Goal: Task Accomplishment & Management: Manage account settings

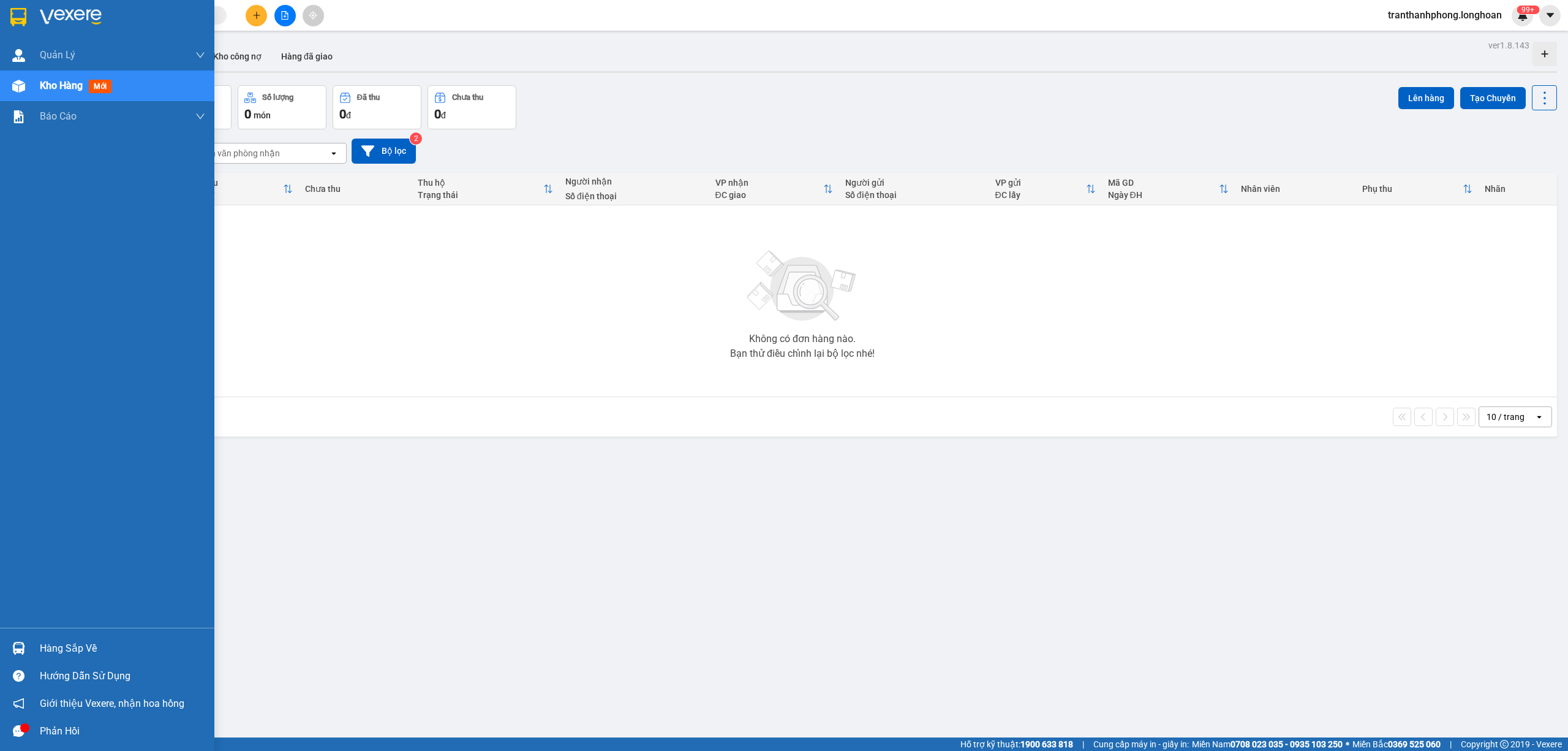
click at [3, 10] on div at bounding box center [107, 19] width 215 height 40
click at [3, 7] on div at bounding box center [107, 19] width 215 height 40
click at [34, 644] on div "Hàng sắp về" at bounding box center [107, 648] width 215 height 28
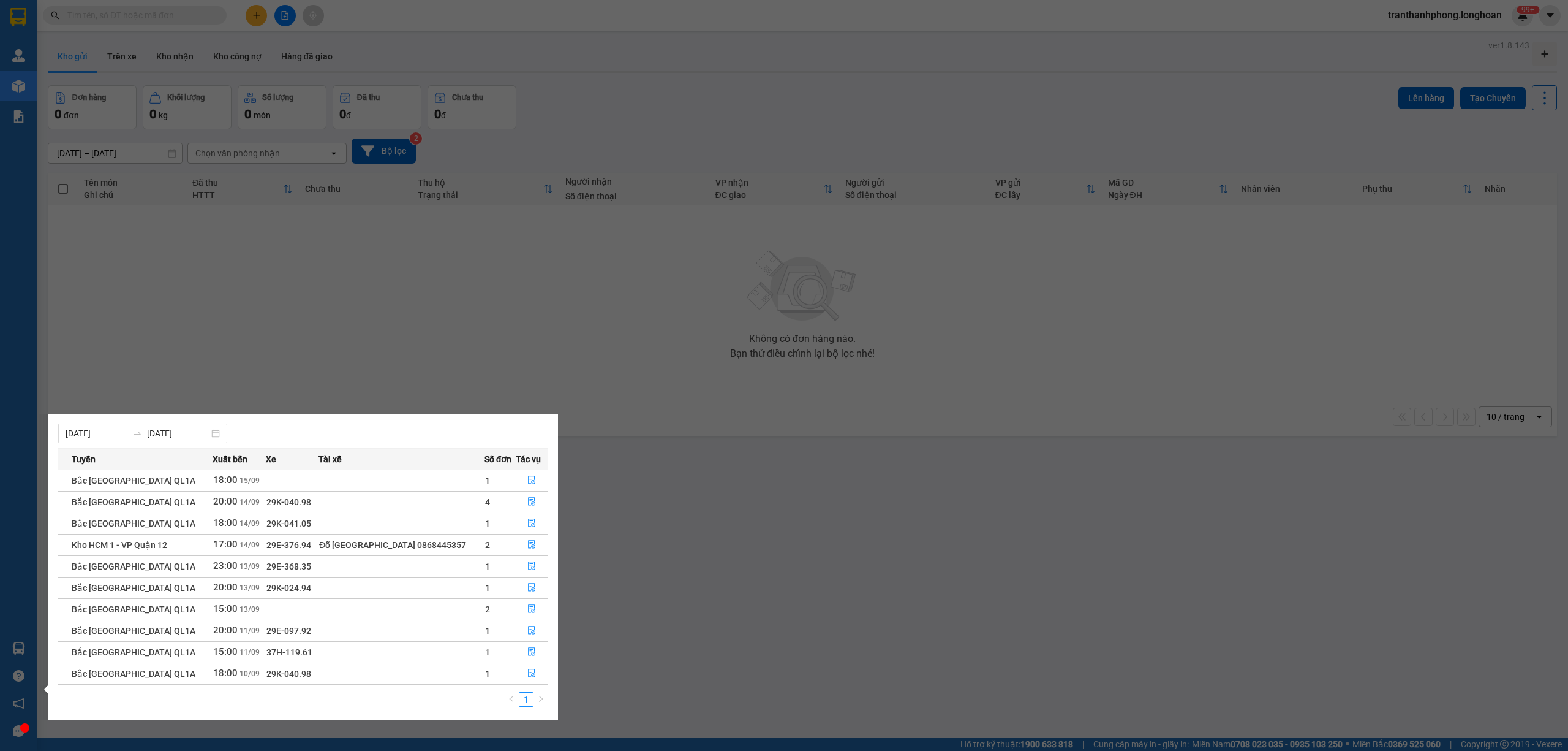
scroll to position [22, 0]
click at [529, 674] on icon "file-done" at bounding box center [531, 671] width 8 height 8
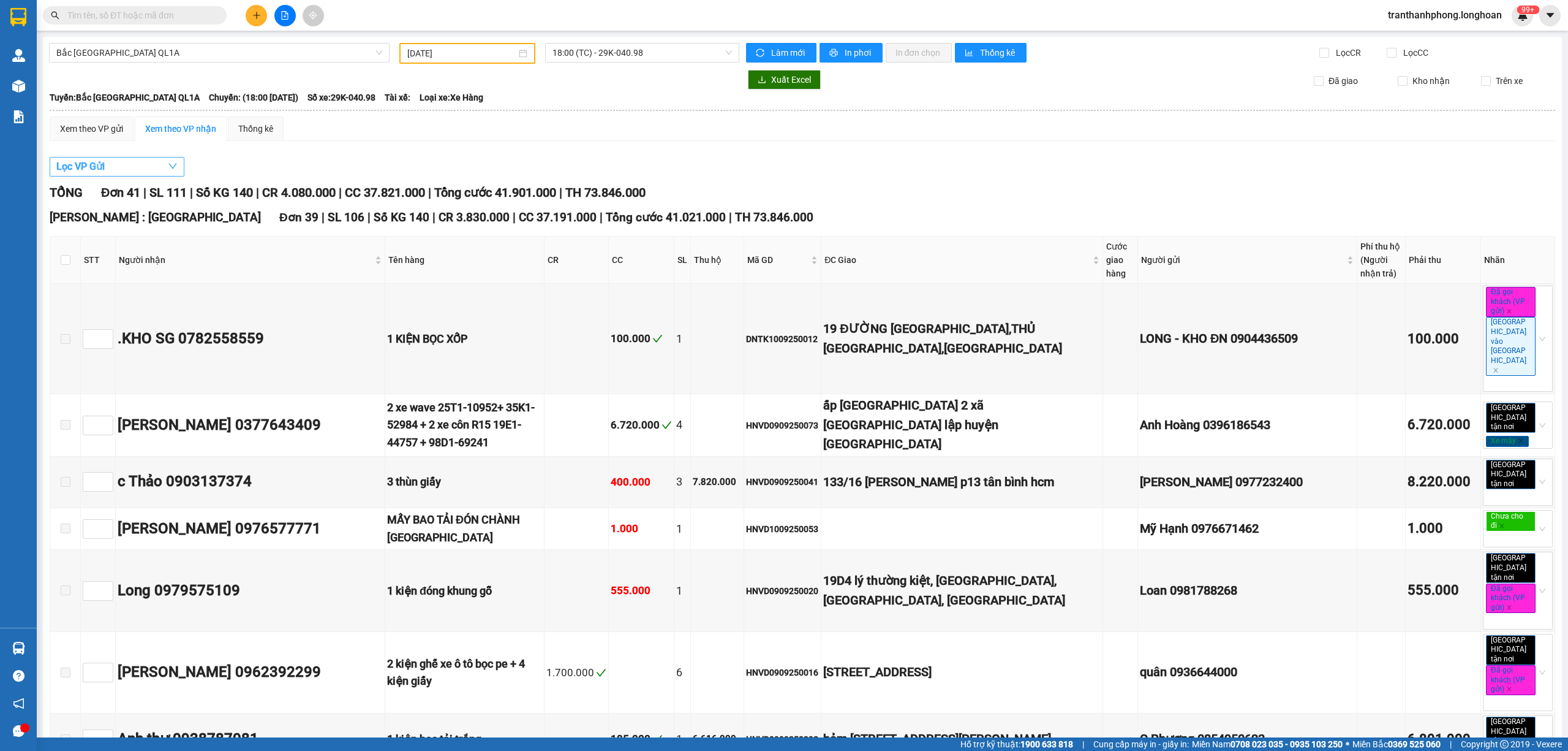
click at [116, 169] on button "Lọc VP Gửi" at bounding box center [118, 166] width 135 height 19
click at [408, 167] on div "Lọc VP Gửi" at bounding box center [803, 167] width 1505 height 20
click at [583, 53] on span "18:00 (TC) - 29K-040.98" at bounding box center [642, 53] width 180 height 19
click at [566, 113] on div "23:00 (TC)" at bounding box center [595, 116] width 95 height 14
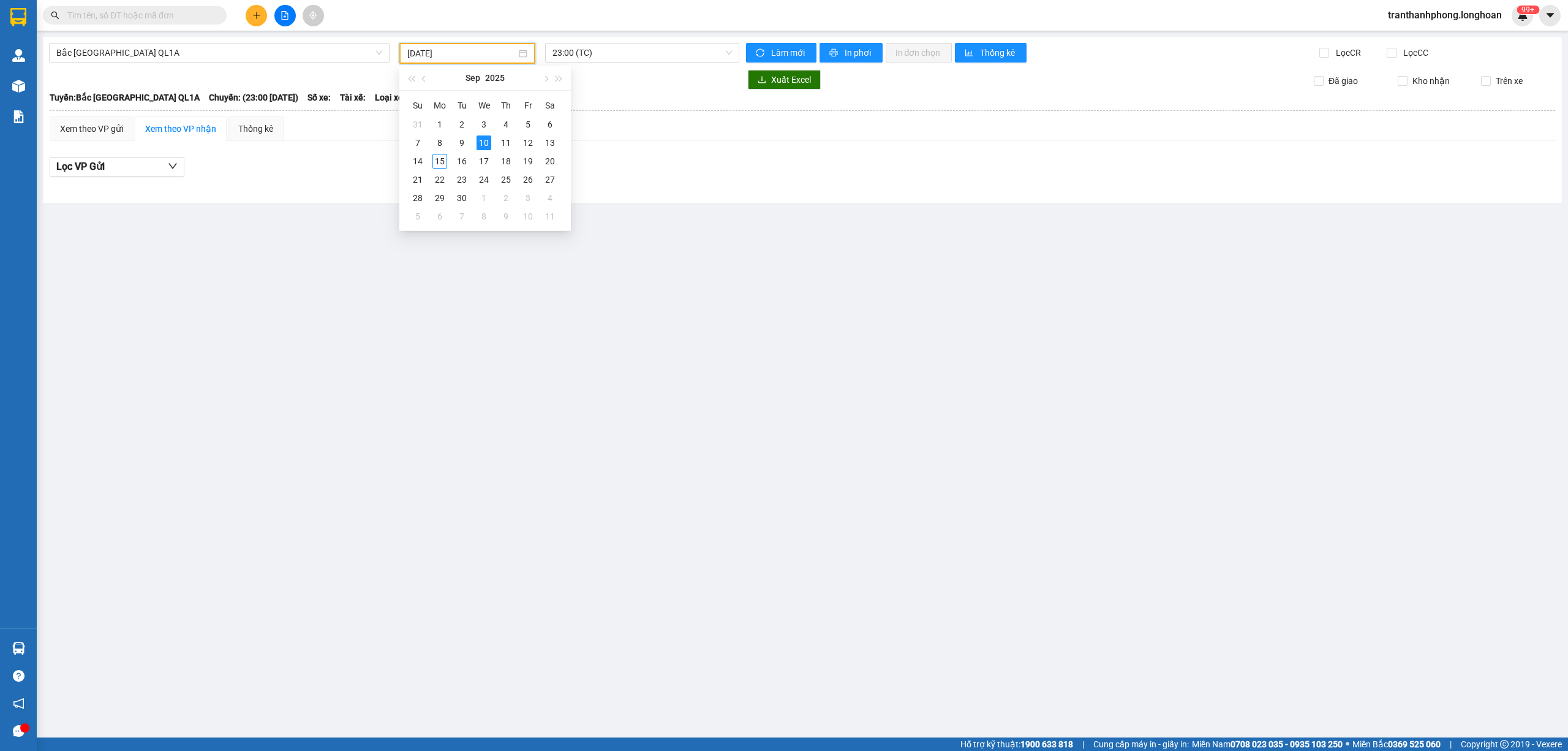
click at [424, 52] on input "[DATE]" at bounding box center [462, 53] width 109 height 14
click at [506, 143] on div "11" at bounding box center [506, 143] width 15 height 15
type input "[DATE]"
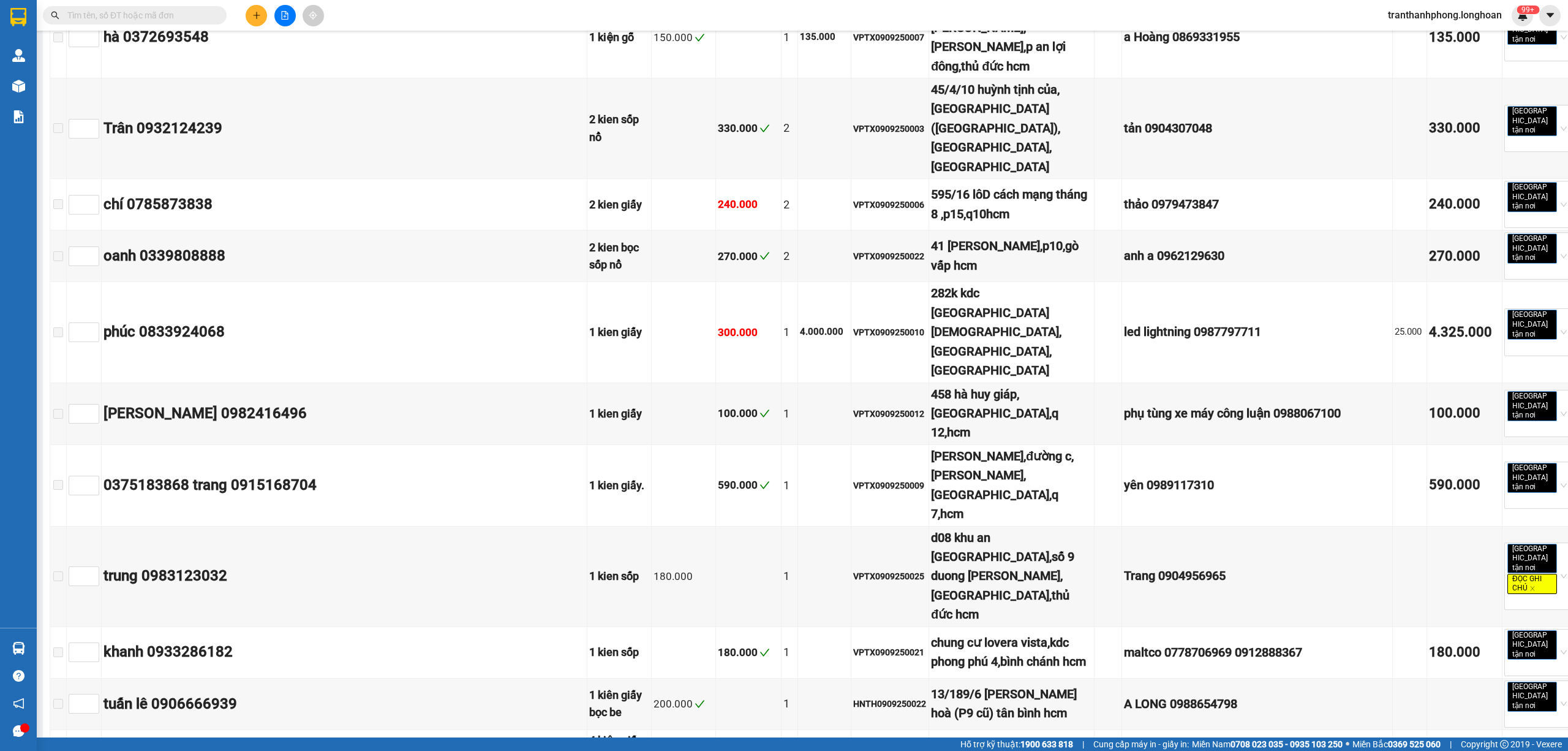
scroll to position [6087, 0]
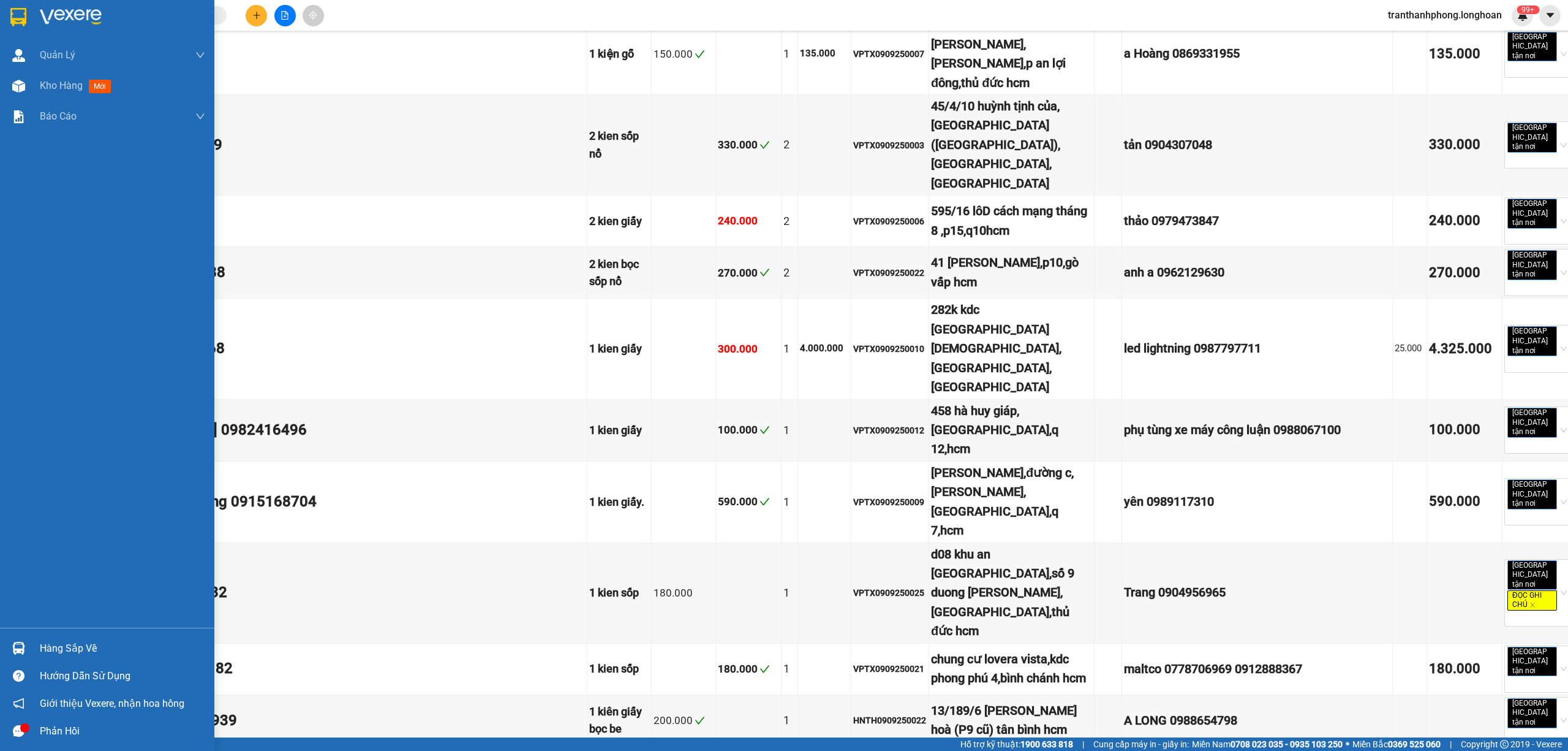
click at [19, 23] on img at bounding box center [18, 18] width 16 height 19
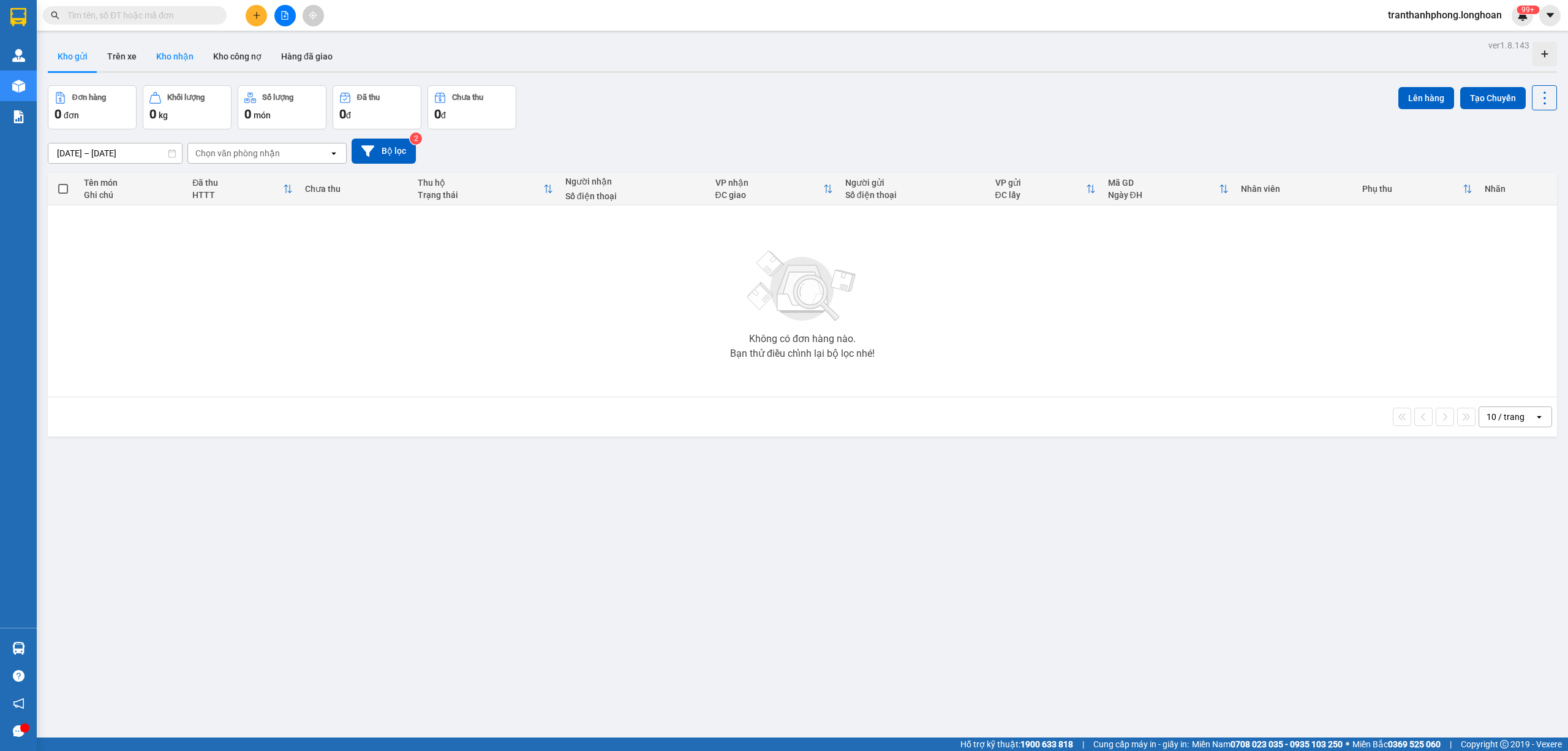
click at [156, 52] on button "Kho nhận" at bounding box center [175, 56] width 57 height 30
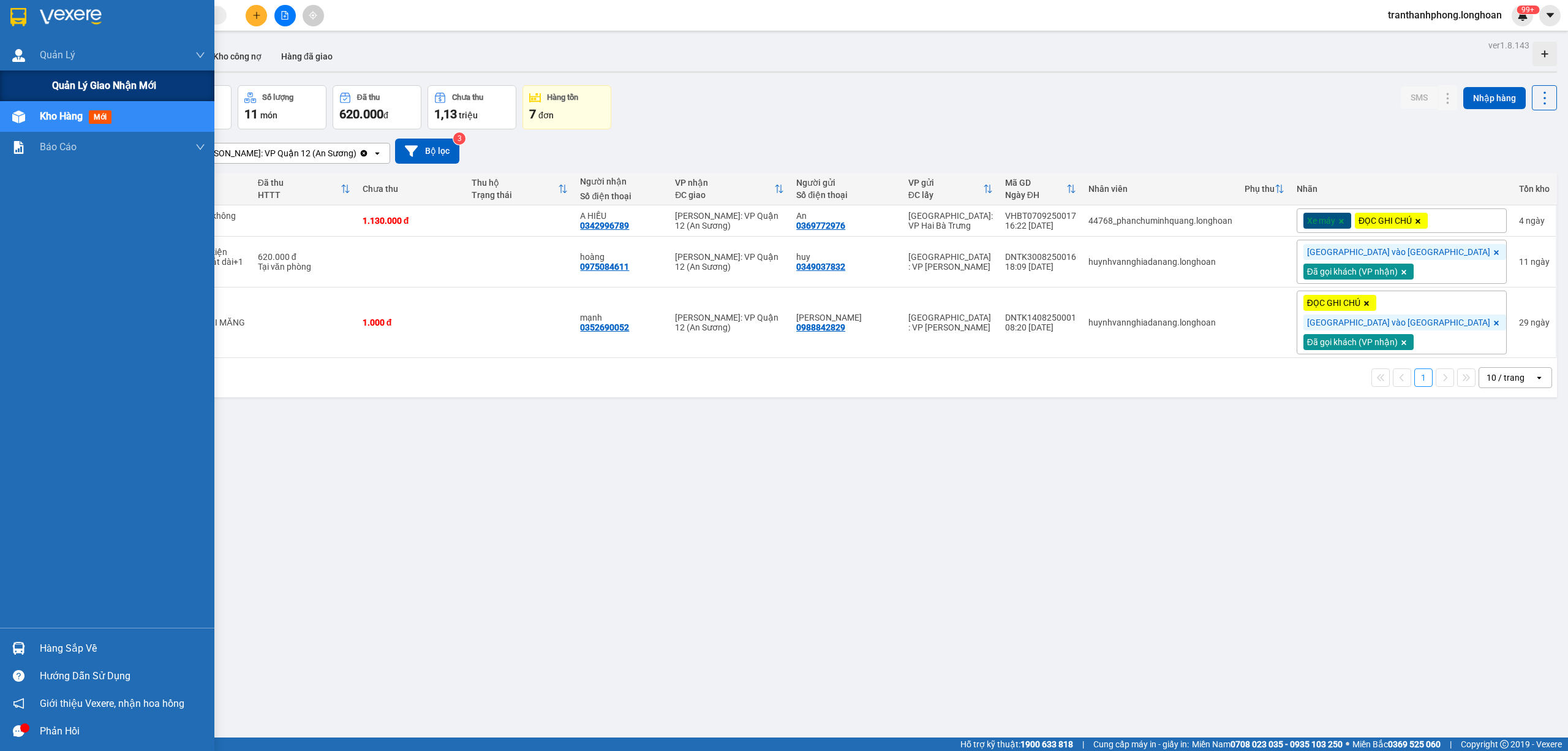
click at [75, 87] on span "Quản lý giao nhận mới" at bounding box center [104, 85] width 104 height 16
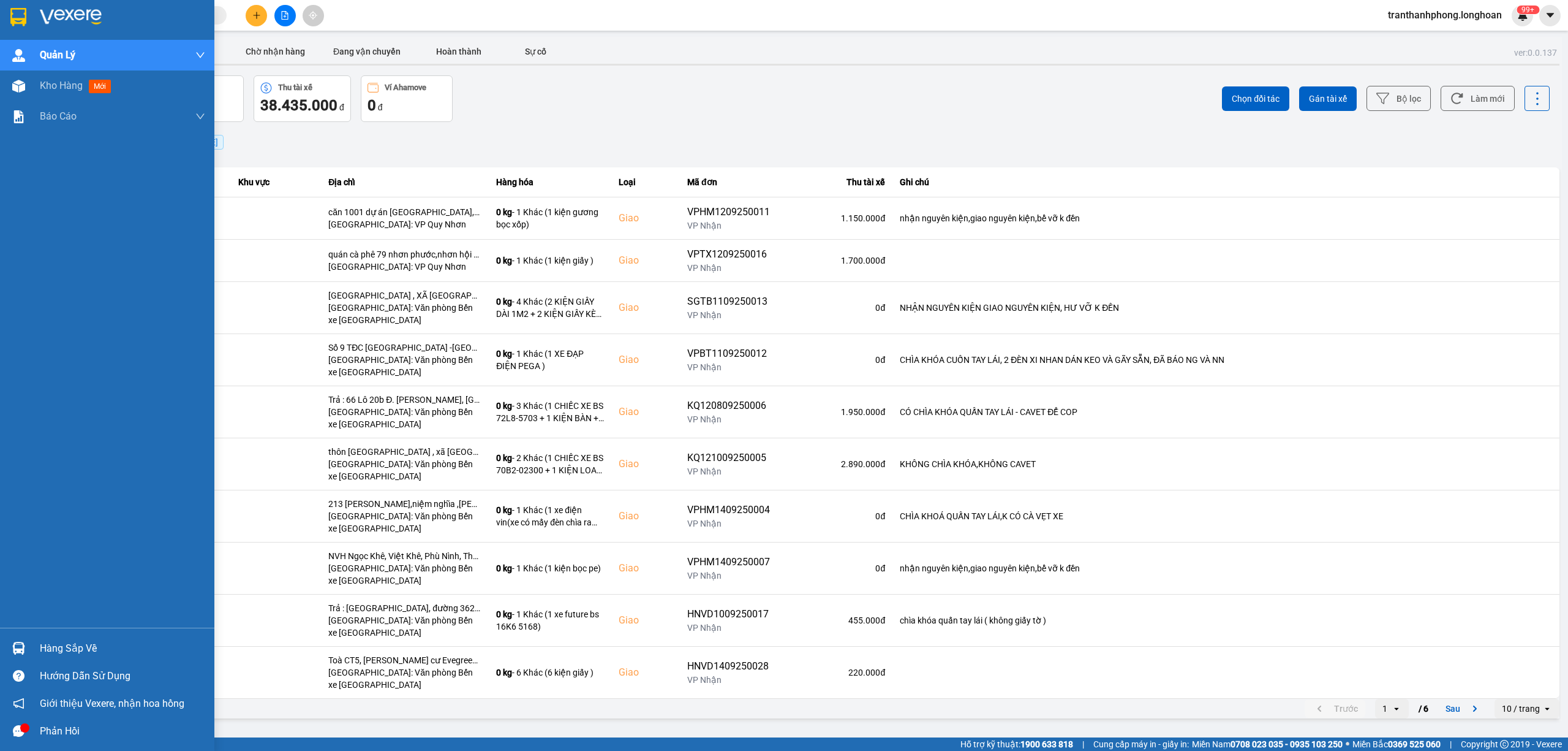
click at [23, 18] on img at bounding box center [18, 18] width 16 height 19
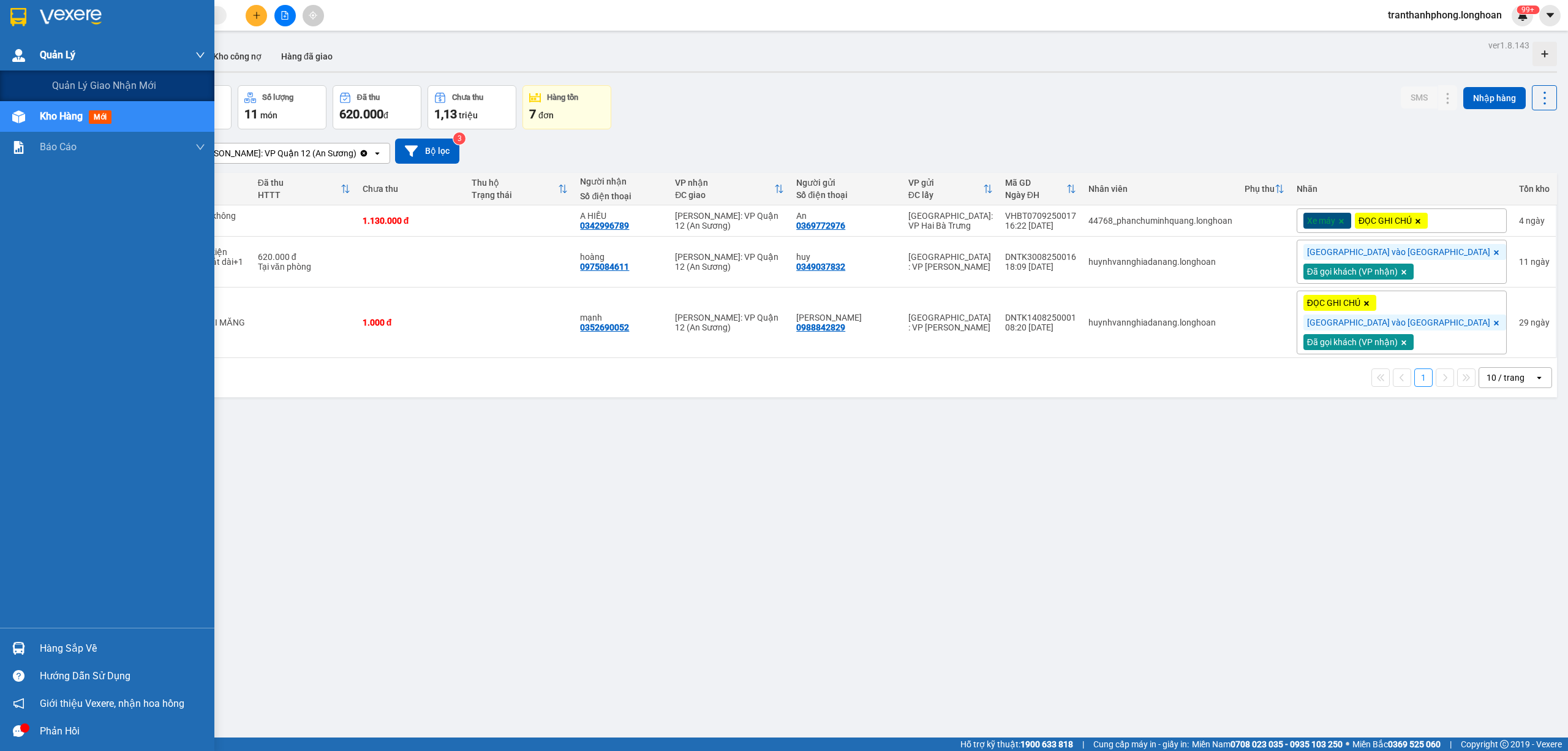
click at [43, 59] on span "Quản Lý" at bounding box center [57, 55] width 35 height 16
drag, startPoint x: 50, startPoint y: 79, endPoint x: 163, endPoint y: 81, distance: 113.0
click at [52, 79] on div "Quản lý giao nhận mới" at bounding box center [107, 85] width 215 height 31
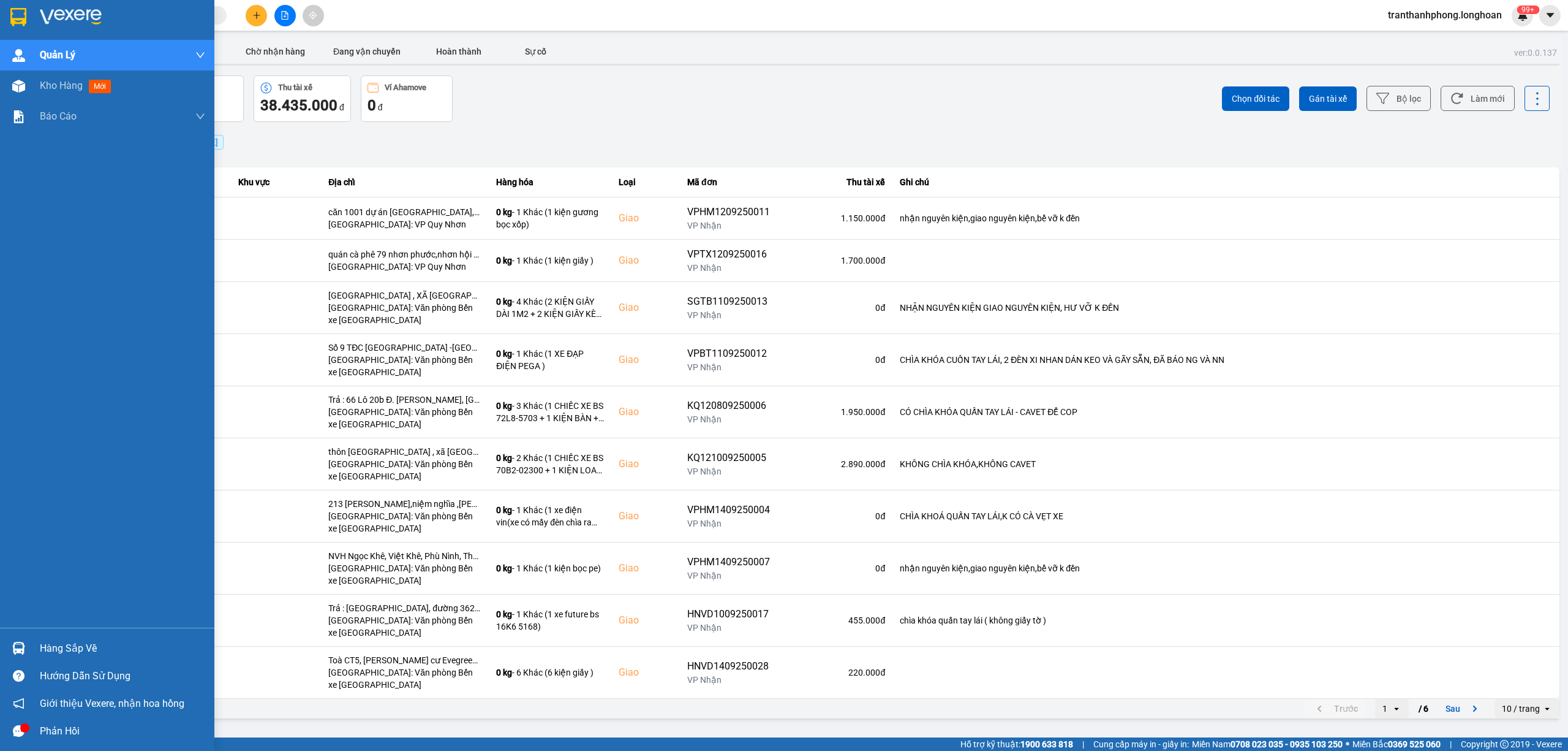
click at [0, 11] on div at bounding box center [107, 19] width 215 height 40
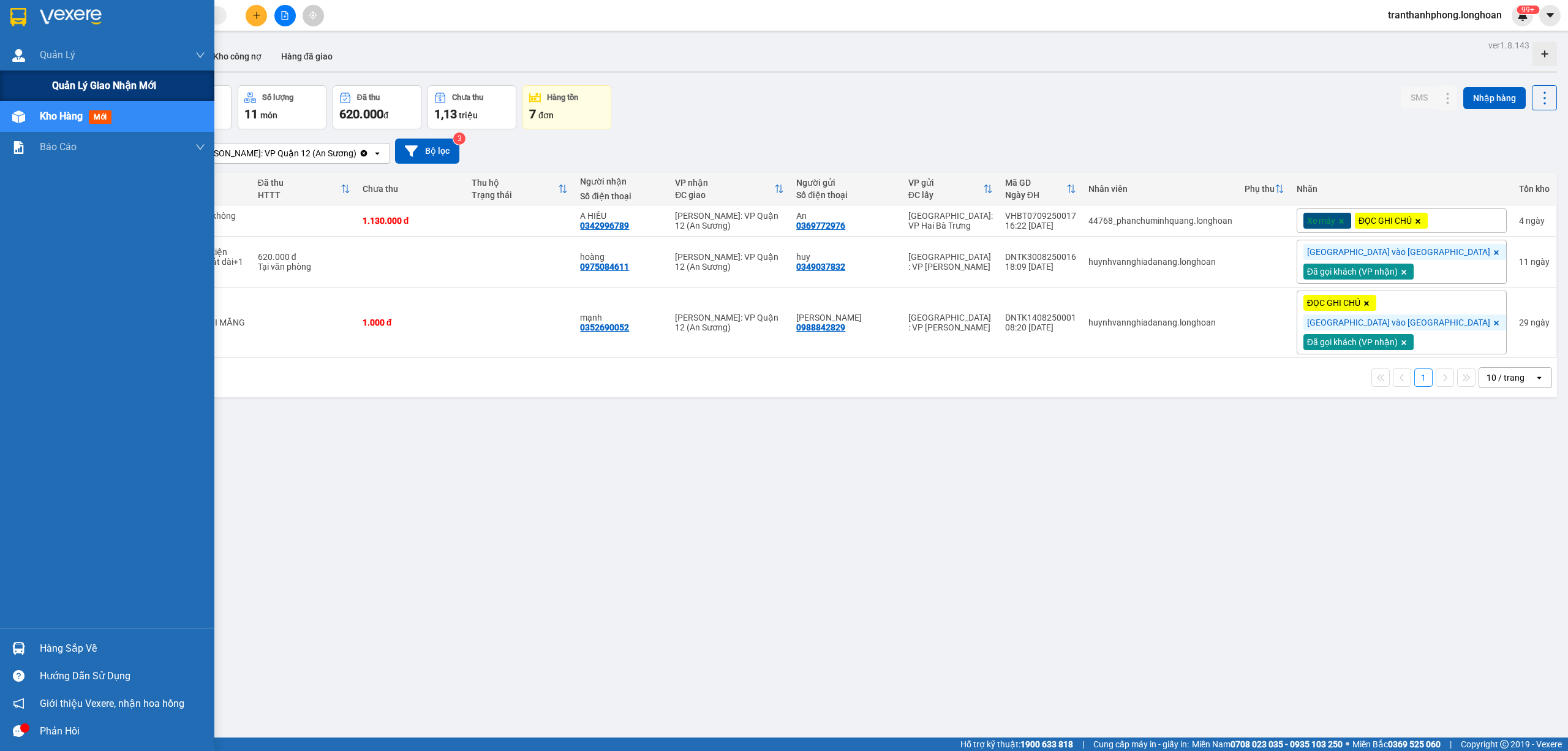
click at [26, 77] on div "Quản lý giao nhận mới" at bounding box center [107, 85] width 215 height 31
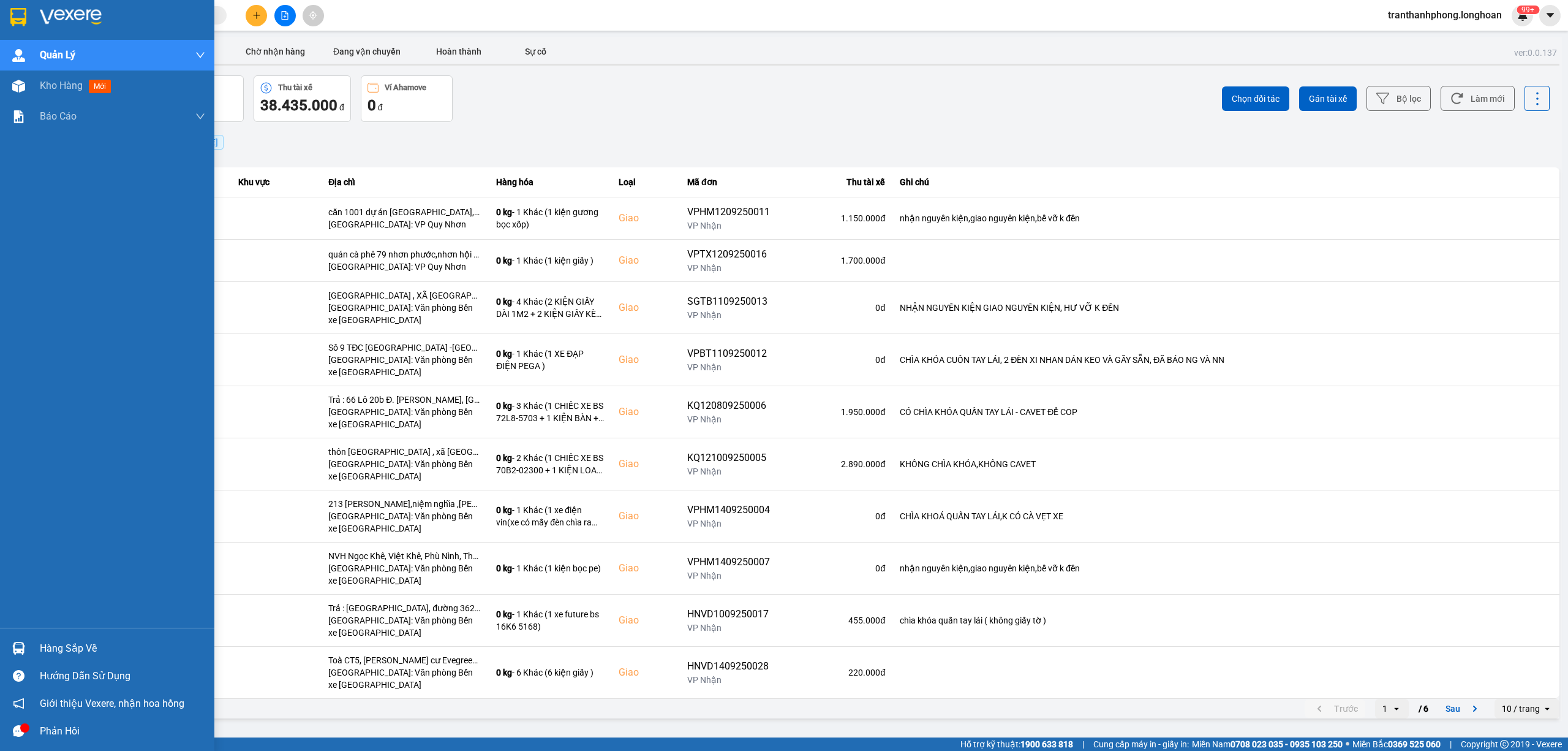
drag, startPoint x: 8, startPoint y: 18, endPoint x: 15, endPoint y: 19, distance: 7.1
click at [15, 19] on div at bounding box center [19, 17] width 21 height 21
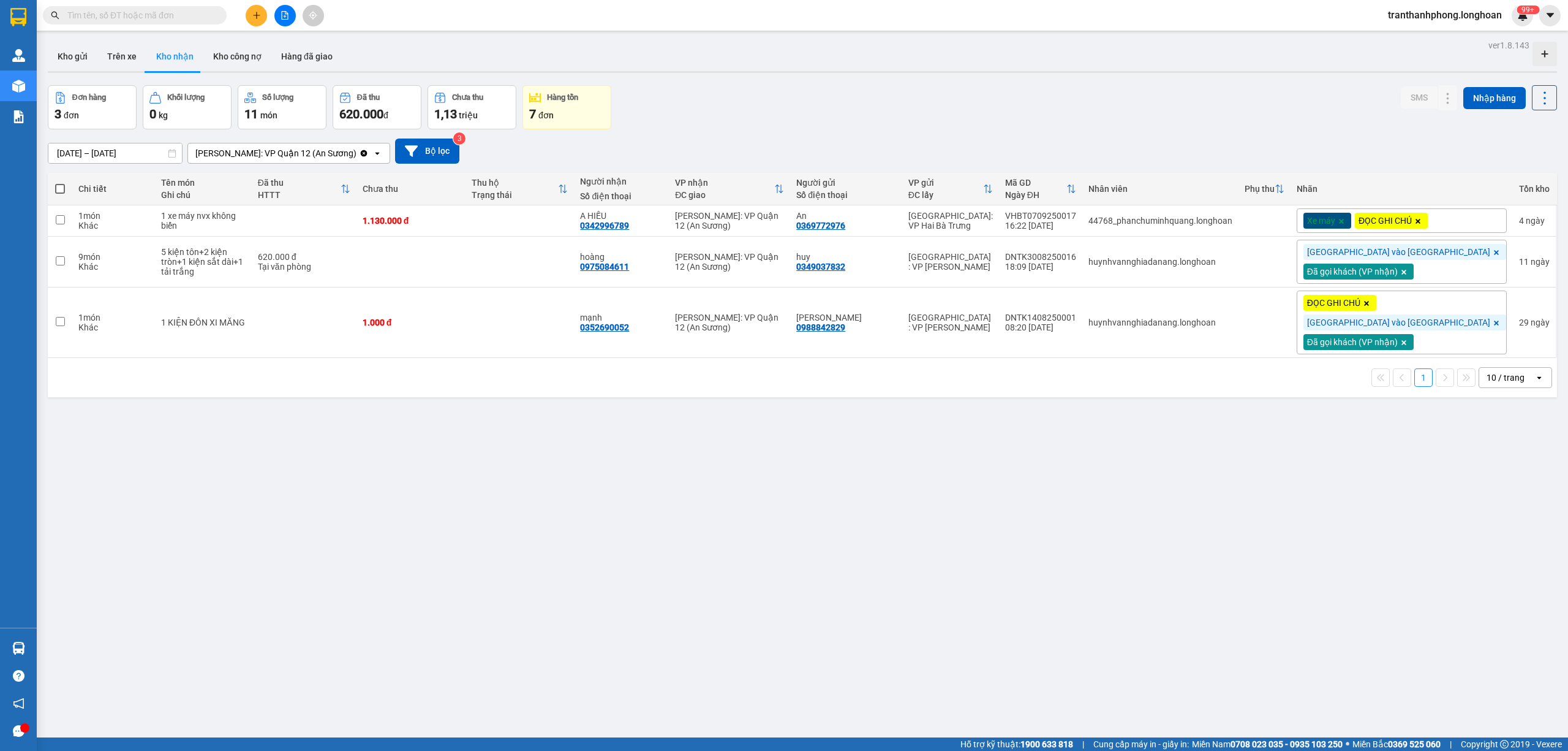
drag, startPoint x: 83, startPoint y: 59, endPoint x: 1026, endPoint y: 84, distance: 943.3
click at [143, 71] on div "Kho gửi Trên xe Kho nhận Kho công nợ Hàng đã giao" at bounding box center [803, 57] width 1509 height 31
click at [42, 57] on main "ver 1.8.143 Kho gửi Trên xe Kho nhận Kho công nợ Hàng đã giao Đơn hàng 3 đơn Kh…" at bounding box center [784, 369] width 1568 height 737
click at [54, 57] on button "Kho gửi" at bounding box center [73, 56] width 50 height 30
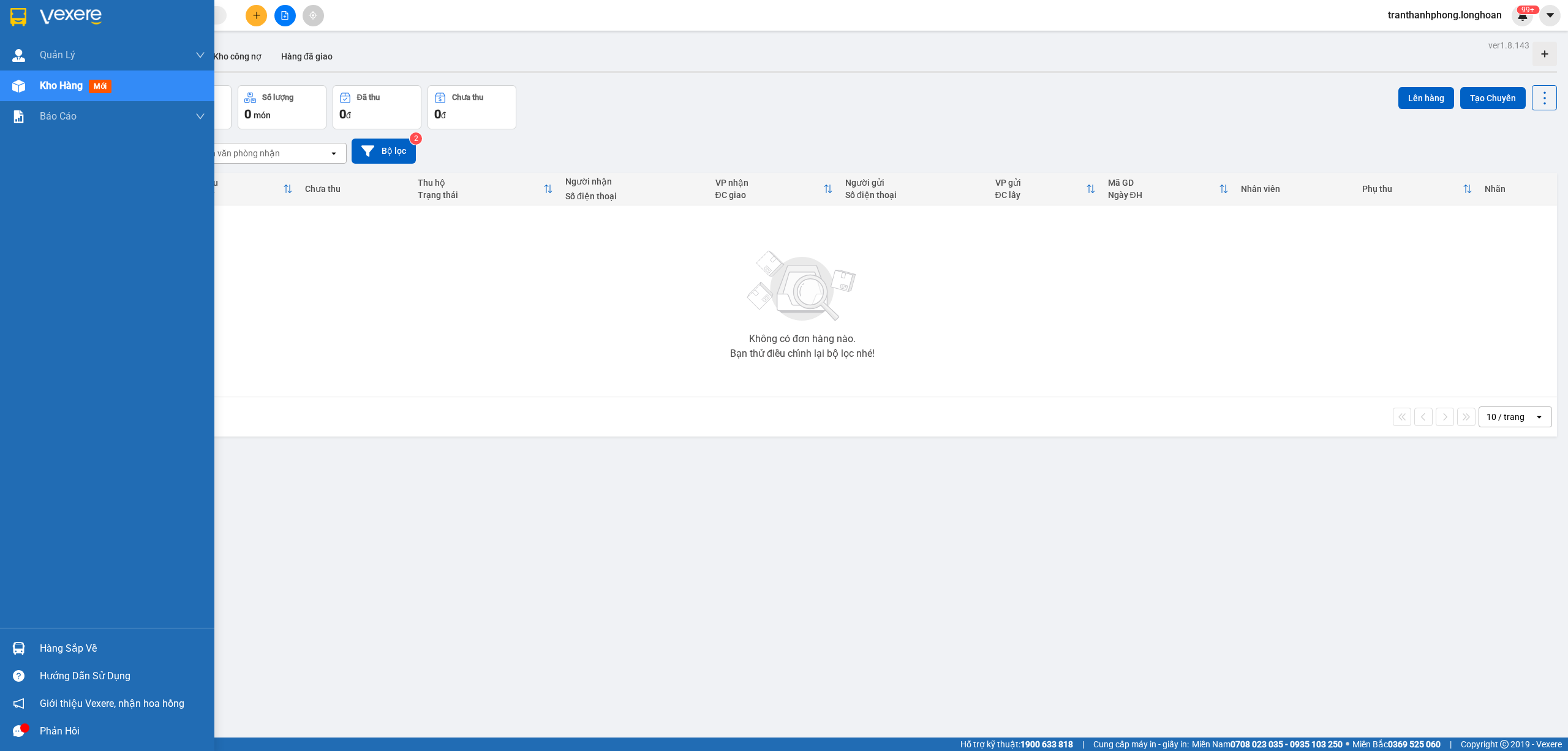
click at [0, 25] on div at bounding box center [107, 19] width 215 height 40
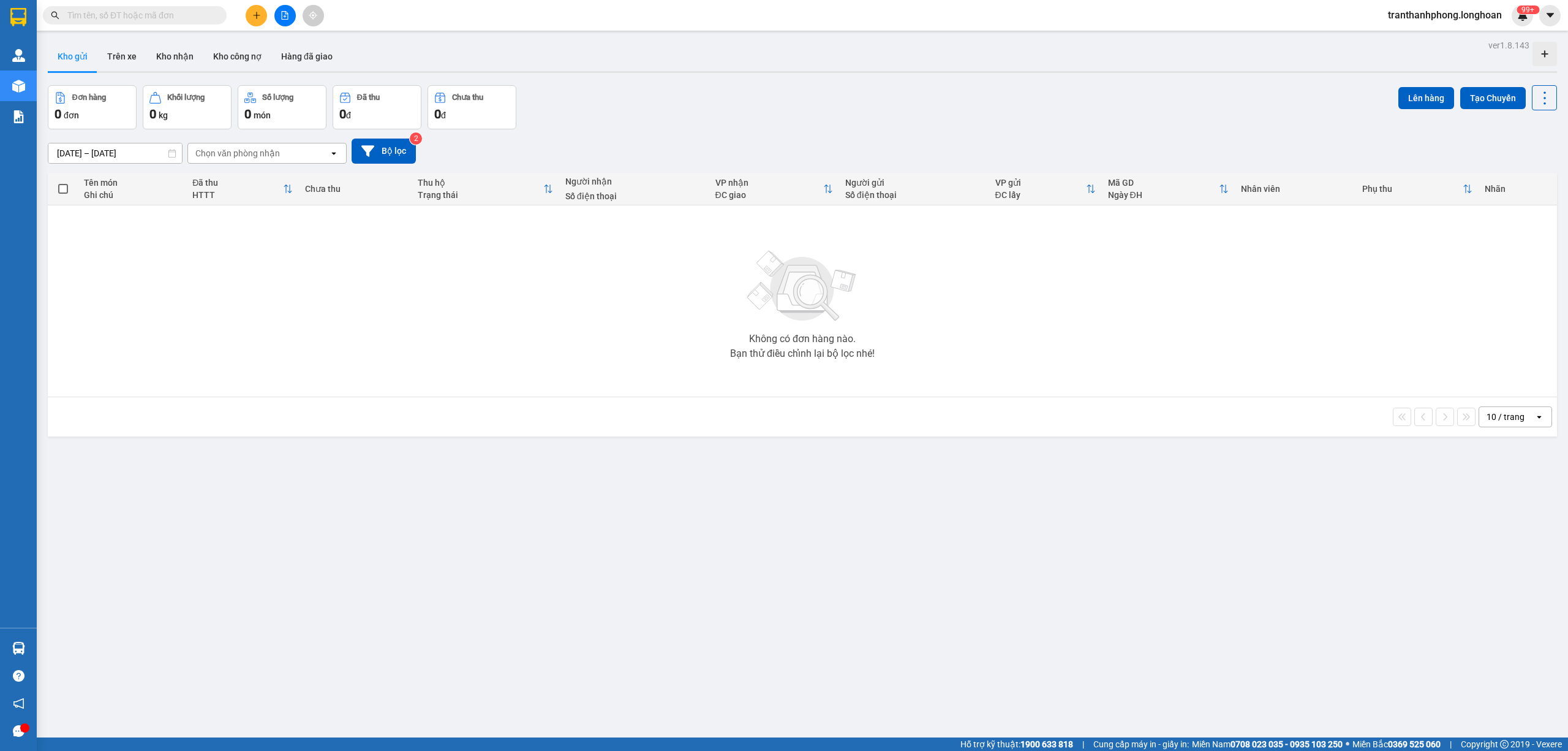
click at [27, 83] on div at bounding box center [19, 85] width 21 height 21
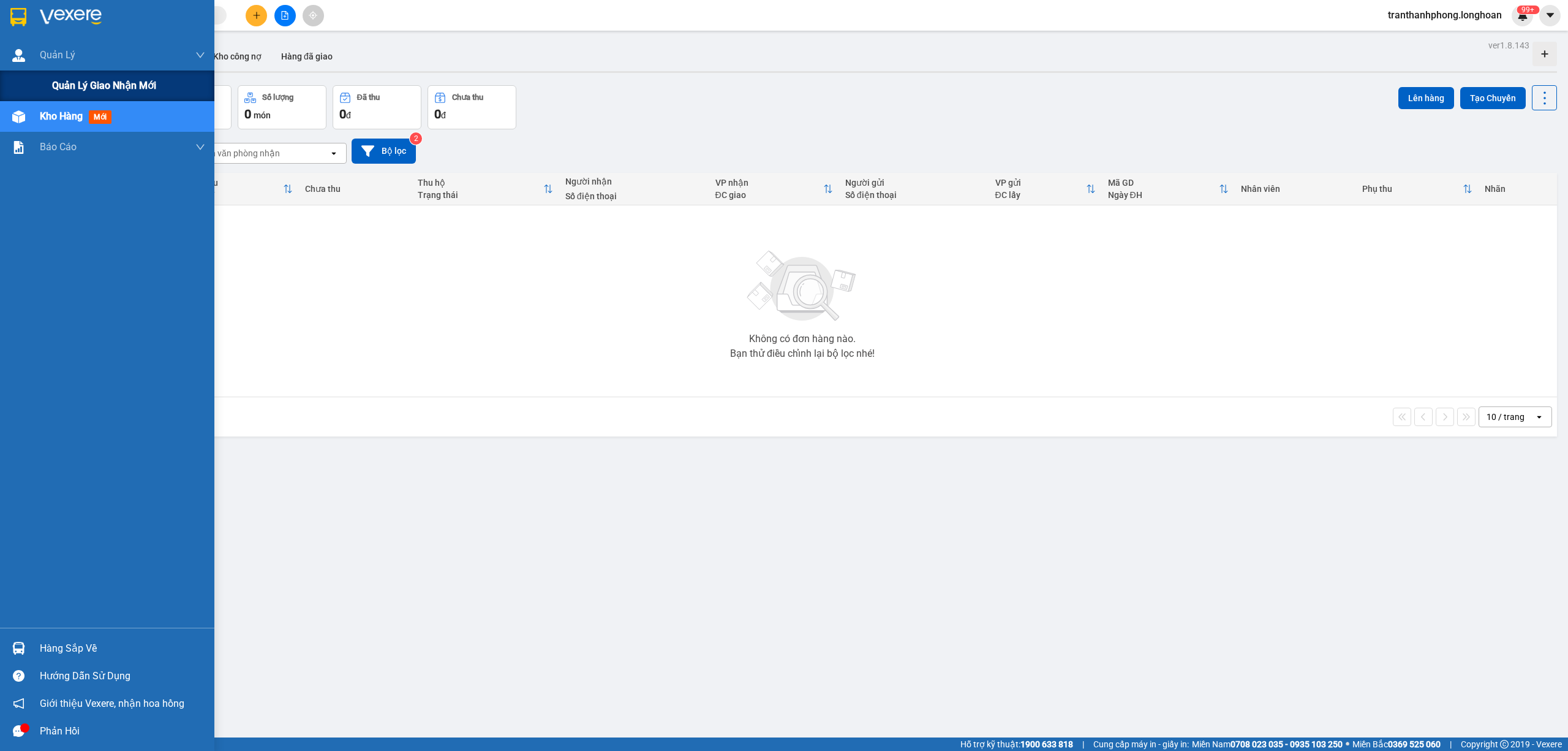
drag, startPoint x: 71, startPoint y: 84, endPoint x: 204, endPoint y: 86, distance: 133.0
click at [75, 86] on span "Quản lý giao nhận mới" at bounding box center [104, 85] width 104 height 16
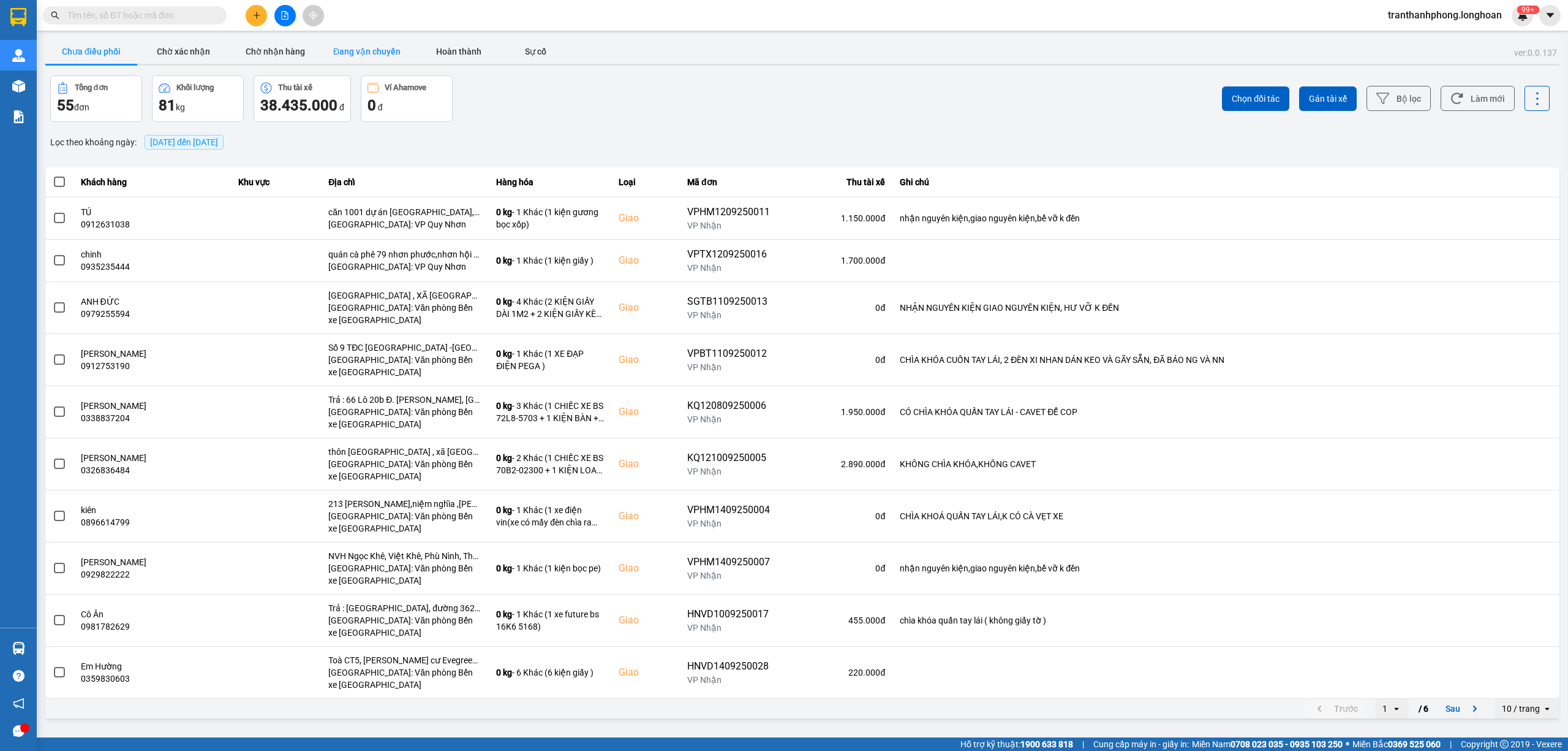
click at [378, 44] on button "Đang vận chuyển" at bounding box center [367, 51] width 92 height 24
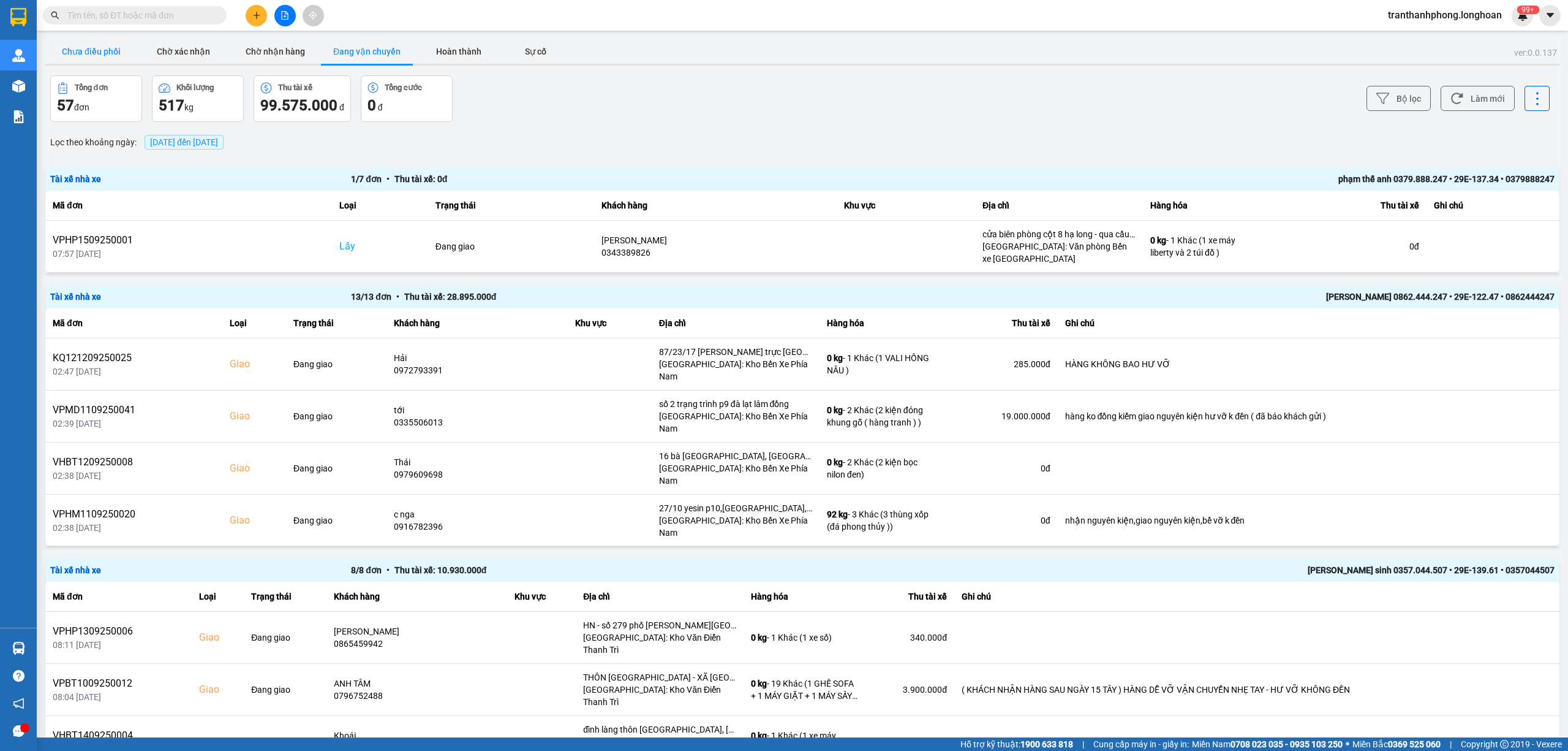
click at [97, 53] on button "Chưa điều phối" at bounding box center [91, 51] width 92 height 24
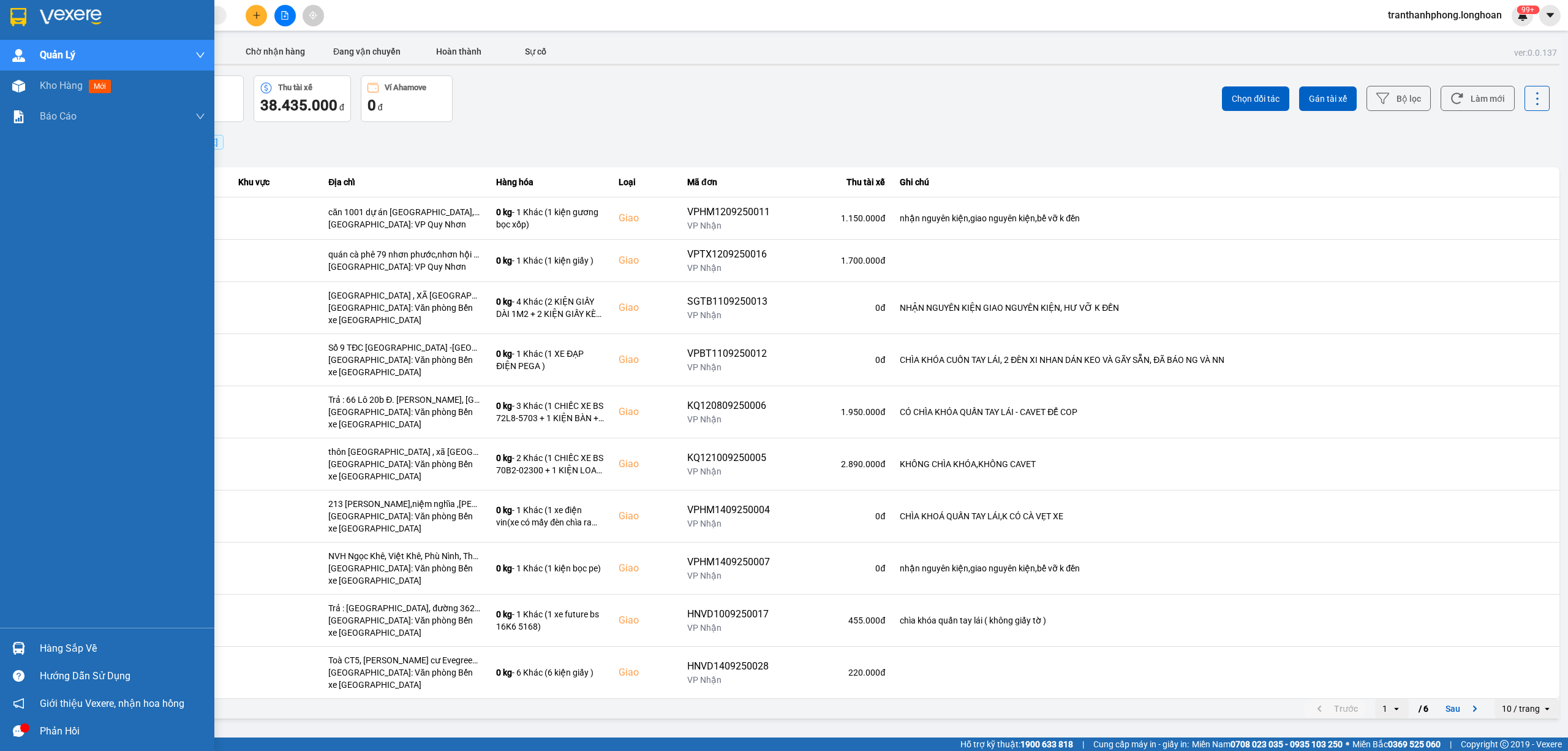
drag, startPoint x: 19, startPoint y: 18, endPoint x: 14, endPoint y: 8, distance: 11.2
click at [19, 18] on img at bounding box center [18, 18] width 16 height 19
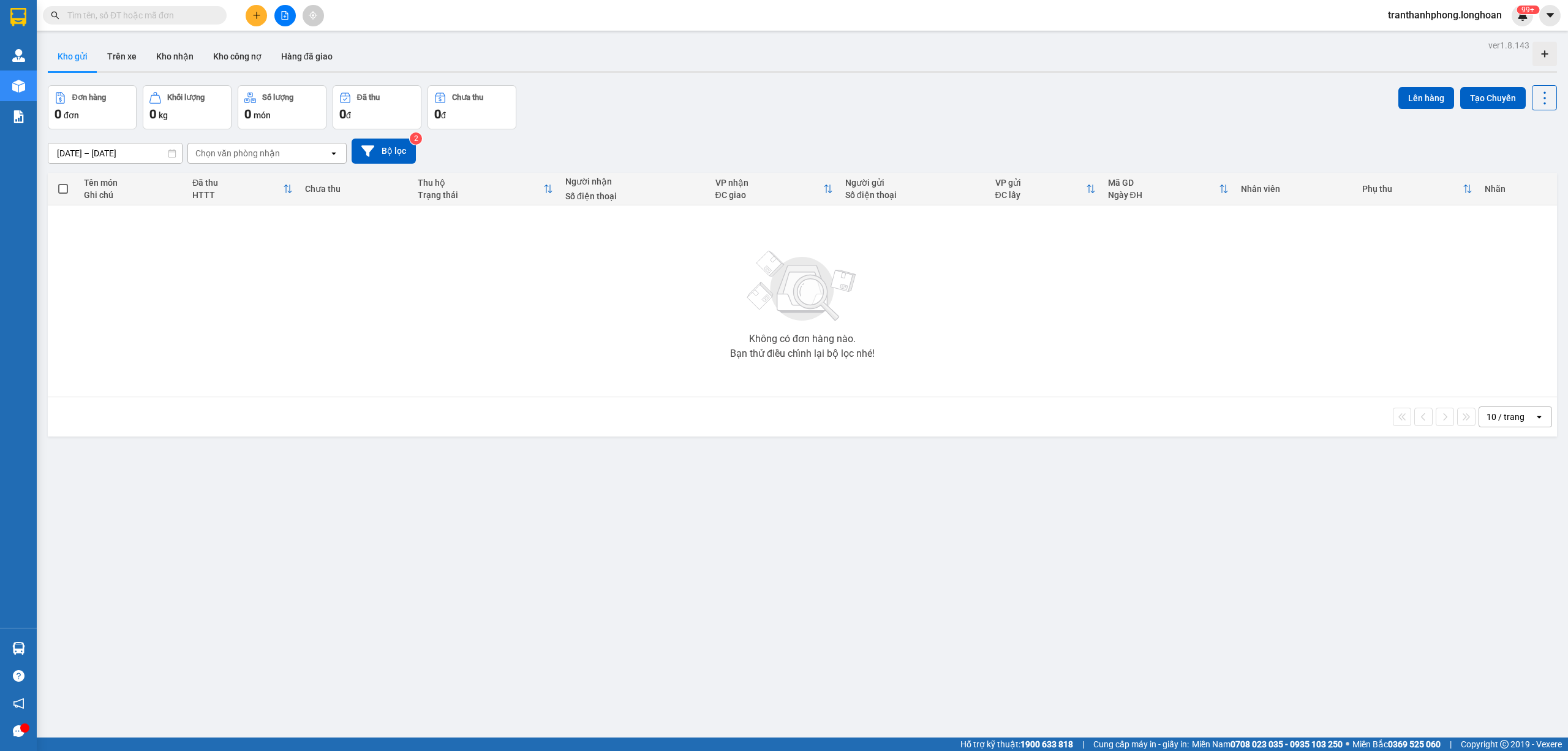
drag, startPoint x: 207, startPoint y: 16, endPoint x: 1447, endPoint y: 18, distance: 1240.0
click at [208, 16] on input "text" at bounding box center [140, 15] width 144 height 14
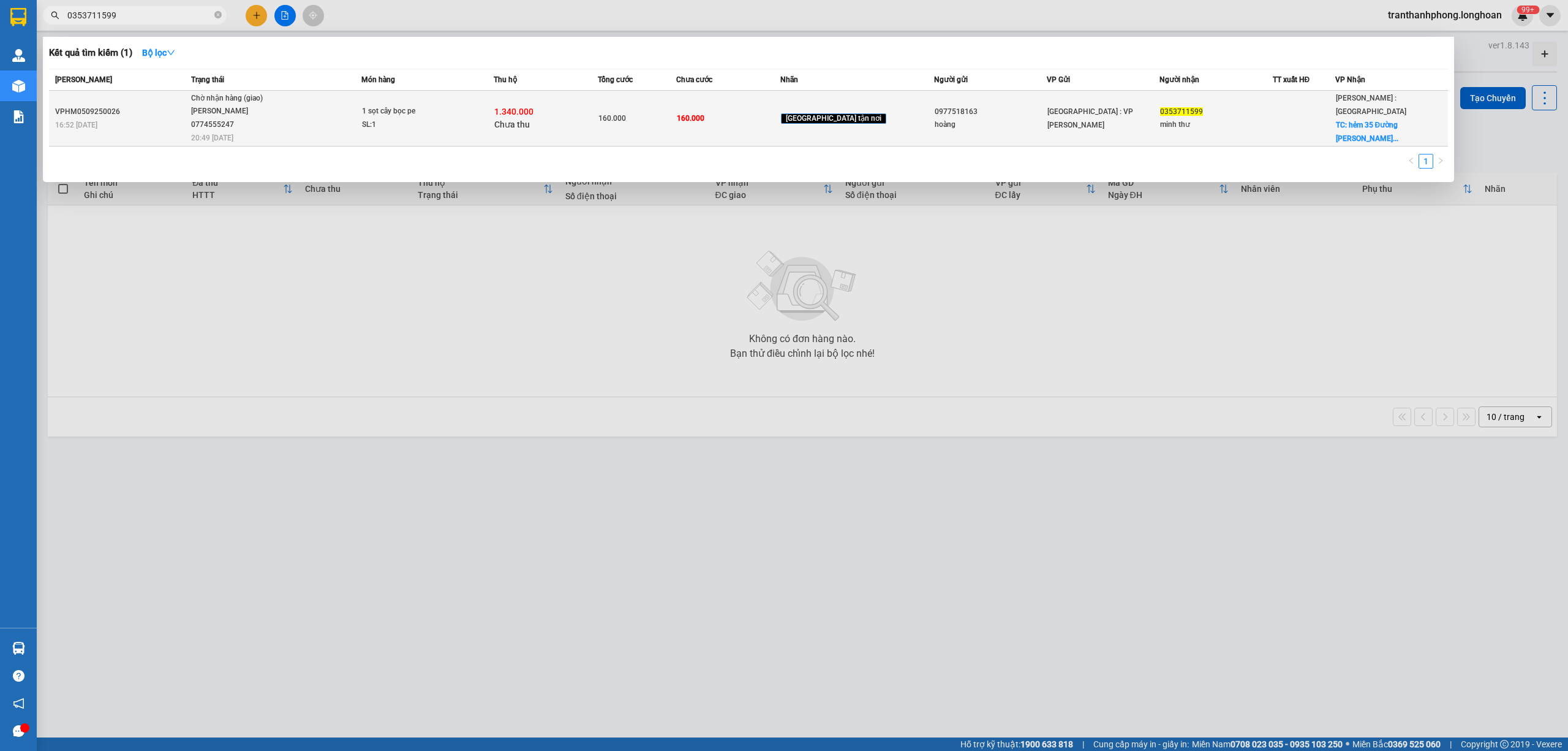
type input "0353711599"
click at [427, 123] on div "SL: 1" at bounding box center [407, 125] width 92 height 14
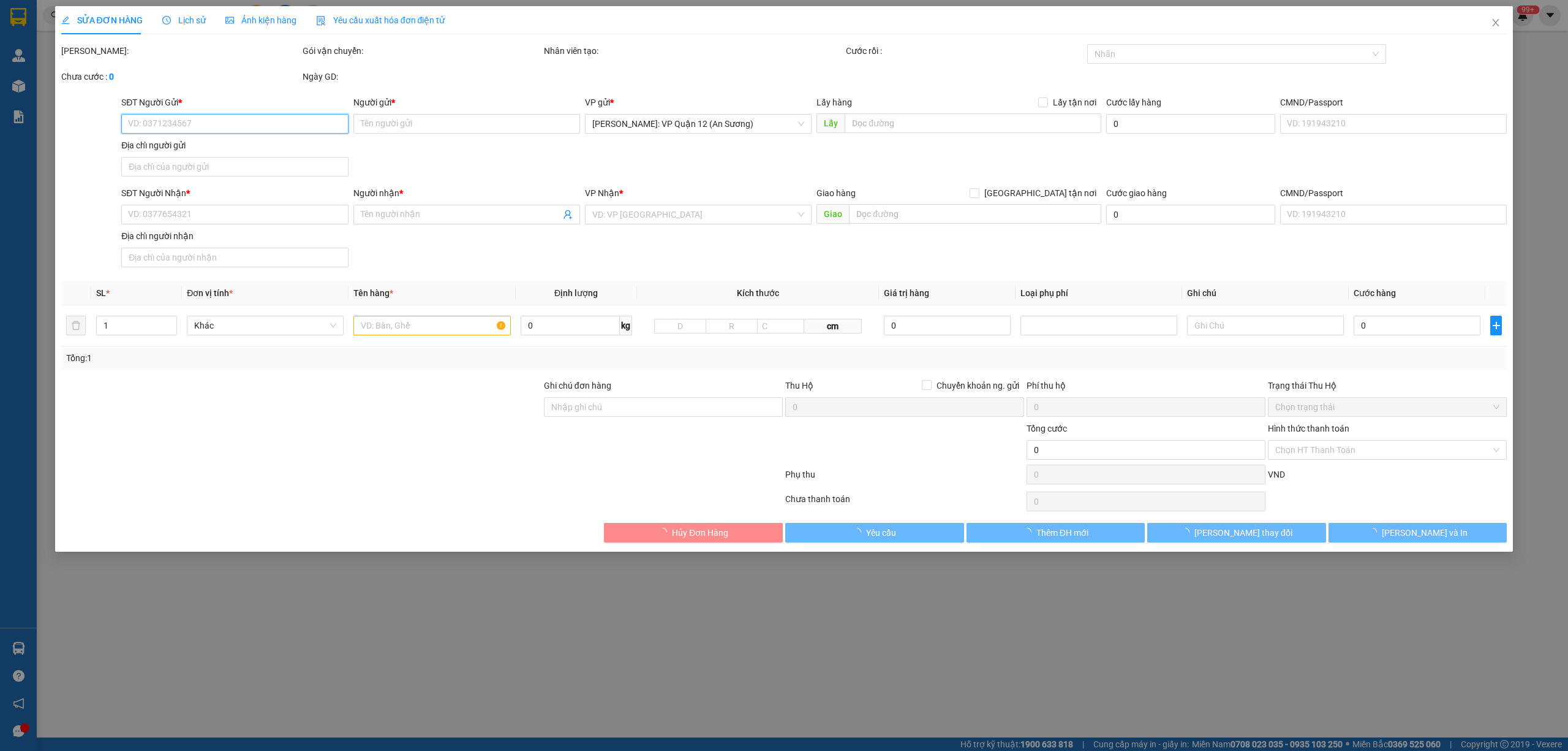
type input "0977518163"
type input "hoàng"
type input "0353711599"
type input "minh thư"
checkbox input "true"
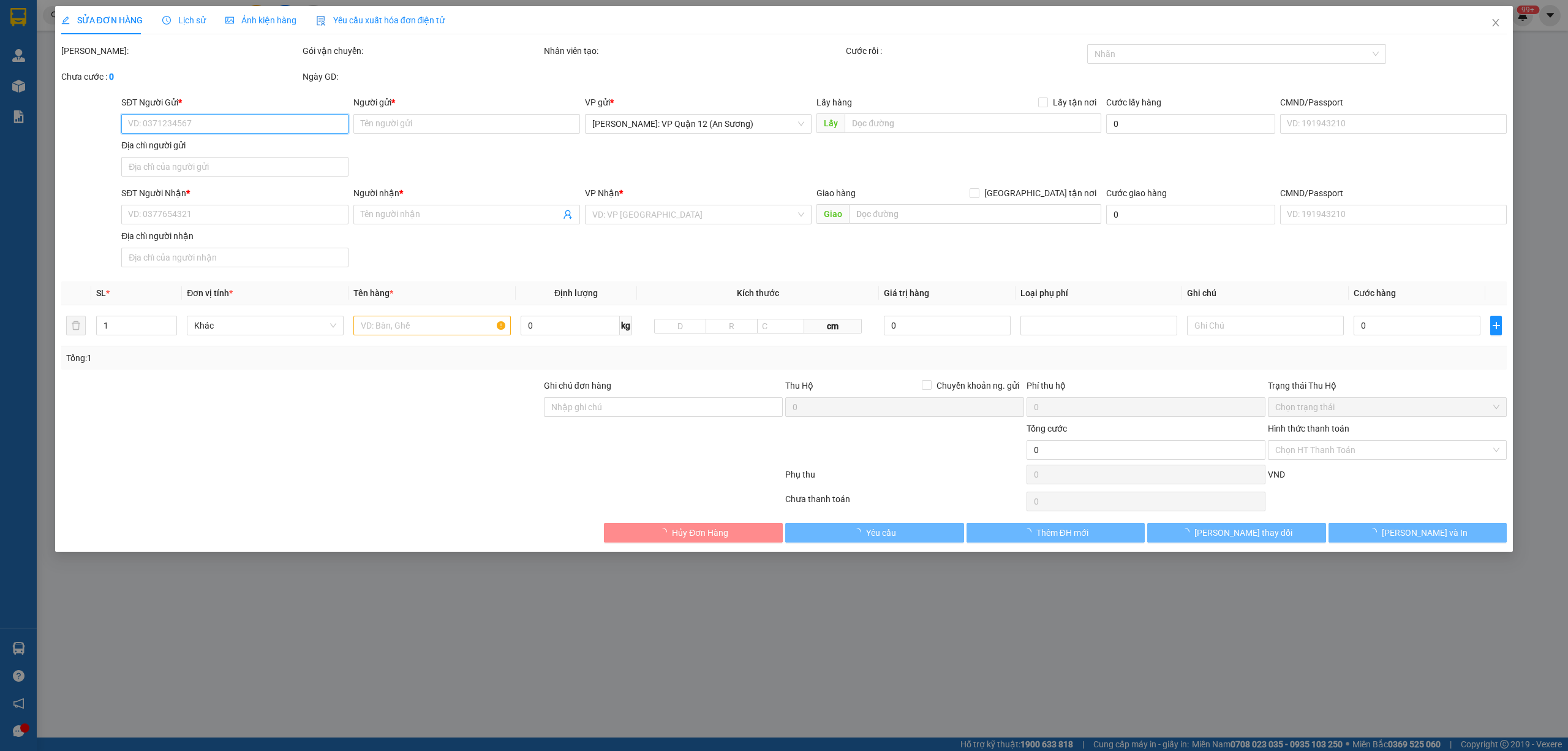
type input "hẻm 35 Đường Nguyễn Thị Xinh, Phường Thới An, Quận 12, Tp Hồ Chí Minh"
type input "160.000"
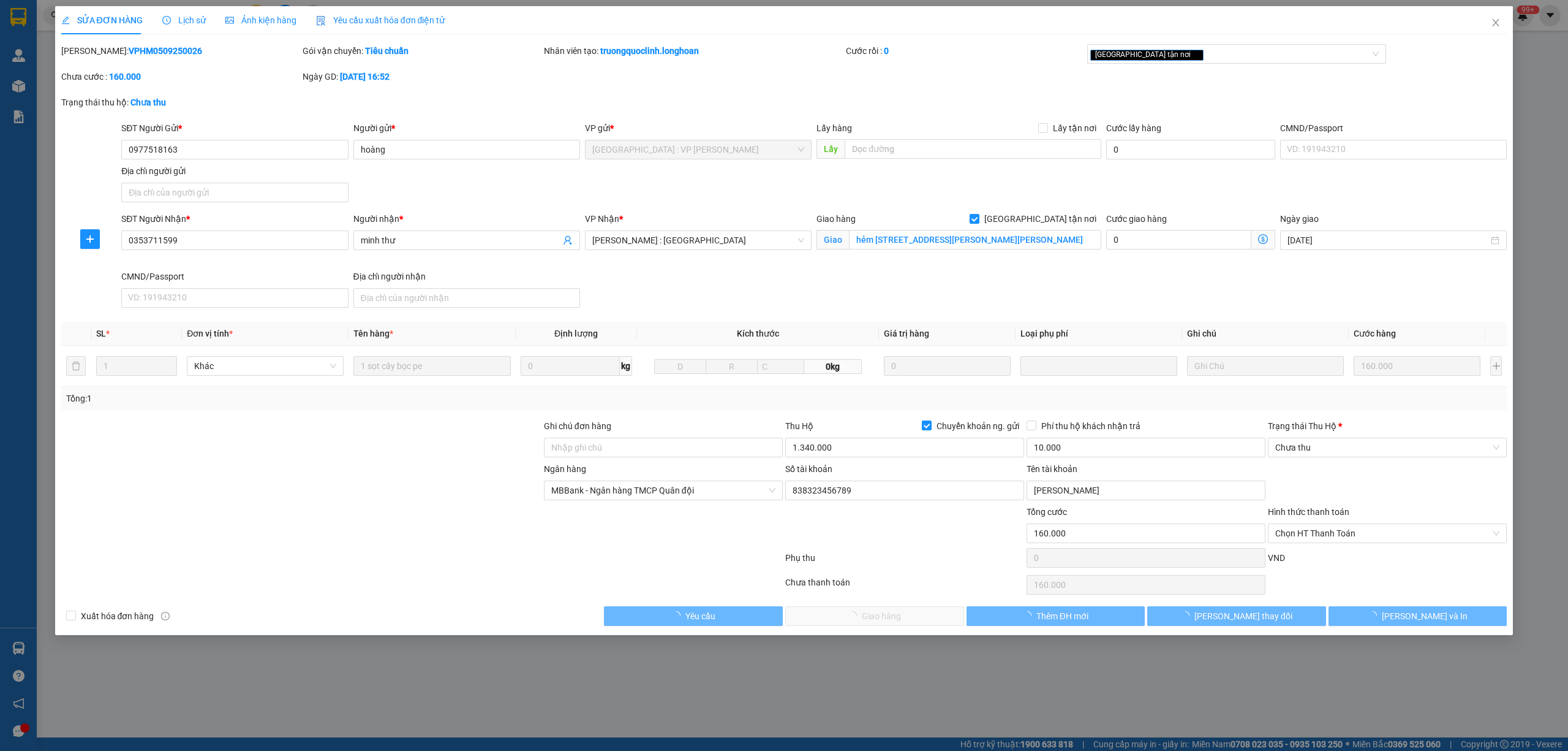
click at [1331, 461] on div "Trạng thái Thu Hộ * Chưa thu" at bounding box center [1388, 441] width 239 height 43
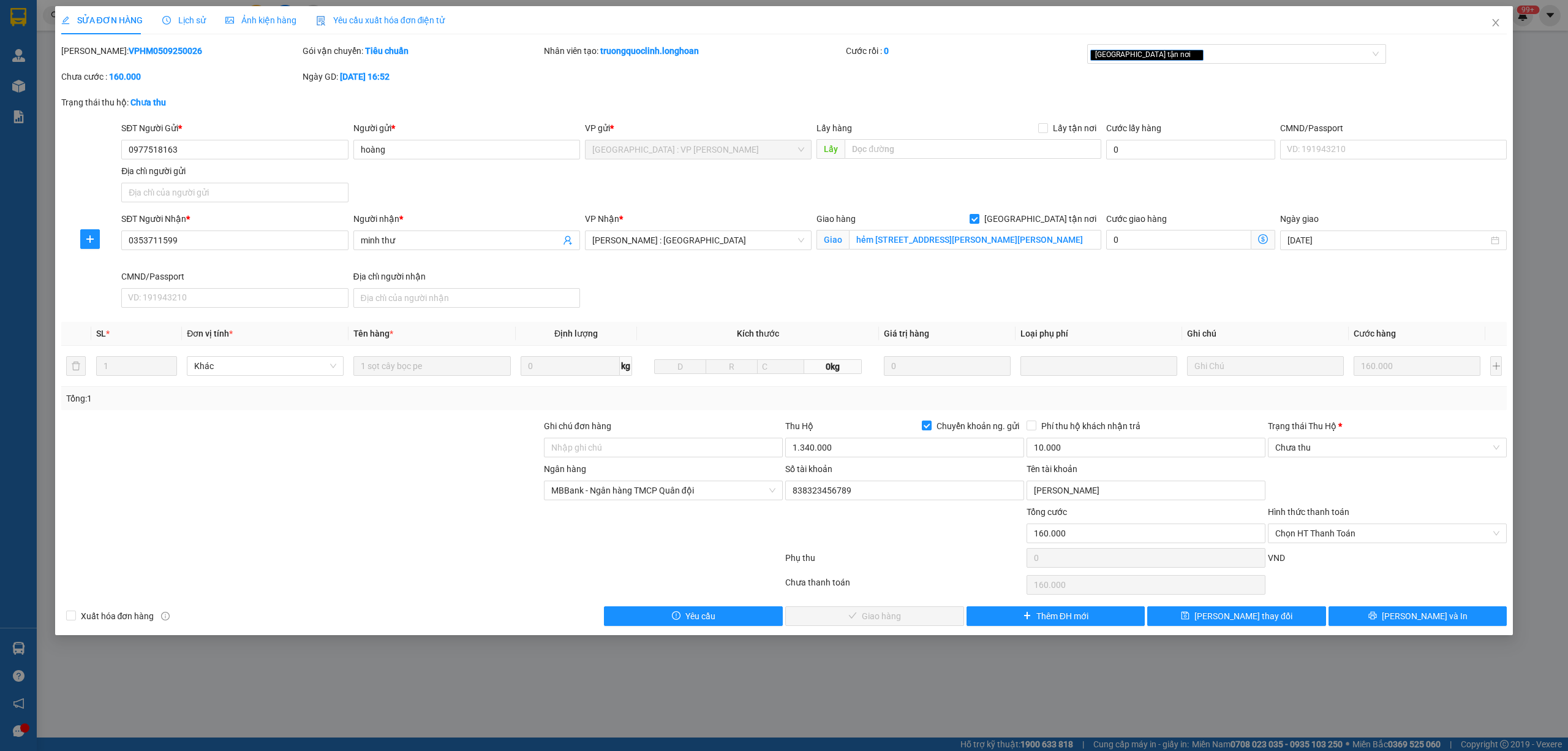
click at [1330, 520] on div "Hình thức thanh toán" at bounding box center [1388, 514] width 239 height 19
click at [1330, 527] on span "Chọn HT Thanh Toán" at bounding box center [1388, 533] width 224 height 19
click at [1311, 566] on div "Tại văn phòng" at bounding box center [1388, 560] width 224 height 14
type input "0"
click at [1313, 432] on div "Trạng thái Thu Hộ *" at bounding box center [1388, 426] width 239 height 14
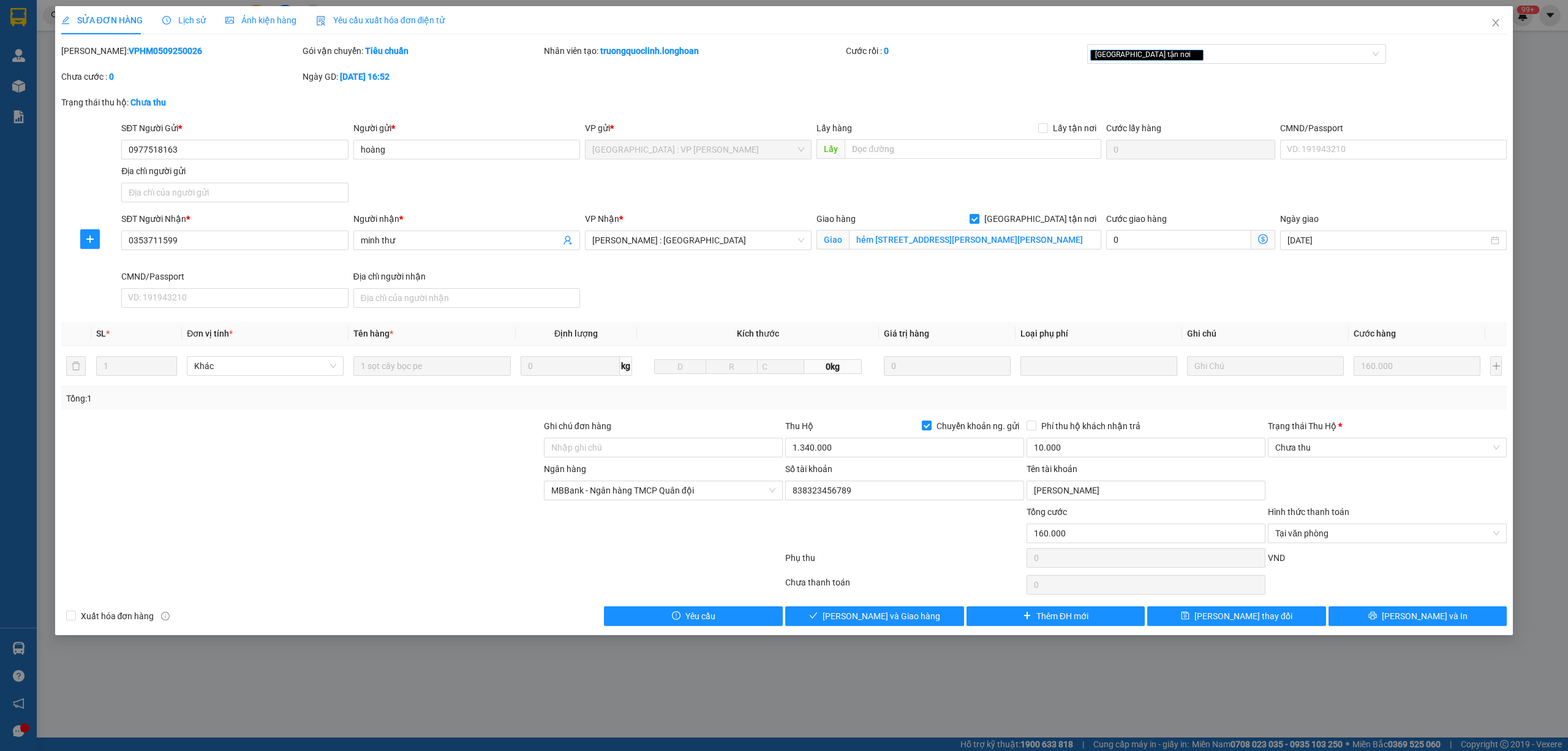
click at [1313, 438] on input "Trạng thái Thu Hộ *" at bounding box center [1383, 447] width 216 height 19
click at [1313, 442] on span "Chưa thu" at bounding box center [1388, 447] width 224 height 19
click at [1306, 518] on div "VP đã thu" at bounding box center [1388, 513] width 224 height 14
click at [1317, 451] on span "VP đã thu" at bounding box center [1388, 447] width 224 height 19
click at [1365, 412] on div "Total Paid Fee 0 Total UnPaid Fee 160.000 Cash Collection Total Fee Mã ĐH: VPHM…" at bounding box center [784, 335] width 1446 height 582
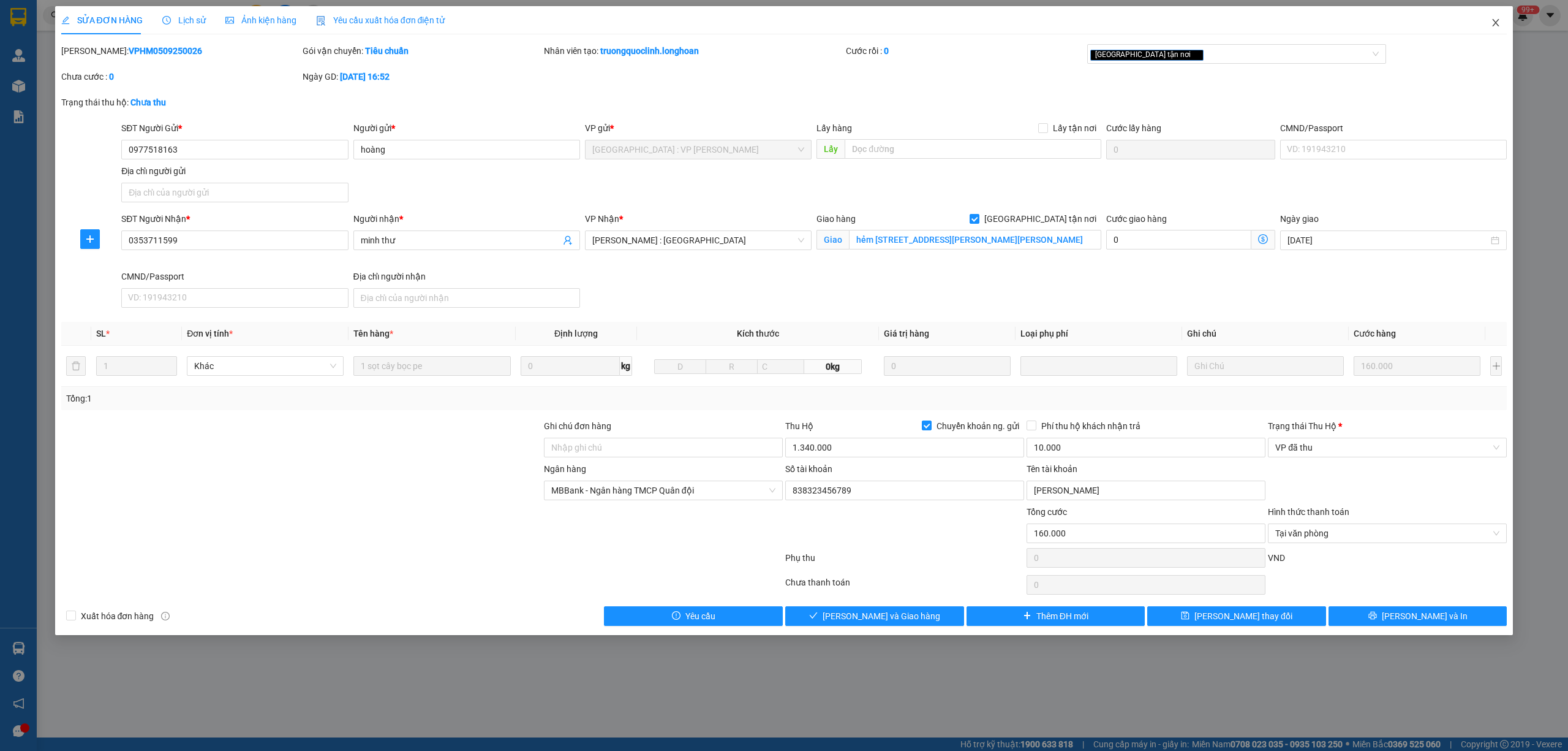
click at [1499, 23] on icon "close" at bounding box center [1496, 22] width 10 height 10
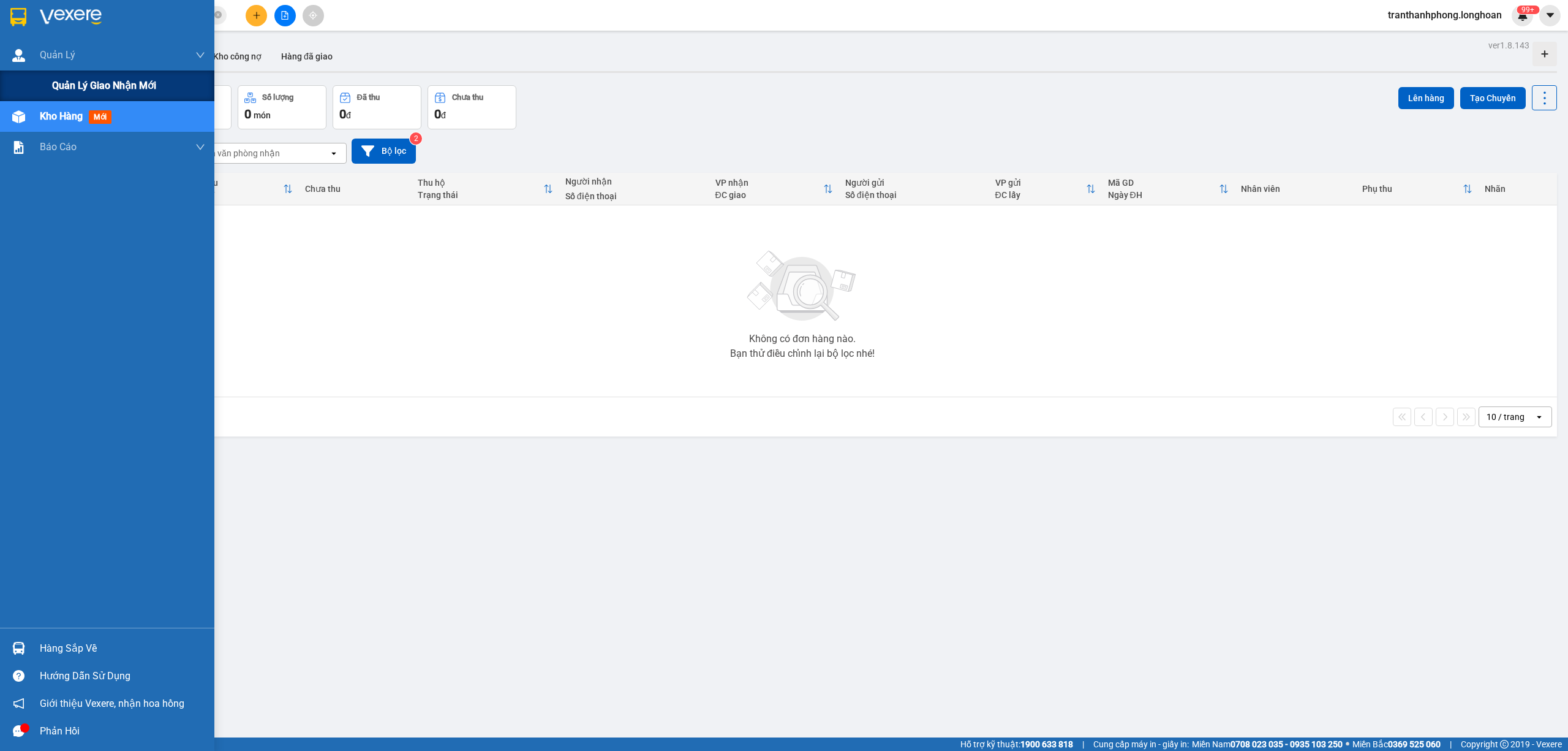
click at [62, 95] on div "Quản lý giao nhận mới" at bounding box center [128, 85] width 153 height 31
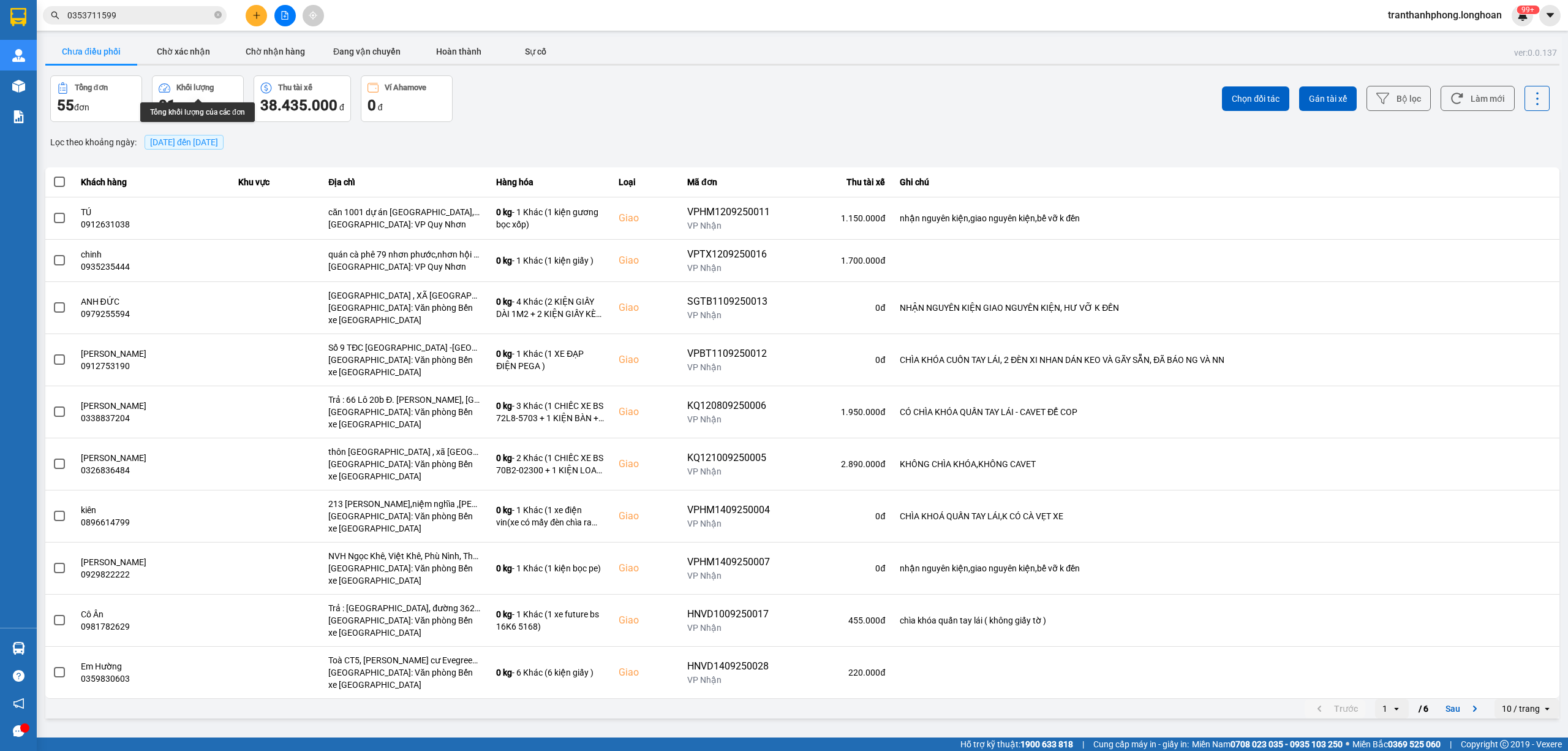
click at [187, 152] on div "15/09/2025 đến 15/09/2025" at bounding box center [184, 142] width 85 height 20
click at [187, 144] on span "15/09/2025 đến 15/09/2025" at bounding box center [183, 142] width 68 height 10
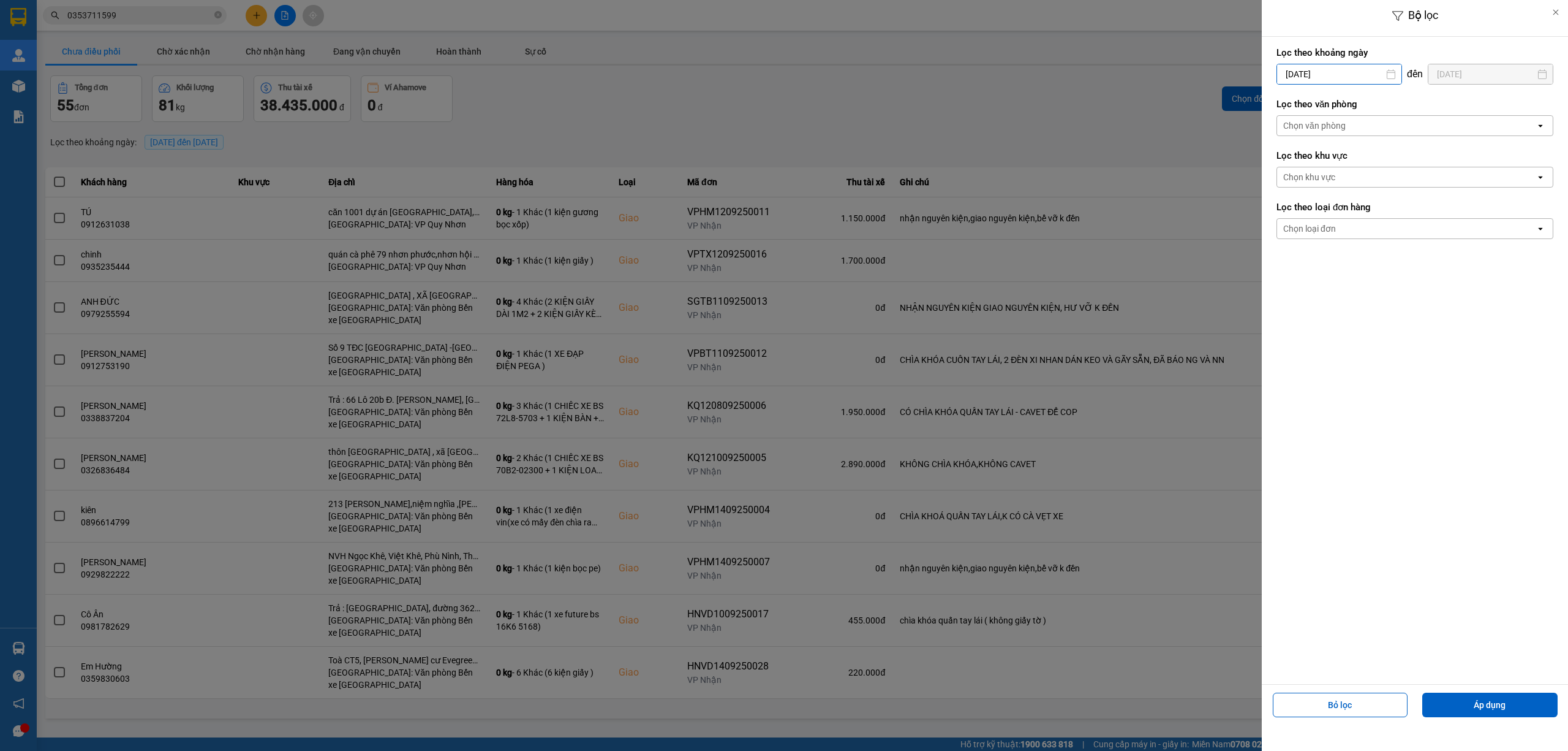
click at [1313, 77] on input "[DATE]" at bounding box center [1339, 73] width 124 height 19
drag, startPoint x: 1288, startPoint y: 169, endPoint x: 1336, endPoint y: 240, distance: 85.7
click at [1304, 189] on div "1 2 3 4 5 6 7 8 9 10 11 12 13 14 15 16 17 18 19 20 21 22 23 24 25 26 27 28 29 30" at bounding box center [1357, 219] width 171 height 135
click at [1279, 165] on div "1" at bounding box center [1284, 164] width 18 height 15
type input "01/09/2025"
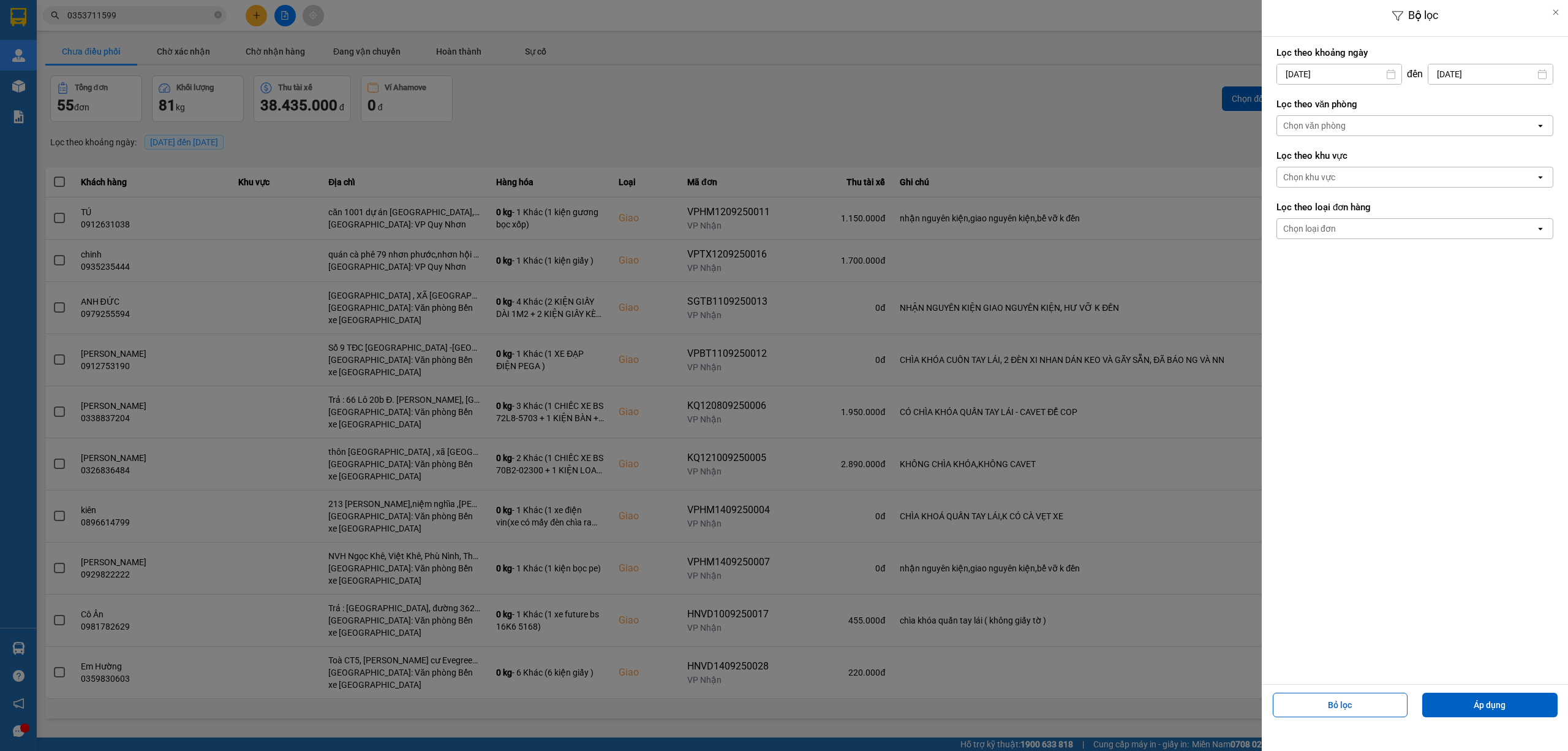
click at [1336, 224] on div "Chọn loại đơn" at bounding box center [1406, 228] width 258 height 19
click at [1324, 276] on div "Giao" at bounding box center [1414, 279] width 277 height 22
click at [1325, 179] on div "Chọn khu vực" at bounding box center [1309, 177] width 52 height 12
click at [1310, 132] on div "Chọn văn phòng" at bounding box center [1406, 125] width 258 height 19
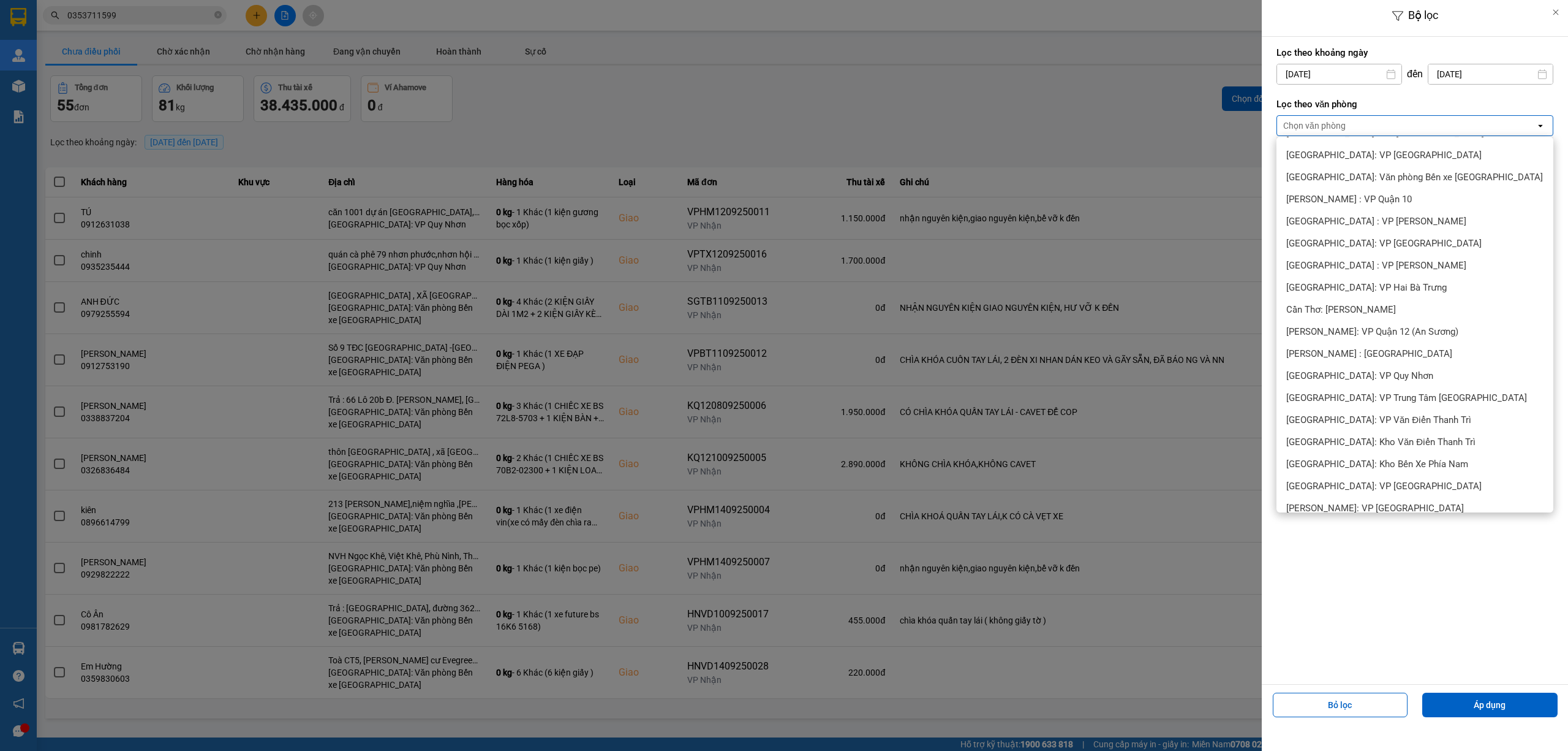
scroll to position [408, 0]
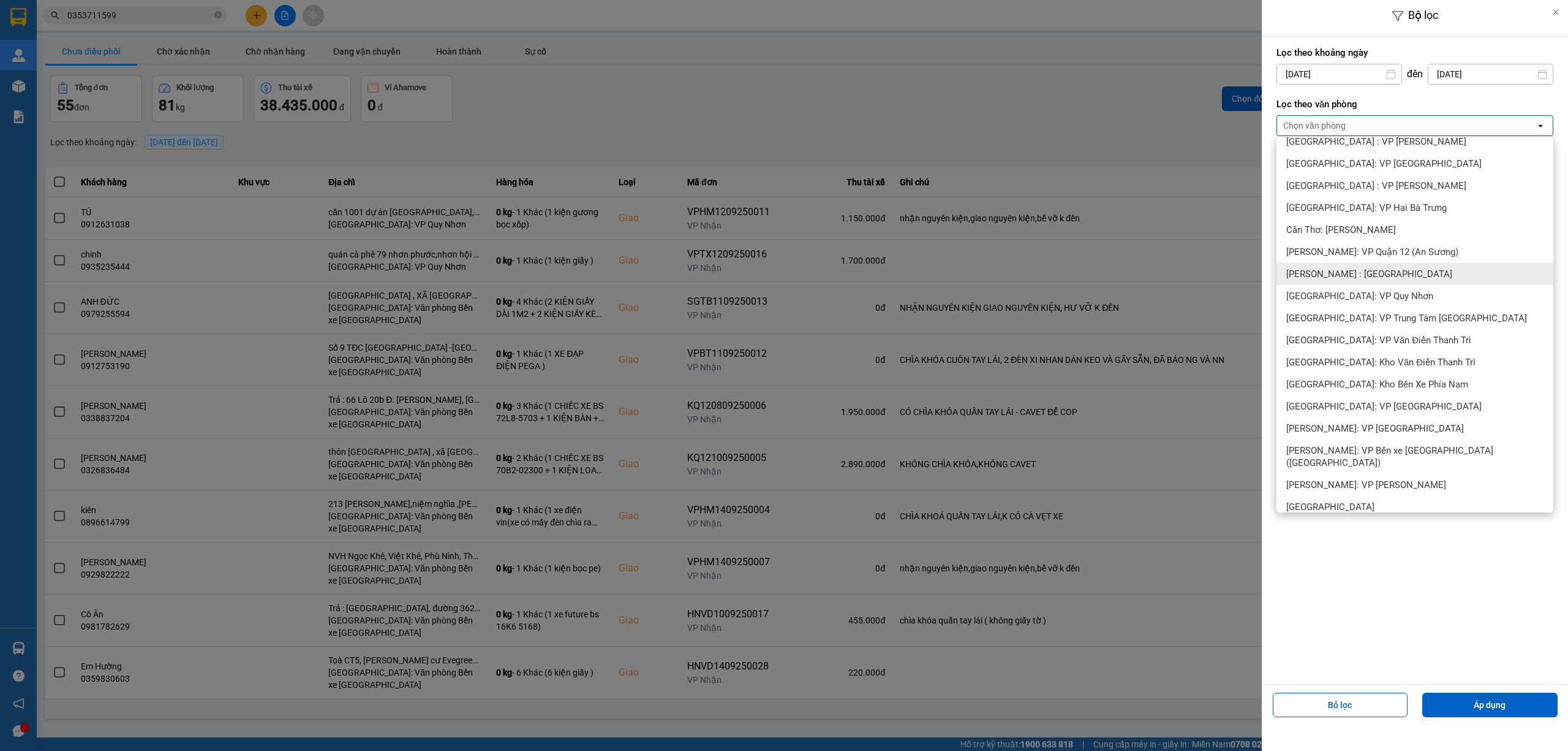
click at [1340, 277] on span "[PERSON_NAME] : [GEOGRAPHIC_DATA]" at bounding box center [1369, 273] width 166 height 12
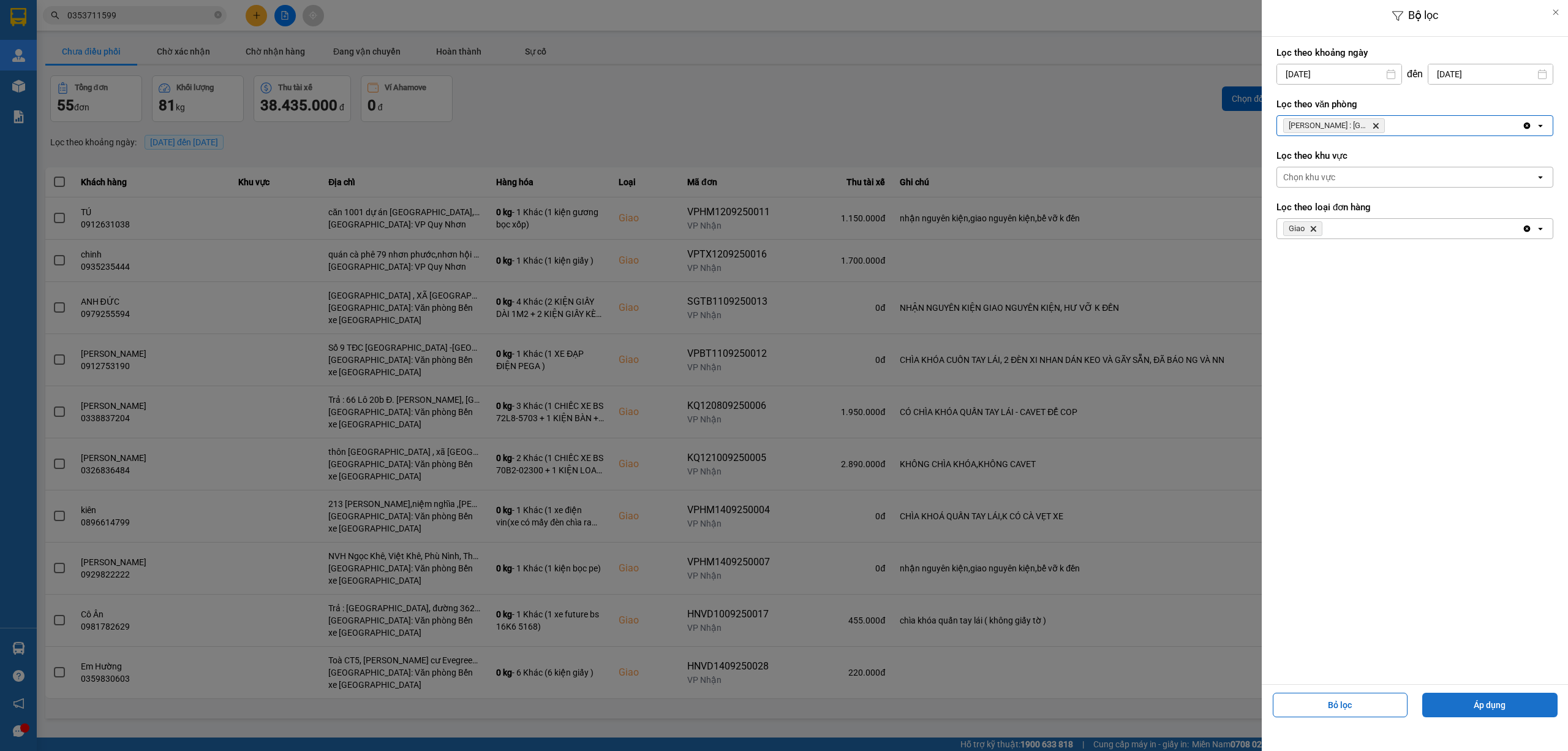
click at [1523, 701] on button "Áp dụng" at bounding box center [1489, 705] width 135 height 24
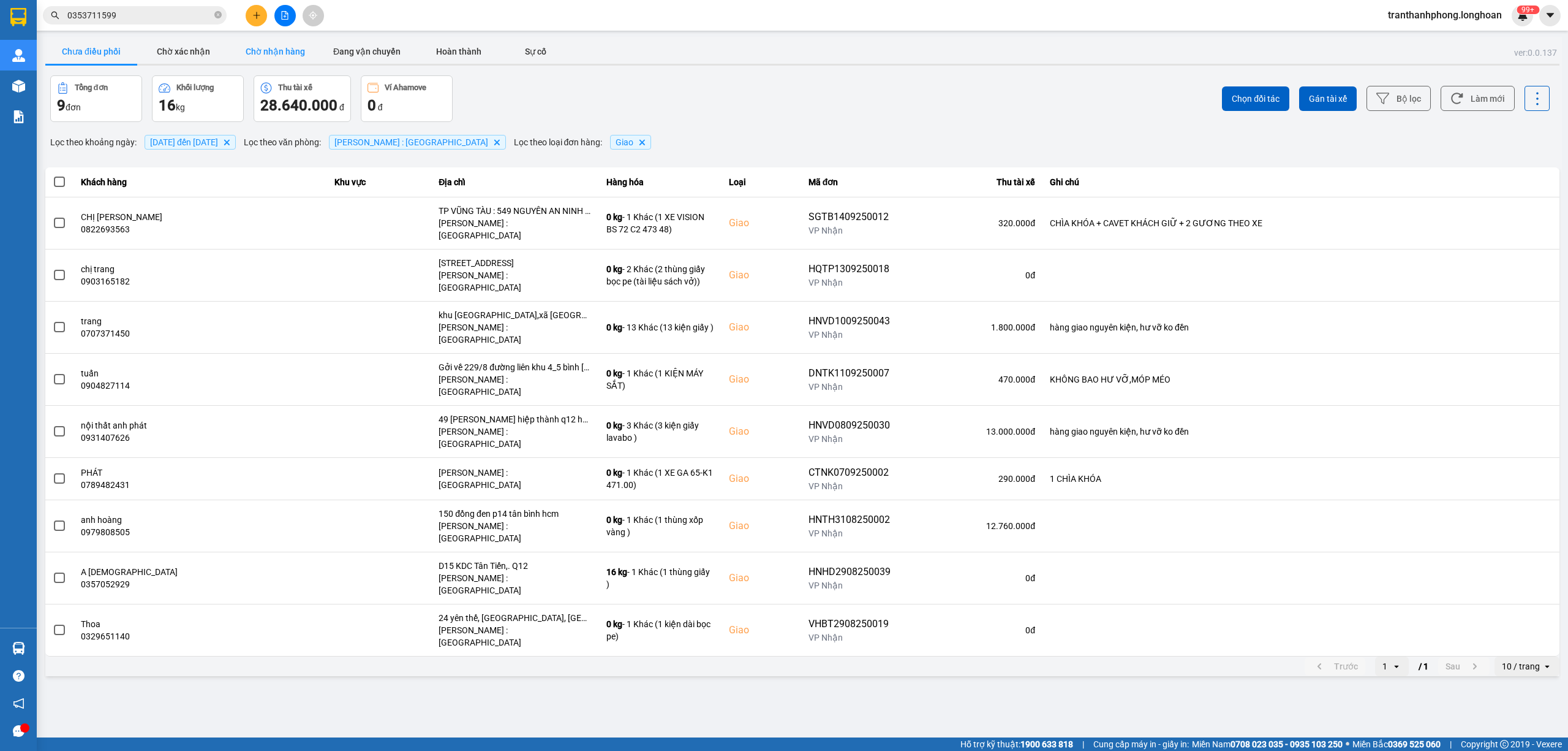
click at [255, 52] on button "Chờ nhận hàng" at bounding box center [274, 51] width 92 height 24
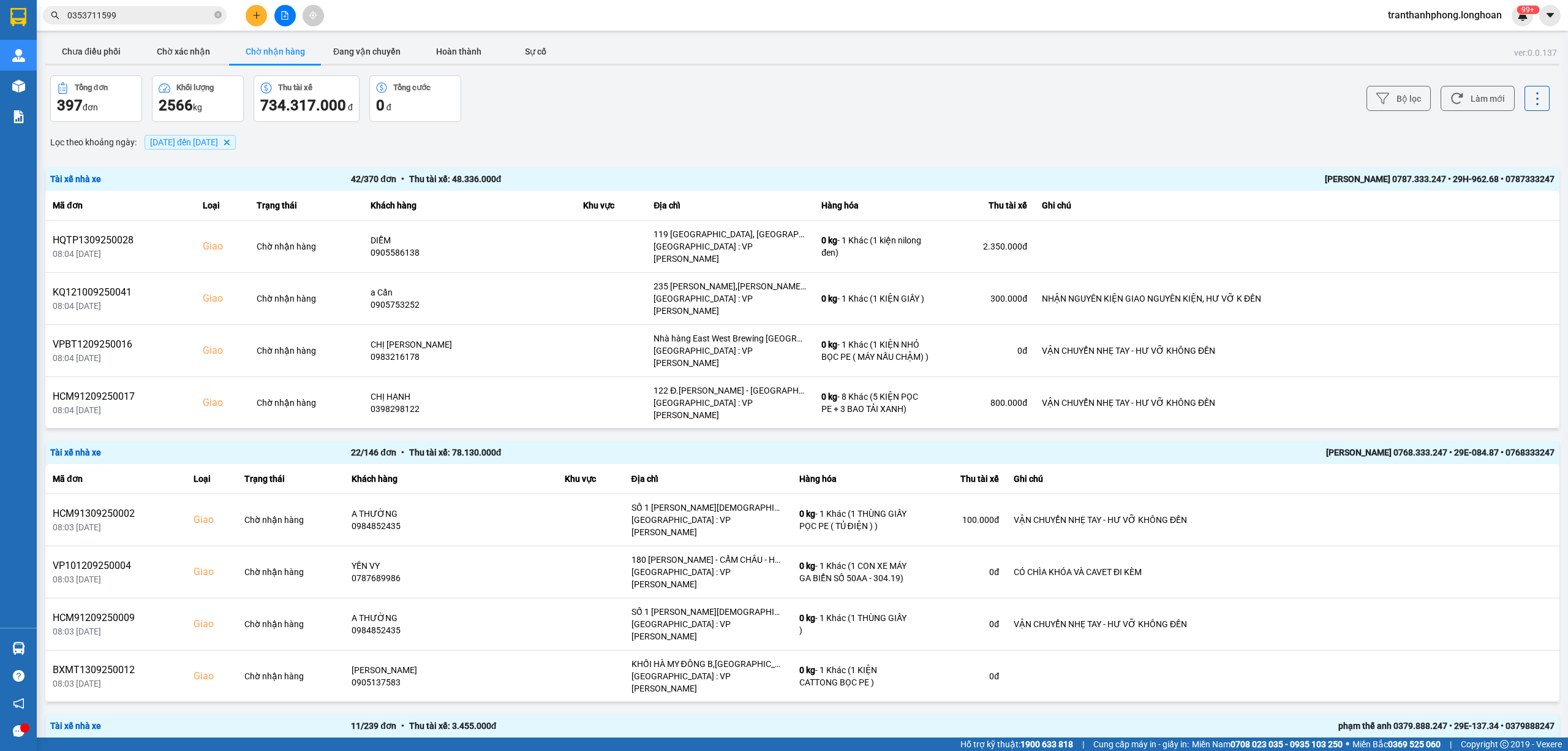
click at [177, 149] on span "01/09/2025 đến 15/09/2025 Delete" at bounding box center [190, 143] width 92 height 15
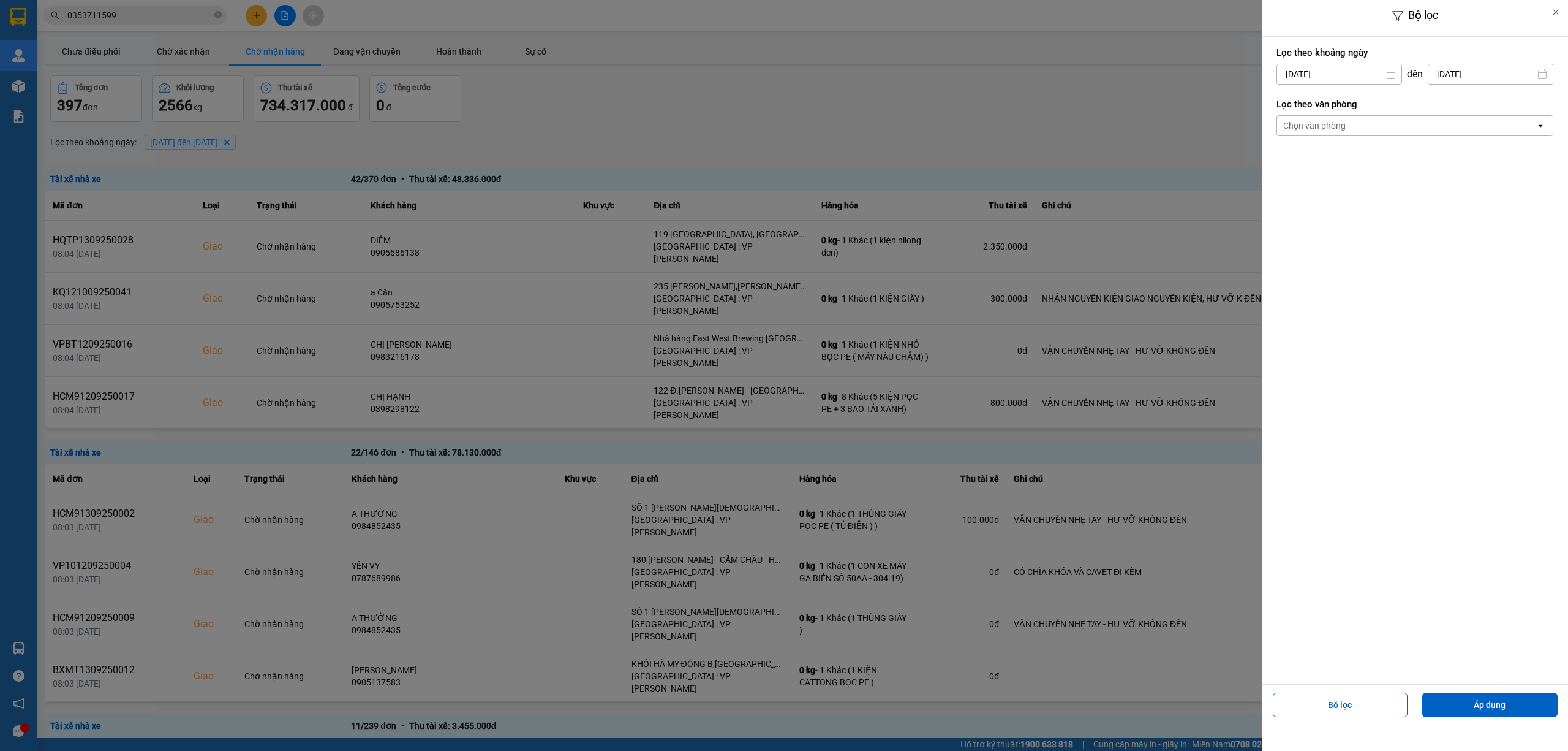
click at [1382, 133] on div "Chọn văn phòng" at bounding box center [1406, 125] width 258 height 19
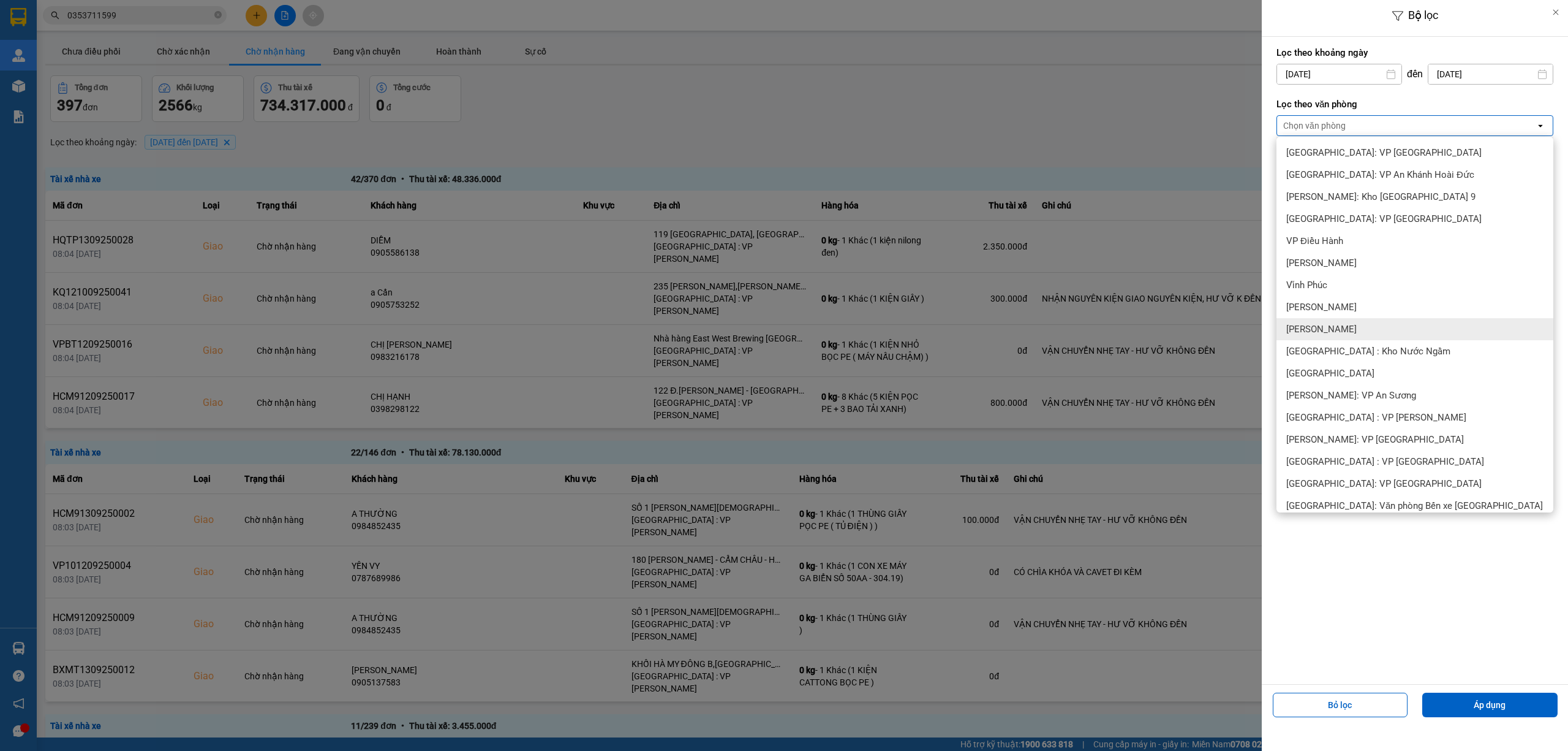
scroll to position [327, 0]
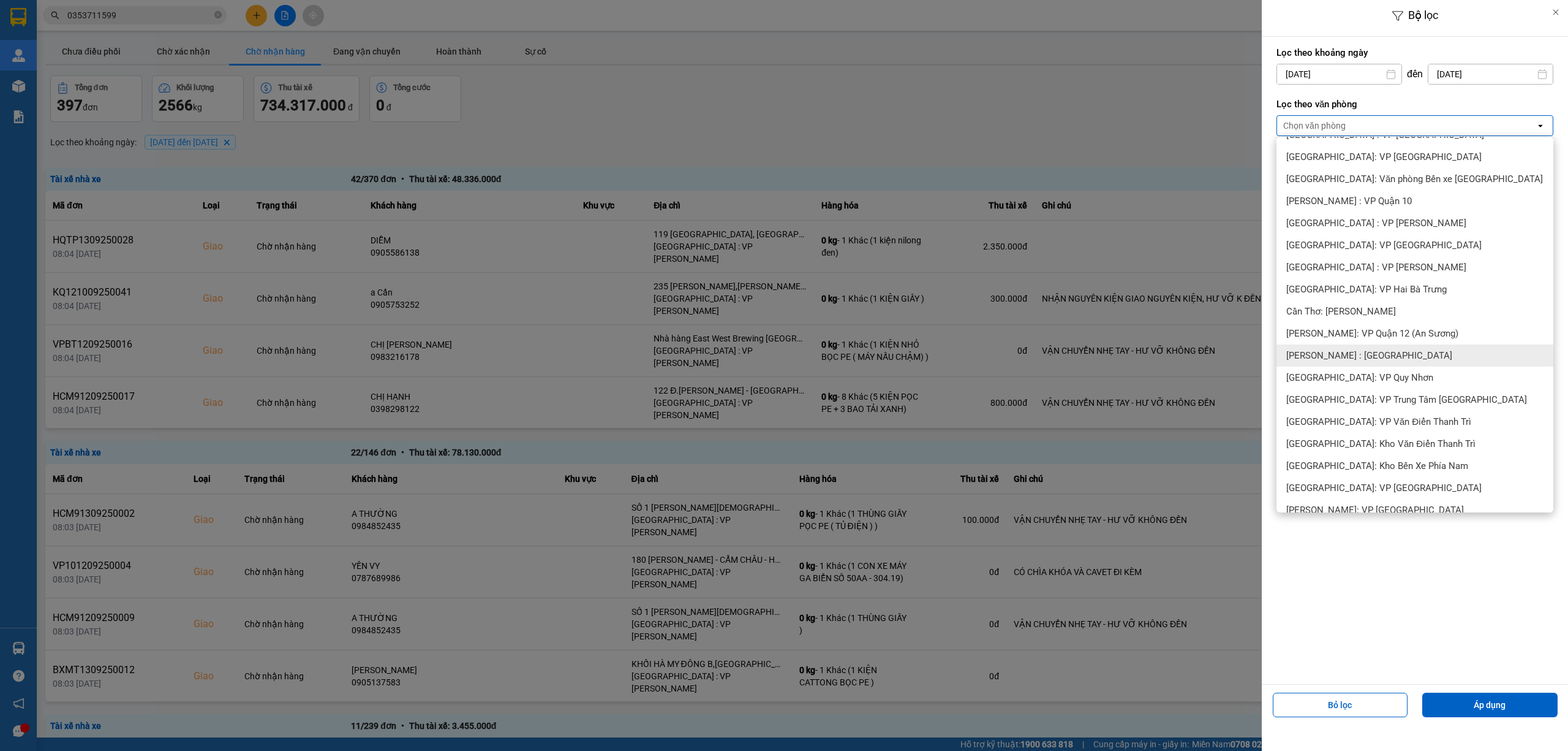
click at [1360, 351] on span "[PERSON_NAME] : [GEOGRAPHIC_DATA]" at bounding box center [1369, 355] width 166 height 12
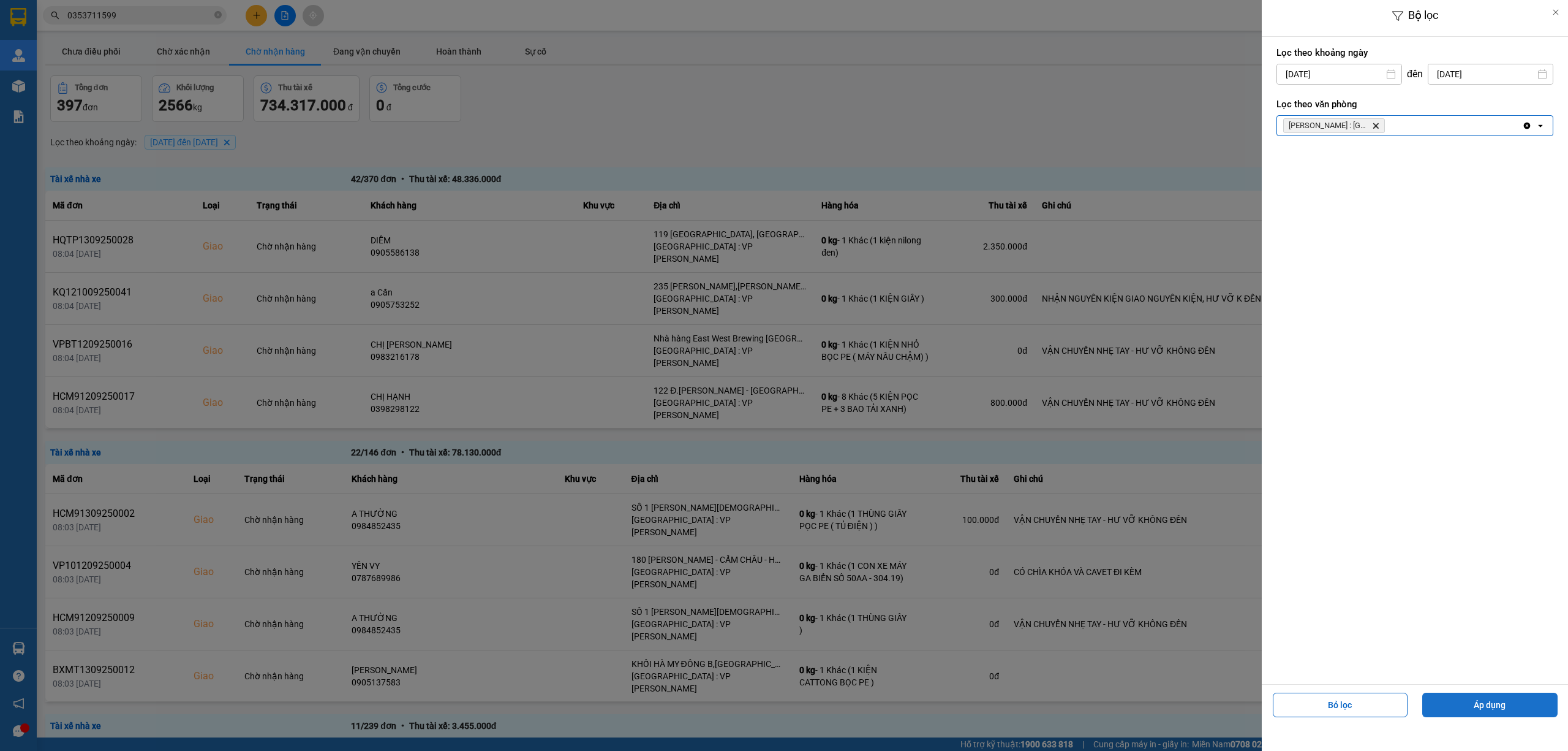
click at [1440, 708] on button "Áp dụng" at bounding box center [1489, 705] width 135 height 24
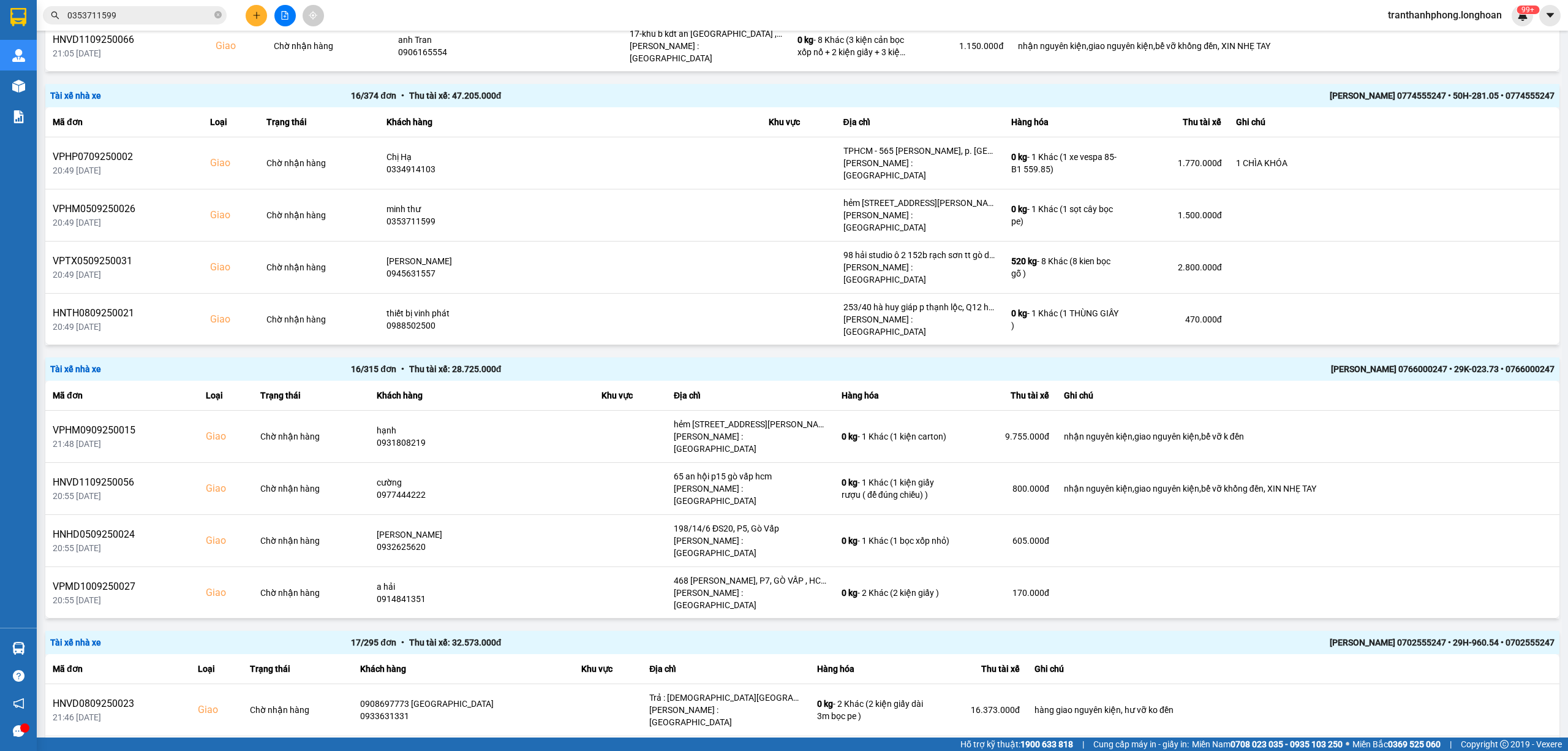
scroll to position [363, 0]
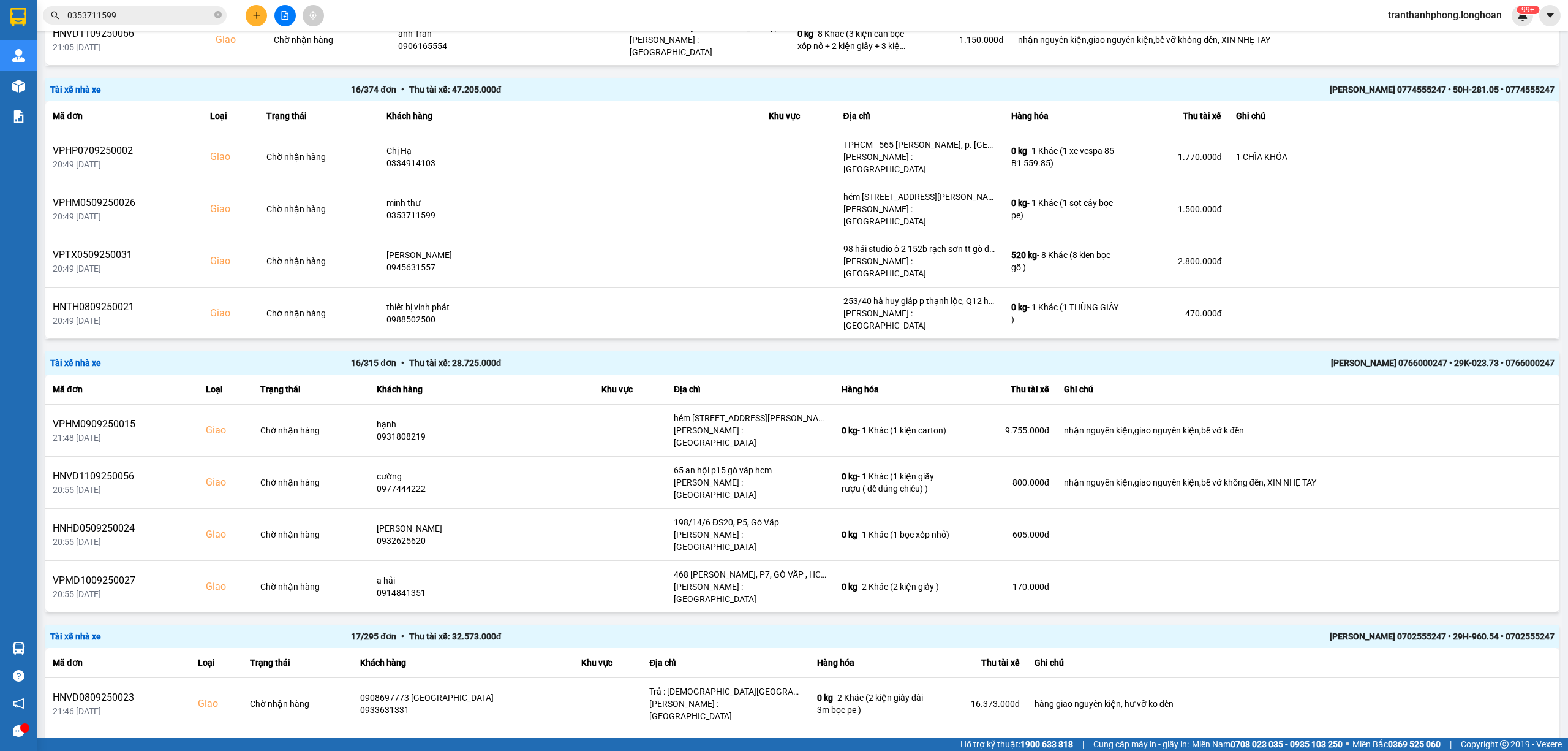
click at [126, 20] on input "0353711599" at bounding box center [140, 15] width 144 height 14
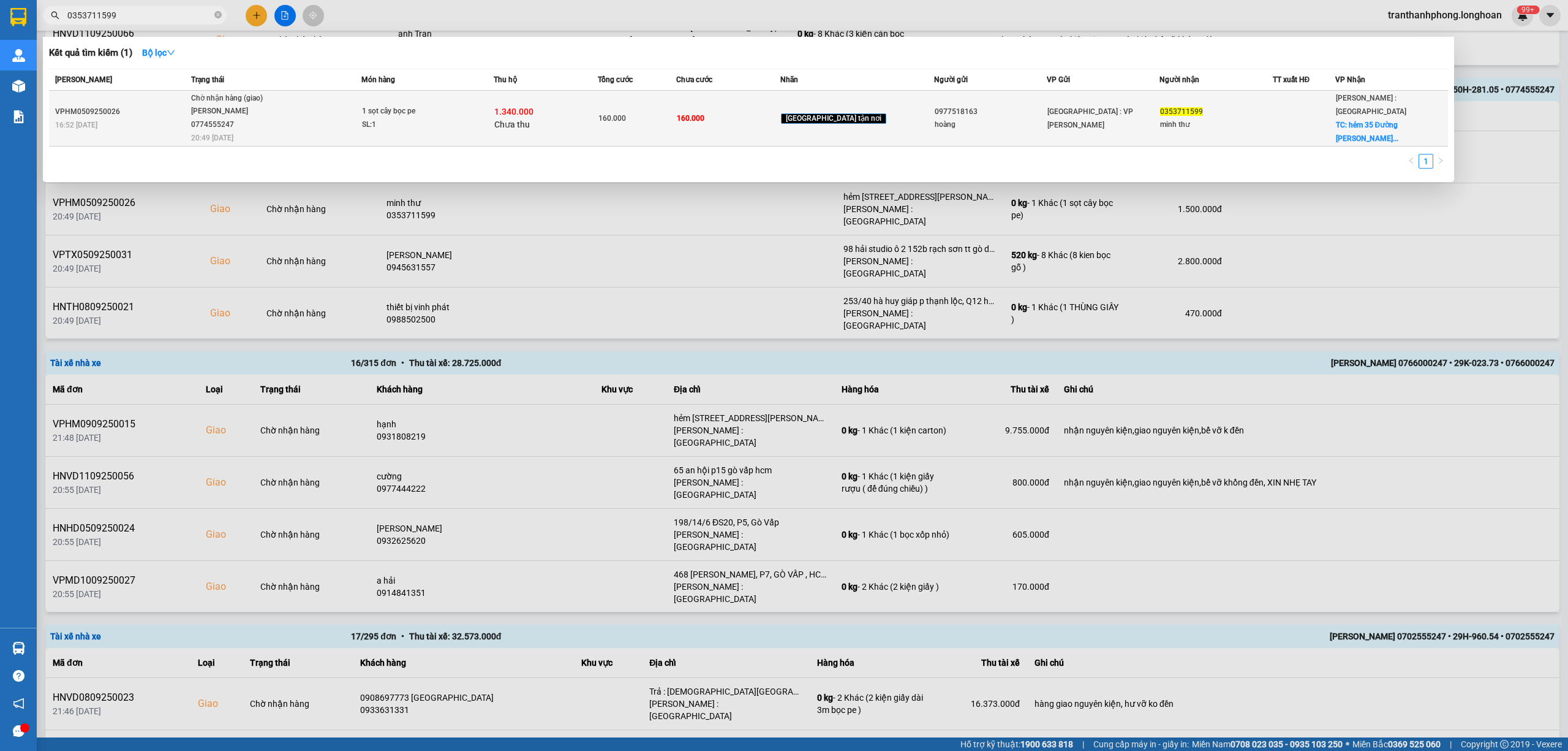
click at [155, 130] on div "16:52 - 05/09" at bounding box center [121, 125] width 132 height 14
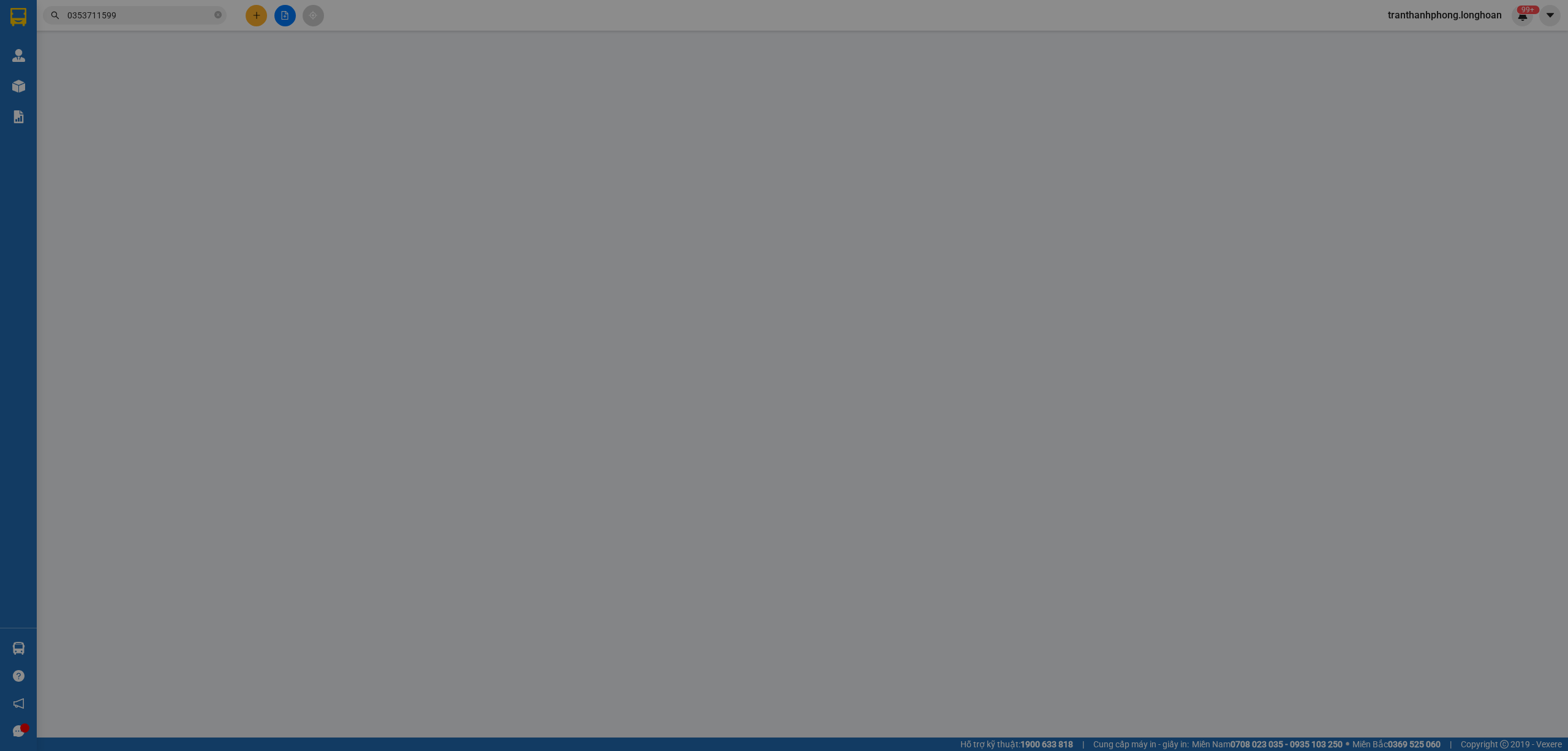
type input "0977518163"
type input "hoàng"
type input "0353711599"
type input "minh thư"
checkbox input "true"
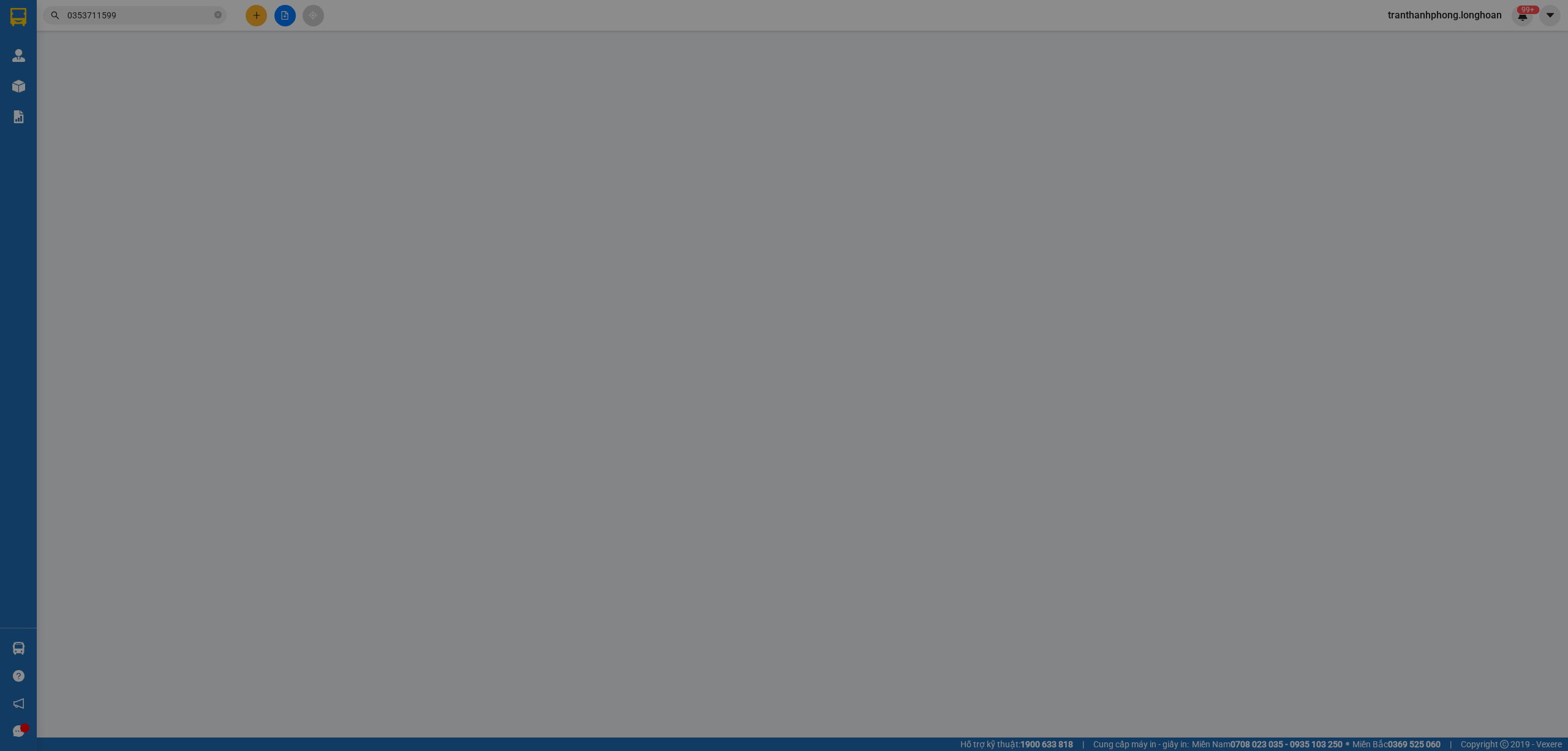
type input "hẻm 35 Đường Nguyễn Thị Xinh, Phường Thới An, Quận 12, Tp Hồ Chí Minh"
type input "160.000"
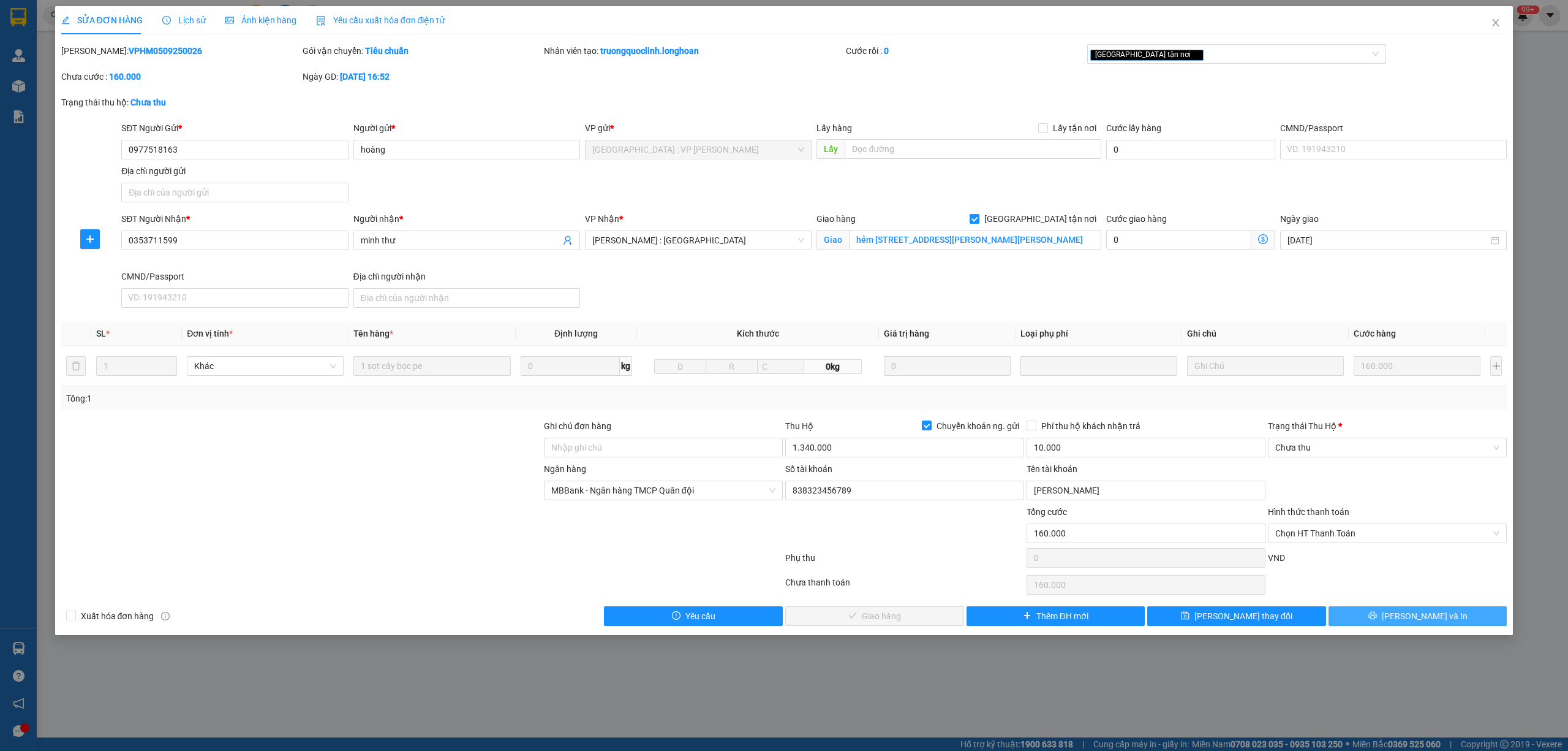
drag, startPoint x: 1427, startPoint y: 619, endPoint x: 1382, endPoint y: 620, distance: 45.0
click at [1425, 619] on span "[PERSON_NAME] và In" at bounding box center [1425, 616] width 86 height 14
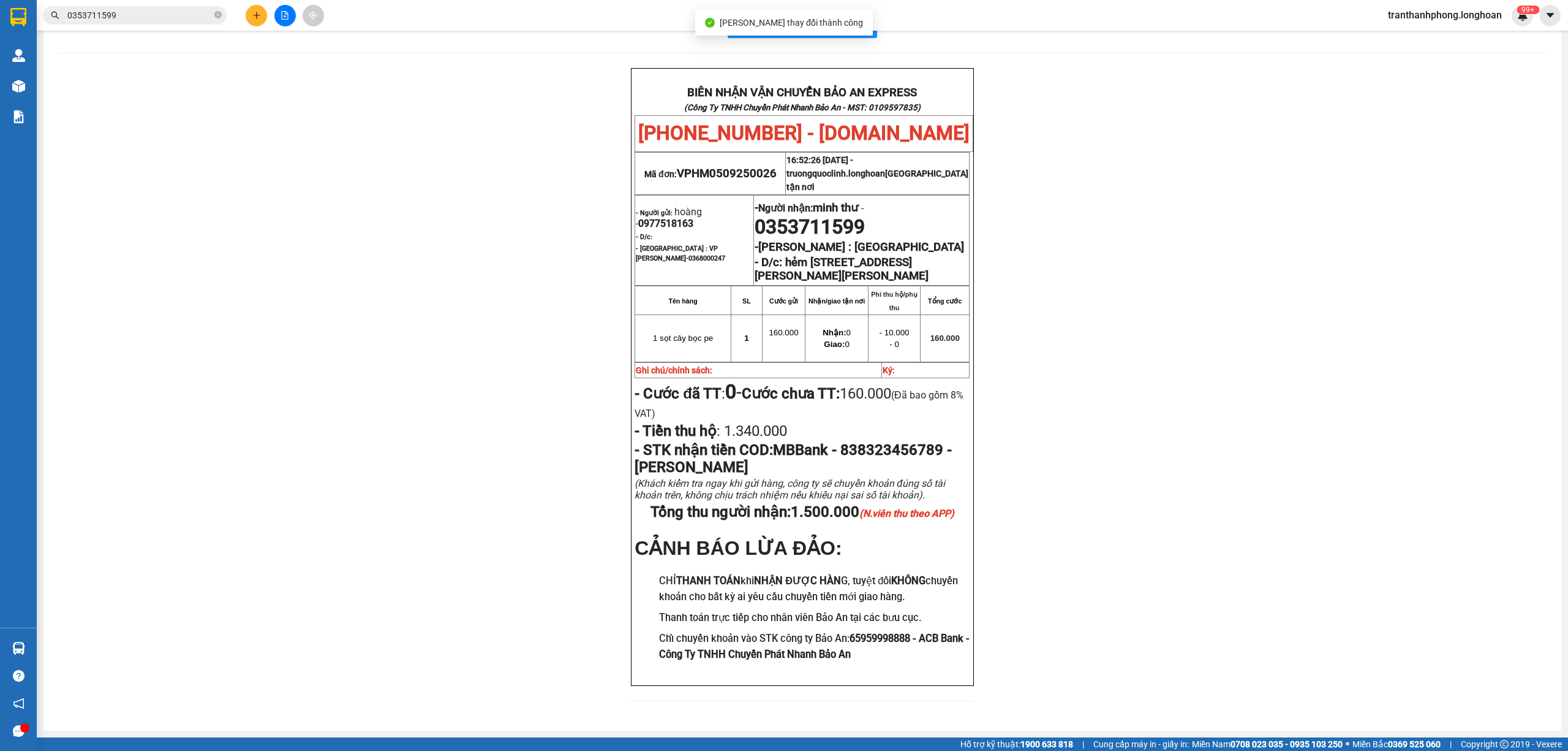
scroll to position [79, 0]
click at [254, 15] on icon "plus" at bounding box center [256, 15] width 8 height 8
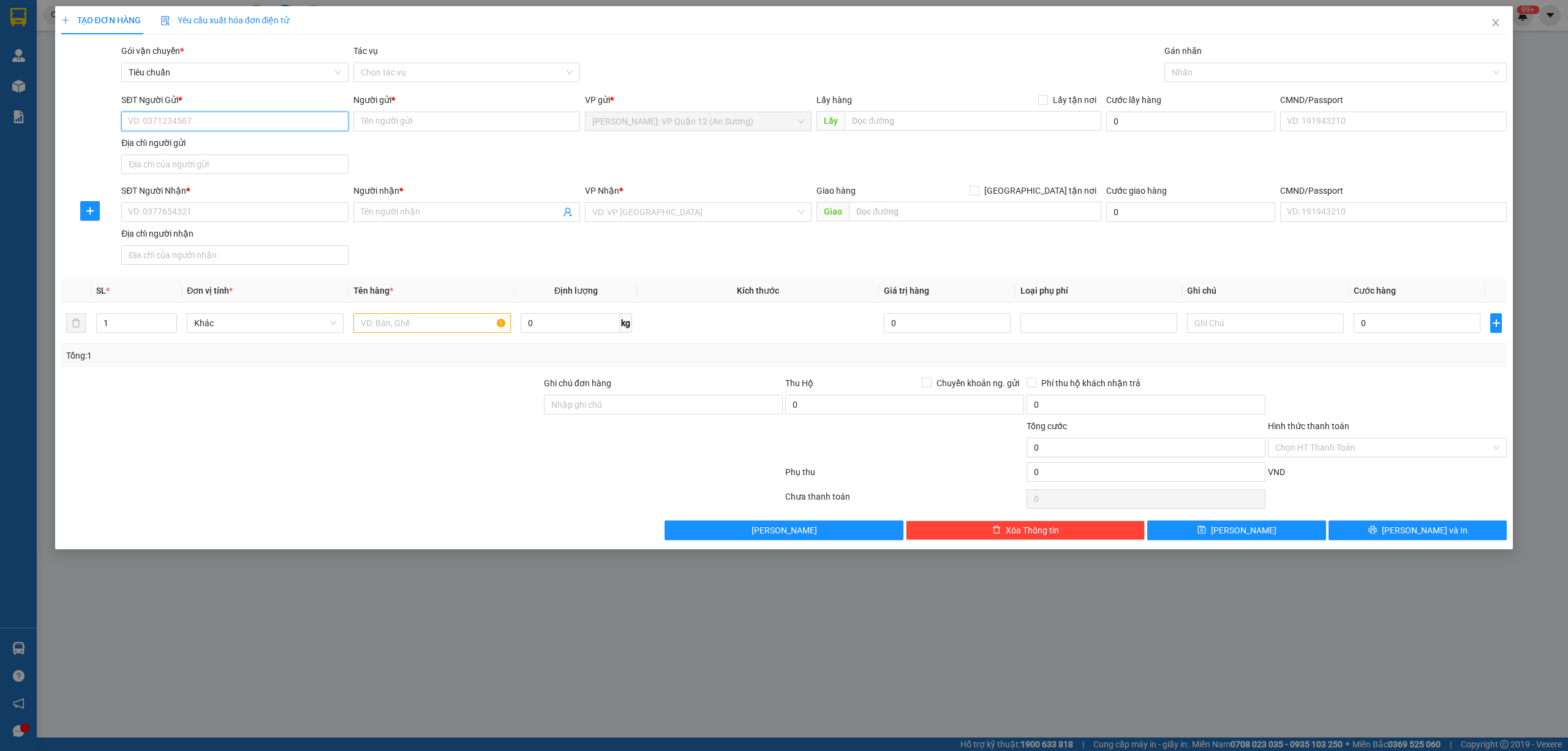
drag, startPoint x: 185, startPoint y: 125, endPoint x: 1172, endPoint y: 107, distance: 987.2
click at [191, 121] on input "SĐT Người Gửi *" at bounding box center [234, 120] width 227 height 19
type input "0813091268"
click at [361, 131] on input "Người gửi *" at bounding box center [467, 120] width 227 height 19
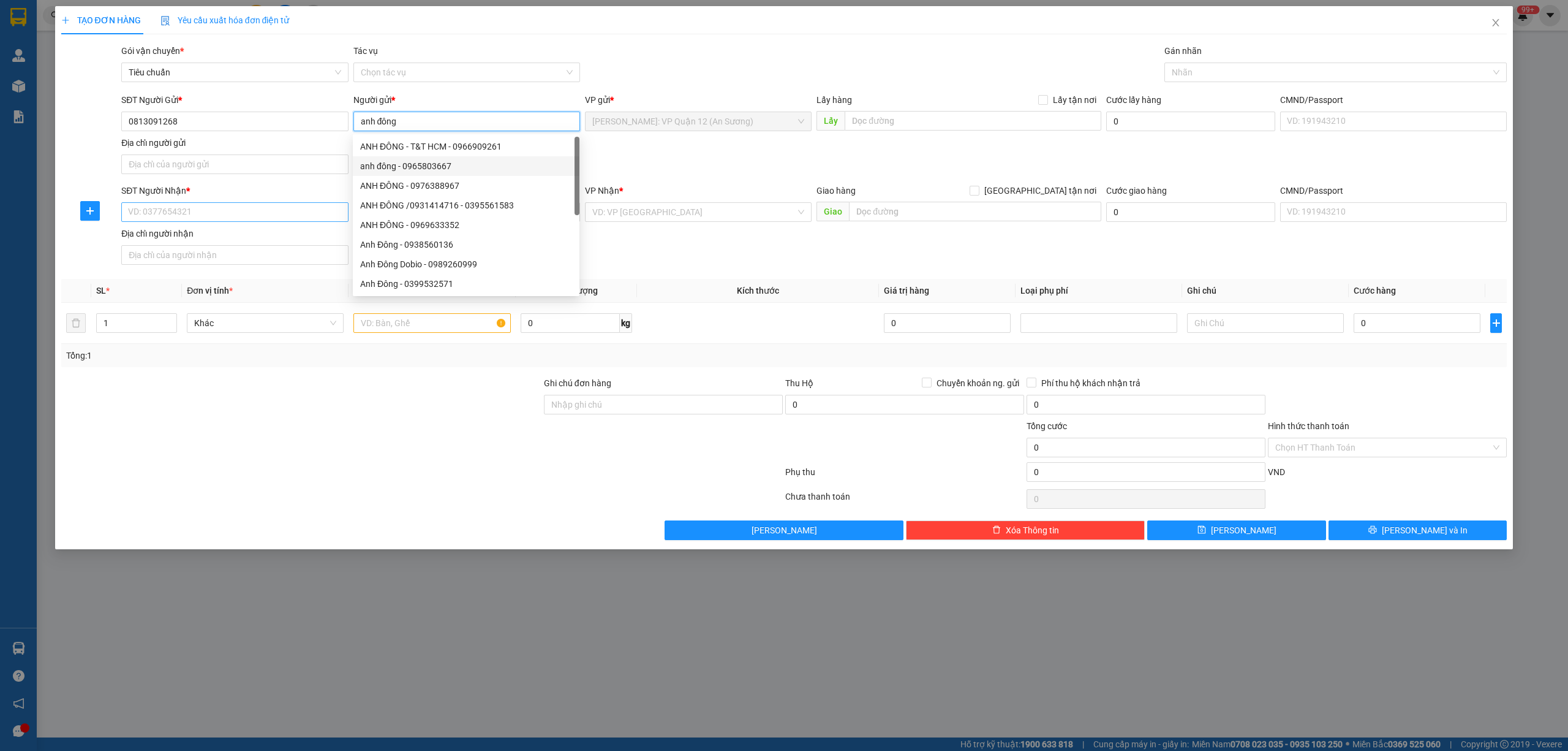
type input "anh đông"
click at [260, 206] on input "SĐT Người Nhận *" at bounding box center [234, 211] width 227 height 19
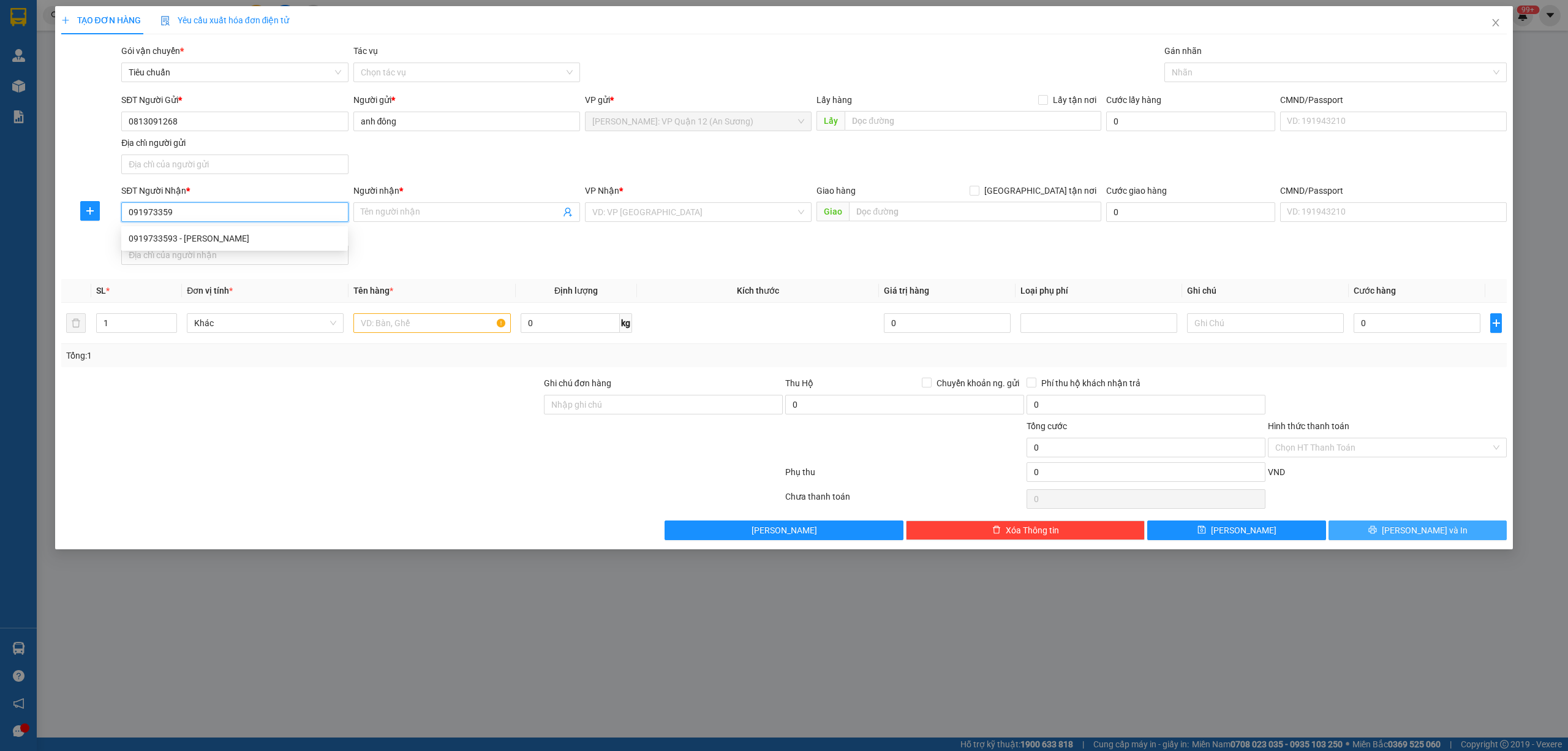
type input "0919733593"
drag, startPoint x: 194, startPoint y: 232, endPoint x: 403, endPoint y: 232, distance: 209.0
click at [196, 232] on div "0919733593 - CƯỜNG" at bounding box center [234, 238] width 212 height 14
type input "CƯỜNG"
click at [703, 216] on span "[GEOGRAPHIC_DATA] : VP [GEOGRAPHIC_DATA]" at bounding box center [698, 212] width 212 height 19
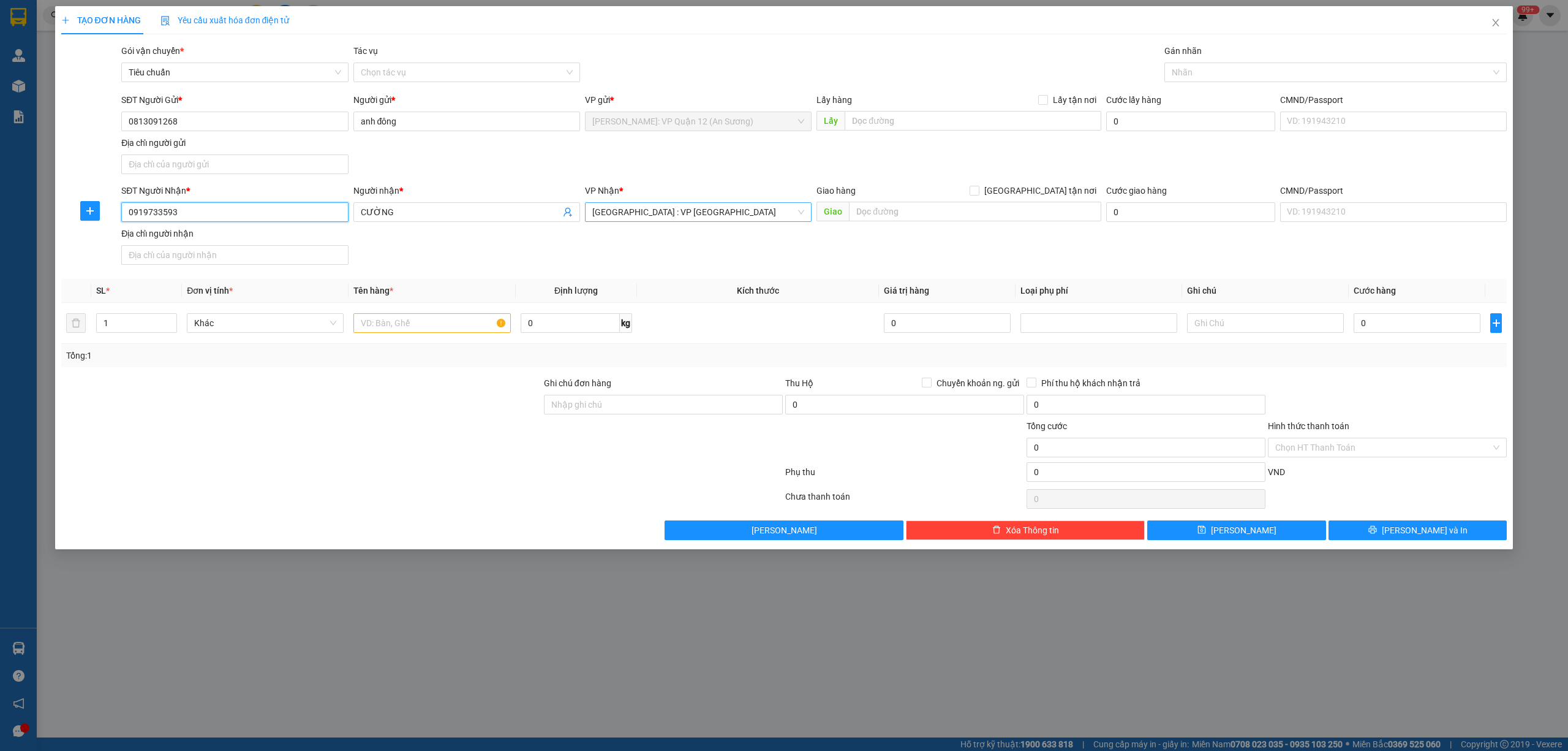
type input "0919733593"
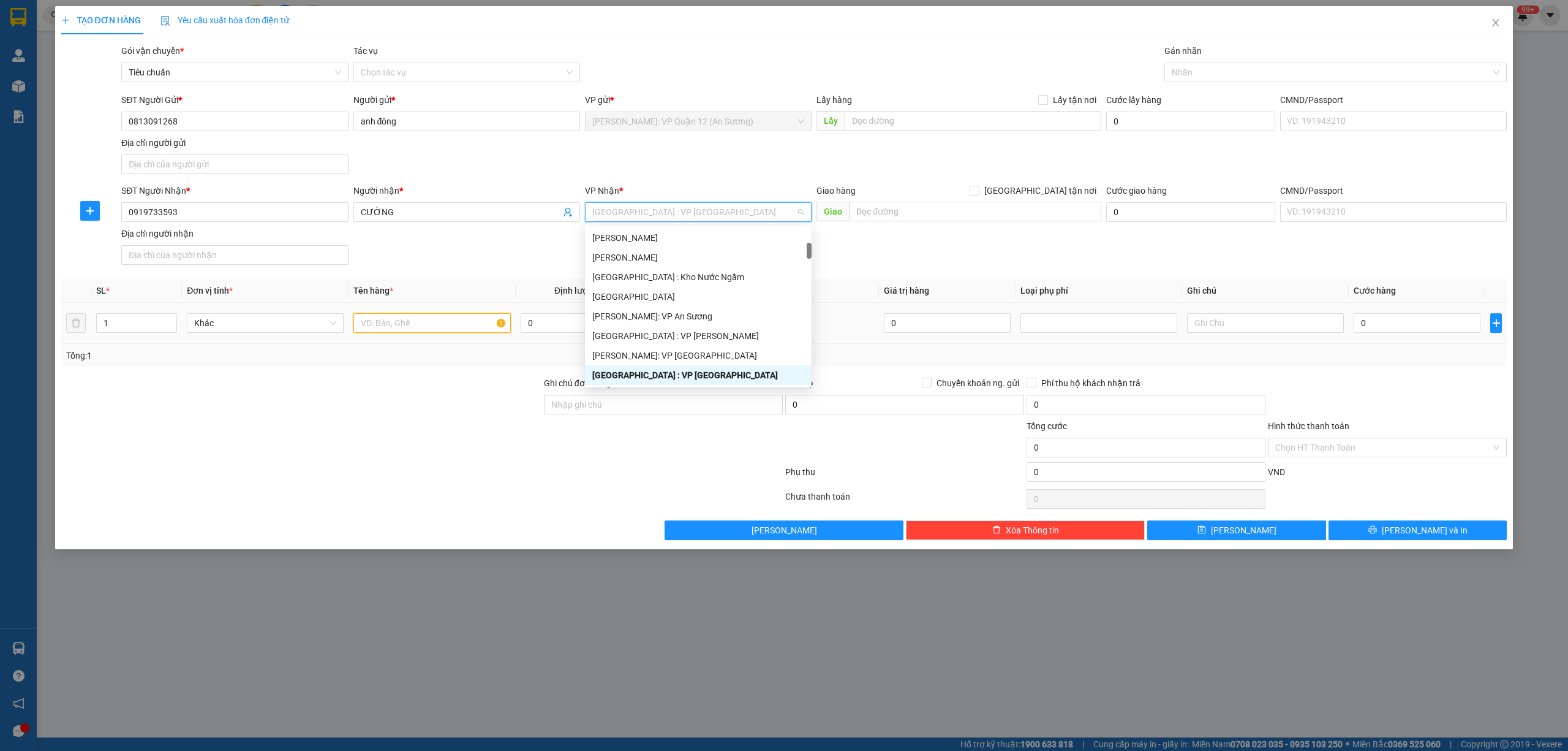
click at [376, 321] on input "text" at bounding box center [431, 322] width 156 height 19
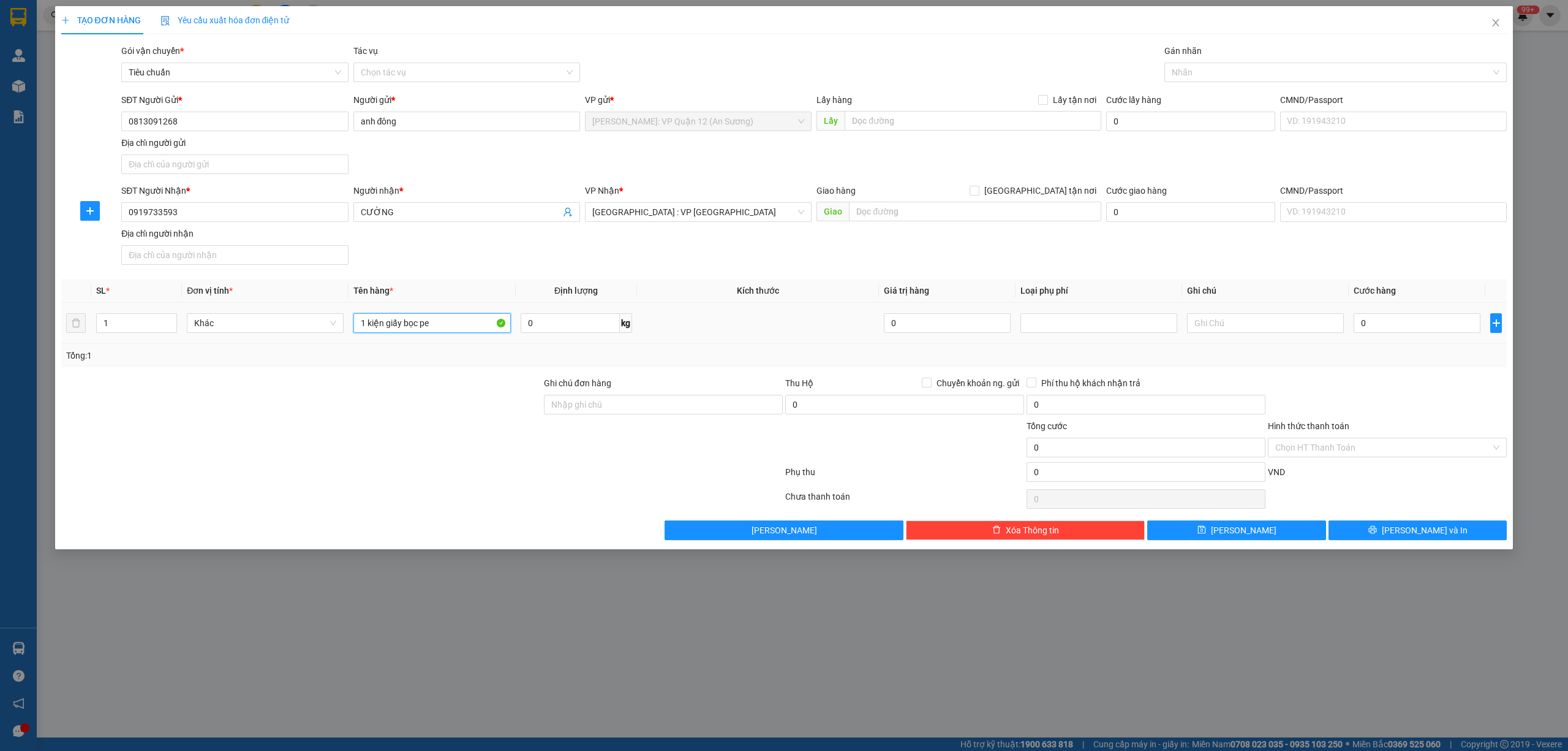
type input "1 kiện giấy bọc pe"
click at [1395, 312] on td "0" at bounding box center [1417, 323] width 137 height 41
click at [1425, 338] on td "0" at bounding box center [1417, 323] width 137 height 41
click at [1422, 326] on input "0" at bounding box center [1416, 322] width 127 height 19
type input "7"
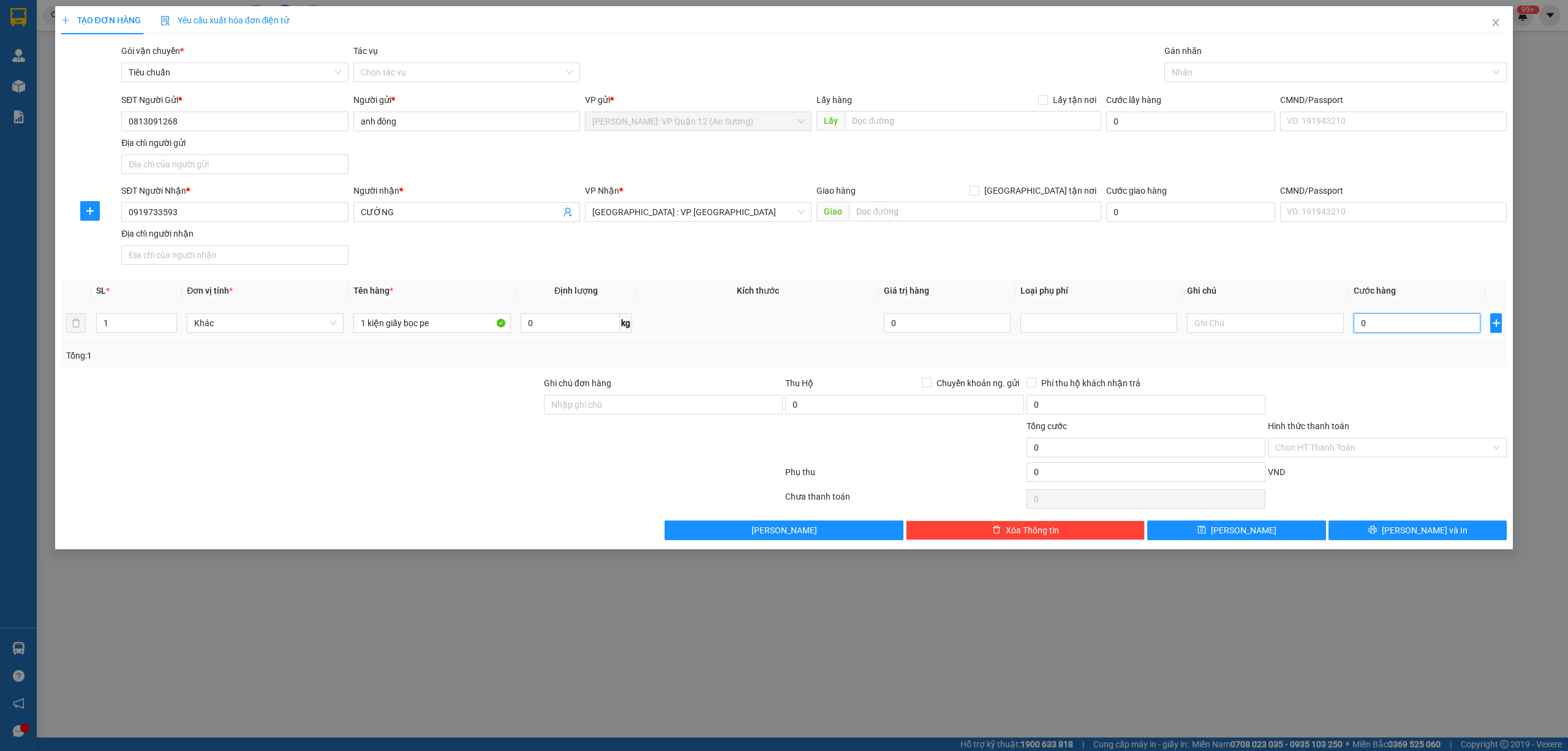
type input "7"
type input "70"
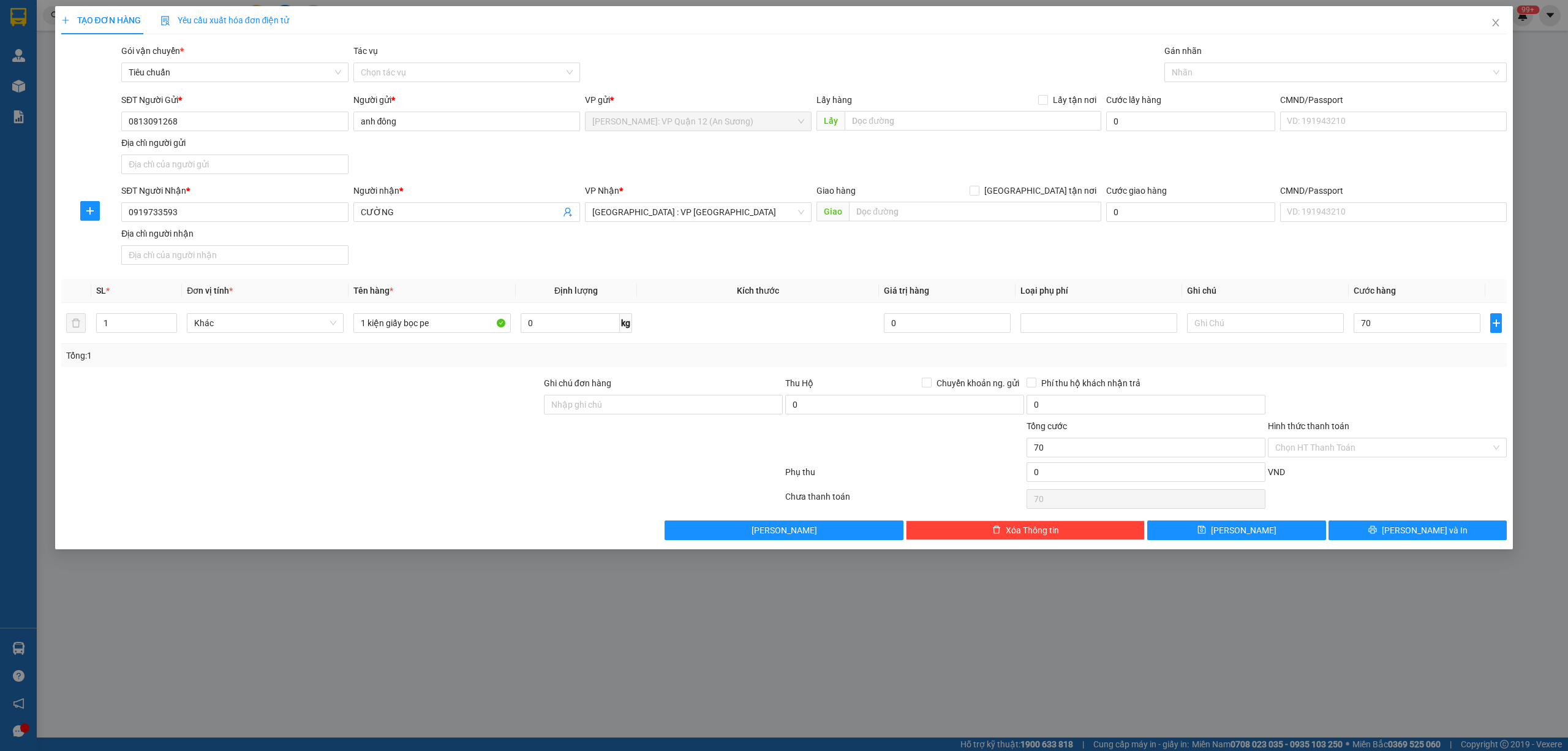
type input "70.000"
click at [734, 437] on div at bounding box center [663, 441] width 242 height 43
click at [1388, 539] on button "[PERSON_NAME] và In" at bounding box center [1417, 530] width 179 height 19
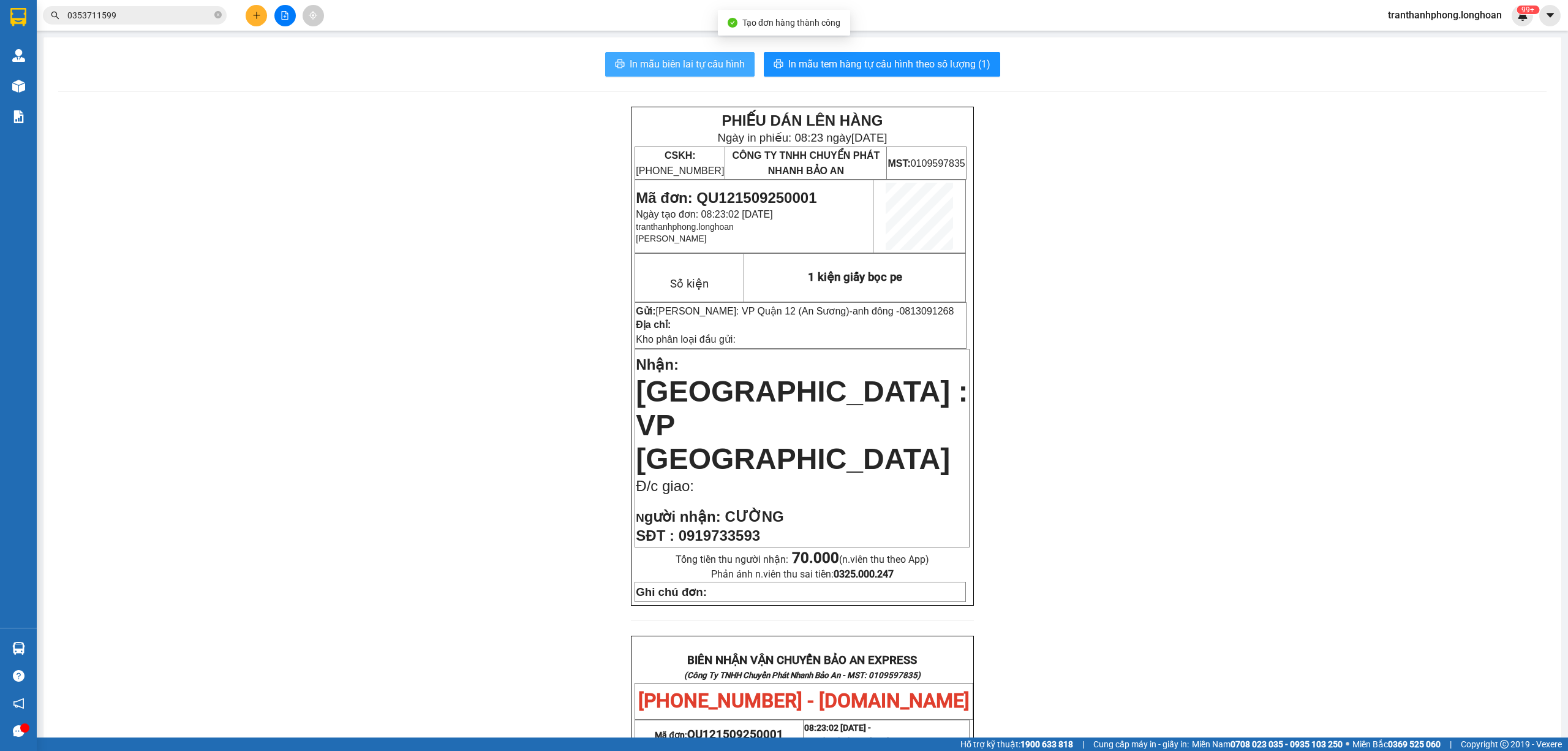
drag, startPoint x: 715, startPoint y: 60, endPoint x: 878, endPoint y: 106, distance: 169.4
click at [715, 61] on span "In mẫu biên lai tự cấu hình" at bounding box center [687, 64] width 115 height 16
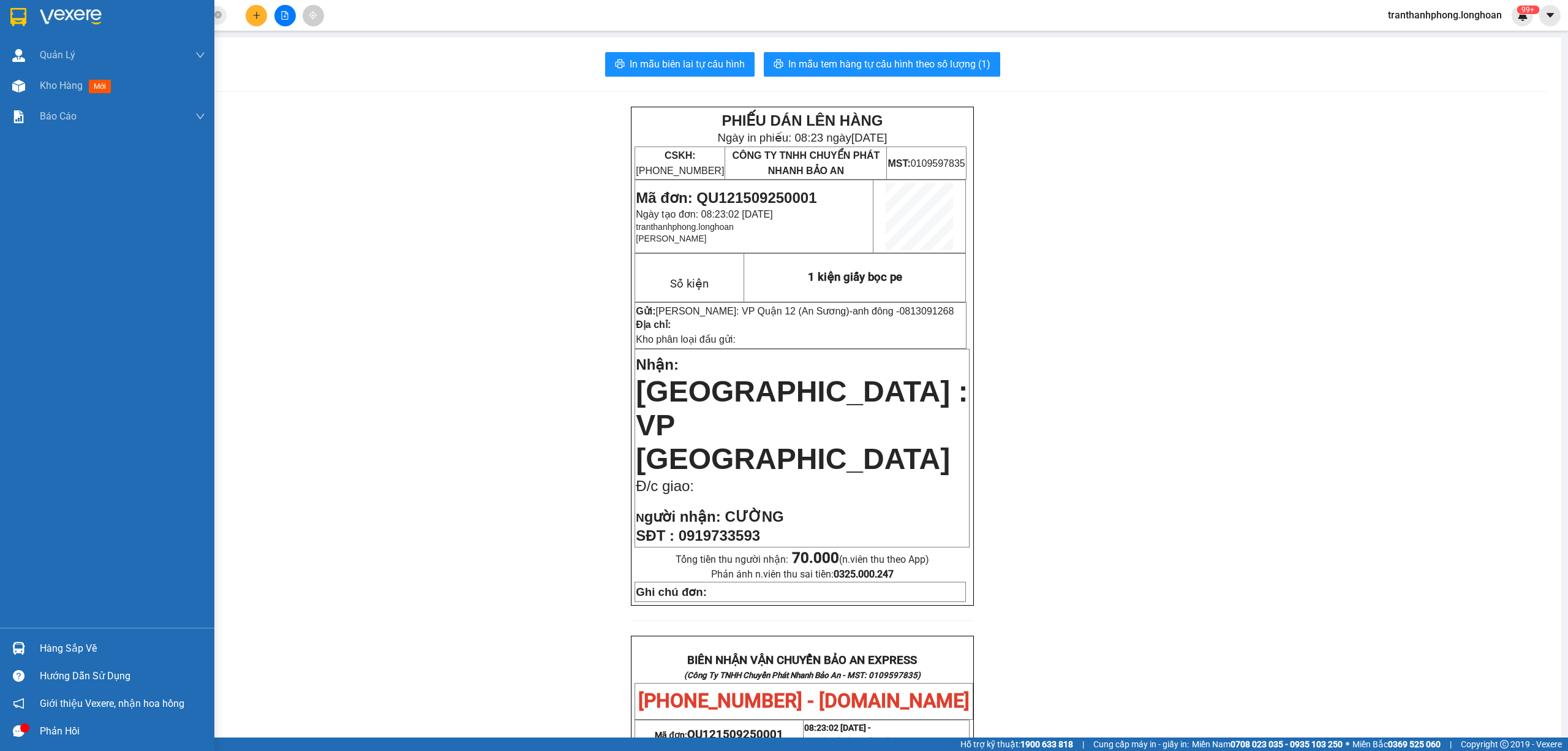
click at [31, 16] on div at bounding box center [107, 19] width 215 height 40
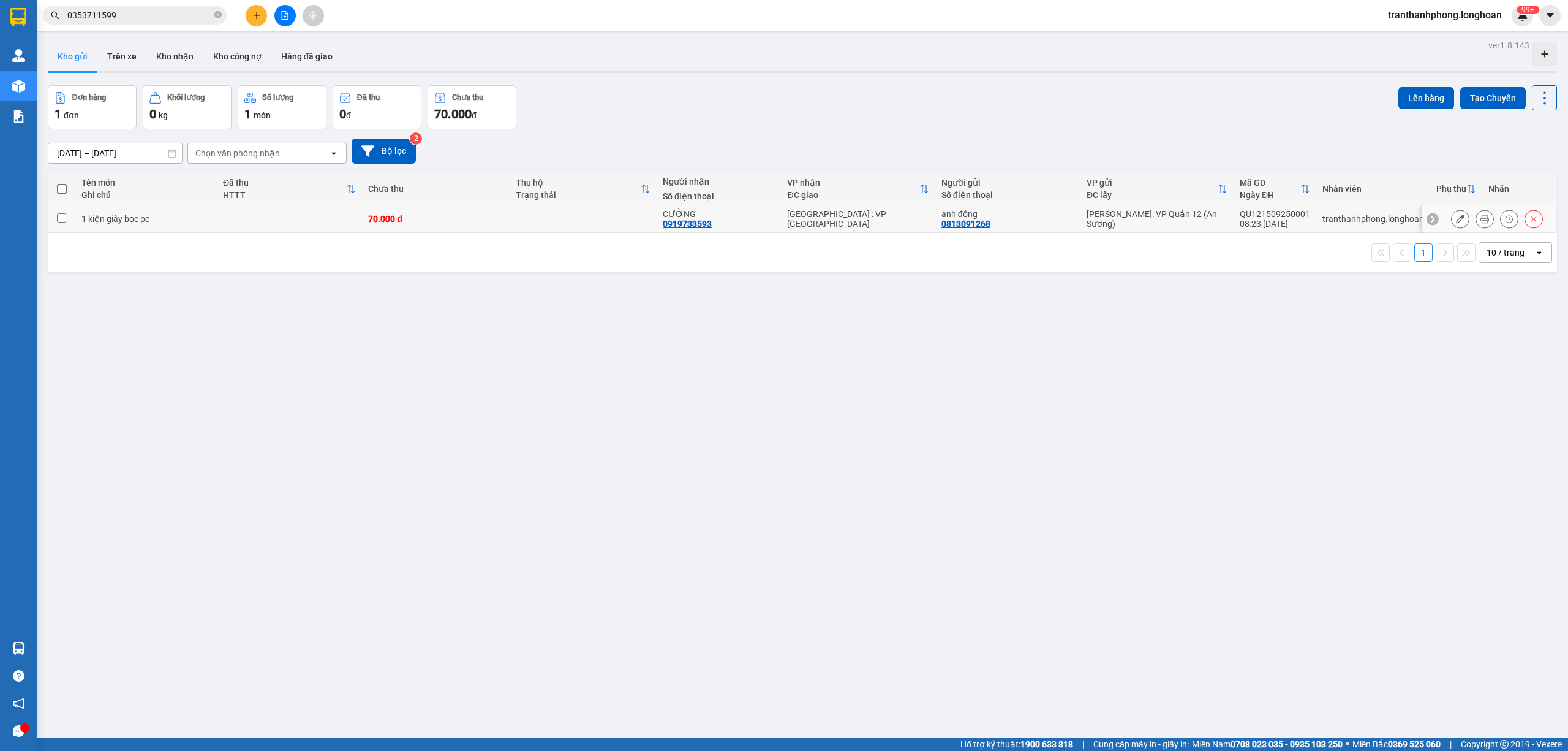
click at [1280, 213] on div "QU121509250001" at bounding box center [1275, 214] width 70 height 10
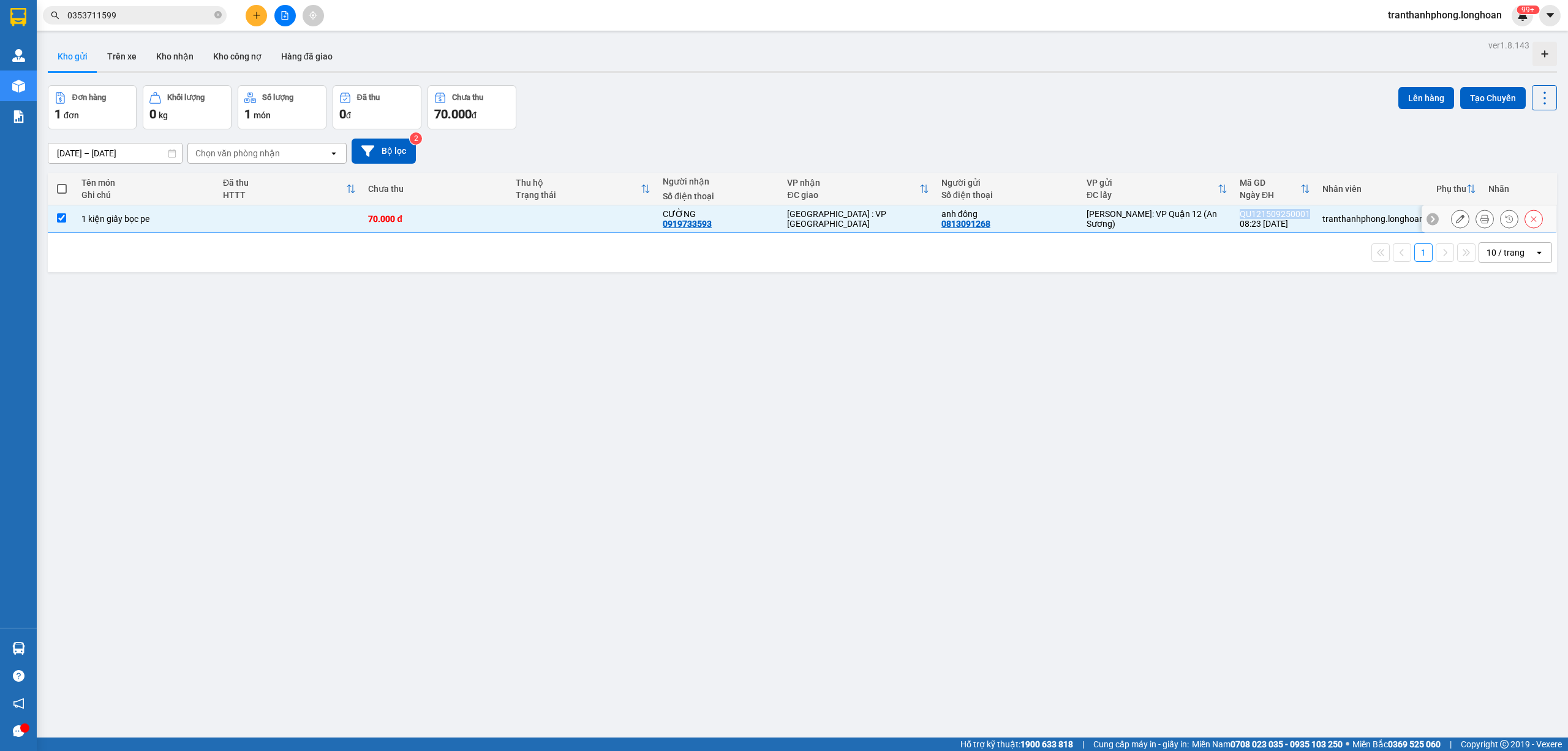
click at [1280, 213] on div "QU121509250001" at bounding box center [1275, 214] width 70 height 10
checkbox input "false"
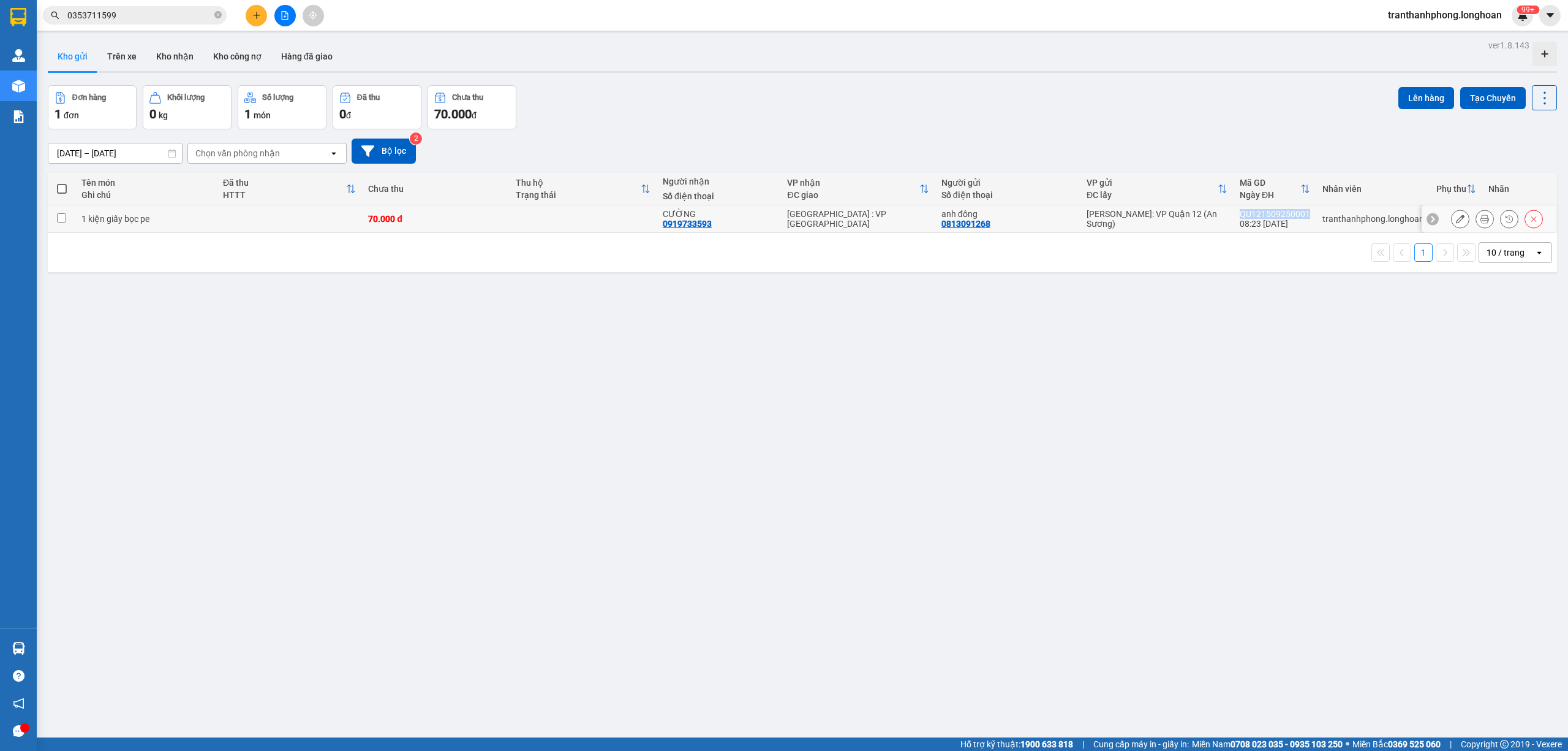
copy div "QU121509250001"
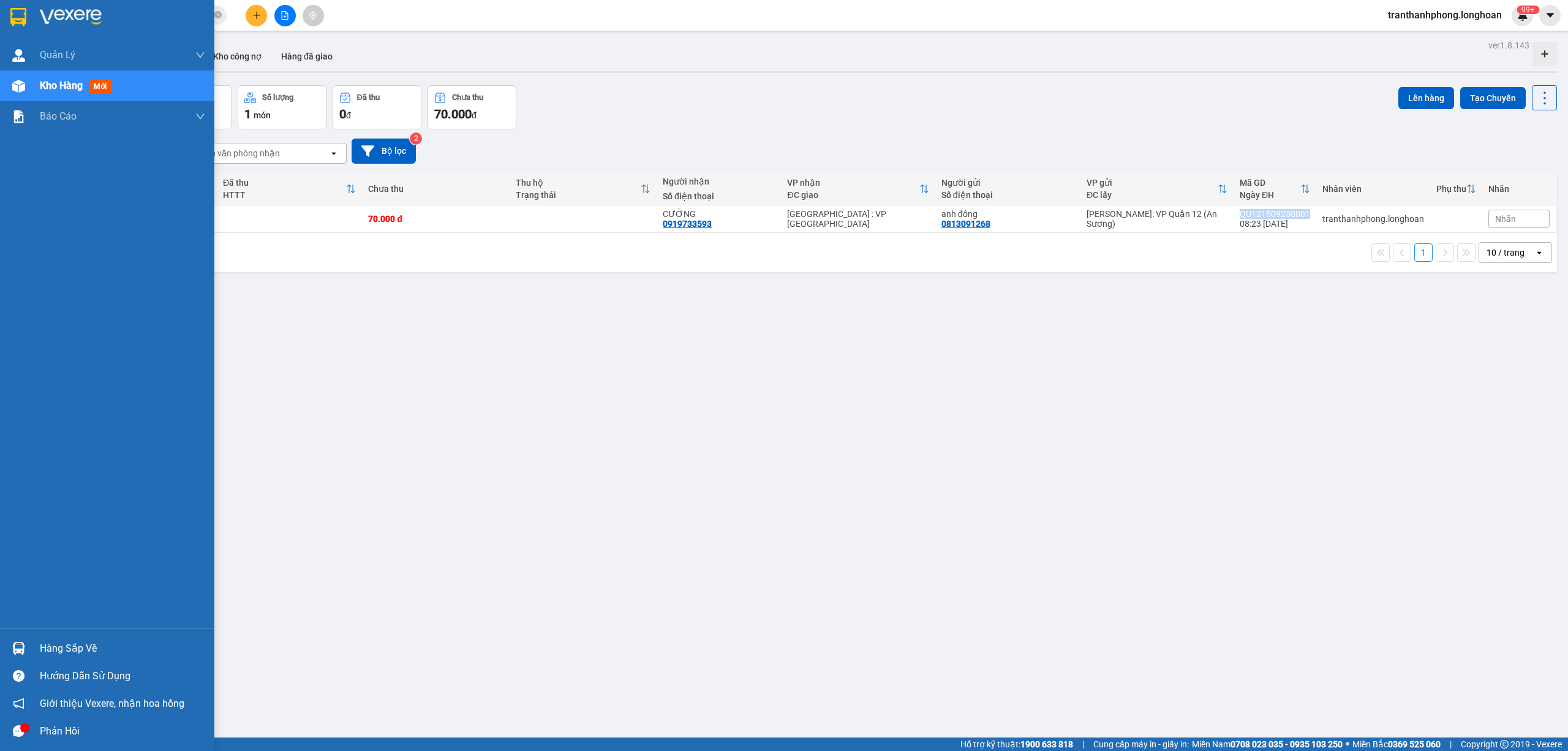
click at [26, 22] on img at bounding box center [18, 18] width 16 height 19
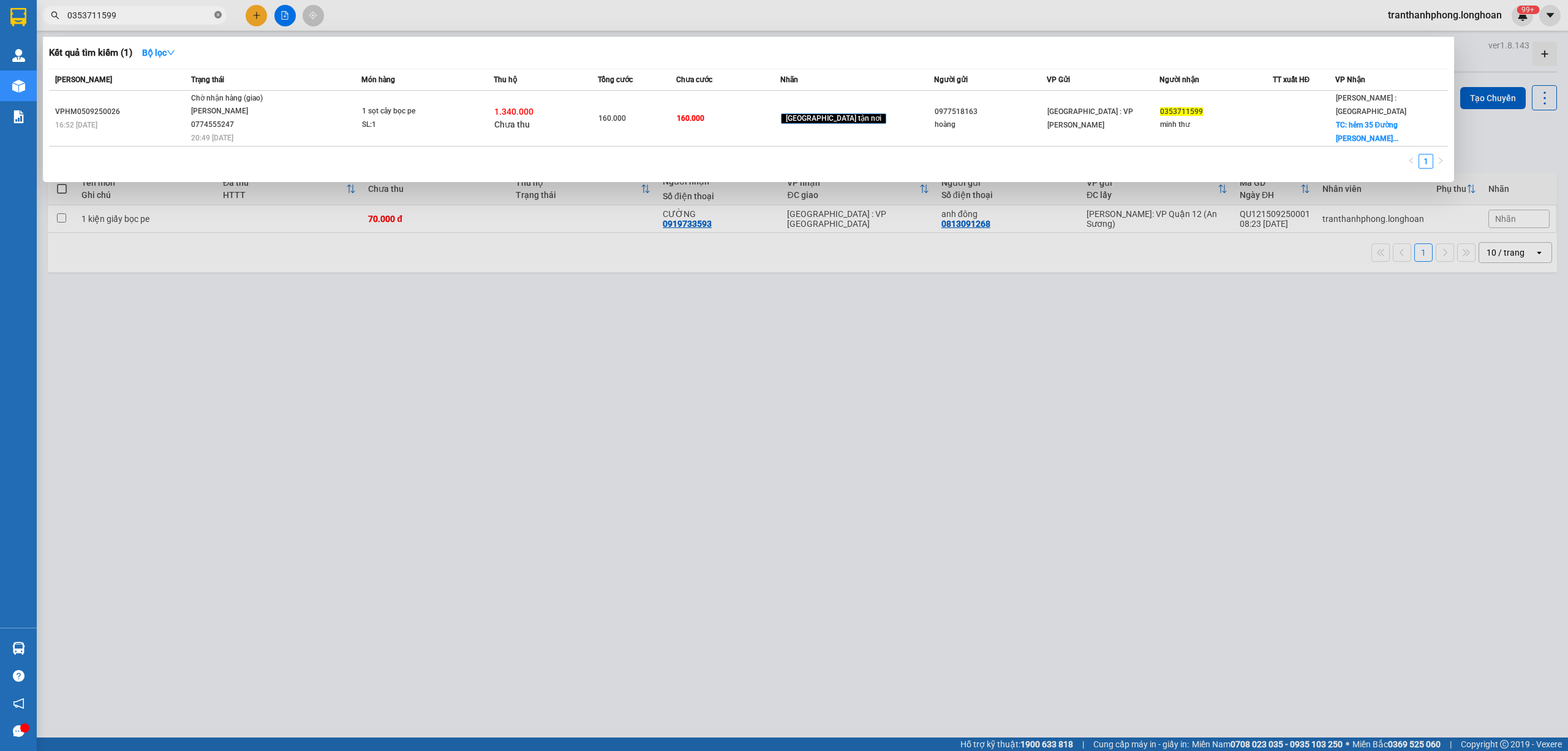
click at [215, 18] on icon "close-circle" at bounding box center [218, 15] width 7 height 7
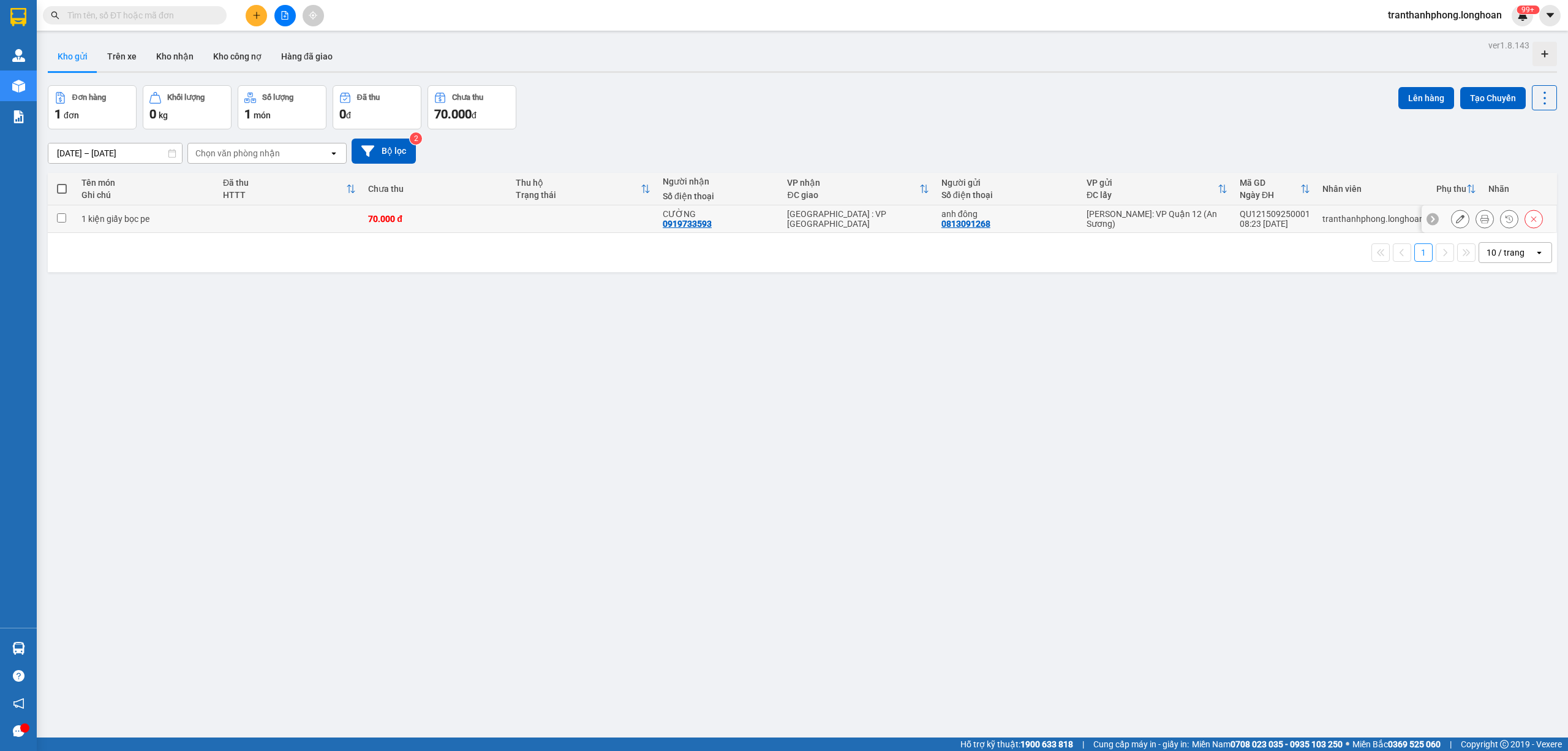
click at [1480, 219] on icon at bounding box center [1484, 219] width 8 height 8
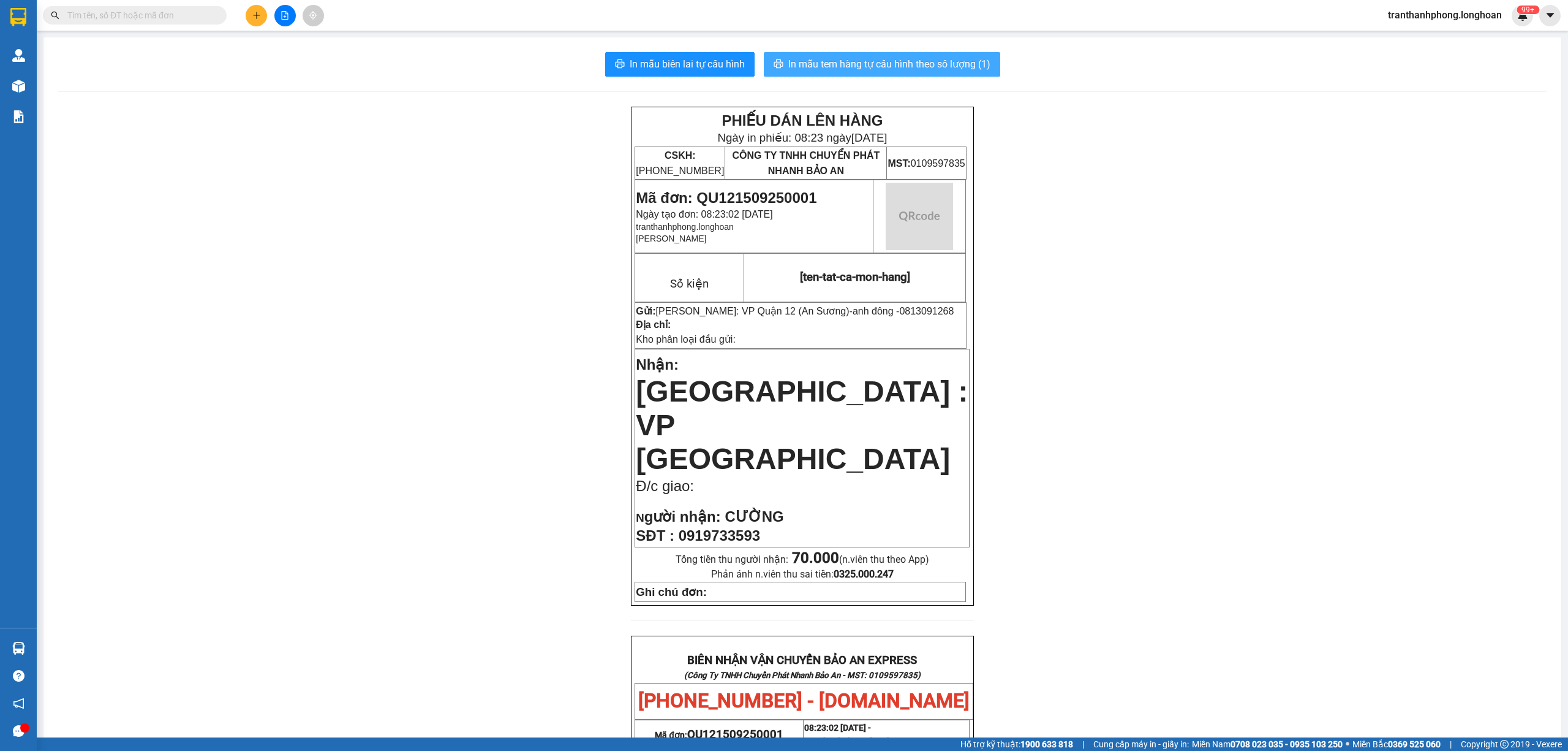
click at [829, 69] on span "In mẫu tem hàng tự cấu hình theo số lượng (1)" at bounding box center [890, 64] width 202 height 16
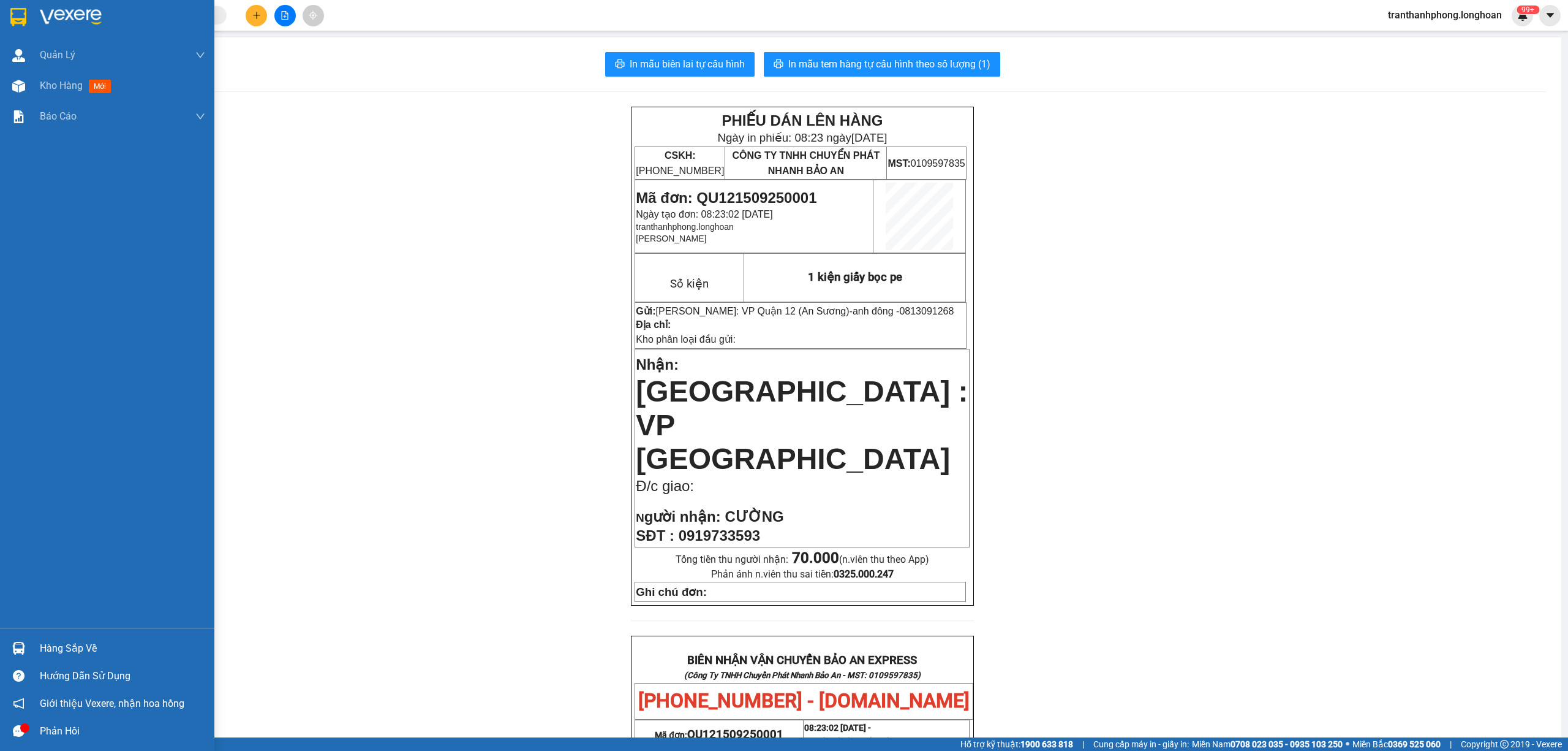
click at [15, 30] on div at bounding box center [107, 19] width 215 height 40
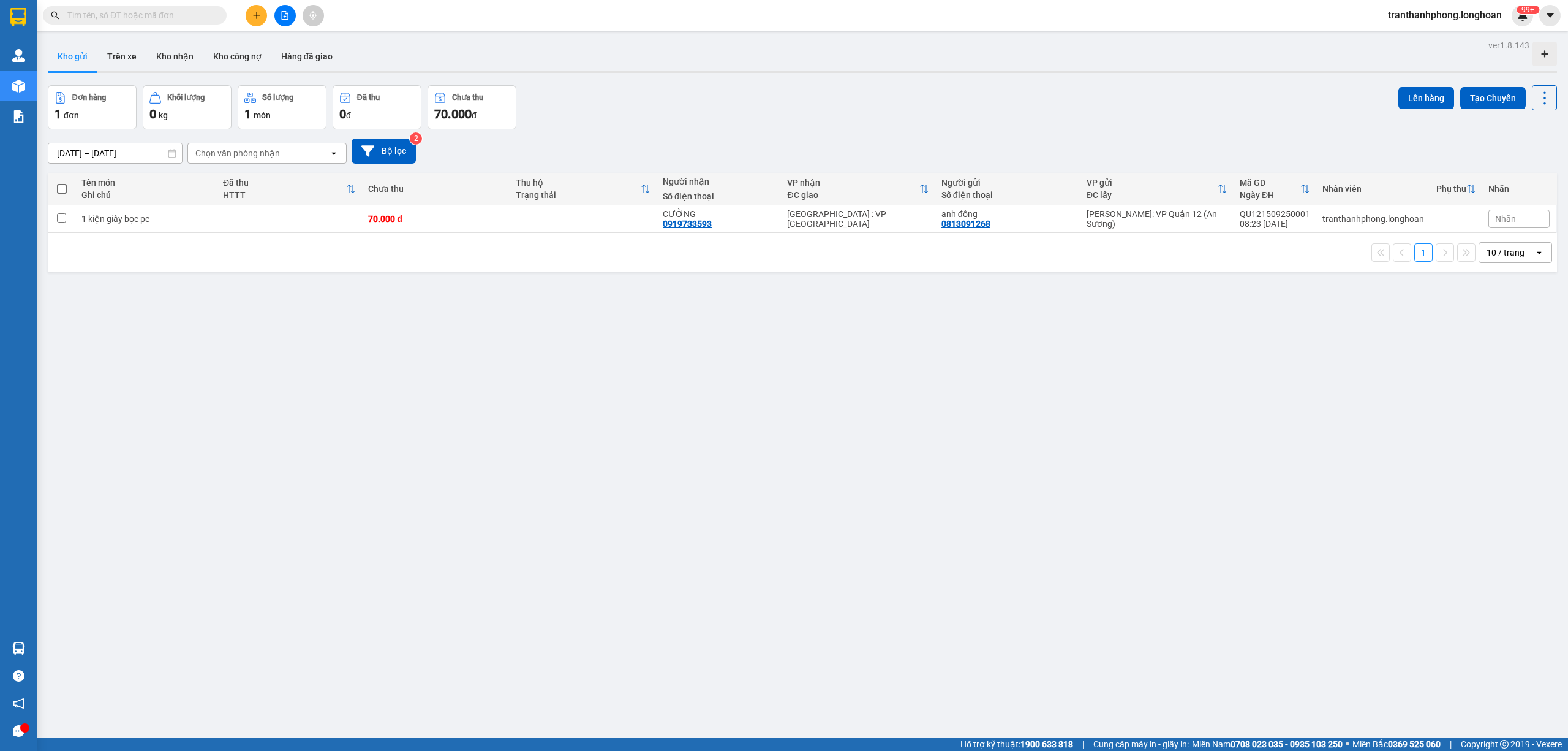
click at [111, 15] on input "text" at bounding box center [140, 15] width 144 height 14
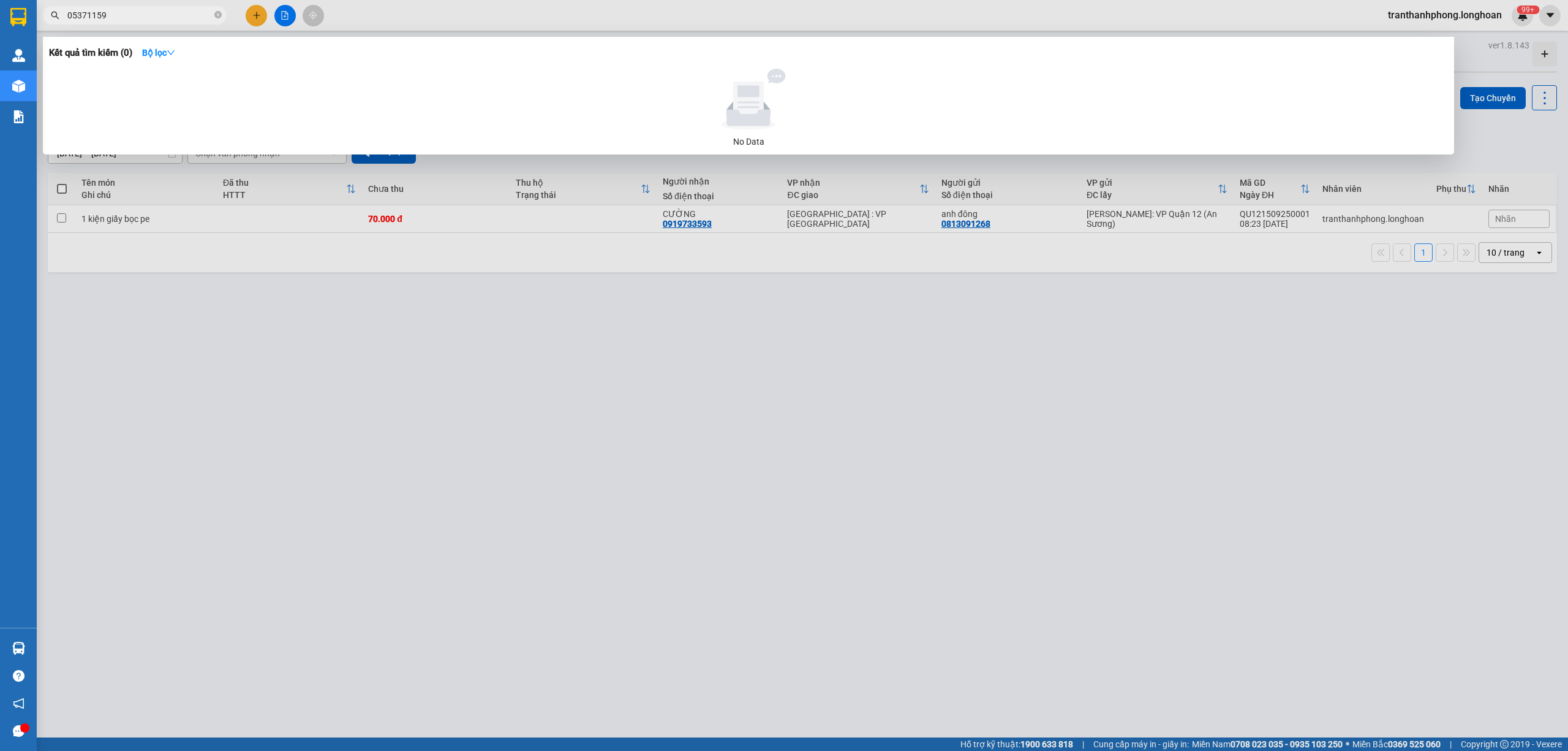
type input "053711599"
click at [217, 18] on icon "close-circle" at bounding box center [218, 15] width 7 height 7
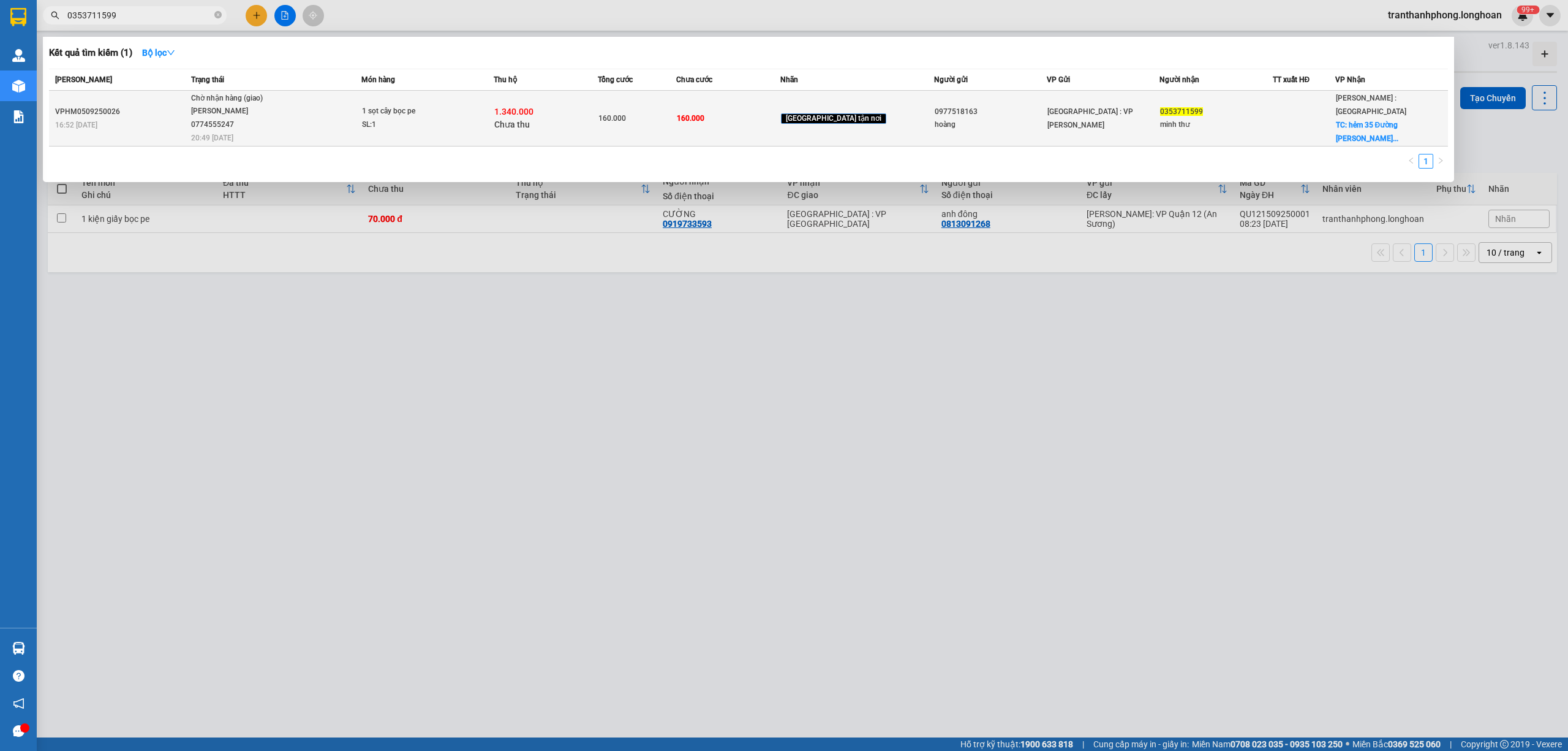
type input "0353711599"
click at [596, 121] on div "1.340.000 Chưa thu" at bounding box center [545, 119] width 103 height 26
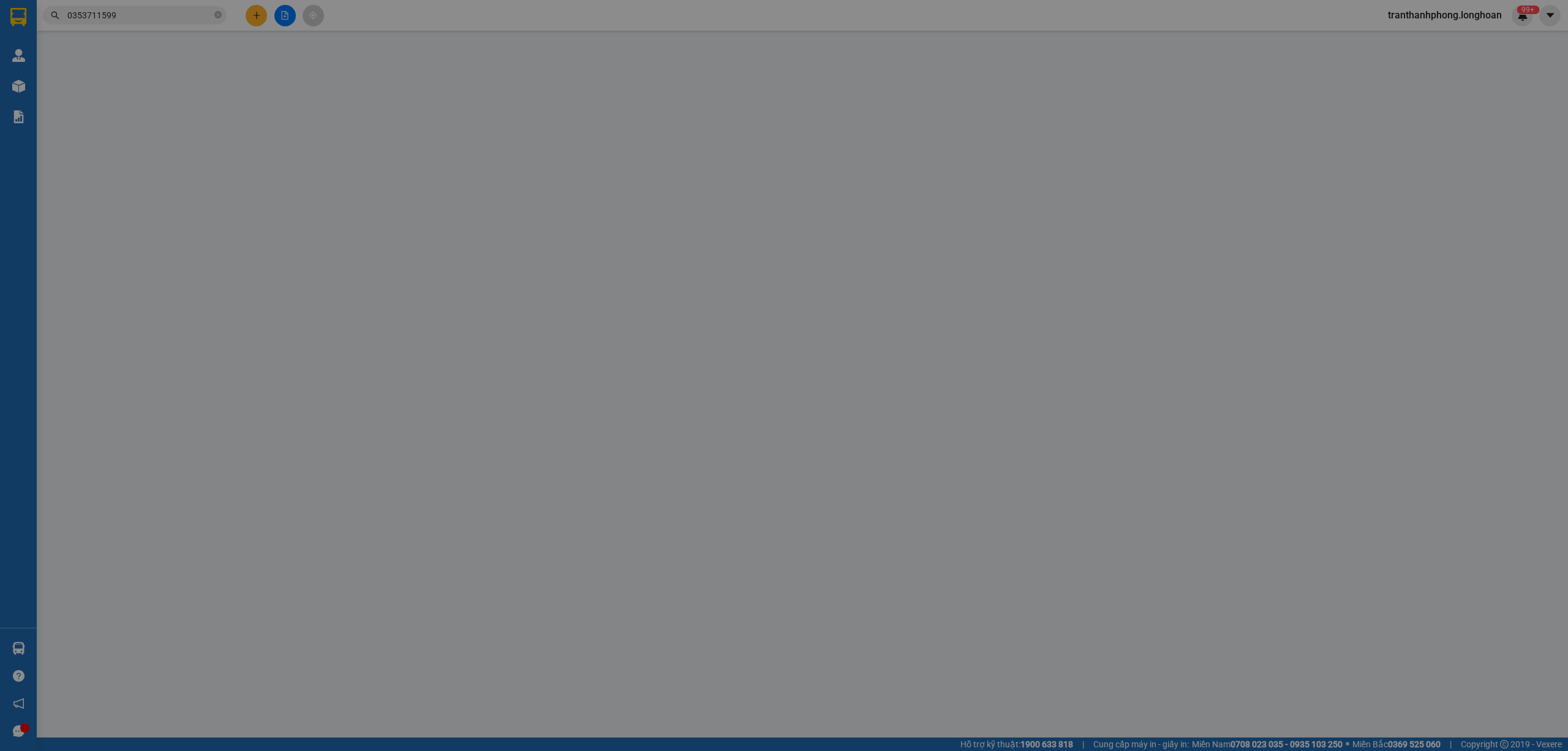
type input "0977518163"
type input "hoàng"
type input "0353711599"
type input "minh thư"
checkbox input "true"
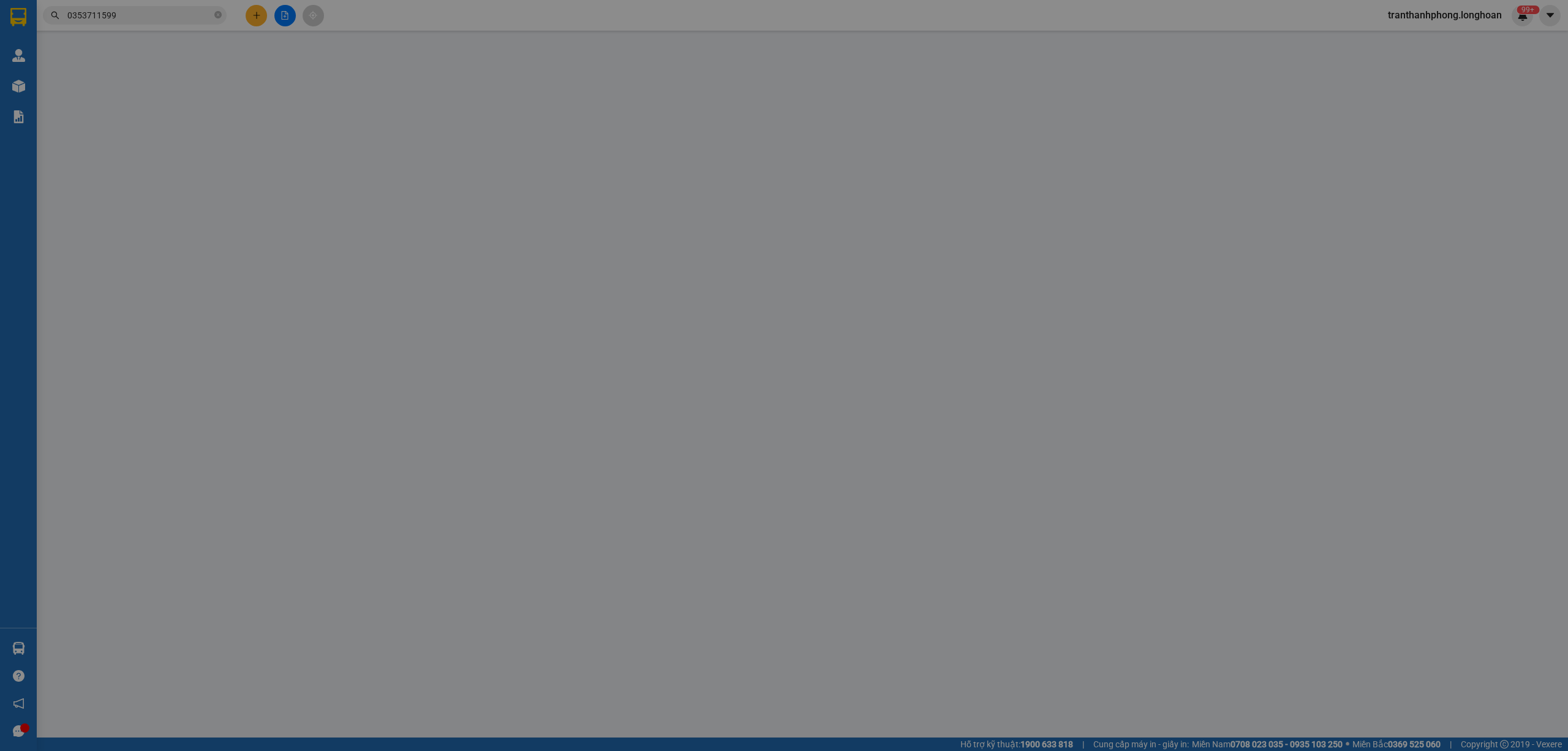
type input "hẻm 35 Đường Nguyễn Thị Xinh, Phường Thới An, Quận 12, Tp Hồ Chí Minh"
type input "160.000"
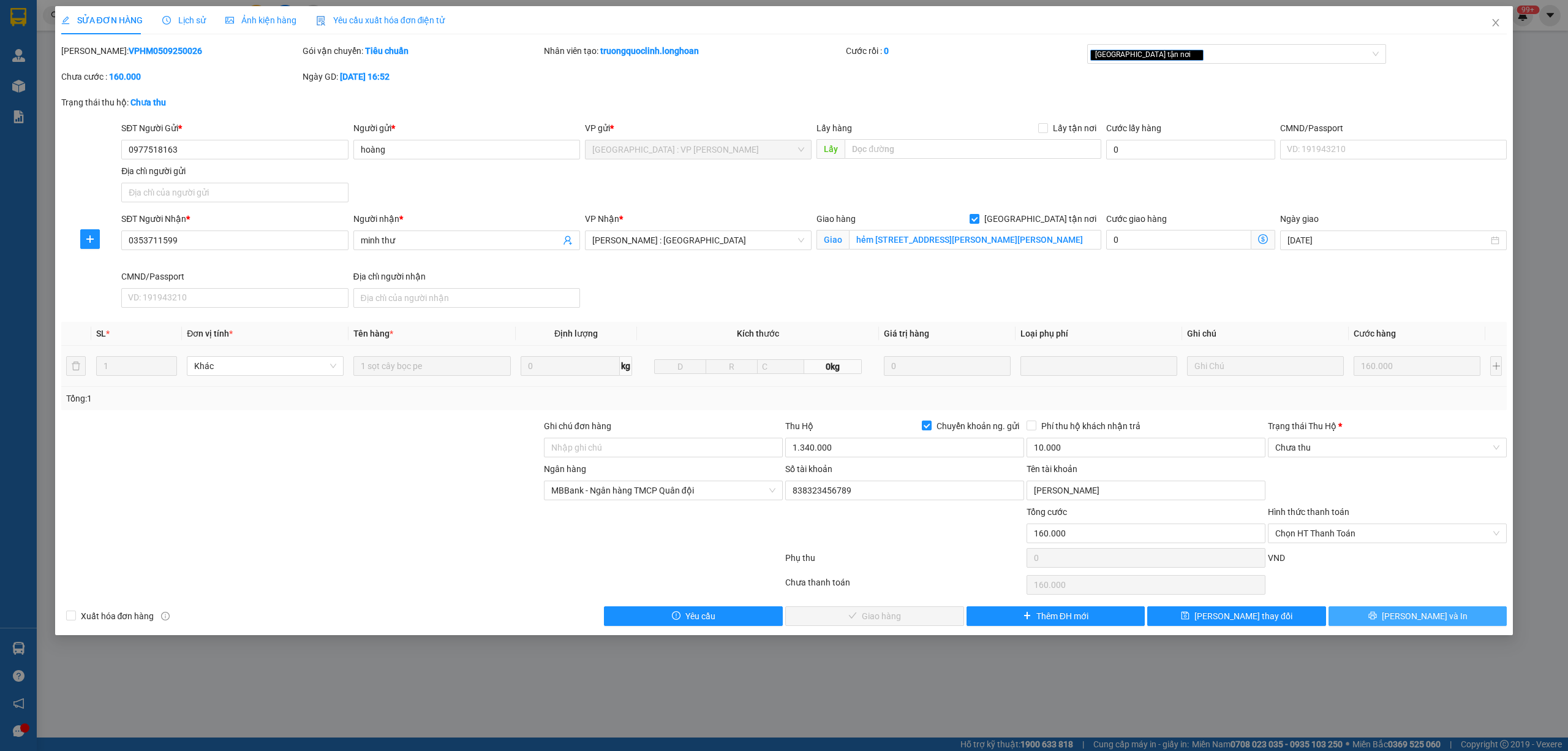
drag, startPoint x: 1419, startPoint y: 616, endPoint x: 1410, endPoint y: 611, distance: 10.3
click at [1419, 616] on span "[PERSON_NAME] và In" at bounding box center [1425, 616] width 86 height 14
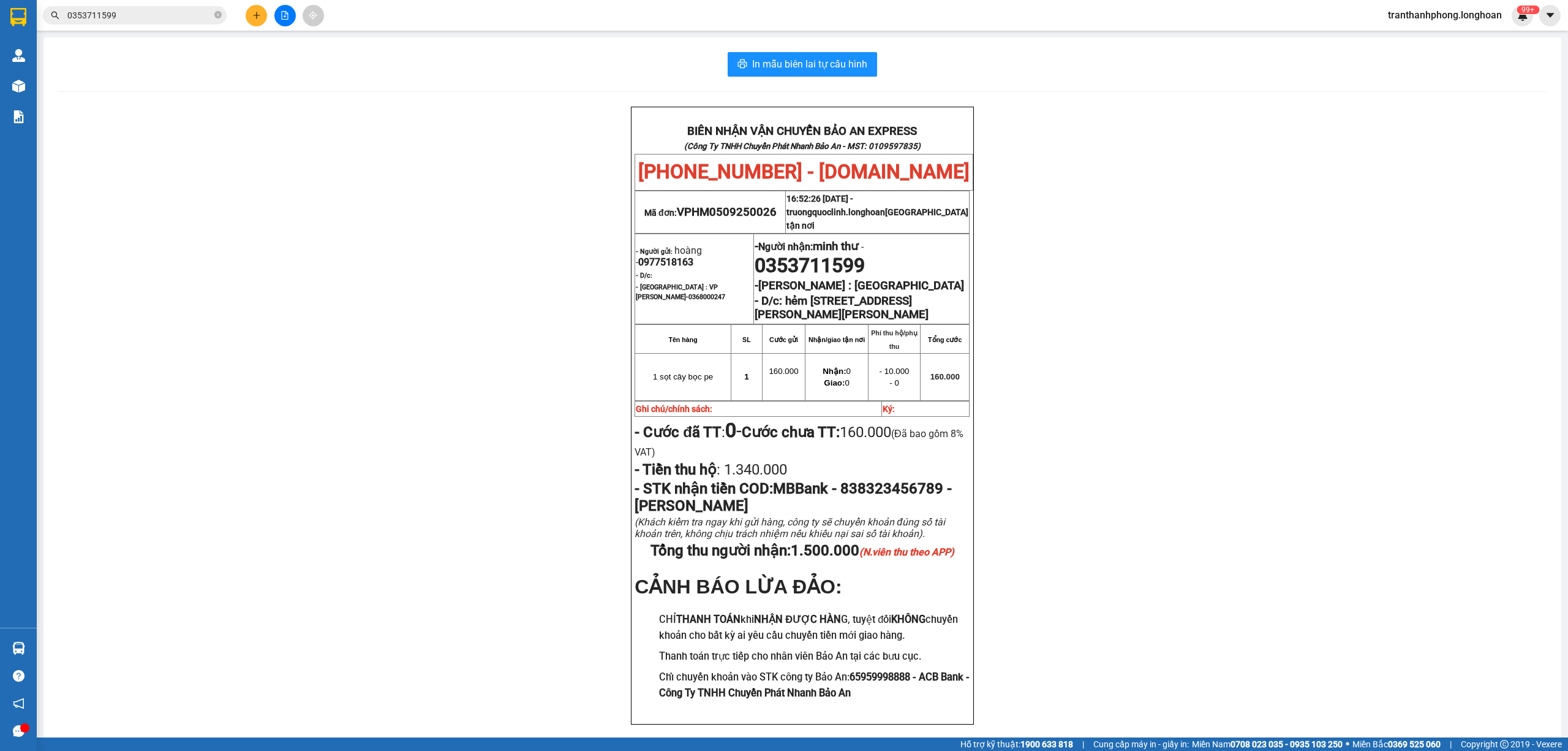
scroll to position [79, 0]
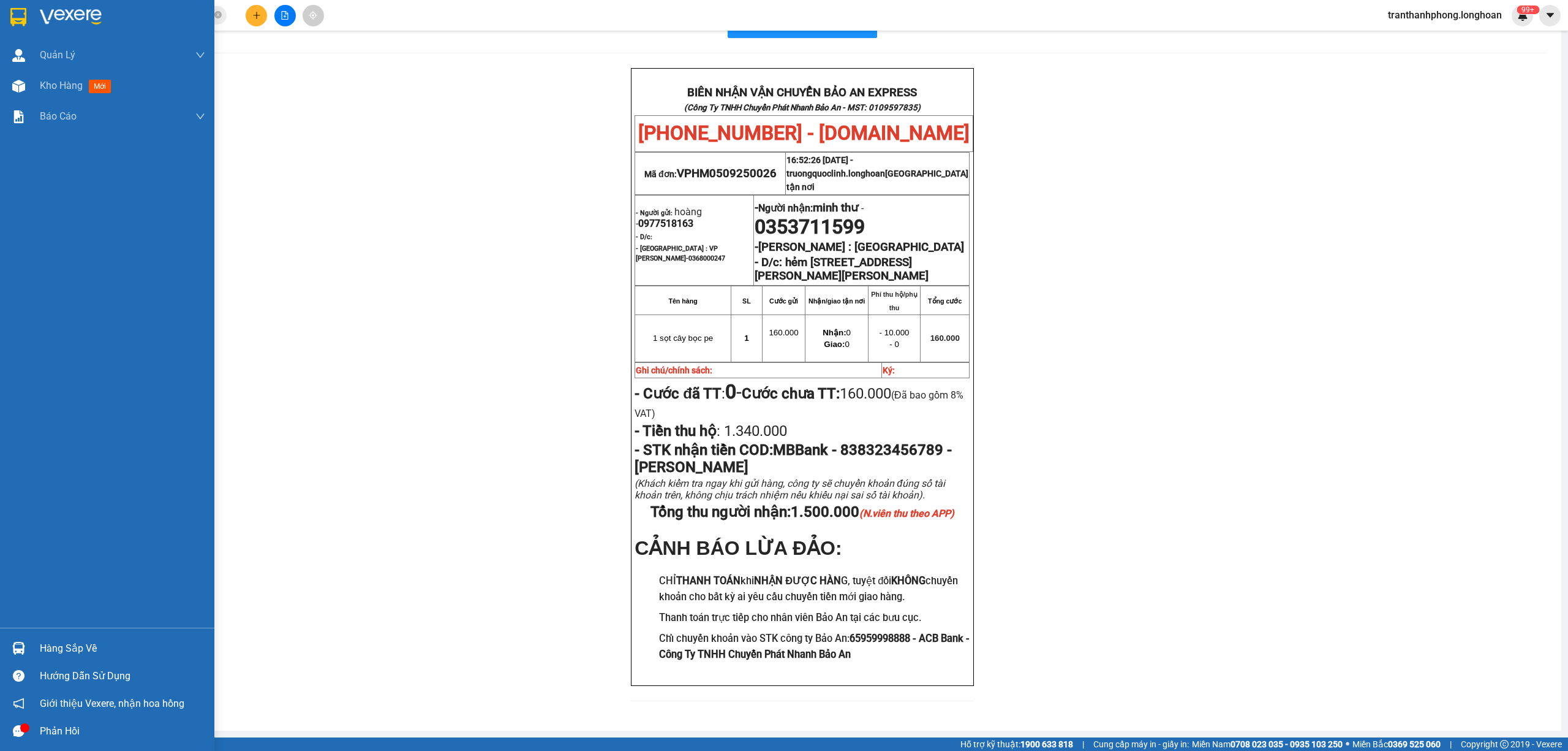
click at [19, 19] on img at bounding box center [18, 18] width 16 height 19
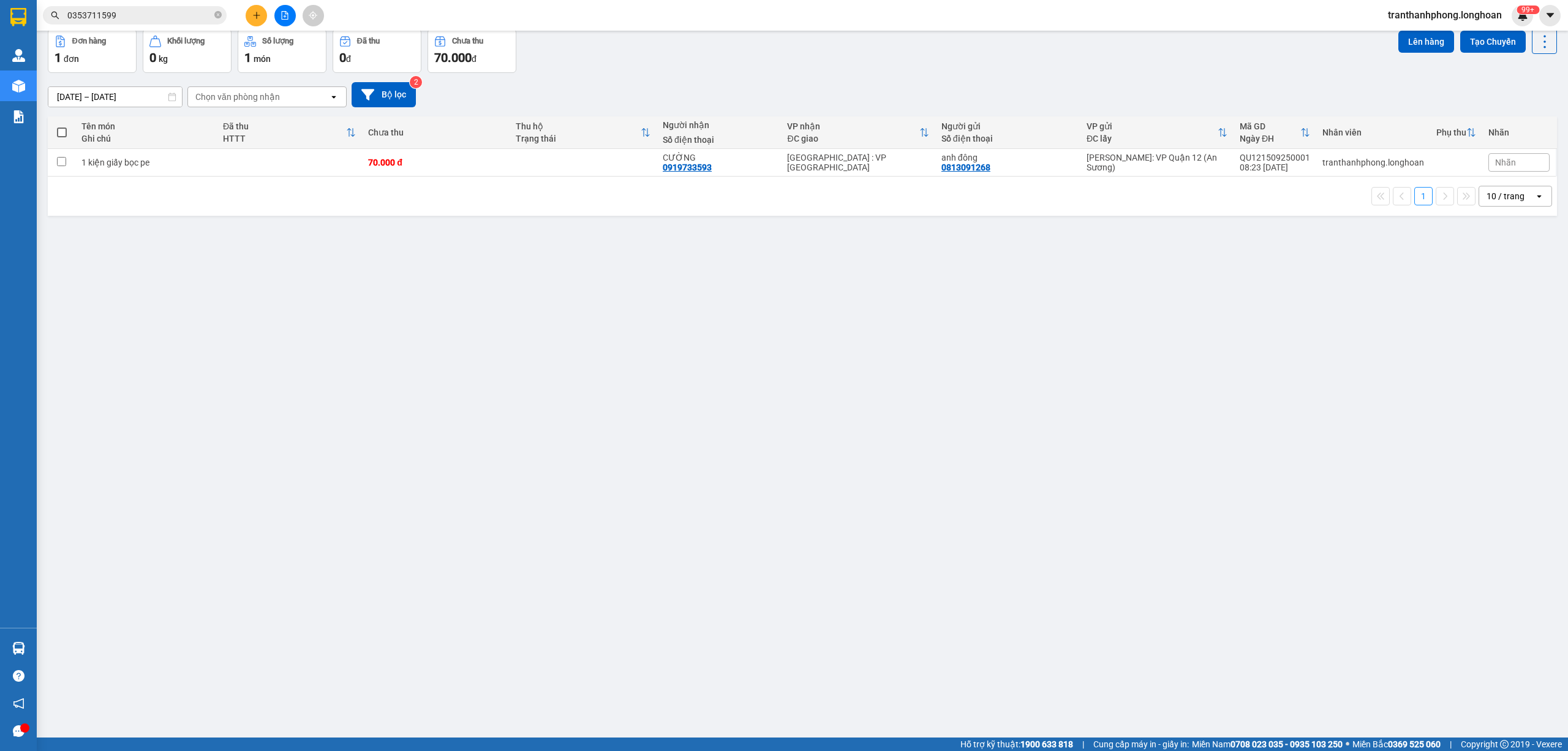
scroll to position [42, 0]
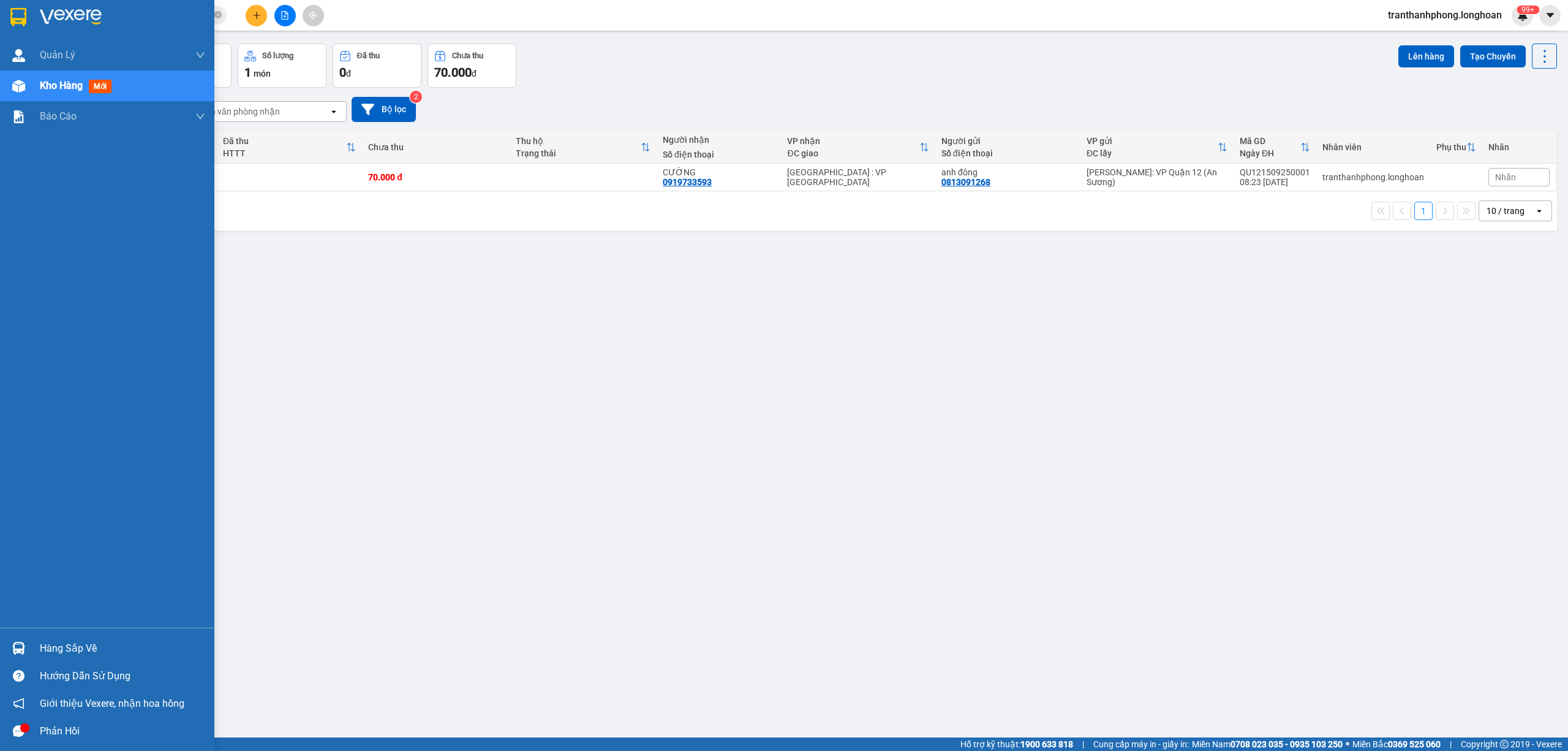
click at [19, 10] on img at bounding box center [18, 18] width 16 height 19
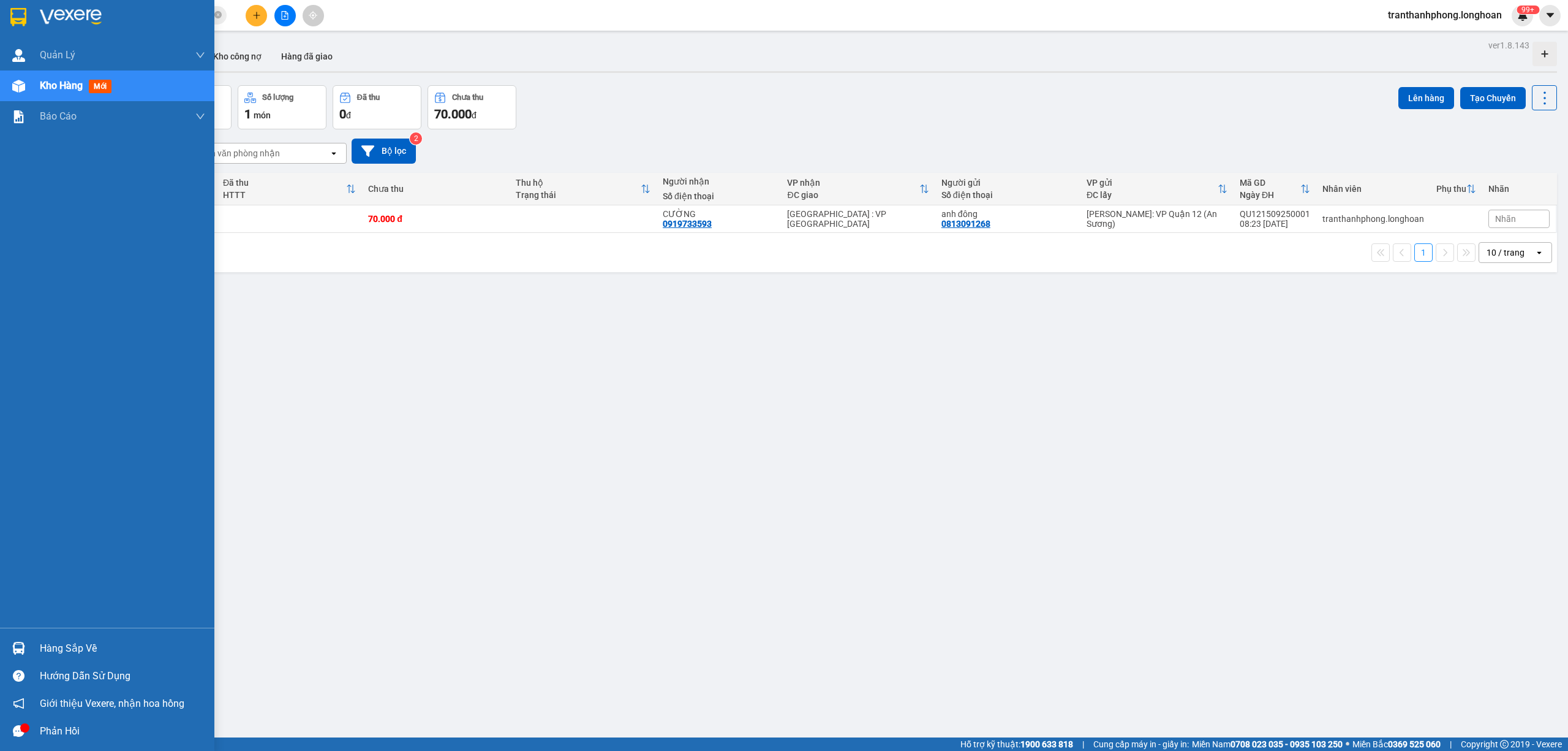
click at [42, 24] on img at bounding box center [70, 18] width 62 height 19
click at [0, 16] on div at bounding box center [107, 19] width 215 height 40
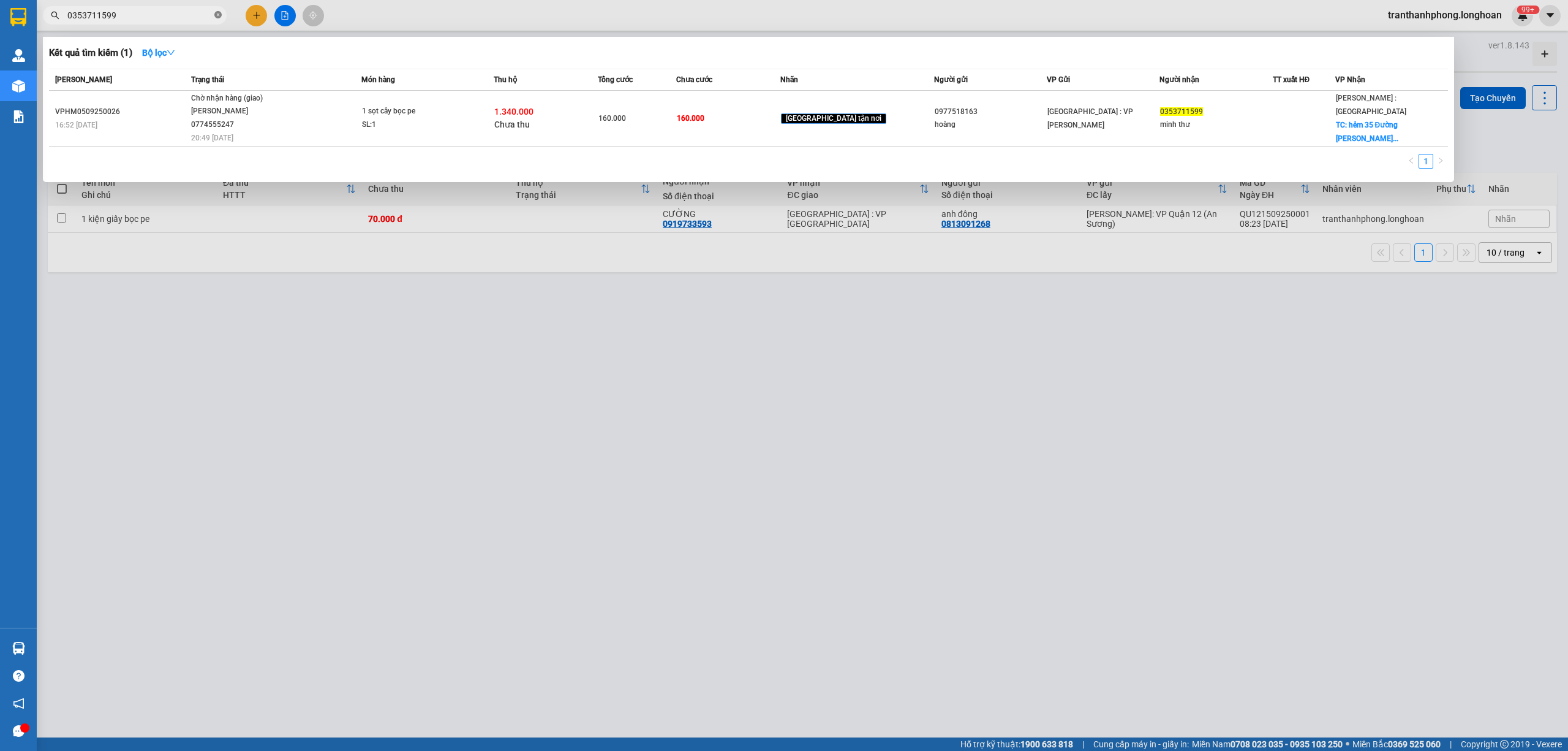
click at [218, 20] on span at bounding box center [218, 16] width 7 height 12
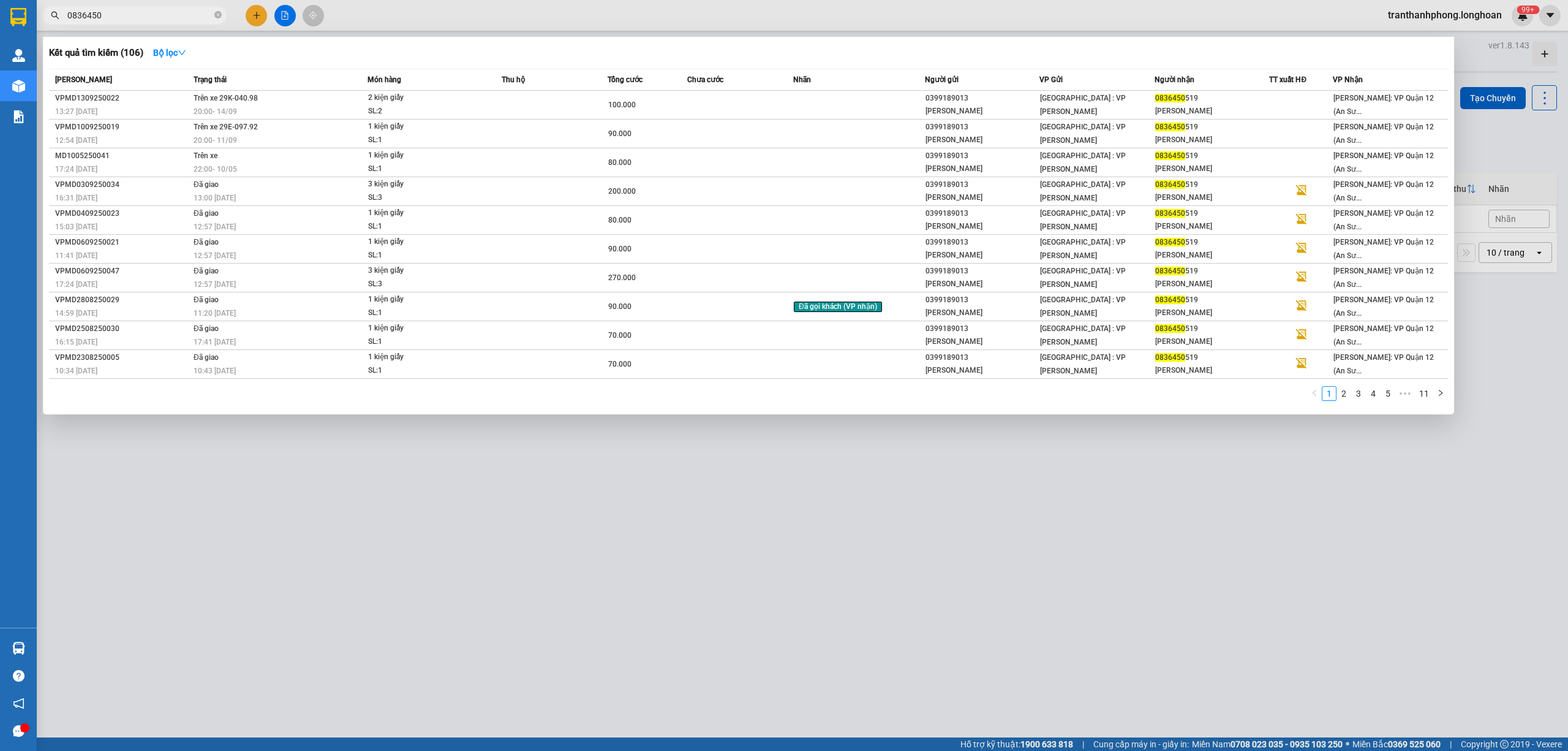
type input "0836450"
click at [275, 13] on div at bounding box center [784, 375] width 1568 height 751
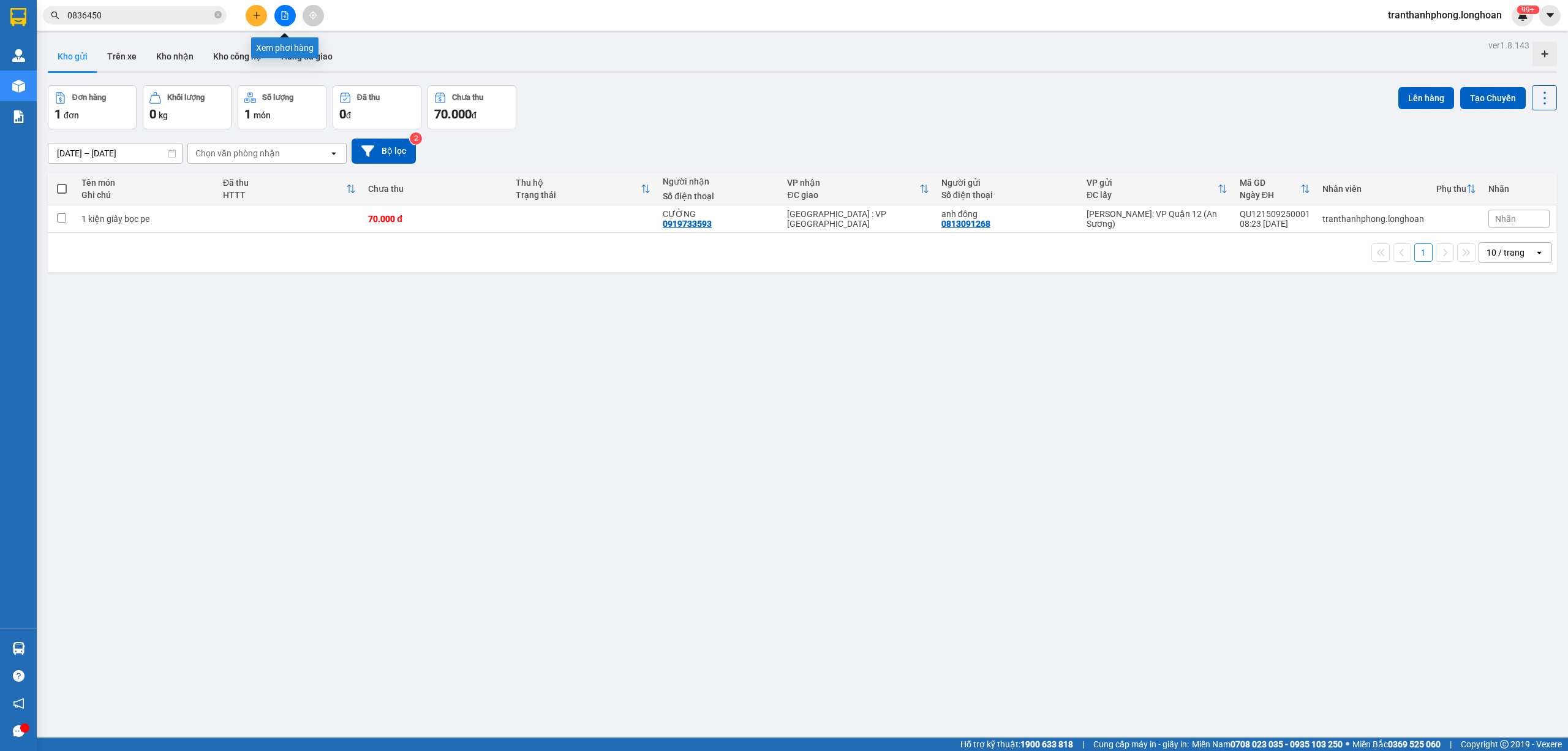
click at [280, 16] on button at bounding box center [284, 15] width 21 height 21
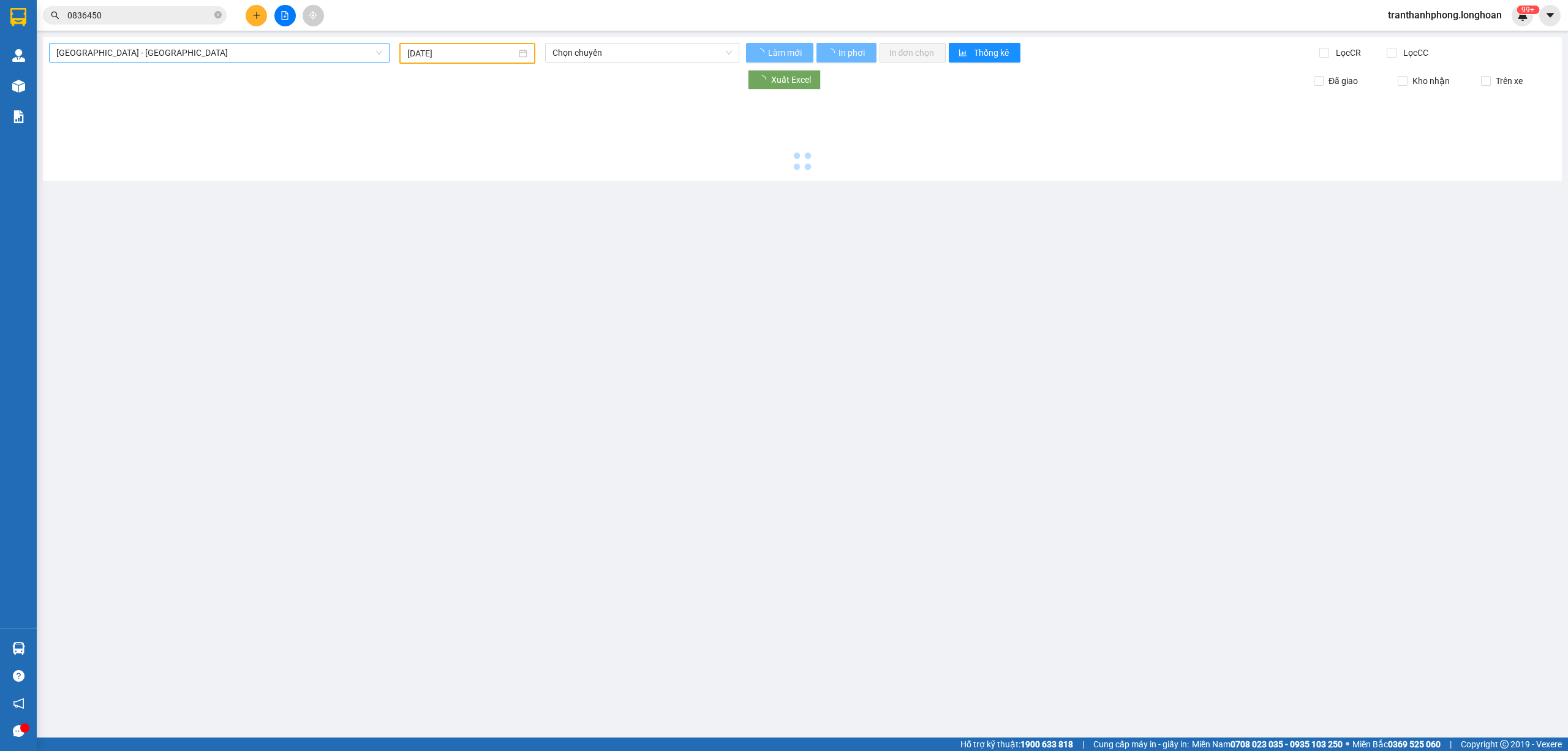
type input "[DATE]"
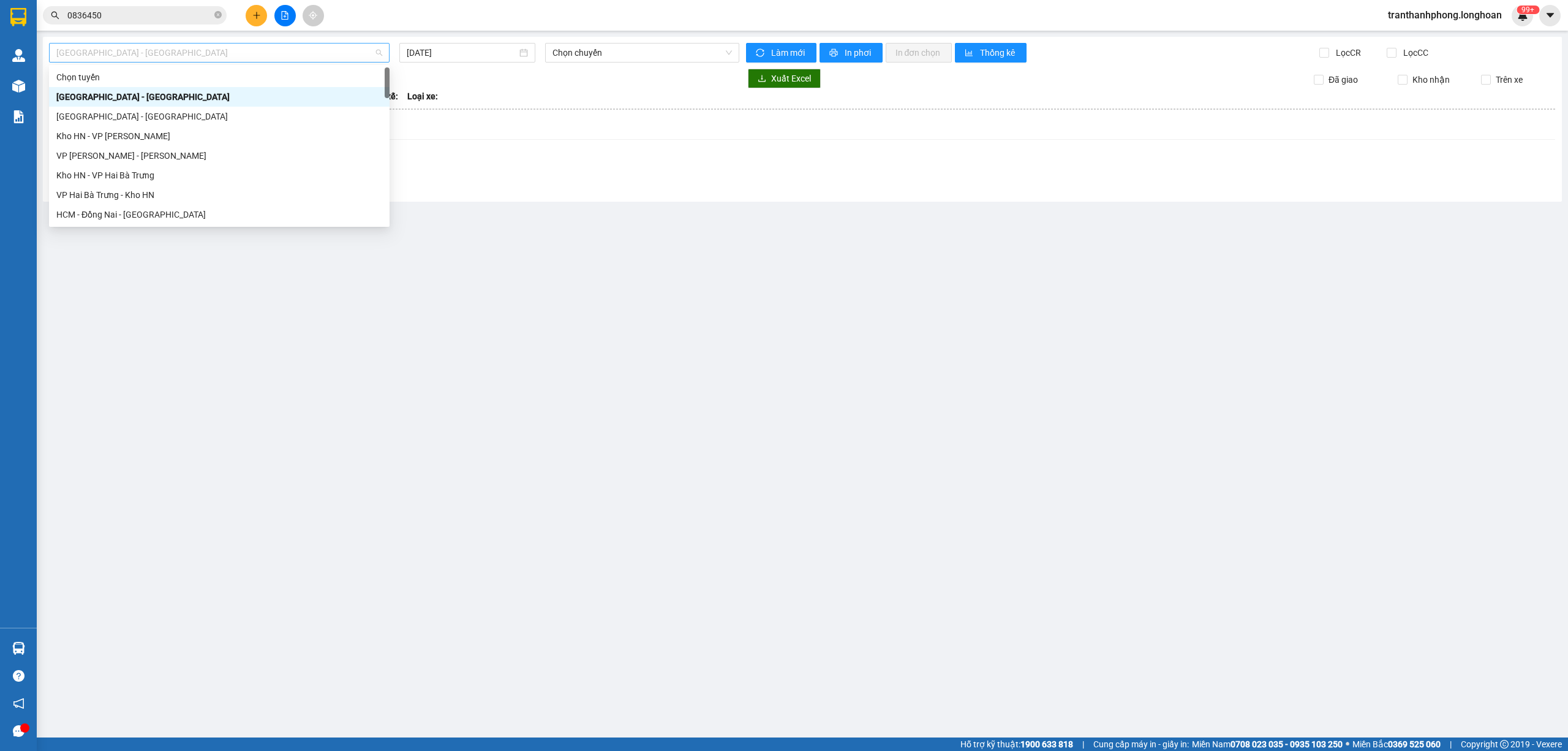
click at [196, 54] on span "Hải Phòng - Hà Nội" at bounding box center [219, 53] width 326 height 19
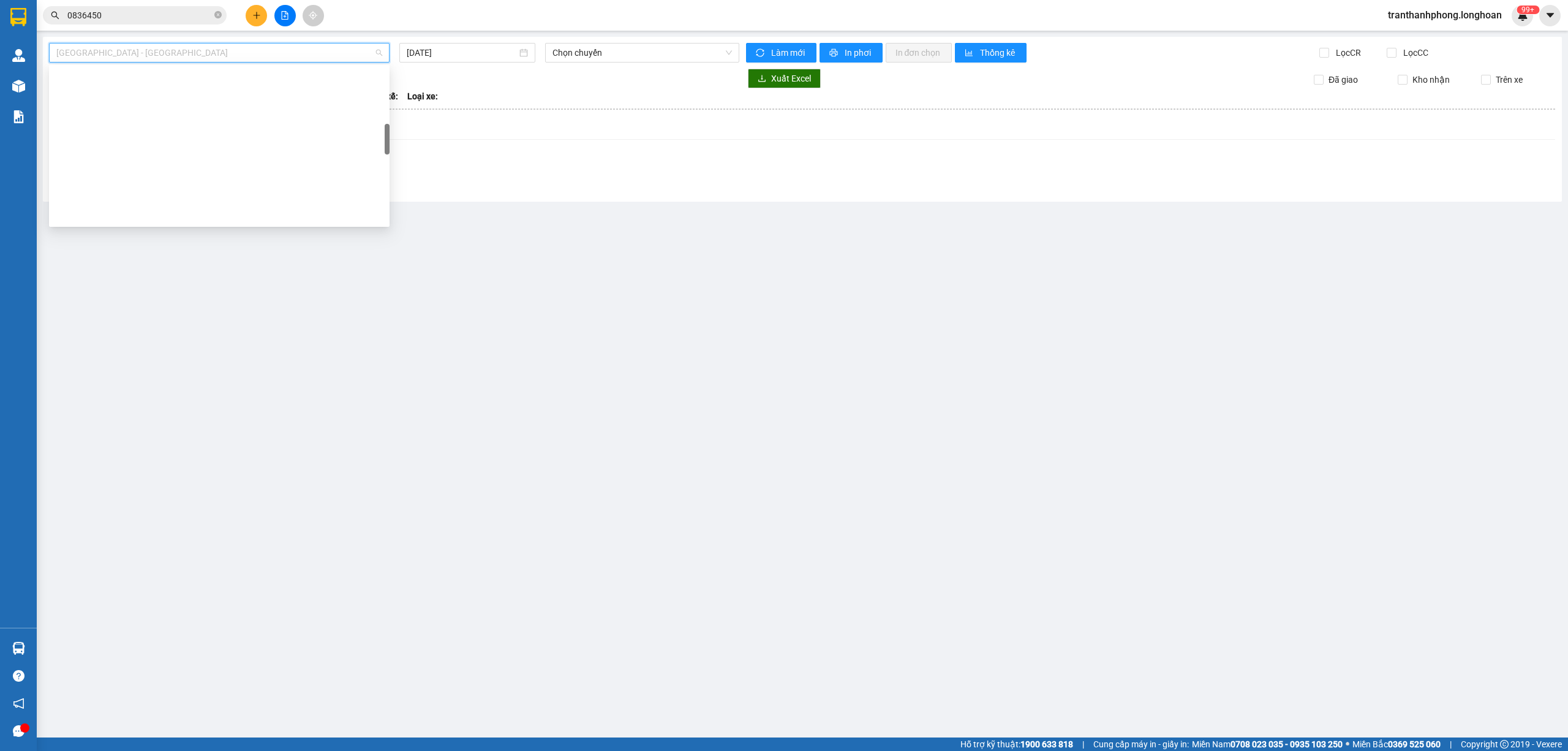
scroll to position [844, 0]
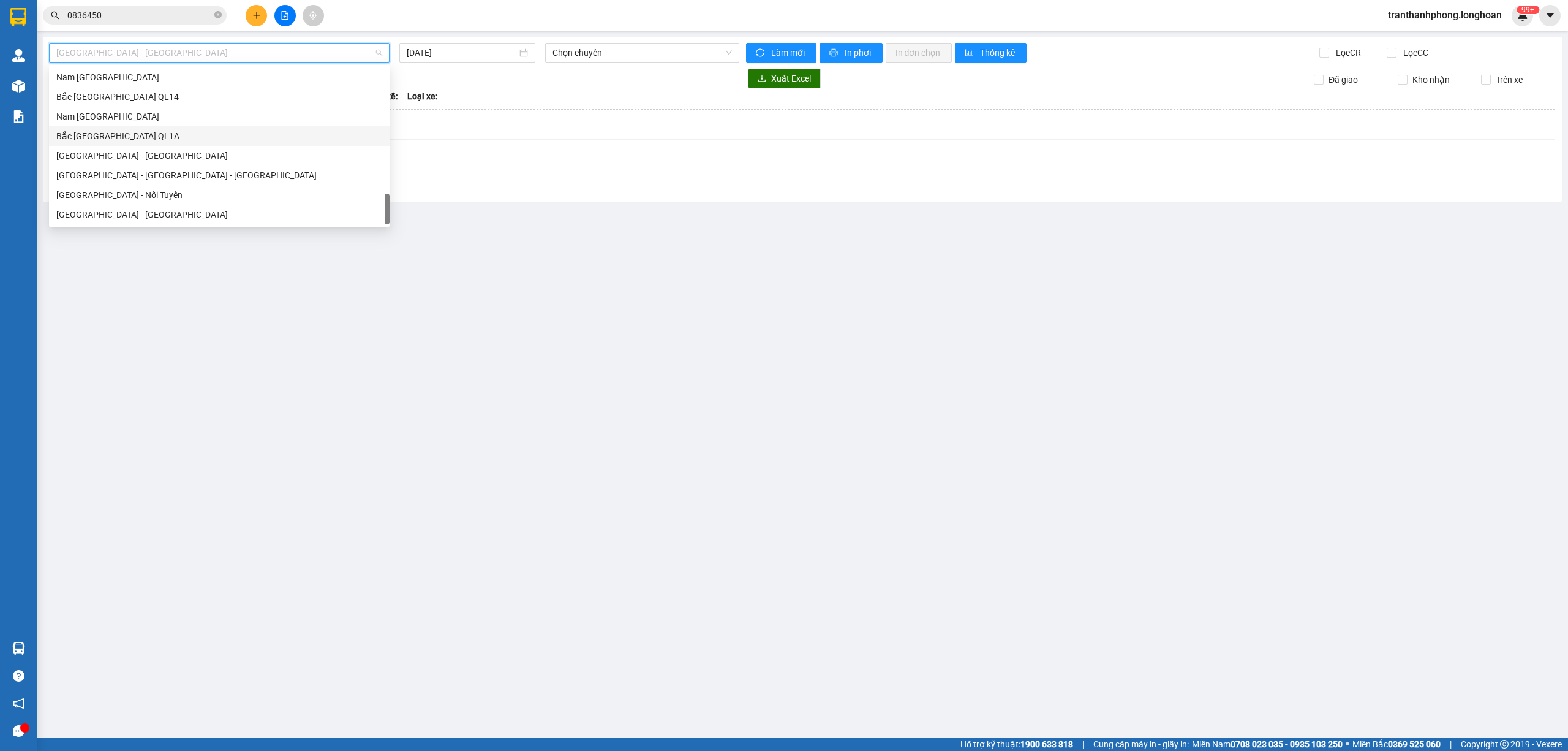
click at [117, 143] on div "Bắc [GEOGRAPHIC_DATA] QL1A" at bounding box center [219, 135] width 341 height 19
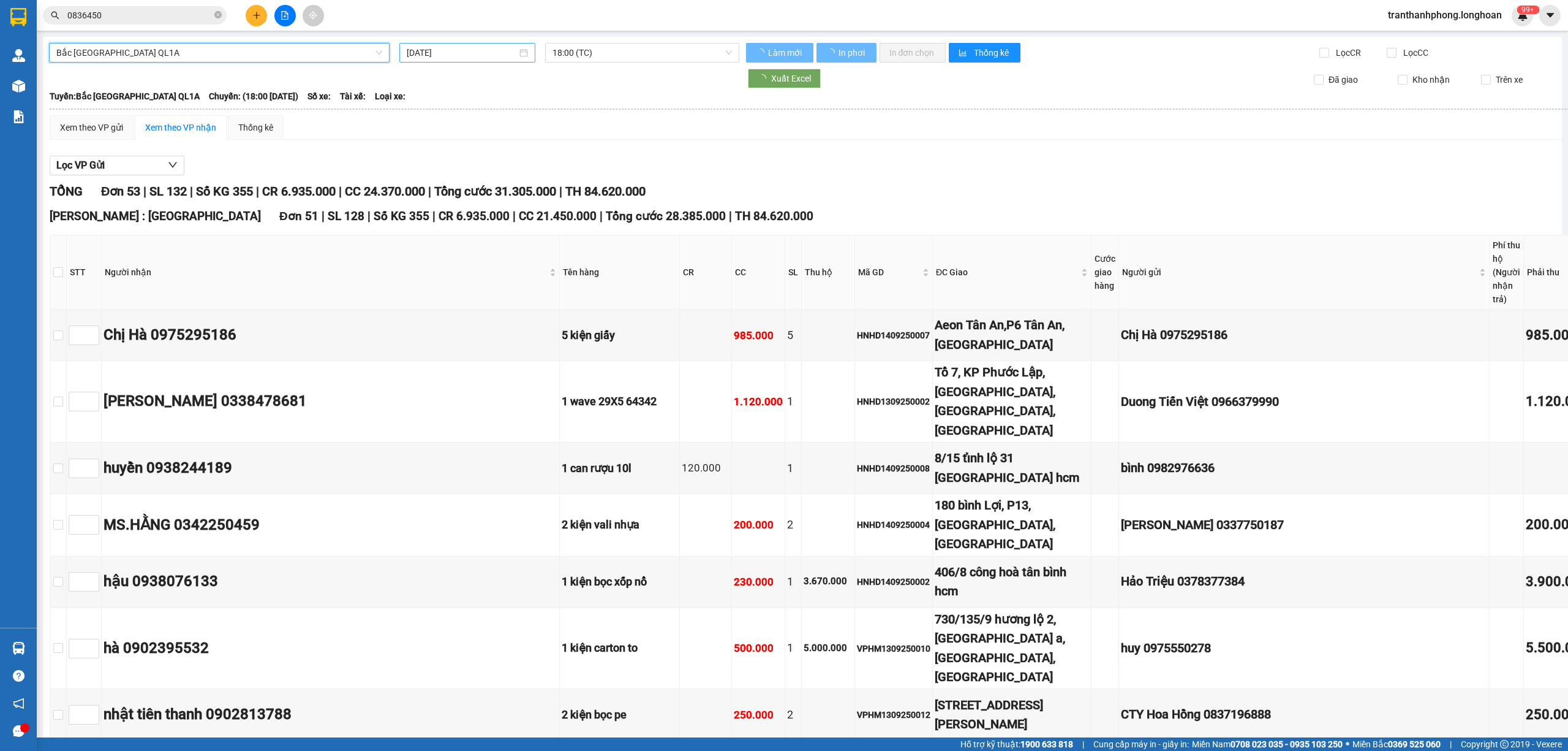
click at [488, 59] on input "[DATE]" at bounding box center [461, 53] width 110 height 14
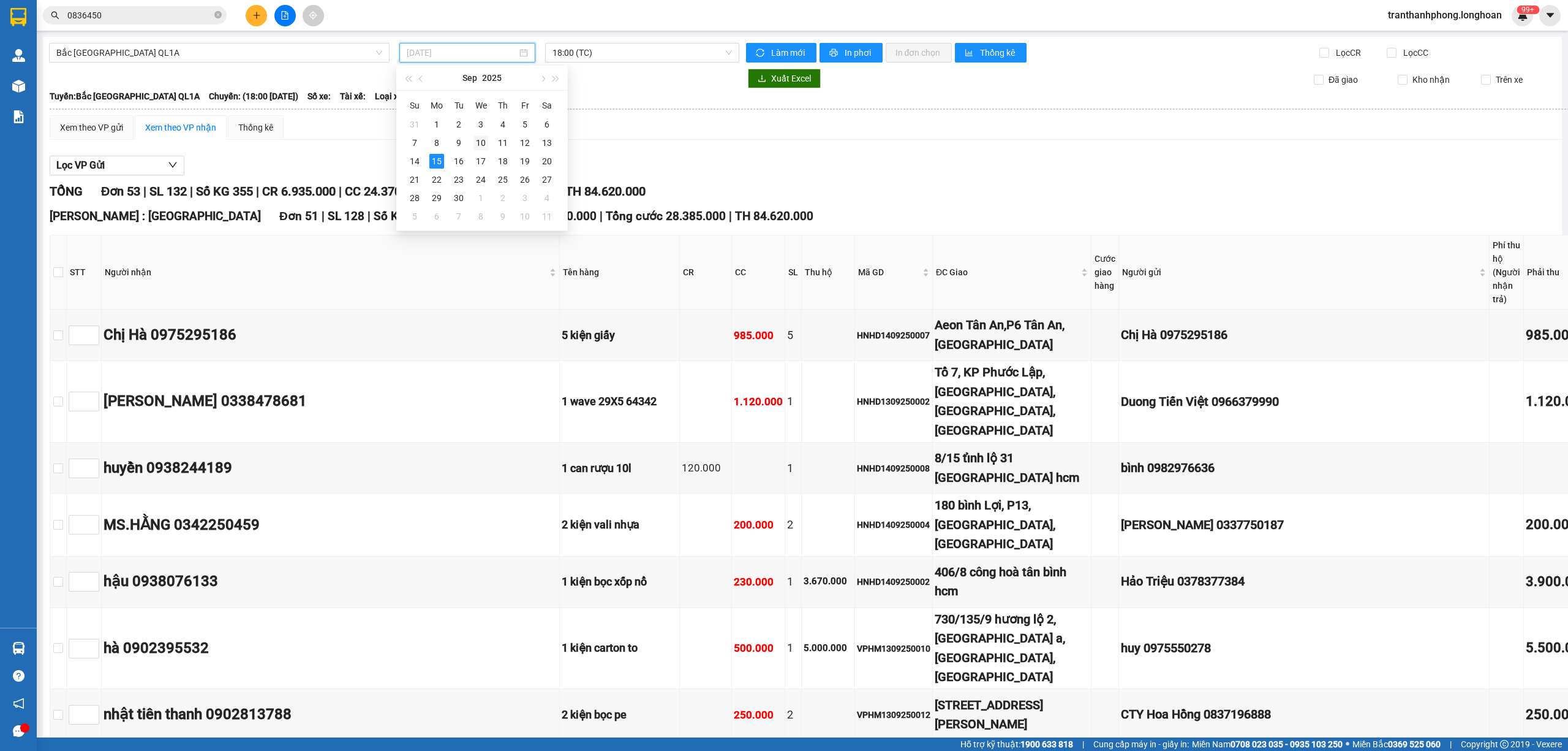
click at [480, 144] on div "10" at bounding box center [480, 143] width 15 height 15
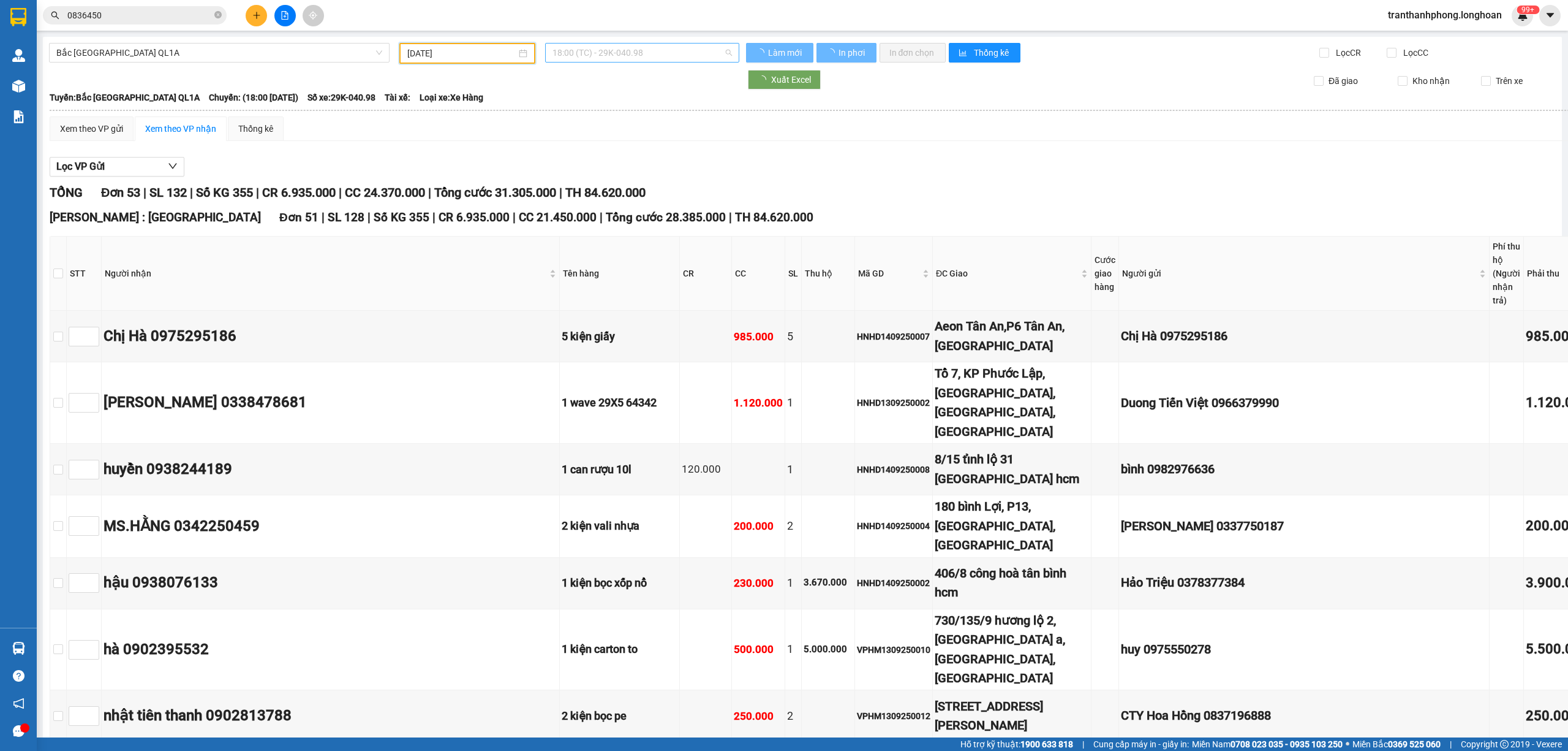
click at [583, 55] on span "18:00 (TC) - 29K-040.98" at bounding box center [642, 53] width 180 height 19
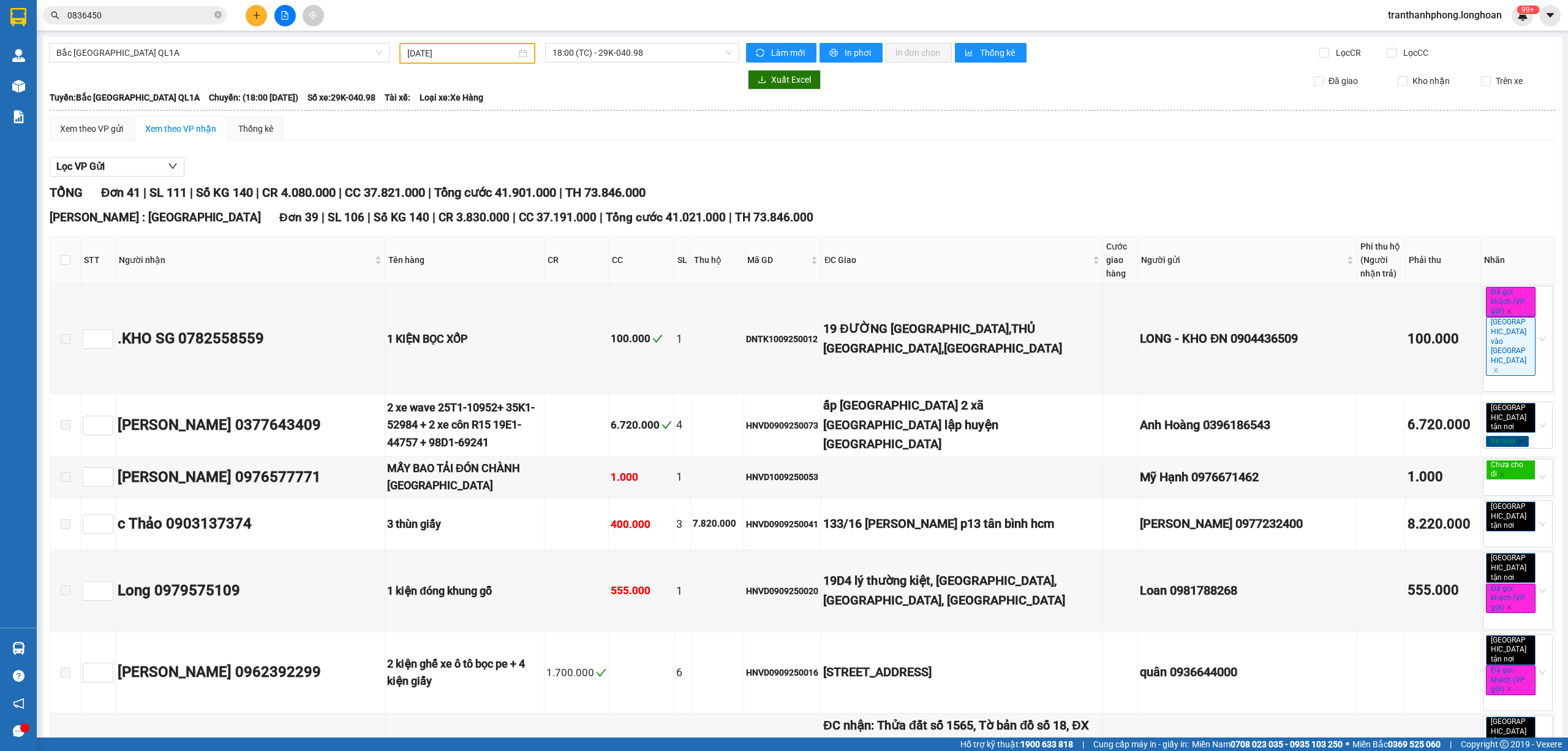
click at [628, 129] on div "Xem theo VP gửi Xem theo VP nhận Thống kê" at bounding box center [803, 129] width 1505 height 24
click at [593, 56] on span "18:00 (TC) - 29K-040.98" at bounding box center [642, 53] width 180 height 19
drag, startPoint x: 745, startPoint y: 137, endPoint x: 1130, endPoint y: 191, distance: 388.8
click at [758, 138] on div "Xem theo VP gửi Xem theo VP nhận Thống kê" at bounding box center [803, 129] width 1505 height 24
click at [616, 59] on span "18:00 (TC) - 29K-040.98" at bounding box center [642, 53] width 180 height 19
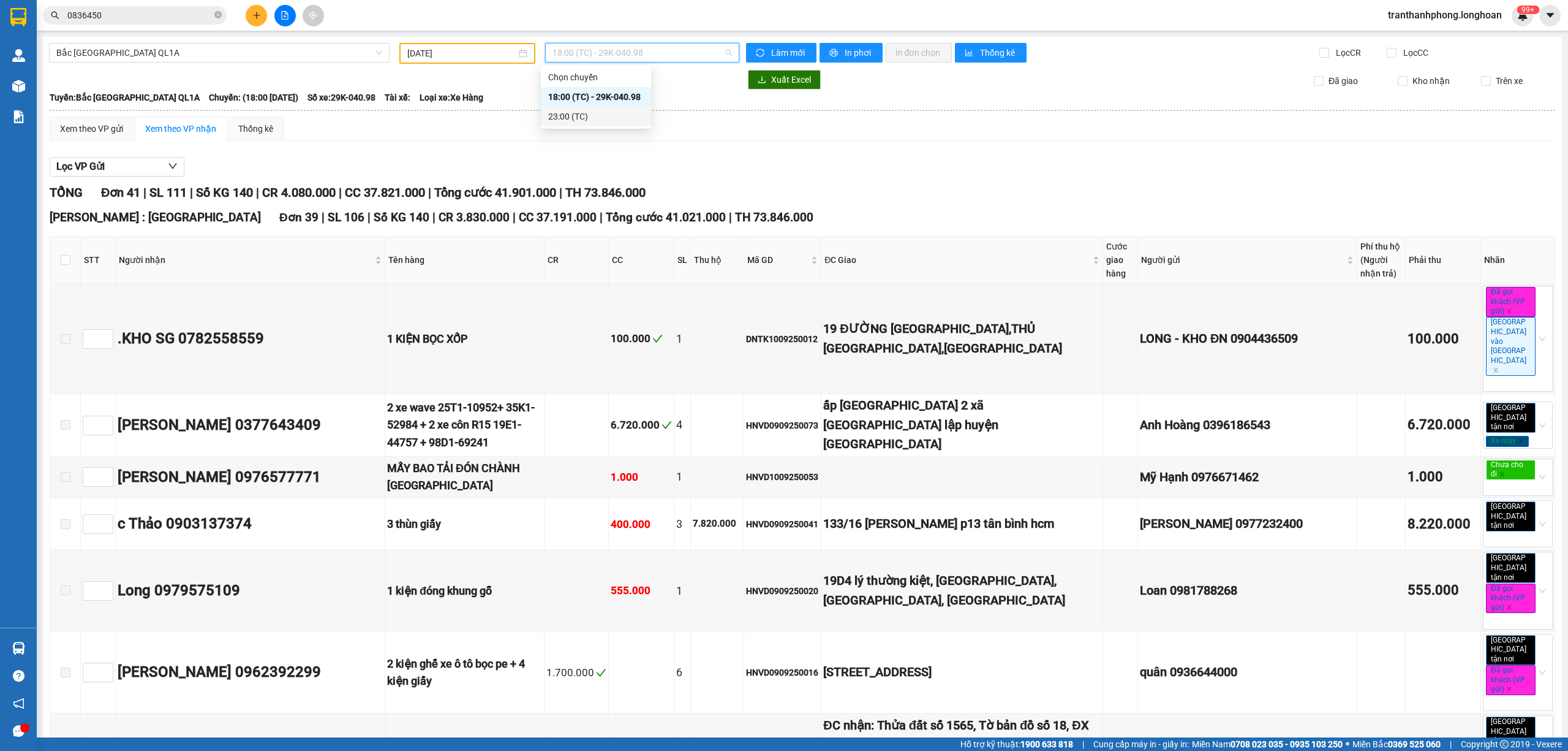
click at [593, 113] on div "23:00 (TC)" at bounding box center [595, 116] width 95 height 14
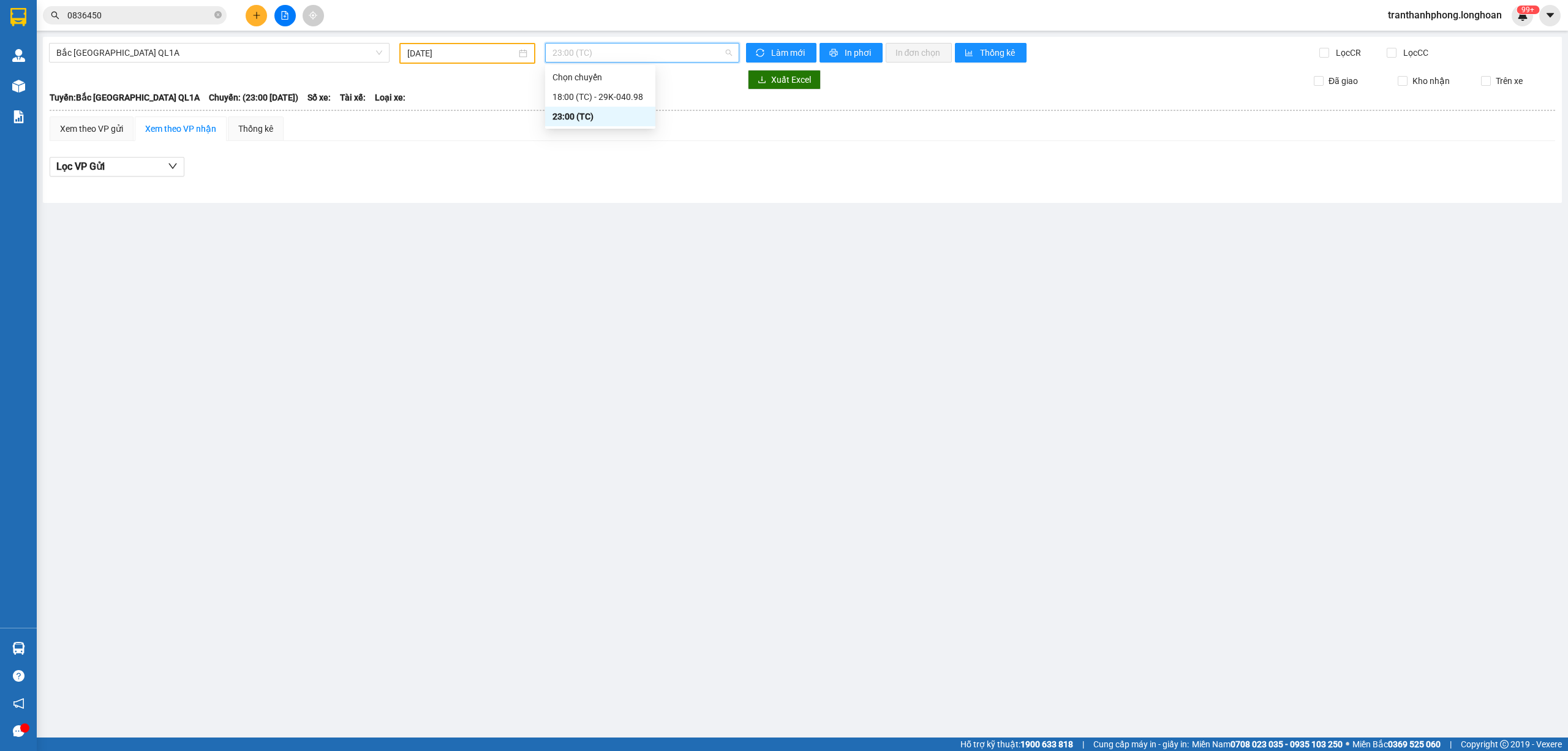
click at [584, 54] on span "23:00 (TC)" at bounding box center [642, 53] width 180 height 19
click at [591, 95] on div "18:00 (TC) - 29K-040.98" at bounding box center [600, 96] width 95 height 14
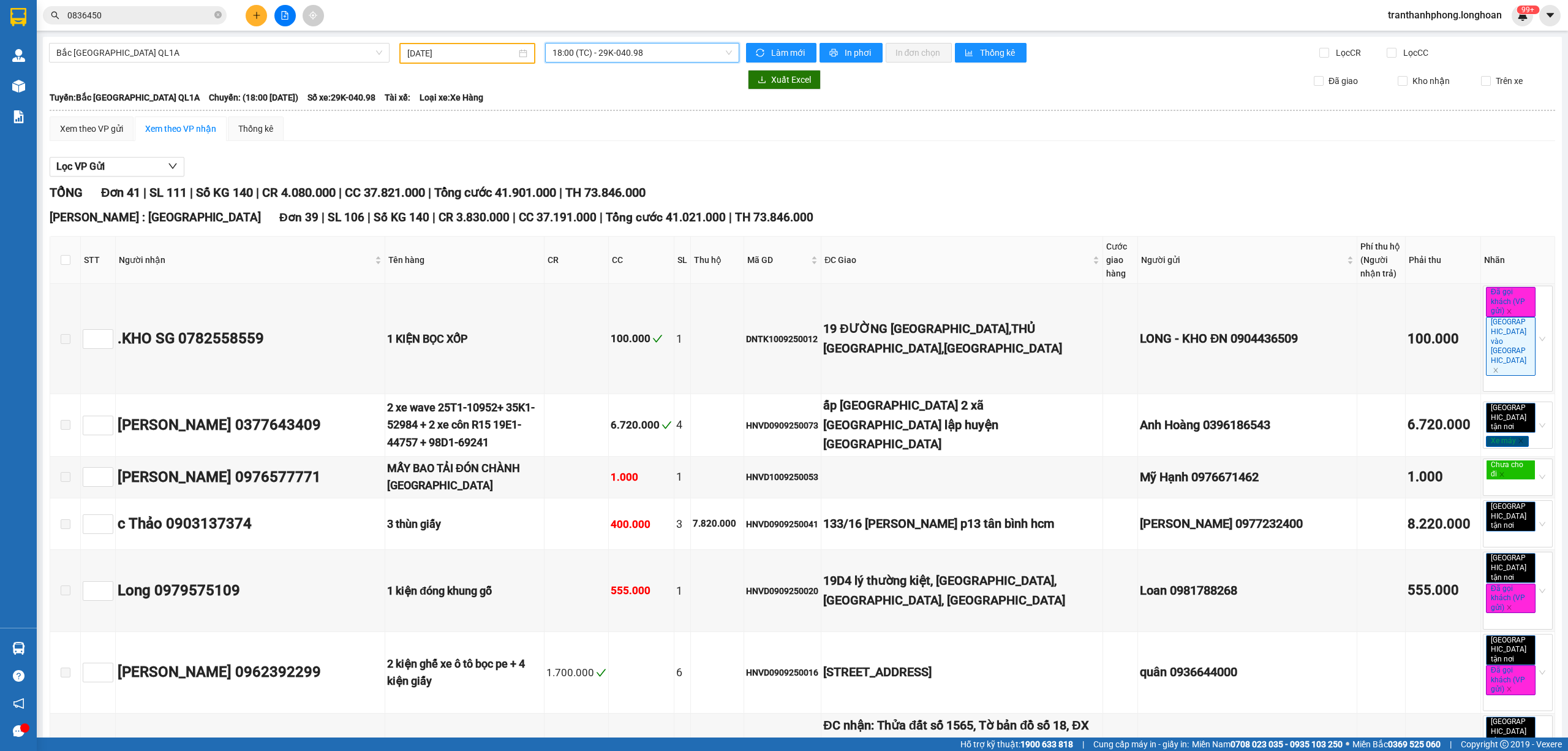
click at [645, 44] on span "18:00 (TC) - 29K-040.98" at bounding box center [642, 53] width 180 height 19
click at [591, 114] on div "23:00 (TC)" at bounding box center [595, 116] width 95 height 14
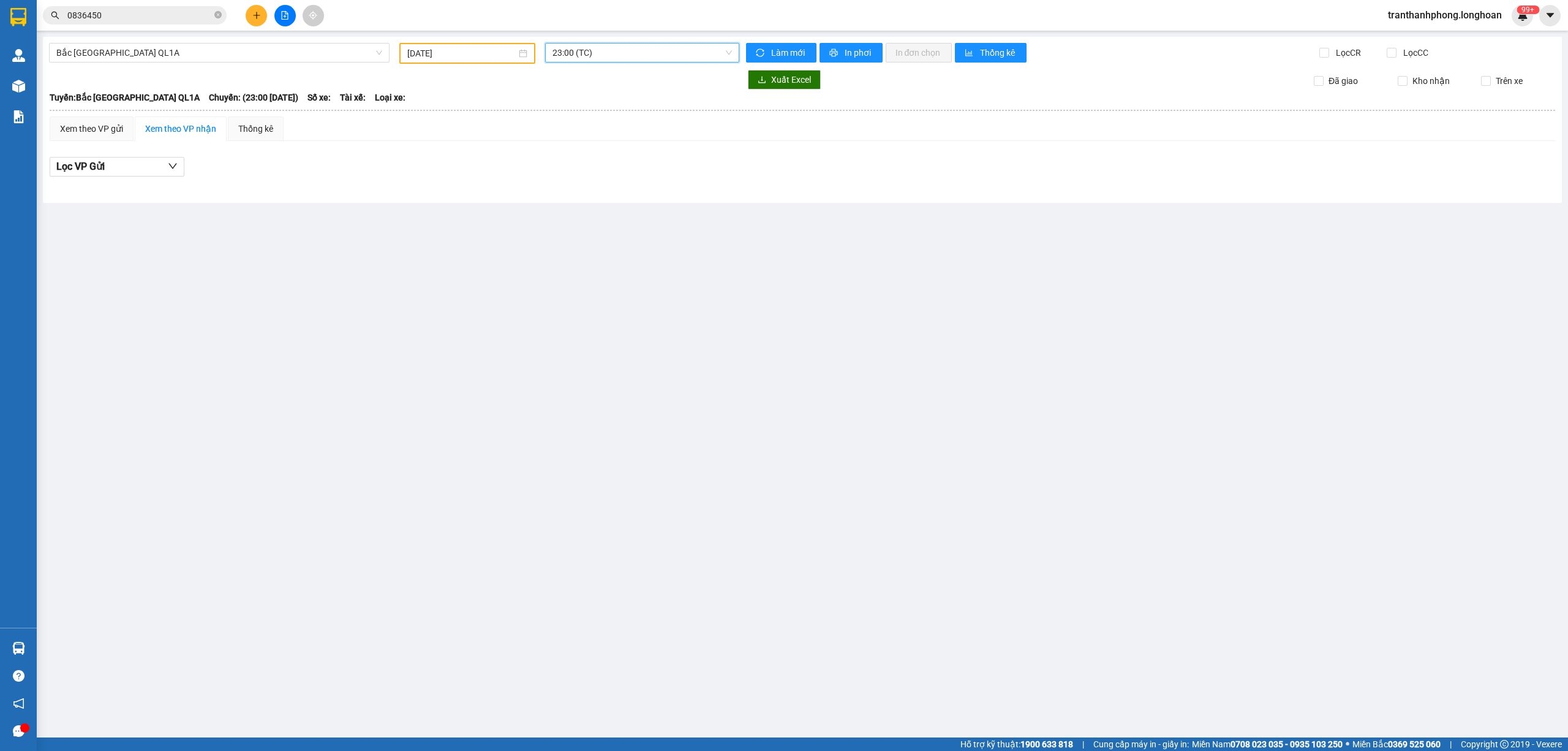
click at [465, 59] on div "10/09/2025" at bounding box center [467, 53] width 136 height 20
click at [501, 138] on div "11" at bounding box center [506, 143] width 15 height 15
type input "11/09/2025"
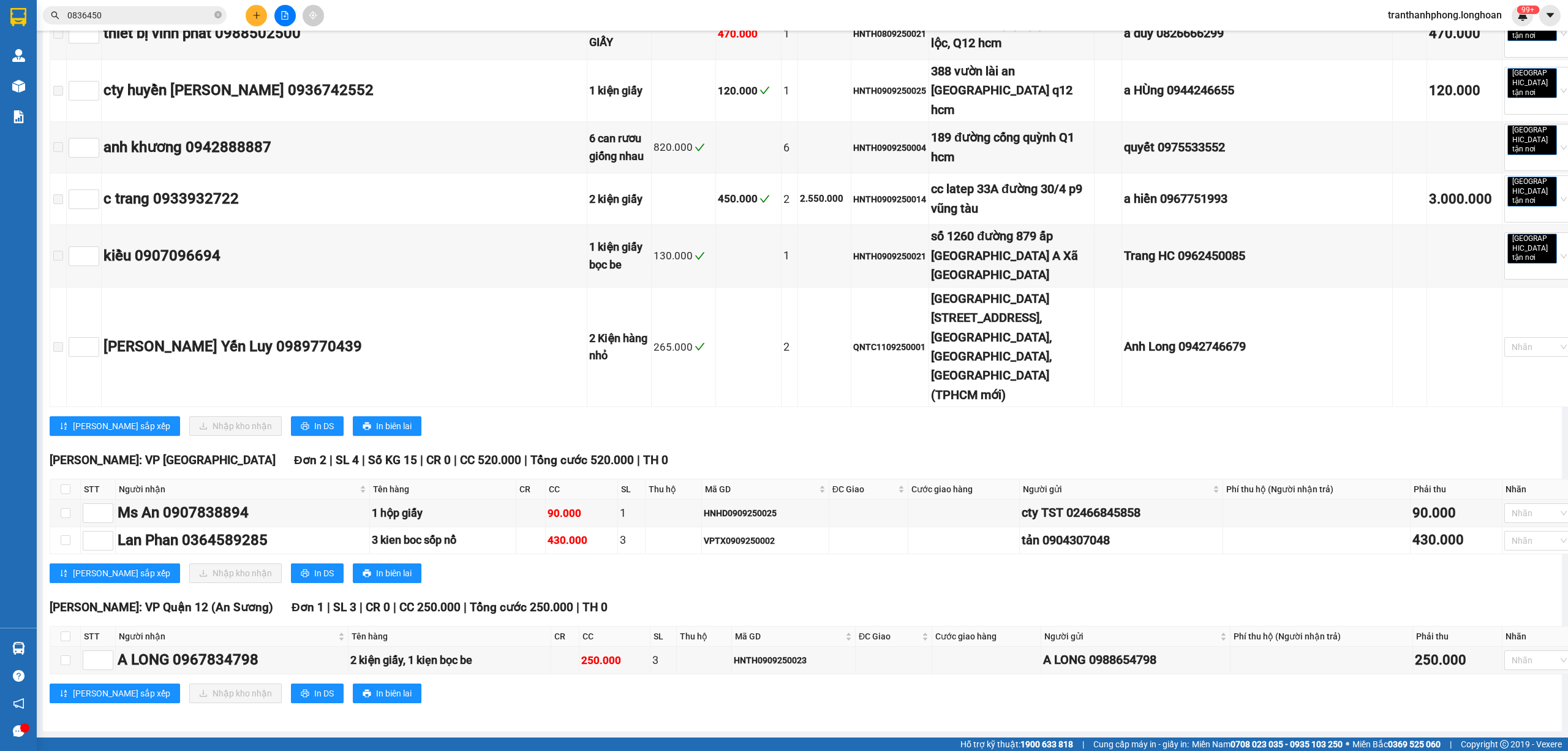
scroll to position [8292, 0]
click at [163, 28] on div "Kết quả tìm kiếm ( 106 ) Bộ lọc Mã ĐH Trạng thái Món hàng Thu hộ Tổng cước Chưa…" at bounding box center [784, 15] width 1568 height 31
click at [160, 23] on div "Kết quả tìm kiếm ( 106 ) Bộ lọc Mã ĐH Trạng thái Món hàng Thu hộ Tổng cước Chưa…" at bounding box center [119, 15] width 239 height 21
click at [160, 19] on input "0836450" at bounding box center [140, 15] width 144 height 14
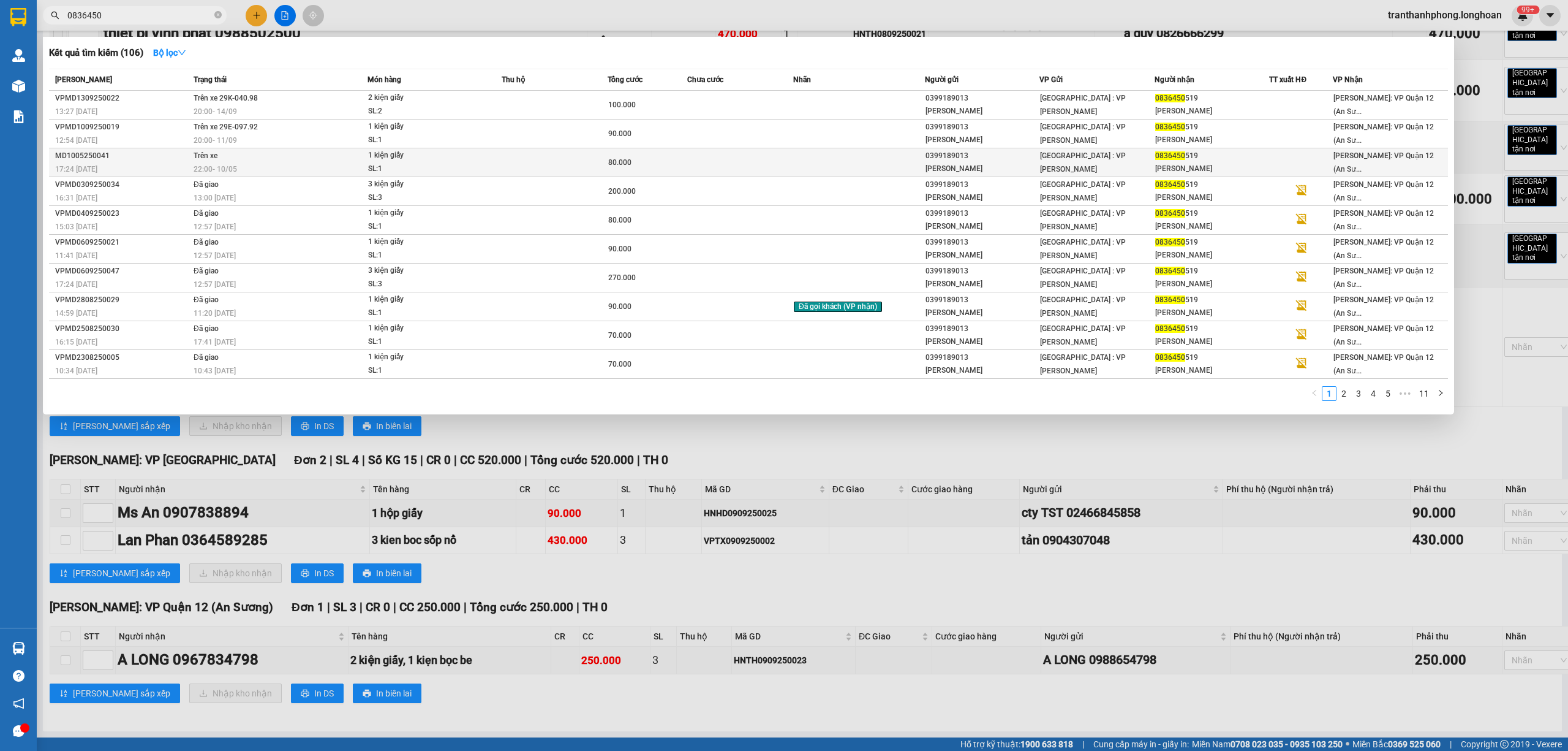
click at [251, 169] on div "22:00 - 10/05" at bounding box center [280, 169] width 173 height 14
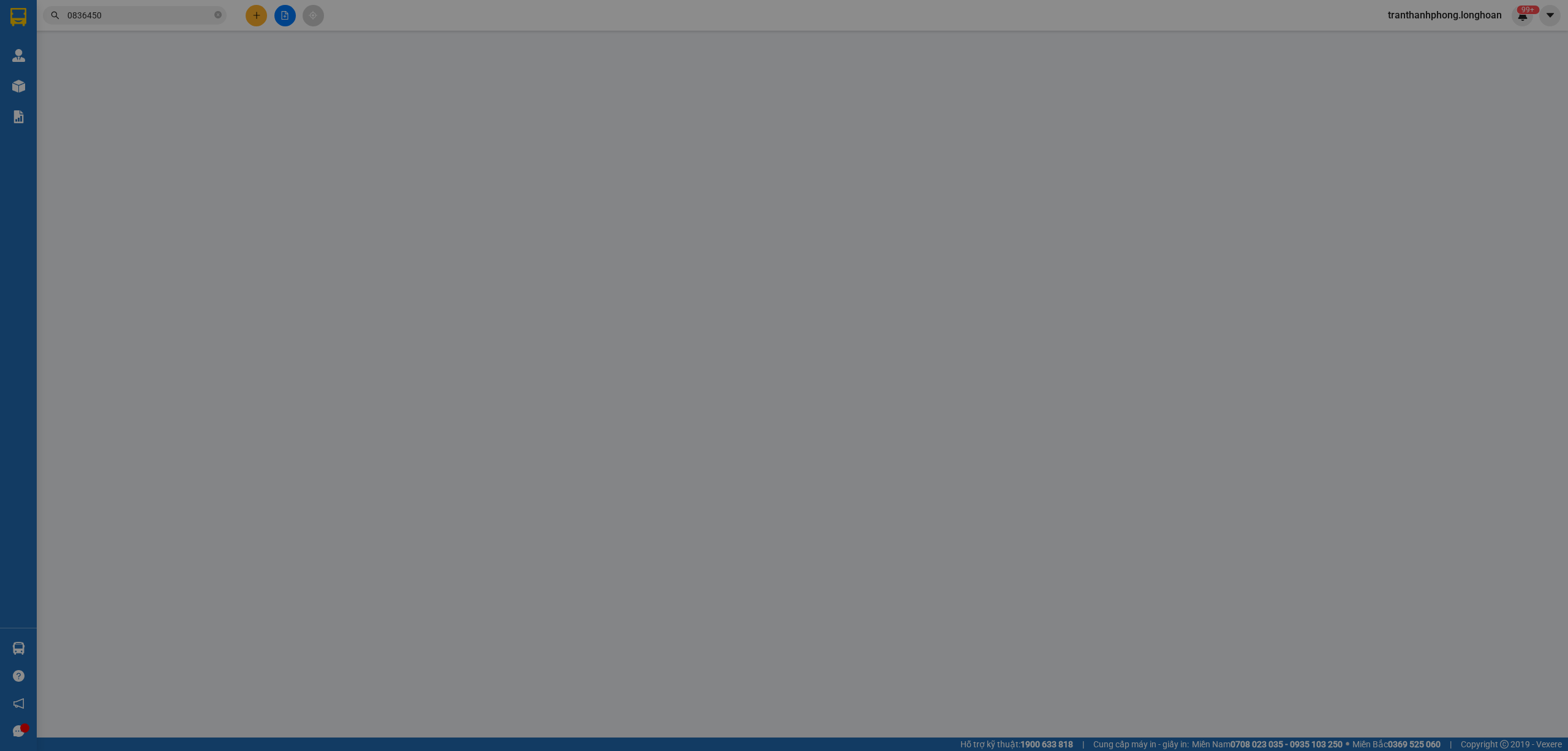
type input "0399189013"
type input "Tạ Phương"
type input "0836450519"
type input "Đinh Thị Huyền"
type input "80.000"
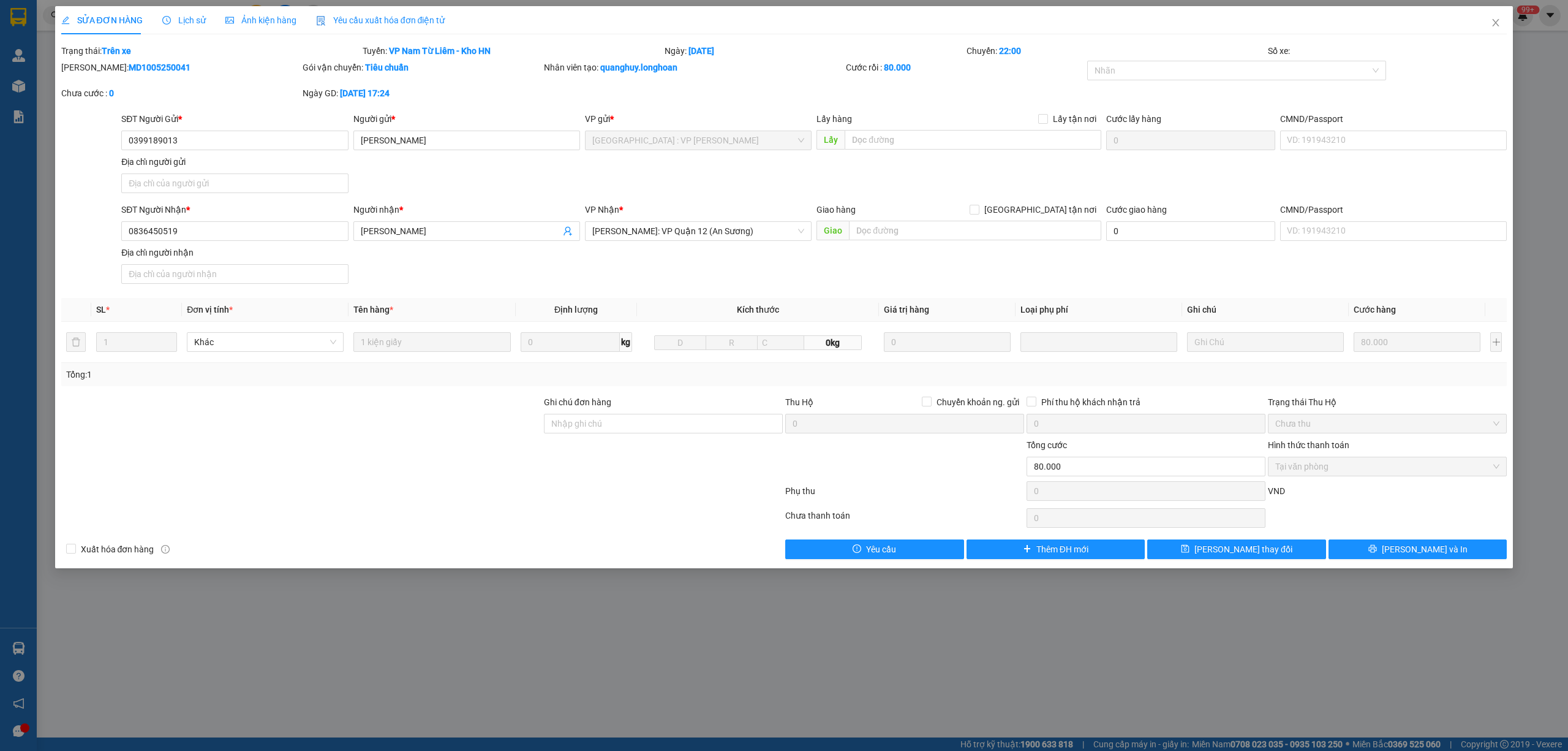
click at [178, 20] on span "Lịch sử" at bounding box center [183, 20] width 44 height 10
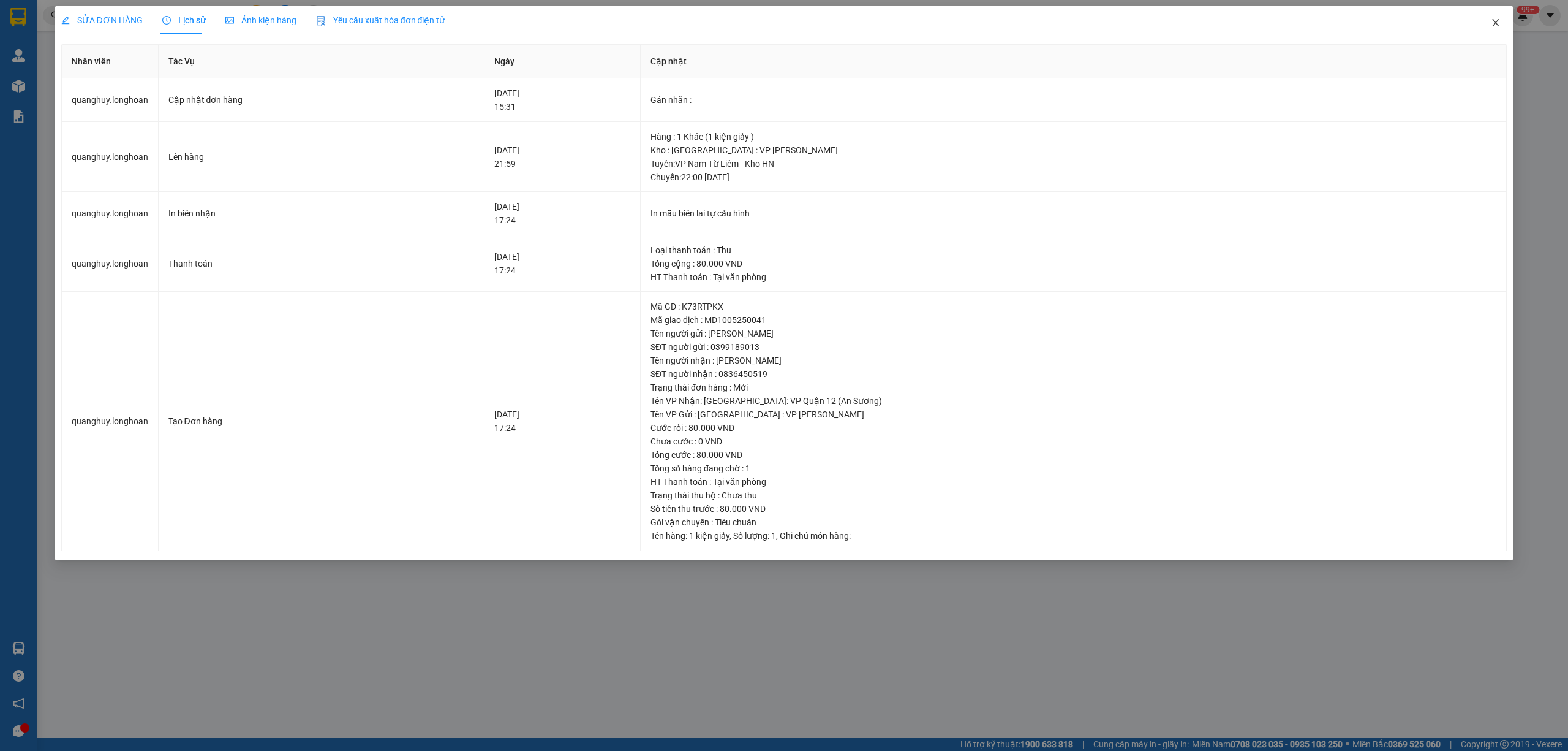
click at [1486, 22] on span "Close" at bounding box center [1495, 23] width 34 height 34
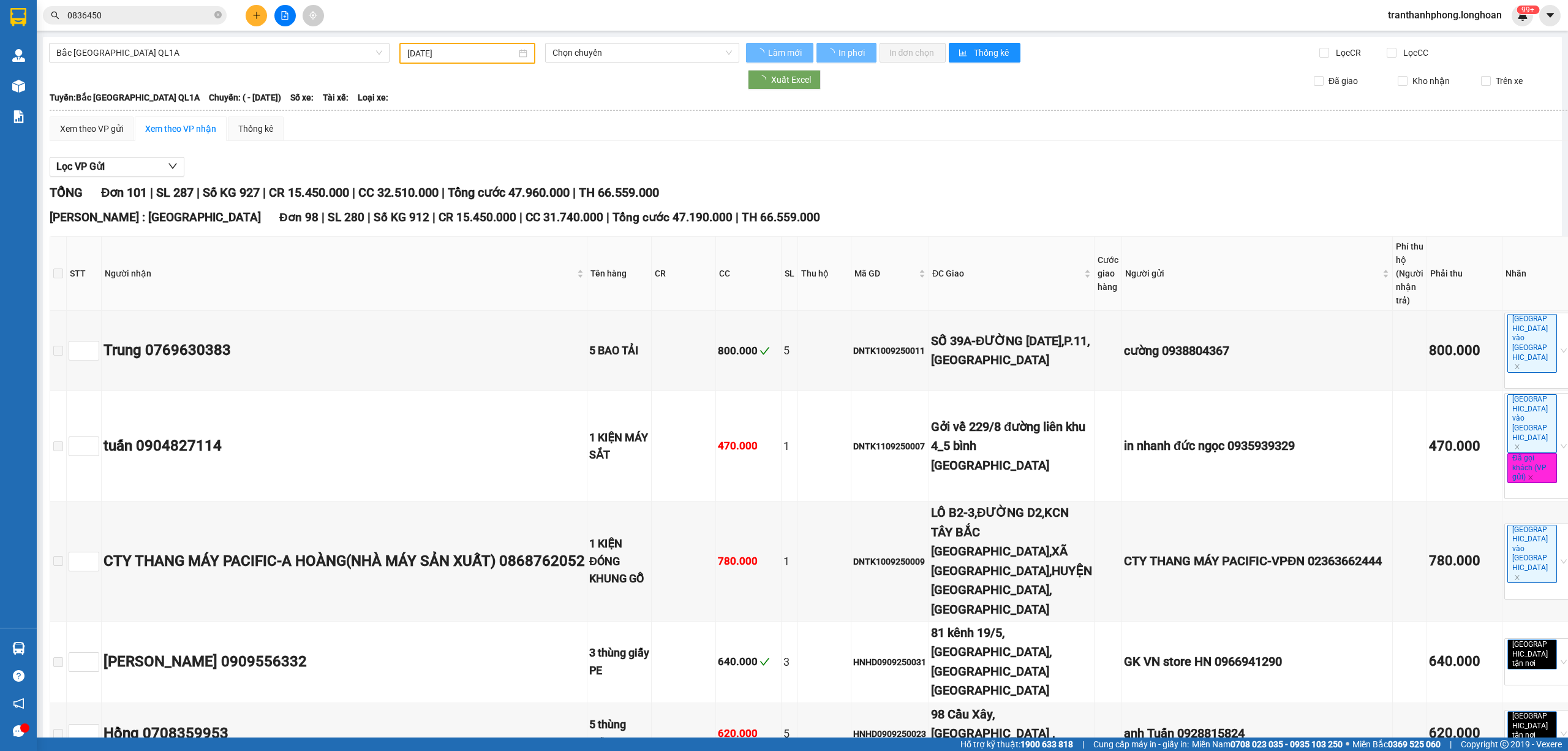
click at [117, 19] on input "0836450" at bounding box center [140, 15] width 144 height 14
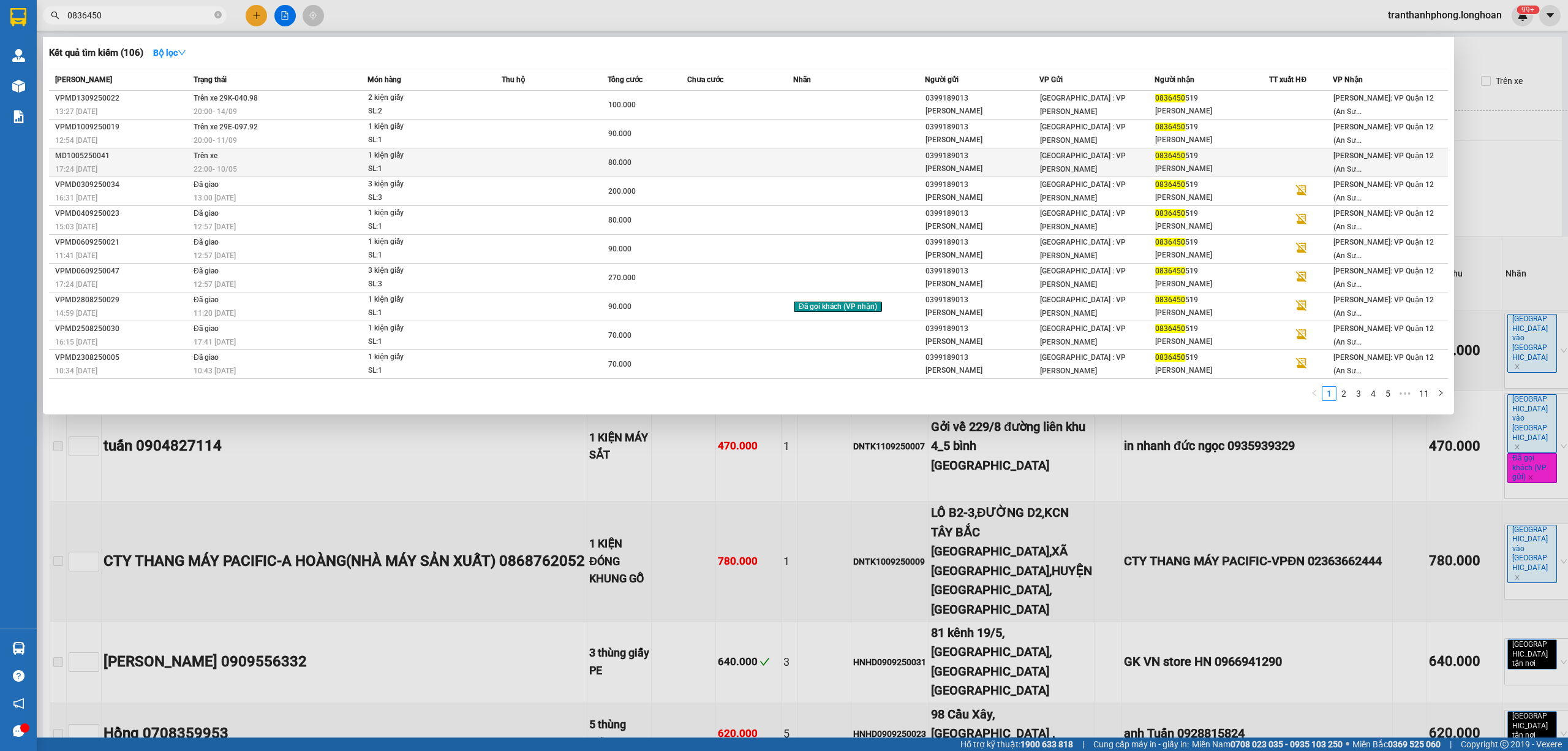
click at [302, 153] on td "Trên xe 22:00 - 10/05" at bounding box center [279, 162] width 177 height 29
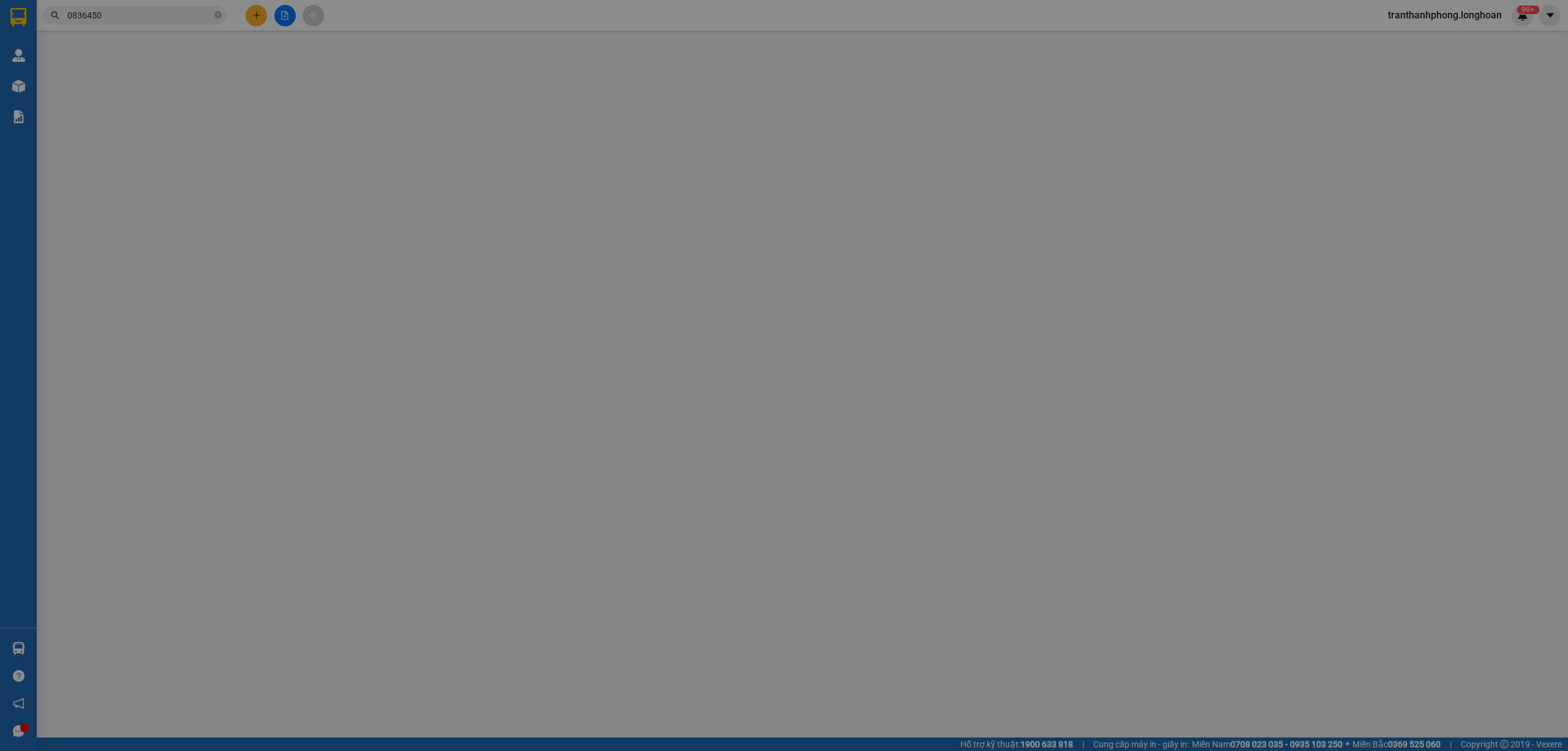
type input "0399189013"
type input "Tạ Phương"
type input "0836450519"
type input "Đinh Thị Huyền"
type input "80.000"
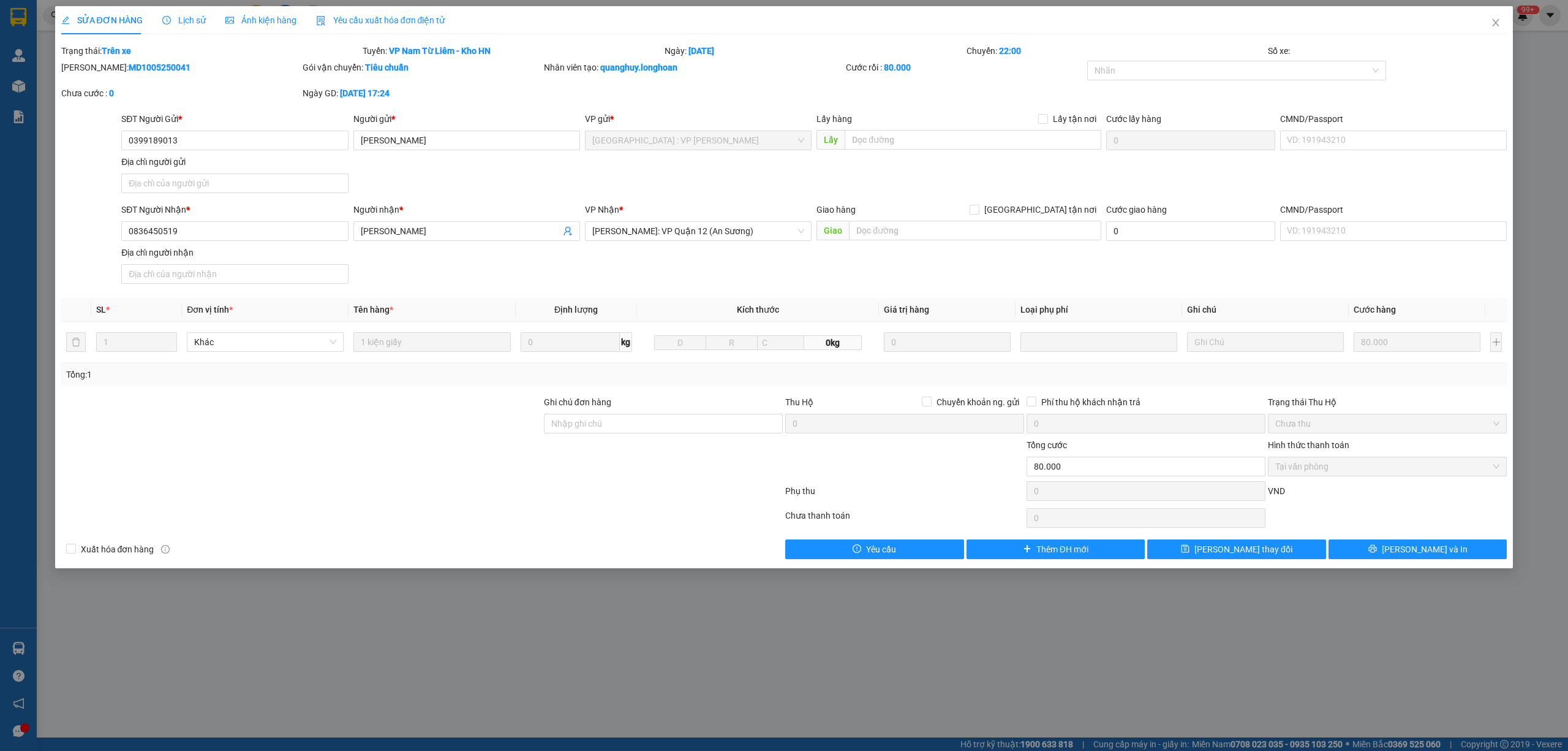
click at [185, 22] on span "Lịch sử" at bounding box center [183, 20] width 44 height 10
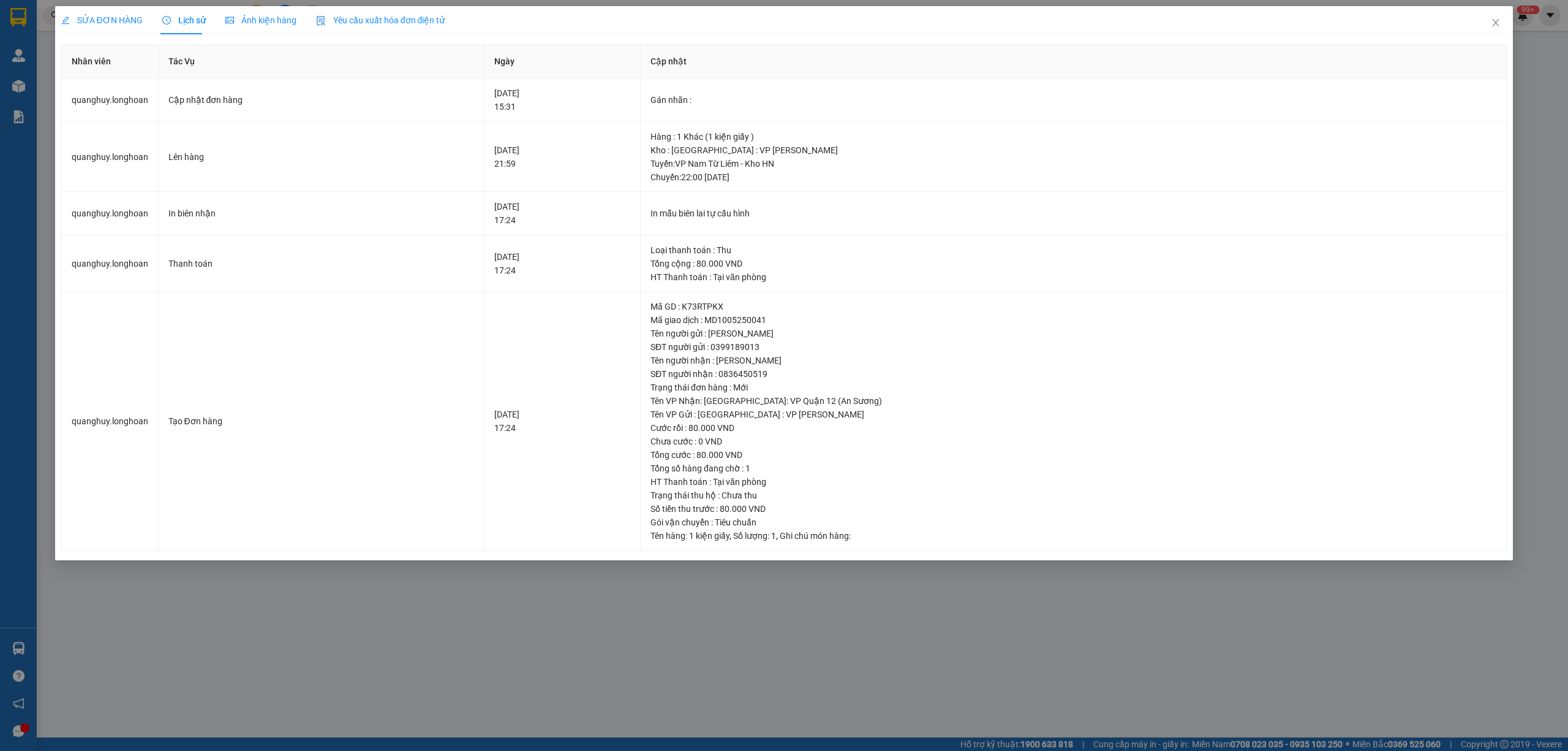
click at [110, 20] on span "SỬA ĐƠN HÀNG" at bounding box center [102, 20] width 81 height 10
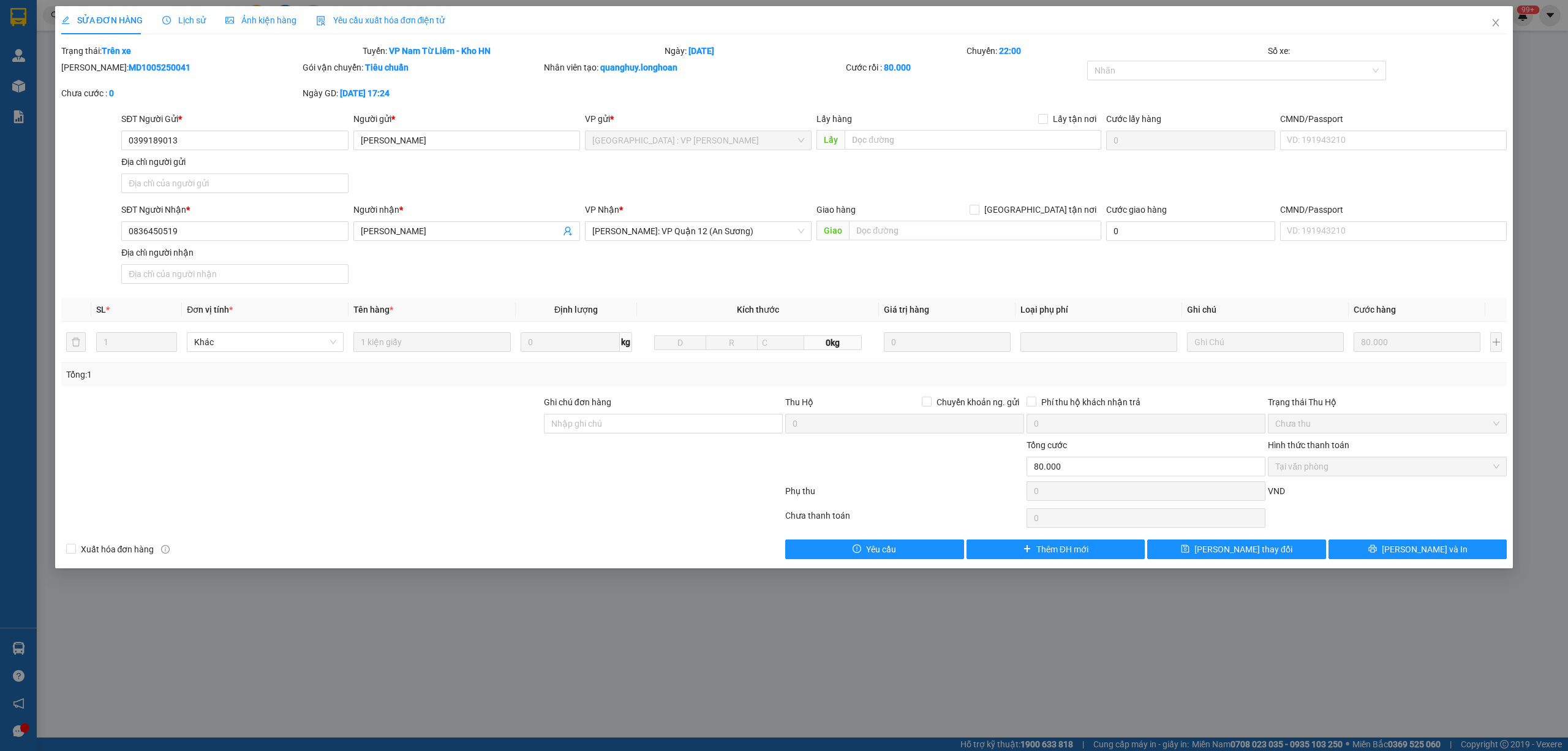
click at [129, 62] on b "MD1005250041" at bounding box center [159, 67] width 62 height 10
copy b "MD1005250041"
click at [129, 62] on b "MD1005250041" at bounding box center [159, 67] width 62 height 10
click at [174, 19] on span "Lịch sử" at bounding box center [183, 20] width 44 height 10
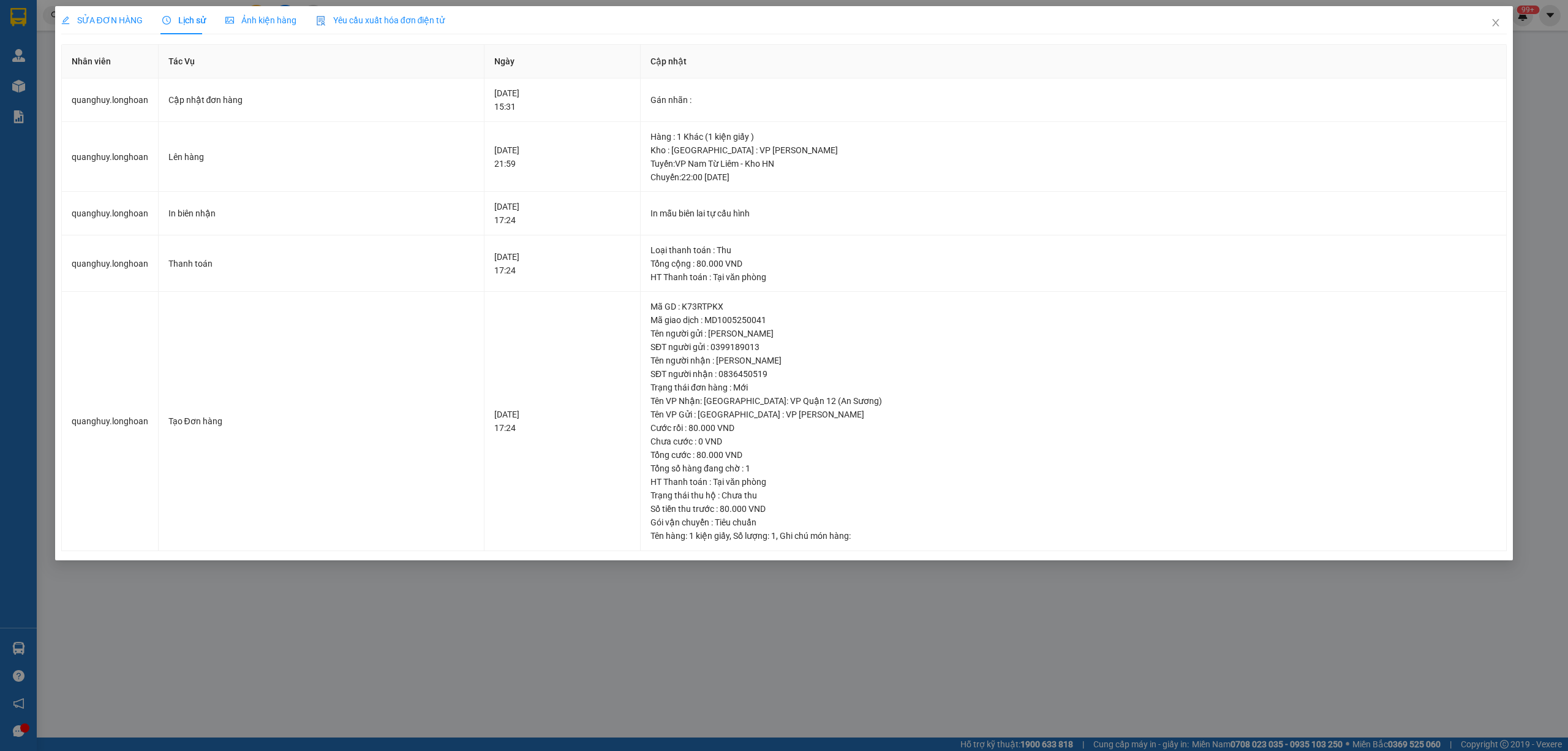
click at [101, 27] on div "SỬA ĐƠN HÀNG" at bounding box center [102, 20] width 81 height 28
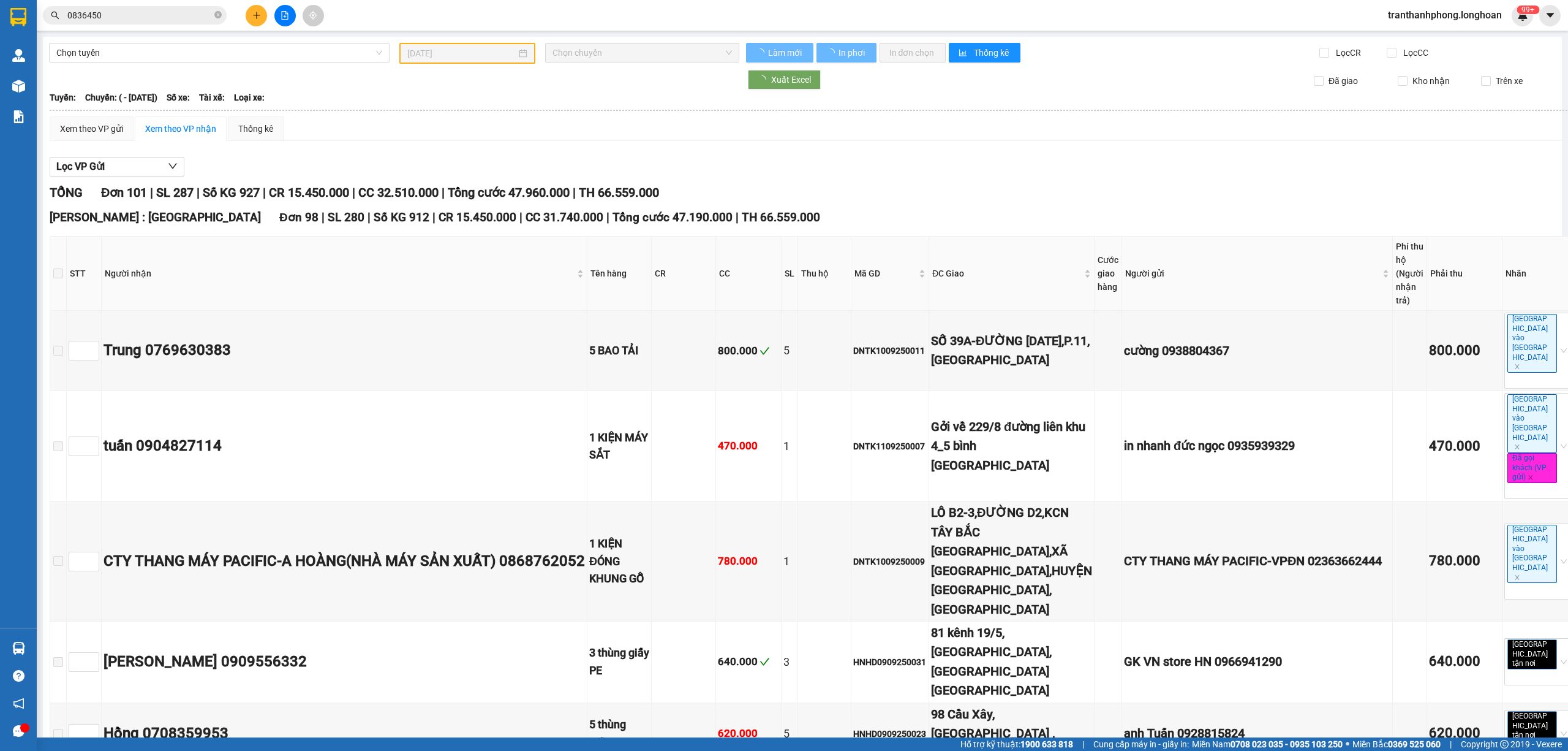
click at [193, 16] on input "0836450" at bounding box center [140, 15] width 144 height 14
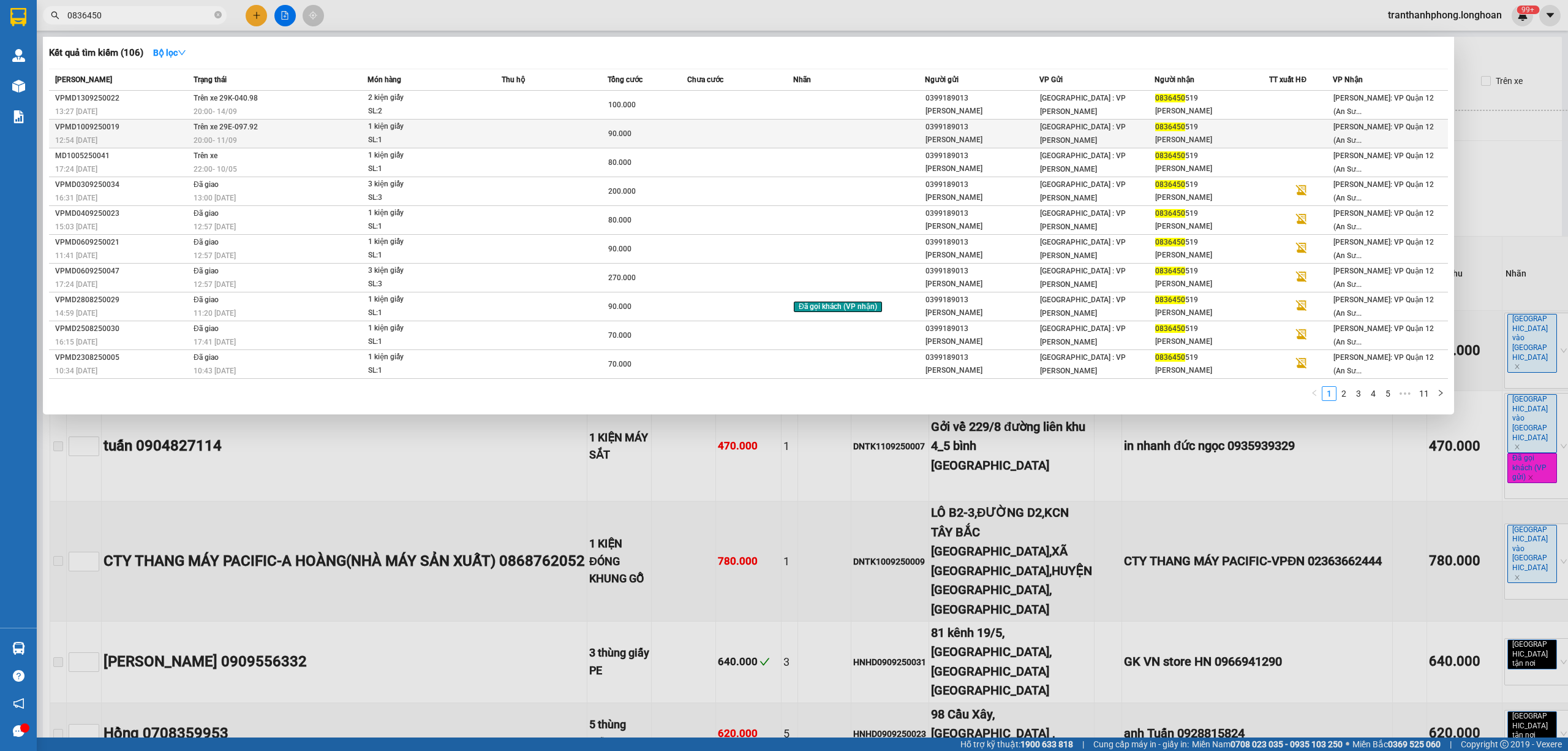
click at [287, 137] on div "20:00 - 11/09" at bounding box center [280, 140] width 173 height 14
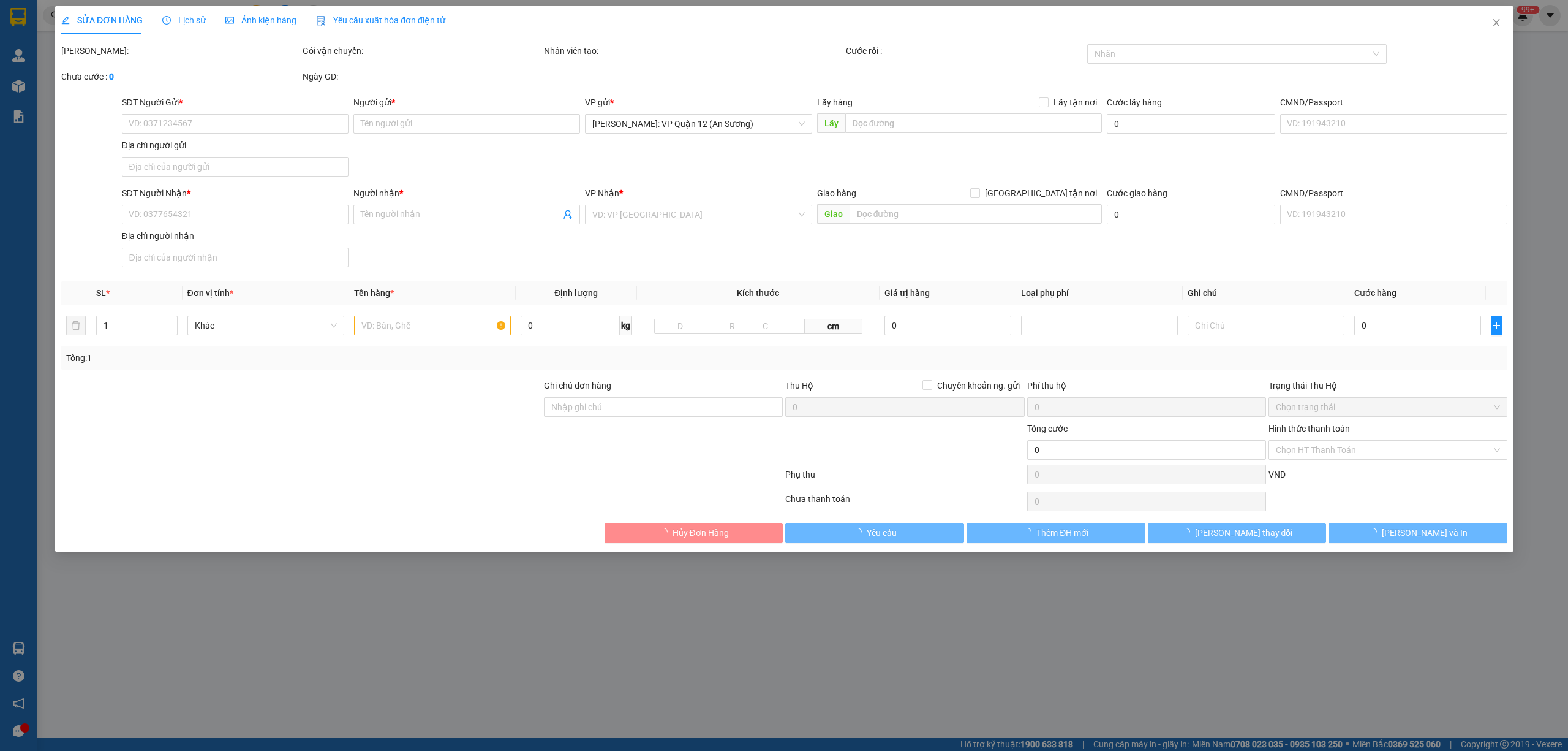
type input "0399189013"
type input "Tạ Phương"
type input "0836450519"
type input "Đinh Thị Huyền"
type input "90.000"
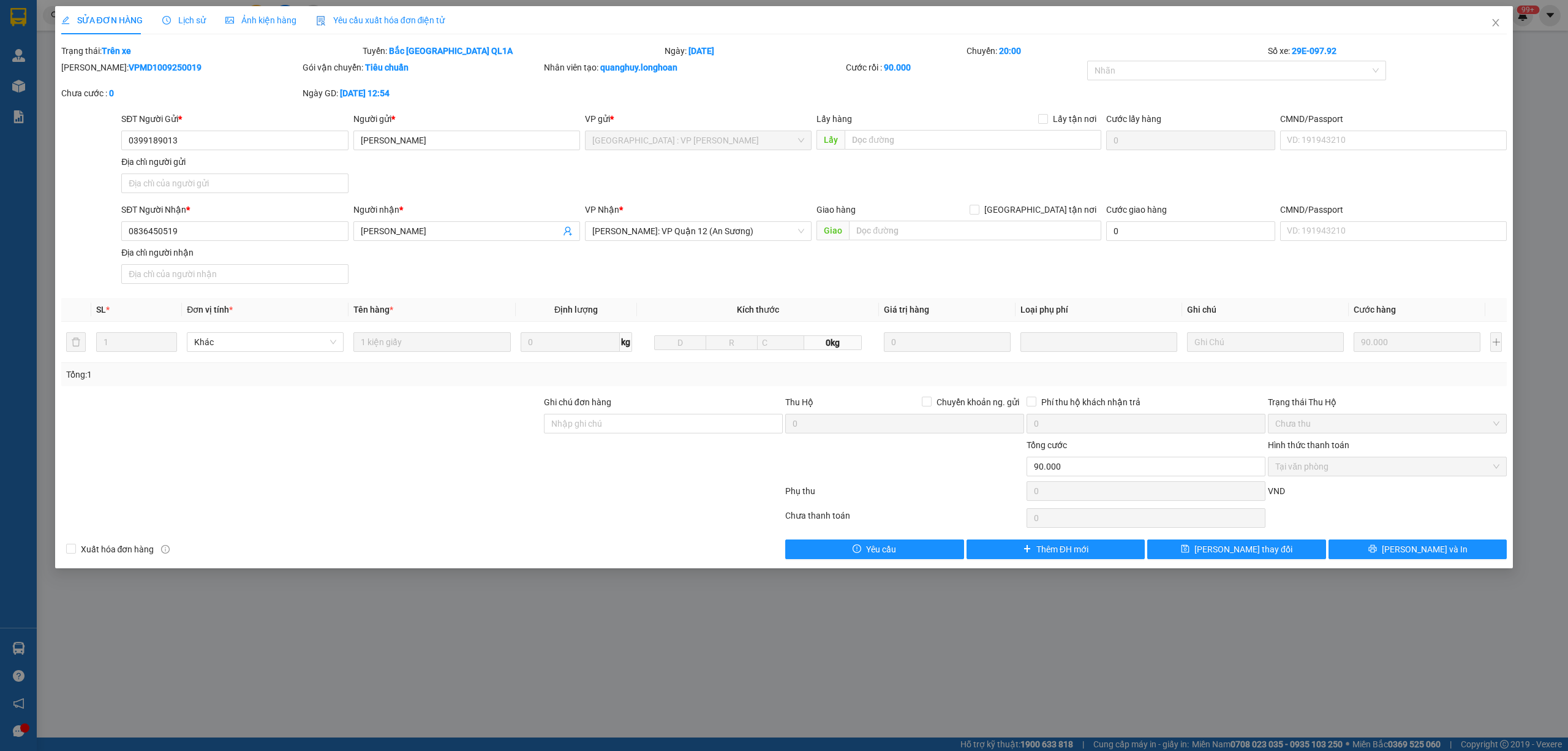
click at [169, 25] on span "Lịch sử" at bounding box center [183, 20] width 44 height 10
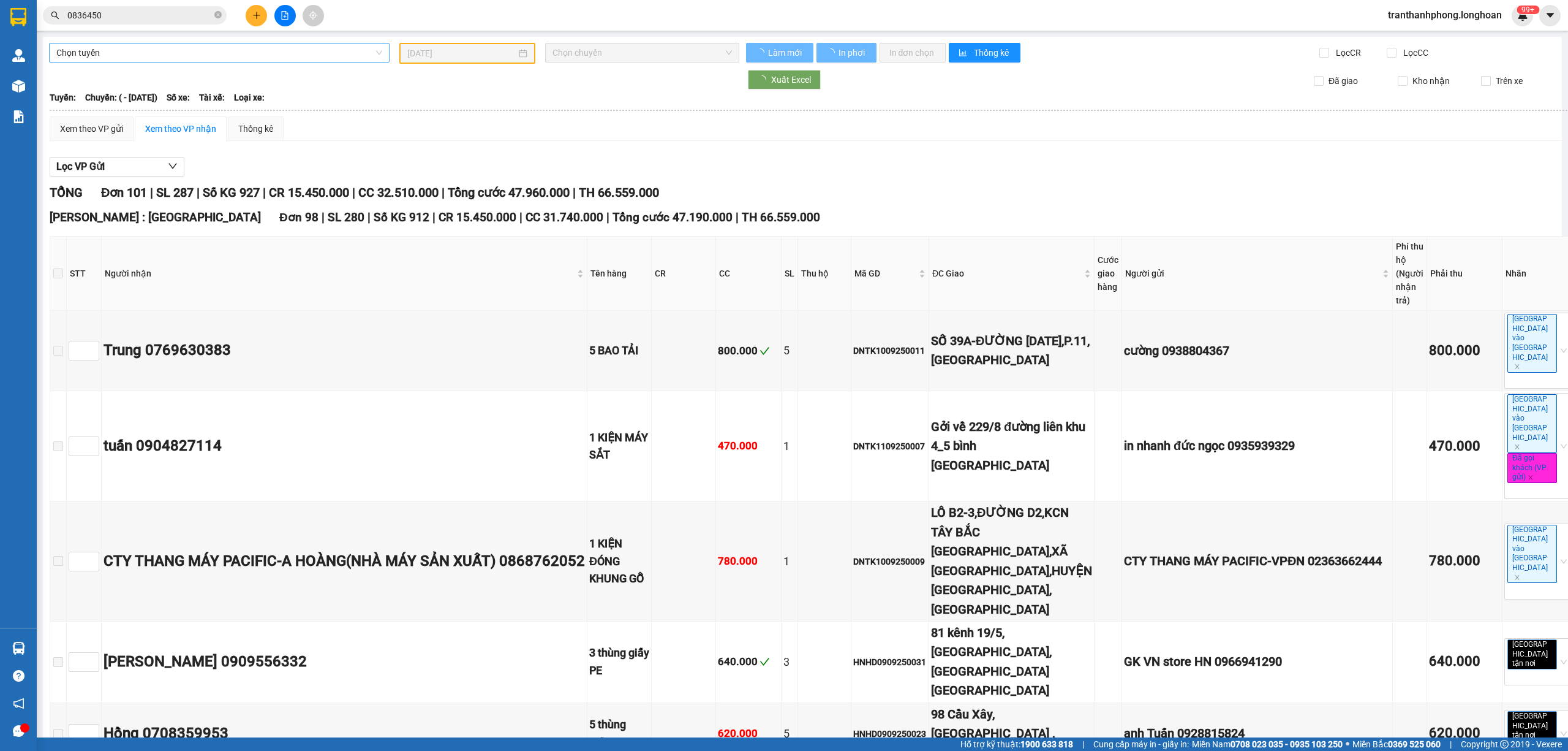
click at [229, 57] on span "Chọn tuyến" at bounding box center [219, 53] width 326 height 19
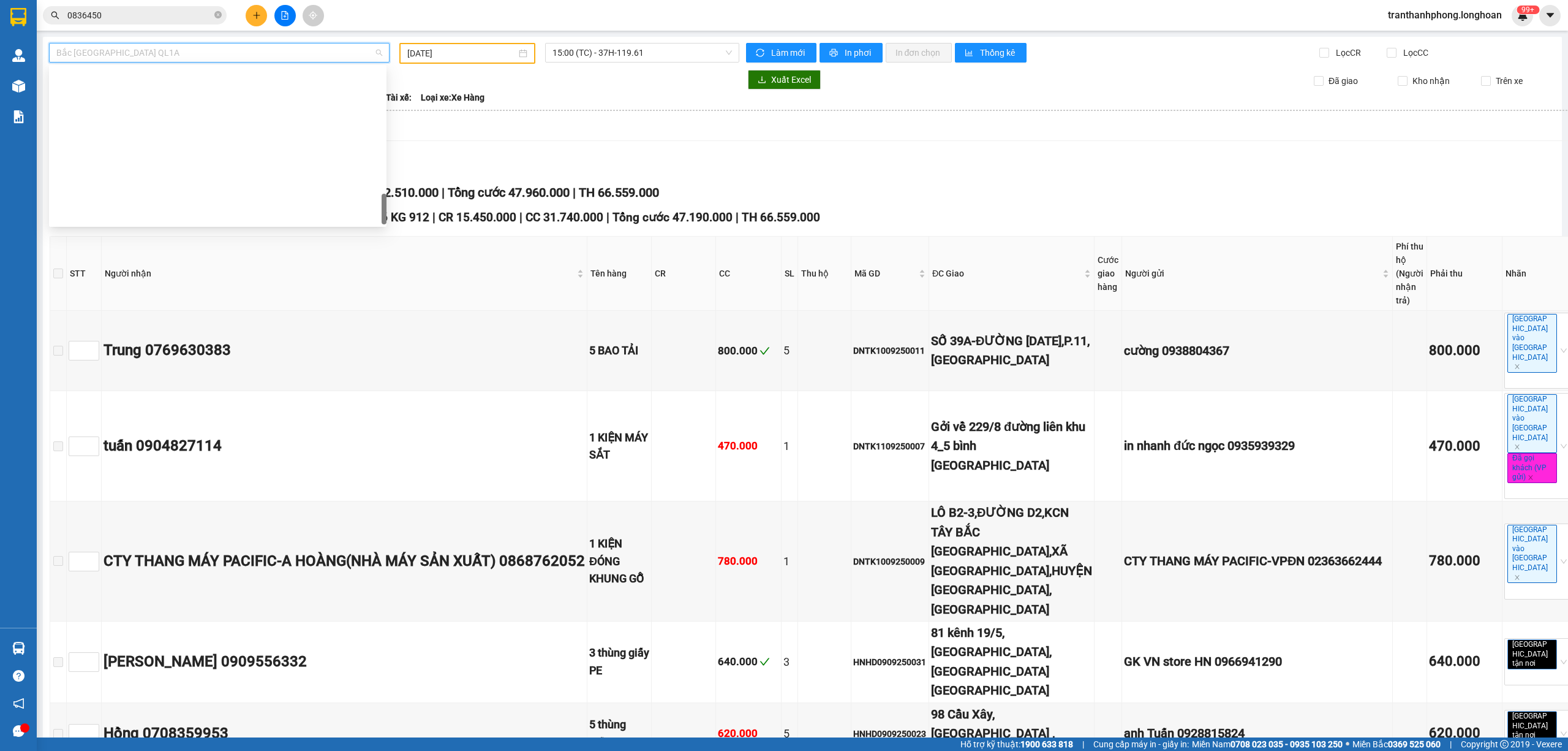
scroll to position [725, 0]
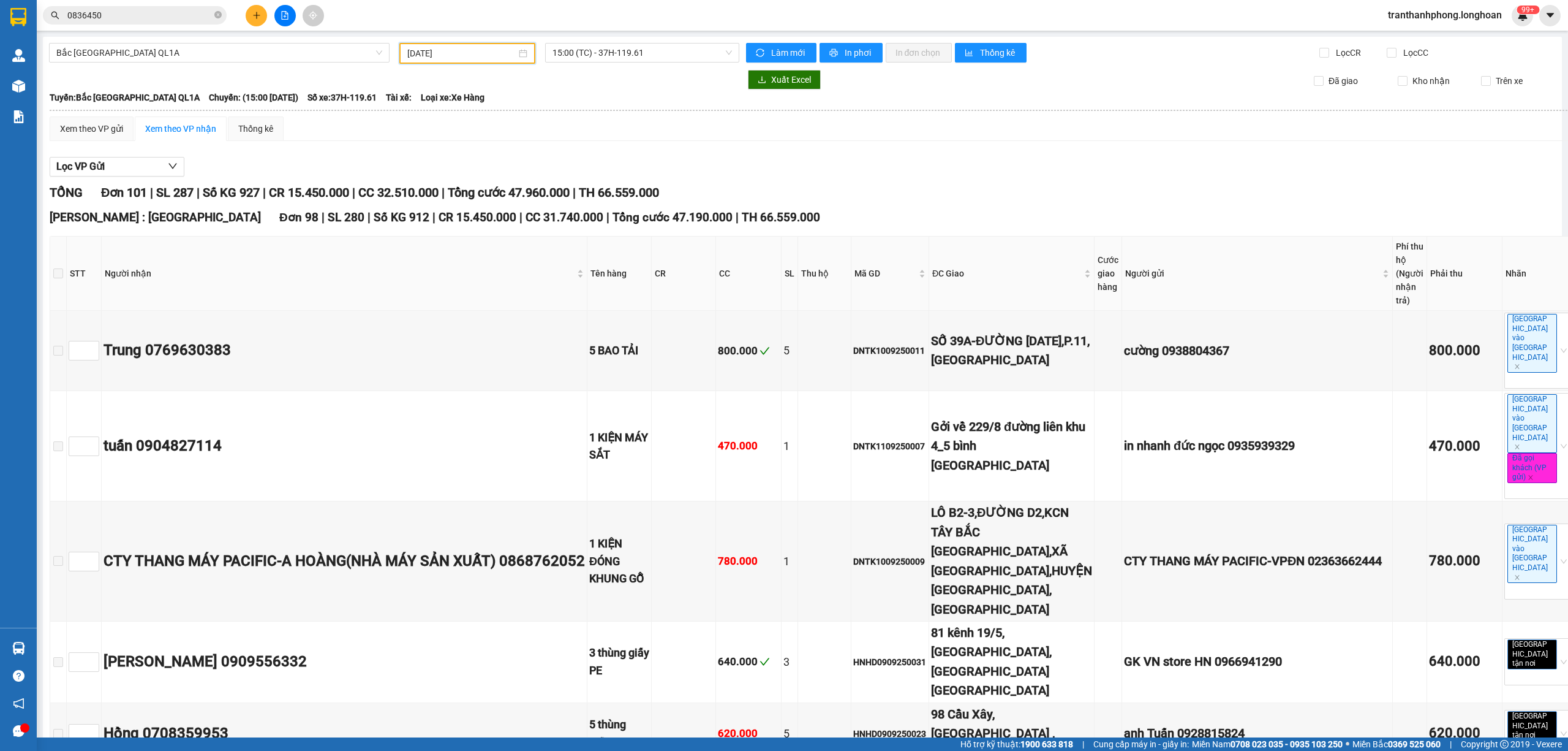
click at [467, 57] on input "11/09/2025" at bounding box center [462, 53] width 109 height 14
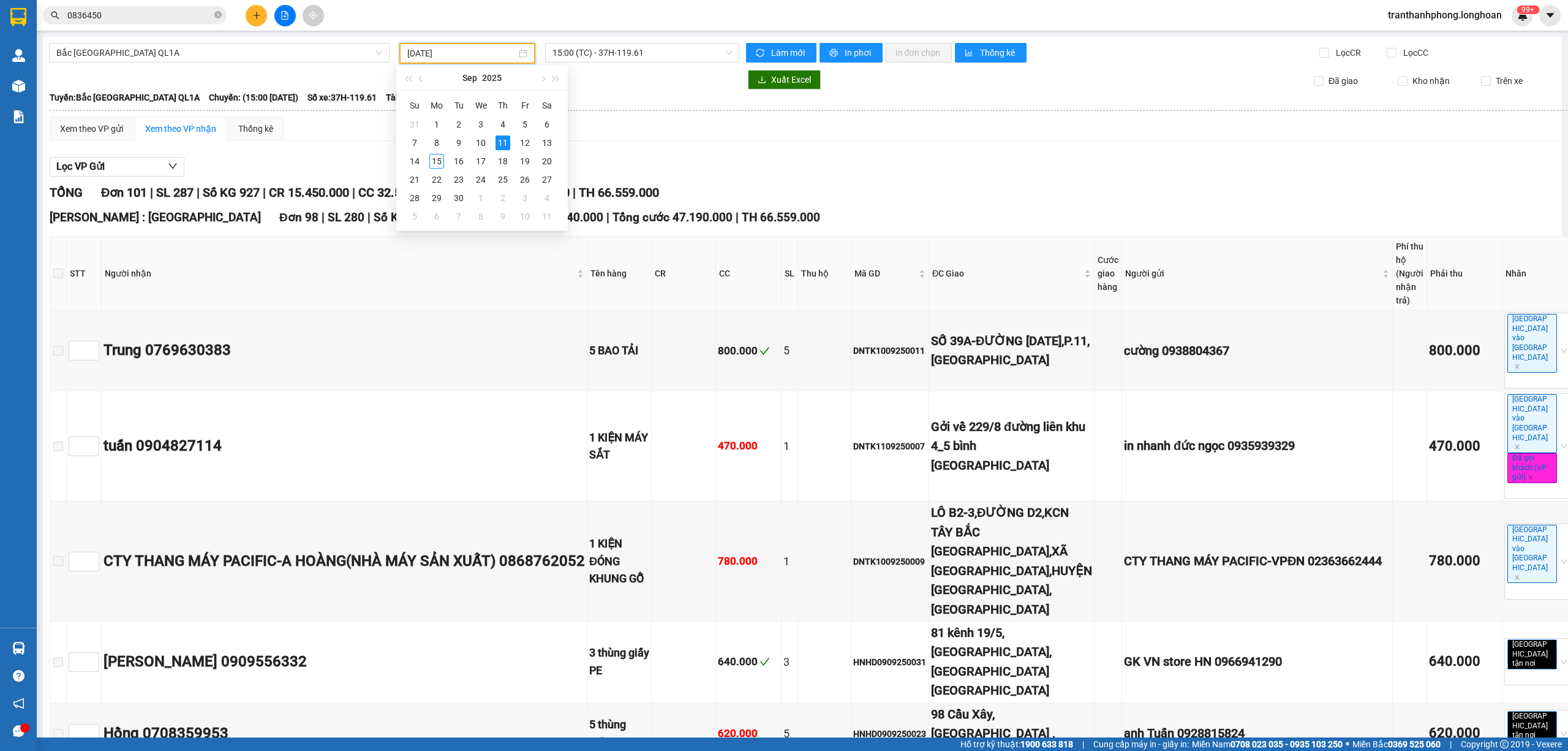
type input "11/09/2025"
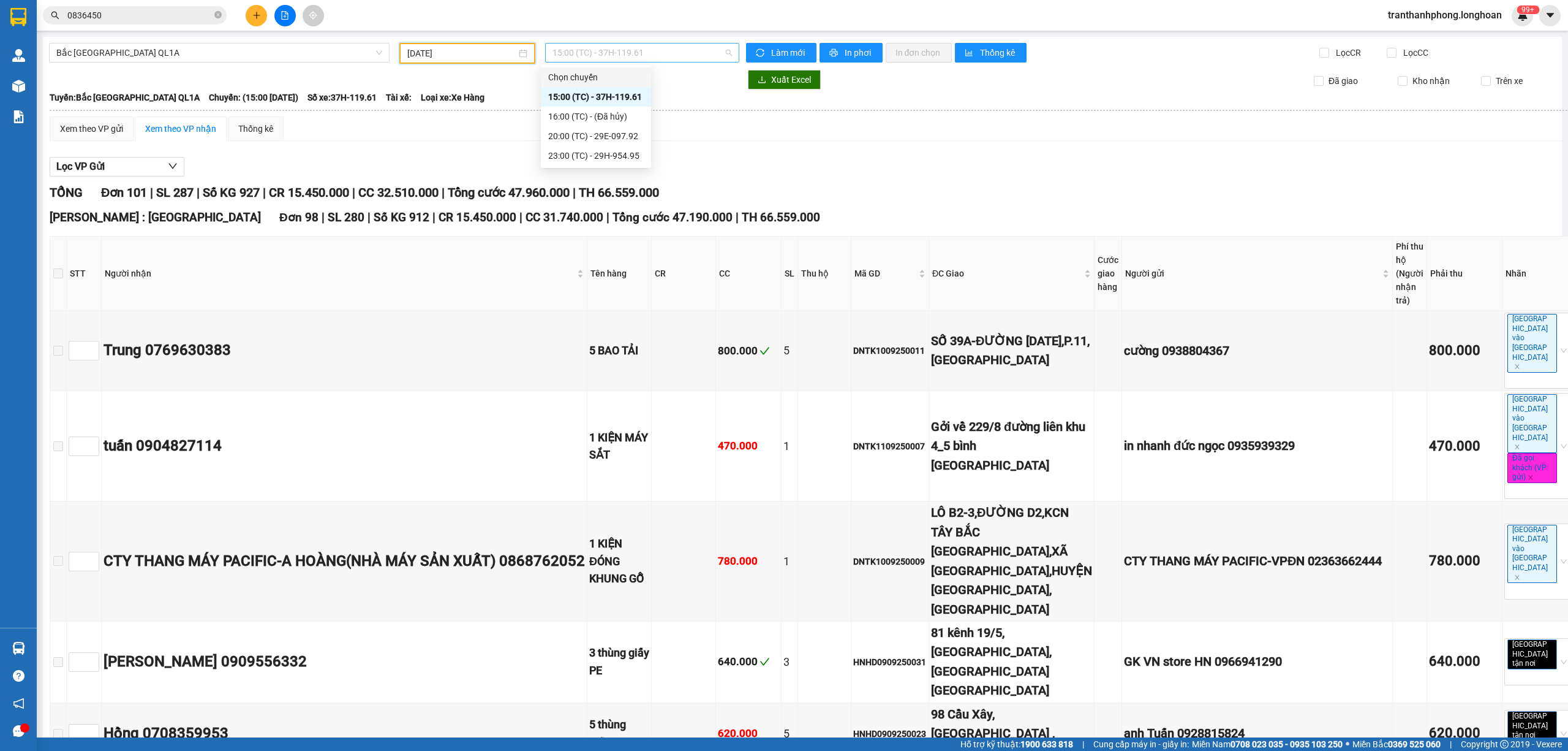
click at [598, 53] on span "15:00 (TC) - 37H-119.61" at bounding box center [642, 53] width 180 height 19
click at [628, 136] on div "20:00 (TC) - 29E-097.92" at bounding box center [595, 136] width 95 height 14
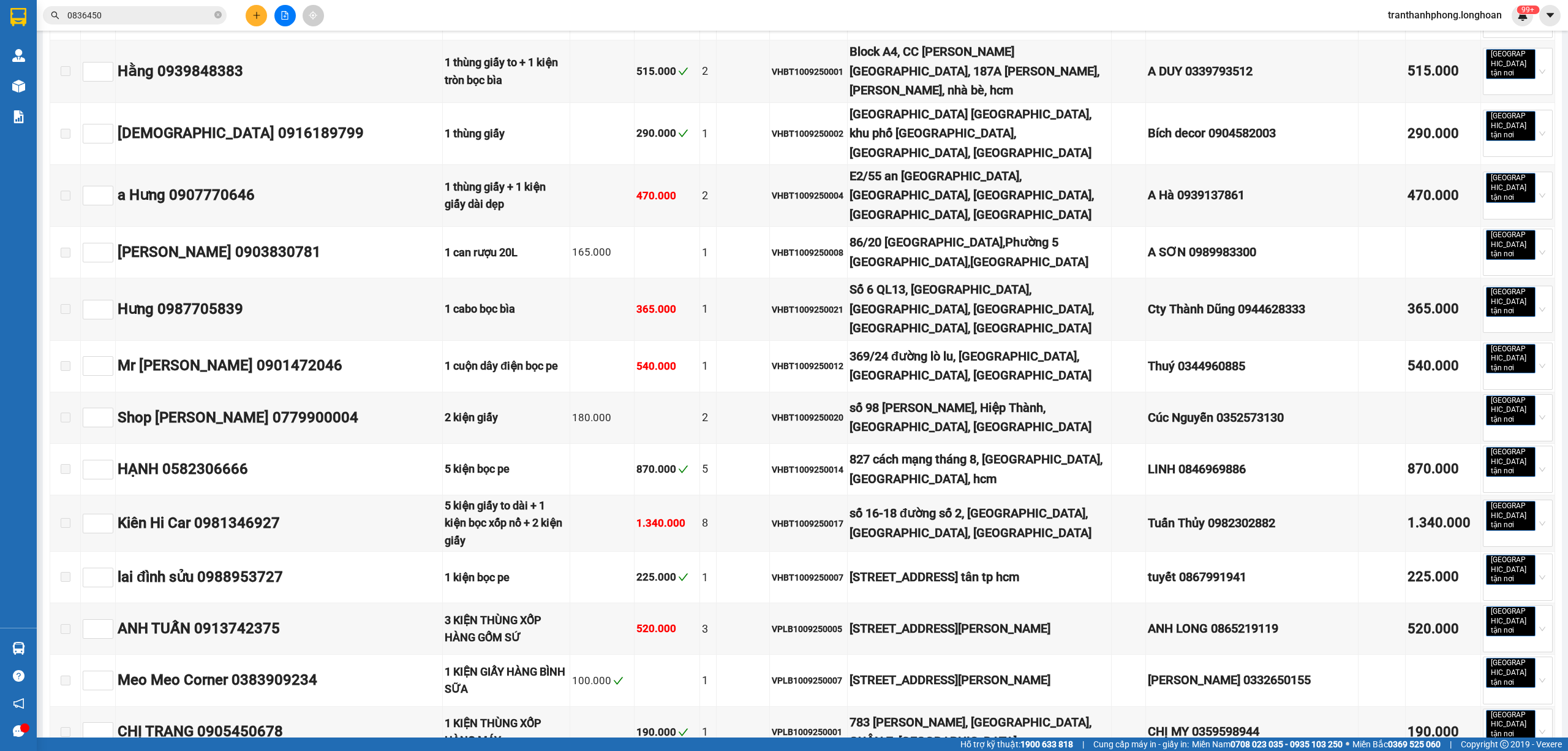
scroll to position [5299, 0]
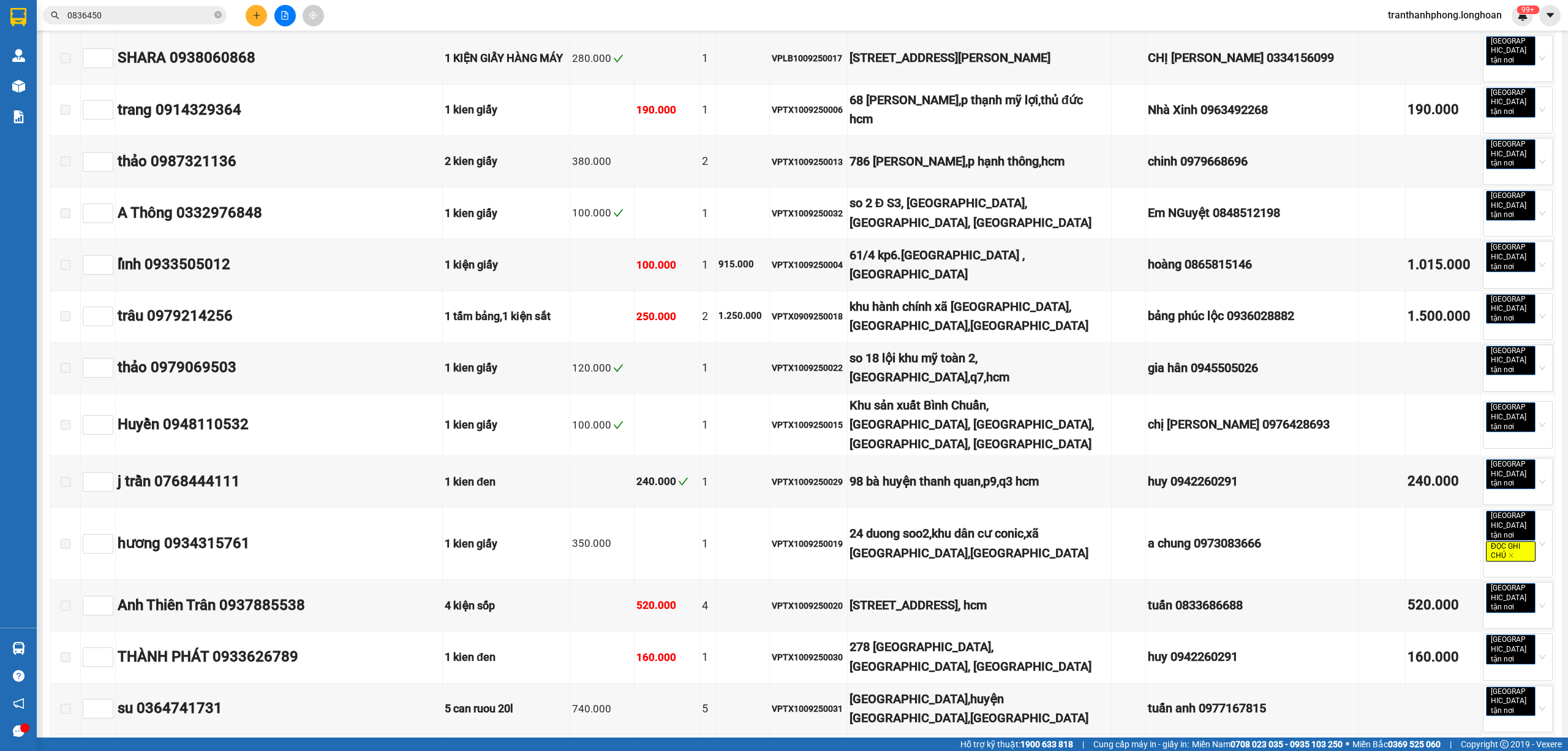
checkbox input "true"
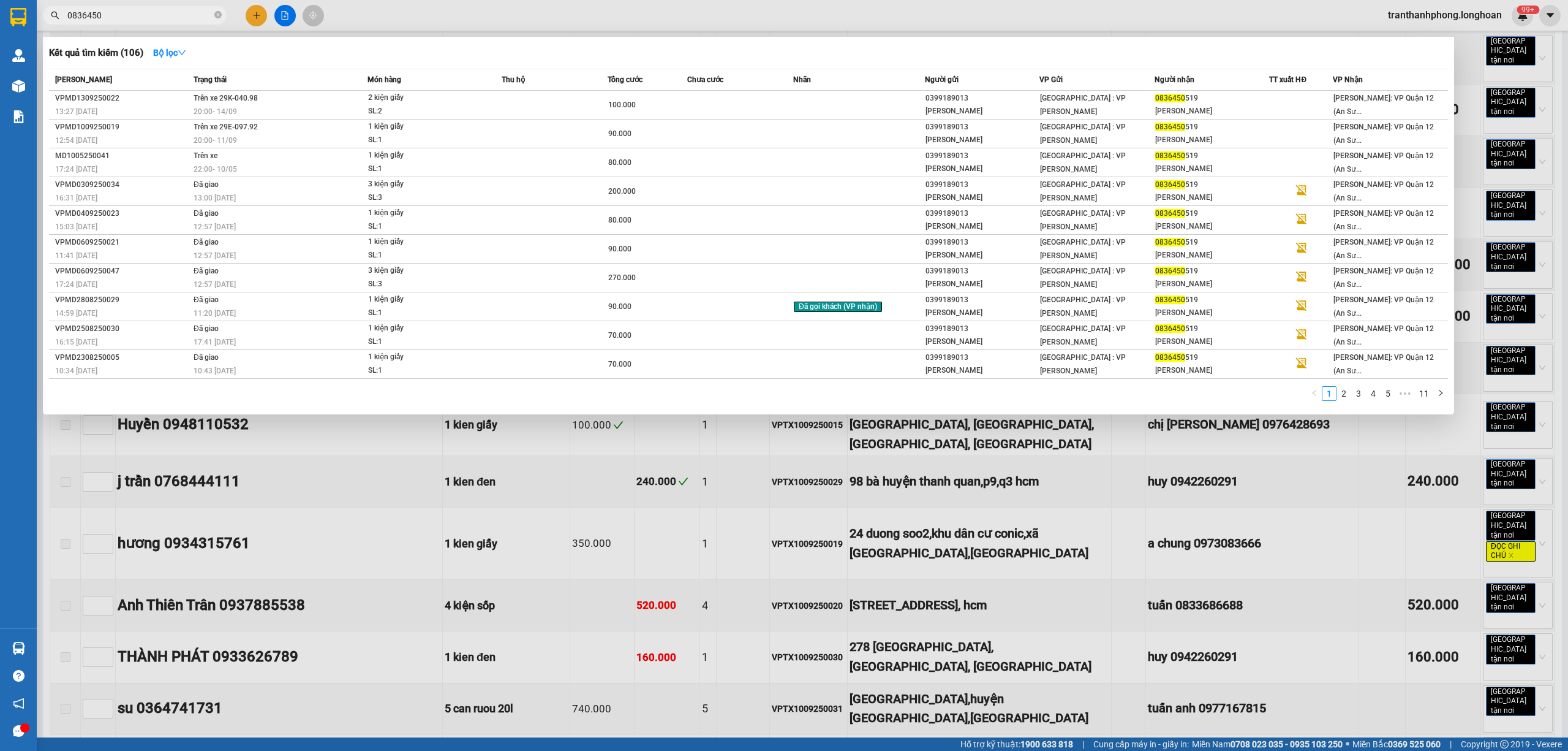
click at [120, 20] on input "0836450" at bounding box center [140, 15] width 144 height 14
click at [441, 187] on div "3 kiện giấy" at bounding box center [414, 184] width 92 height 14
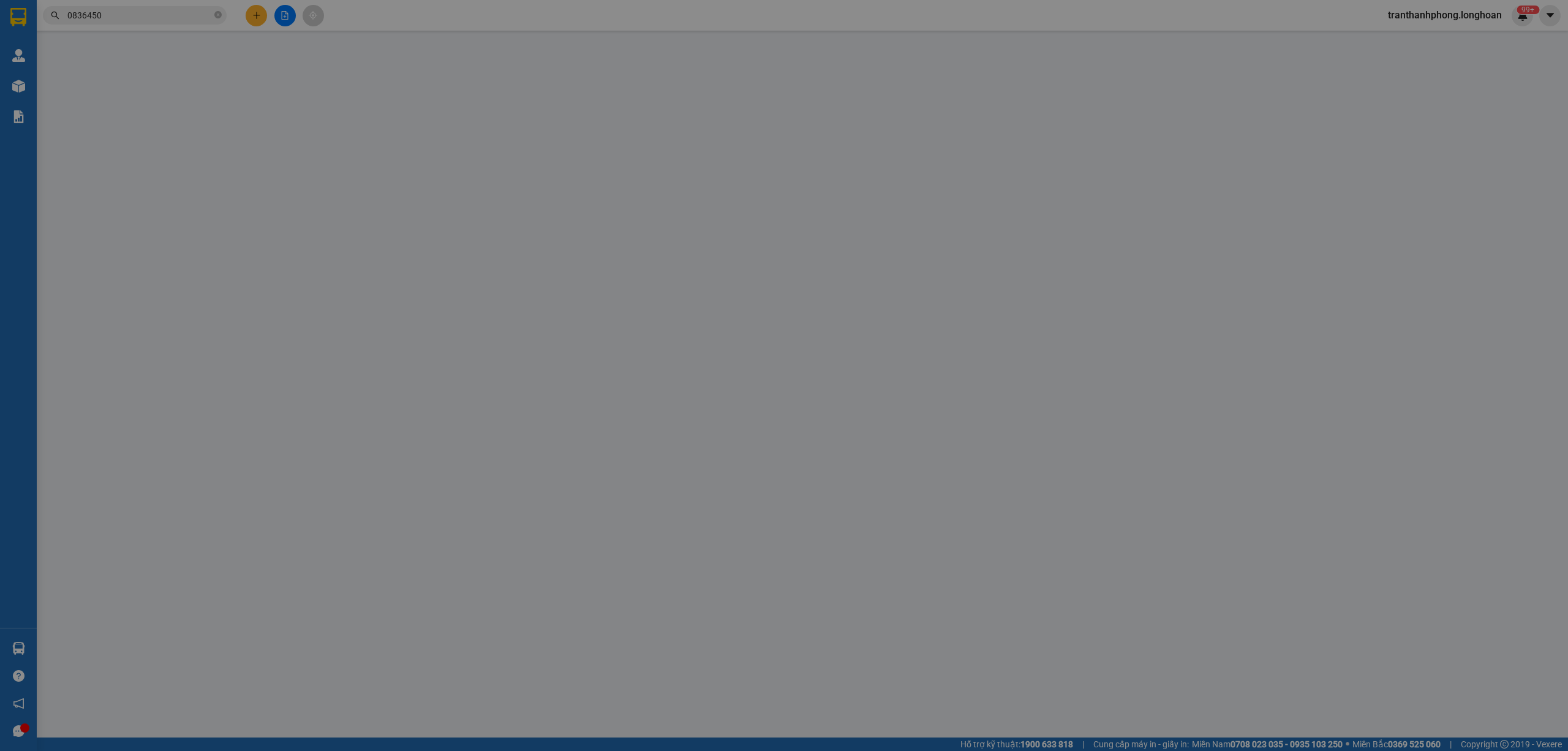
type input "0399189013"
type input "Tạ Phương"
type input "0836450519"
type input "Đinh Thị Huyền"
type input "200.000"
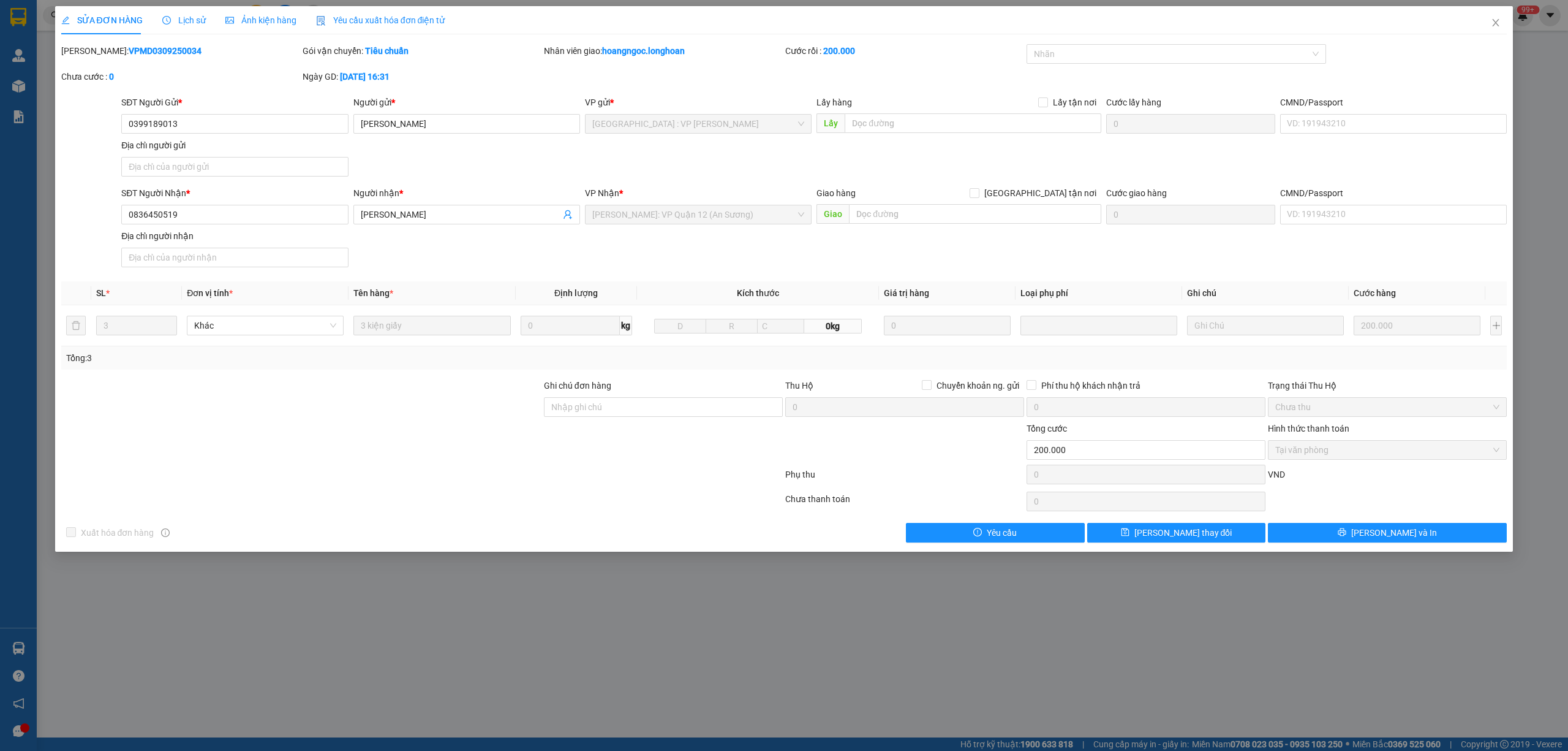
click at [174, 23] on span "Lịch sử" at bounding box center [183, 20] width 44 height 10
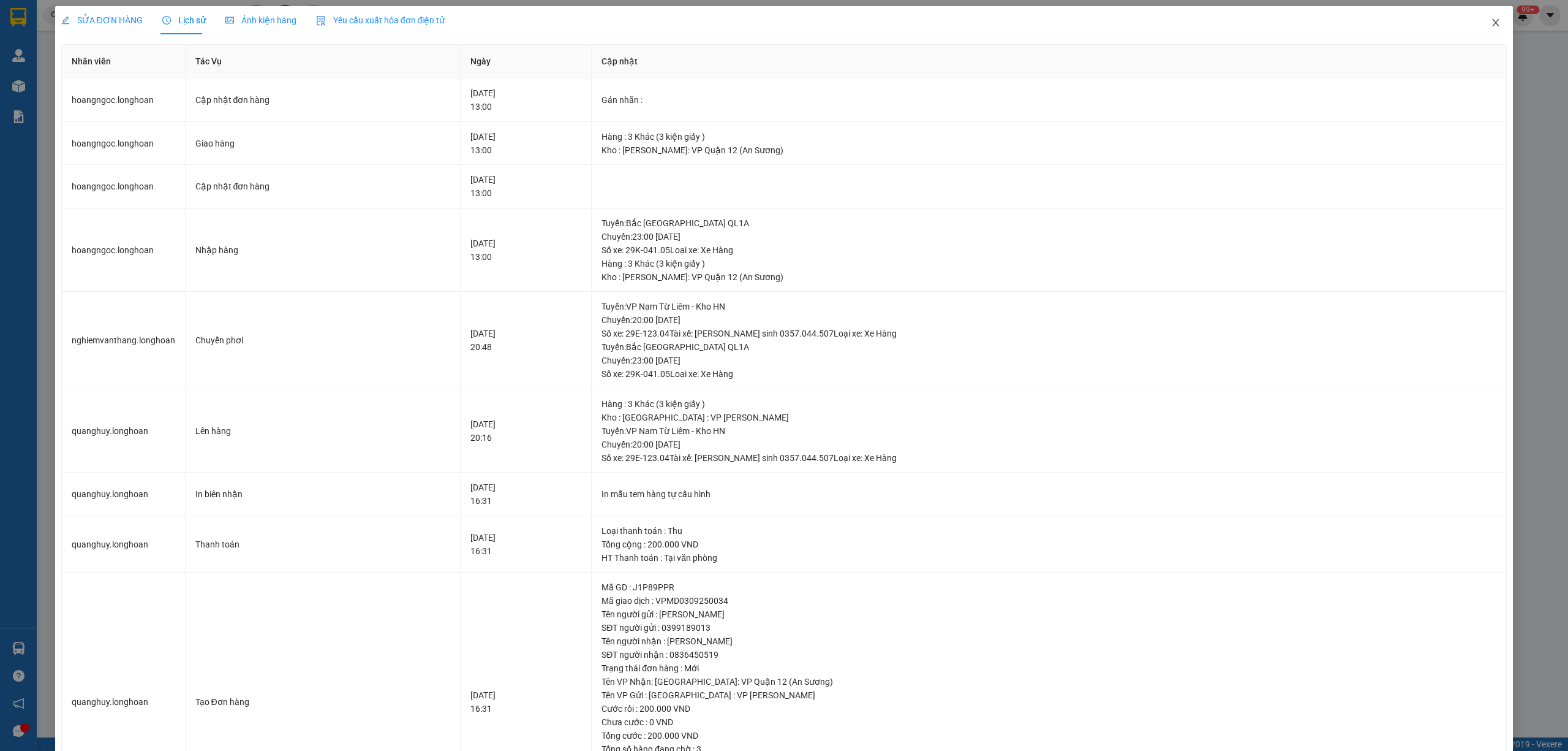
click at [1486, 18] on span "Close" at bounding box center [1495, 23] width 34 height 34
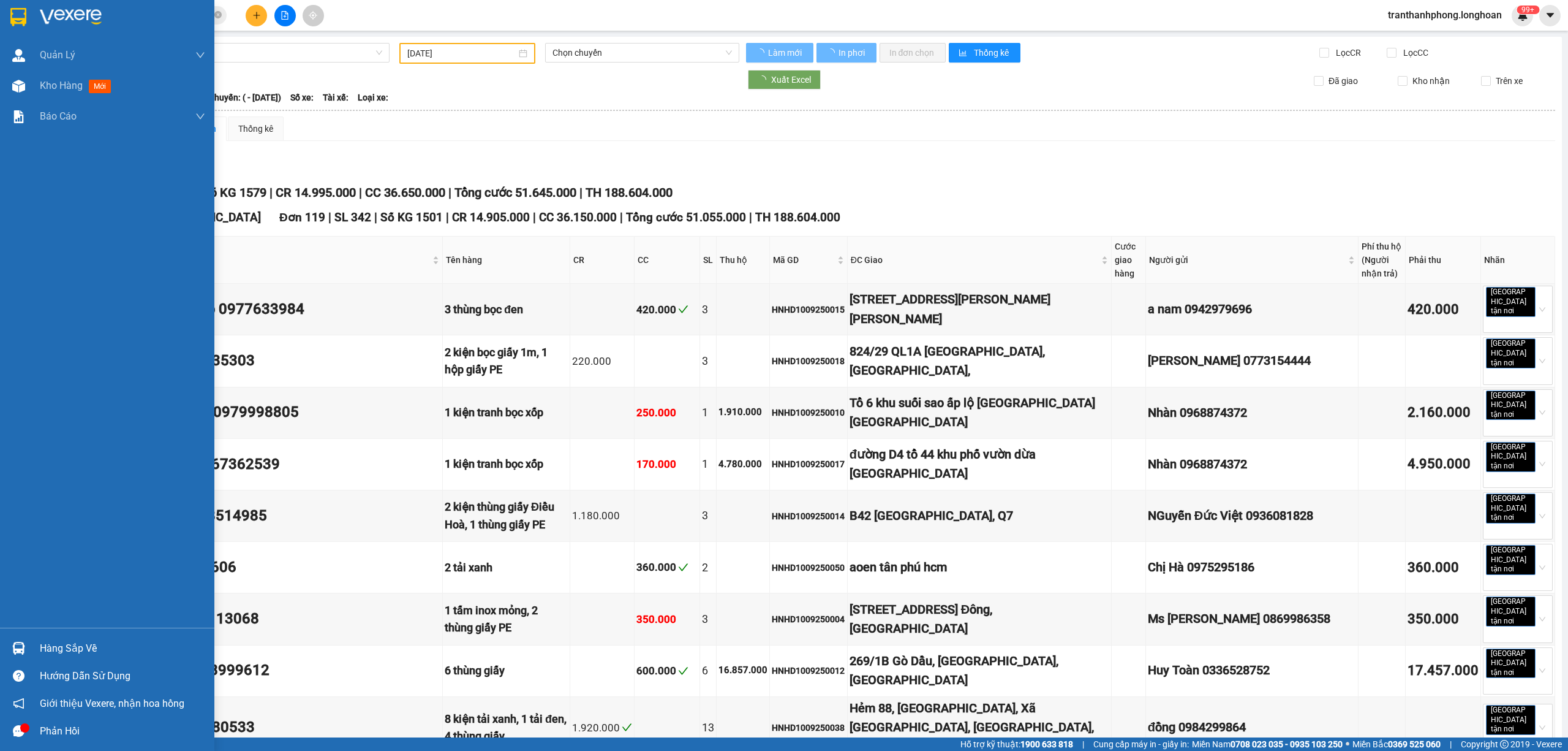
click at [27, 10] on div at bounding box center [19, 17] width 21 height 21
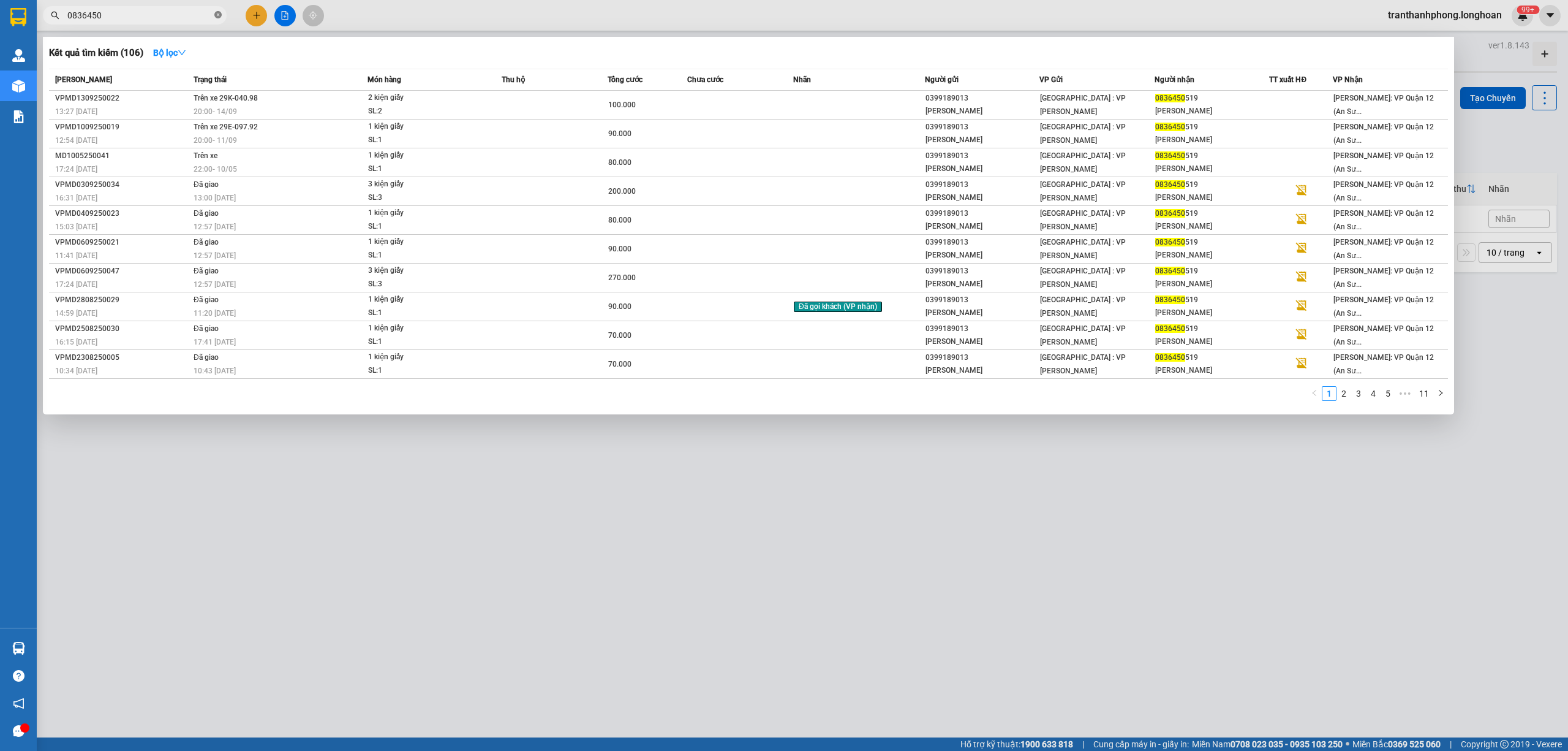
click at [218, 16] on icon "close-circle" at bounding box center [218, 15] width 7 height 7
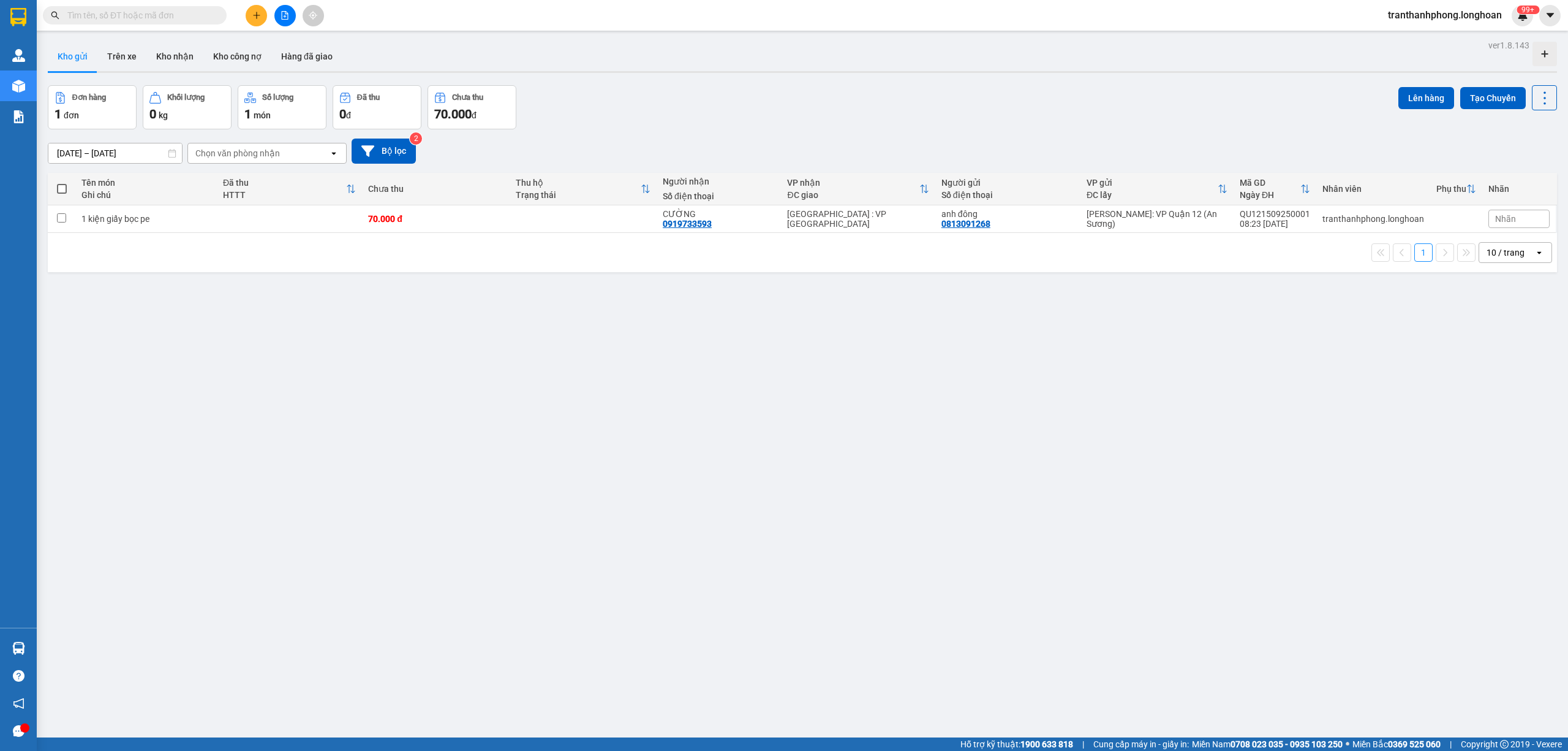
drag, startPoint x: 155, startPoint y: 18, endPoint x: 1357, endPoint y: 169, distance: 1211.4
click at [191, 18] on input "text" at bounding box center [140, 15] width 144 height 14
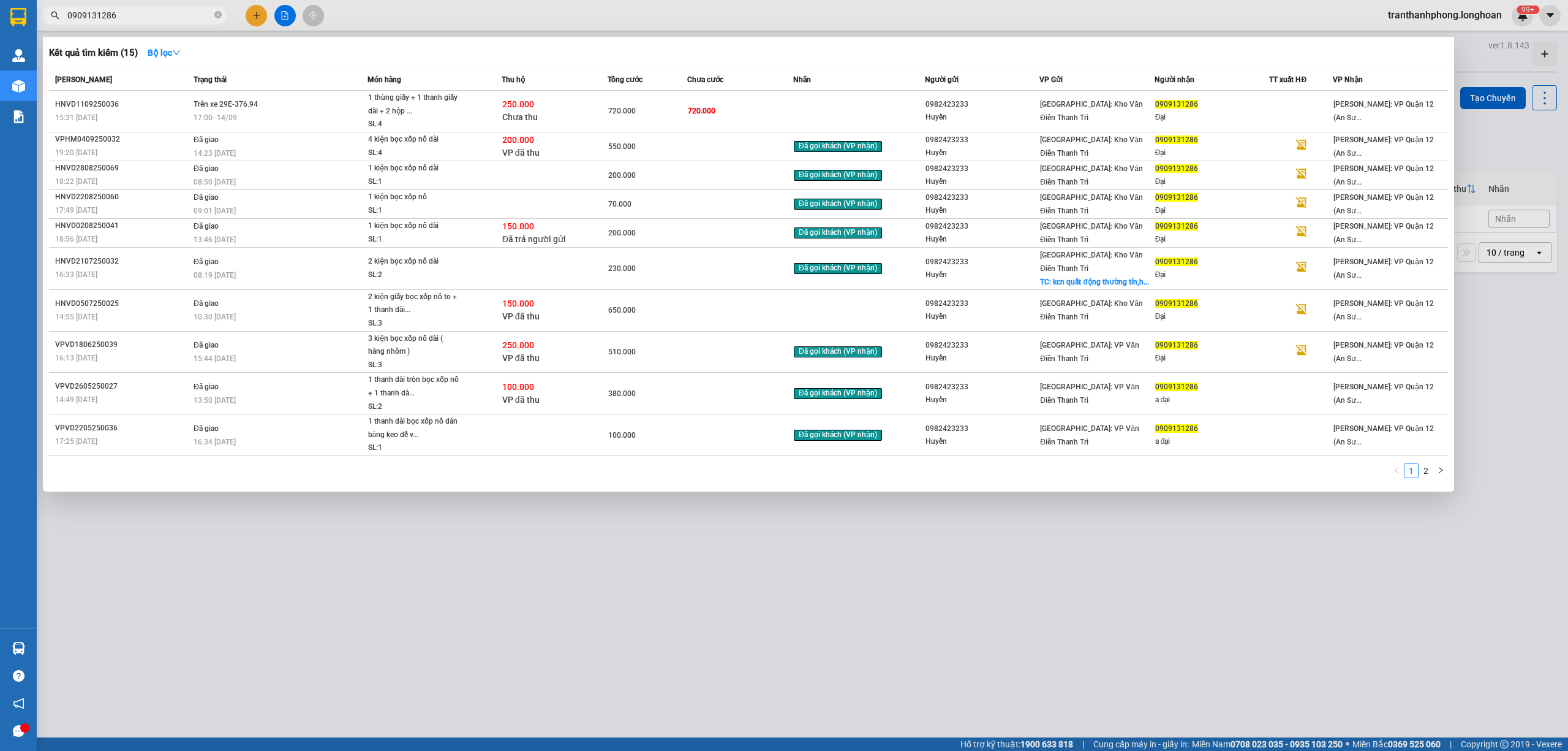
type input "0909131286"
click at [284, 13] on div at bounding box center [784, 375] width 1568 height 751
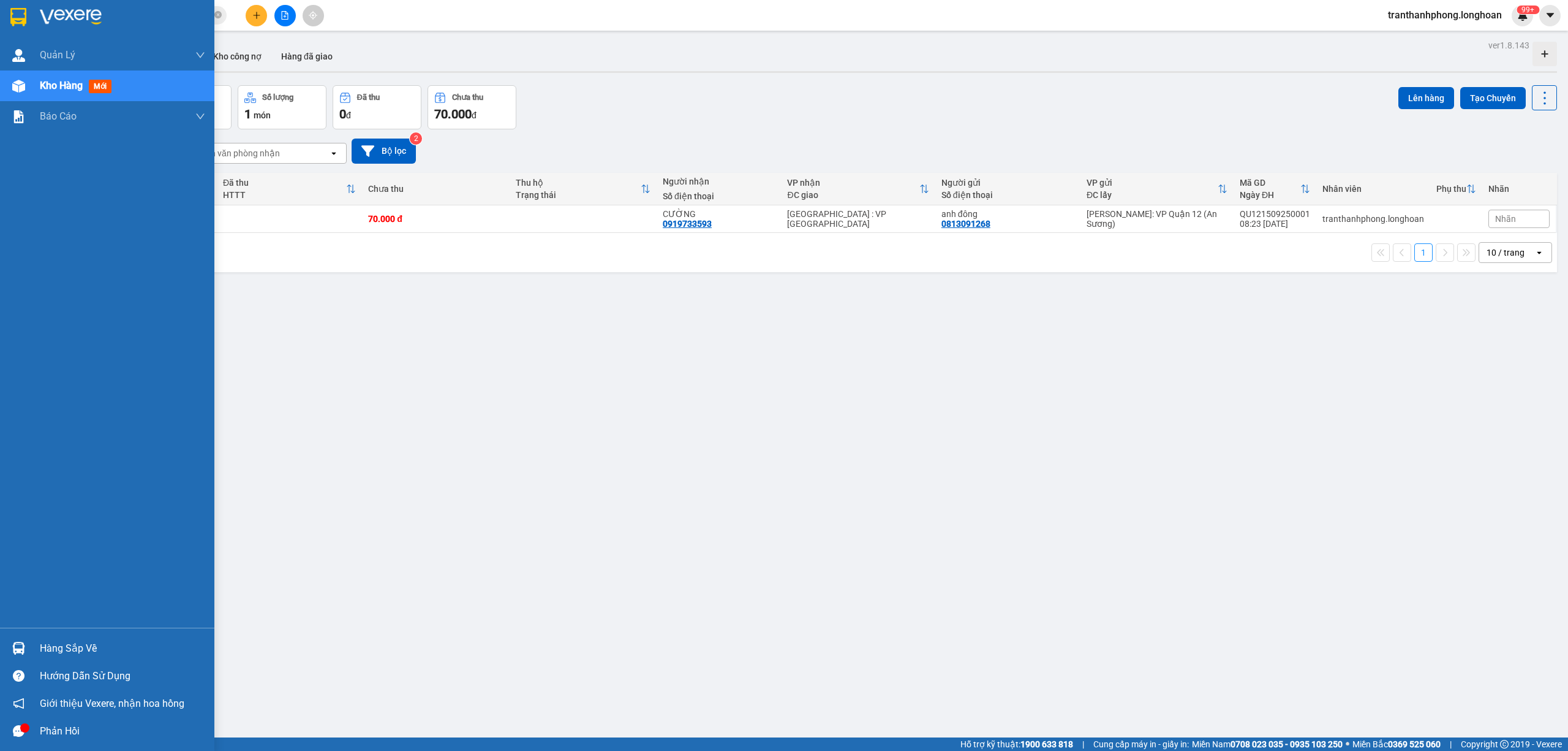
click at [23, 647] on img at bounding box center [19, 648] width 13 height 13
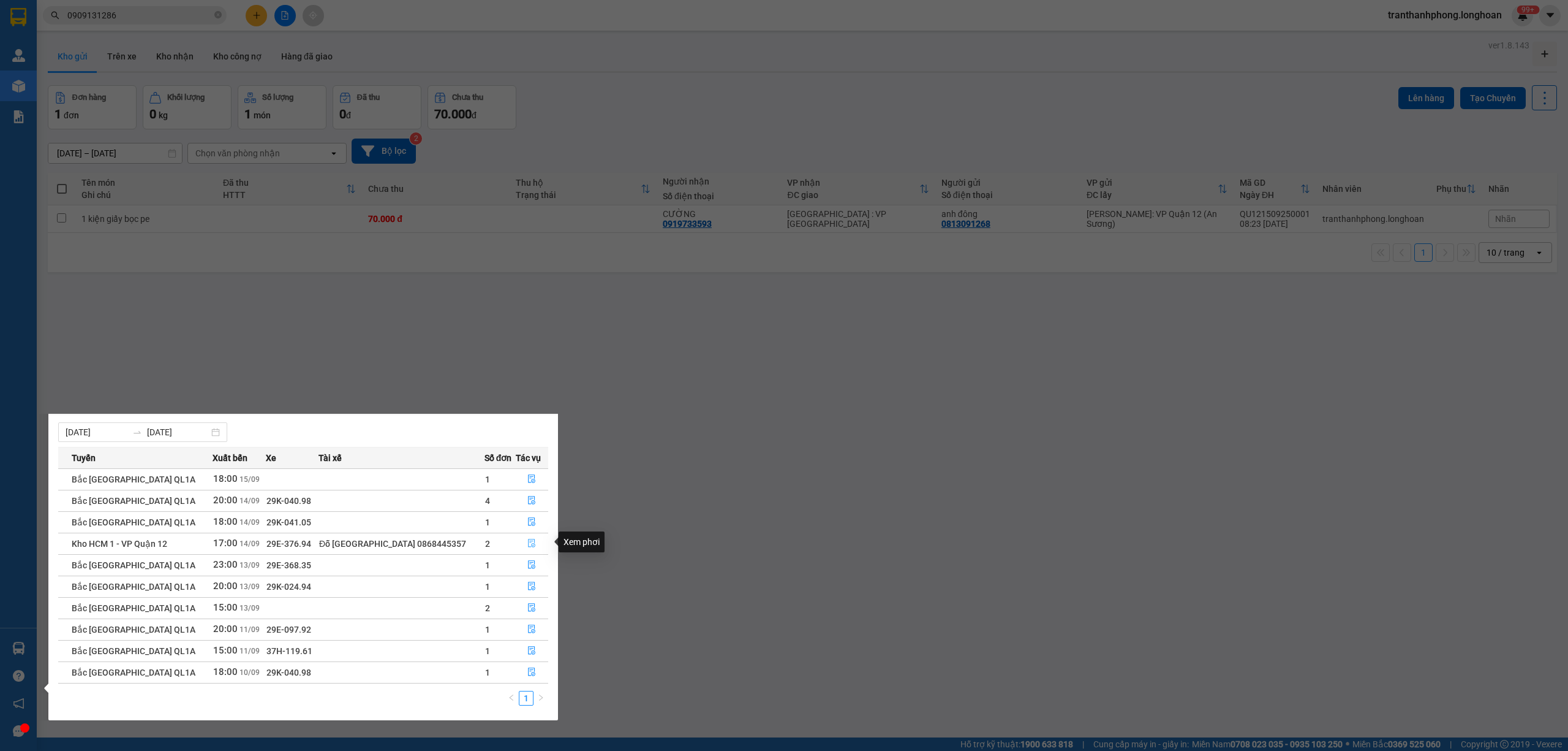
click at [529, 542] on icon "file-done" at bounding box center [531, 543] width 8 height 8
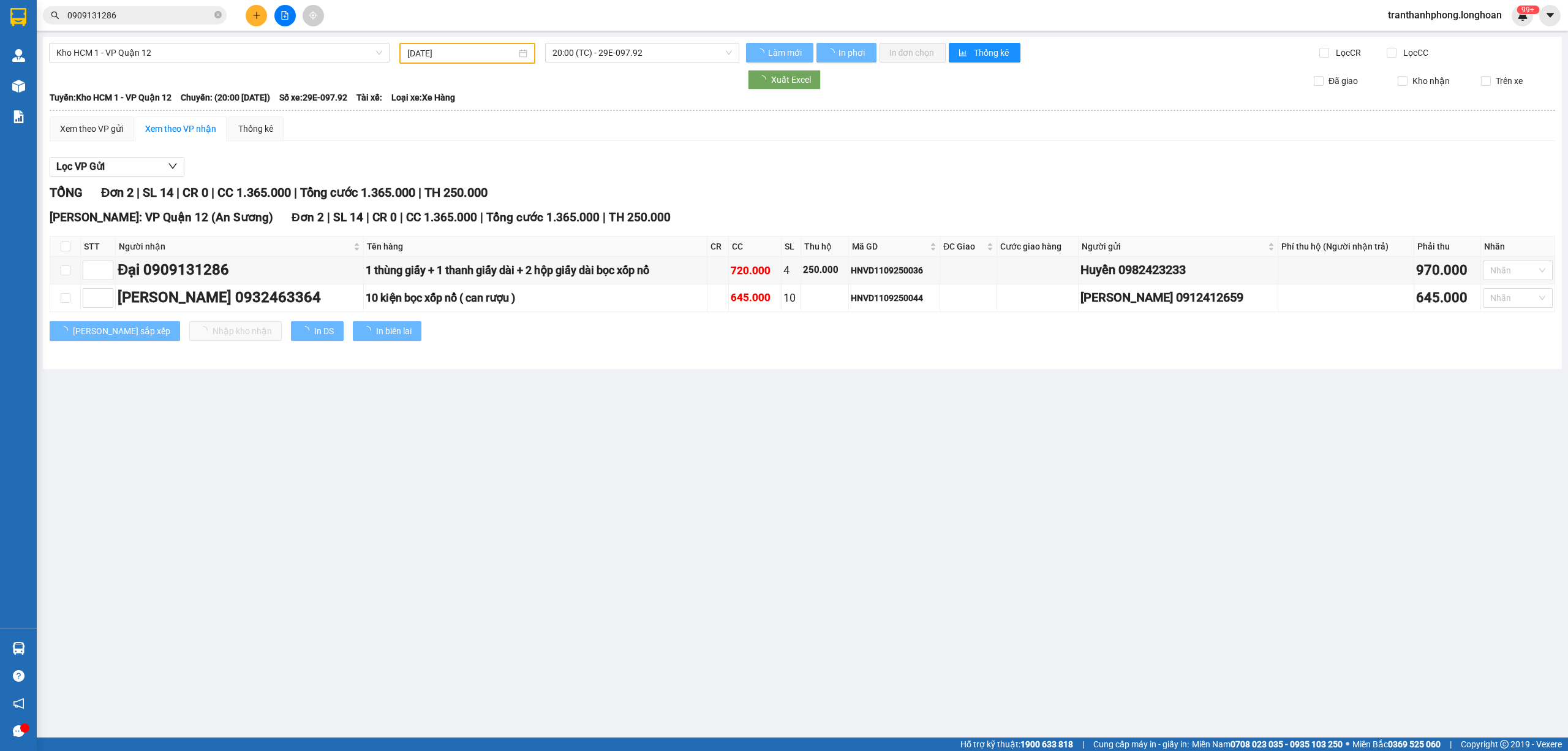
type input "14/09/2025"
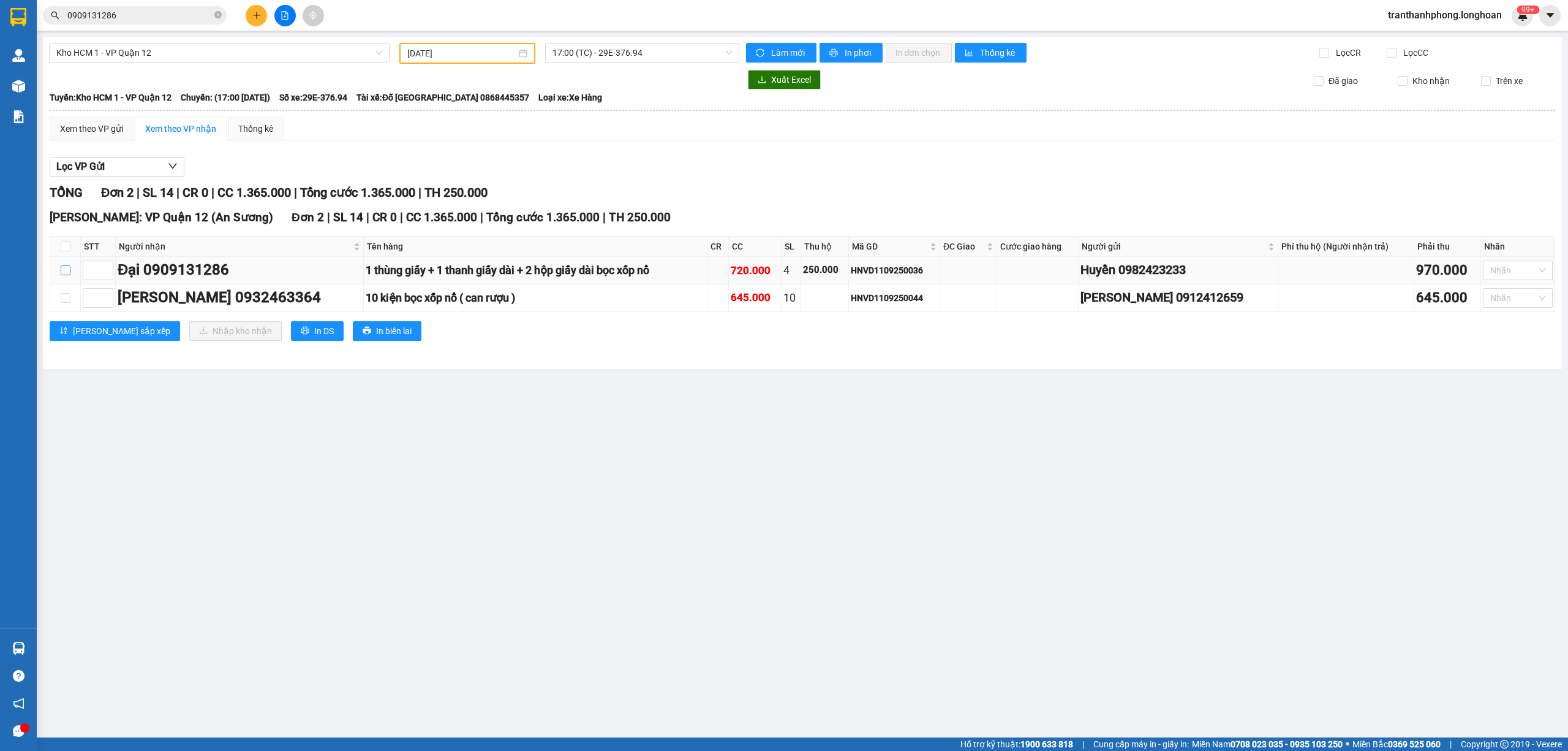
click at [68, 269] on input "checkbox" at bounding box center [66, 270] width 10 height 10
checkbox input "true"
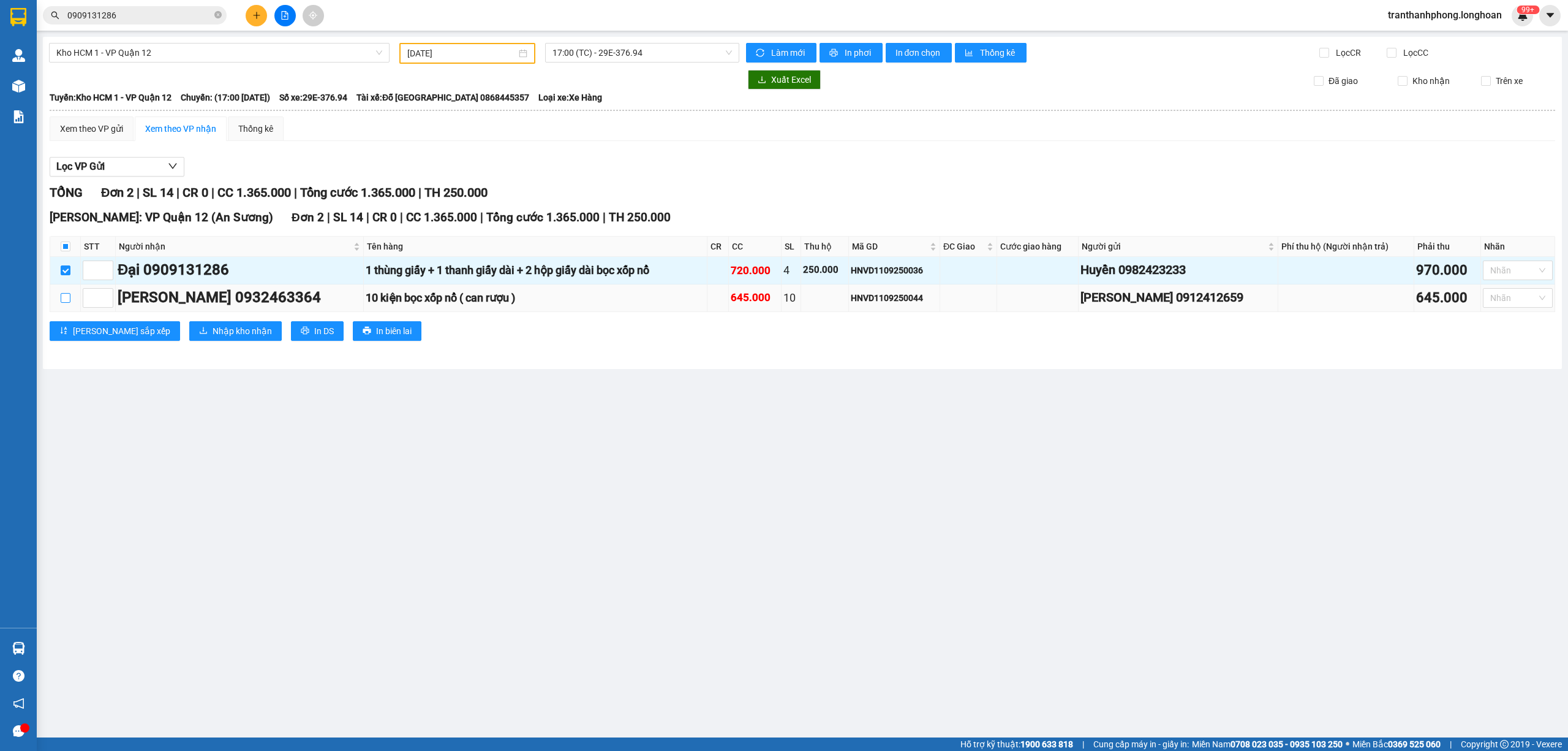
click at [67, 300] on input "checkbox" at bounding box center [66, 297] width 10 height 10
checkbox input "true"
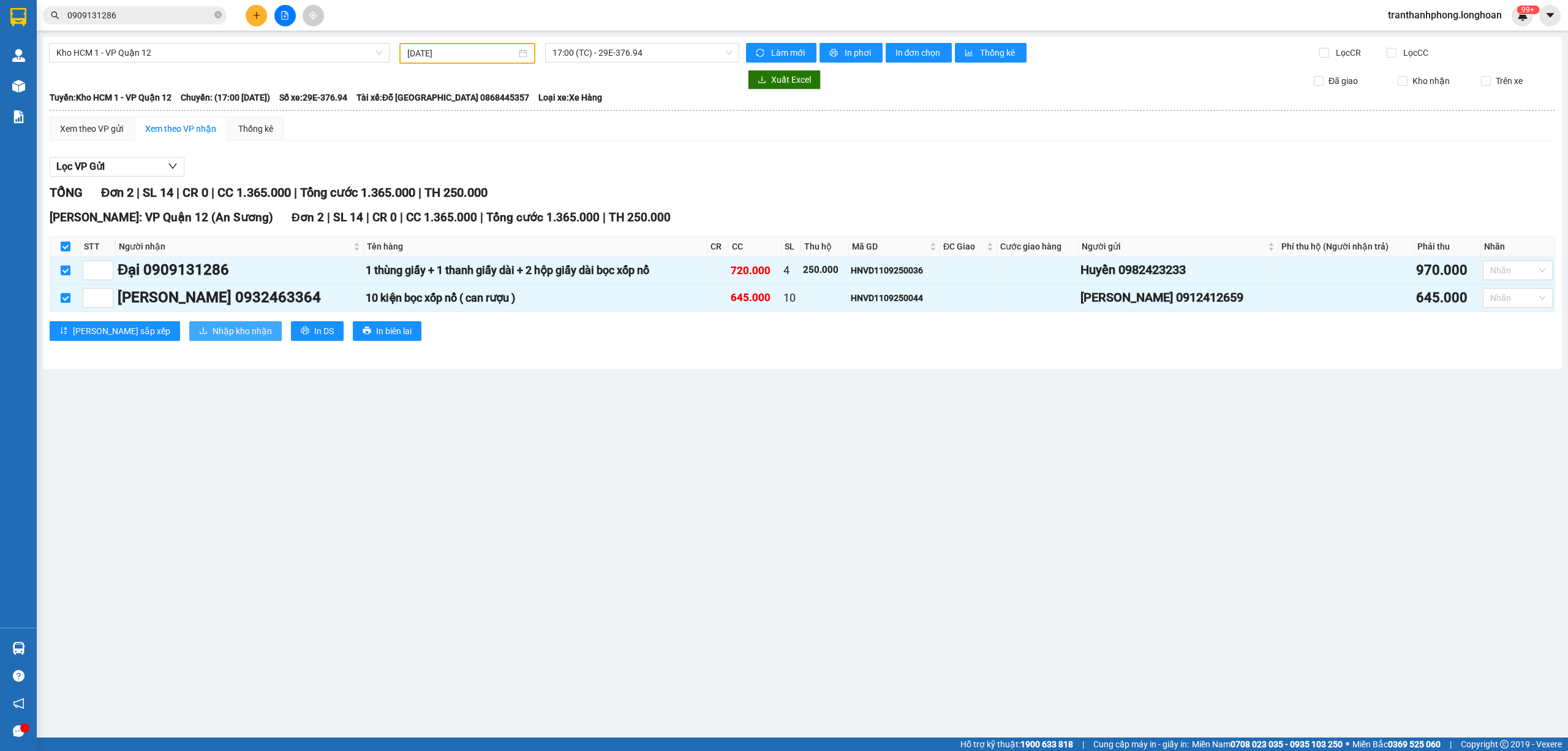
click at [213, 325] on span "Nhập kho nhận" at bounding box center [243, 331] width 59 height 14
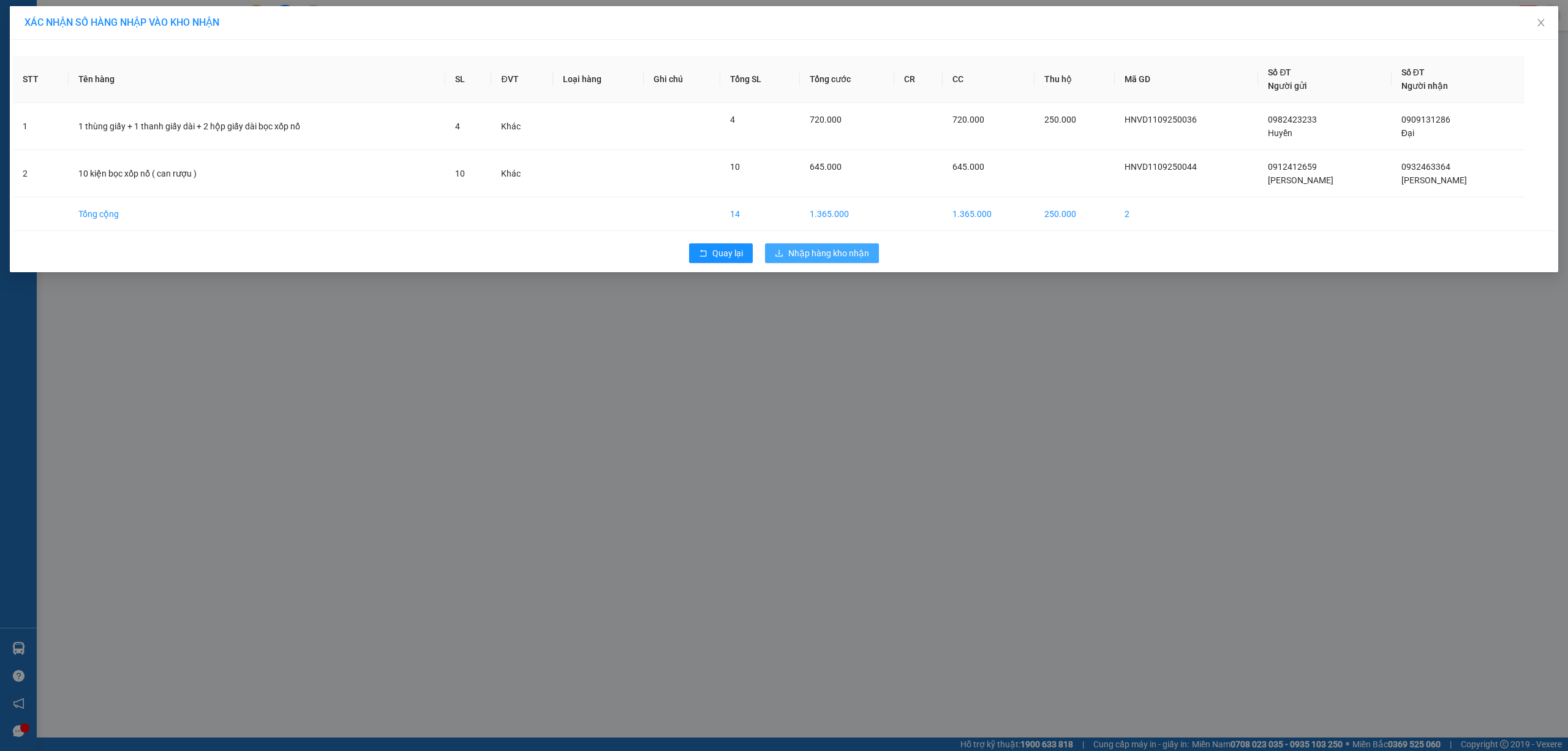
click at [826, 261] on button "Nhập hàng kho nhận" at bounding box center [821, 253] width 114 height 19
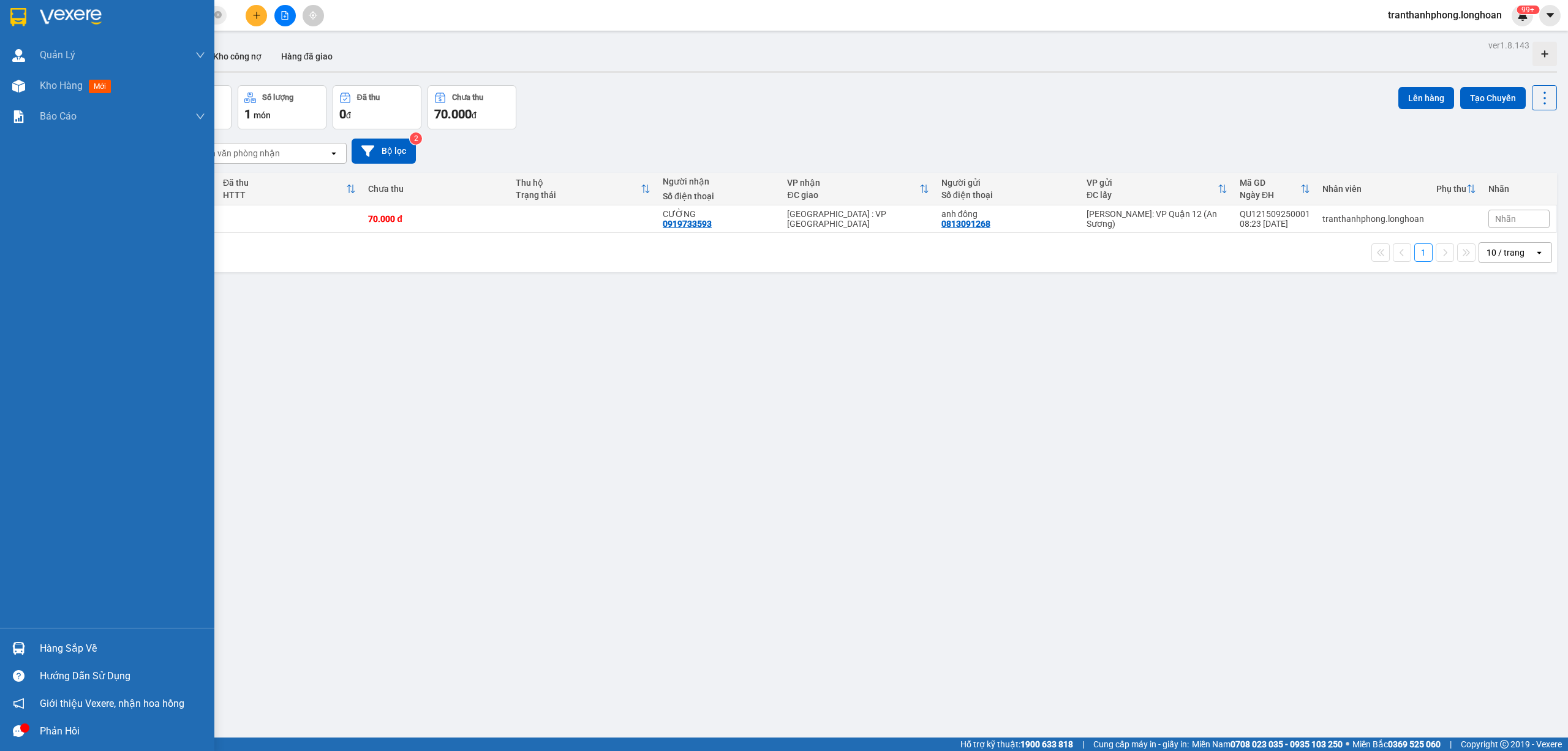
drag, startPoint x: 18, startPoint y: 650, endPoint x: 22, endPoint y: 643, distance: 8.1
click at [18, 649] on img at bounding box center [19, 648] width 13 height 13
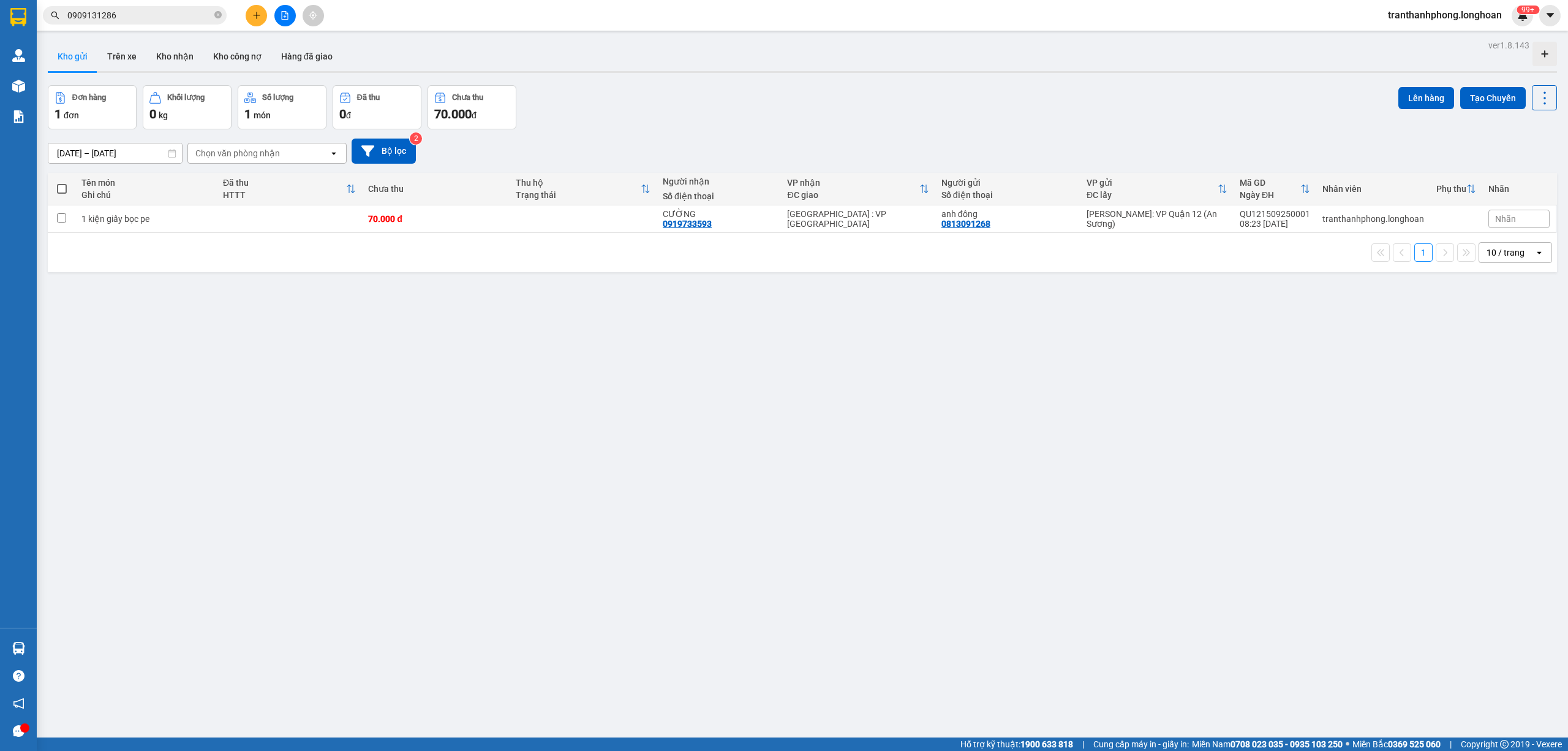
drag, startPoint x: 133, startPoint y: 37, endPoint x: 200, endPoint y: 6, distance: 73.8
click at [138, 34] on section "Kết quả tìm kiếm ( 15 ) Bộ lọc Mã ĐH Trạng thái Món hàng Thu hộ Tổng cước Chưa …" at bounding box center [784, 375] width 1568 height 751
click at [217, 16] on icon "close-circle" at bounding box center [218, 15] width 7 height 7
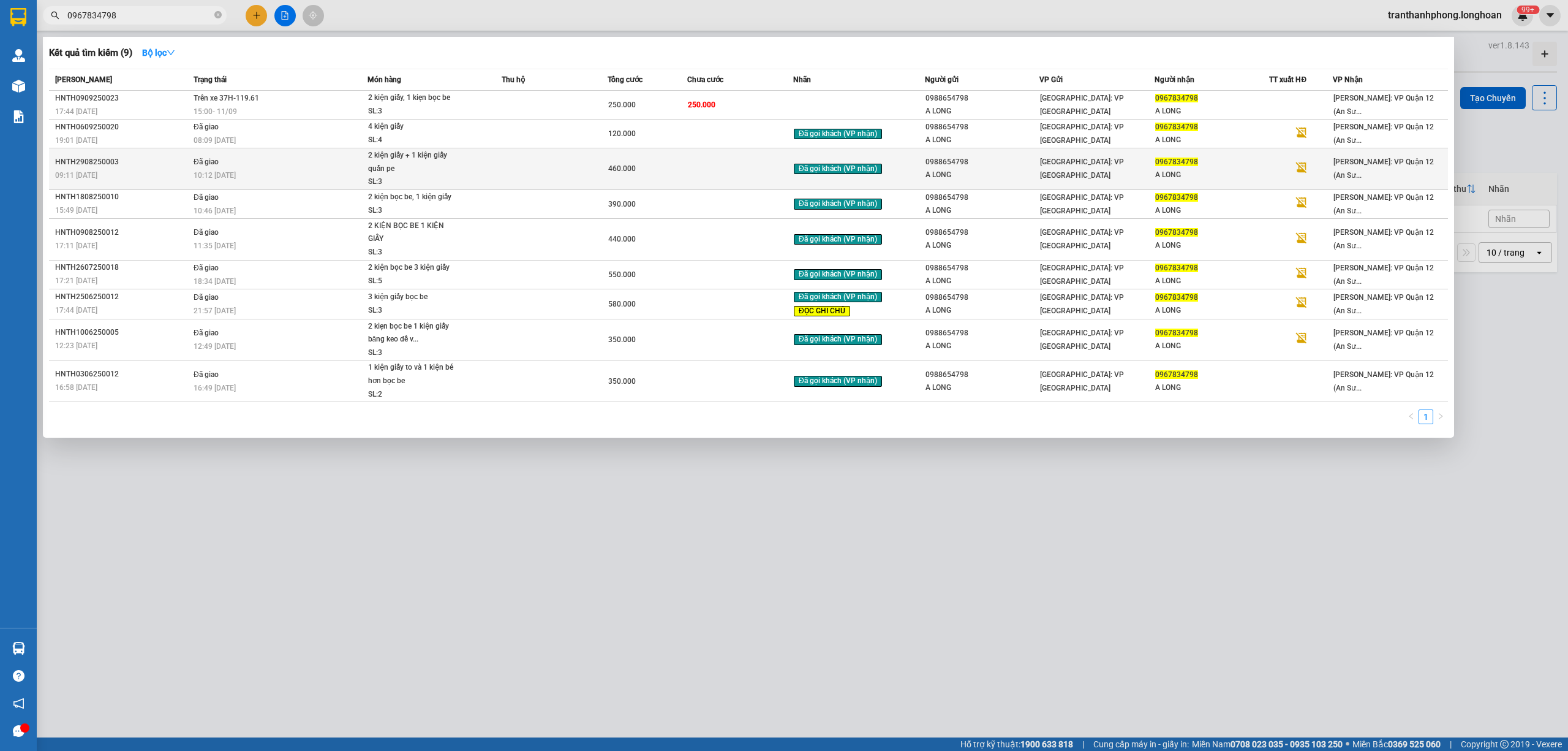
type input "0967834798"
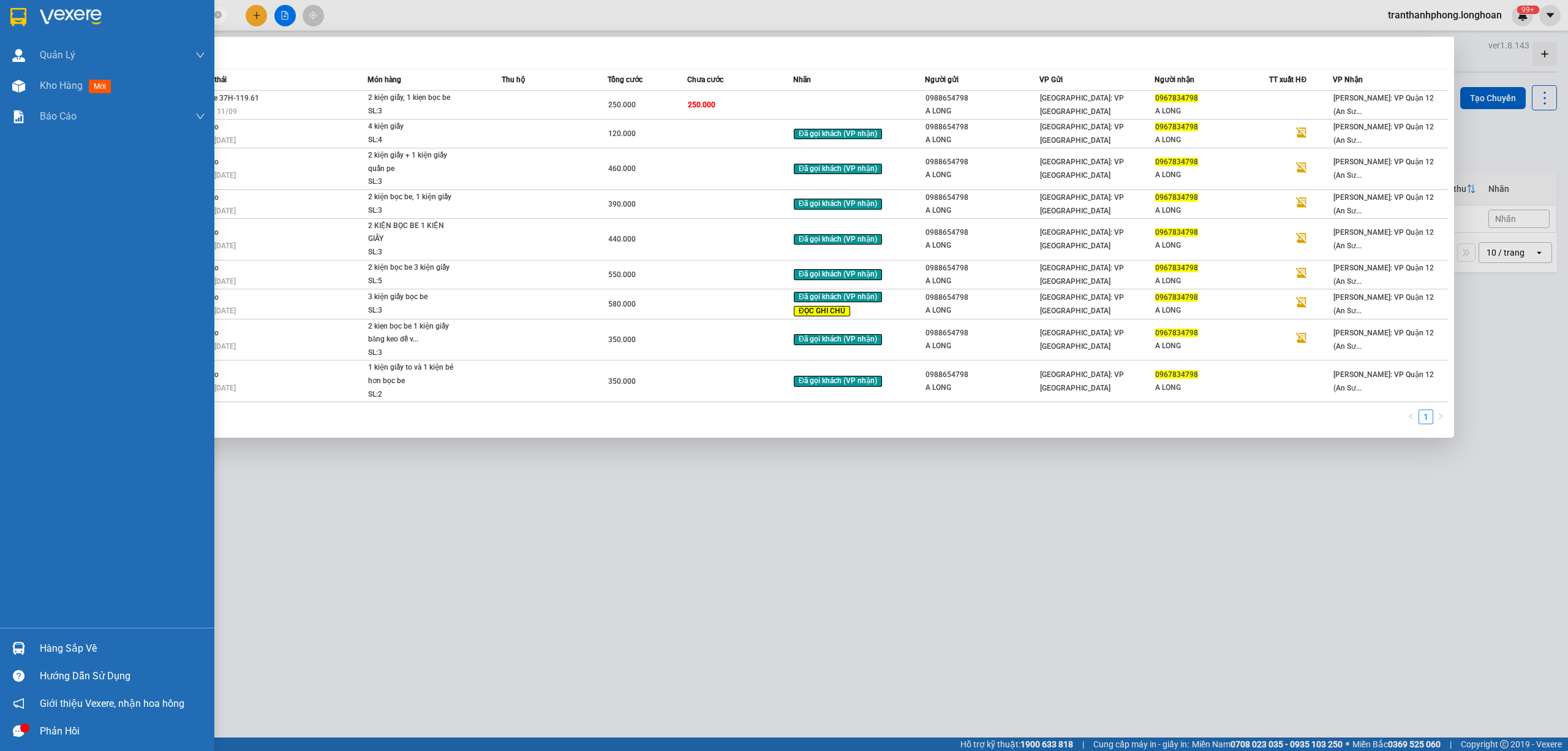
click at [25, 640] on div at bounding box center [19, 647] width 21 height 21
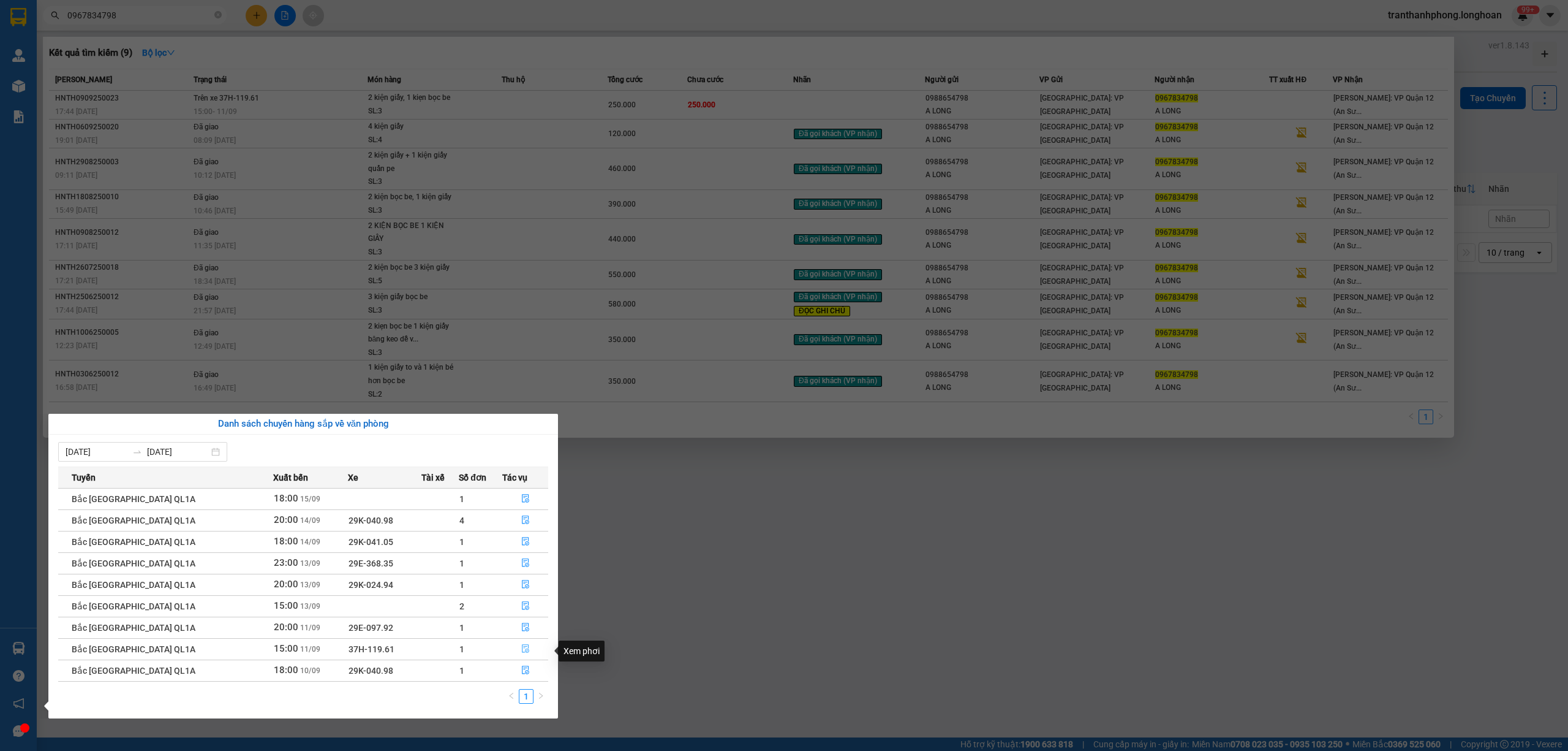
click at [521, 652] on icon "file-done" at bounding box center [525, 647] width 8 height 8
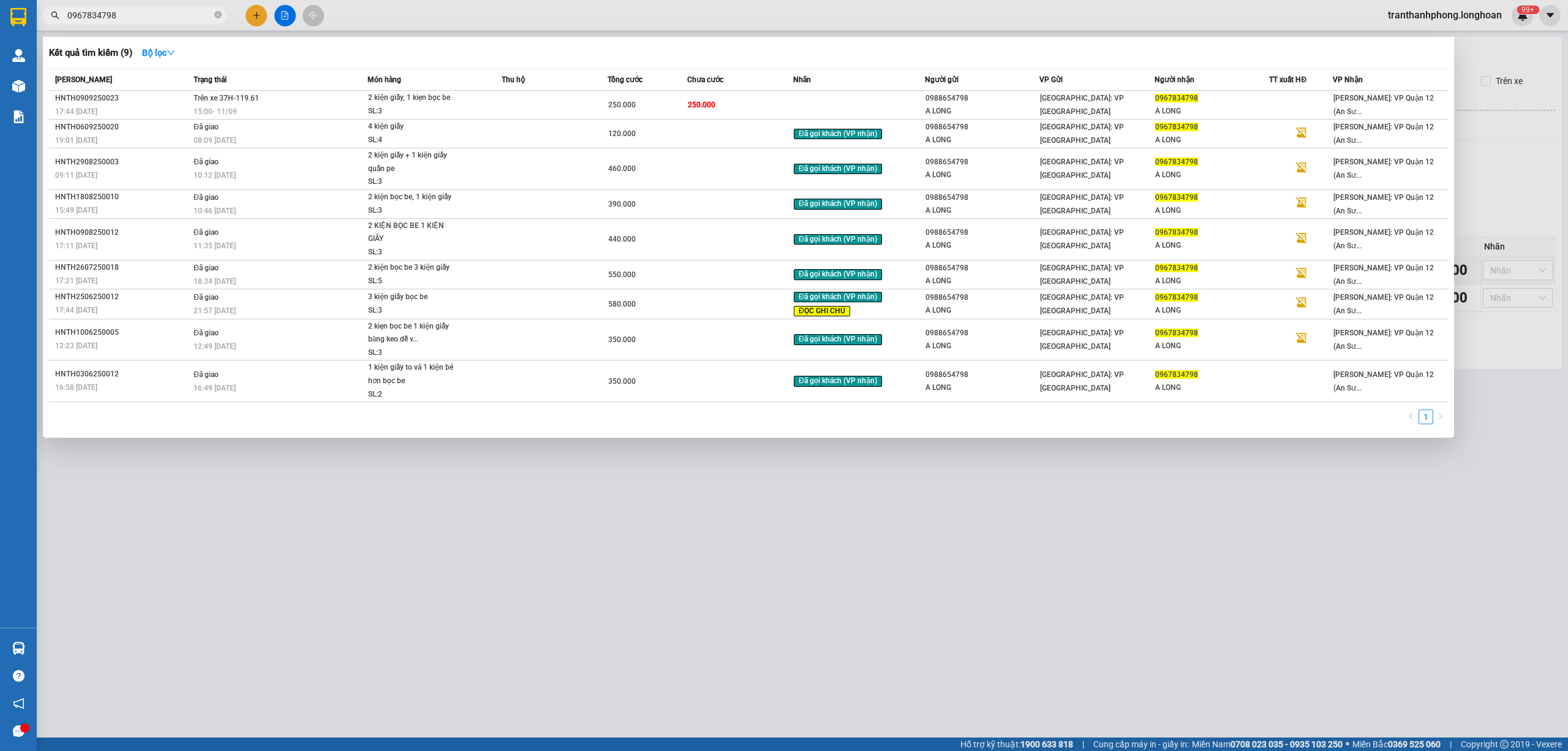
click at [442, 486] on div at bounding box center [784, 375] width 1568 height 751
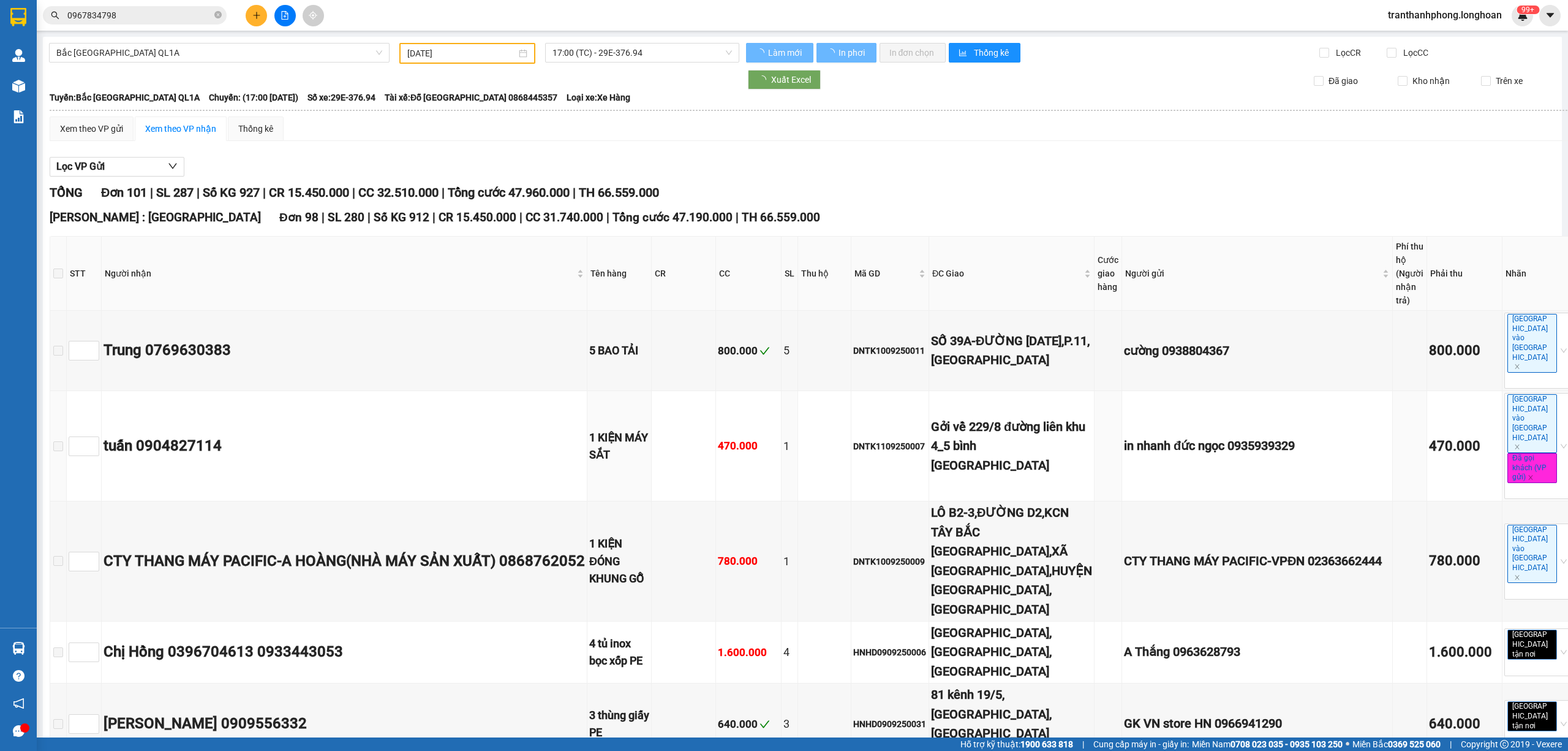
type input "[DATE]"
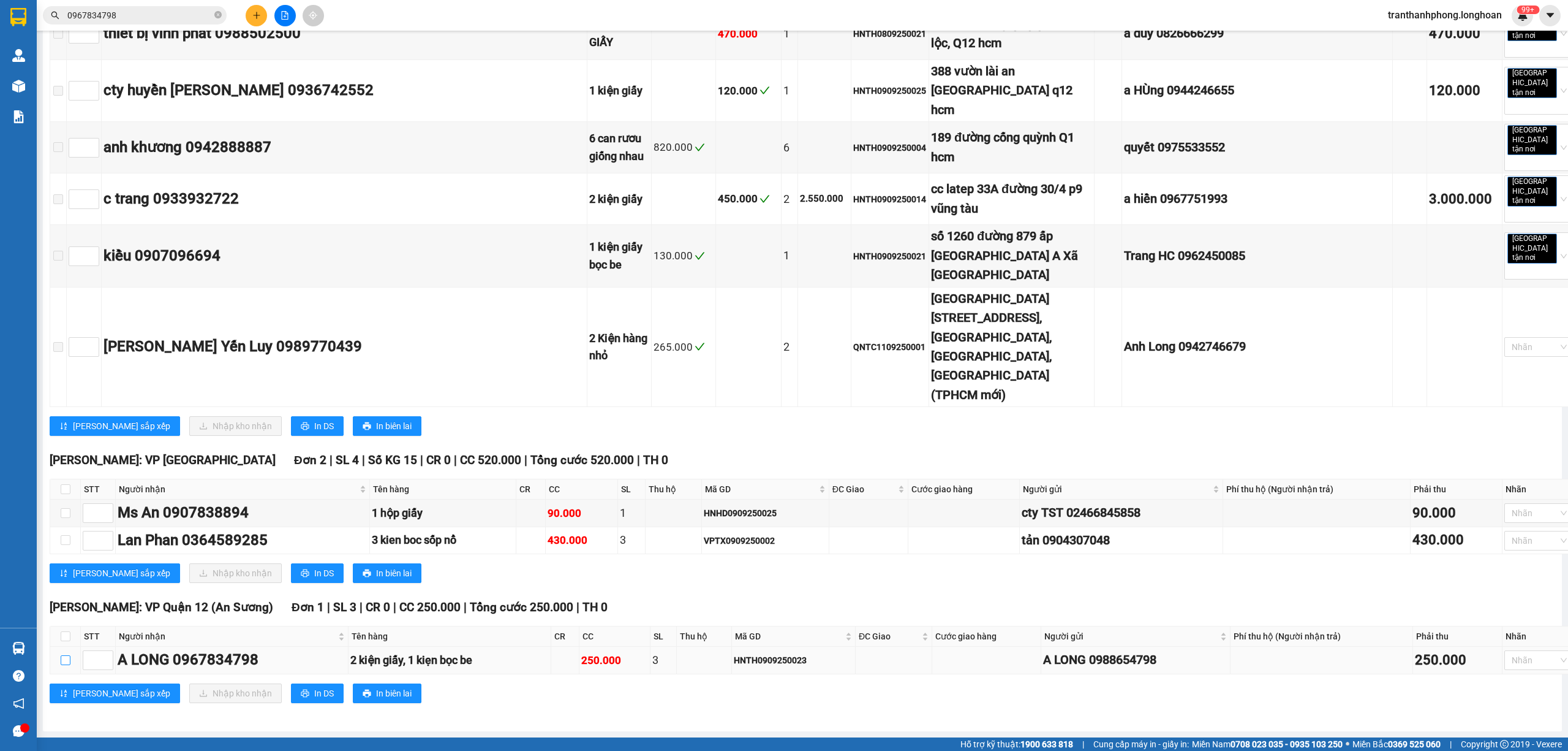
click at [64, 660] on input "checkbox" at bounding box center [66, 659] width 10 height 10
checkbox input "true"
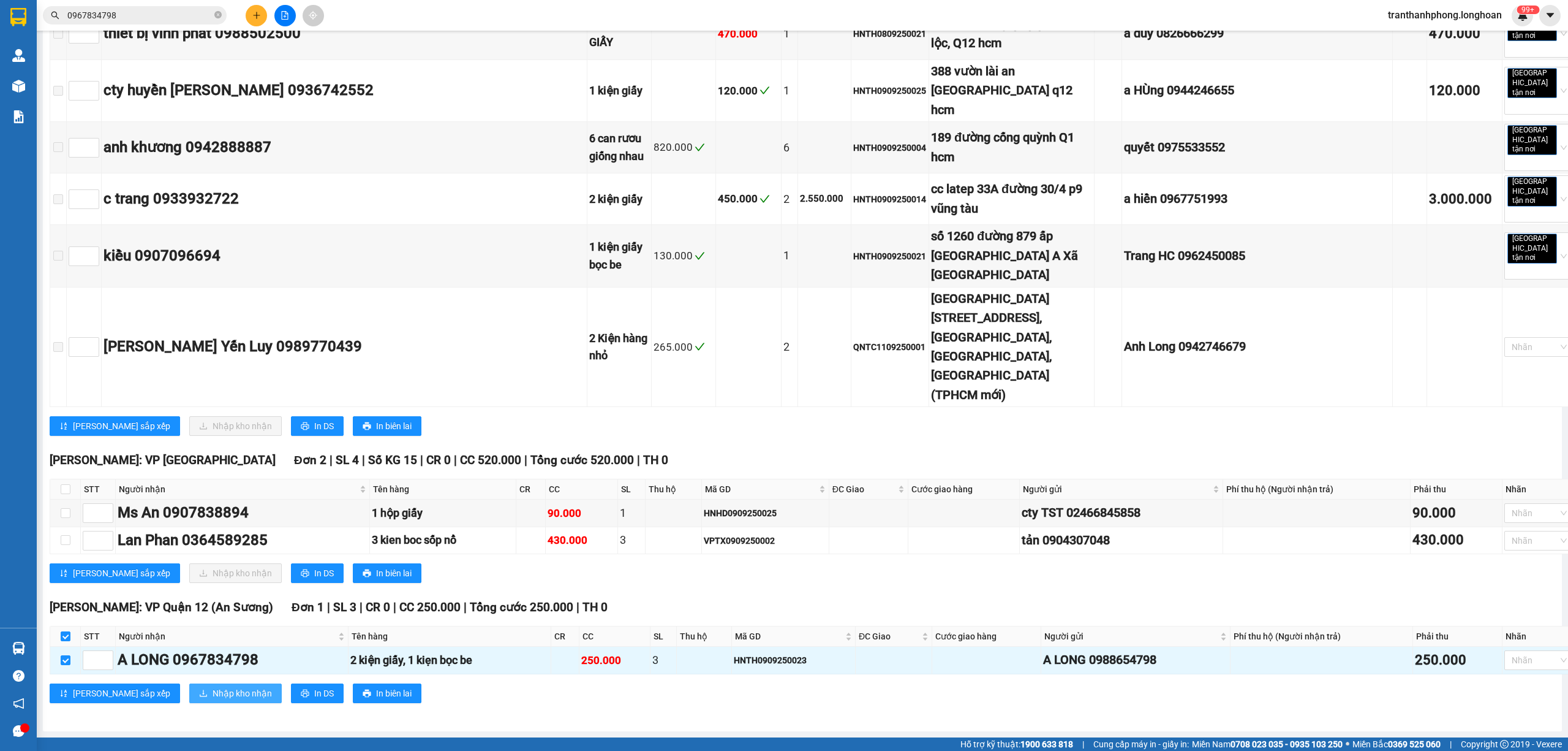
click at [213, 696] on span "Nhập kho nhận" at bounding box center [243, 693] width 59 height 14
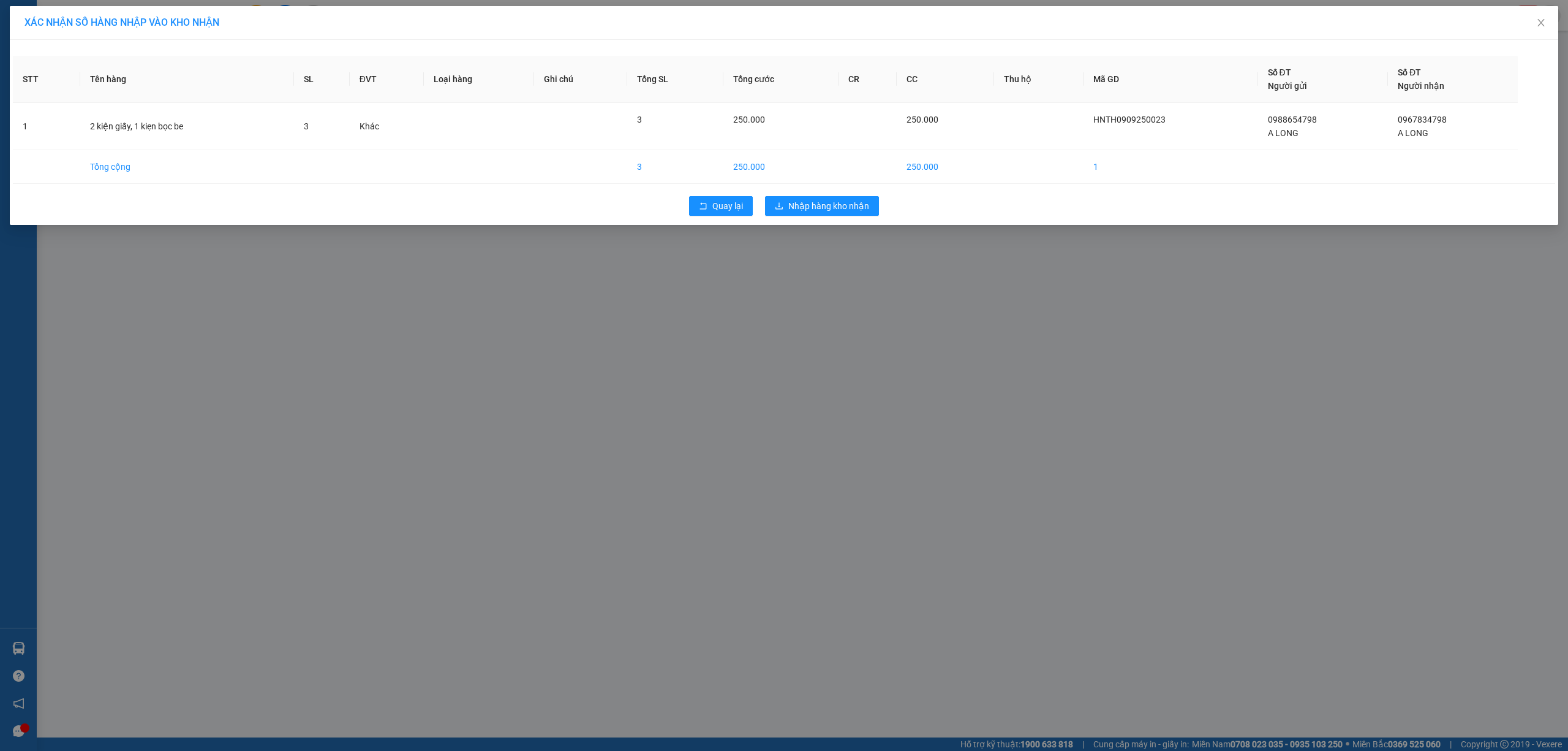
click at [836, 191] on div "Quay lại Nhập hàng kho nhận" at bounding box center [784, 206] width 1542 height 31
click at [837, 206] on span "Nhập hàng kho nhận" at bounding box center [828, 206] width 81 height 14
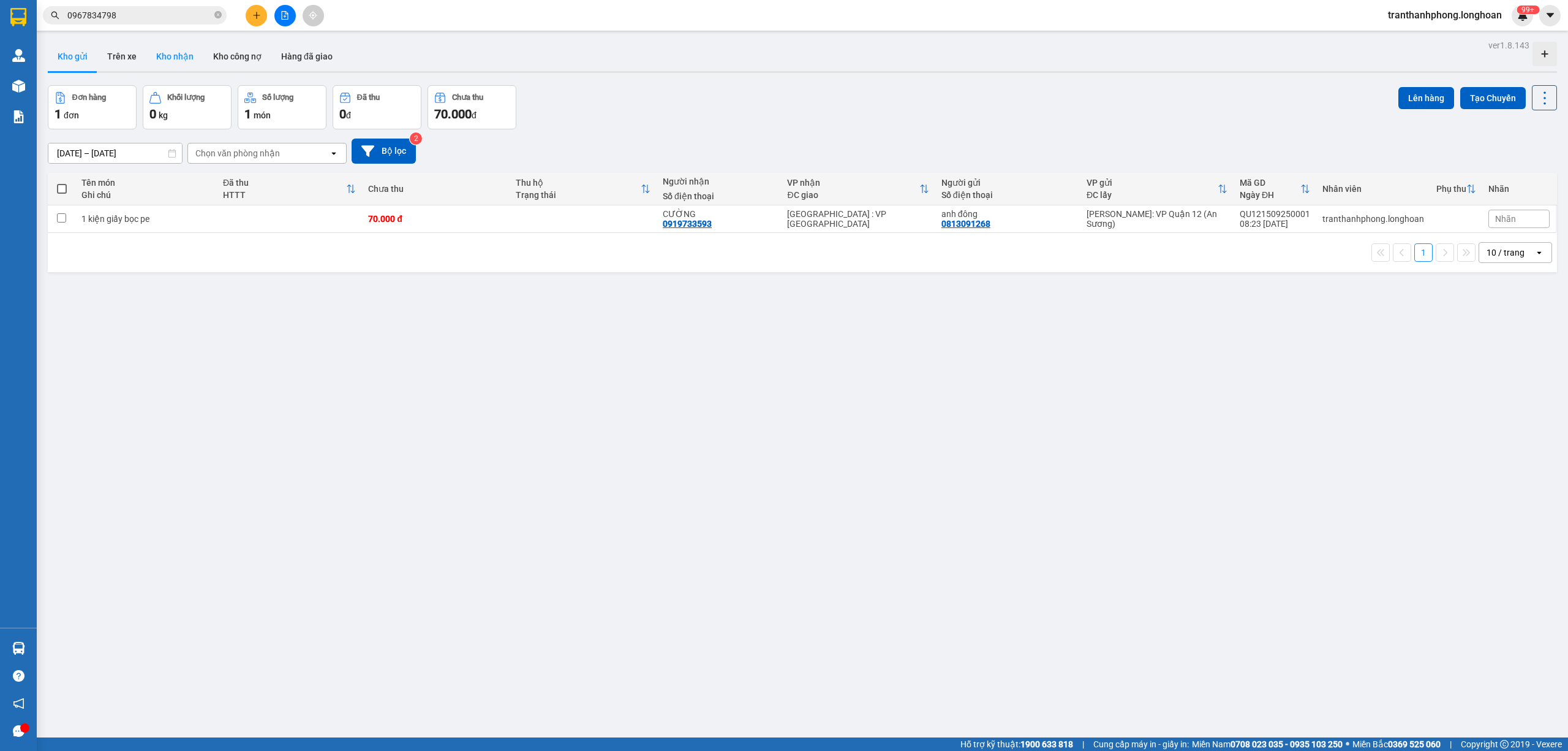
click at [191, 59] on button "Kho nhận" at bounding box center [175, 56] width 57 height 30
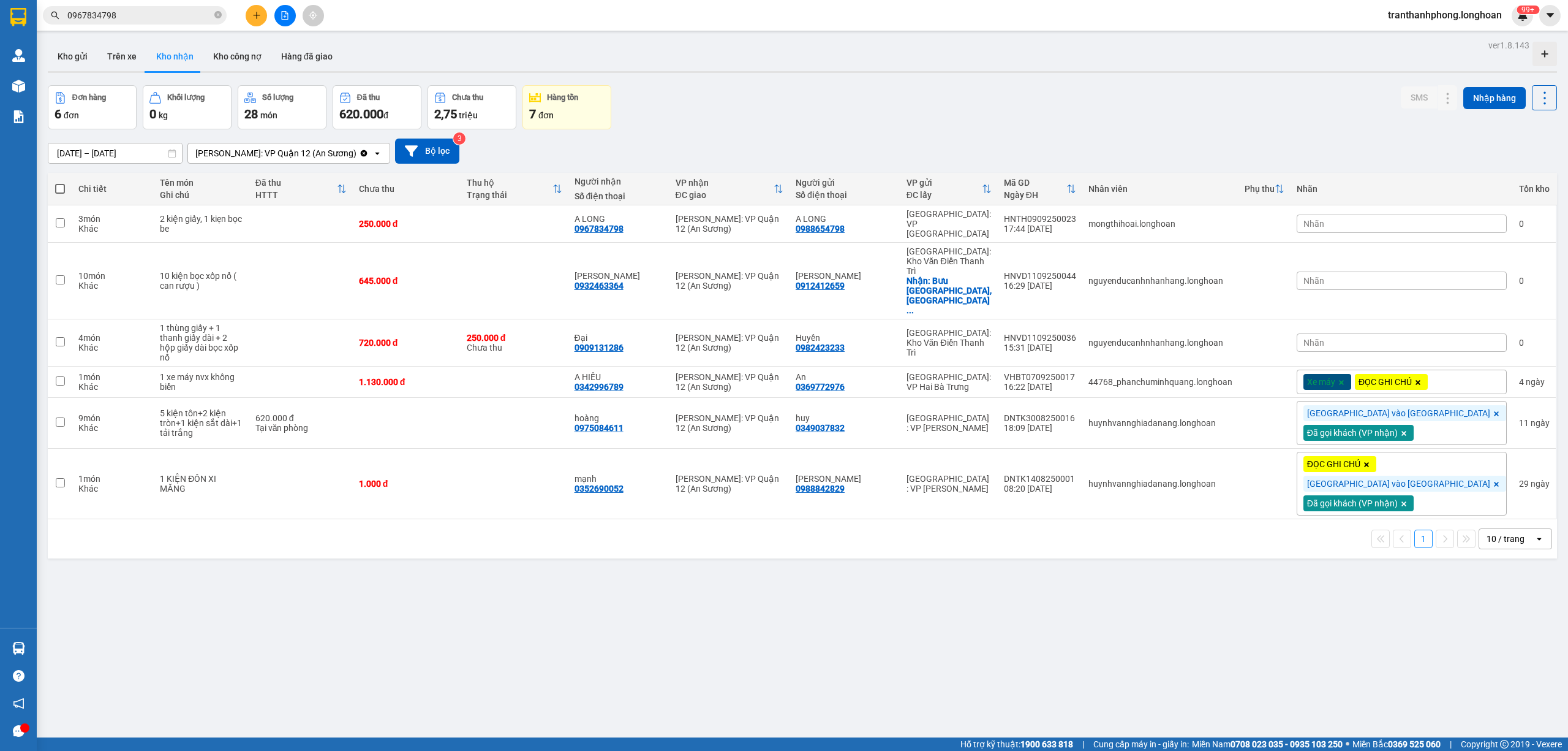
click at [1325, 221] on span "Nhãn" at bounding box center [1313, 223] width 20 height 10
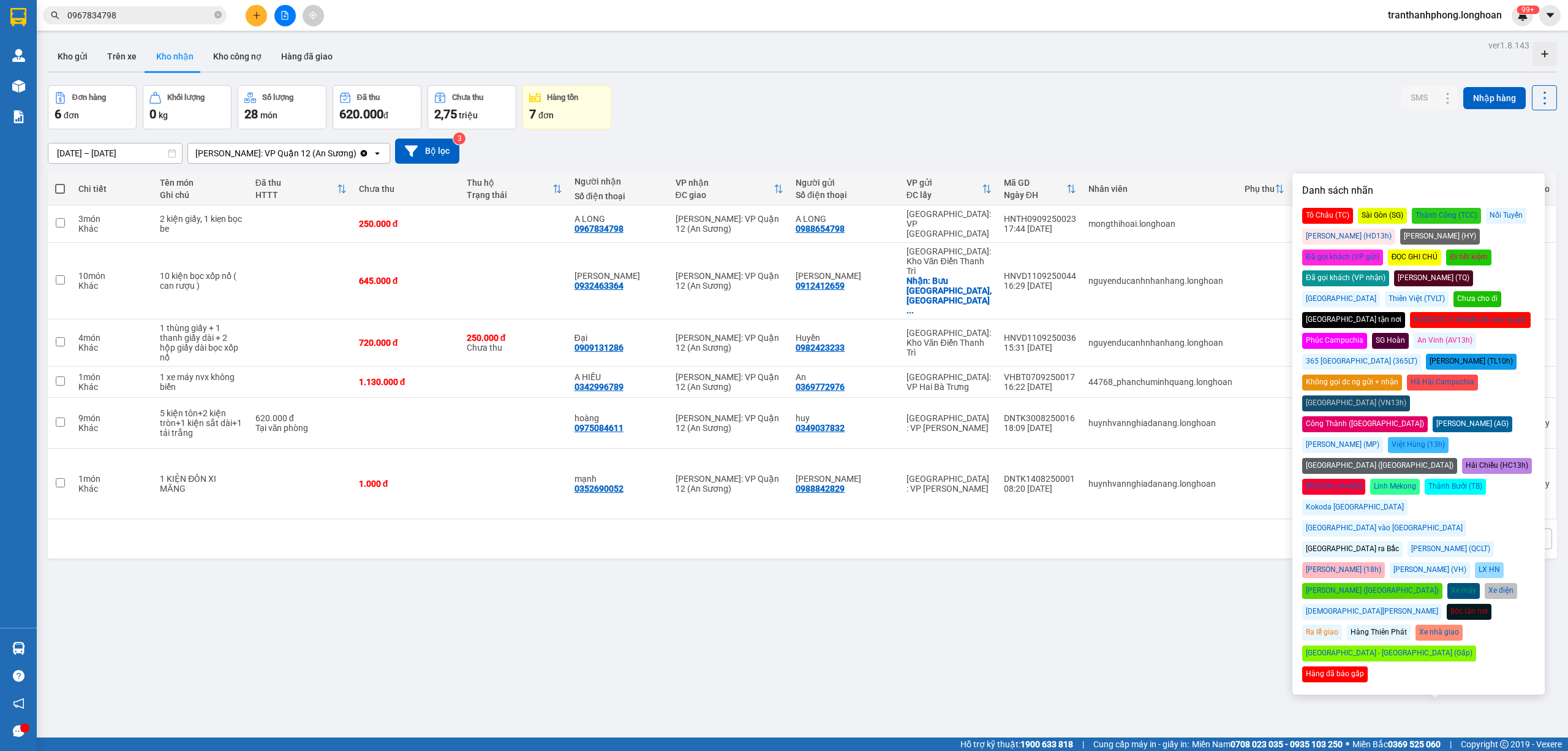
drag, startPoint x: 1451, startPoint y: 258, endPoint x: 1435, endPoint y: 239, distance: 24.8
click at [1389, 270] on div "Đã gọi khách (VP nhận)" at bounding box center [1346, 278] width 87 height 16
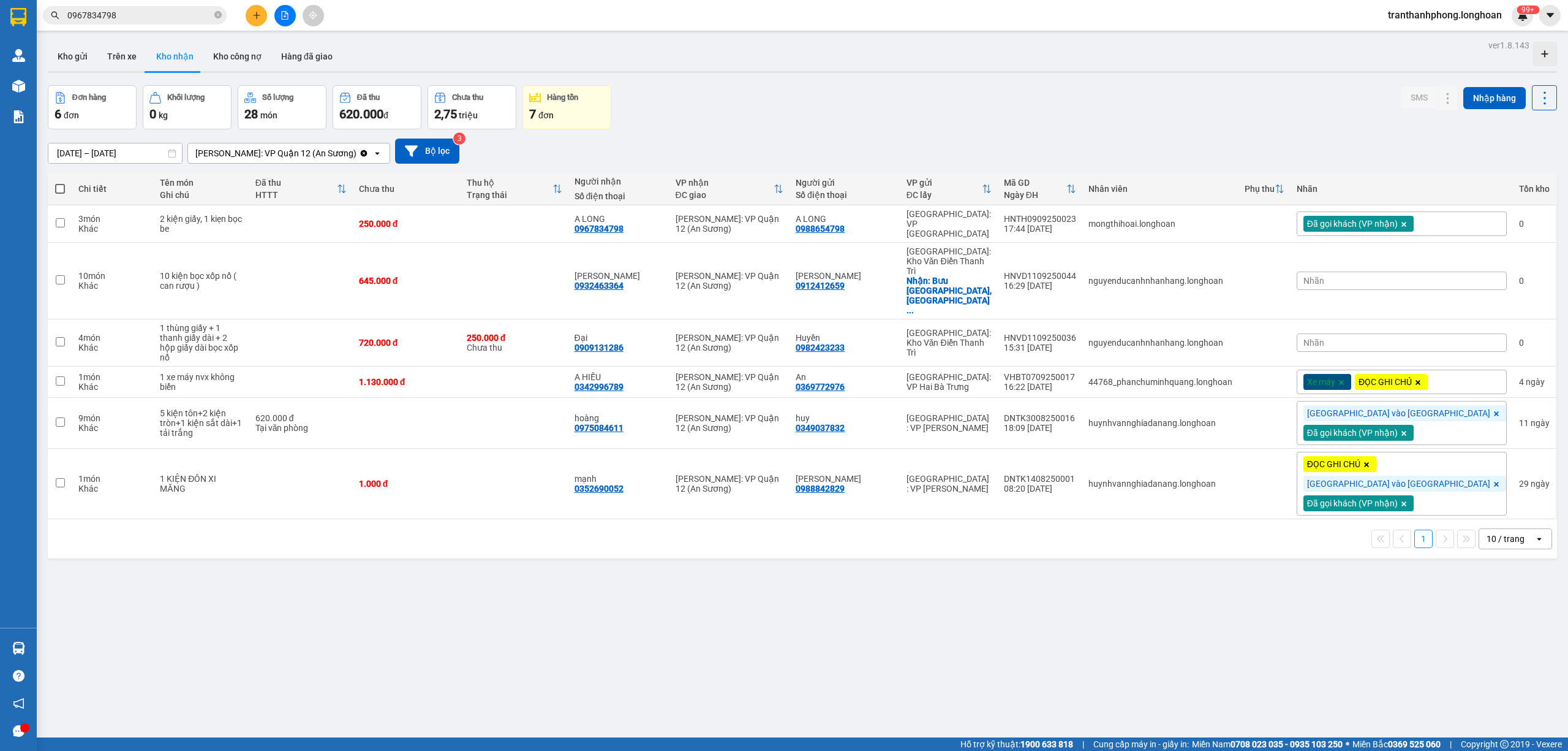
drag, startPoint x: 1395, startPoint y: 147, endPoint x: 1427, endPoint y: 208, distance: 68.9
click at [1397, 147] on div "17/08/2025 – 15/09/2025 Press the down arrow key to interact with the calendar …" at bounding box center [803, 151] width 1509 height 25
click at [1422, 271] on div "Nhãn" at bounding box center [1401, 281] width 210 height 19
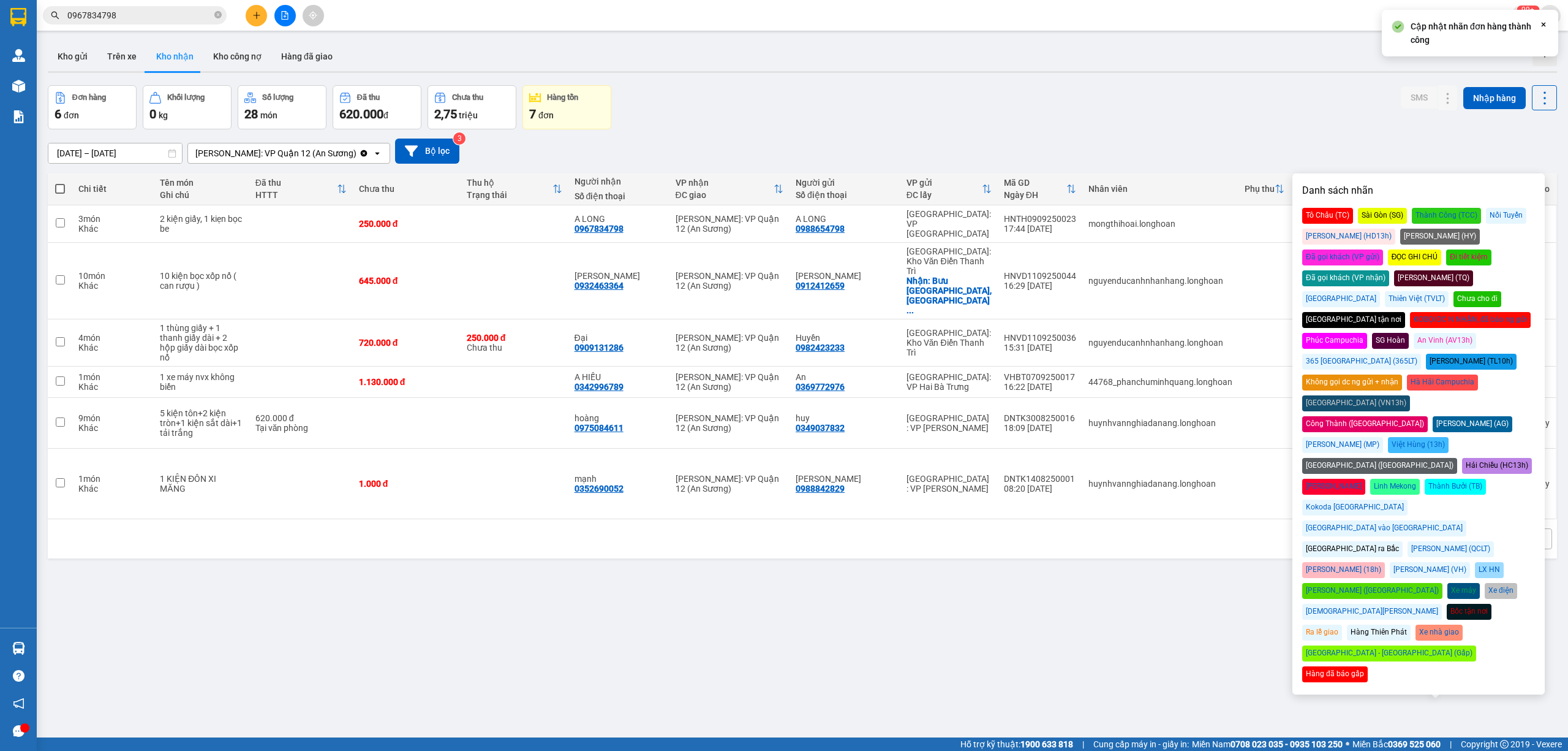
drag, startPoint x: 1440, startPoint y: 255, endPoint x: 1377, endPoint y: 193, distance: 88.4
click at [1389, 270] on div "Đã gọi khách (VP nhận)" at bounding box center [1346, 278] width 87 height 16
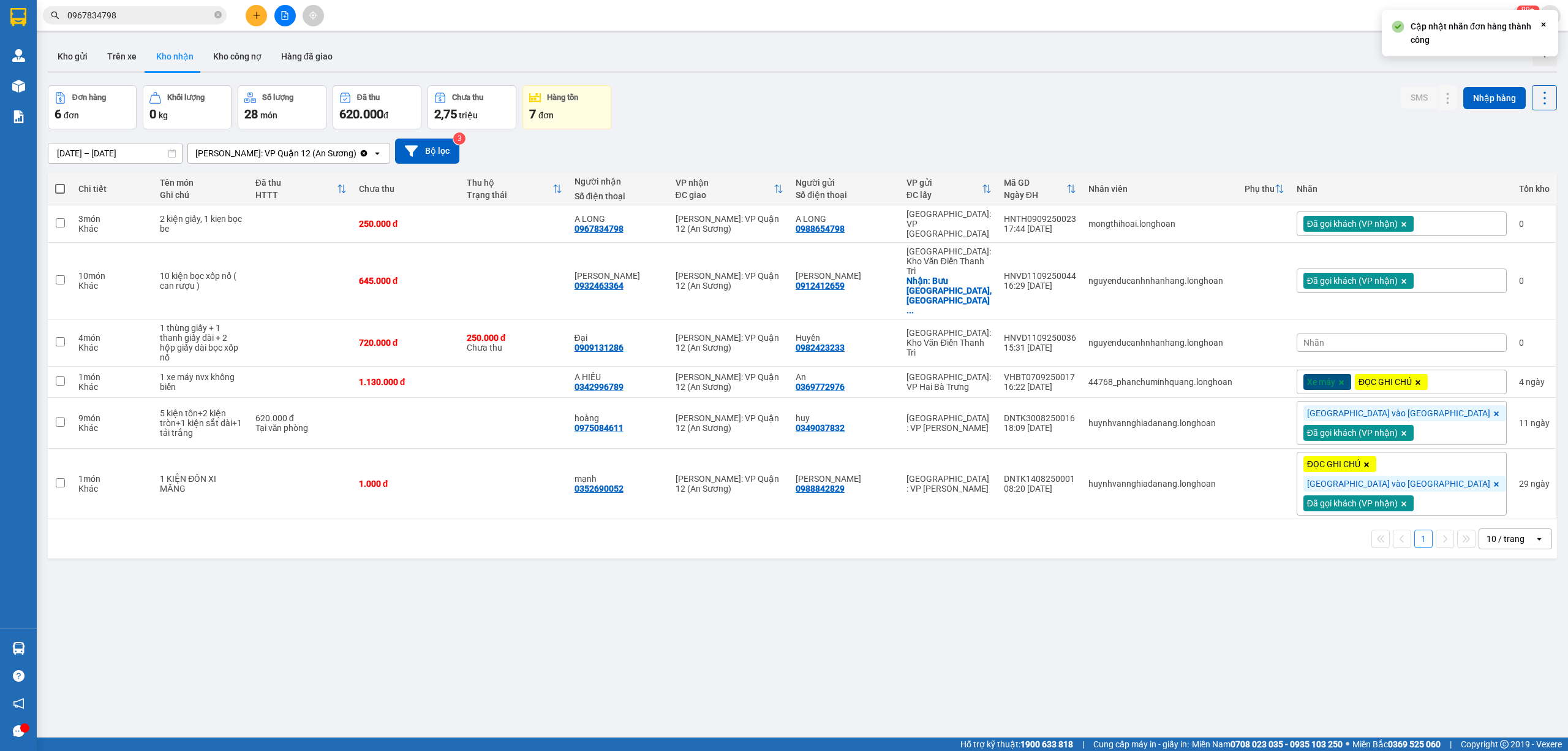
drag, startPoint x: 1302, startPoint y: 116, endPoint x: 1422, endPoint y: 245, distance: 176.2
click at [1304, 120] on div "Đơn hàng 6 đơn Khối lượng 0 kg Số lượng 28 món Đã thu 620.000 đ Chưa thu 2,75 t…" at bounding box center [803, 107] width 1509 height 44
click at [1410, 333] on div "Nhãn" at bounding box center [1401, 343] width 210 height 19
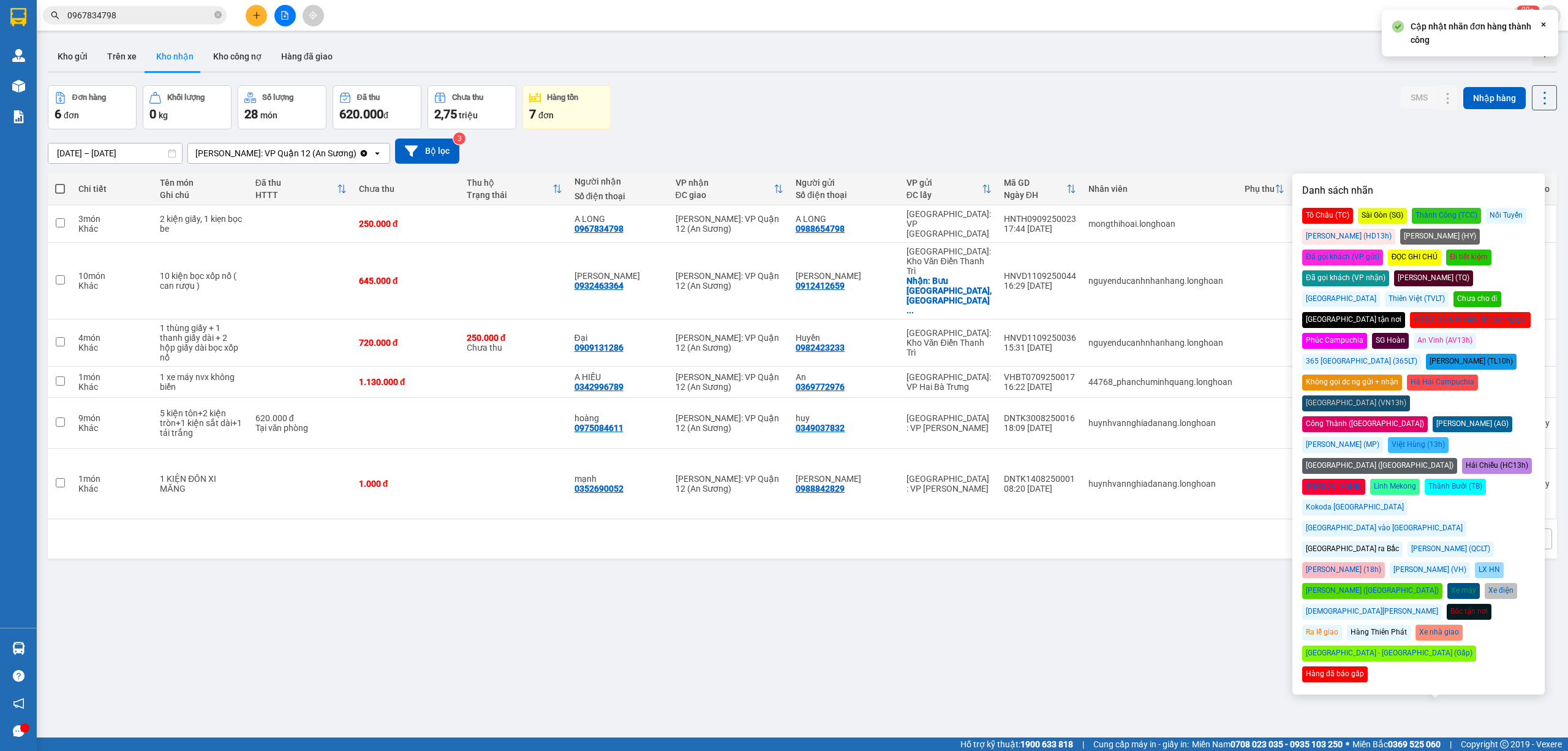
drag, startPoint x: 1431, startPoint y: 262, endPoint x: 1432, endPoint y: 253, distance: 9.1
click at [1389, 270] on div "Đã gọi khách (VP nhận)" at bounding box center [1346, 278] width 87 height 16
drag, startPoint x: 1176, startPoint y: 69, endPoint x: 1272, endPoint y: 190, distance: 154.5
click at [1179, 69] on div "Kho gửi Trên xe Kho nhận Kho công nợ Hàng đã giao" at bounding box center [803, 57] width 1509 height 32
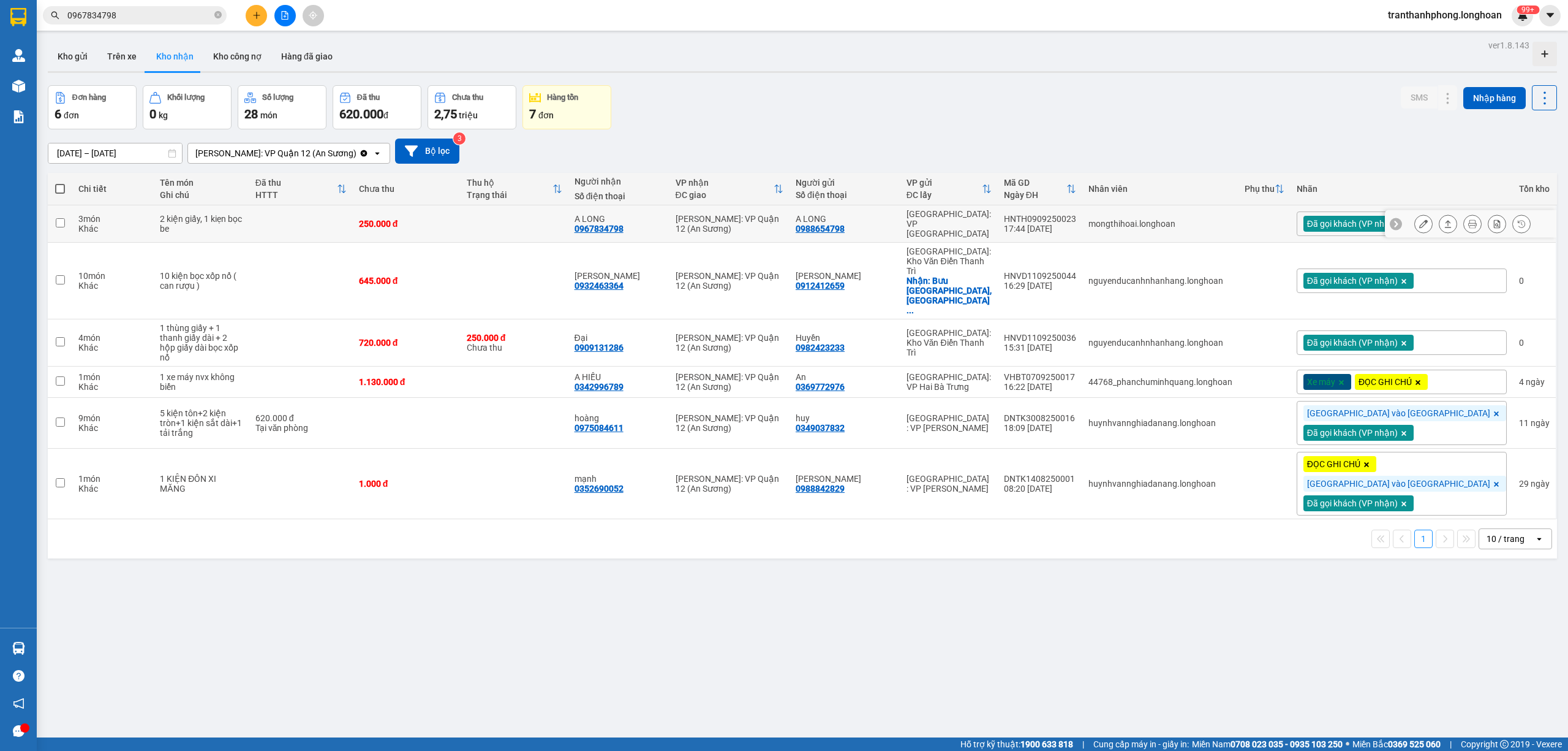
click at [624, 224] on div "0967834798" at bounding box center [599, 229] width 49 height 10
copy div "0967834798"
click at [255, 19] on icon "plus" at bounding box center [256, 15] width 8 height 8
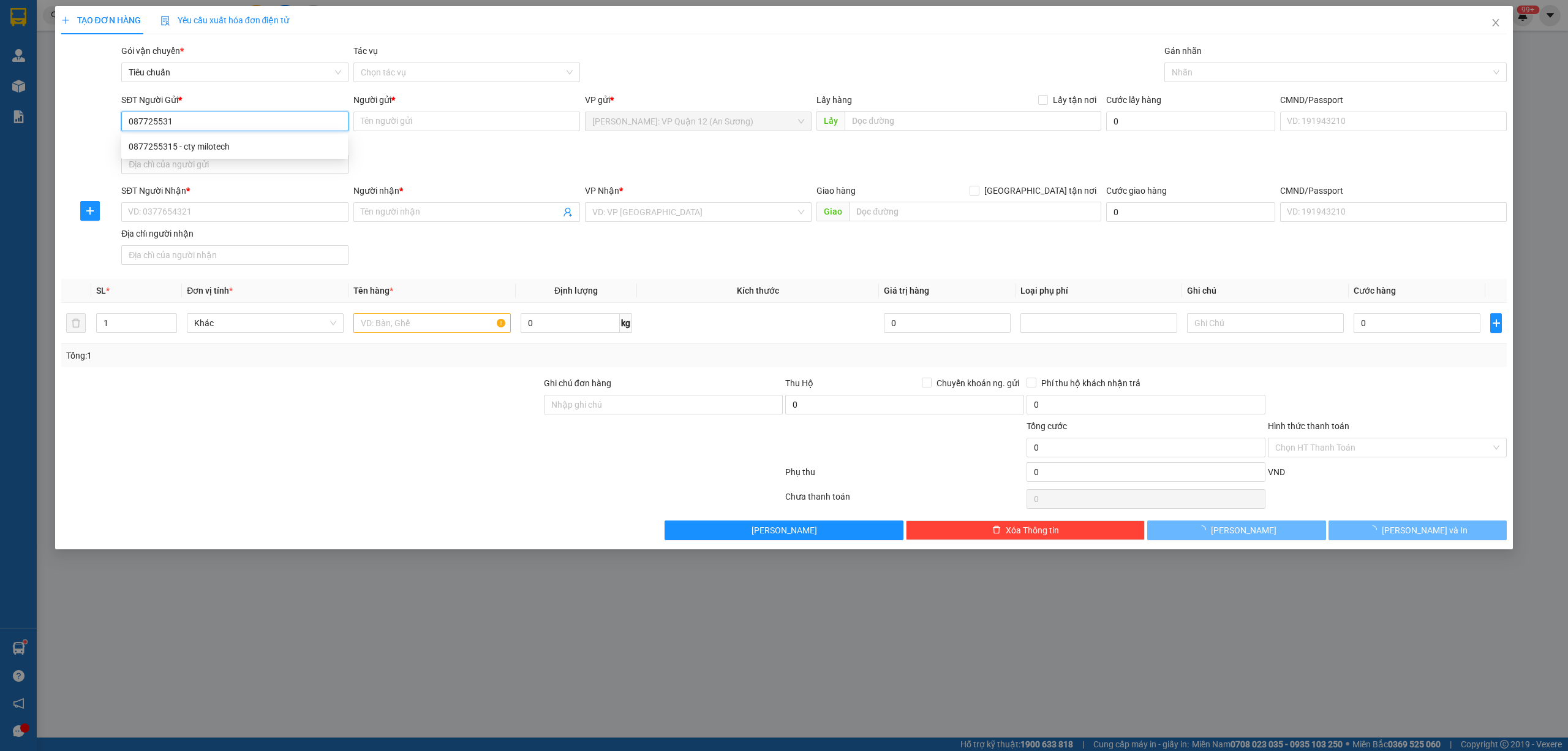
type input "0877255315"
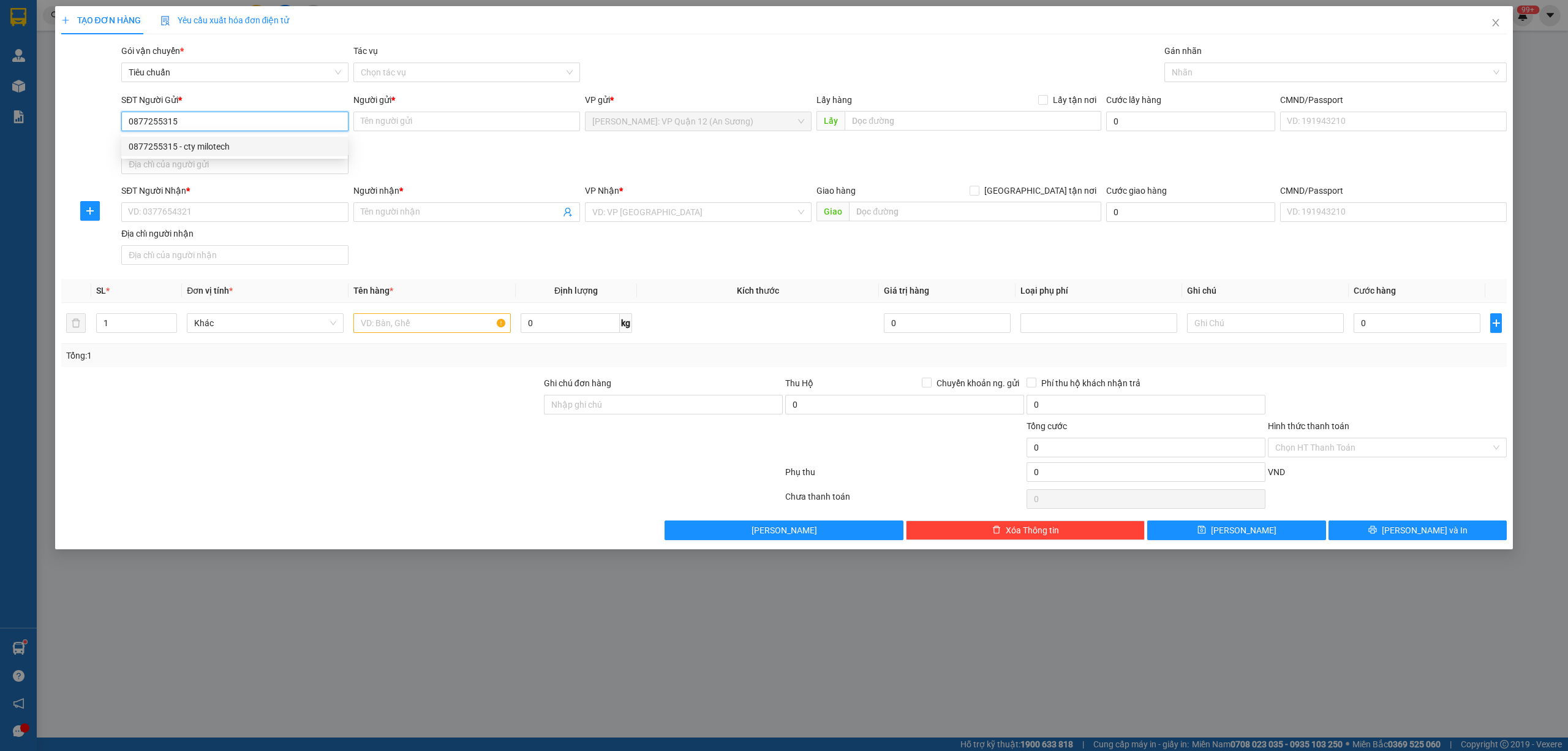
click at [240, 147] on div "0877255315 - cty milotech" at bounding box center [234, 146] width 212 height 14
type input "cty milotech"
checkbox input "true"
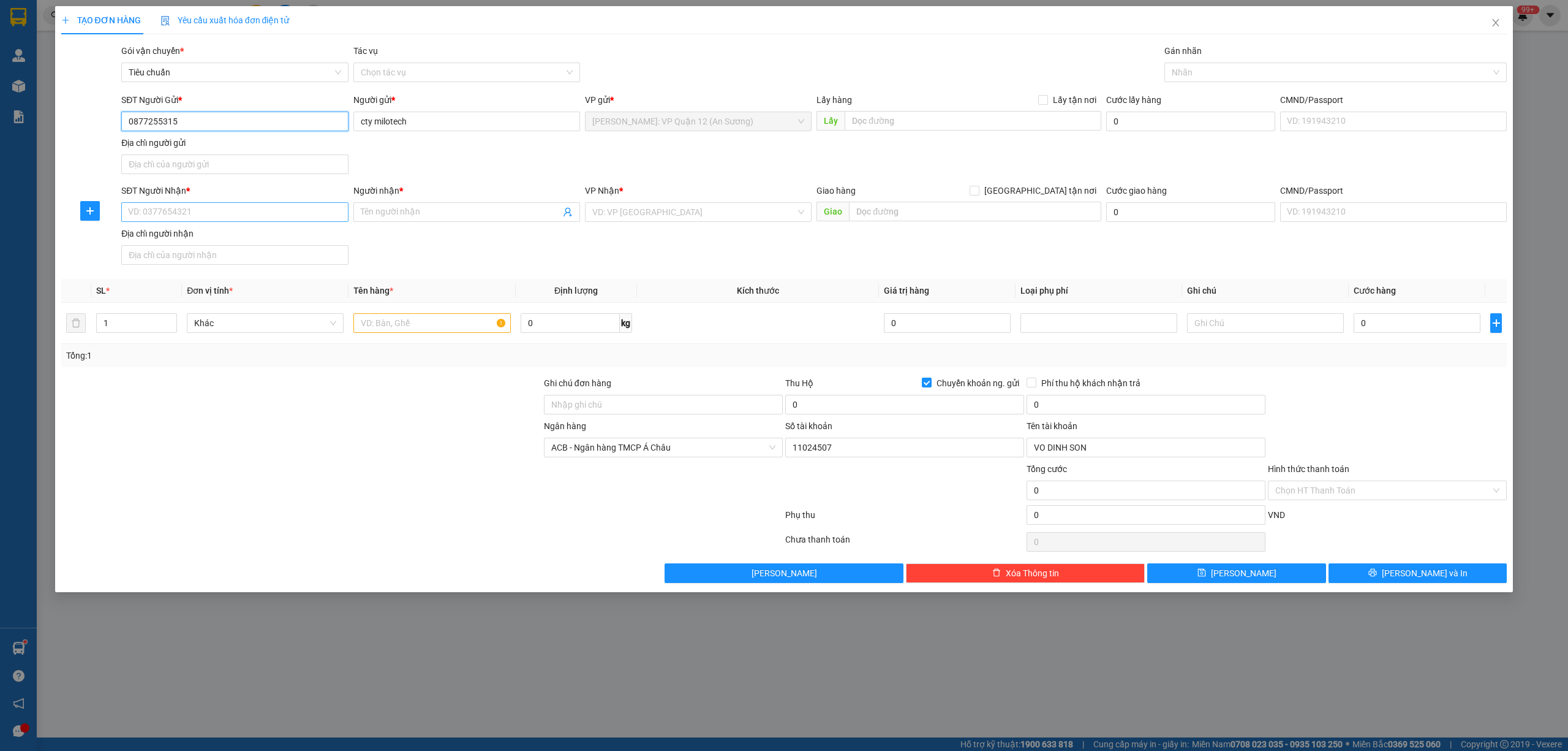
type input "0877255315"
click at [206, 224] on div "SĐT Người Nhận * VD: 0377654321" at bounding box center [234, 206] width 227 height 43
type input "0936933688"
click at [174, 236] on div "0936933688 - chị hằng" at bounding box center [234, 238] width 212 height 14
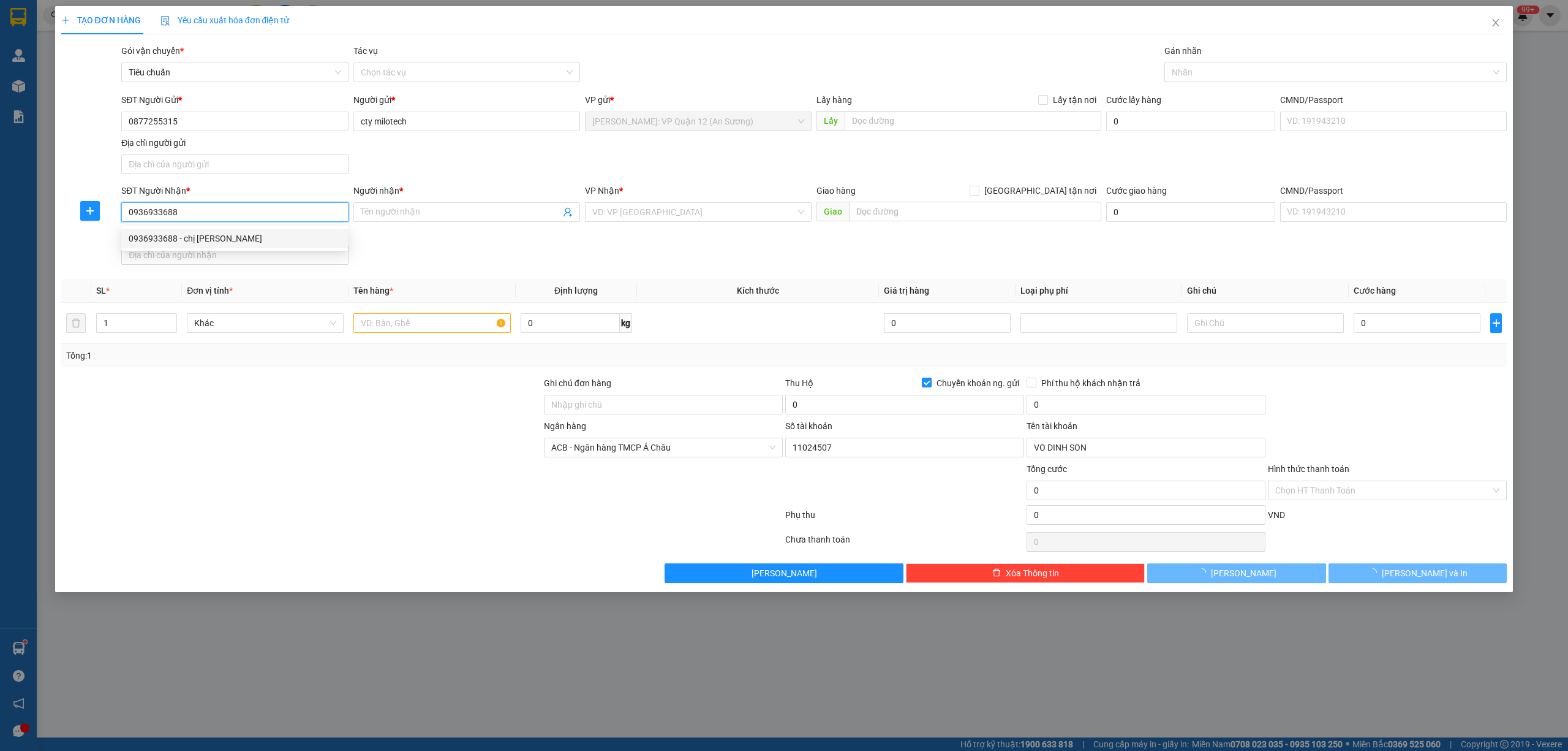
type input "chị [PERSON_NAME]"
checkbox input "true"
type input "Tổ 10 cống đông, thôn an dương, xã an đồng, huyện an dương. hải phòng"
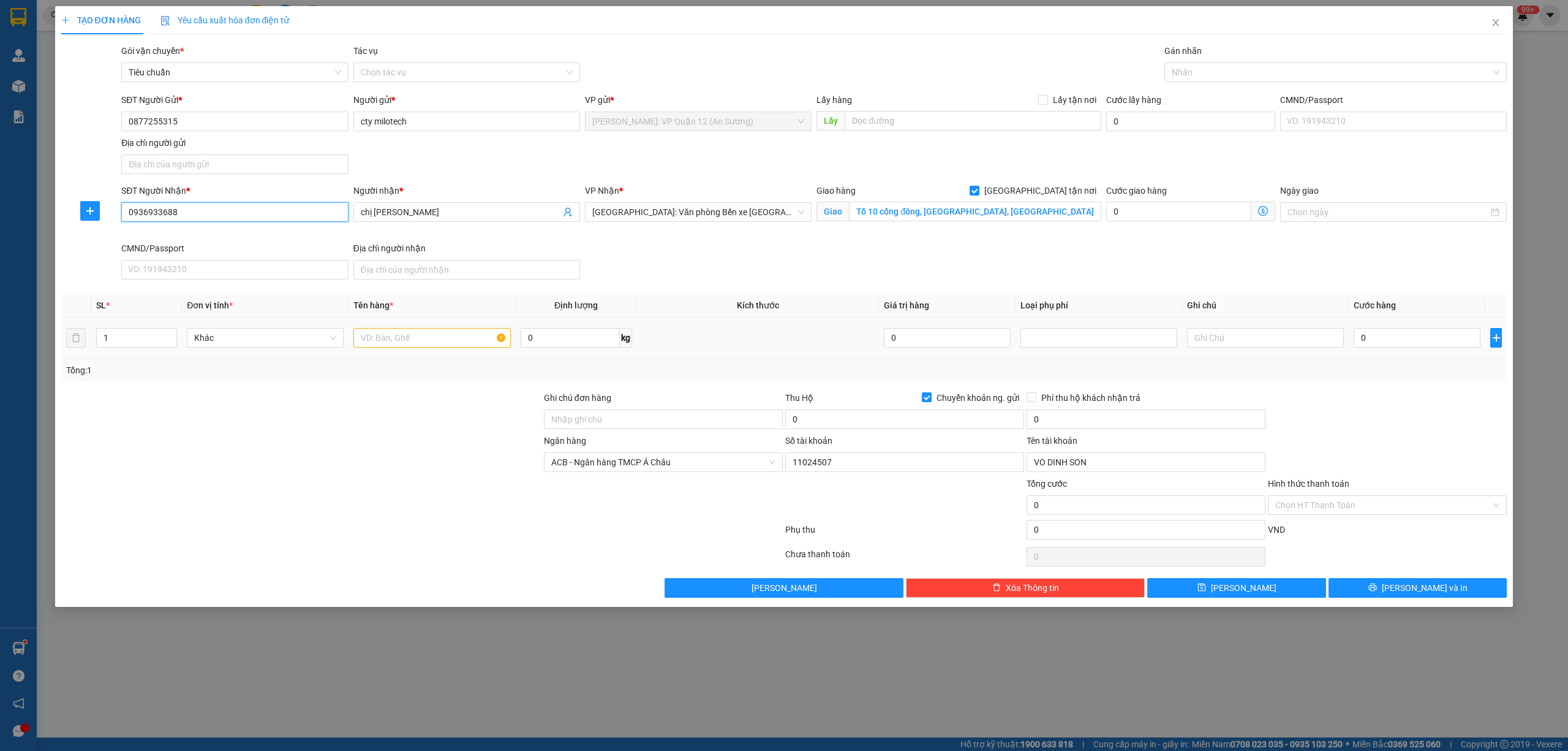
type input "0936933688"
click at [437, 334] on input "text" at bounding box center [431, 337] width 156 height 19
type input "1 kiện bọc xốp nổ"
click at [953, 198] on div "Giao hàng Giao tận nơi" at bounding box center [959, 194] width 285 height 19
click at [1389, 330] on div "0" at bounding box center [1416, 337] width 127 height 24
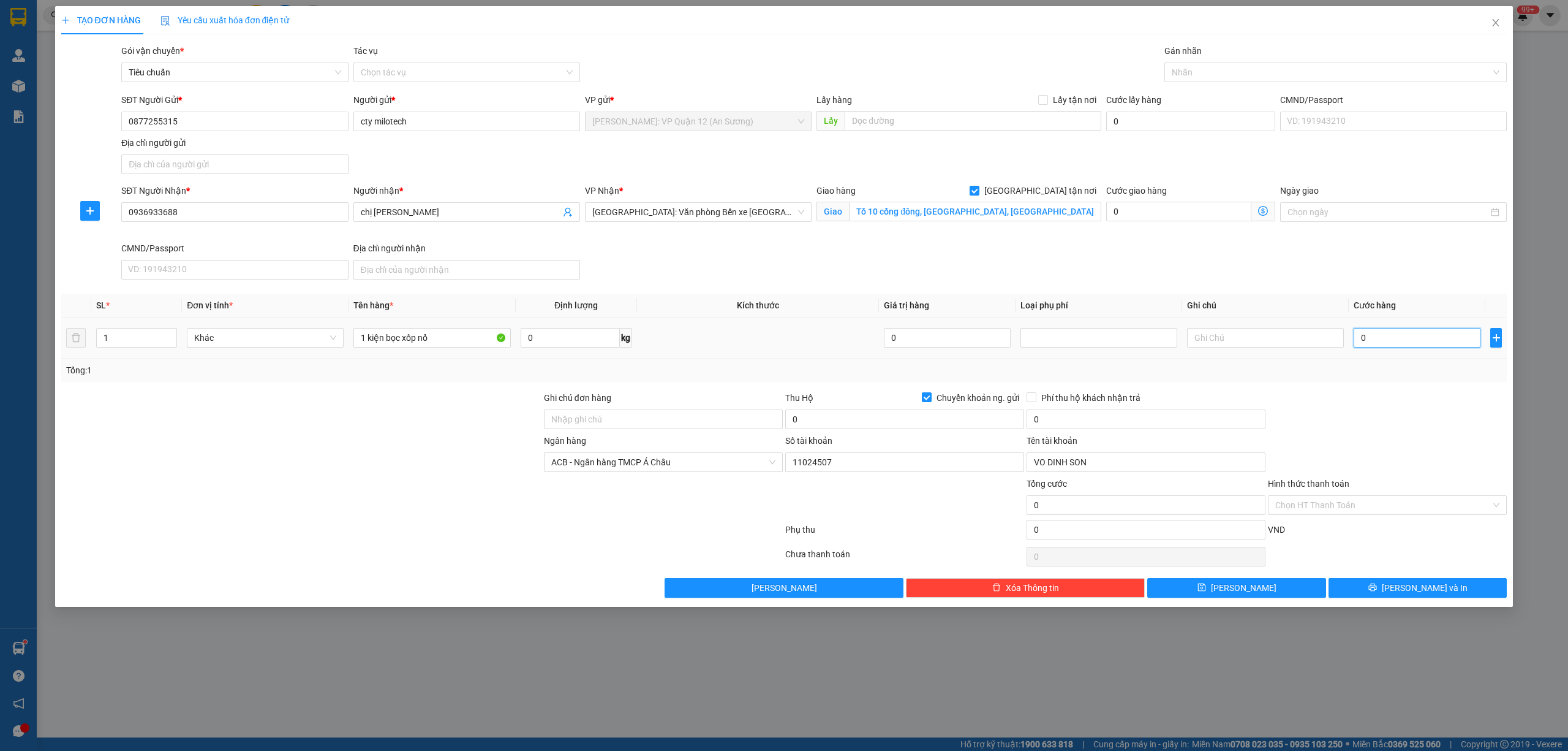
click at [1389, 332] on input "0" at bounding box center [1416, 337] width 127 height 19
type input "2"
type input "22"
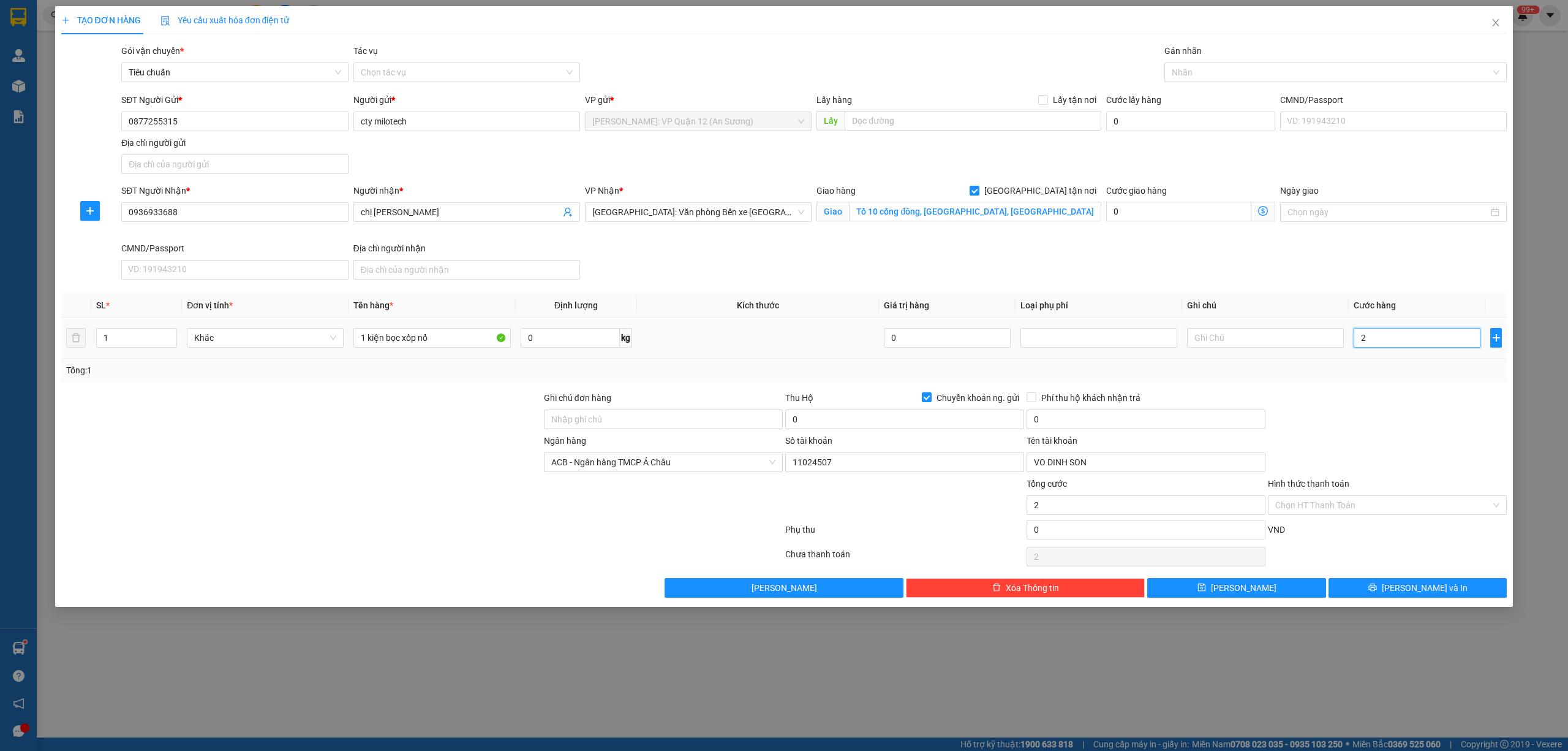
type input "22"
type input "220"
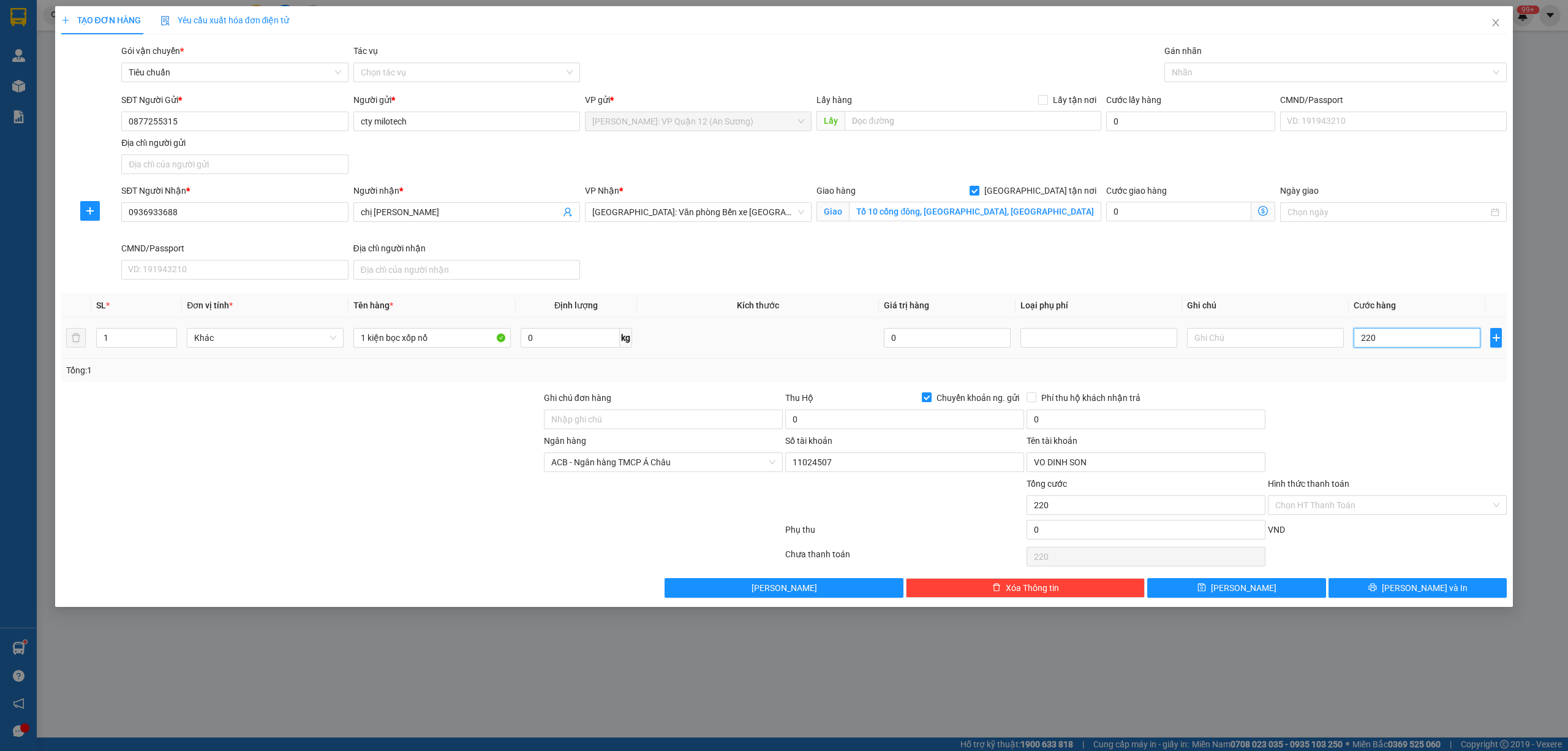
type input "2.200"
type input "22.000"
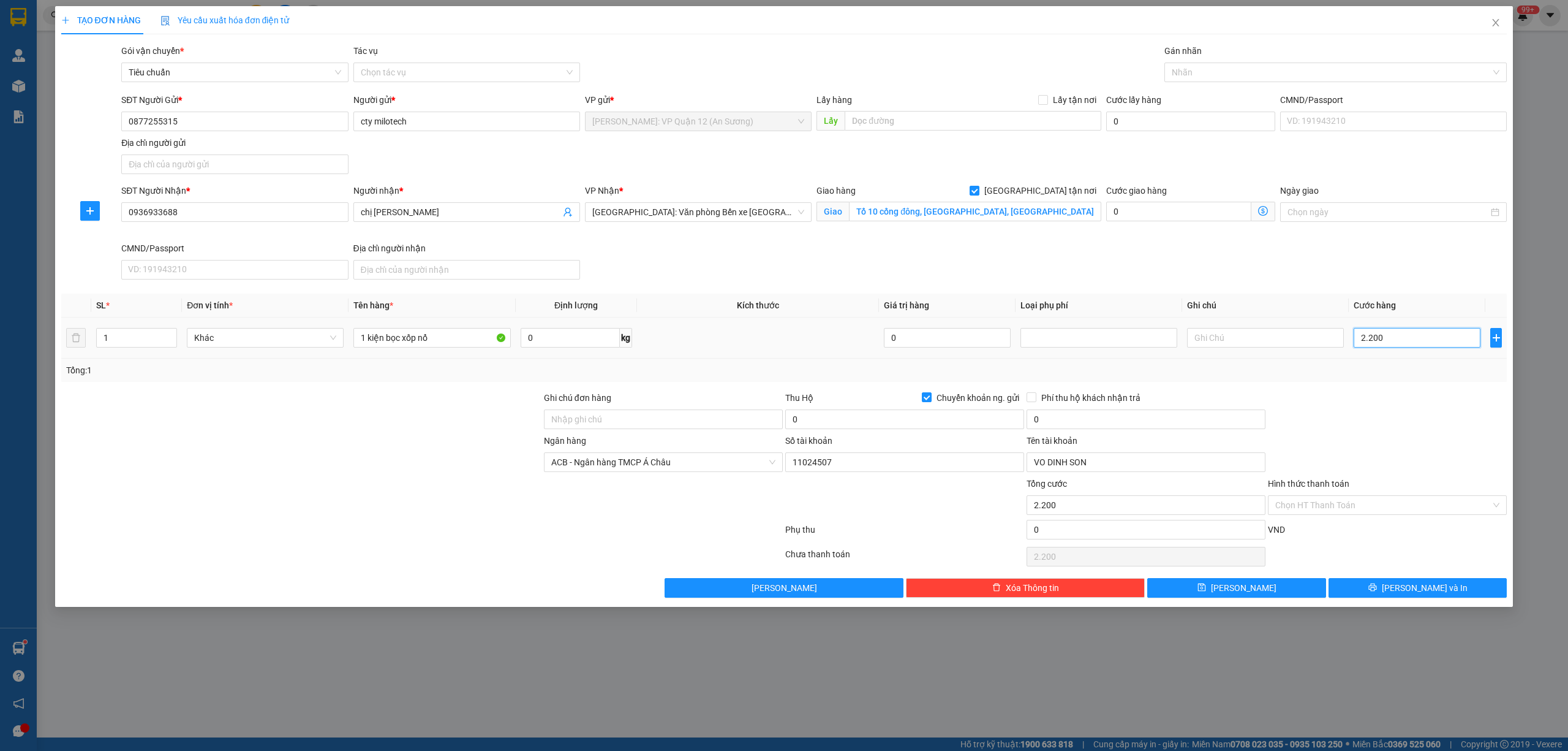
type input "22.000"
type input "220.000"
drag, startPoint x: 1392, startPoint y: 77, endPoint x: 1387, endPoint y: 64, distance: 13.9
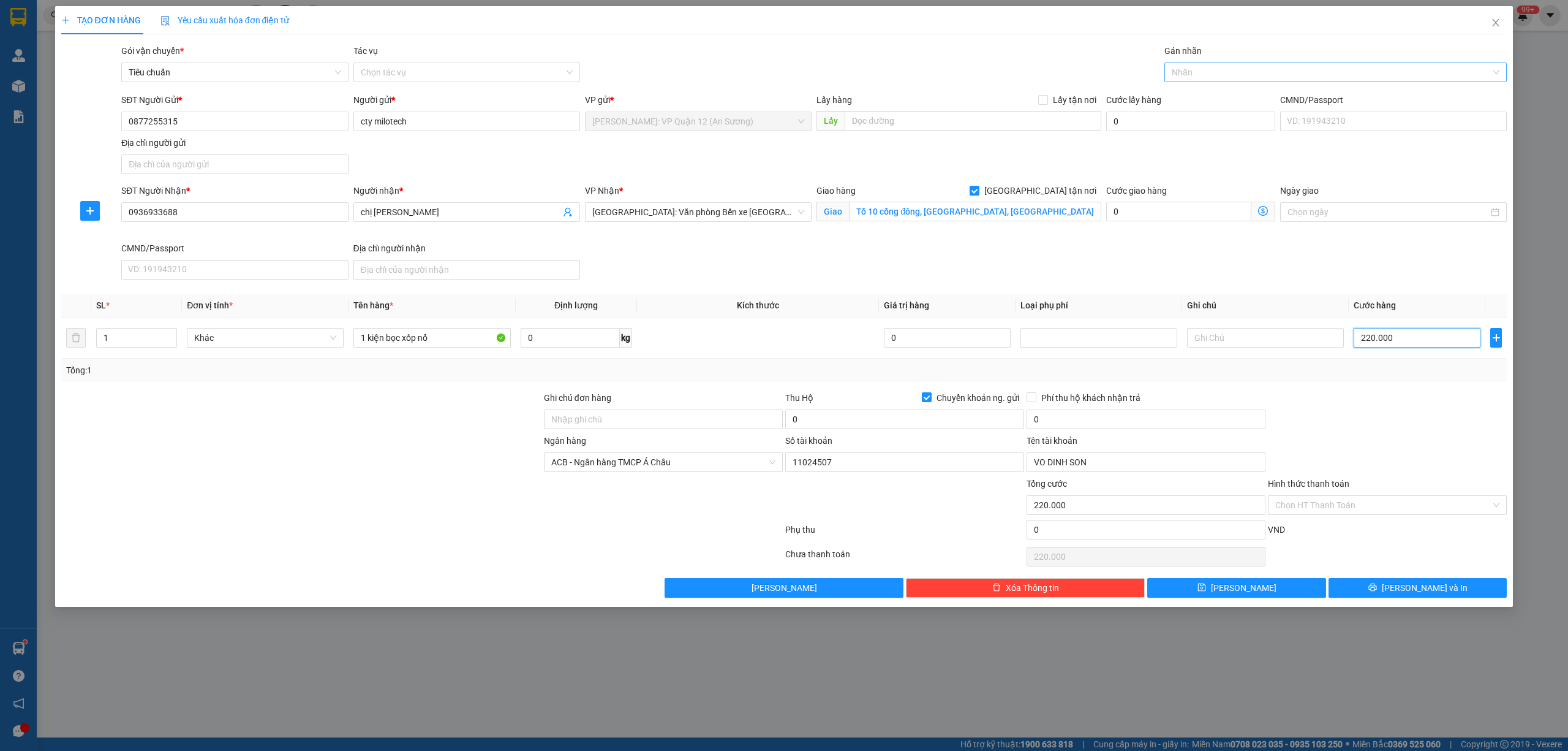
click at [1389, 71] on div at bounding box center [1329, 72] width 325 height 15
type input "220.000"
type input "g"
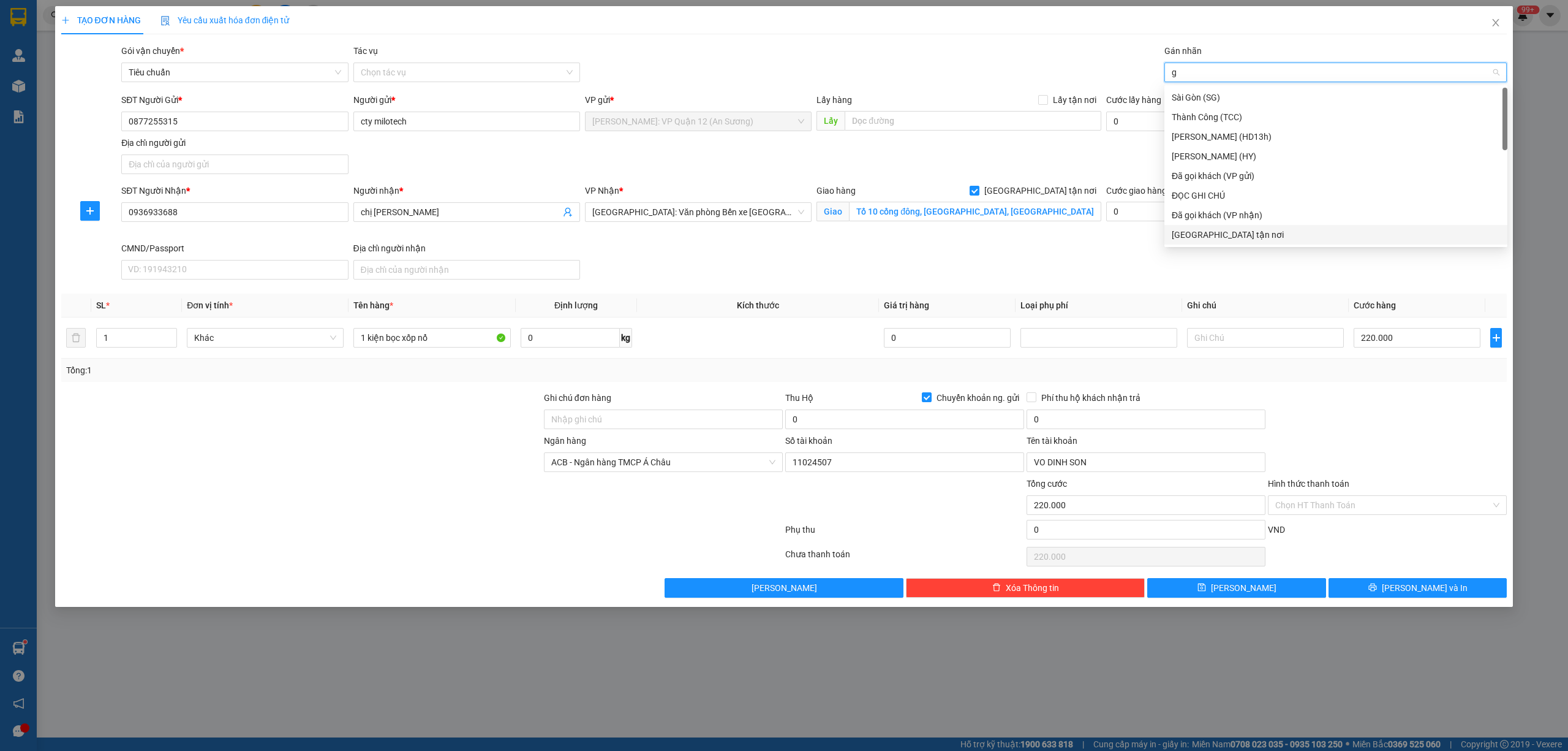
click at [1216, 232] on div "[GEOGRAPHIC_DATA] tận nơi" at bounding box center [1336, 234] width 329 height 14
click at [821, 418] on input "0" at bounding box center [904, 419] width 239 height 19
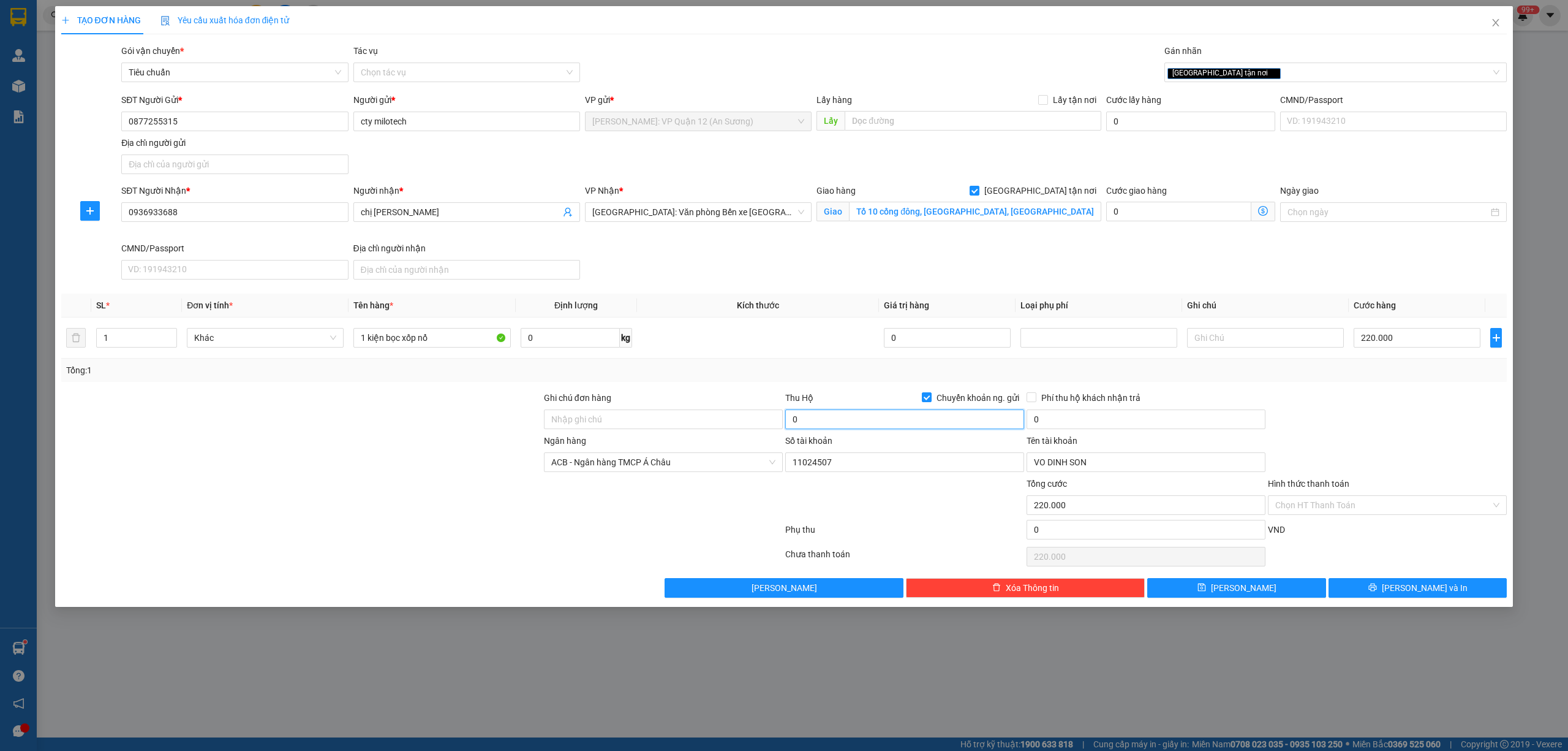
click at [882, 423] on input "0" at bounding box center [904, 419] width 239 height 19
type input "1.170.000"
click at [1064, 420] on input "0" at bounding box center [1146, 419] width 239 height 19
type input "10.000"
click at [1450, 589] on button "[PERSON_NAME] và In" at bounding box center [1417, 587] width 179 height 19
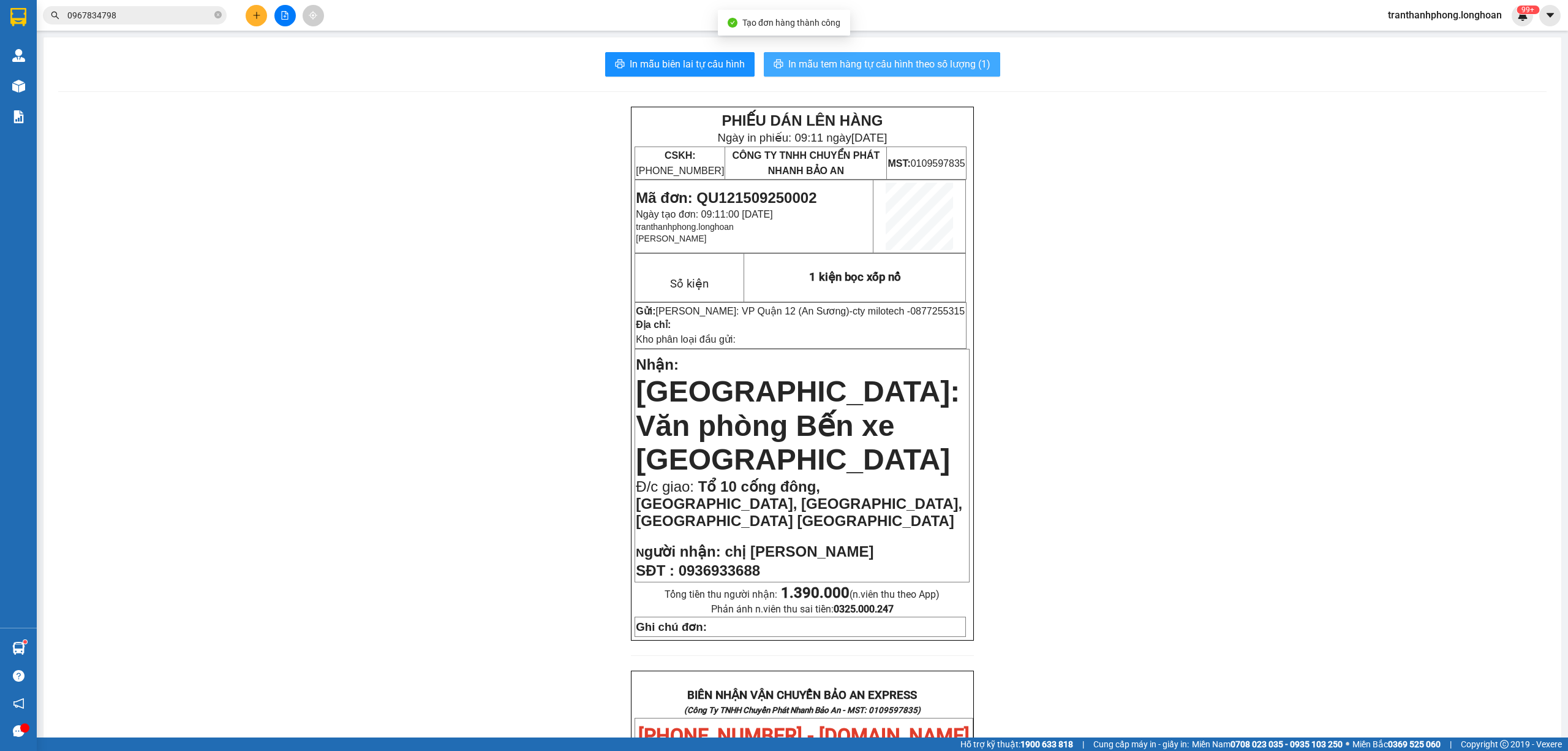
click at [876, 69] on span "In mẫu tem hàng tự cấu hình theo số lượng (1)" at bounding box center [890, 64] width 202 height 16
click at [678, 64] on span "In mẫu biên lai tự cấu hình" at bounding box center [687, 64] width 115 height 16
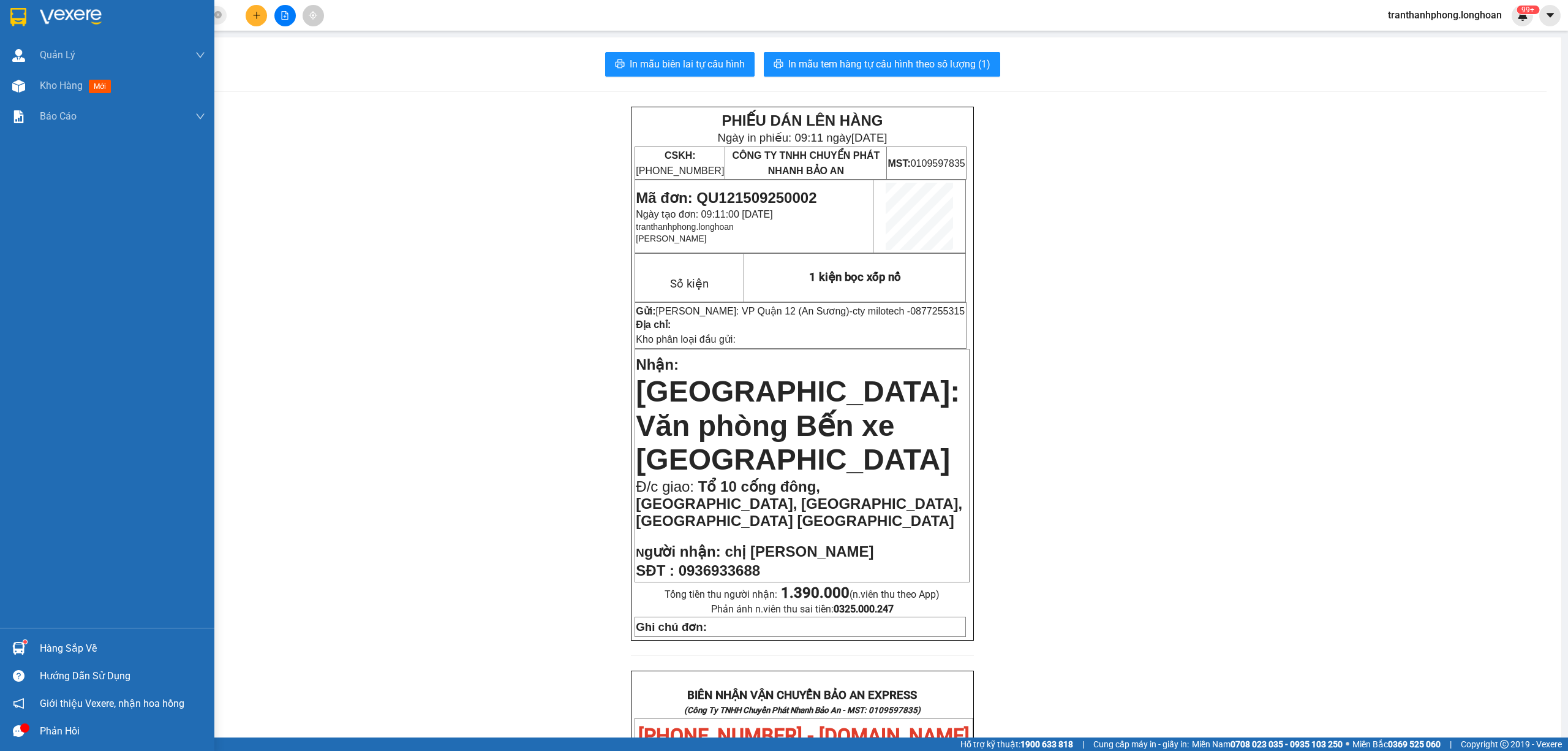
click at [19, 22] on img at bounding box center [18, 18] width 16 height 19
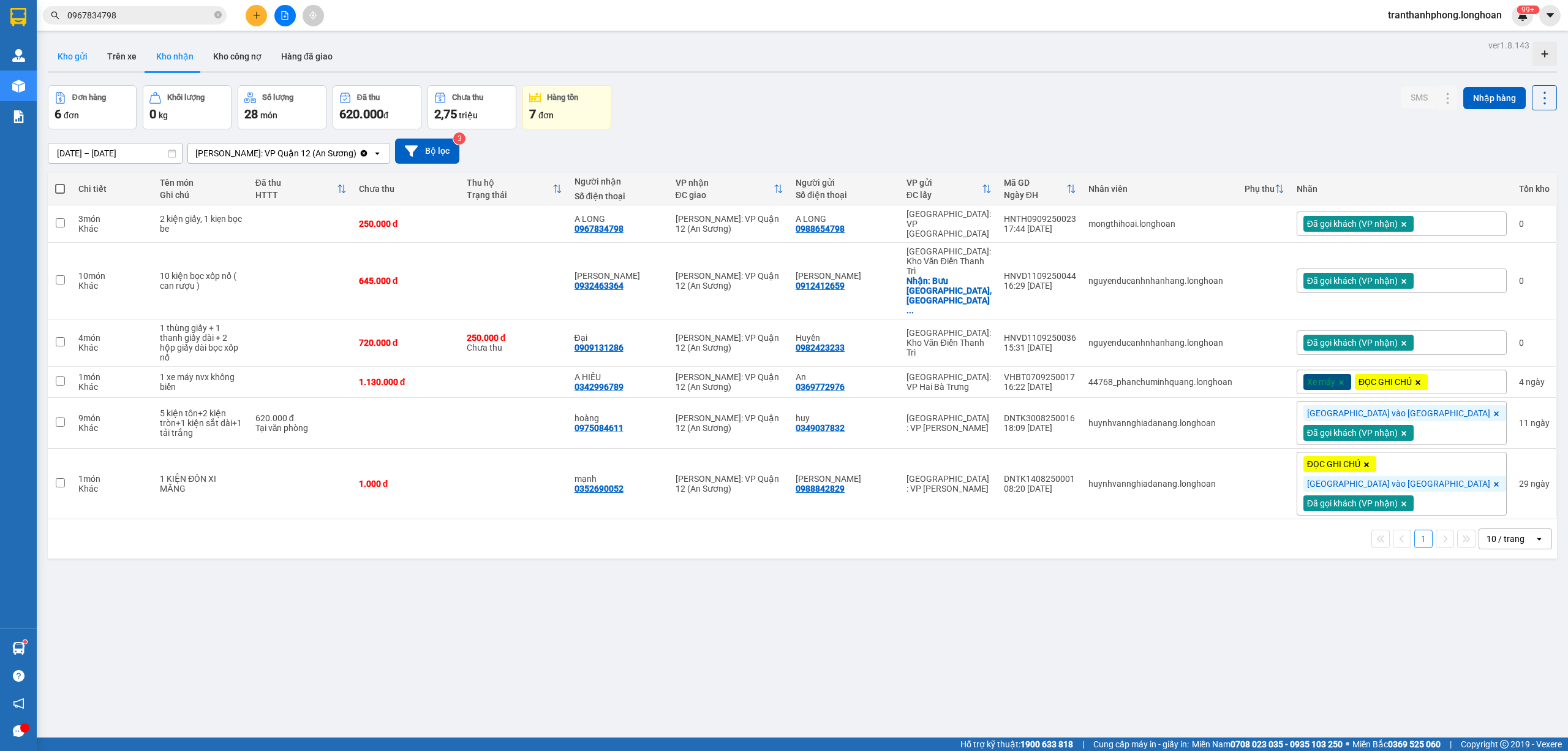
click at [77, 60] on button "Kho gửi" at bounding box center [73, 56] width 50 height 30
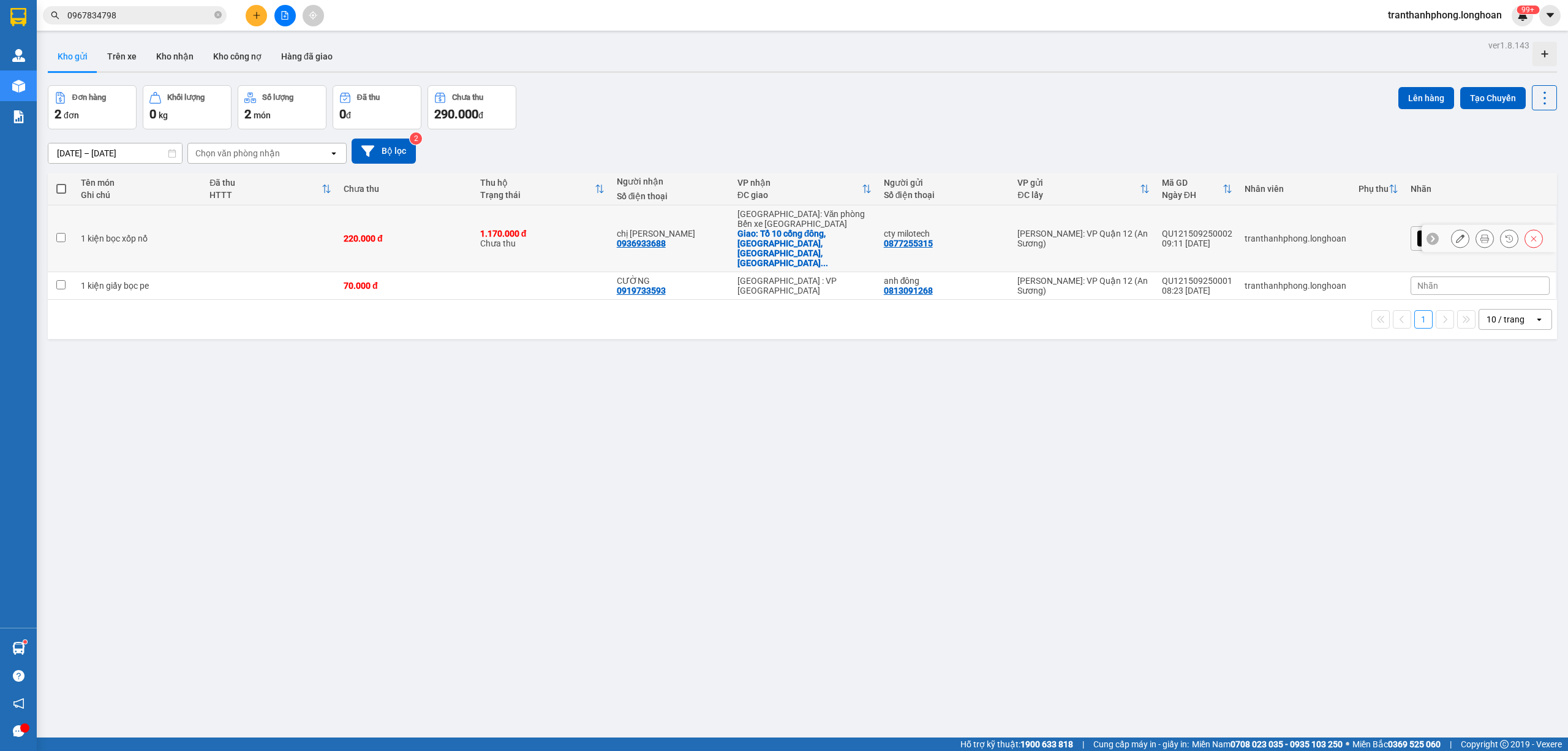
drag, startPoint x: 643, startPoint y: 241, endPoint x: 624, endPoint y: 243, distance: 19.1
click at [611, 241] on td "1.170.000 đ Chưa thu" at bounding box center [542, 239] width 137 height 67
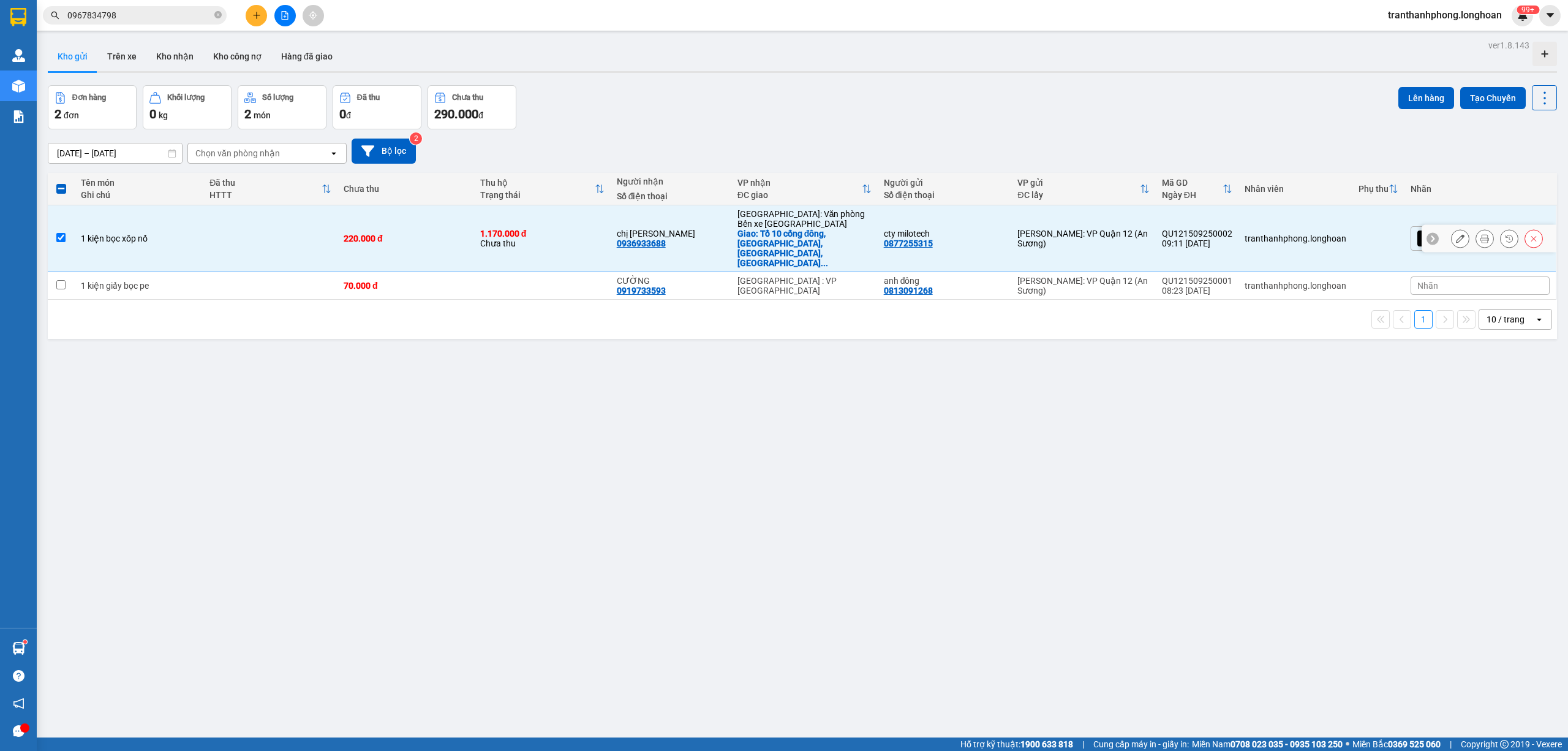
click at [1238, 223] on td "QU121509250002 09:11 15/09" at bounding box center [1197, 239] width 82 height 67
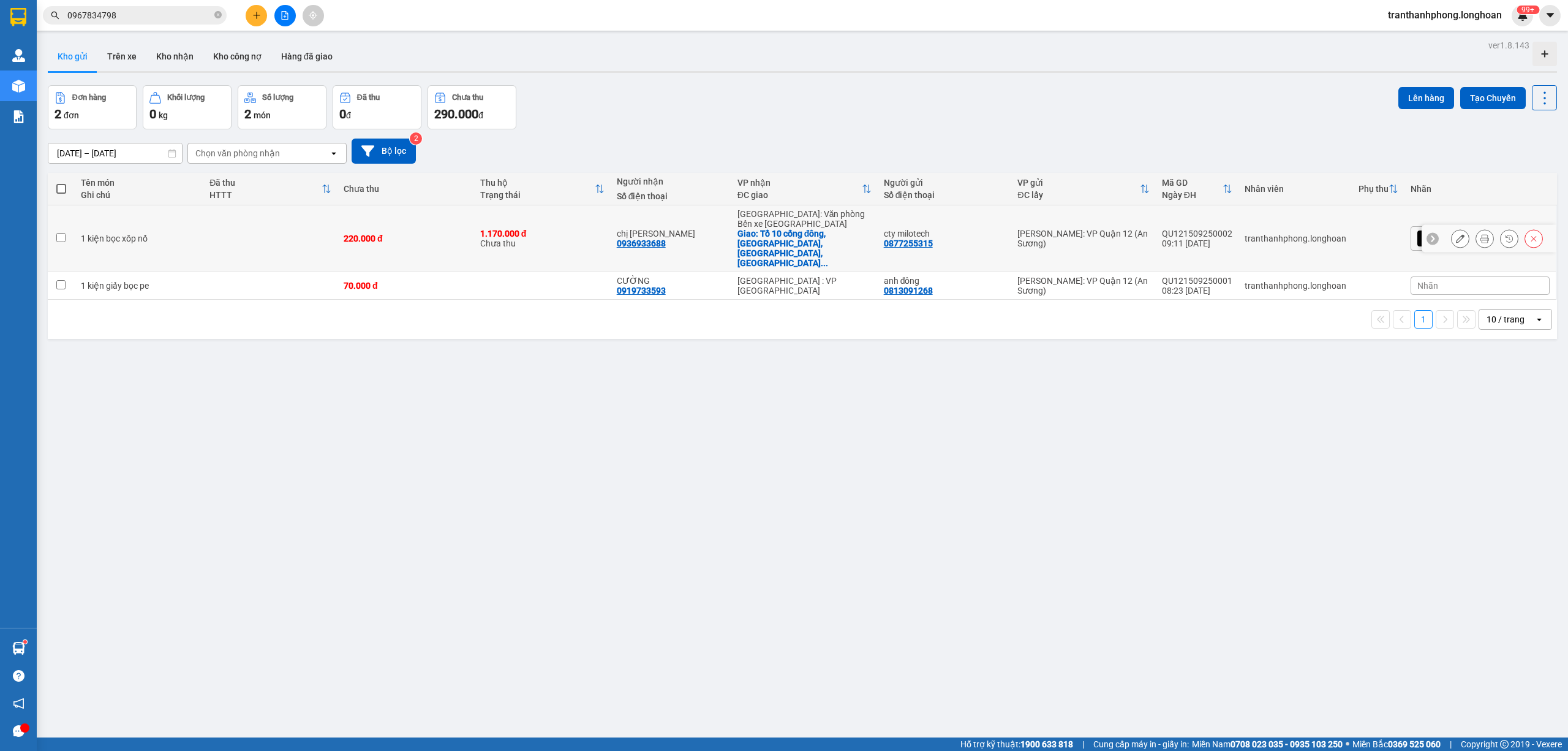
click at [1232, 229] on div "QU121509250002" at bounding box center [1197, 233] width 70 height 10
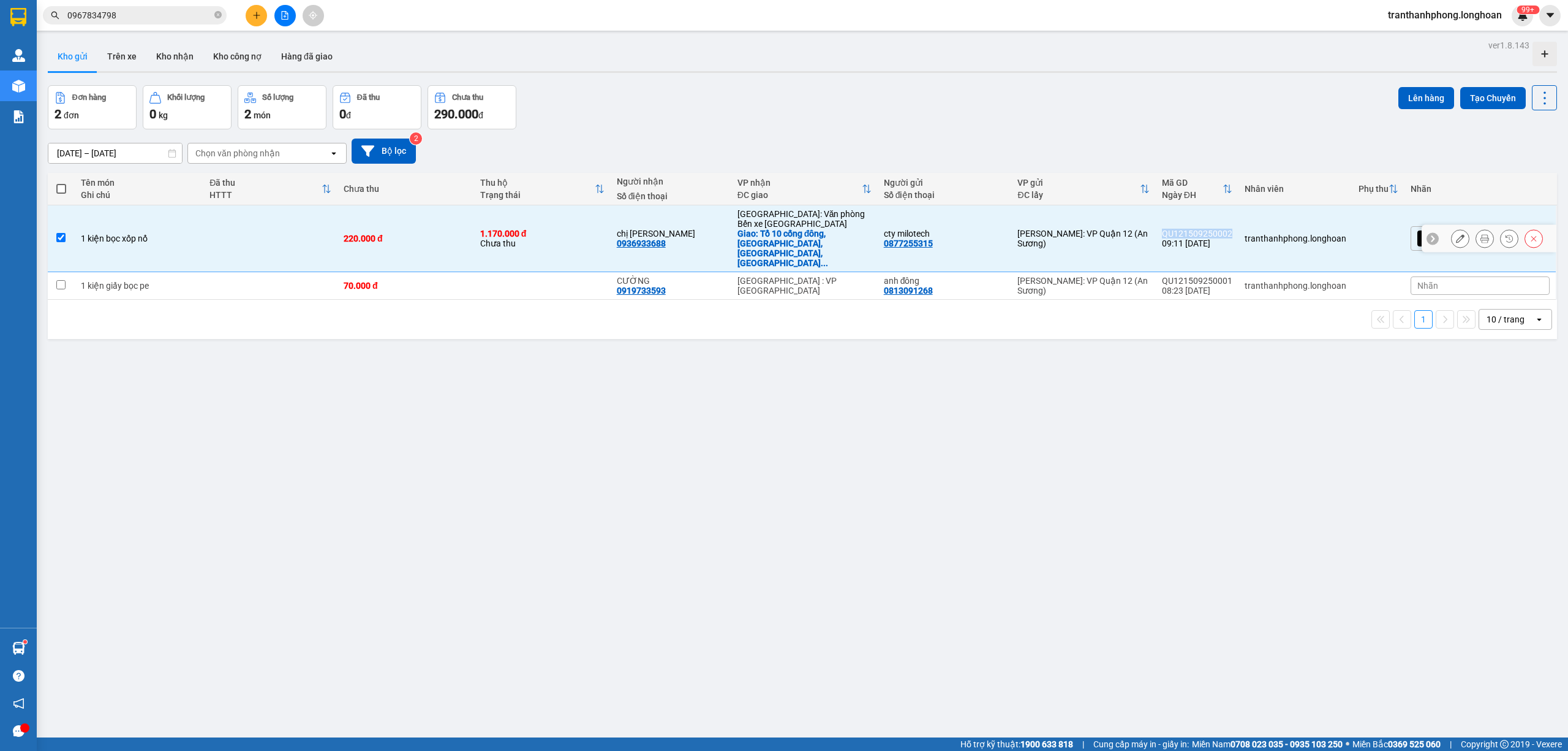
click at [1232, 229] on div "QU121509250002" at bounding box center [1197, 233] width 70 height 10
checkbox input "false"
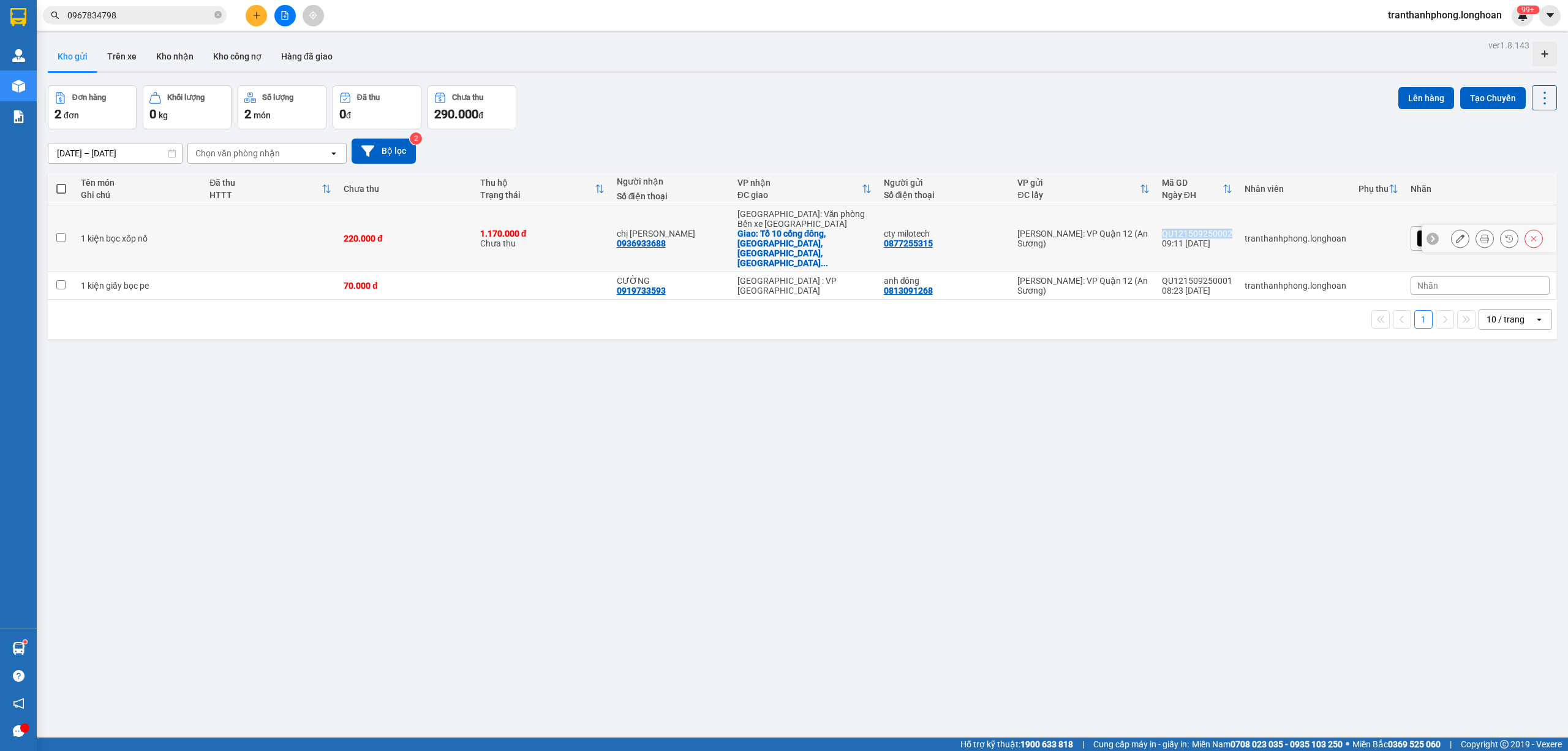
copy div "QU121509250002"
click at [222, 19] on span "0967834798" at bounding box center [134, 16] width 184 height 19
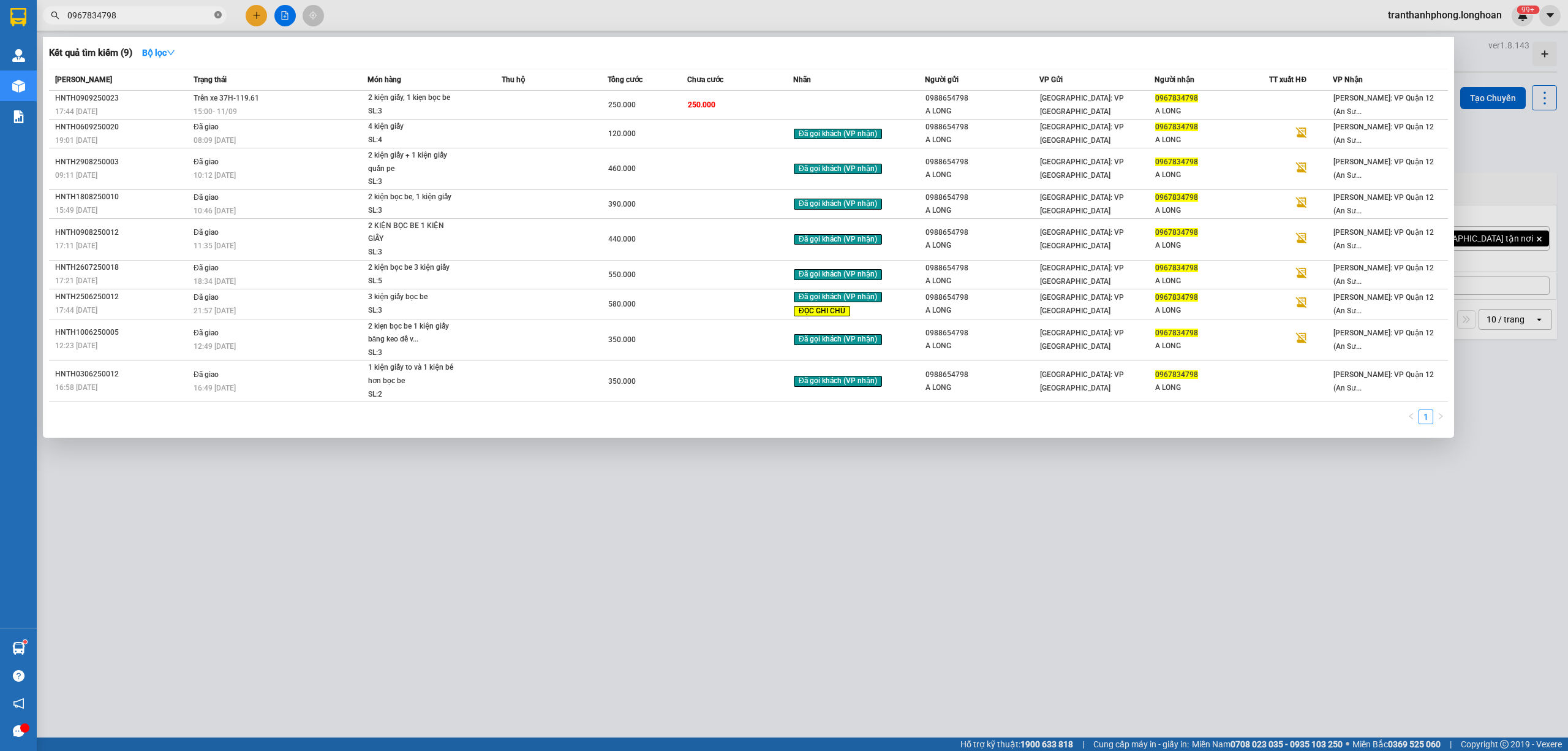
click at [217, 13] on icon "close-circle" at bounding box center [218, 15] width 7 height 7
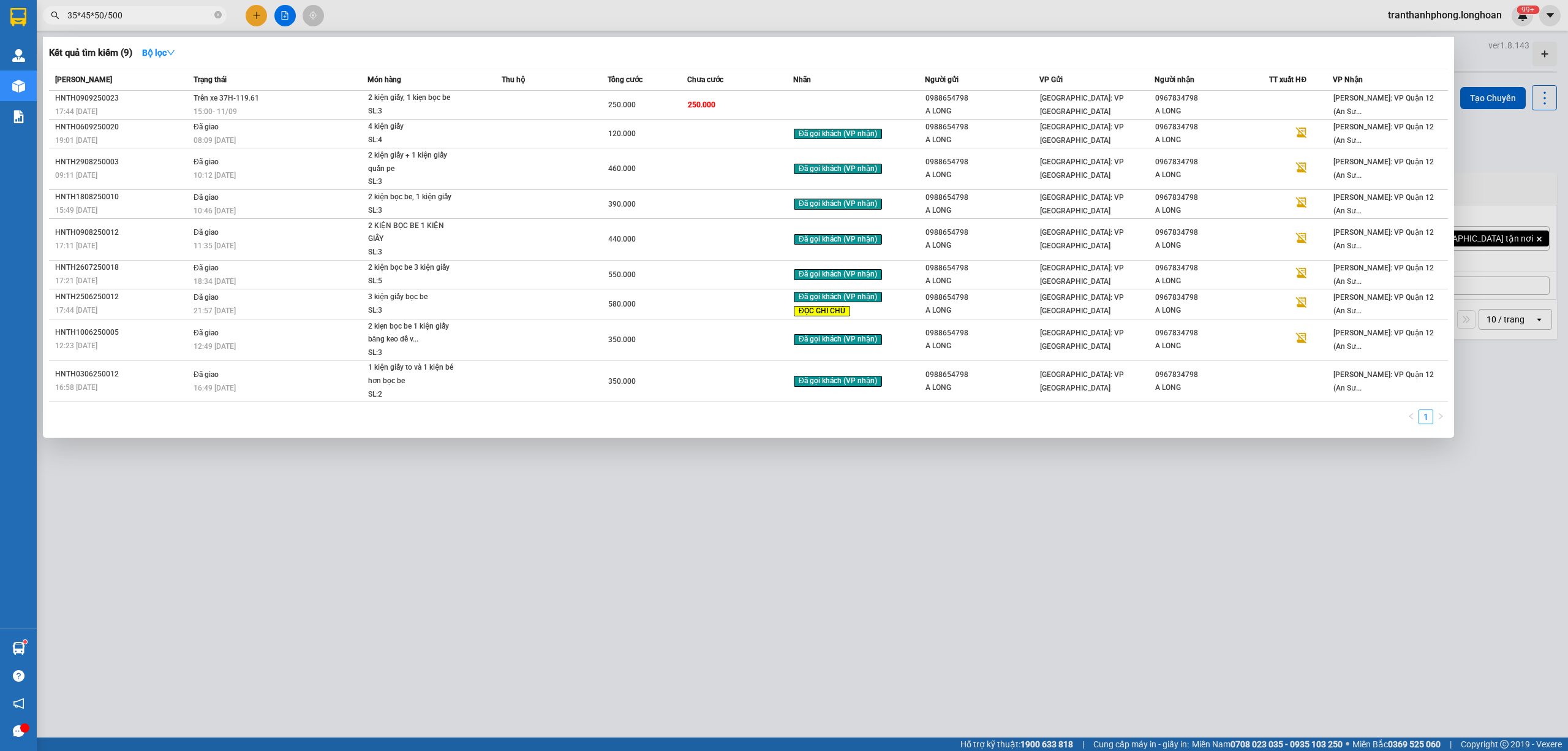
type input "35*45*50/5000"
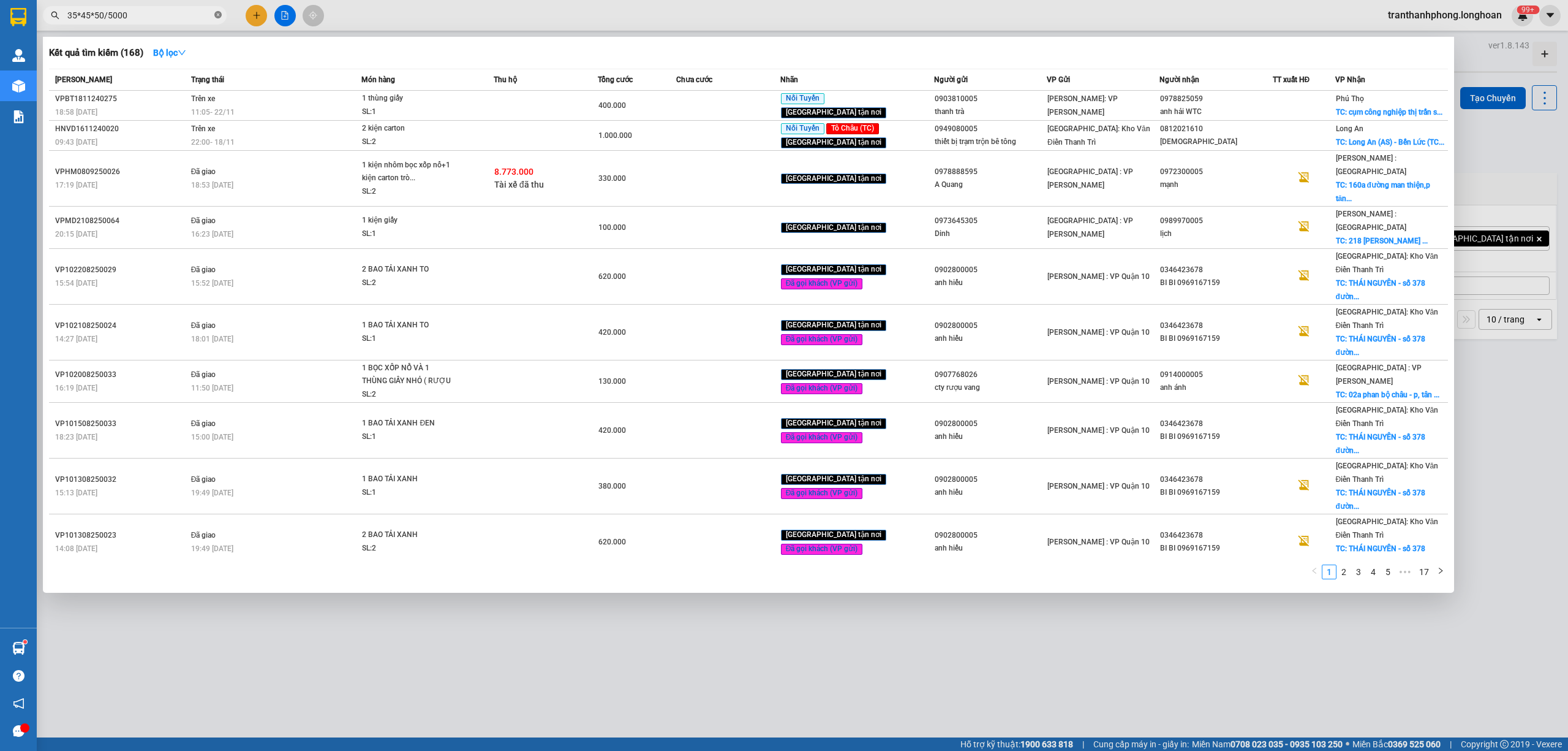
click at [218, 16] on icon "close-circle" at bounding box center [218, 15] width 7 height 7
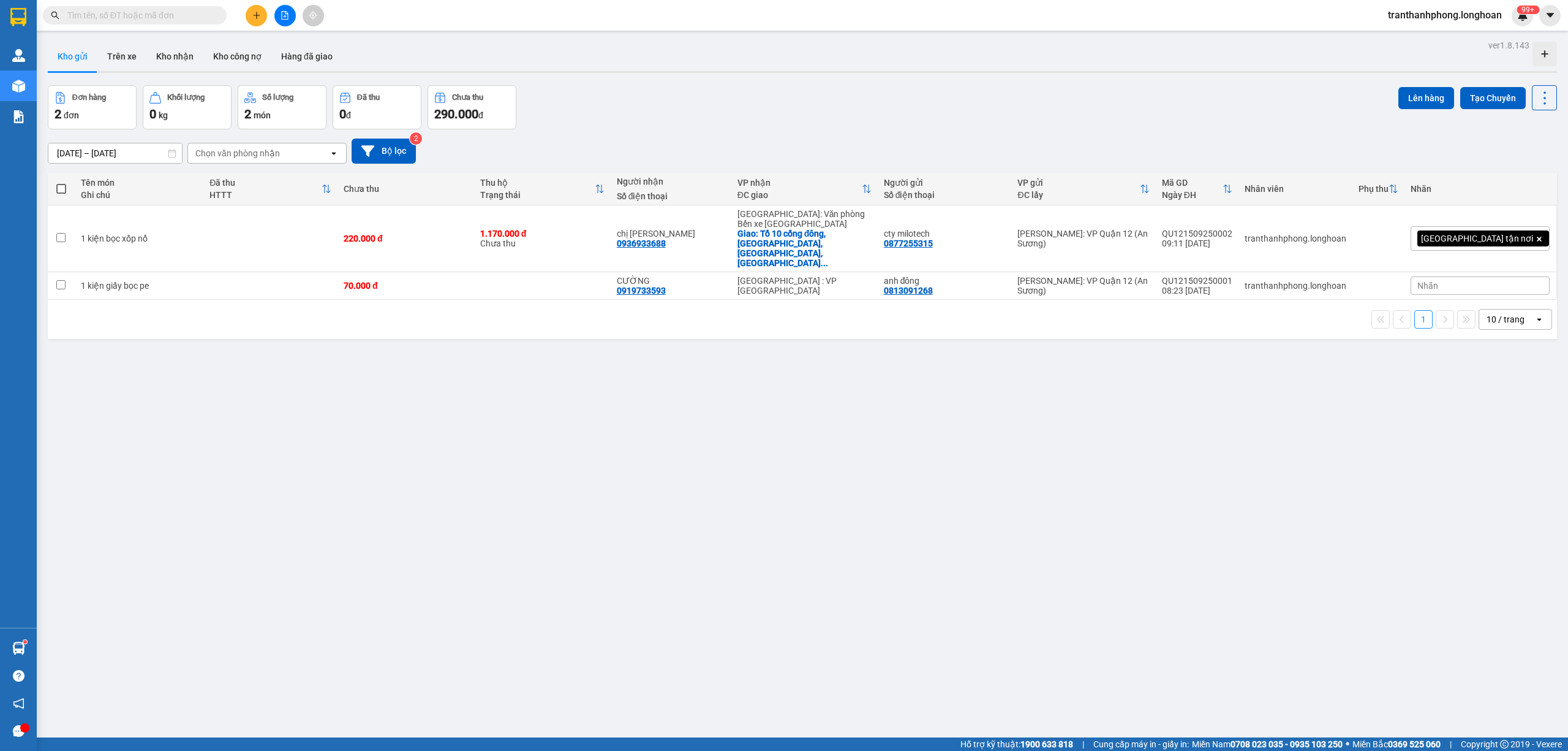
click at [796, 46] on div "Kho gửi Trên xe Kho nhận Kho công nợ Hàng đã giao" at bounding box center [803, 57] width 1509 height 32
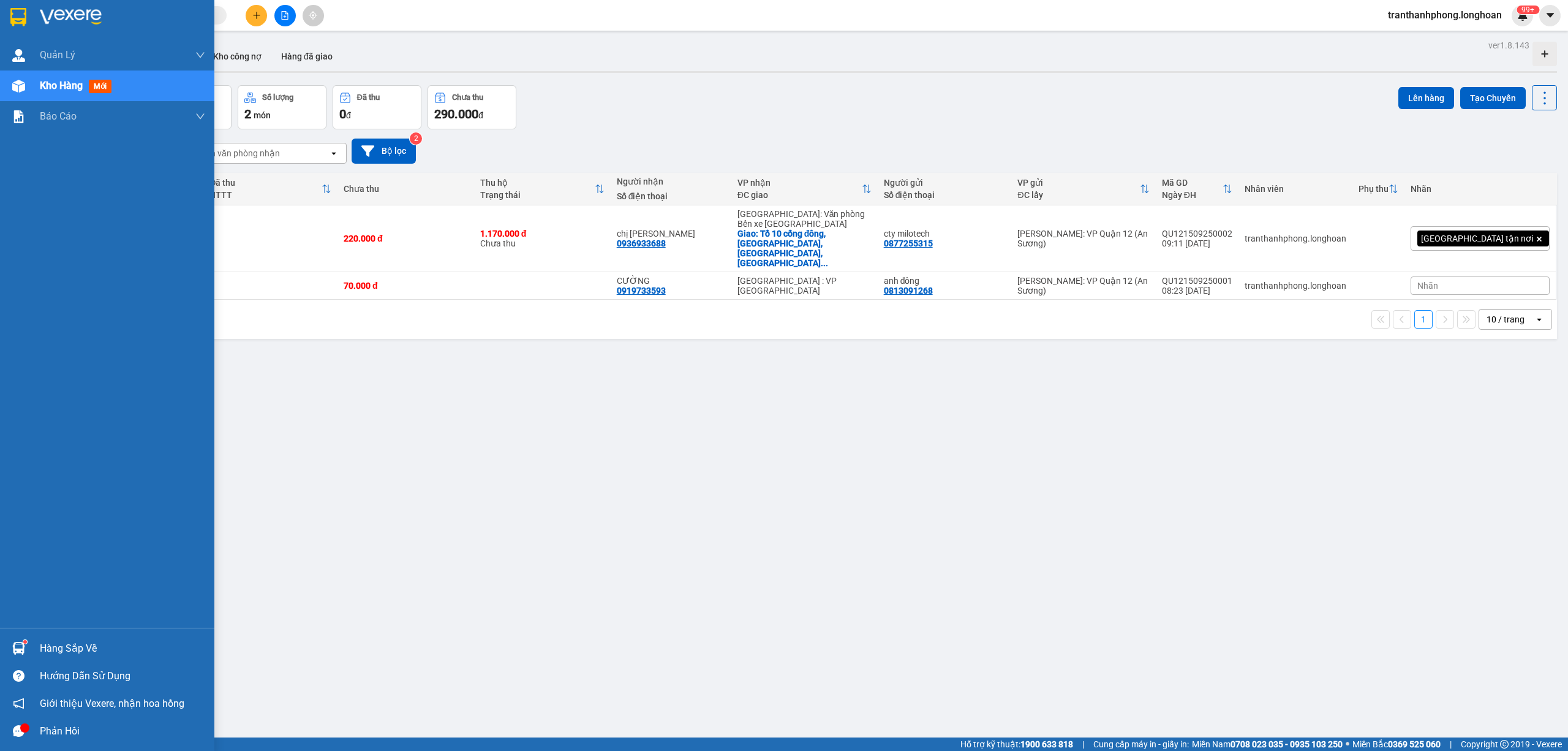
click at [50, 13] on img at bounding box center [70, 18] width 62 height 19
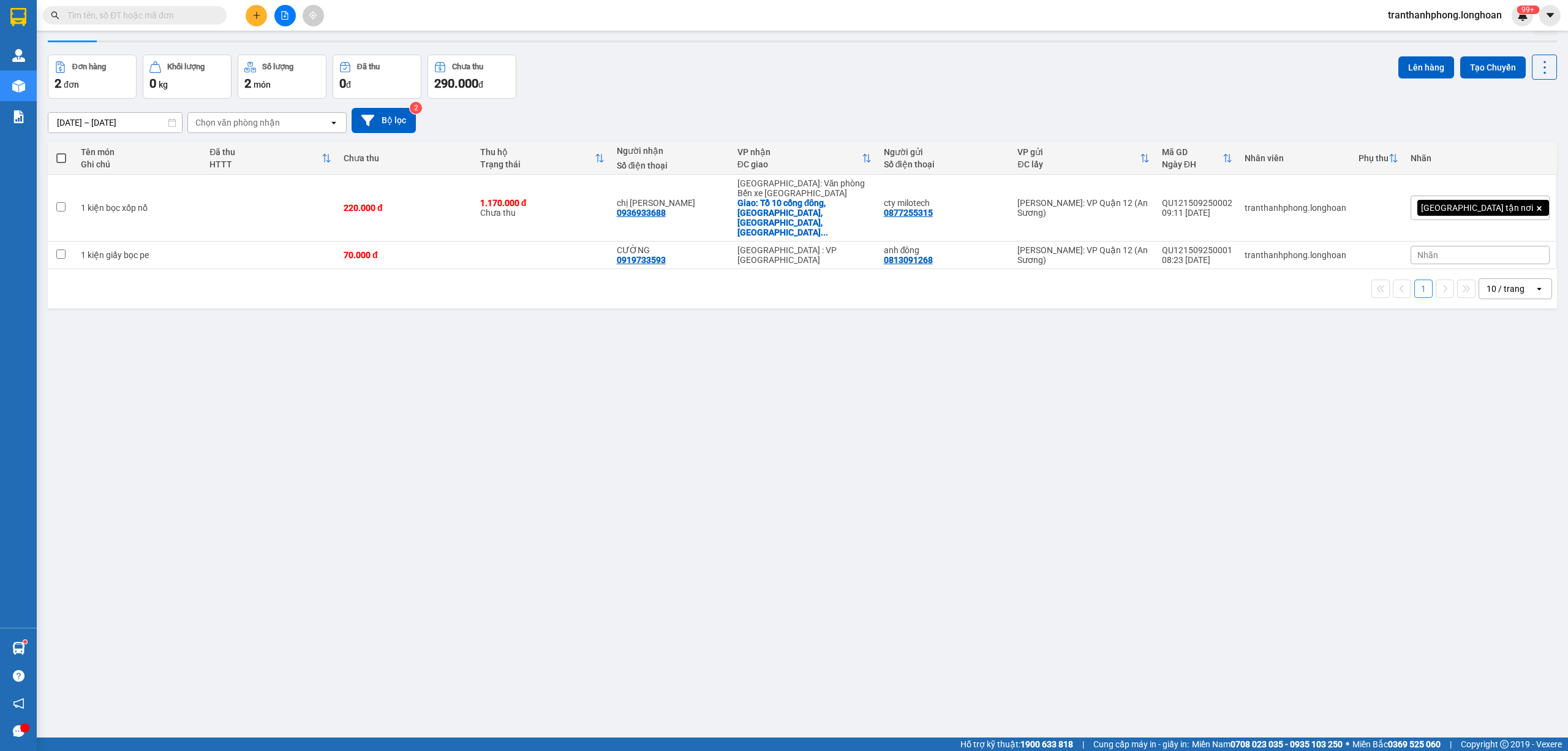
scroll to position [56, 0]
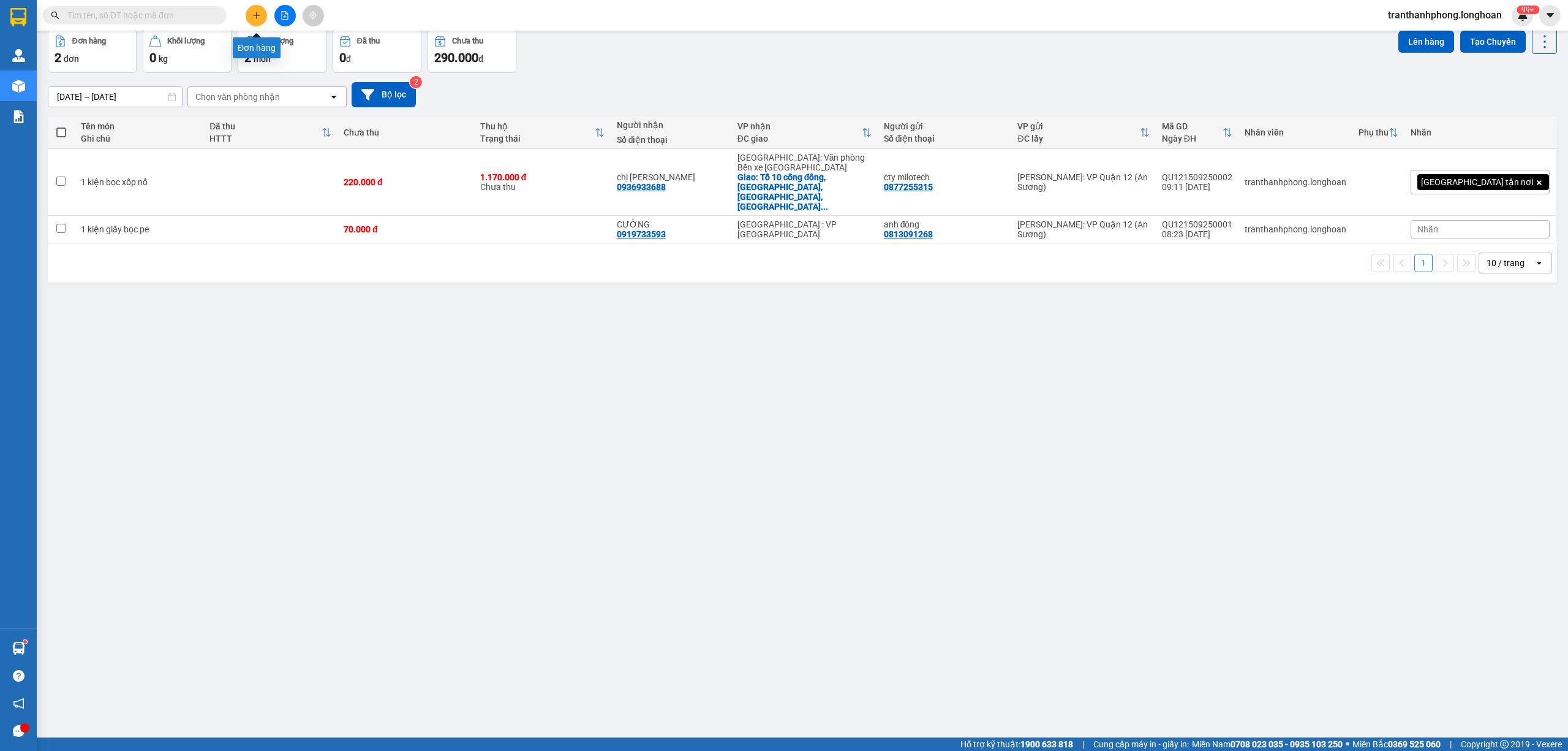
click at [260, 16] on icon "plus" at bounding box center [255, 15] width 6 height 1
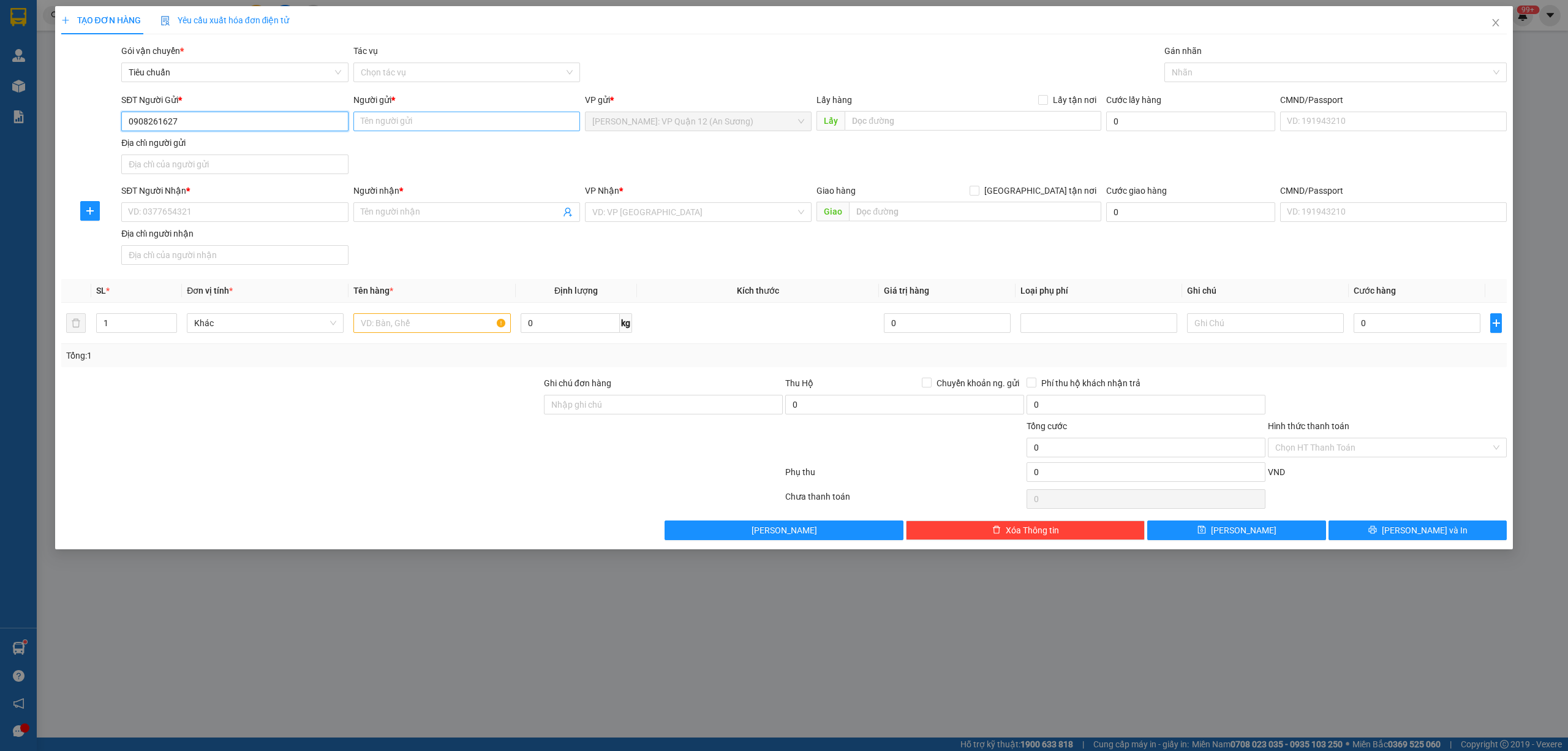
type input "0908261627"
click at [437, 131] on input "Người gửi *" at bounding box center [467, 120] width 227 height 19
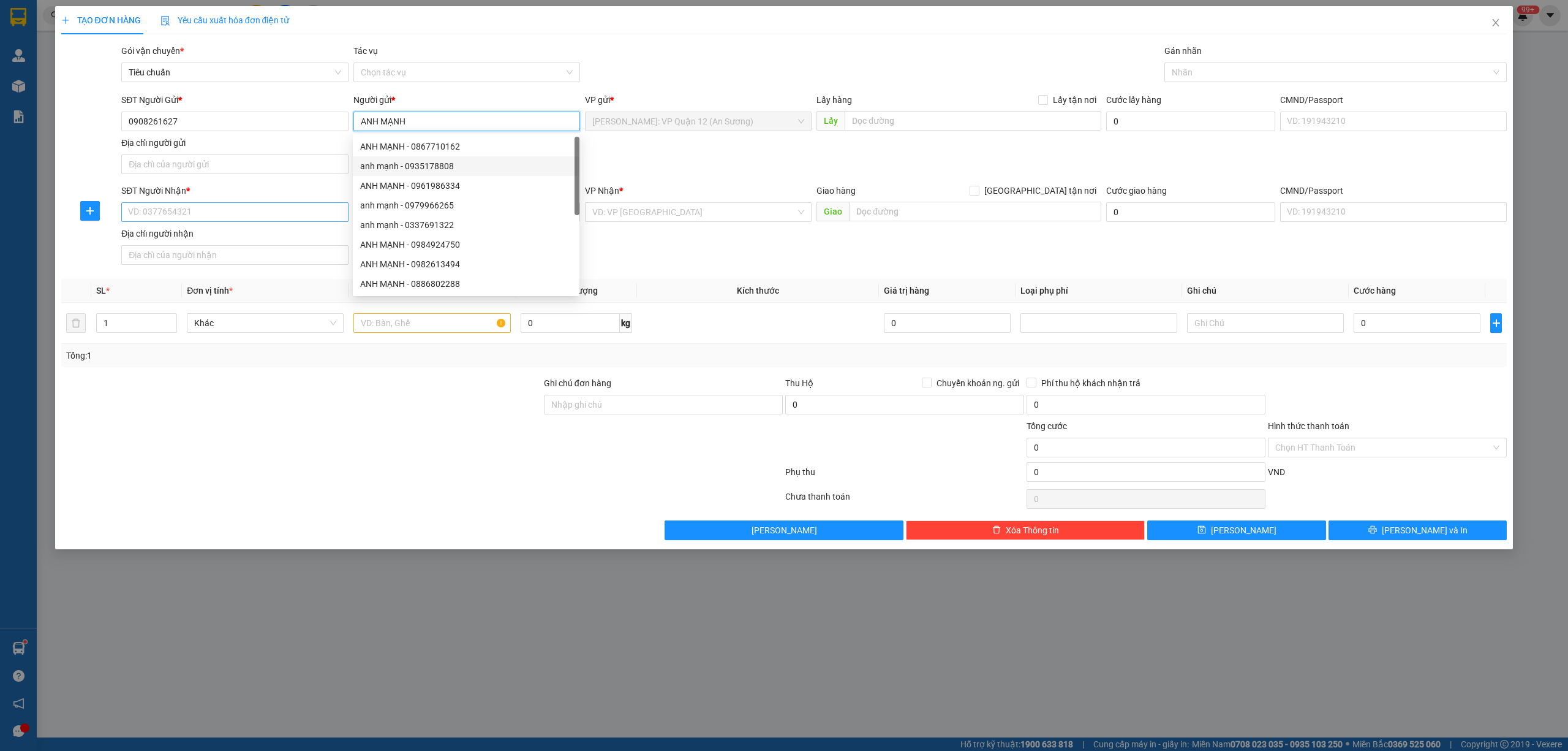
type input "ANH MẠNH"
click at [171, 204] on input "SĐT Người Nhận *" at bounding box center [234, 211] width 227 height 19
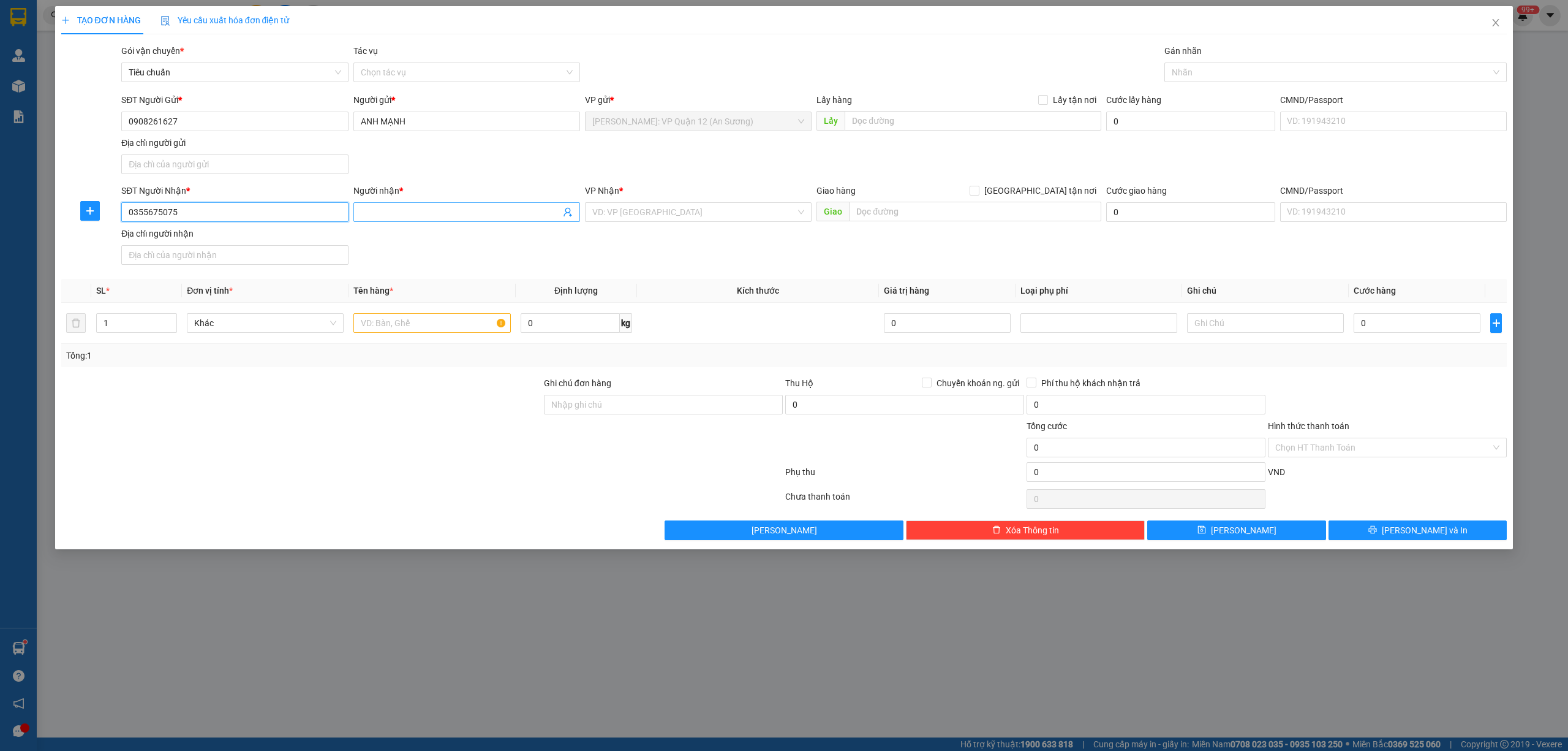
type input "0355675075"
click at [397, 219] on input "Người nhận *" at bounding box center [461, 212] width 200 height 14
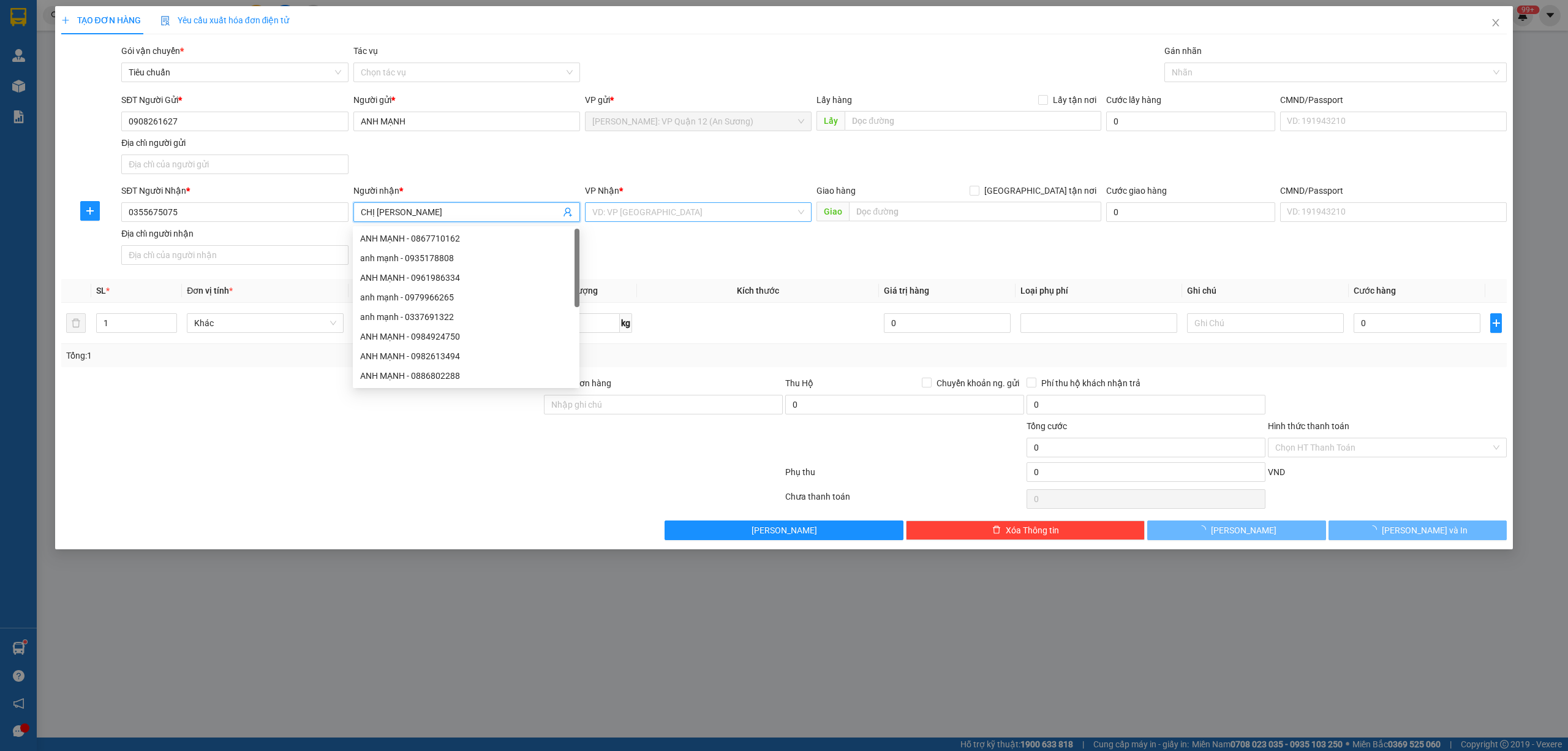
type input "CHỊ [PERSON_NAME]"
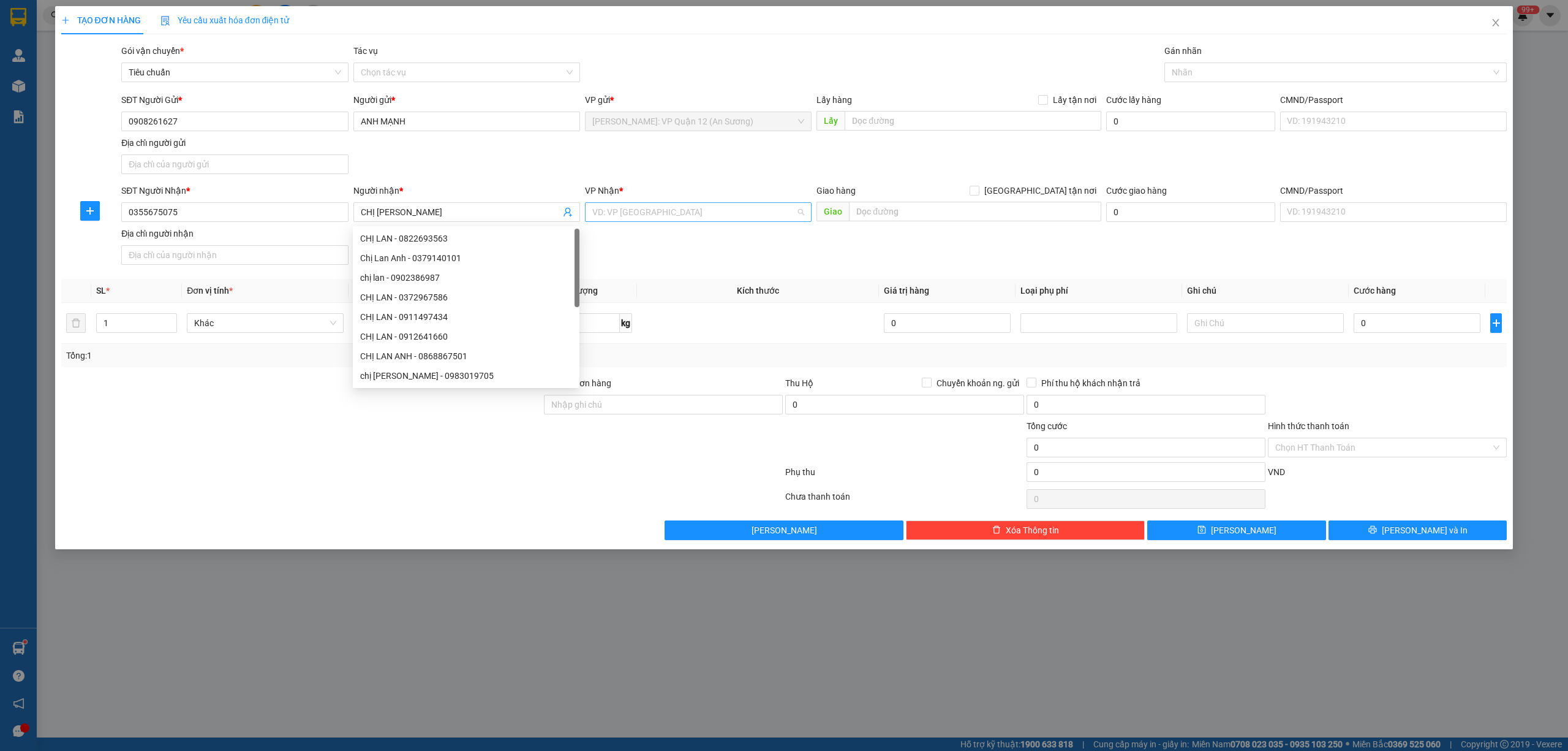
click at [632, 219] on input "search" at bounding box center [694, 212] width 204 height 19
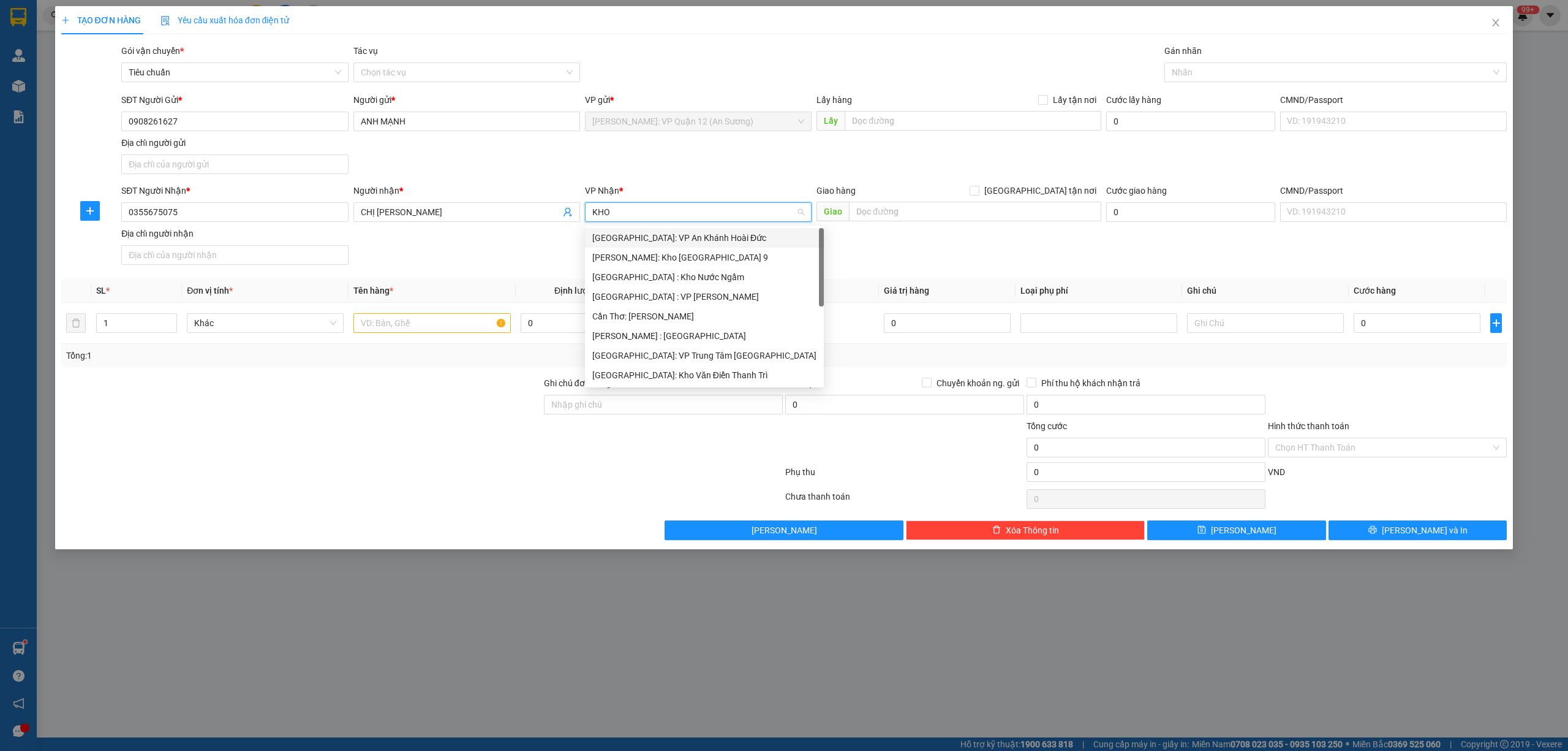
type input "KHO"
drag, startPoint x: 647, startPoint y: 322, endPoint x: 647, endPoint y: 314, distance: 8.0
click at [647, 318] on div "[GEOGRAPHIC_DATA]: Kho Văn Điển Thanh Trì" at bounding box center [698, 316] width 212 height 14
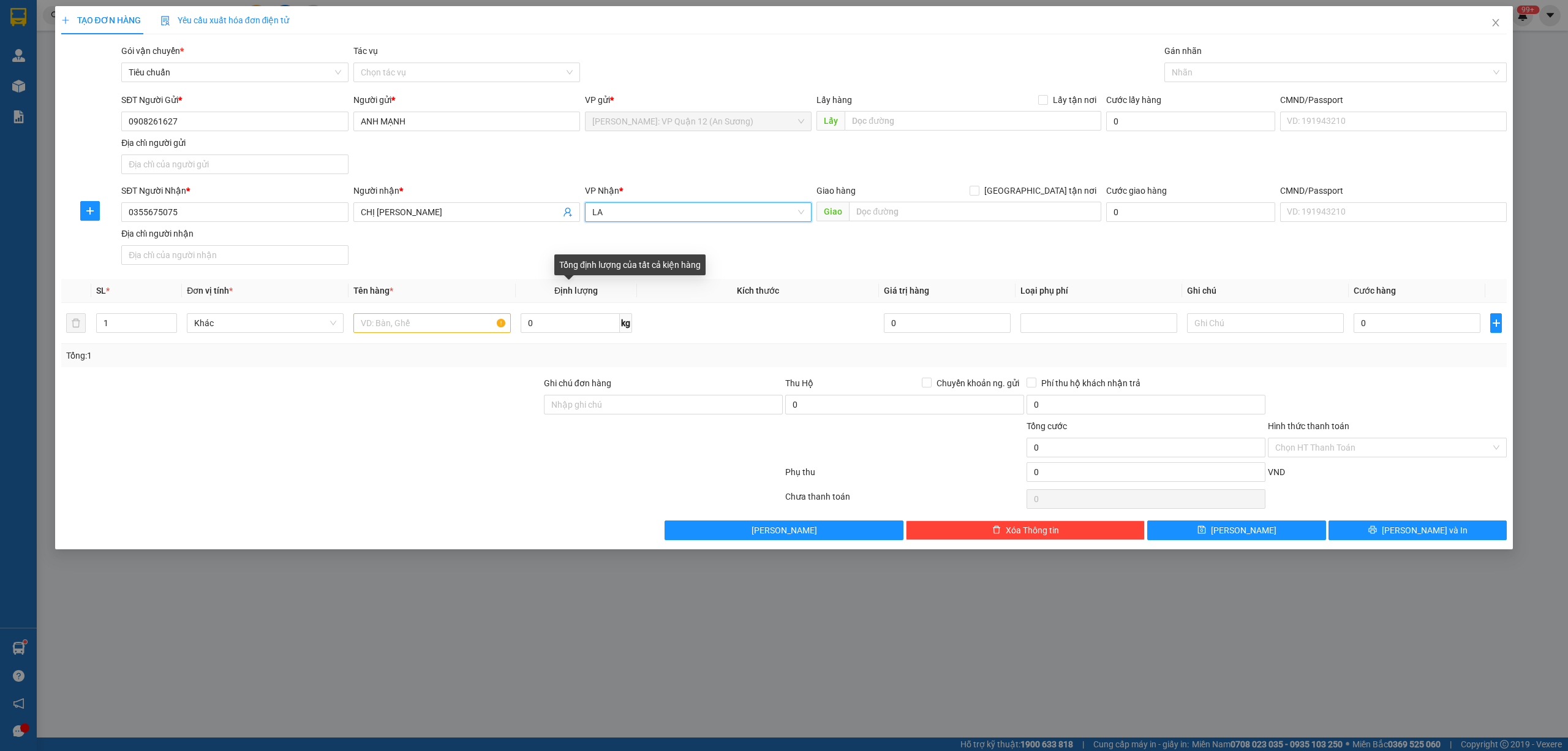
type input "L"
type input "KHO"
click at [649, 224] on div "VP Nhận * KHO" at bounding box center [698, 206] width 227 height 43
click at [647, 219] on input "KHO" at bounding box center [694, 212] width 204 height 19
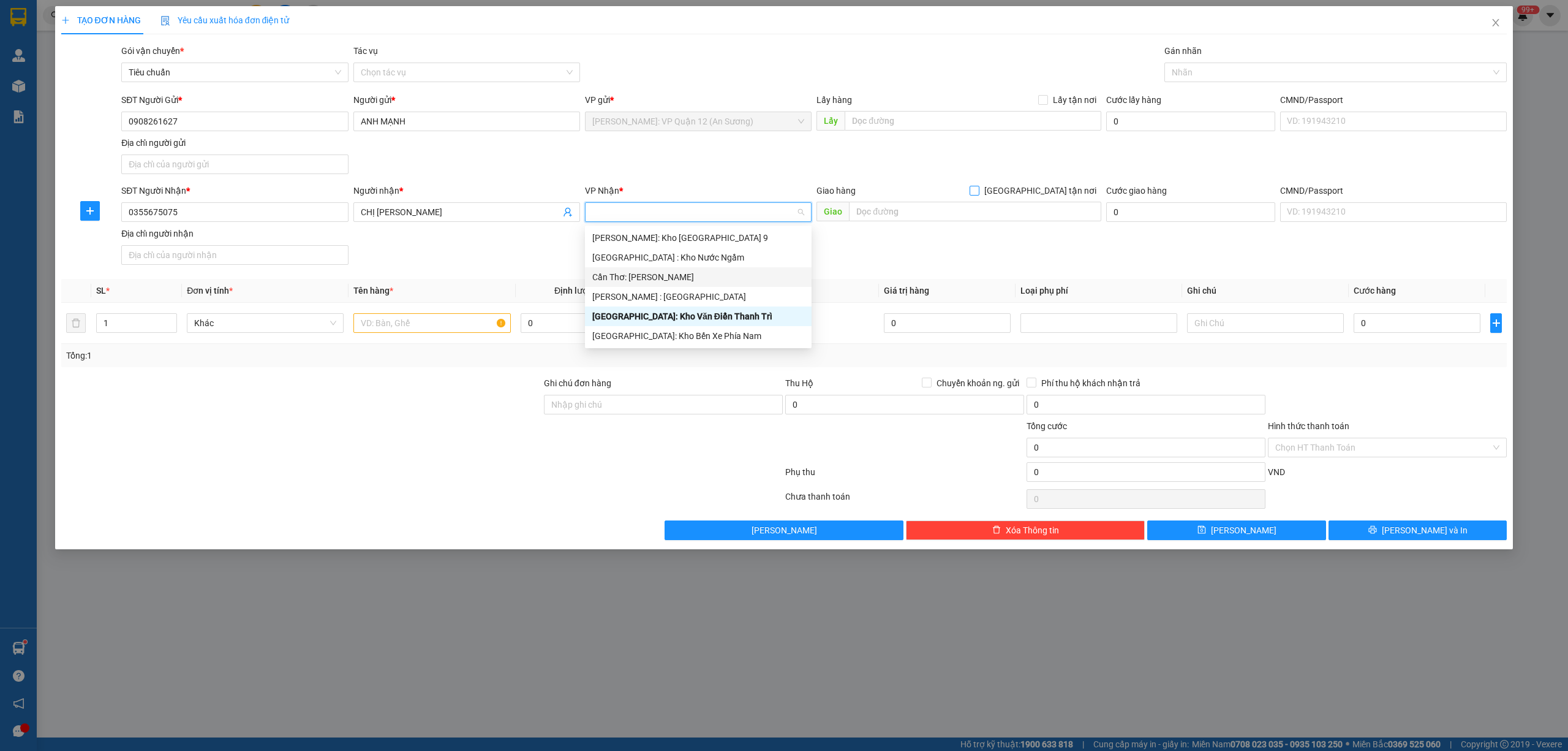
click at [1045, 196] on span "[GEOGRAPHIC_DATA] tận nơi" at bounding box center [1040, 191] width 122 height 14
click at [978, 194] on input "[GEOGRAPHIC_DATA] tận nơi" at bounding box center [973, 189] width 8 height 8
checkbox input "true"
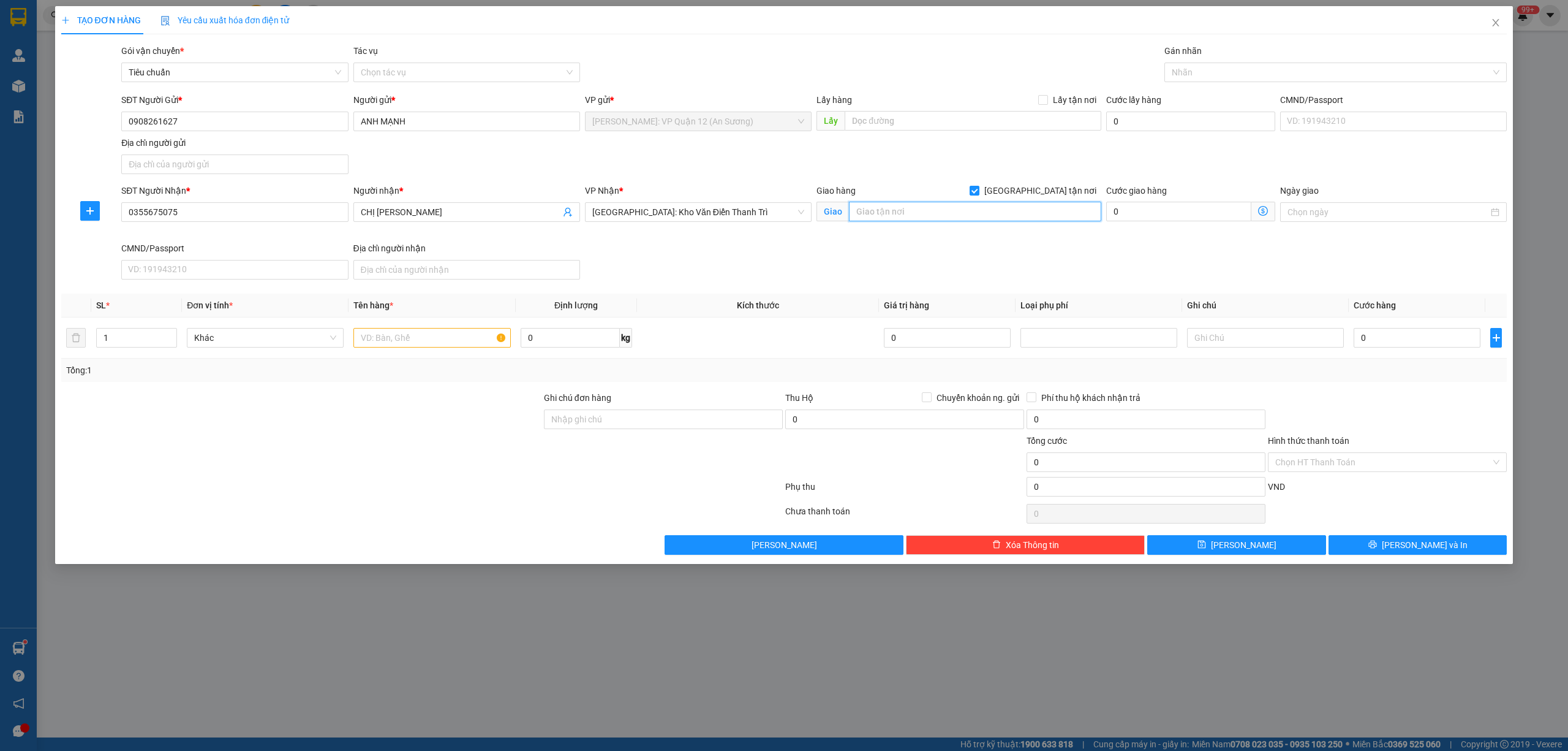
click at [1012, 204] on input "text" at bounding box center [975, 211] width 253 height 19
type input "L"
drag, startPoint x: 1270, startPoint y: 77, endPoint x: 1262, endPoint y: 80, distance: 8.5
click at [1268, 76] on div at bounding box center [1329, 72] width 325 height 15
type input "LAN ĐƯỜNG, KHUÊ NGOẠI 2, MÊ LINH, HN"
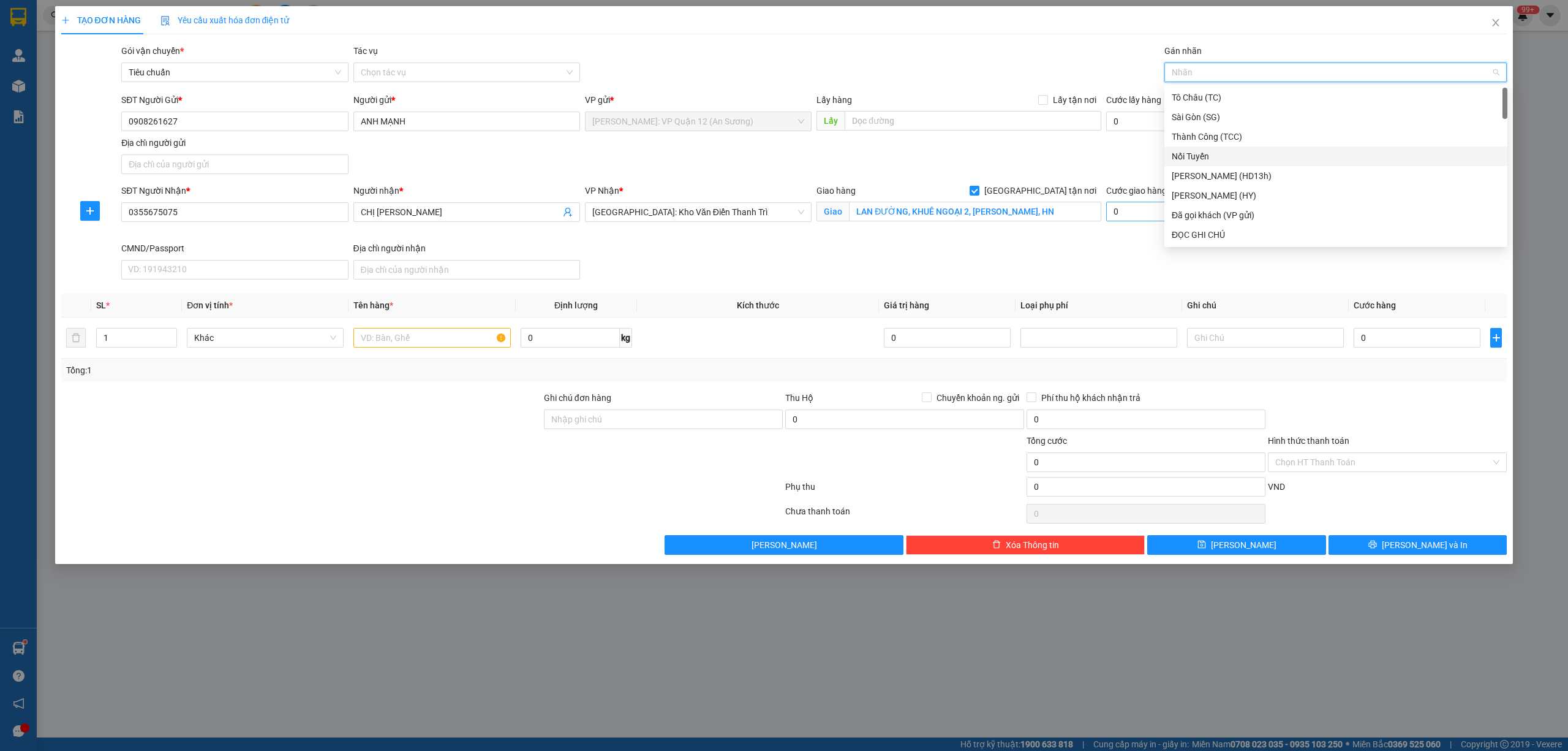
type input "G"
drag, startPoint x: 1194, startPoint y: 236, endPoint x: 1141, endPoint y: 241, distance: 53.2
click at [1188, 236] on div "[GEOGRAPHIC_DATA] tận nơi" at bounding box center [1336, 234] width 329 height 14
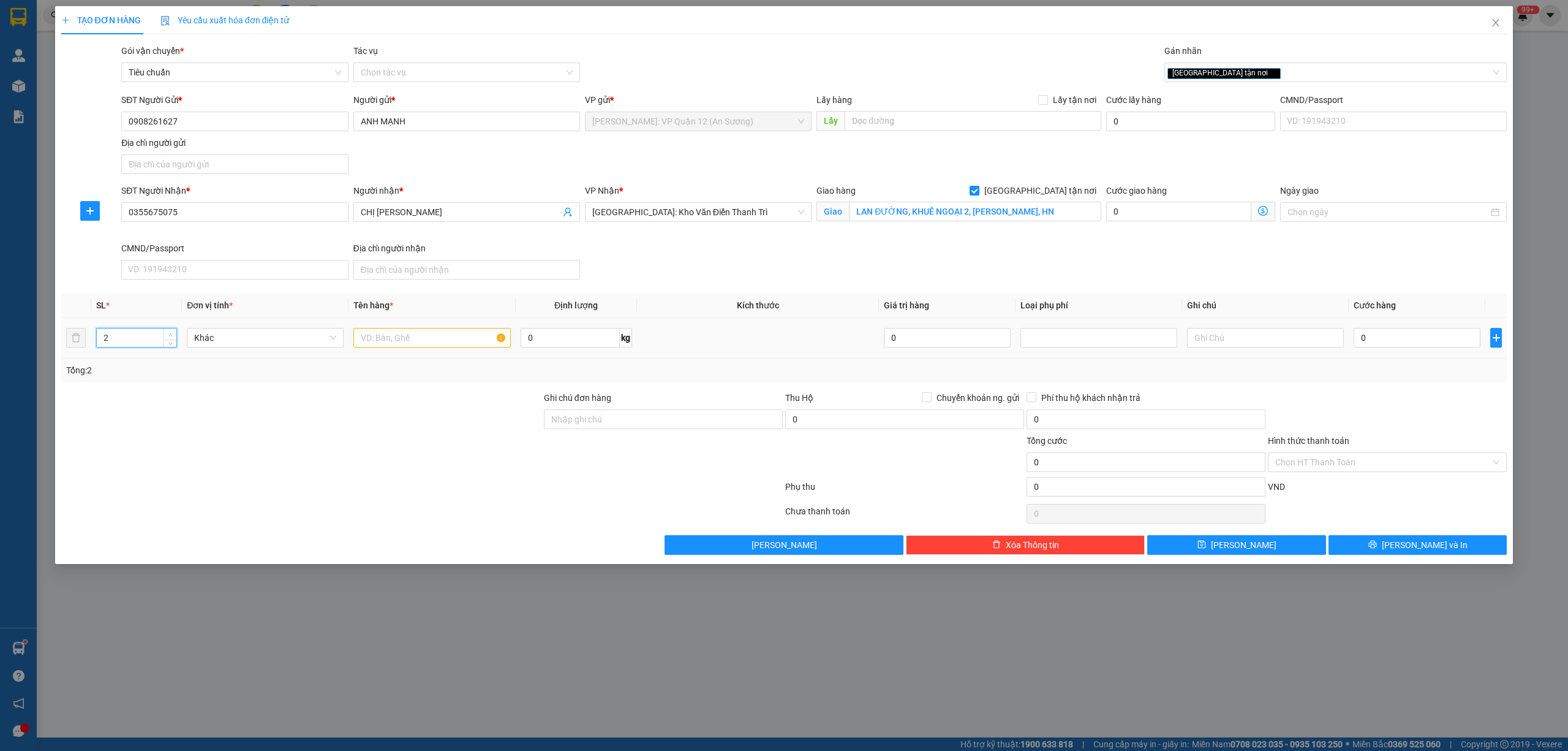
click at [175, 337] on span "Increase Value" at bounding box center [169, 334] width 14 height 11
click at [173, 337] on span "up" at bounding box center [170, 334] width 7 height 7
type input "5"
click at [173, 337] on span "up" at bounding box center [170, 334] width 7 height 7
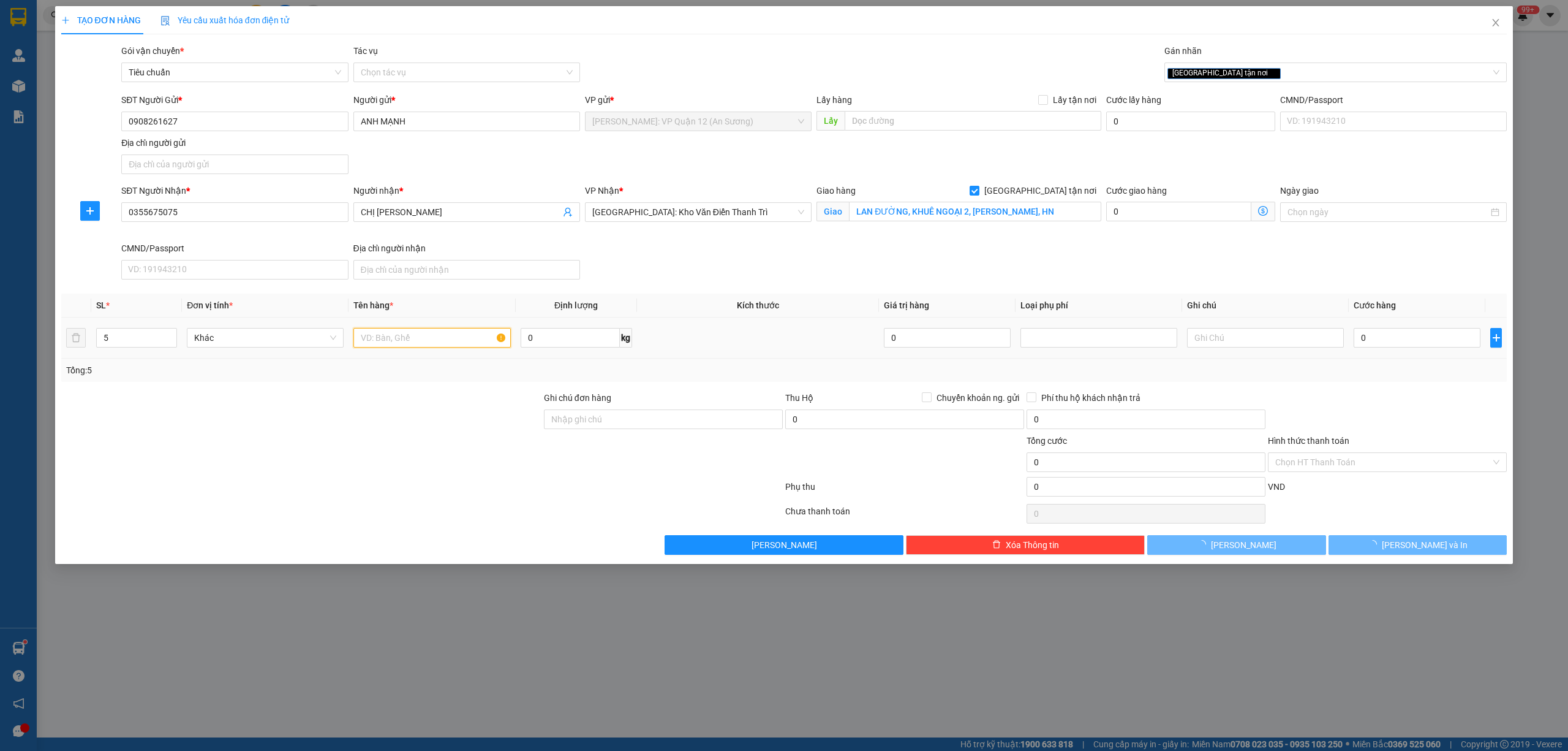
click at [443, 347] on input "text" at bounding box center [431, 337] width 156 height 19
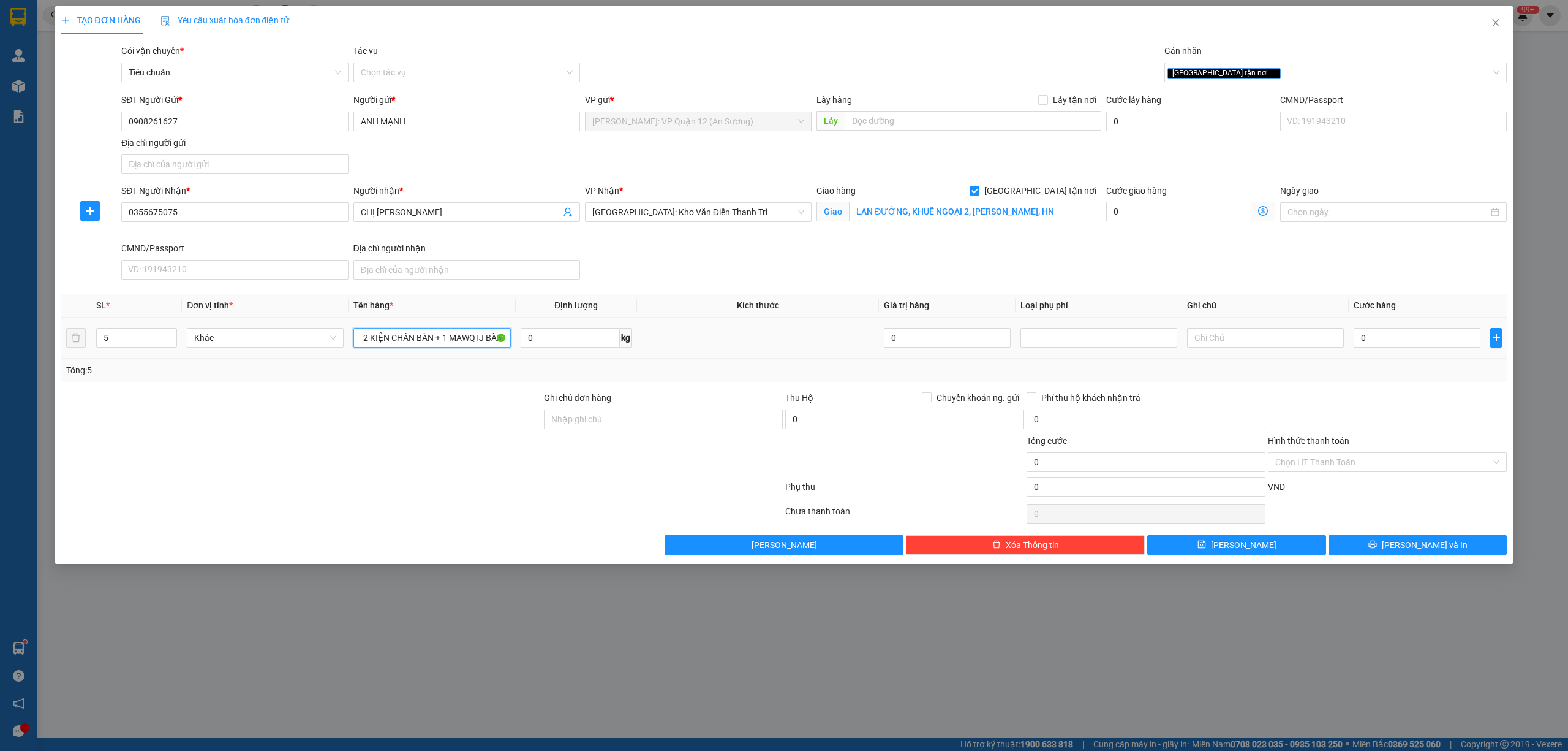
scroll to position [0, 133]
click at [480, 339] on input "2 KIỆN ĐẦU MÁY MAY BỌC XỐP + 2 KIỆN CHÂN BÀN + 1 MAWQTJ BÀN" at bounding box center [431, 337] width 156 height 19
type input "2 KIỆN ĐẦU MÁY MAY BỌC XỐP + 2 KIỆN CHÂN BÀN + 1 MẶT BÀN"
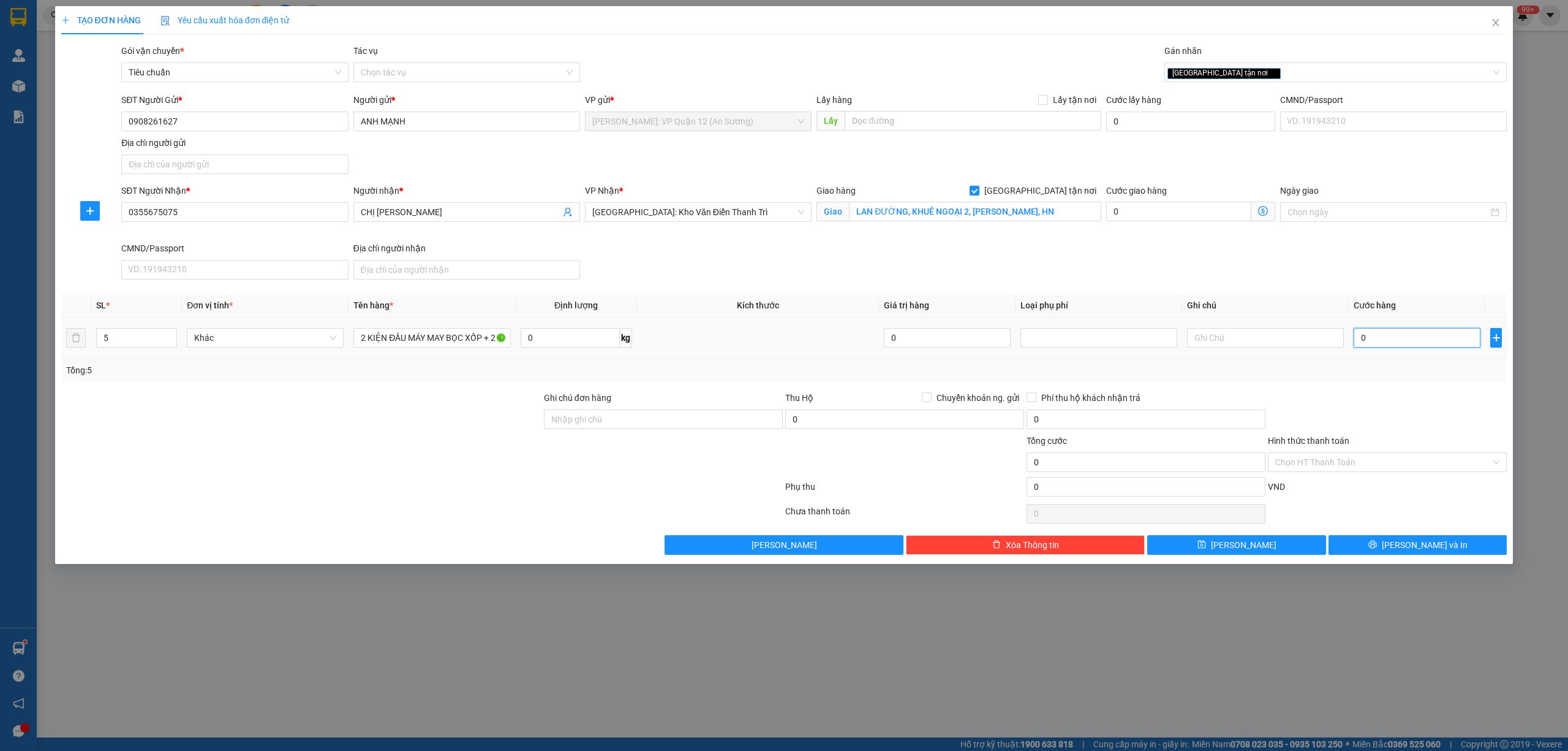
click at [1404, 345] on input "0" at bounding box center [1416, 337] width 127 height 19
type input "9"
type input "900"
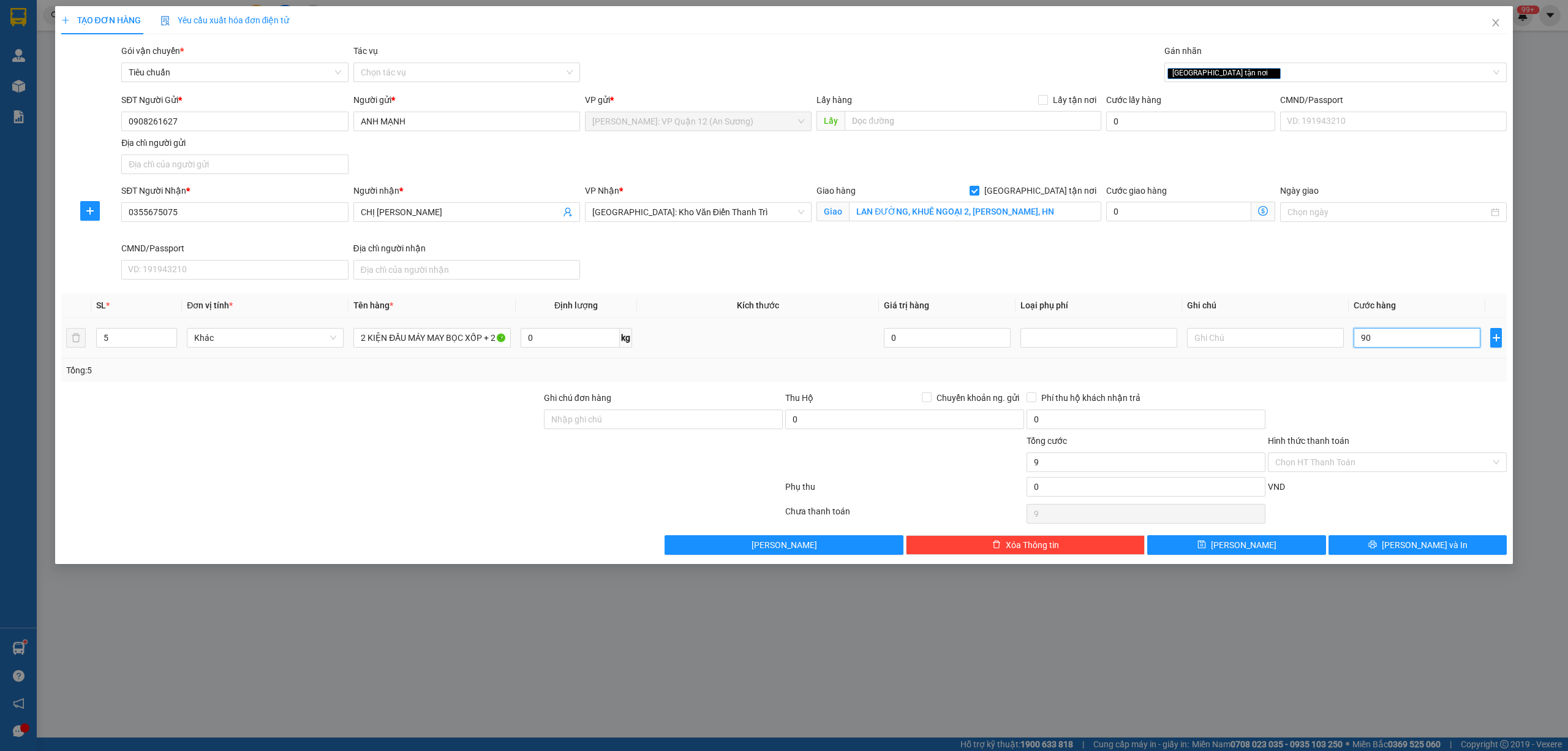
type input "900"
type input "9.000"
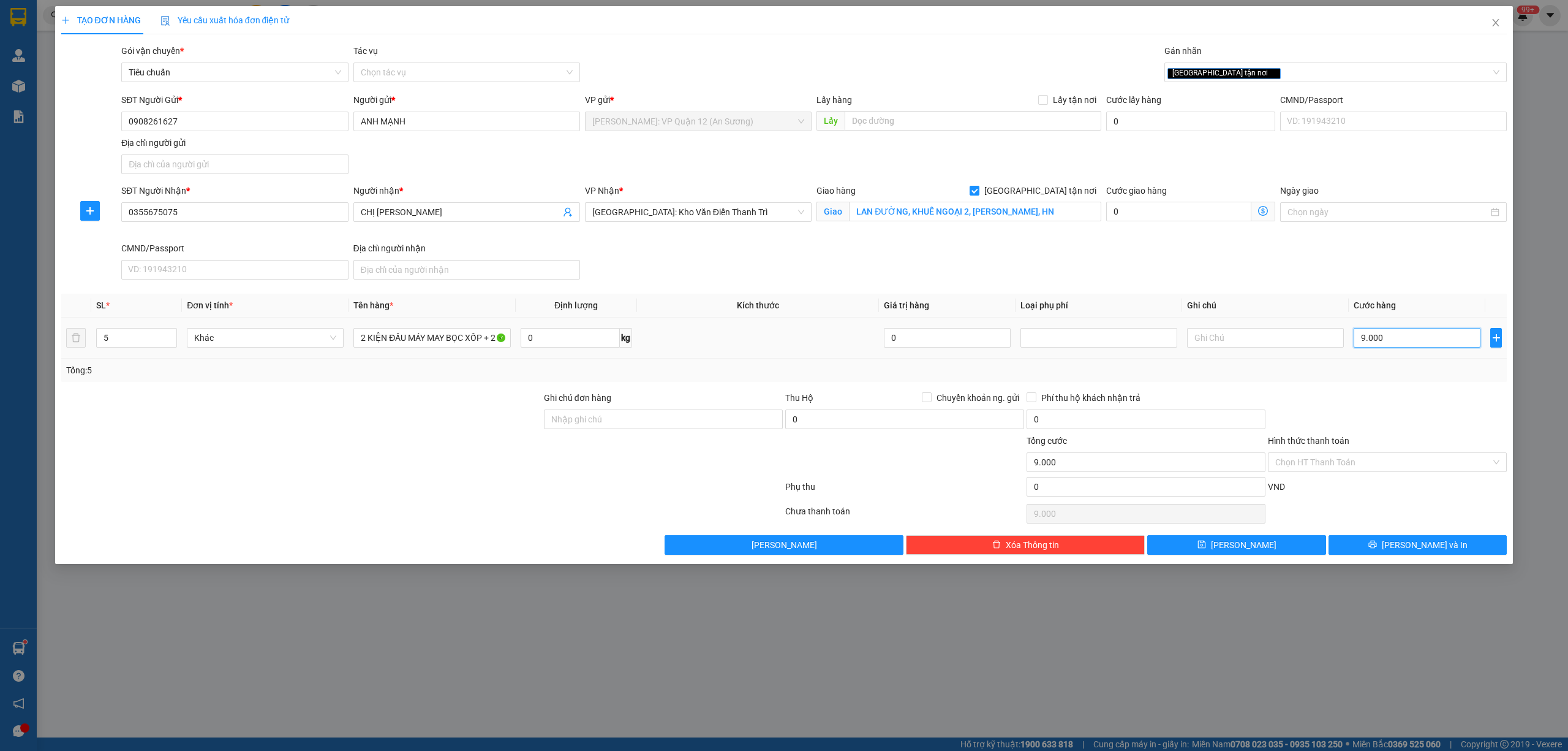
type input "90.000"
type input "900.000"
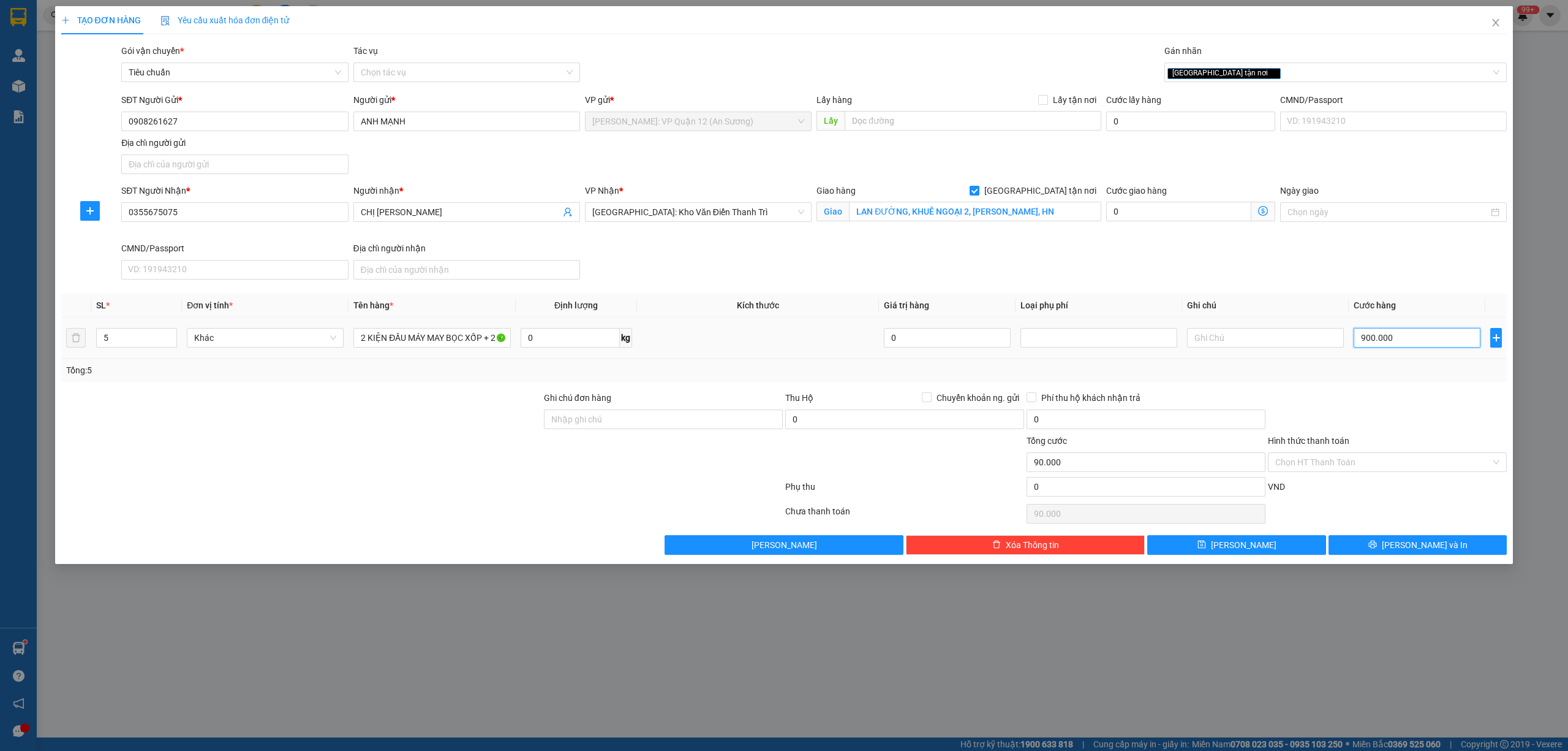
type input "900.000"
click at [1444, 554] on button "[PERSON_NAME] và In" at bounding box center [1417, 544] width 179 height 19
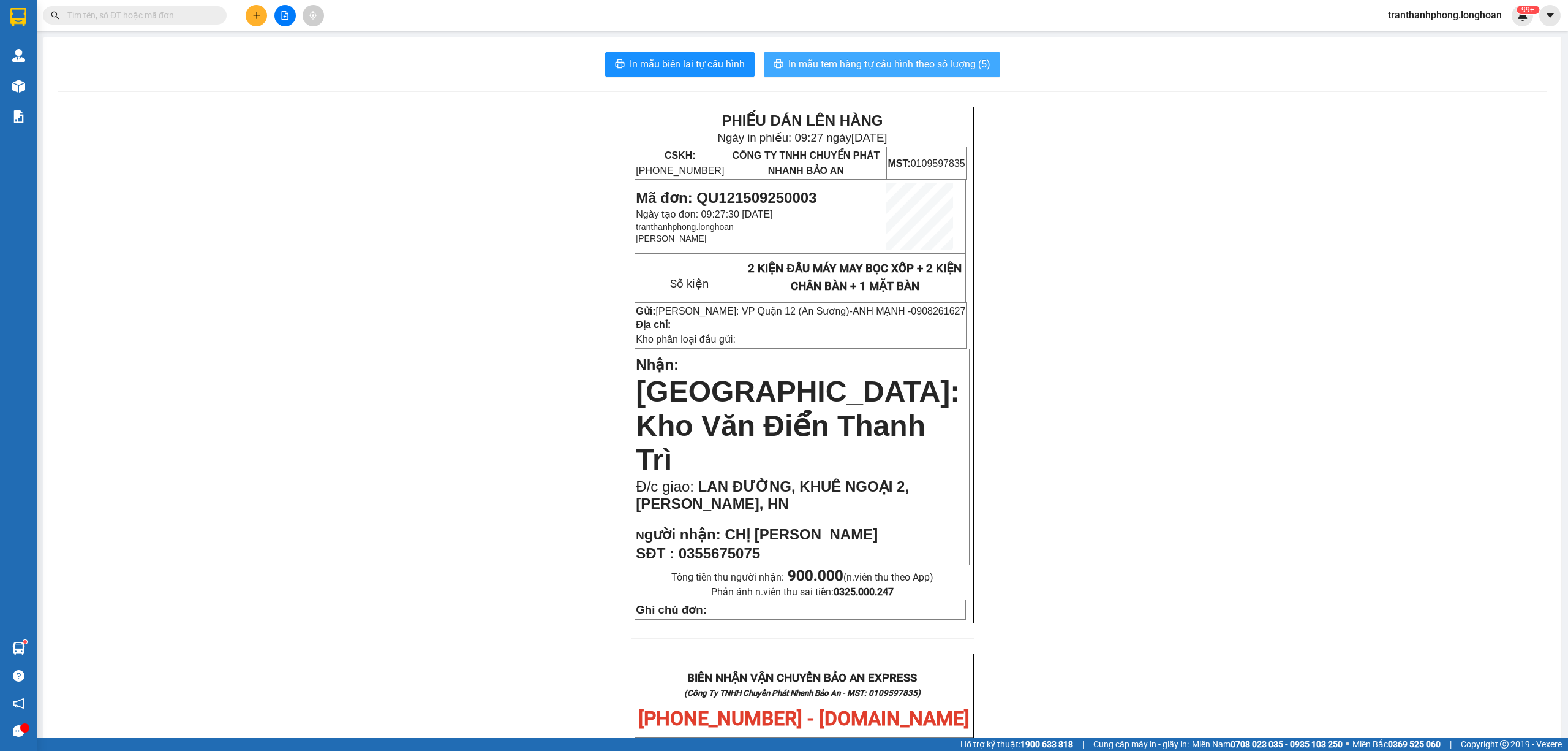
click at [833, 71] on span "In mẫu tem hàng tự cấu hình theo số lượng (5)" at bounding box center [890, 64] width 202 height 16
click at [667, 69] on span "In mẫu biên lai tự cấu hình" at bounding box center [687, 64] width 115 height 16
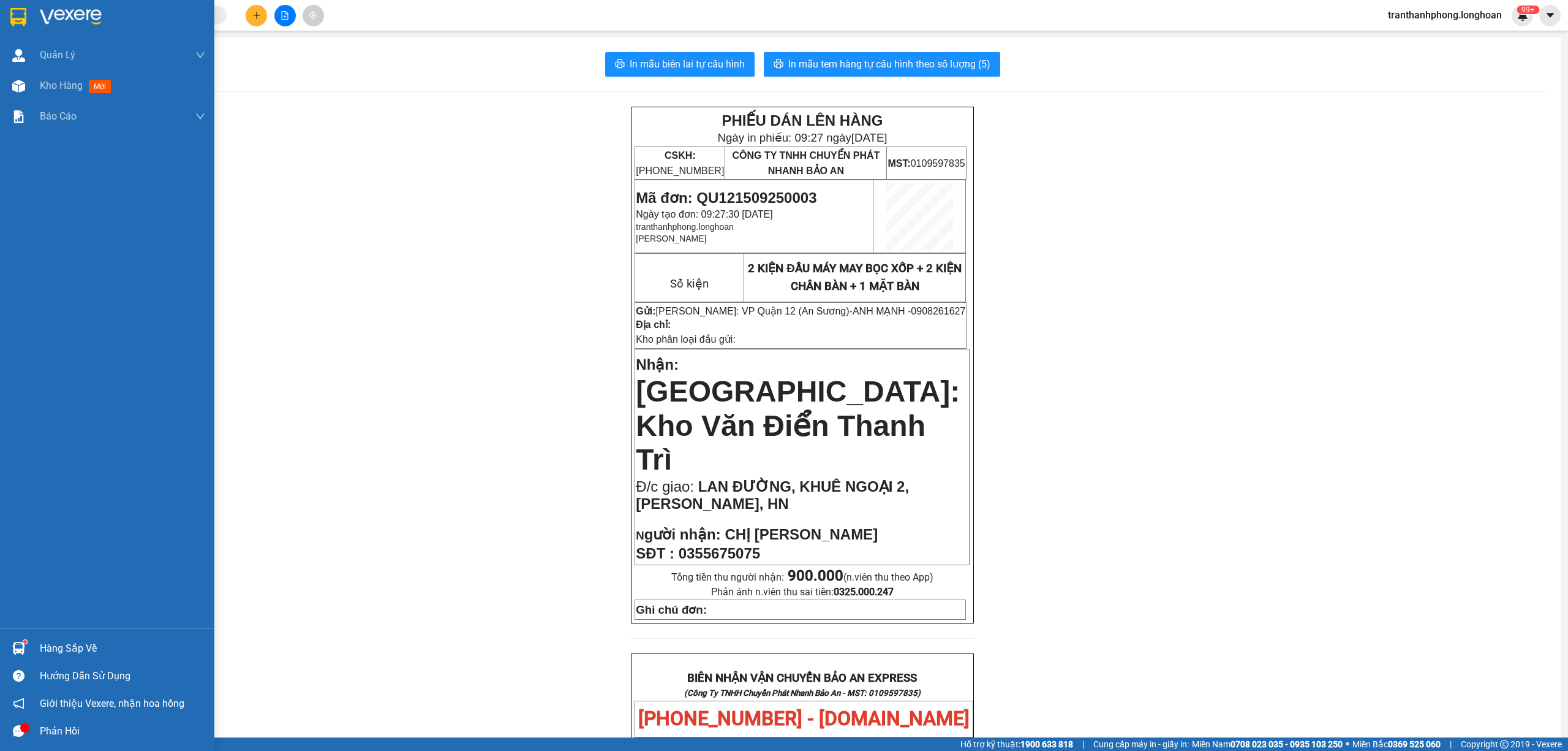
click at [14, 31] on div at bounding box center [107, 19] width 215 height 40
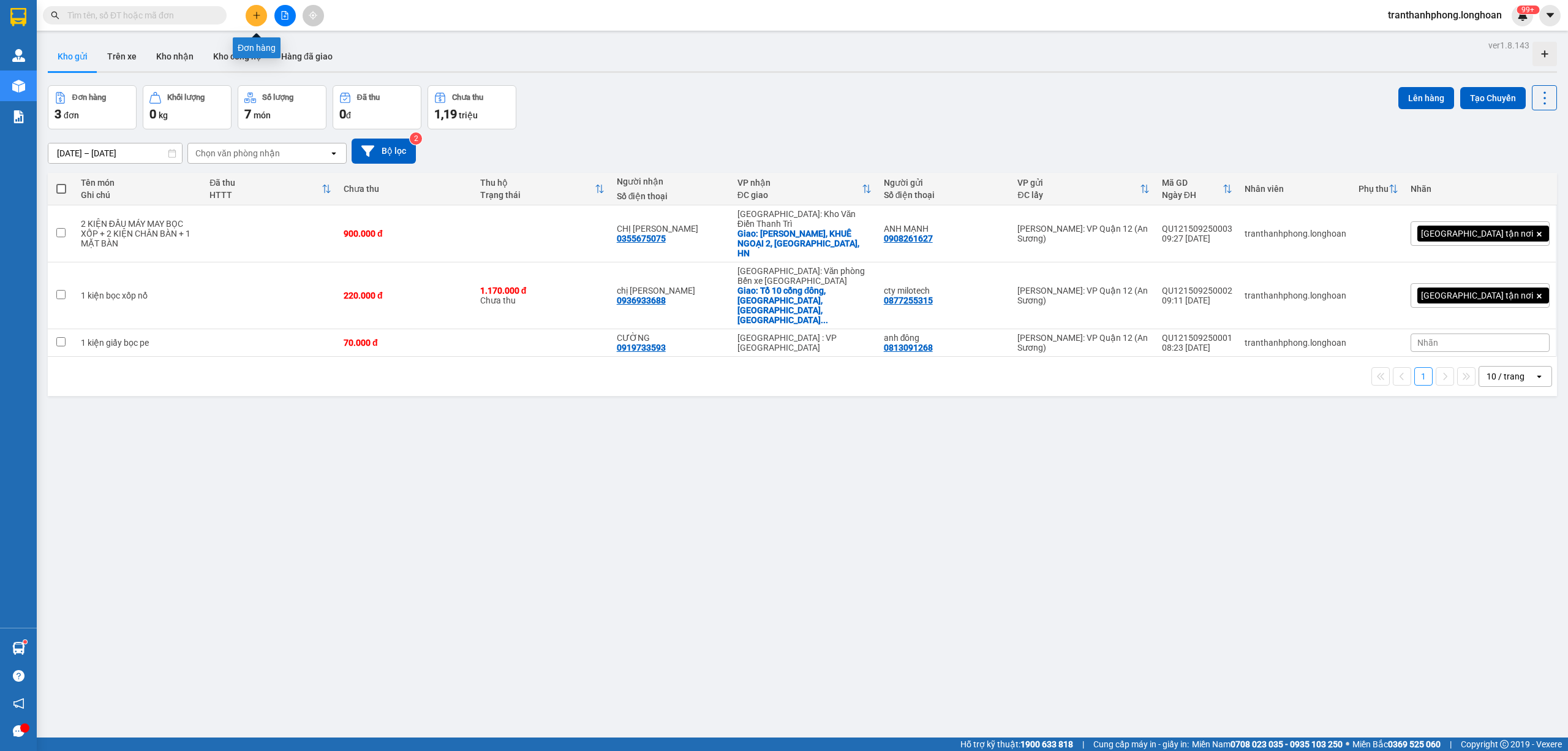
click at [255, 11] on icon "plus" at bounding box center [256, 15] width 8 height 8
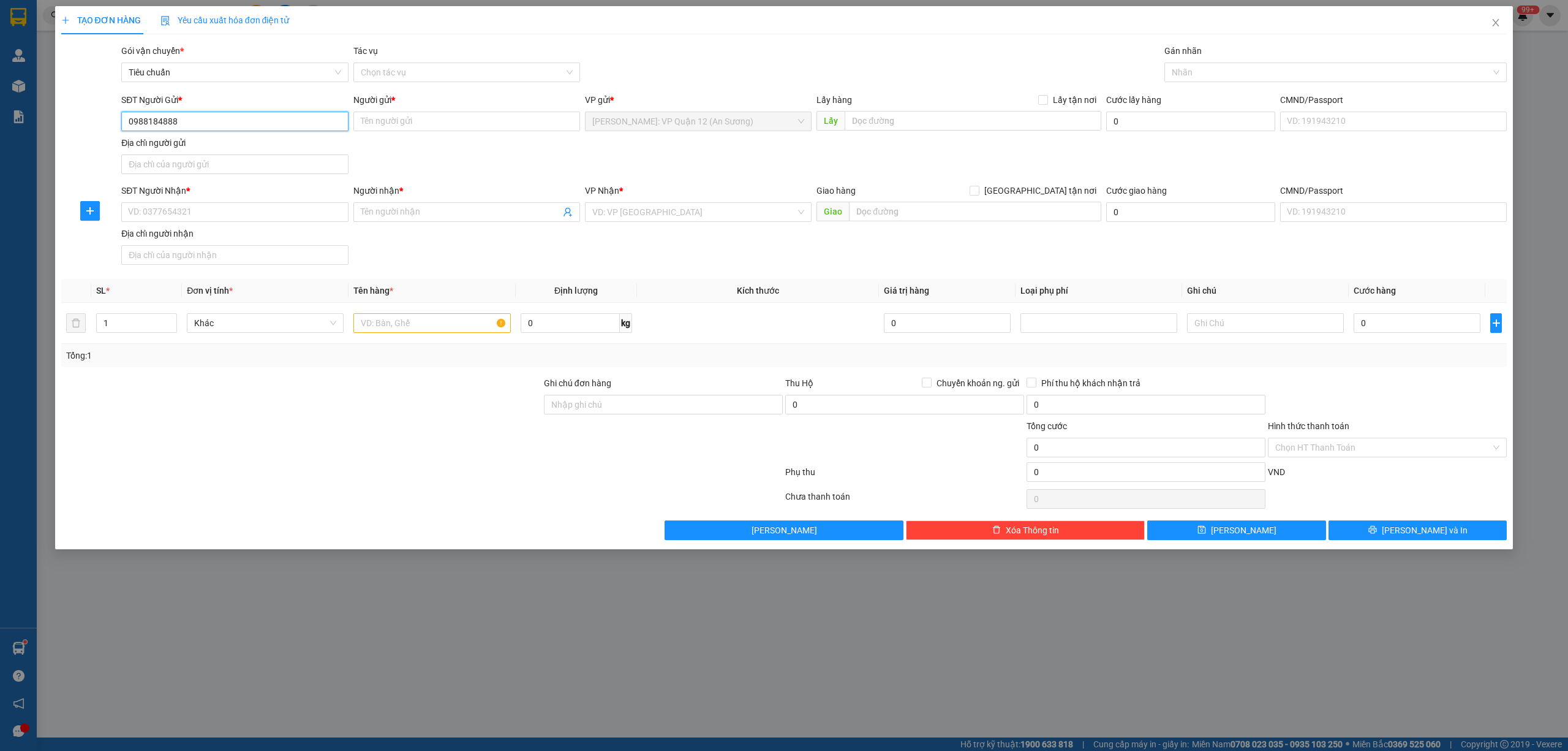
click at [226, 131] on input "0988184888" at bounding box center [234, 120] width 227 height 19
type input "0988184888"
click at [434, 125] on input "Người gửi *" at bounding box center [467, 120] width 227 height 19
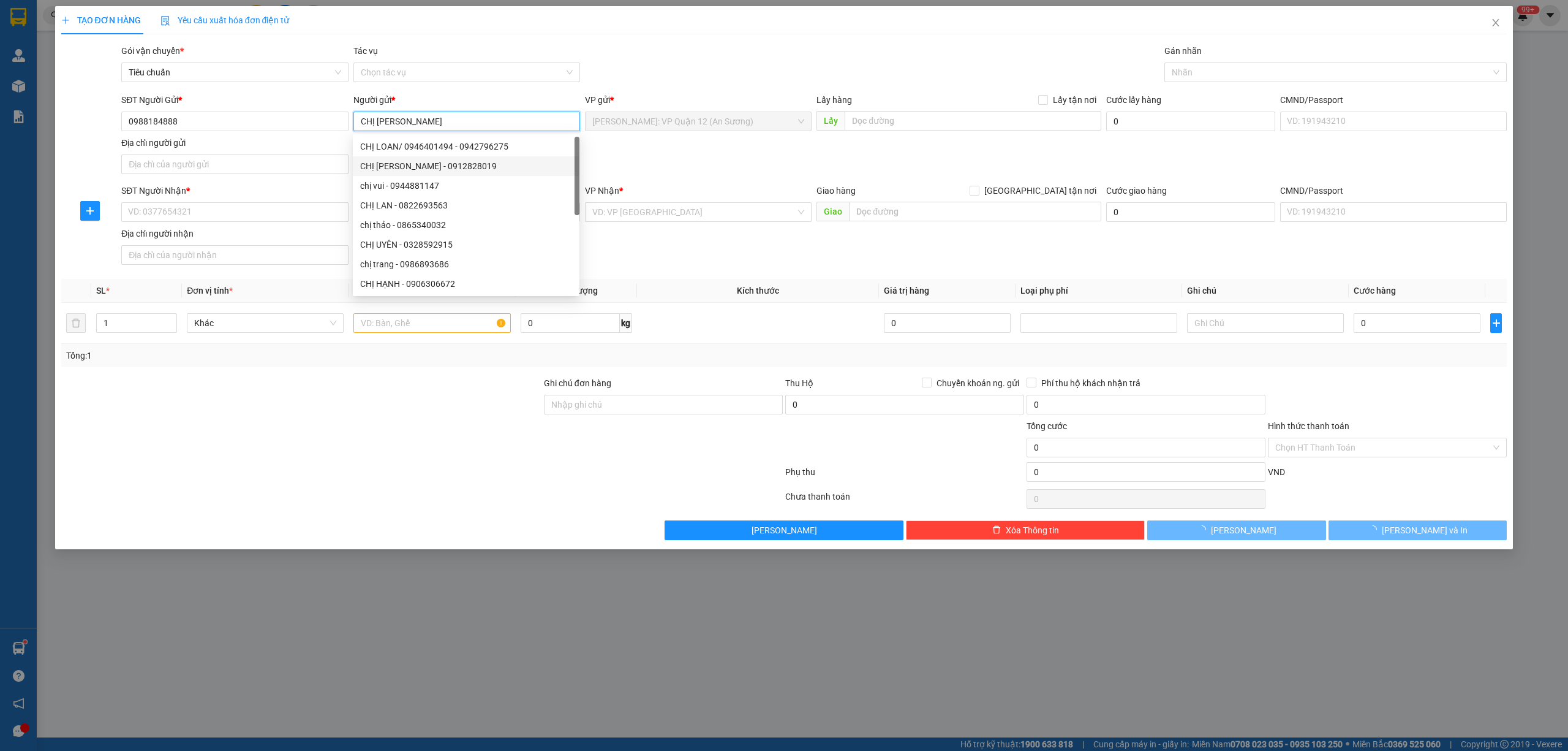
type input "CHỊ [PERSON_NAME]"
click at [223, 200] on div "SĐT Người Nhận *" at bounding box center [234, 194] width 227 height 19
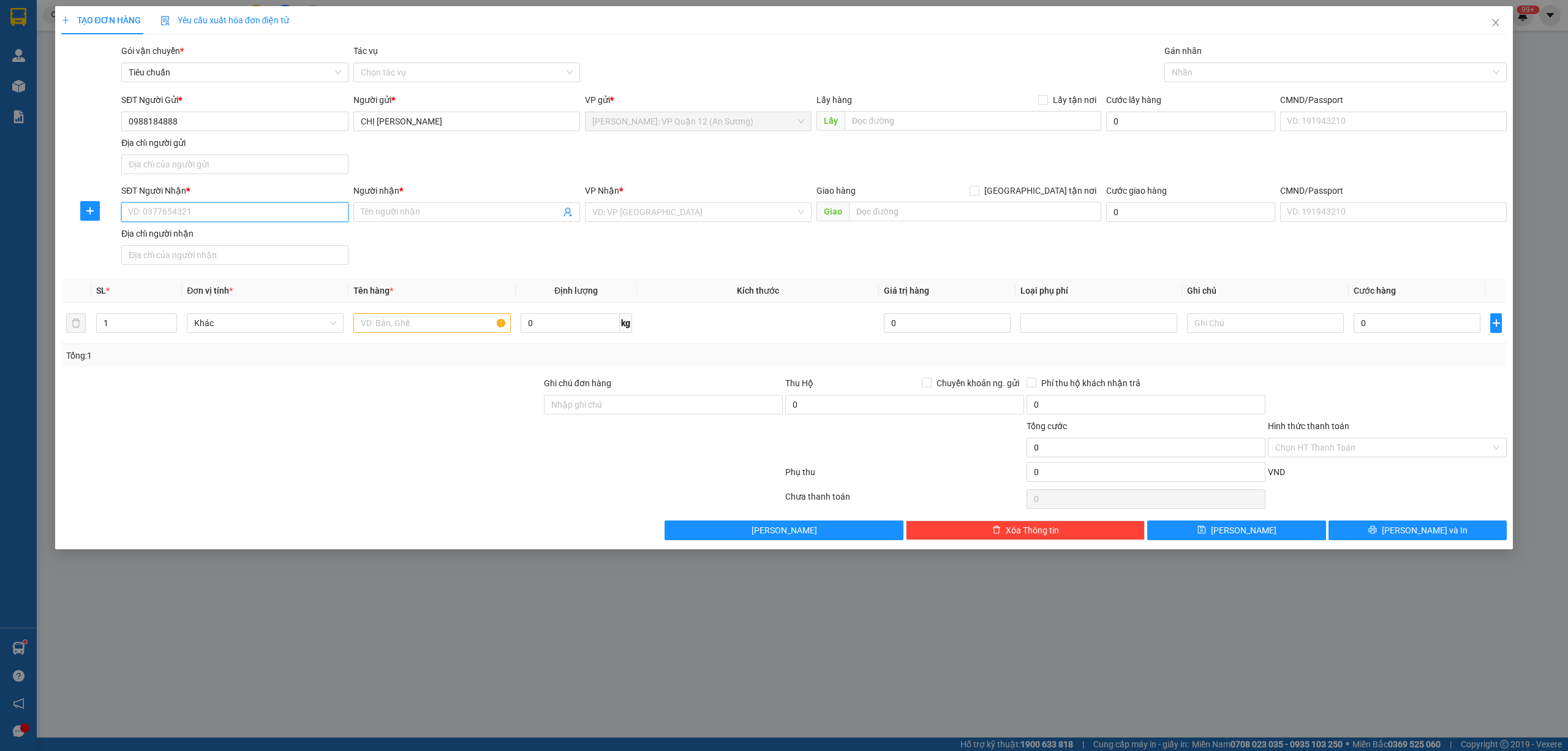
click at [218, 214] on input "SĐT Người Nhận *" at bounding box center [234, 211] width 227 height 19
type input "0946265888"
click at [229, 240] on div "0946265888 - C TRANG" at bounding box center [234, 238] width 212 height 14
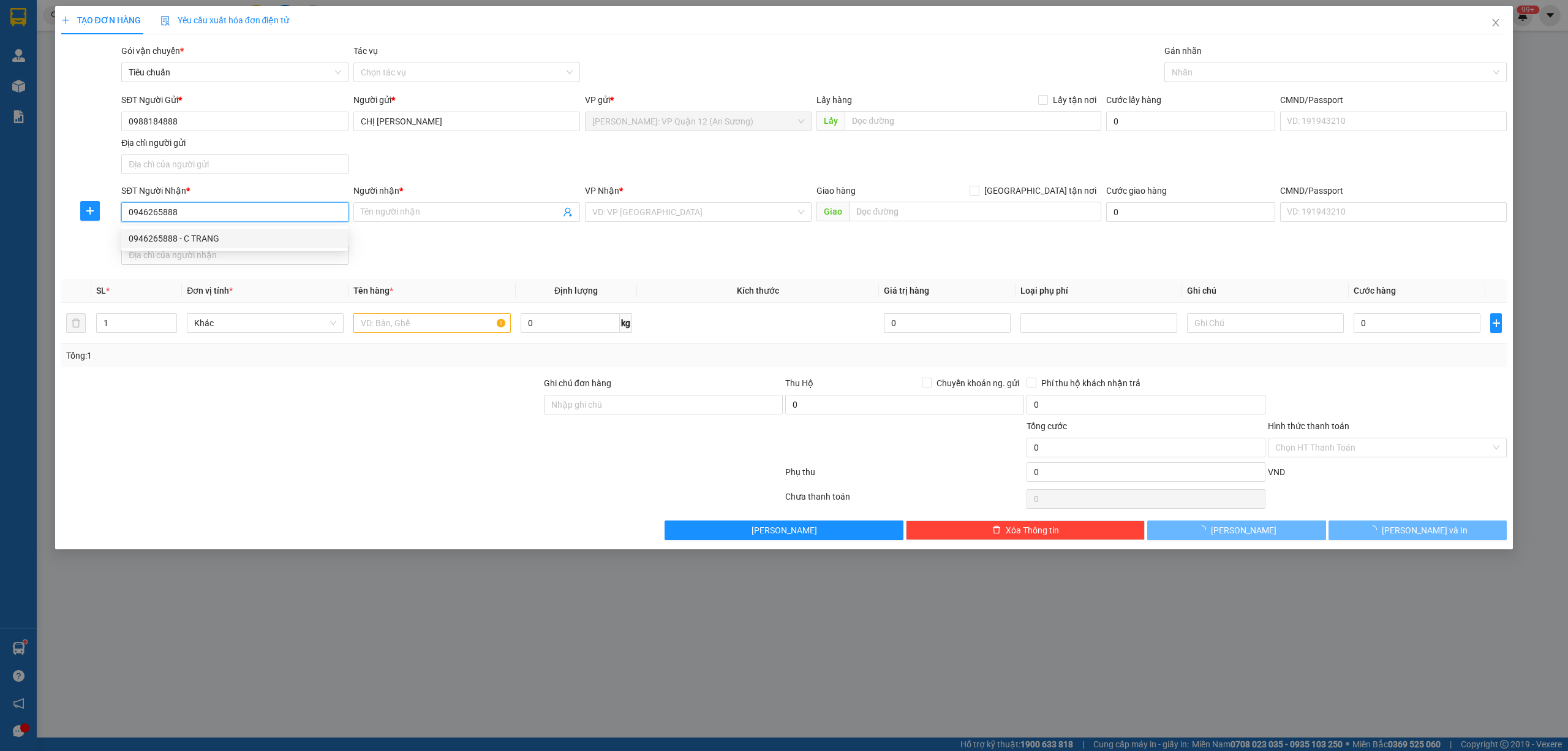
type input "C TRANG"
checkbox input "true"
type input "Địa chỉ : 12 ngõ 66 Ngọc Lâm , Long Biên , Hà Nội"
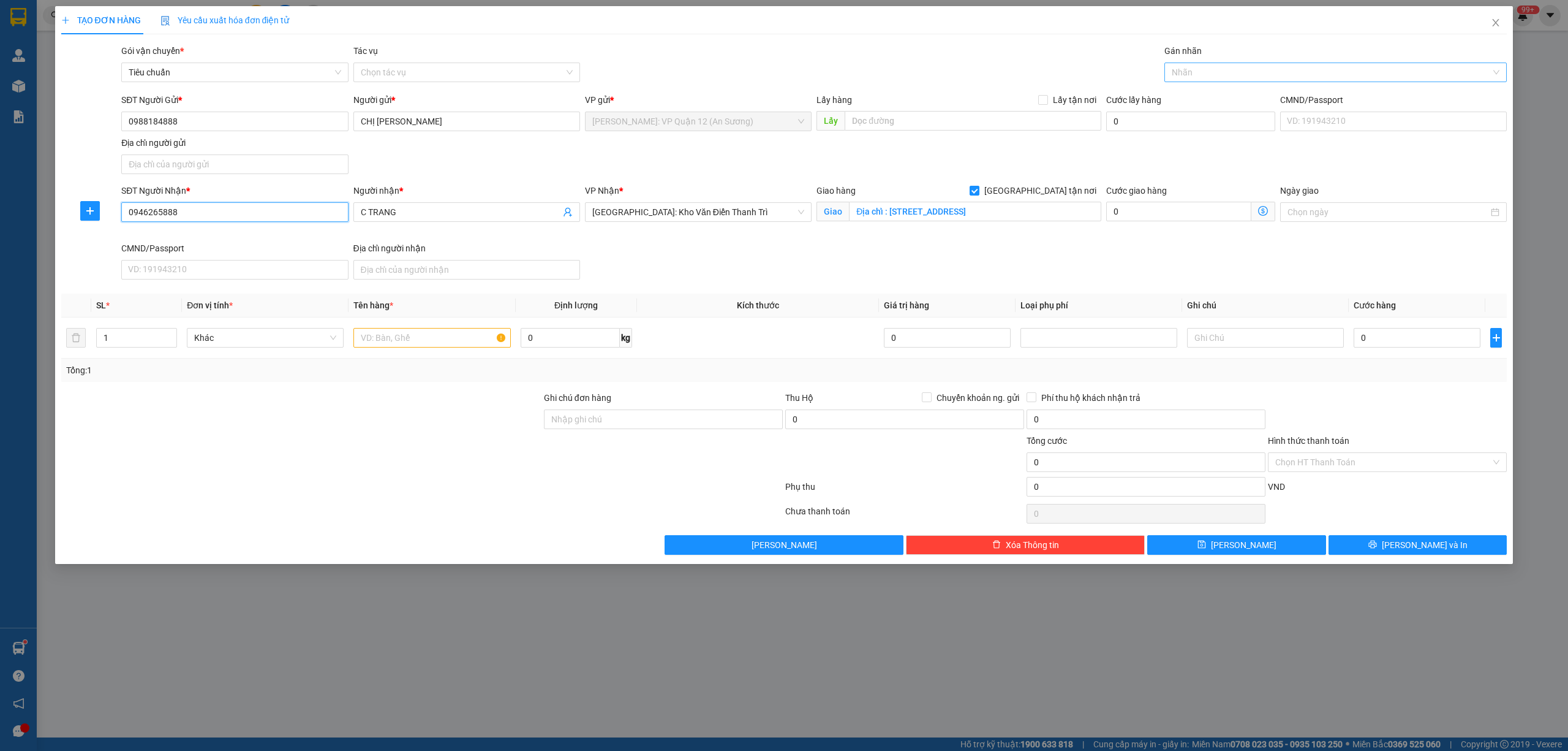
drag, startPoint x: 1235, startPoint y: 77, endPoint x: 1227, endPoint y: 79, distance: 8.2
click at [1234, 77] on div at bounding box center [1329, 72] width 325 height 15
type input "0946265888"
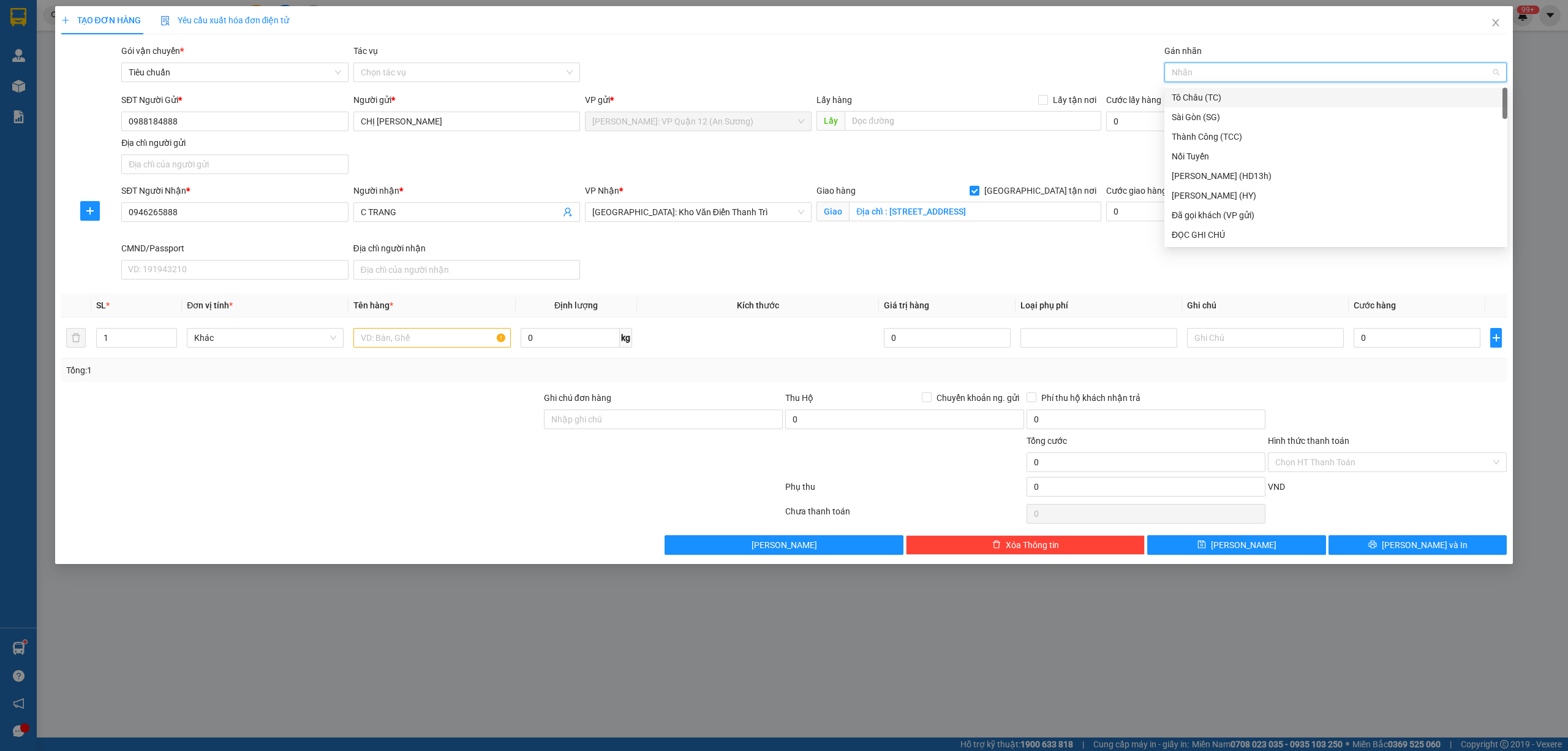
type input "G"
click at [1186, 227] on div "[GEOGRAPHIC_DATA] tận nơi" at bounding box center [1336, 234] width 343 height 19
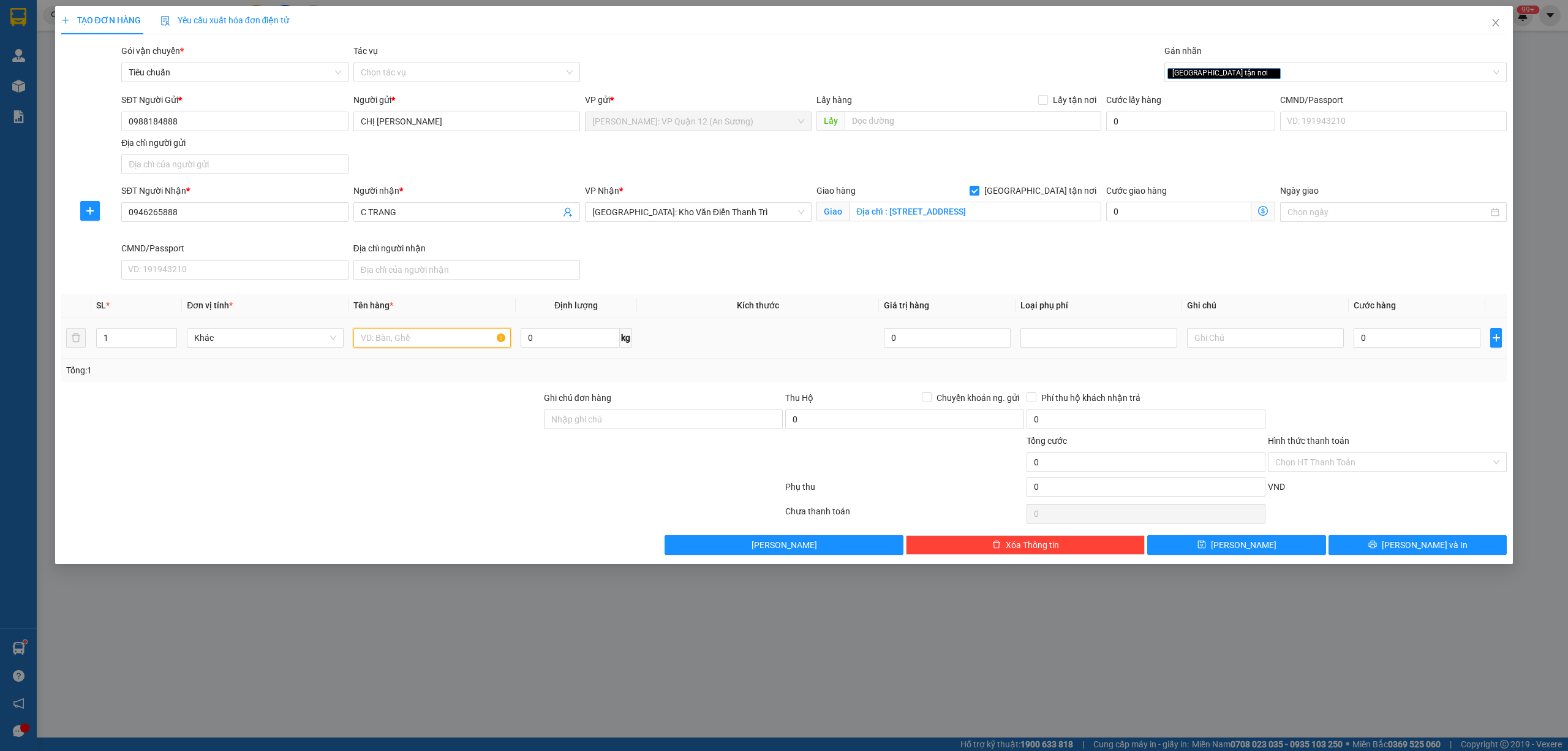
click at [403, 344] on input "text" at bounding box center [431, 337] width 156 height 19
type input "1 THÙNG XỐP NHẸ"
click at [1408, 341] on input "0" at bounding box center [1416, 337] width 127 height 19
type input "1"
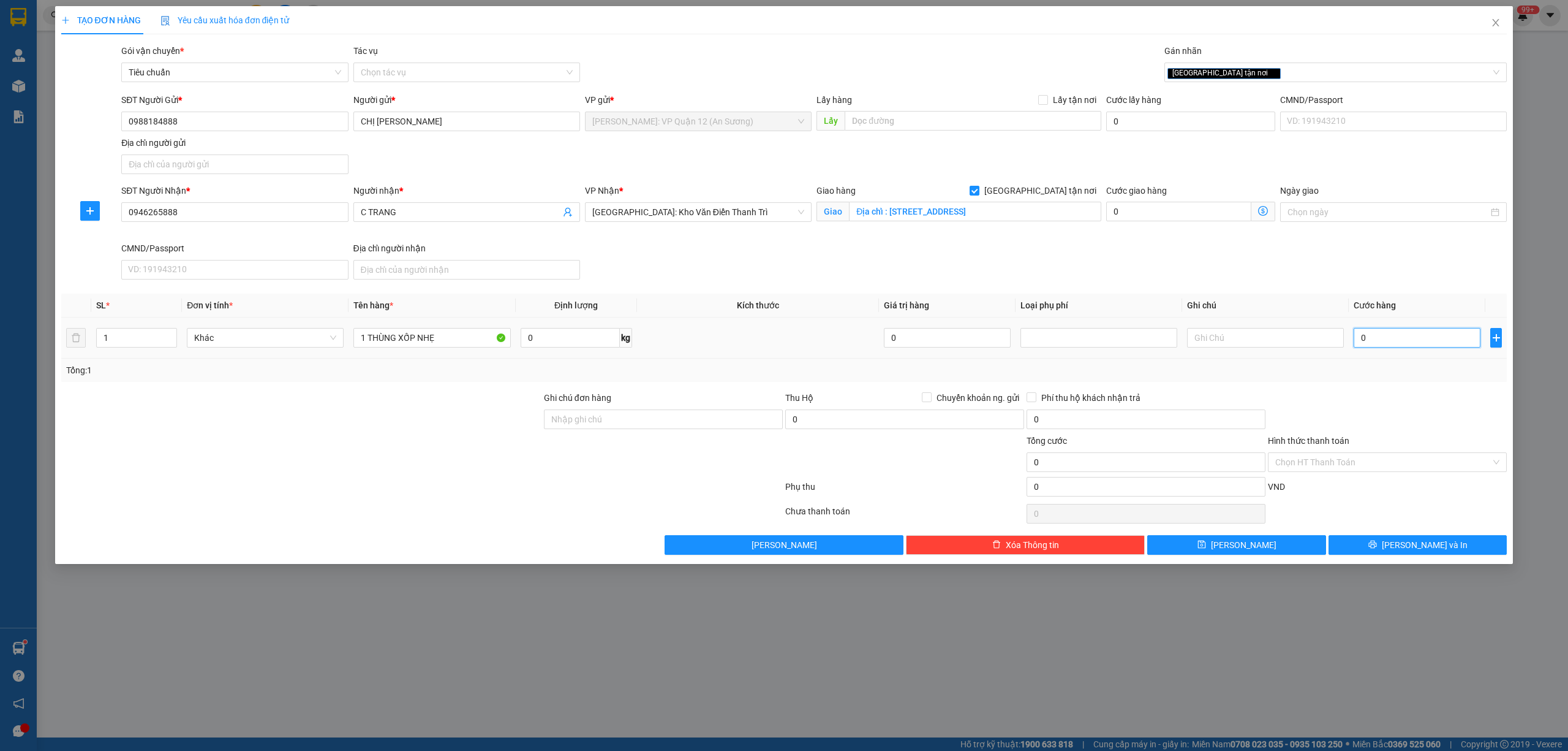
type input "1"
type input "12"
type input "120"
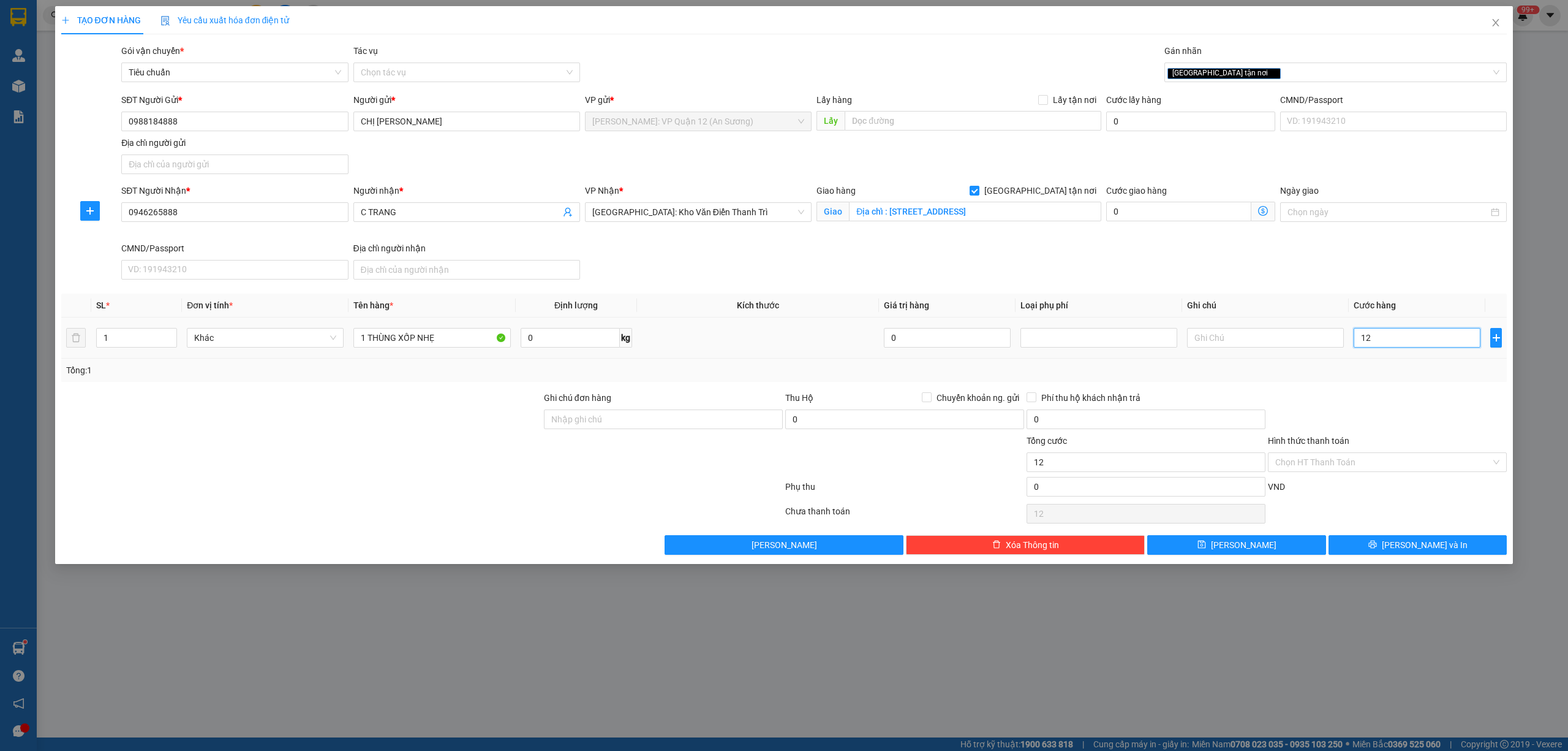
type input "120"
type input "1.200"
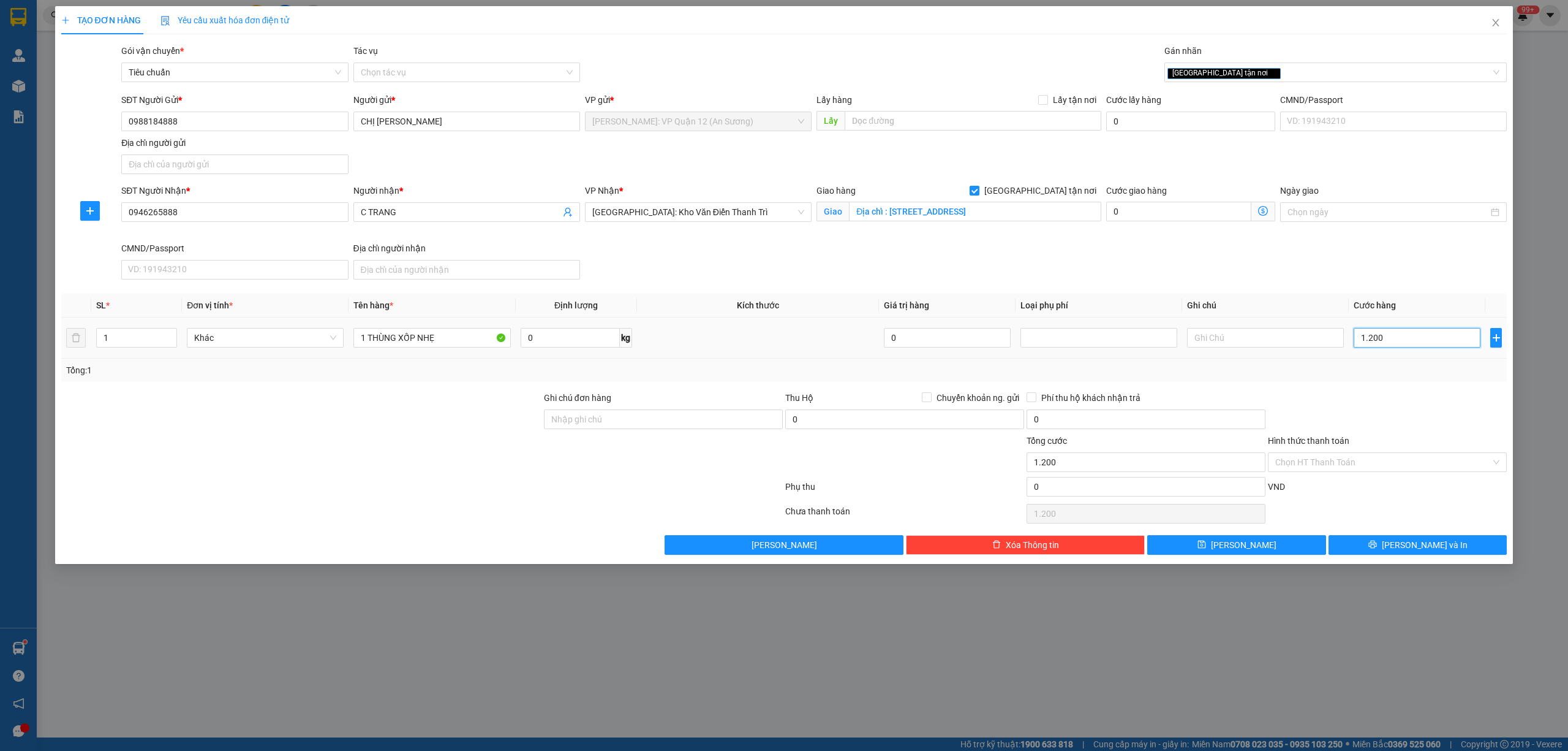
type input "12.000"
type input "120.000"
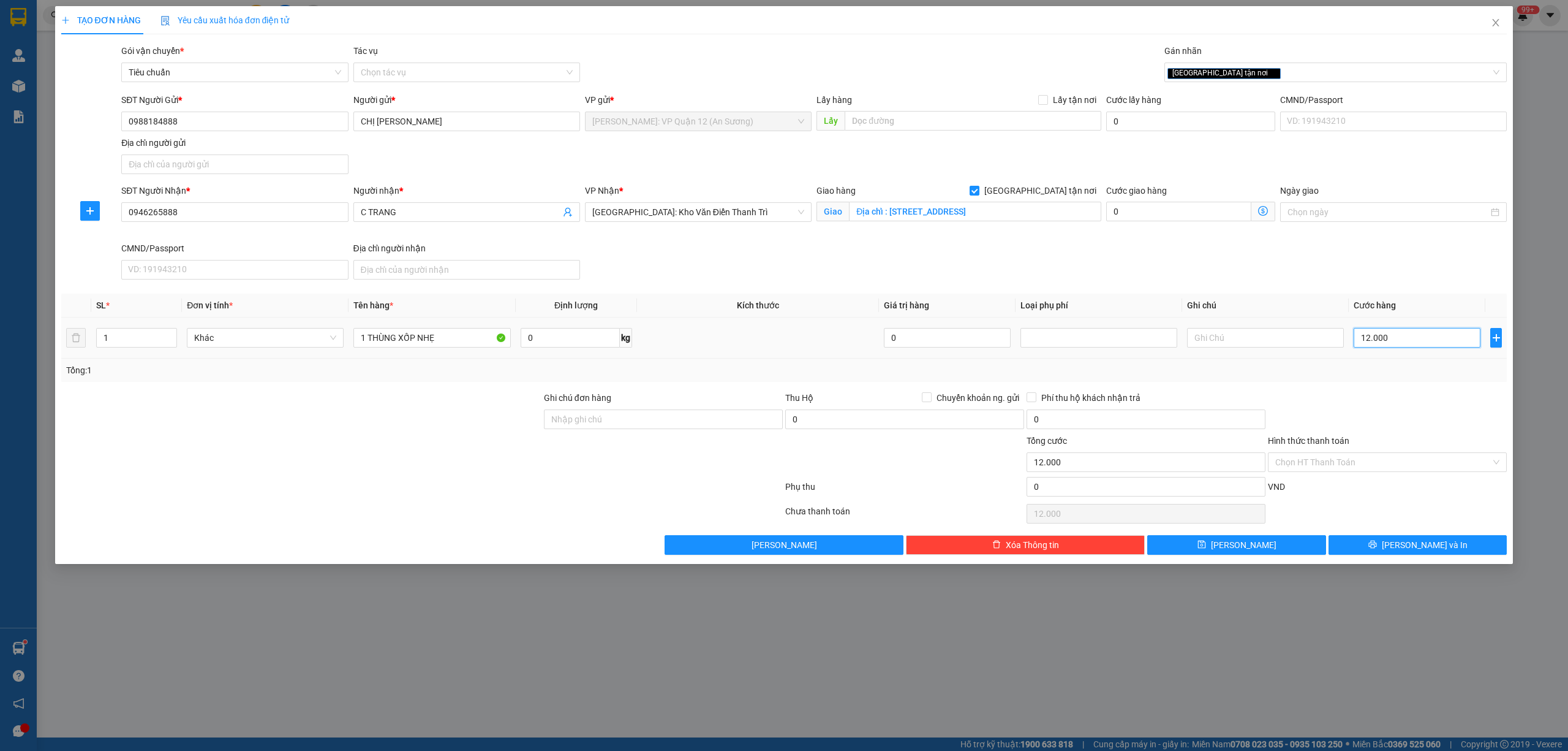
type input "120.000"
type input "1.200.000"
type input "120.000"
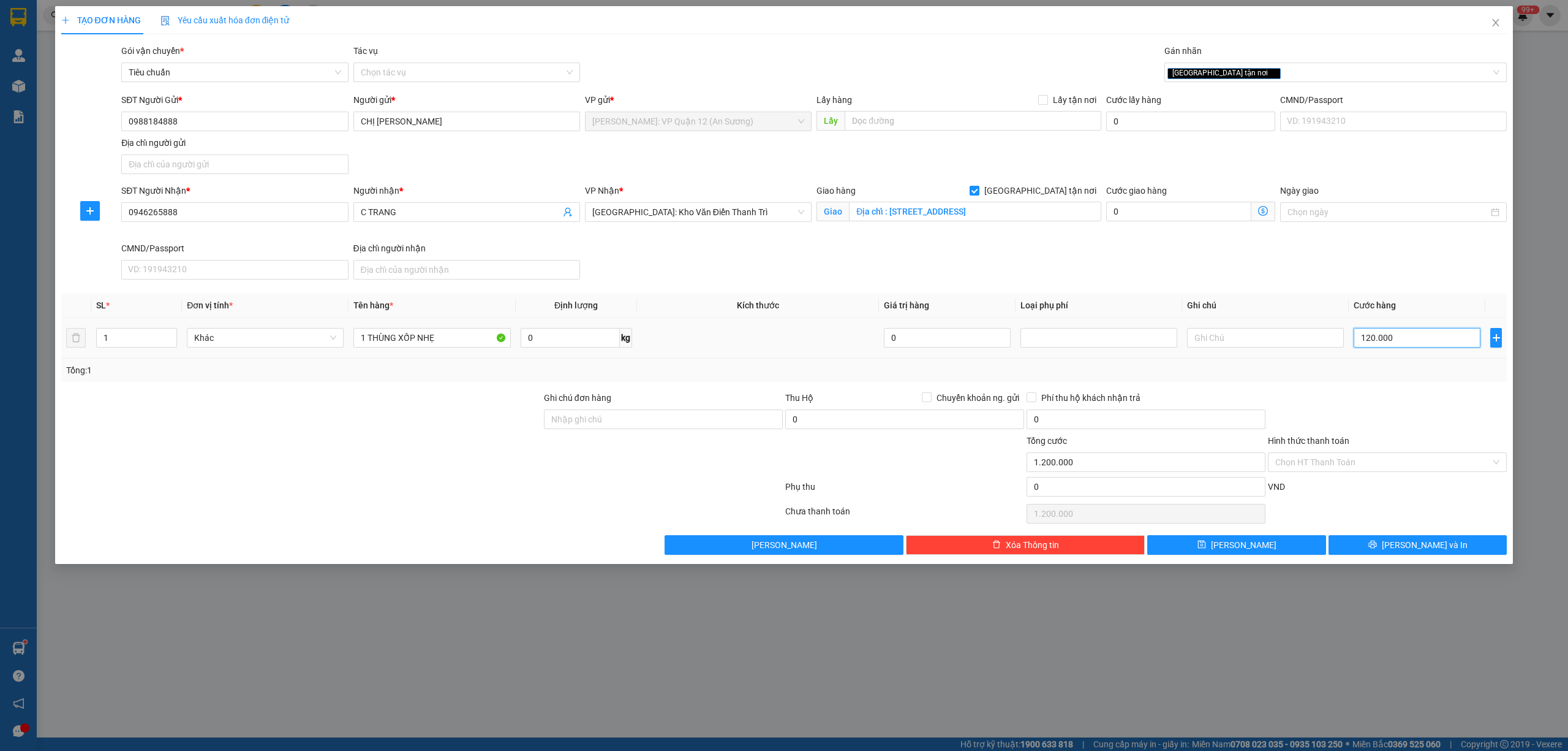
type input "120.000"
drag, startPoint x: 1288, startPoint y: 469, endPoint x: 1282, endPoint y: 467, distance: 6.3
click at [1287, 469] on input "Hình thức thanh toán" at bounding box center [1383, 462] width 216 height 19
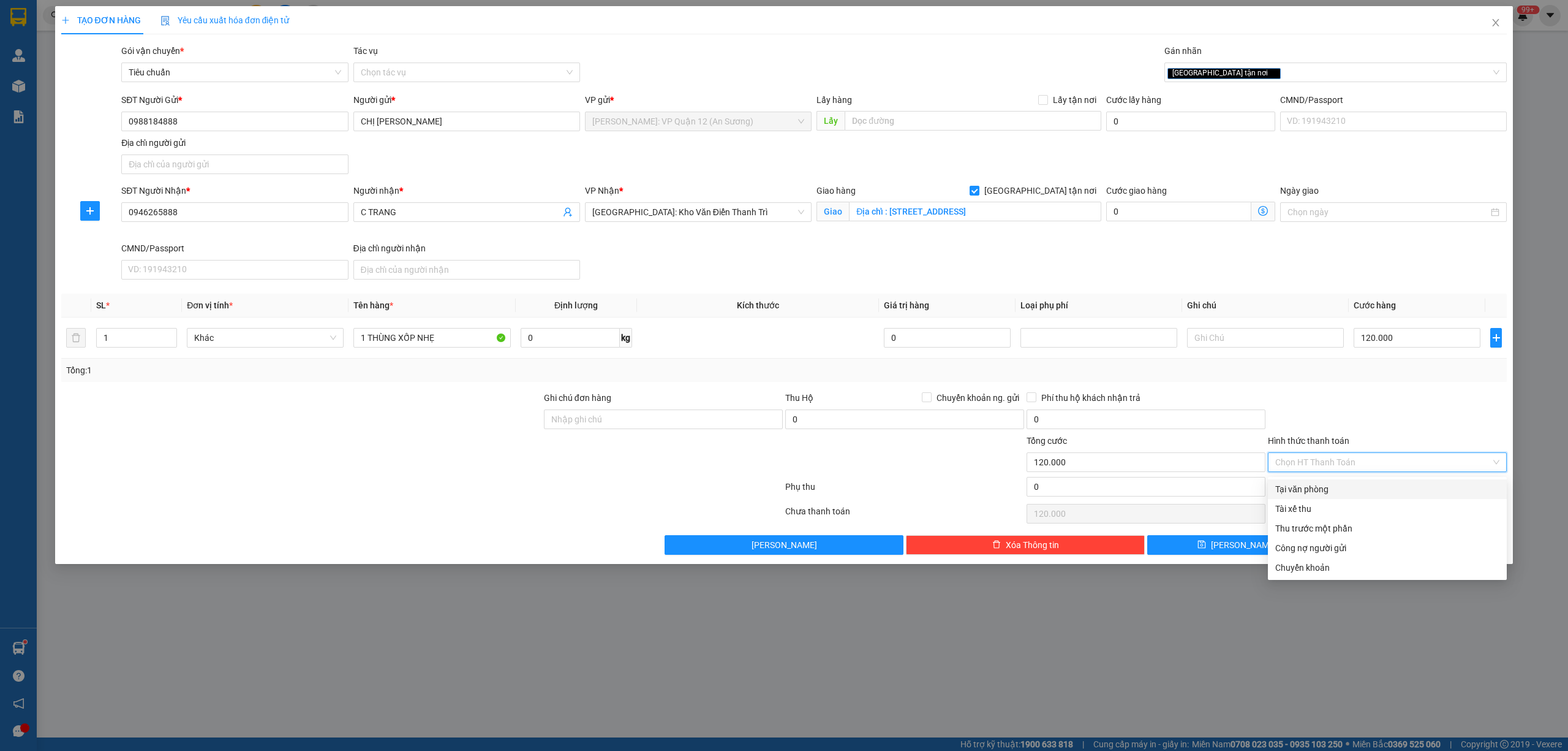
drag, startPoint x: 1312, startPoint y: 485, endPoint x: 1325, endPoint y: 485, distance: 13.0
click at [1311, 485] on div "Tại văn phòng" at bounding box center [1388, 489] width 224 height 14
type input "0"
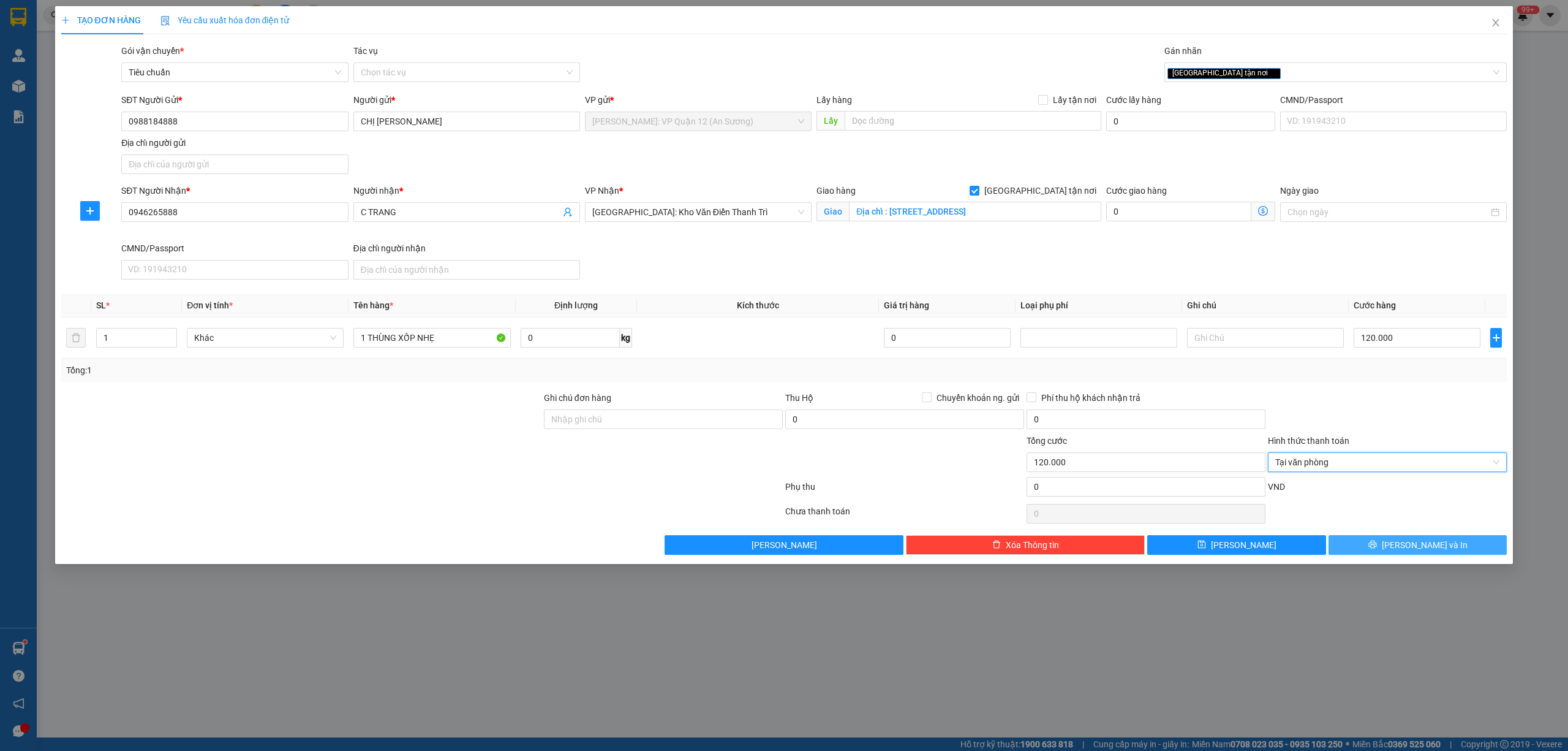
click at [1353, 545] on button "[PERSON_NAME] và In" at bounding box center [1417, 544] width 179 height 19
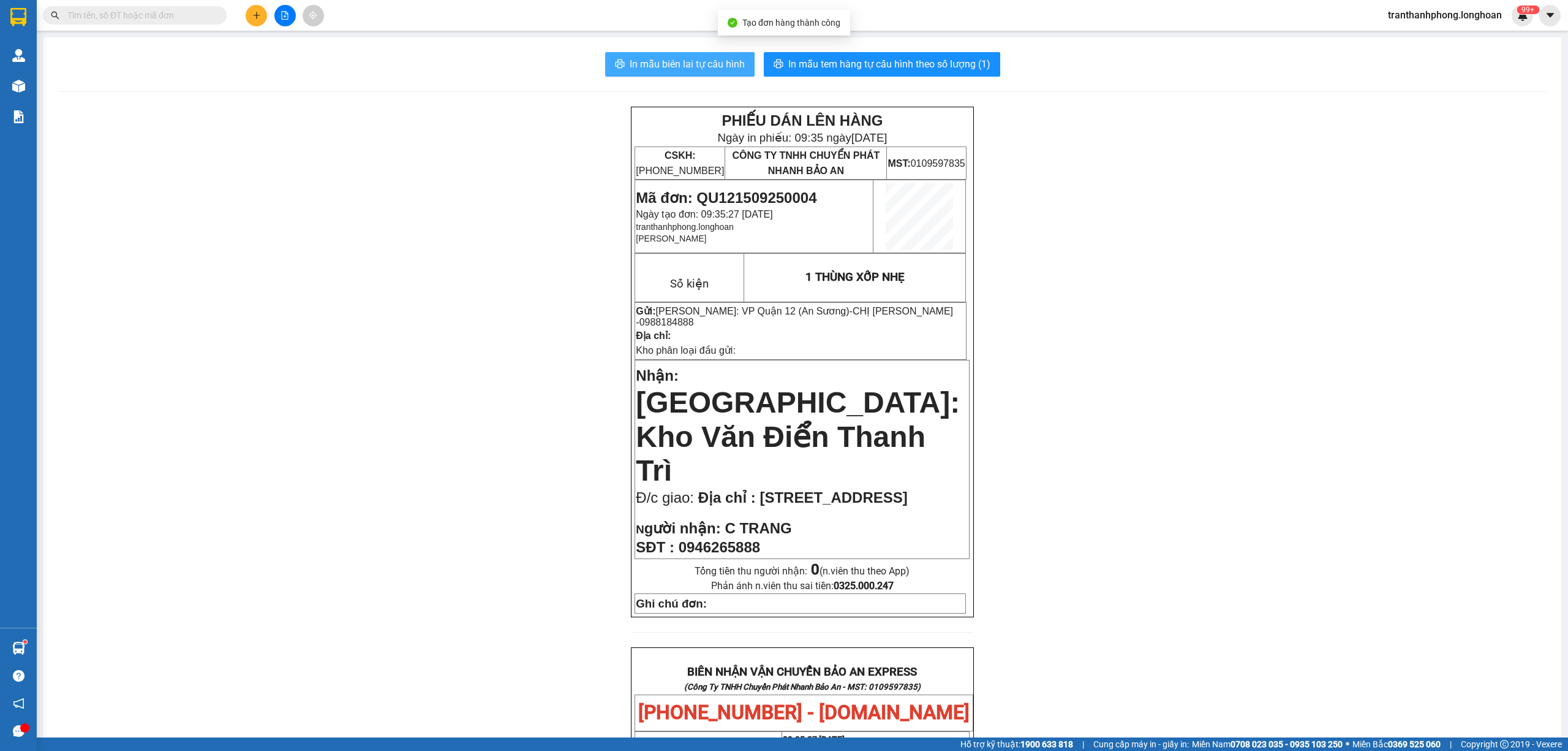
click at [644, 62] on span "In mẫu biên lai tự cấu hình" at bounding box center [687, 64] width 115 height 16
drag, startPoint x: 1217, startPoint y: 548, endPoint x: 1228, endPoint y: 547, distance: 11.0
click at [1221, 548] on div "PHIẾU DÁN LÊN HÀNG Ngày in phiếu: 09:35 ngày 15-09-2025 CSKH: 1900.06.88.33 CÔN…" at bounding box center [803, 692] width 1488 height 1171
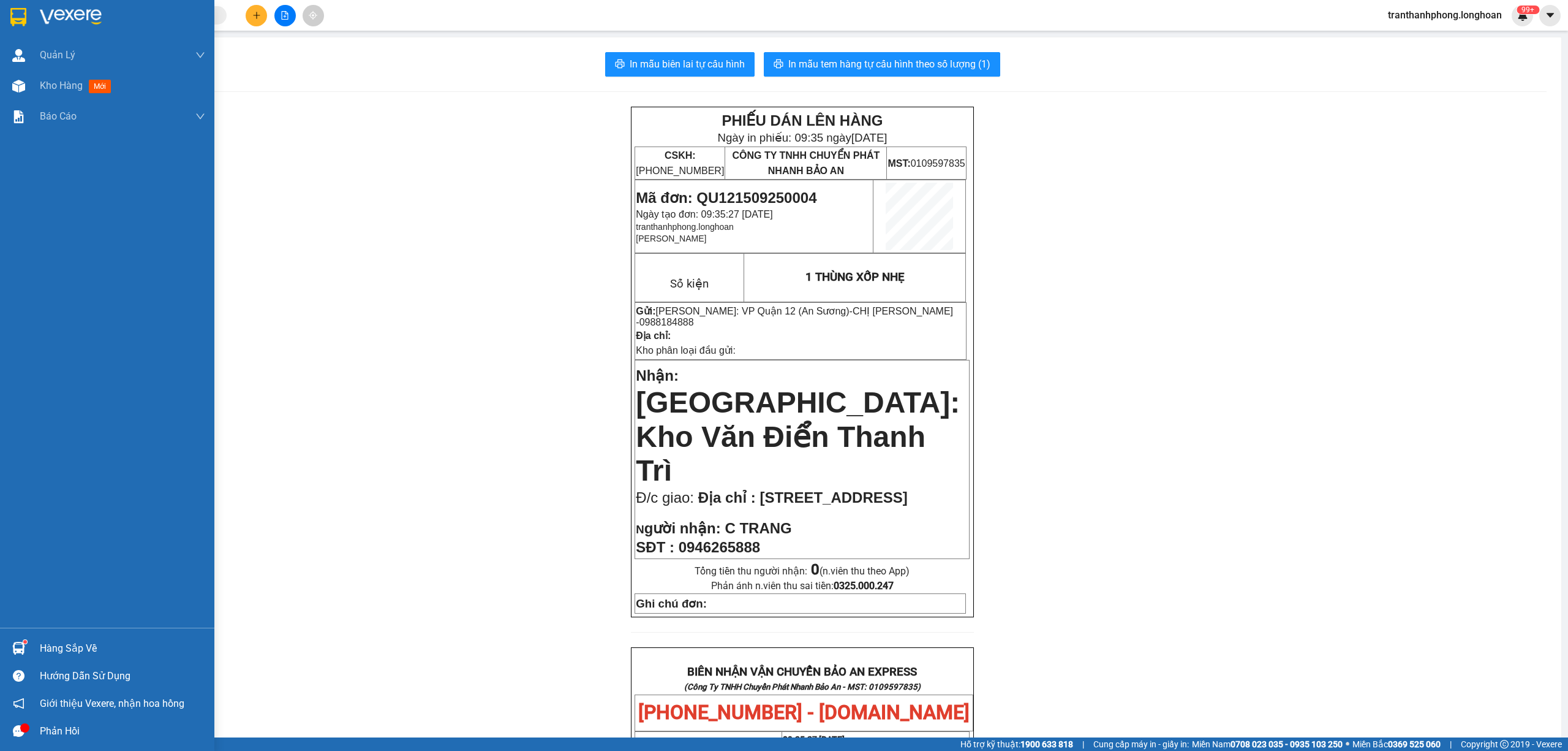
click at [16, 27] on div at bounding box center [19, 17] width 21 height 21
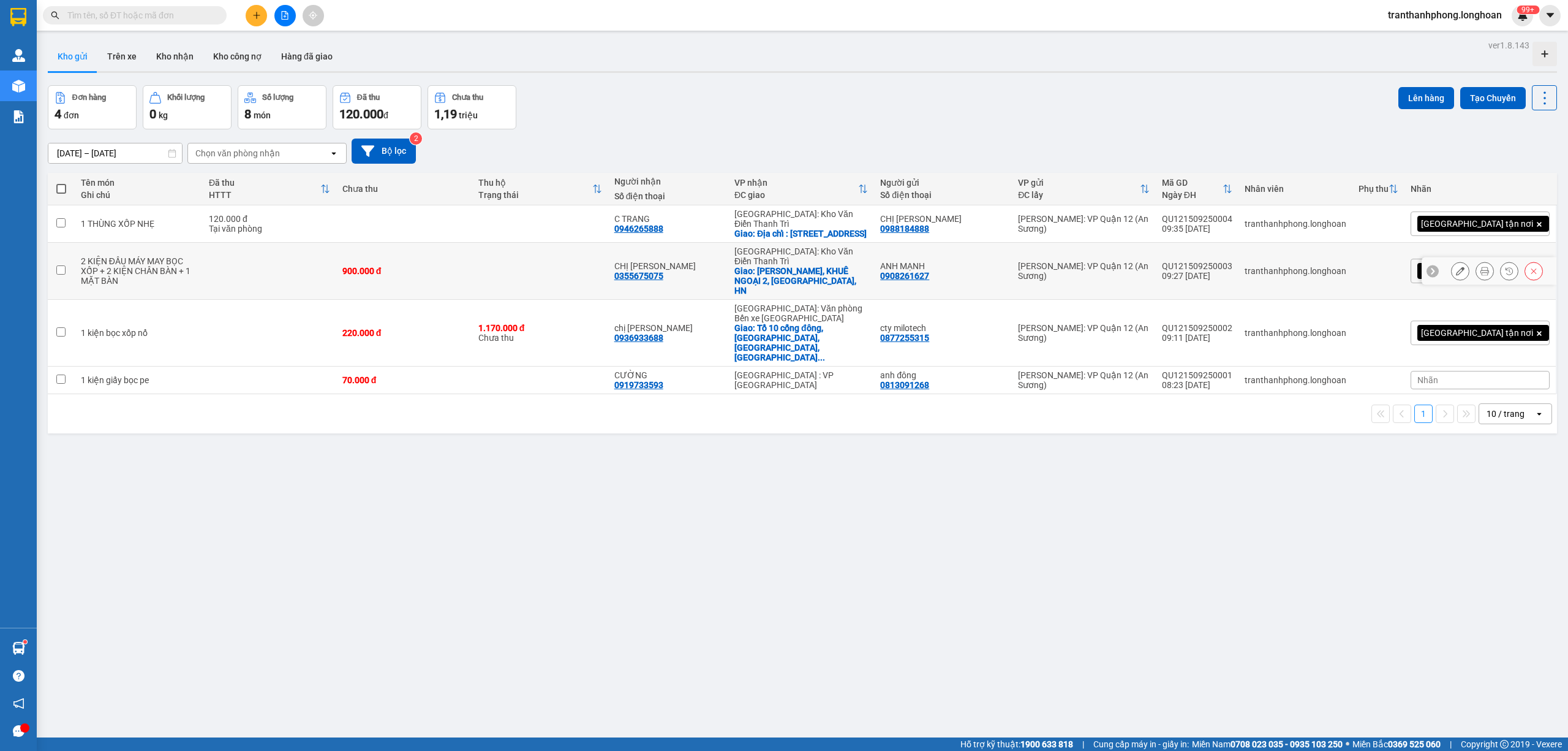
click at [1232, 261] on div "QU121509250003" at bounding box center [1197, 266] width 70 height 10
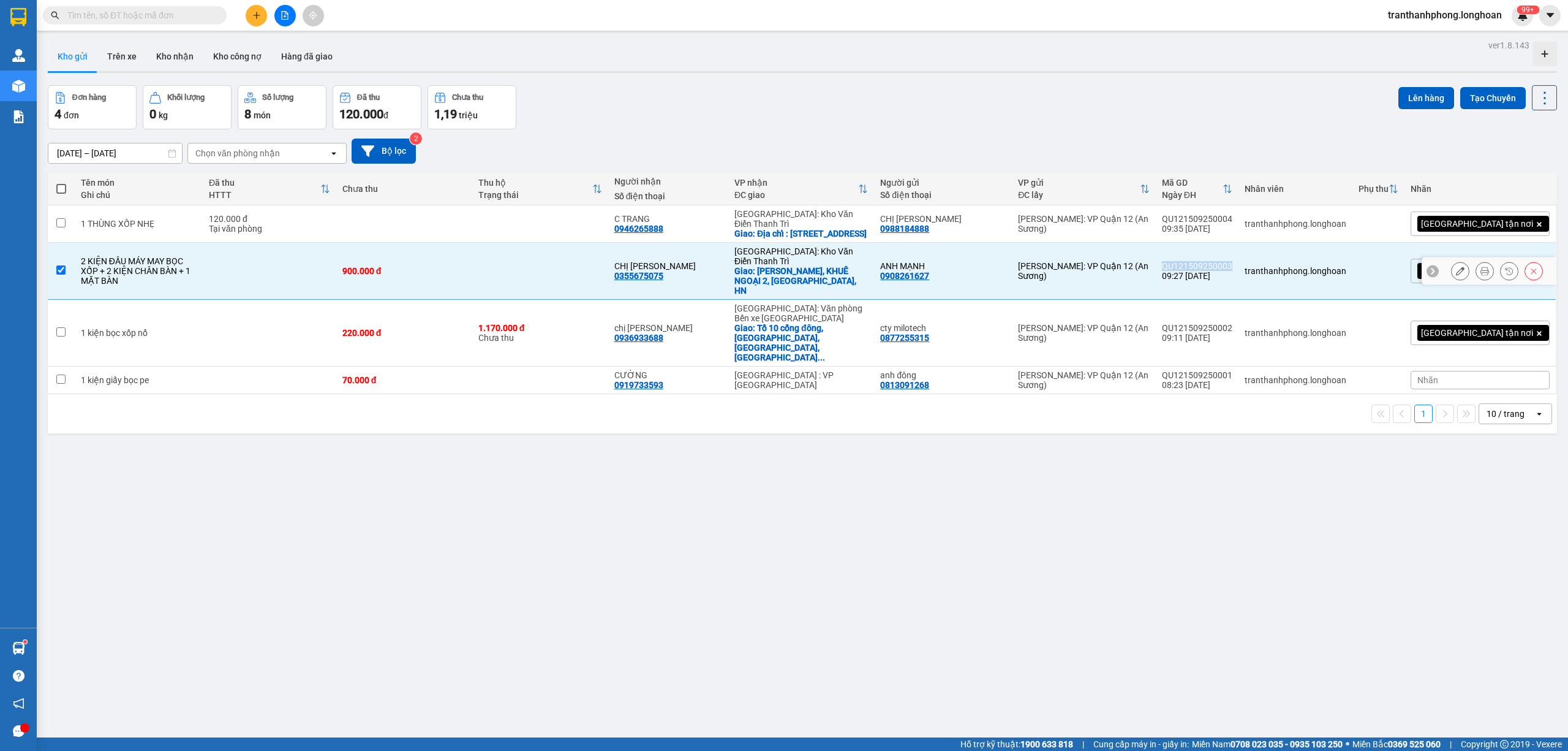
click at [1232, 261] on div "QU121509250003" at bounding box center [1197, 266] width 70 height 10
checkbox input "false"
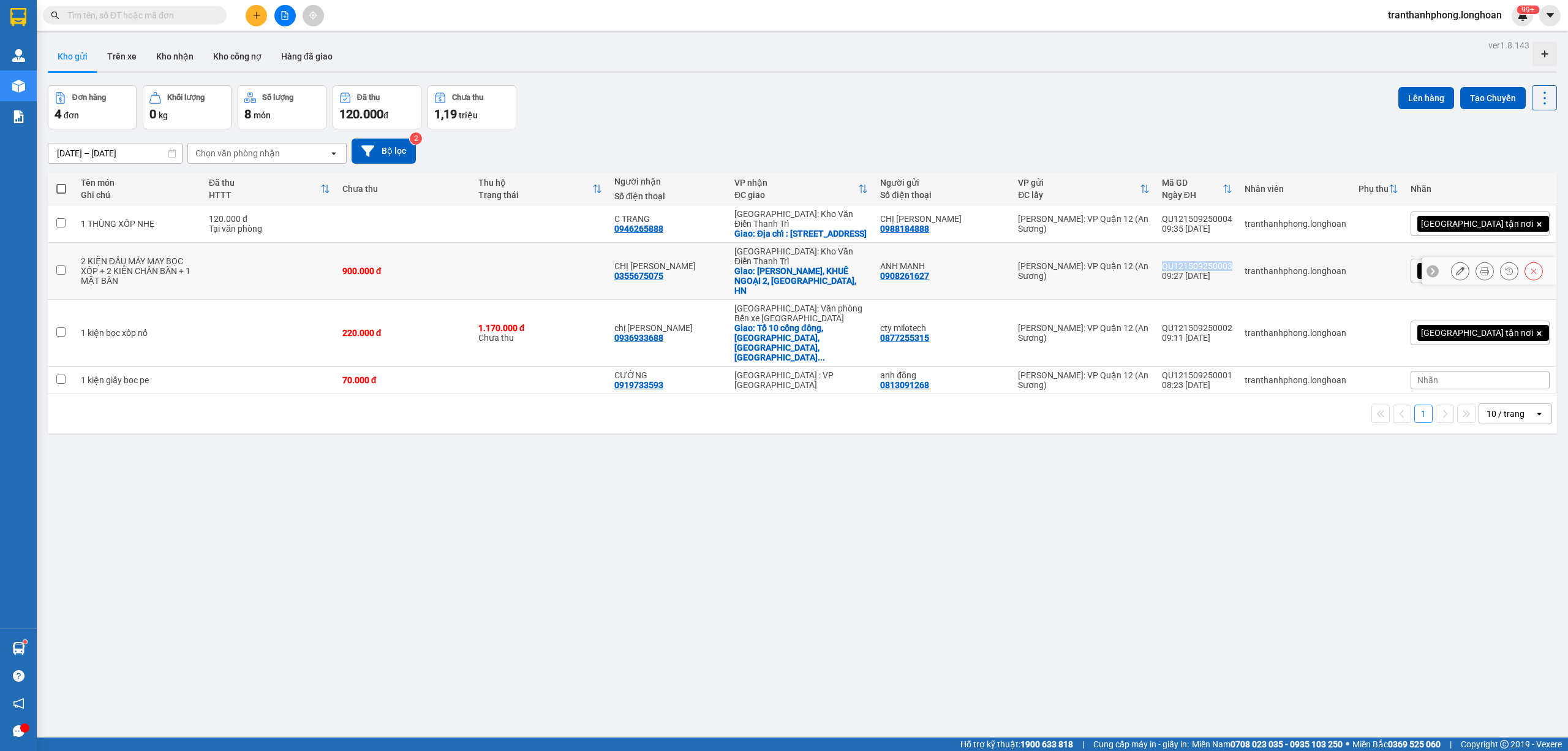
drag, startPoint x: 1226, startPoint y: 268, endPoint x: 1227, endPoint y: 258, distance: 10.0
copy div "QU121509250003"
click at [1232, 217] on div "QU121509250004" at bounding box center [1197, 219] width 70 height 10
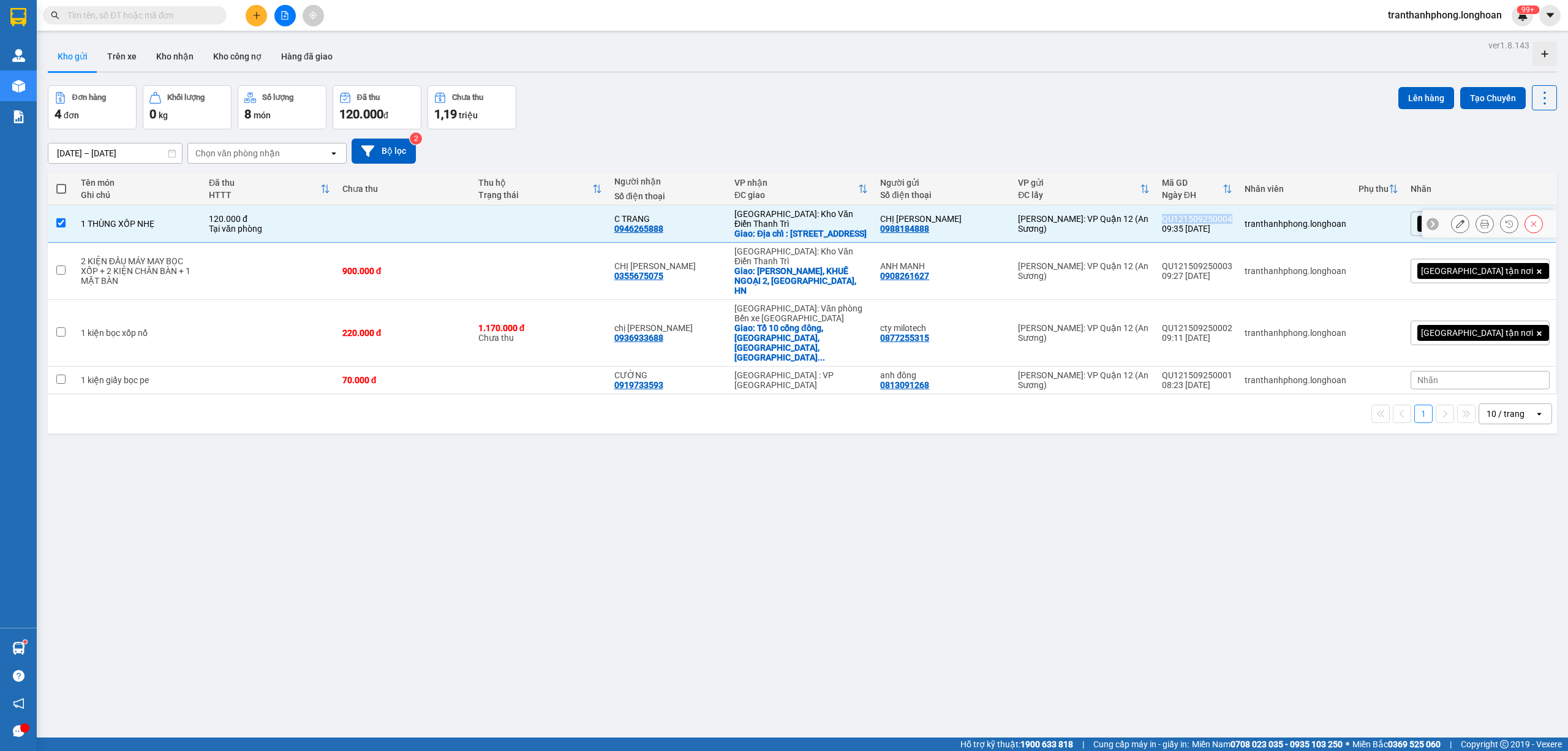
click at [1232, 217] on div "QU121509250004" at bounding box center [1197, 219] width 70 height 10
checkbox input "false"
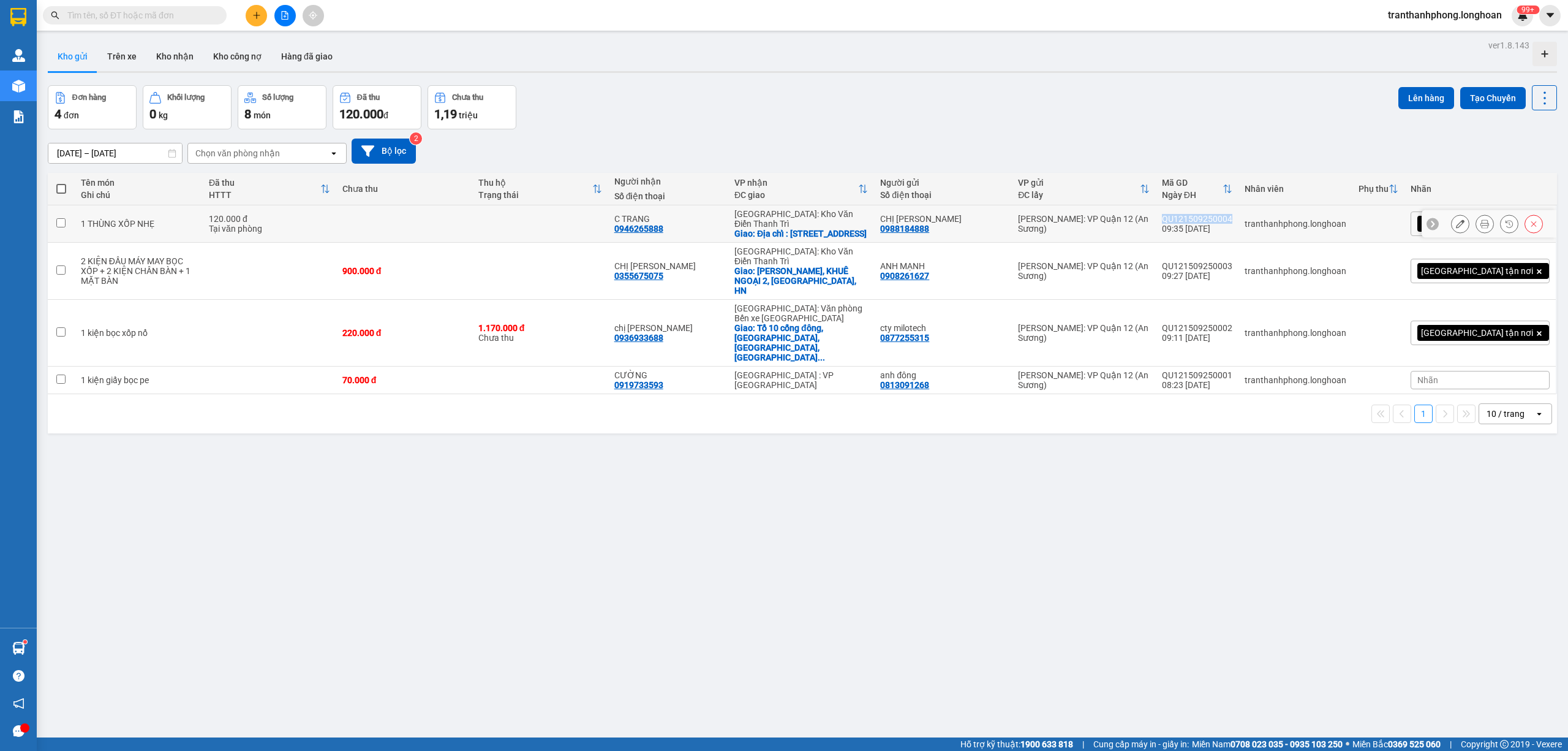
copy div "QU121509250004"
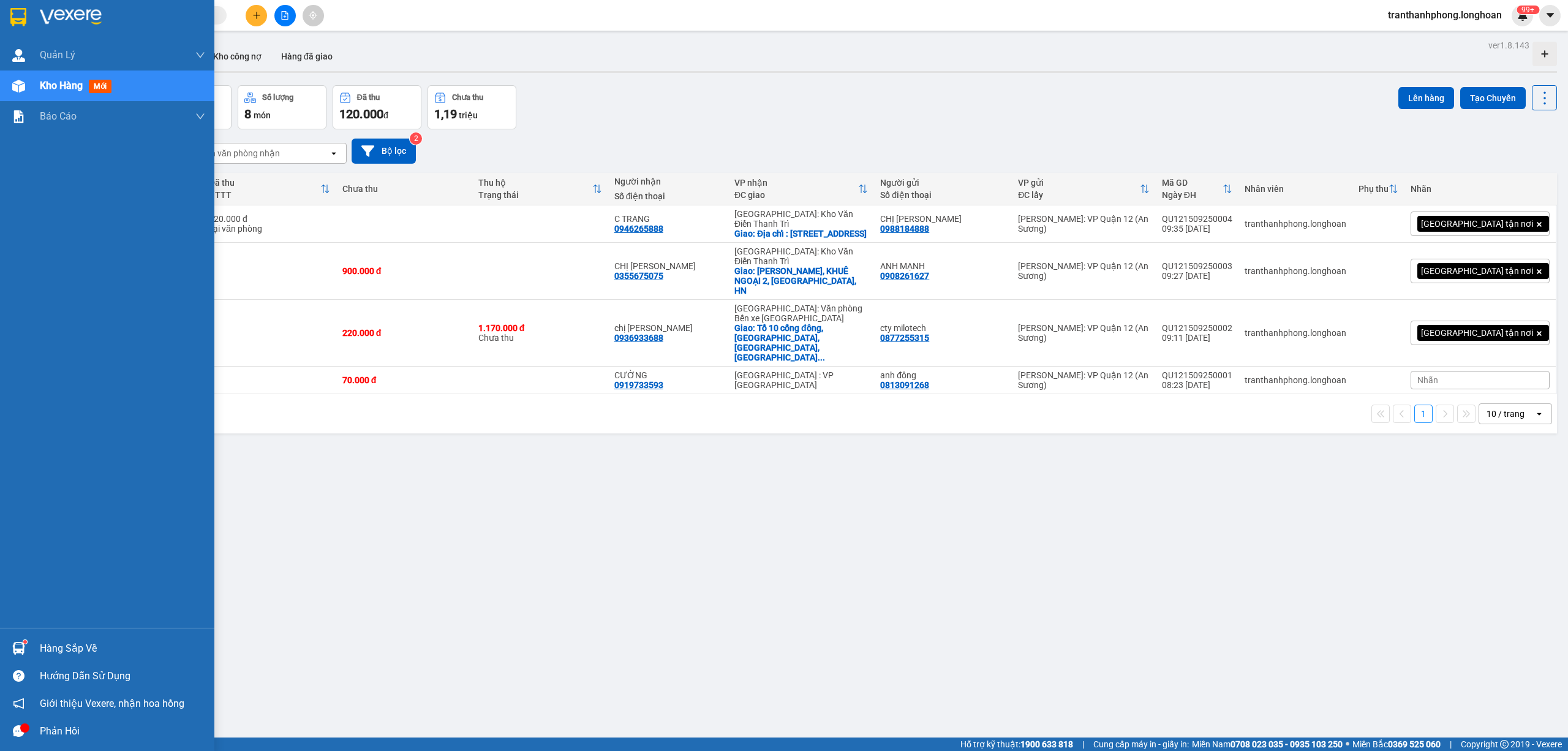
click at [8, 18] on div at bounding box center [19, 17] width 21 height 21
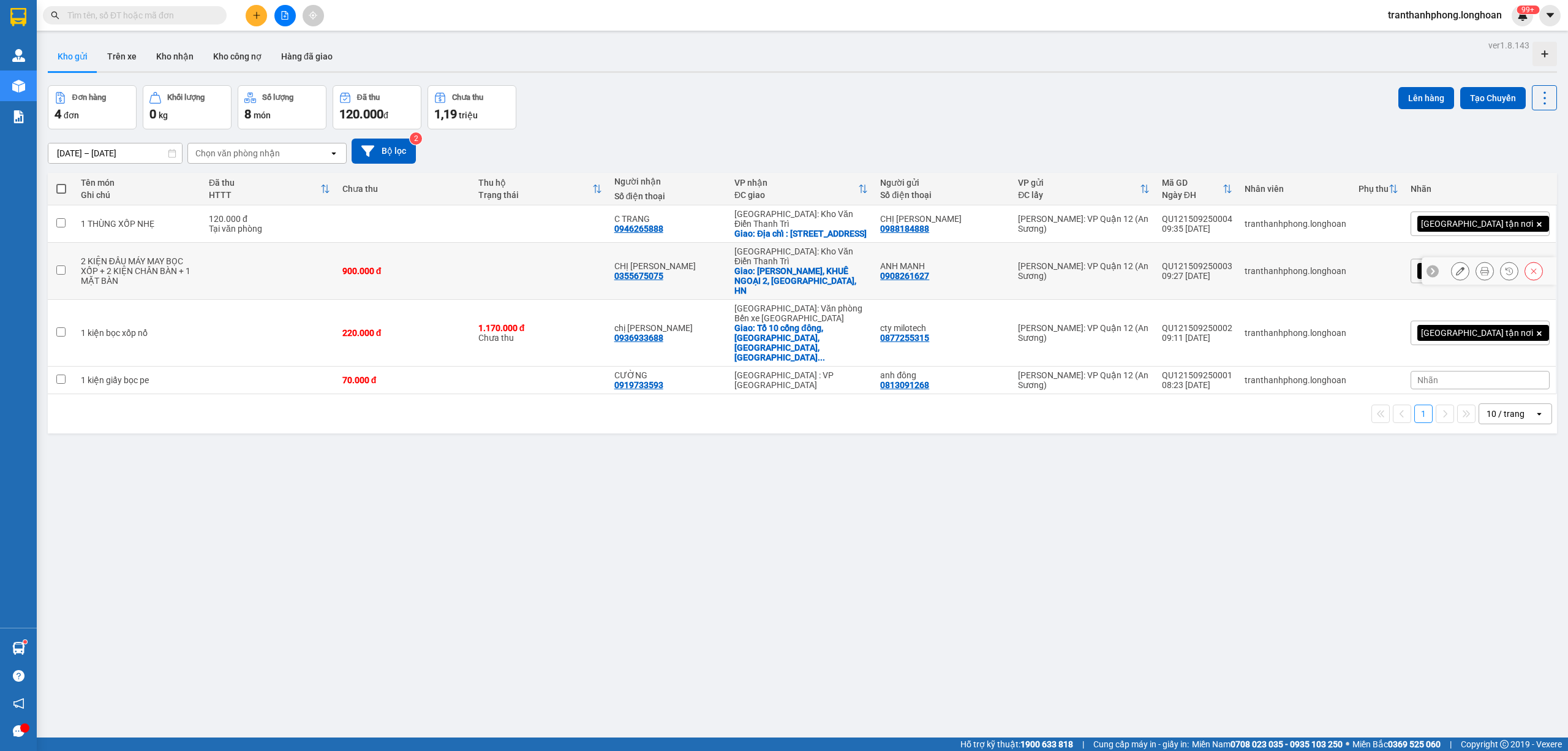
click at [1232, 261] on div "QU121509250003" at bounding box center [1197, 266] width 70 height 10
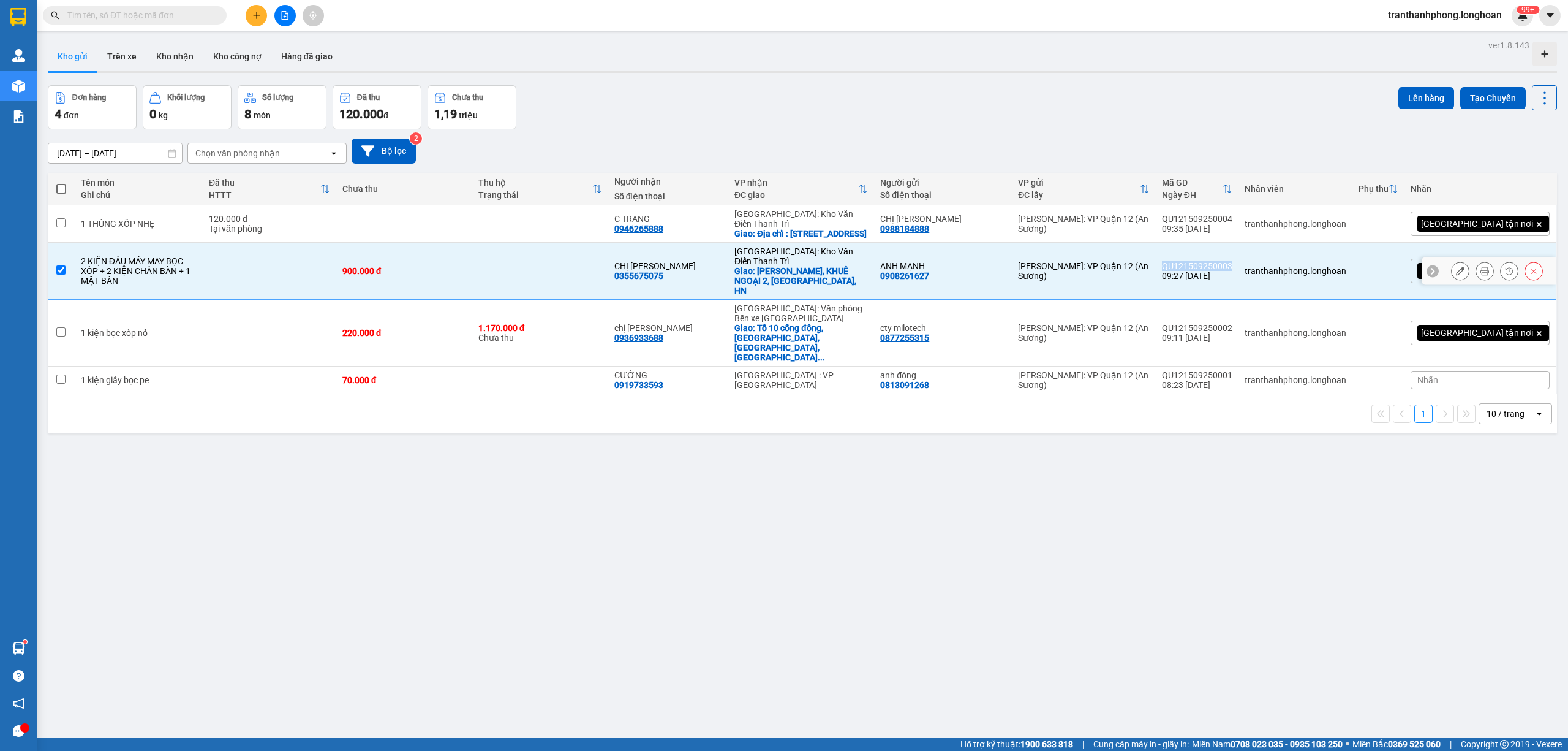
click at [1232, 261] on div "QU121509250003" at bounding box center [1197, 266] width 70 height 10
checkbox input "false"
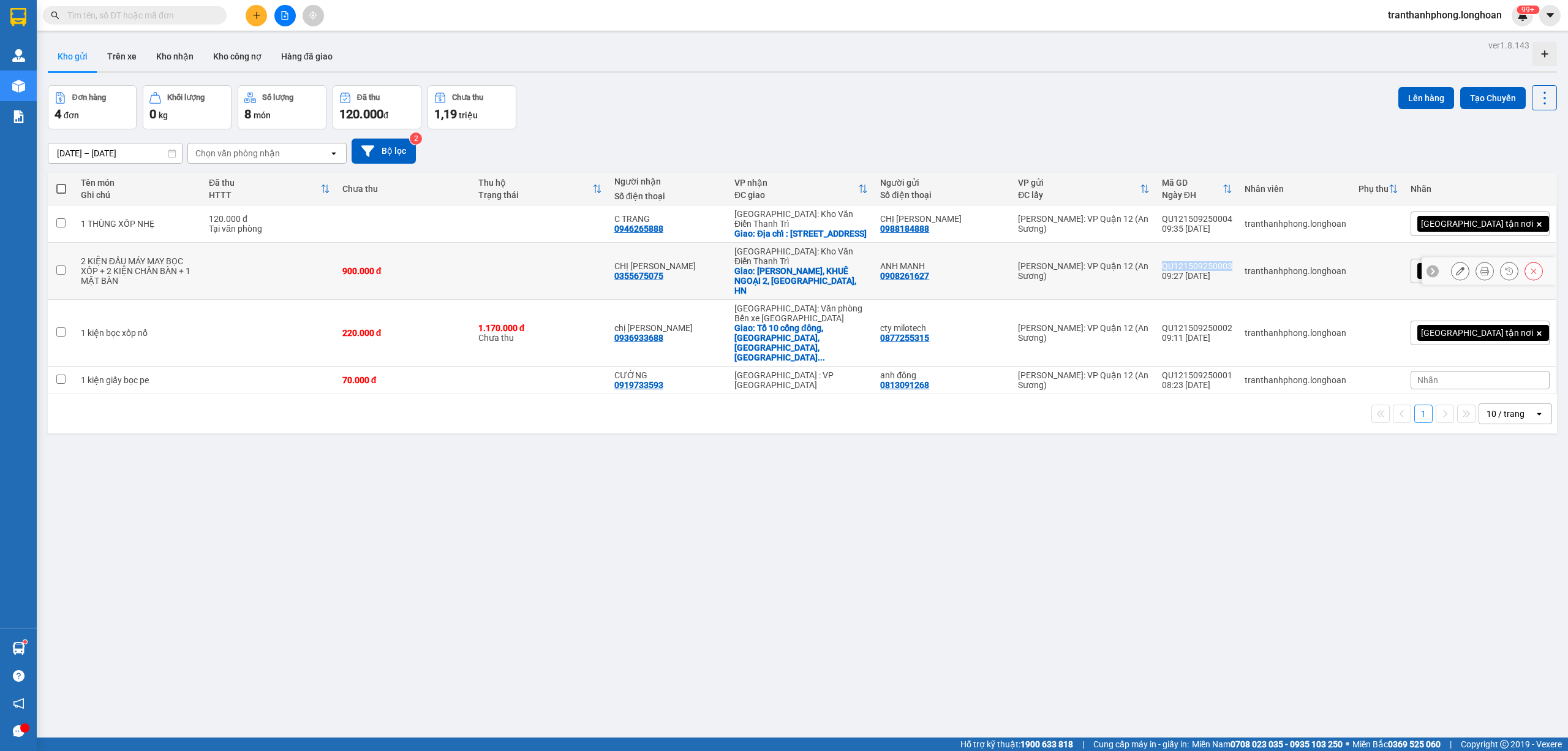
copy div "QU121509250003"
click at [1232, 220] on div "QU121509250004" at bounding box center [1197, 219] width 70 height 10
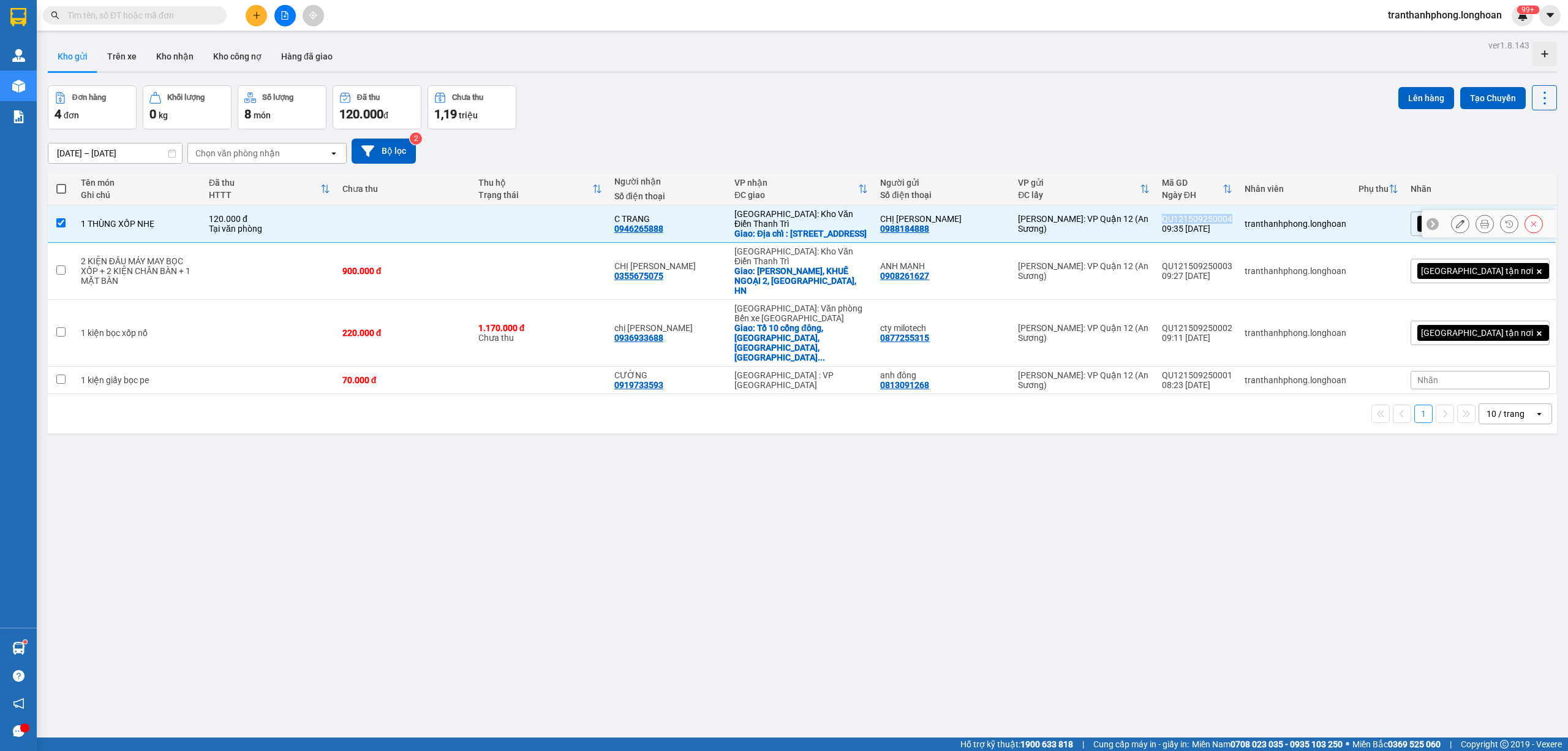
click at [1232, 220] on div "QU121509250004" at bounding box center [1197, 219] width 70 height 10
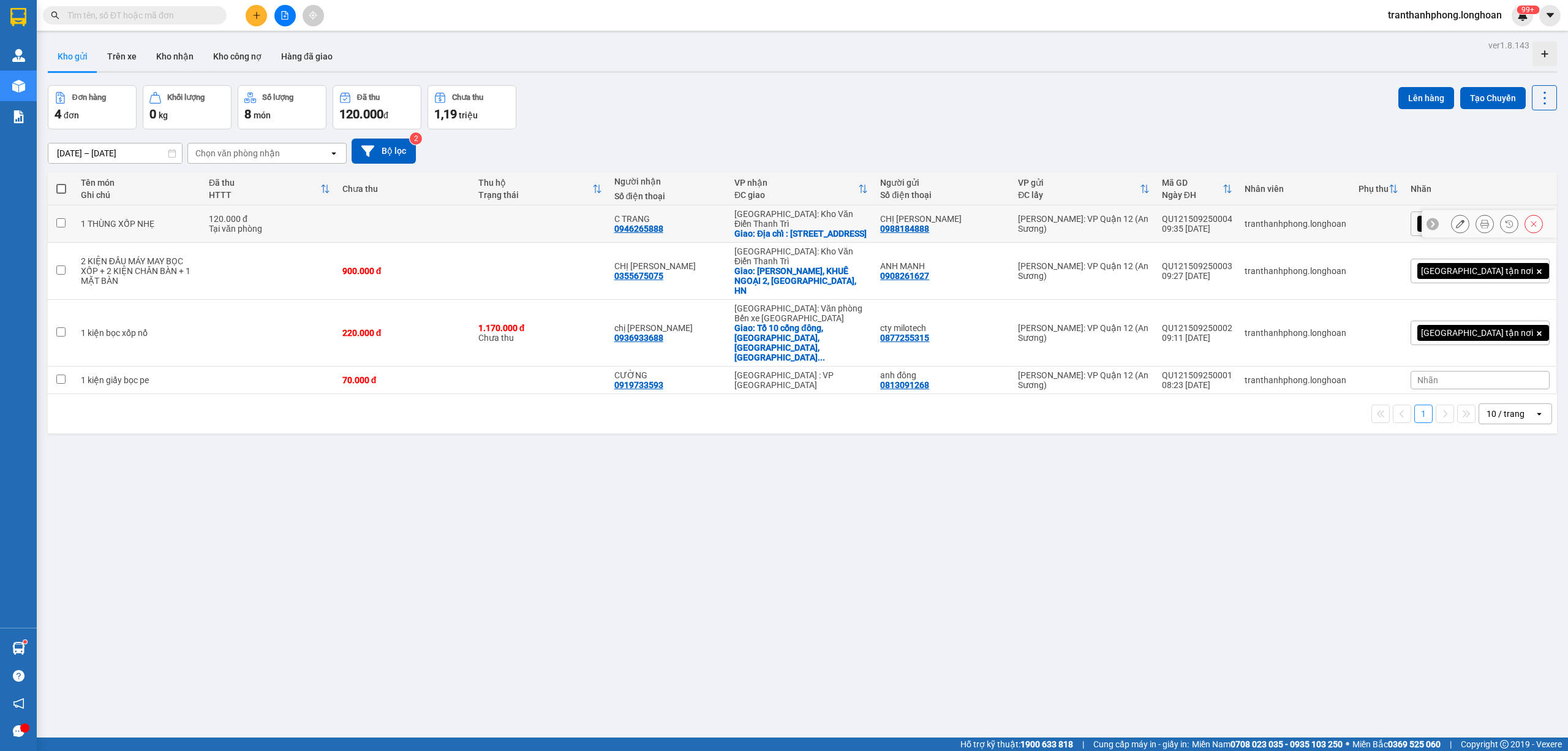
click at [1232, 220] on div "QU121509250004" at bounding box center [1197, 219] width 70 height 10
checkbox input "false"
copy div "QU121509250004"
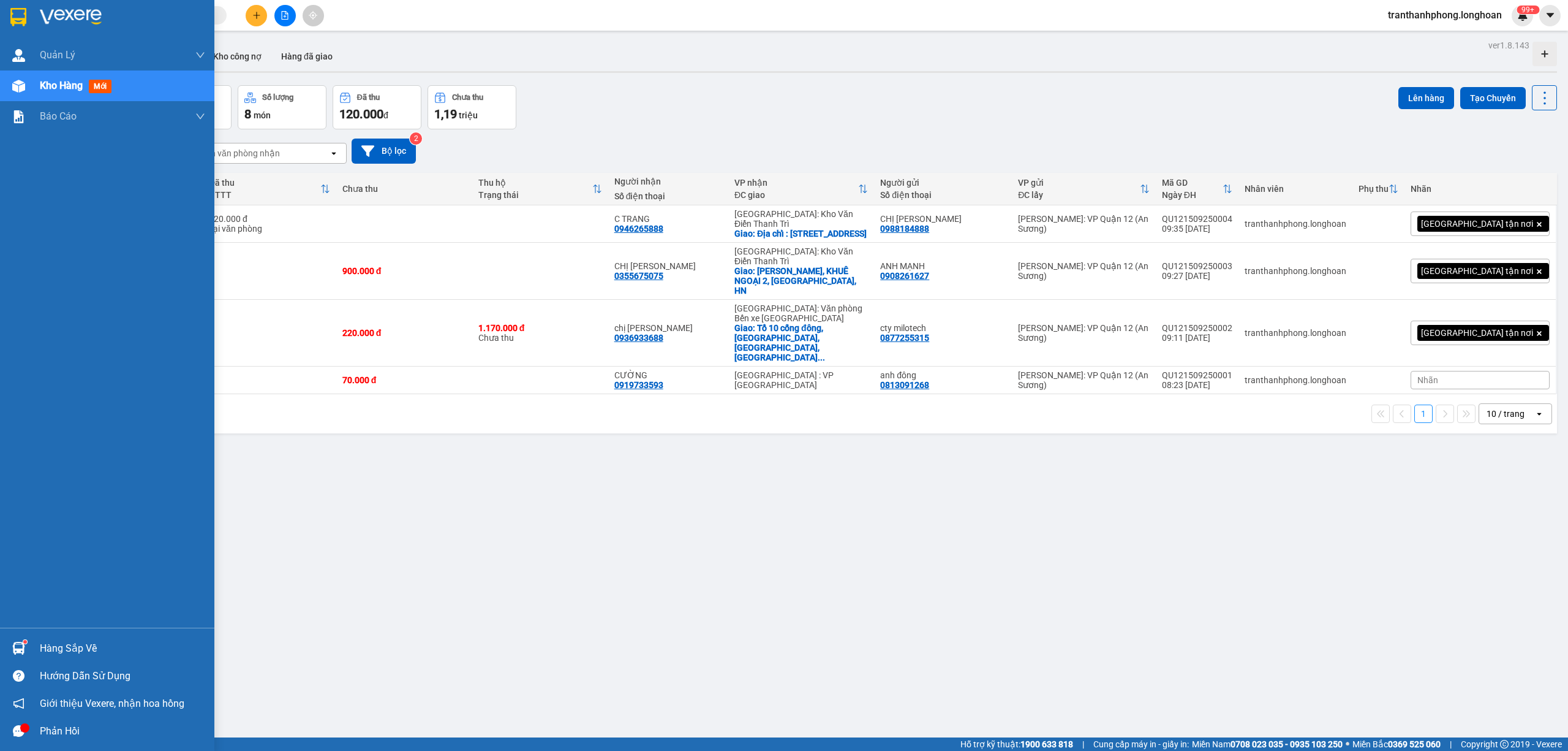
click at [8, 13] on div at bounding box center [19, 17] width 21 height 21
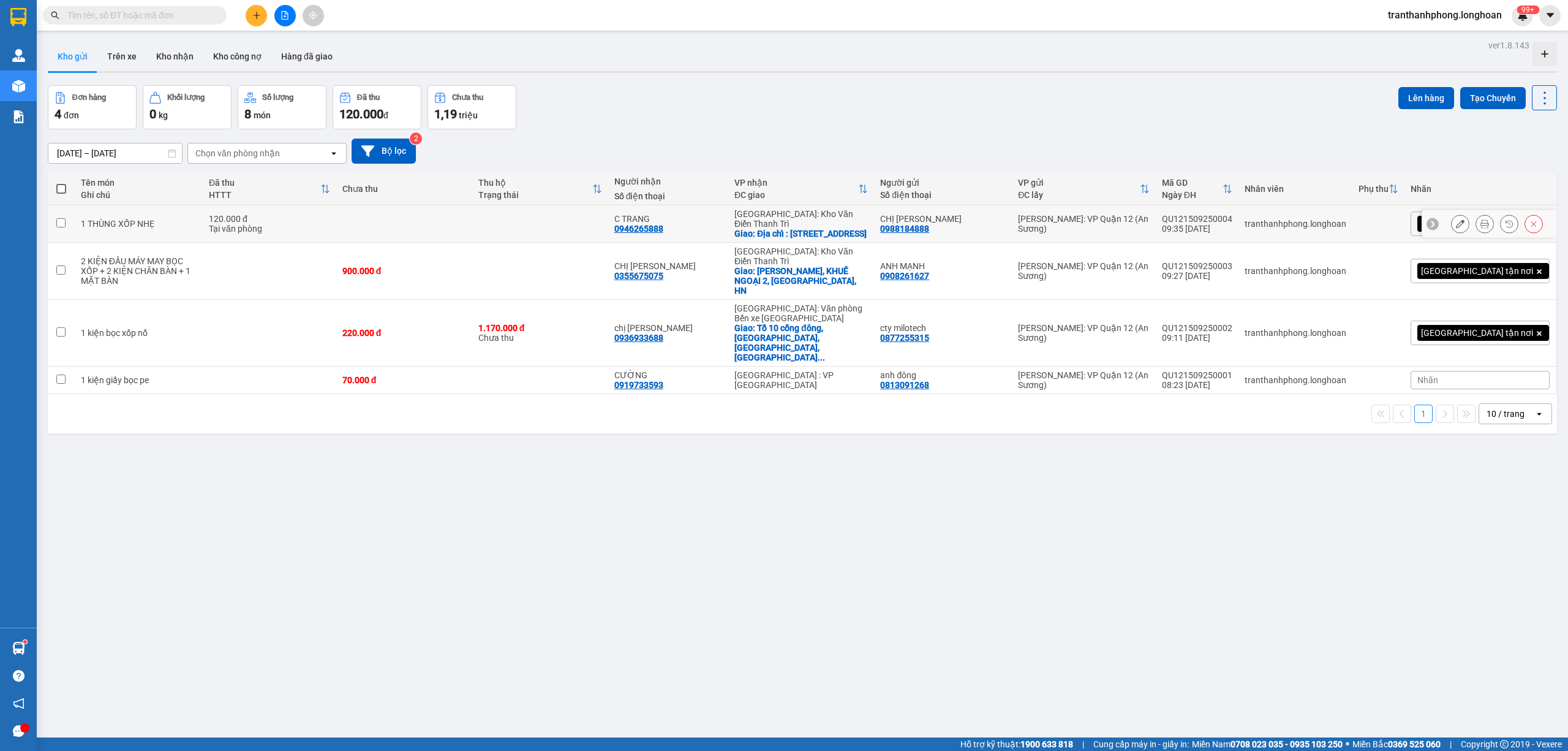
click at [1480, 228] on icon at bounding box center [1484, 223] width 8 height 8
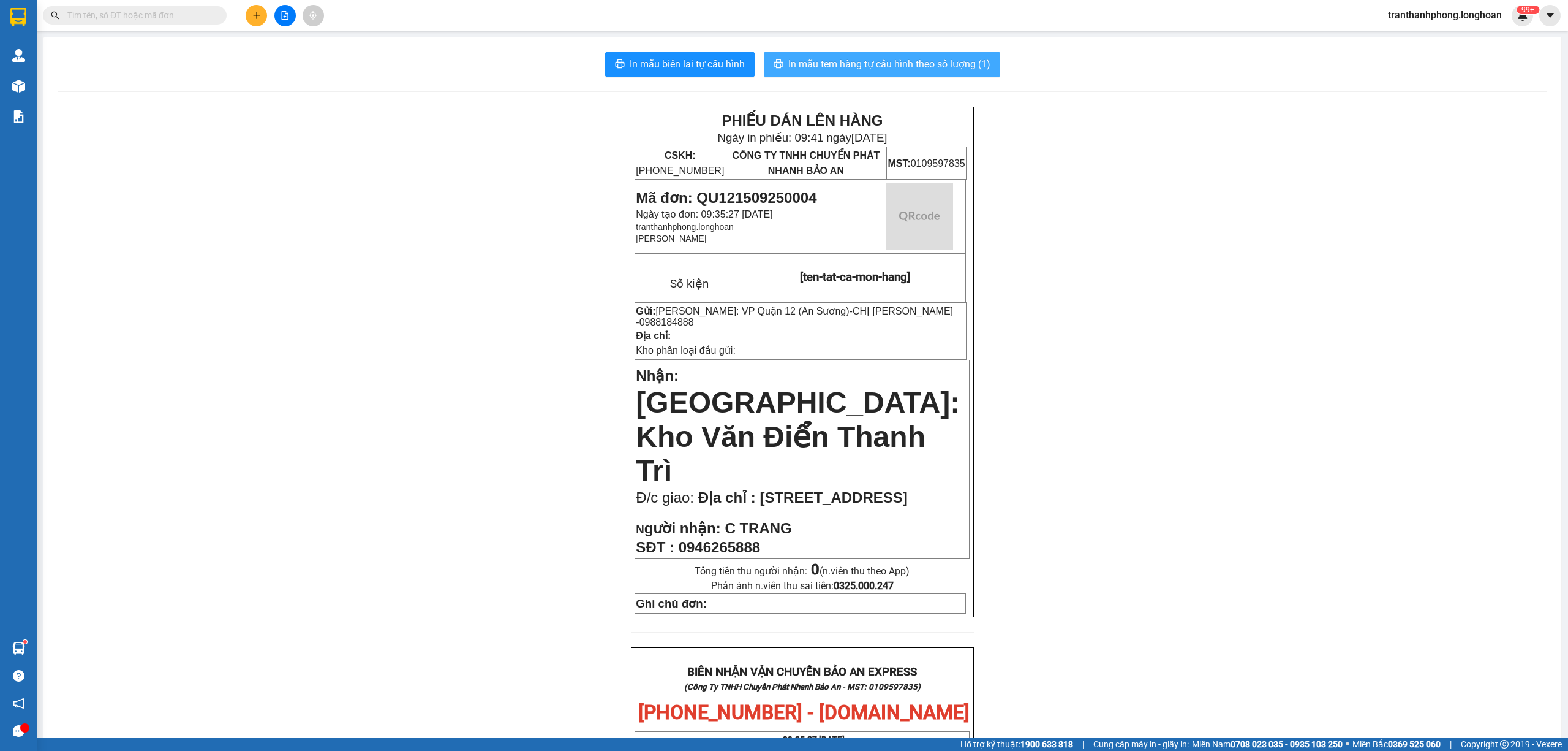
click at [946, 64] on span "In mẫu tem hàng tự cấu hình theo số lượng (1)" at bounding box center [890, 64] width 202 height 16
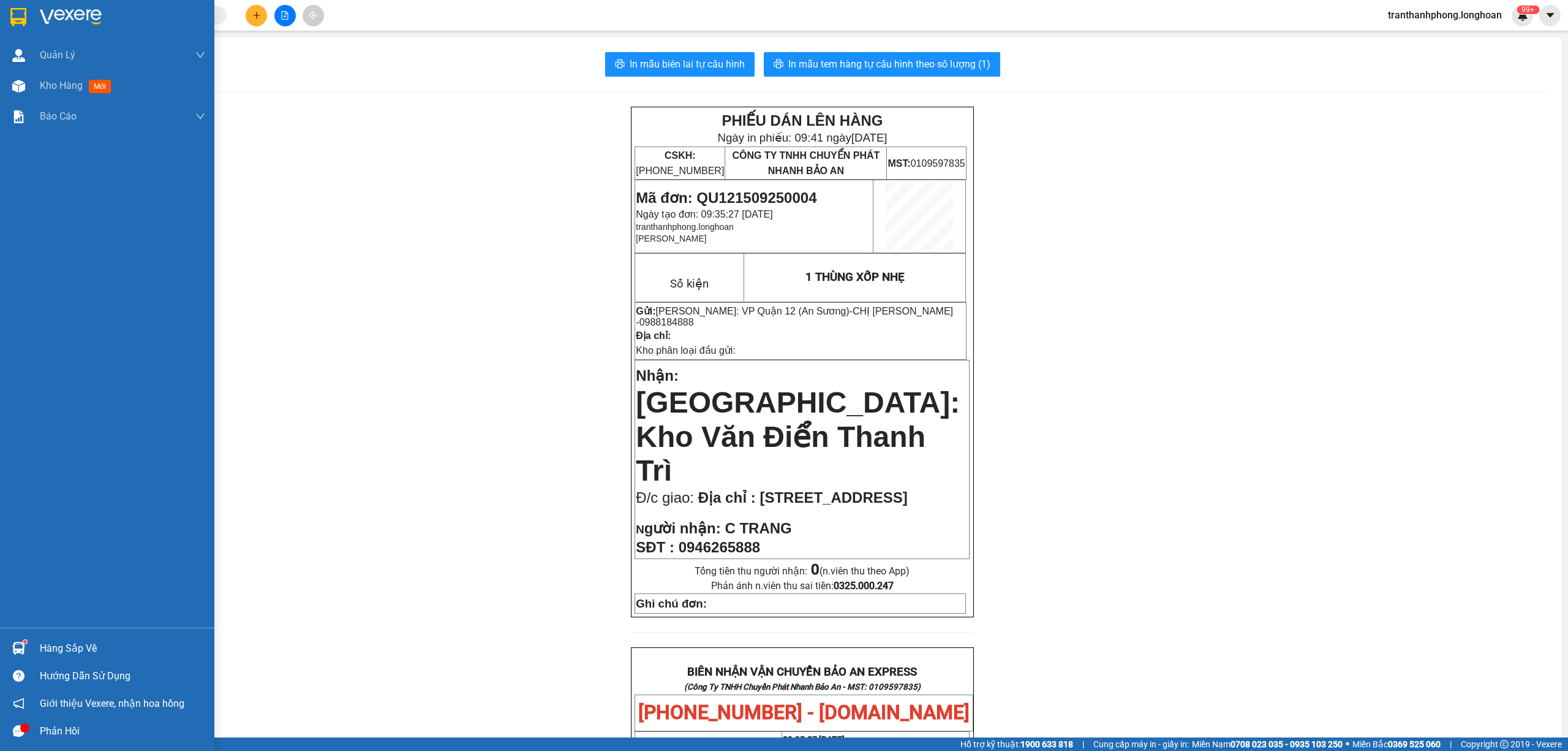
click at [12, 19] on img at bounding box center [18, 18] width 16 height 19
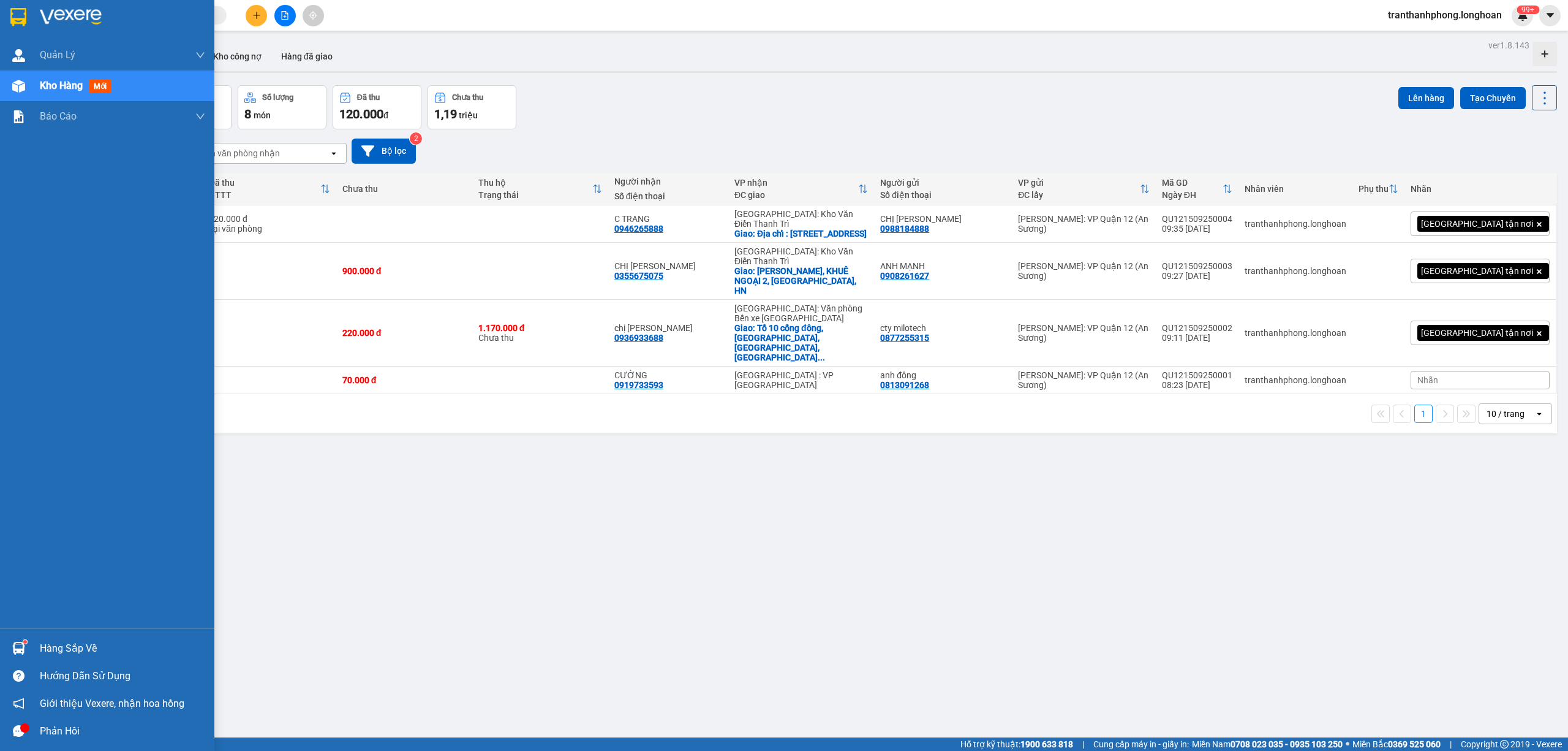
click at [37, 25] on div at bounding box center [107, 19] width 215 height 40
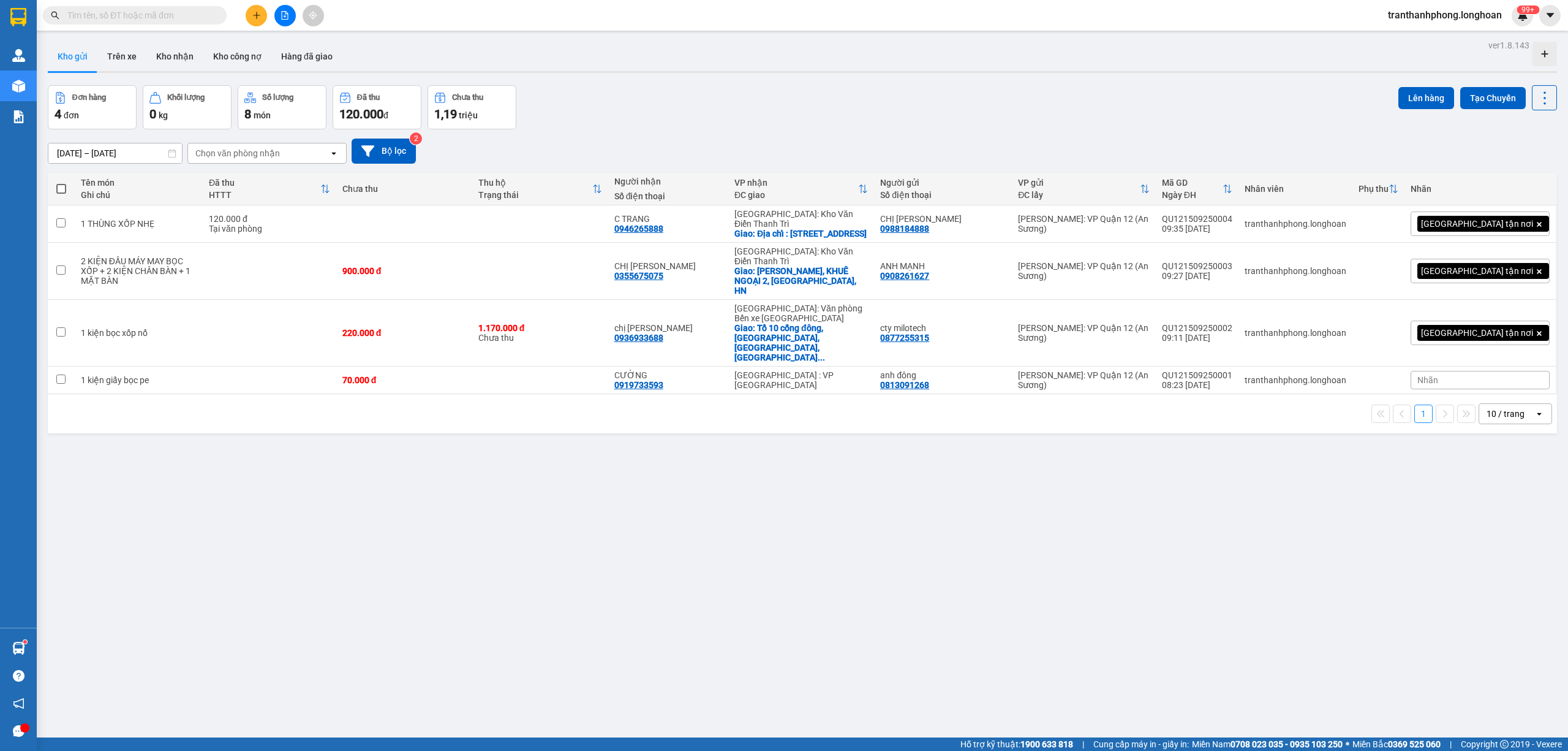
click at [118, 16] on input "text" at bounding box center [140, 15] width 144 height 14
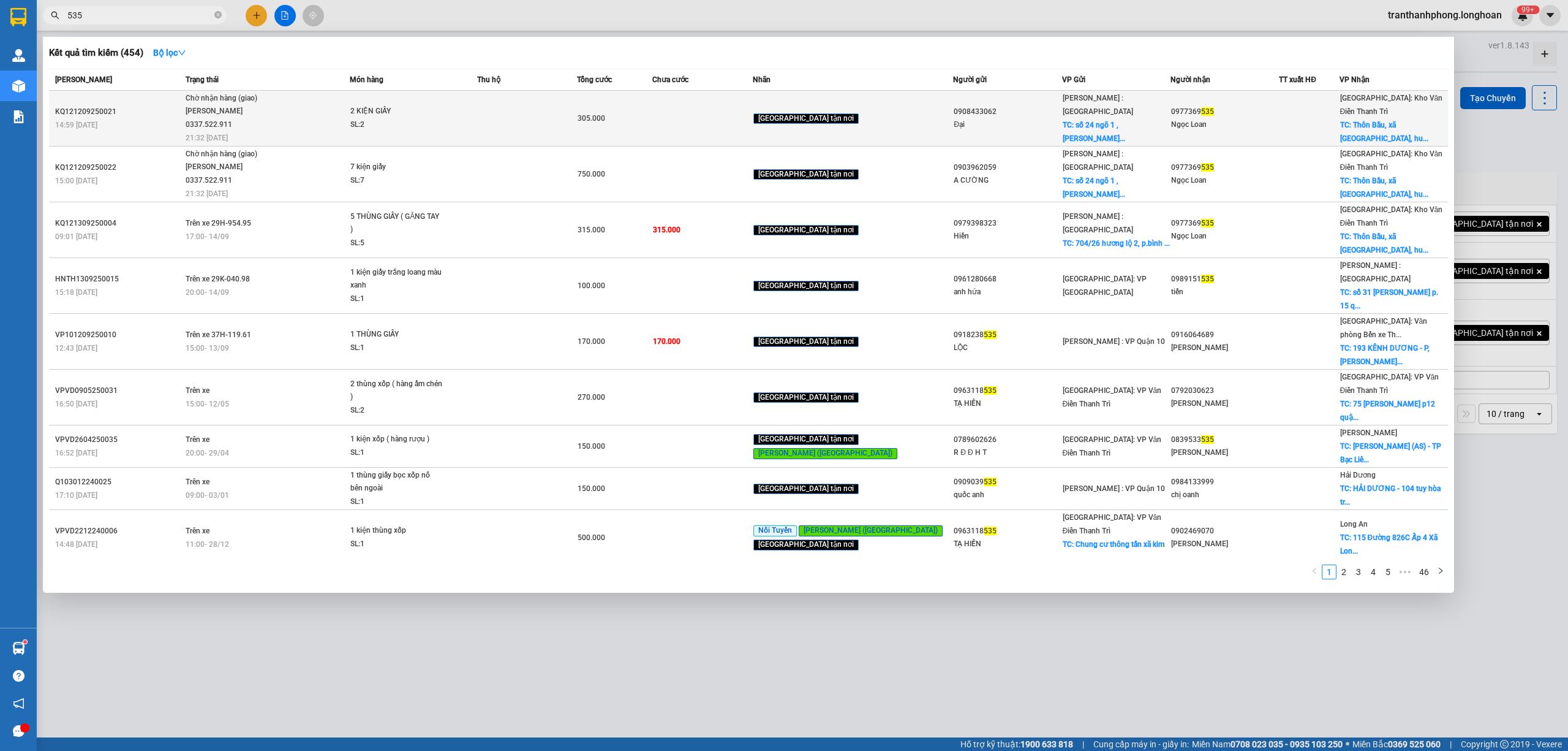
type input "535"
click at [224, 121] on div "Lê Thanh Phương 0337.522.911" at bounding box center [230, 118] width 92 height 26
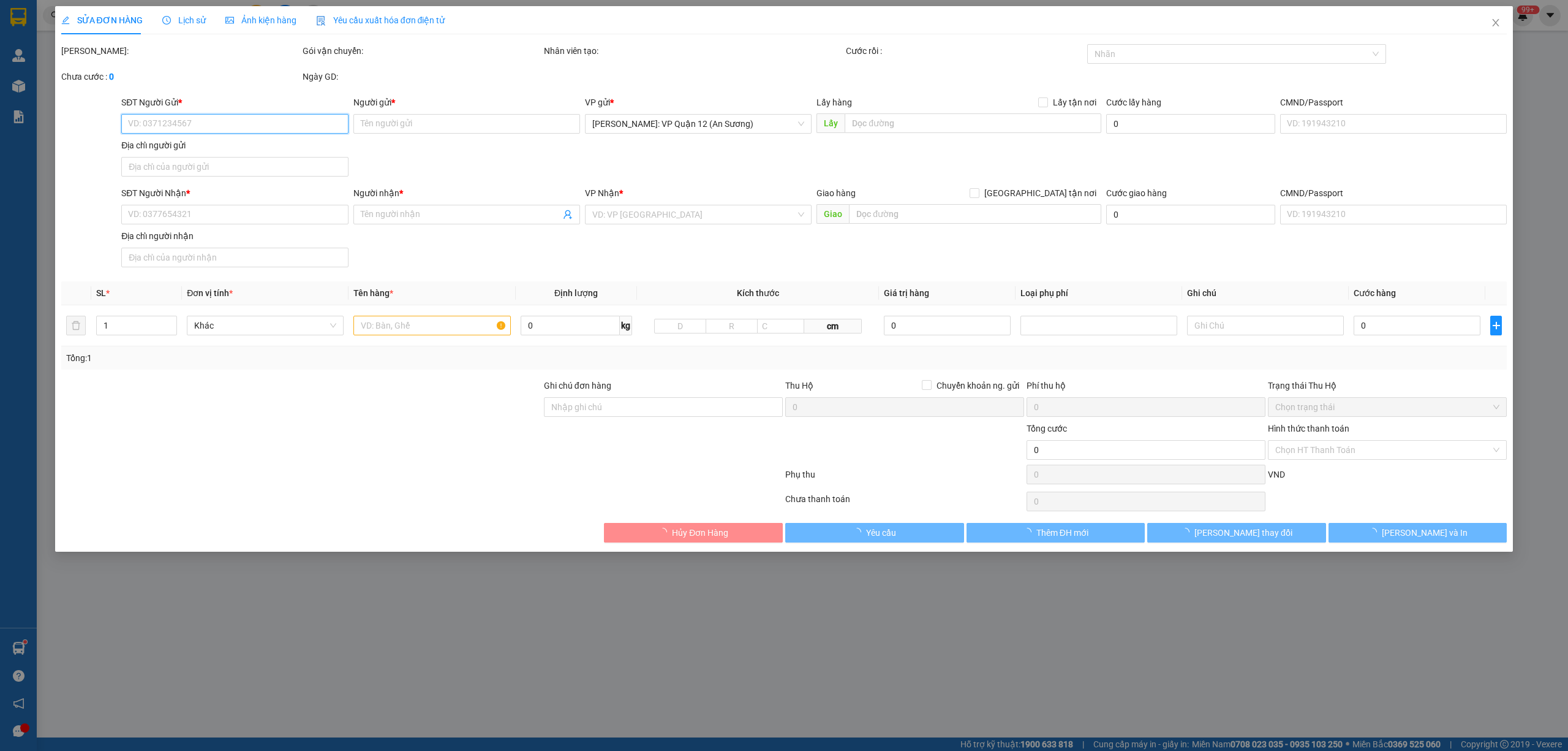
type input "0908433062"
type input "Đại"
checkbox input "true"
type input "số 24 ngõ 1 ,phan đinhg giót ,phương liệt hn"
type input "65.000"
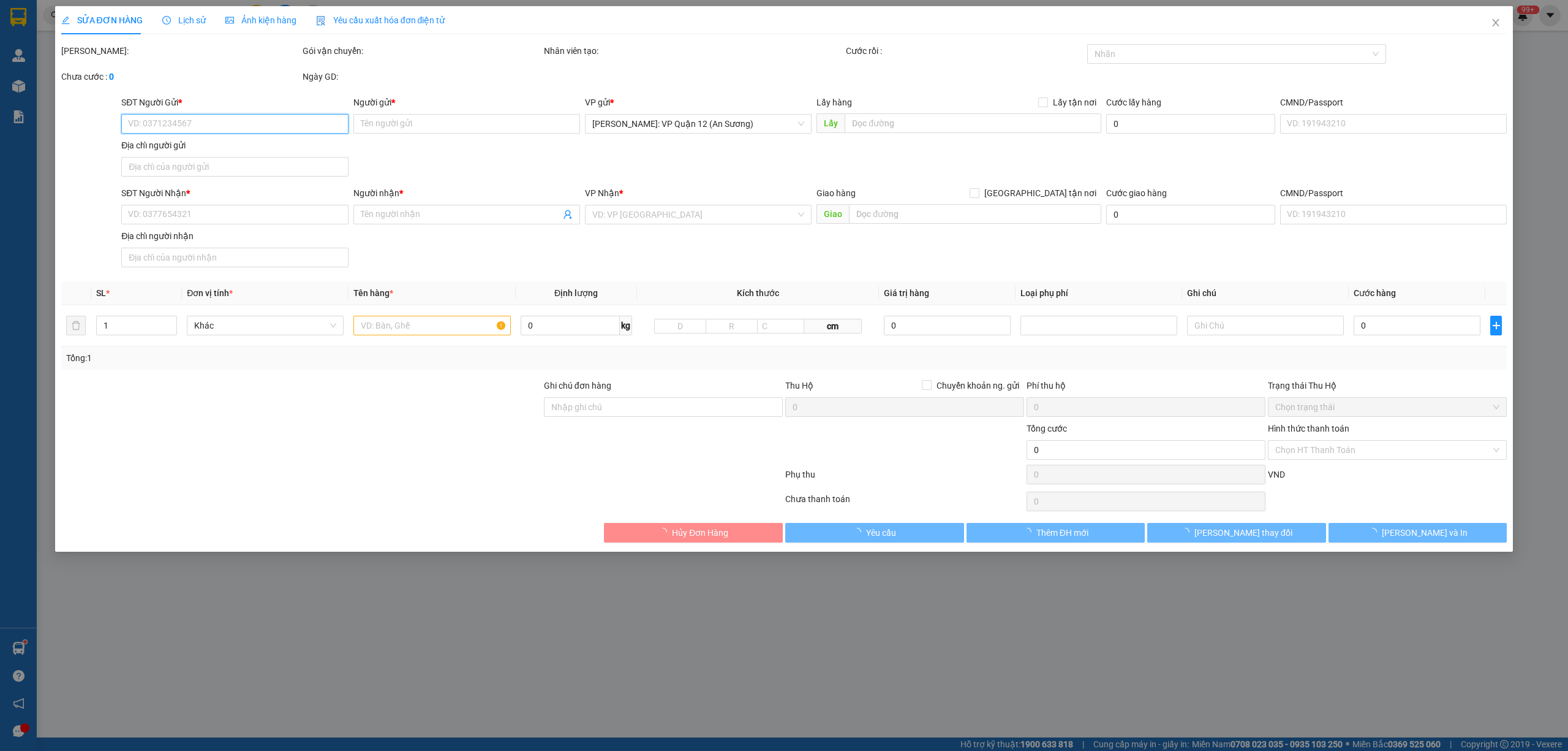
type input "0977369535"
type input "Ngọc Loan"
checkbox input "true"
type input "Thôn Bầu, xã Kim Chung, huyện Đông Anh, thành phố Hà Nội - bệnh viện nhiệt đới …"
type input "NHẬN NGUYÊN KIỆN GIAO NGUYÊN KIỆN, HƯ VỠ K ĐỀN"
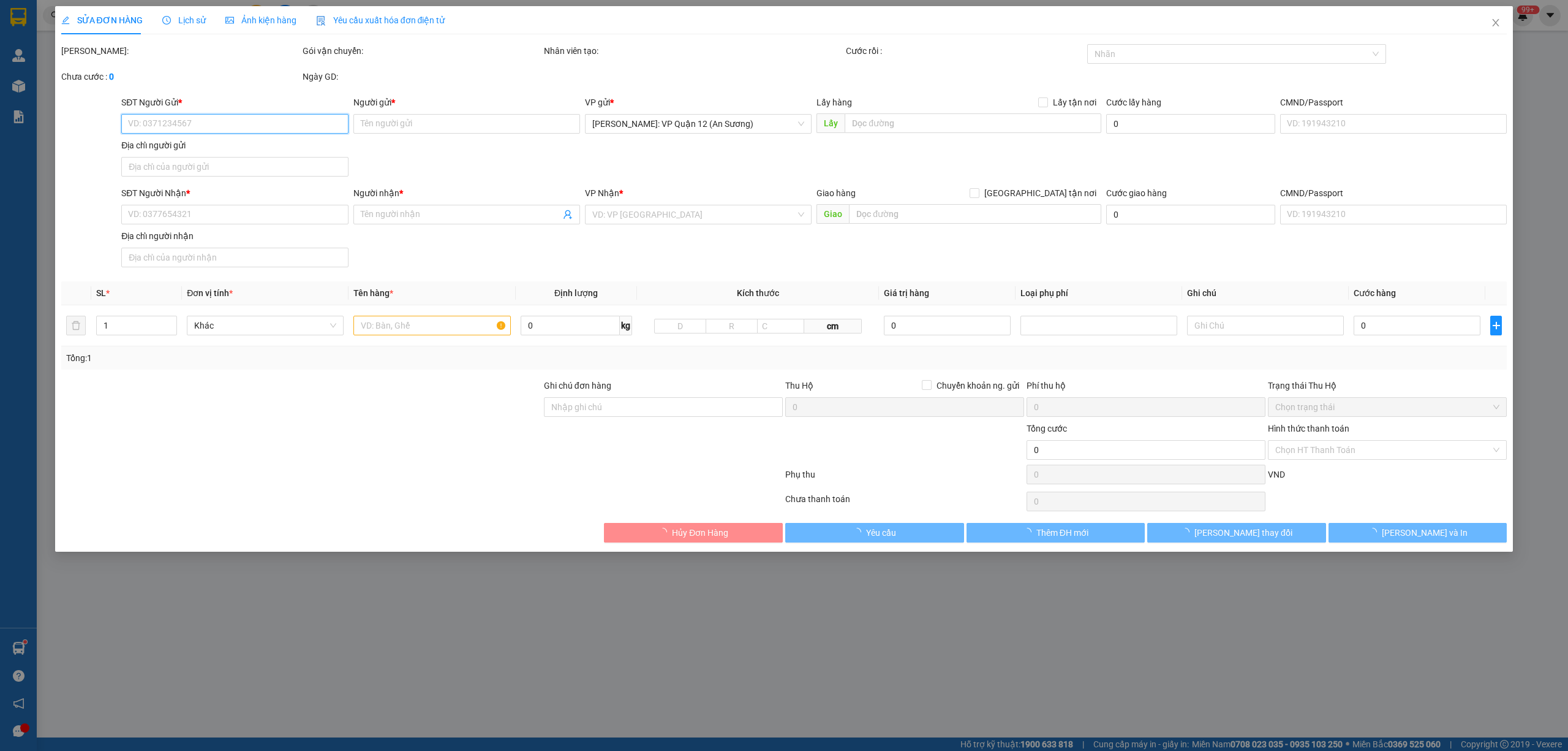
type input "305.000"
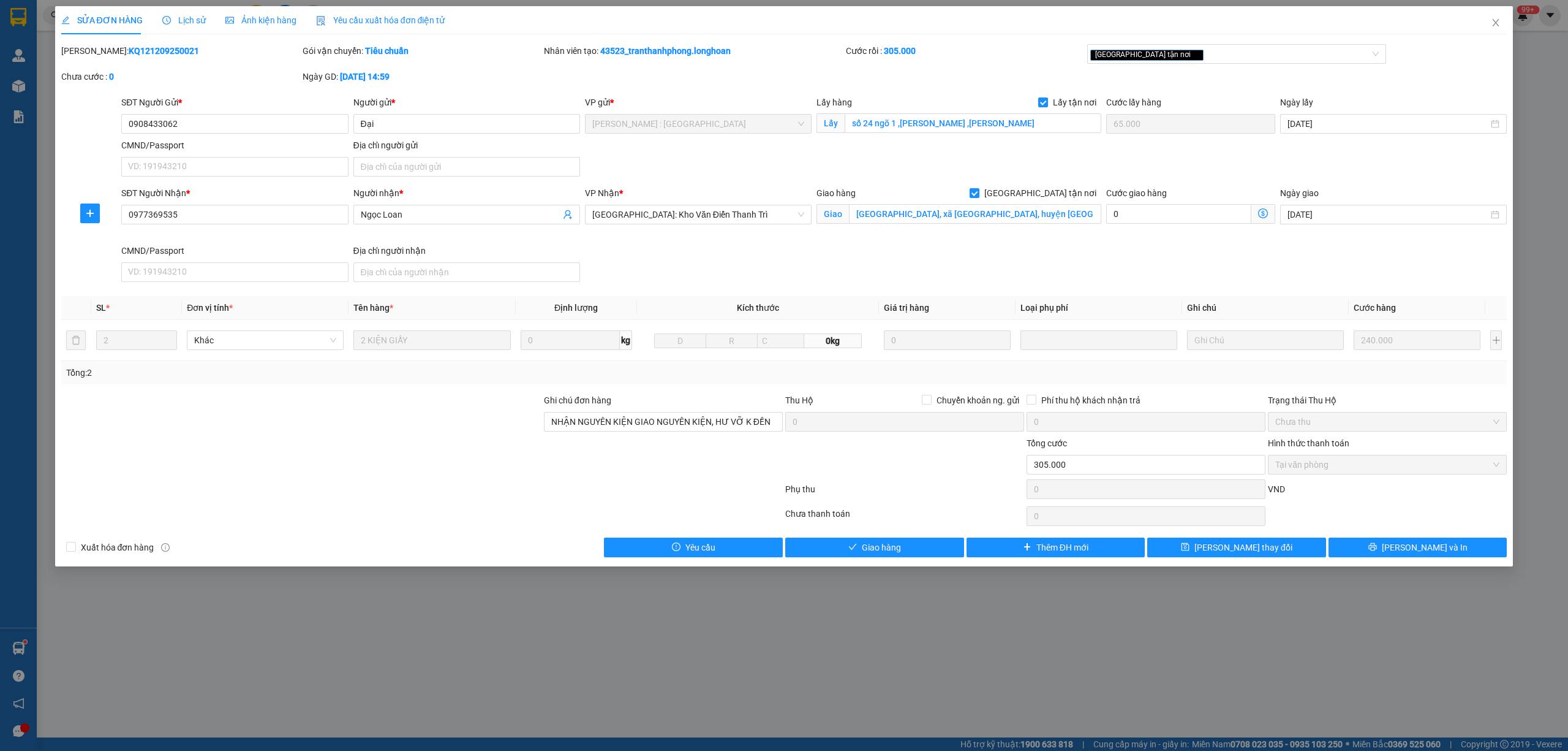
click at [172, 18] on span "Lịch sử" at bounding box center [183, 20] width 44 height 10
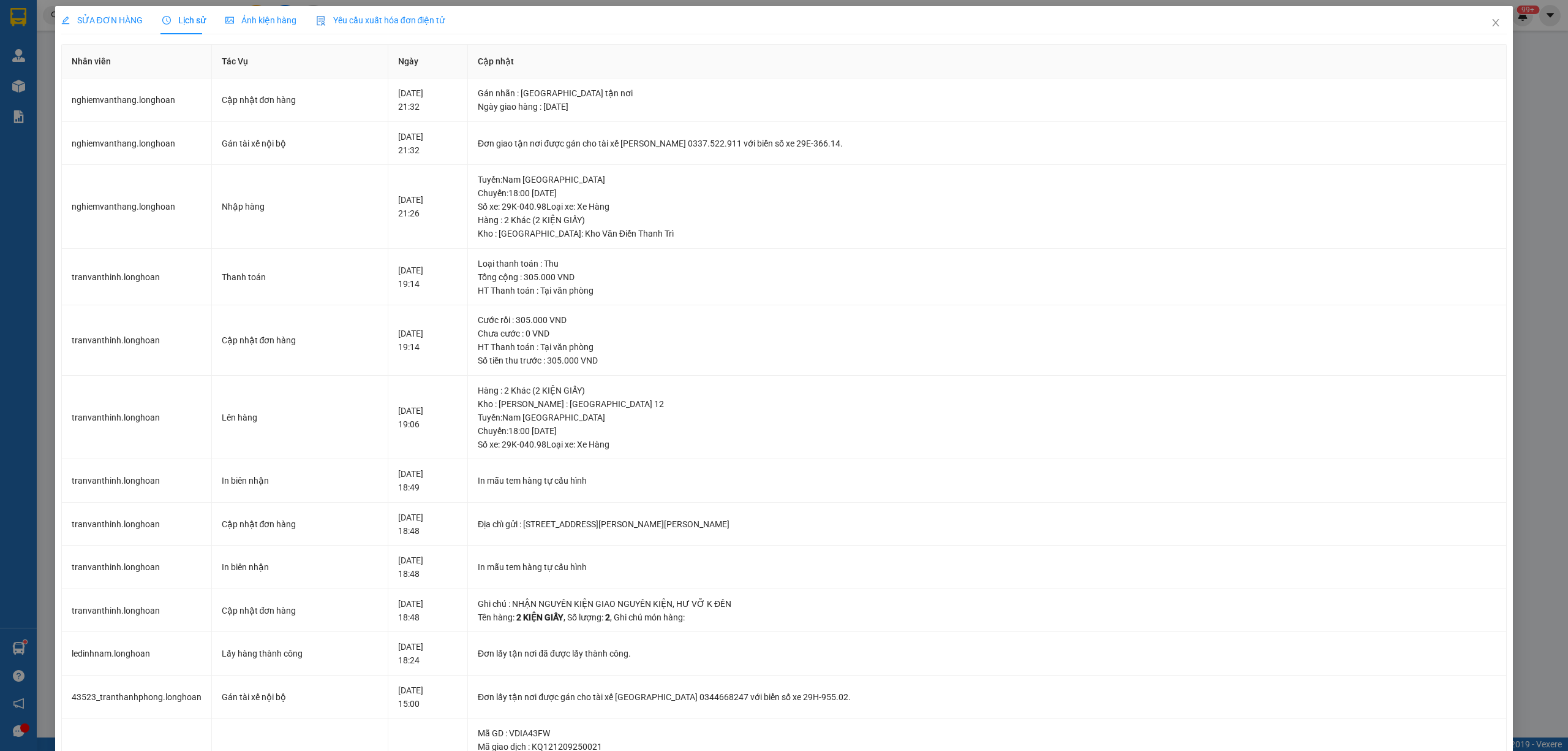
click at [1505, 26] on div "SỬA ĐƠN HÀNG Lịch sử Ảnh kiện hàng Yêu cầu xuất hóa đơn điện tử Total Paid Fee …" at bounding box center [784, 375] width 1568 height 751
drag, startPoint x: 1454, startPoint y: 22, endPoint x: 1507, endPoint y: 28, distance: 53.3
click at [1462, 26] on div "SỬA ĐƠN HÀNG Lịch sử Ảnh kiện hàng Yêu cầu xuất hóa đơn điện tử" at bounding box center [784, 20] width 1446 height 28
click at [1493, 20] on icon "close" at bounding box center [1496, 23] width 6 height 7
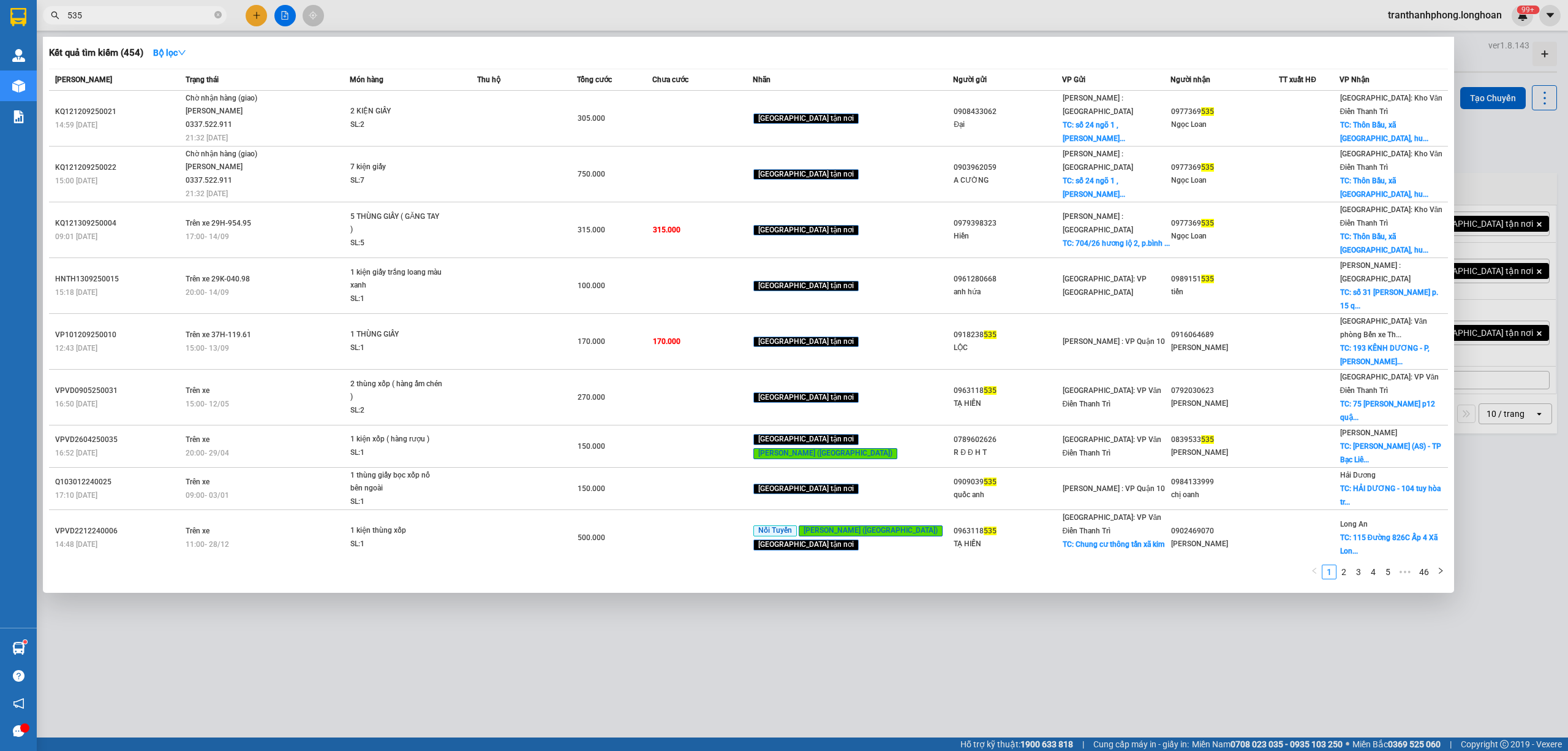
drag, startPoint x: 226, startPoint y: 12, endPoint x: 206, endPoint y: 27, distance: 25.0
click at [226, 12] on span "535" at bounding box center [134, 16] width 184 height 19
click at [218, 19] on icon "close-circle" at bounding box center [218, 15] width 7 height 7
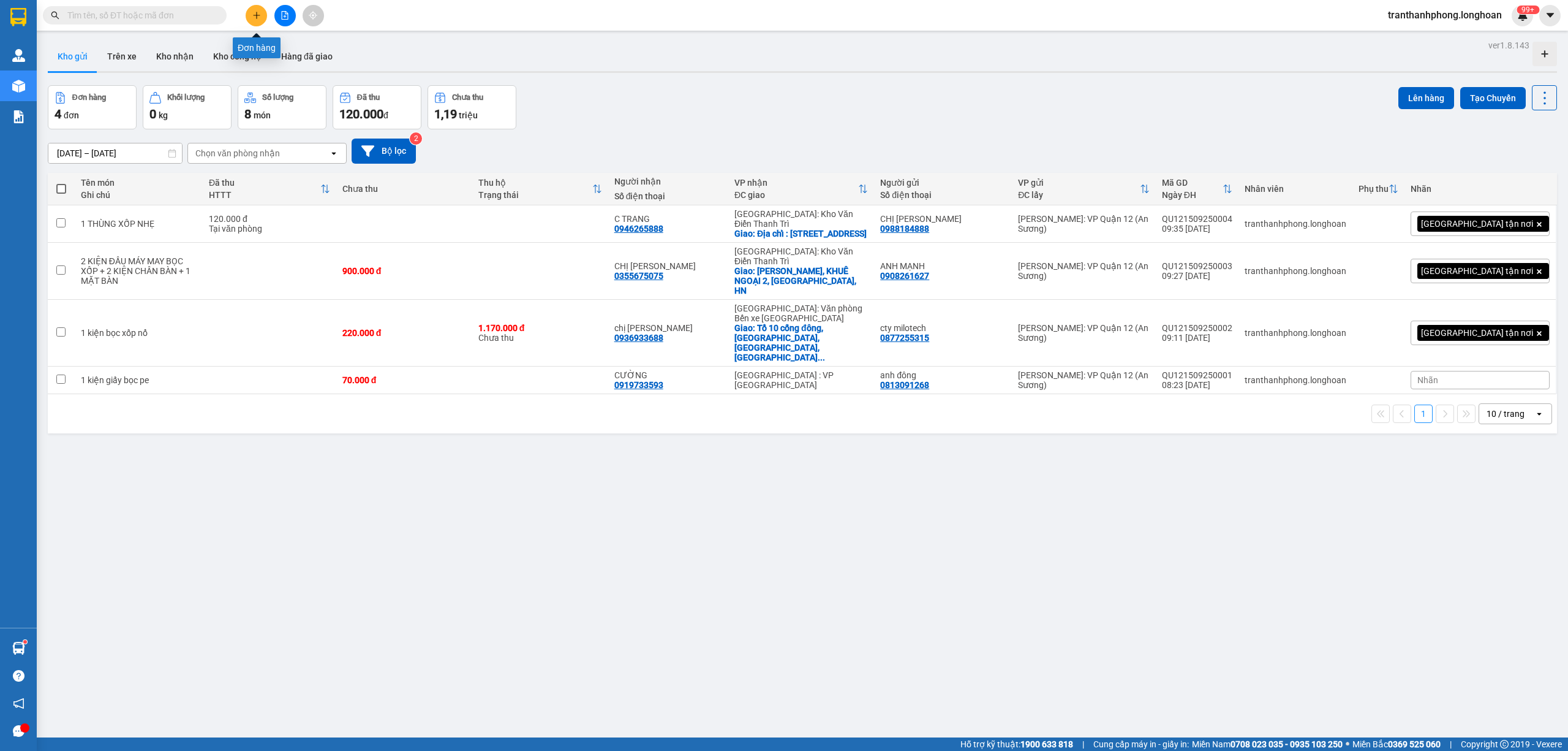
click at [248, 11] on button at bounding box center [255, 15] width 21 height 21
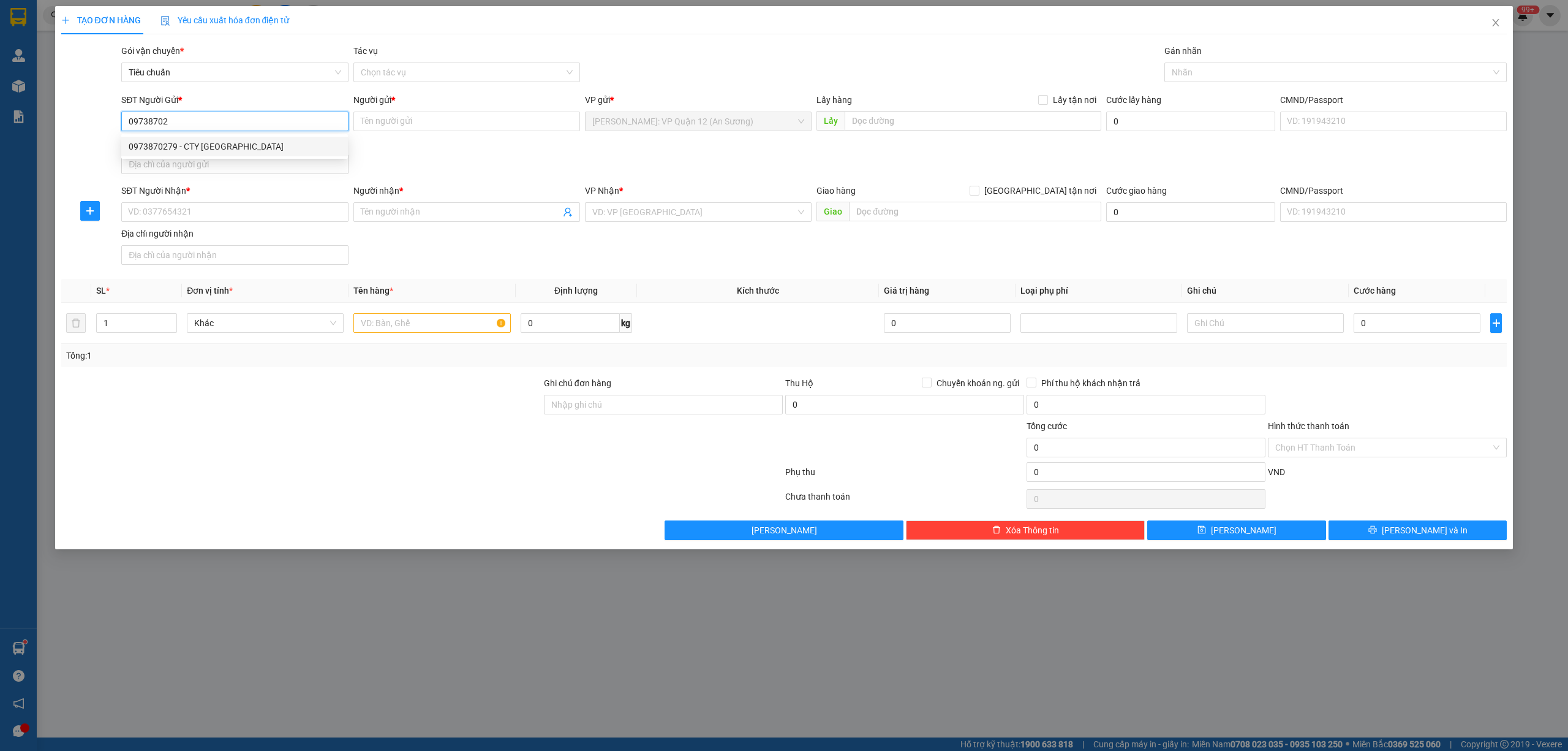
click at [292, 153] on div "0973870279 - CTY PHƯỚC LỘC" at bounding box center [234, 146] width 212 height 14
type input "0973870279"
type input "CTY PHƯỚC LỘC"
type input "0973870279"
drag, startPoint x: 266, startPoint y: 209, endPoint x: 278, endPoint y: 208, distance: 12.0
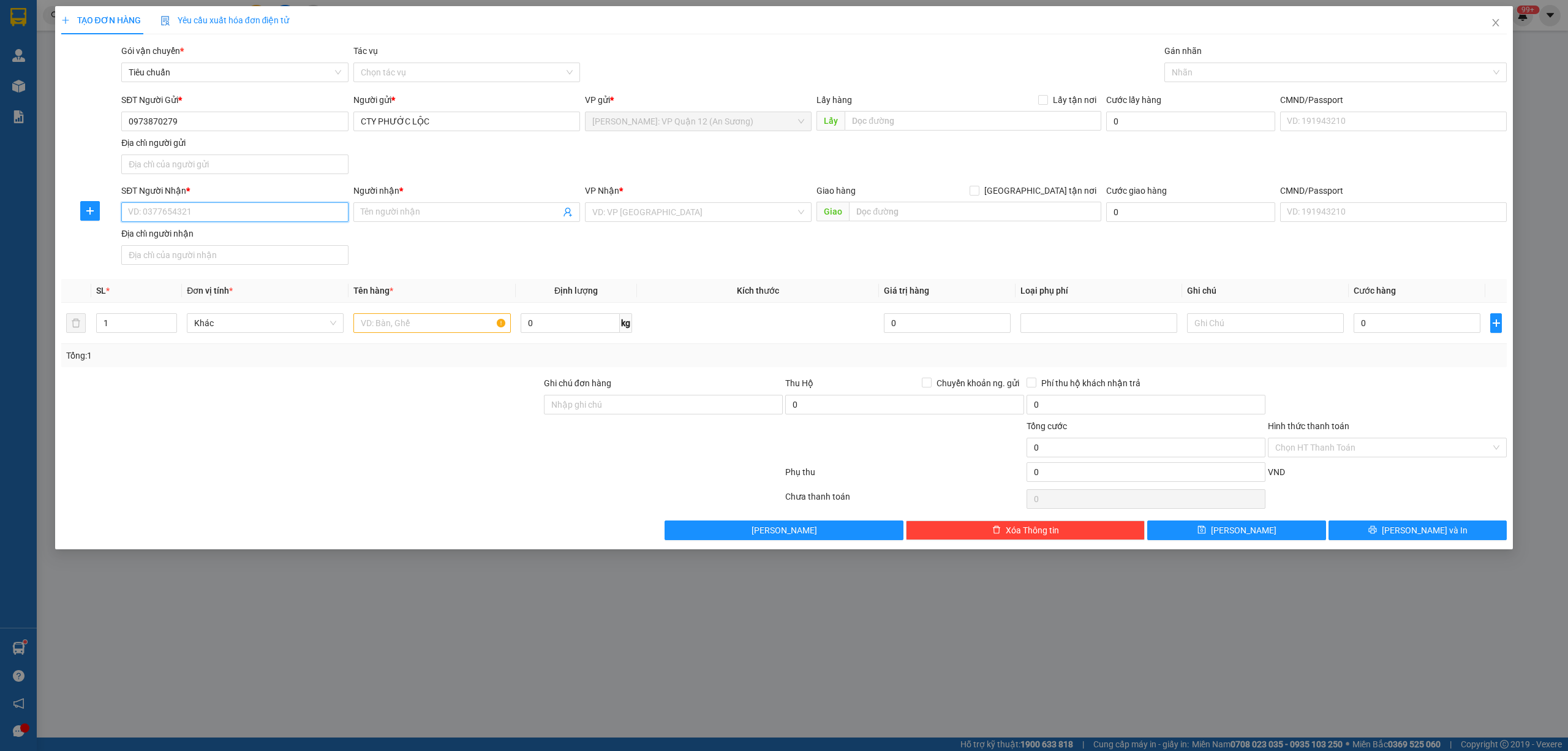
click at [268, 208] on input "SĐT Người Nhận *" at bounding box center [234, 211] width 227 height 19
click at [145, 211] on input "0585941859" at bounding box center [234, 211] width 227 height 19
type input "0585941859"
click at [454, 211] on input "Người nhận *" at bounding box center [461, 212] width 200 height 14
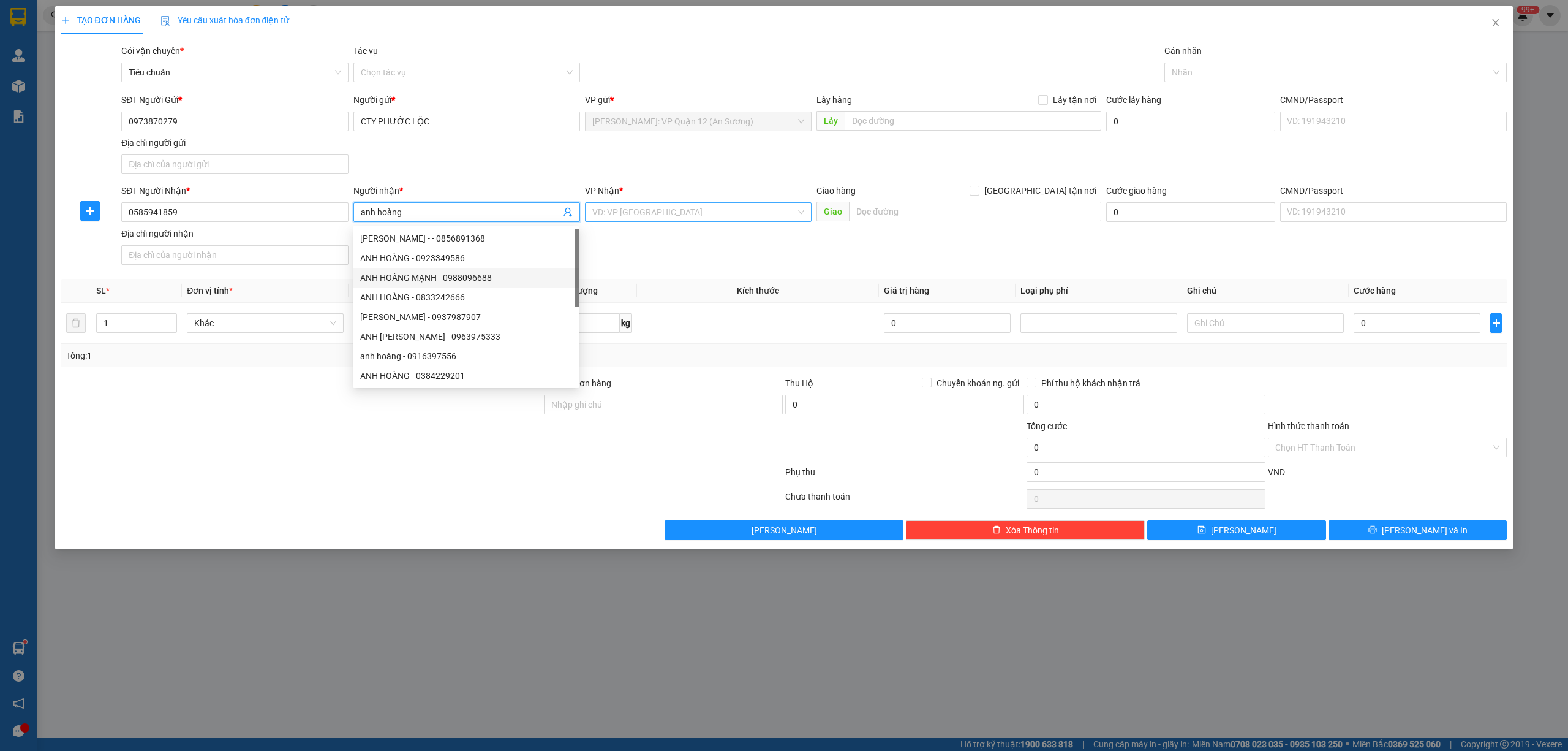
type input "anh hoàng"
click at [711, 211] on input "search" at bounding box center [694, 212] width 204 height 19
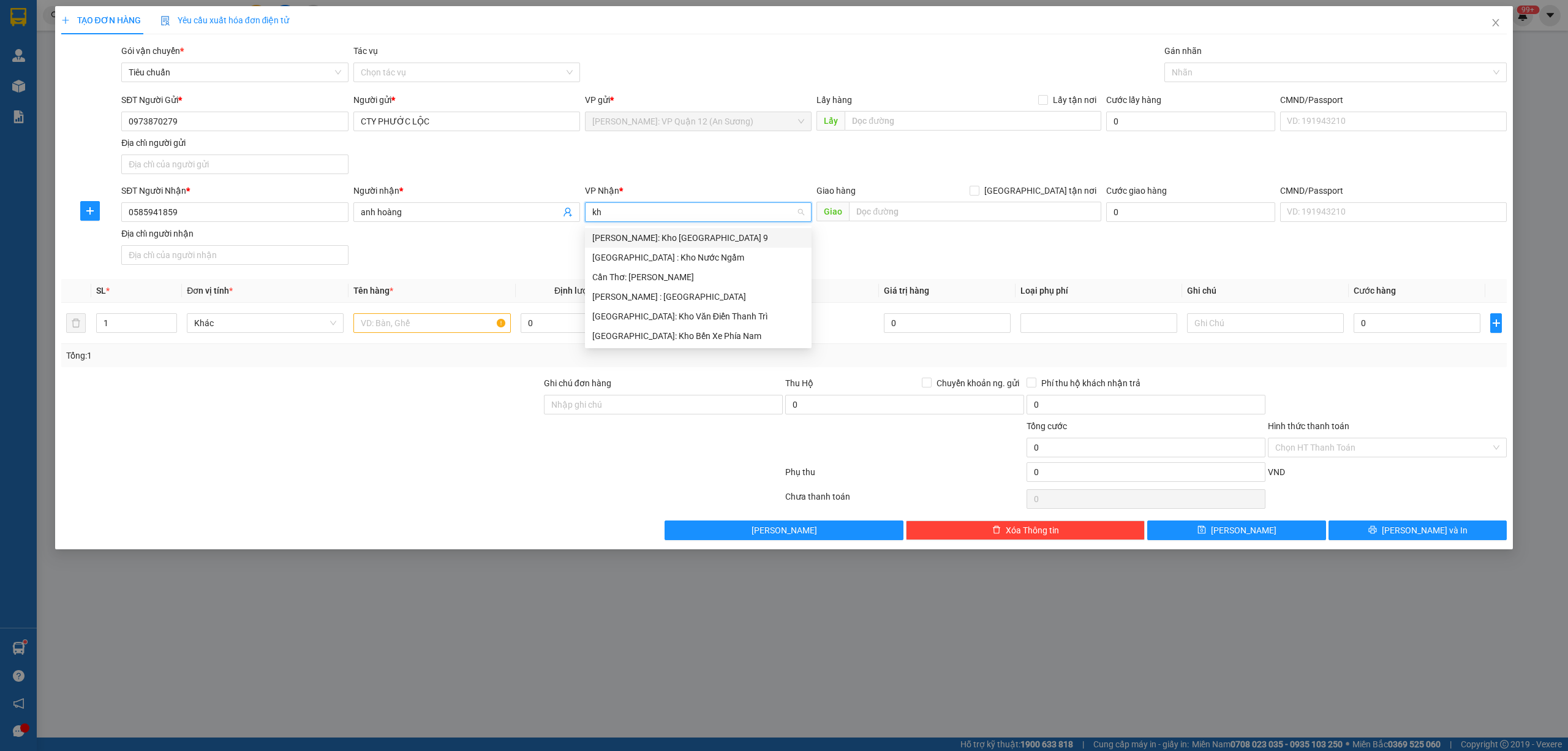
type input "k"
type input "hải phòng"
click at [765, 229] on div "[GEOGRAPHIC_DATA]: Văn phòng Bến xe [GEOGRAPHIC_DATA]" at bounding box center [712, 237] width 255 height 19
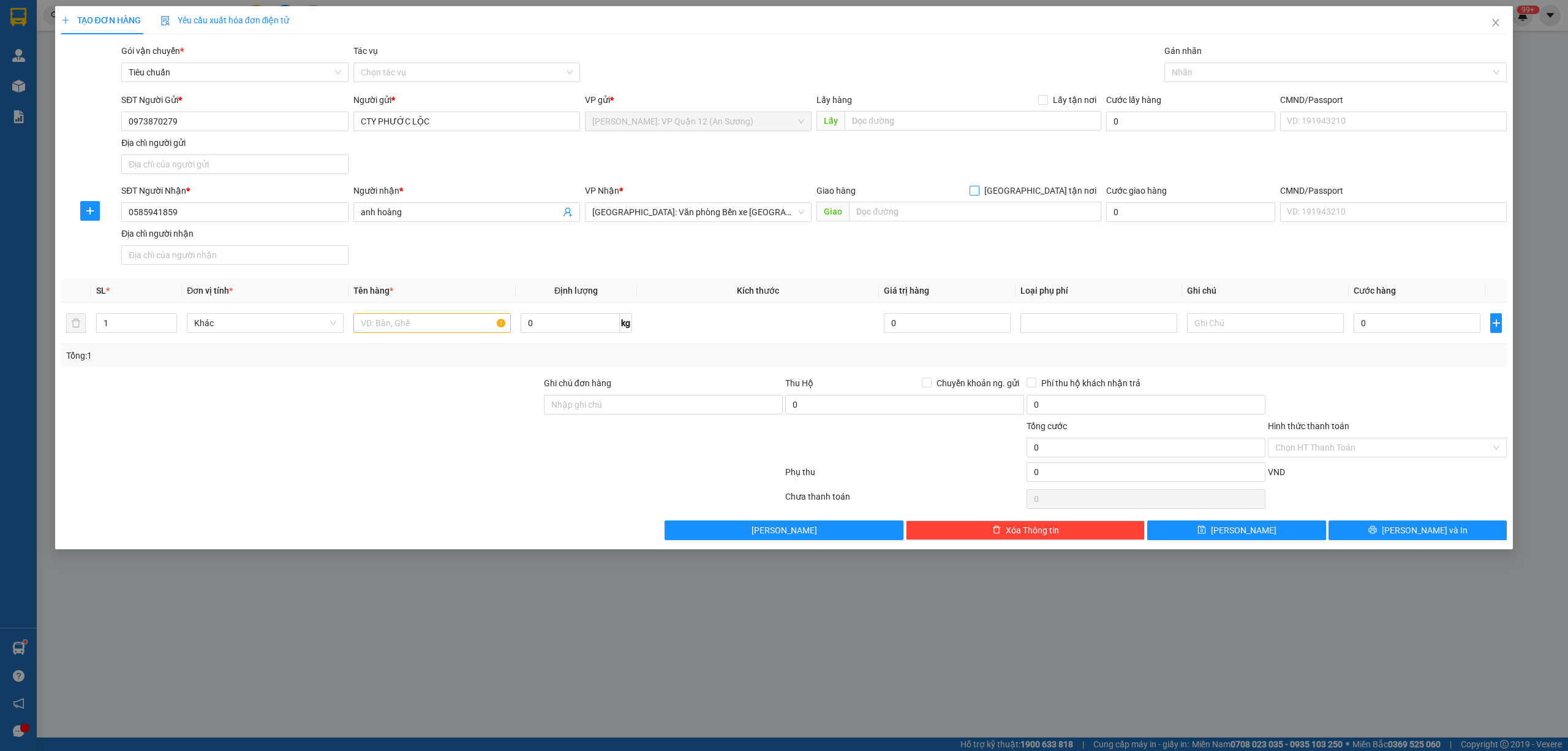
click at [979, 189] on span at bounding box center [974, 190] width 10 height 10
click at [978, 189] on input "[GEOGRAPHIC_DATA] tận nơi" at bounding box center [973, 189] width 8 height 8
checkbox input "true"
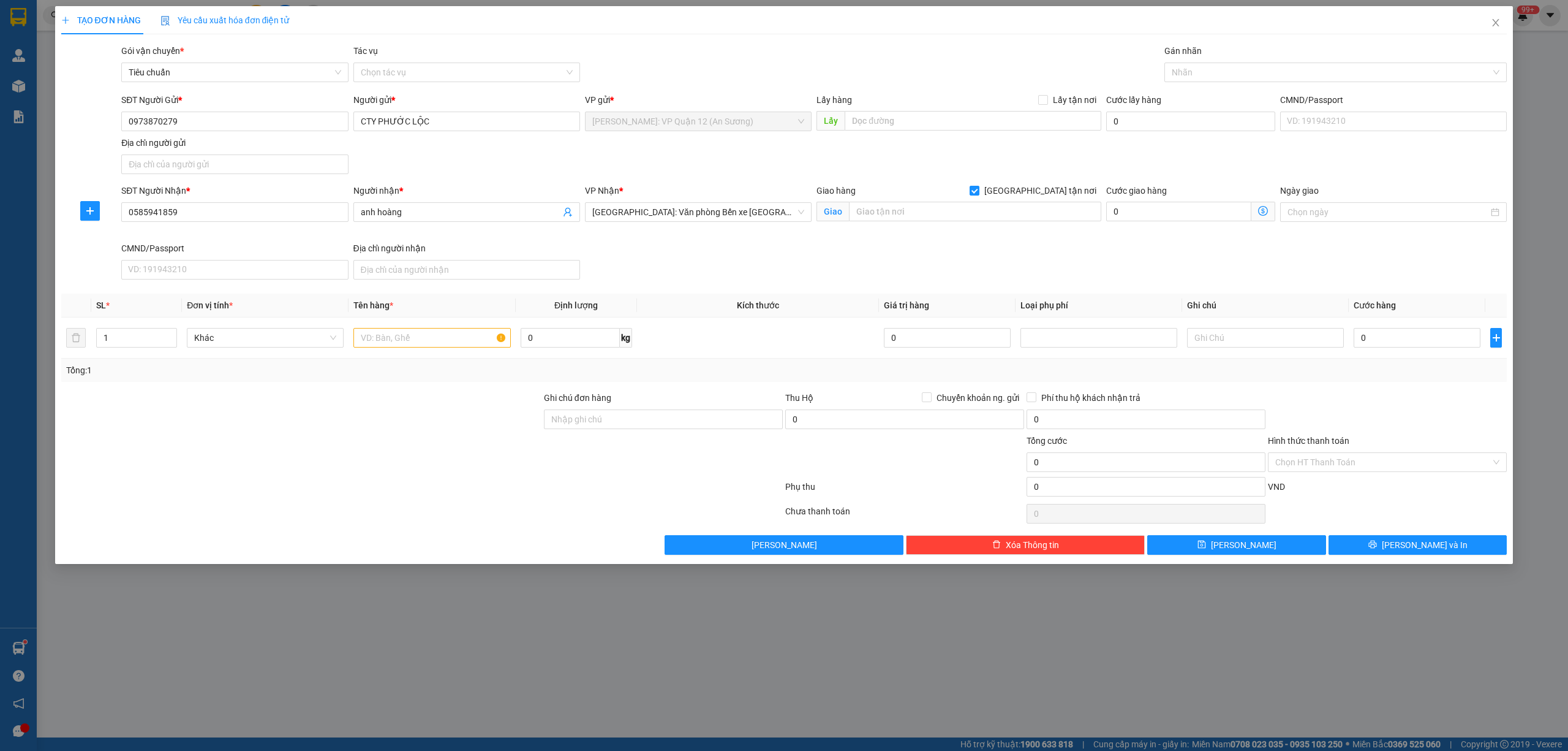
click at [993, 202] on div "Giao hàng Giao tận nơi" at bounding box center [959, 194] width 285 height 19
click at [976, 209] on input "text" at bounding box center [975, 211] width 253 height 19
drag, startPoint x: 1227, startPoint y: 74, endPoint x: 1221, endPoint y: 73, distance: 6.1
click at [1226, 74] on div at bounding box center [1329, 72] width 325 height 15
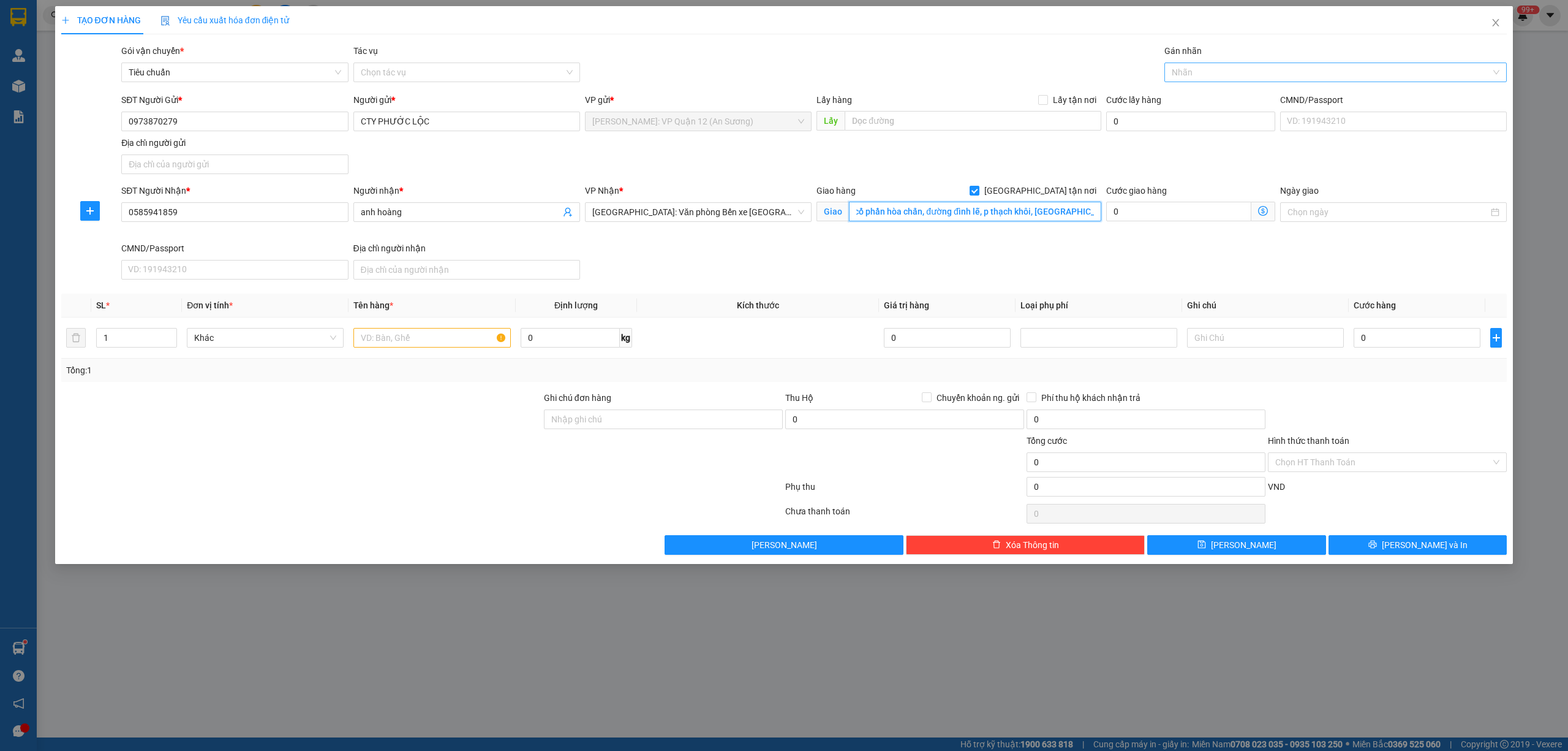
type input "công ty cổ phần hòa chấn, đường đình lễ, p thạch khôi, tp hải dương"
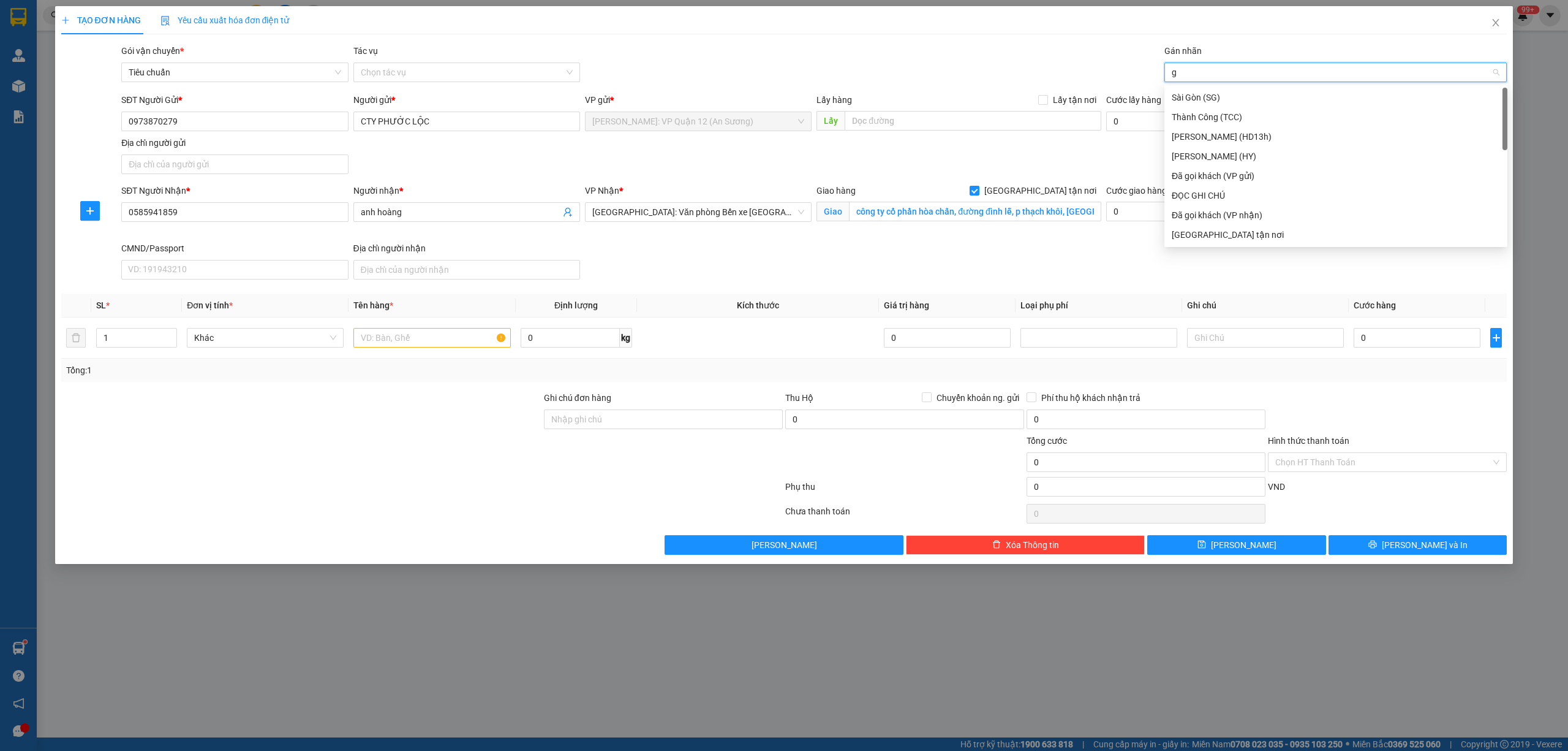
type input "g"
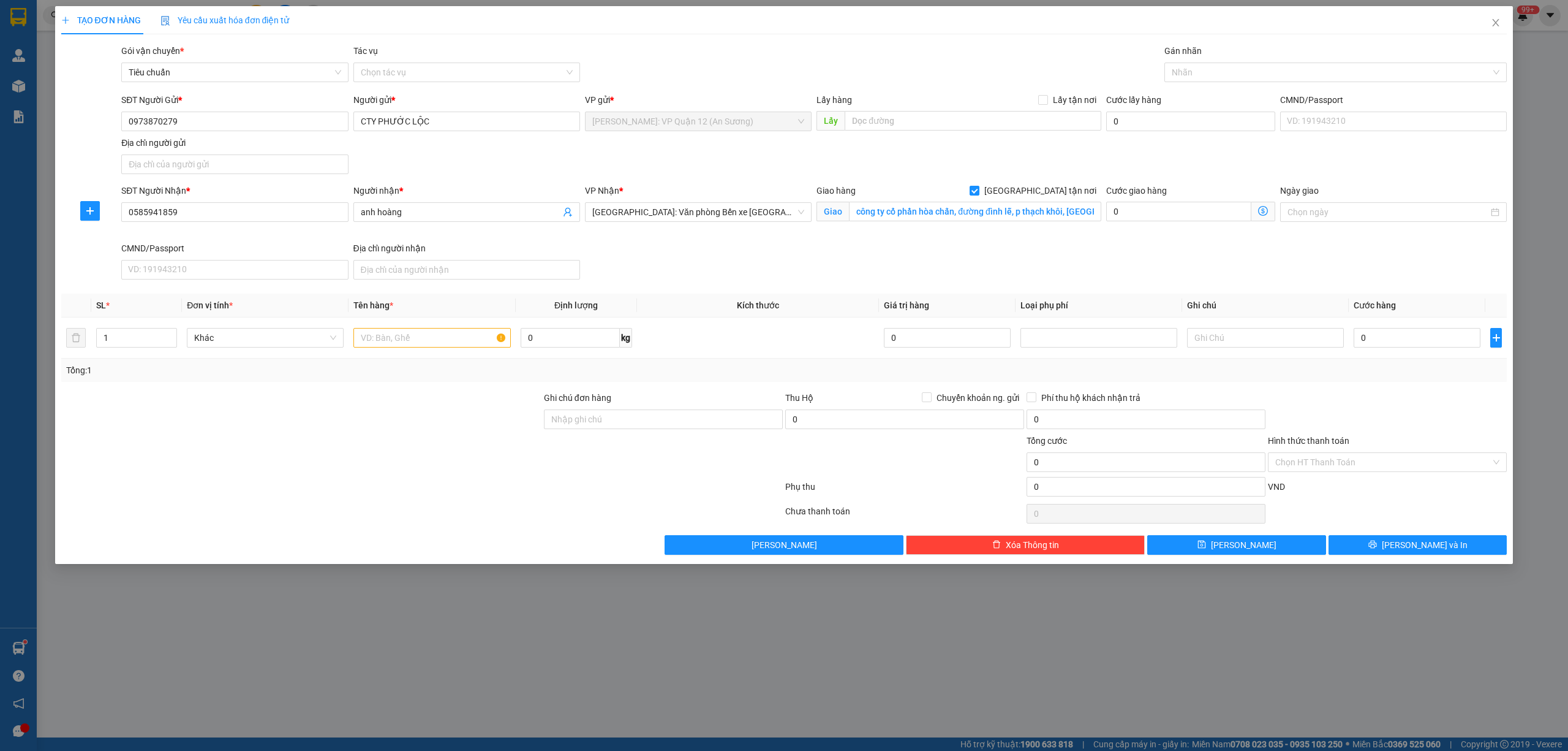
click at [1203, 245] on body "Kết quả tìm kiếm ( 454 ) Bộ lọc Mã ĐH Trạng thái Món hàng Thu hộ Tổng cước Chưa…" at bounding box center [784, 375] width 1568 height 751
click at [1184, 81] on div "Nhãn" at bounding box center [1336, 71] width 343 height 19
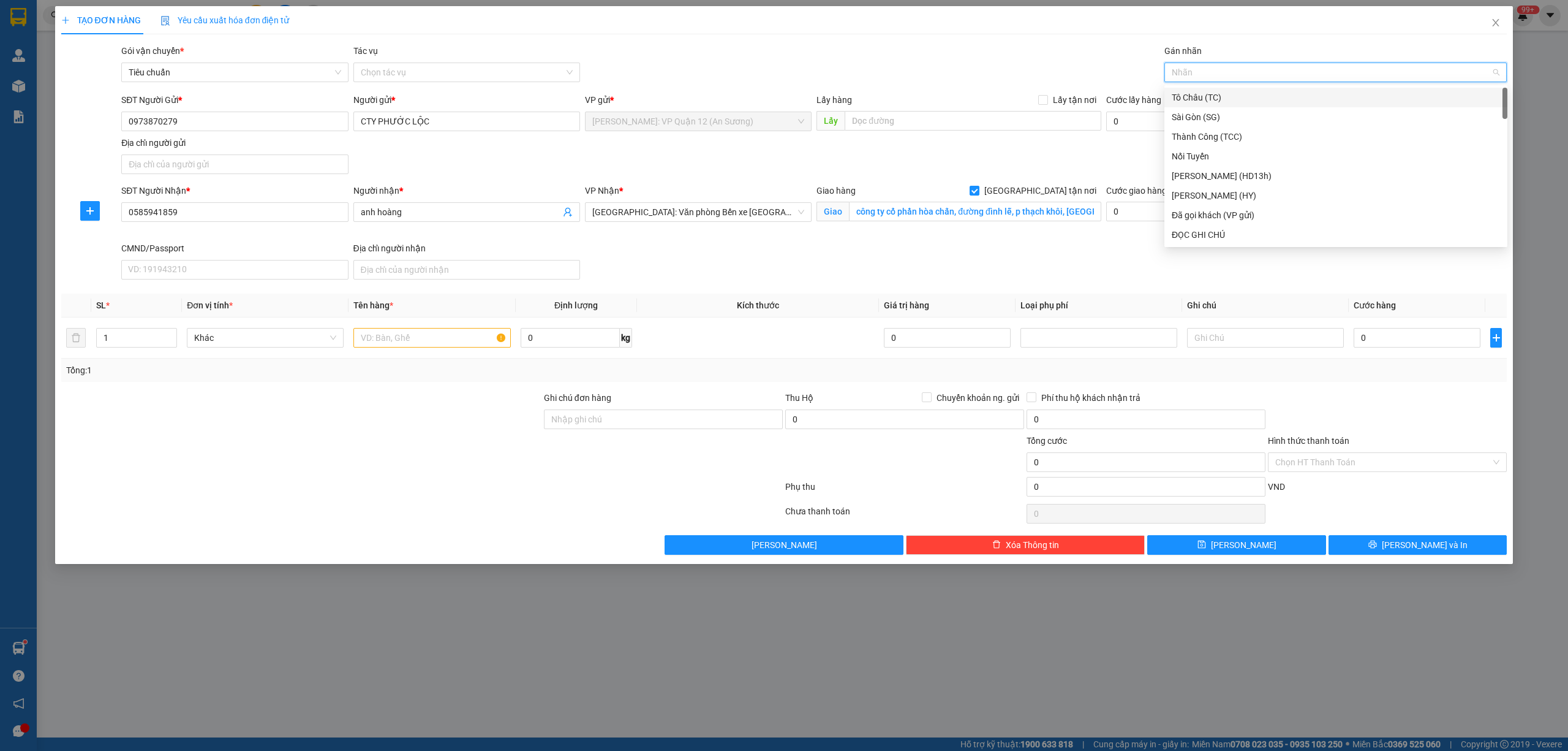
type input "g"
drag, startPoint x: 1193, startPoint y: 241, endPoint x: 1192, endPoint y: 232, distance: 9.1
click at [1192, 239] on div "[GEOGRAPHIC_DATA] tận nơi" at bounding box center [1336, 234] width 329 height 14
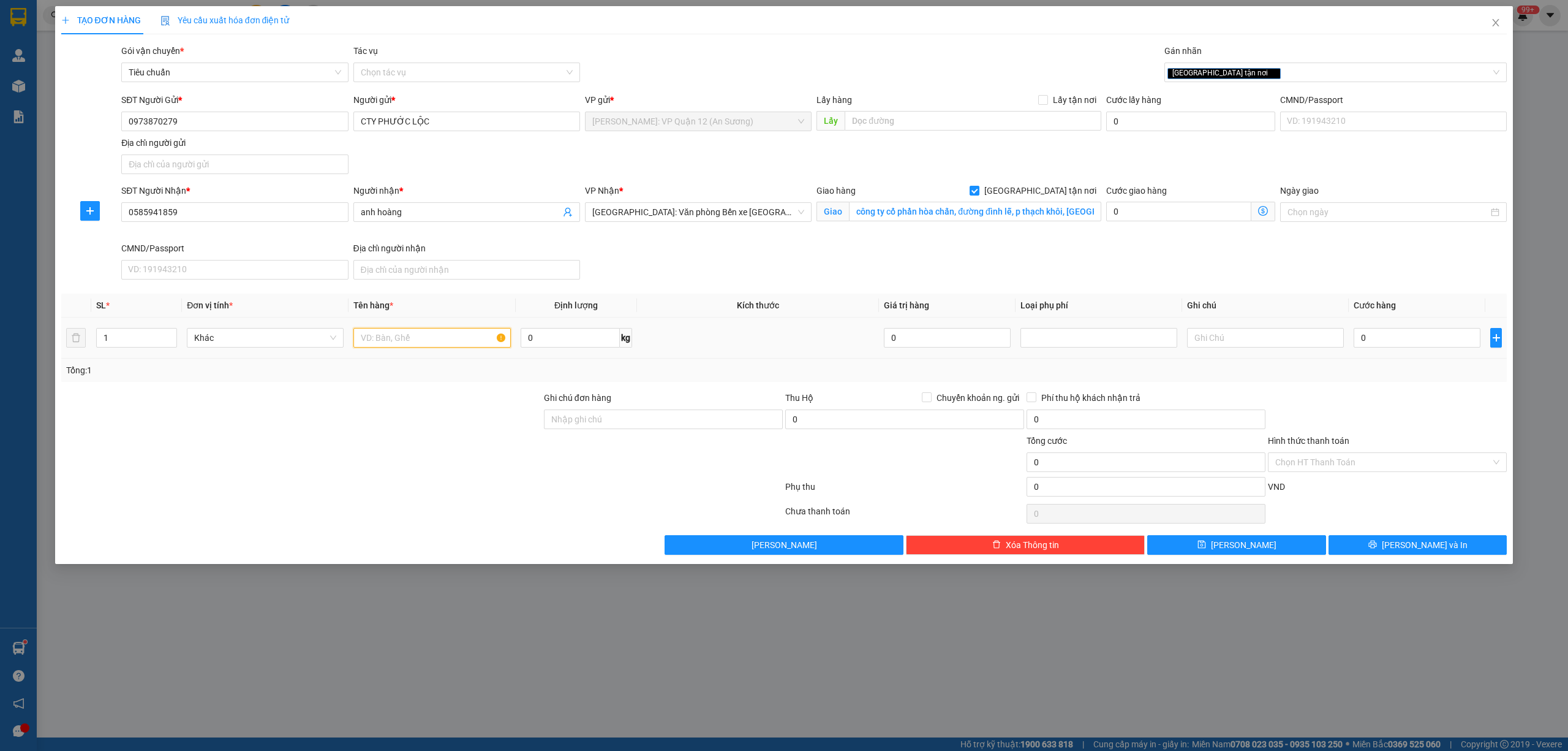
click at [403, 342] on input "text" at bounding box center [431, 337] width 156 height 19
type input "1 kiện máy hàn bọc xốp"
paste input "ho em kích thước dài 8 rộng của 1 kiện đi ạ"
type input "công ty cổ phần hòa chấn, đường đình lễ, p thạch khôi, tp hải dương"
click at [1392, 344] on input "0" at bounding box center [1416, 337] width 127 height 19
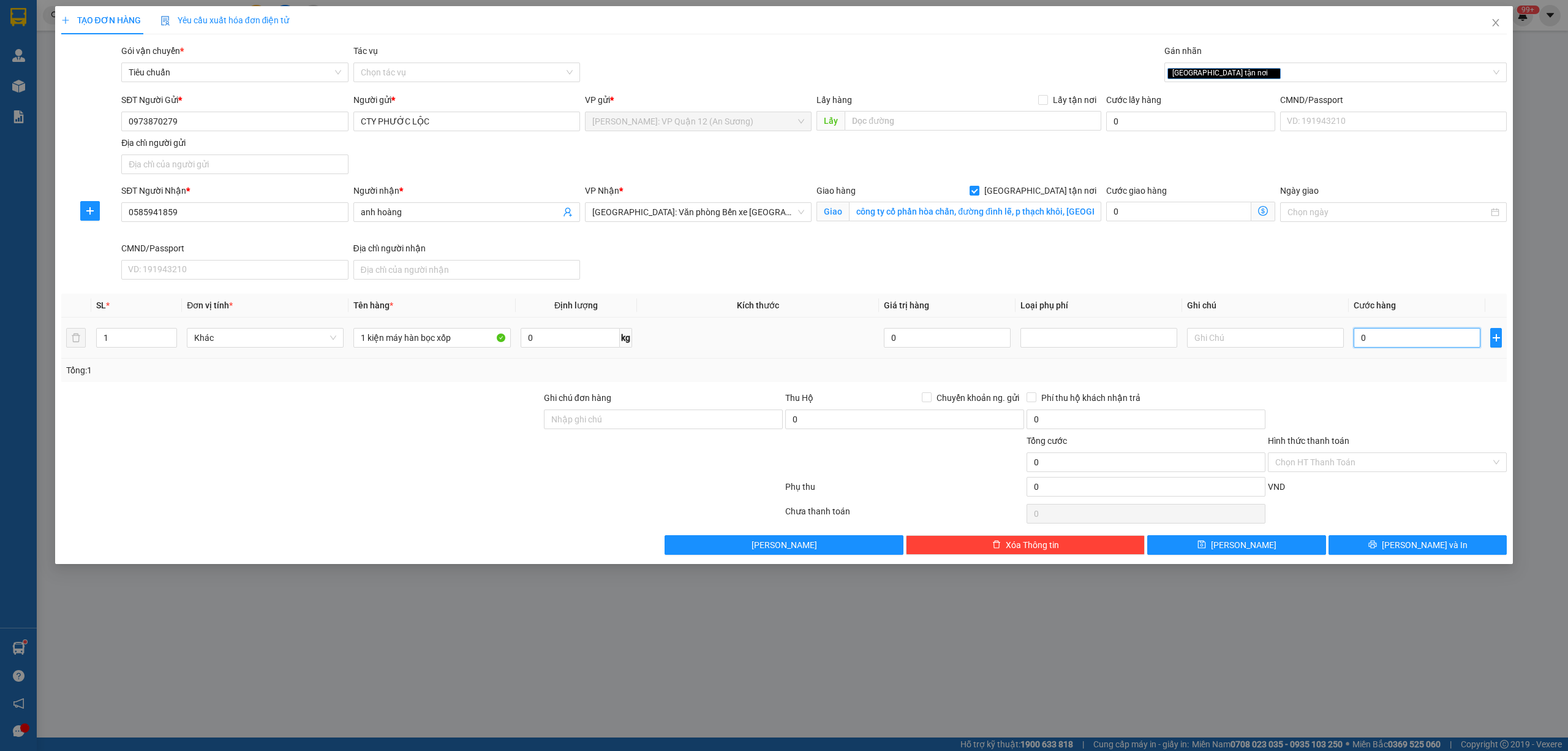
type input "4"
type input "45"
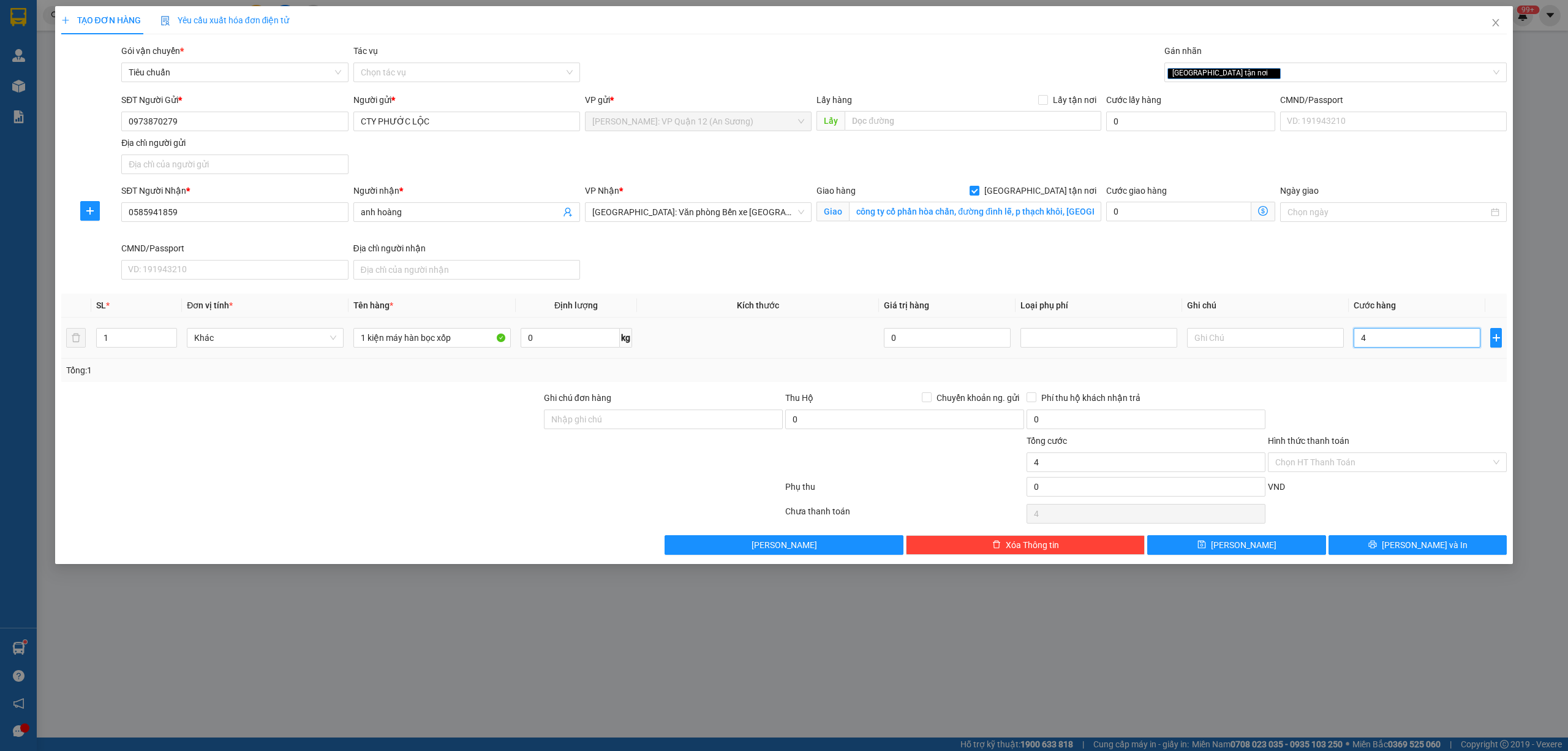
type input "45"
type input "450"
type input "4.500"
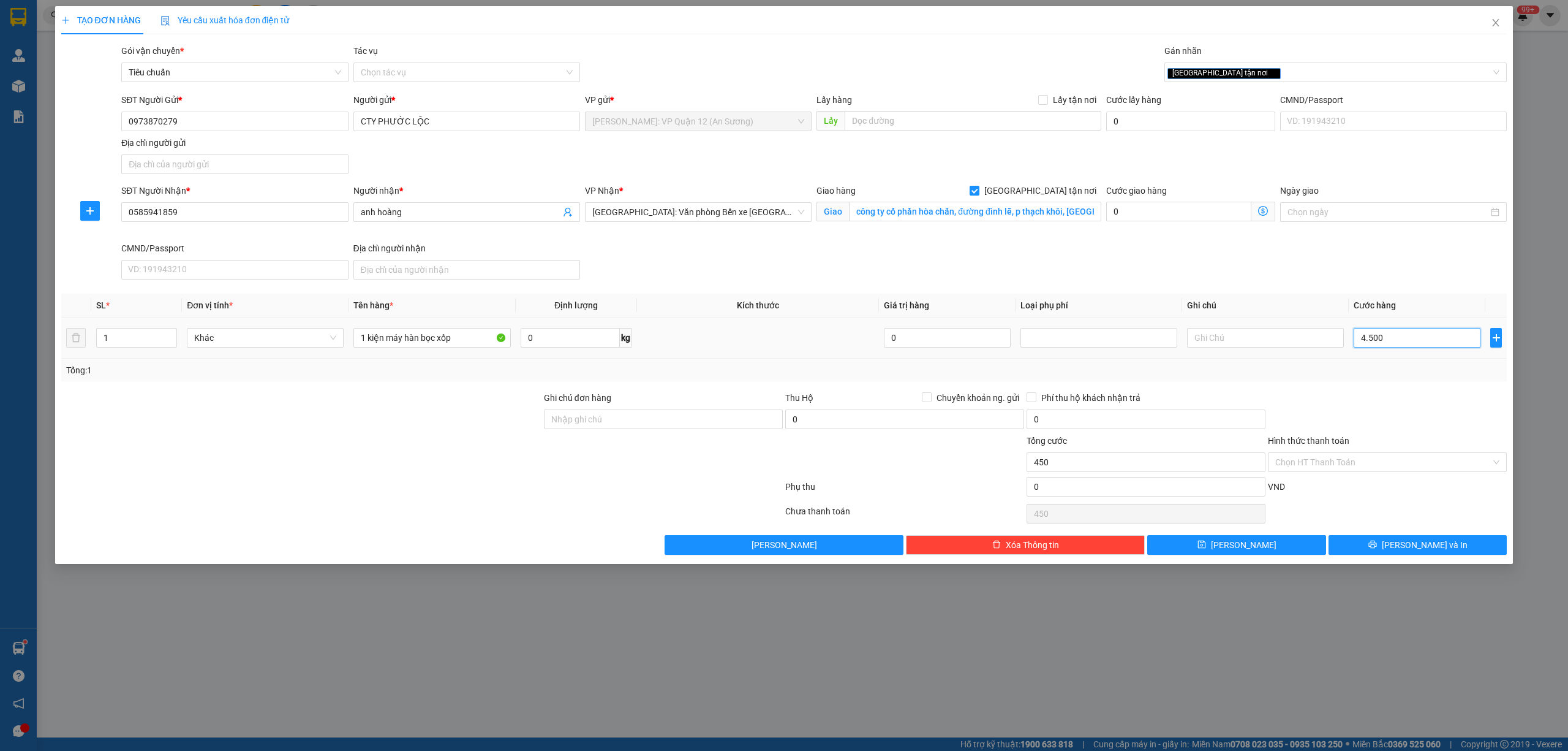
type input "4.500"
type input "45.000"
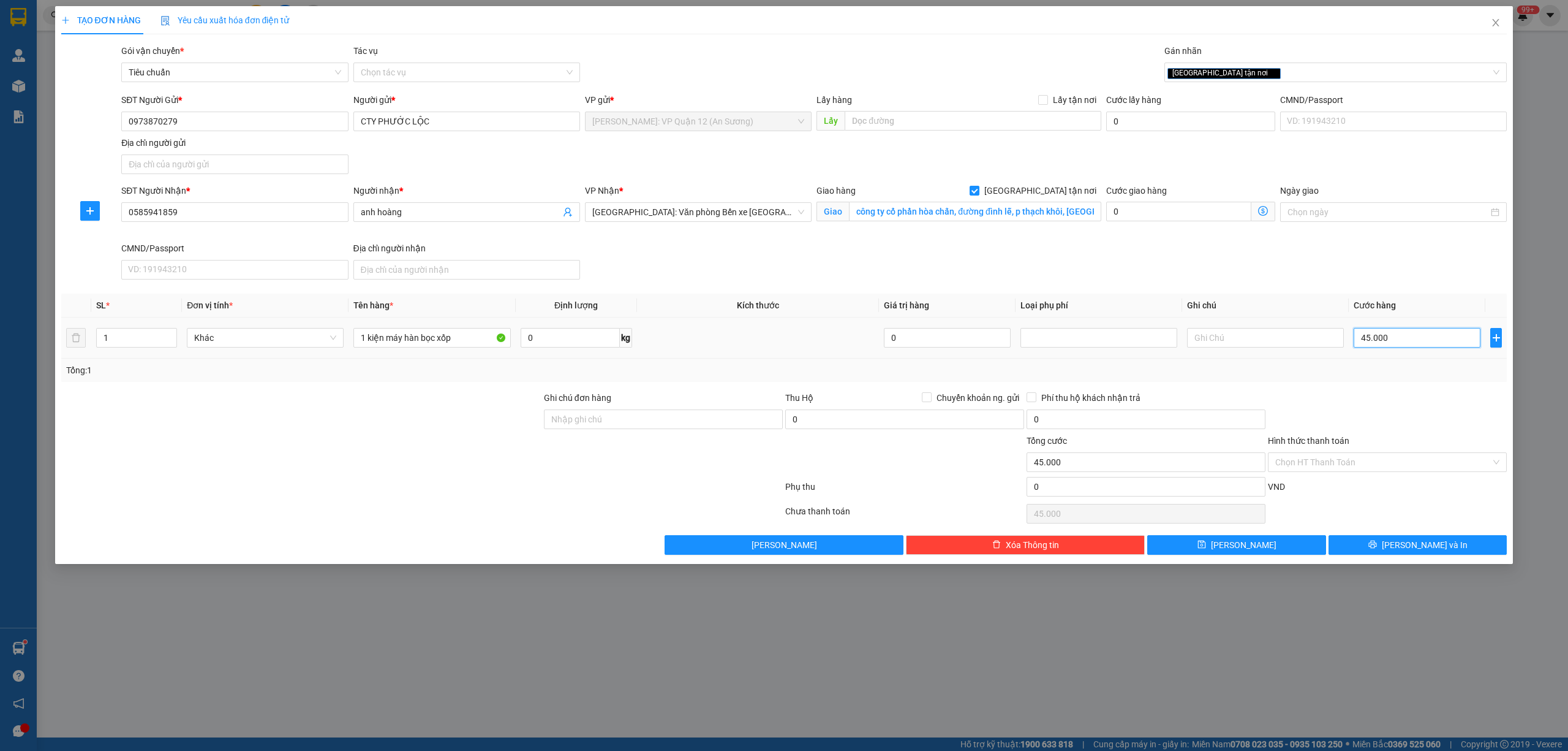
type input "450.000"
click at [1380, 407] on div at bounding box center [1387, 412] width 242 height 43
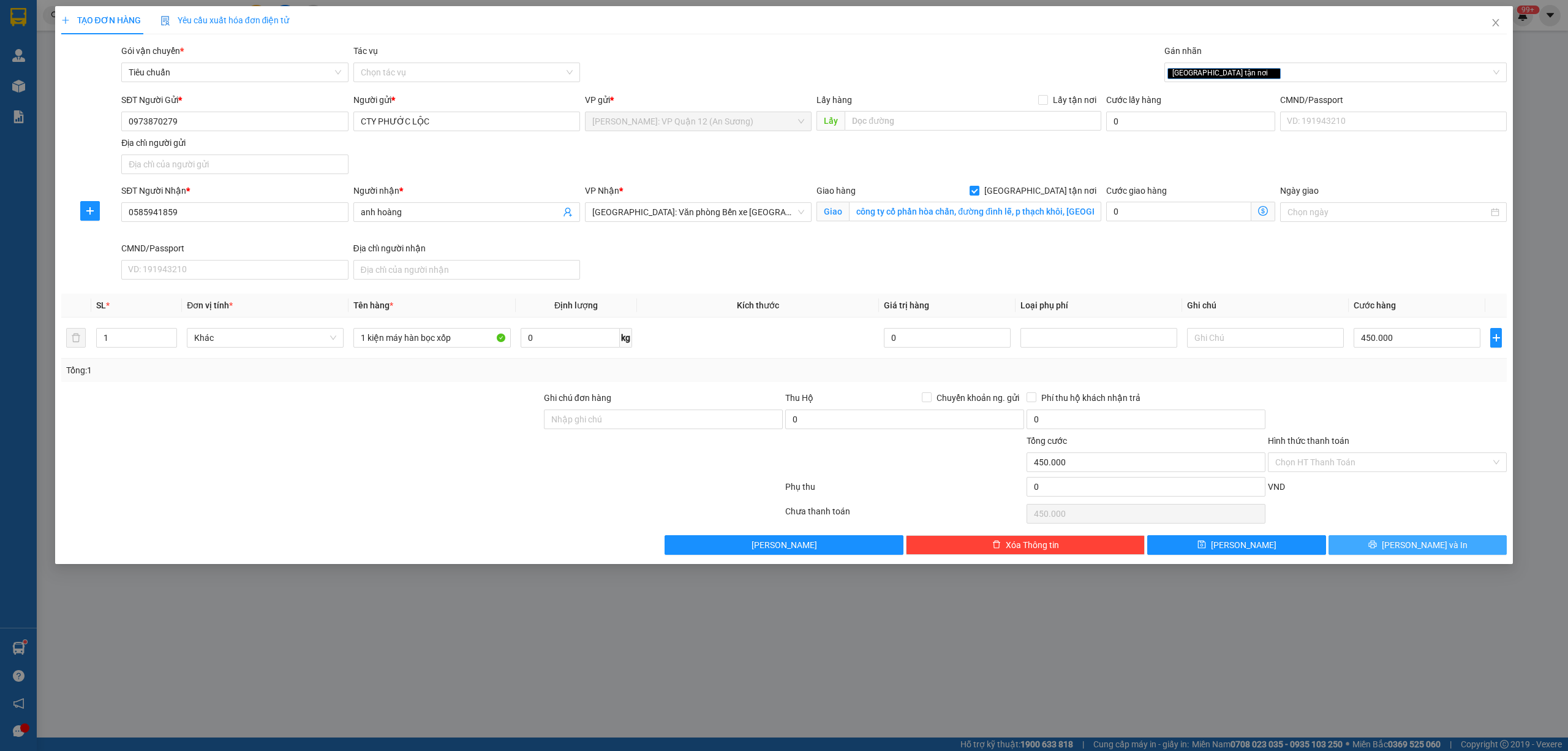
click at [1375, 543] on button "[PERSON_NAME] và In" at bounding box center [1417, 544] width 179 height 19
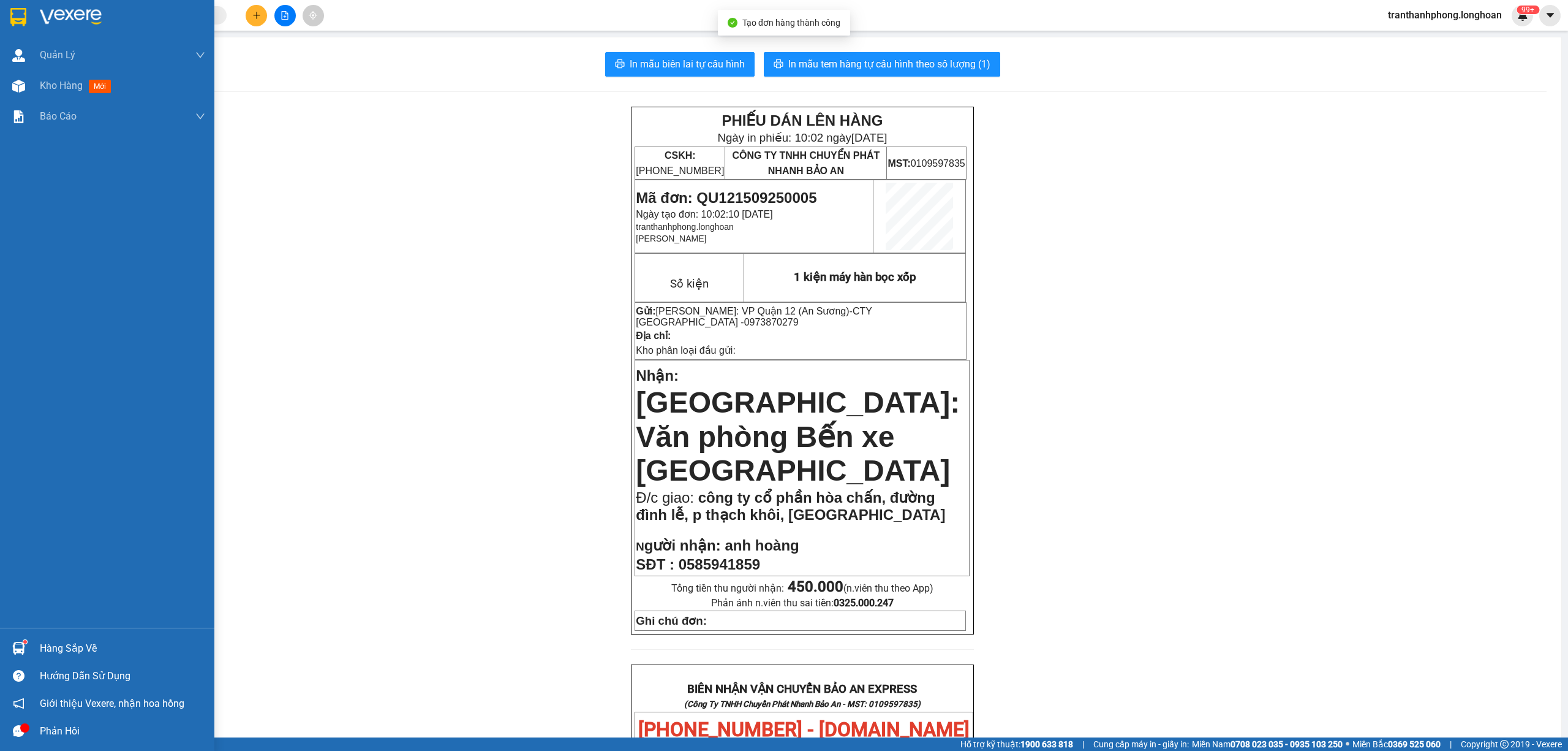
drag, startPoint x: 10, startPoint y: 10, endPoint x: 1106, endPoint y: 744, distance: 1319.1
click at [10, 10] on img at bounding box center [18, 18] width 16 height 19
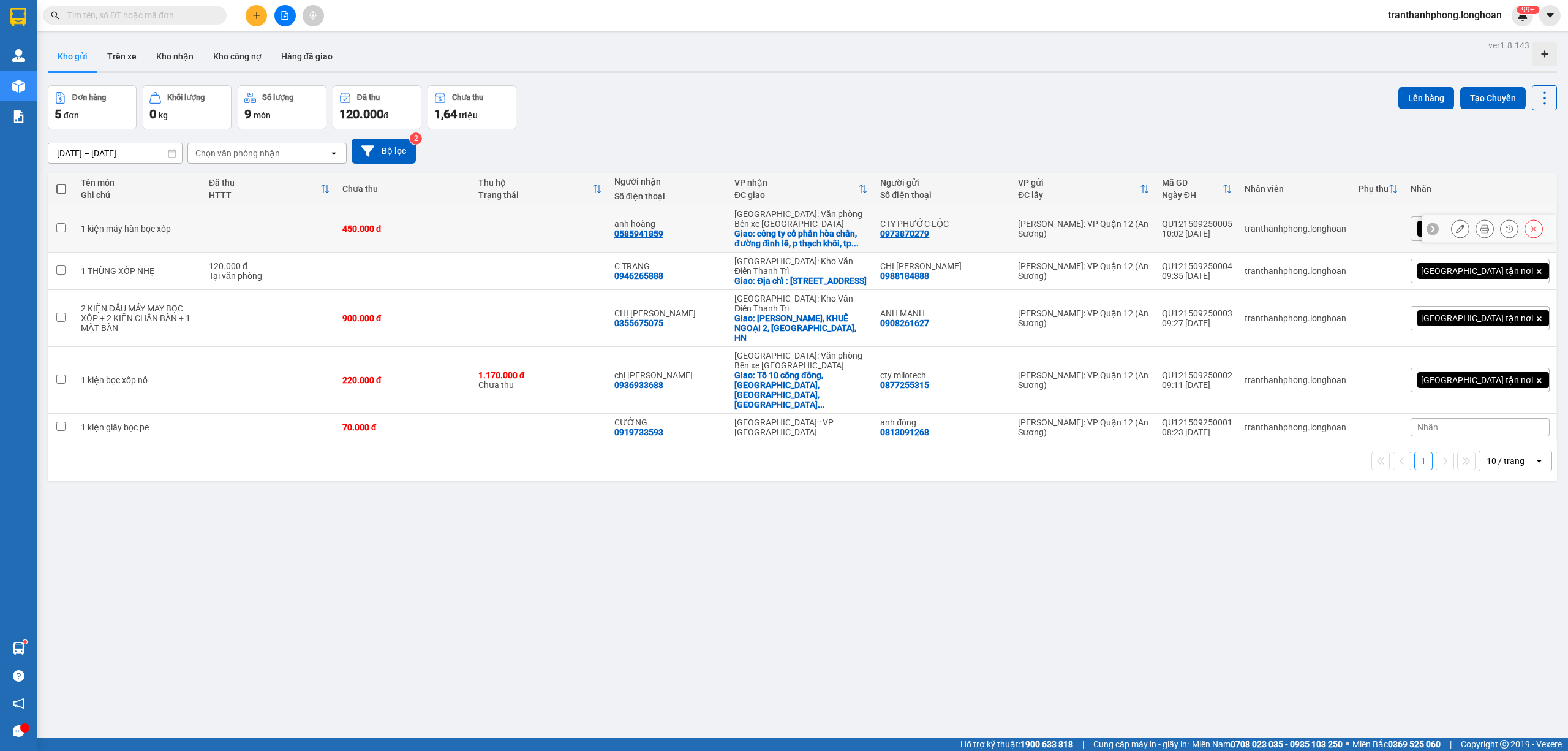
click at [1456, 231] on icon at bounding box center [1460, 228] width 8 height 8
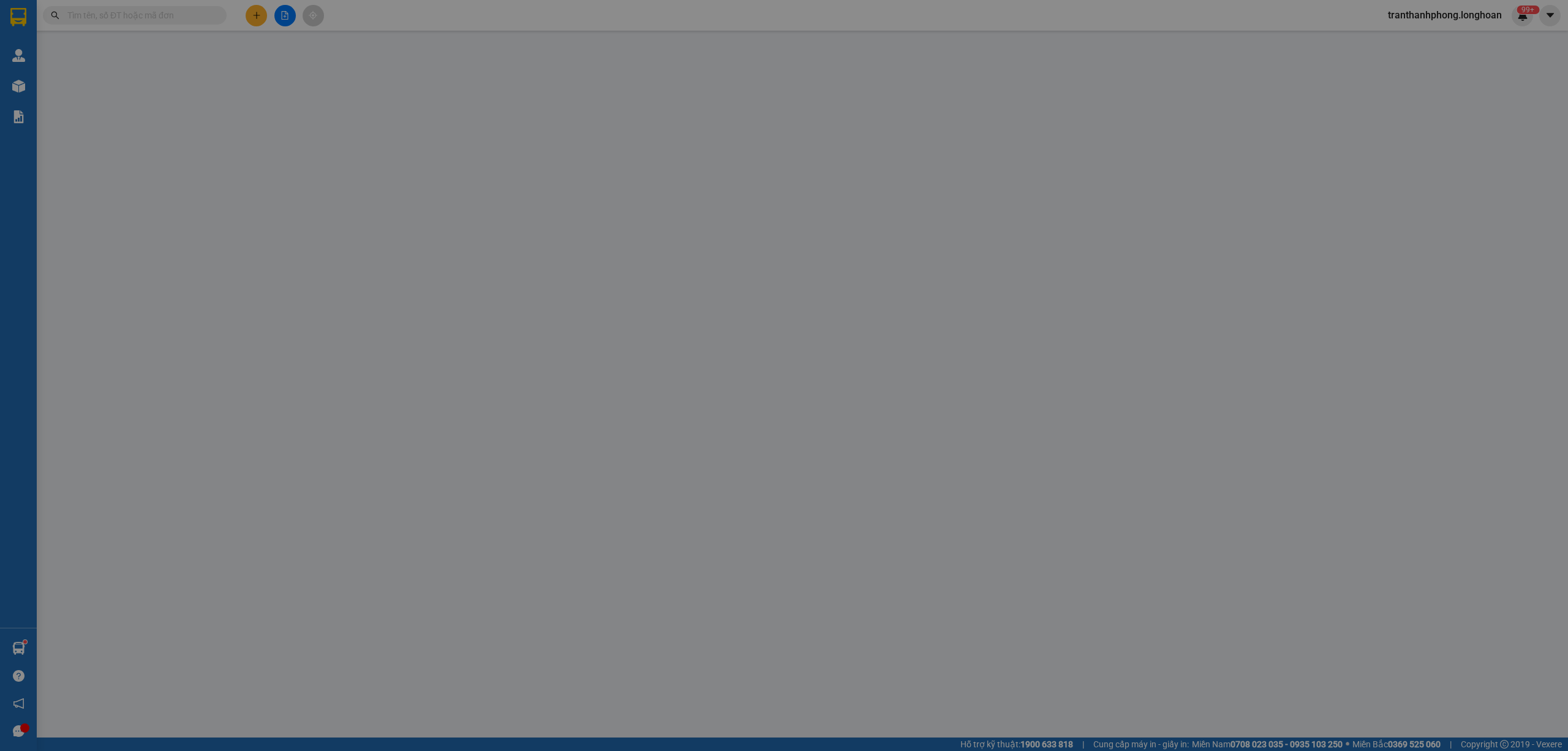
type input "0973870279"
type input "CTY PHƯỚC LỘC"
type input "0585941859"
type input "anh hoàng"
checkbox input "true"
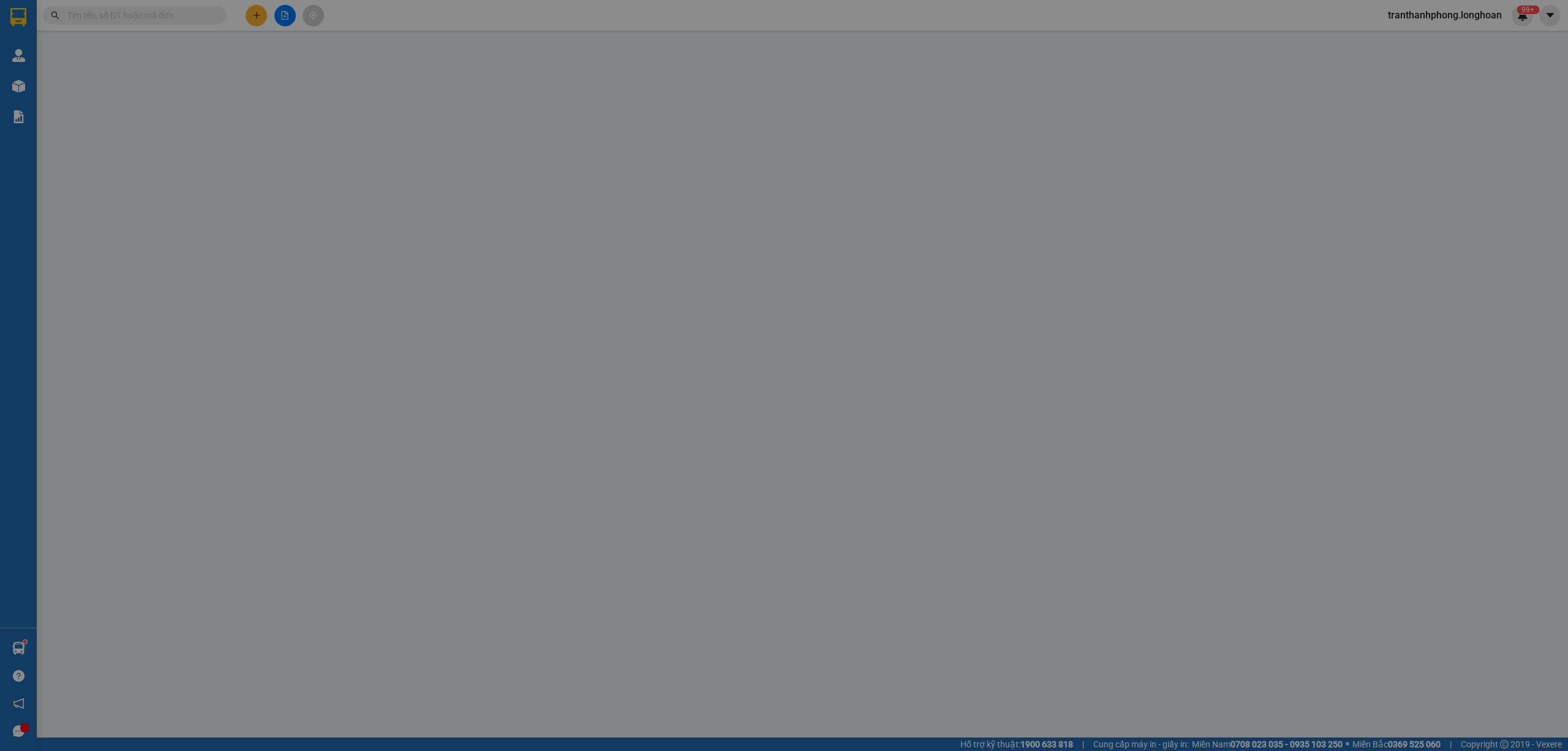
type input "công ty cổ phần hòa chấn, đường đình lễ, p thạch khôi, tp hải dương"
type input "450.000"
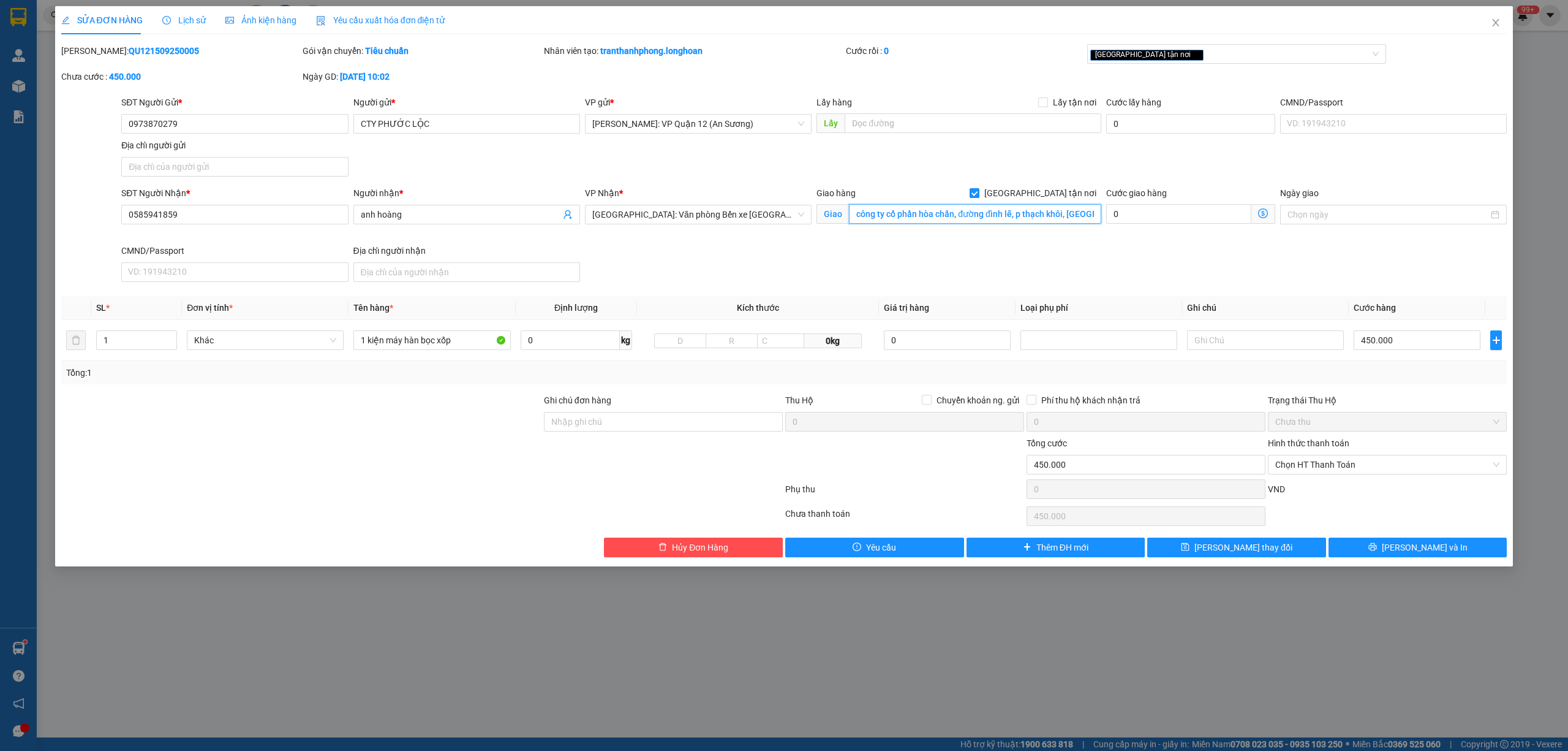
click at [1072, 212] on input "công ty cổ phần hòa chấn, đường đình lễ, p thạch khôi, tp hải dương" at bounding box center [975, 213] width 253 height 19
click at [1069, 214] on input "công ty cổ phần hòa chấn, đường đình lễ, p thạch khôi, tp hải dương" at bounding box center [975, 213] width 253 height 19
click at [1074, 217] on input "công ty cổ phần hòa chấn, đường đình lễ, p thạch khôi, tp hải dương" at bounding box center [975, 213] width 253 height 19
click at [1084, 211] on input "công ty cổ phần hòa chấn, đường đình lễ, p thạch khôi, tp hải dương" at bounding box center [975, 213] width 253 height 19
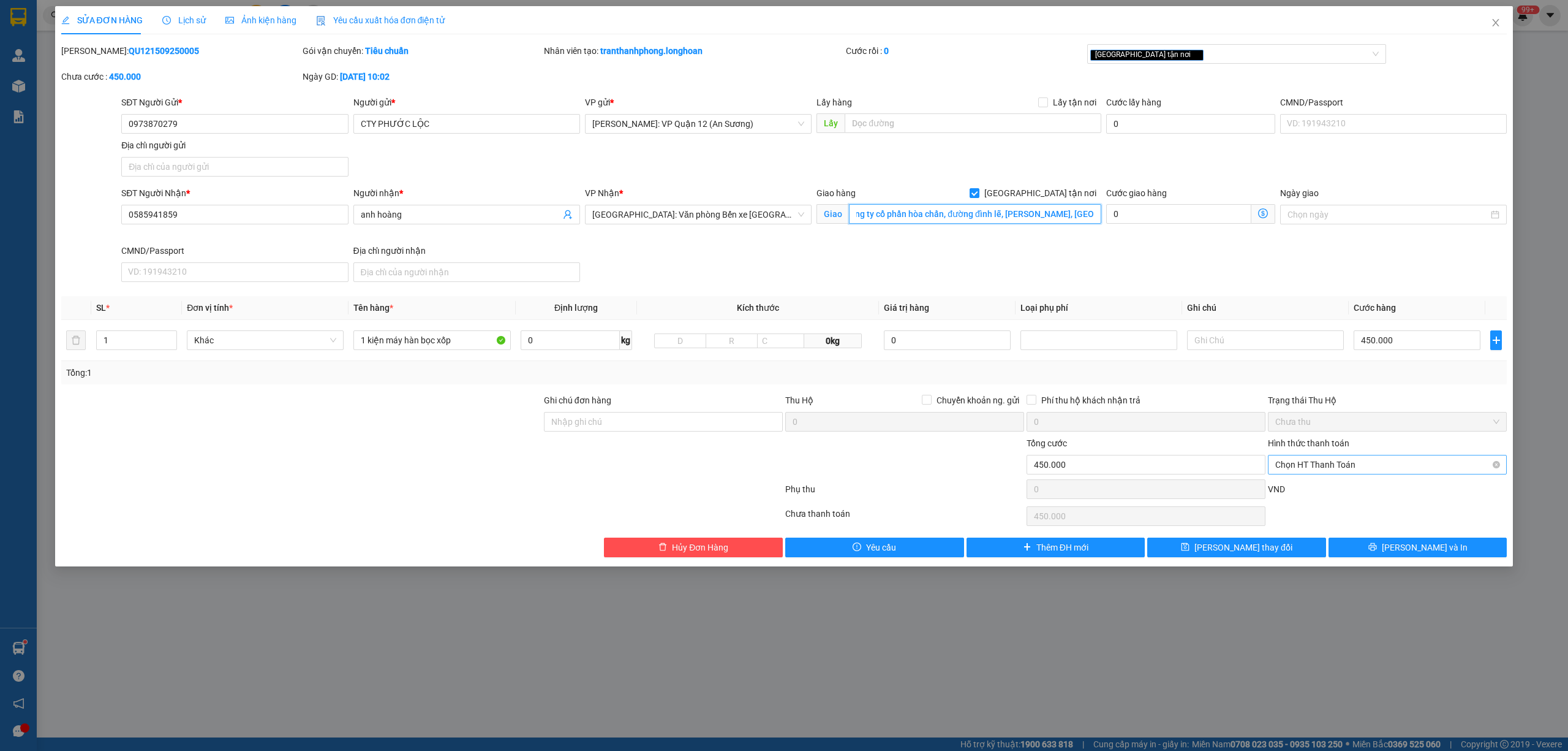
click at [1388, 471] on span "Chọn HT Thanh Toán" at bounding box center [1388, 465] width 224 height 19
type input "công ty cổ phần hòa chấn, đường đình lễ, p thạch khôi, gia lộc, hải dương"
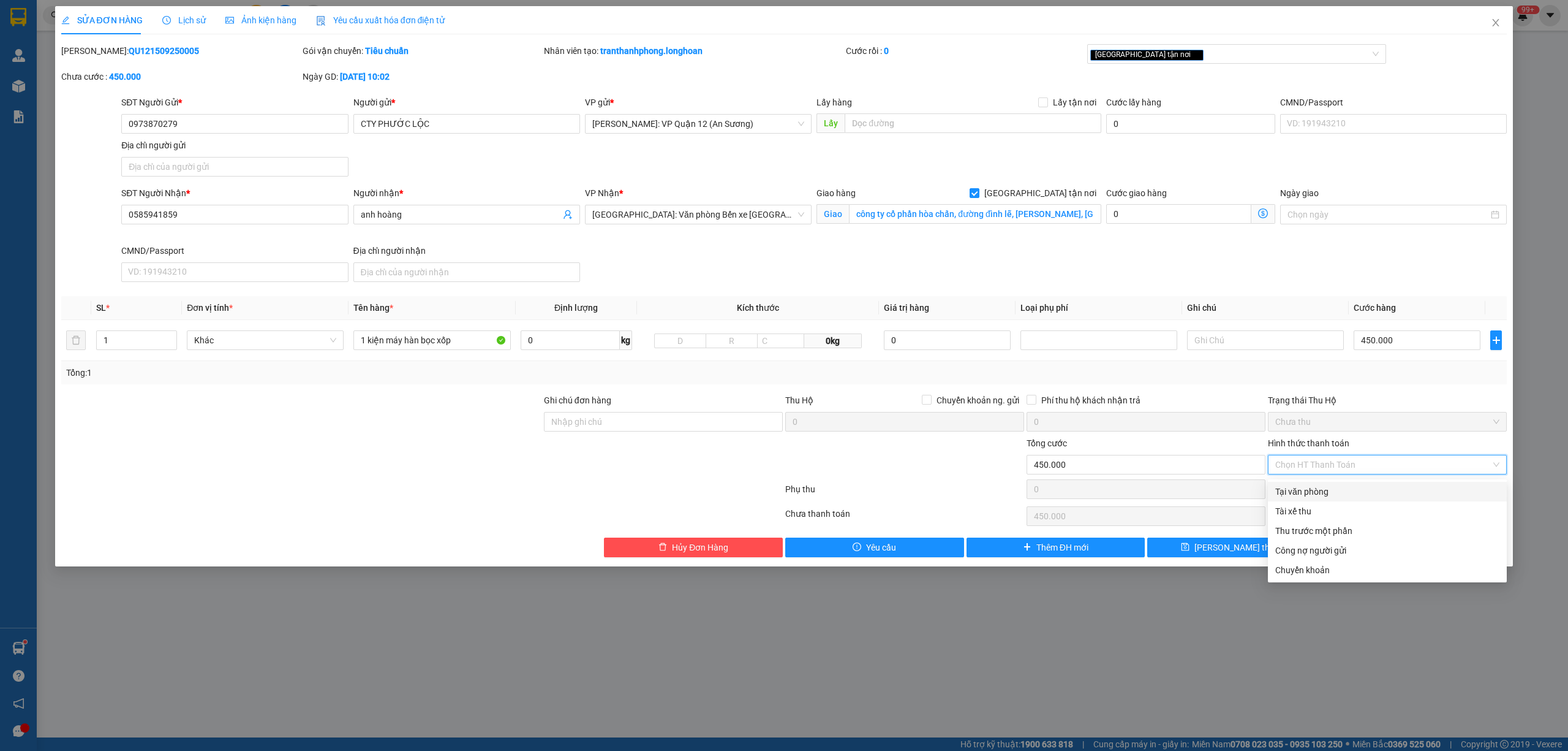
click at [1340, 488] on div "Tại văn phòng" at bounding box center [1388, 491] width 224 height 14
type input "0"
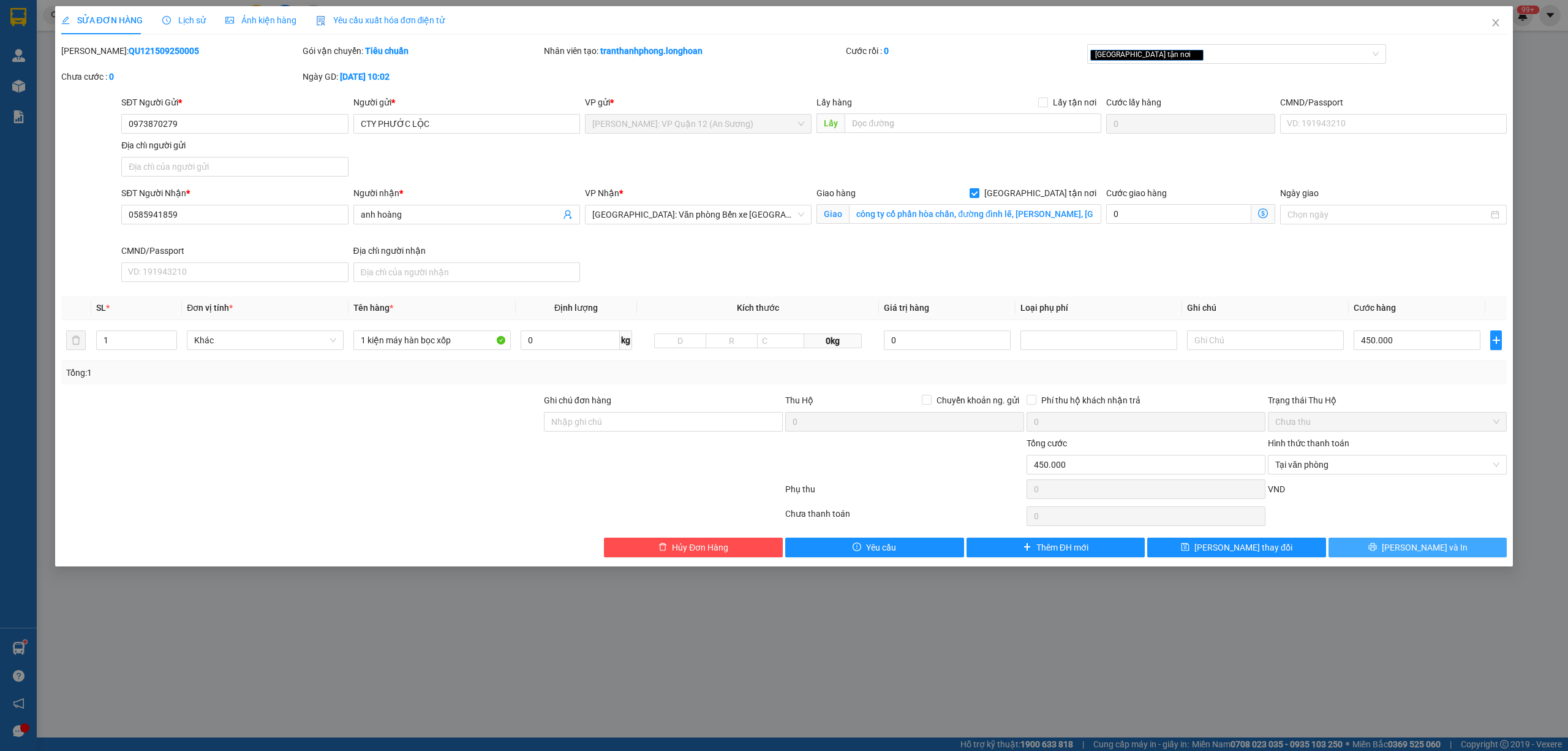
click at [1350, 550] on button "[PERSON_NAME] và In" at bounding box center [1417, 546] width 179 height 19
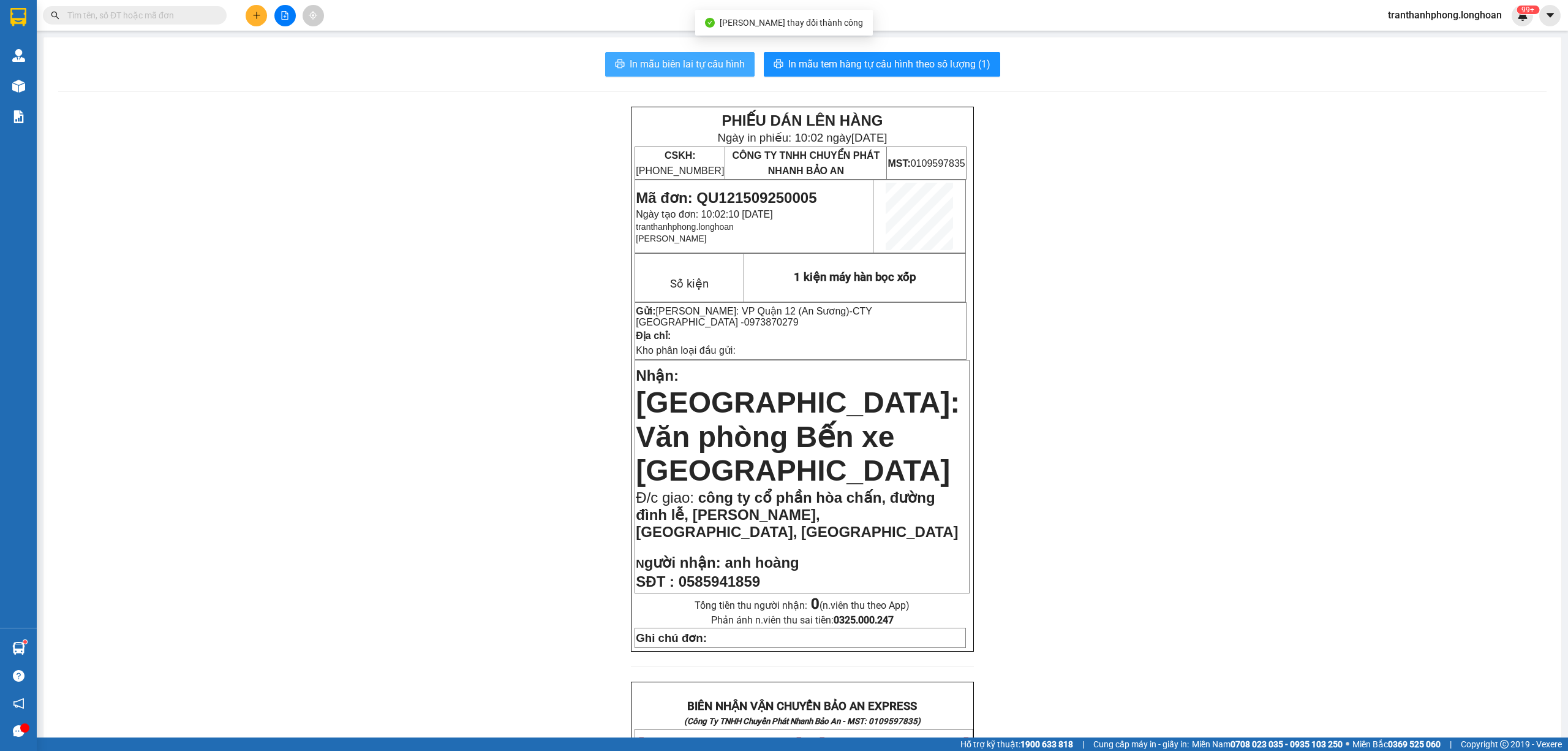
drag, startPoint x: 669, startPoint y: 68, endPoint x: 659, endPoint y: 68, distance: 10.0
click at [667, 67] on span "In mẫu biên lai tự cấu hình" at bounding box center [687, 64] width 115 height 16
click at [870, 64] on span "In mẫu tem hàng tự cấu hình theo số lượng (1)" at bounding box center [890, 64] width 202 height 16
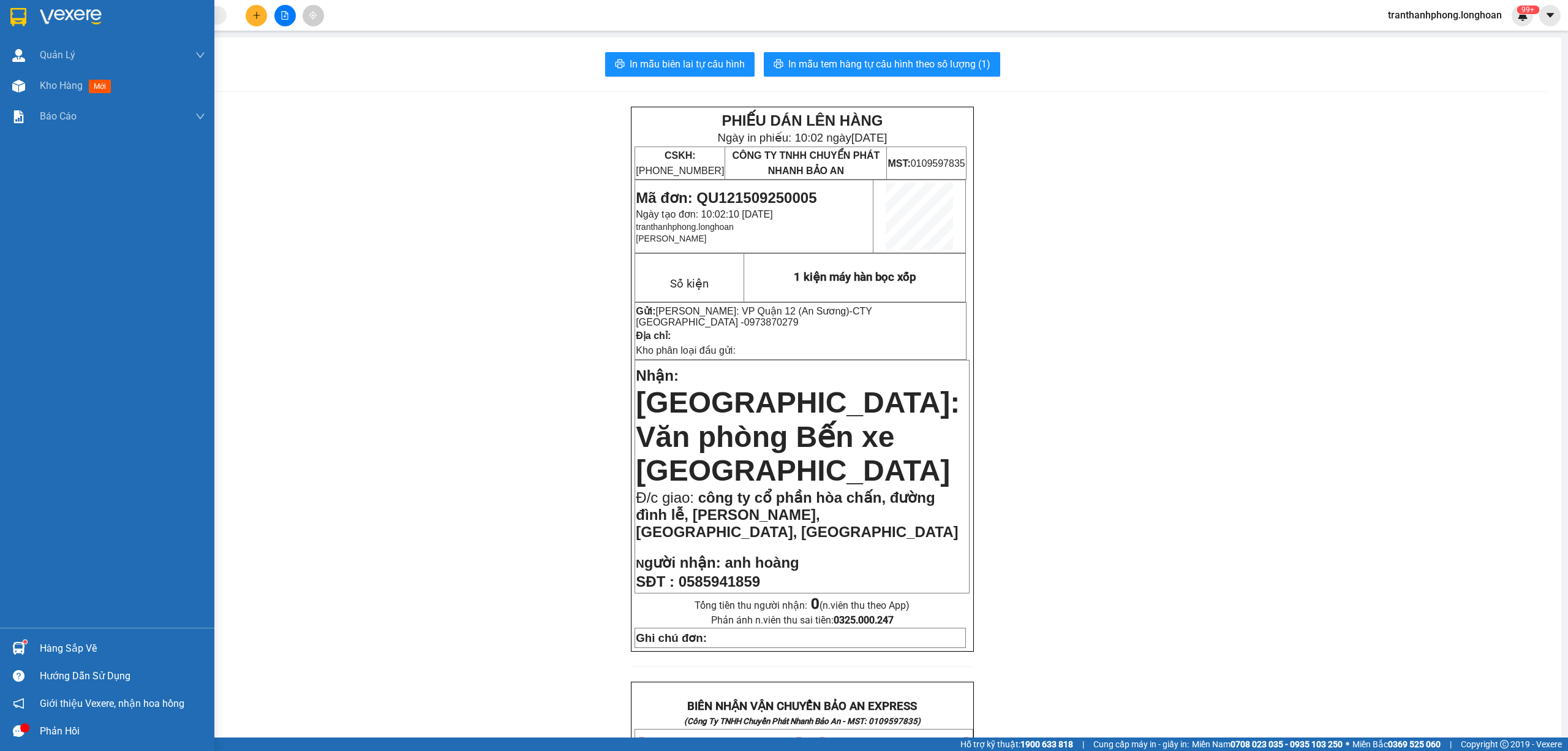
click at [43, 20] on img at bounding box center [70, 18] width 62 height 19
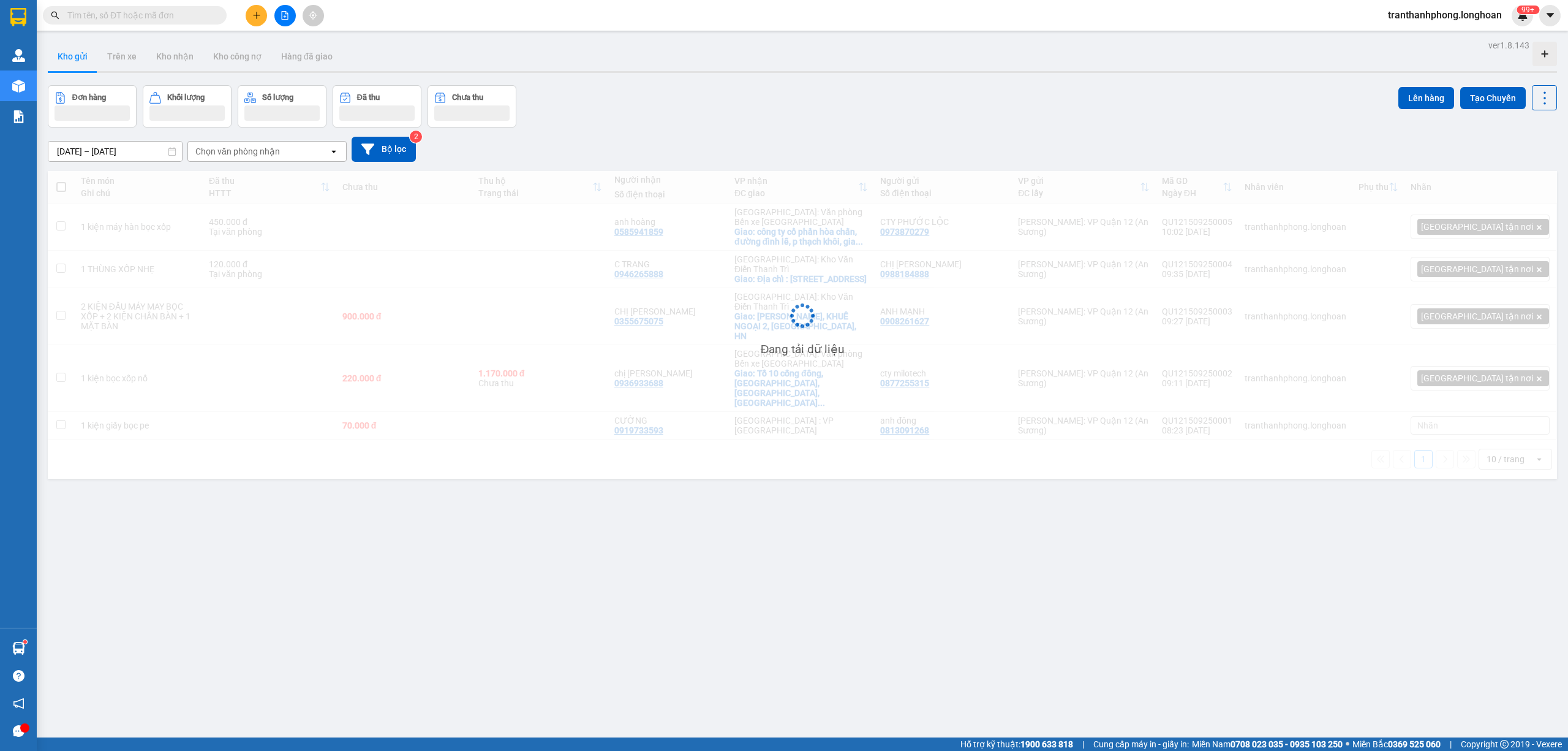
drag, startPoint x: 1086, startPoint y: 201, endPoint x: 845, endPoint y: 196, distance: 241.1
click at [1086, 200] on div "Đang tải dữ liệu" at bounding box center [803, 325] width 1509 height 307
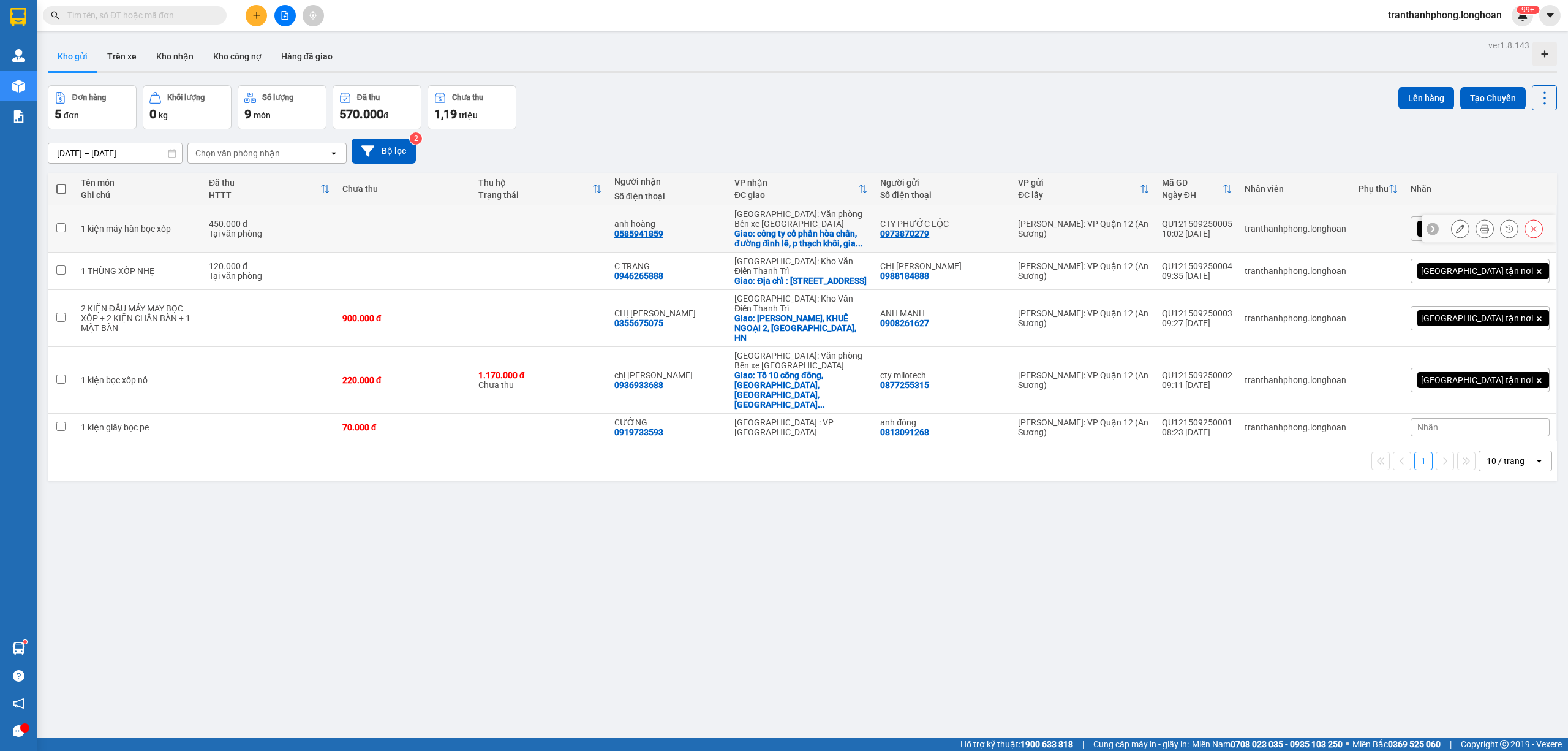
click at [1232, 224] on div "QU121509250005" at bounding box center [1197, 223] width 70 height 10
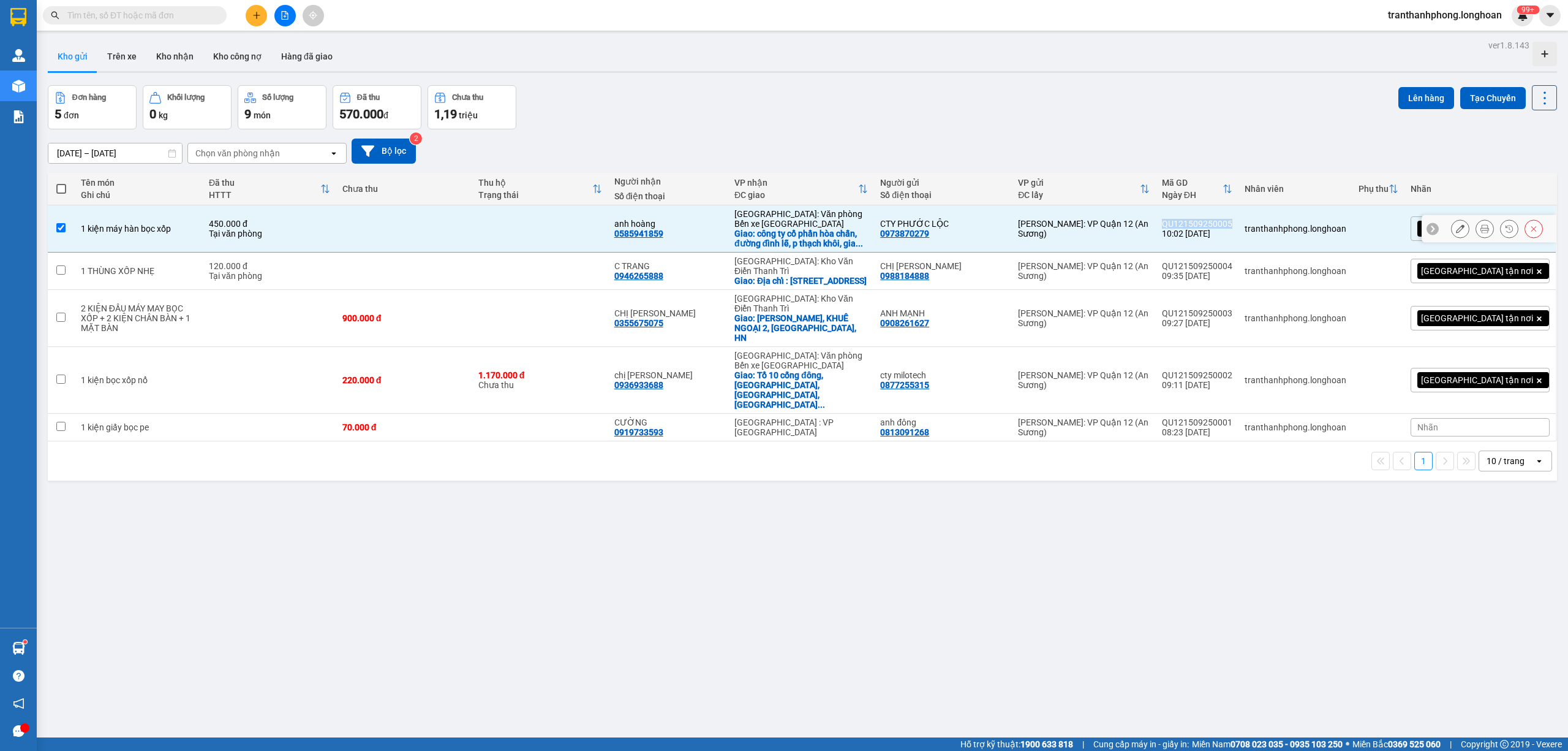
click at [1232, 223] on div "QU121509250005" at bounding box center [1197, 223] width 70 height 10
checkbox input "false"
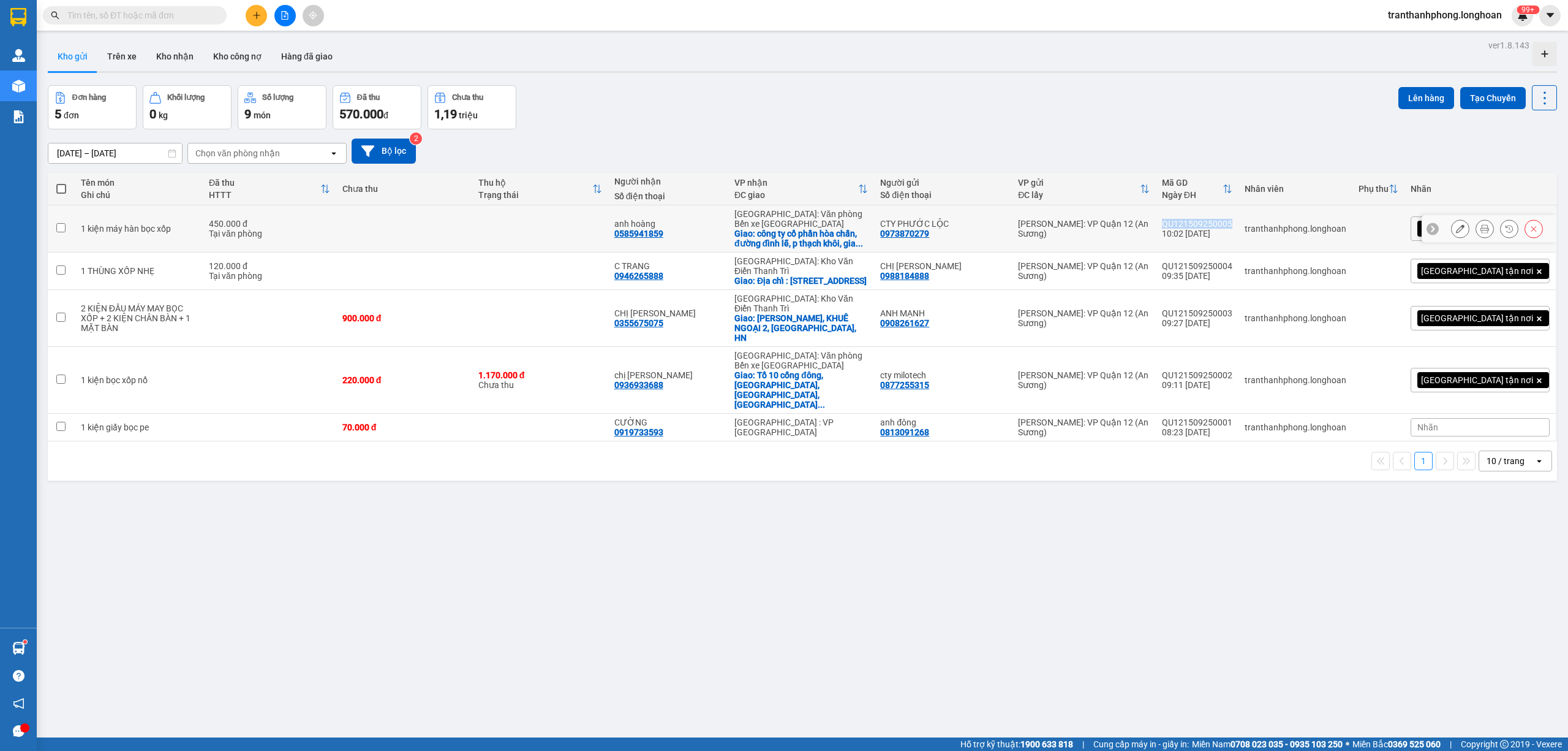
copy div "QU121509250005"
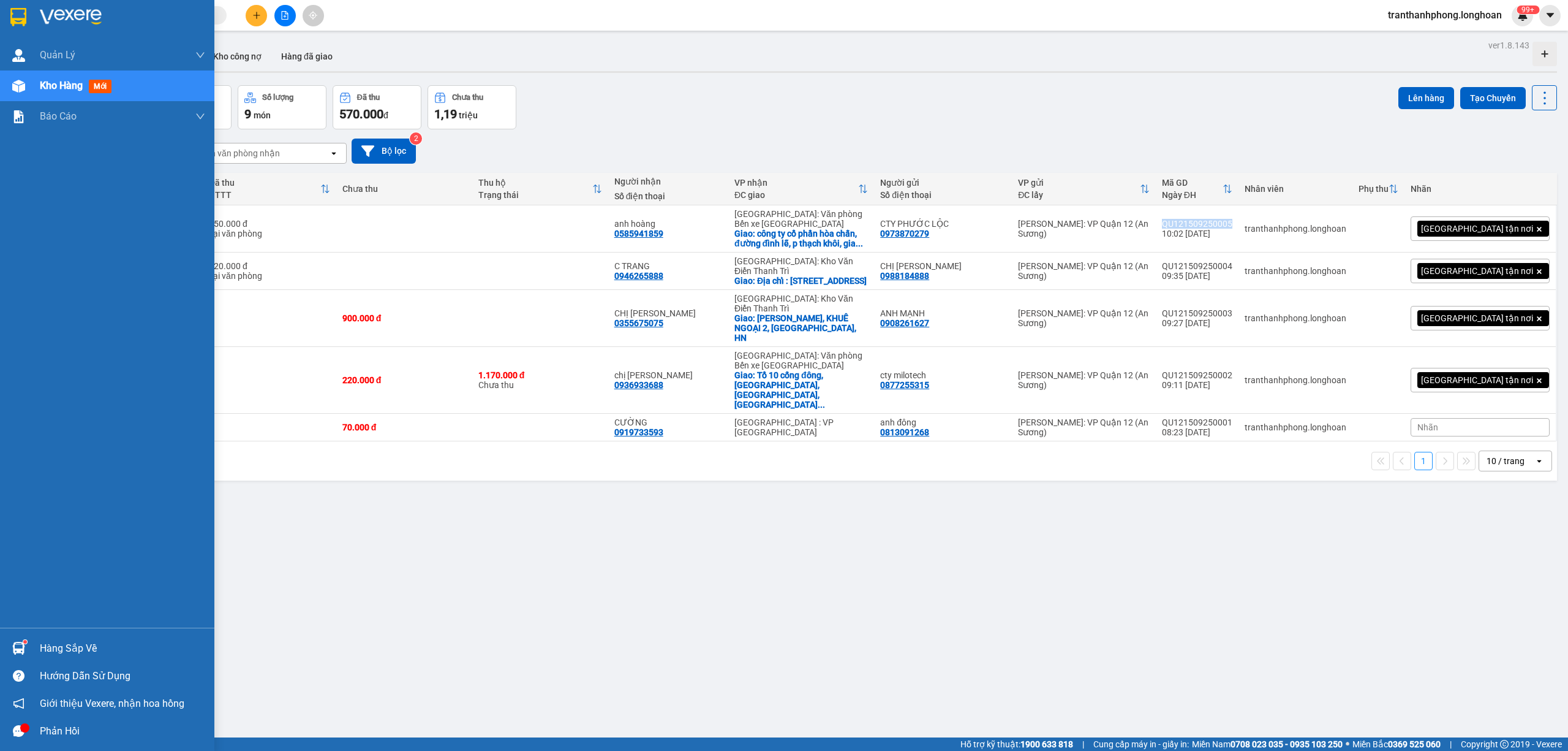
click at [14, 20] on img at bounding box center [18, 18] width 16 height 19
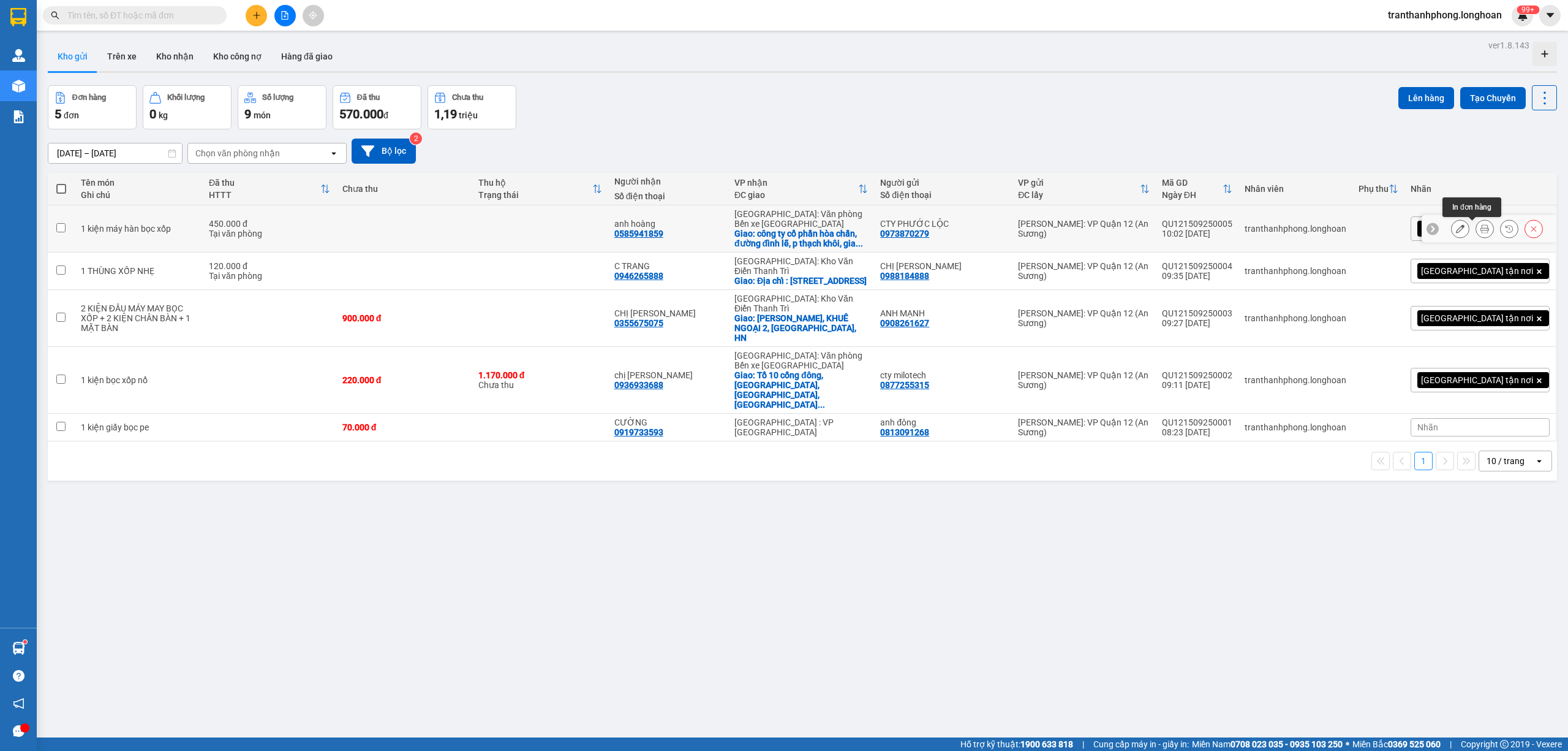
click at [1476, 228] on button at bounding box center [1485, 229] width 18 height 21
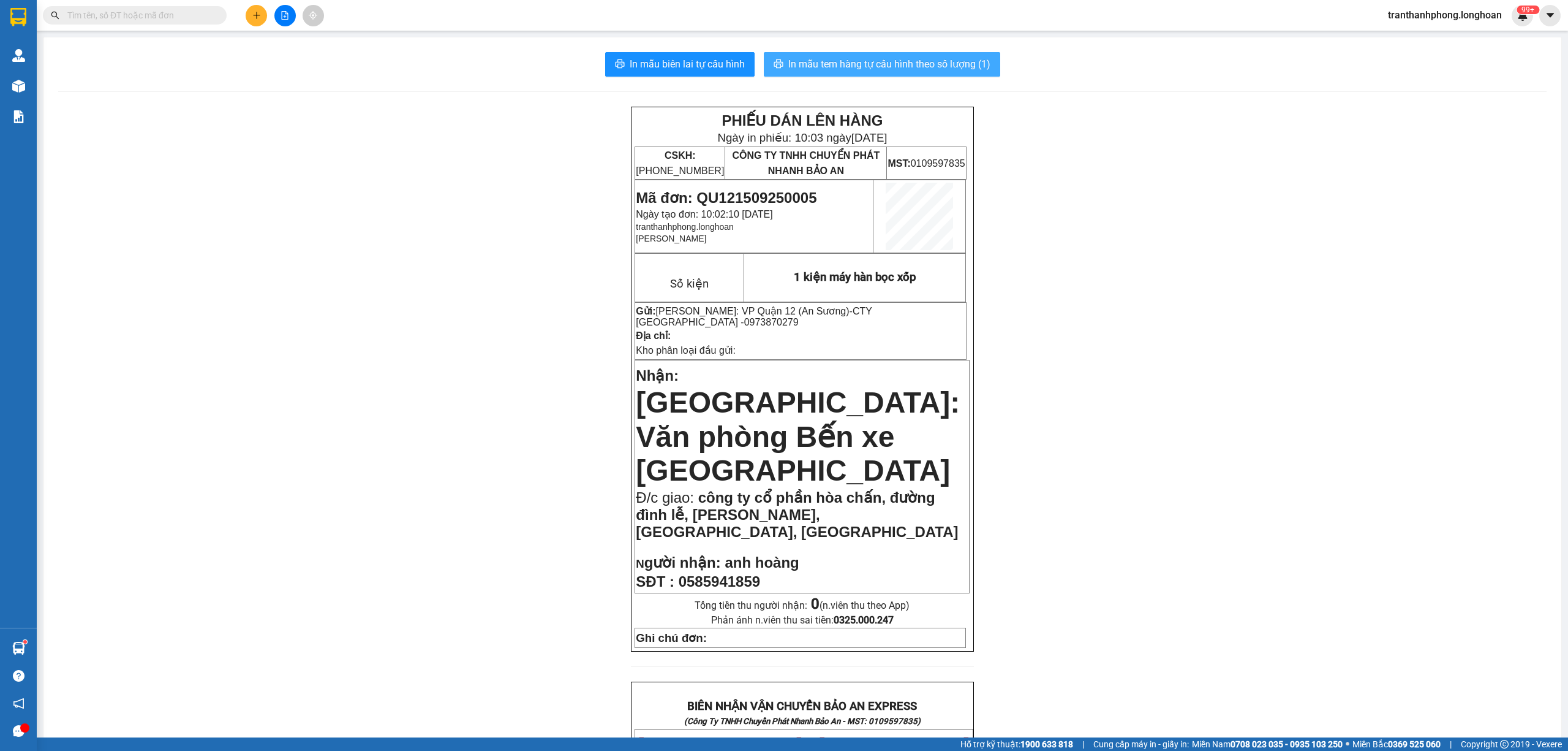
click at [878, 71] on span "In mẫu tem hàng tự cấu hình theo số lượng (1)" at bounding box center [890, 64] width 202 height 16
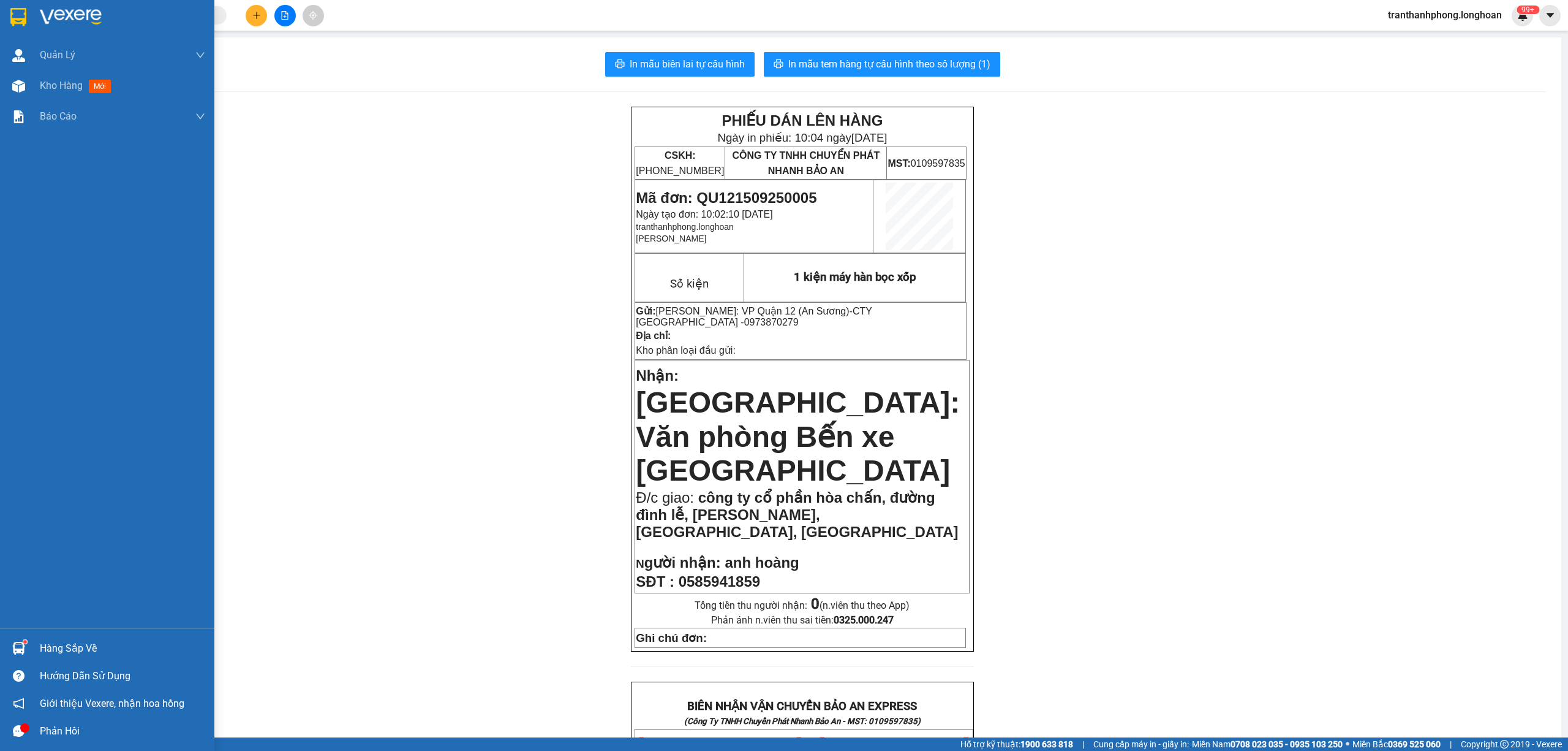
click at [24, 30] on div at bounding box center [107, 19] width 215 height 40
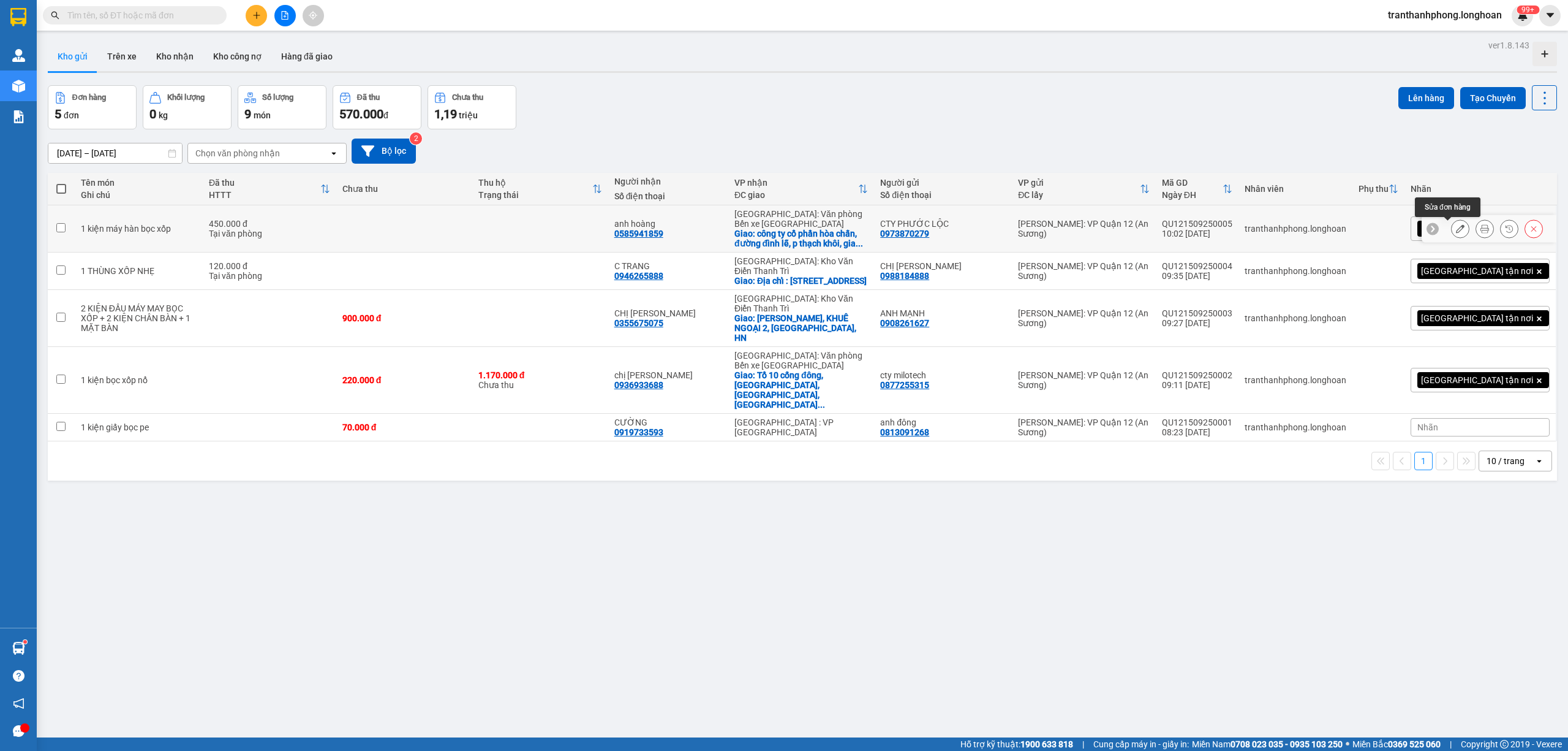
click at [1451, 228] on button at bounding box center [1460, 229] width 18 height 21
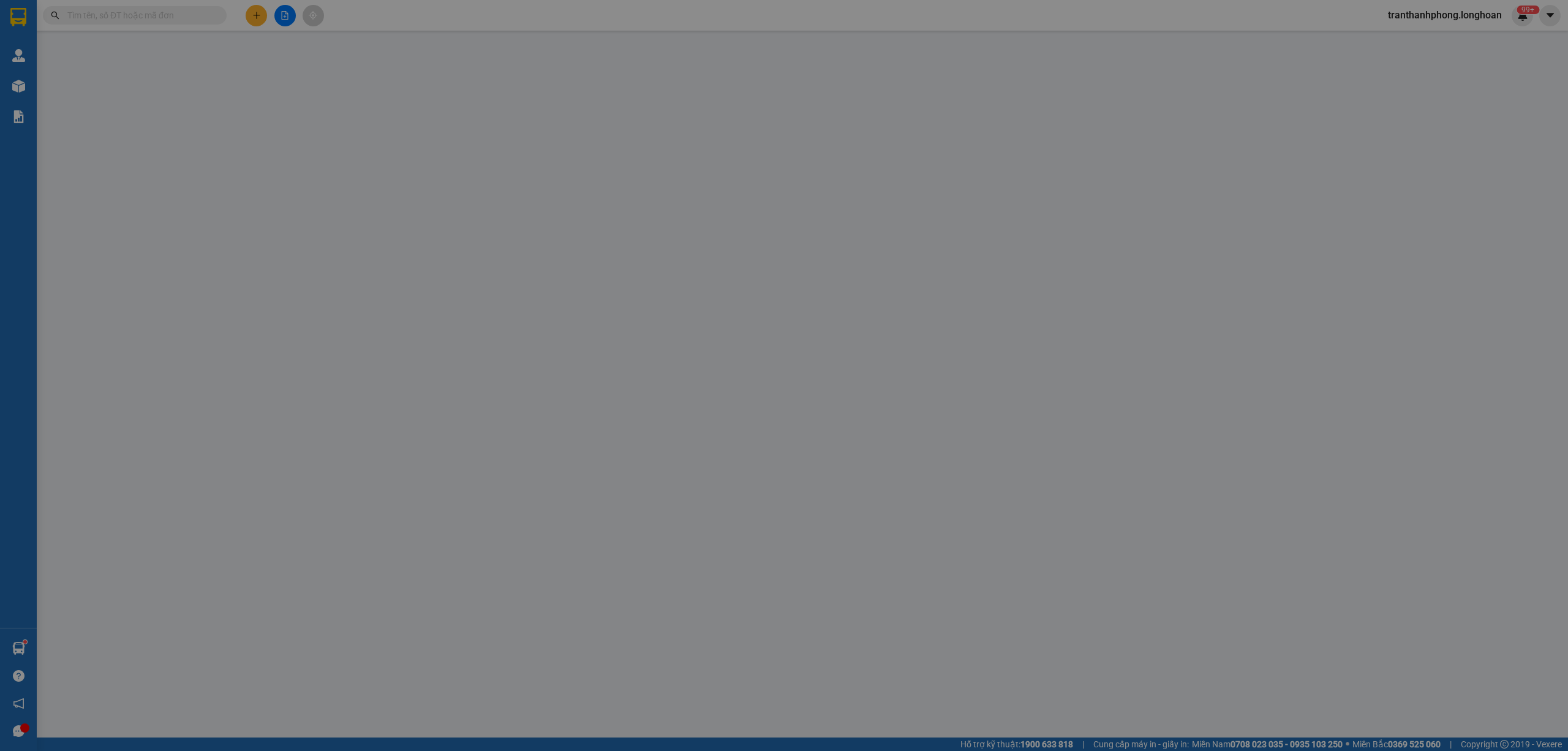
type input "0973870279"
type input "CTY PHƯỚC LỘC"
type input "0585941859"
type input "anh hoàng"
checkbox input "true"
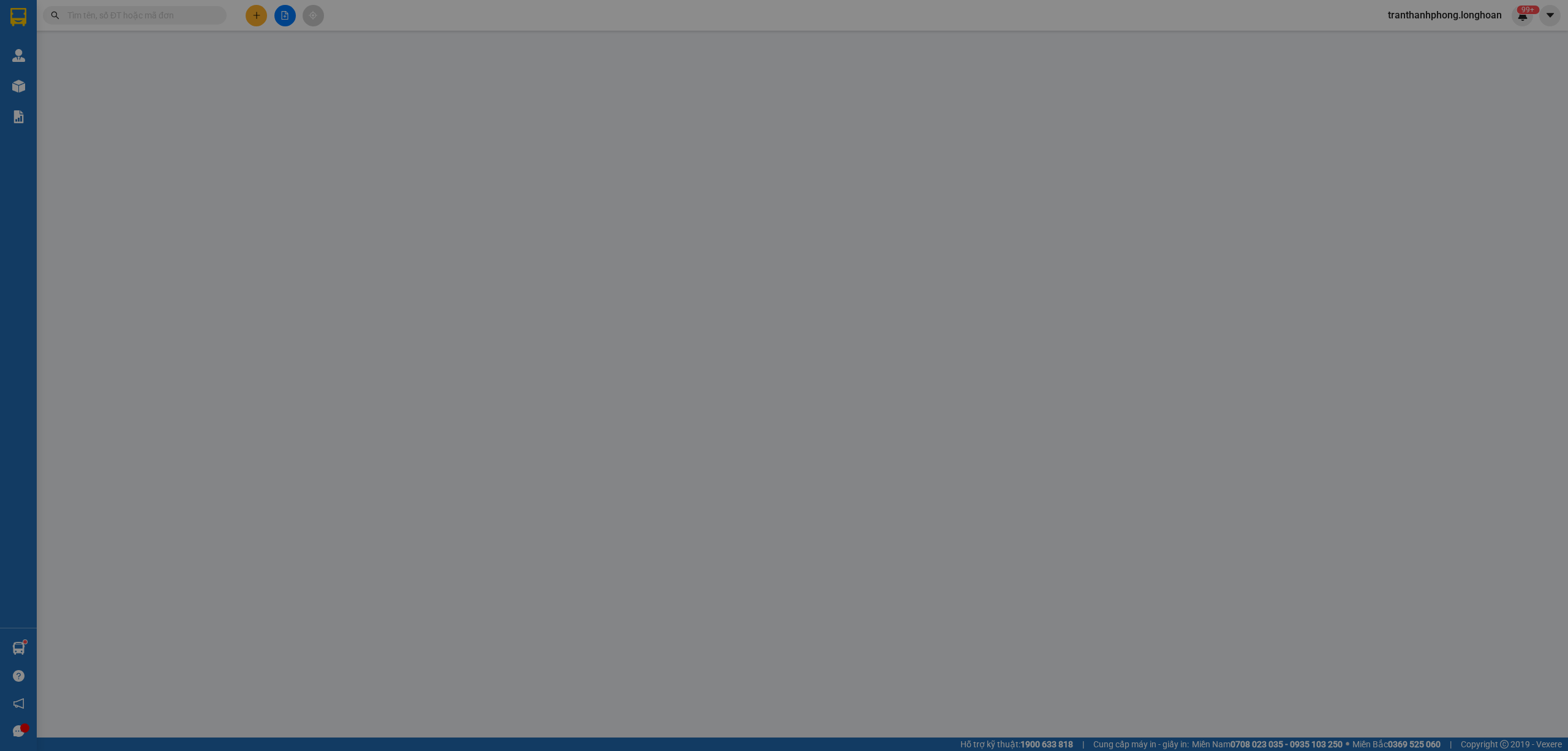
type input "công ty cổ phần hòa chấn, đường đình lễ, p thạch khôi, gia lộc, hải dương"
type input "450.000"
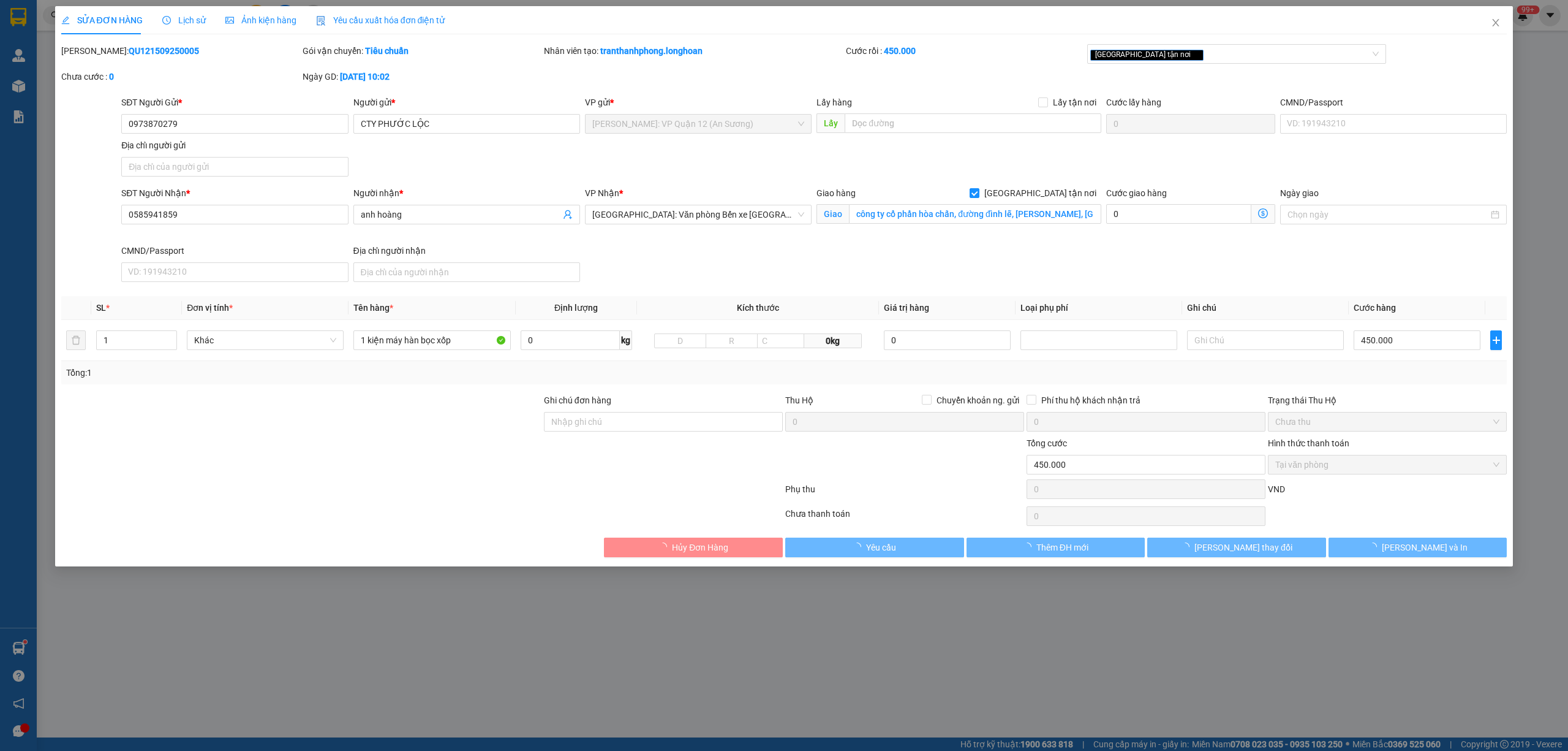
click at [700, 222] on span "[GEOGRAPHIC_DATA]: Văn phòng Bến xe [GEOGRAPHIC_DATA]" at bounding box center [698, 215] width 212 height 19
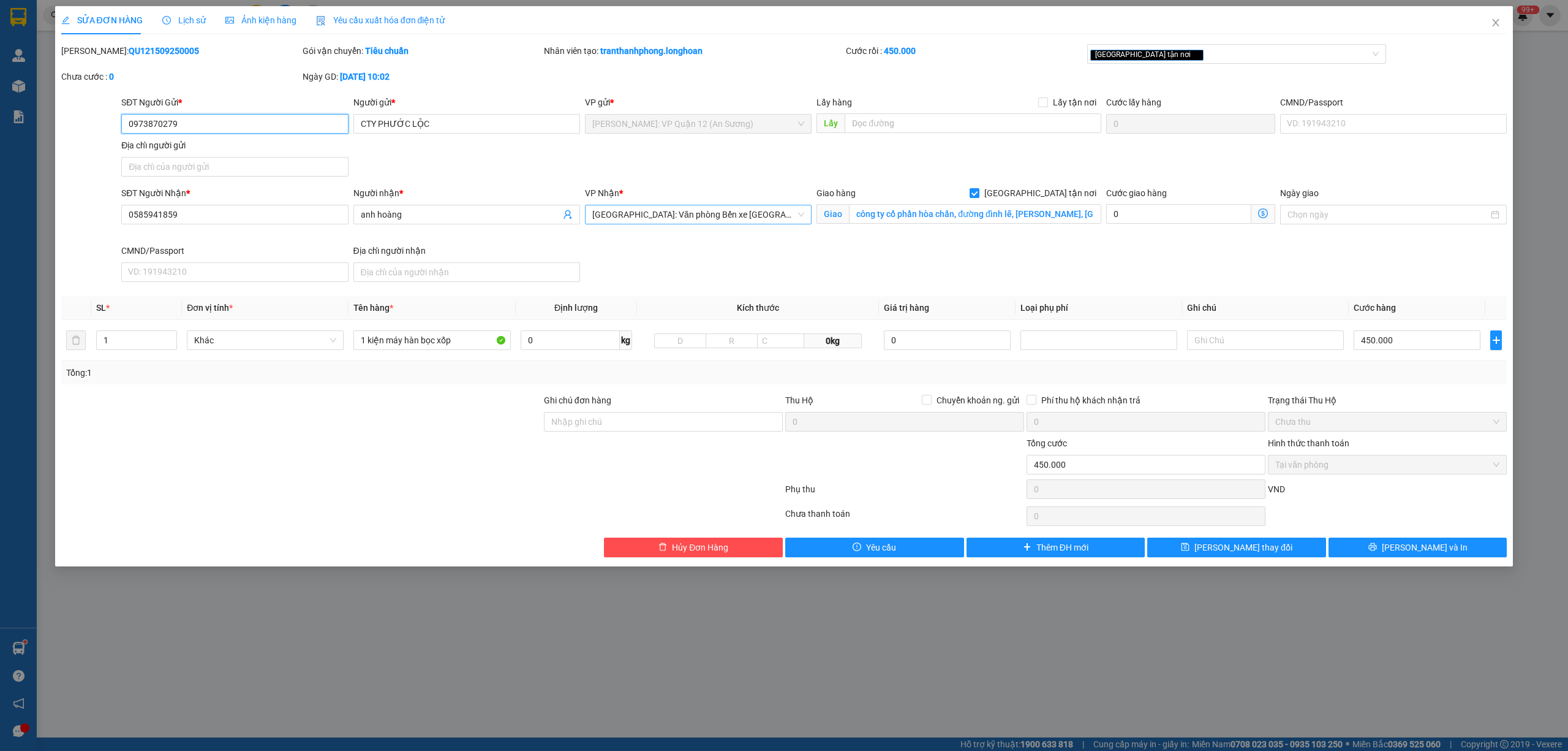
click at [700, 221] on span "[GEOGRAPHIC_DATA]: Văn phòng Bến xe [GEOGRAPHIC_DATA]" at bounding box center [698, 215] width 212 height 19
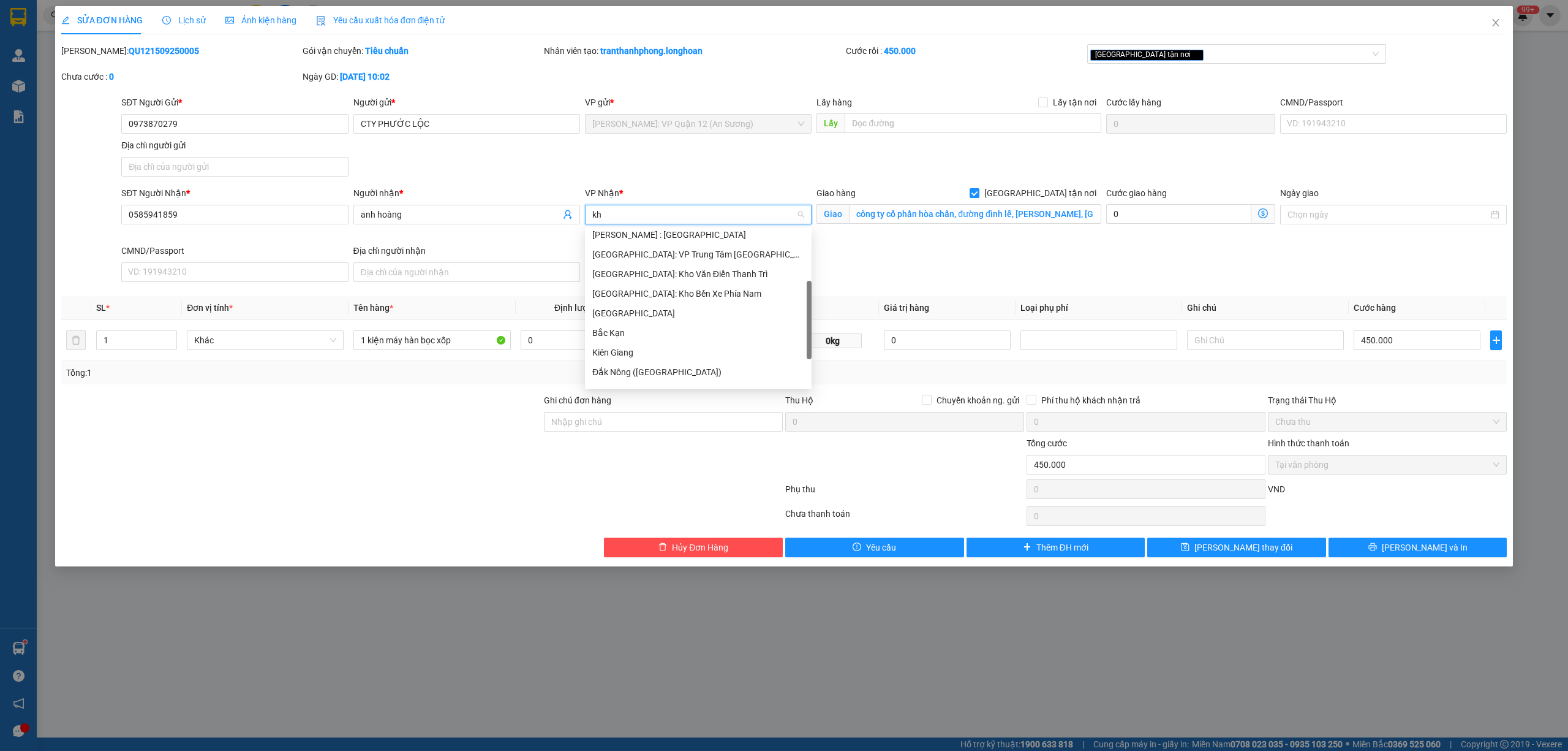
scroll to position [39, 0]
type input "kho"
click at [641, 318] on div "[GEOGRAPHIC_DATA]: Kho Văn Điển Thanh Trì" at bounding box center [698, 318] width 212 height 14
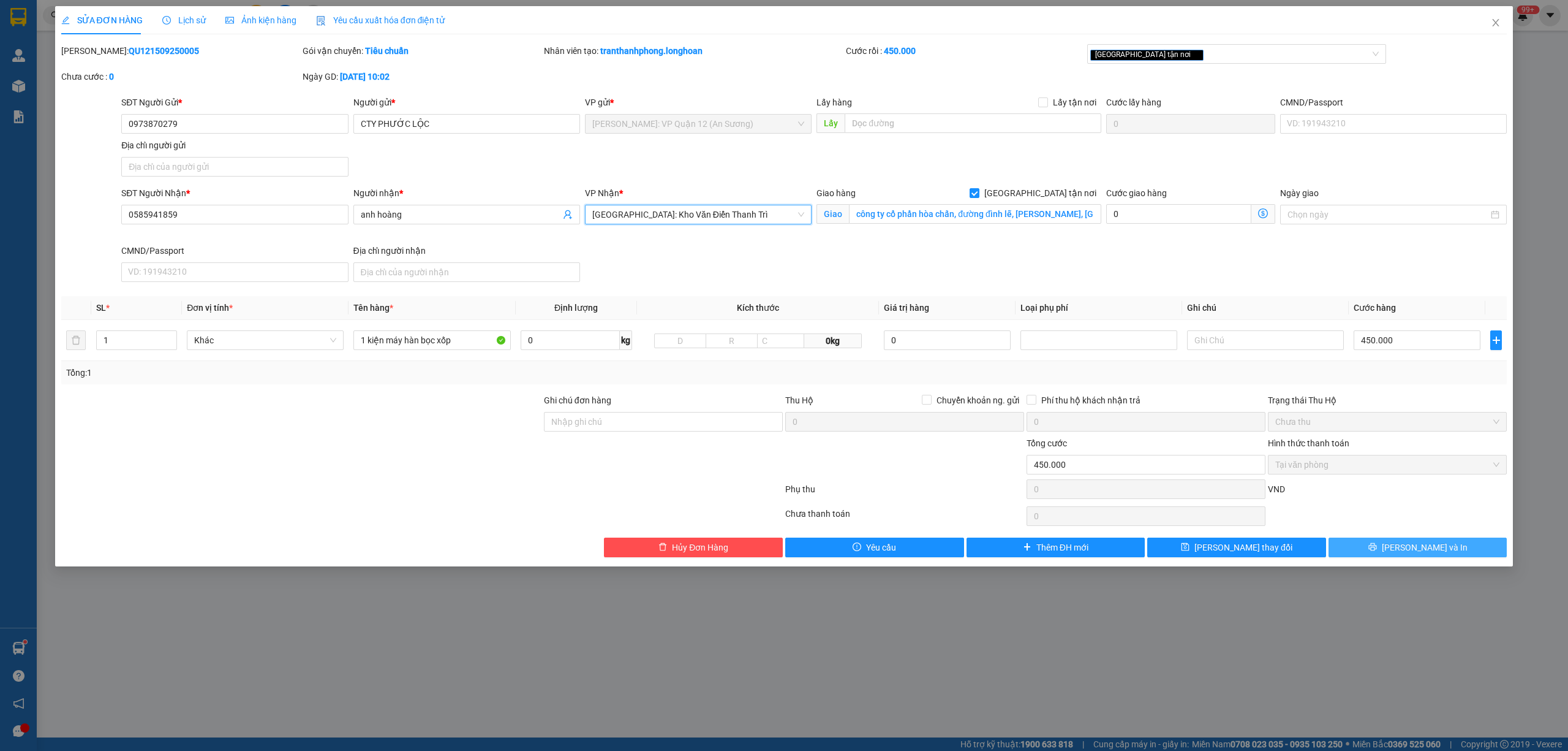
click at [1383, 550] on button "[PERSON_NAME] và In" at bounding box center [1417, 546] width 179 height 19
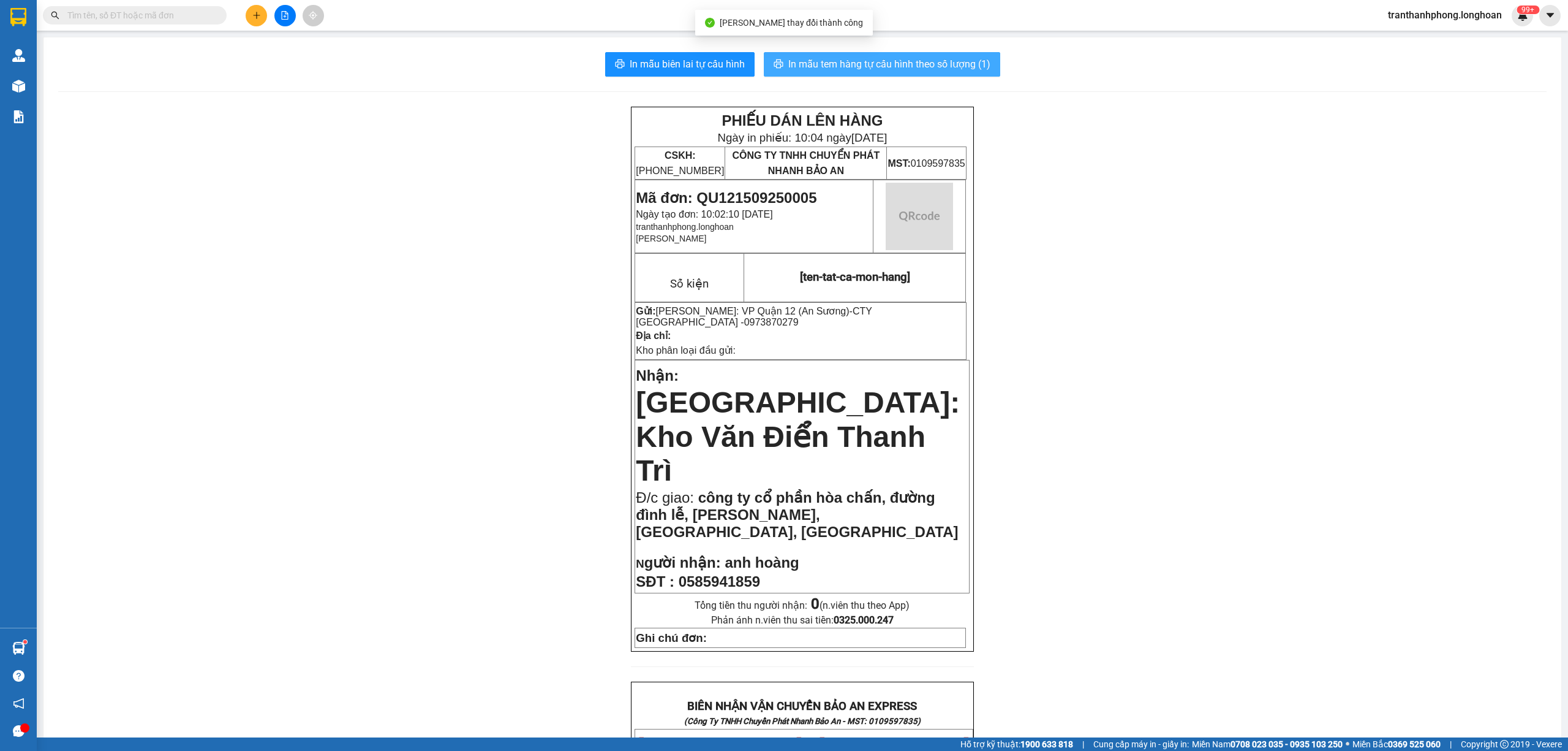
click at [904, 60] on span "In mẫu tem hàng tự cấu hình theo số lượng (1)" at bounding box center [890, 64] width 202 height 16
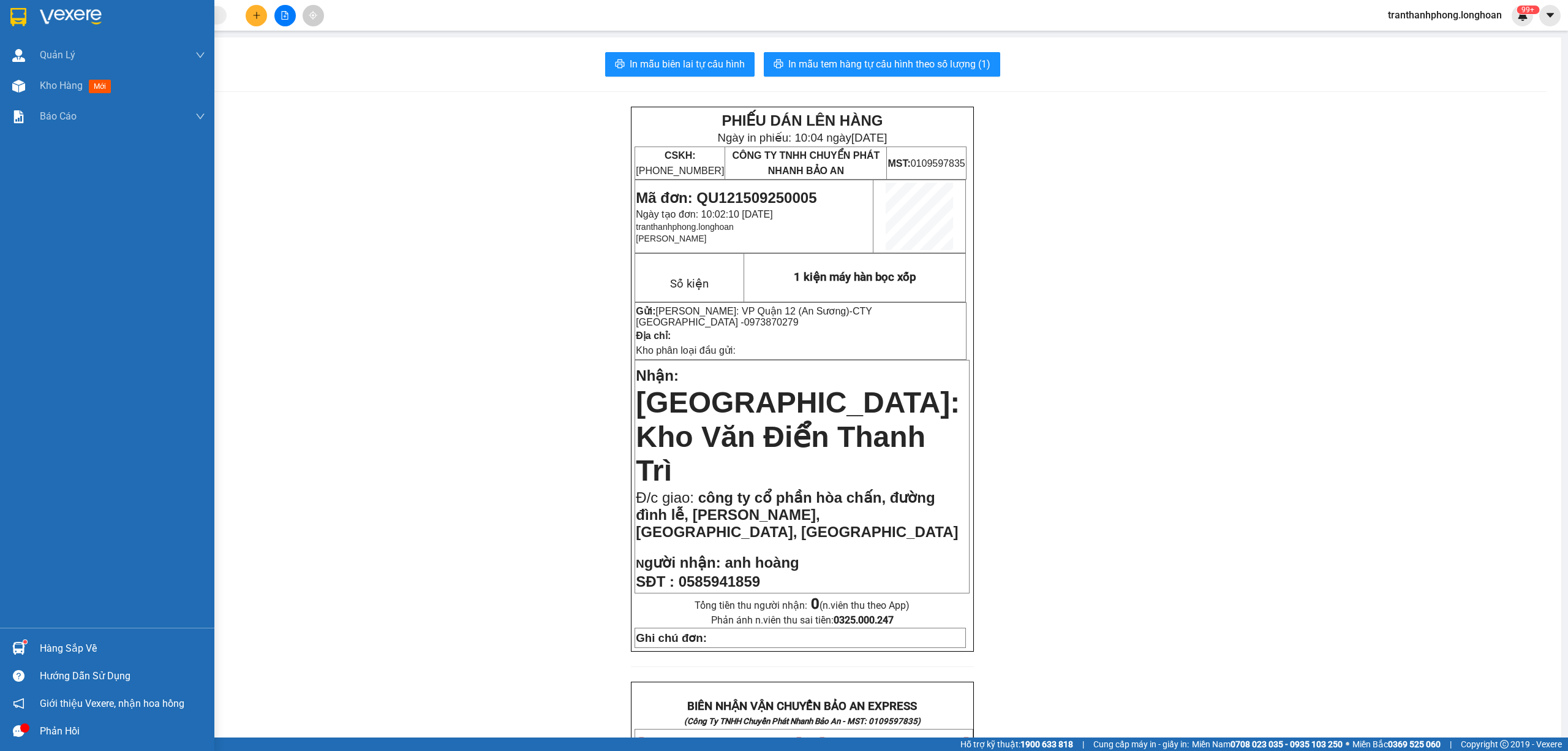
click at [15, 19] on img at bounding box center [18, 18] width 16 height 19
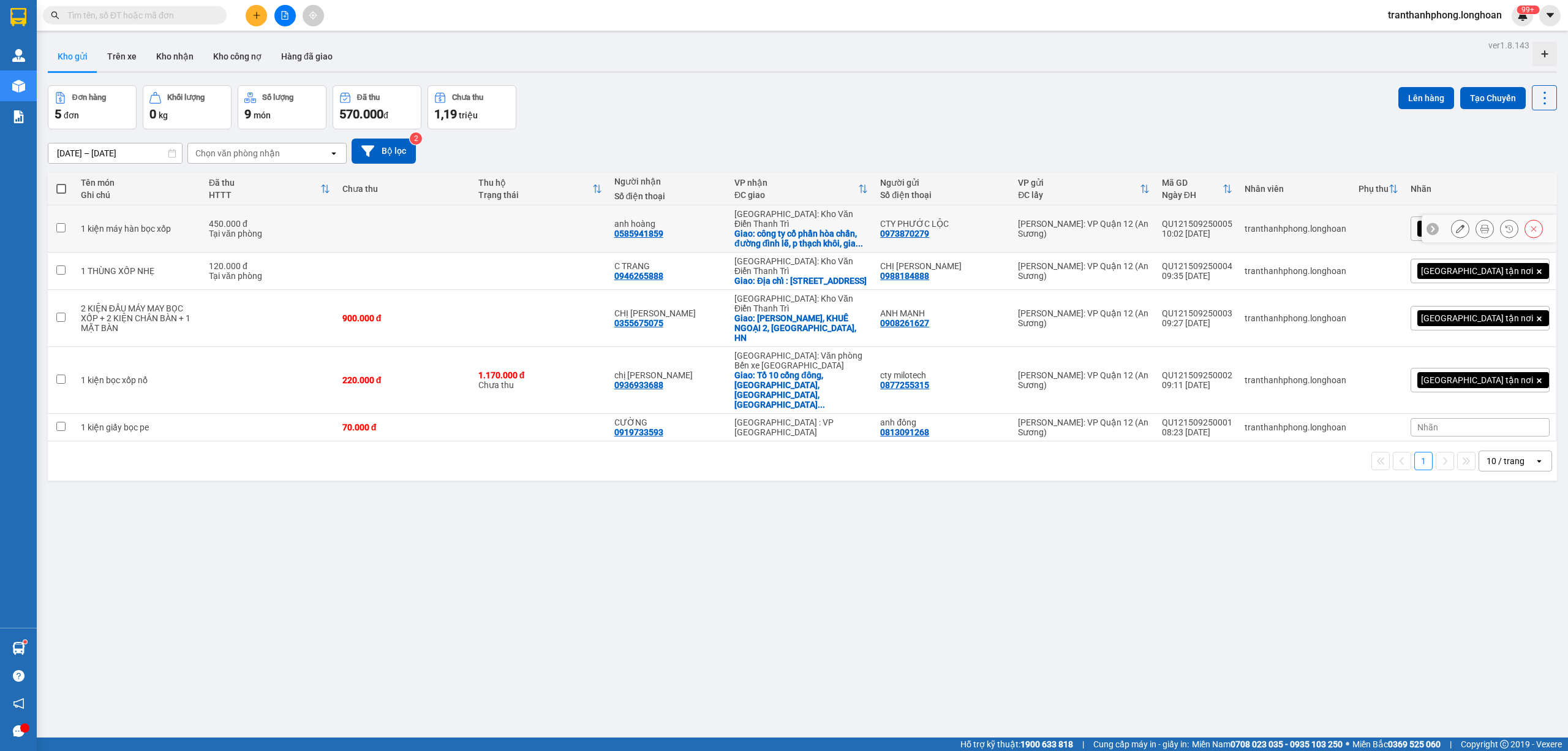
click at [1476, 226] on button at bounding box center [1485, 229] width 18 height 21
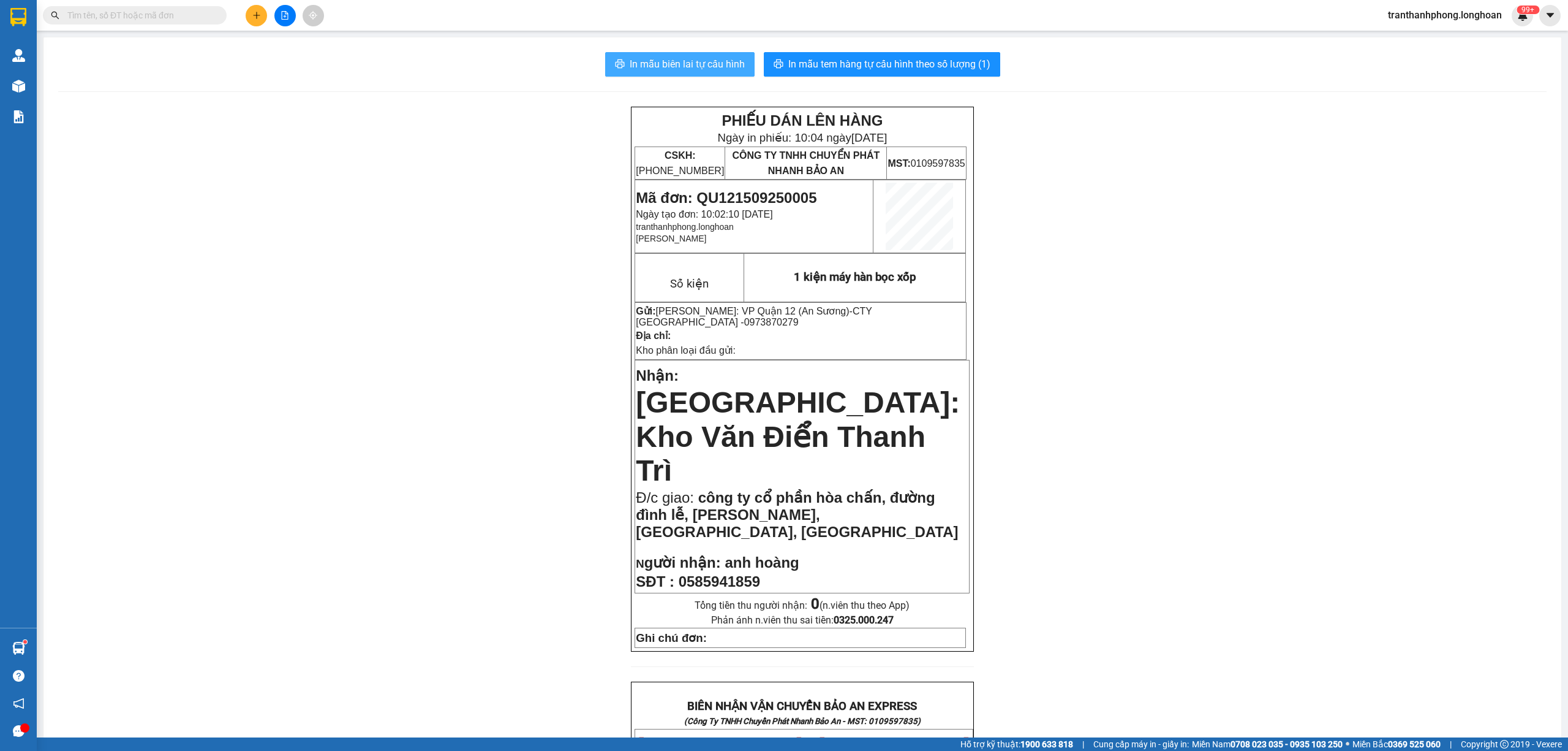
click at [687, 69] on span "In mẫu biên lai tự cấu hình" at bounding box center [687, 64] width 115 height 16
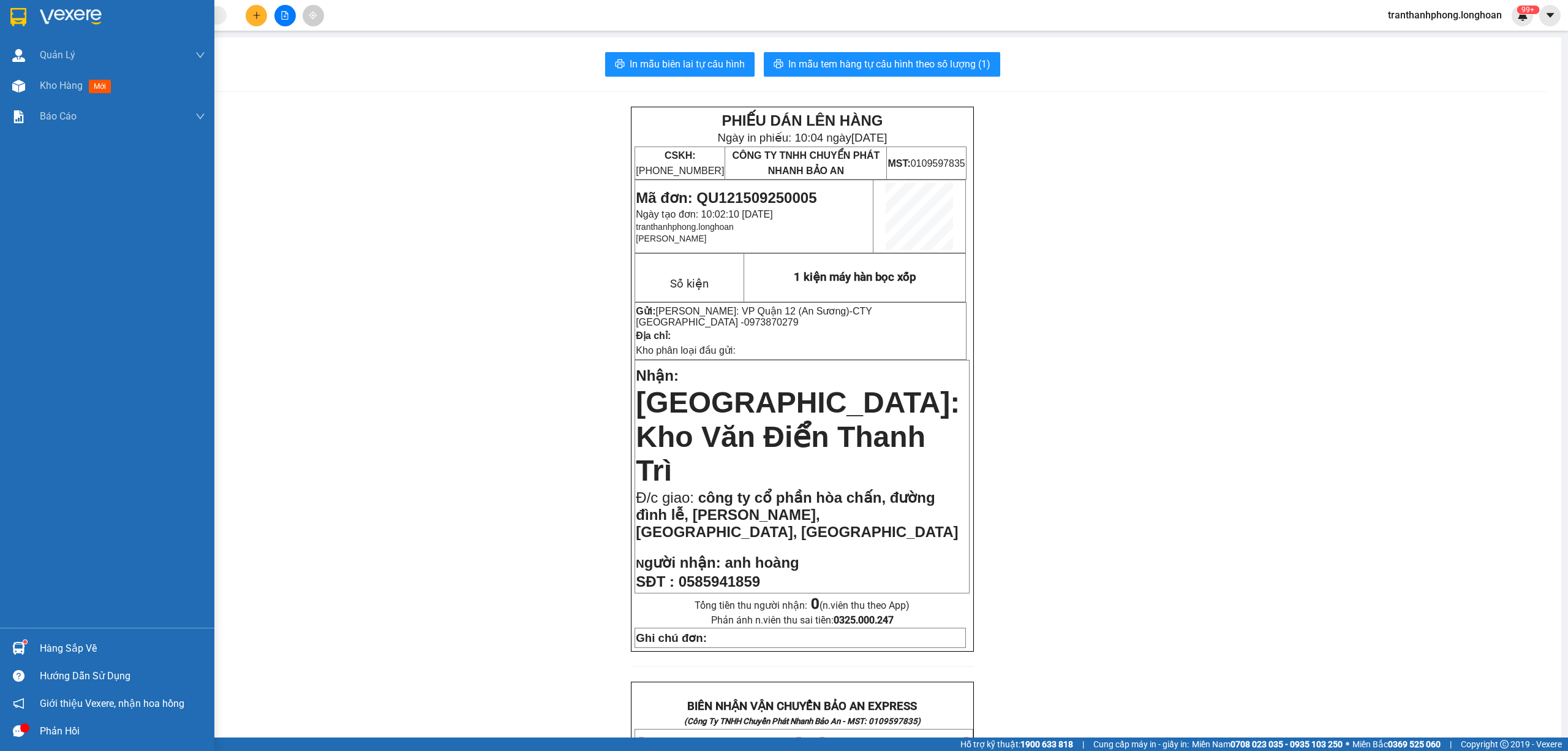
click at [16, 22] on img at bounding box center [18, 18] width 16 height 19
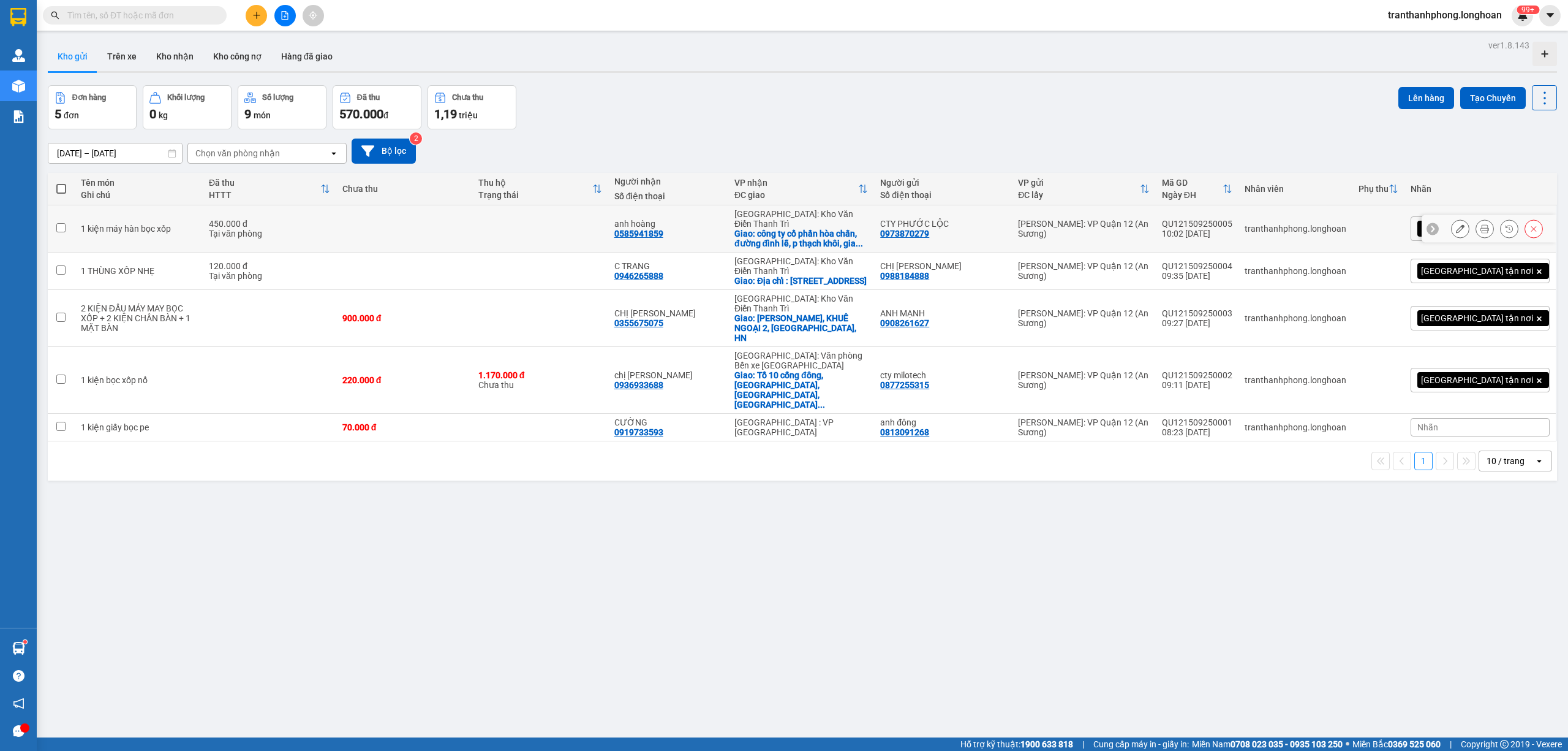
click at [1456, 226] on icon at bounding box center [1460, 228] width 8 height 8
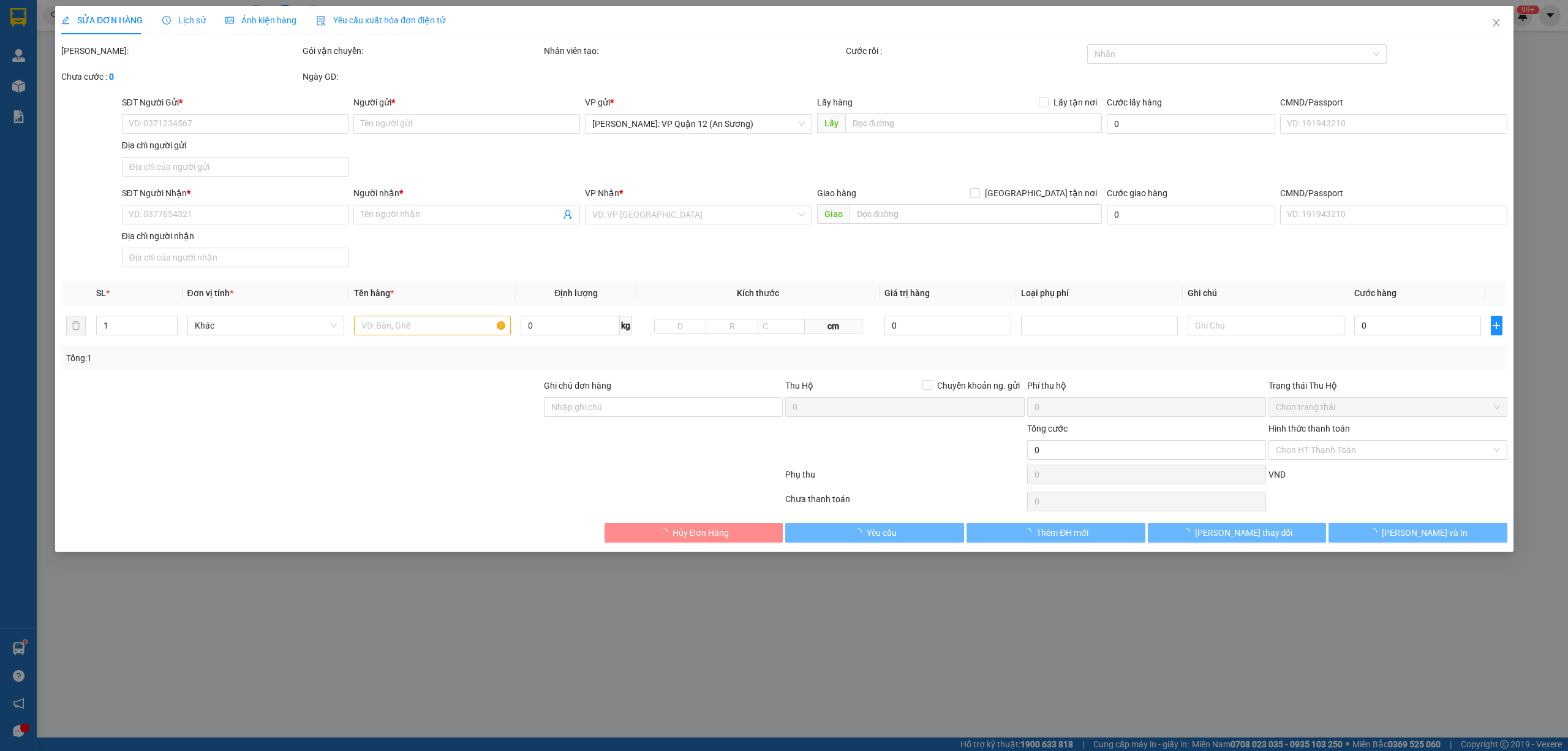
type input "0973870279"
type input "CTY PHƯỚC LỘC"
type input "0585941859"
type input "anh hoàng"
checkbox input "true"
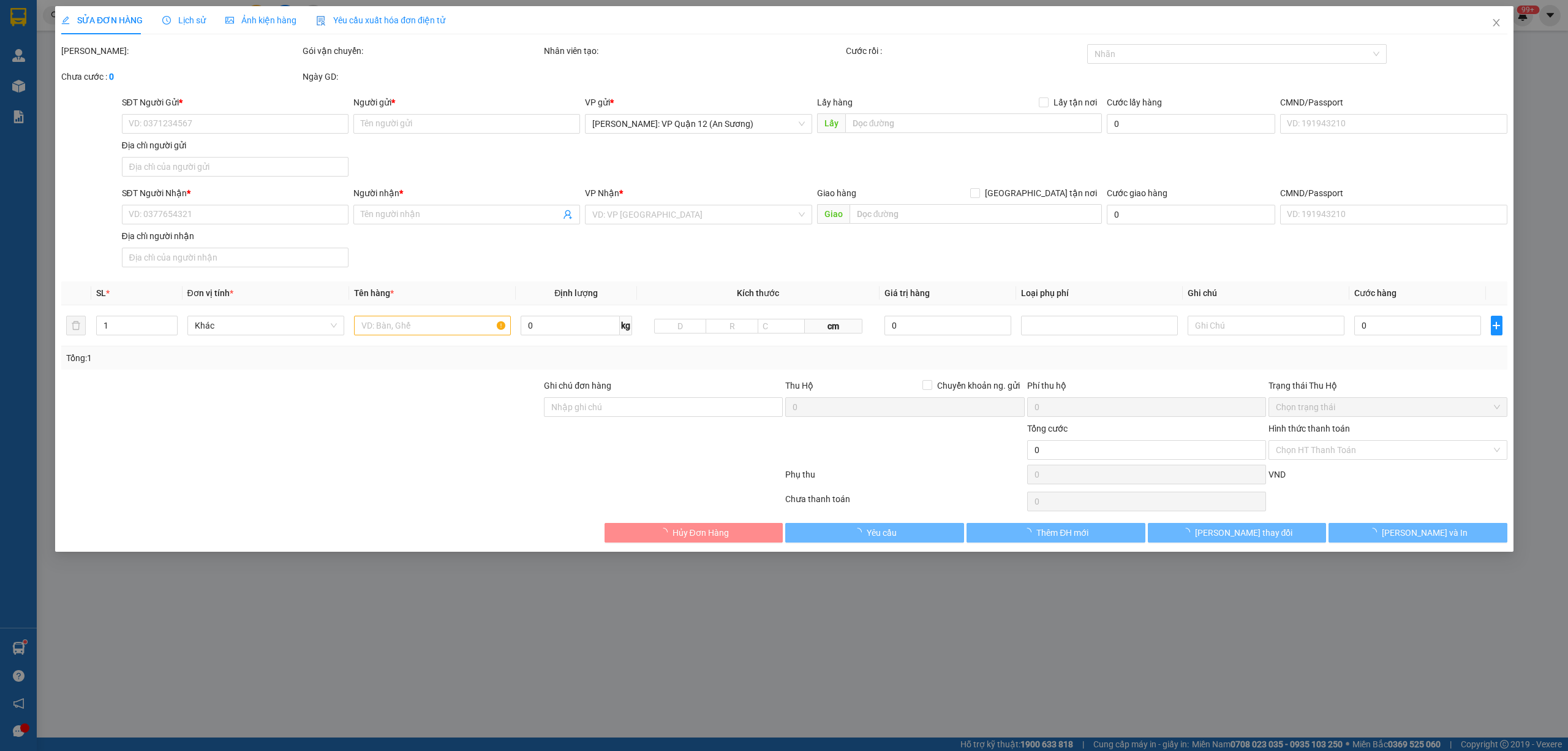
type input "công ty cổ phần hòa chấn, đường đình lễ, p thạch khôi, gia lộc, hải dương"
type input "450.000"
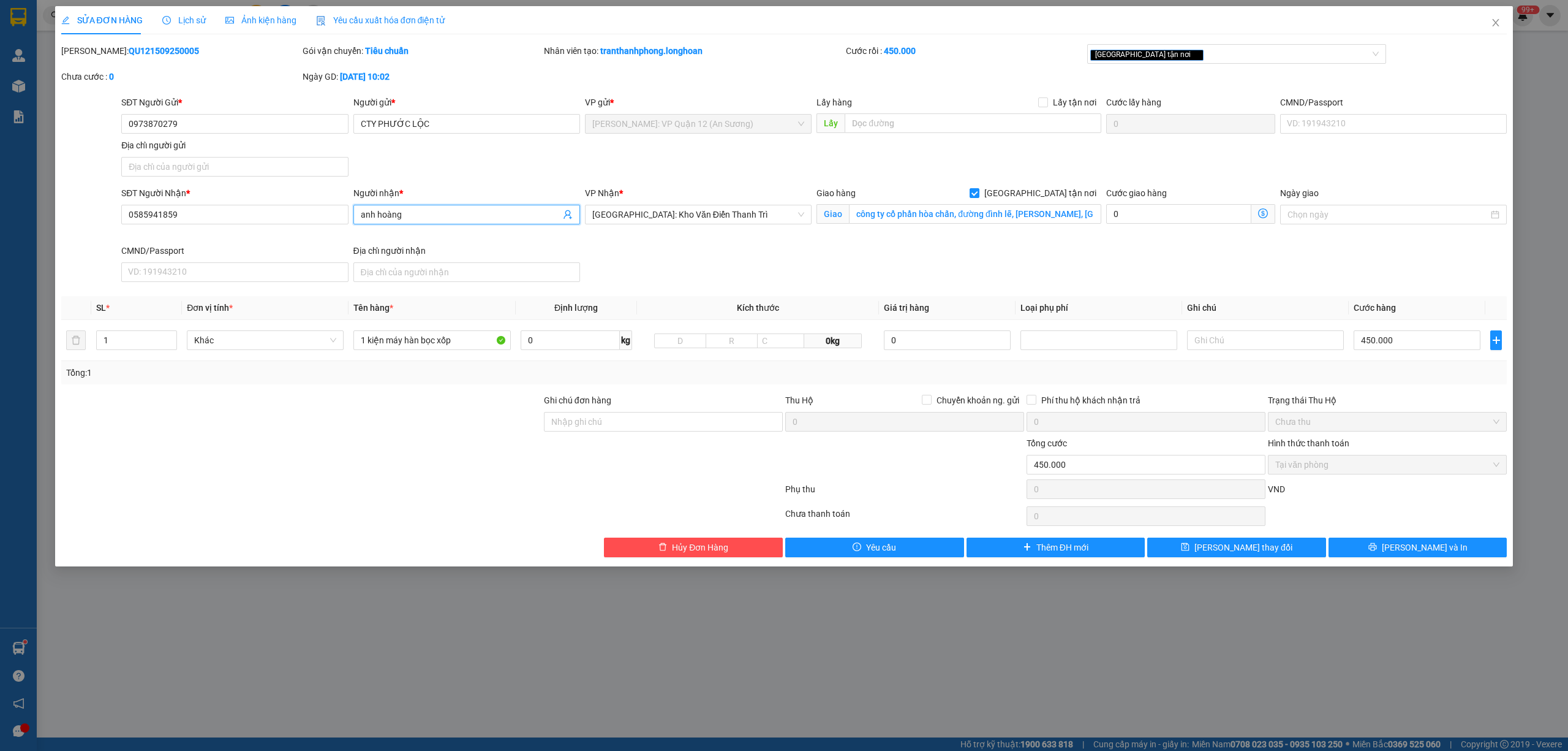
drag, startPoint x: 422, startPoint y: 209, endPoint x: 0, endPoint y: 190, distance: 422.4
click at [94, 192] on div "SĐT Người Nhận * 0585941859 Người nhận * anh hoàng anh hoàng VP Nhận * Hà Nội: …" at bounding box center [784, 236] width 1449 height 101
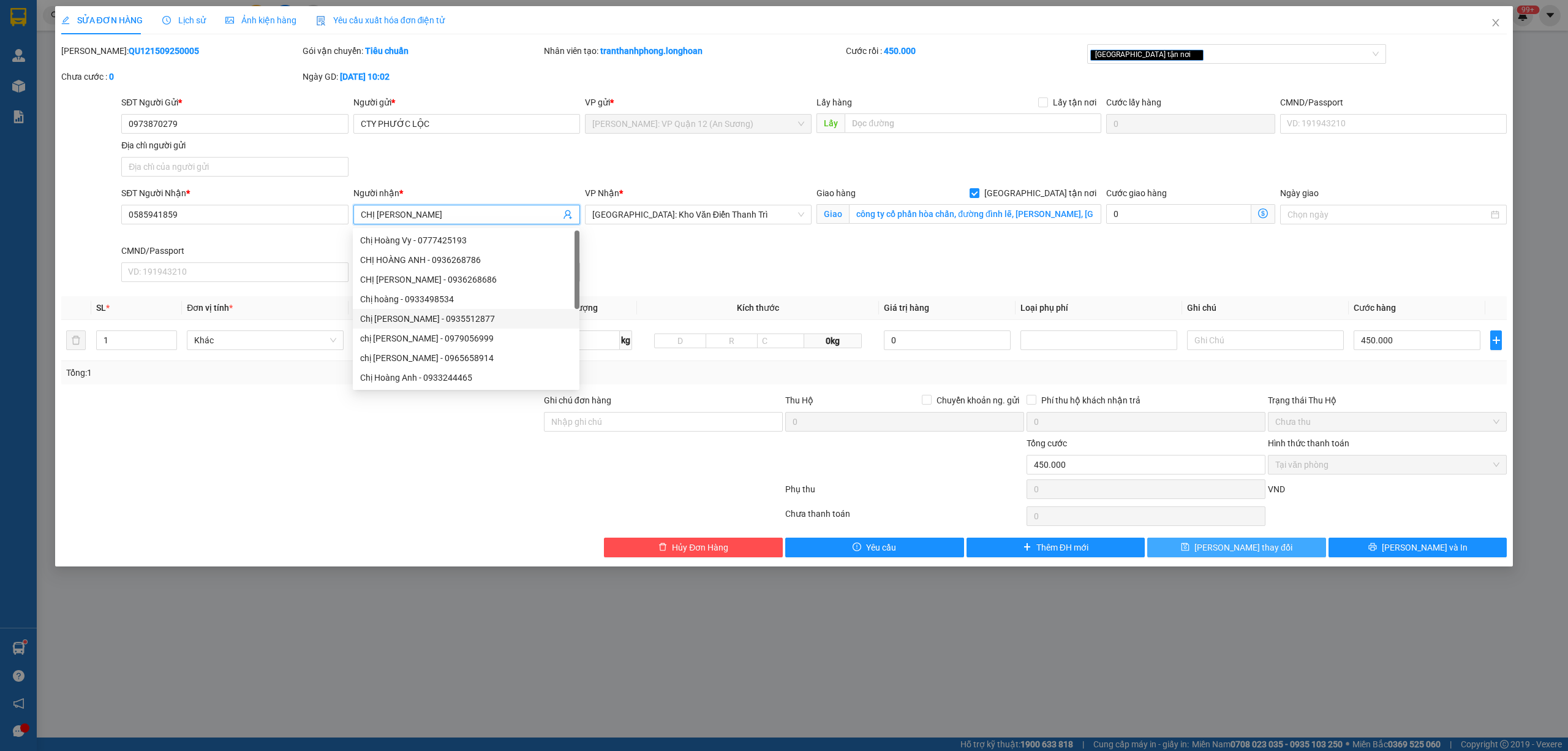
type input "CHỊ [PERSON_NAME]"
click at [1287, 557] on button "[PERSON_NAME] thay đổi" at bounding box center [1236, 546] width 179 height 19
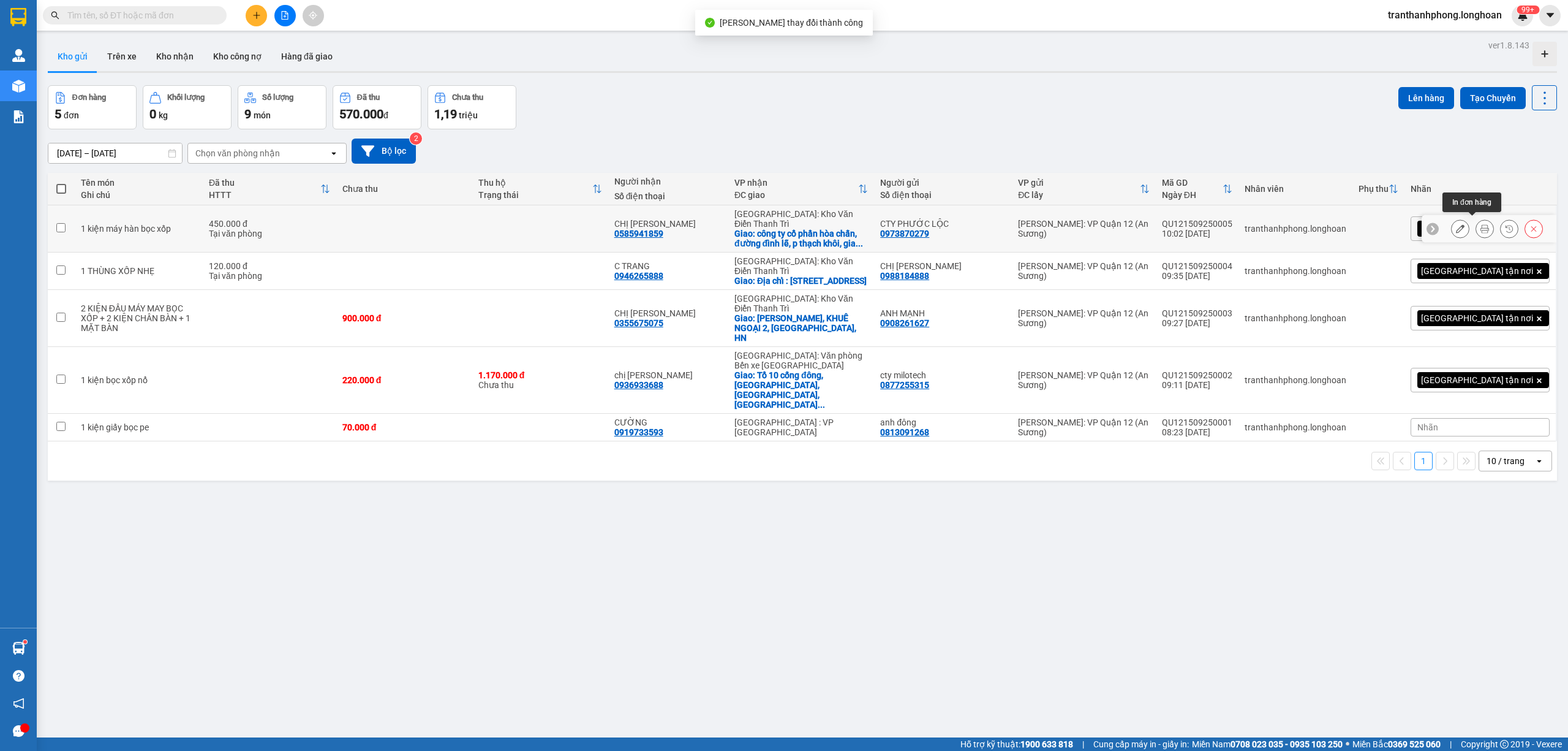
click at [1476, 220] on button at bounding box center [1485, 229] width 18 height 21
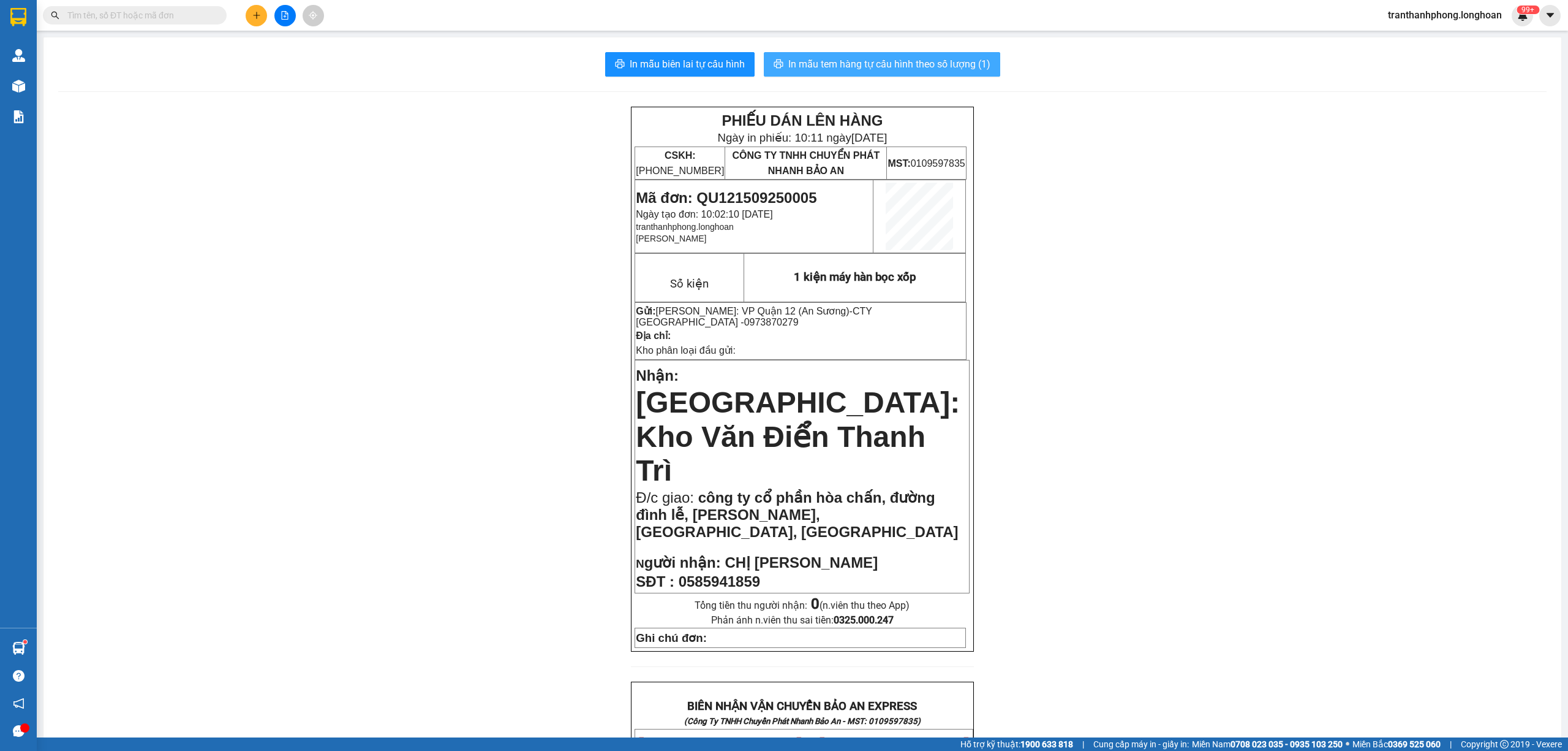
click at [907, 57] on span "In mẫu tem hàng tự cấu hình theo số lượng (1)" at bounding box center [890, 64] width 202 height 16
drag, startPoint x: 689, startPoint y: 46, endPoint x: 687, endPoint y: 54, distance: 8.2
click at [687, 50] on div "In mẫu biên lai tự cấu hình In mẫu tem hàng tự cấu hình theo số lượng (1) PHIẾU…" at bounding box center [803, 702] width 1518 height 1330
click at [678, 76] on button "In mẫu biên lai tự cấu hình" at bounding box center [679, 64] width 149 height 24
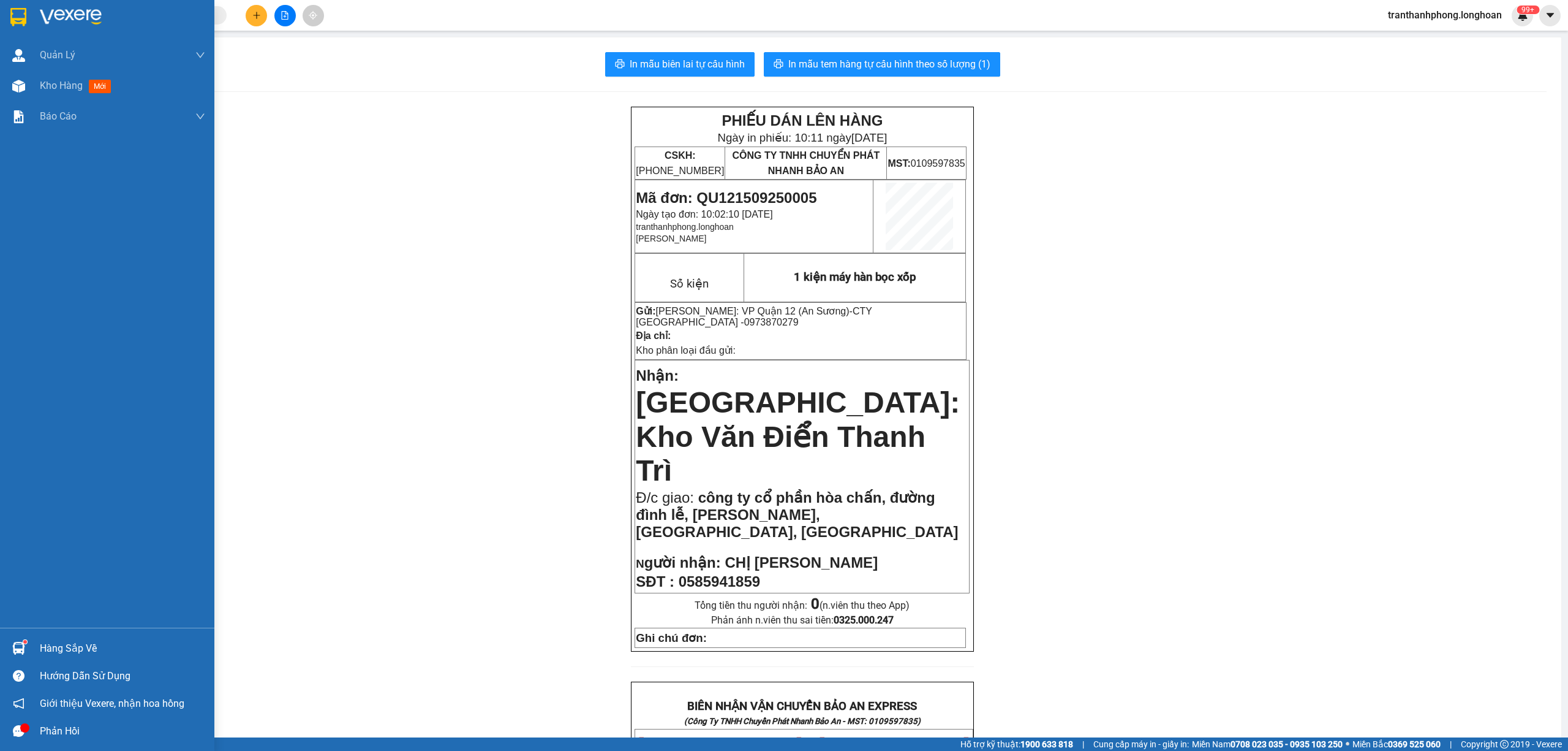
click at [19, 16] on img at bounding box center [18, 18] width 16 height 19
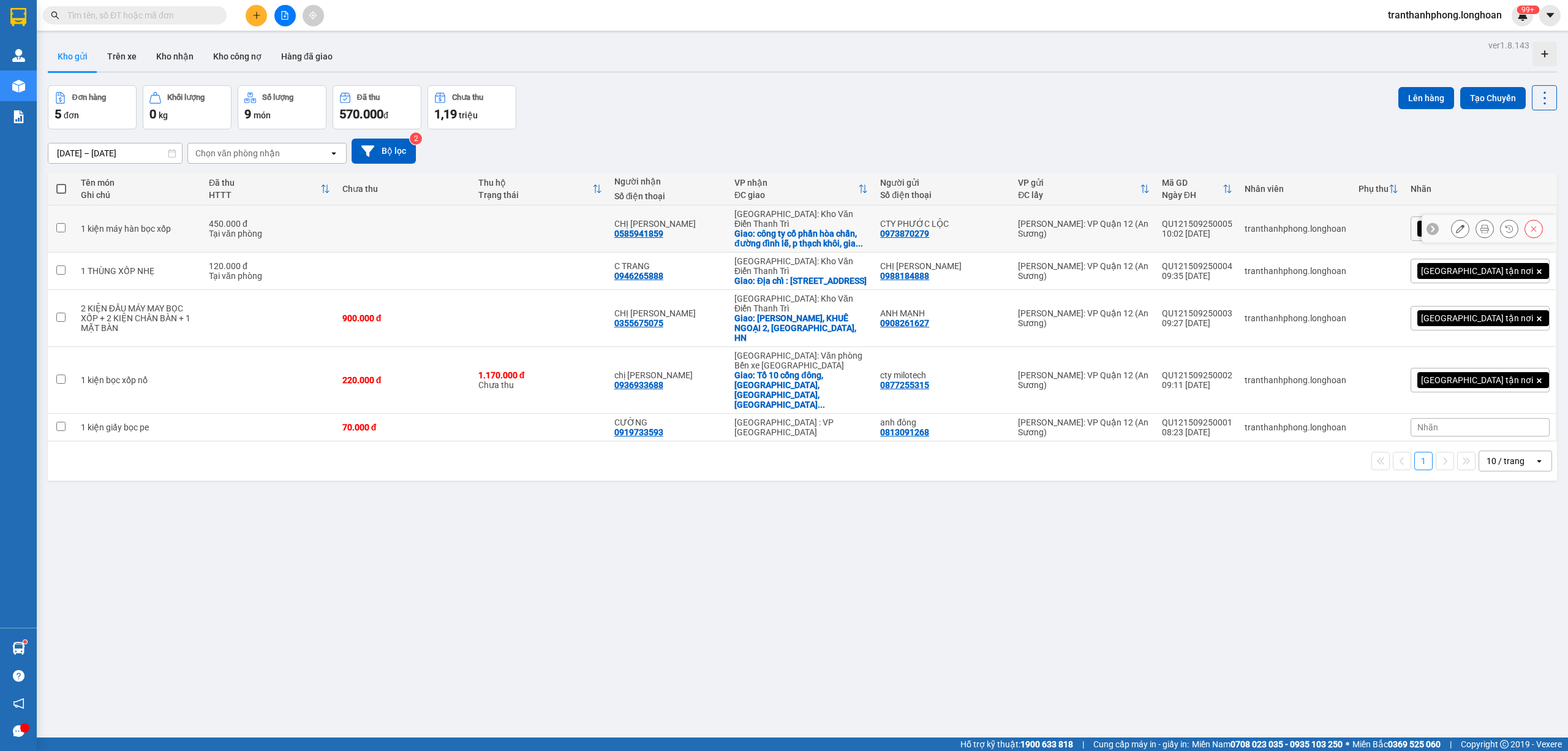
click at [1480, 224] on icon at bounding box center [1484, 228] width 8 height 8
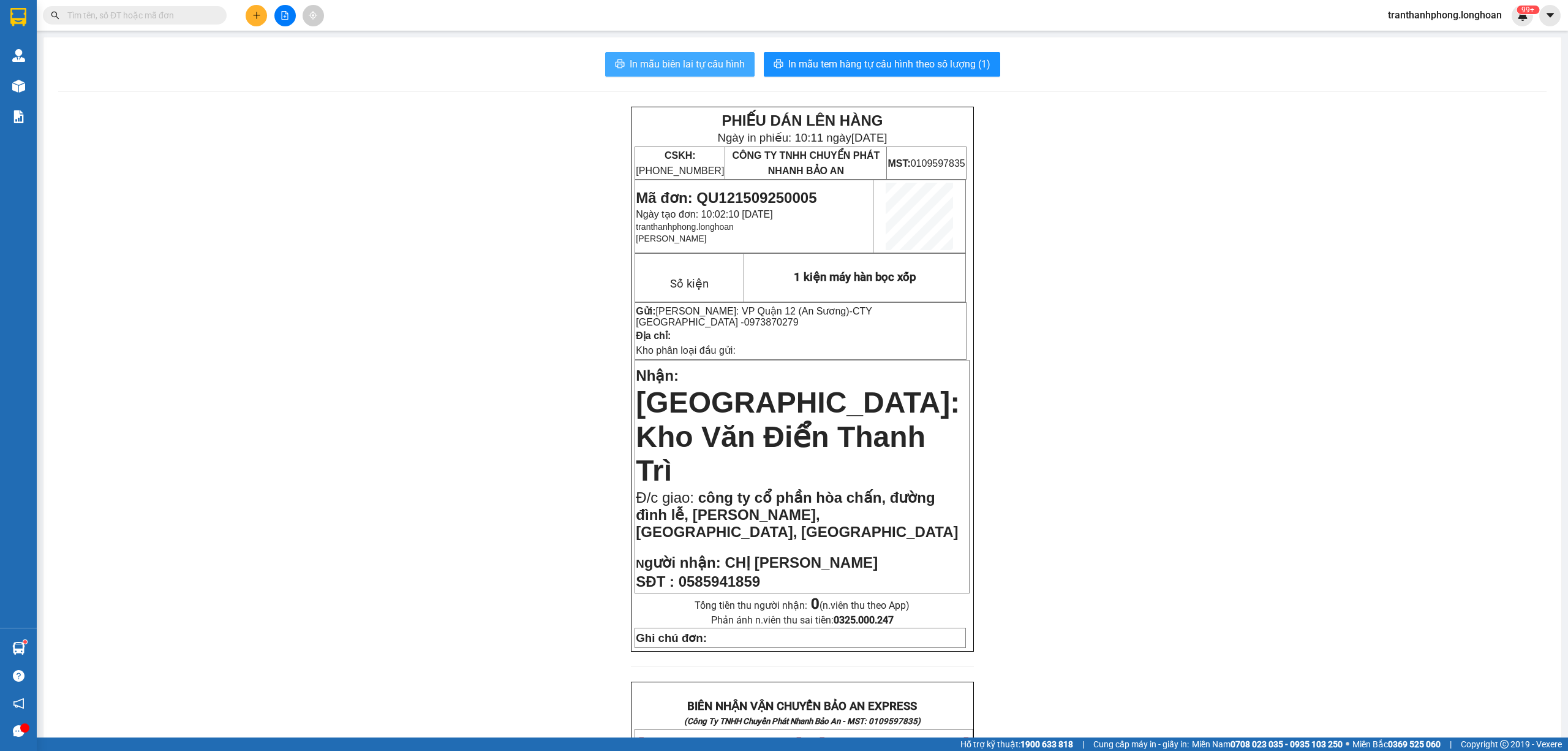
click at [640, 59] on span "In mẫu biên lai tự cấu hình" at bounding box center [687, 64] width 115 height 16
click at [633, 67] on span "In mẫu biên lai tự cấu hình" at bounding box center [687, 64] width 115 height 16
click at [249, 10] on button at bounding box center [255, 15] width 21 height 21
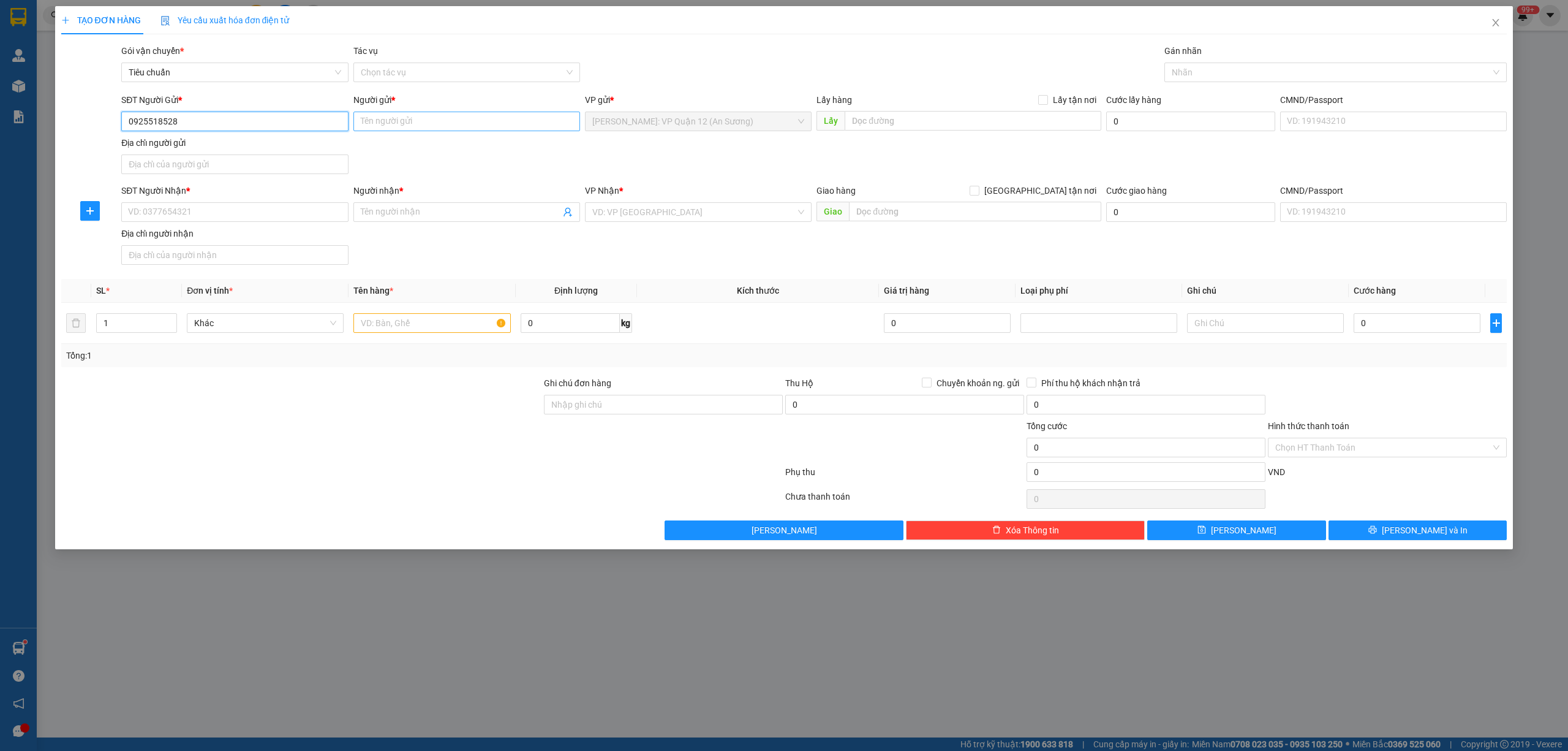
type input "0925518528"
drag, startPoint x: 414, startPoint y: 123, endPoint x: 404, endPoint y: 126, distance: 10.4
click at [405, 126] on input "Người gửi *" at bounding box center [467, 120] width 227 height 19
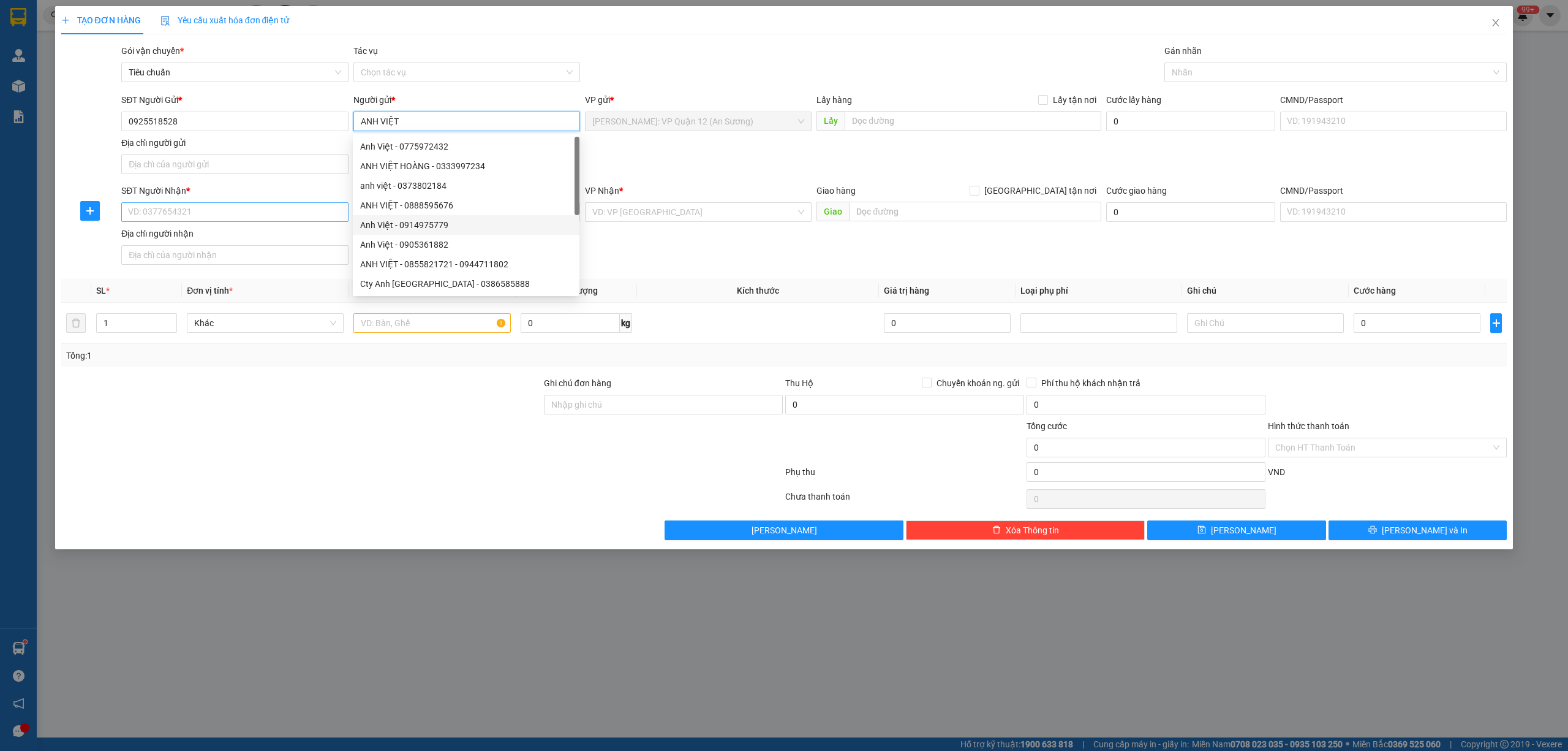
type input "ANH VIỆT"
click at [239, 211] on input "SĐT Người Nhận *" at bounding box center [234, 211] width 227 height 19
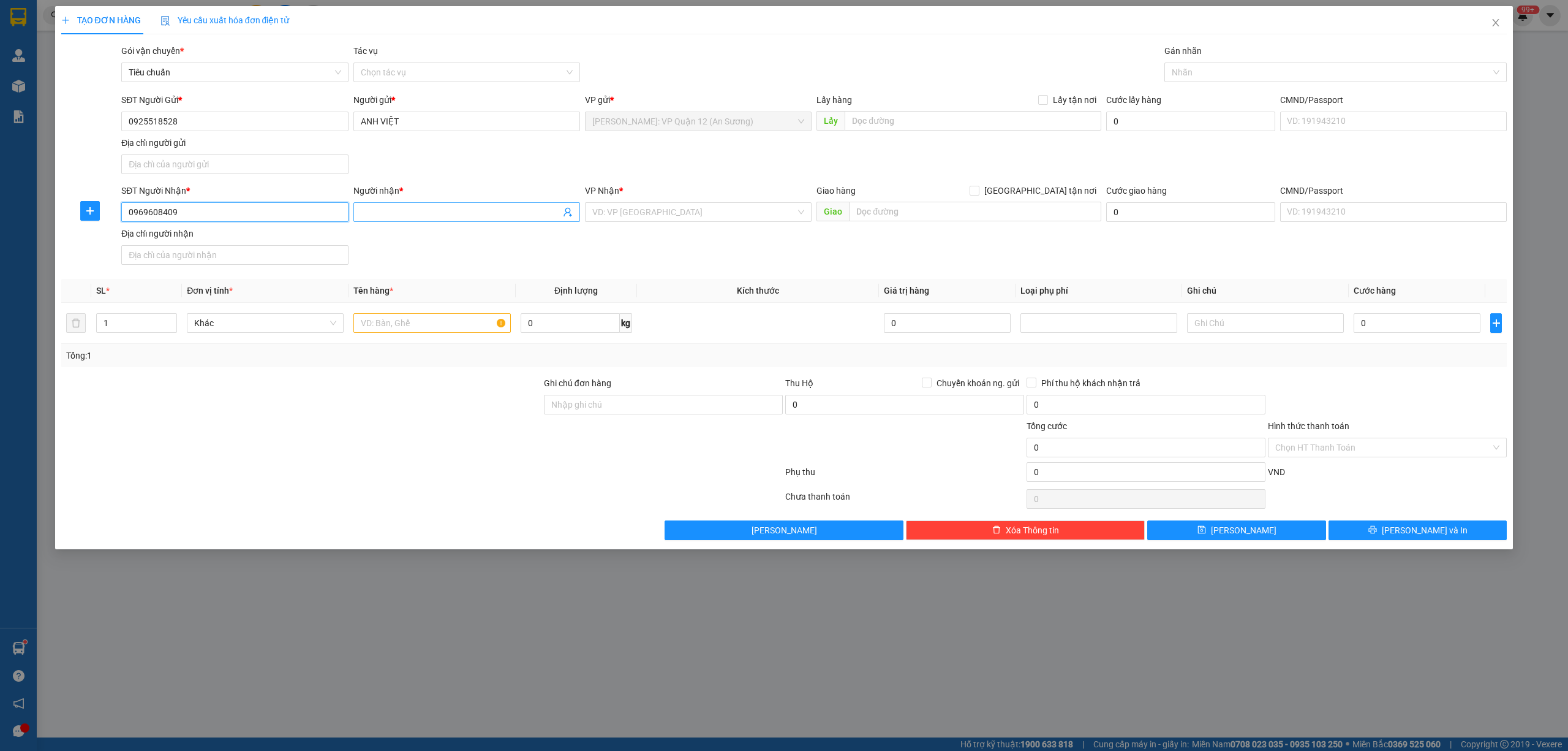
type input "0969608409"
drag, startPoint x: 386, startPoint y: 212, endPoint x: 403, endPoint y: 208, distance: 17.5
click at [391, 211] on input "Người nhận *" at bounding box center [461, 212] width 200 height 14
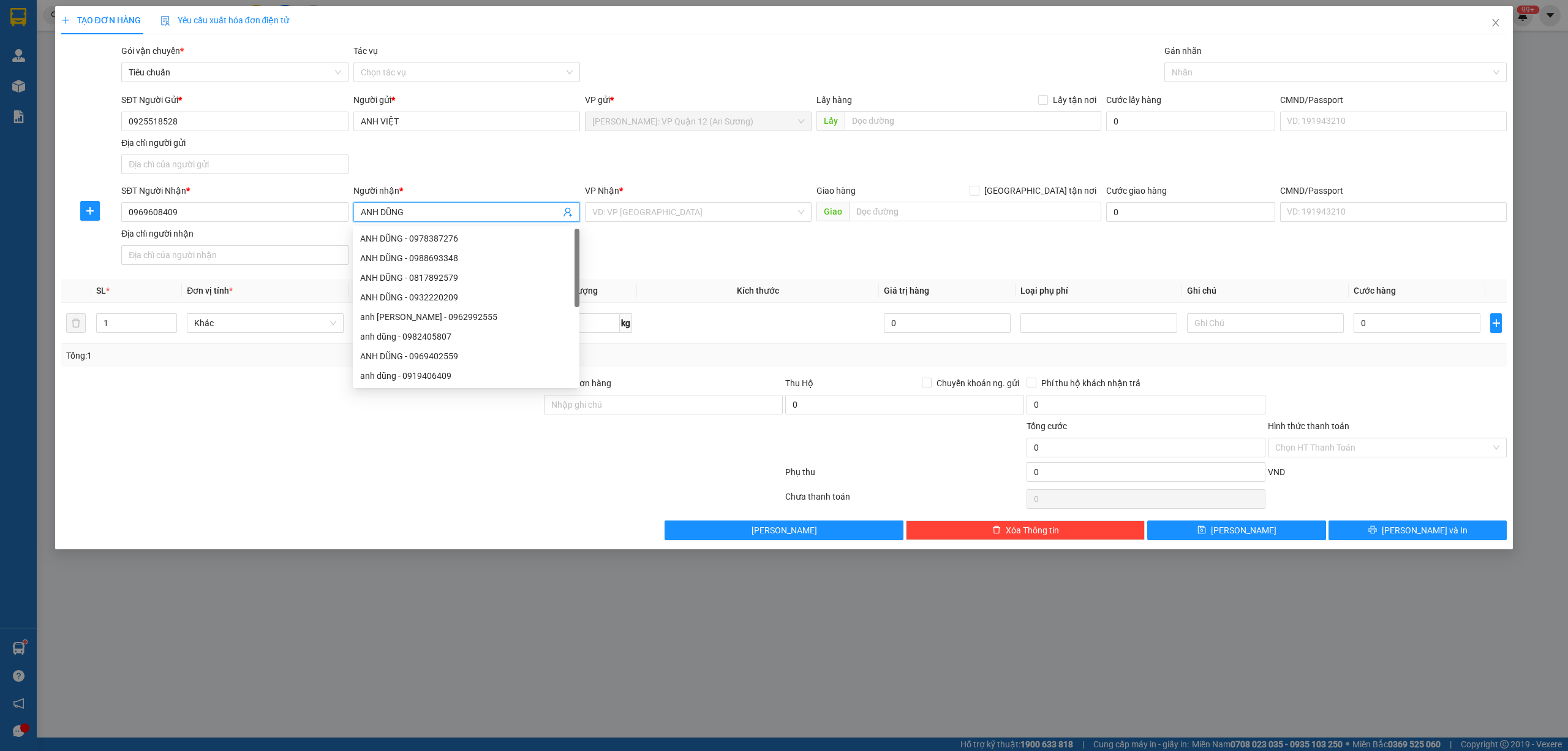
type input "ANH DŨNG"
click at [666, 223] on div "VP Nhận * VD: VP Sài Gòn" at bounding box center [698, 206] width 227 height 43
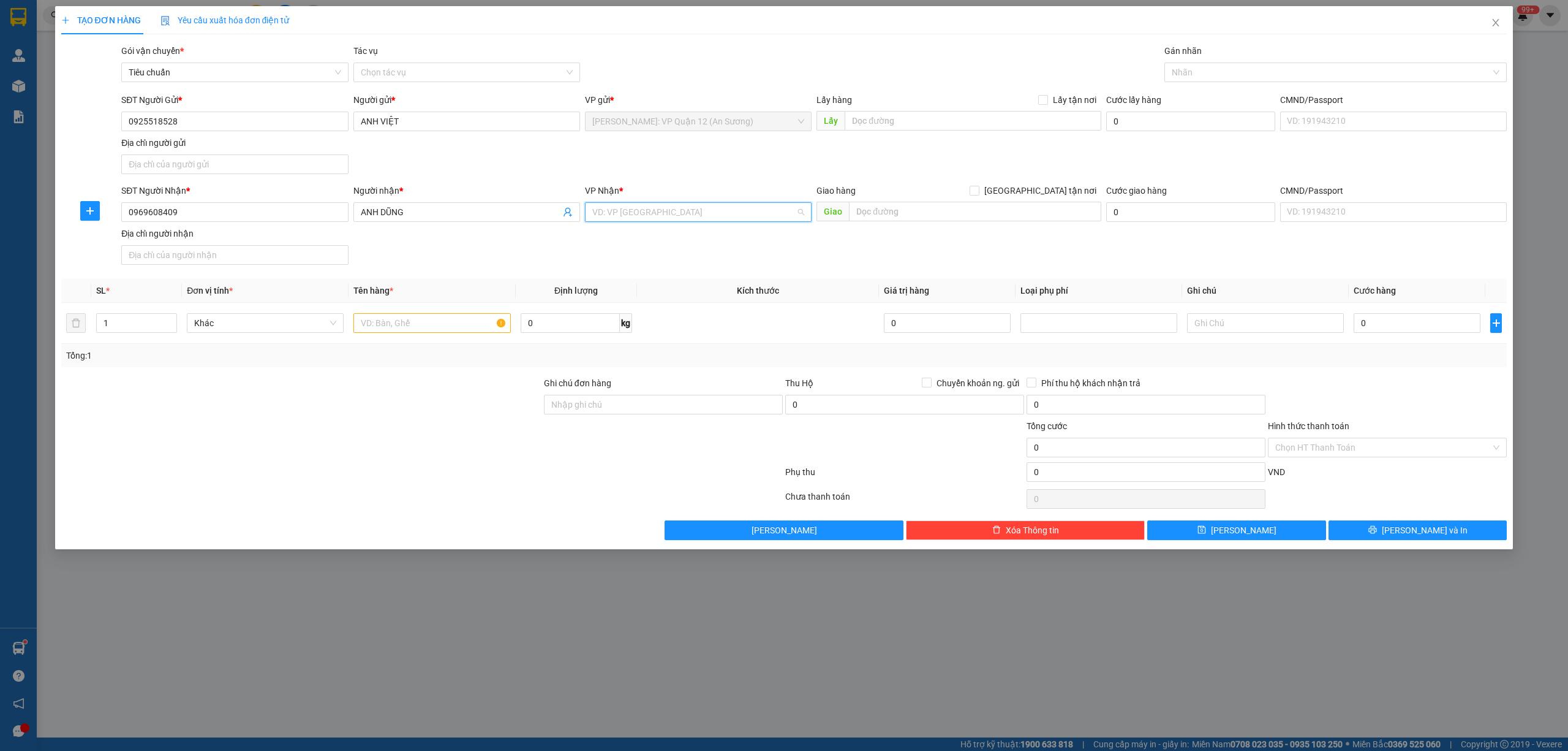
drag, startPoint x: 664, startPoint y: 215, endPoint x: 696, endPoint y: 223, distance: 33.0
click at [670, 217] on input "search" at bounding box center [694, 212] width 204 height 19
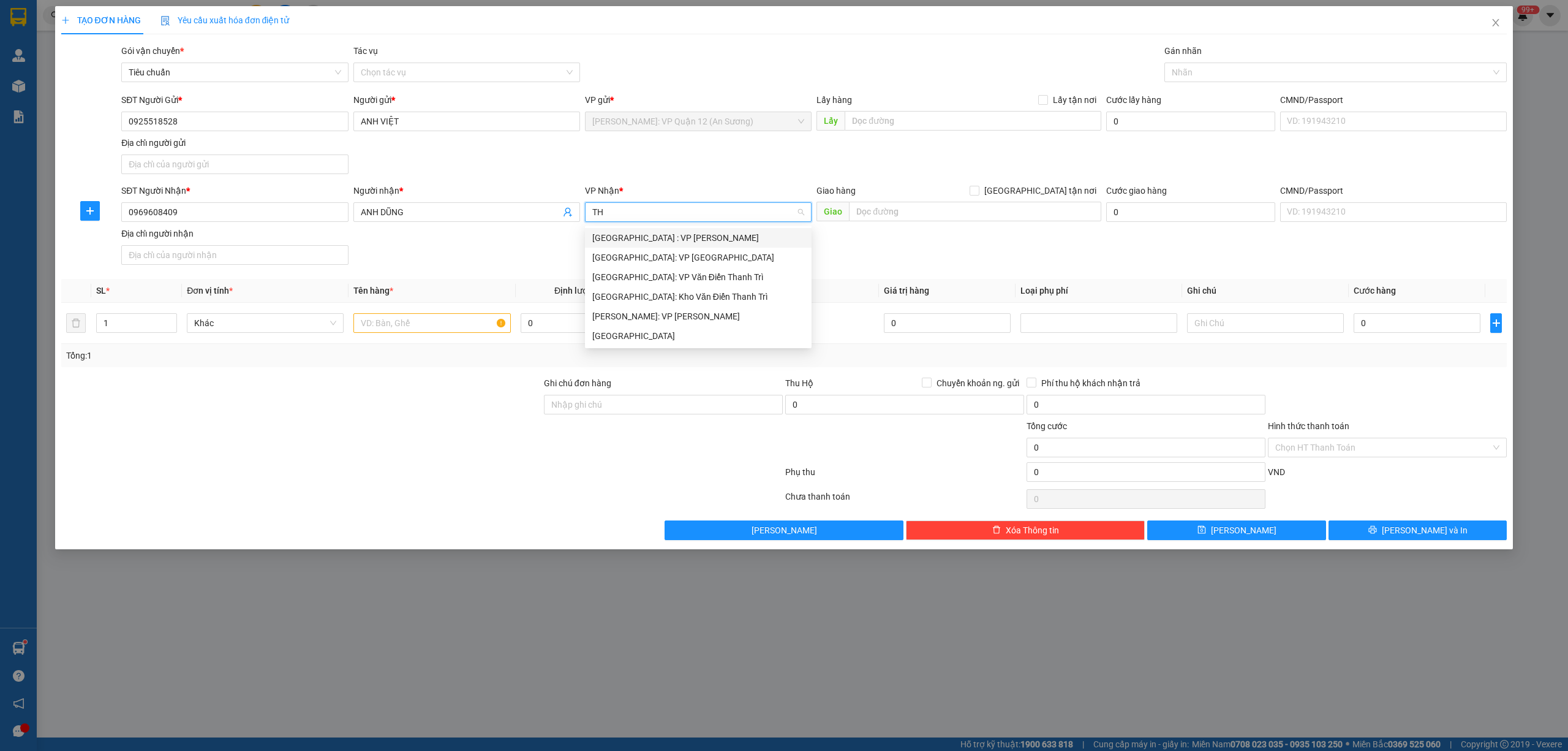
type input "T"
type input "THANH"
click at [620, 329] on div "[GEOGRAPHIC_DATA]" at bounding box center [698, 335] width 212 height 14
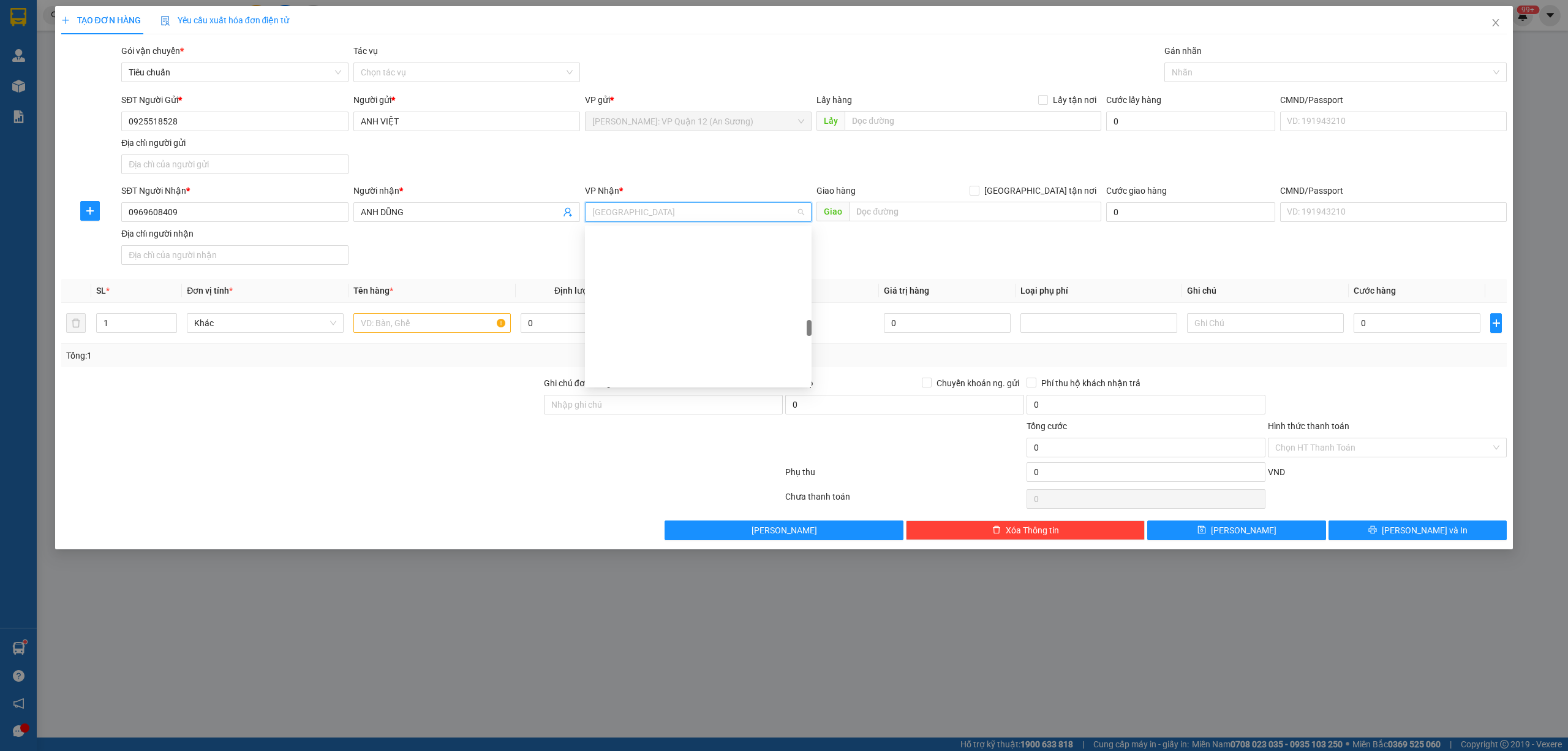
scroll to position [941, 0]
click at [997, 219] on input "text" at bounding box center [975, 211] width 253 height 19
type input "HẬU LỘC - THANH HÓA - QL1A"
click at [1188, 82] on div "Gán nhãn Nhãn" at bounding box center [1336, 66] width 343 height 43
click at [1188, 76] on div at bounding box center [1329, 72] width 325 height 15
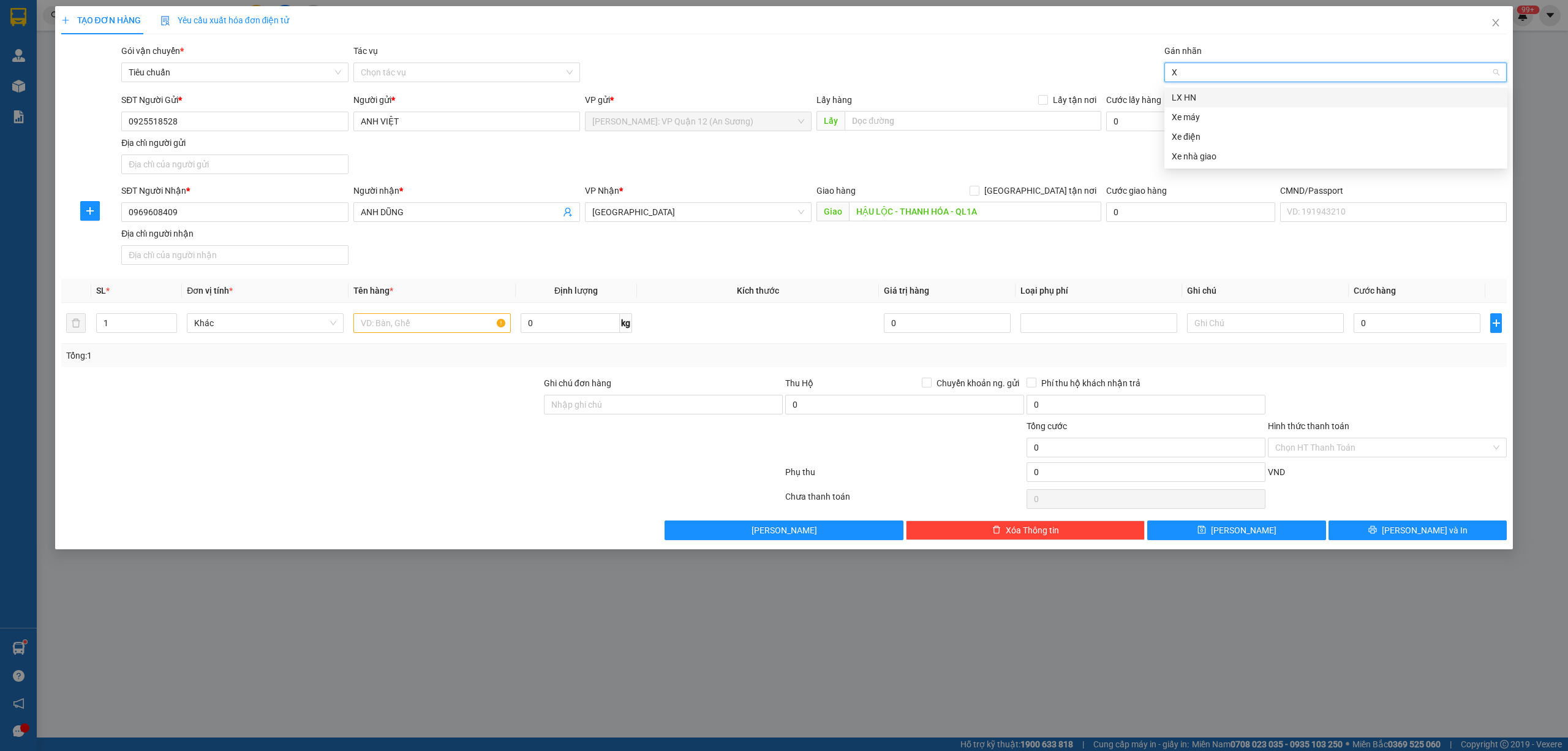
type input "XE"
click at [1196, 94] on div "Xe máy" at bounding box center [1336, 97] width 329 height 14
click at [495, 324] on input "text" at bounding box center [431, 322] width 156 height 19
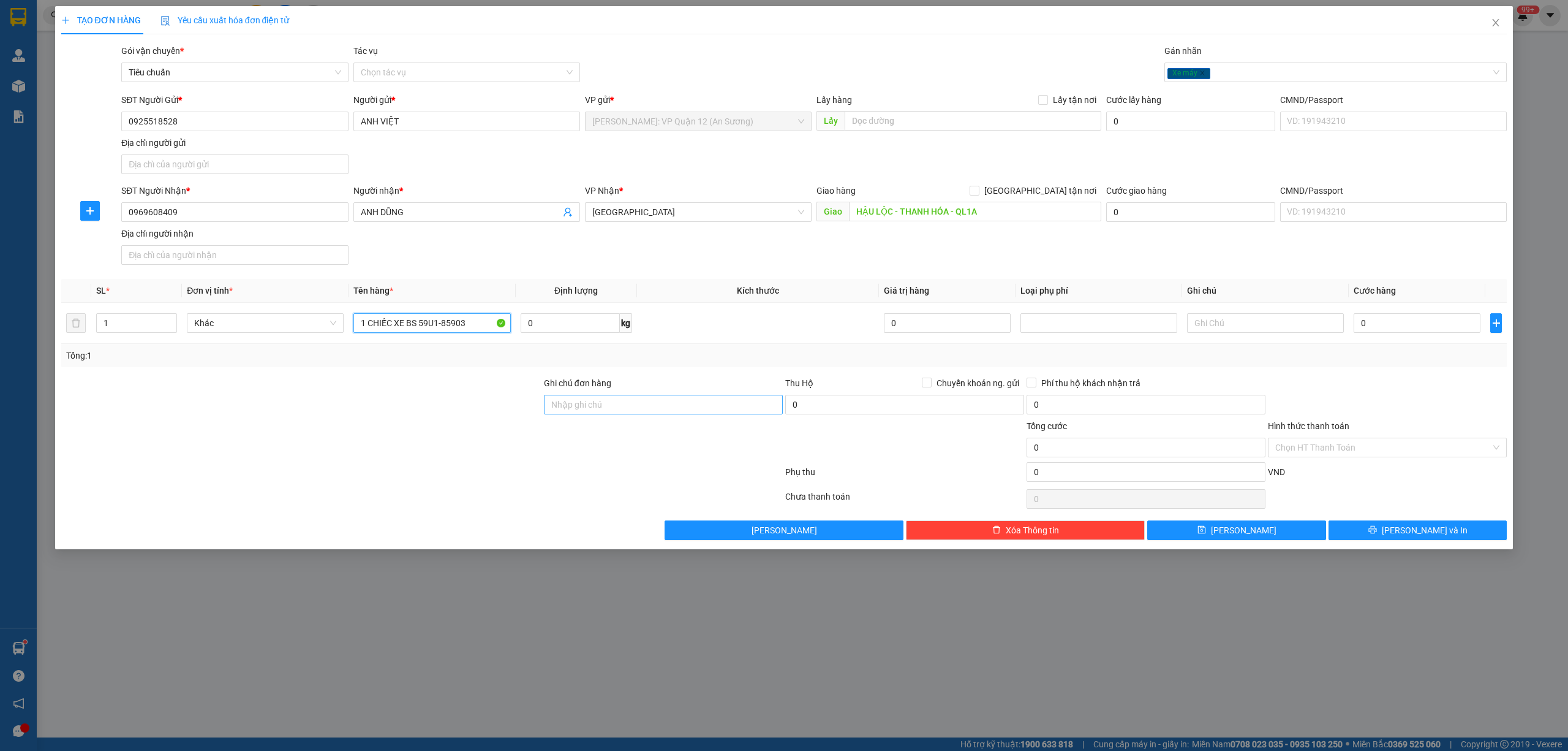
type input "1 CHIẾC XE BS 59U1-85903"
click at [660, 407] on input "Ghi chú đơn hàng" at bounding box center [664, 404] width 239 height 19
type input "V"
type input "CHÌA KHÓA QUẤN TAY LÁI - GIẤY TỜ MUA BÁN + CAVET ĐỂ COP"
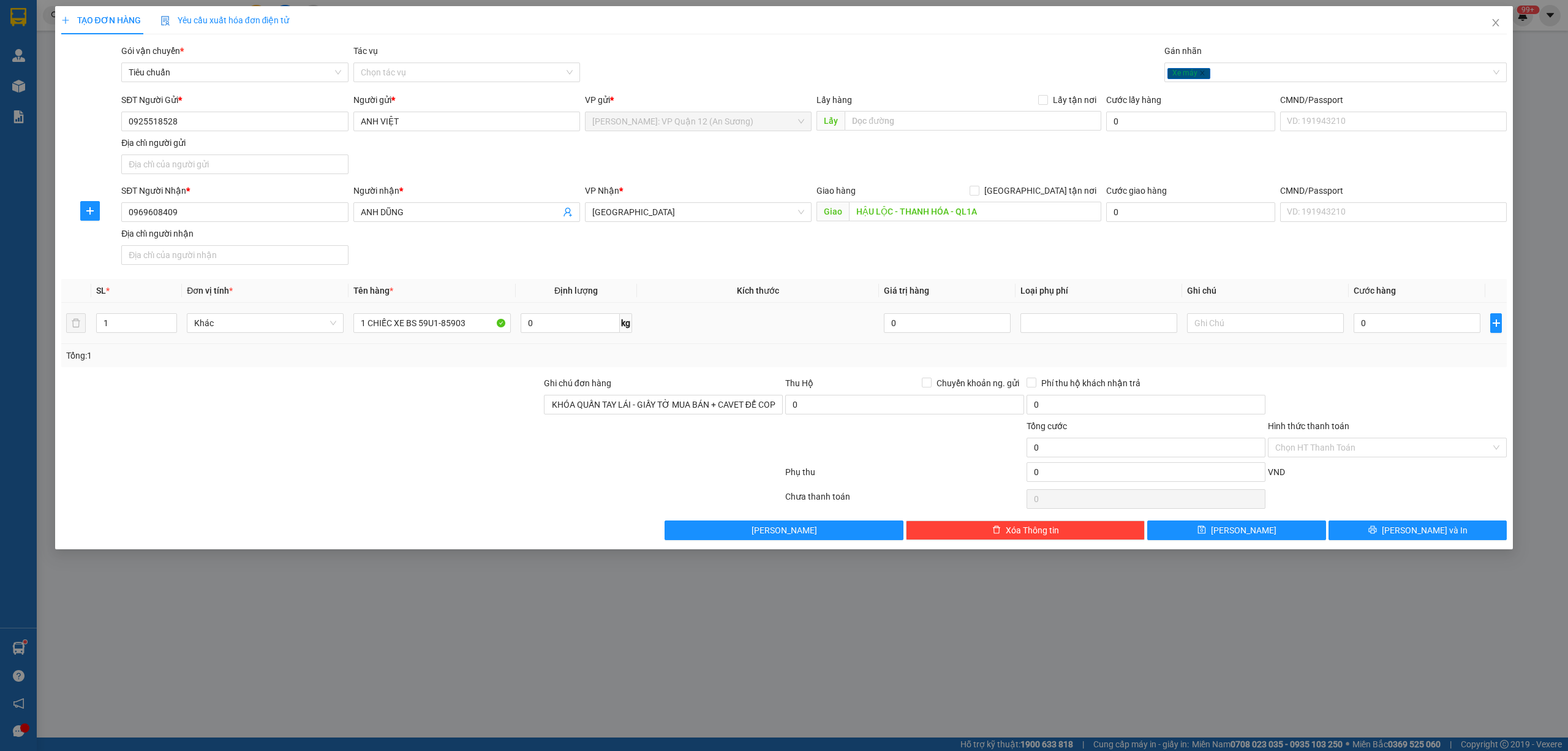
scroll to position [0, 0]
click at [1348, 329] on td at bounding box center [1265, 323] width 167 height 41
click at [1375, 321] on input "0" at bounding box center [1416, 322] width 127 height 19
type input "9"
drag, startPoint x: 932, startPoint y: 385, endPoint x: 873, endPoint y: 422, distance: 69.6
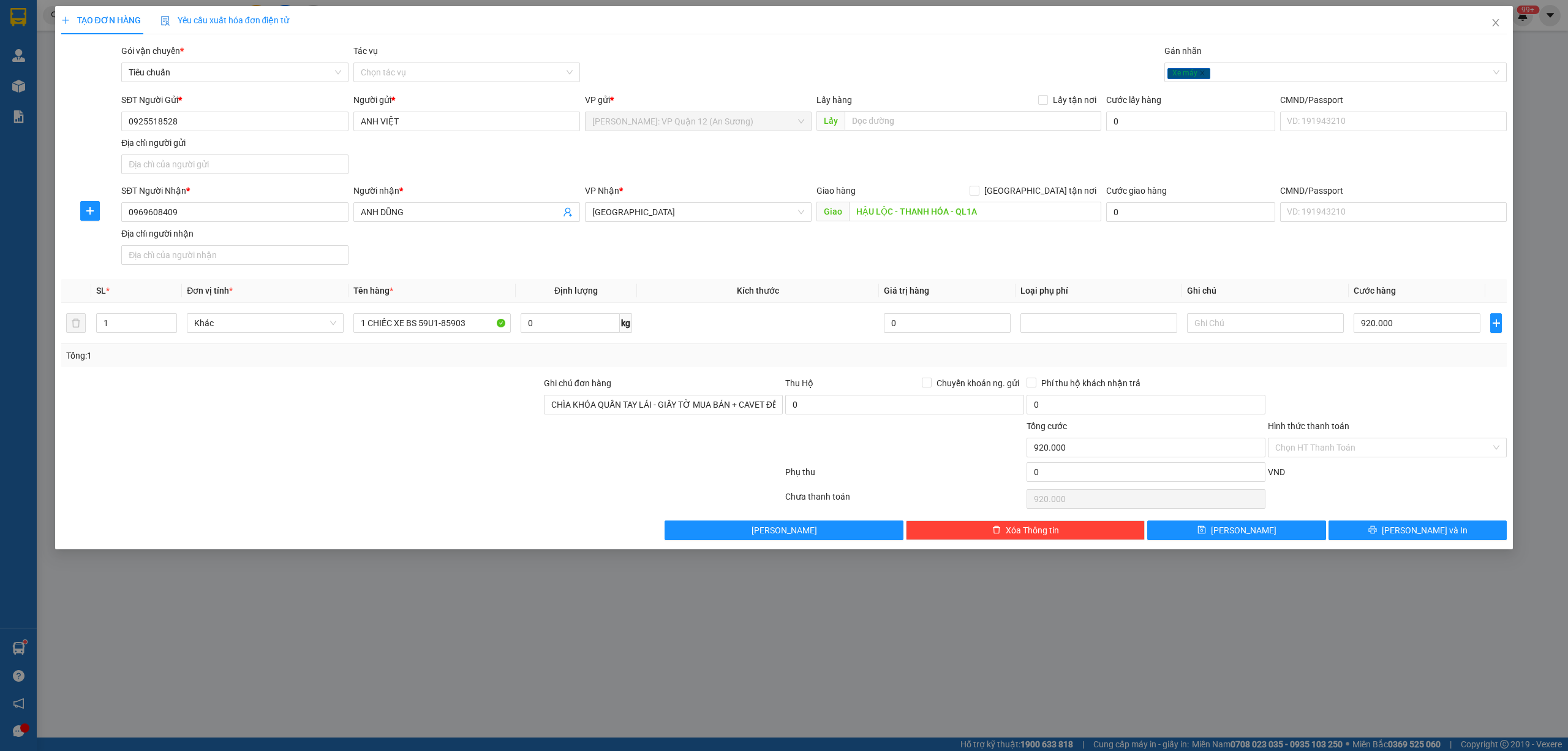
click at [929, 388] on label "Chuyển khoản ng. gửi" at bounding box center [973, 382] width 103 height 14
drag, startPoint x: 929, startPoint y: 391, endPoint x: 919, endPoint y: 392, distance: 10.0
click at [928, 390] on label "Chuyển khoản ng. gửi" at bounding box center [973, 382] width 103 height 14
click at [928, 386] on input "Chuyển khoản ng. gửi" at bounding box center [926, 382] width 8 height 8
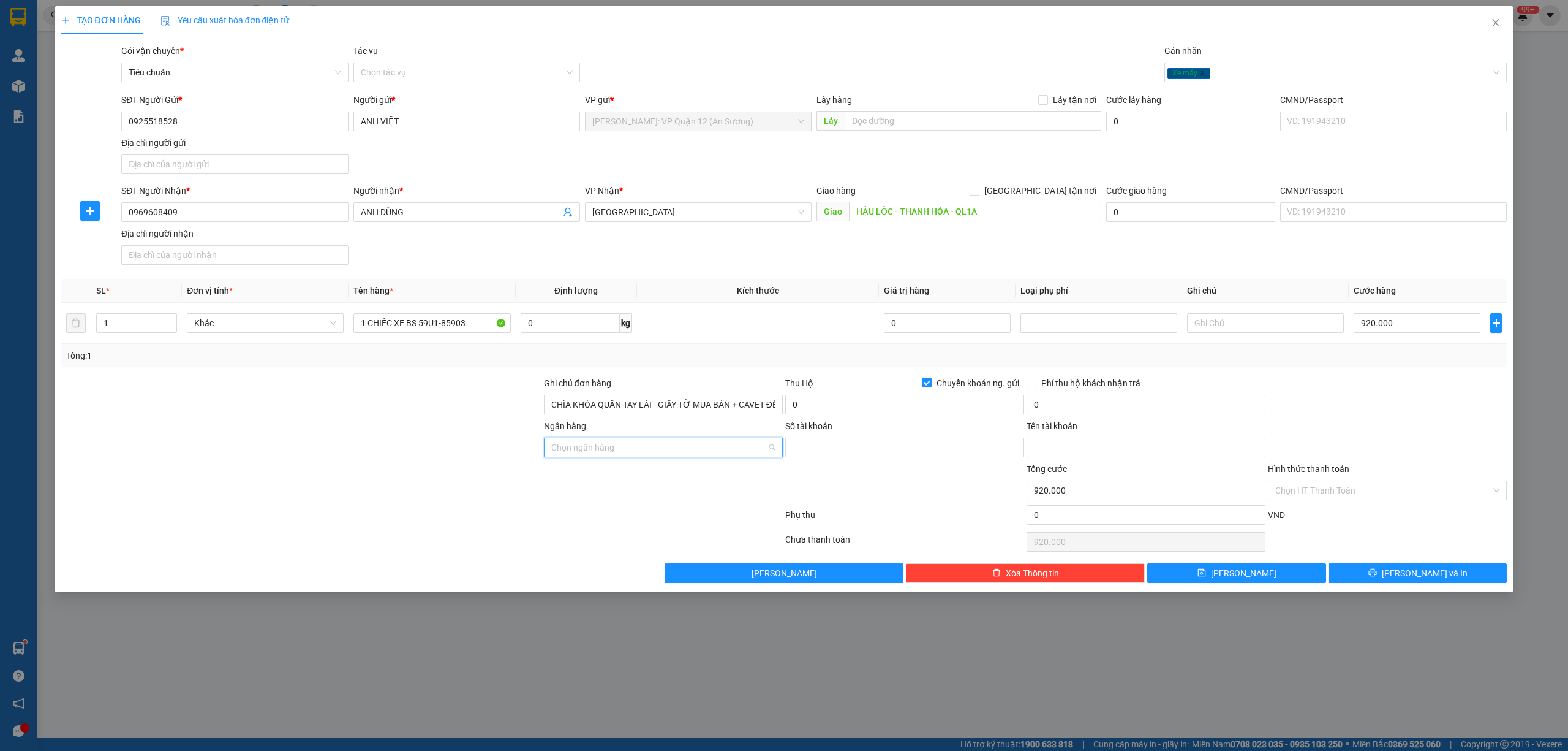
click at [696, 452] on input "Ngân hàng" at bounding box center [659, 447] width 216 height 19
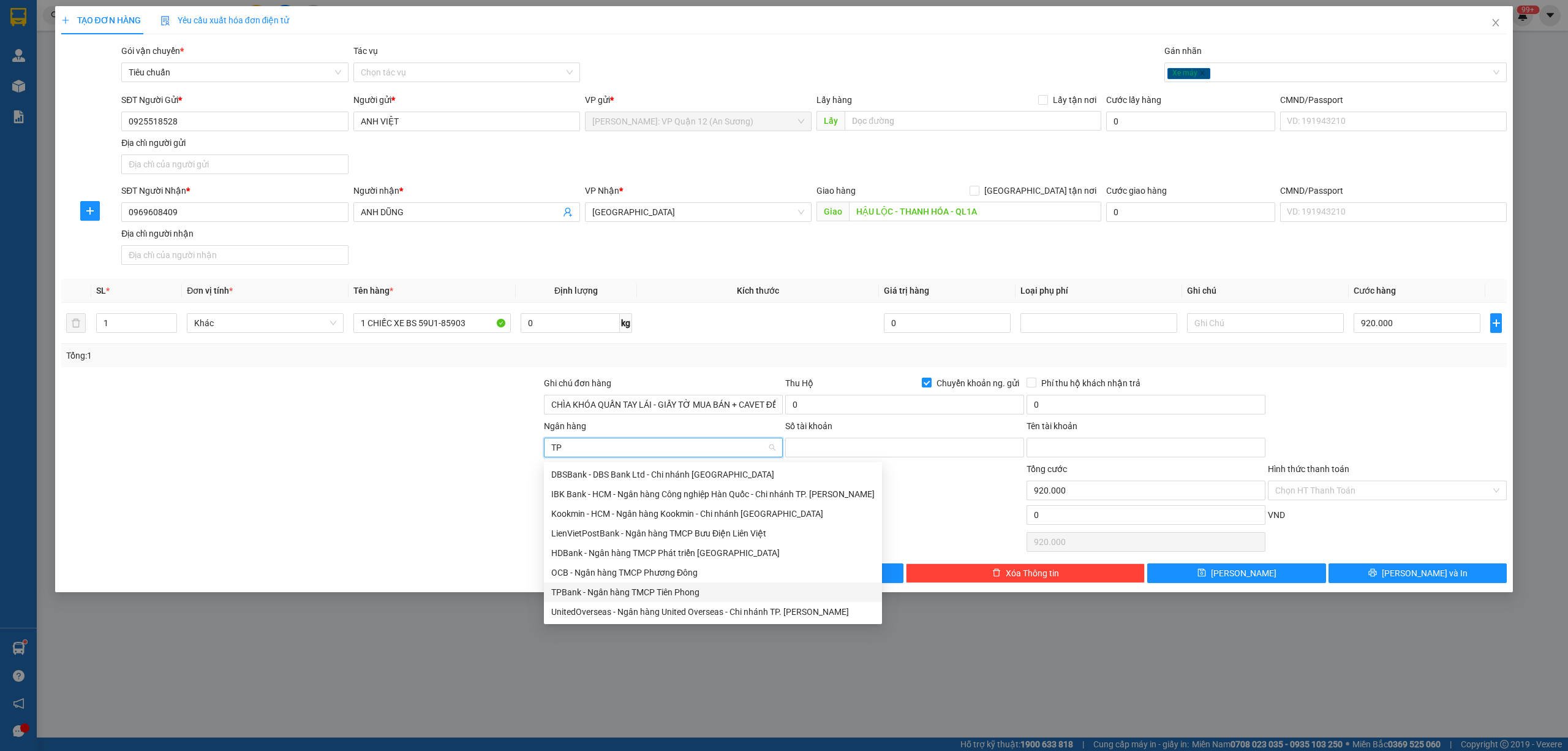
click at [589, 595] on div "TPBank - Ngân hàng TMCP Tiên Phong" at bounding box center [713, 592] width 323 height 14
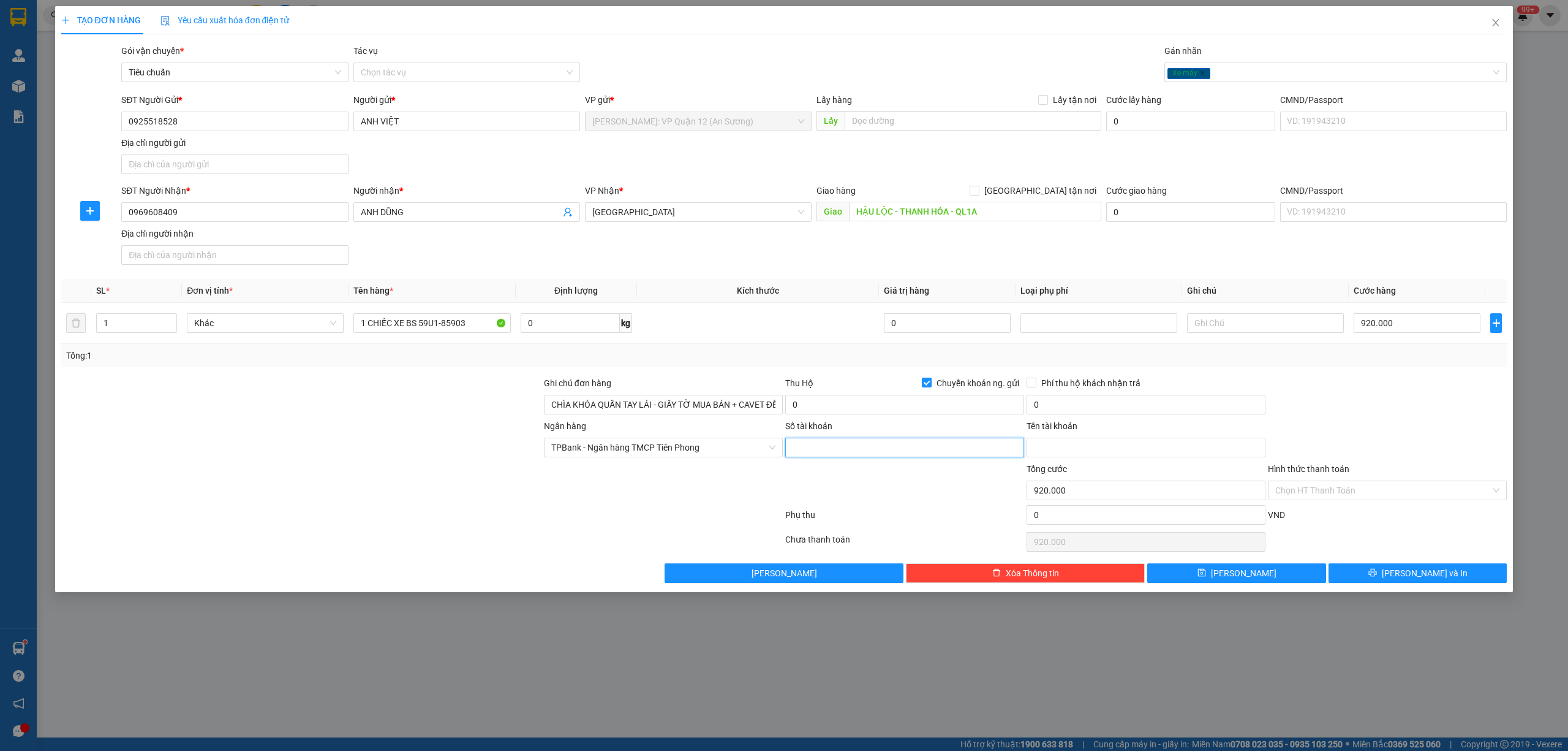
click at [894, 450] on input "Số tài khoản" at bounding box center [904, 446] width 239 height 19
click at [1169, 444] on input "Tên tài khoản" at bounding box center [1146, 446] width 239 height 19
click at [937, 410] on input "0" at bounding box center [904, 404] width 239 height 19
click at [1431, 579] on span "[PERSON_NAME] và In" at bounding box center [1425, 572] width 86 height 14
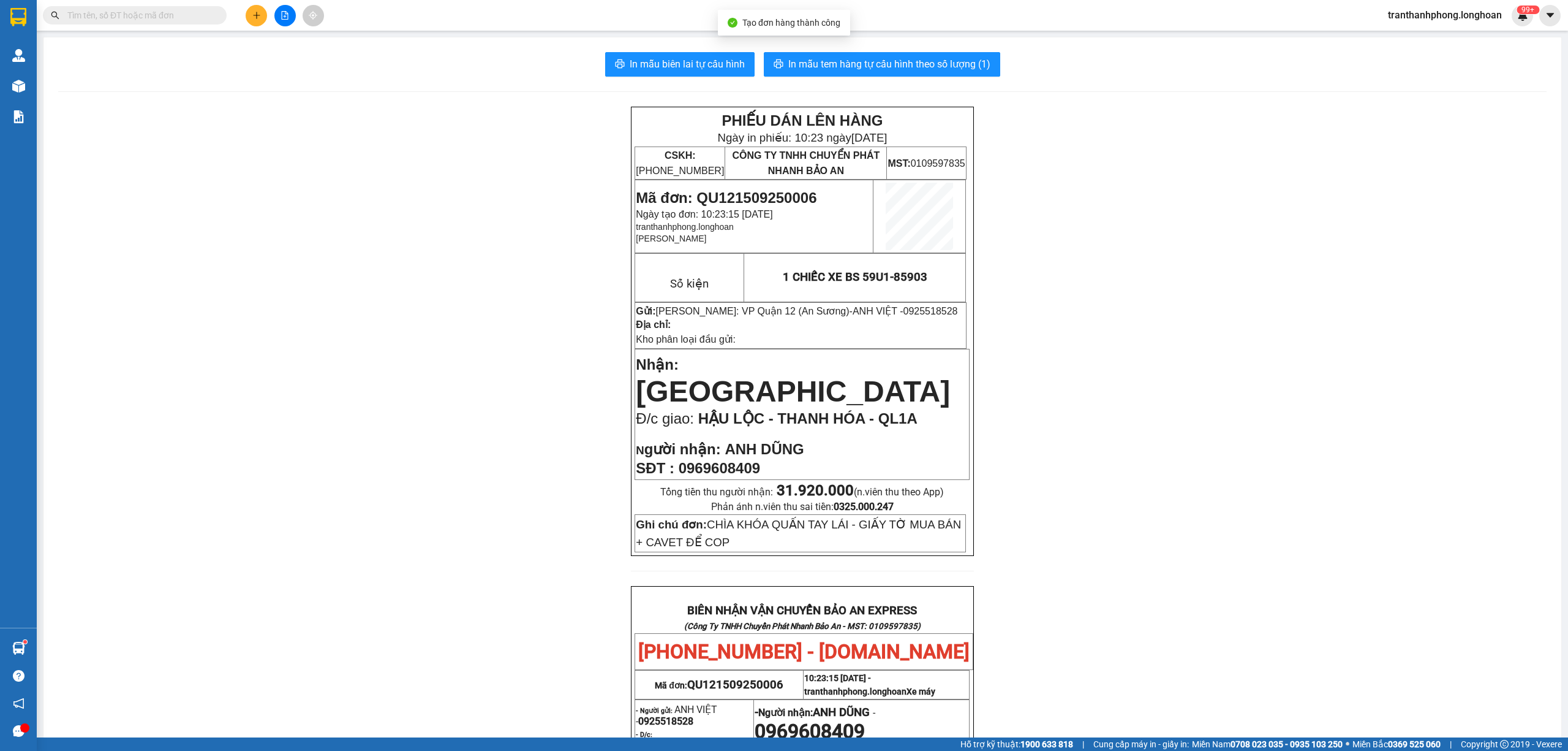
click at [872, 48] on div "In mẫu biên lai tự cấu hình In mẫu tem hàng tự cấu hình theo số lượng (1) PHIẾU…" at bounding box center [803, 634] width 1518 height 1195
drag, startPoint x: 647, startPoint y: 73, endPoint x: 358, endPoint y: 11, distance: 295.6
click at [638, 72] on button "In mẫu biên lai tự cấu hình" at bounding box center [679, 64] width 149 height 24
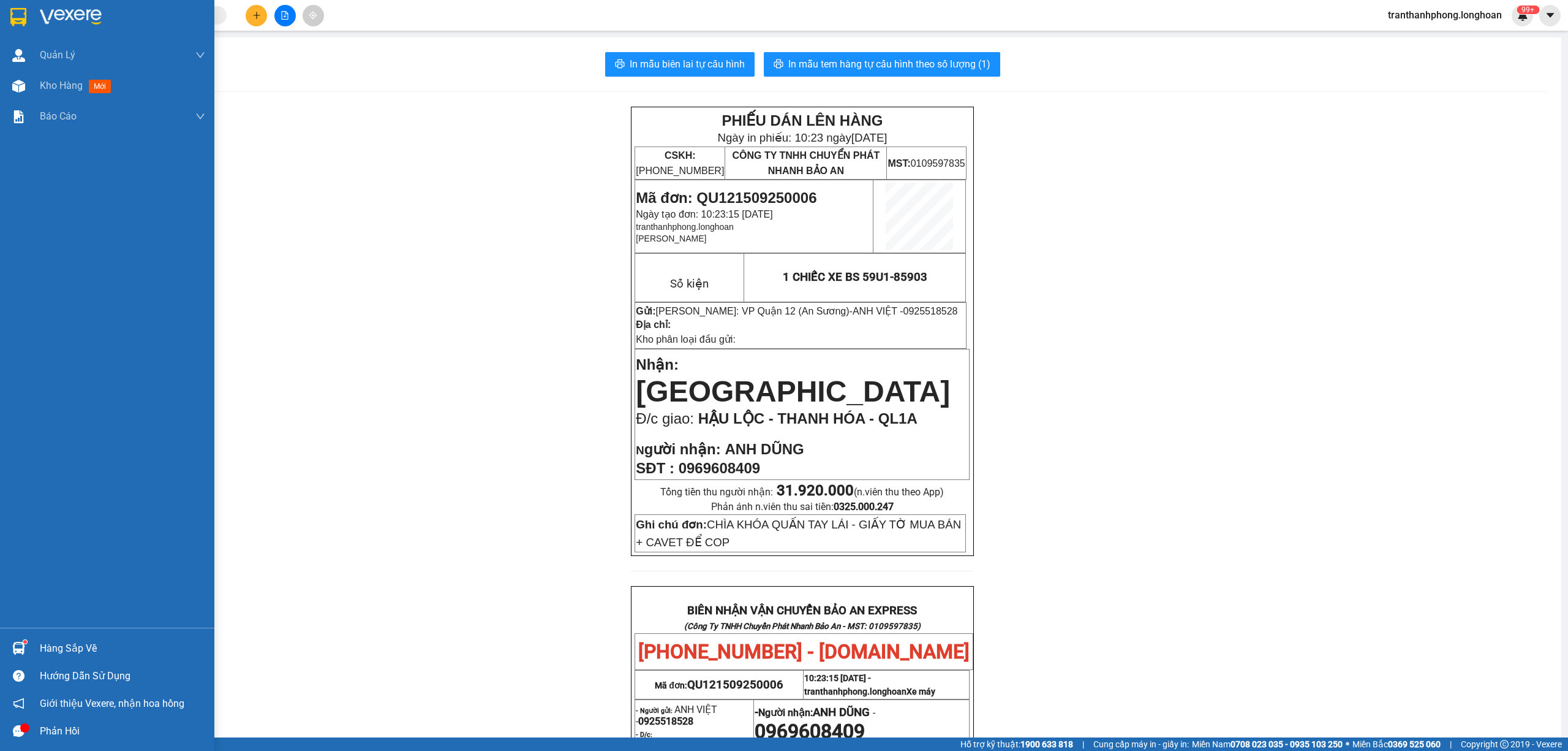
click at [20, 19] on img at bounding box center [18, 18] width 16 height 19
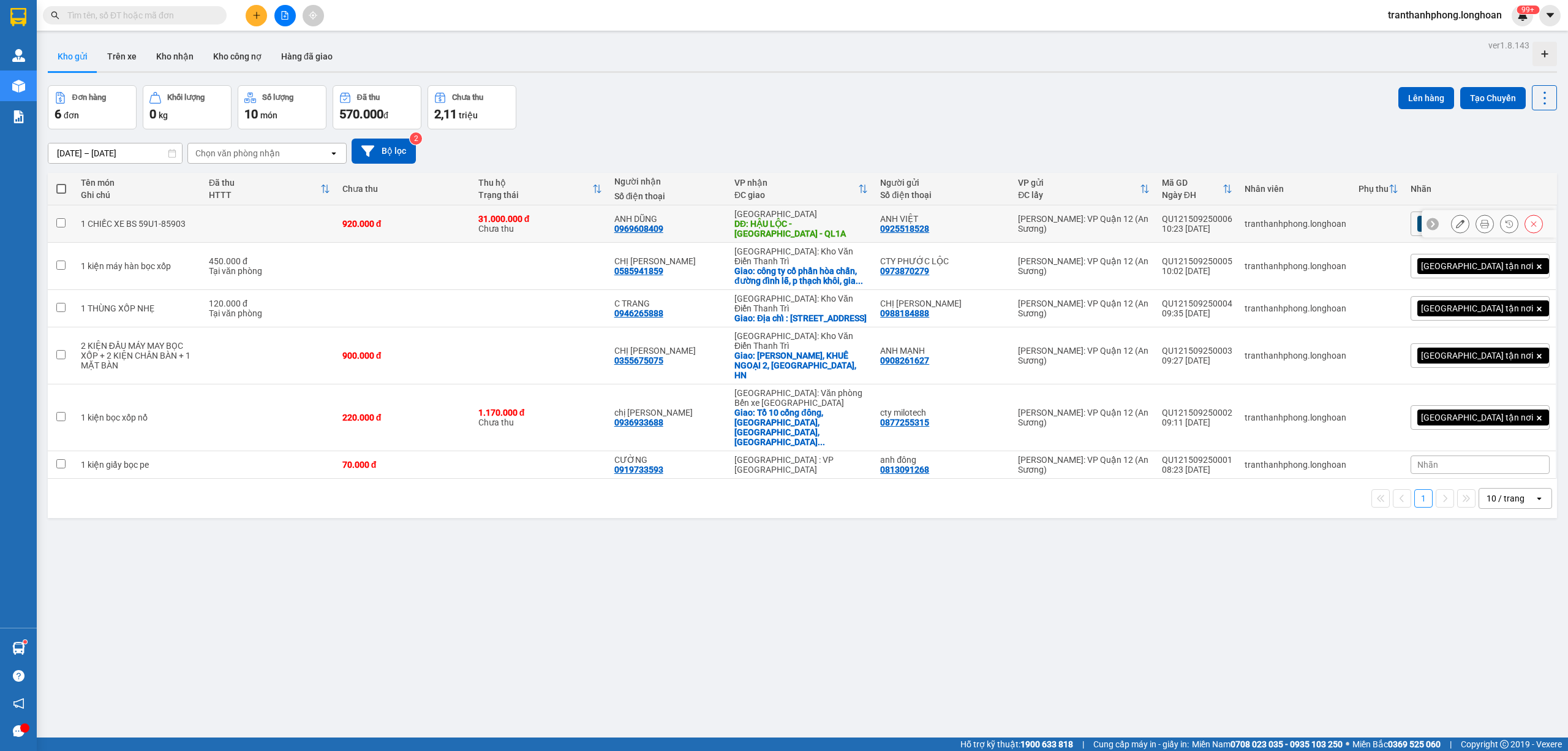
click at [1456, 221] on icon at bounding box center [1460, 223] width 8 height 8
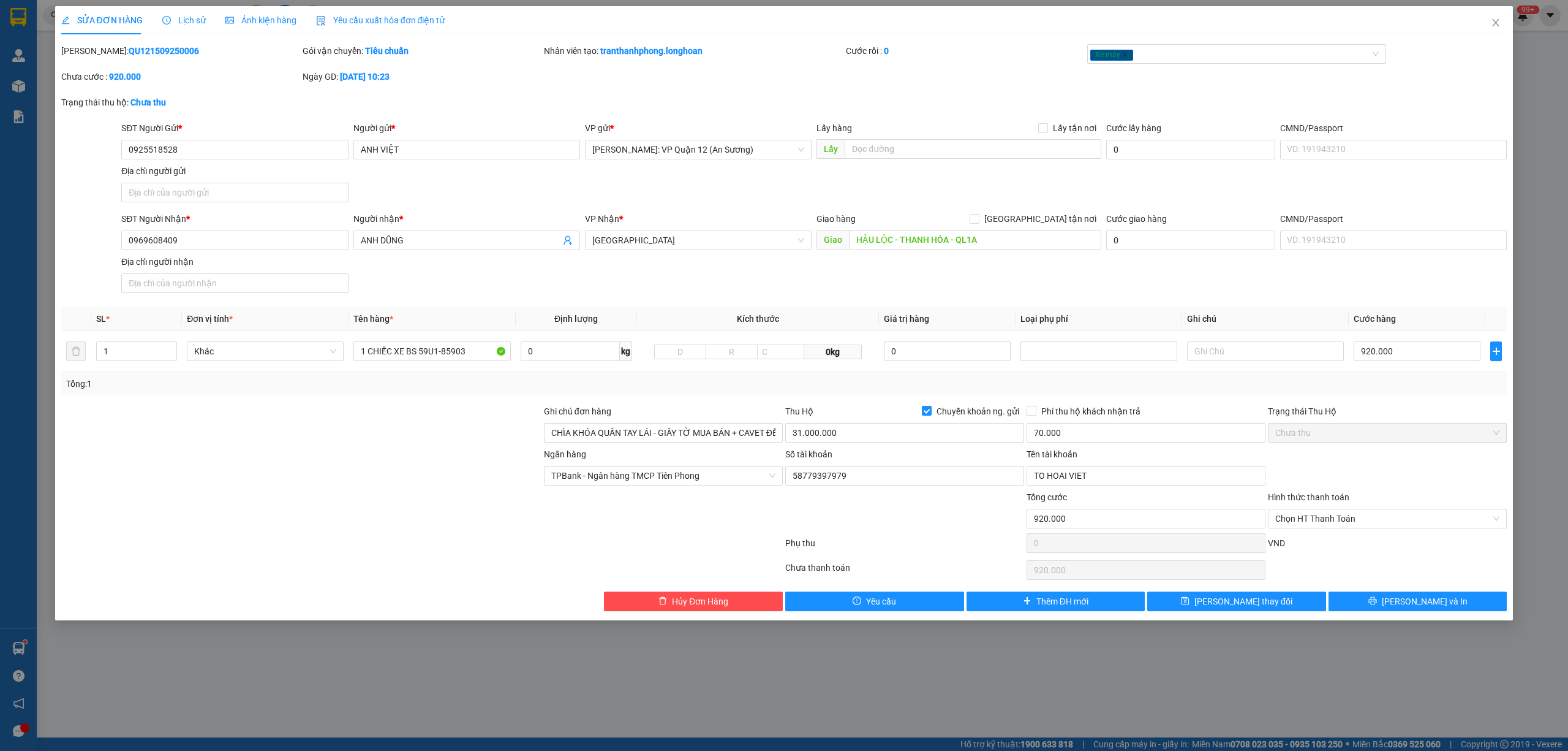
click at [1030, 419] on div "Phí thu hộ khách nhận trả" at bounding box center [1146, 414] width 239 height 19
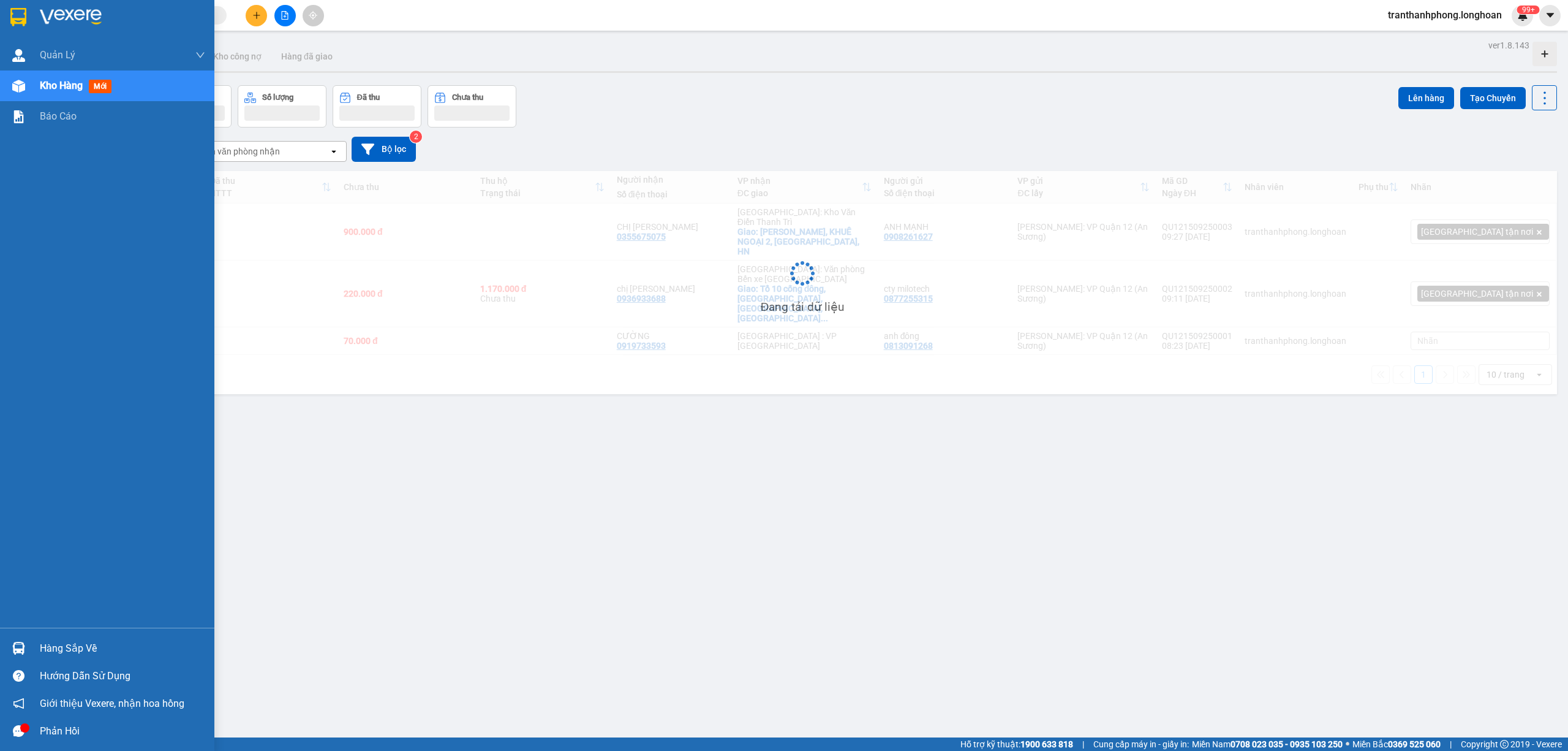
drag, startPoint x: 35, startPoint y: 19, endPoint x: 205, endPoint y: 97, distance: 187.0
click at [35, 19] on div at bounding box center [107, 19] width 215 height 40
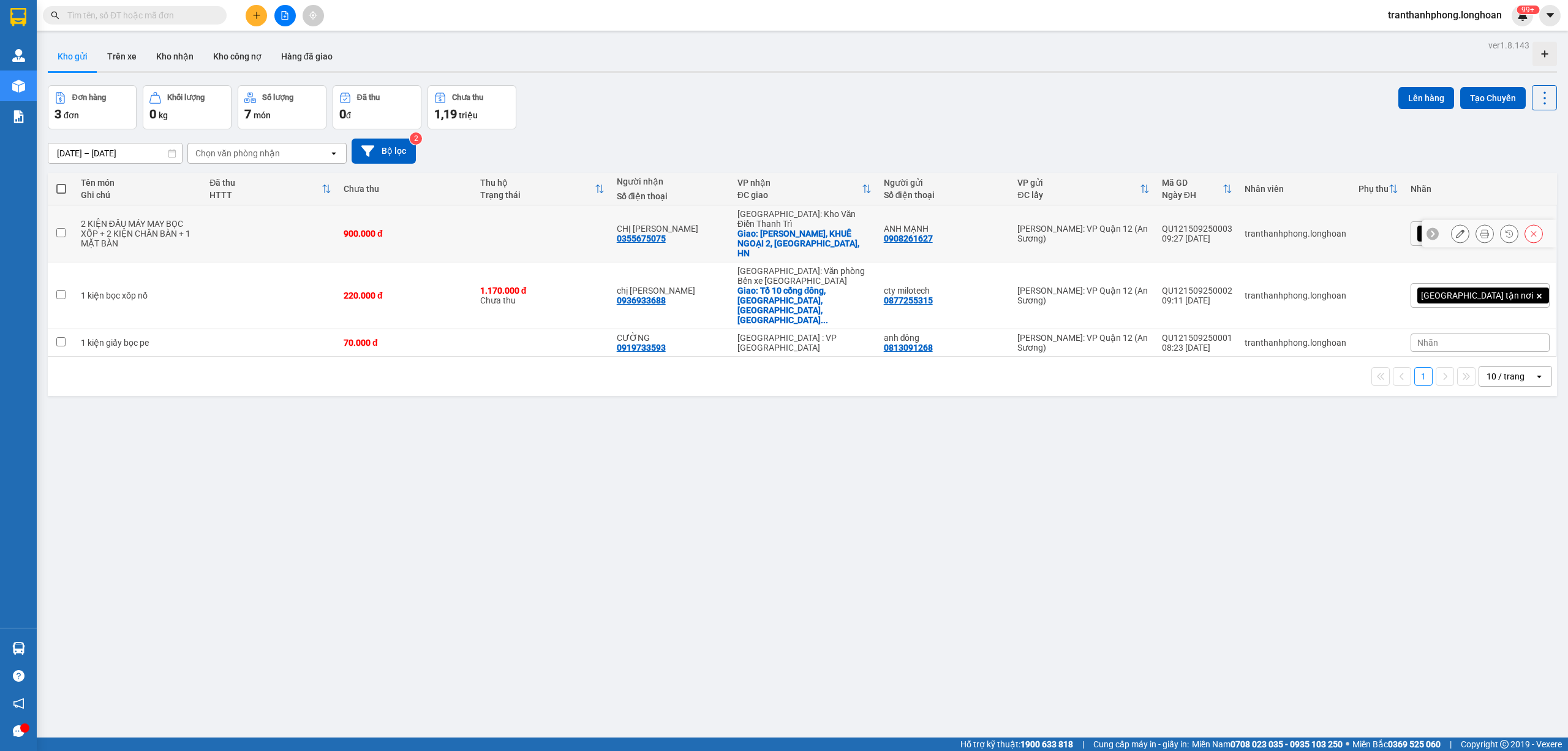
drag, startPoint x: 1471, startPoint y: 219, endPoint x: 1451, endPoint y: 212, distance: 21.2
click at [1476, 223] on button at bounding box center [1485, 233] width 18 height 21
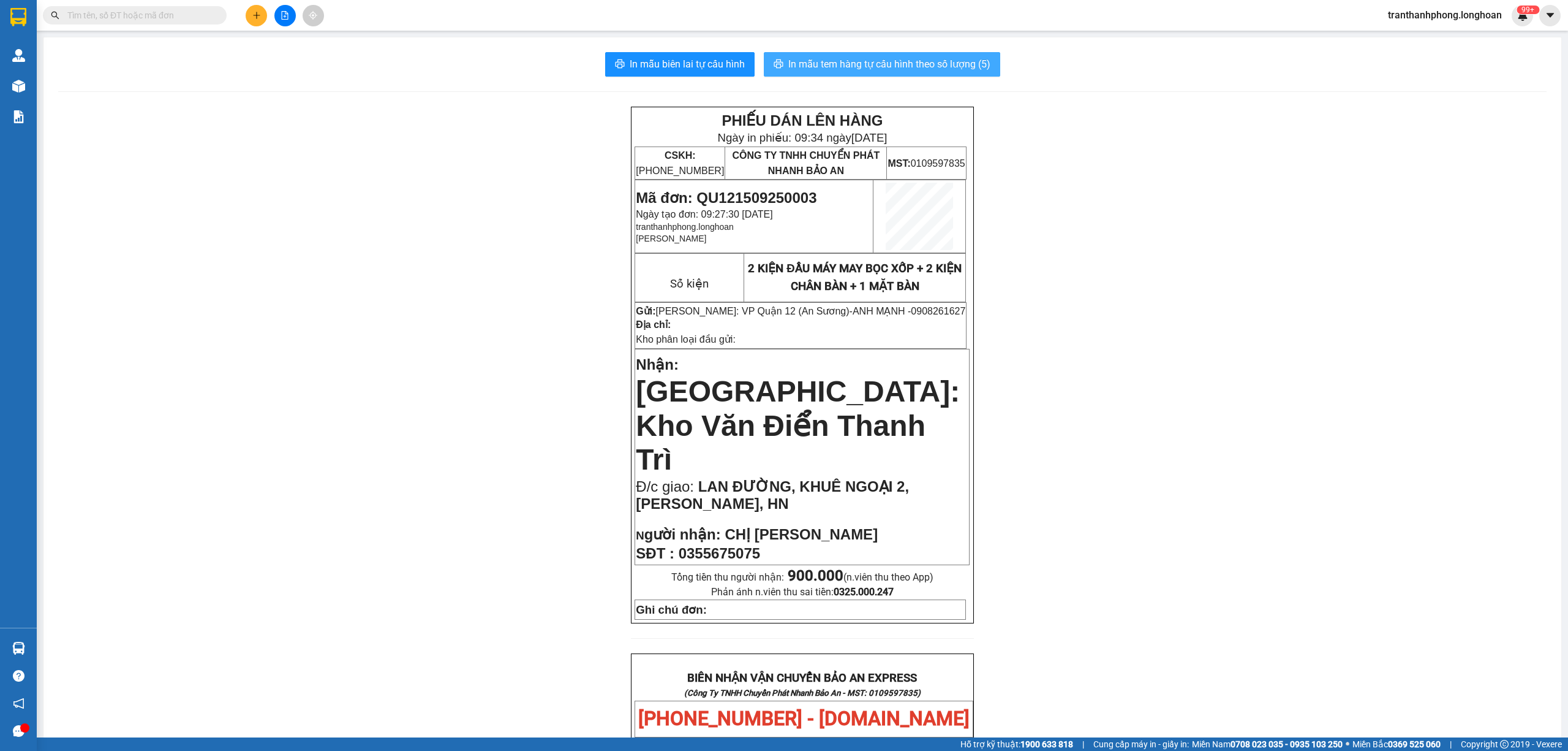
click at [929, 62] on span "In mẫu tem hàng tự cấu hình theo số lượng (5)" at bounding box center [890, 64] width 202 height 16
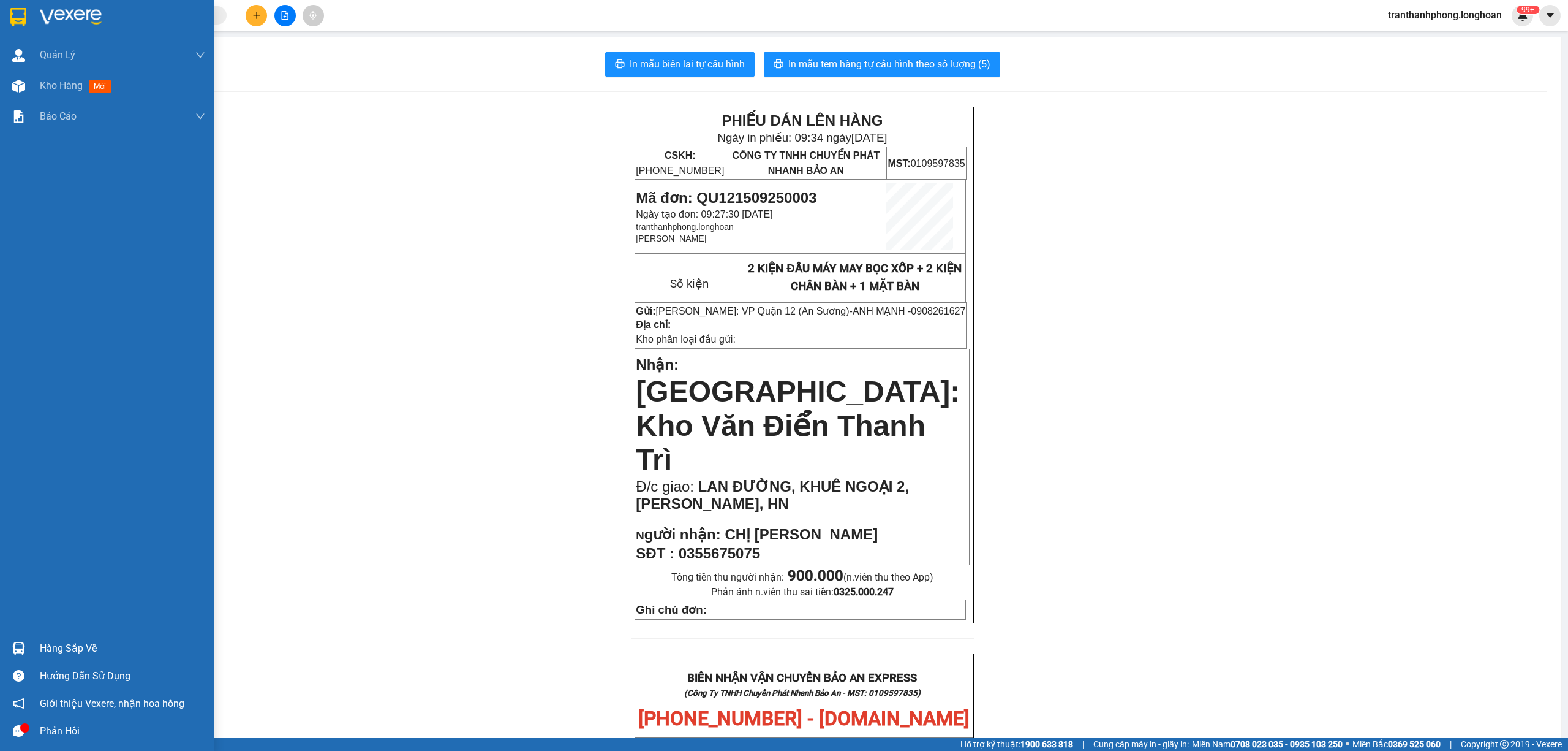
drag, startPoint x: 18, startPoint y: 23, endPoint x: 57, endPoint y: 13, distance: 40.3
click at [16, 23] on img at bounding box center [18, 18] width 16 height 19
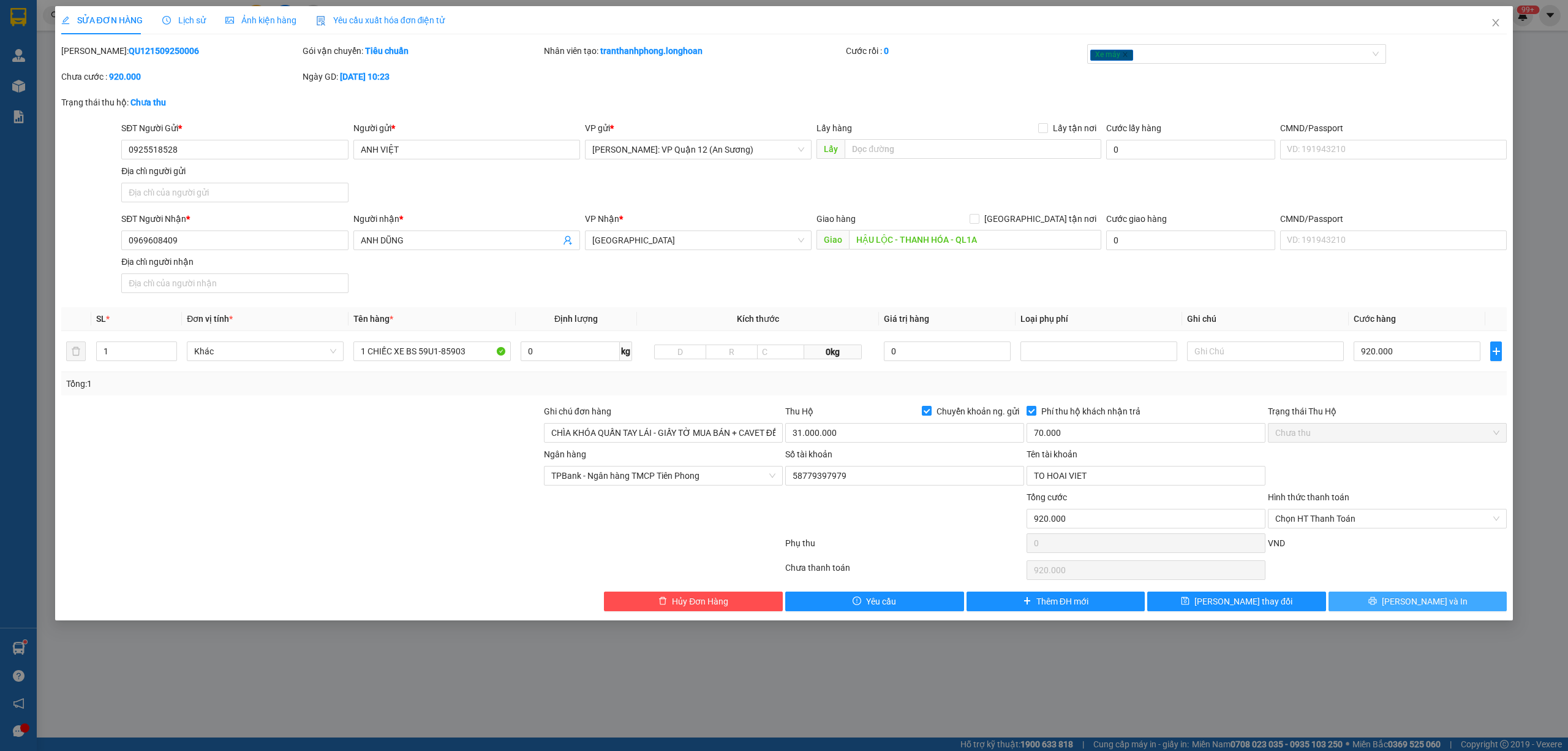
drag, startPoint x: 1431, startPoint y: 607, endPoint x: 1328, endPoint y: 580, distance: 106.5
click at [1425, 607] on span "[PERSON_NAME] và In" at bounding box center [1425, 601] width 86 height 14
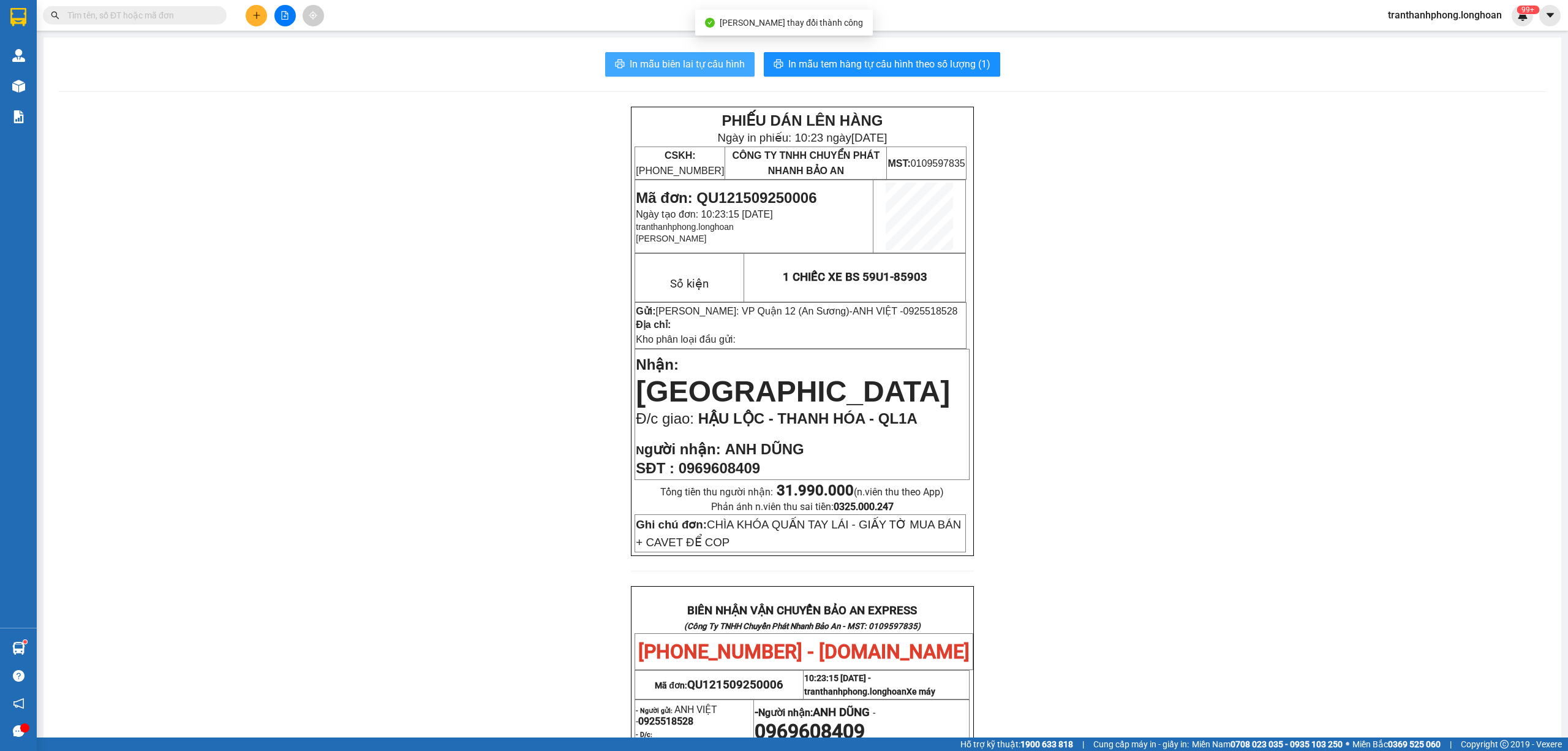
click at [691, 64] on span "In mẫu biên lai tự cấu hình" at bounding box center [687, 64] width 115 height 16
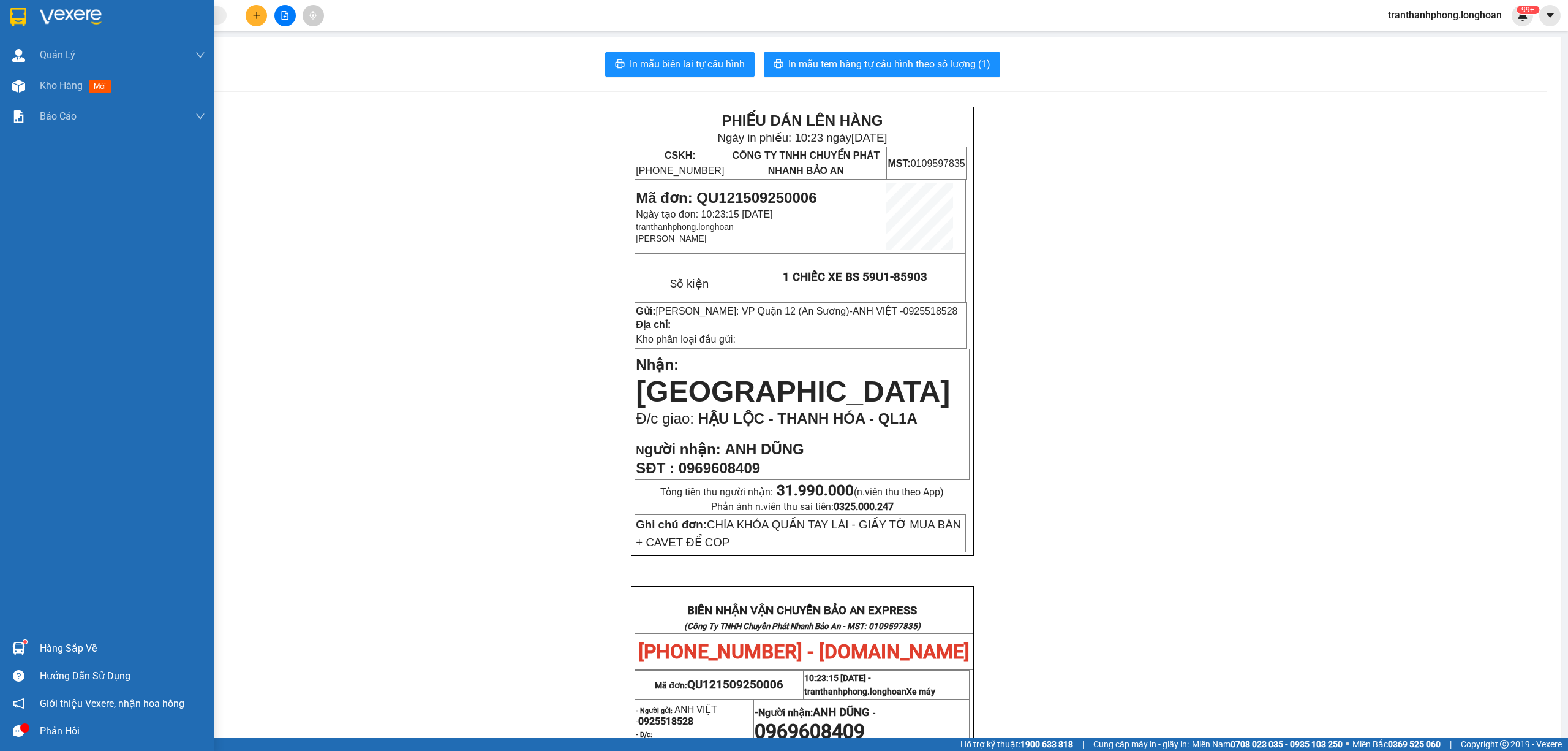
click at [16, 26] on div at bounding box center [19, 17] width 21 height 21
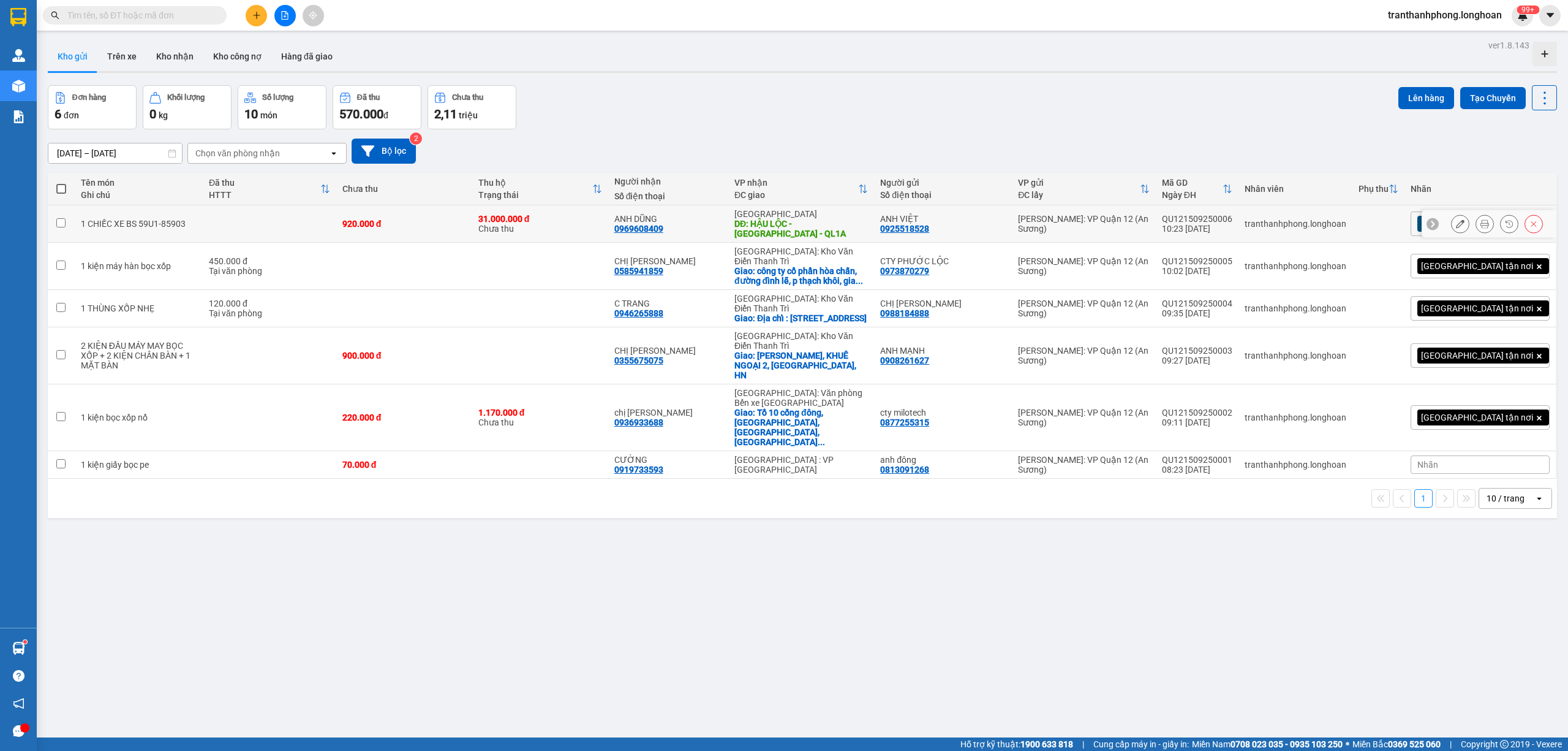
click at [1476, 219] on button at bounding box center [1485, 223] width 18 height 21
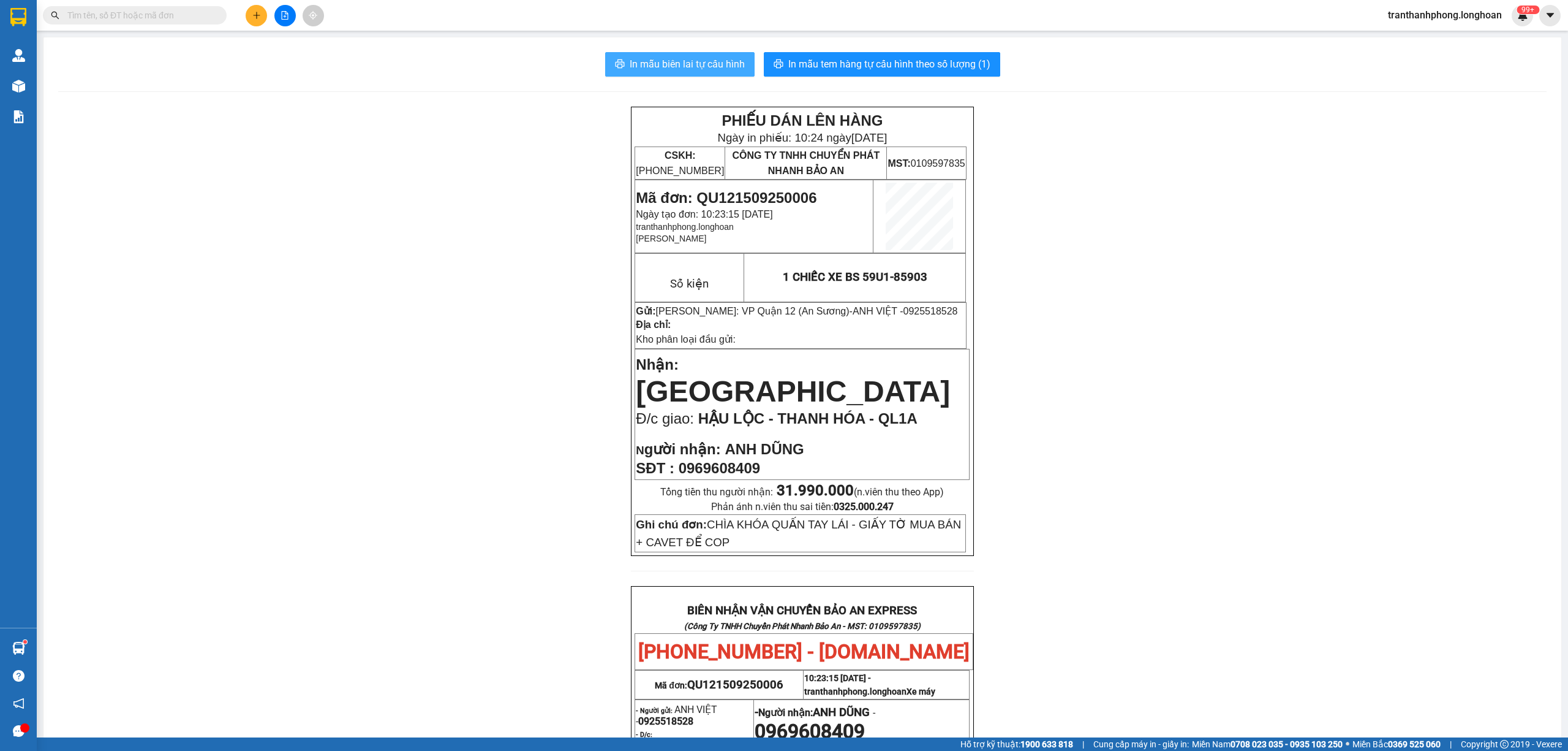
drag, startPoint x: 640, startPoint y: 57, endPoint x: 645, endPoint y: 68, distance: 12.1
click at [642, 62] on span "In mẫu biên lai tự cấu hình" at bounding box center [687, 64] width 115 height 16
click at [929, 61] on span "In mẫu tem hàng tự cấu hình theo số lượng (1)" at bounding box center [890, 64] width 202 height 16
drag, startPoint x: 117, startPoint y: 16, endPoint x: 1273, endPoint y: 16, distance: 1156.0
click at [120, 15] on input "text" at bounding box center [140, 15] width 144 height 14
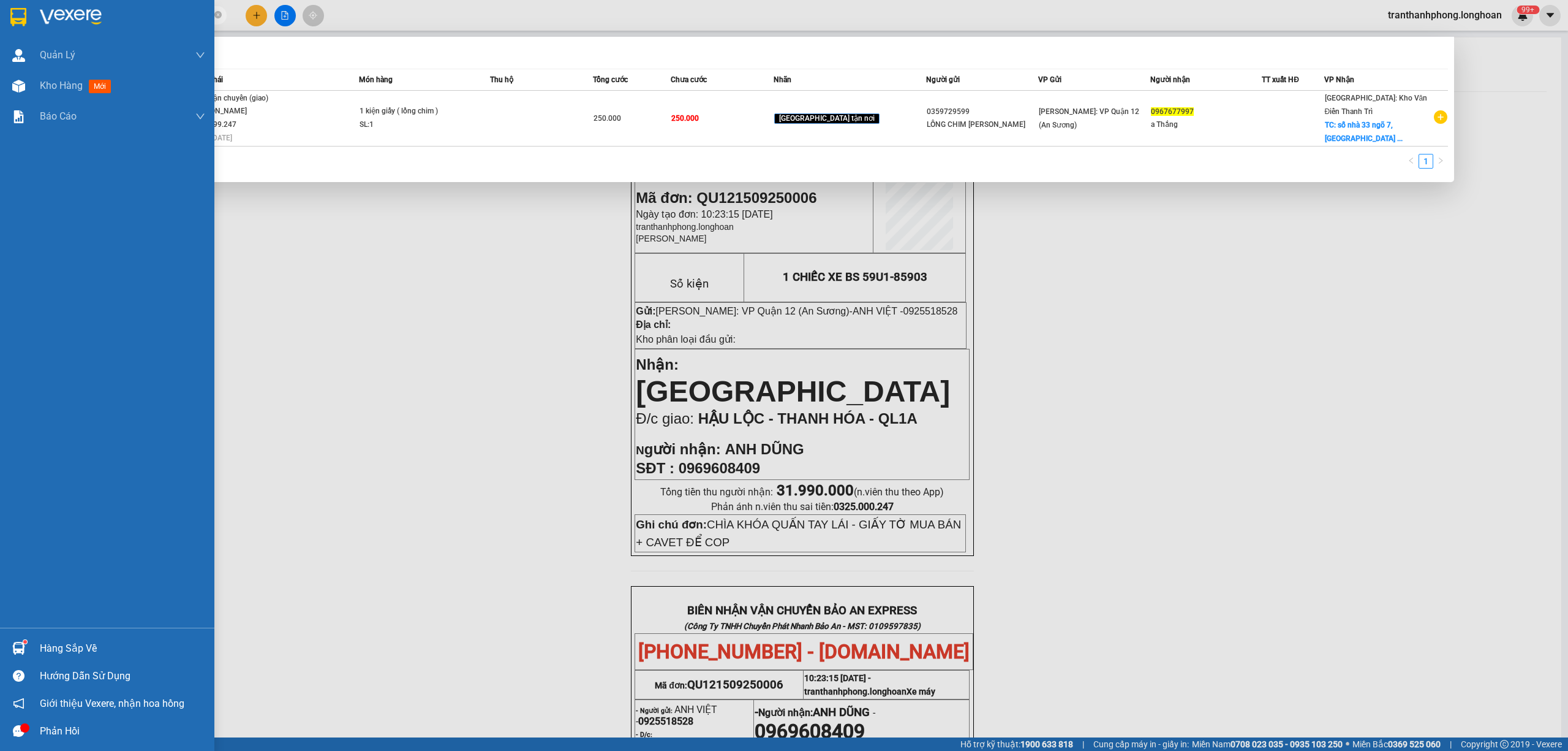
type input "0967677997"
drag, startPoint x: 25, startPoint y: 15, endPoint x: 1160, endPoint y: 10, distance: 1135.0
click at [26, 13] on img at bounding box center [18, 18] width 16 height 19
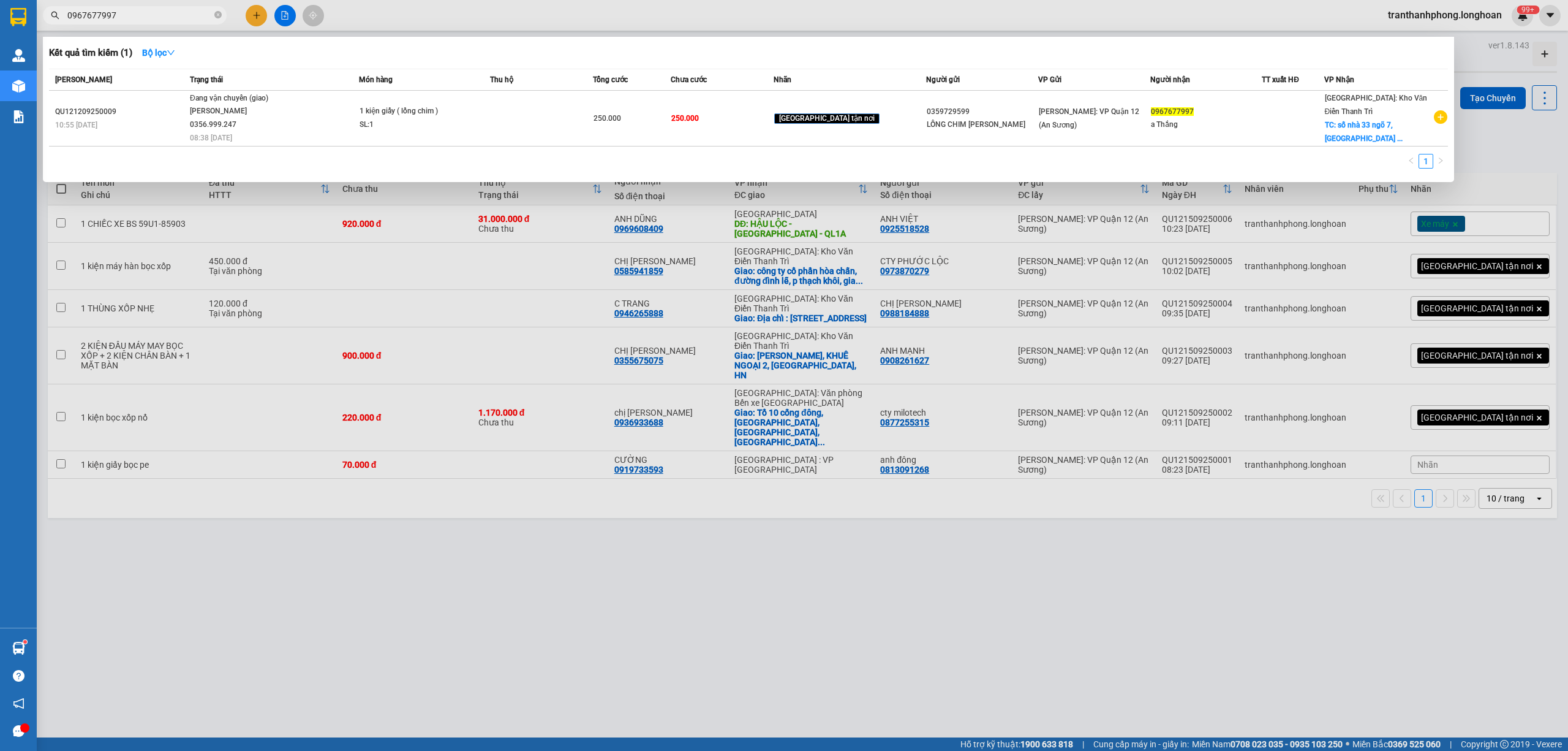
drag, startPoint x: 388, startPoint y: 517, endPoint x: 391, endPoint y: 530, distance: 13.3
click at [391, 530] on div at bounding box center [784, 375] width 1568 height 751
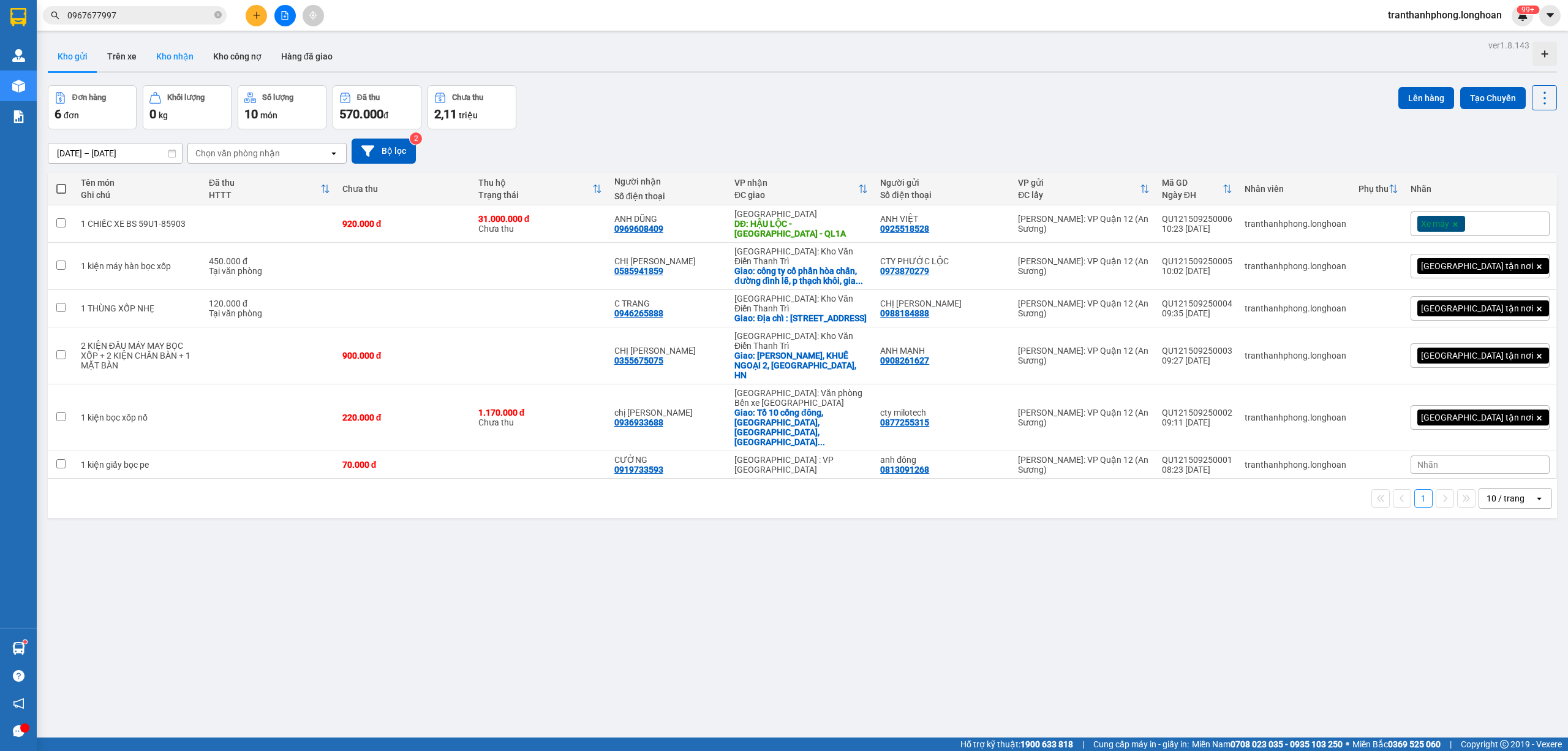
click at [184, 57] on button "Kho nhận" at bounding box center [175, 56] width 57 height 30
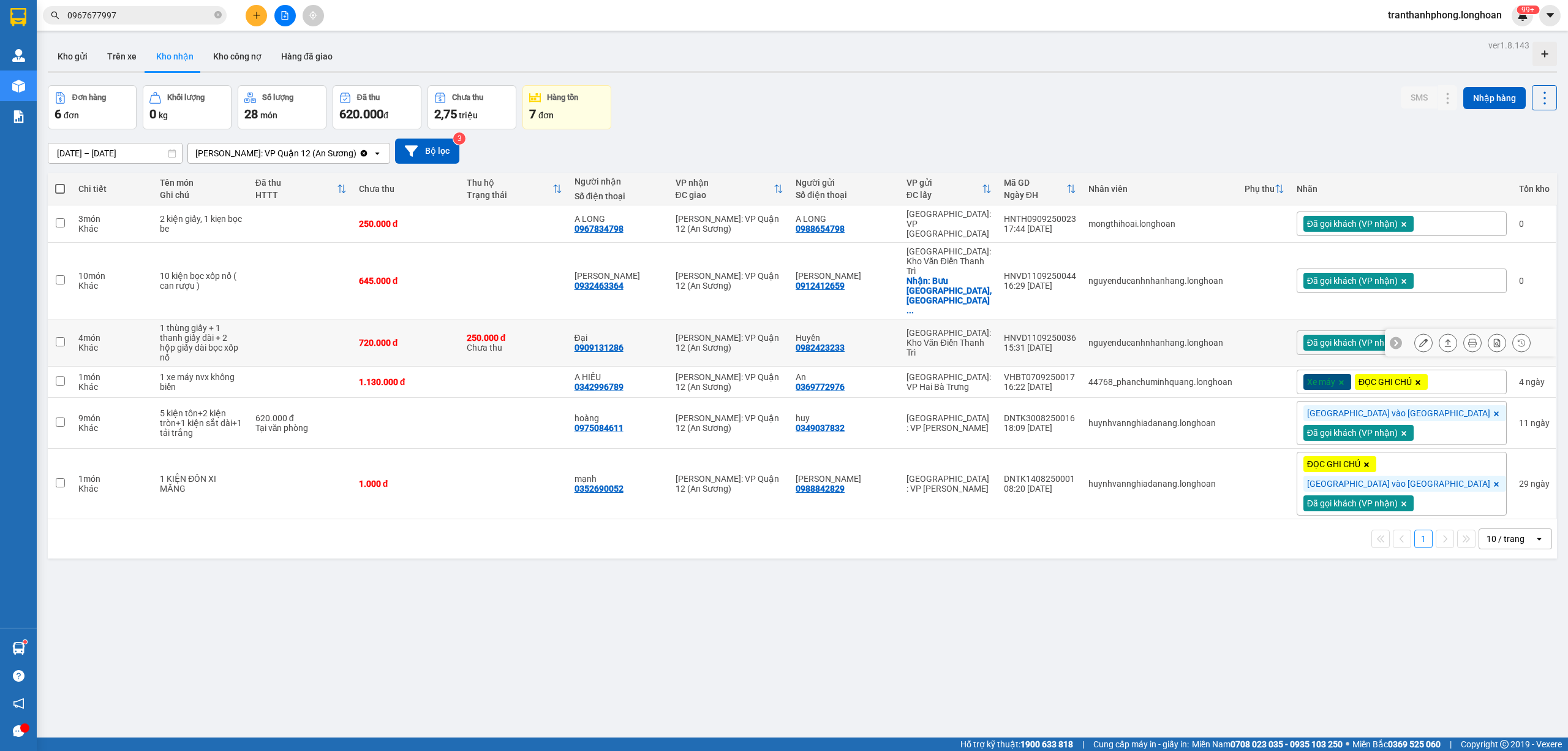
click at [1420, 333] on div at bounding box center [1424, 343] width 19 height 19
click at [1419, 338] on icon at bounding box center [1423, 342] width 8 height 8
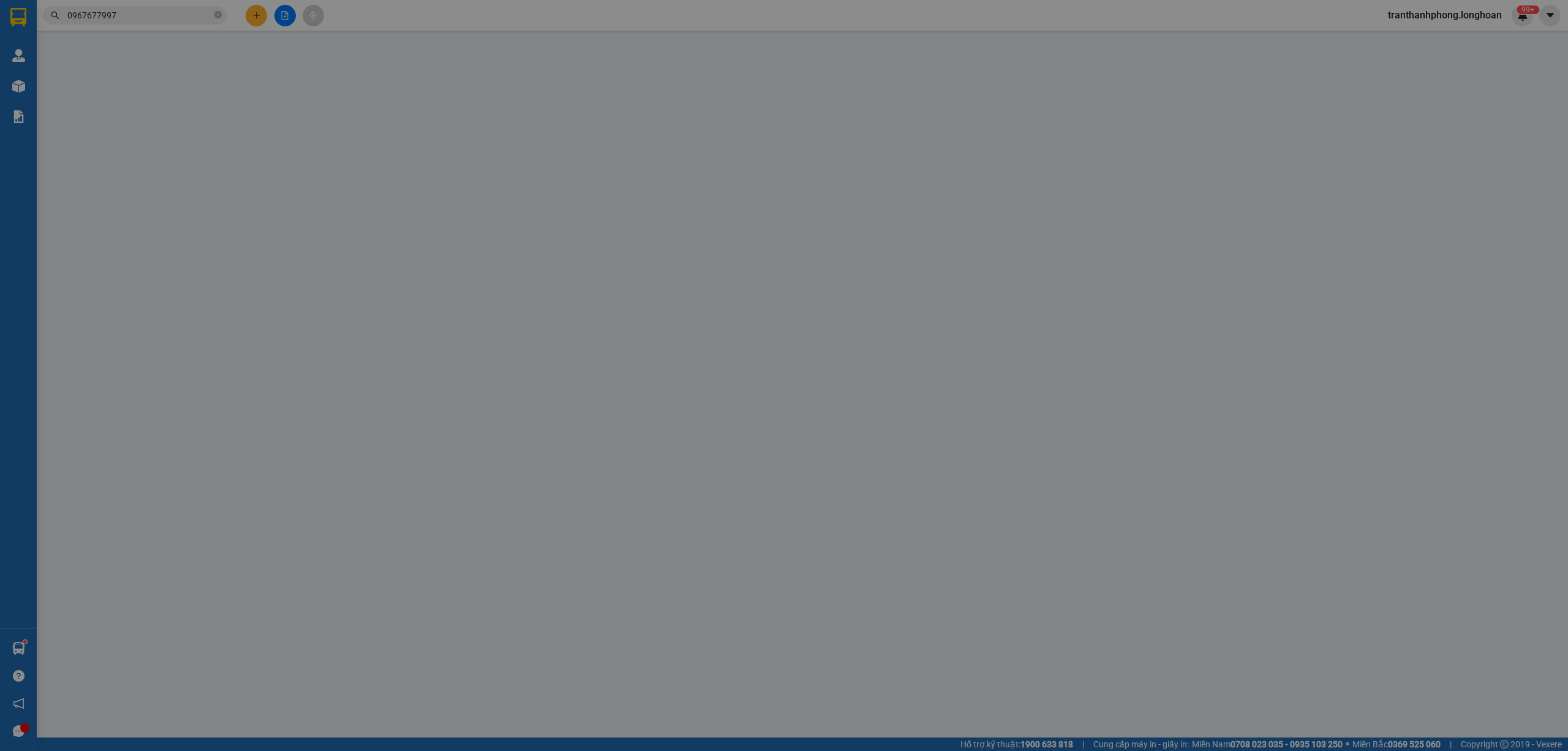
type input "0982423233"
type input "Huyền"
type input "0909131286"
type input "Đại"
type input "nhận nguyên kiện,giao nguyên kiện,bể vỡ khồng đền, XIN NHẸ TAY"
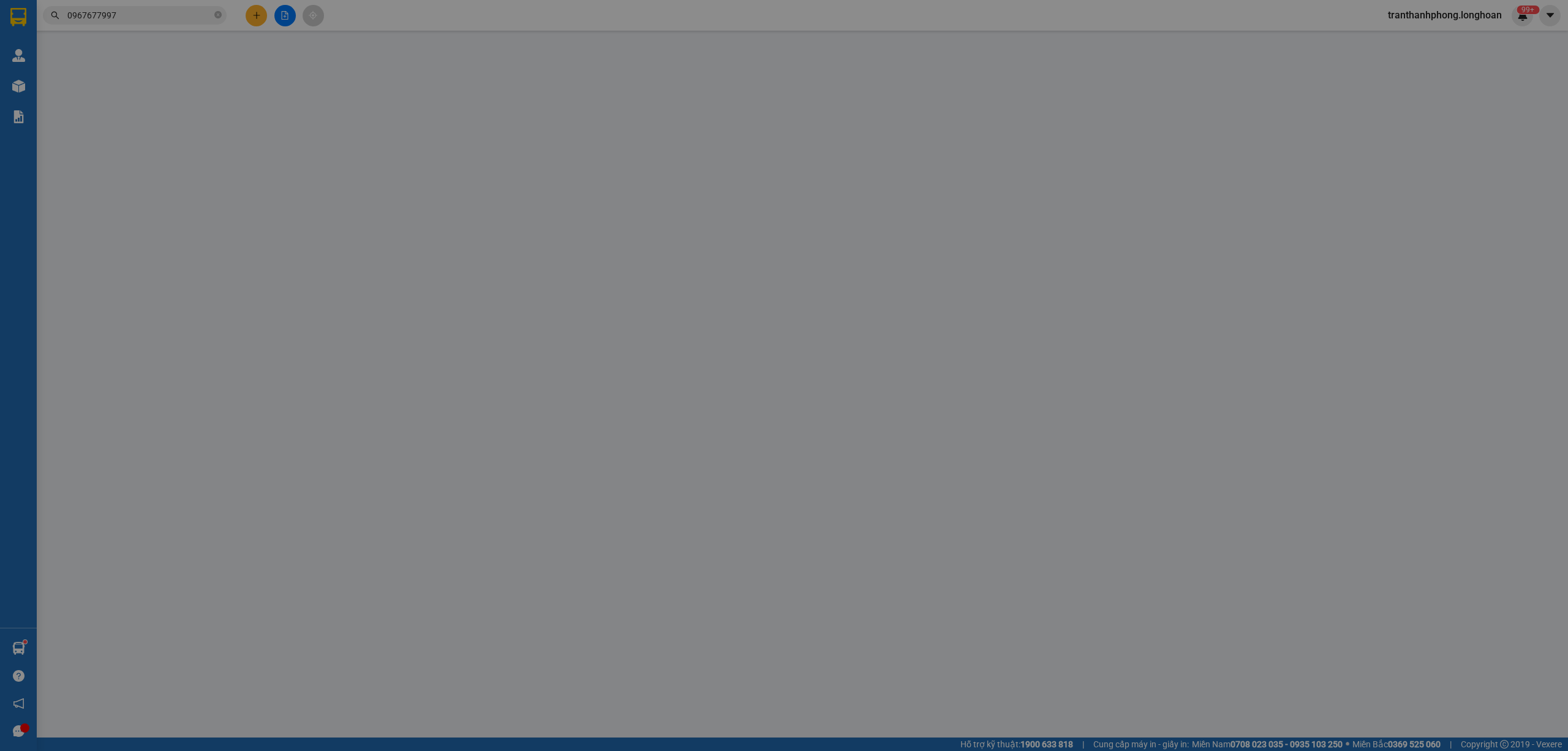
type input "720.000"
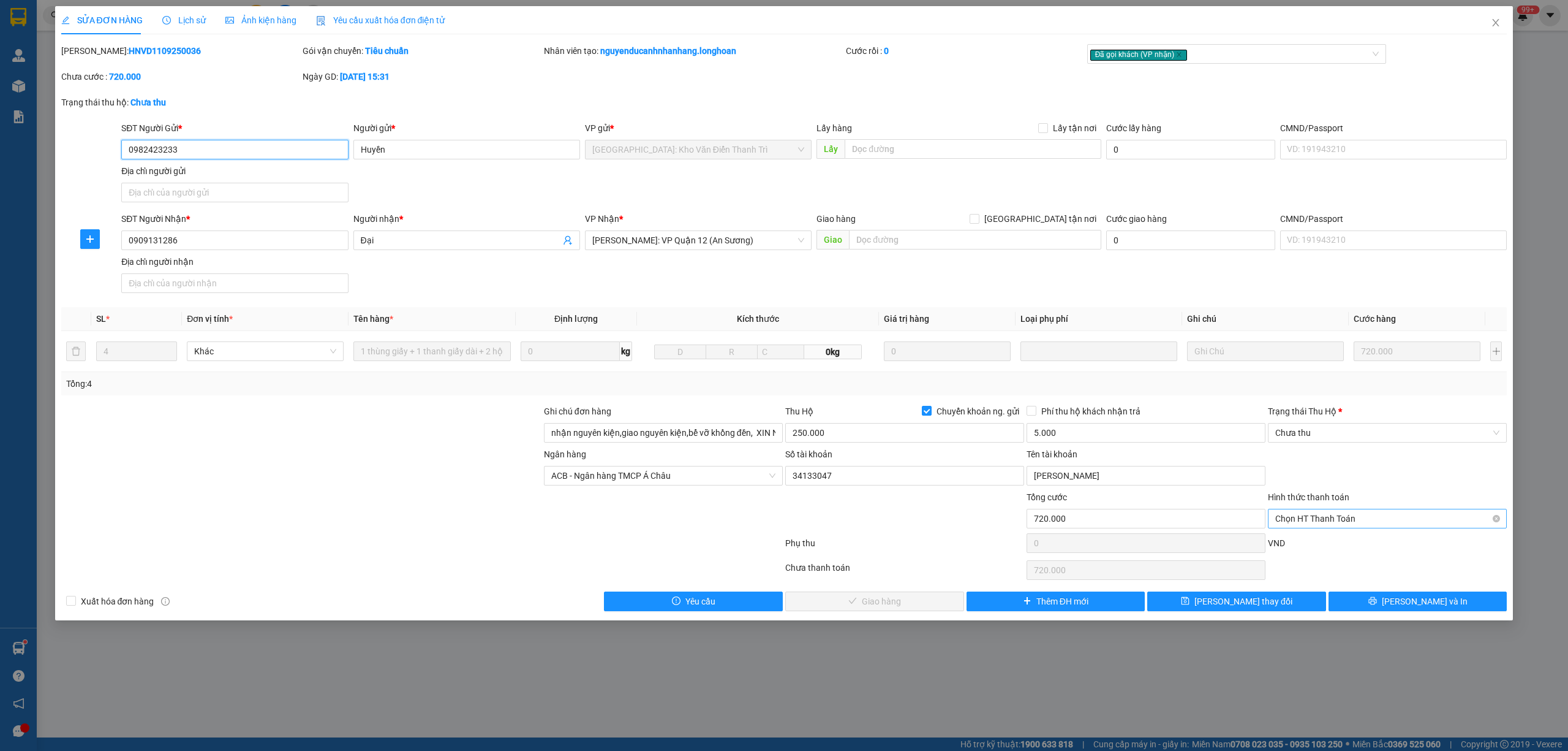
click at [1356, 522] on span "Chọn HT Thanh Toán" at bounding box center [1388, 519] width 224 height 19
click at [1338, 537] on div "Tại văn phòng" at bounding box center [1388, 544] width 239 height 19
type input "0"
click at [879, 603] on span "[PERSON_NAME] và Giao hàng" at bounding box center [881, 601] width 118 height 14
click at [1299, 446] on div "Trạng thái Thu Hộ * Chưa thu" at bounding box center [1388, 426] width 239 height 43
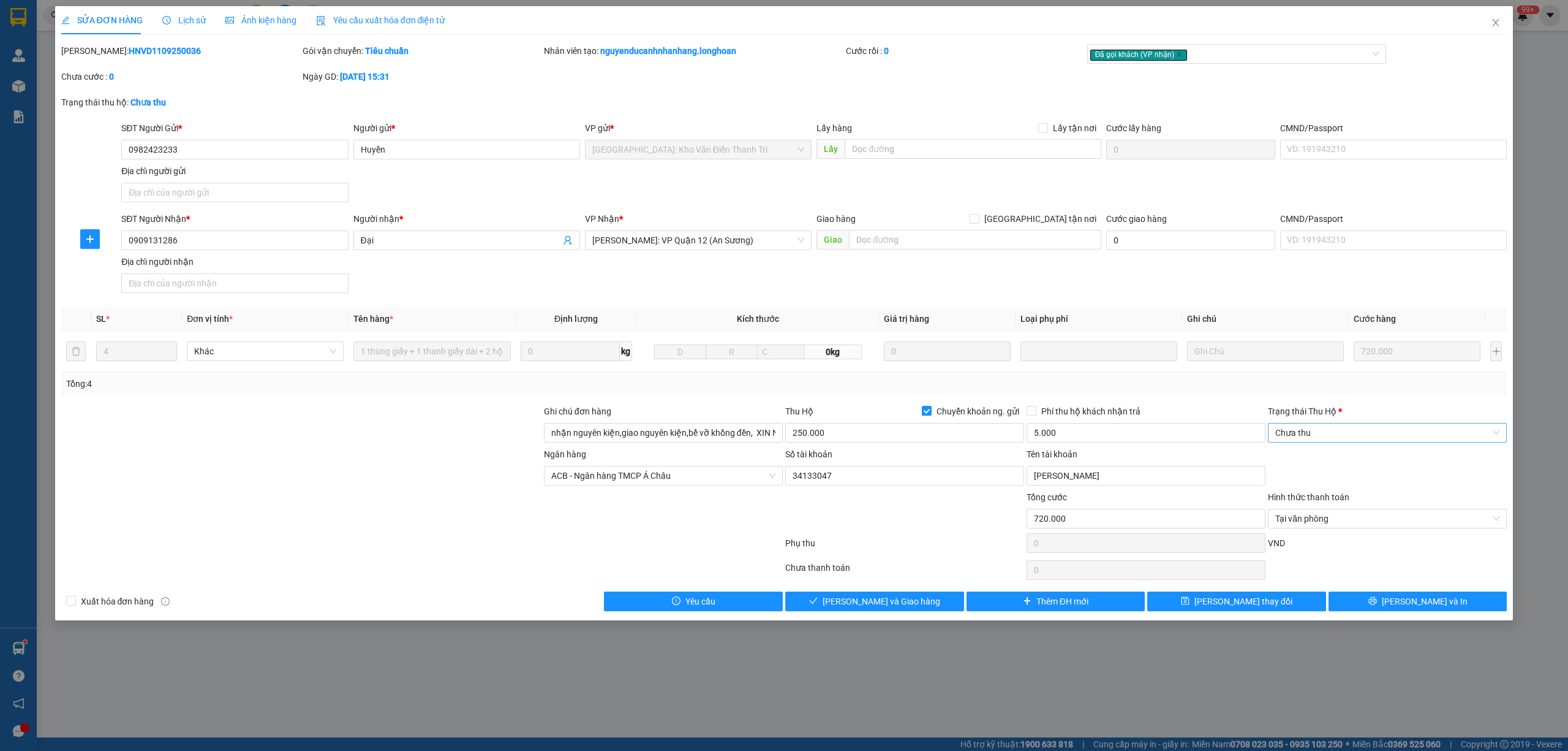
click at [1300, 442] on span "Chưa thu" at bounding box center [1388, 432] width 224 height 19
drag, startPoint x: 1290, startPoint y: 503, endPoint x: 860, endPoint y: 573, distance: 435.7
click at [1287, 503] on div "VP đã thu" at bounding box center [1388, 498] width 224 height 14
click at [879, 615] on div "SỬA ĐƠN HÀNG Lịch sử Ảnh kiện hàng Yêu cầu xuất hóa đơn điện tử Total Paid Fee …" at bounding box center [785, 313] width 1459 height 614
click at [867, 607] on span "[PERSON_NAME] và Giao hàng" at bounding box center [881, 601] width 118 height 14
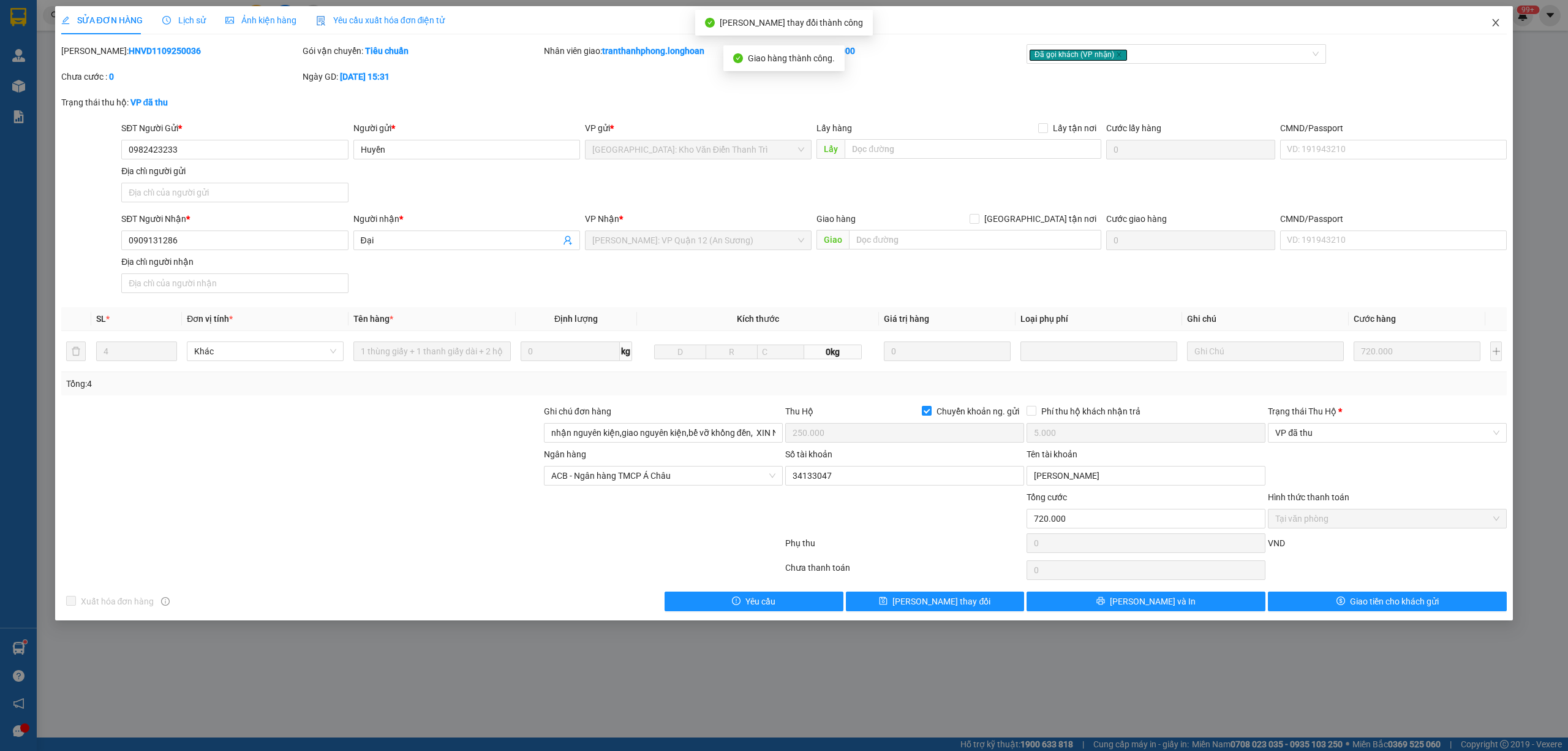
drag, startPoint x: 1499, startPoint y: 26, endPoint x: 1507, endPoint y: 31, distance: 9.4
click at [1507, 31] on span "Close" at bounding box center [1495, 23] width 34 height 34
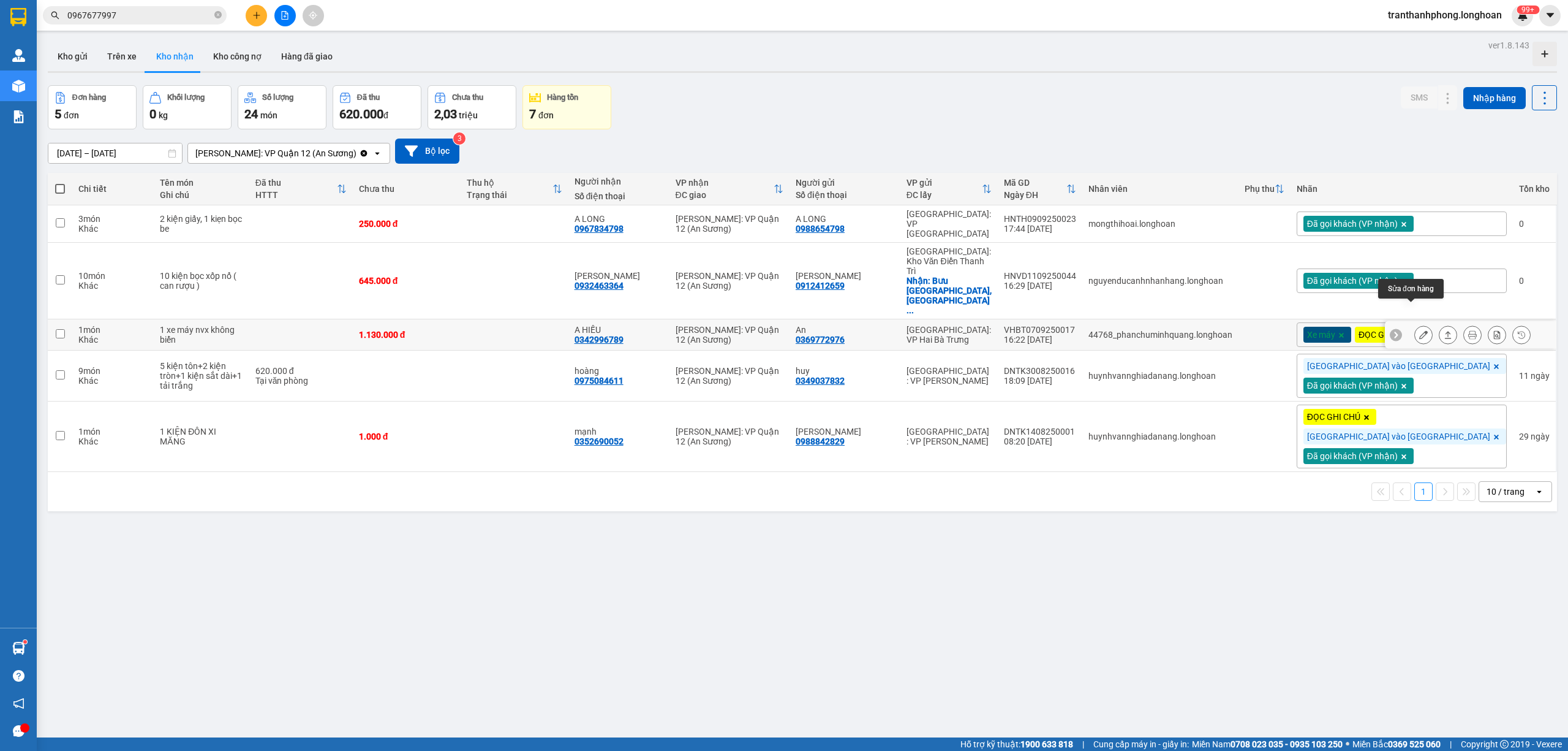
click at [1419, 331] on icon at bounding box center [1423, 334] width 8 height 8
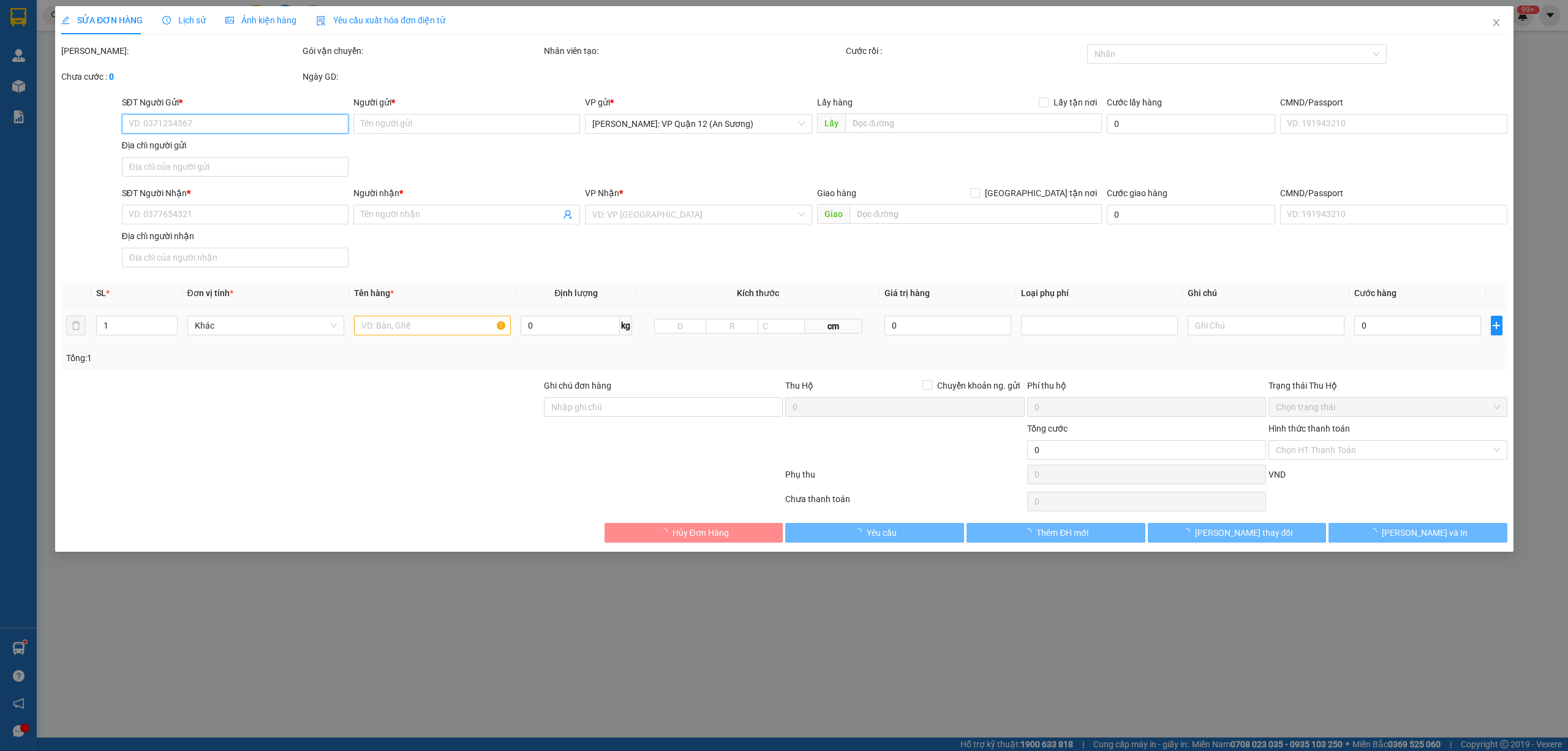
type input "0369772976"
type input "An"
type input "0342996789"
type input "A HIẾU"
type input "có 2 chìa khoá, không giấy tờ, 2 gương"
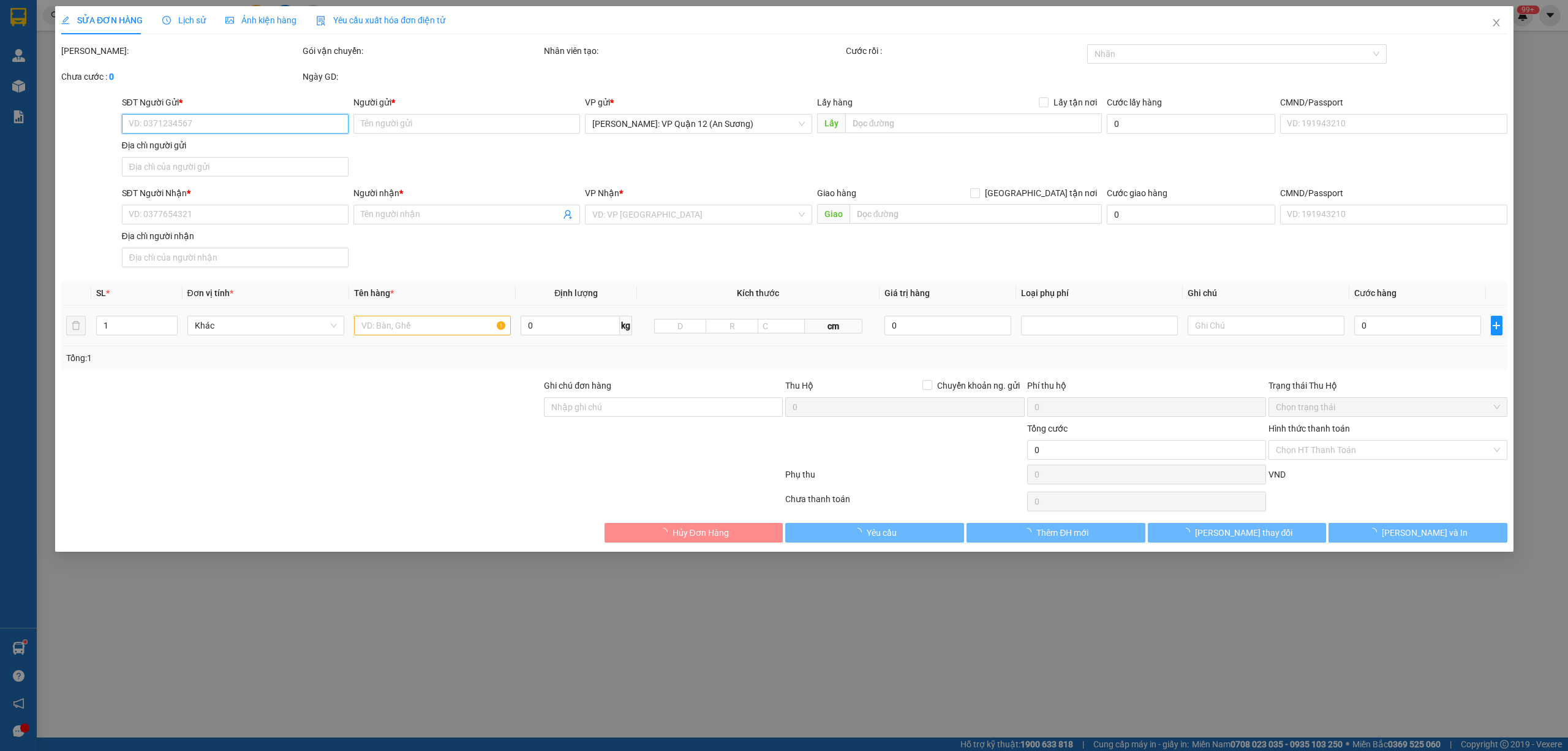
type input "1.130.000"
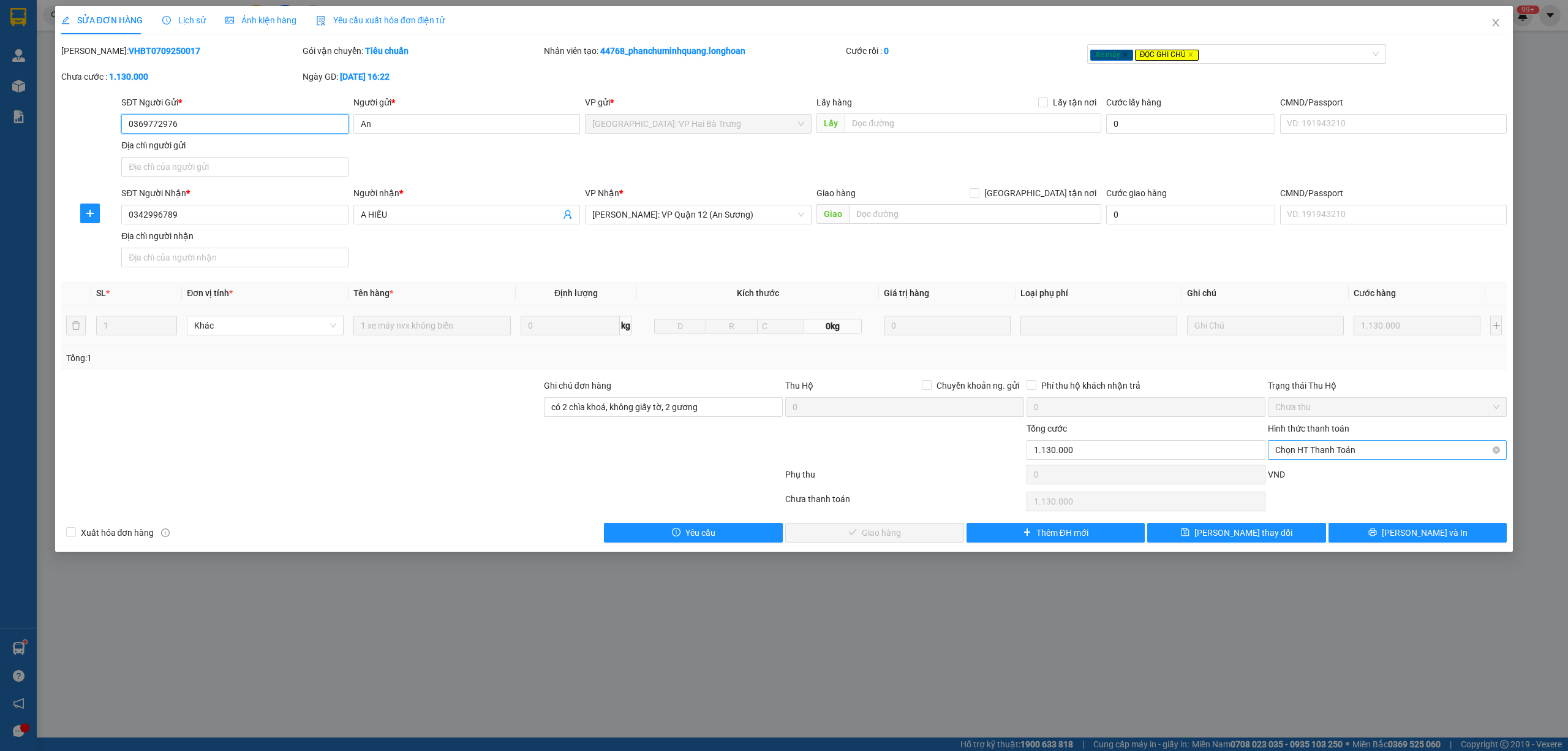
click at [1334, 454] on span "Chọn HT Thanh Toán" at bounding box center [1388, 450] width 224 height 19
drag, startPoint x: 1331, startPoint y: 483, endPoint x: 1150, endPoint y: 508, distance: 182.7
click at [1324, 483] on div "Tại văn phòng" at bounding box center [1388, 476] width 239 height 19
type input "0"
click at [884, 543] on button "[PERSON_NAME] và Giao hàng" at bounding box center [874, 532] width 179 height 19
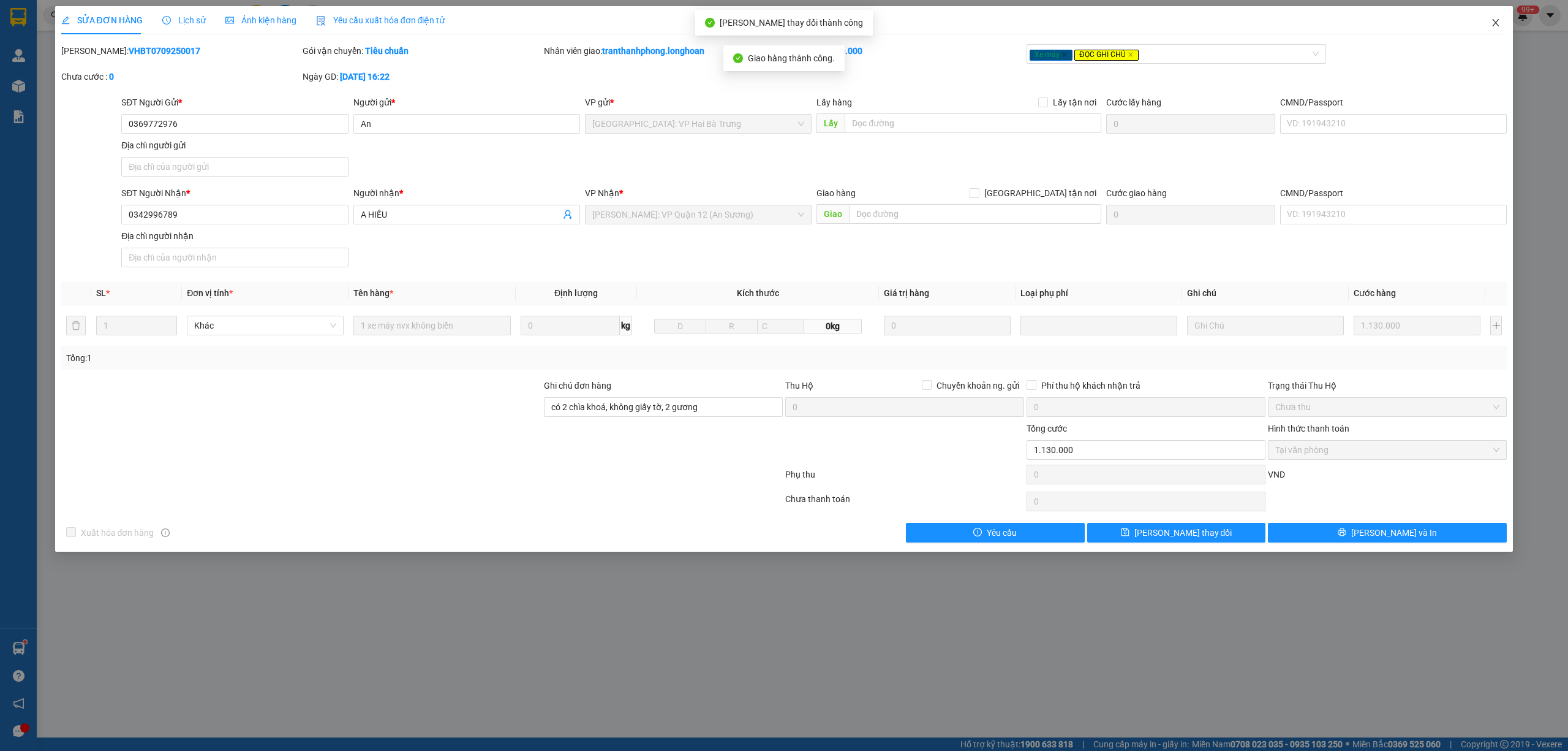
click at [1500, 27] on icon "close" at bounding box center [1496, 22] width 10 height 10
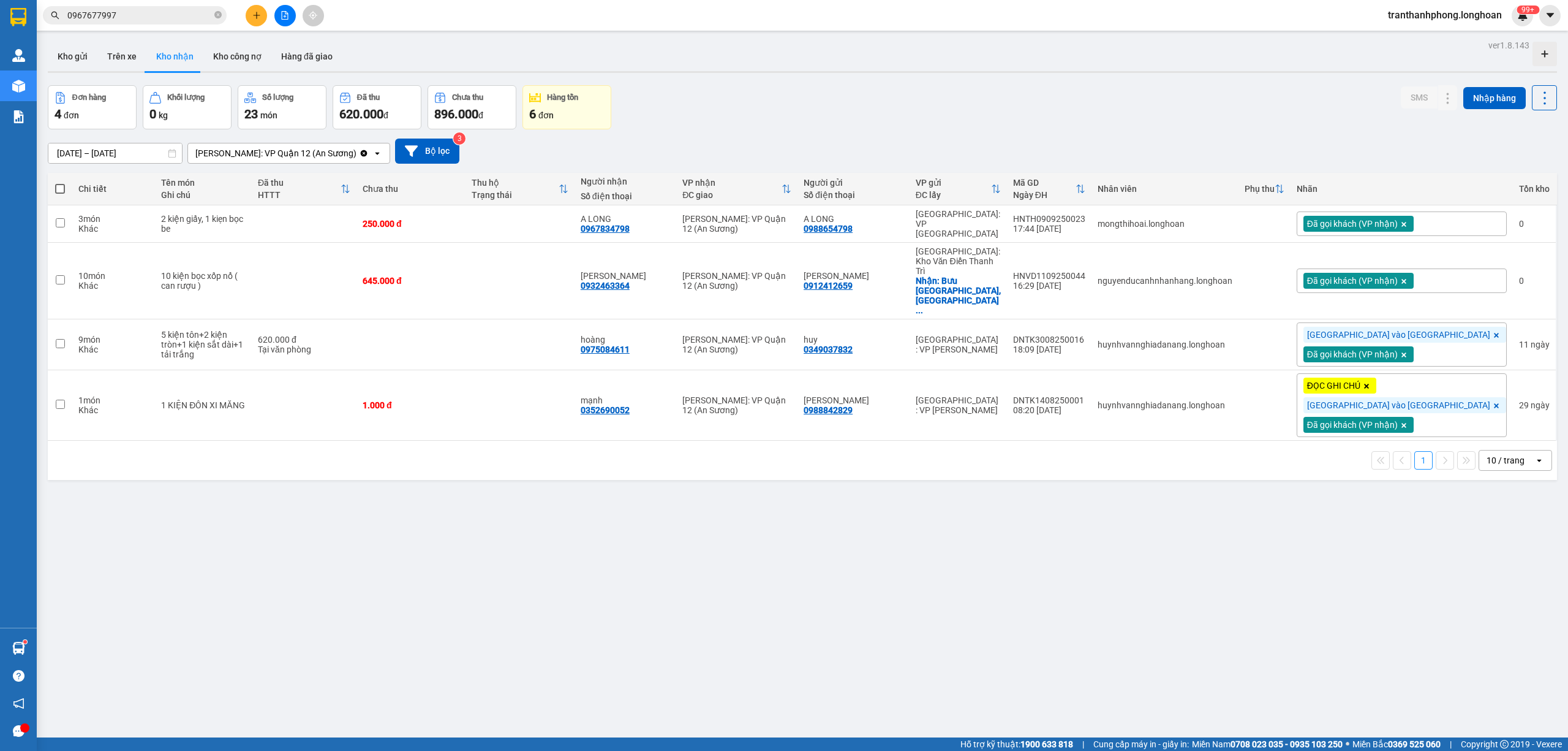
click at [182, 10] on input "0967677997" at bounding box center [140, 15] width 144 height 14
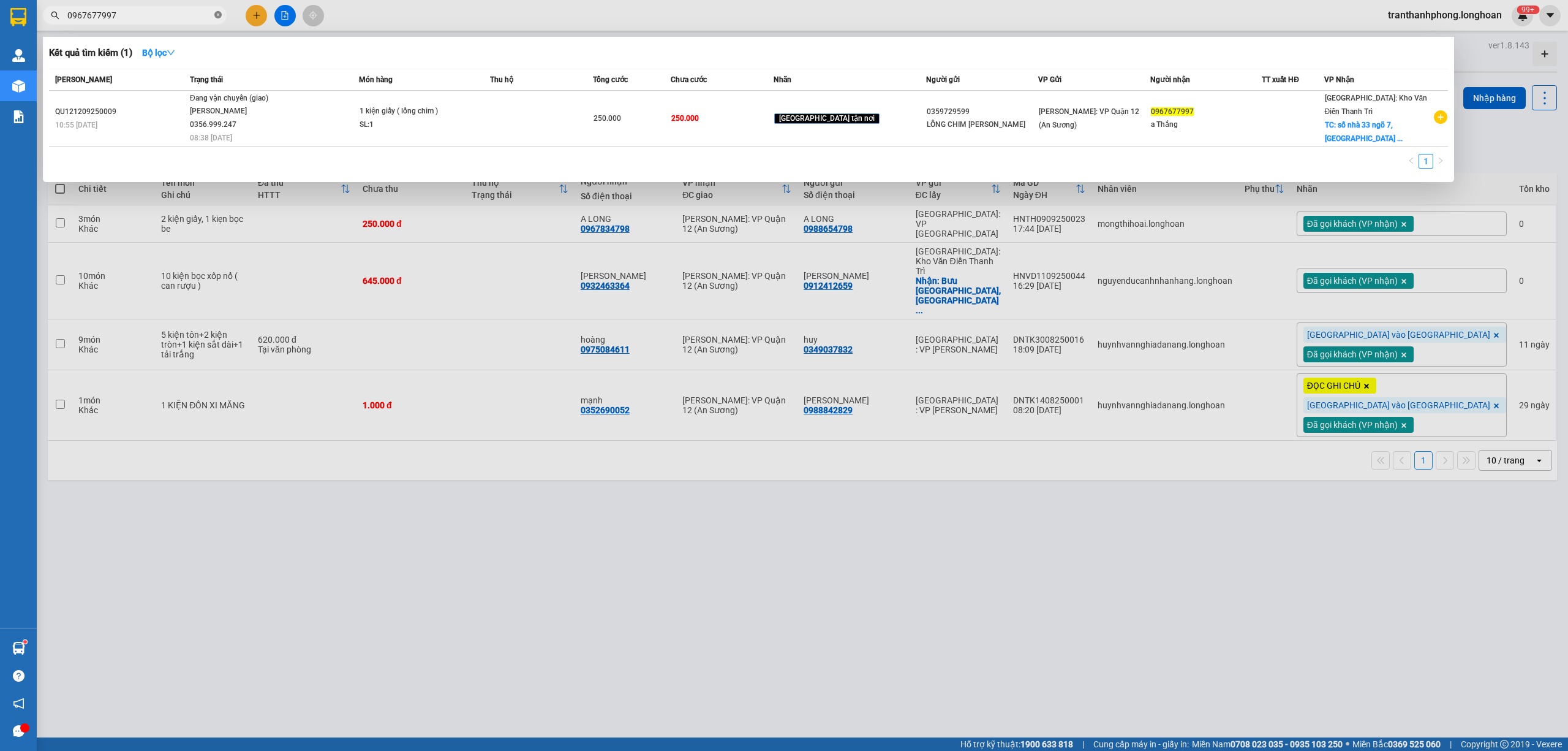
click at [218, 19] on span at bounding box center [218, 16] width 7 height 12
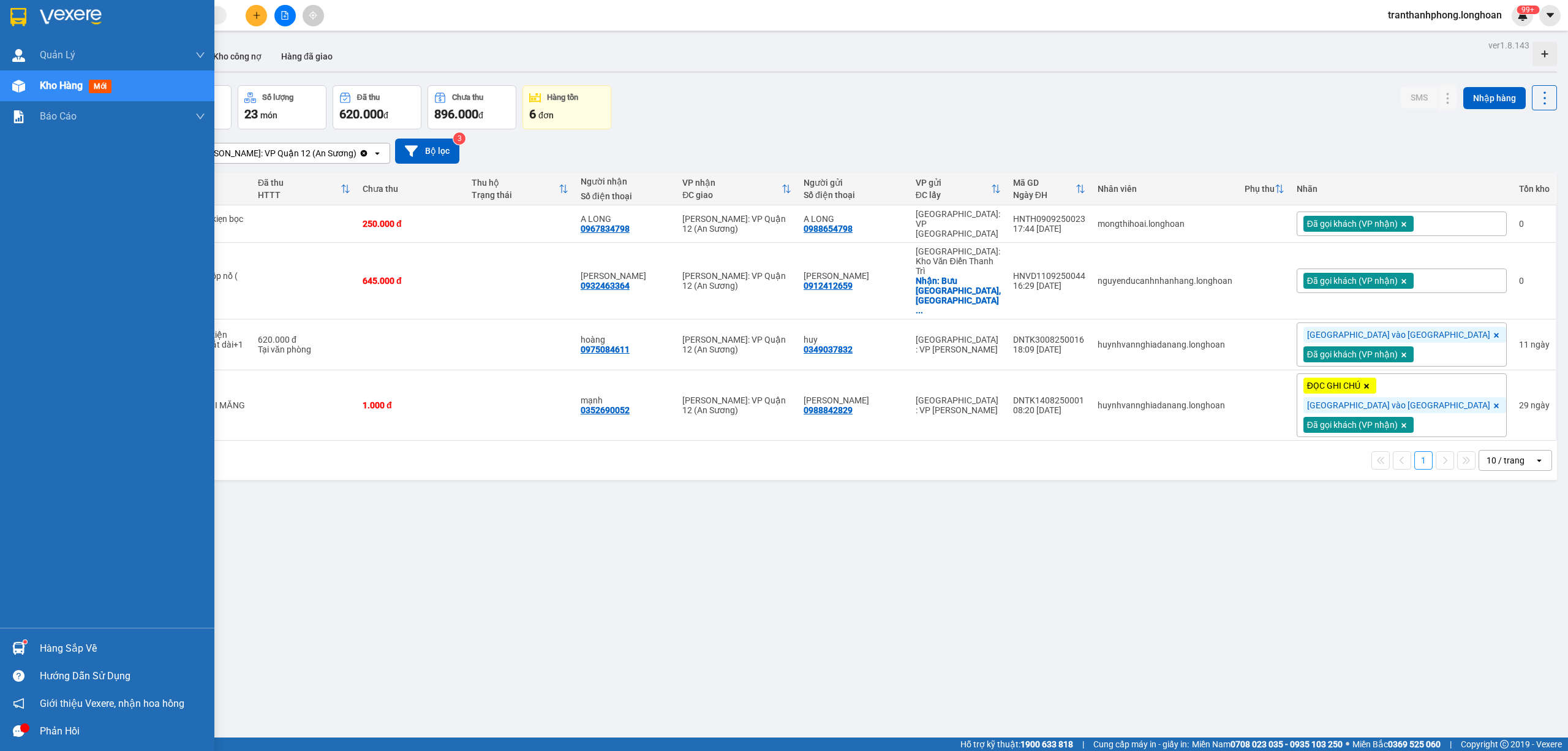
click at [1, 24] on div at bounding box center [107, 19] width 215 height 40
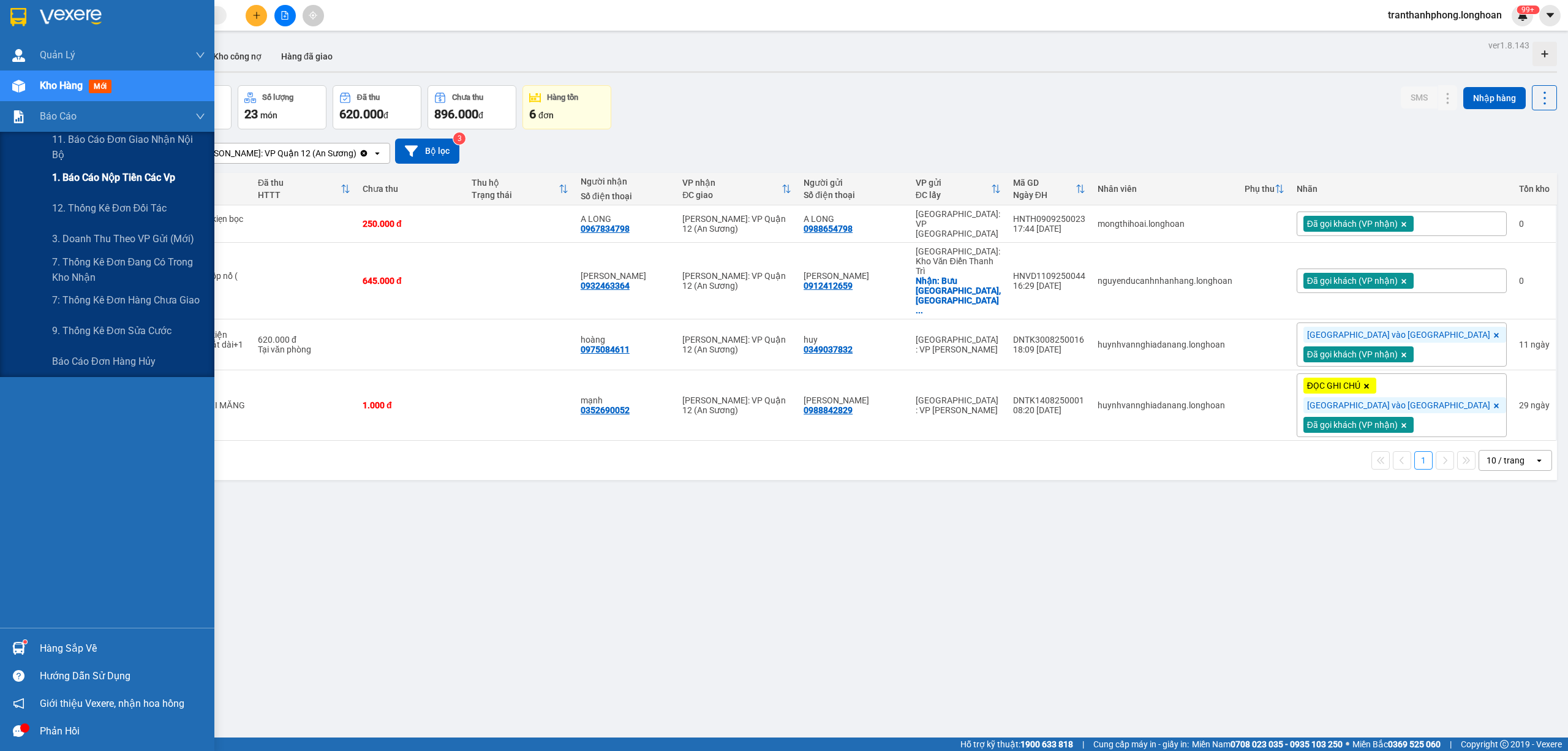
click at [99, 181] on span "1. Báo cáo nộp tiền các vp" at bounding box center [113, 177] width 123 height 16
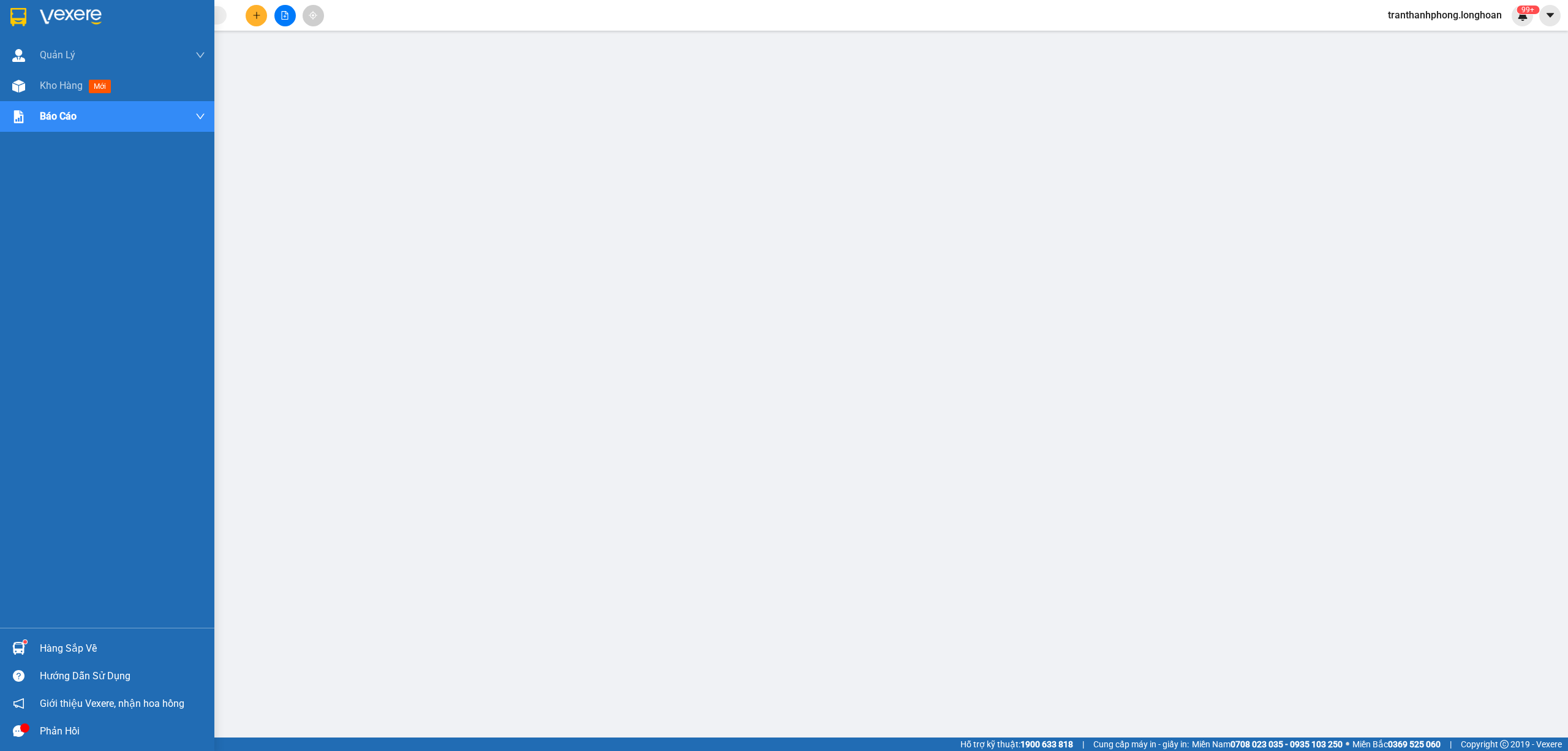
click at [23, 16] on img at bounding box center [18, 18] width 16 height 19
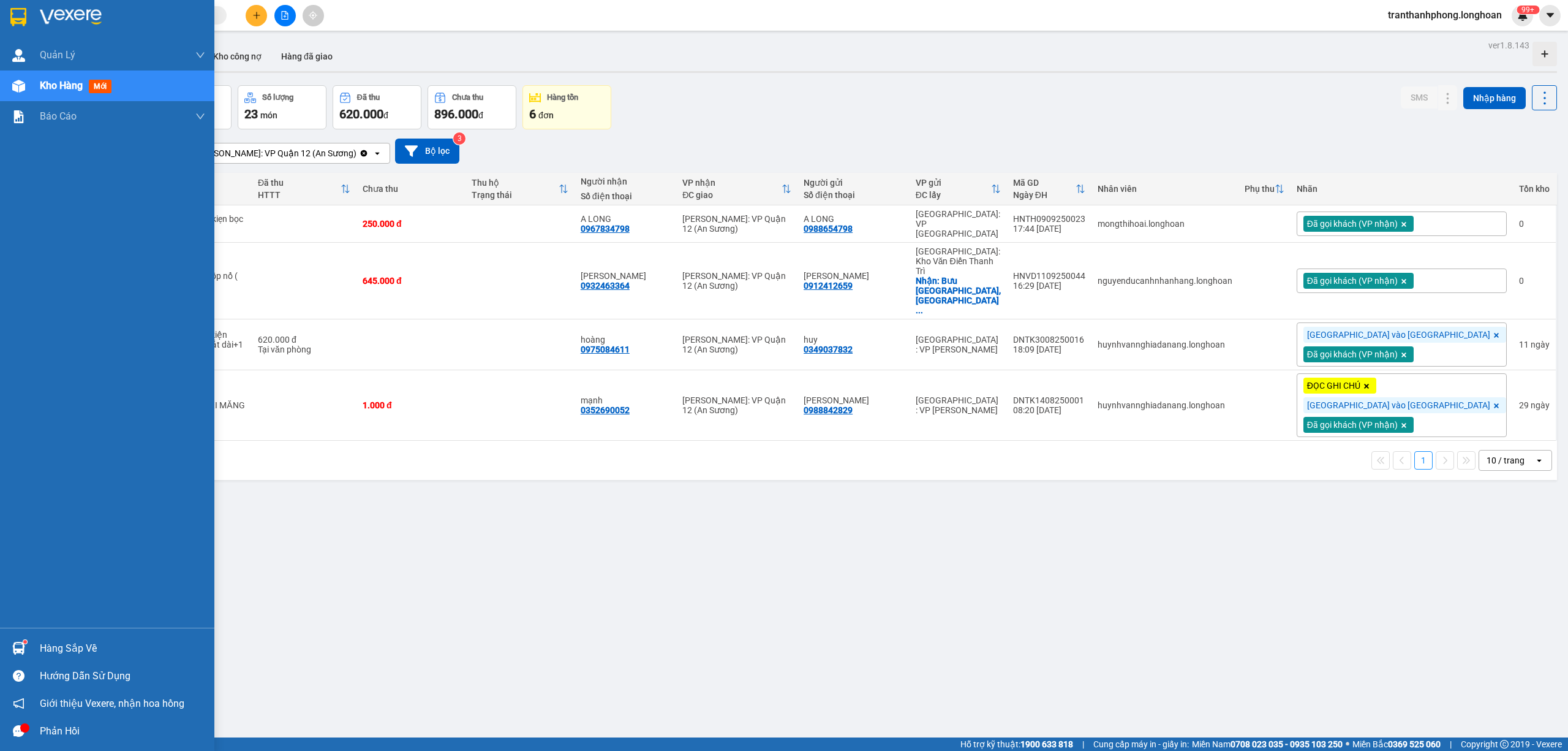
click at [18, 19] on img at bounding box center [18, 18] width 16 height 19
click at [5, 19] on div at bounding box center [107, 19] width 215 height 40
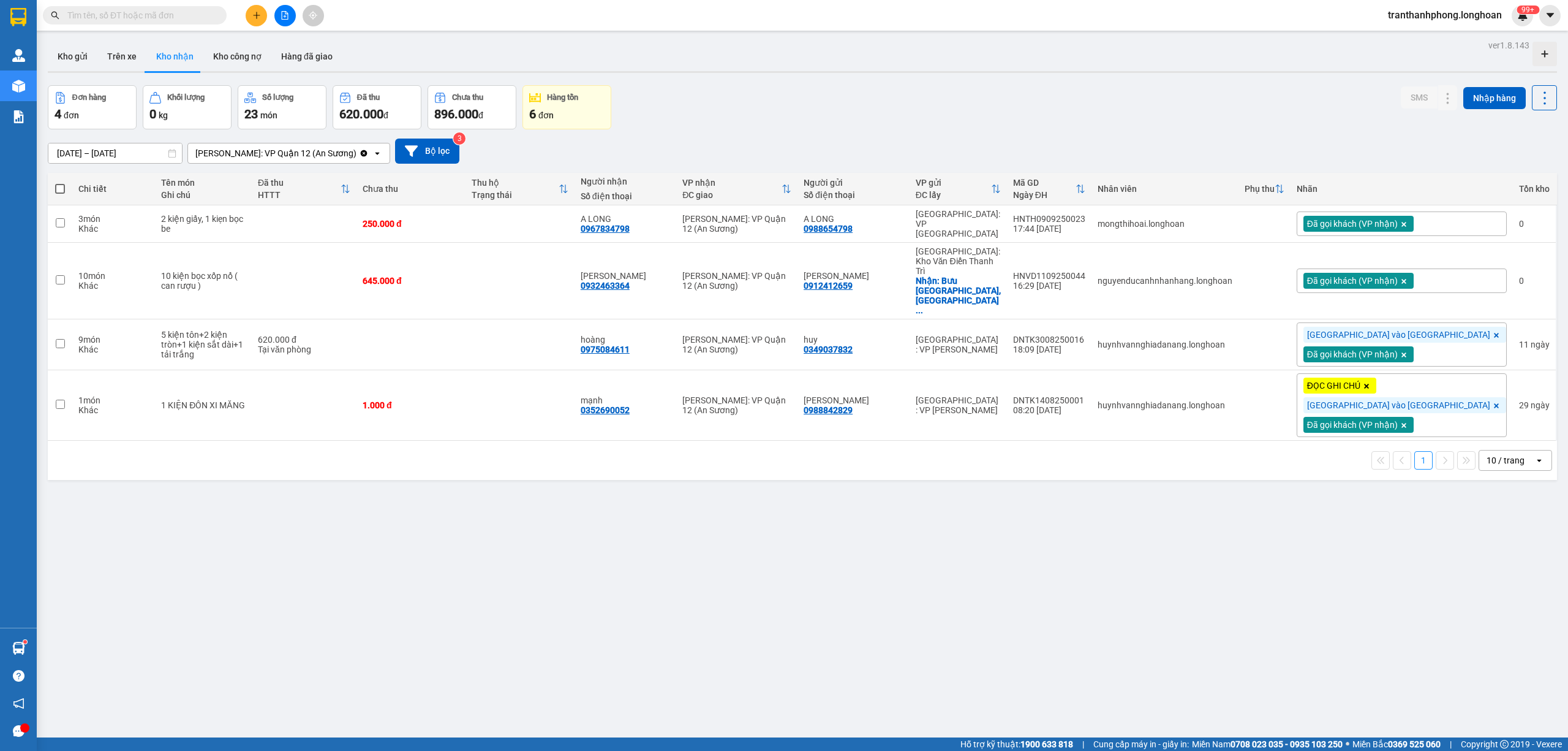
click at [168, 20] on input "text" at bounding box center [140, 15] width 144 height 14
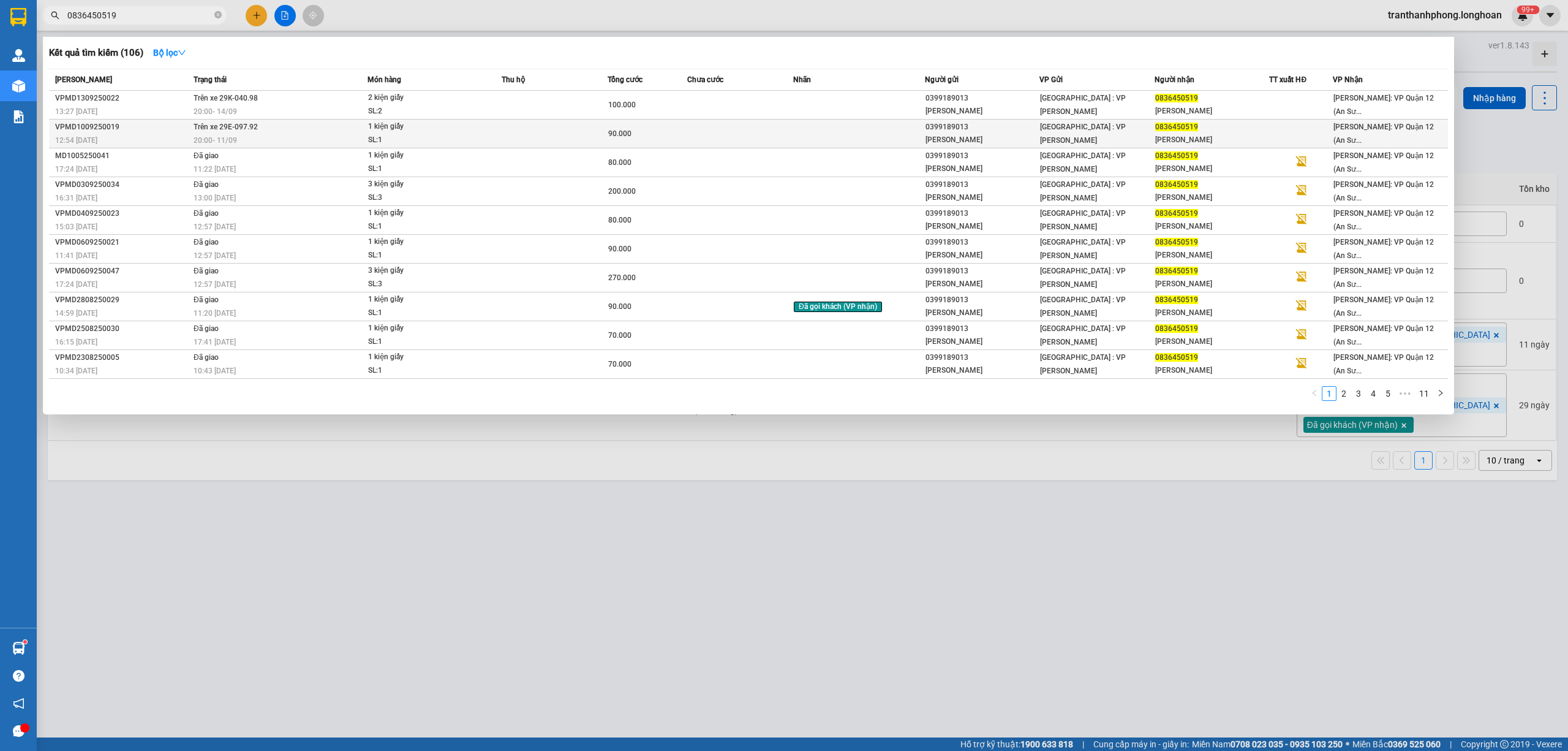
type input "0836450519"
click at [281, 144] on div "20:00 - 11/09" at bounding box center [280, 140] width 173 height 14
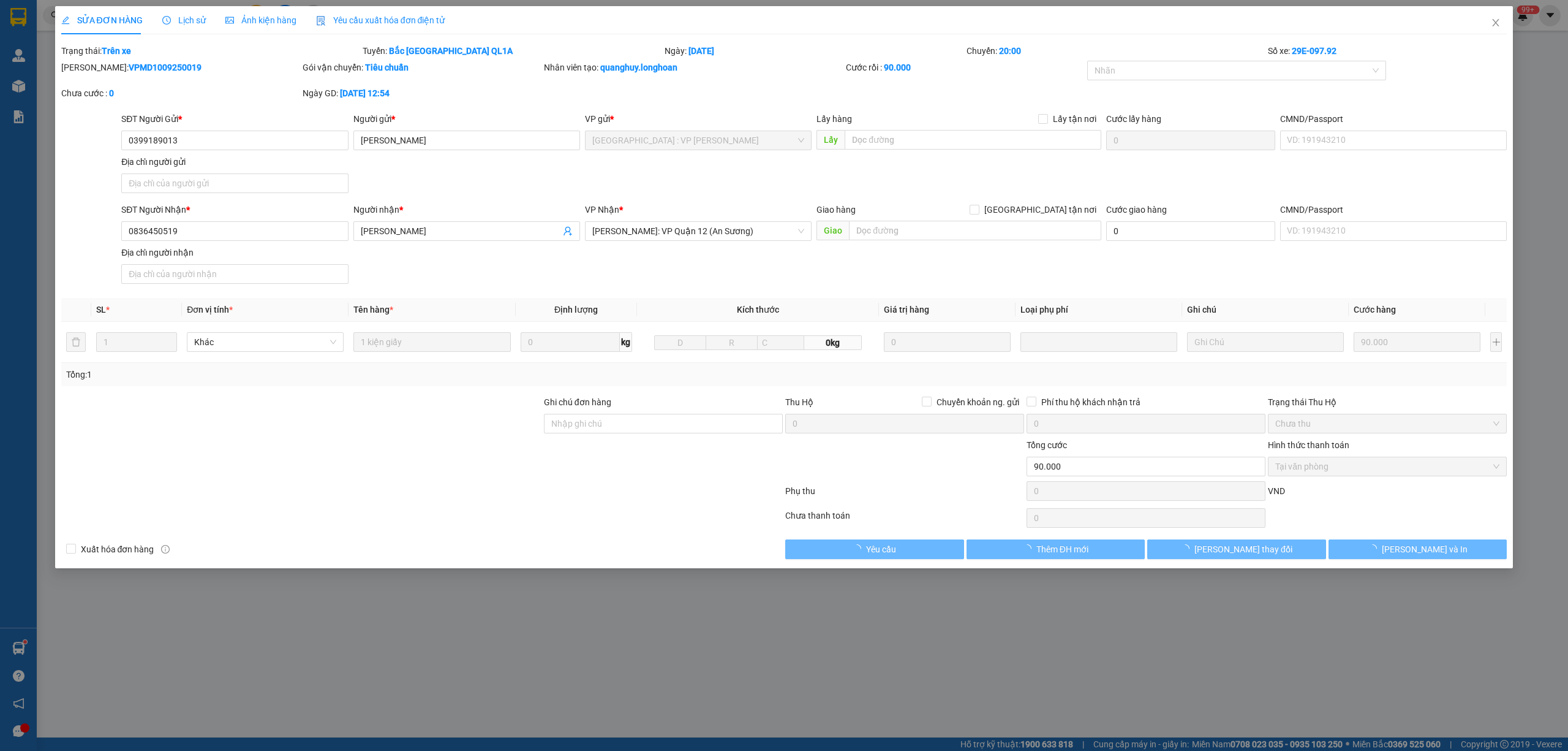
click at [193, 27] on div "Lịch sử" at bounding box center [183, 20] width 44 height 28
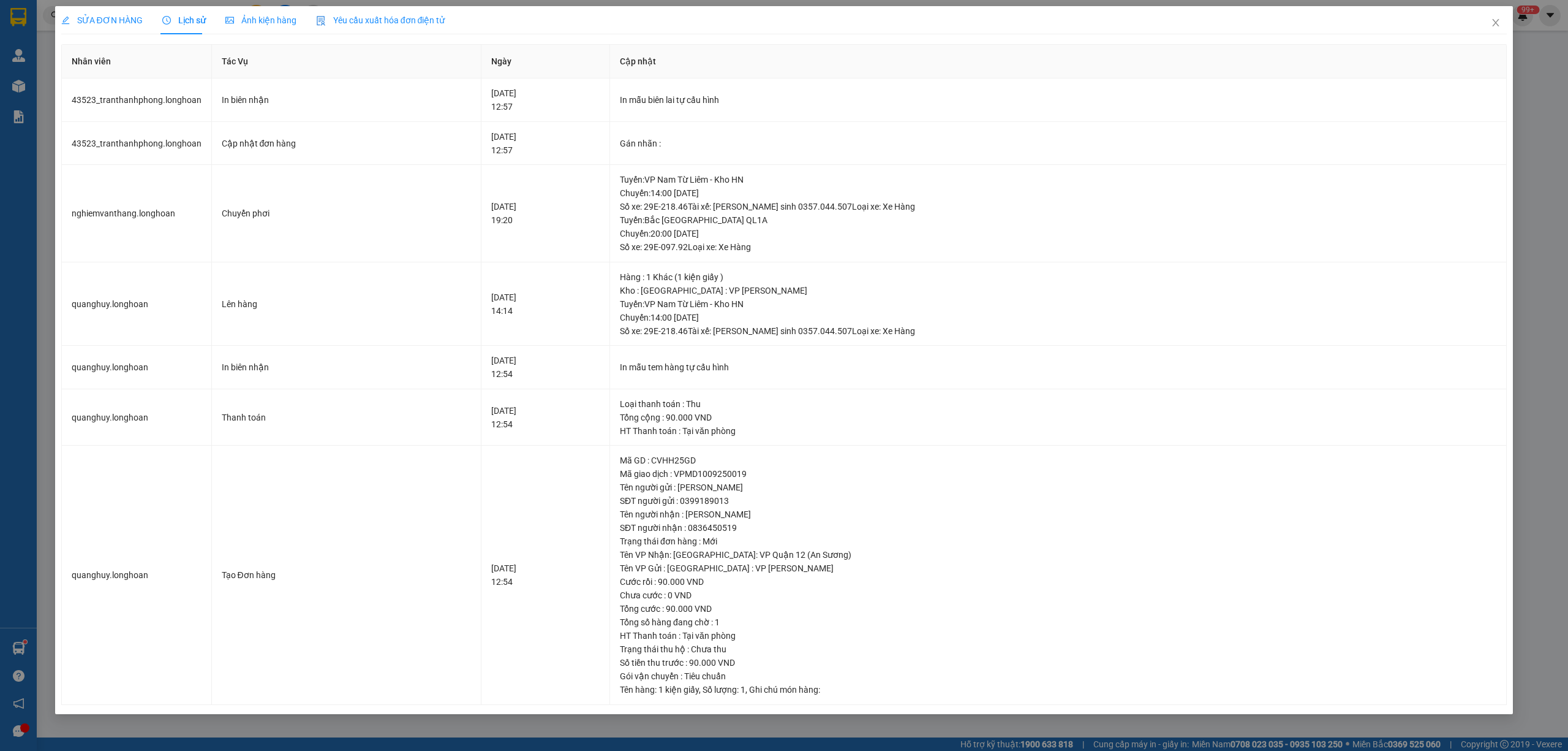
click at [92, 26] on div "SỬA ĐƠN HÀNG" at bounding box center [102, 20] width 81 height 14
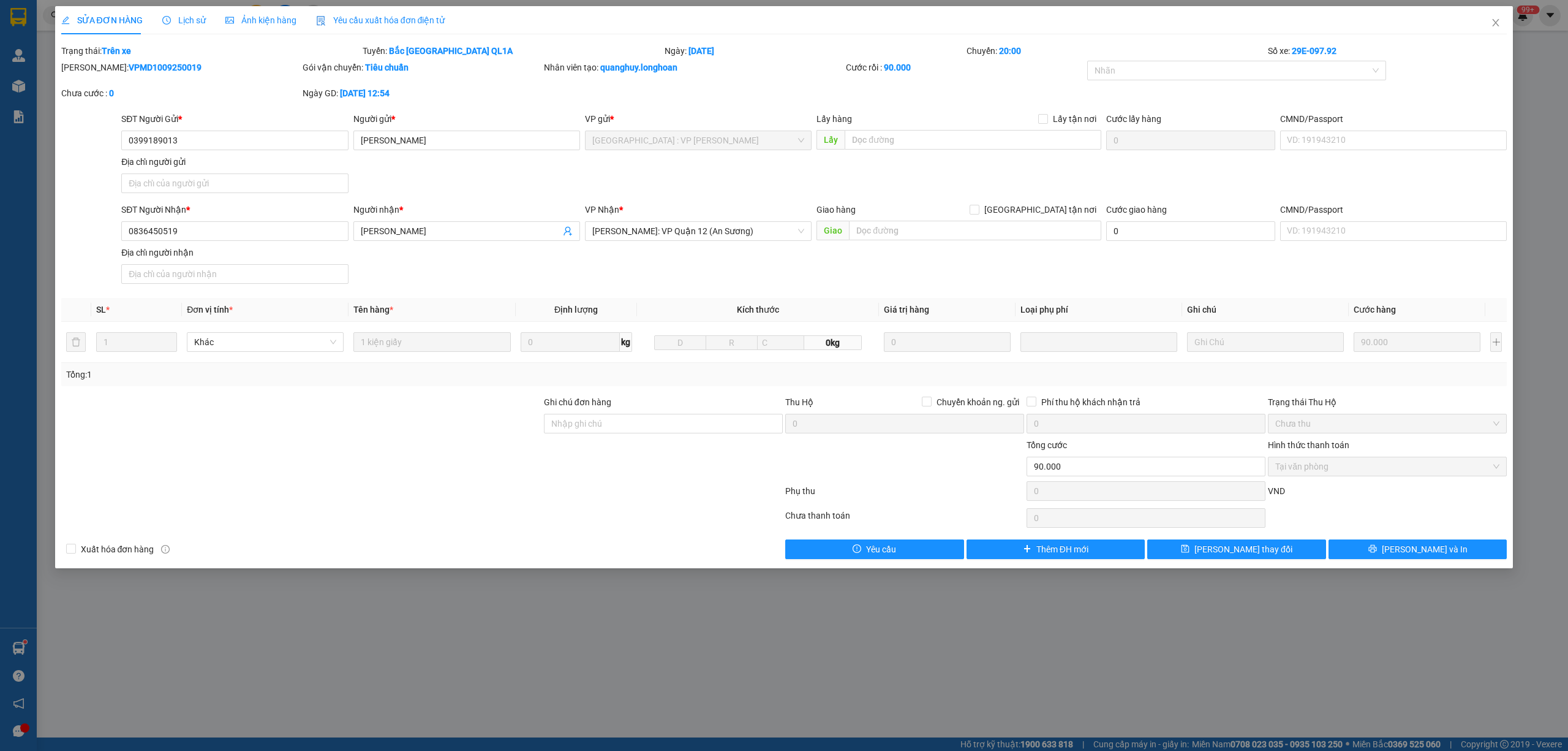
click at [1350, 459] on span "Tại văn phòng" at bounding box center [1388, 467] width 224 height 19
click at [166, 11] on div "Lịch sử" at bounding box center [183, 20] width 44 height 28
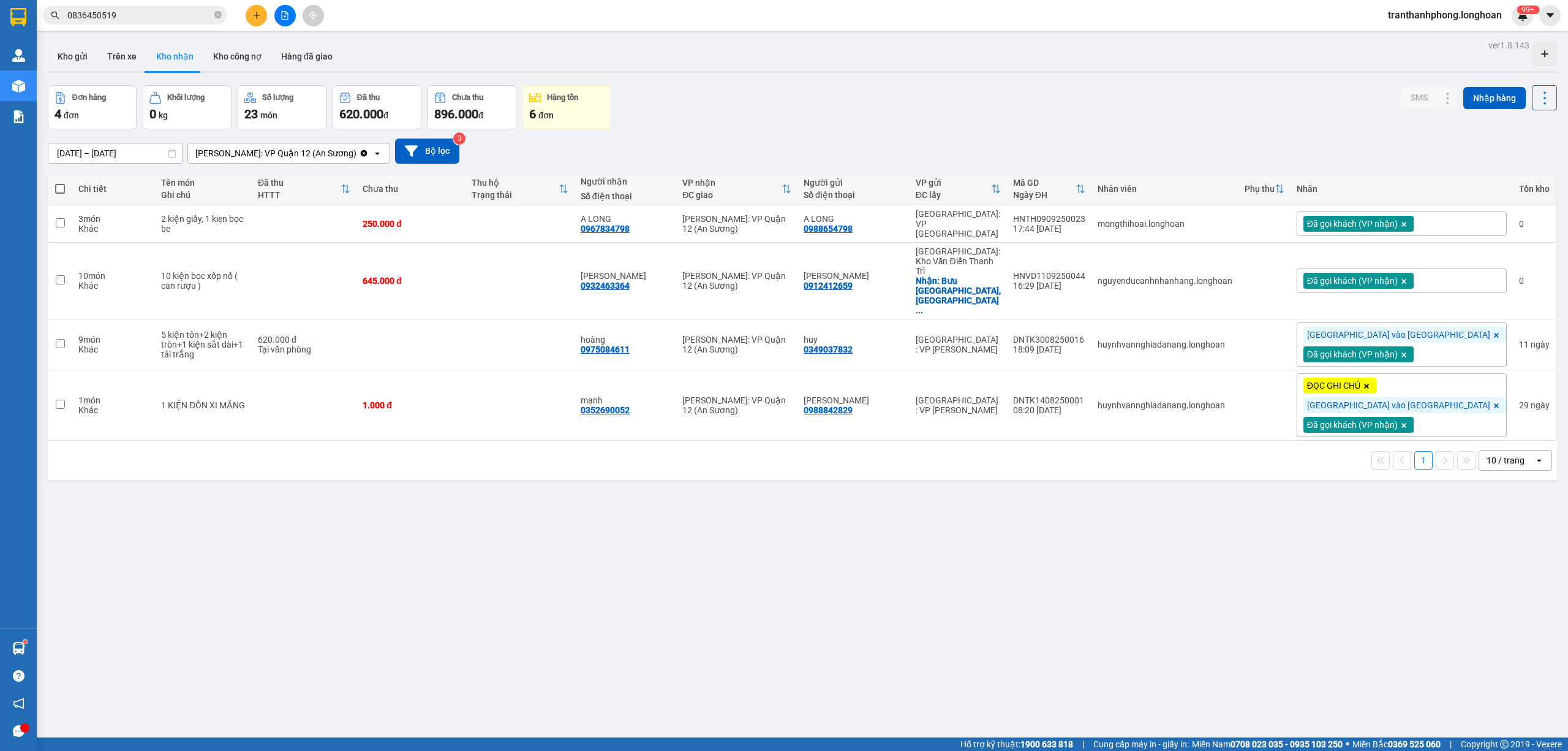
click at [296, 12] on div at bounding box center [284, 15] width 92 height 21
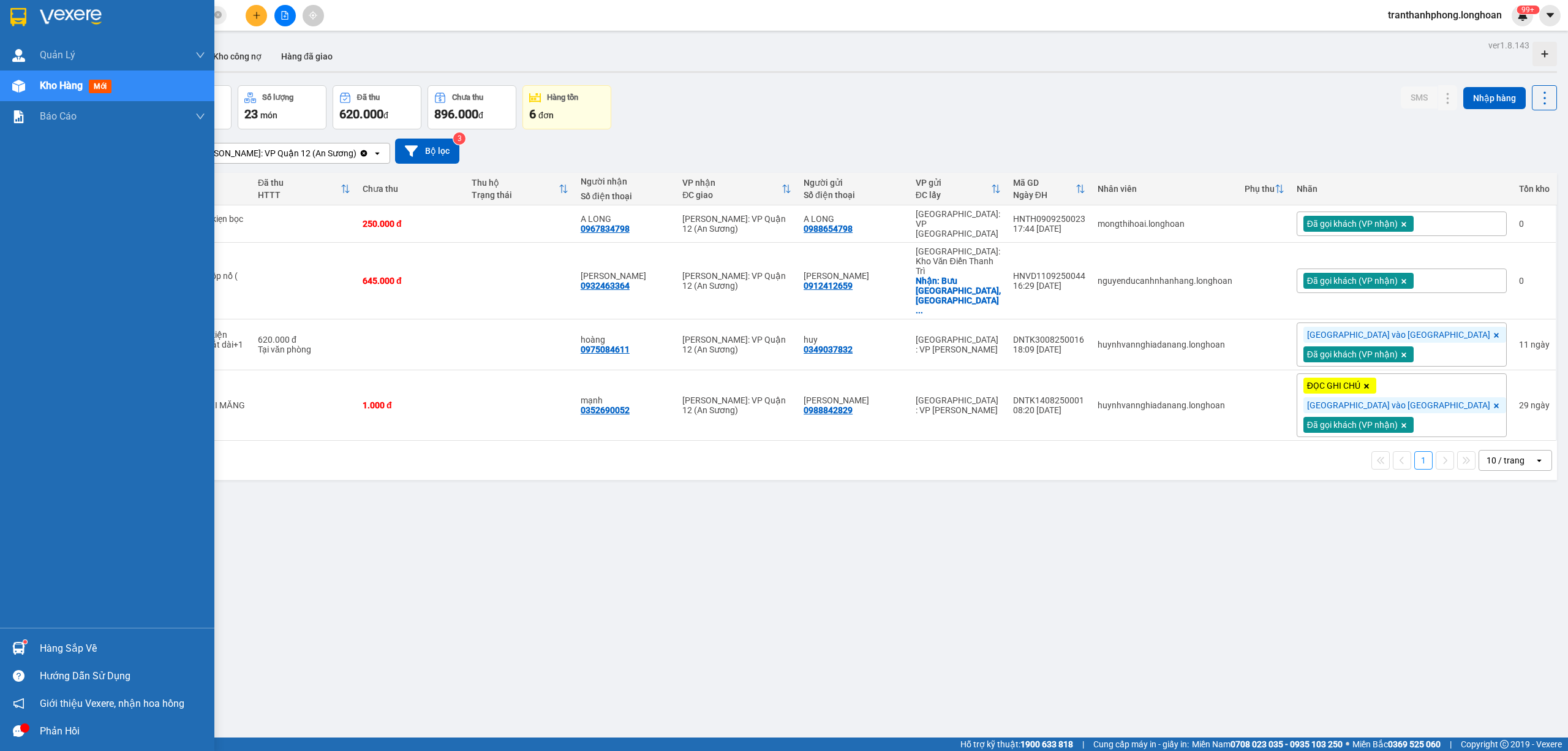
click at [47, 645] on div "Hàng sắp về" at bounding box center [122, 648] width 166 height 19
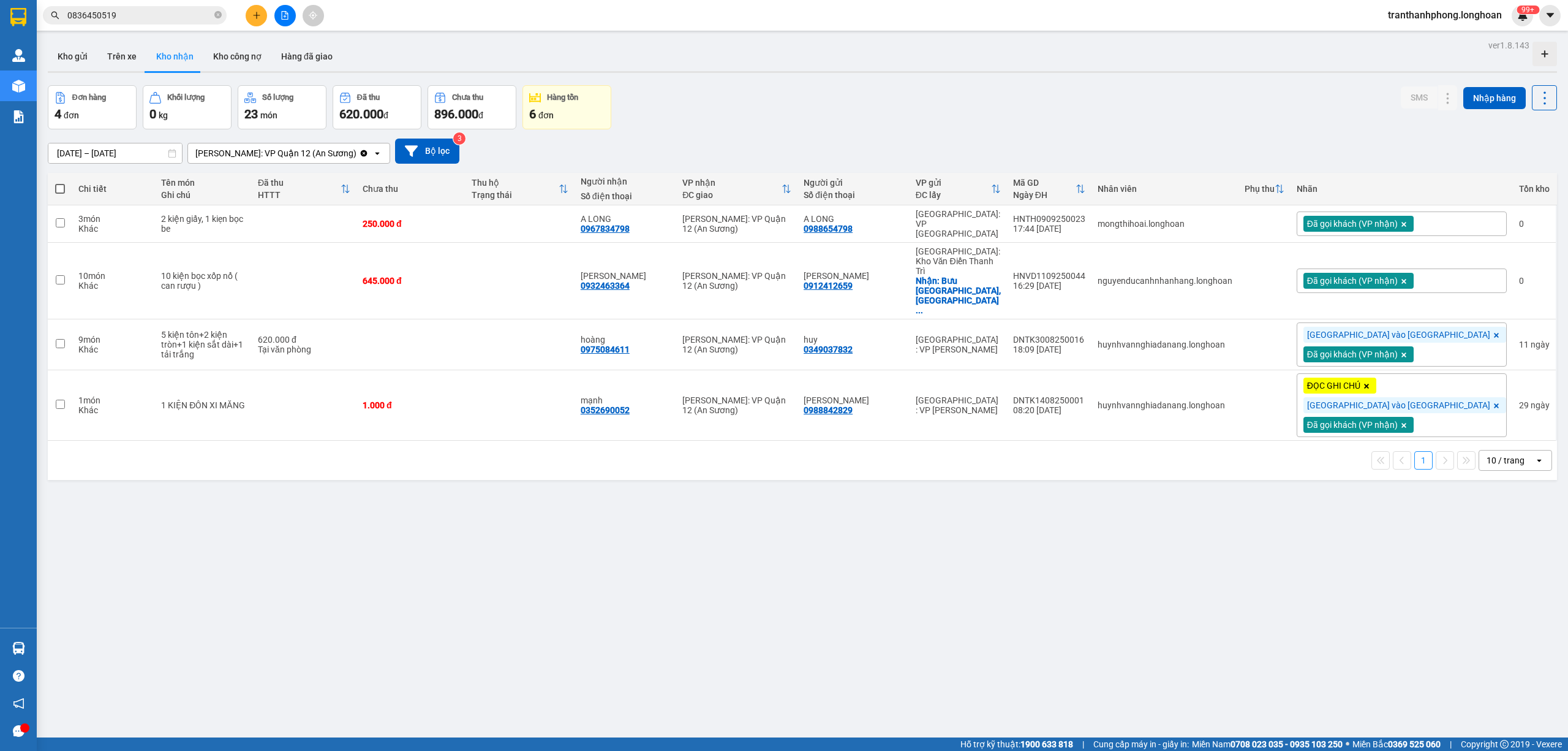
click at [163, 22] on section "Kết quả tìm kiếm ( 106 ) Bộ lọc Mã ĐH Trạng thái Món hàng Thu hộ Tổng cước Chưa…" at bounding box center [784, 375] width 1568 height 751
click at [147, 10] on input "0836450519" at bounding box center [140, 15] width 144 height 14
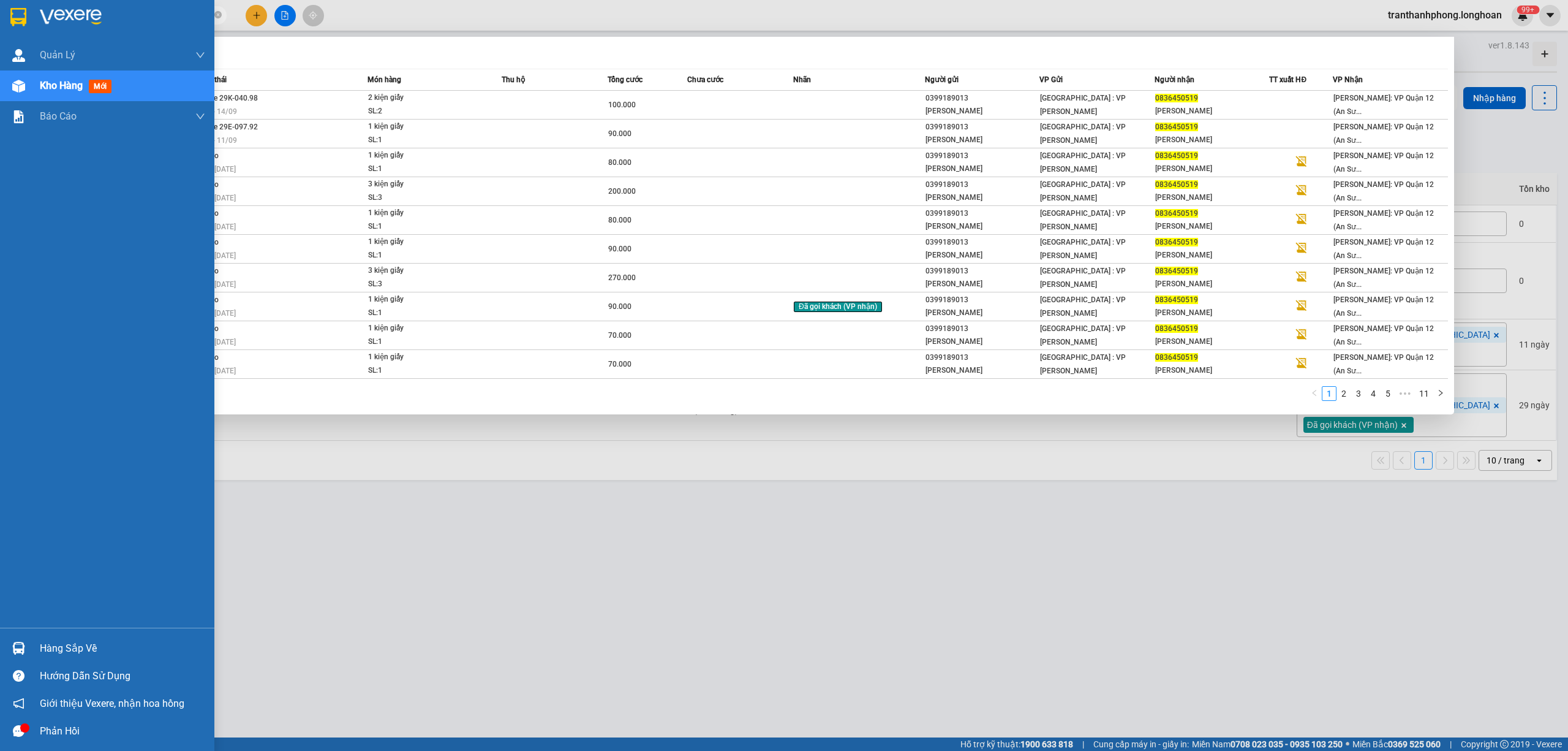
click at [24, 649] on img at bounding box center [19, 648] width 13 height 13
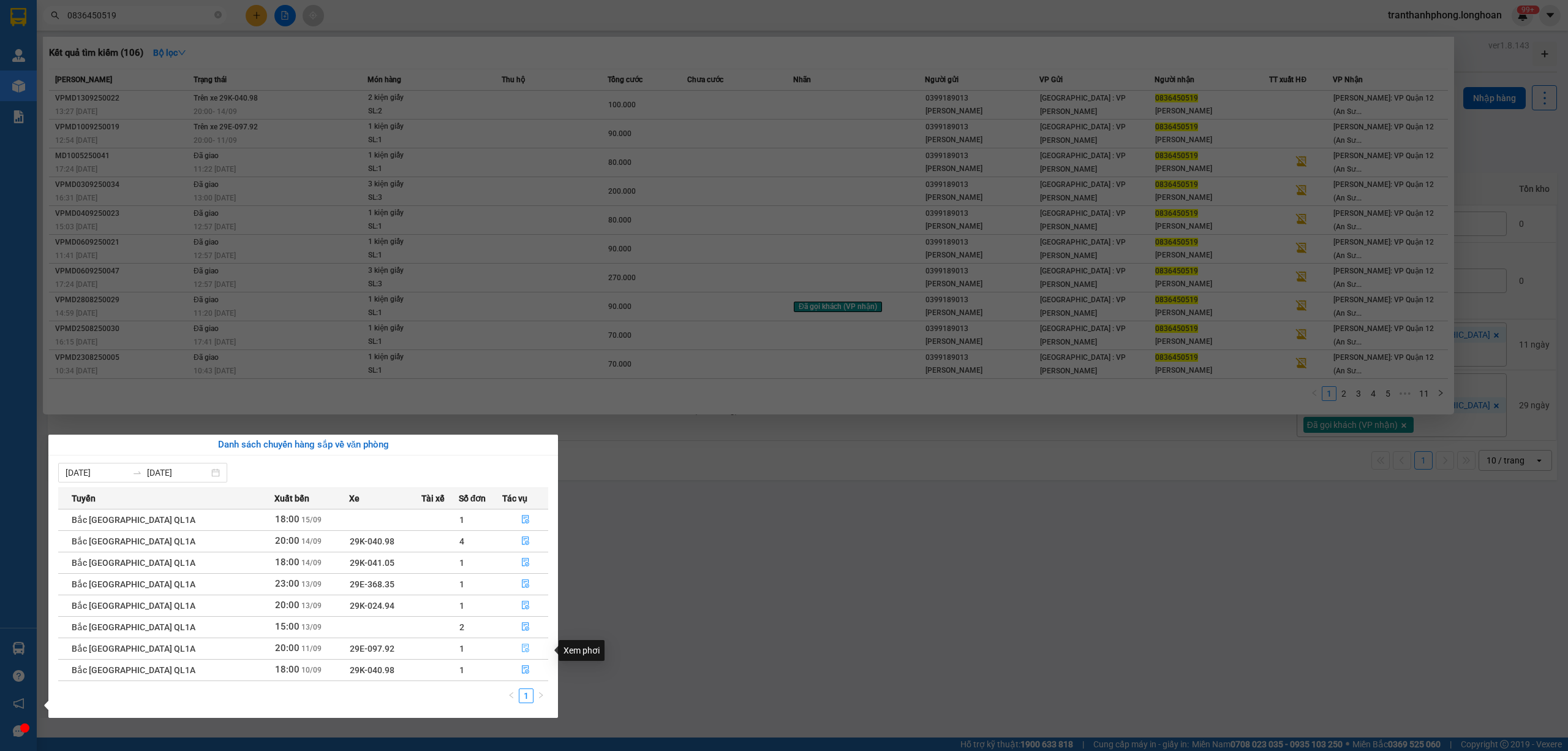
click at [527, 650] on button "button" at bounding box center [525, 647] width 44 height 19
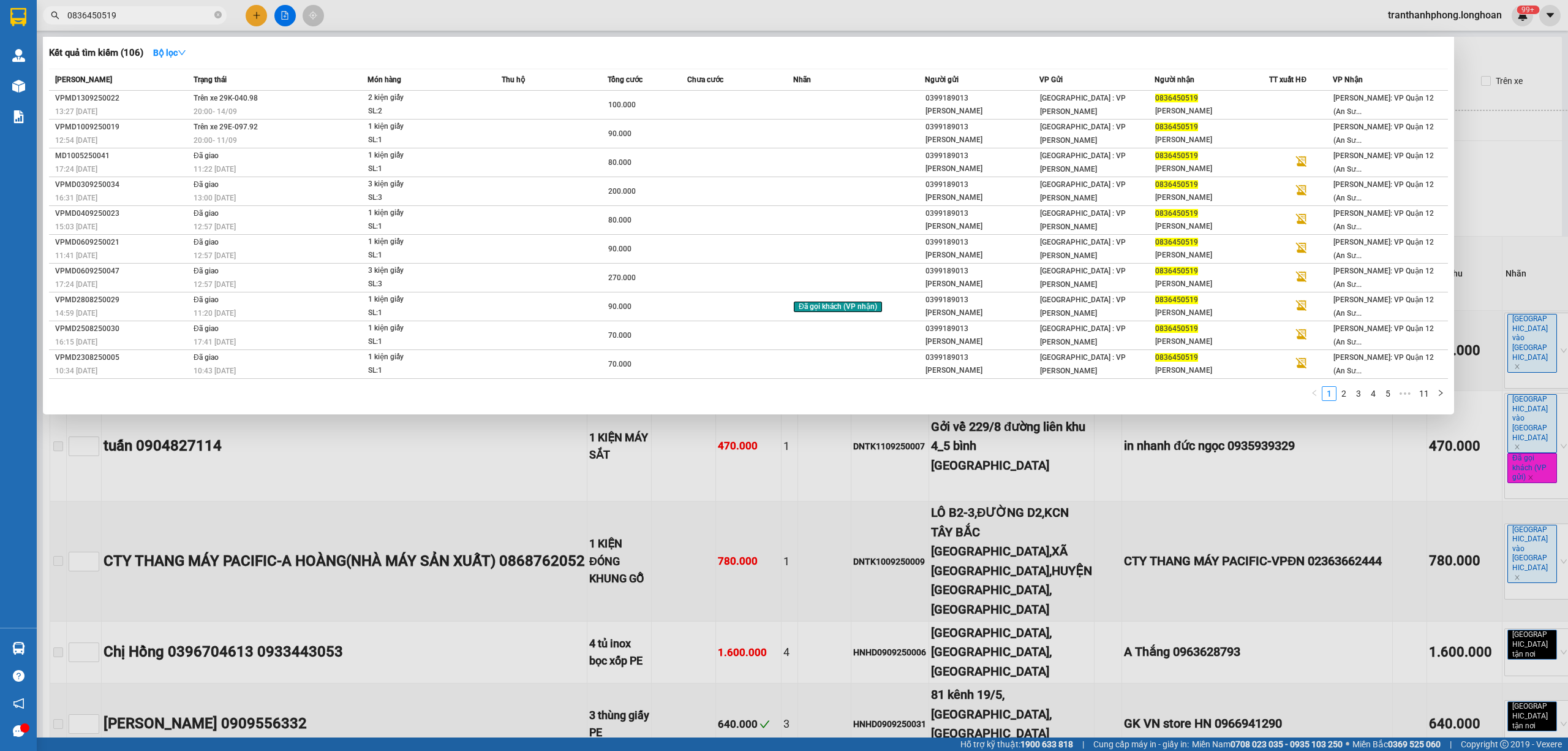
click at [357, 553] on div at bounding box center [784, 375] width 1568 height 751
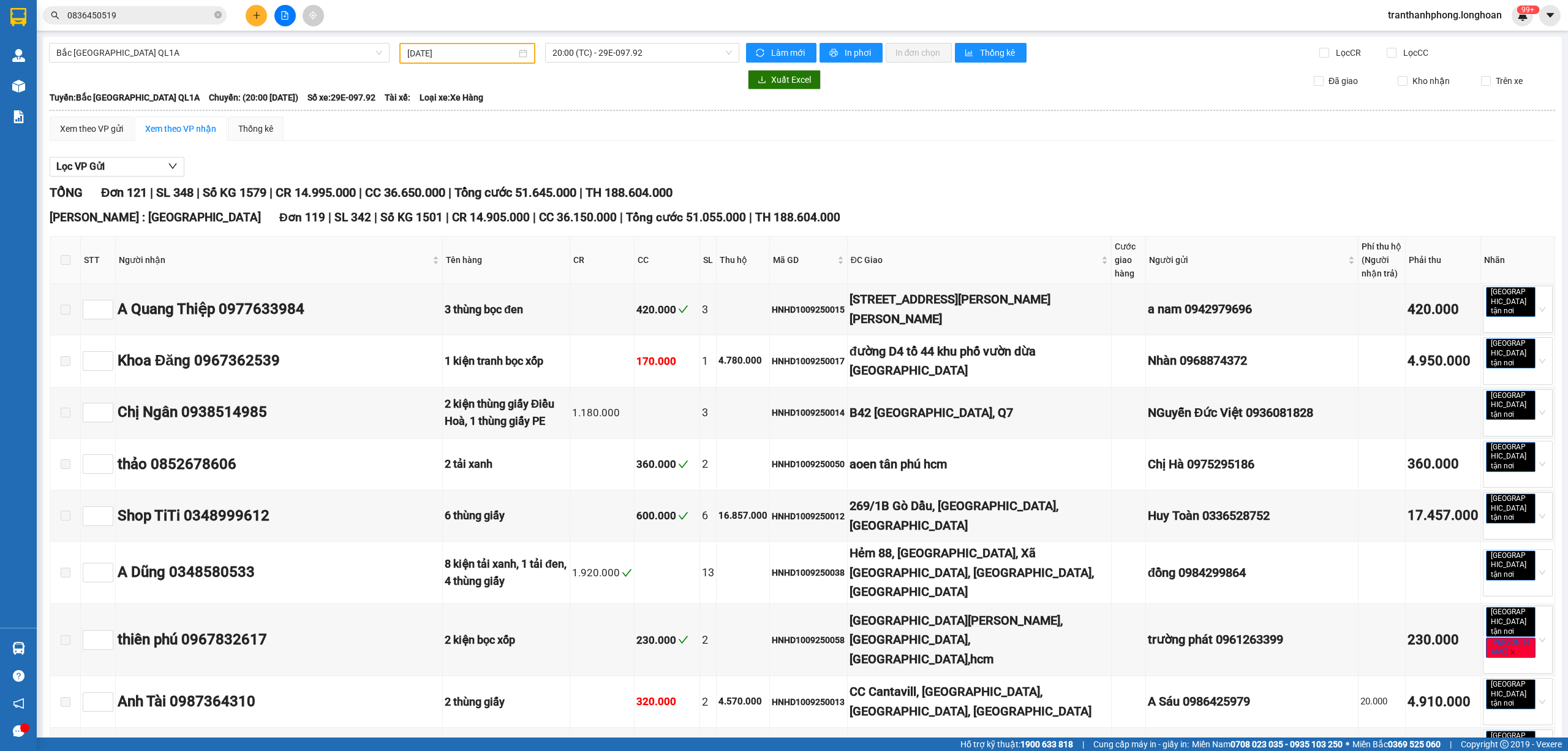
scroll to position [5299, 0]
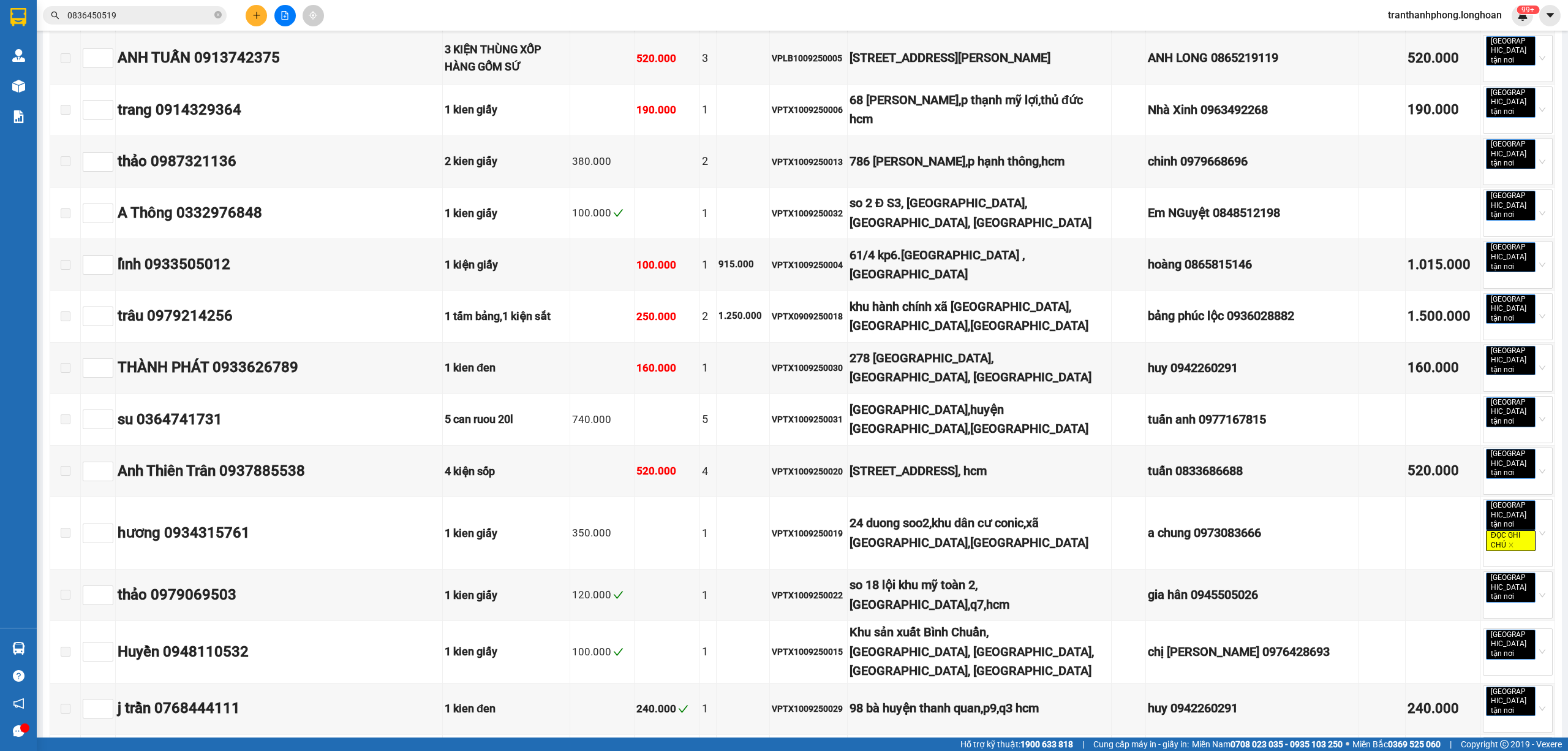
checkbox input "true"
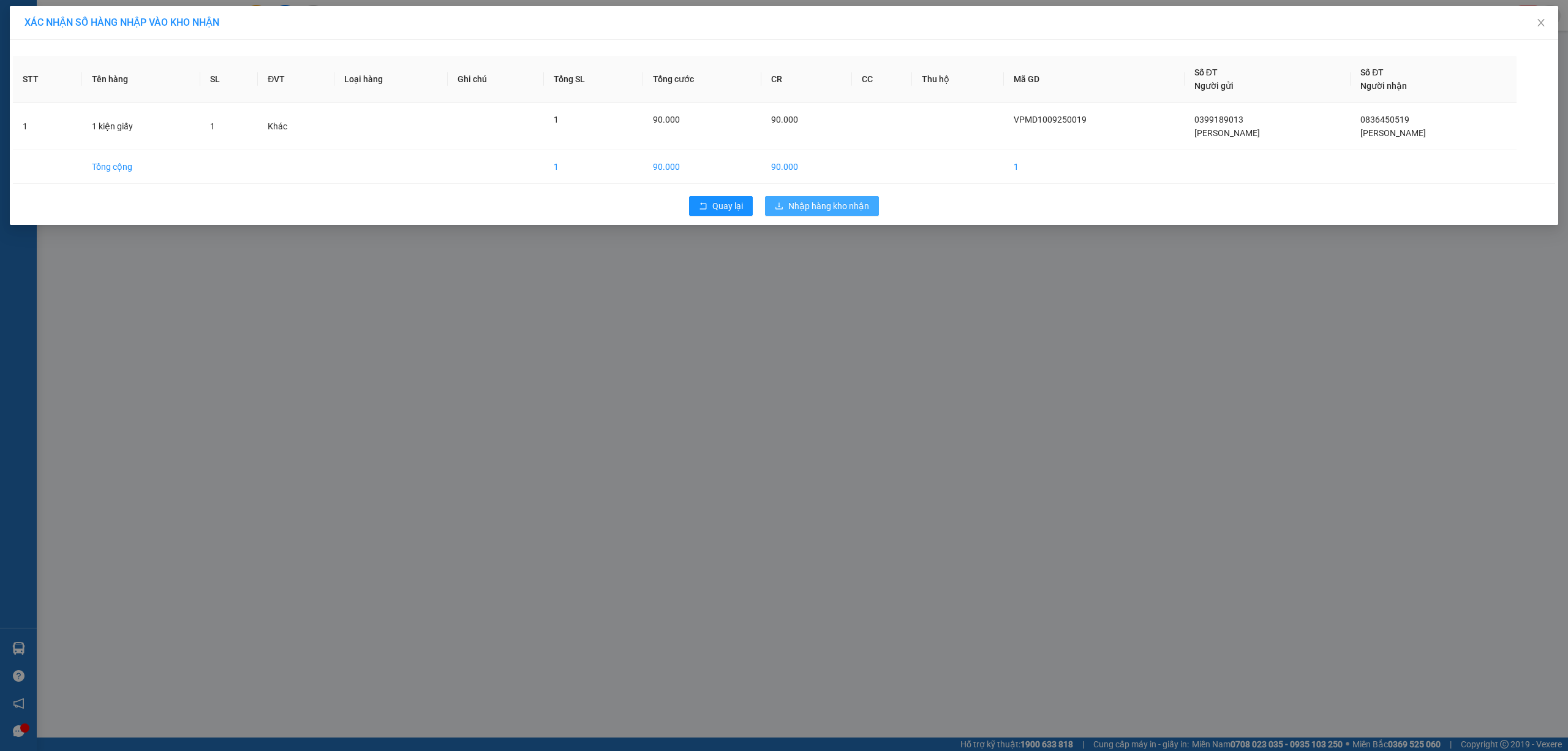
click at [821, 216] on button "Nhập hàng kho nhận" at bounding box center [821, 206] width 114 height 19
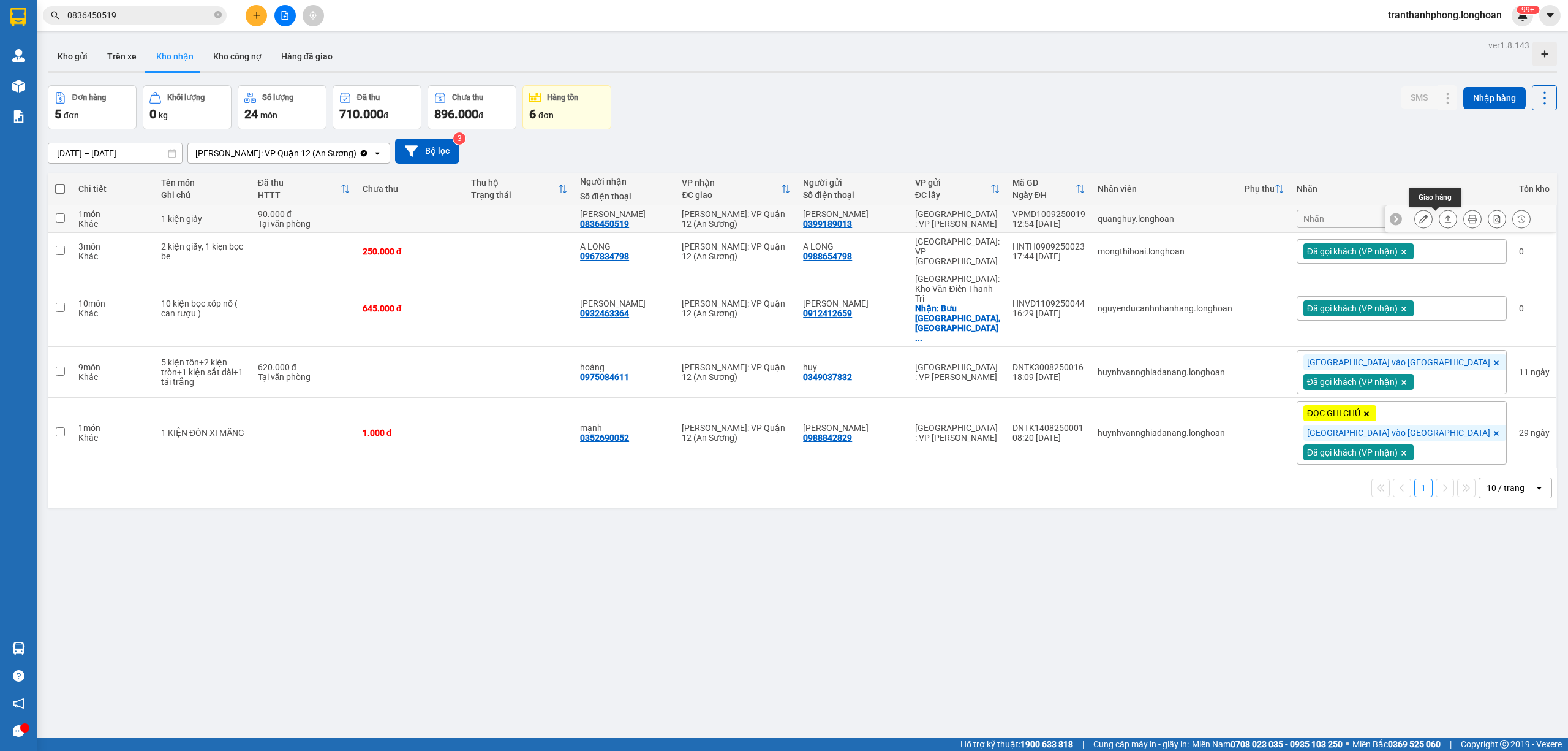
click at [1442, 219] on button at bounding box center [1448, 219] width 18 height 21
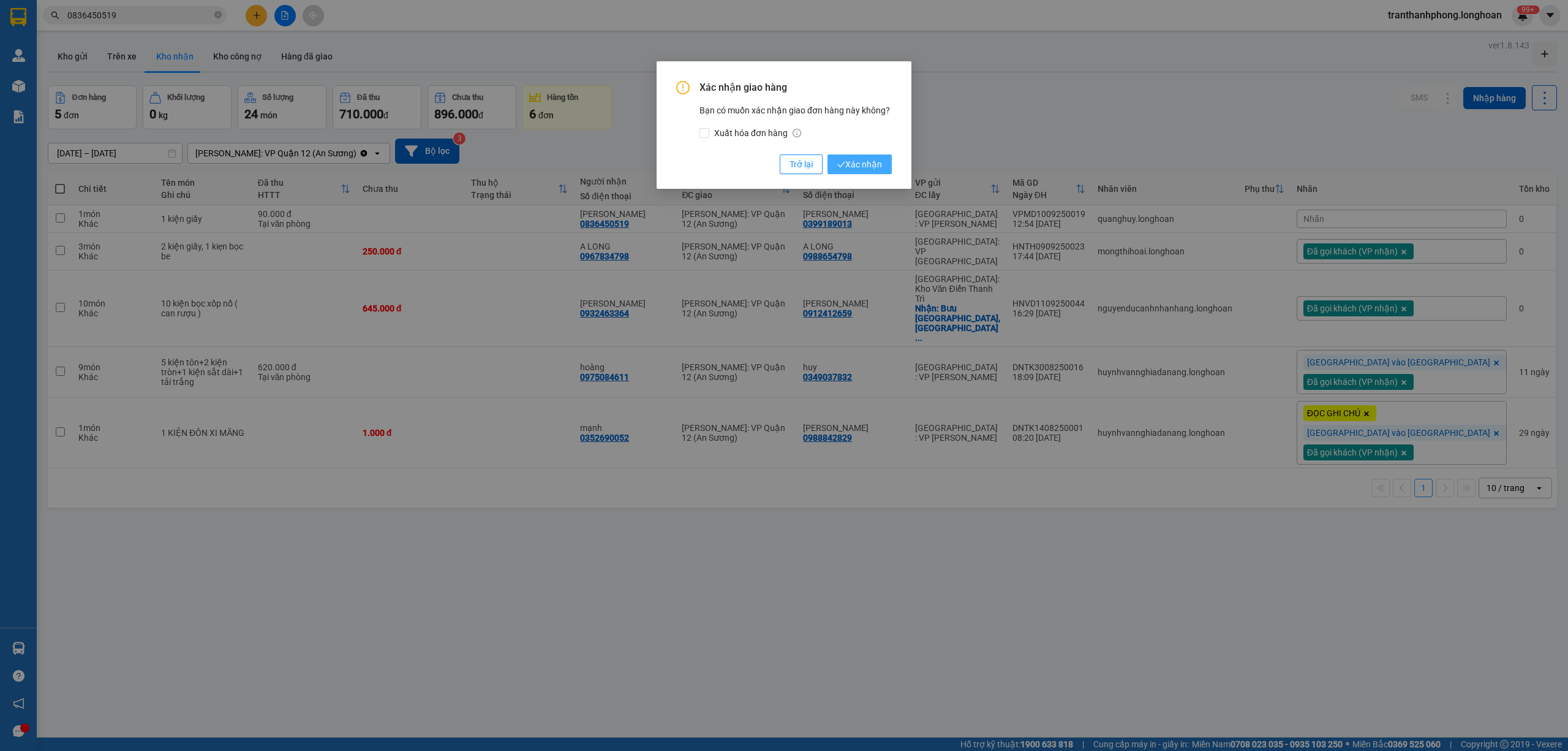
click at [884, 167] on button "Xác nhận" at bounding box center [859, 164] width 64 height 19
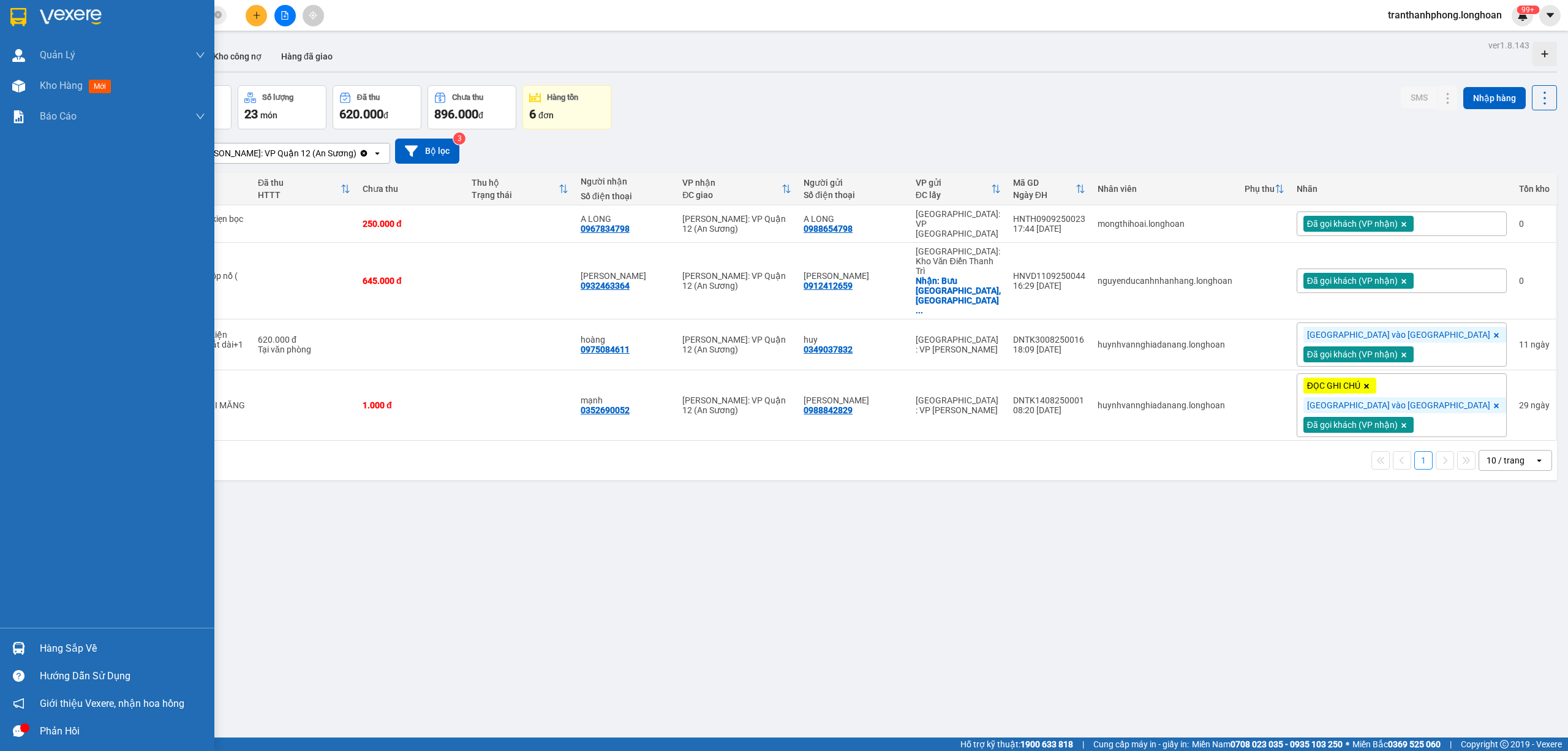
click at [15, 10] on img at bounding box center [18, 18] width 16 height 19
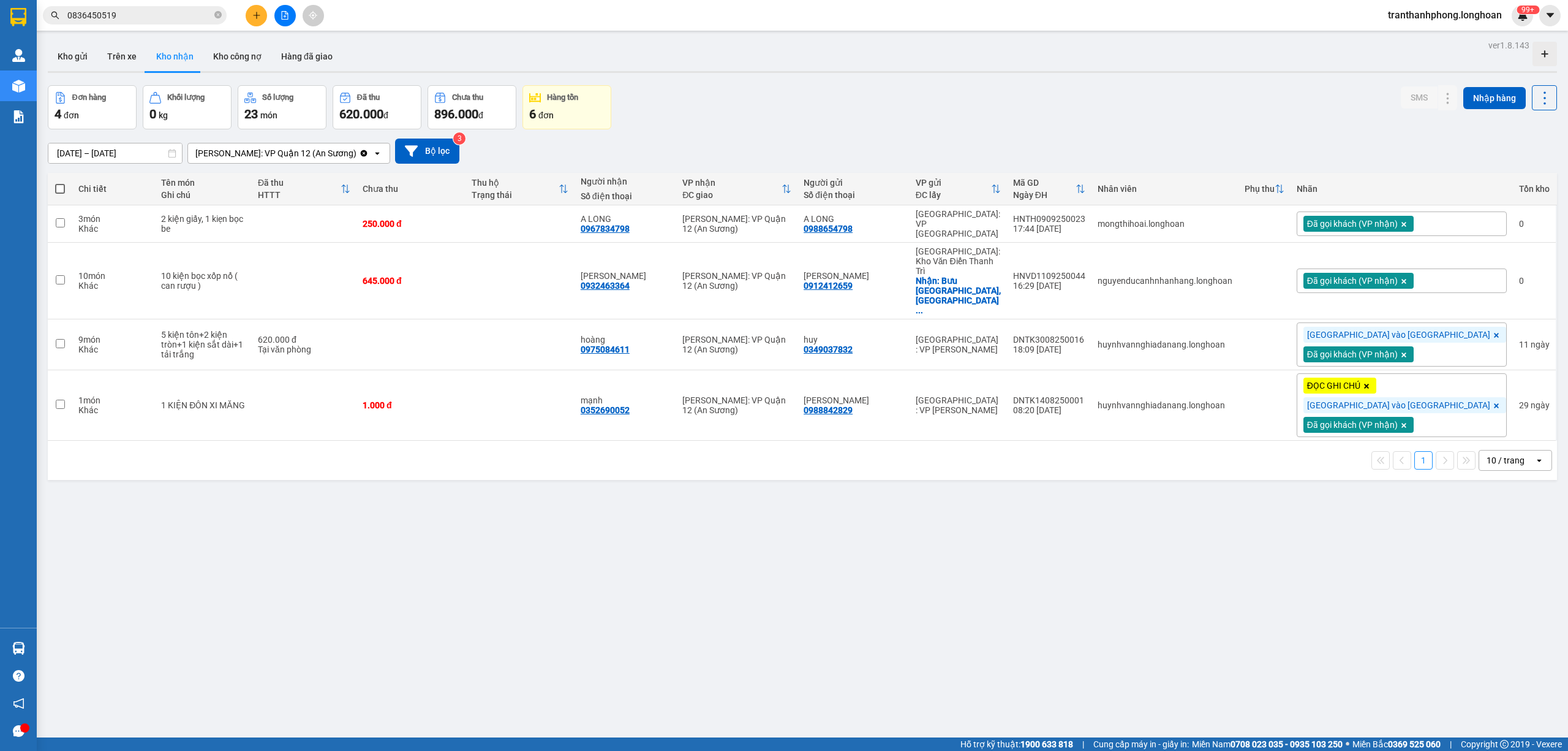
drag, startPoint x: 214, startPoint y: 19, endPoint x: 213, endPoint y: 13, distance: 6.1
click at [212, 19] on span "0836450519" at bounding box center [134, 16] width 184 height 19
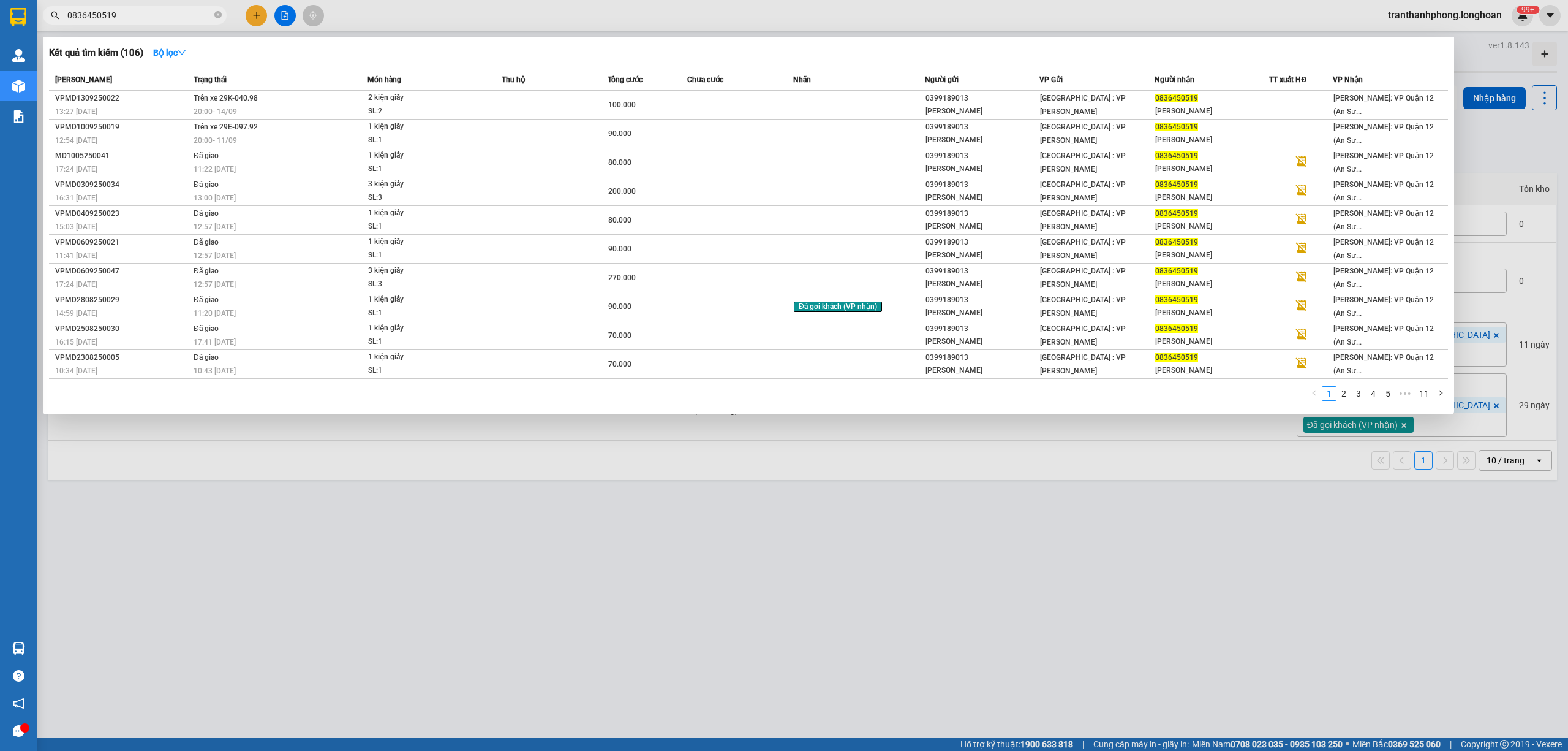
click at [211, 20] on input "0836450519" at bounding box center [140, 15] width 144 height 14
click at [218, 14] on icon "close-circle" at bounding box center [218, 15] width 7 height 7
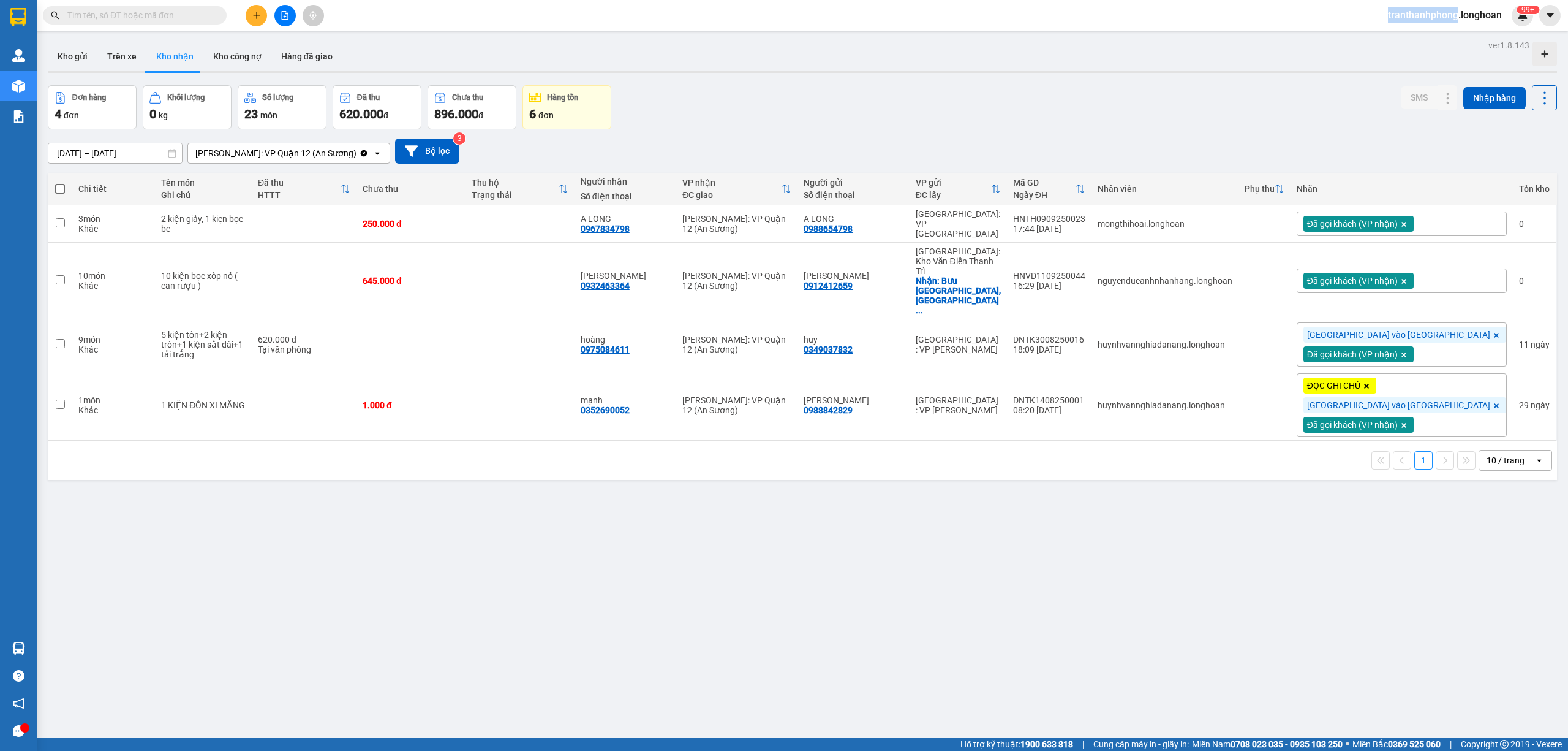
drag, startPoint x: 218, startPoint y: 14, endPoint x: 104, endPoint y: 37, distance: 116.3
click at [218, 14] on span at bounding box center [218, 15] width 7 height 14
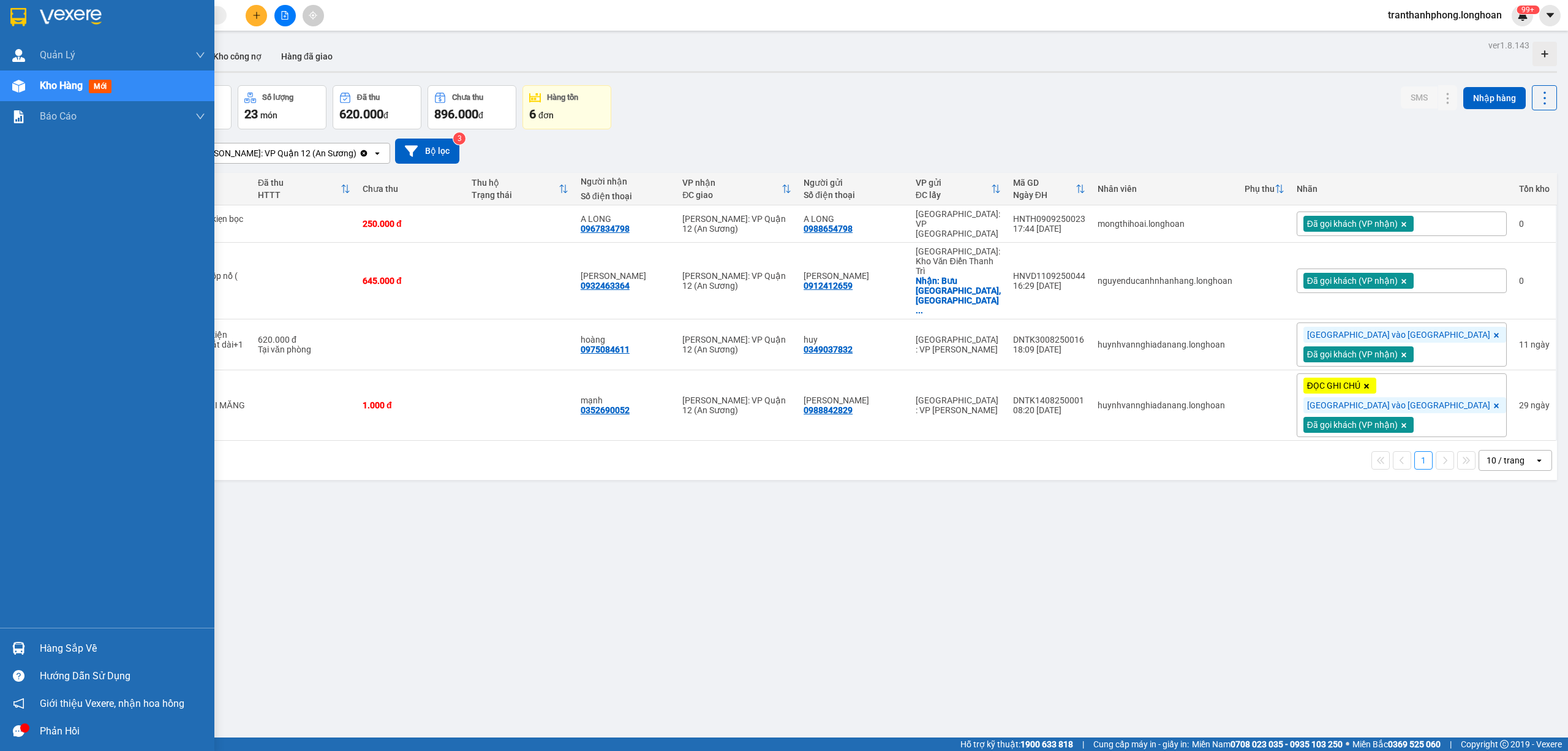
click at [8, 20] on div at bounding box center [19, 17] width 21 height 21
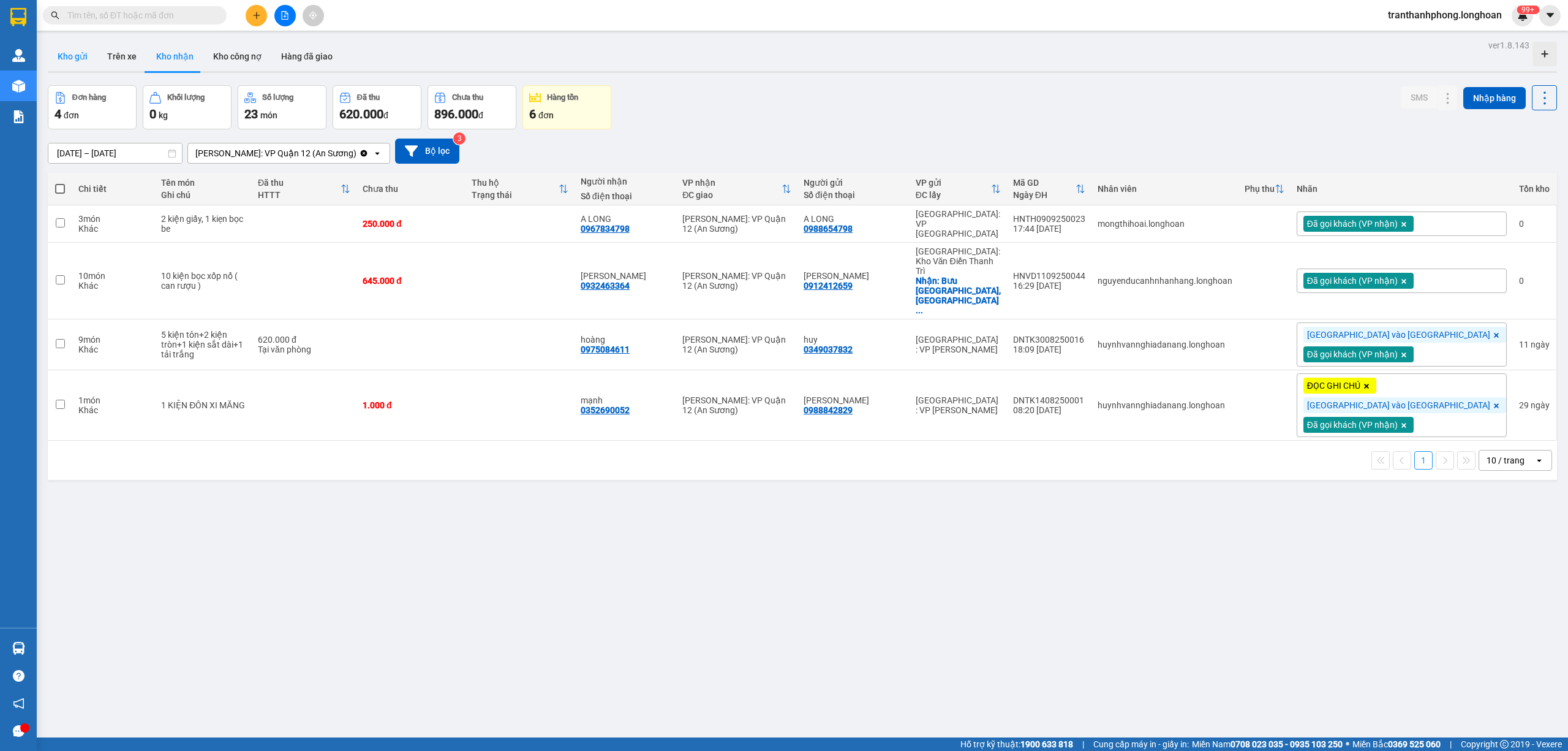
click at [92, 61] on button "Kho gửi" at bounding box center [73, 56] width 50 height 30
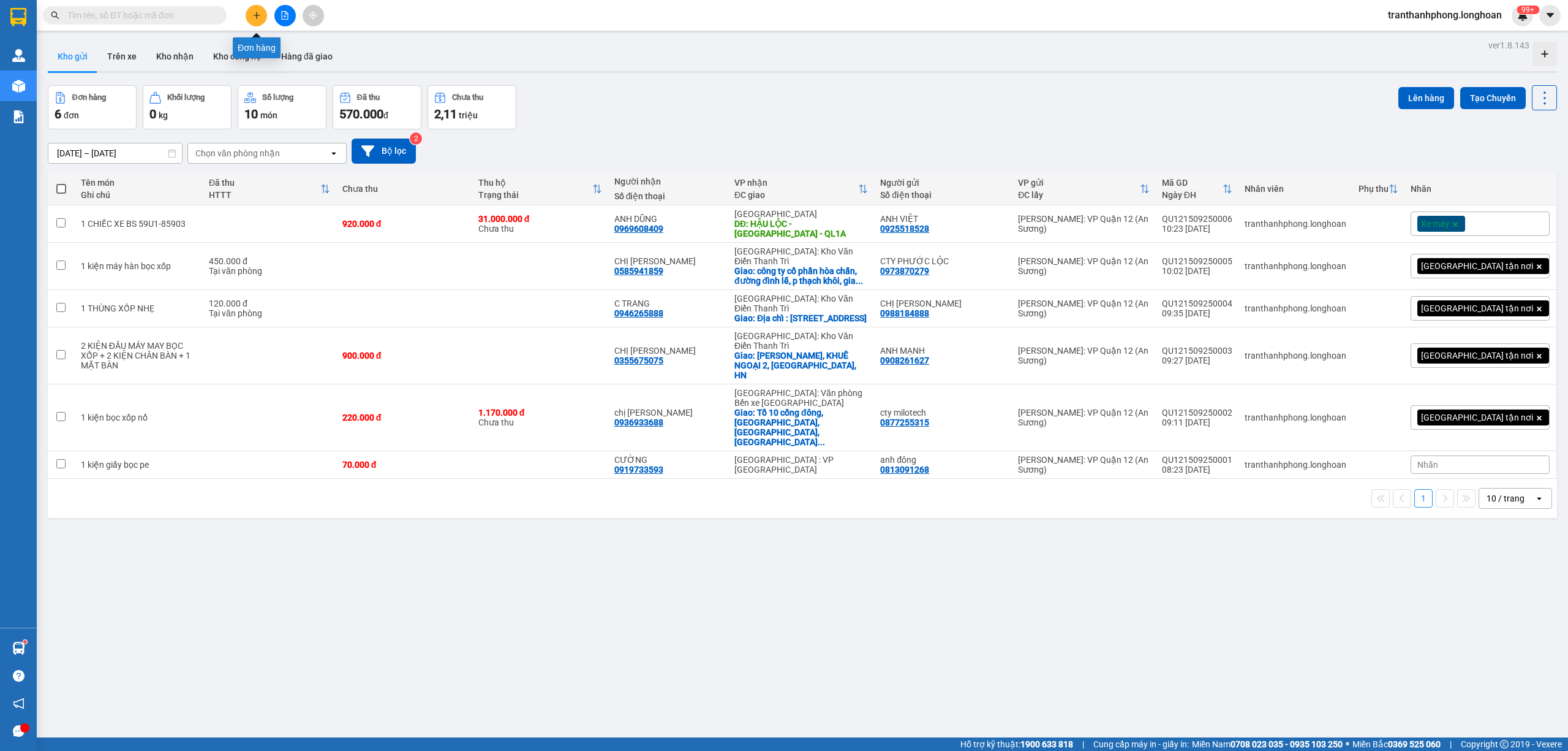
click at [254, 18] on icon "plus" at bounding box center [256, 15] width 8 height 8
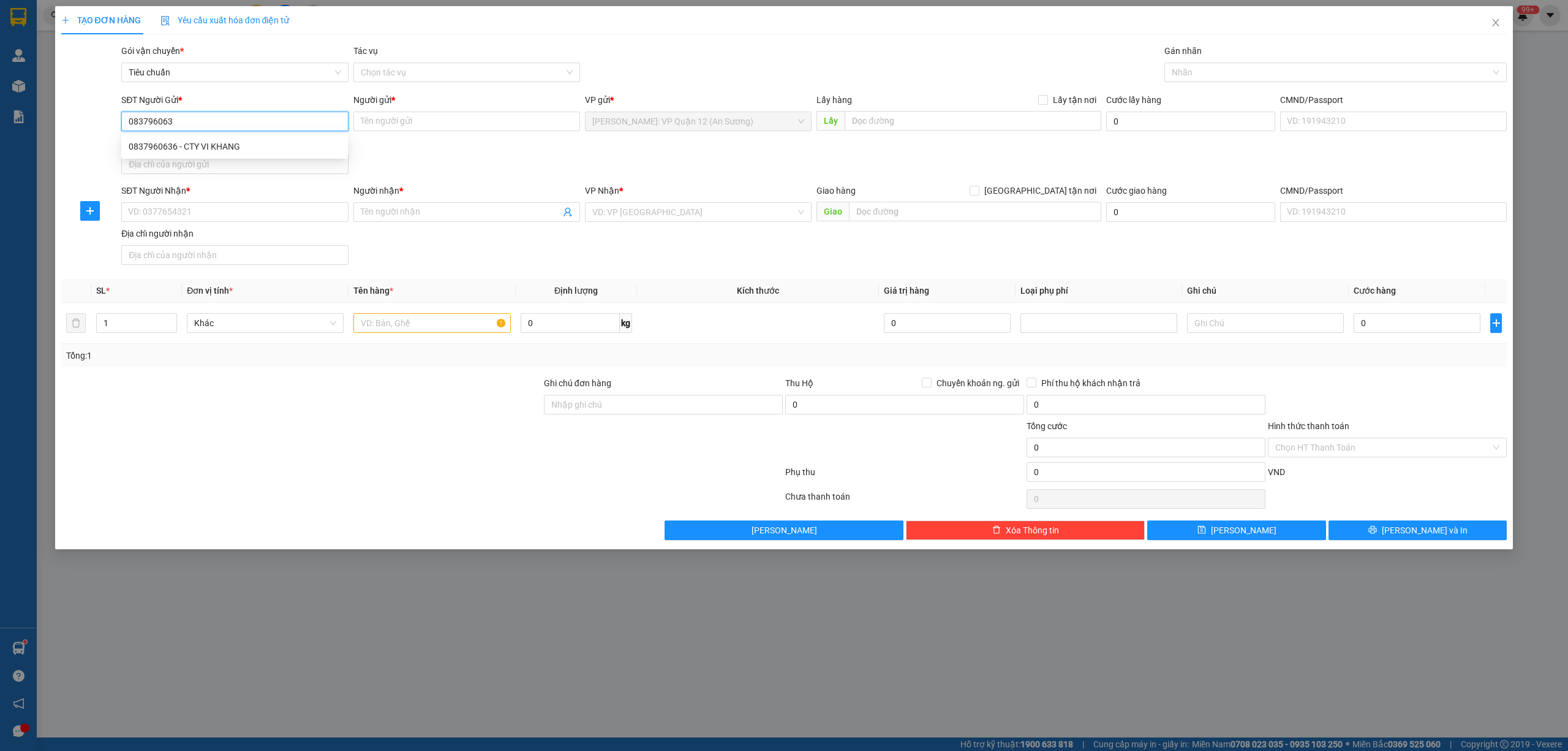
type input "0837960636"
click at [175, 141] on div "0837960636 - CTY VI KHANG" at bounding box center [234, 146] width 212 height 14
type input "CTY VI KHANG"
type input "0837960636"
click at [226, 214] on input "SĐT Người Nhận *" at bounding box center [234, 211] width 227 height 19
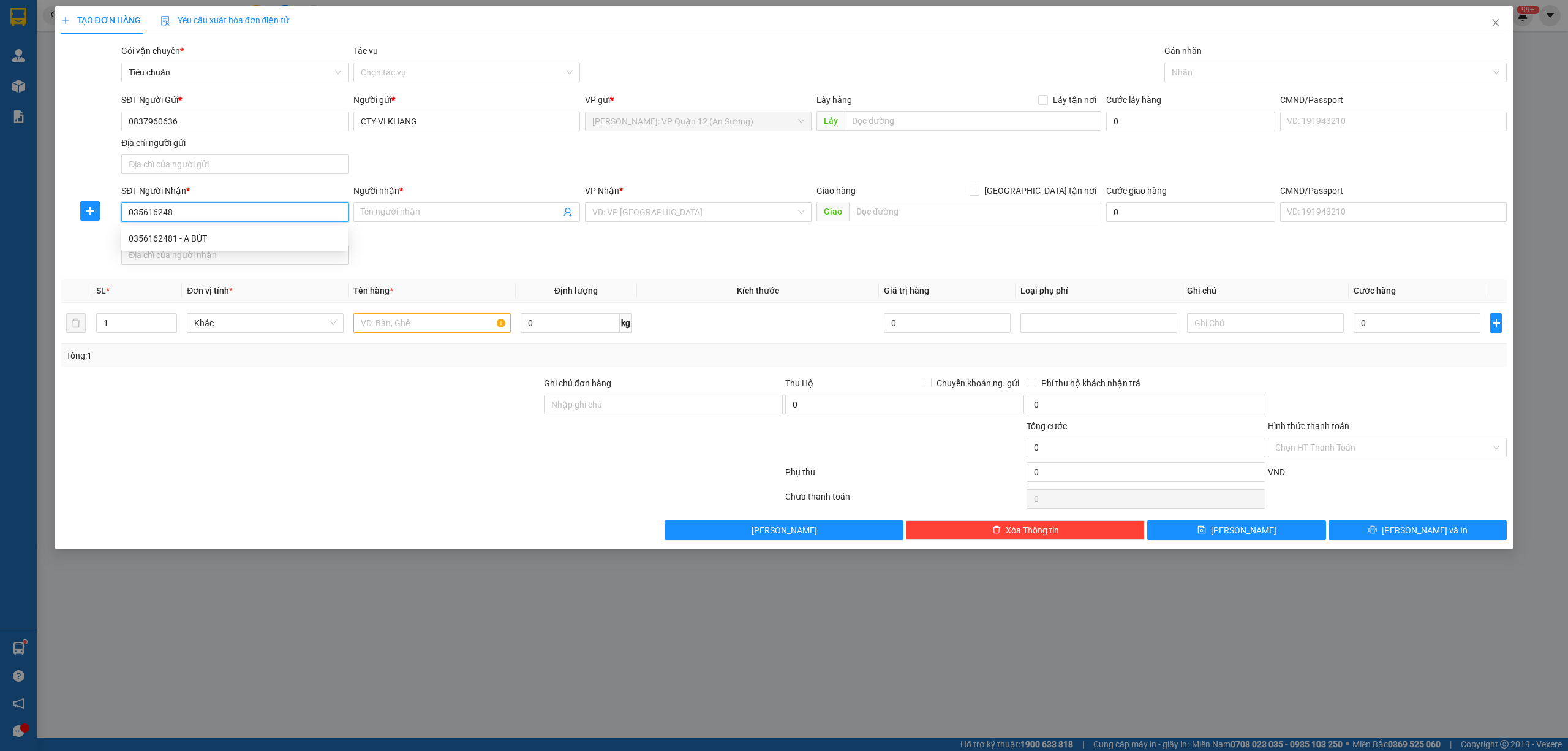
type input "0356162481"
click at [227, 240] on div "0356162481 - A BÚT" at bounding box center [234, 238] width 212 height 14
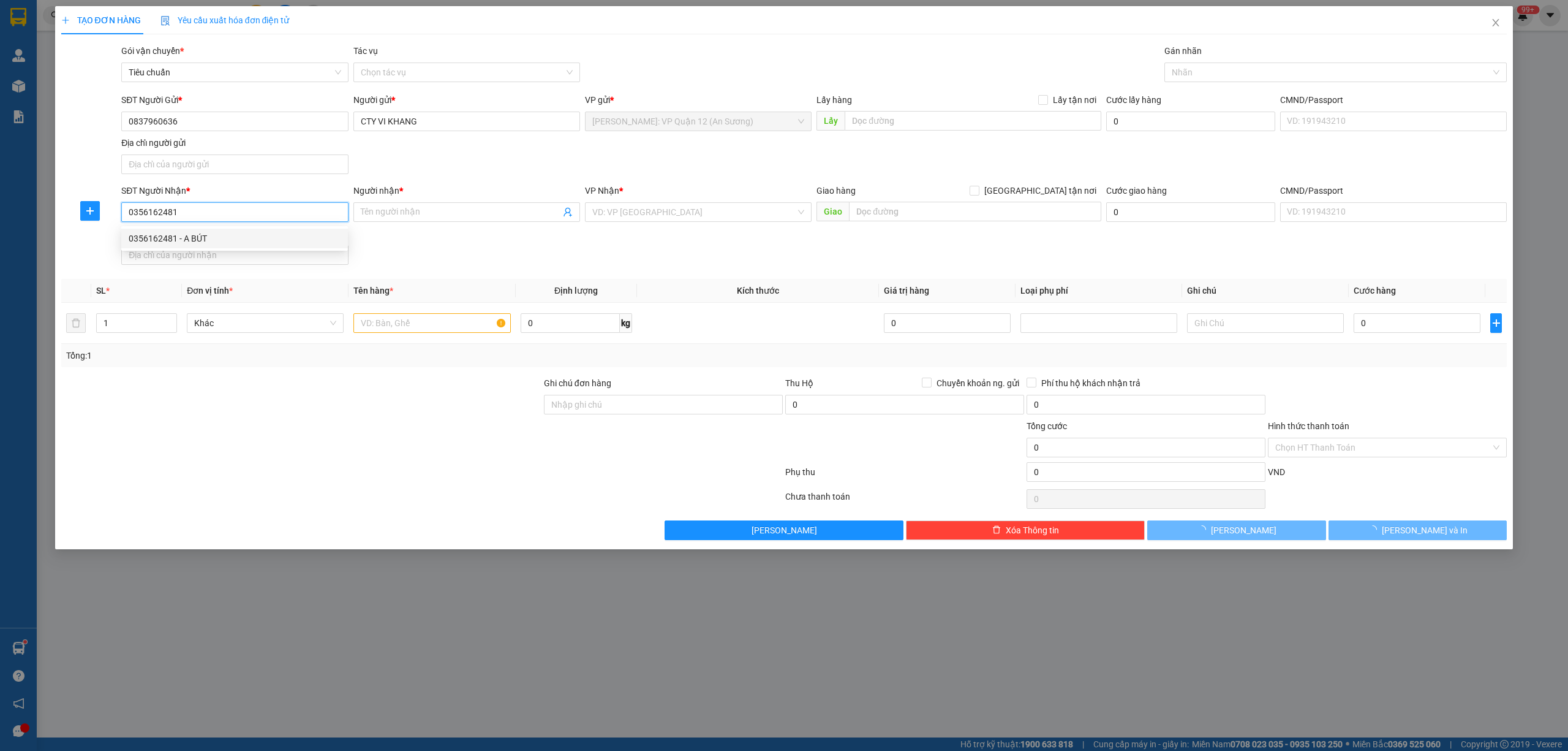
type input "A BÚT"
checkbox input "true"
type input "286 PHẠM HÙNG , HÒA PHƯỚC , HÒA VANG , ĐÀ NẴNG"
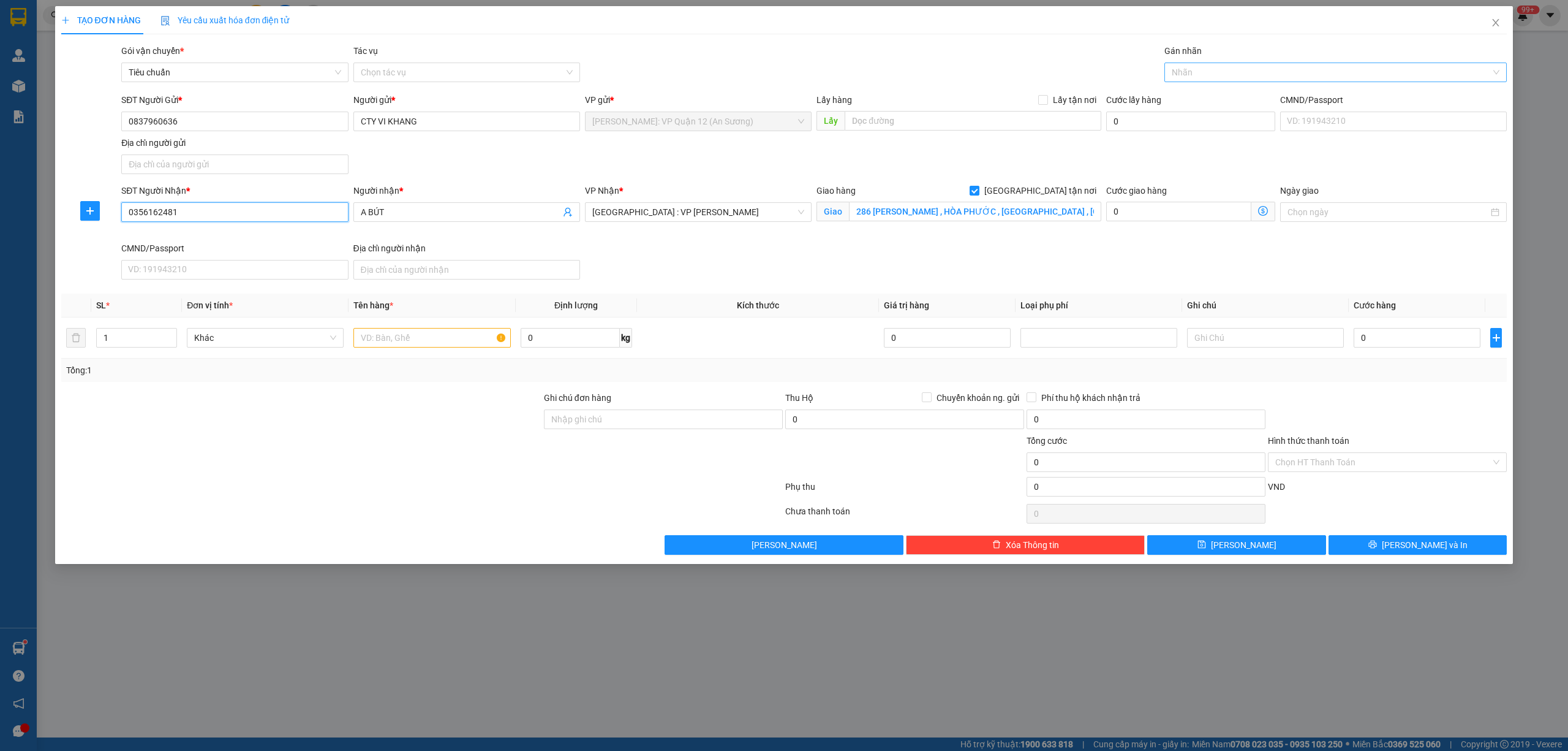
click at [1213, 69] on div at bounding box center [1329, 72] width 325 height 15
type input "0356162481"
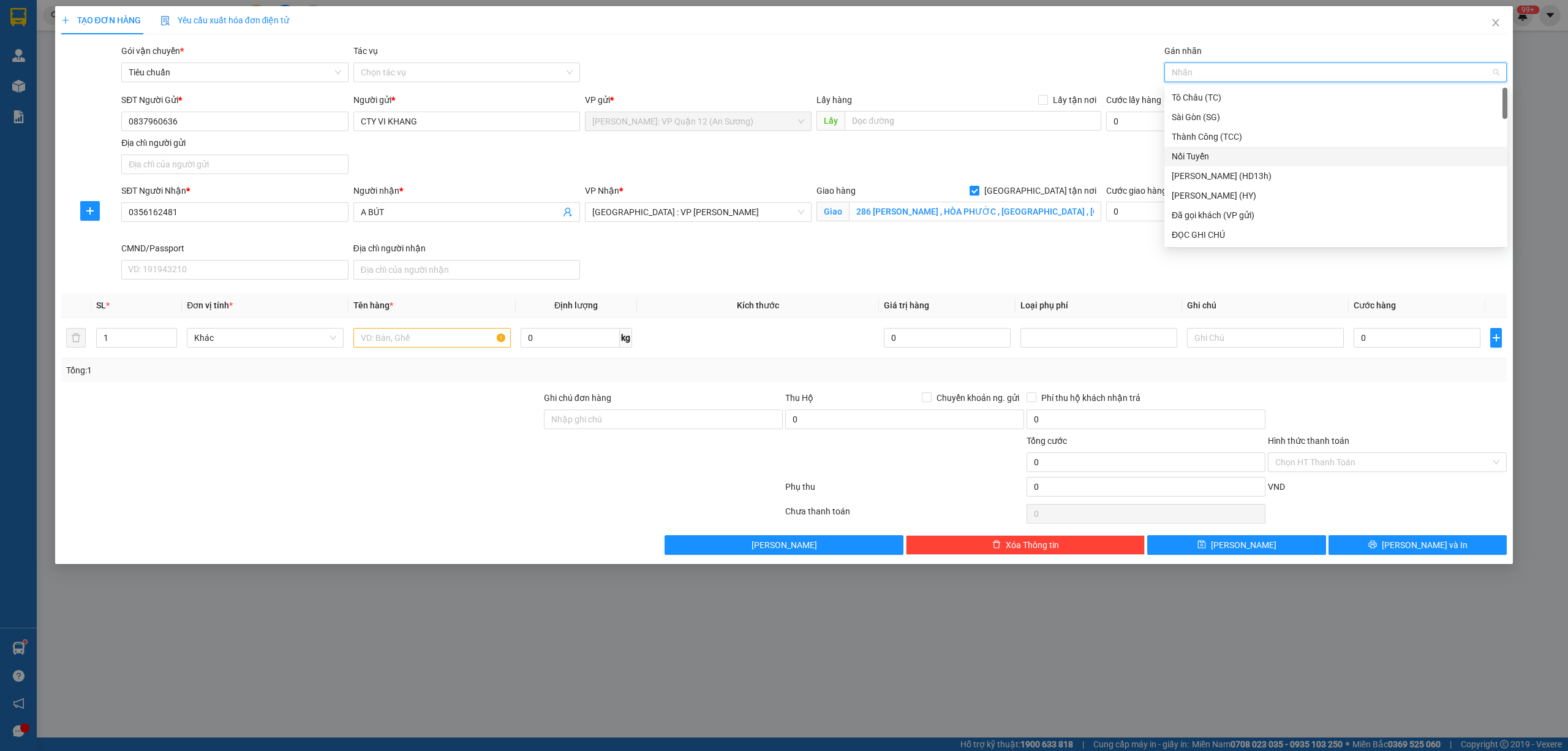
type input "G"
drag, startPoint x: 1196, startPoint y: 232, endPoint x: 1145, endPoint y: 248, distance: 53.5
click at [1196, 232] on div "[GEOGRAPHIC_DATA] tận nơi" at bounding box center [1336, 234] width 329 height 14
drag, startPoint x: 162, startPoint y: 337, endPoint x: 182, endPoint y: 340, distance: 20.2
click at [169, 338] on div "1" at bounding box center [136, 337] width 81 height 19
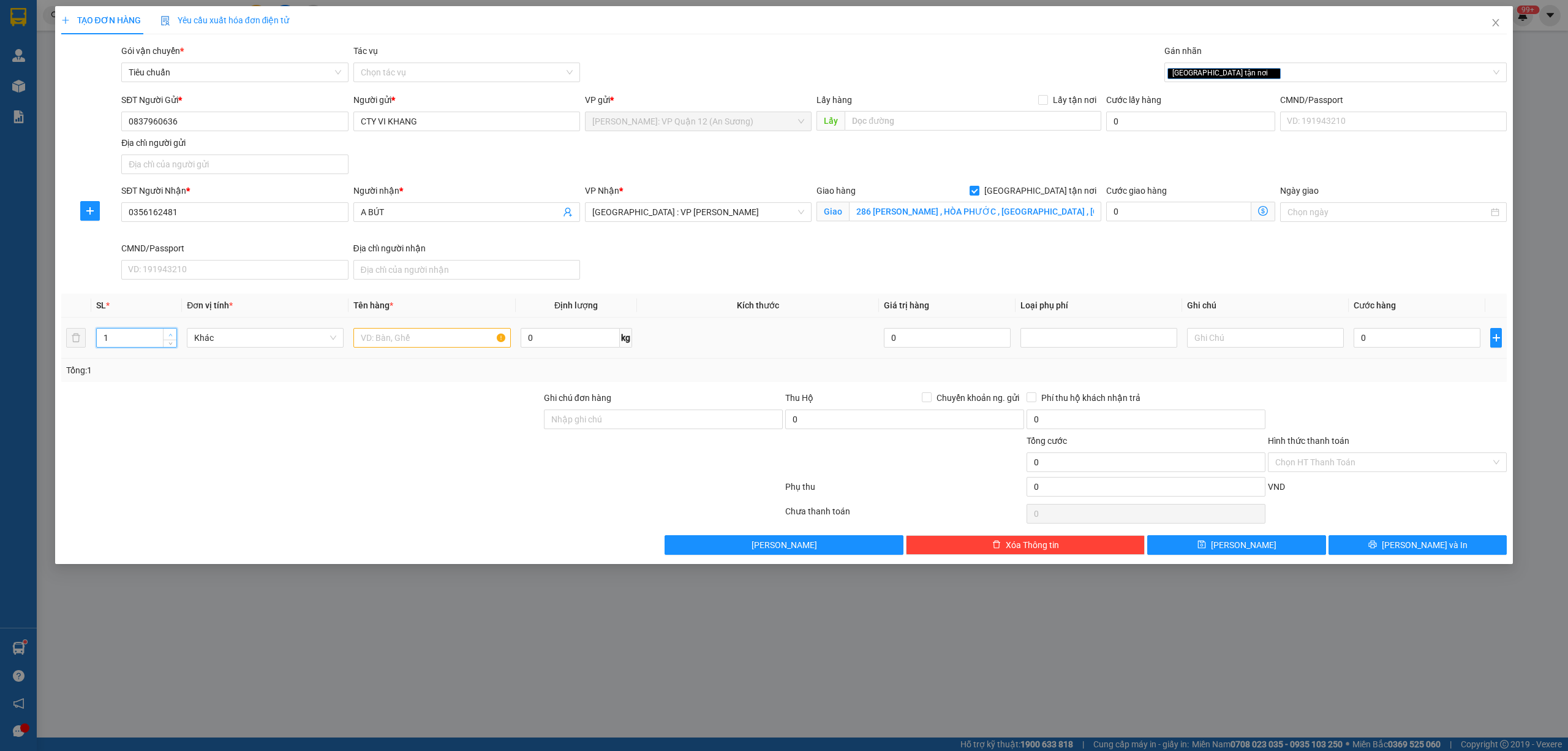
type input "2"
click at [164, 331] on span "Increase Value" at bounding box center [169, 334] width 14 height 11
click at [421, 336] on input "text" at bounding box center [431, 337] width 156 height 19
type input "2 KIỆN GIẤY DẸP ( KHUNG SẮT )"
click at [1361, 342] on input "0" at bounding box center [1416, 337] width 127 height 19
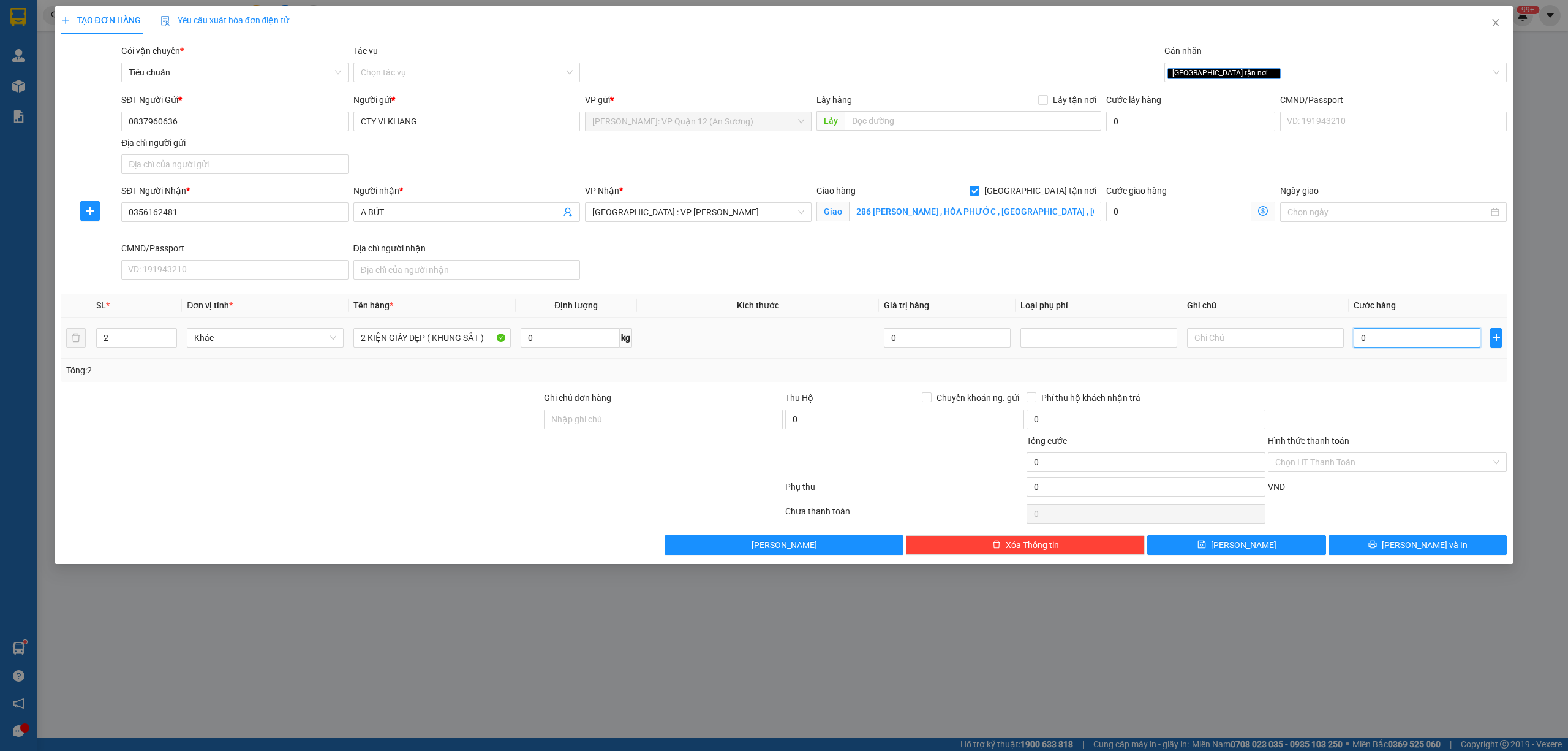
type input "6"
type input "60"
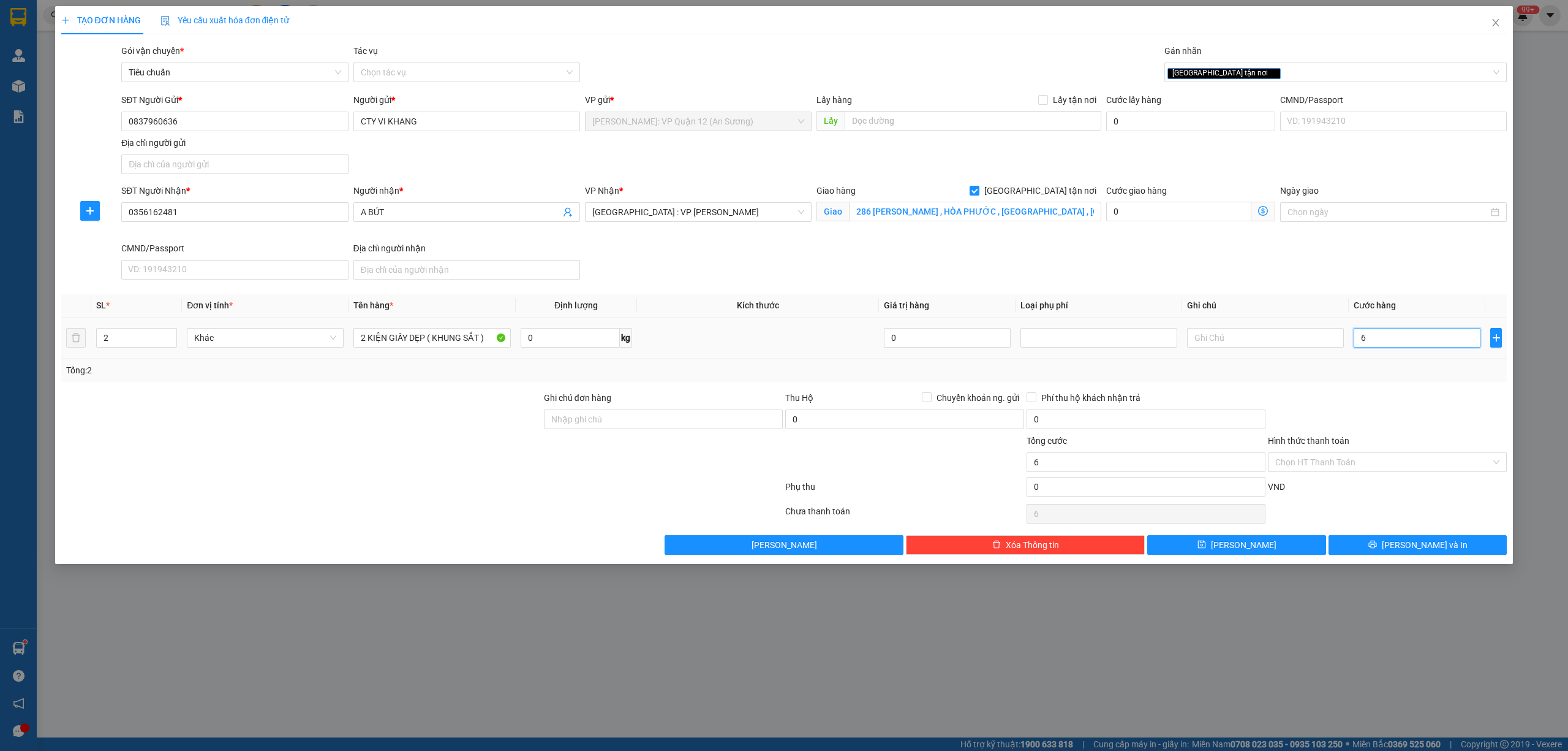
type input "60"
type input "600"
type input "600.000"
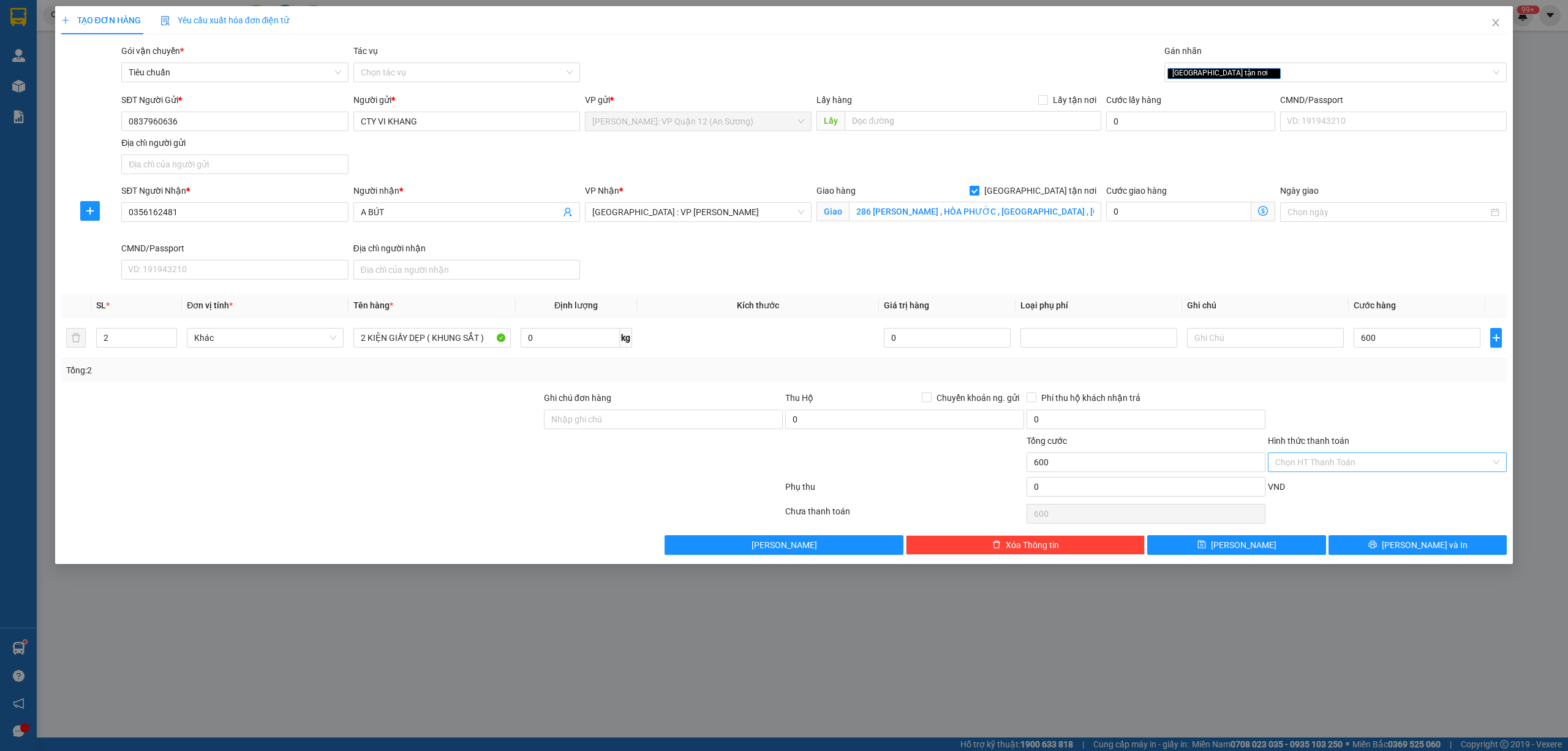
type input "600.000"
click at [1375, 456] on input "Hình thức thanh toán" at bounding box center [1383, 462] width 216 height 19
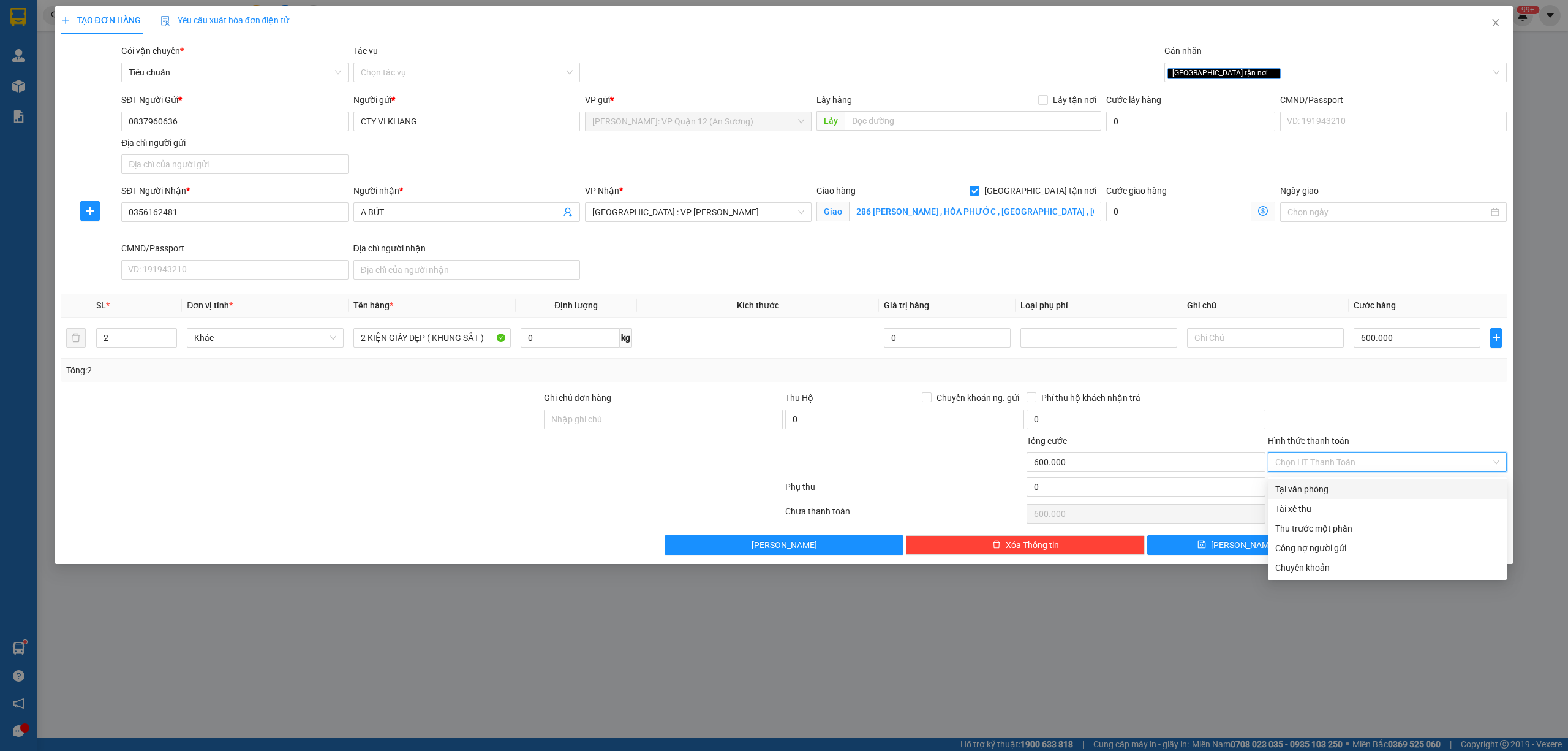
click at [1355, 486] on div "Tại văn phòng" at bounding box center [1388, 489] width 224 height 14
type input "0"
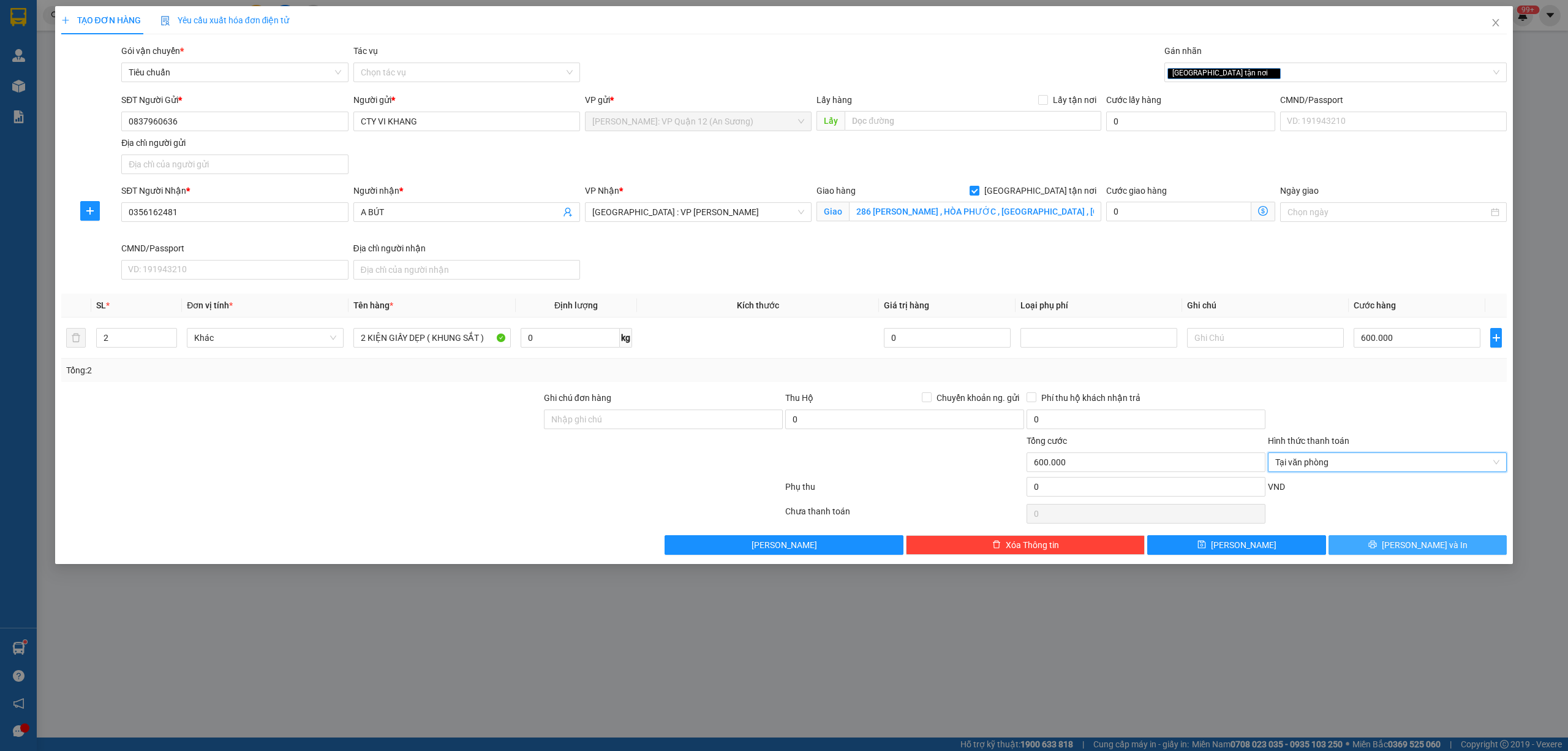
click at [1416, 549] on span "[PERSON_NAME] và In" at bounding box center [1425, 544] width 86 height 14
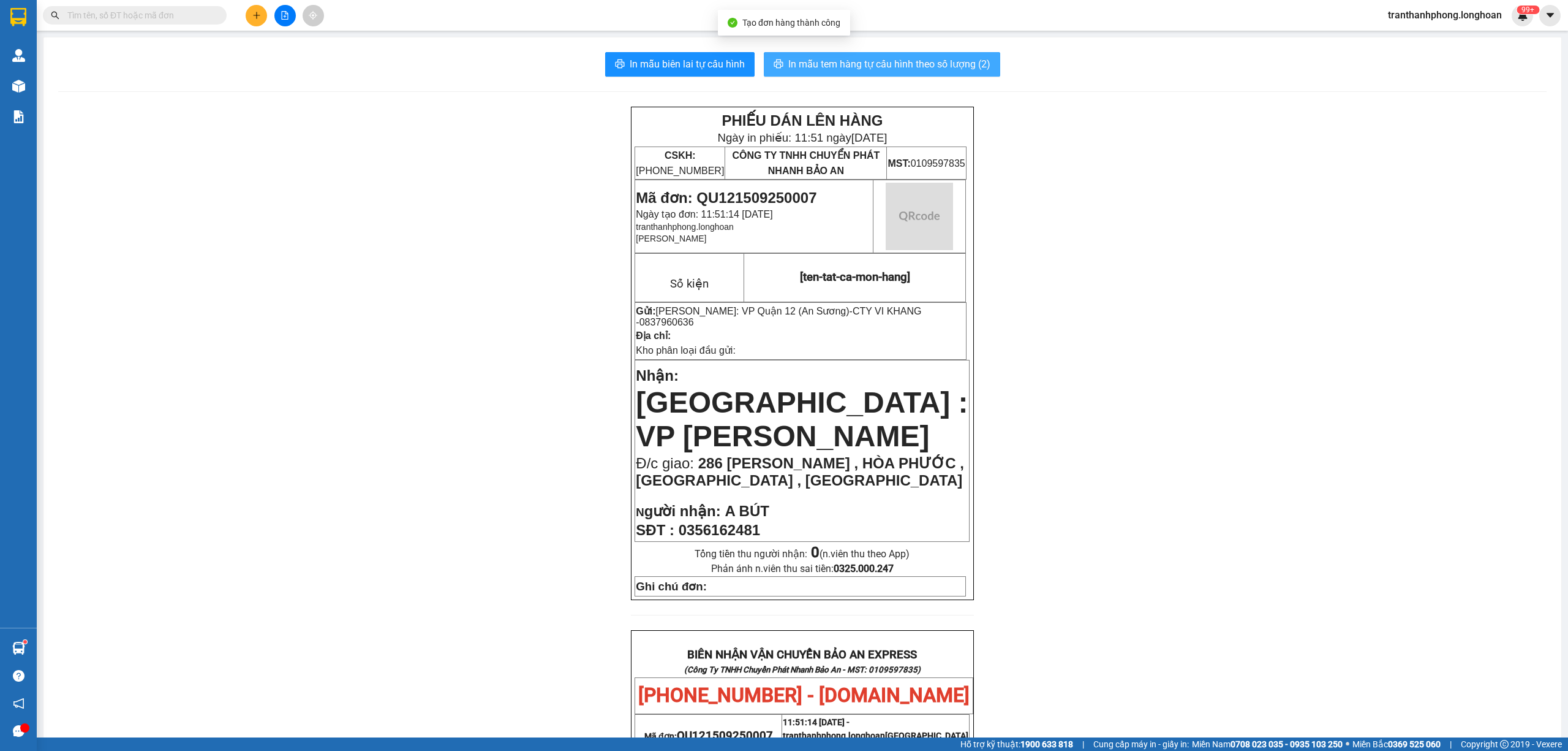
click at [978, 61] on span "In mẫu tem hàng tự cấu hình theo số lượng (2)" at bounding box center [890, 64] width 202 height 16
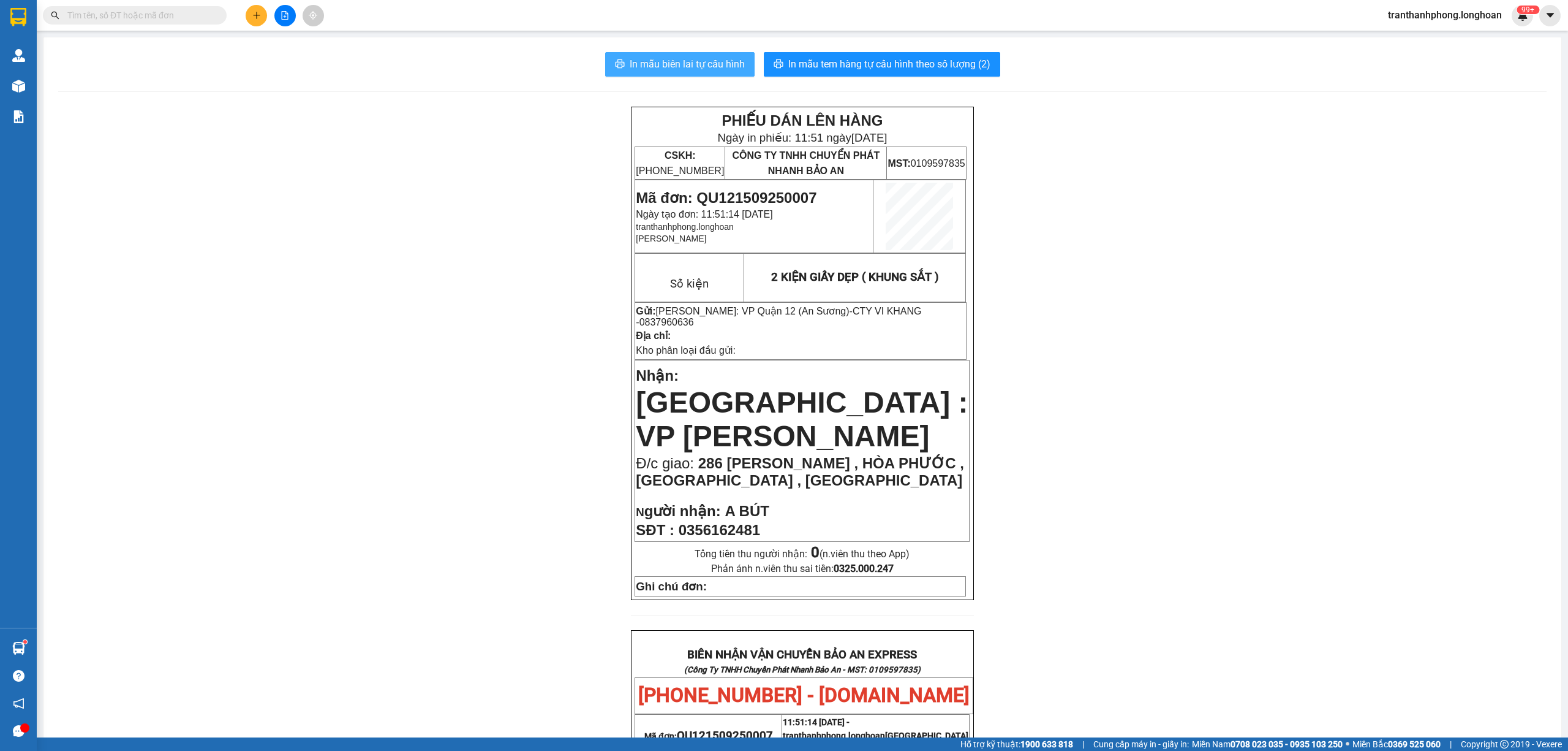
click at [678, 66] on span "In mẫu biên lai tự cấu hình" at bounding box center [687, 64] width 115 height 16
click at [846, 61] on span "In mẫu tem hàng tự cấu hình theo số lượng (2)" at bounding box center [890, 64] width 202 height 16
click at [638, 57] on span "In mẫu biên lai tự cấu hình" at bounding box center [687, 64] width 115 height 16
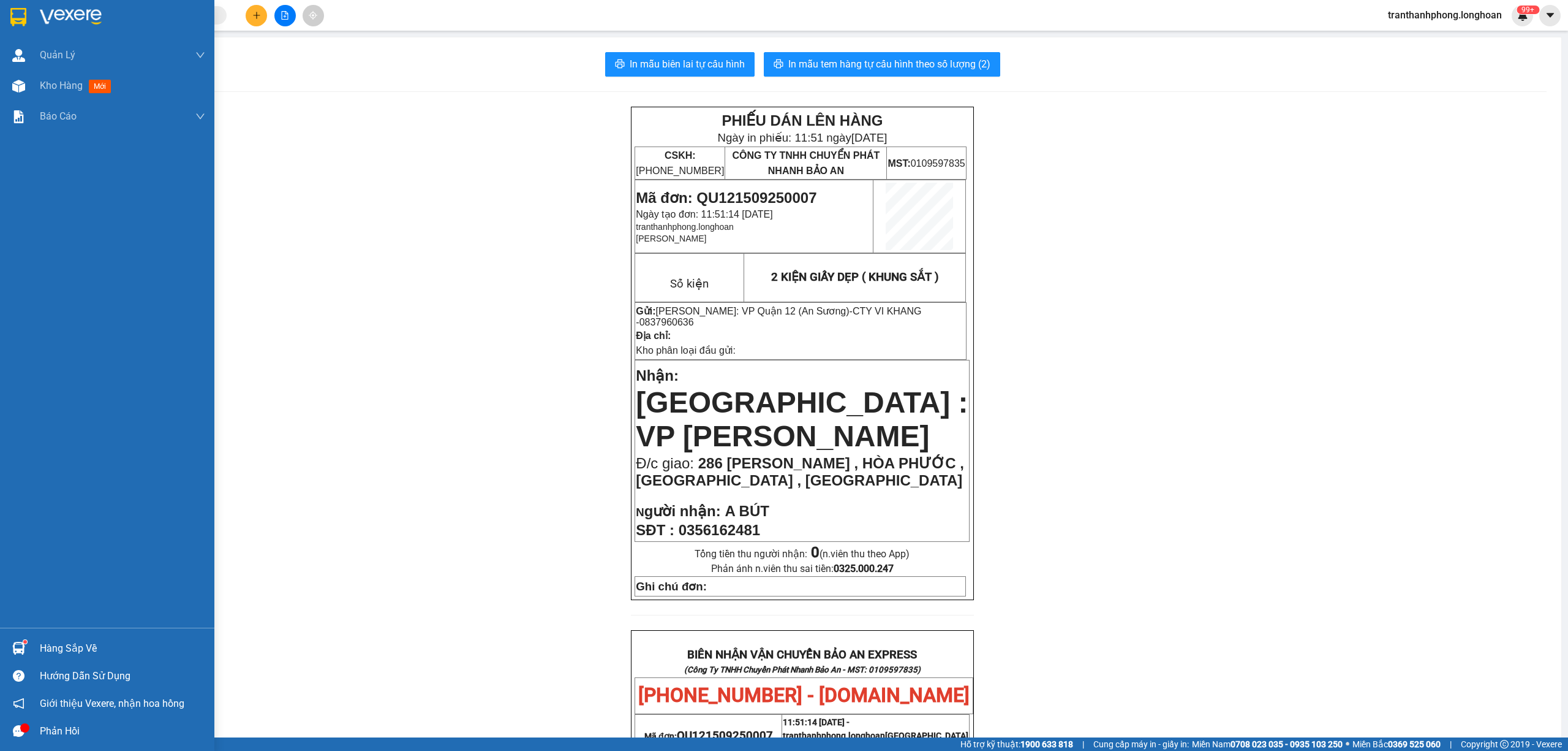
click at [10, 18] on img at bounding box center [18, 18] width 16 height 19
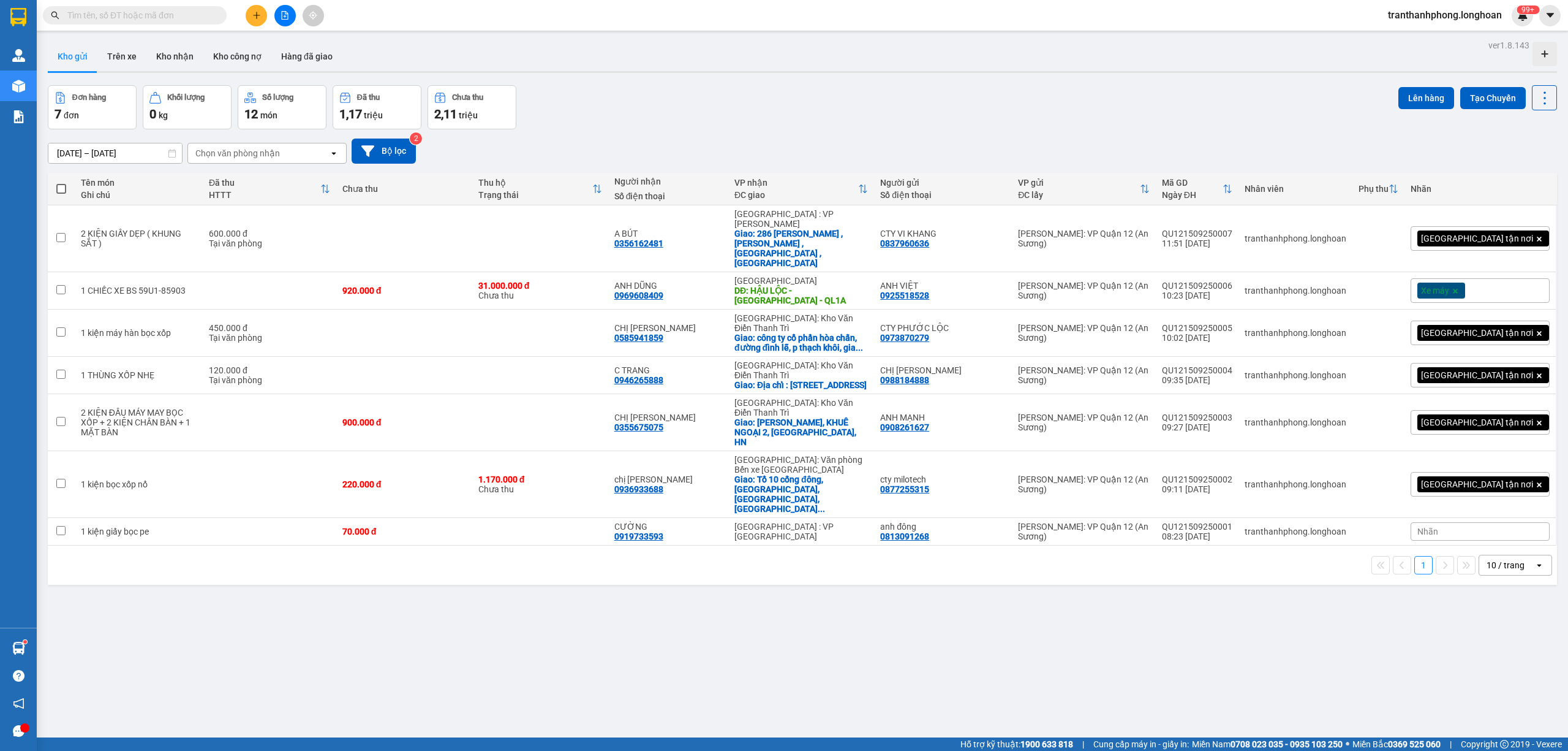
click at [253, 16] on icon "plus" at bounding box center [256, 15] width 8 height 8
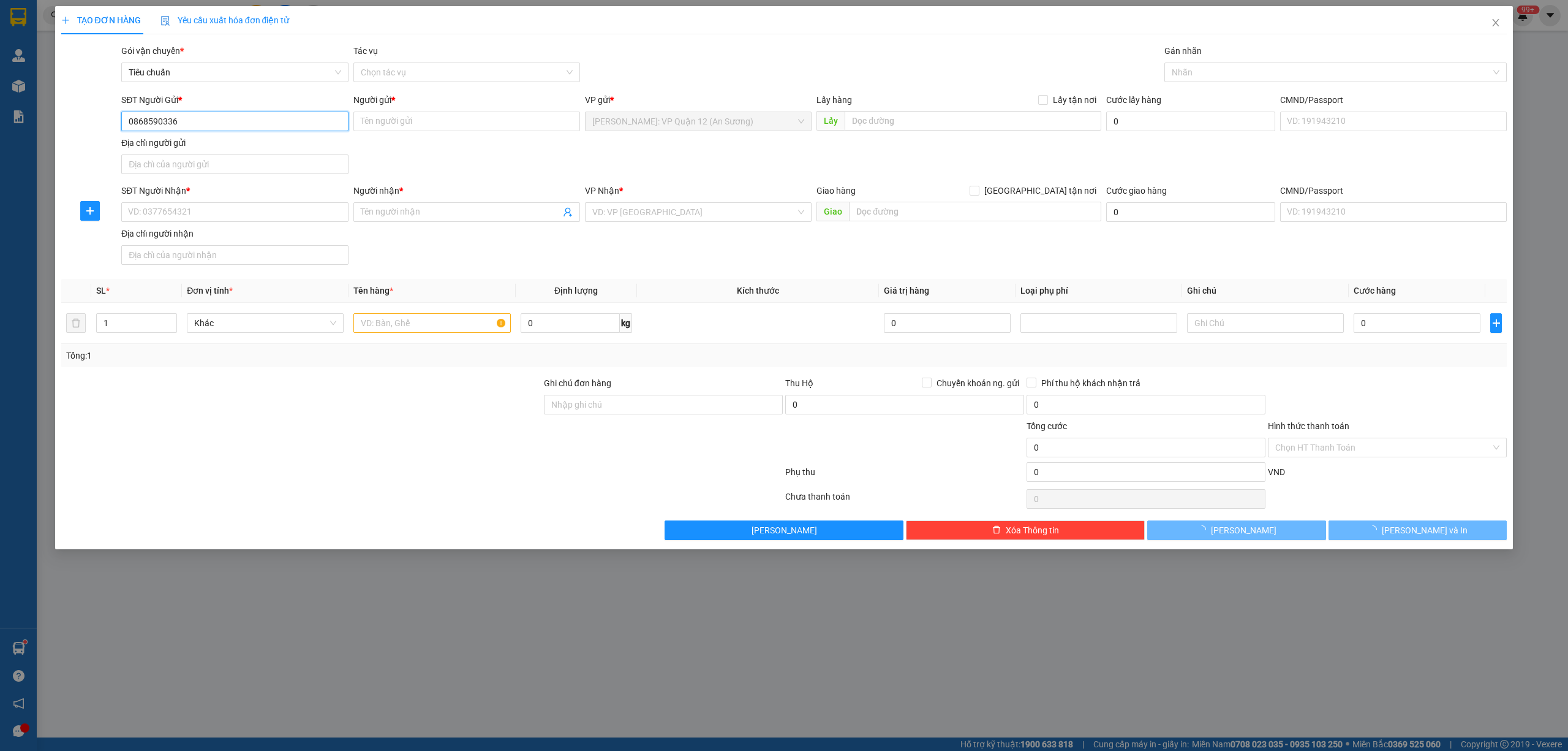
click at [243, 120] on input "0868590336" at bounding box center [234, 120] width 227 height 19
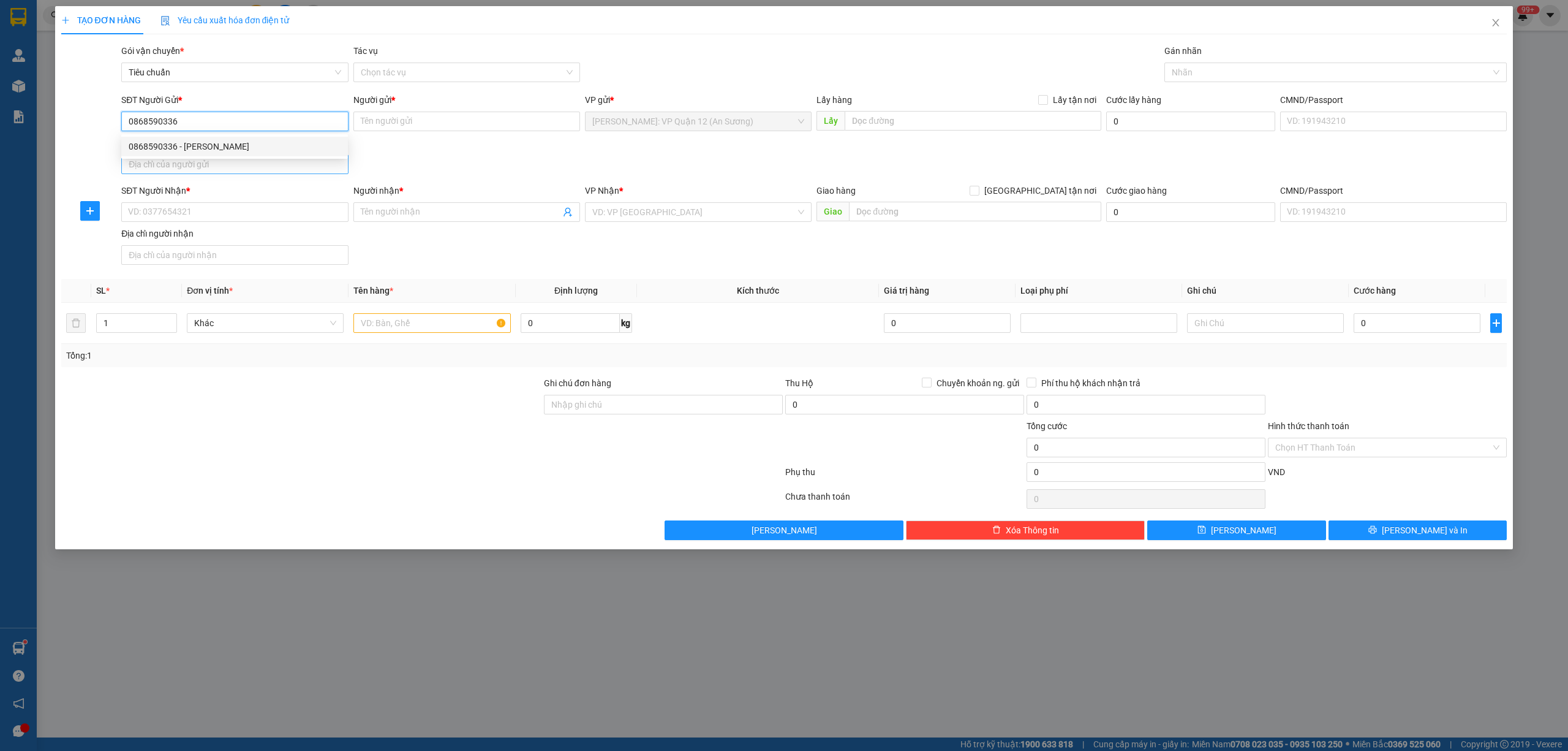
type input "0868590336"
drag, startPoint x: 229, startPoint y: 159, endPoint x: 227, endPoint y: 152, distance: 7.3
click at [229, 157] on body "Kết quả tìm kiếm ( 106 ) Bộ lọc Mã ĐH Trạng thái Món hàng Thu hộ Tổng cước Chưa…" at bounding box center [784, 375] width 1568 height 751
drag, startPoint x: 226, startPoint y: 118, endPoint x: 207, endPoint y: 156, distance: 42.5
click at [226, 119] on input "0868590336" at bounding box center [234, 120] width 227 height 19
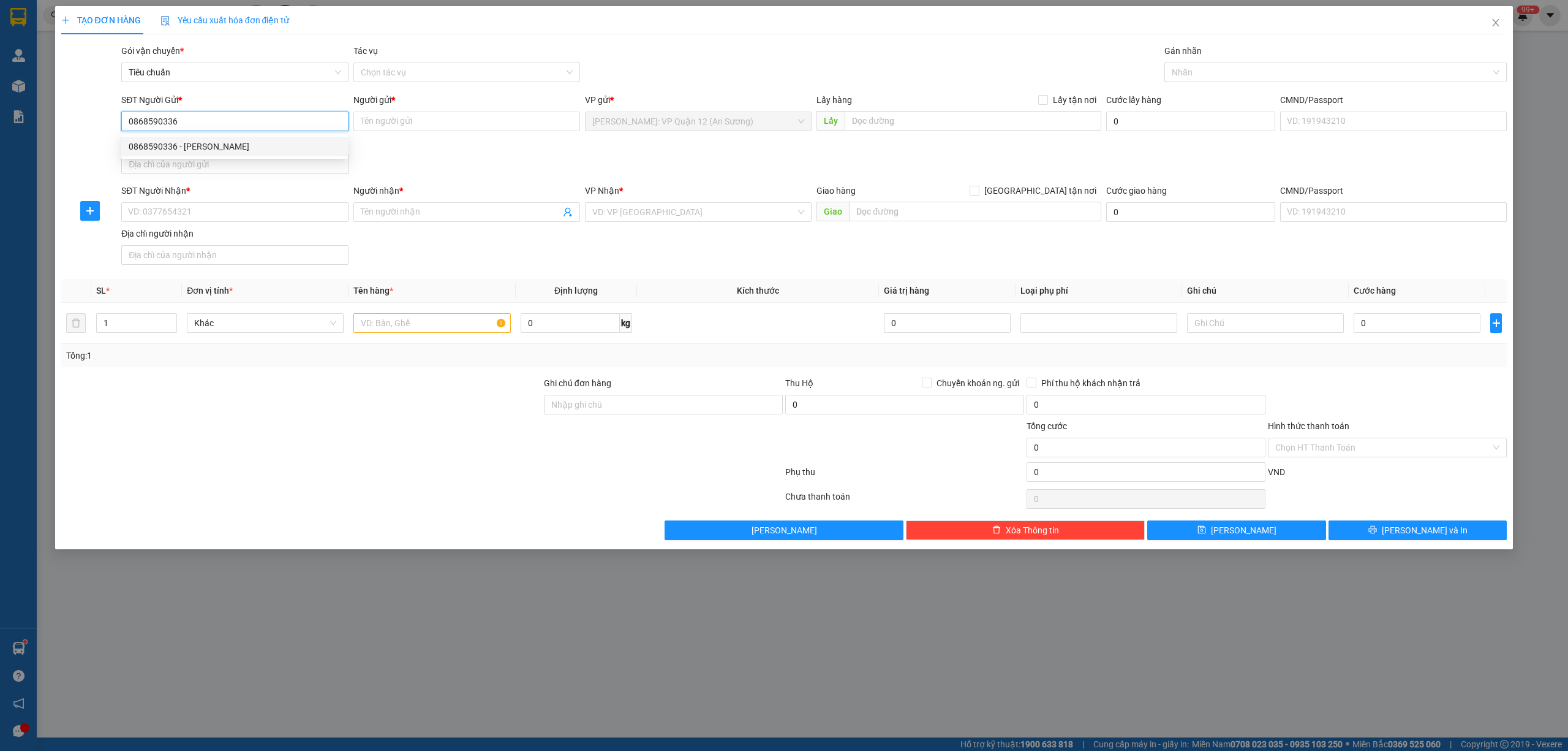
click at [209, 147] on div "0868590336 - ĐẶNG TRƯỜNG SƠN" at bounding box center [234, 146] width 212 height 14
type input "[PERSON_NAME]"
checkbox input "true"
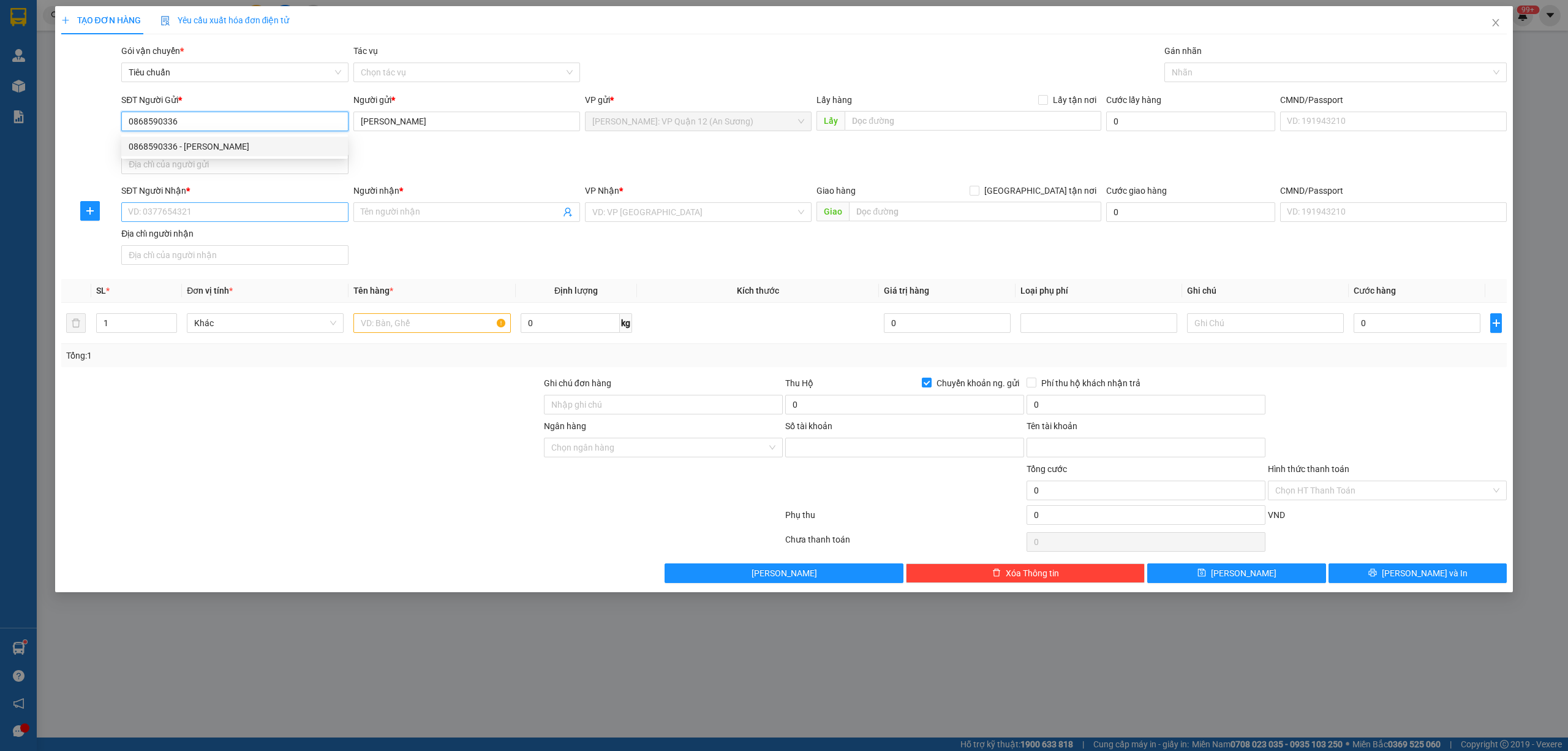
type input "336868369"
type input "NGUYỄN THỊ THU HIỀN"
click at [204, 211] on input "SĐT Người Nhận *" at bounding box center [234, 211] width 227 height 19
type input "0988766902"
click at [393, 215] on input "Người nhận *" at bounding box center [461, 212] width 200 height 14
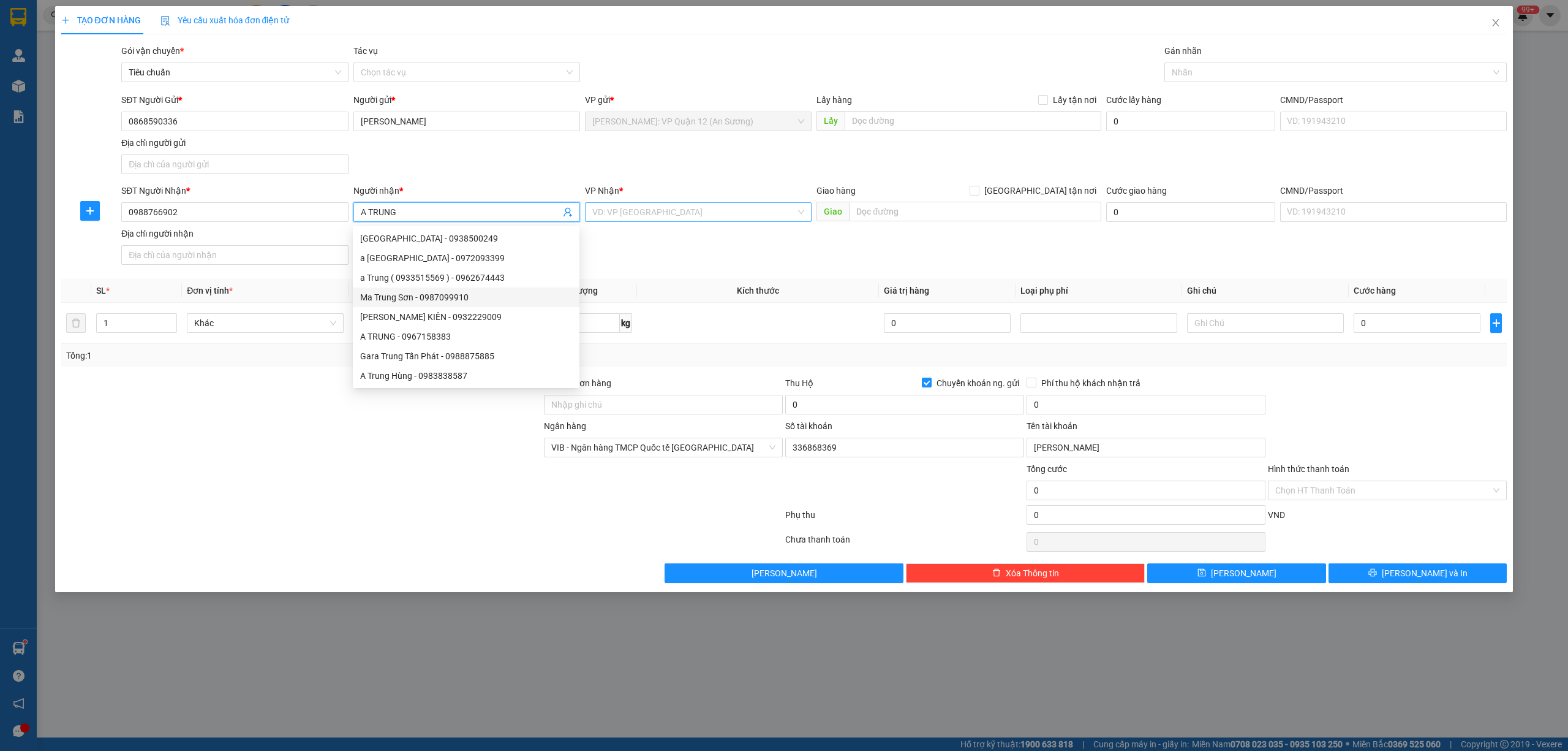
type input "A TRUNG"
click at [667, 217] on input "search" at bounding box center [694, 212] width 204 height 19
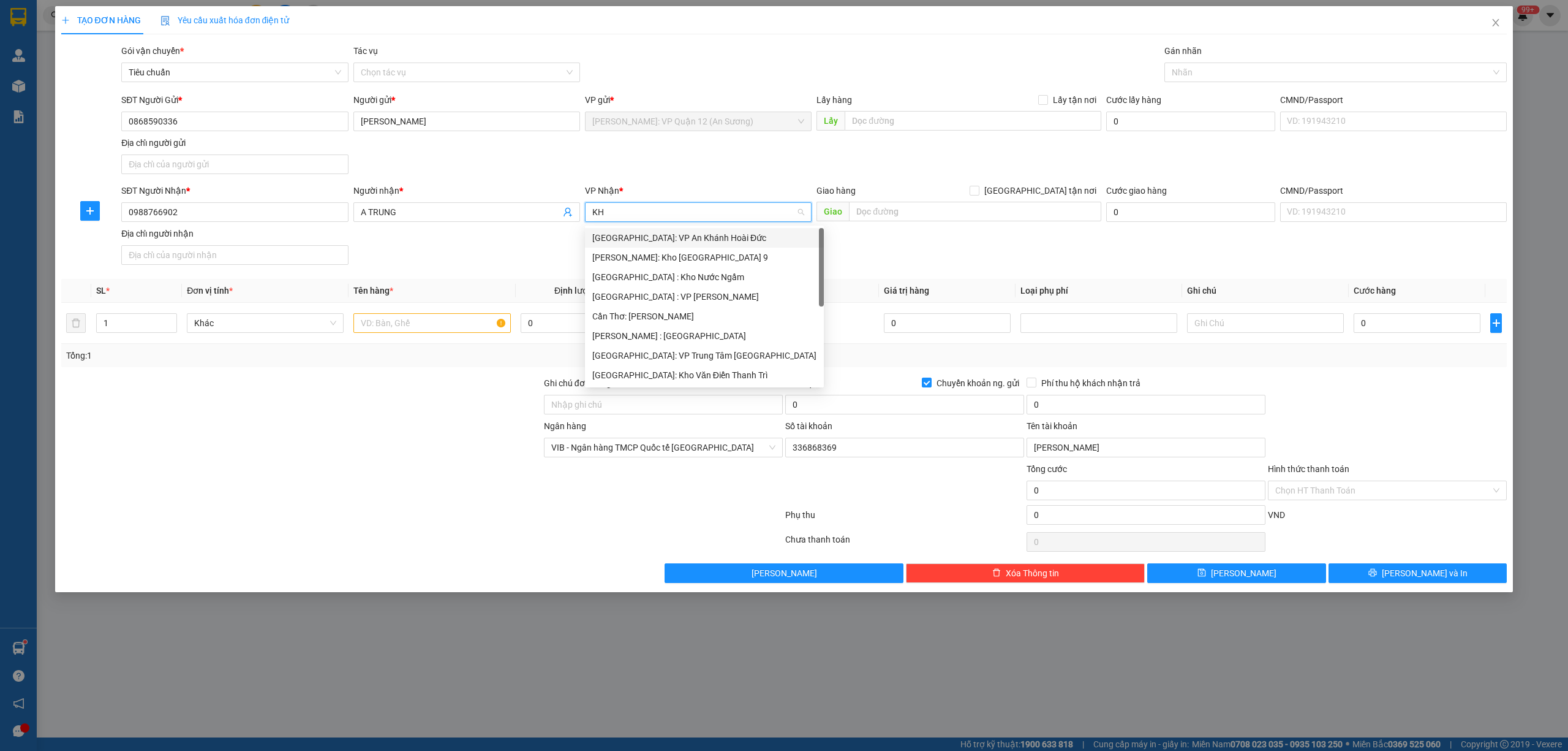
type input "KHO"
click at [671, 314] on div "[GEOGRAPHIC_DATA]: Kho Văn Điển Thanh Trì" at bounding box center [698, 316] width 212 height 14
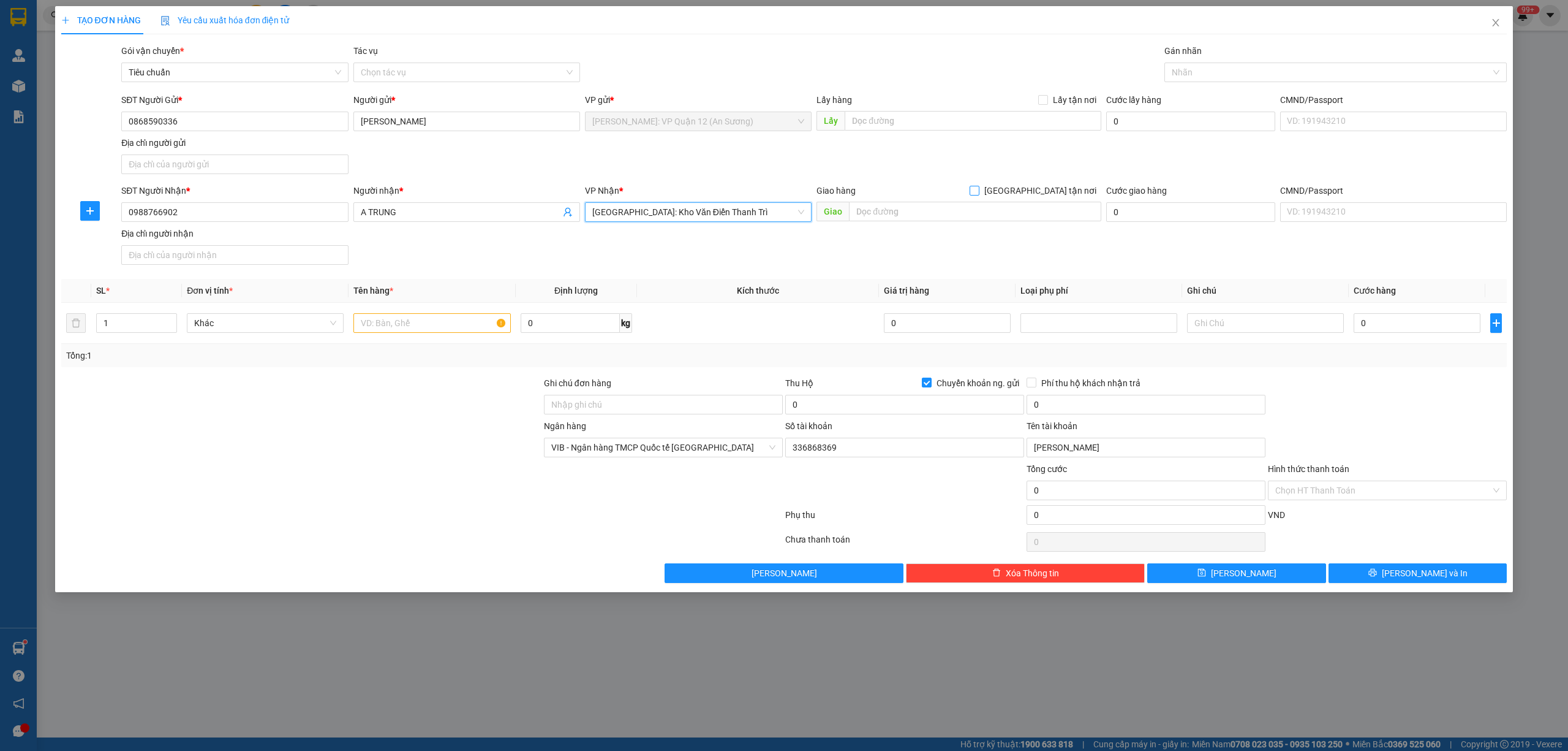
click at [1050, 189] on span "[GEOGRAPHIC_DATA] tận nơi" at bounding box center [1040, 191] width 122 height 14
click at [978, 189] on input "[GEOGRAPHIC_DATA] tận nơi" at bounding box center [973, 189] width 8 height 8
checkbox input "true"
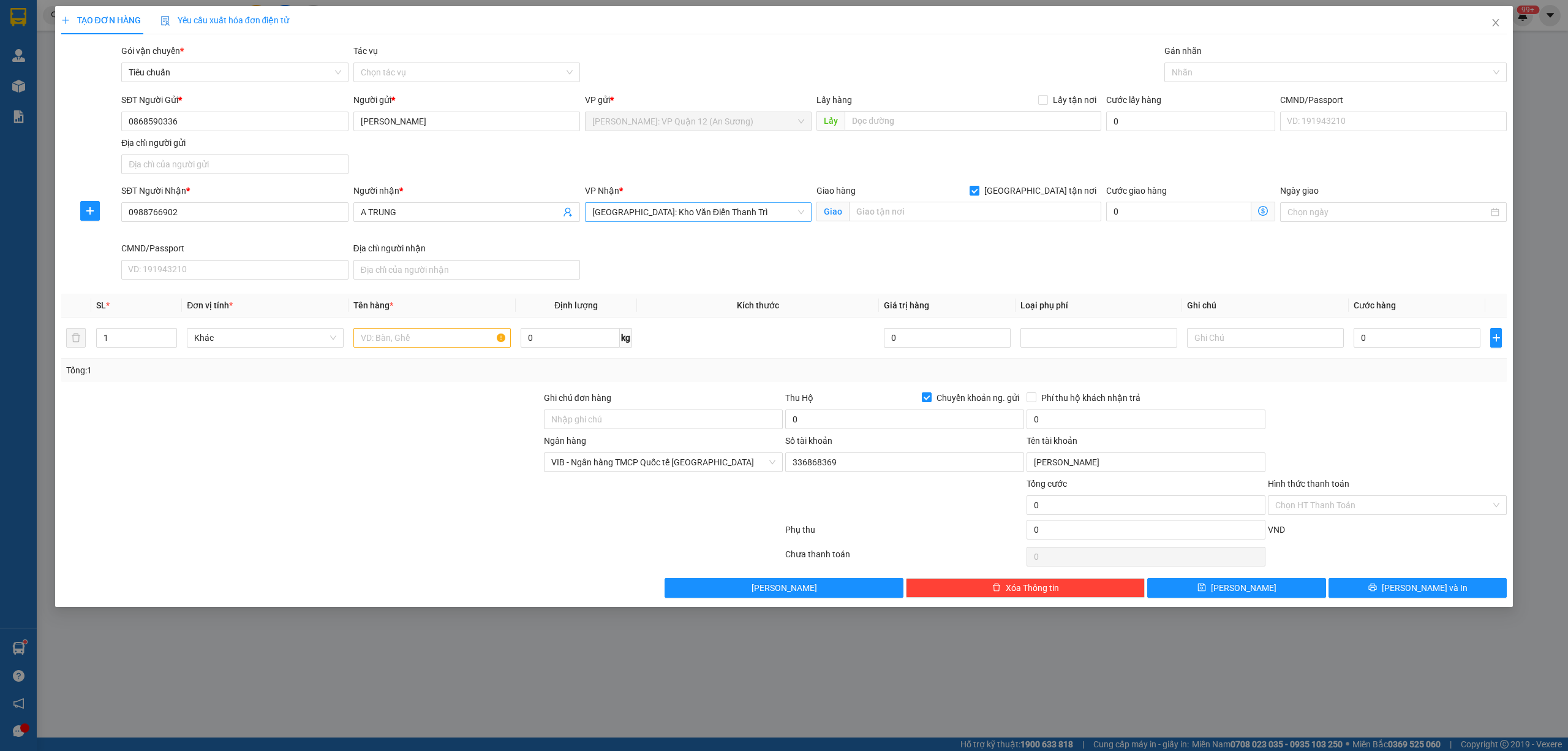
click at [671, 209] on span "[GEOGRAPHIC_DATA]: Kho Văn Điển Thanh Trì" at bounding box center [698, 212] width 212 height 19
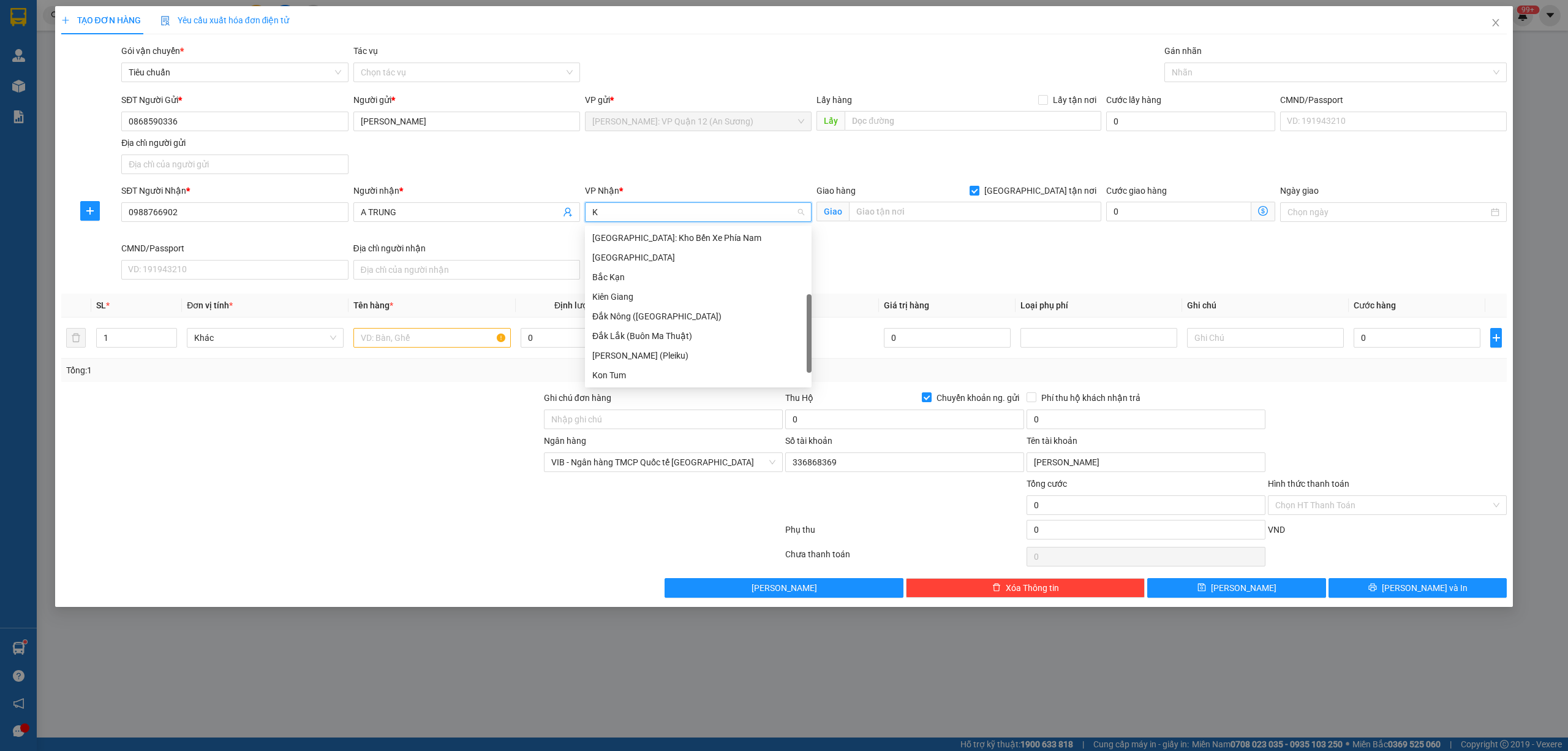
scroll to position [39, 0]
type input "KHO"
click at [667, 321] on div "[GEOGRAPHIC_DATA]: Kho Văn Điển Thanh Trì" at bounding box center [698, 316] width 212 height 14
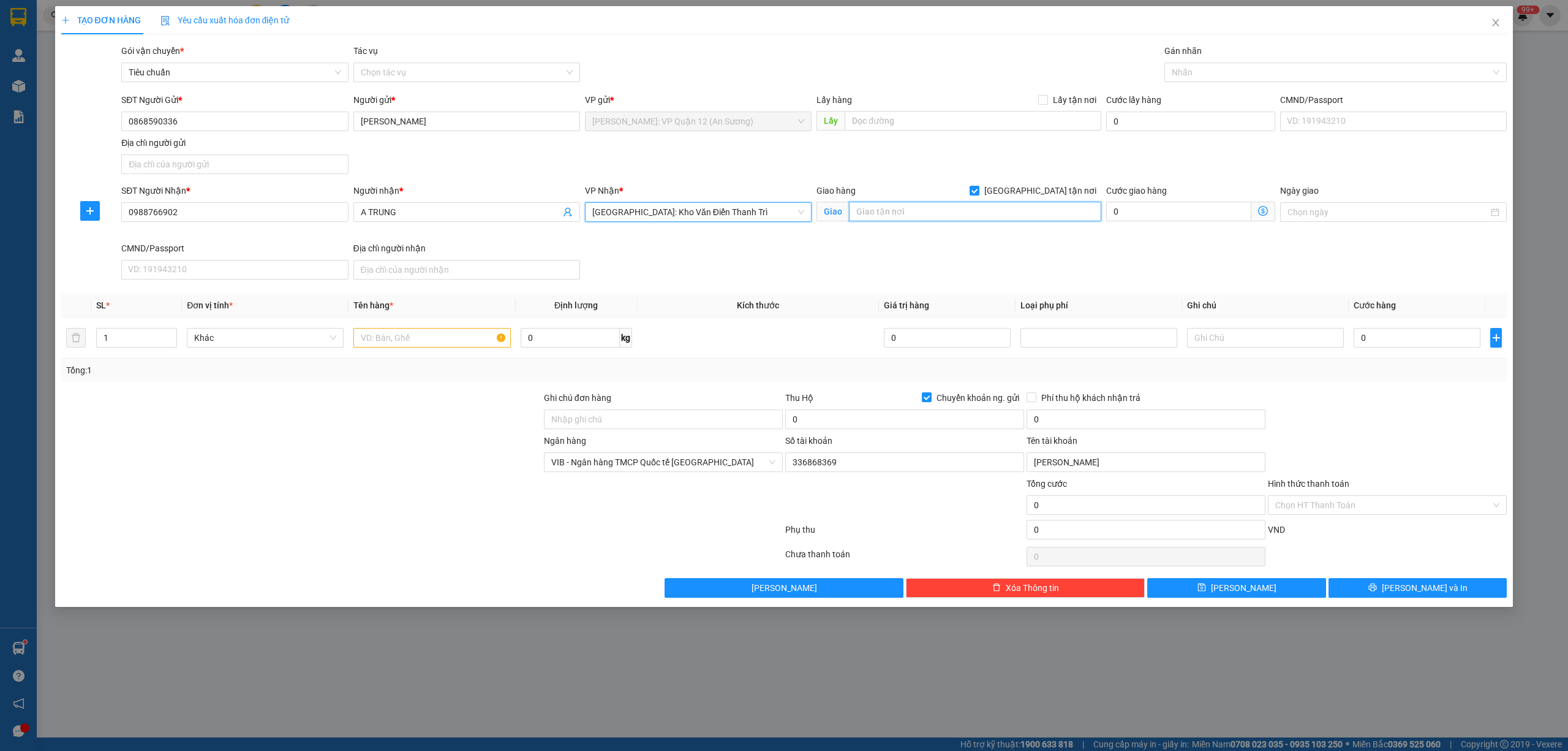
click at [948, 213] on input "text" at bounding box center [975, 211] width 253 height 19
click at [1215, 74] on div at bounding box center [1329, 72] width 325 height 15
type input "630 LĨNH NAM, [PERSON_NAME], HN"
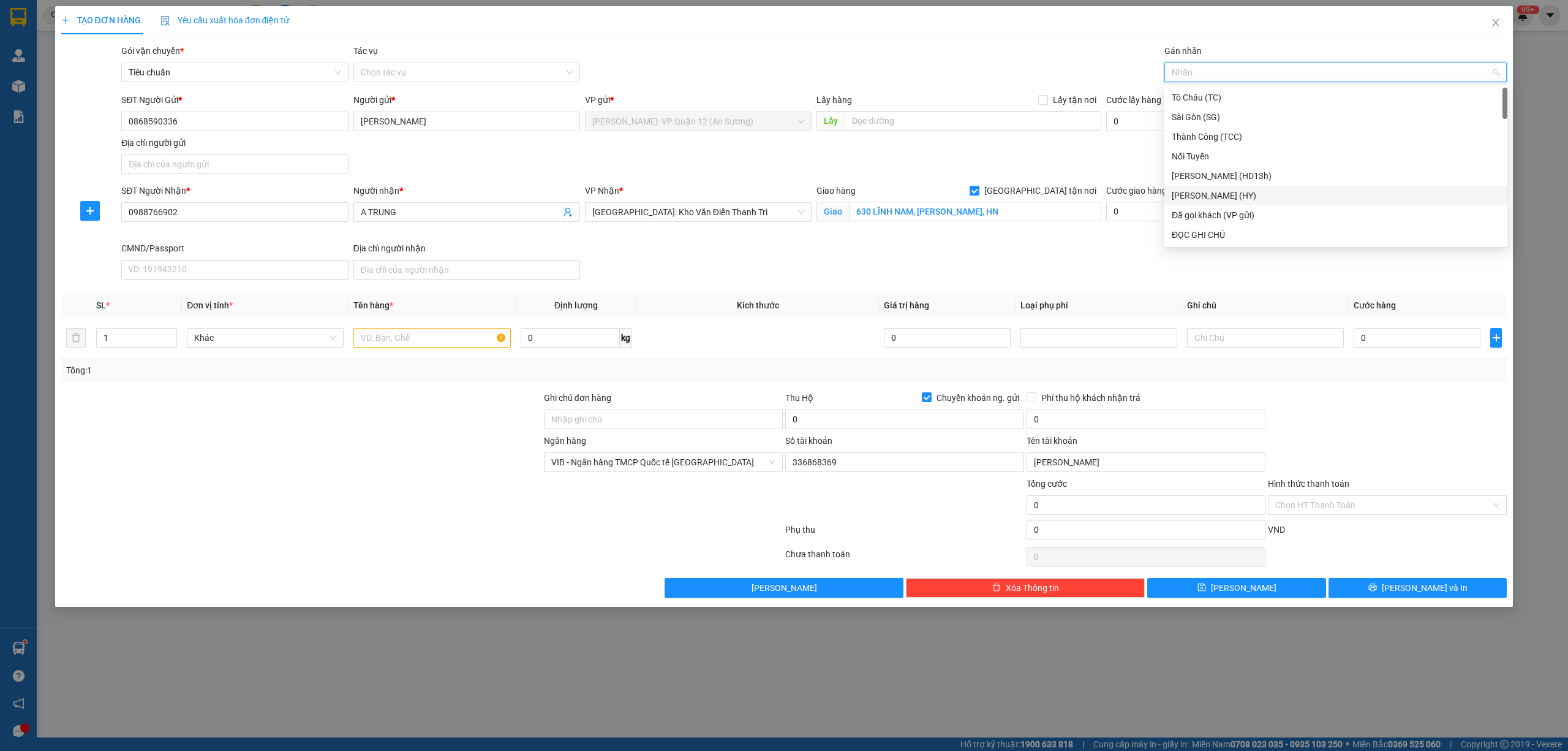
type input "G"
click at [1208, 232] on div "[GEOGRAPHIC_DATA] tận nơi" at bounding box center [1336, 234] width 329 height 14
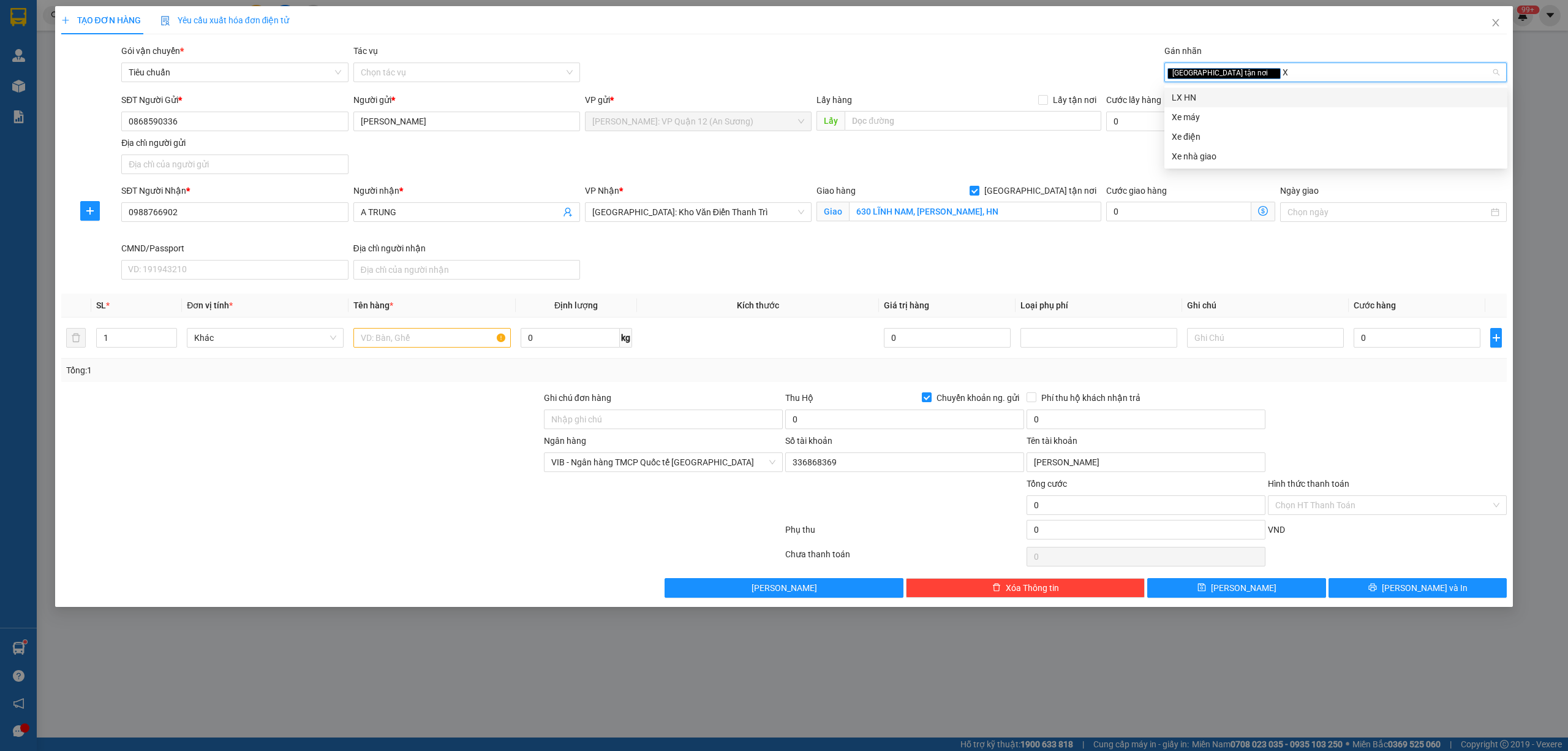
type input "XE"
click at [1185, 98] on div "Xe máy" at bounding box center [1336, 97] width 329 height 14
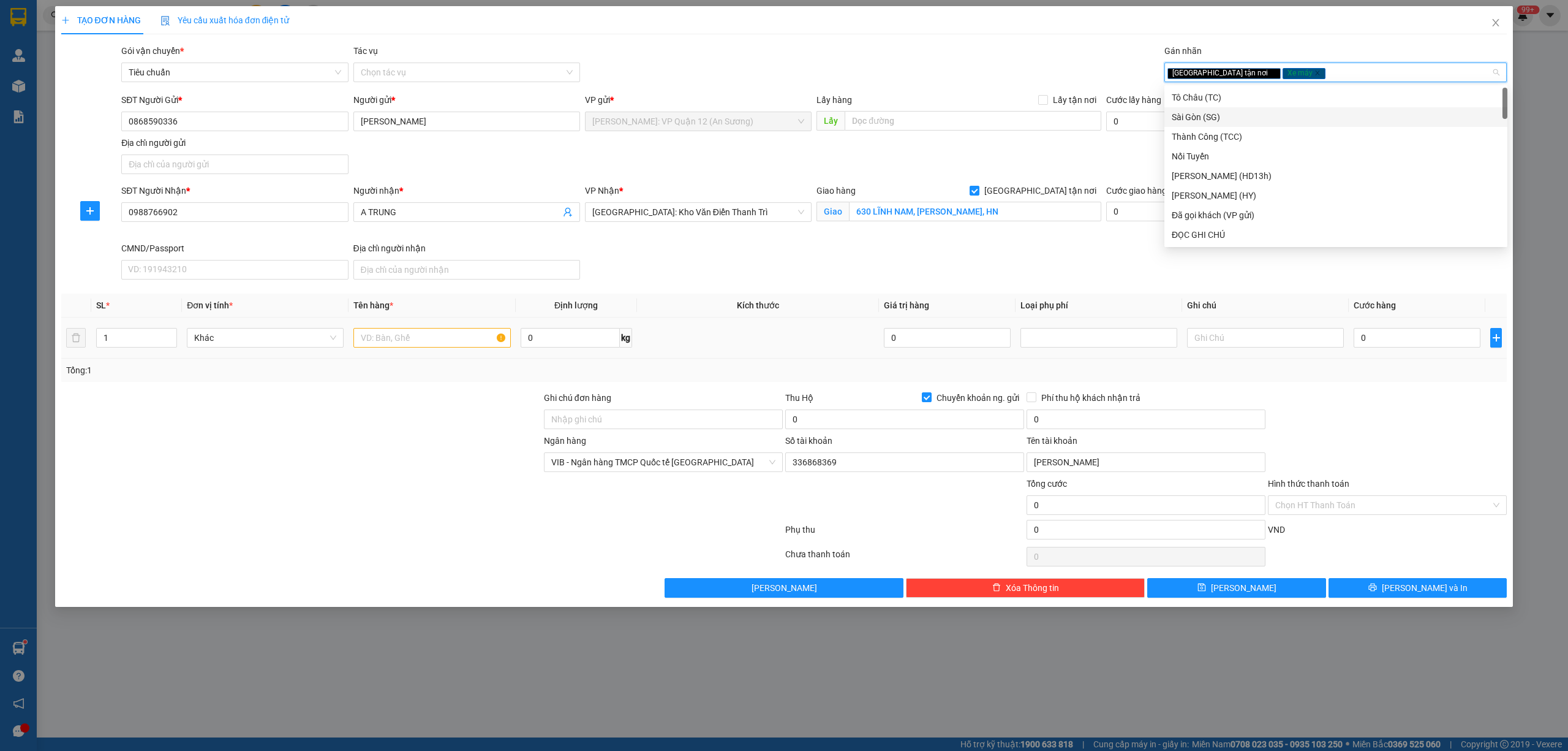
click at [355, 356] on td at bounding box center [432, 338] width 167 height 41
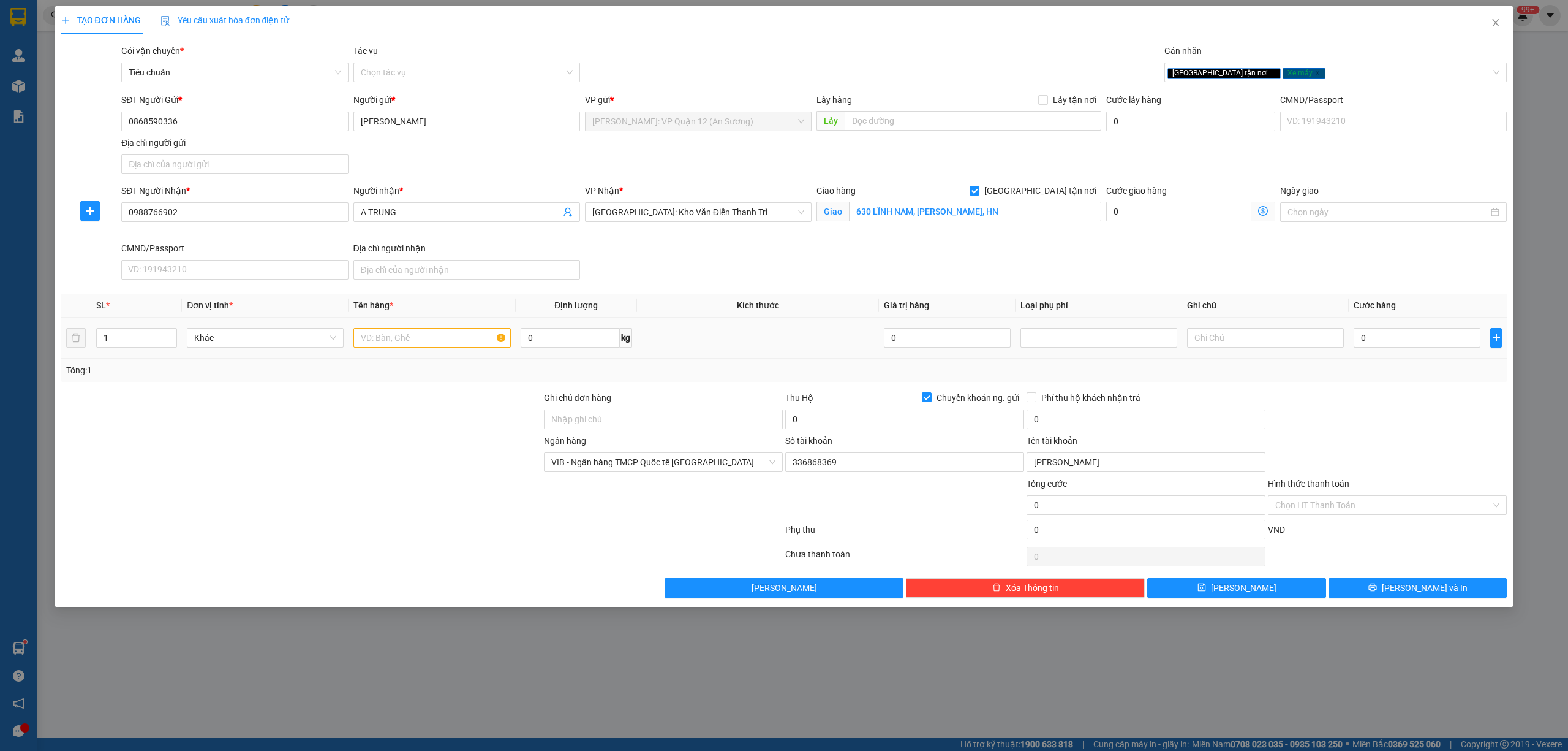
click at [372, 336] on input "text" at bounding box center [431, 337] width 156 height 19
click at [375, 336] on input "text" at bounding box center [431, 337] width 156 height 19
type input "1 CHIẾC XE BS 51U5-1090 + 1 KIỆN BỌC PE"
type input "2"
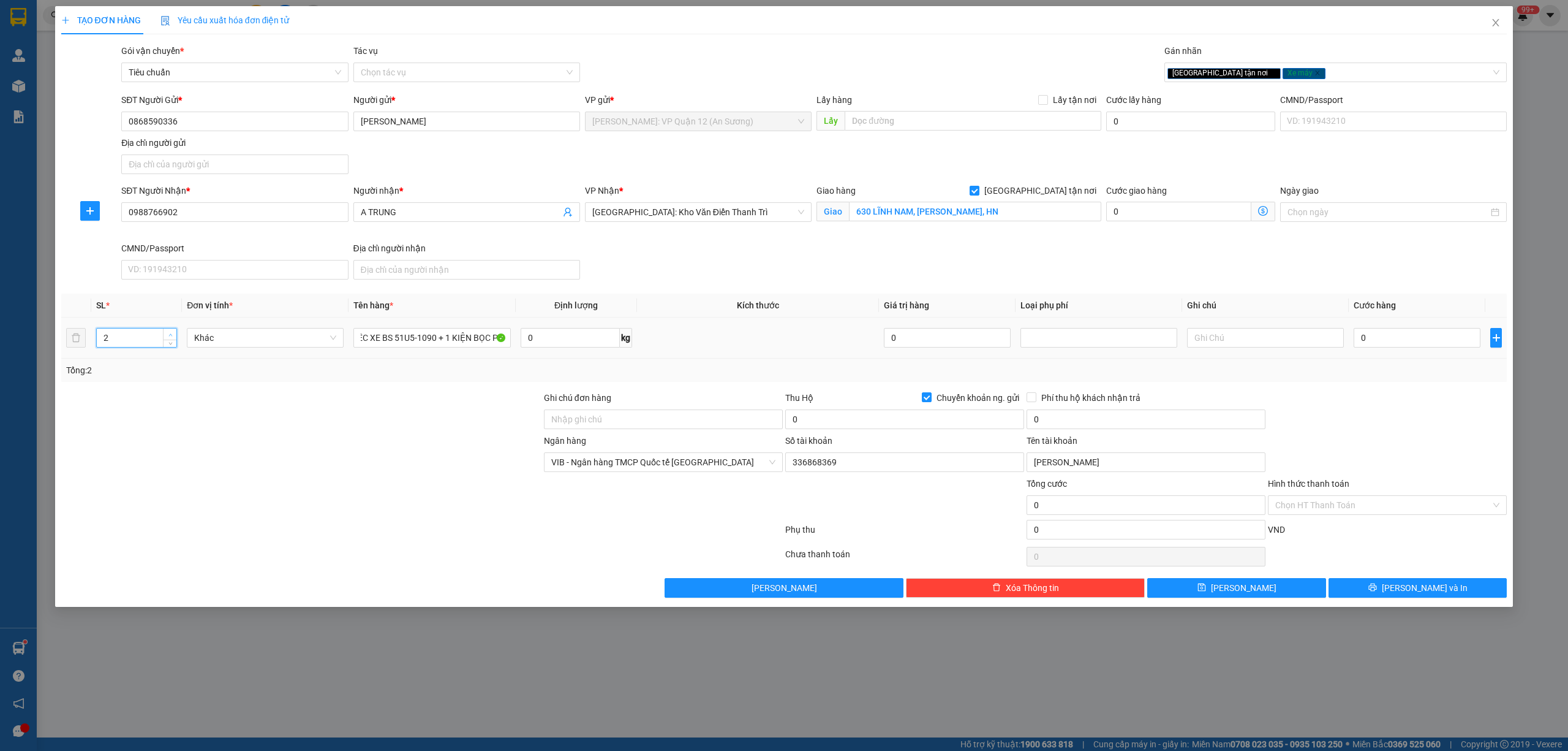
click at [169, 332] on span "Increase Value" at bounding box center [169, 334] width 14 height 11
click at [1382, 341] on input "0" at bounding box center [1416, 337] width 127 height 19
type input "9"
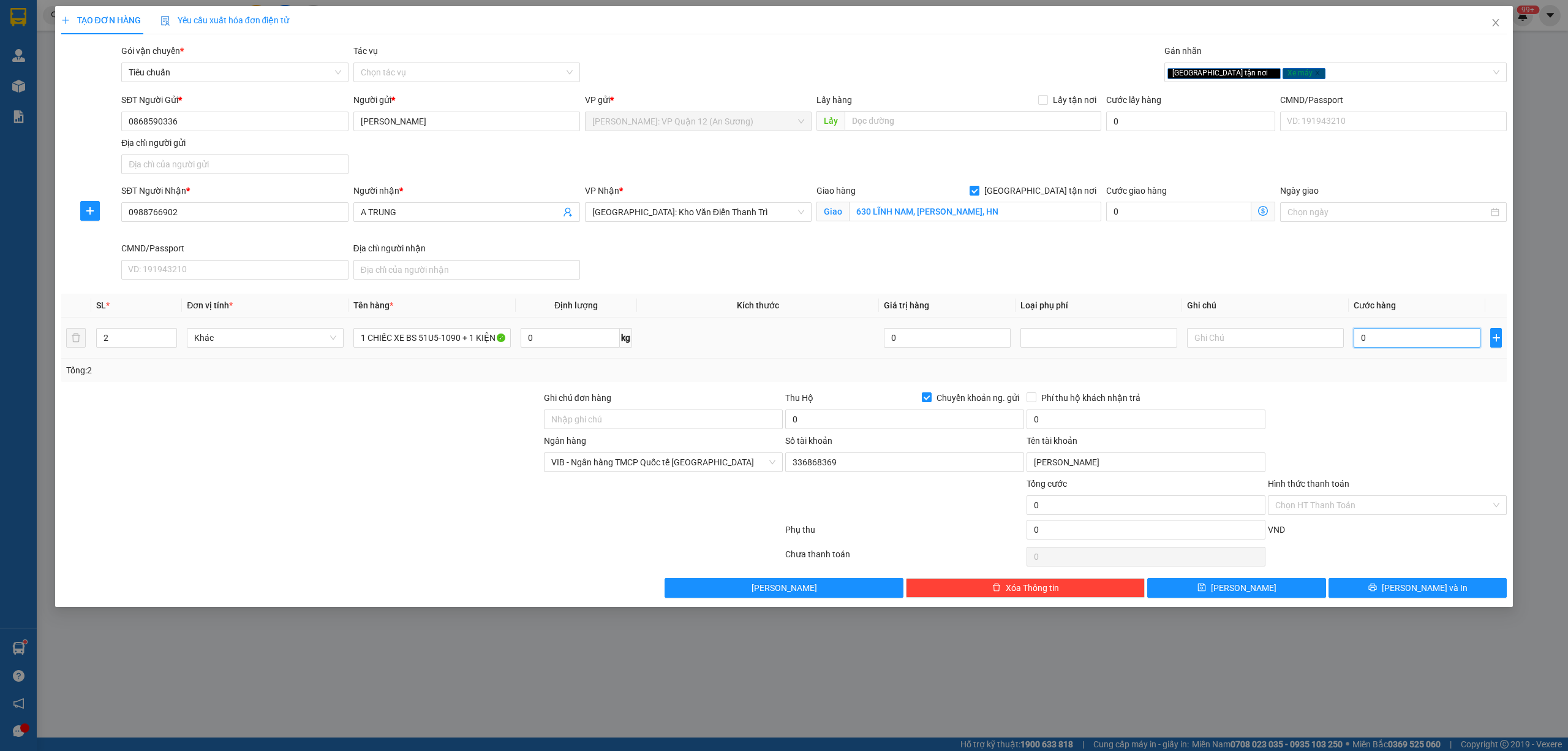
type input "9"
type input "90"
type input "900"
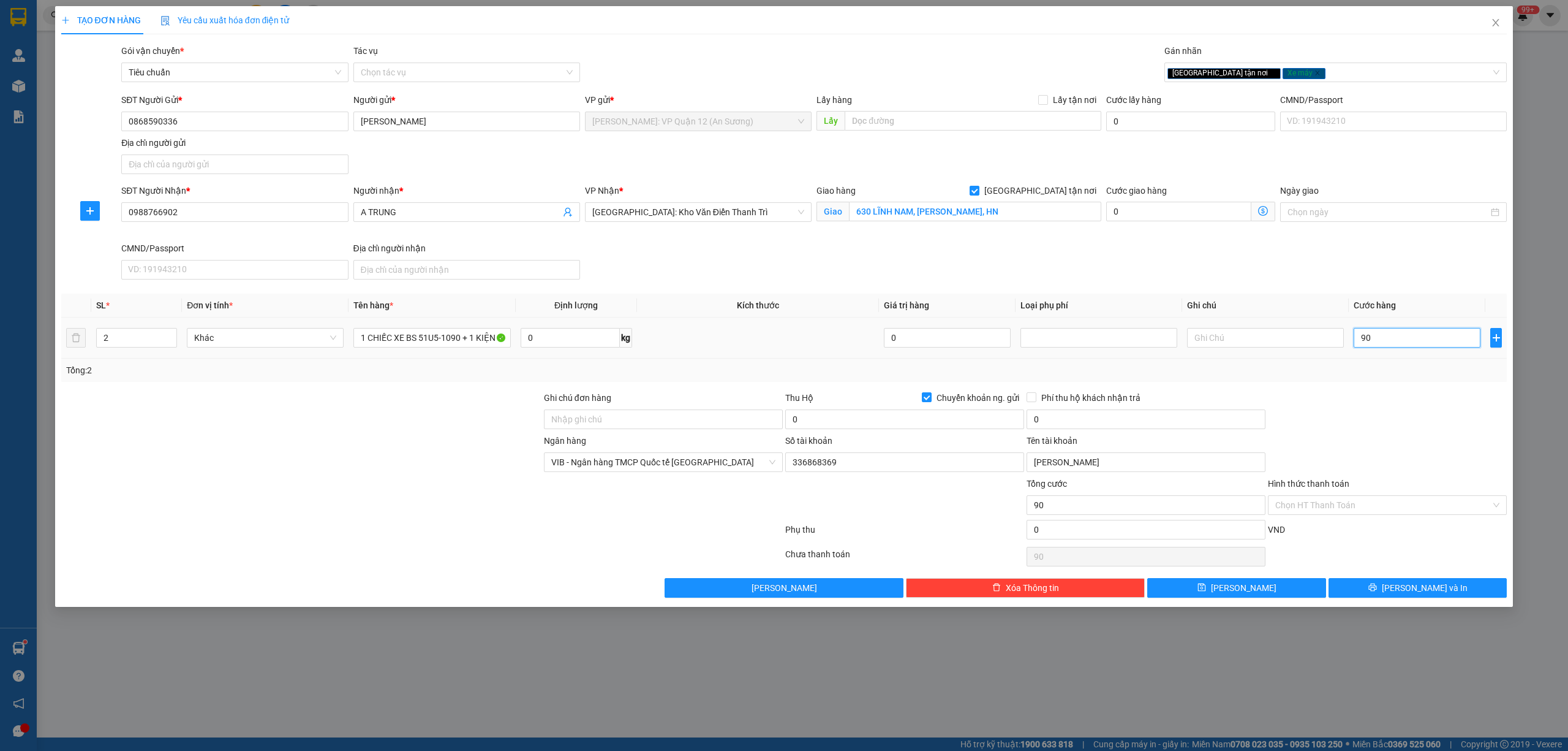
type input "900"
click at [432, 514] on div at bounding box center [301, 498] width 482 height 43
type input "900.000"
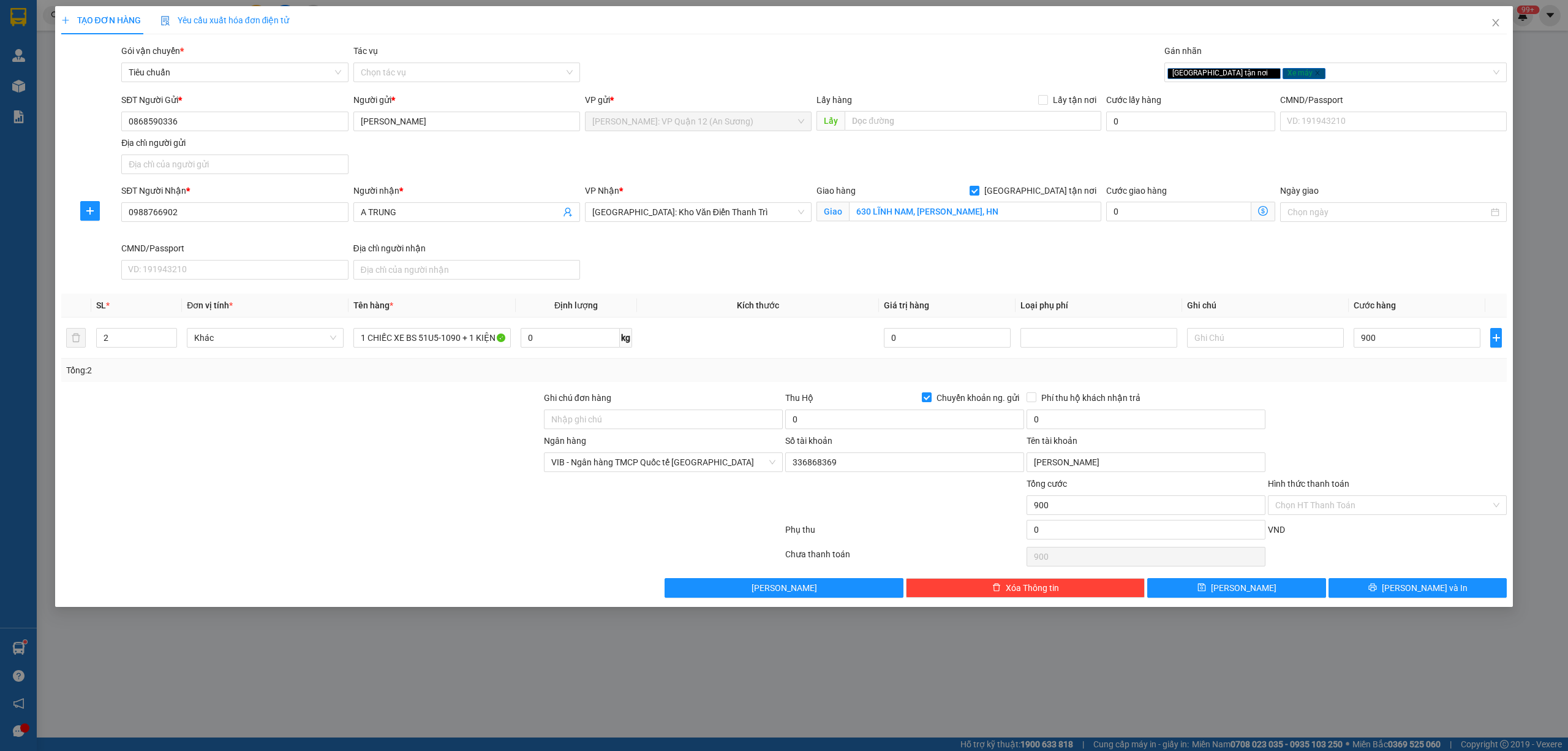
type input "900.000"
click at [593, 424] on input "Ghi chú đơn hàng" at bounding box center [664, 419] width 239 height 19
type input "CHÌA KHÓA QUẤN TAY LÁI - CAVET ĐỂ COP"
click at [1563, 369] on div "TẠO ĐƠN HÀNG Yêu cầu xuất hóa đơn điện tử Transit Pickup Surcharge Ids Transit …" at bounding box center [784, 375] width 1568 height 751
drag, startPoint x: 1414, startPoint y: 417, endPoint x: 1328, endPoint y: 407, distance: 86.6
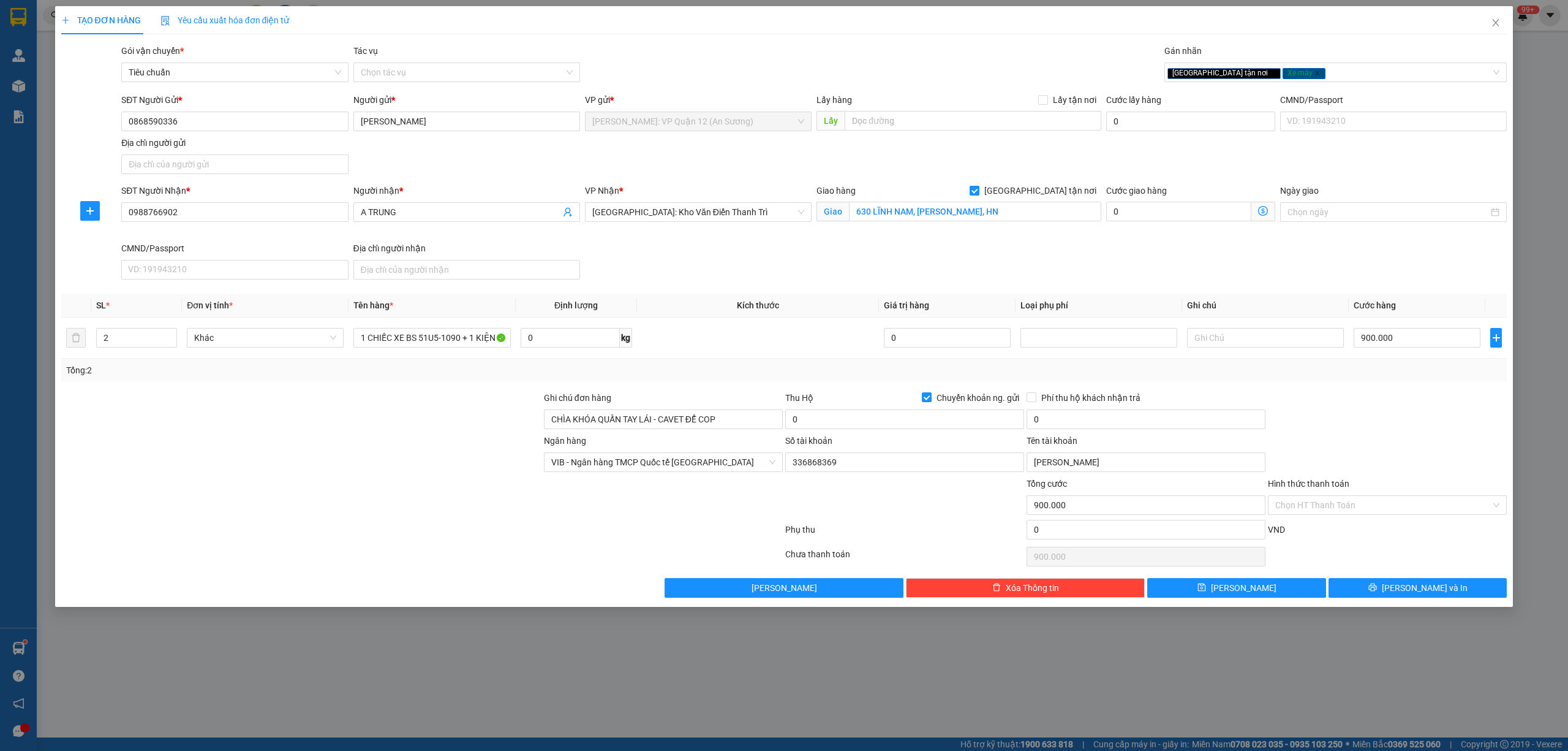
click at [1412, 418] on div at bounding box center [1387, 412] width 242 height 43
click at [821, 425] on input "0" at bounding box center [904, 419] width 239 height 19
click at [928, 397] on input "Chuyển khoản ng. gửi" at bounding box center [926, 395] width 8 height 8
checkbox input "false"
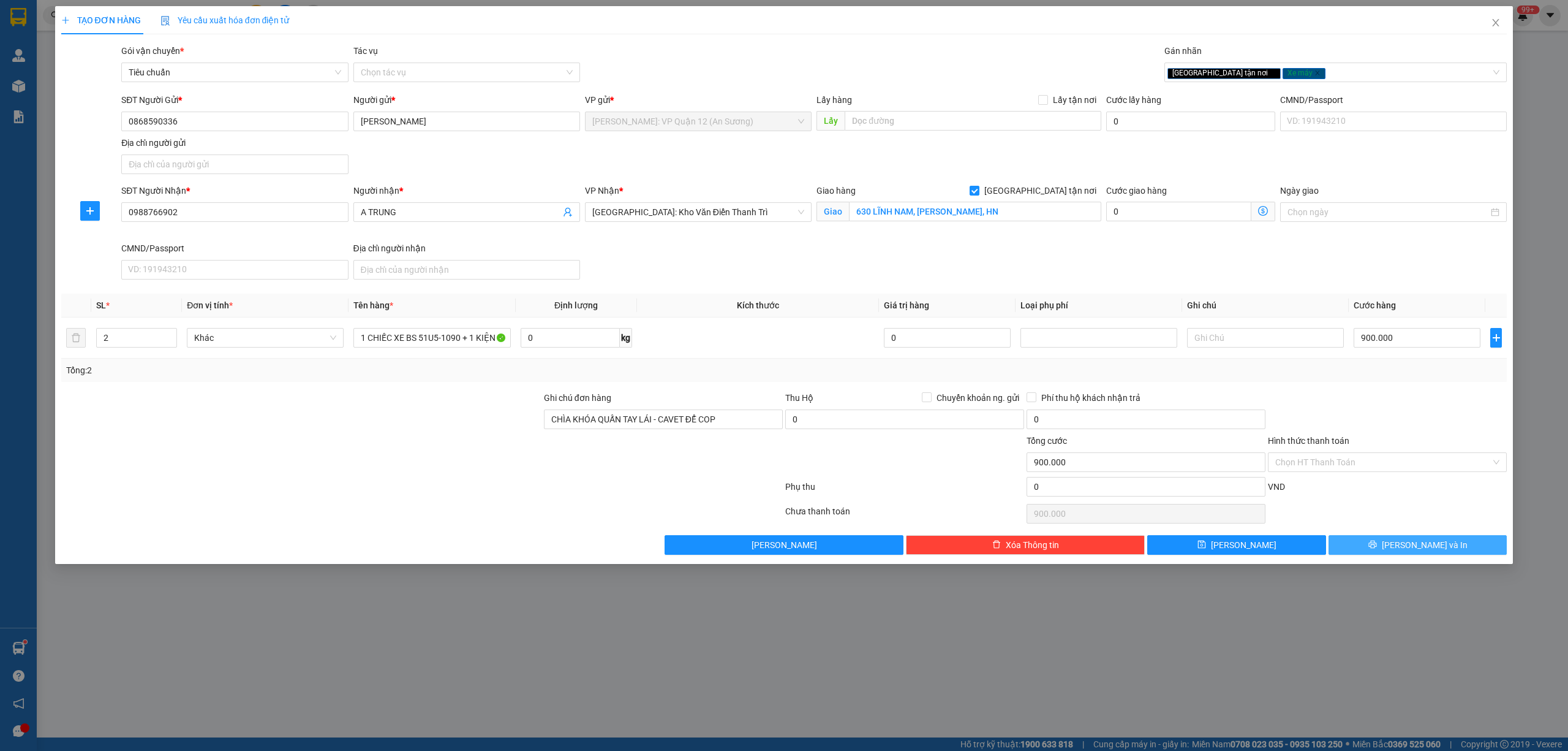
drag, startPoint x: 1419, startPoint y: 546, endPoint x: 1178, endPoint y: 606, distance: 248.4
click at [1420, 544] on span "[PERSON_NAME] và In" at bounding box center [1425, 544] width 86 height 14
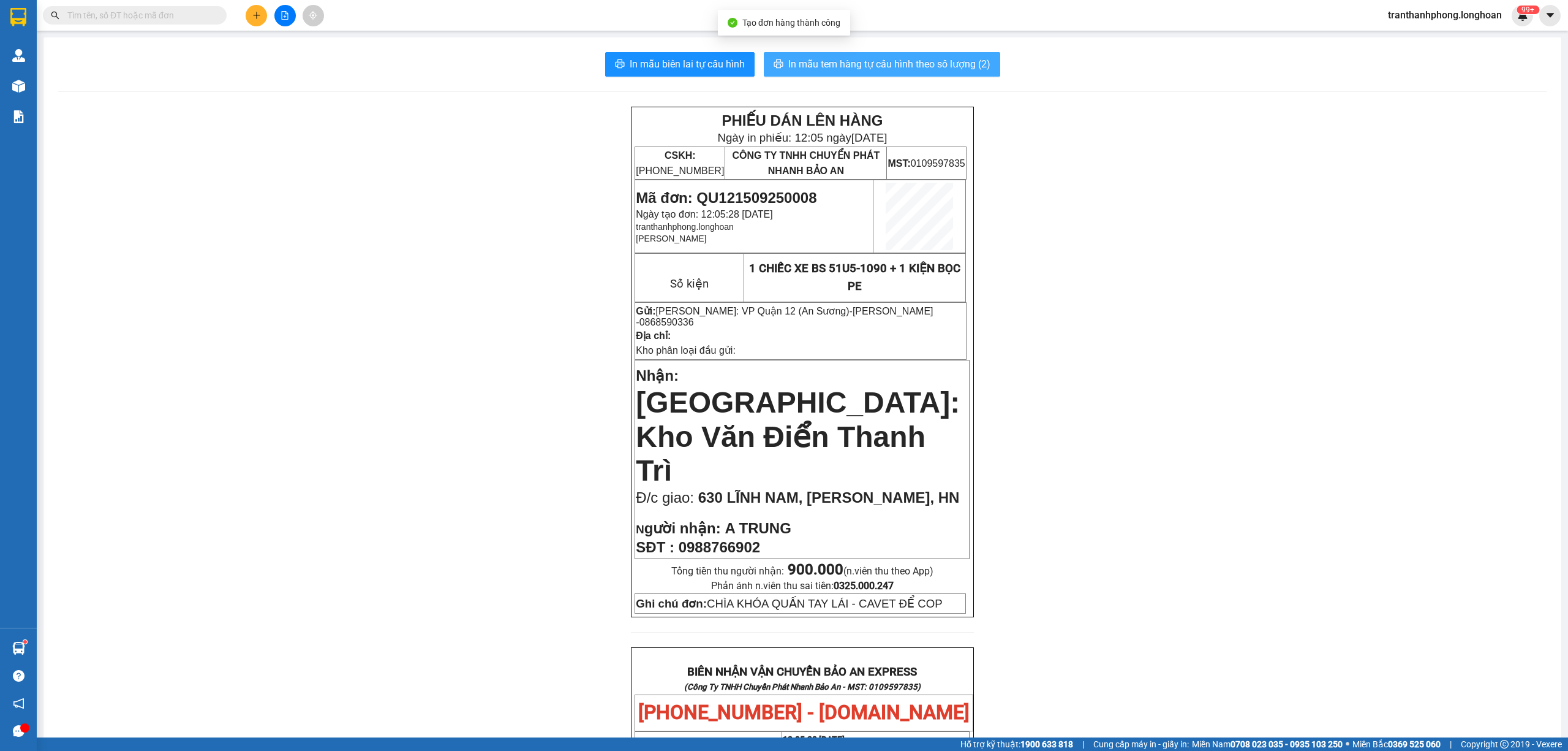
click at [892, 57] on span "In mẫu tem hàng tự cấu hình theo số lượng (2)" at bounding box center [890, 64] width 202 height 16
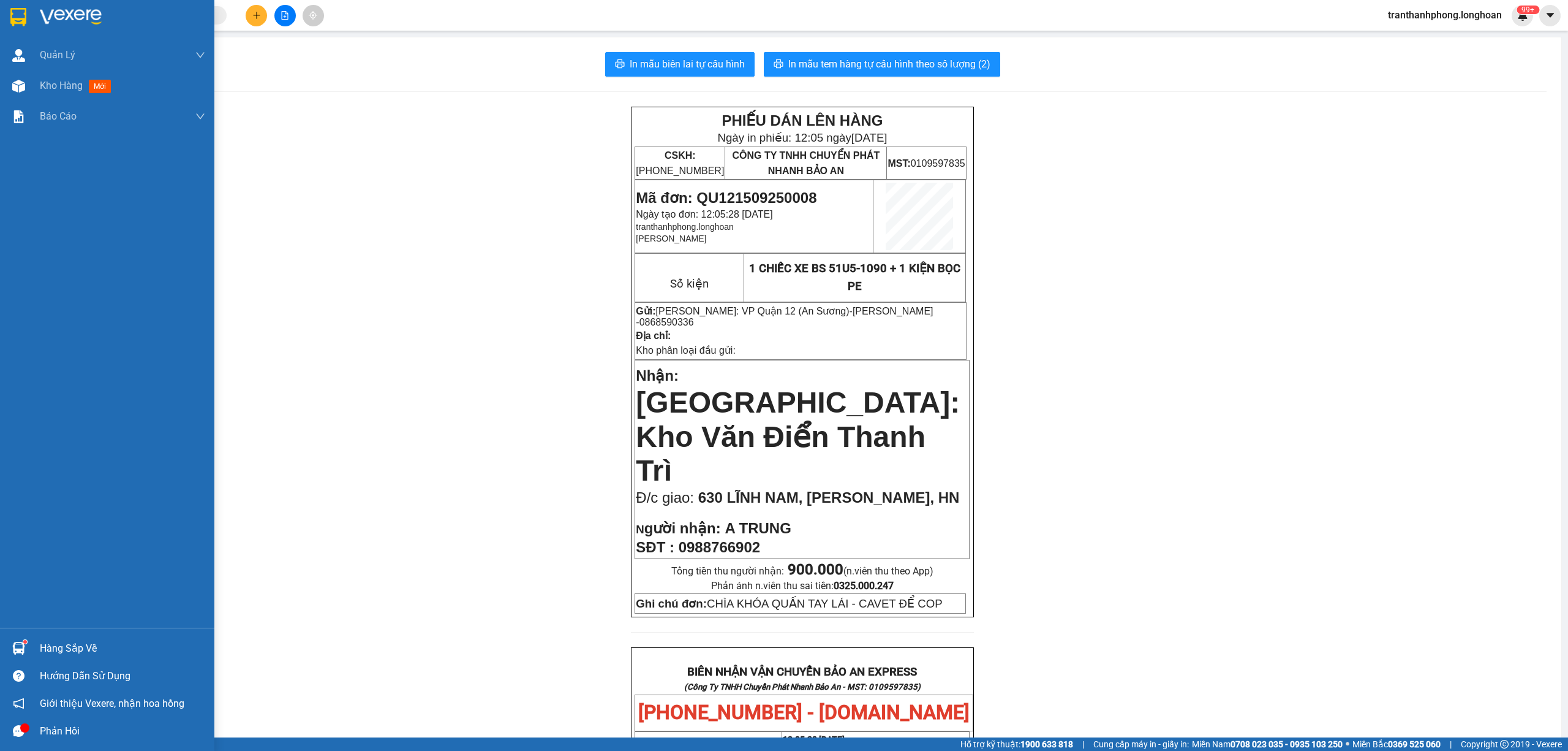
click at [30, 28] on div at bounding box center [107, 19] width 215 height 40
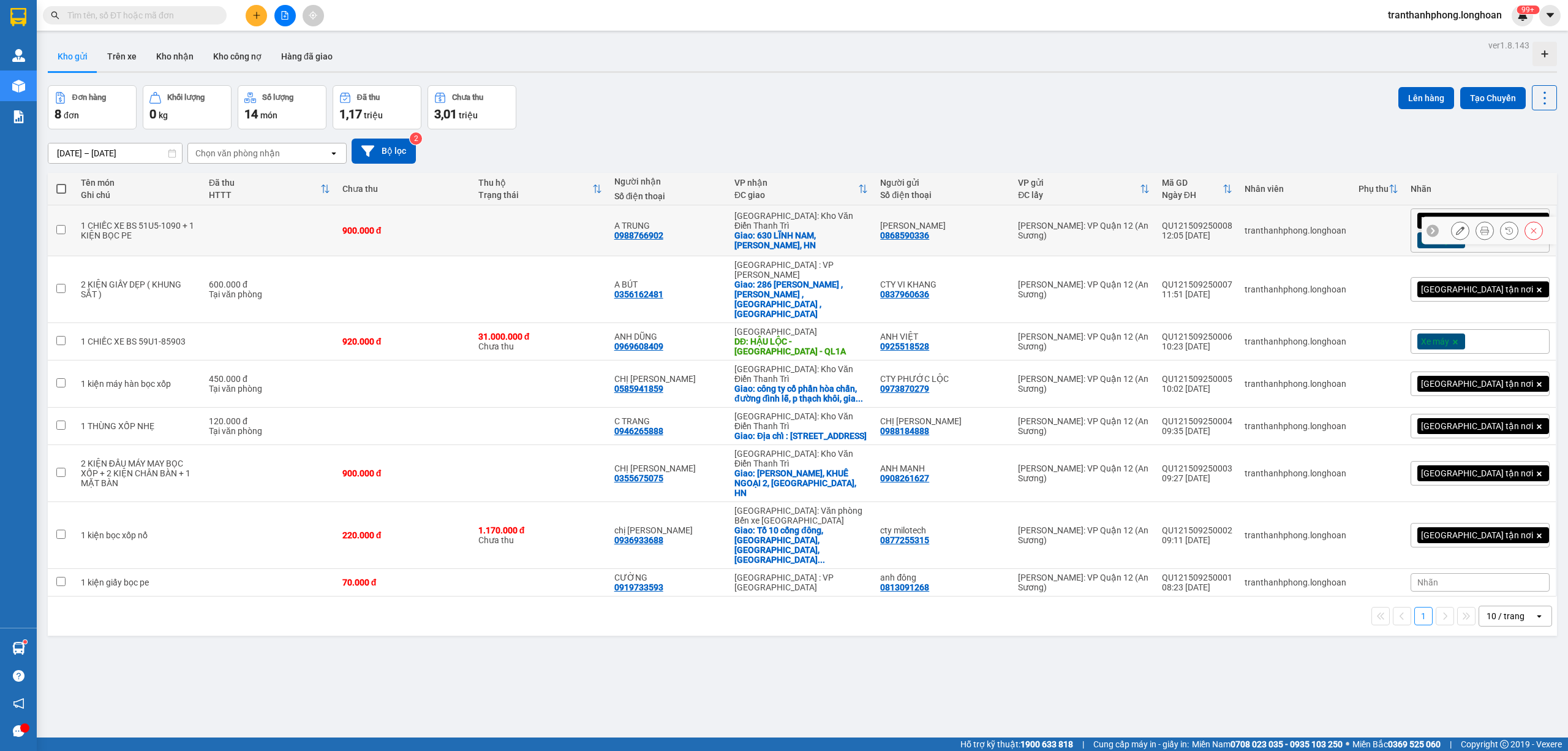
click at [1478, 234] on button at bounding box center [1485, 231] width 18 height 21
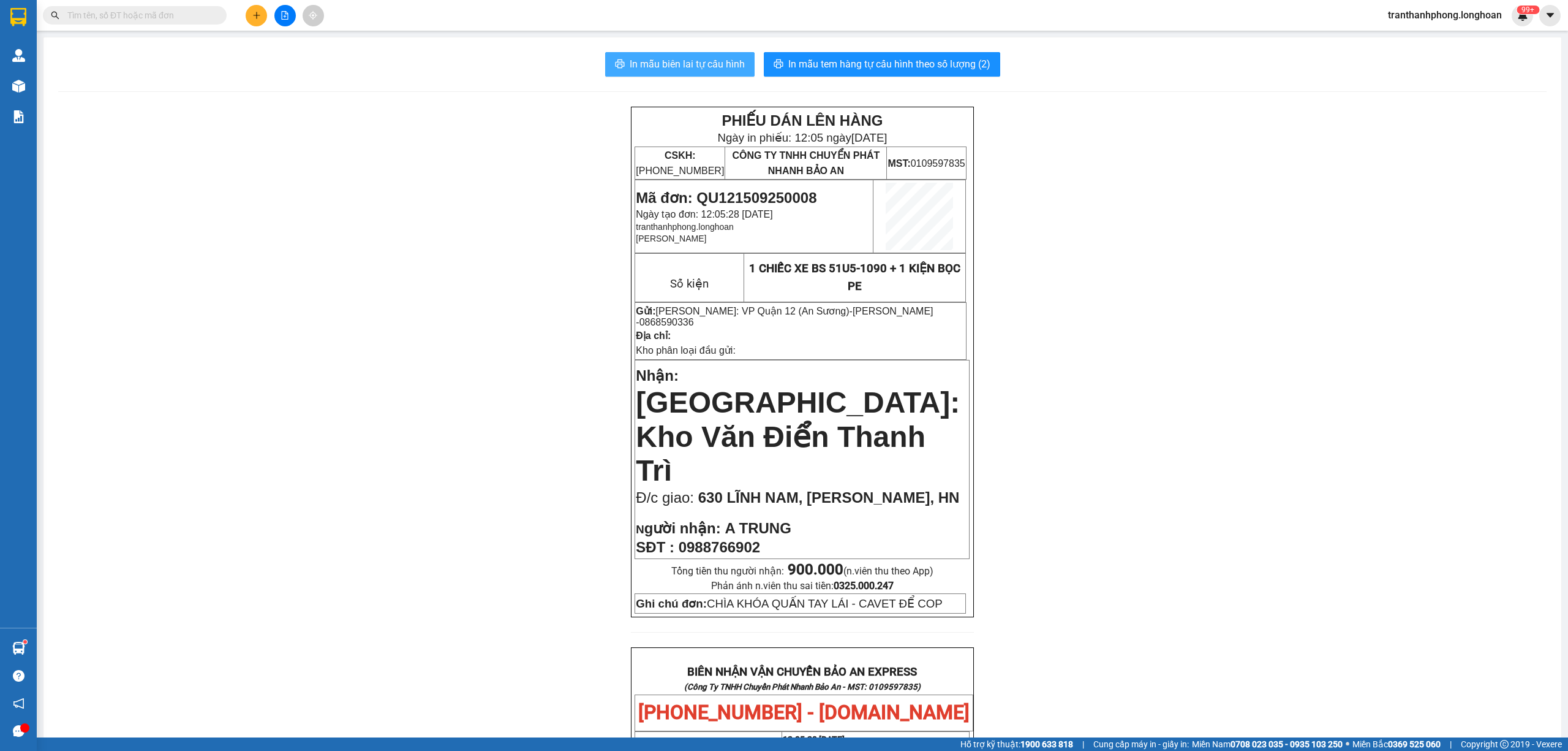
click at [654, 61] on span "In mẫu biên lai tự cấu hình" at bounding box center [687, 64] width 115 height 16
click at [37, 3] on div "Kết quả tìm kiếm ( 106 ) Bộ lọc Mã ĐH Trạng thái Món hàng Thu hộ Tổng cước Chưa…" at bounding box center [784, 15] width 1568 height 31
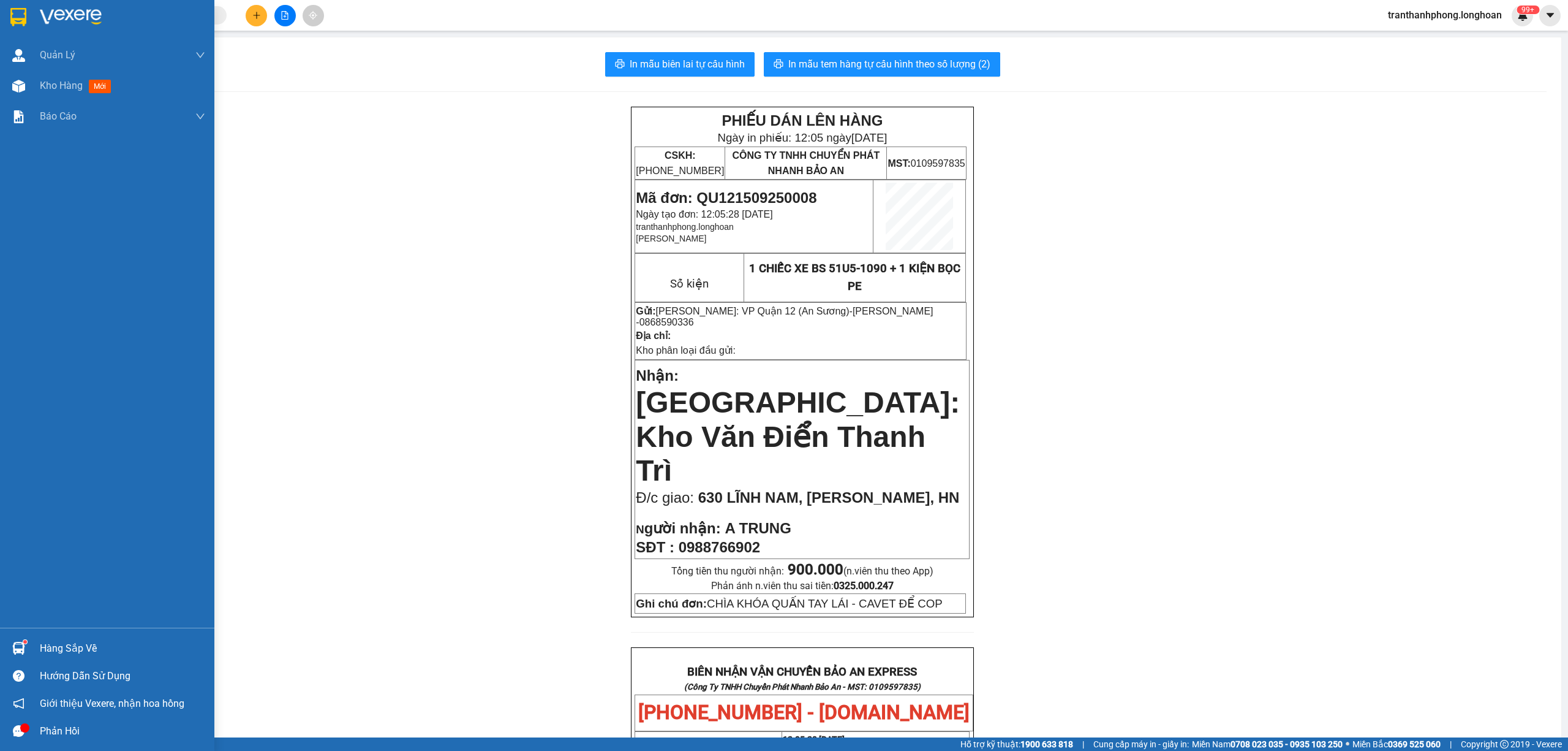
click at [8, 19] on div at bounding box center [19, 17] width 21 height 21
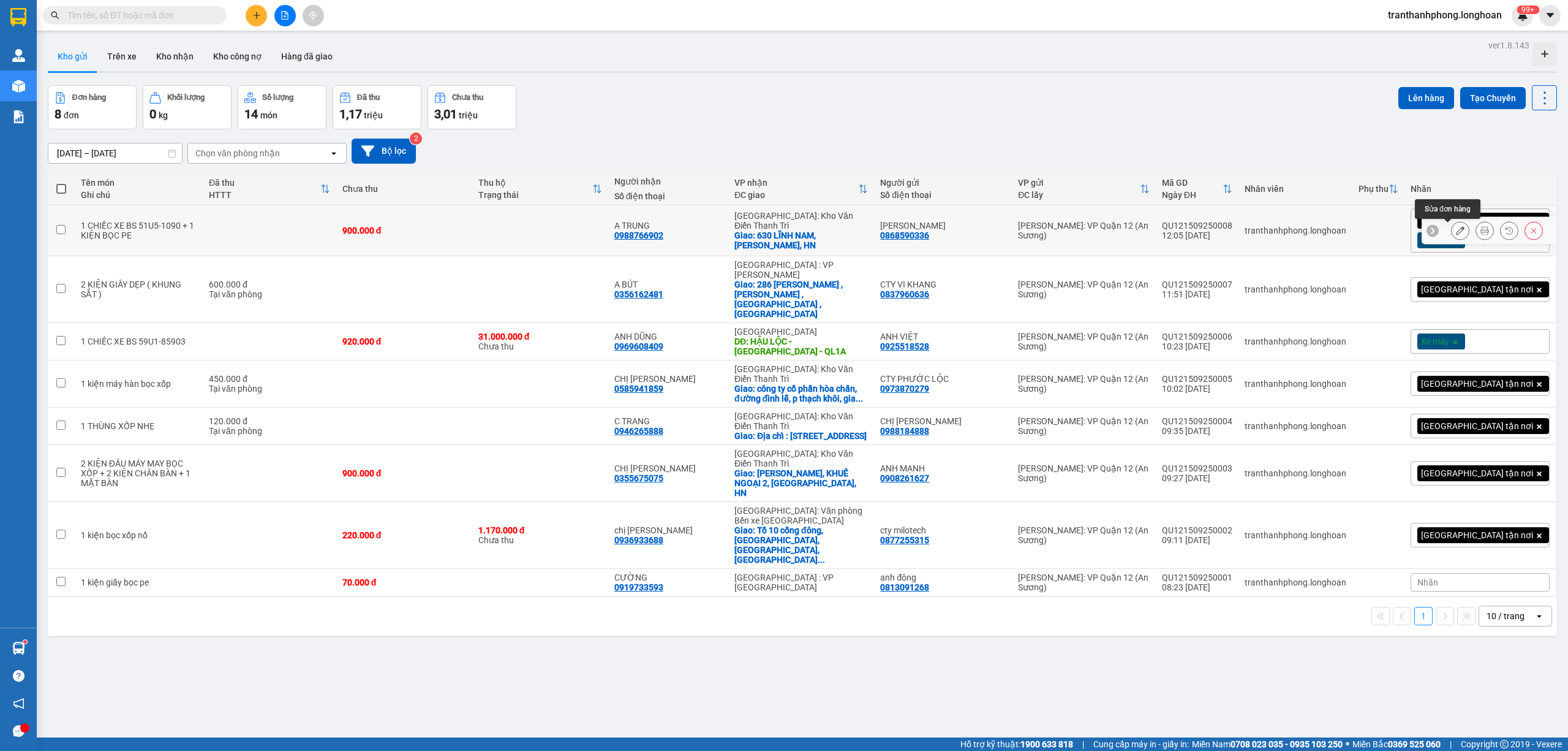
click at [1456, 232] on icon at bounding box center [1460, 230] width 8 height 8
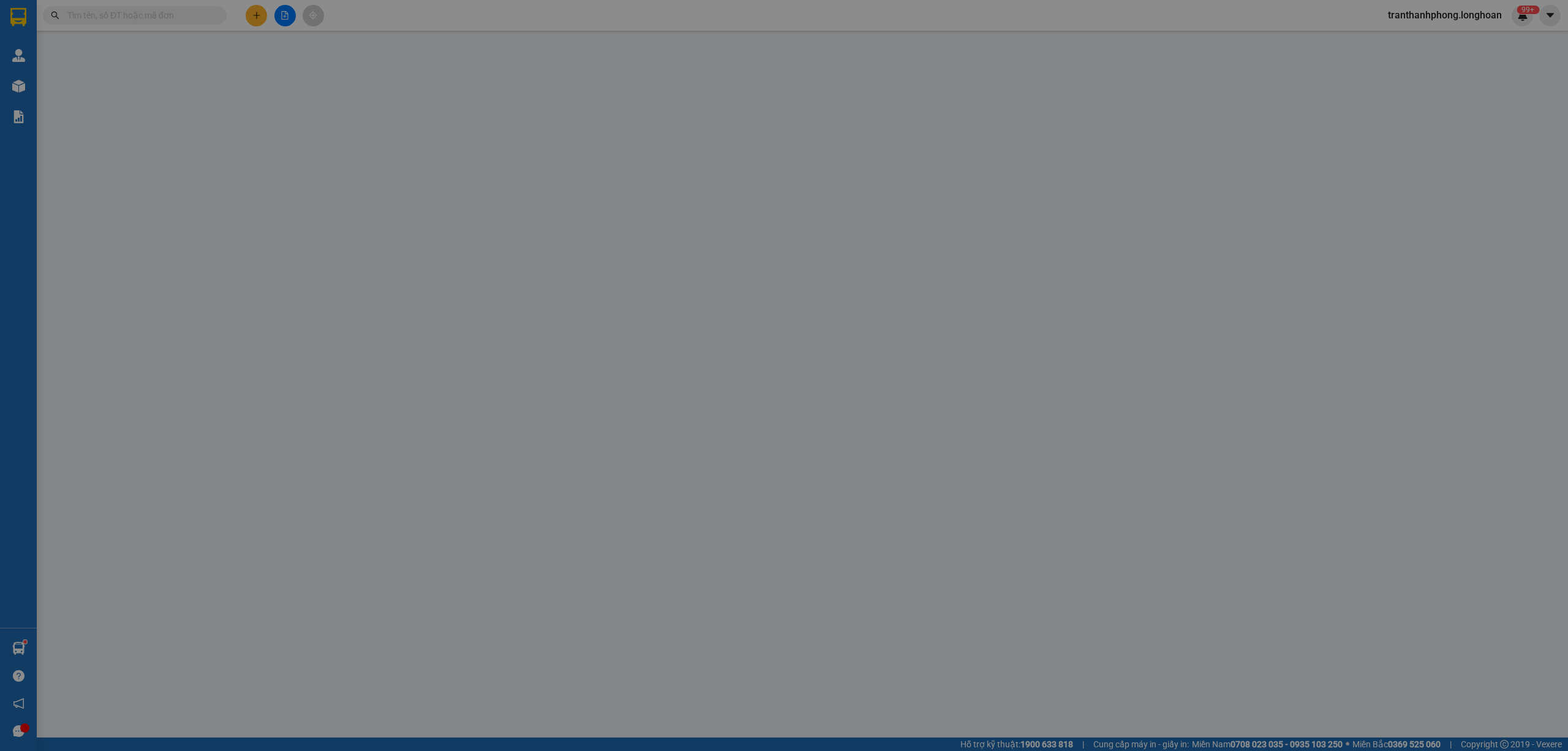
type input "0868590336"
type input "[PERSON_NAME]"
type input "0988766902"
type input "A TRUNG"
checkbox input "true"
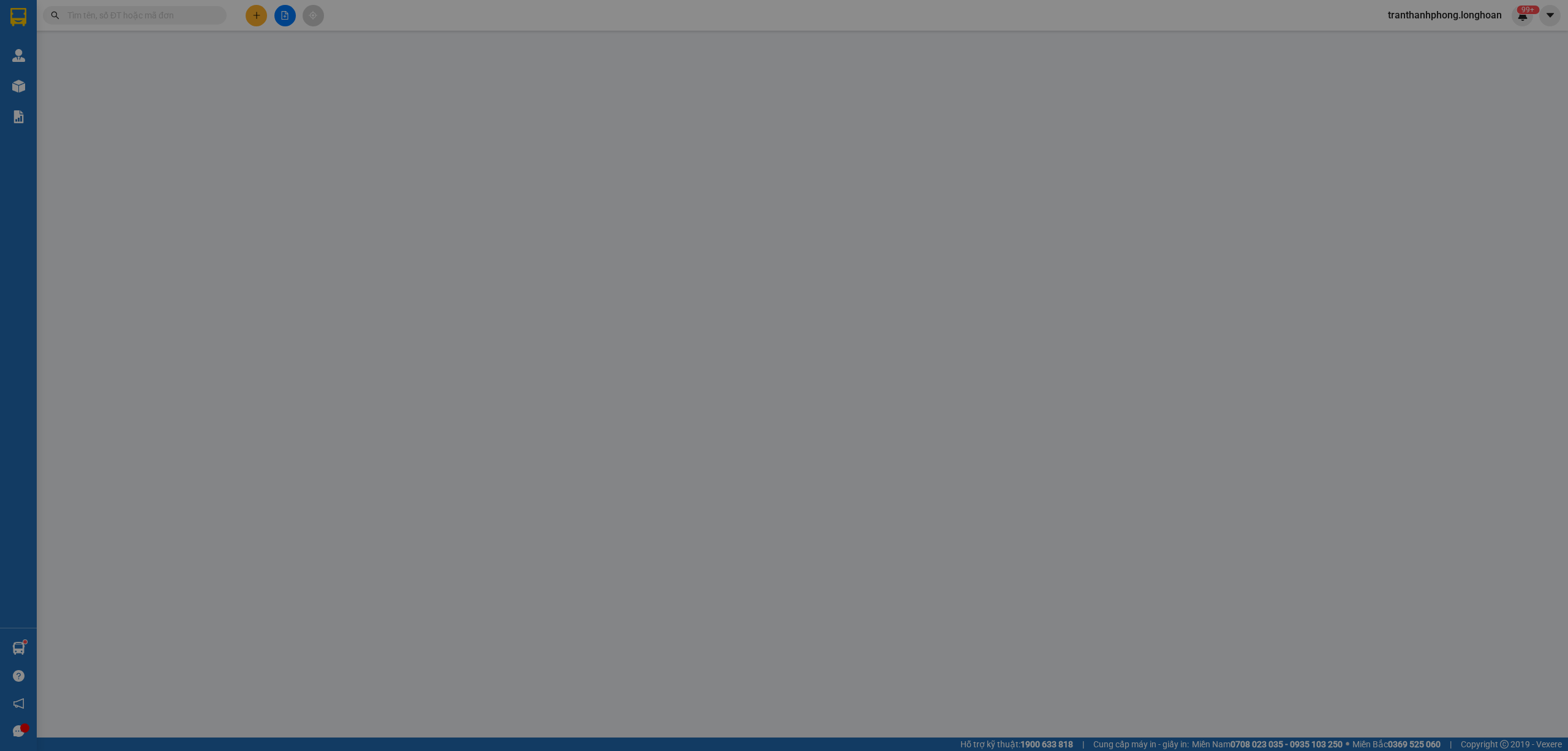
type input "630 LĨNH NAM, [PERSON_NAME], HN"
type input "CHÌA KHÓA QUẤN TAY LÁI - CAVET ĐỂ COP"
type input "900.000"
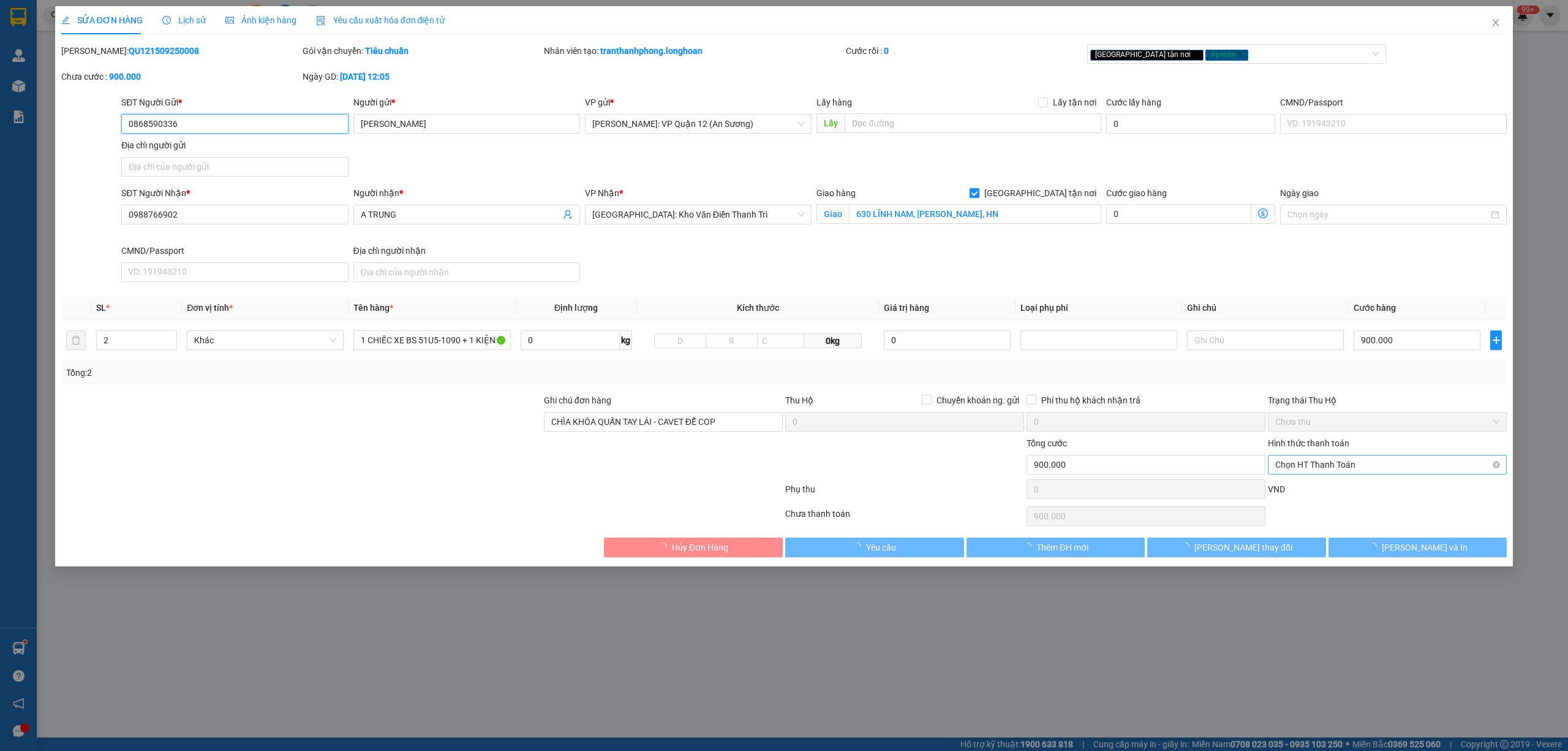
click at [1346, 471] on span "Chọn HT Thanh Toán" at bounding box center [1388, 465] width 224 height 19
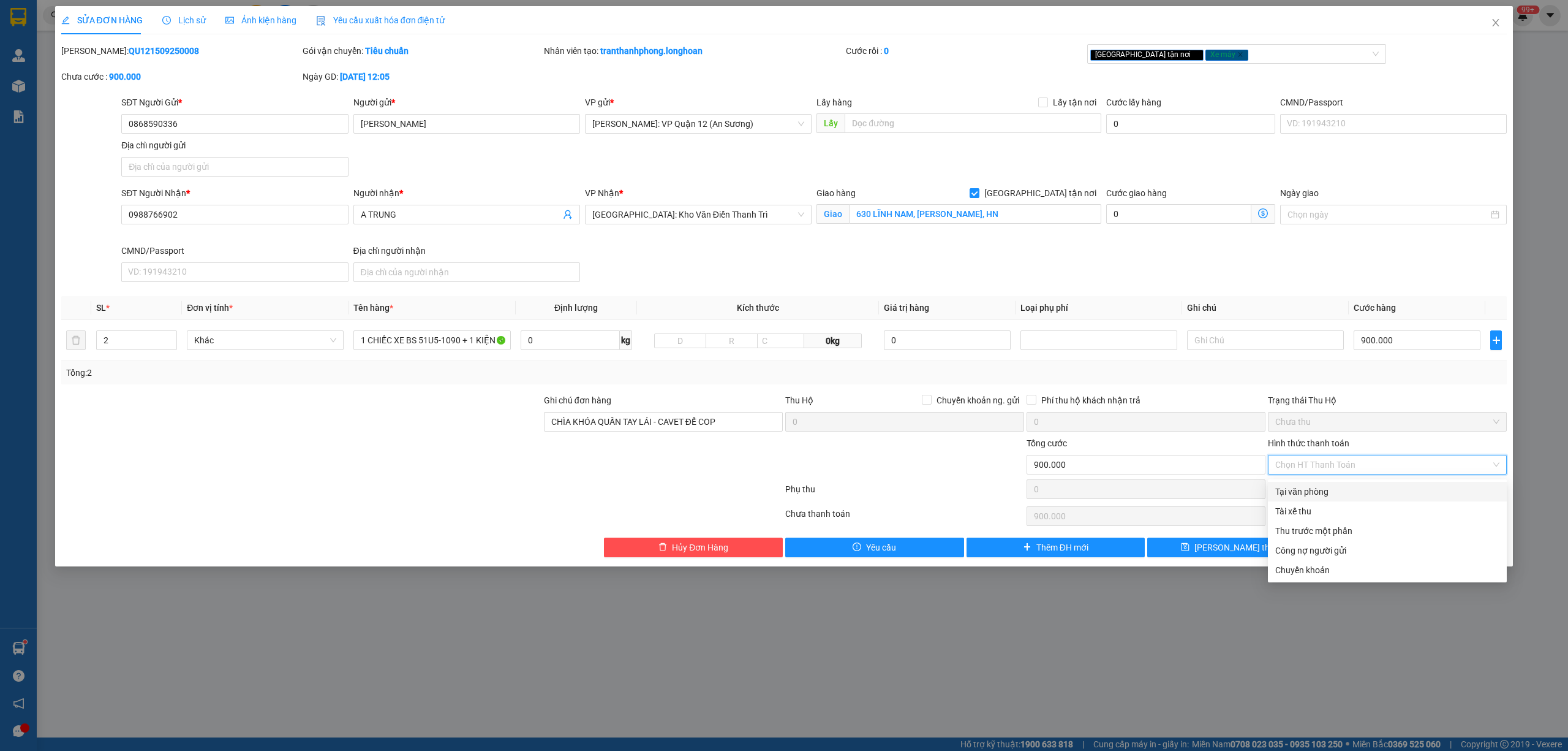
click at [1333, 496] on div "Tại văn phòng" at bounding box center [1388, 491] width 224 height 14
type input "0"
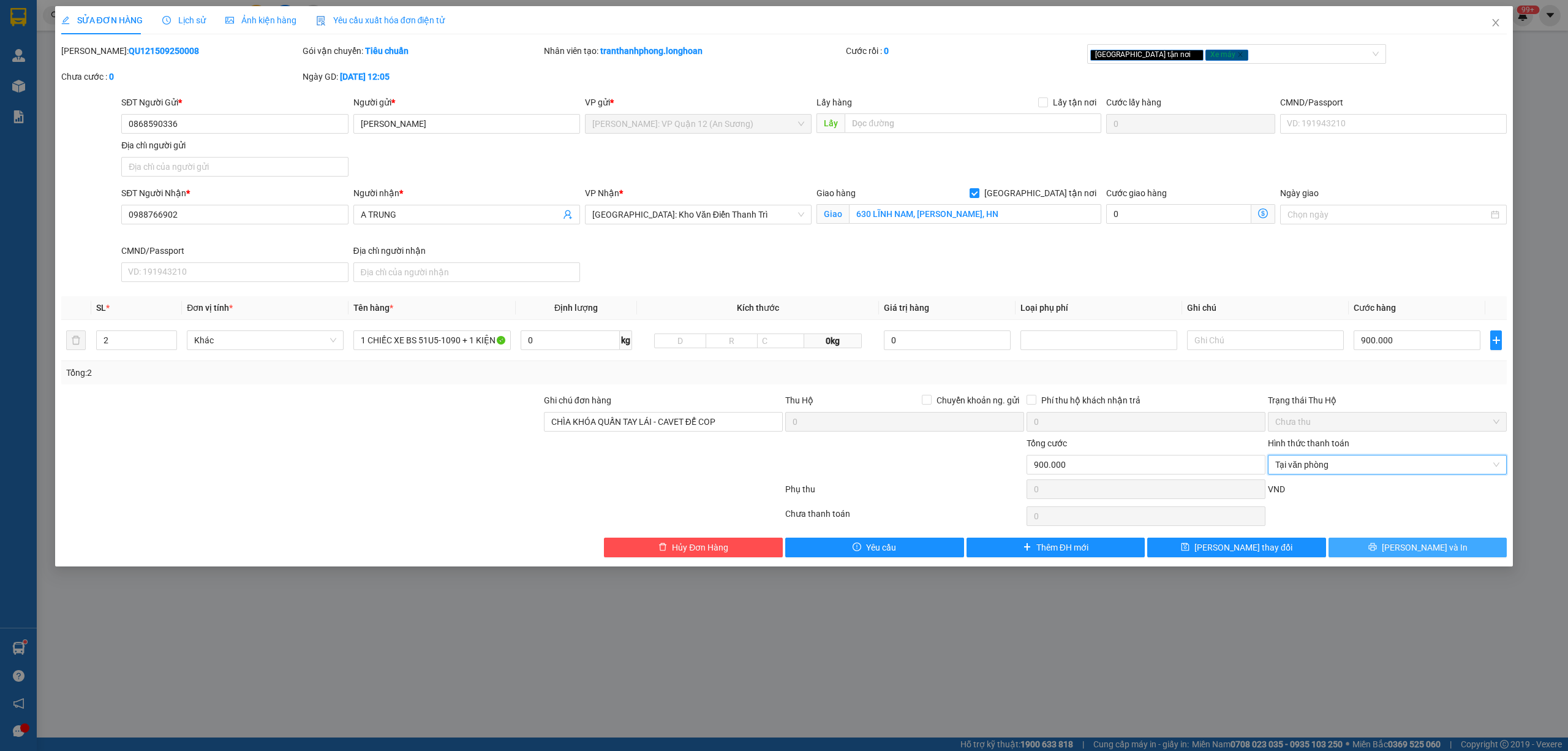
click at [1373, 548] on button "[PERSON_NAME] và In" at bounding box center [1417, 546] width 179 height 19
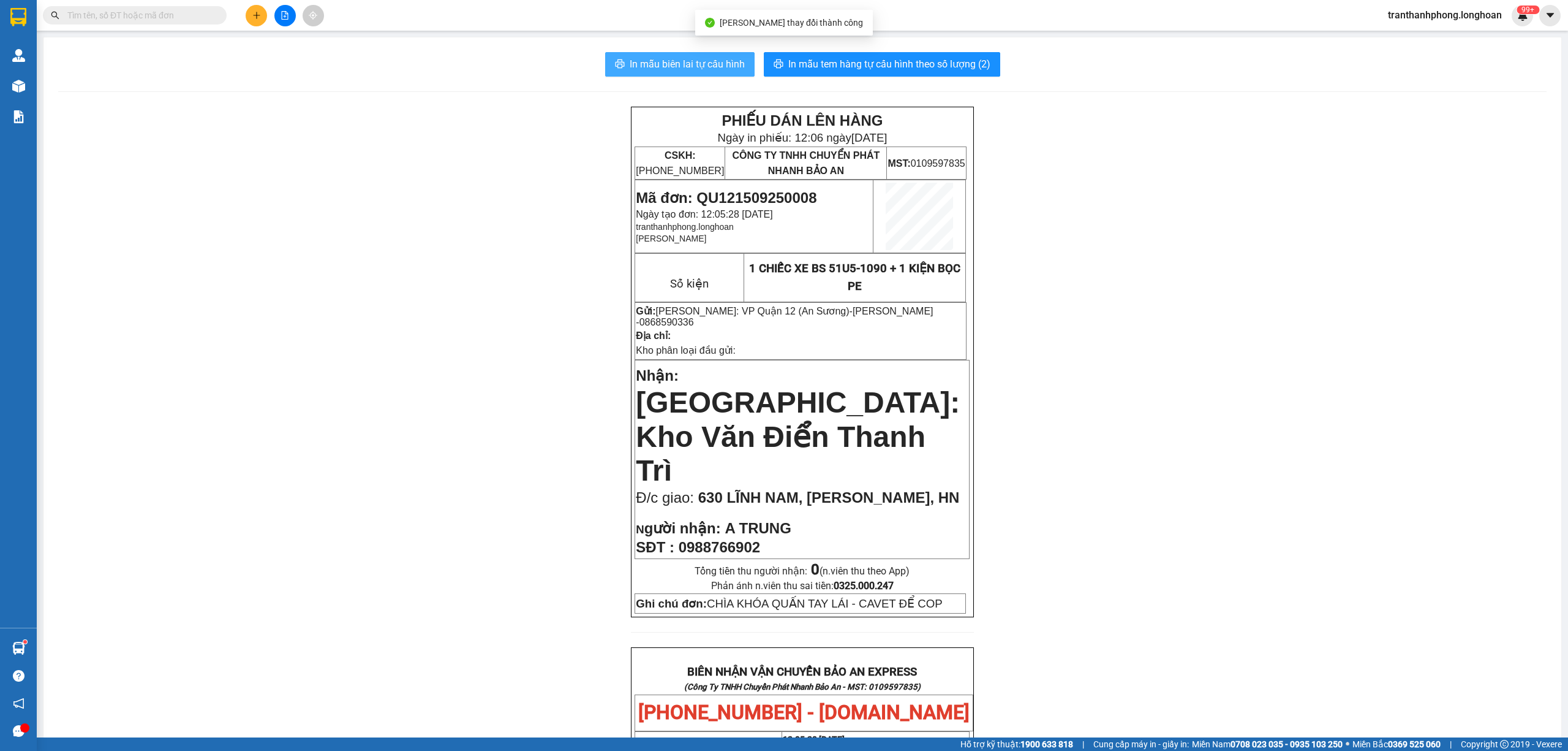
click at [694, 62] on span "In mẫu biên lai tự cấu hình" at bounding box center [687, 64] width 115 height 16
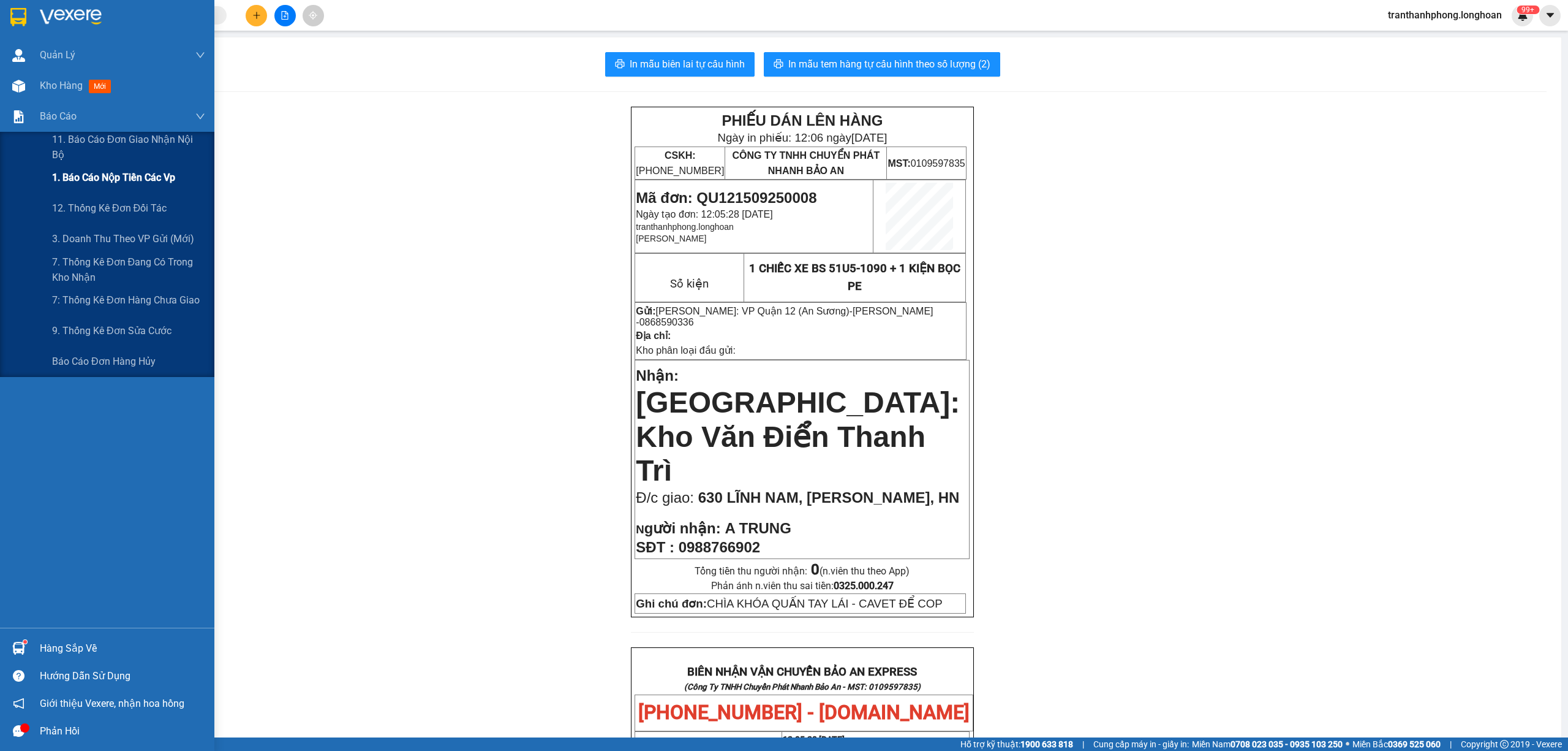
click at [79, 167] on div "1. Báo cáo nộp tiền các vp" at bounding box center [128, 177] width 153 height 31
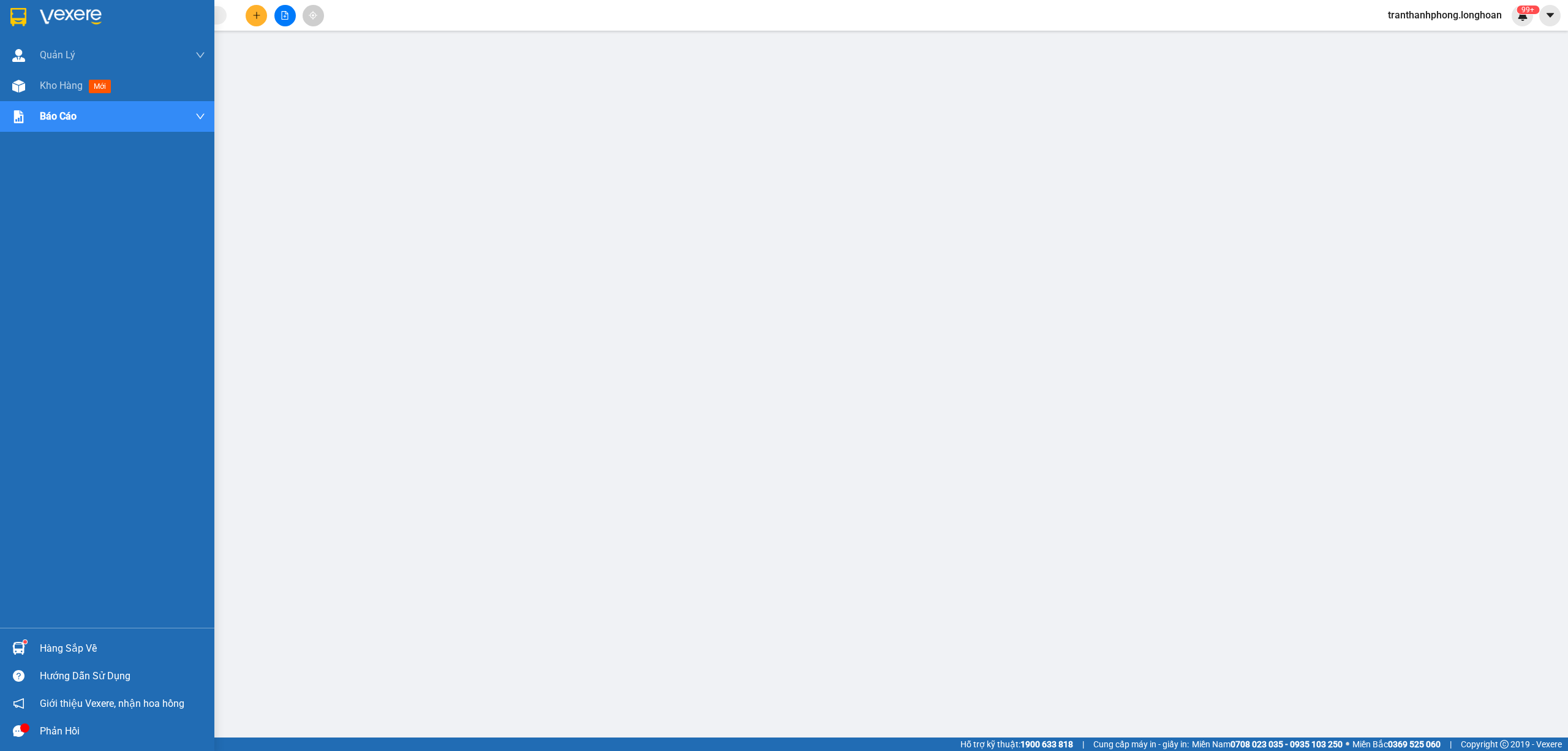
click at [18, 20] on img at bounding box center [18, 18] width 16 height 19
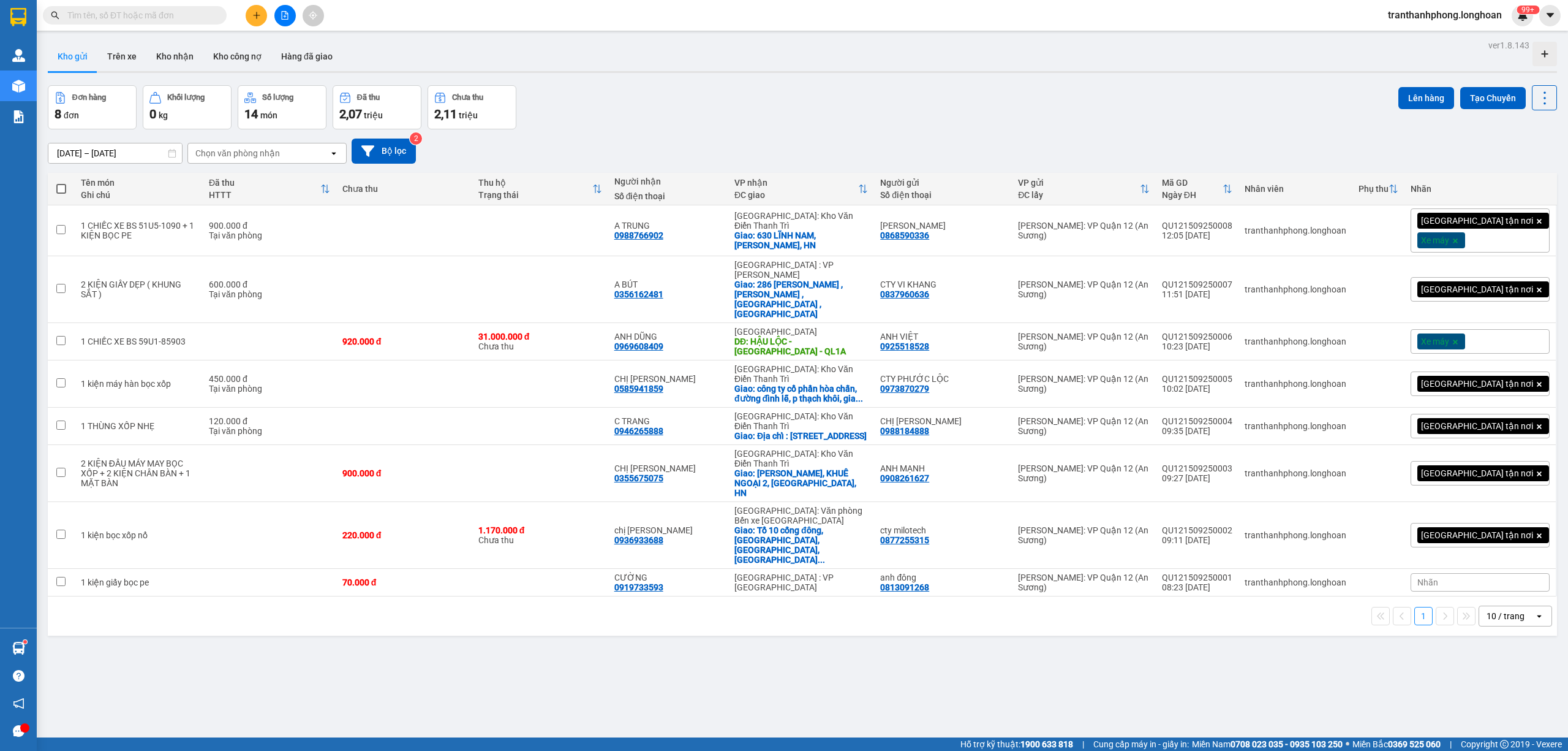
paste input "KQ120809250026"
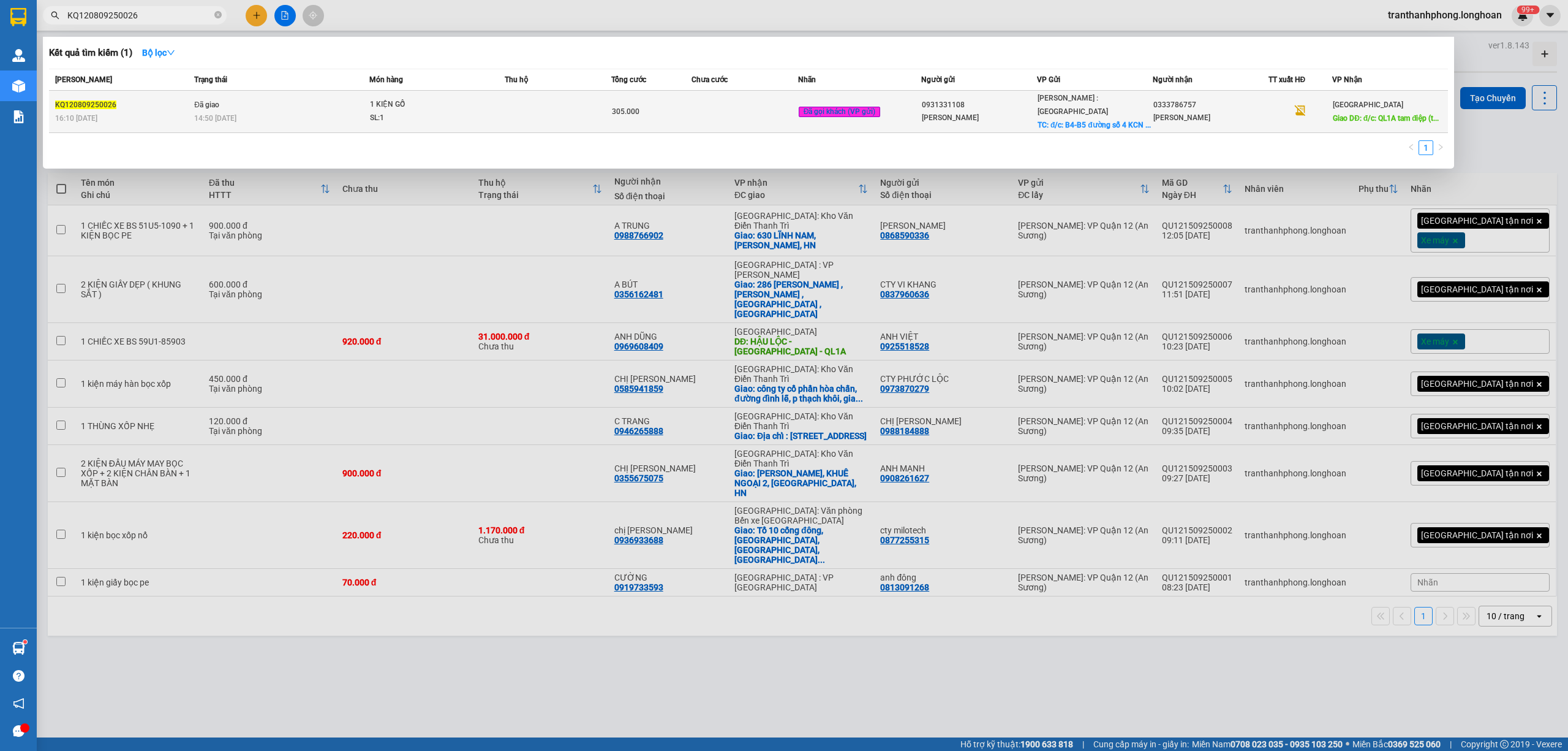
type input "KQ120809250026"
click at [608, 111] on td at bounding box center [557, 112] width 106 height 43
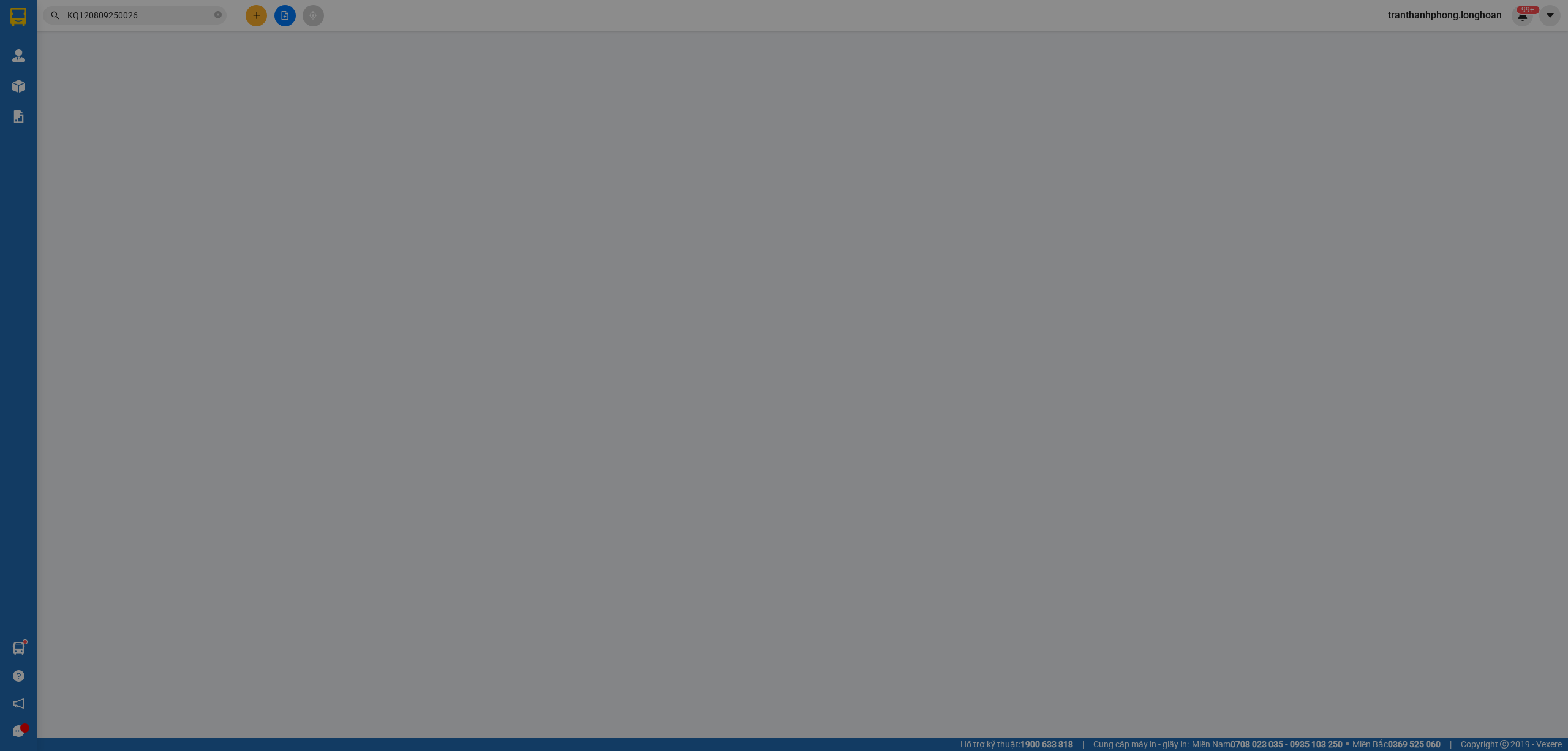
type input "0931331108"
type input "[PERSON_NAME]"
checkbox input "true"
type input "đ/c: B4-B5 đường số 4 KCN Nhị Xuân, [GEOGRAPHIC_DATA], [GEOGRAPHIC_DATA] , [GEO…"
type input "65.000"
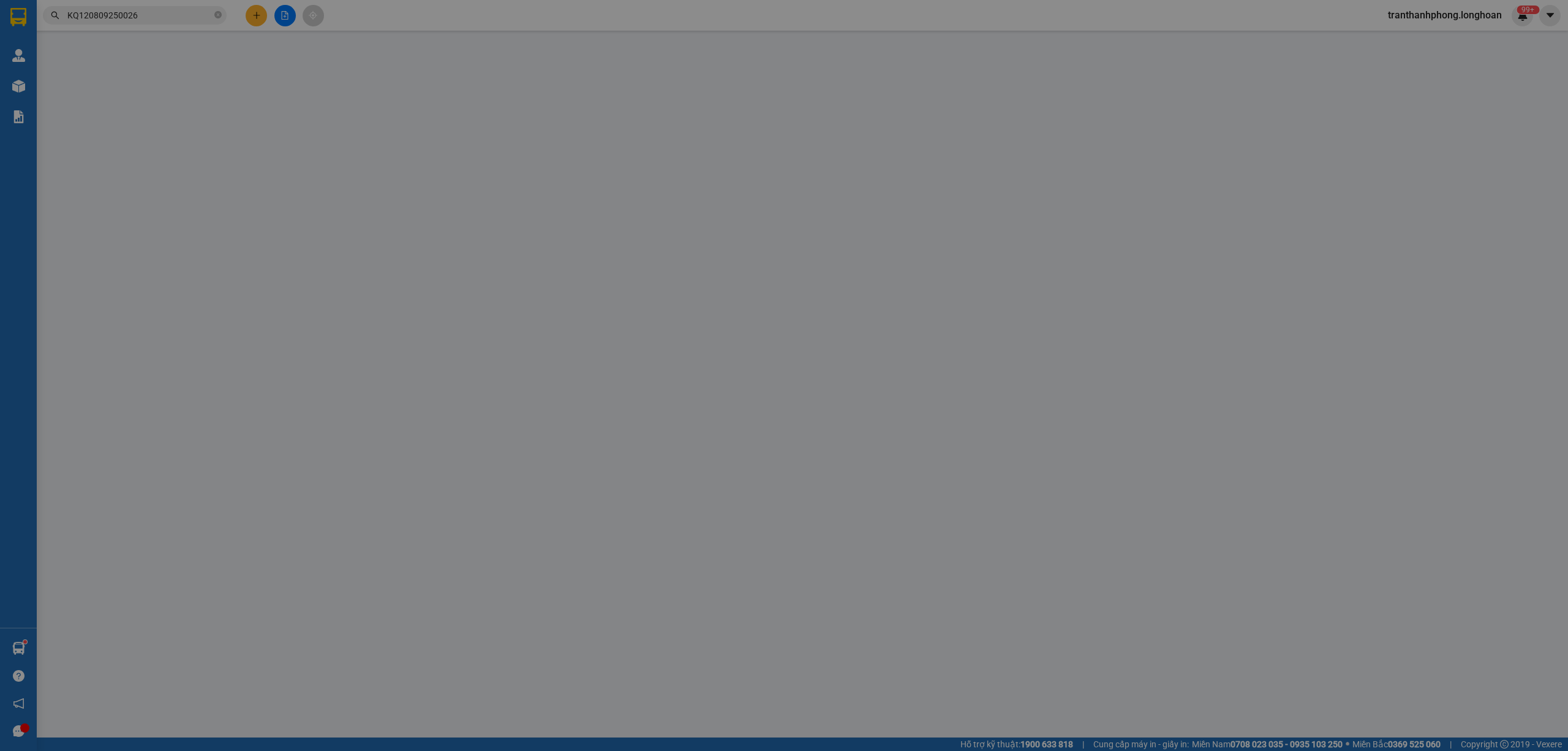
type input "0333786757"
type input "[PERSON_NAME]"
type input "đ/c: QL1A tam điệp (tổ 6 [PERSON_NAME], [GEOGRAPHIC_DATA])"
type input "305.000"
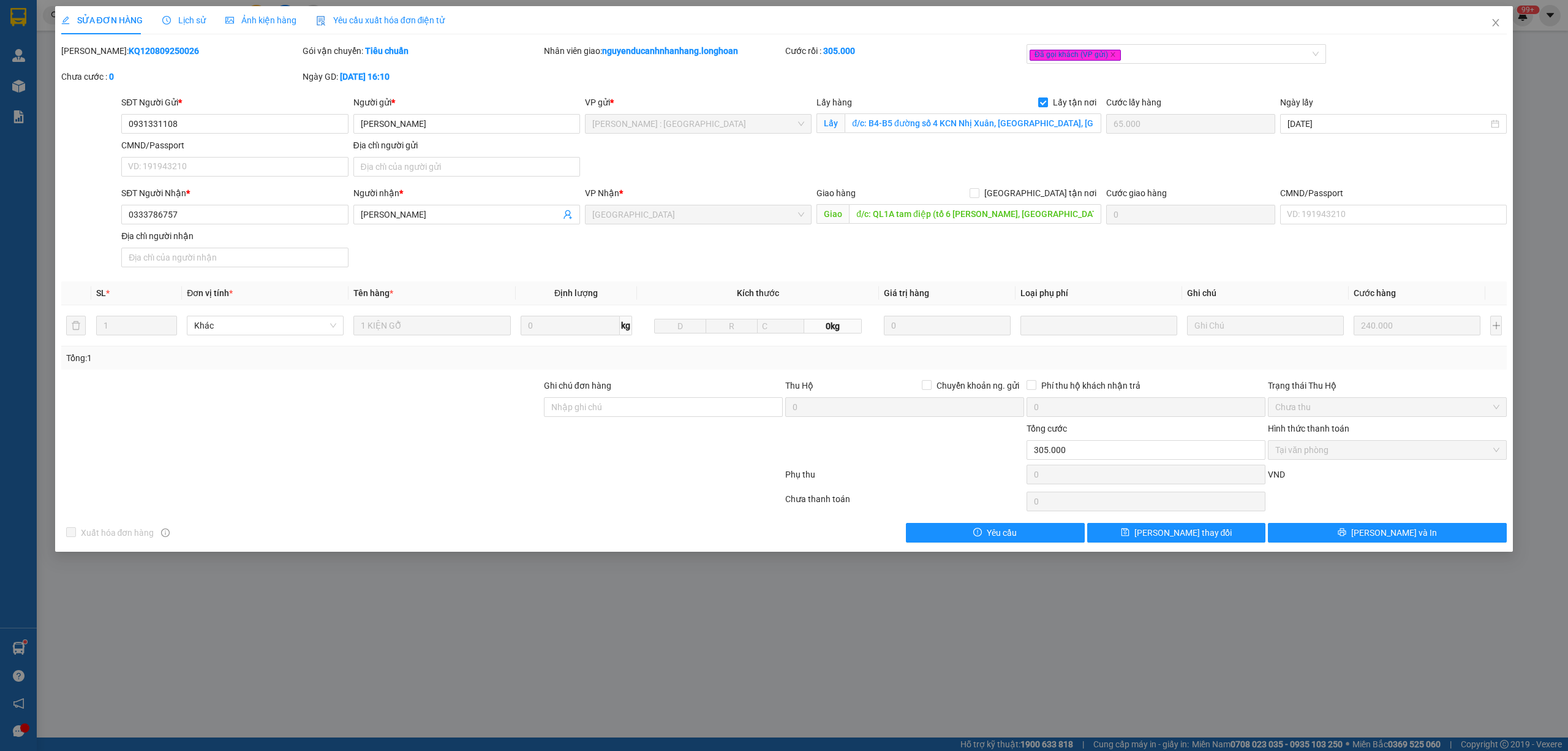
click at [185, 25] on span "Lịch sử" at bounding box center [183, 20] width 44 height 10
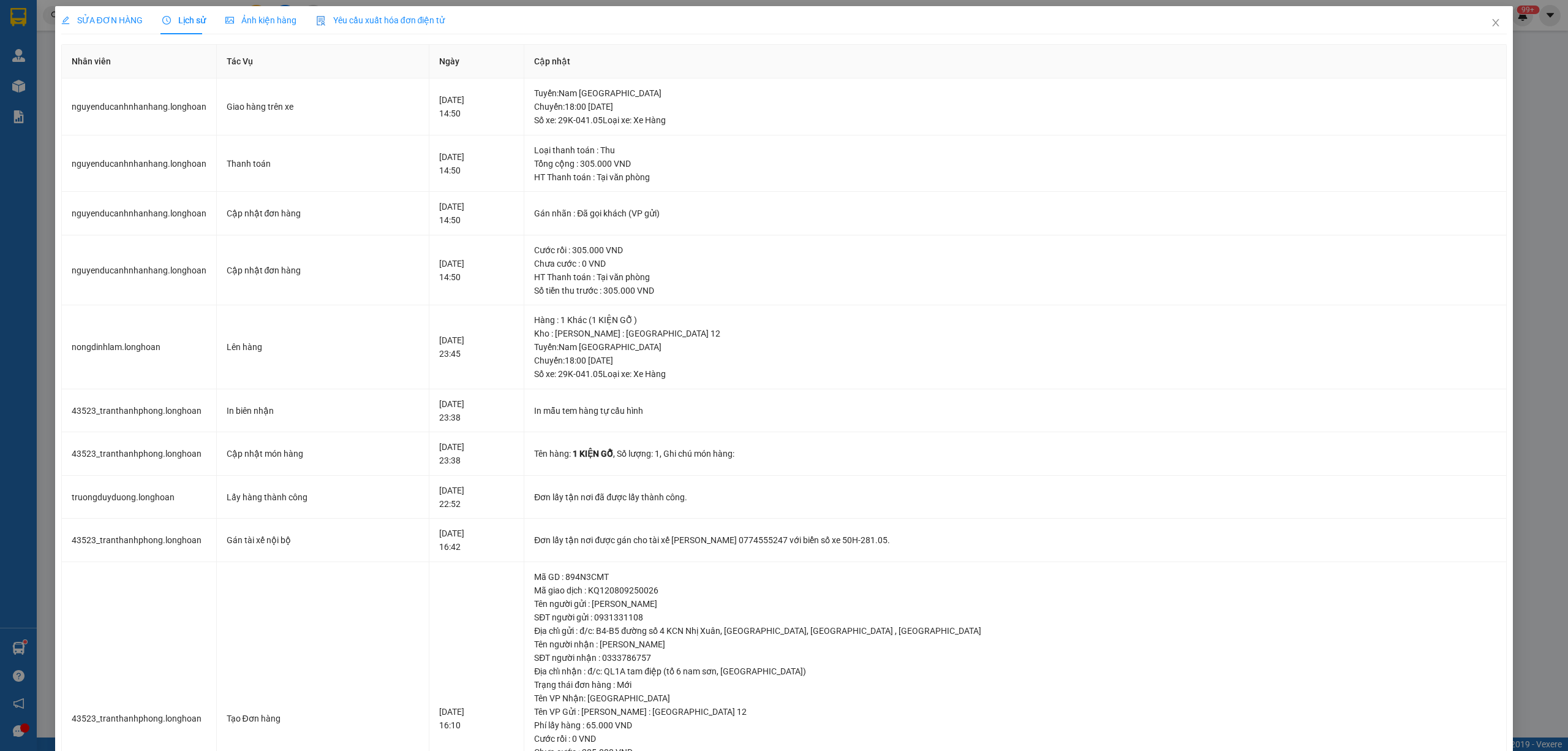
click at [103, 23] on span "SỬA ĐƠN HÀNG" at bounding box center [102, 20] width 81 height 10
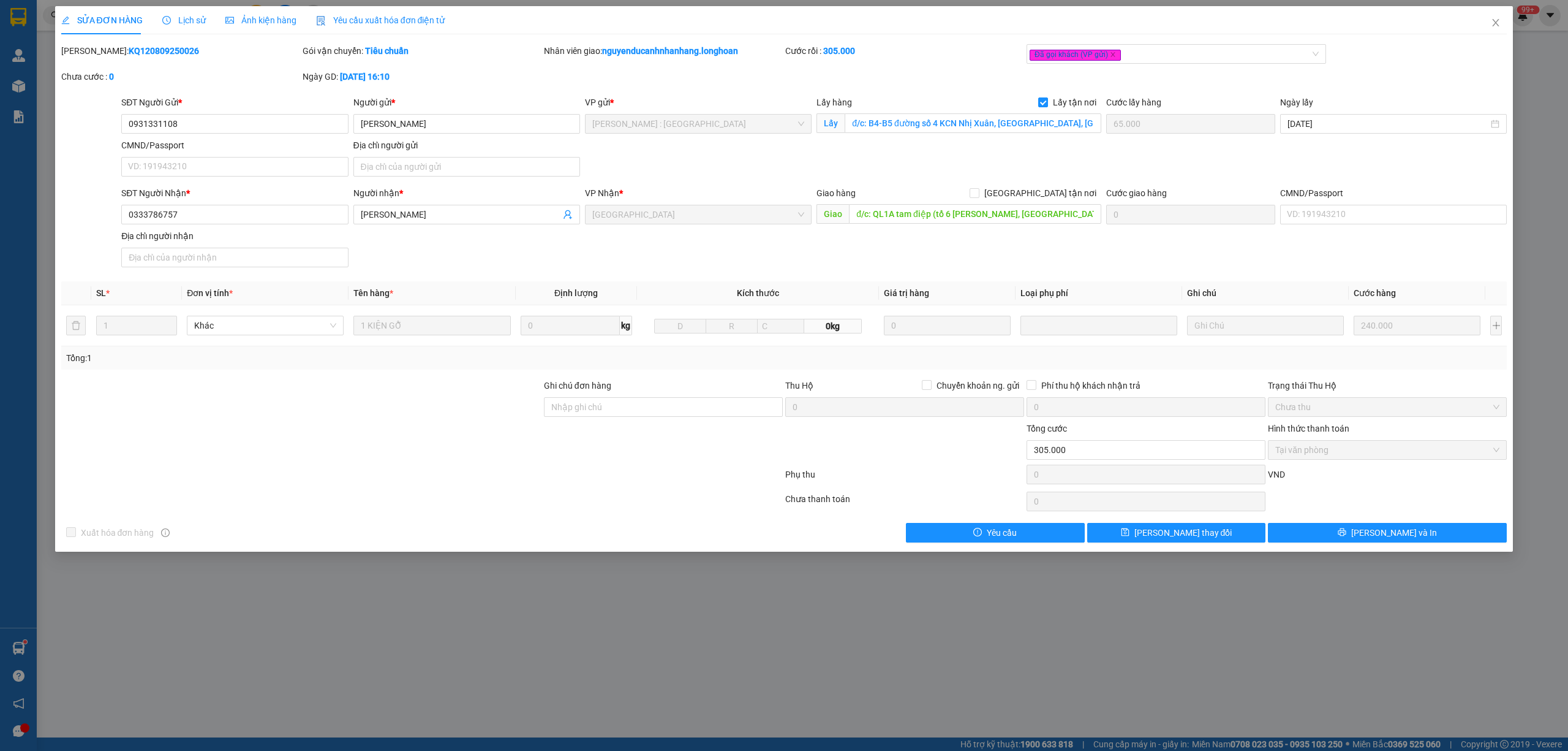
click at [177, 26] on div "Lịch sử" at bounding box center [183, 20] width 44 height 14
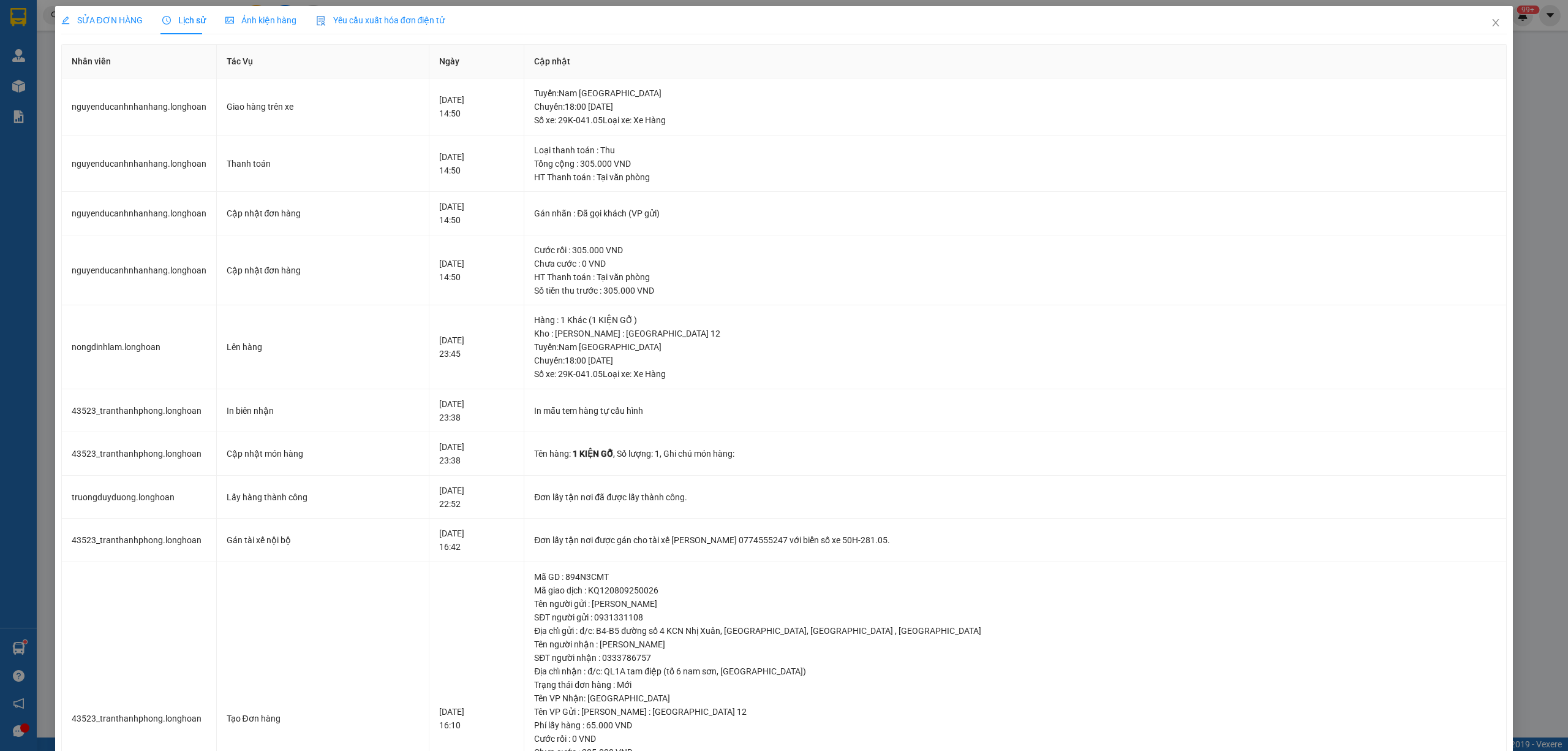
click at [101, 20] on span "SỬA ĐƠN HÀNG" at bounding box center [102, 20] width 81 height 10
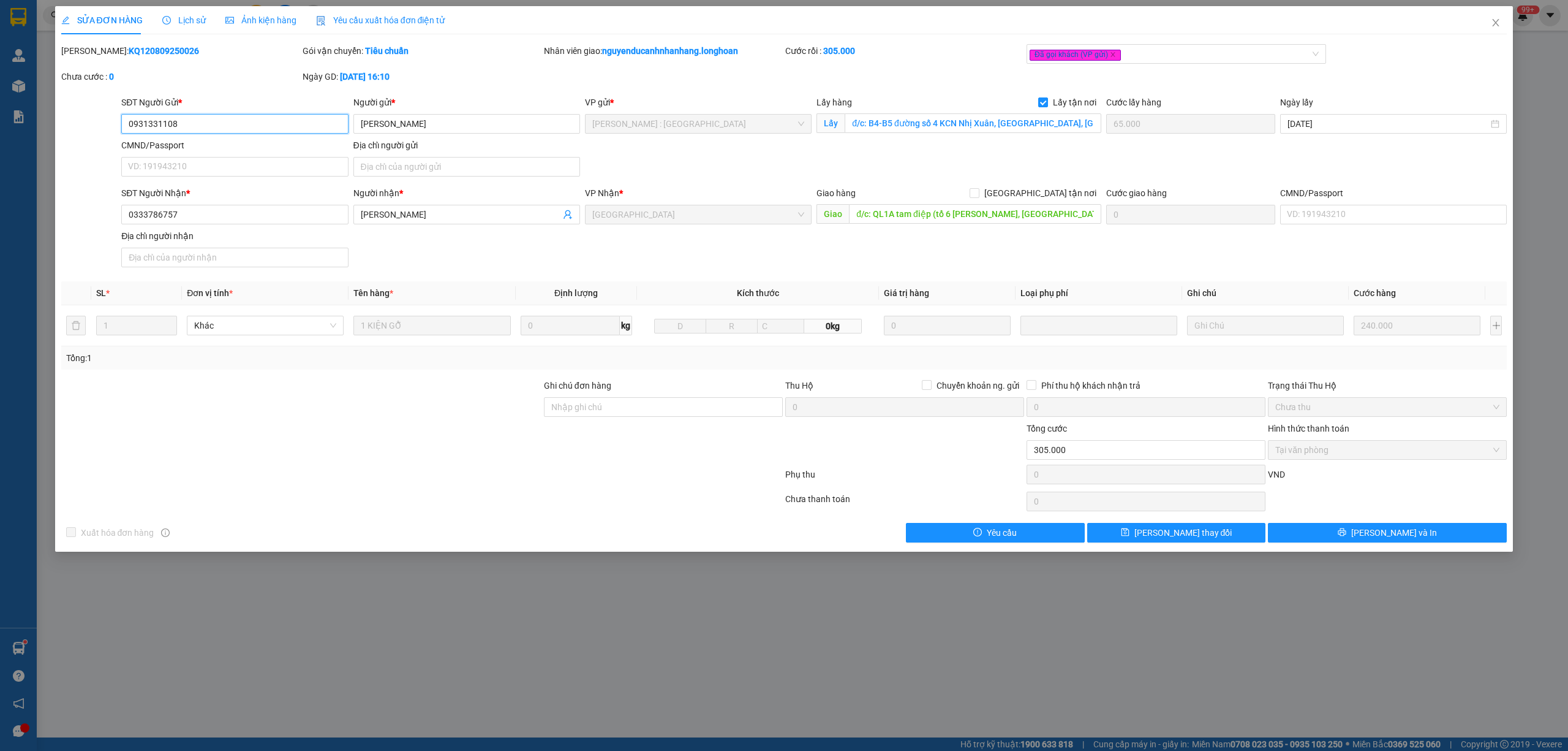
click at [215, 121] on input "0931331108" at bounding box center [234, 123] width 227 height 19
click at [1498, 30] on span "Close" at bounding box center [1495, 23] width 34 height 34
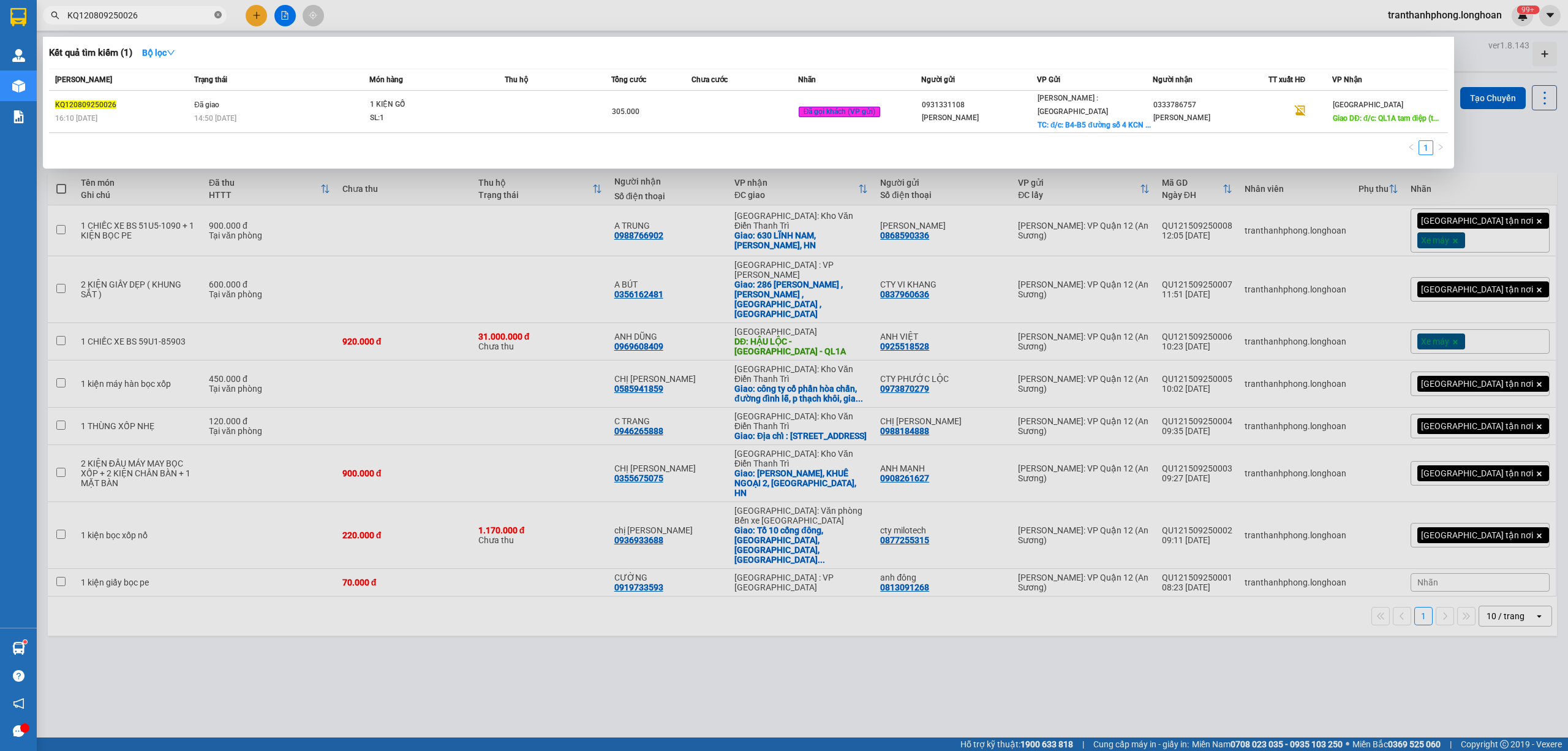
click at [217, 16] on icon "close-circle" at bounding box center [218, 15] width 7 height 7
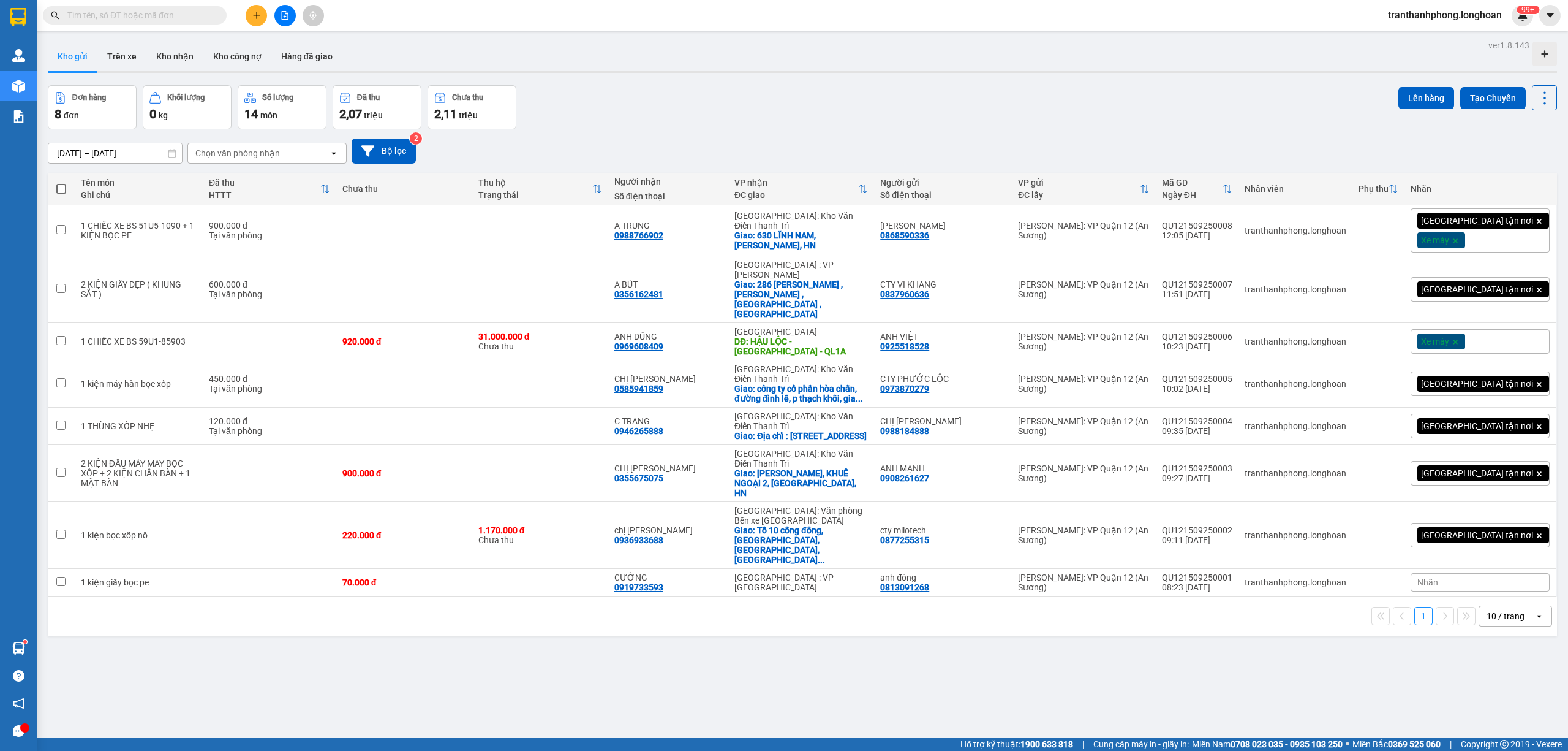
paste input "KQ120809250034"
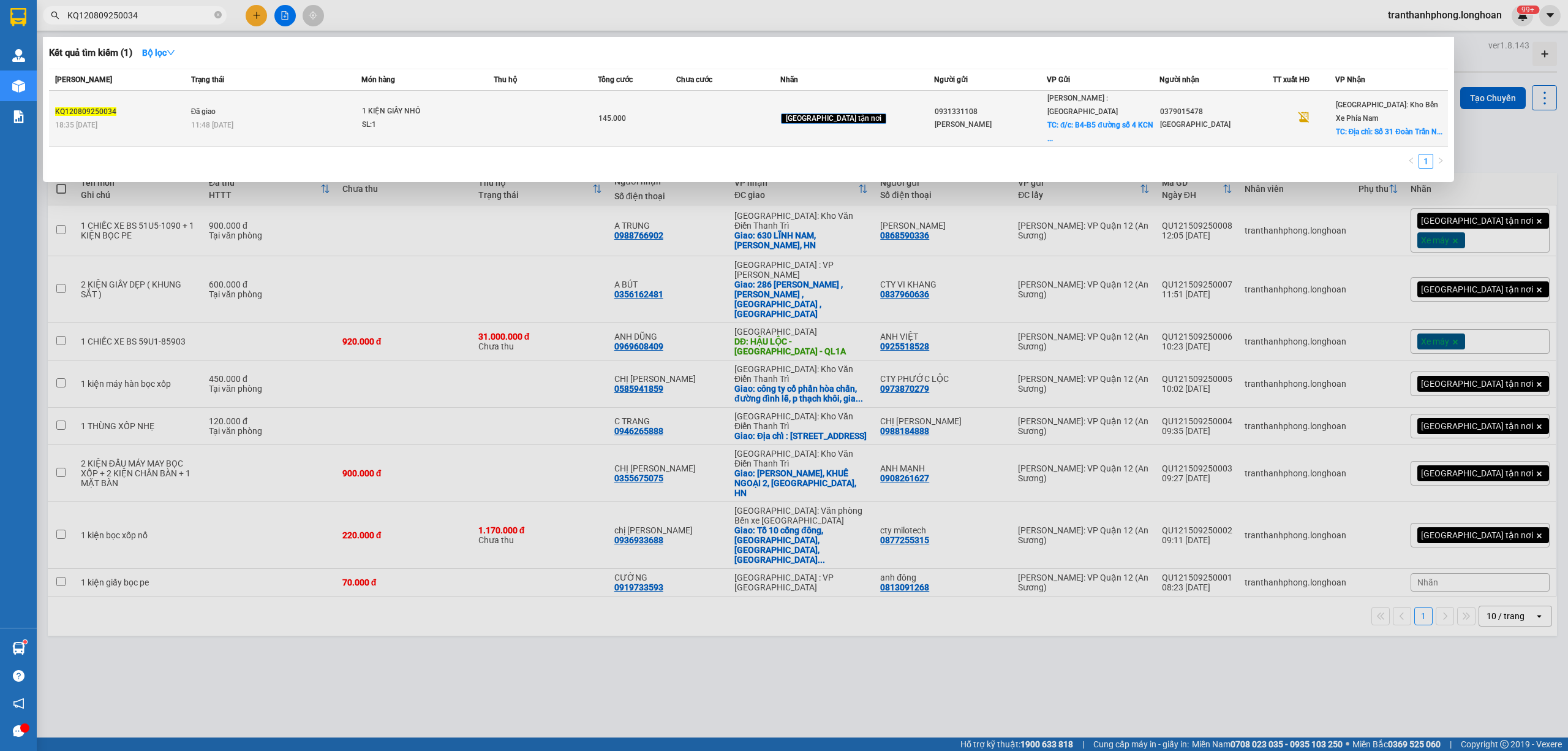
type input "KQ120809250034"
click at [481, 105] on span "1 KIỆN GIẤY NHỎ SL: 1" at bounding box center [427, 118] width 131 height 26
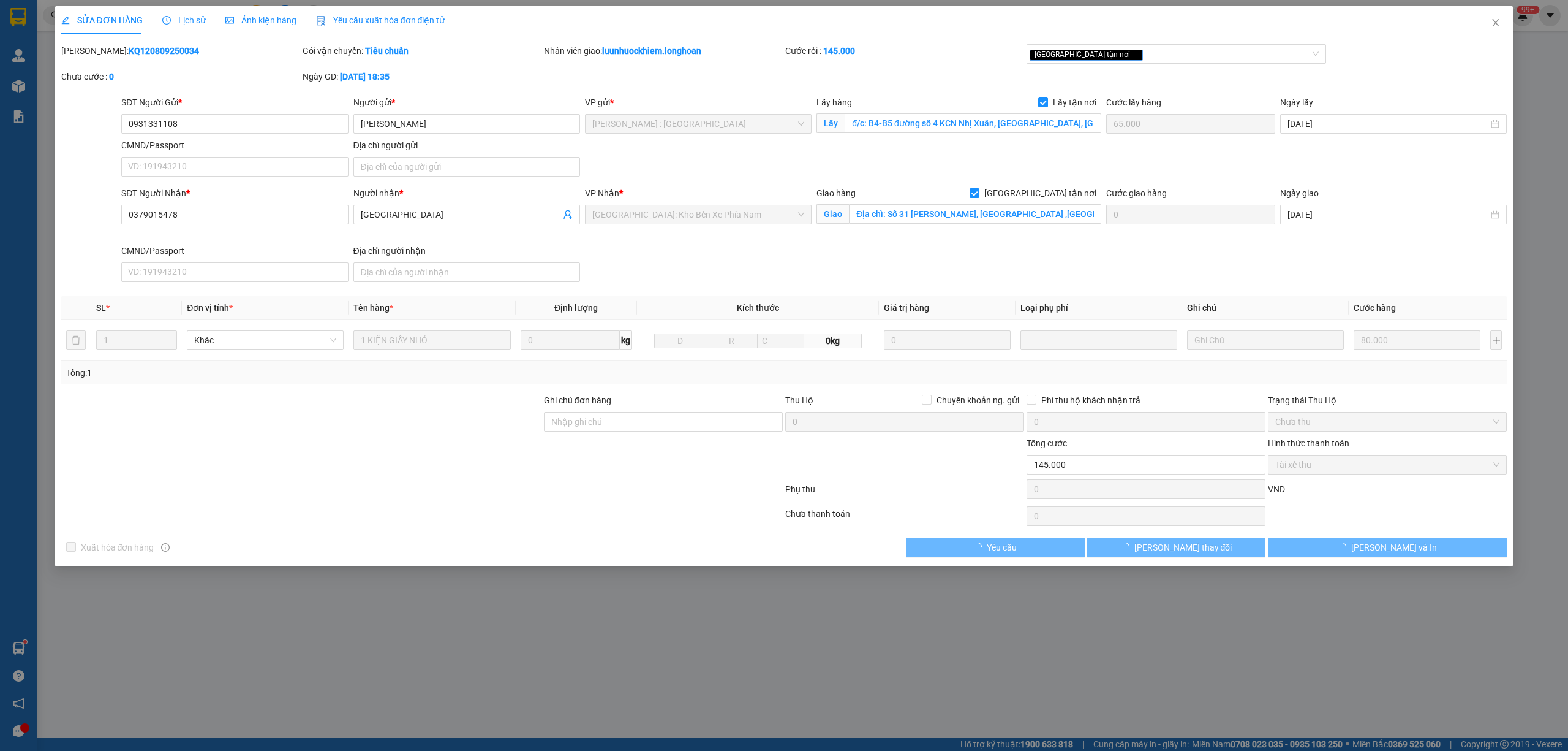
type input "0931331108"
type input "[PERSON_NAME]"
checkbox input "true"
type input "đ/c: B4-B5 đường số 4 KCN Nhị Xuân, [GEOGRAPHIC_DATA], [GEOGRAPHIC_DATA] , [GEO…"
type input "65.000"
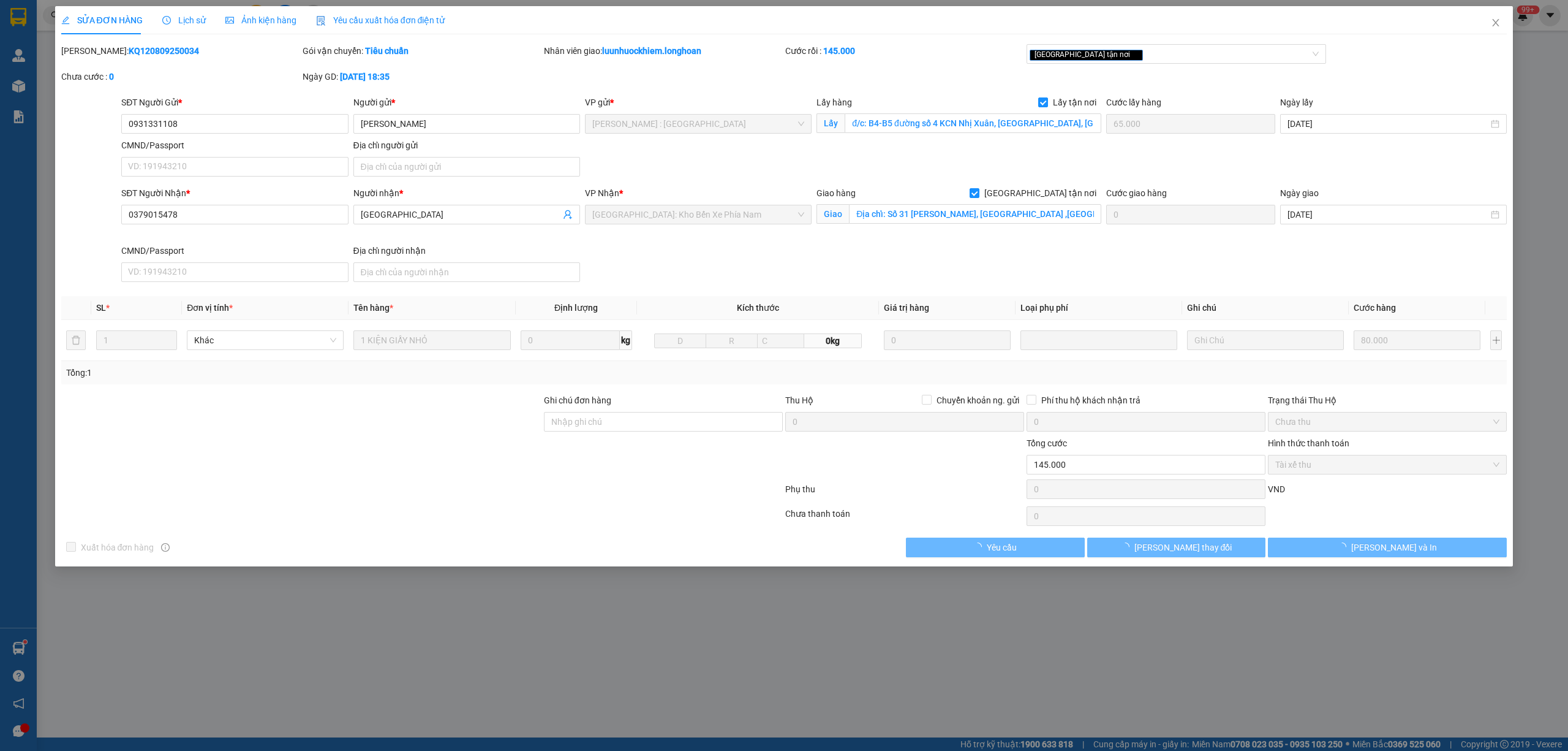
type input "0379015478"
type input "[GEOGRAPHIC_DATA]"
checkbox input "true"
type input "Địa chỉ: Số 31 Đoàn Trần Nghiệp, Vĩnh Phước ,tp Nha Trang"
type input "145.000"
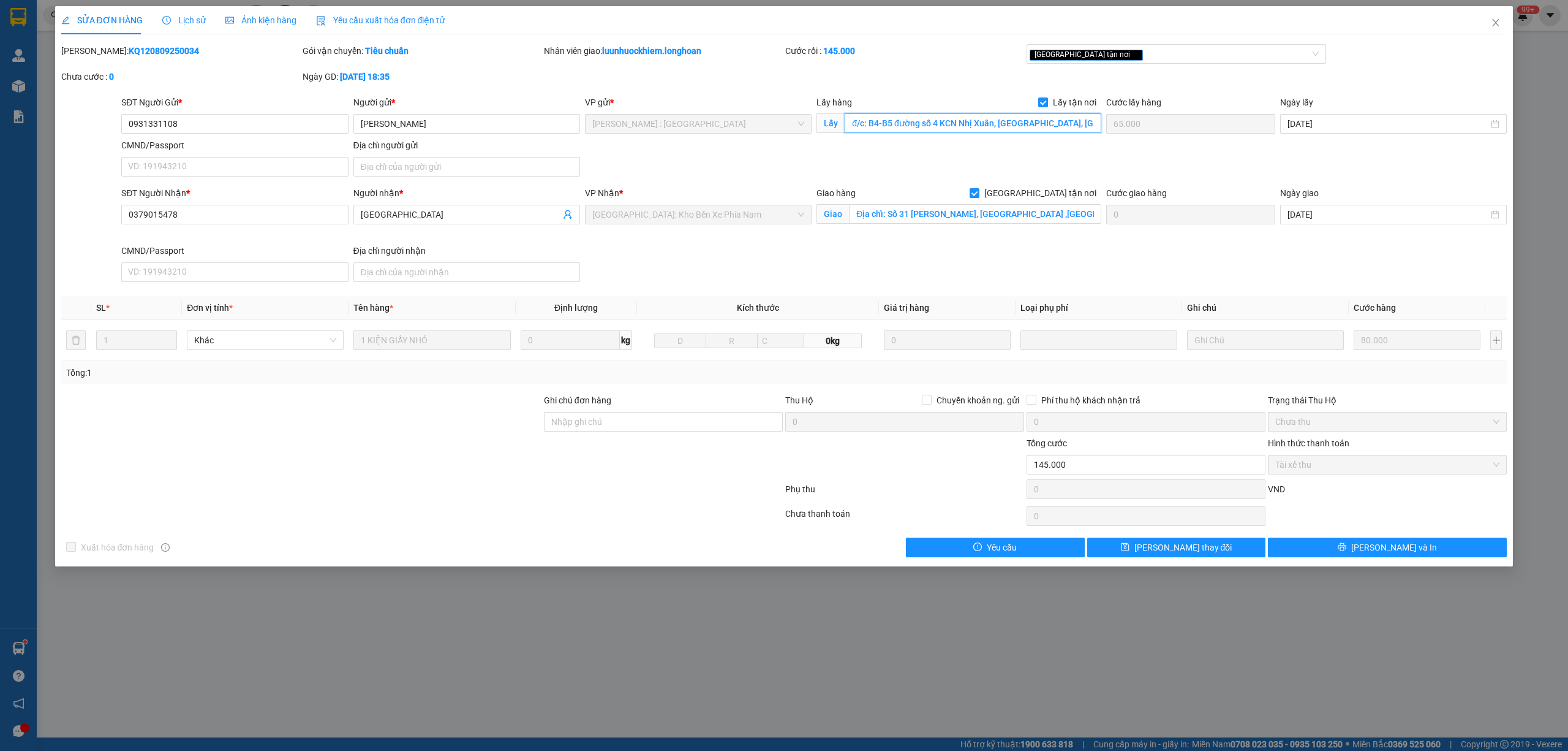
click at [944, 114] on input "đ/c: B4-B5 đường số 4 KCN Nhị Xuân, [GEOGRAPHIC_DATA], [GEOGRAPHIC_DATA] , [GEO…" at bounding box center [972, 122] width 256 height 19
click at [178, 22] on span "Lịch sử" at bounding box center [183, 20] width 44 height 10
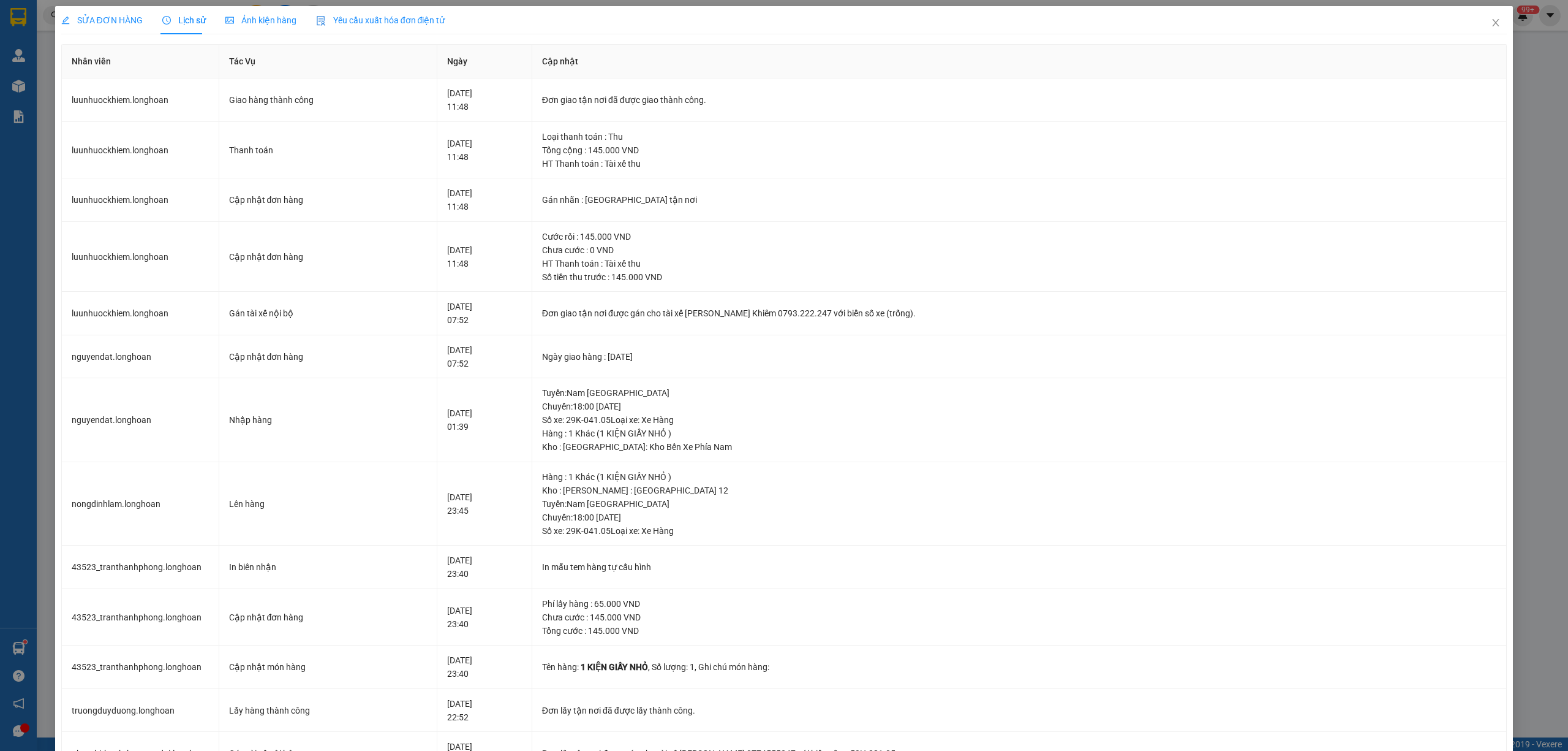
drag, startPoint x: 120, startPoint y: 12, endPoint x: 113, endPoint y: 49, distance: 37.7
click at [120, 16] on div "SỬA ĐƠN HÀNG" at bounding box center [102, 20] width 81 height 28
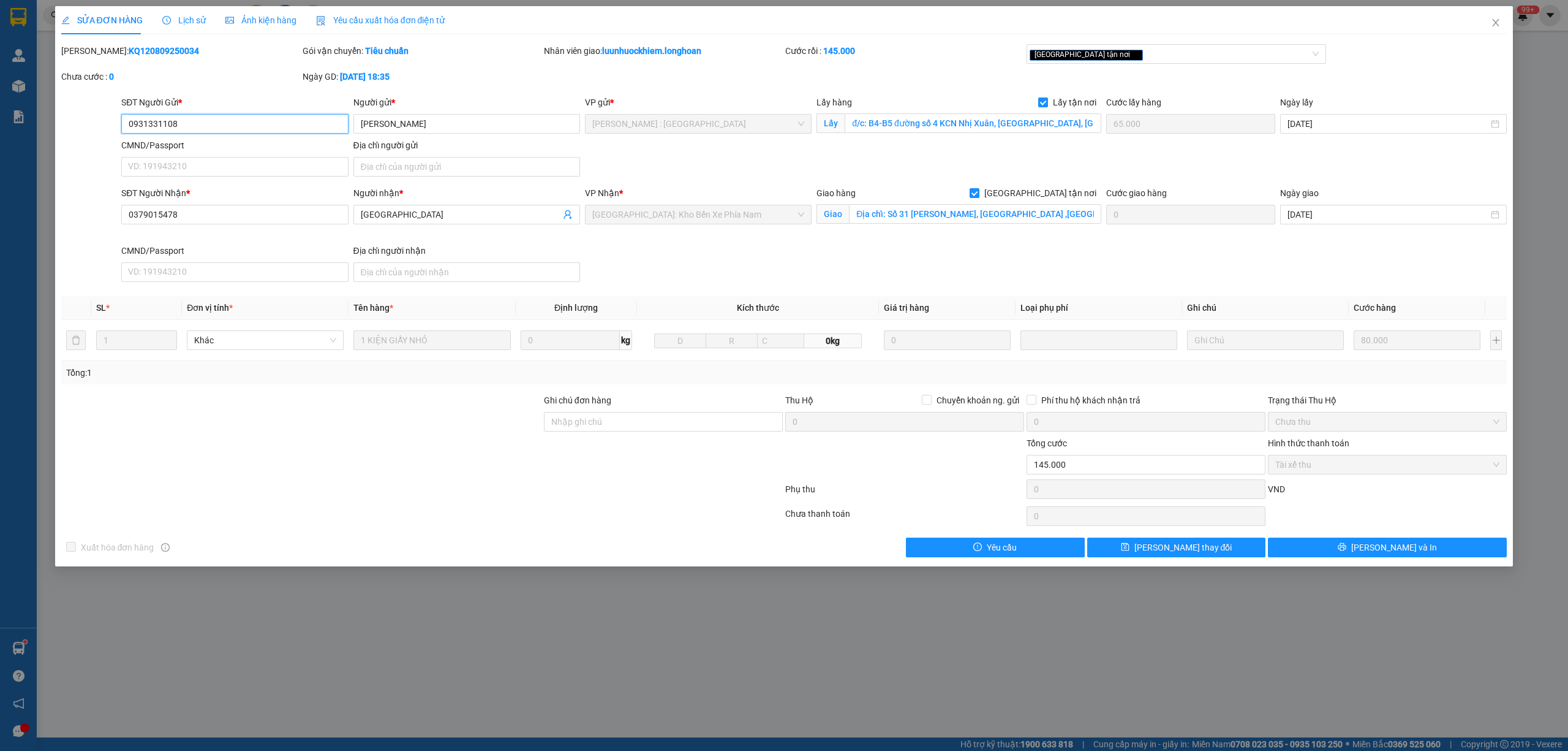
click at [140, 124] on input "0931331108" at bounding box center [234, 123] width 227 height 19
click at [1500, 22] on span "Close" at bounding box center [1495, 23] width 34 height 34
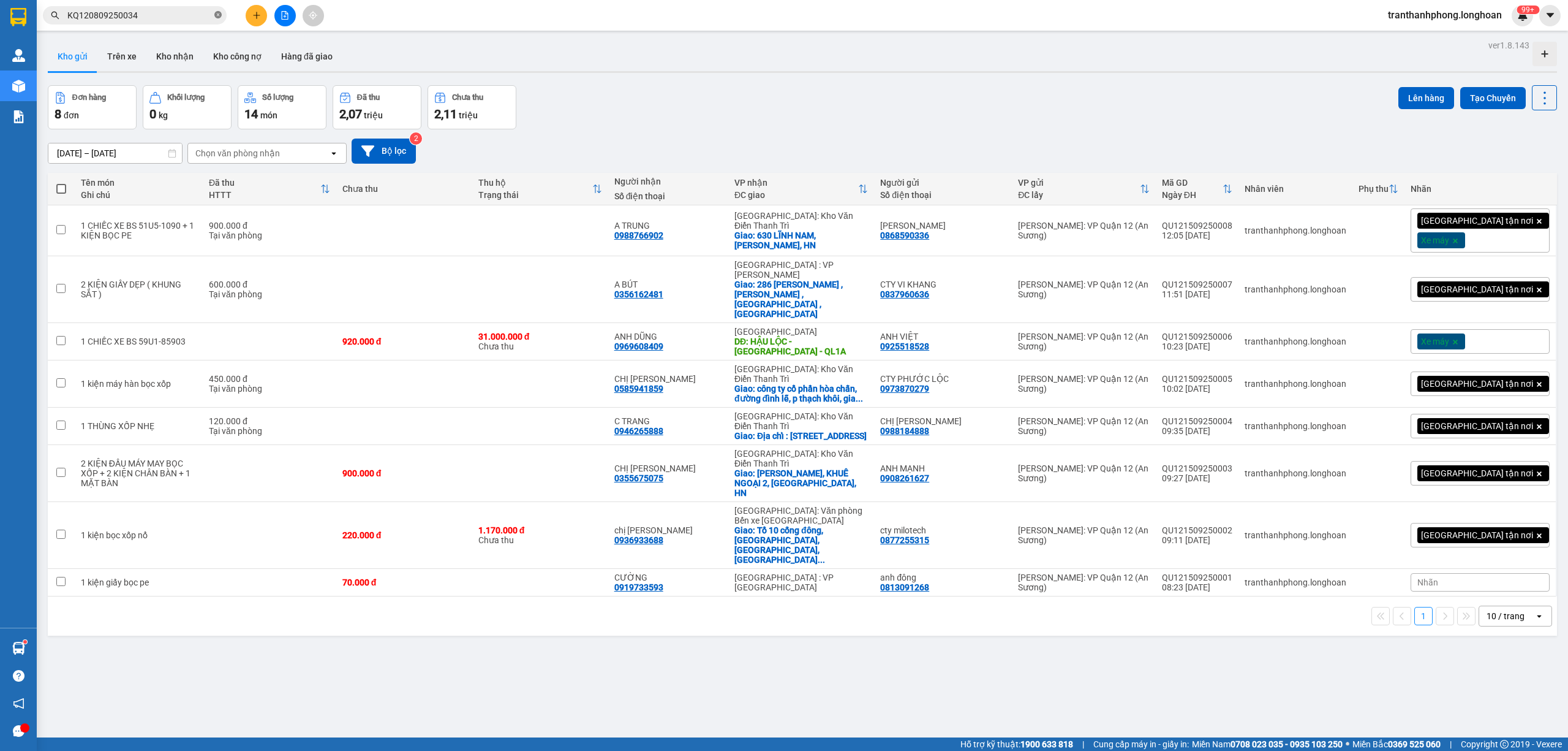
click at [217, 18] on icon "close-circle" at bounding box center [218, 15] width 7 height 7
click at [158, 5] on div "Kết quả tìm kiếm ( 1 ) Bộ lọc Mã ĐH Trạng thái Món hàng Thu hộ Tổng cước Chưa c…" at bounding box center [119, 15] width 239 height 21
paste input "KQ120809250026"
click at [155, 20] on input "text" at bounding box center [140, 15] width 144 height 14
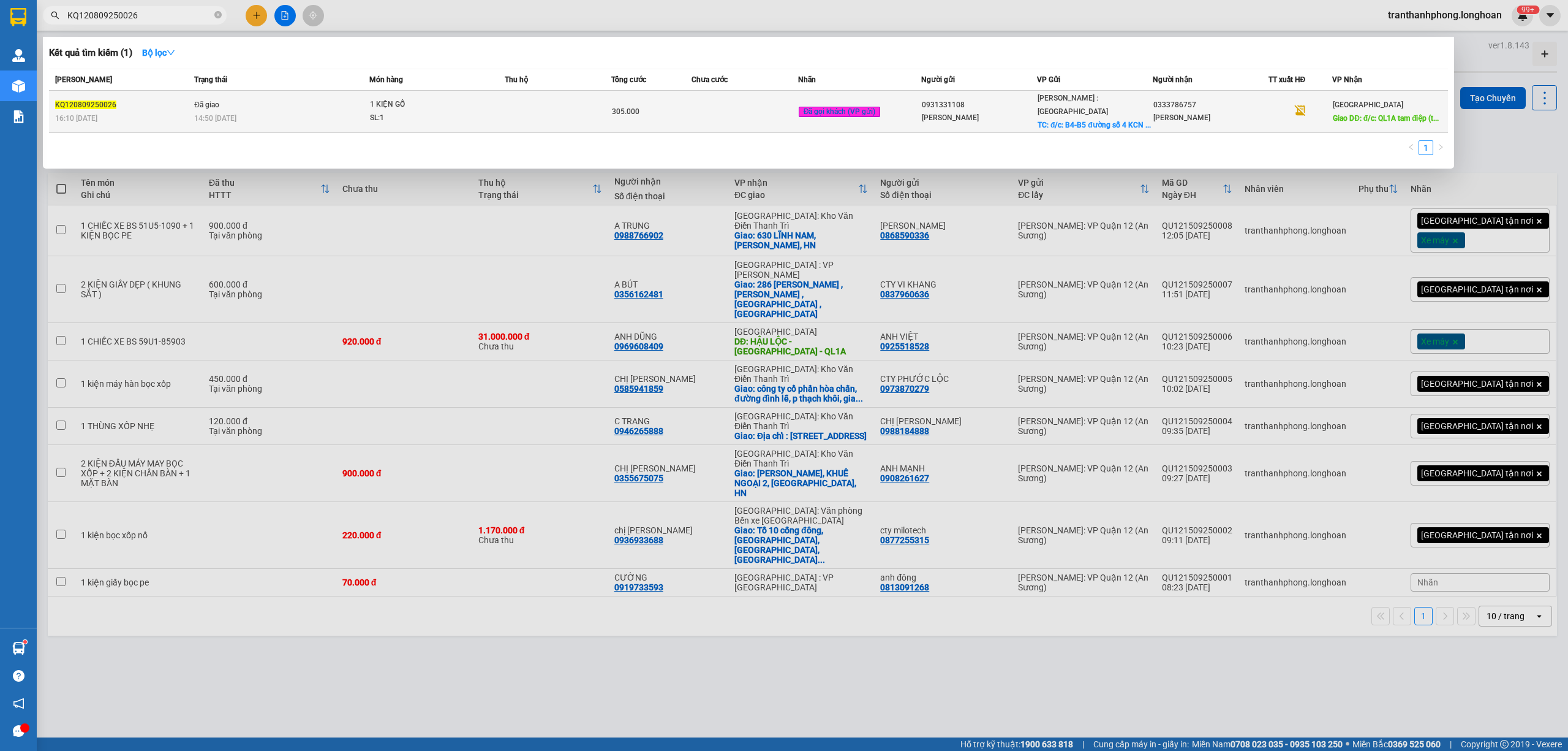
type input "KQ120809250026"
click at [430, 99] on div "1 KIỆN GỖ" at bounding box center [416, 105] width 92 height 14
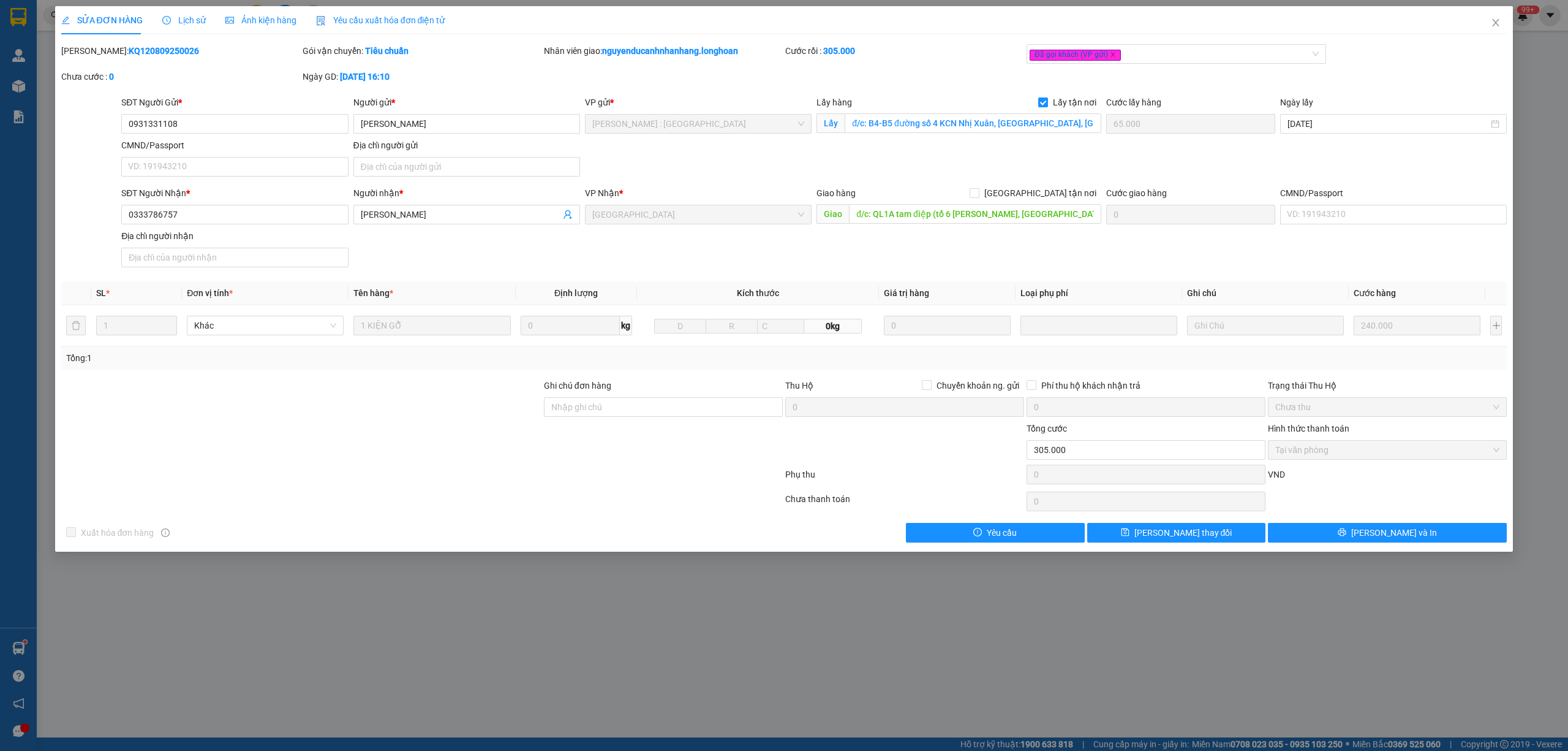
click at [169, 18] on span "Lịch sử" at bounding box center [183, 20] width 44 height 10
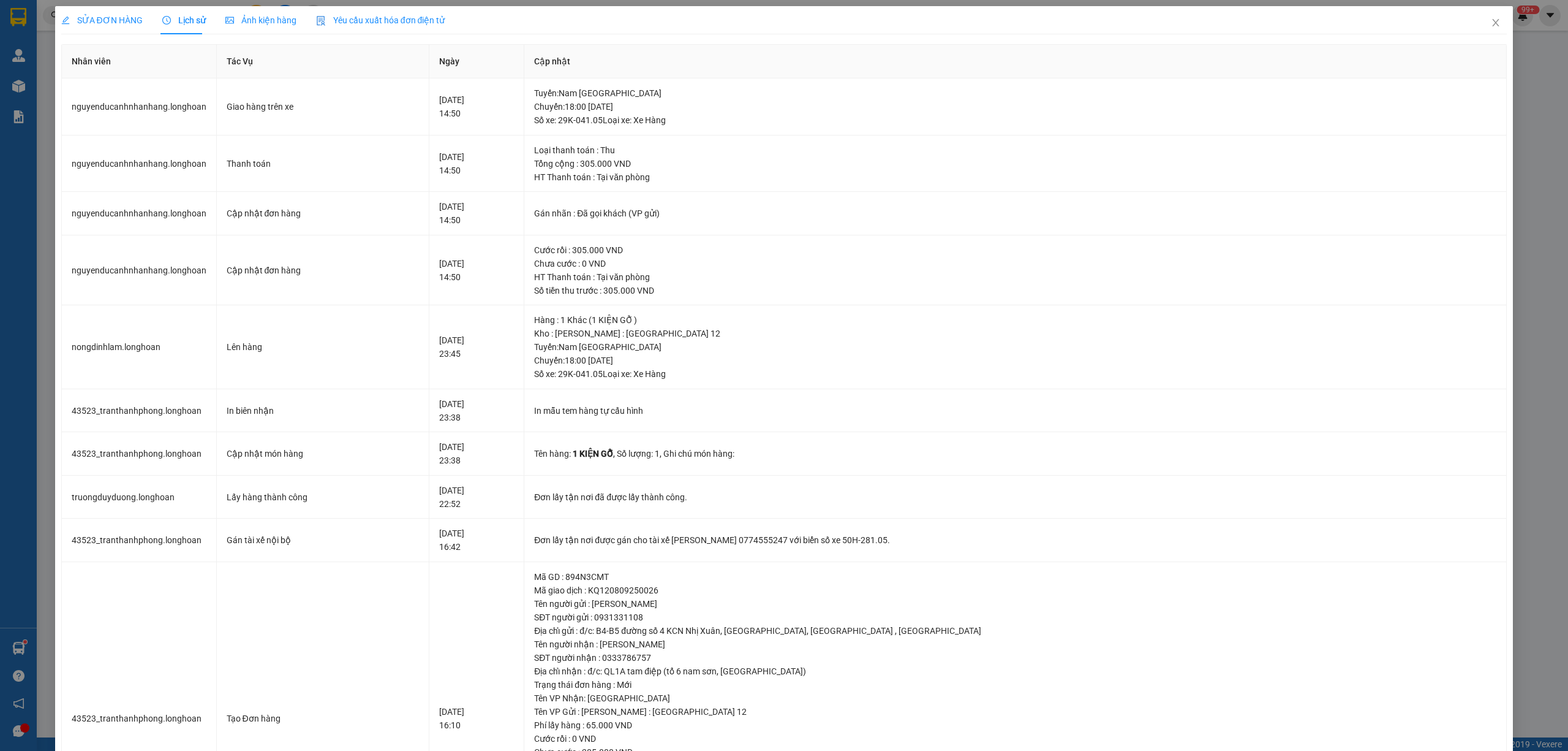
click at [113, 24] on span "SỬA ĐƠN HÀNG" at bounding box center [102, 20] width 81 height 10
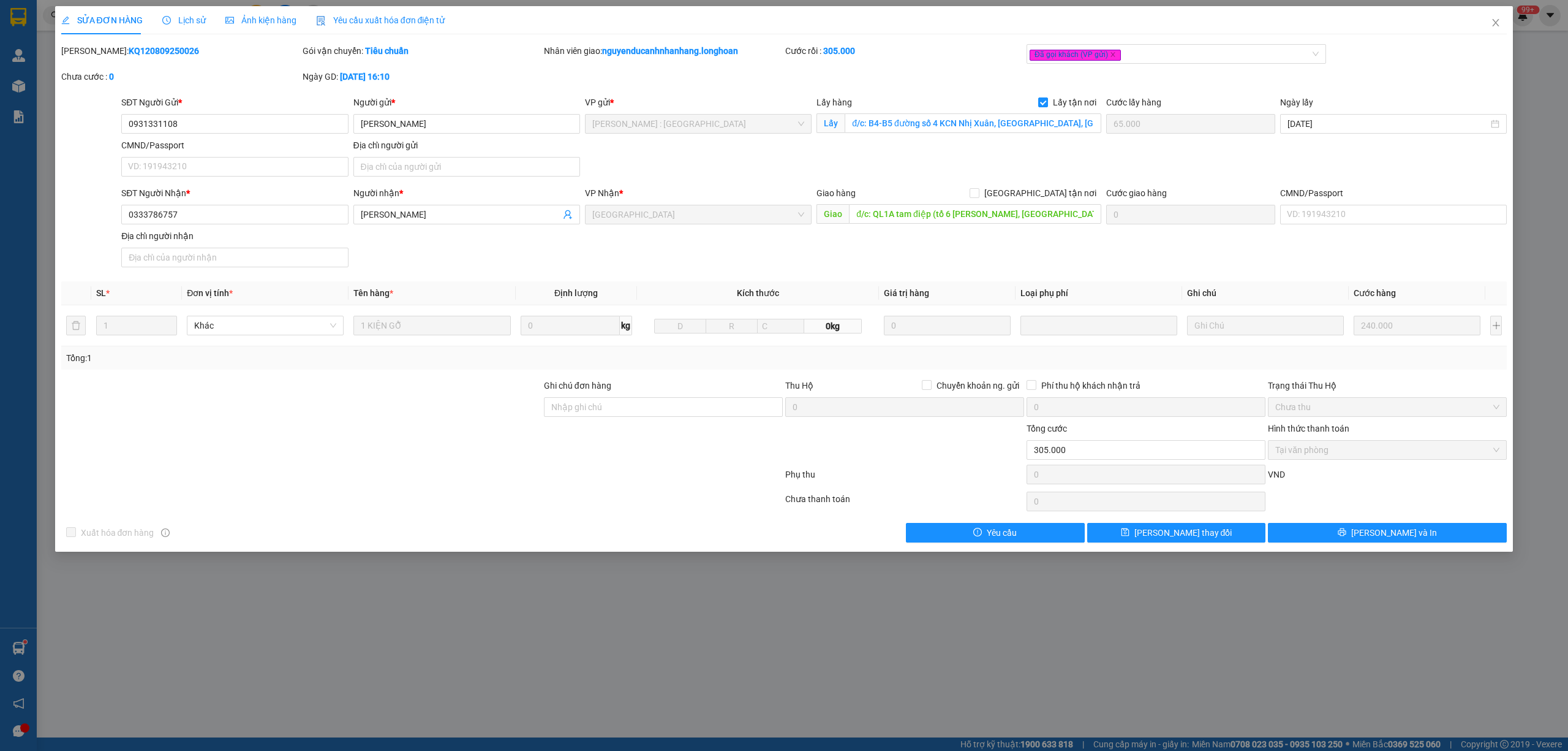
click at [168, 20] on icon "clock-circle" at bounding box center [166, 19] width 8 height 8
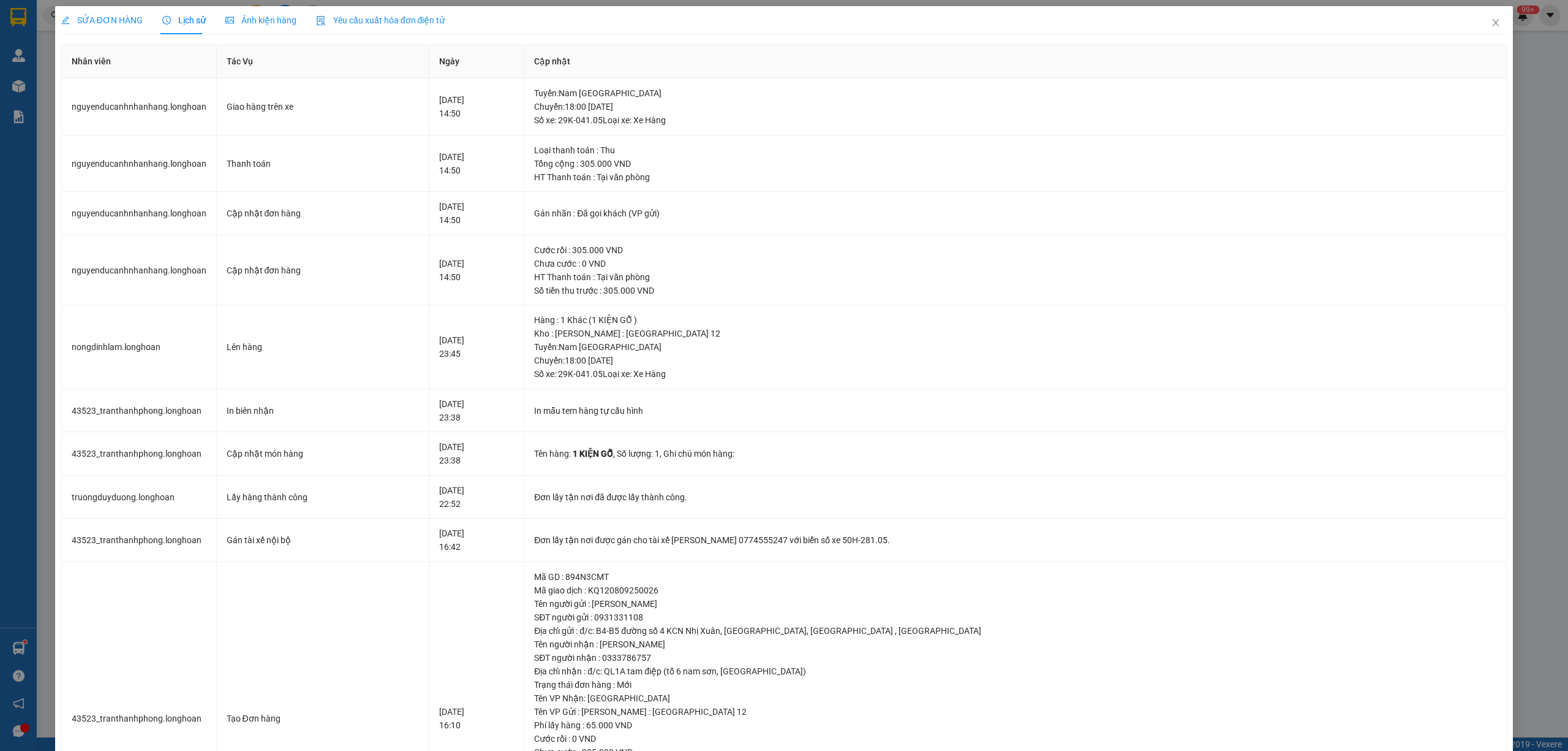
click at [124, 24] on span "SỬA ĐƠN HÀNG" at bounding box center [102, 20] width 81 height 10
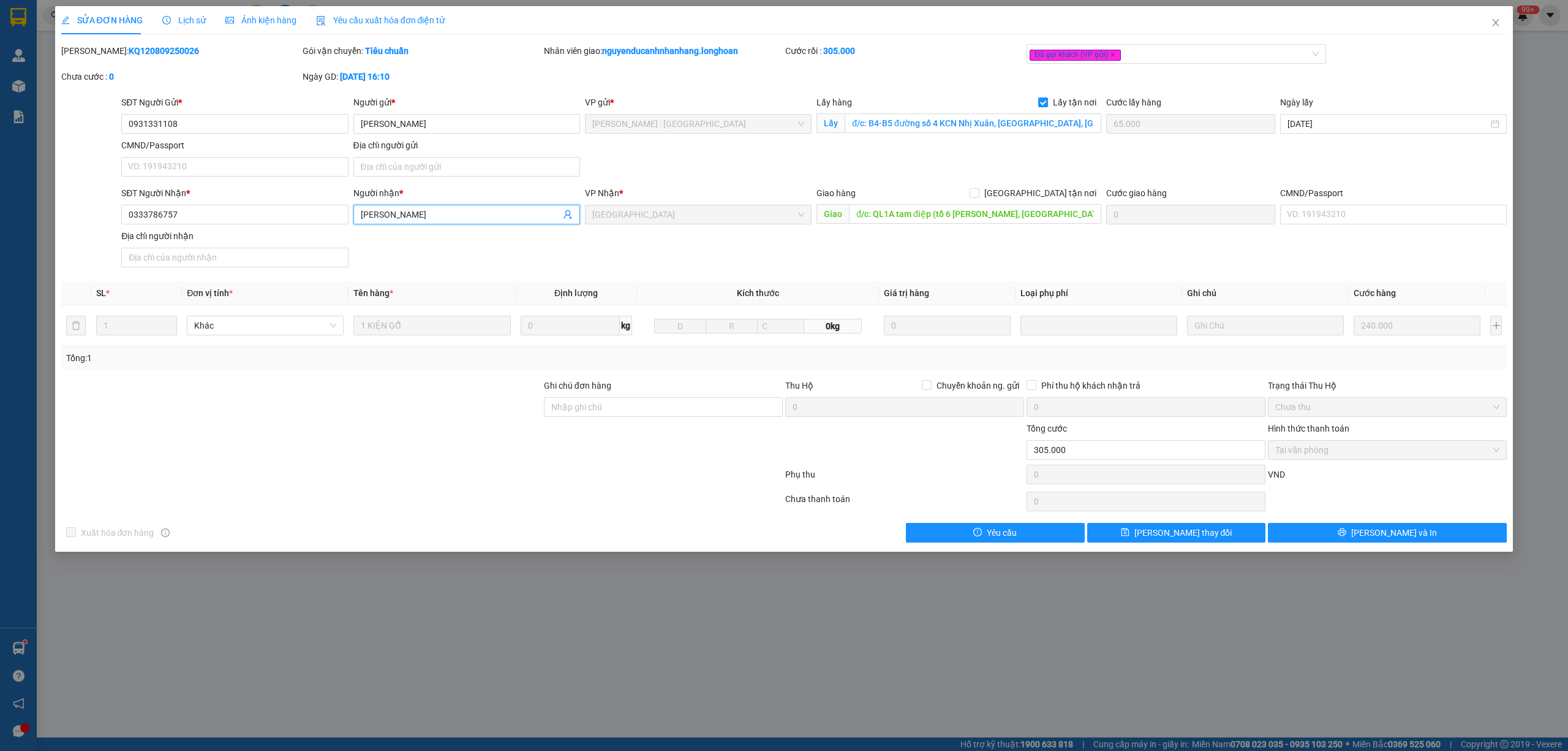
click at [483, 219] on input "[PERSON_NAME]" at bounding box center [461, 214] width 200 height 14
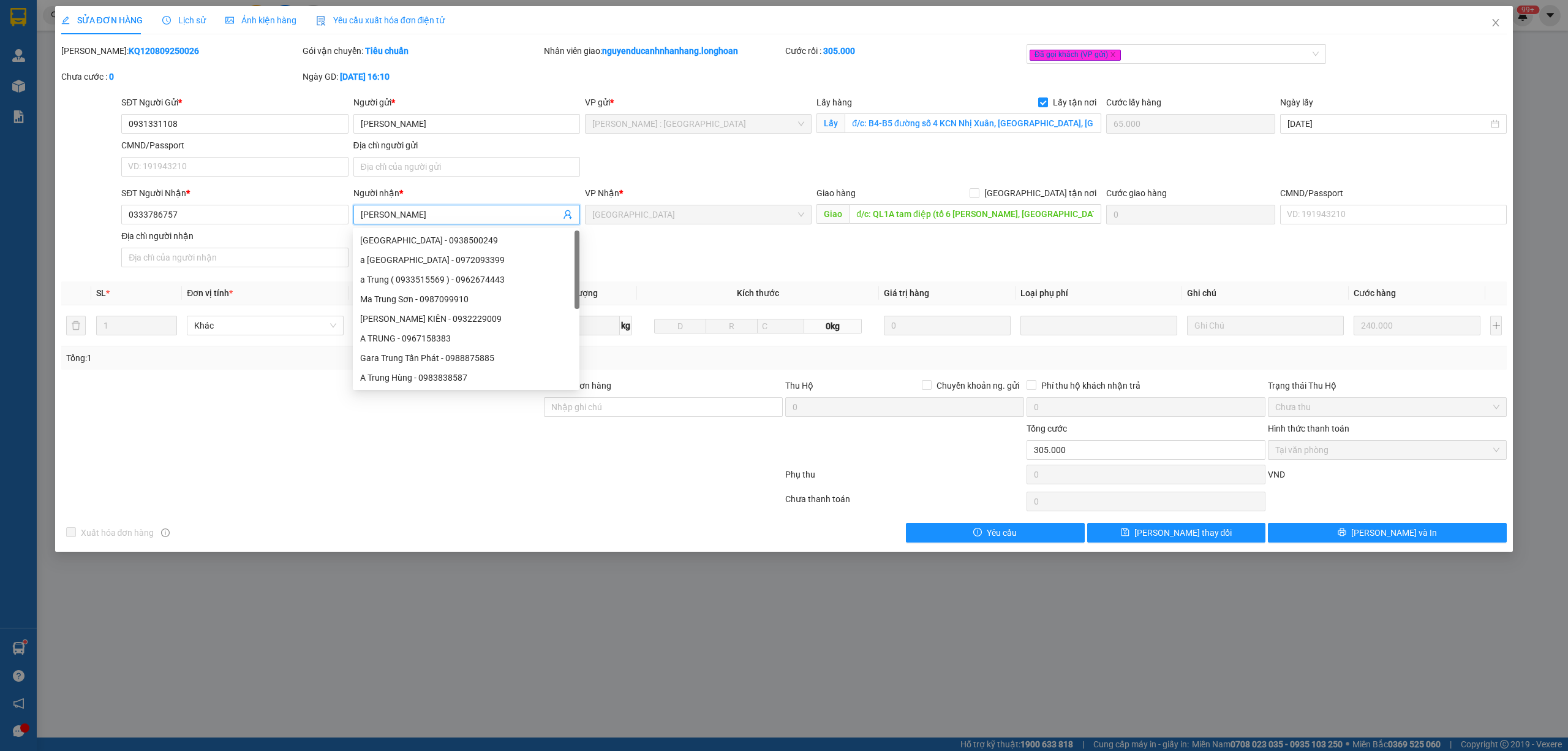
click at [424, 219] on input "[PERSON_NAME]" at bounding box center [461, 214] width 200 height 14
click at [311, 423] on div at bounding box center [301, 443] width 482 height 43
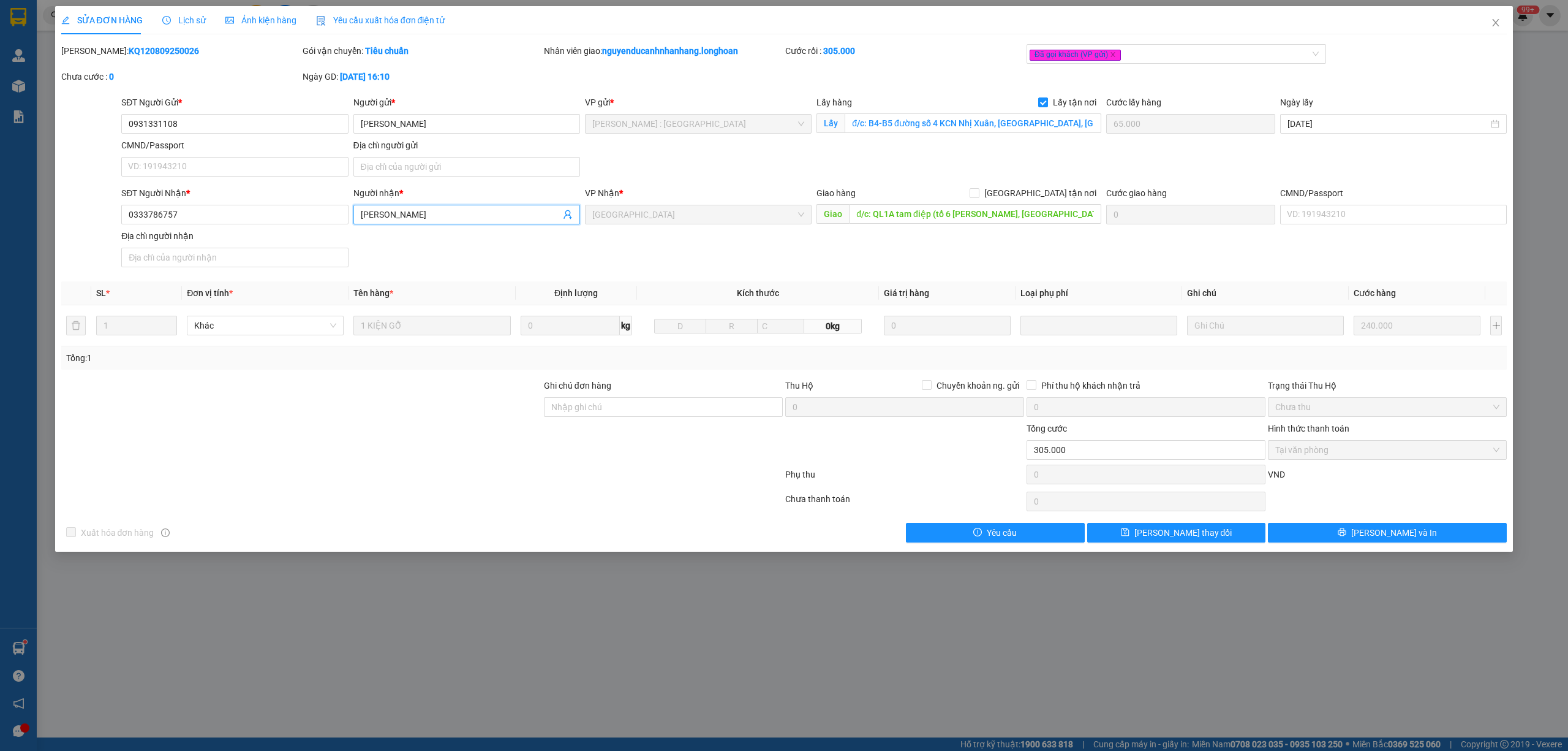
click at [452, 219] on input "[PERSON_NAME]" at bounding box center [461, 214] width 200 height 14
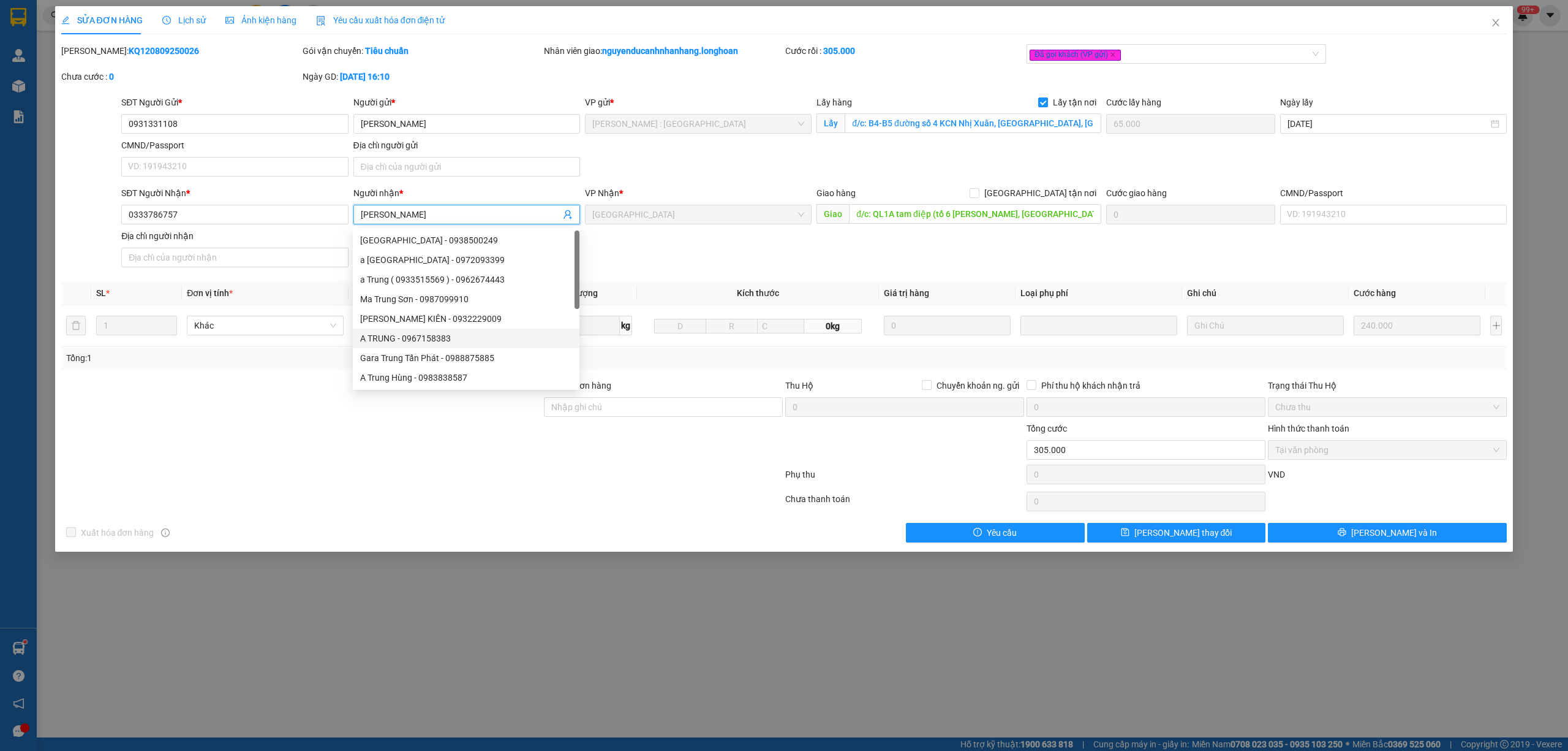
click at [452, 219] on input "[PERSON_NAME]" at bounding box center [461, 214] width 200 height 14
click at [388, 208] on input "[PERSON_NAME]" at bounding box center [461, 214] width 200 height 14
click at [403, 214] on input "[PERSON_NAME]" at bounding box center [461, 214] width 200 height 14
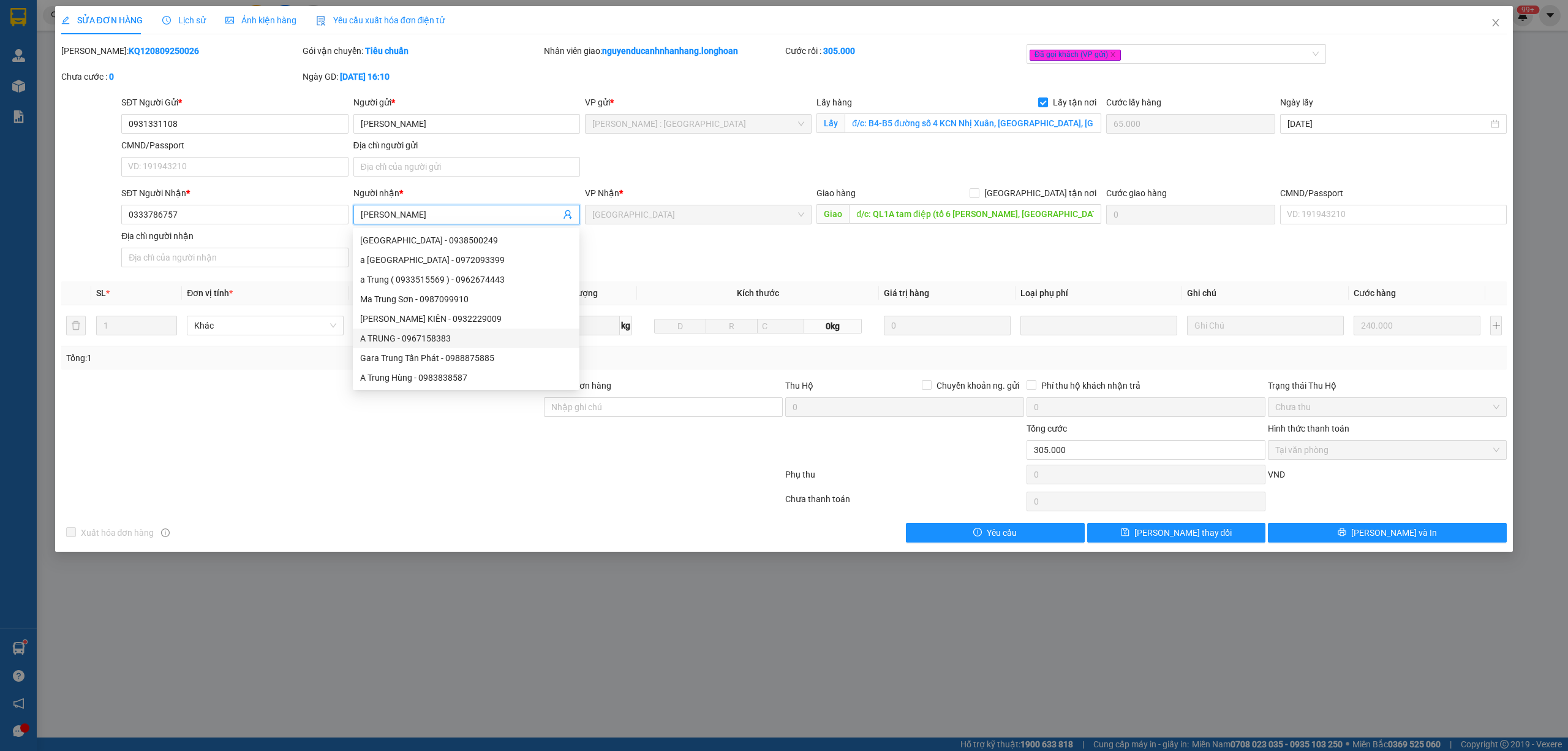
click at [403, 214] on input "[PERSON_NAME]" at bounding box center [461, 214] width 200 height 14
click at [375, 217] on input "[PERSON_NAME]" at bounding box center [461, 214] width 200 height 14
click at [387, 217] on input "[PERSON_NAME]" at bounding box center [461, 214] width 200 height 14
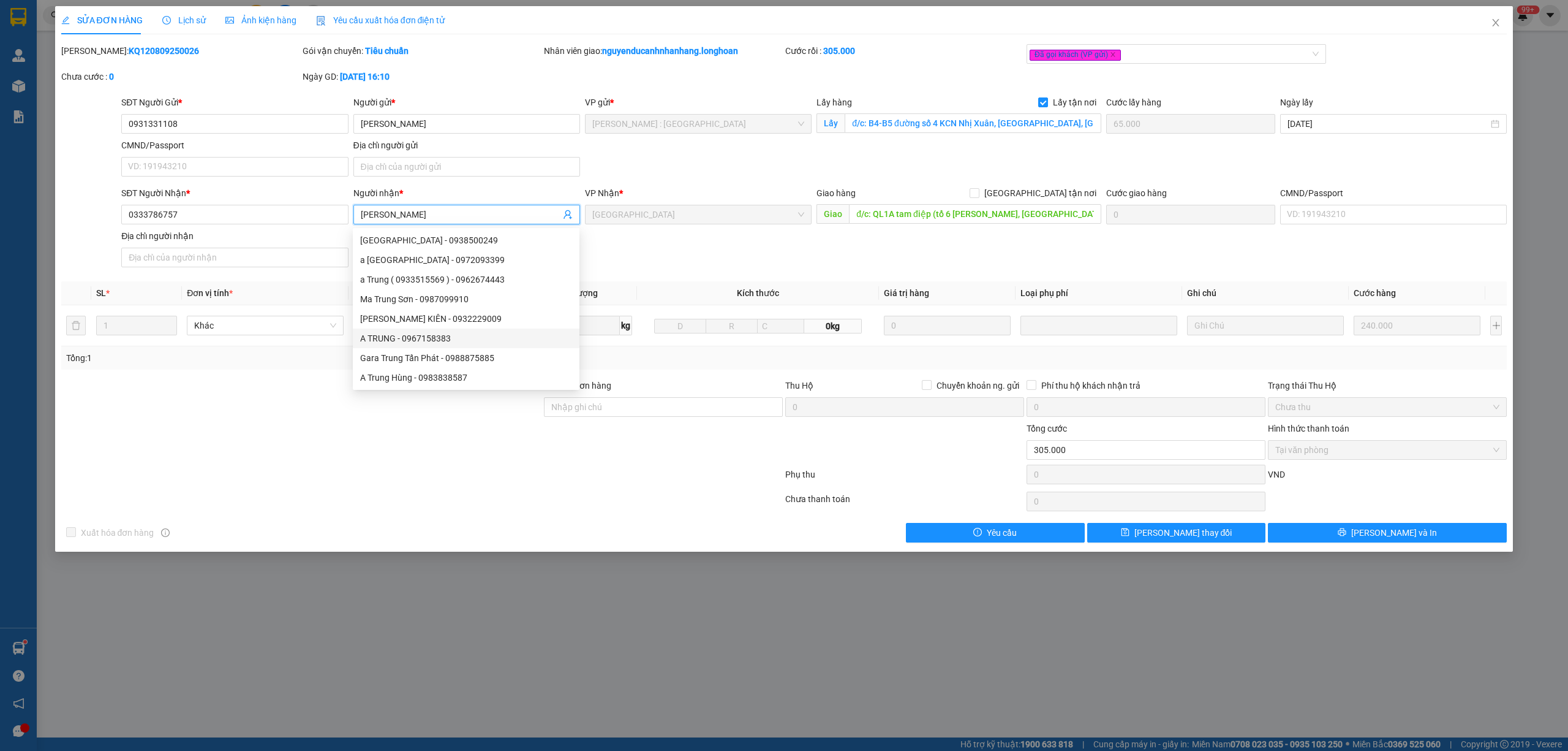
click at [387, 217] on input "[PERSON_NAME]" at bounding box center [461, 214] width 200 height 14
click at [272, 121] on input "0931331108" at bounding box center [234, 123] width 227 height 19
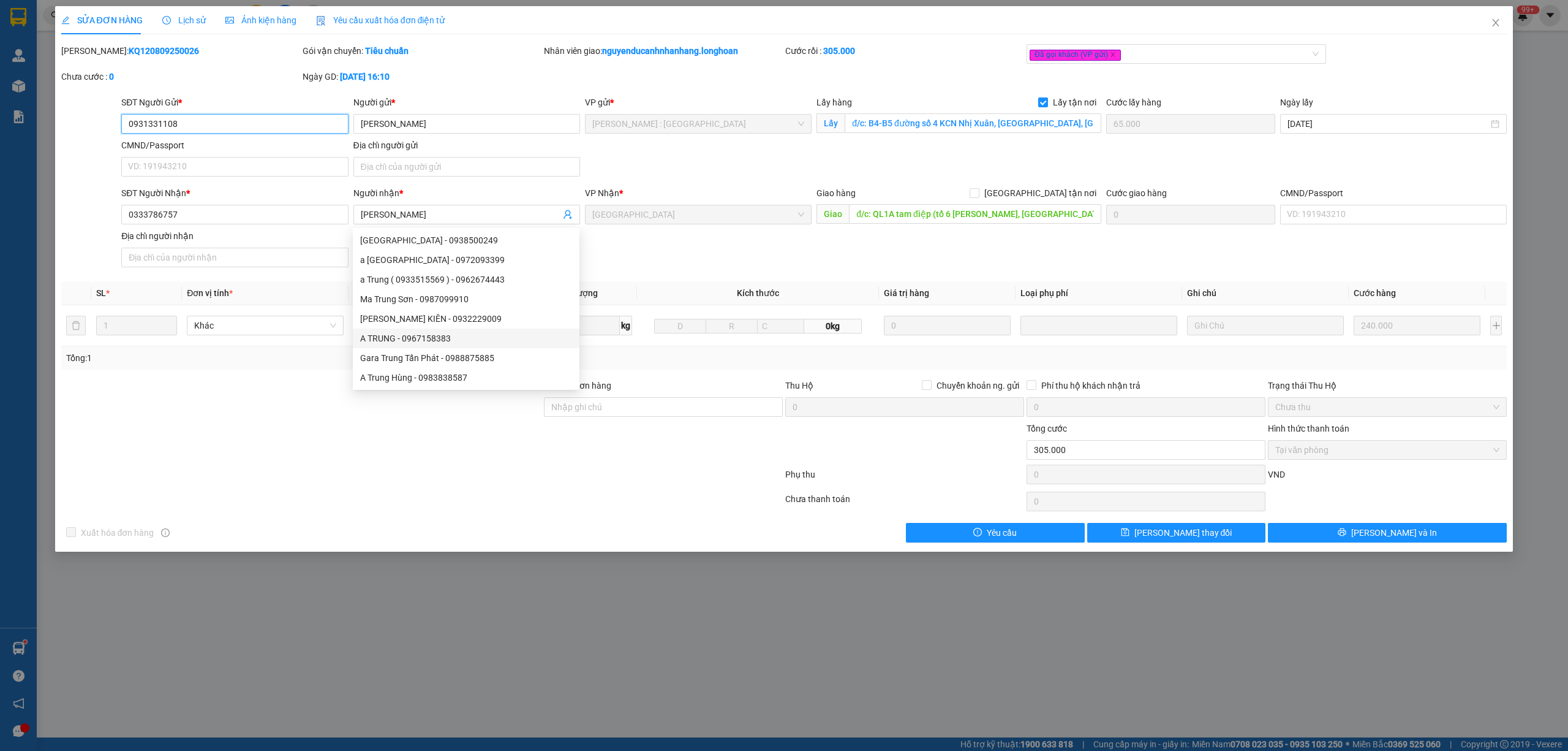
click at [272, 121] on input "0931331108" at bounding box center [234, 123] width 227 height 19
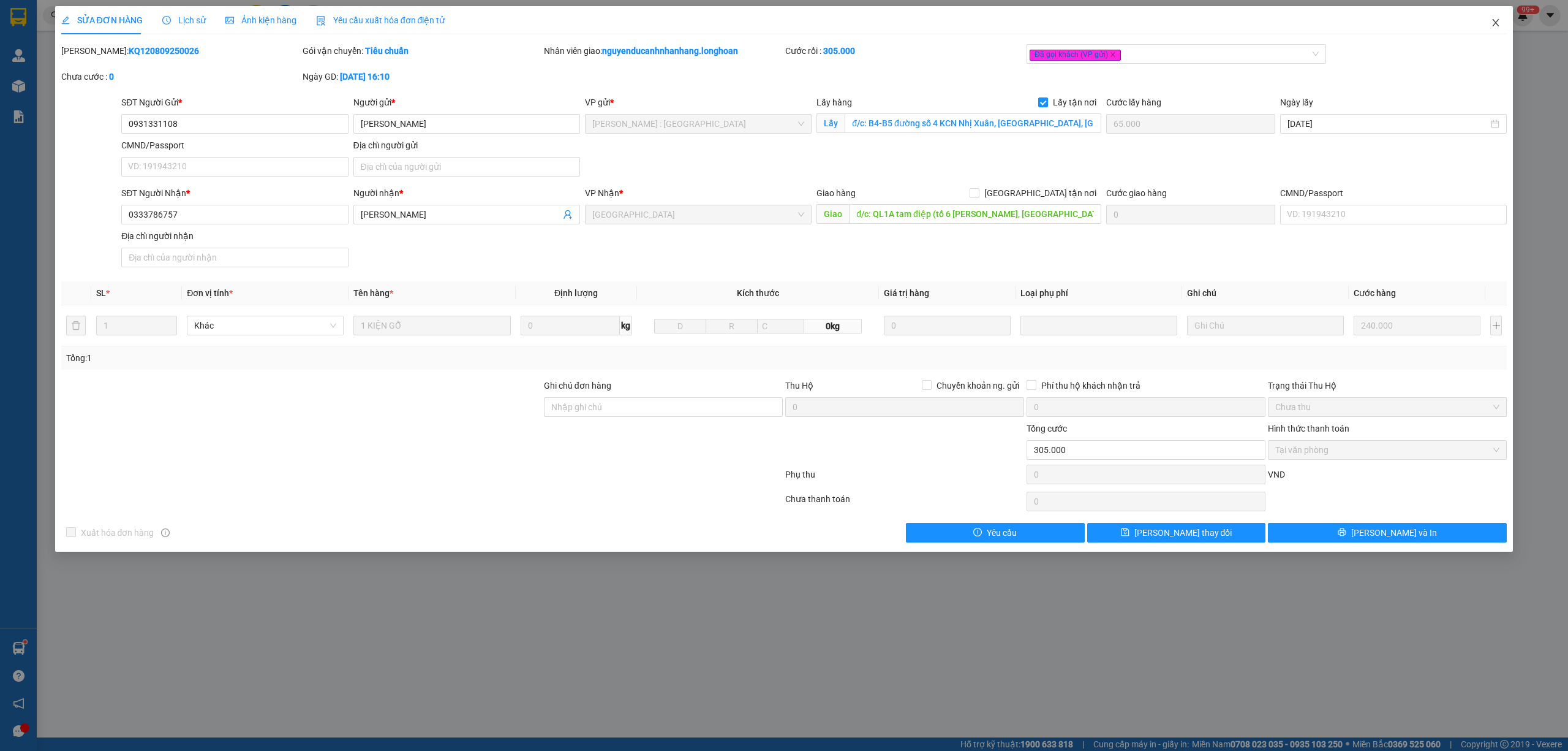
drag, startPoint x: 1495, startPoint y: 20, endPoint x: 1311, endPoint y: 1, distance: 185.0
click at [1491, 20] on icon "close" at bounding box center [1496, 22] width 10 height 10
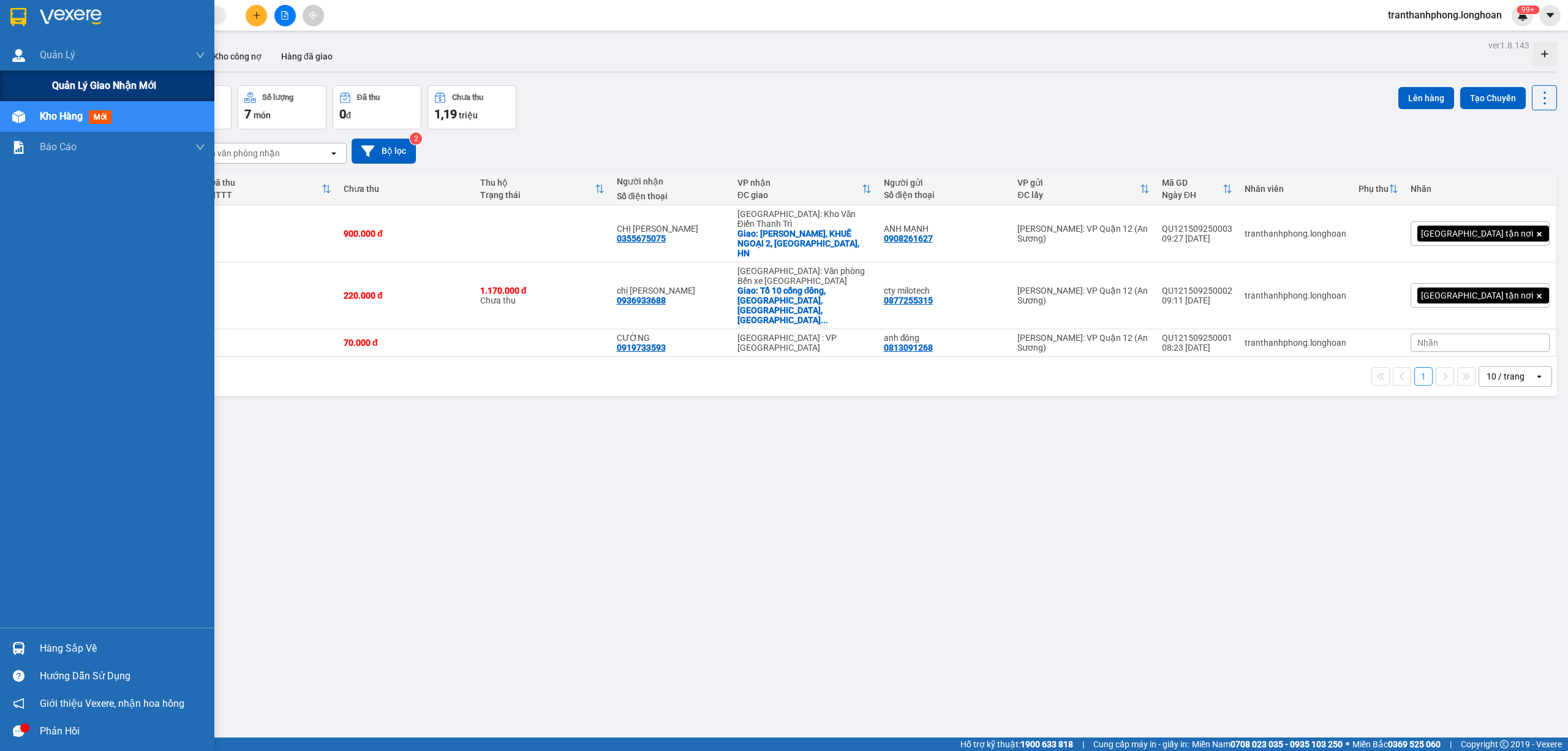
click at [92, 83] on span "Quản lý giao nhận mới" at bounding box center [104, 85] width 104 height 16
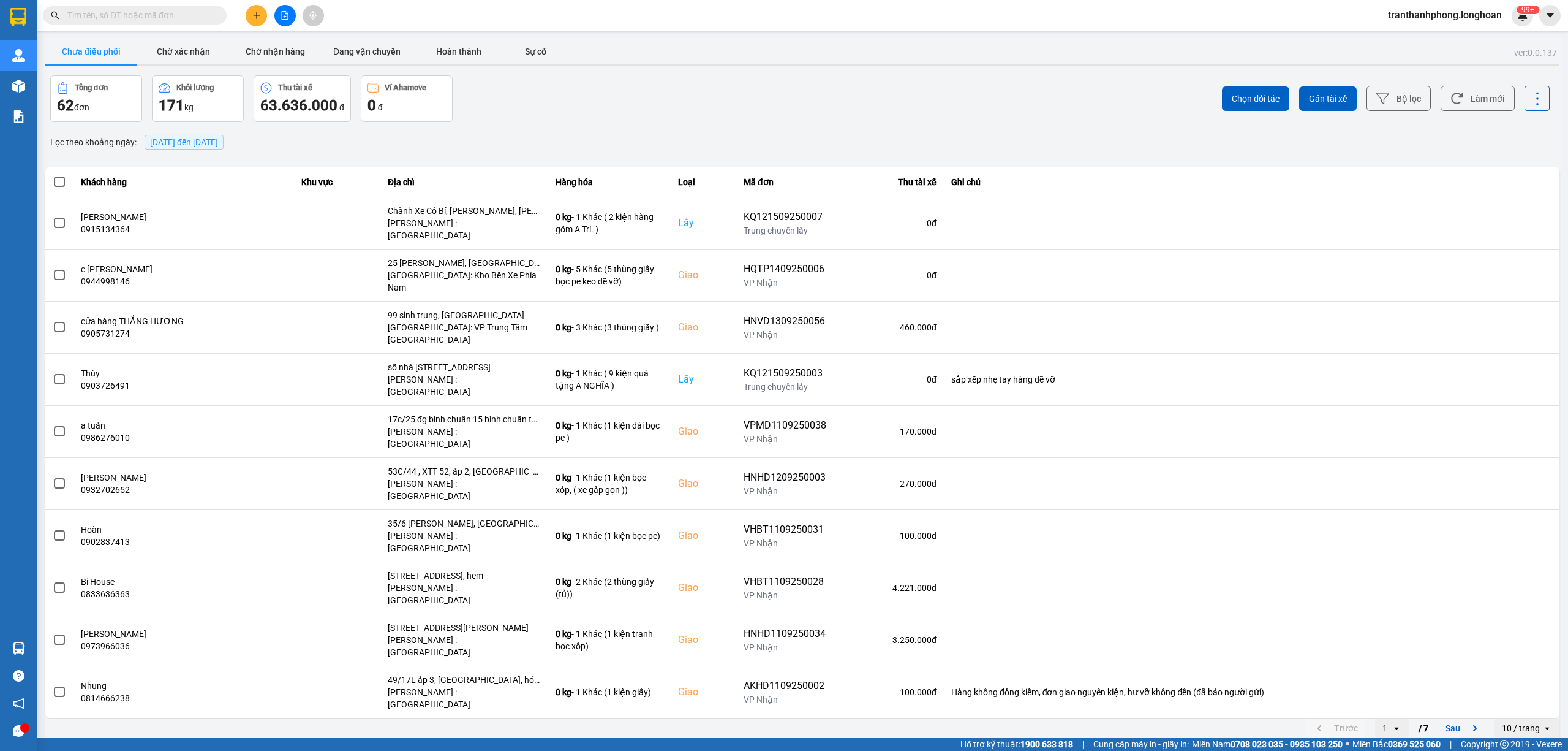
drag, startPoint x: 190, startPoint y: 18, endPoint x: 1567, endPoint y: 55, distance: 1377.5
click at [192, 16] on input "text" at bounding box center [140, 15] width 144 height 14
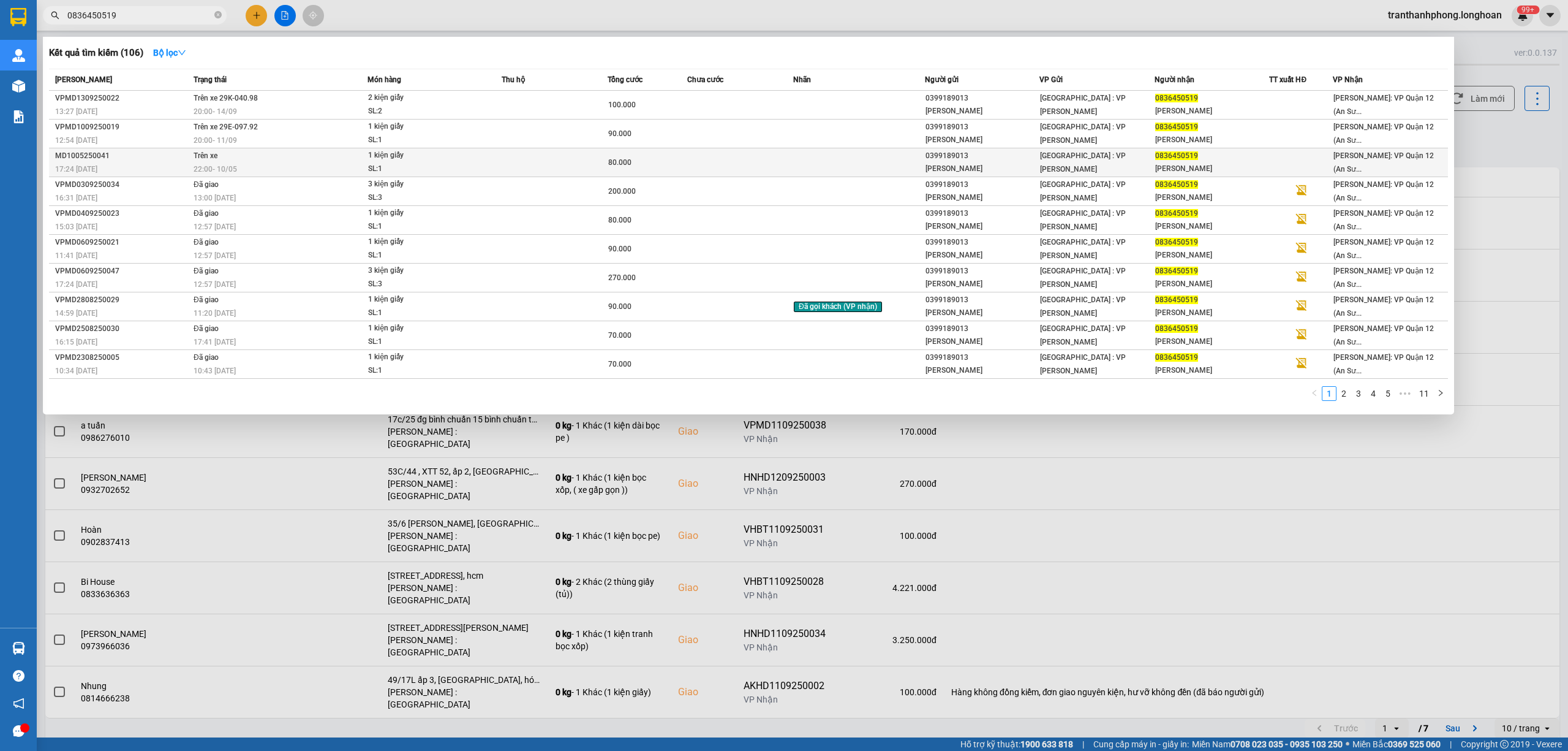
type input "0836450519"
click at [236, 156] on td "Trên xe 22:00 [DATE]" at bounding box center [279, 162] width 177 height 29
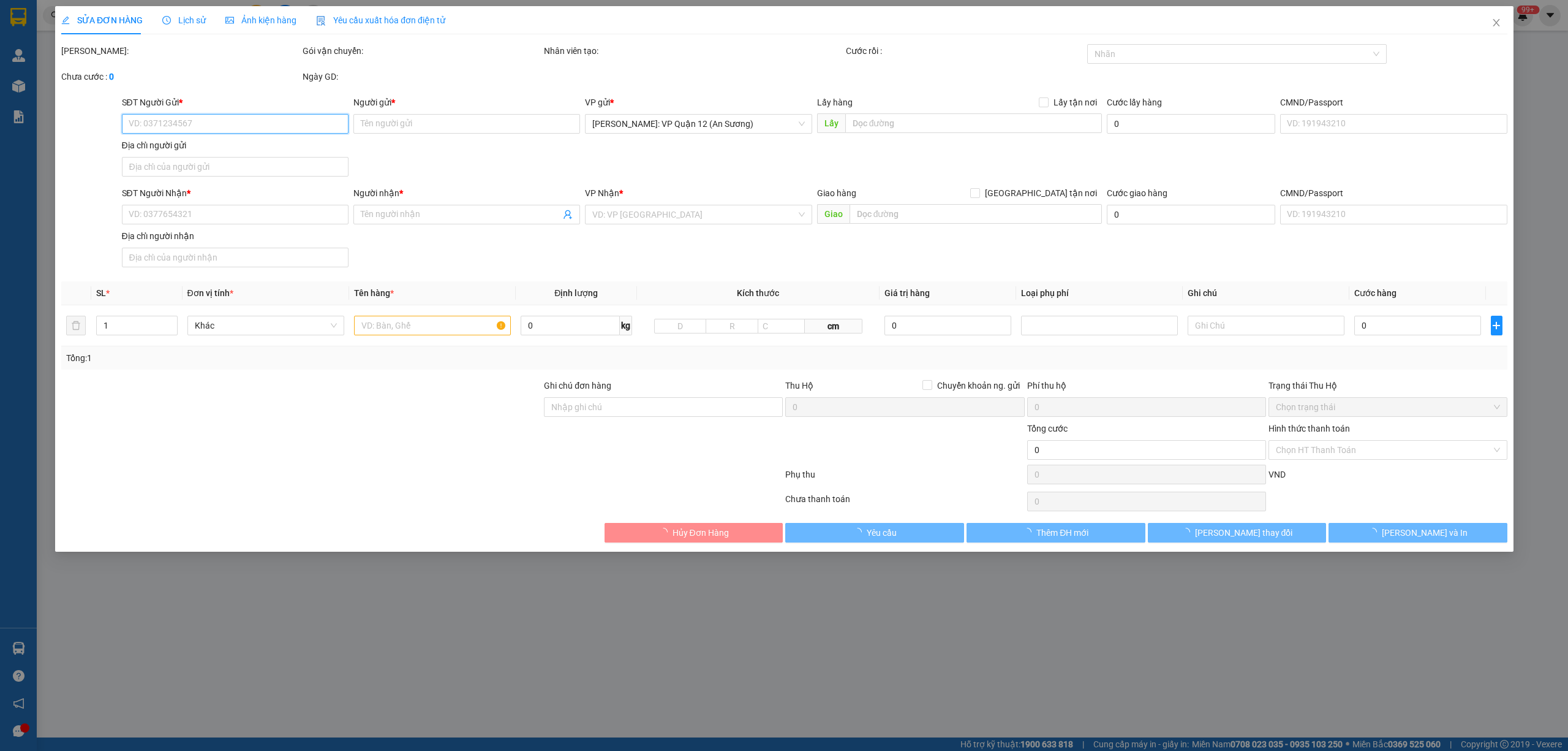
type input "0399189013"
type input "[PERSON_NAME]"
type input "0836450519"
type input "[PERSON_NAME]"
type input "80.000"
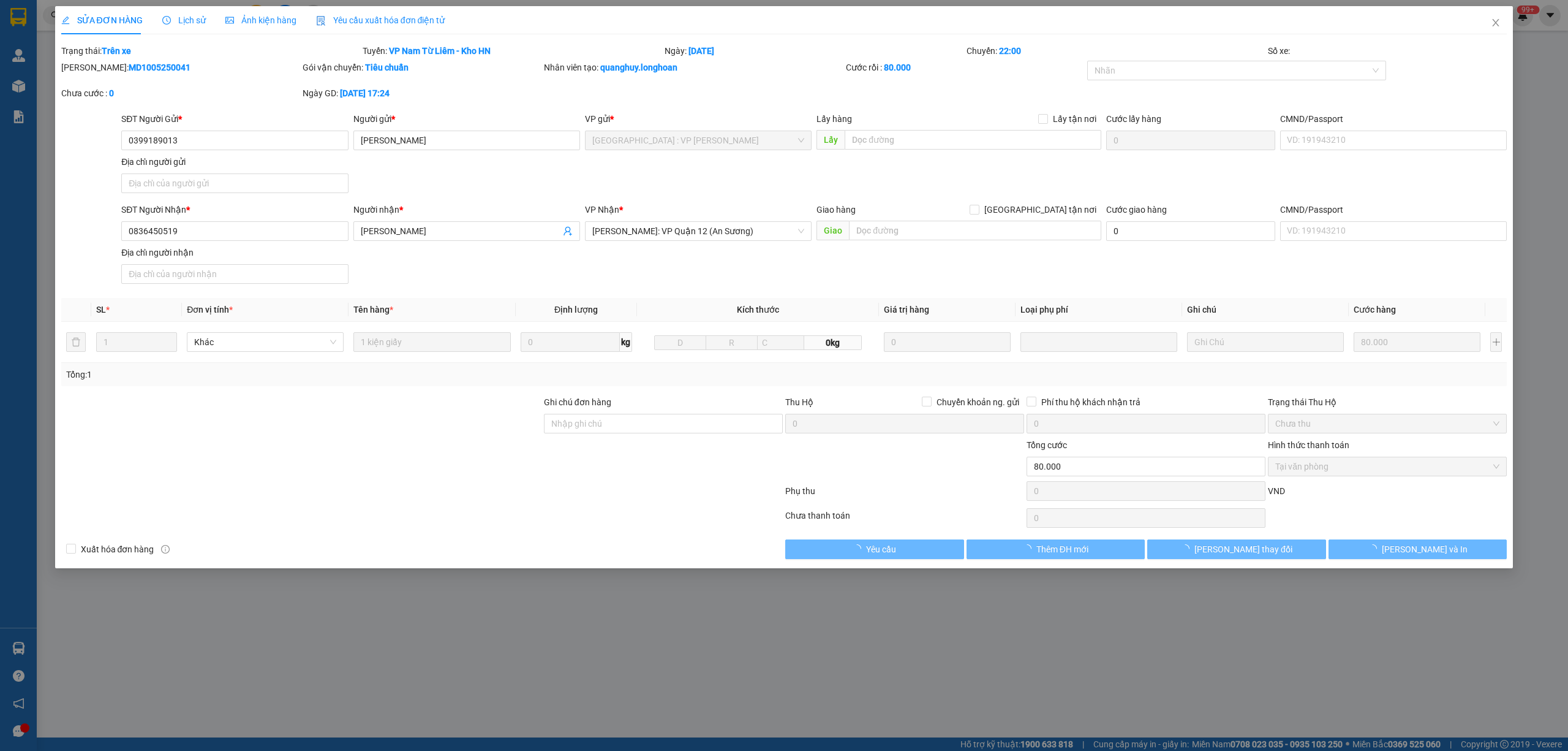
click at [184, 19] on span "Lịch sử" at bounding box center [183, 20] width 44 height 10
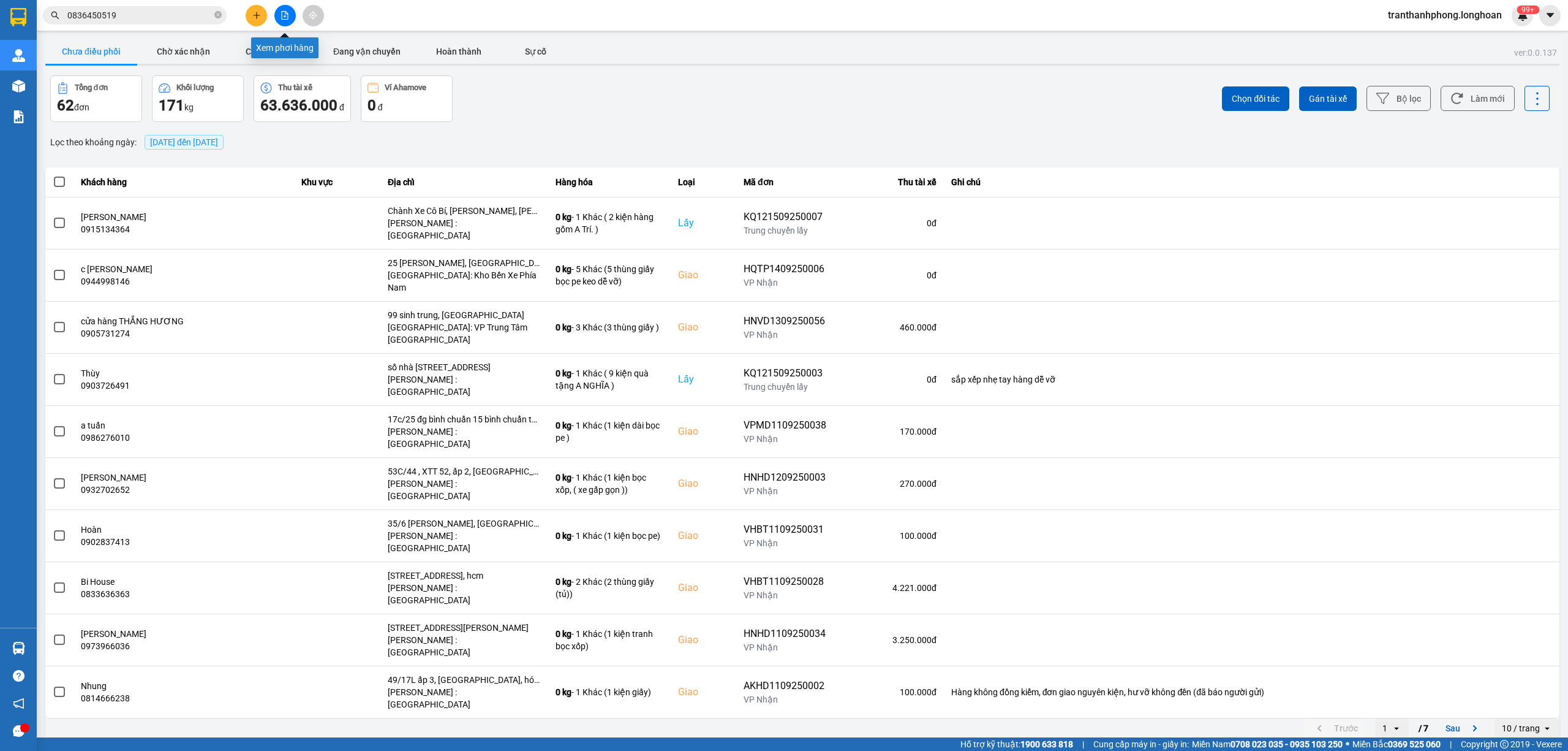
click at [283, 11] on icon "file-add" at bounding box center [284, 15] width 6 height 8
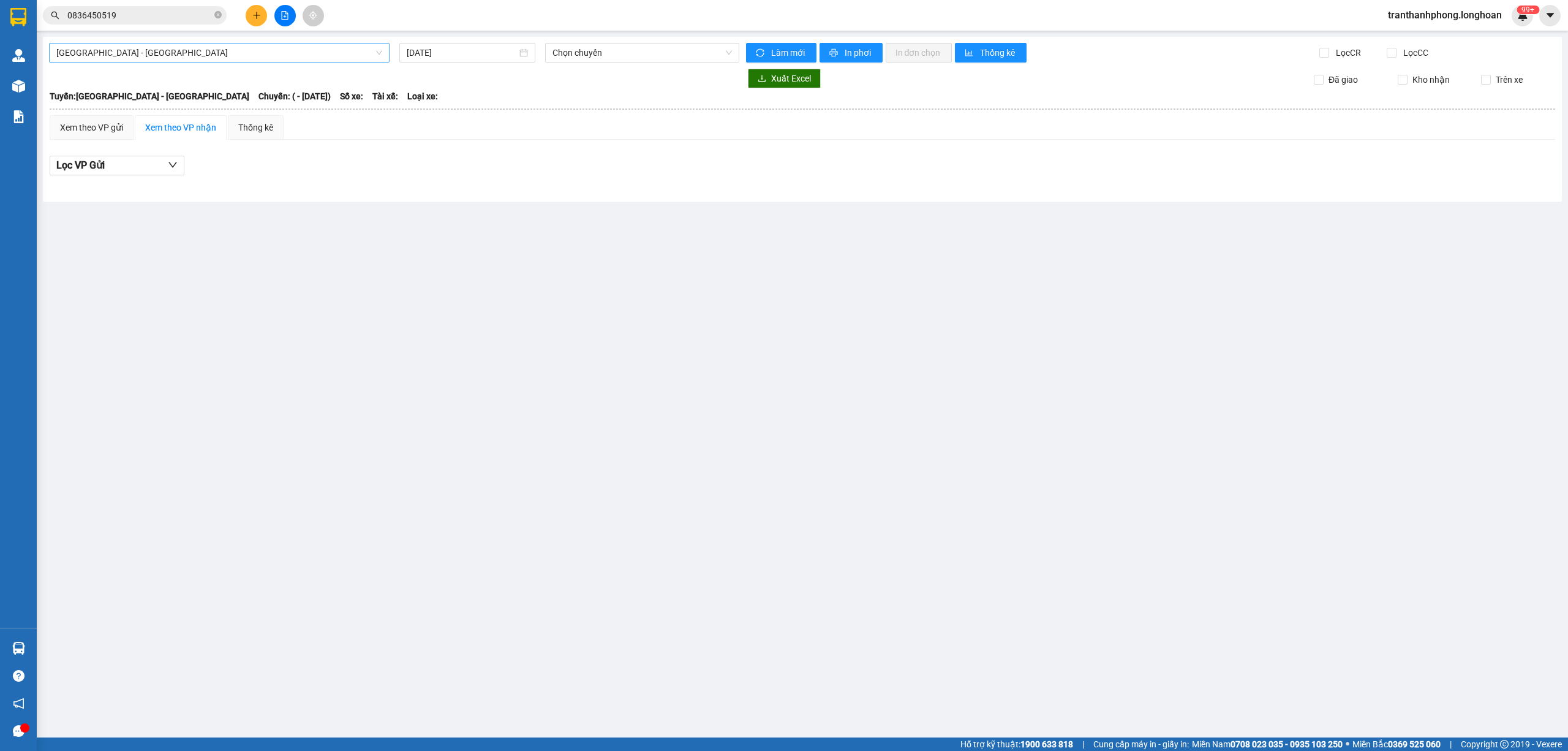
click at [207, 57] on span "[GEOGRAPHIC_DATA] - [GEOGRAPHIC_DATA]" at bounding box center [219, 53] width 326 height 19
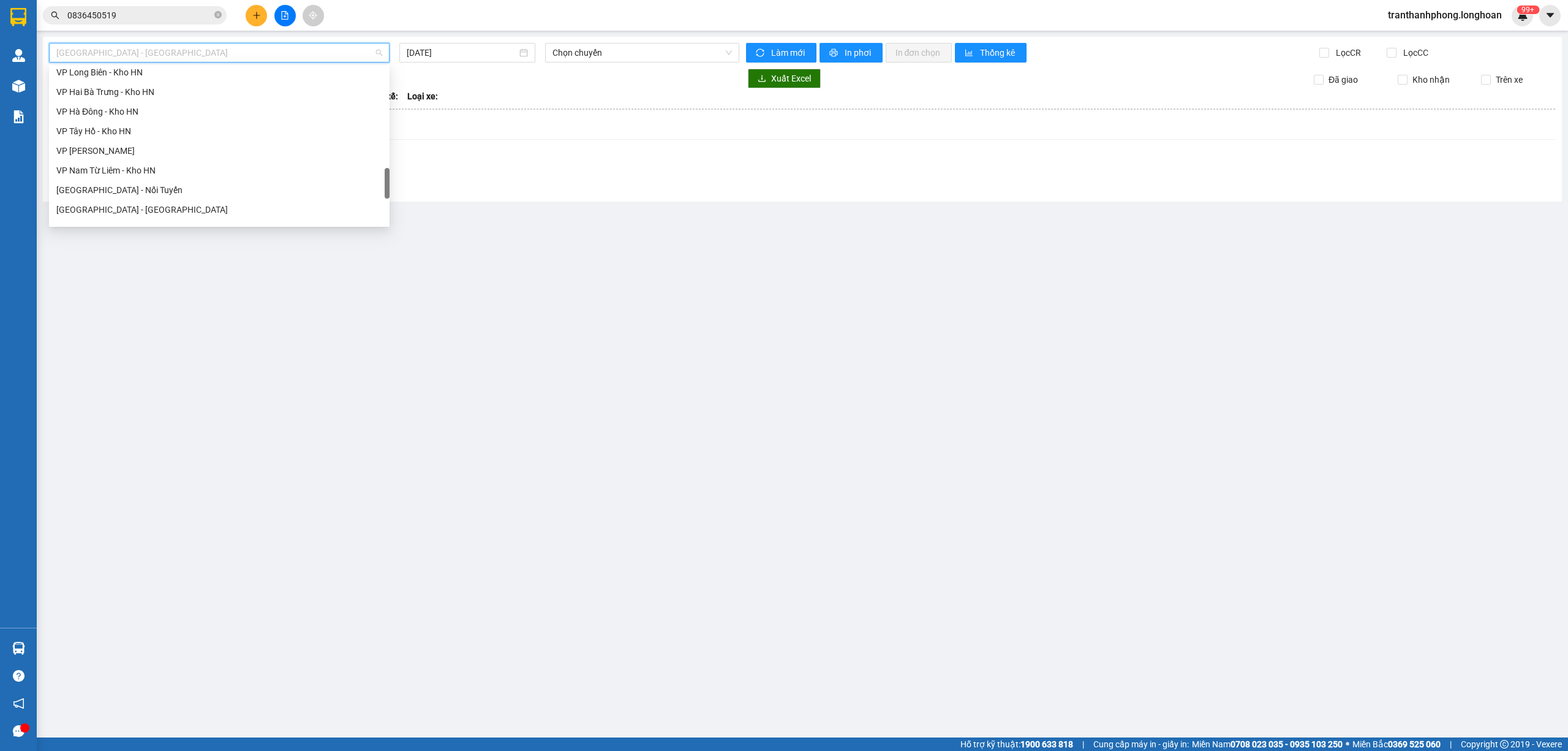
scroll to position [668, 0]
drag, startPoint x: 385, startPoint y: 211, endPoint x: 378, endPoint y: 184, distance: 27.9
click at [378, 184] on div "VP Long Biên - Kho HN VP Hai Bà Trưng - Kho HN VP Hà Đông - Kho HN VP Tây Hồ - …" at bounding box center [219, 145] width 341 height 156
click at [160, 177] on div "VP Nam Từ Liêm - Kho HN" at bounding box center [219, 174] width 326 height 14
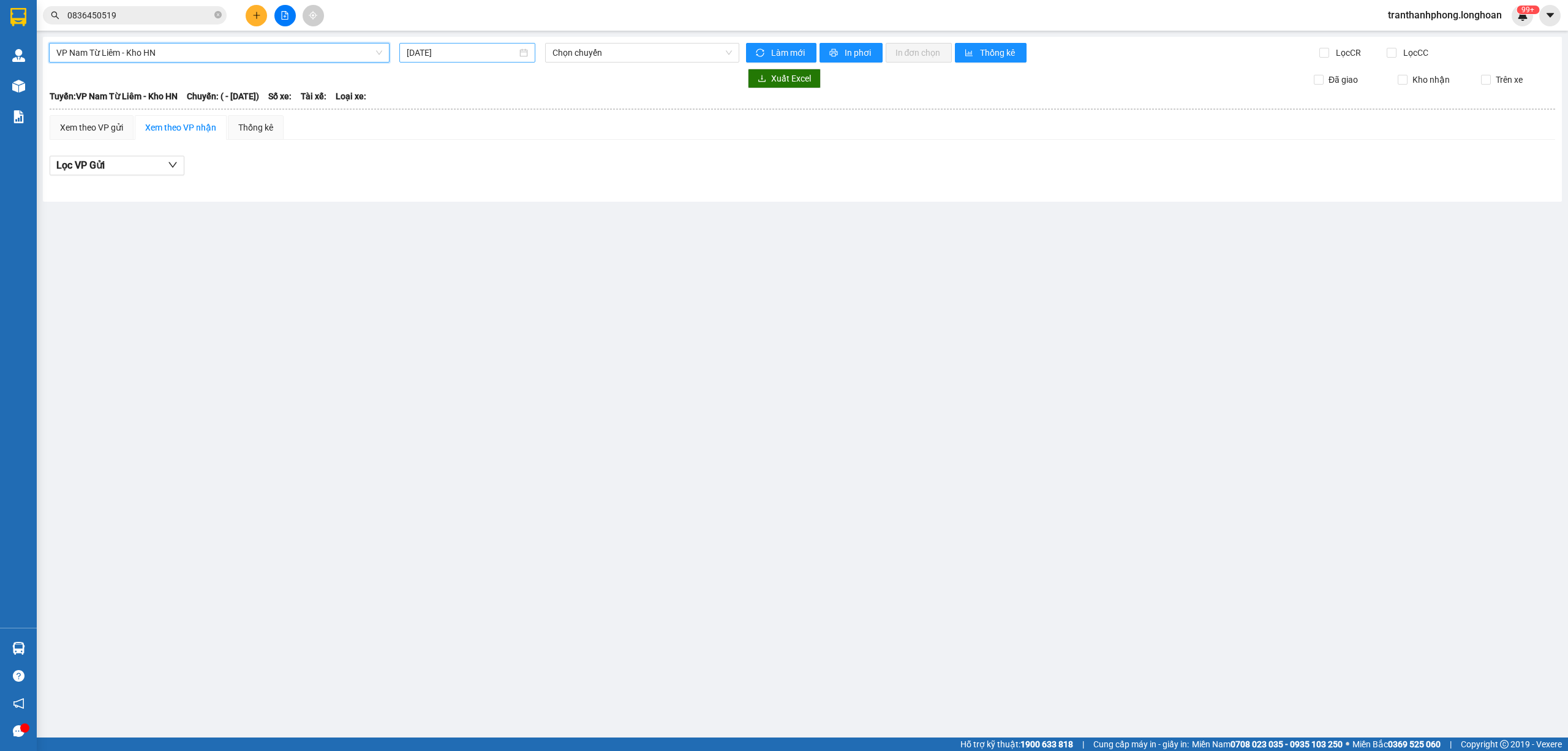
click at [473, 55] on input "[DATE]" at bounding box center [461, 53] width 110 height 14
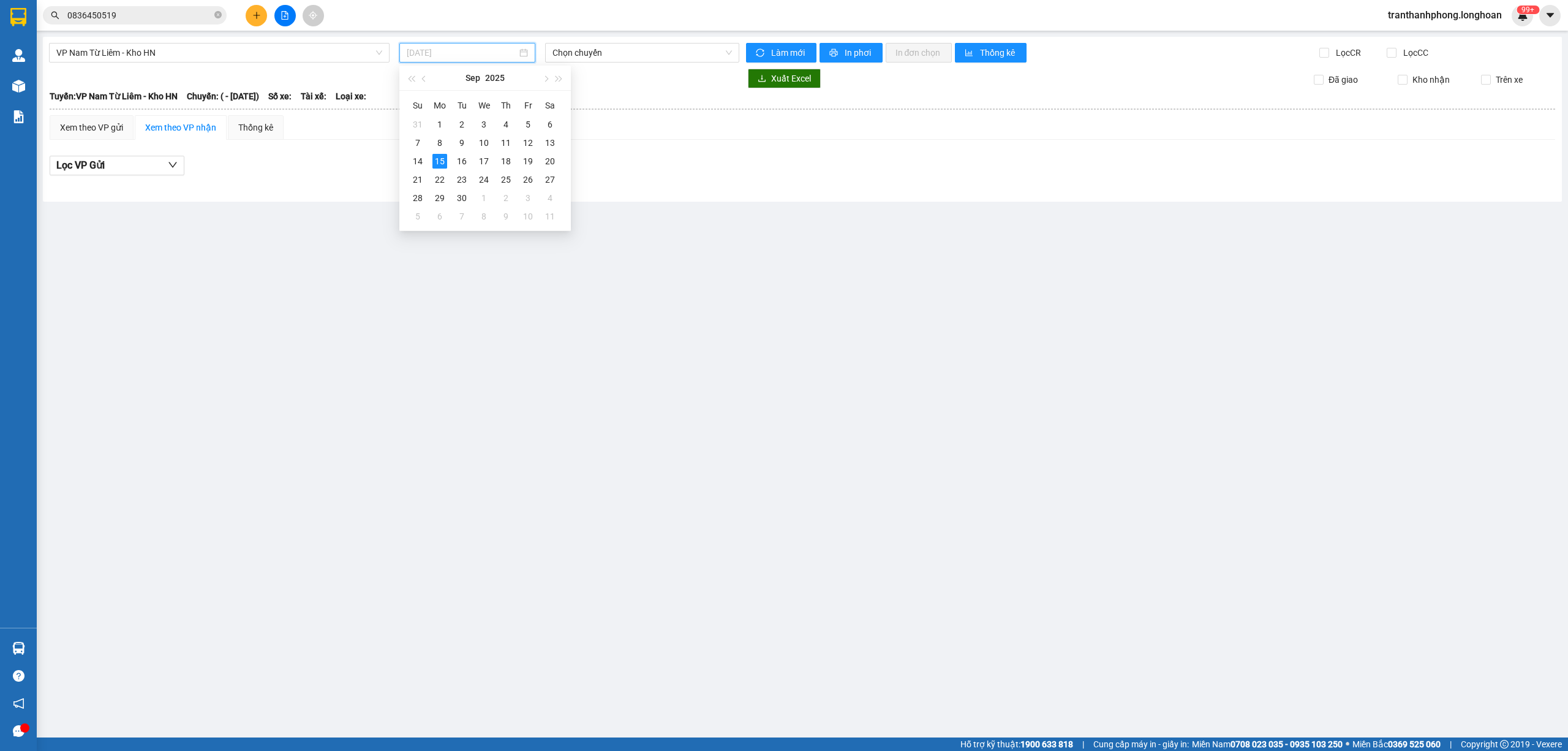
drag, startPoint x: 485, startPoint y: 140, endPoint x: 579, endPoint y: 79, distance: 112.1
click at [484, 141] on div "10" at bounding box center [484, 143] width 15 height 15
type input "[DATE]"
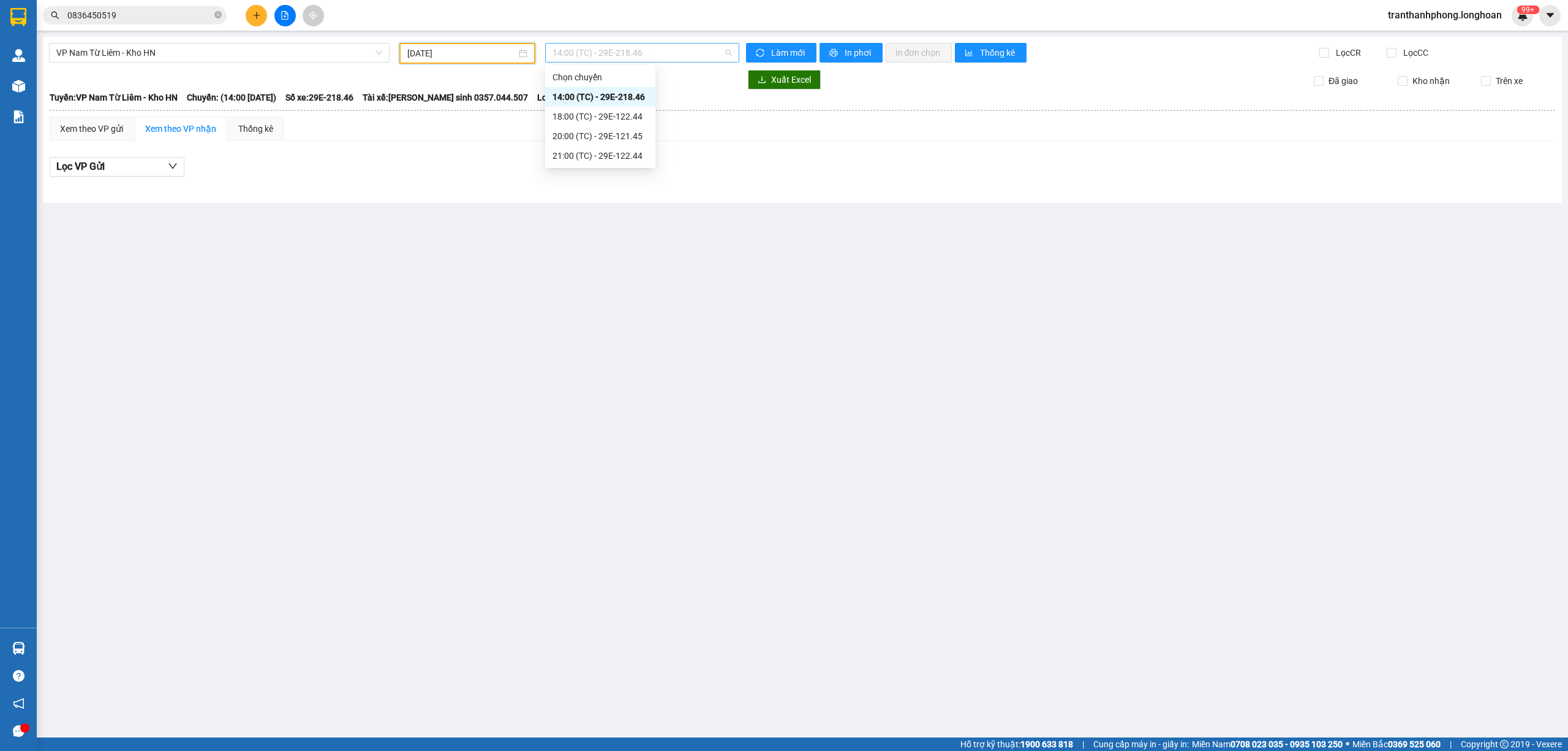
click at [586, 53] on span "14:00 (TC) - 29E-218.46" at bounding box center [642, 53] width 180 height 19
click at [562, 162] on div "21:00 (TC) - 29E-122.44" at bounding box center [600, 155] width 110 height 19
click at [611, 49] on span "21:00 (TC) - 29E-122.44" at bounding box center [642, 53] width 180 height 19
click at [584, 137] on div "20:00 (TC) - 29E-121.45" at bounding box center [600, 136] width 95 height 14
click at [599, 60] on span "20:00 (TC) - 29E-121.45" at bounding box center [642, 53] width 180 height 19
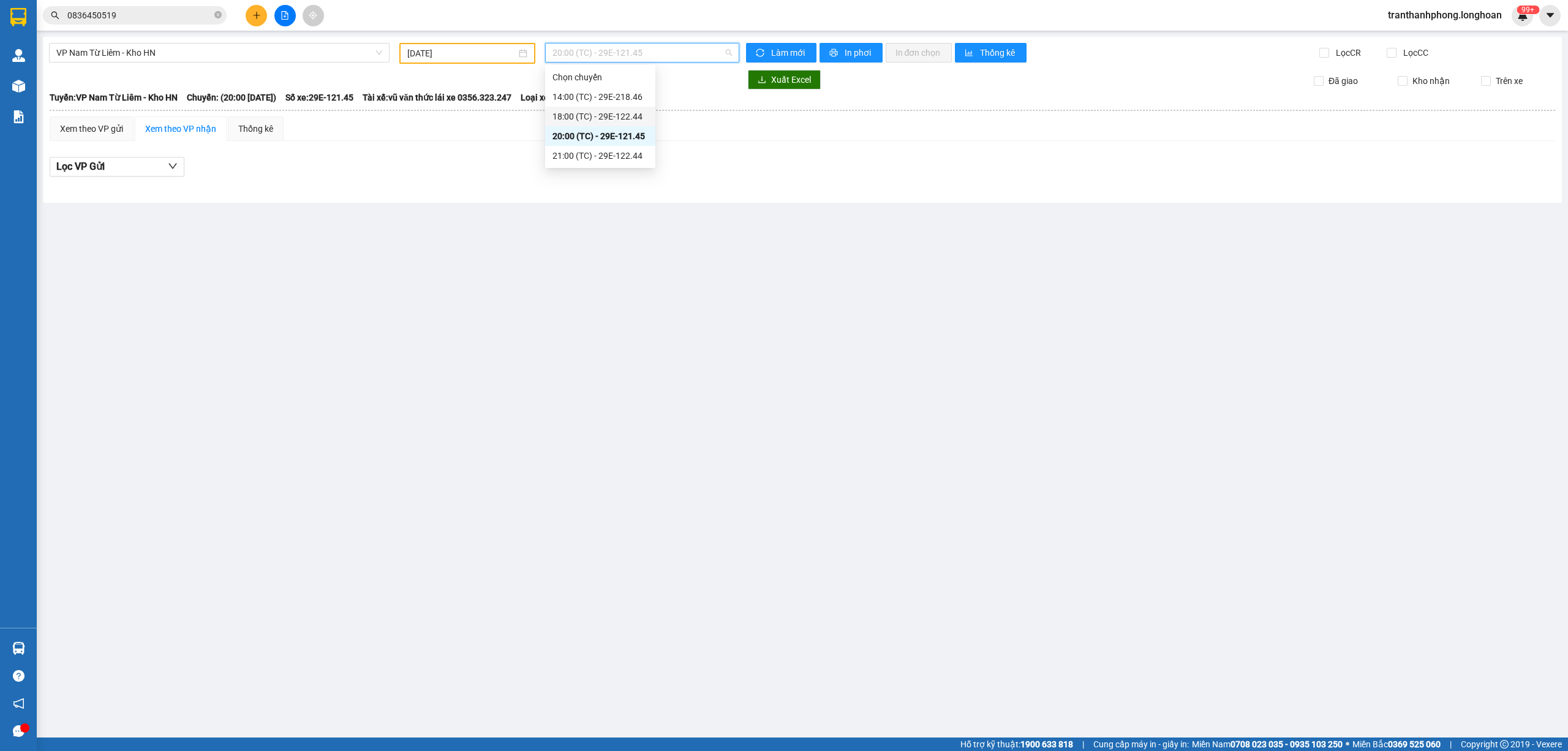
click at [573, 120] on div "18:00 (TC) - 29E-122.44" at bounding box center [600, 116] width 95 height 14
drag, startPoint x: 620, startPoint y: 50, endPoint x: 610, endPoint y: 73, distance: 25.1
click at [618, 52] on span "18:00 (TC) - 29E-122.44" at bounding box center [642, 53] width 180 height 19
click at [589, 94] on div "14:00 (TC) - 29E-218.46" at bounding box center [600, 96] width 95 height 14
drag, startPoint x: 99, startPoint y: 130, endPoint x: 190, endPoint y: 108, distance: 93.6
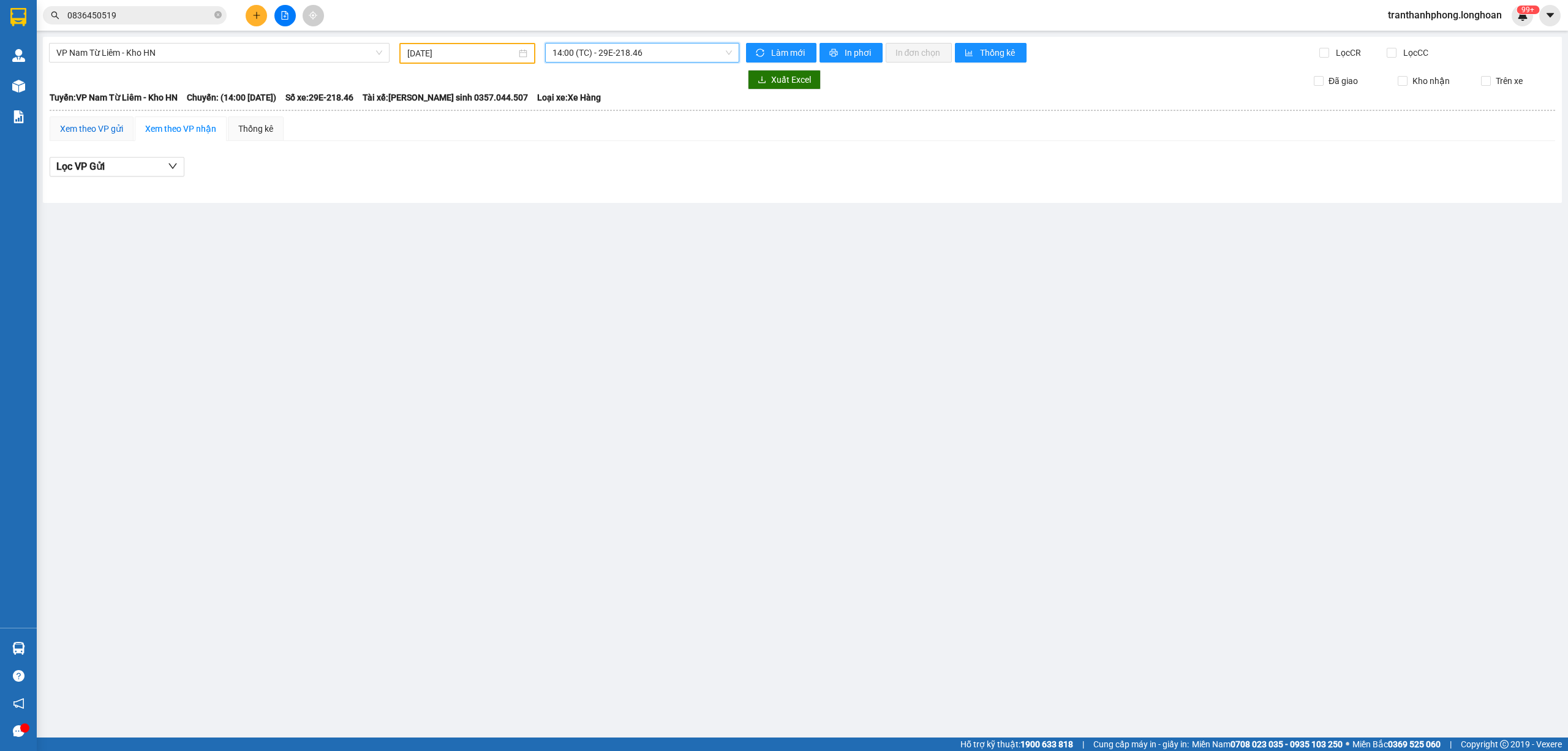
click at [99, 129] on div "Xem theo VP gửi" at bounding box center [92, 129] width 63 height 14
drag, startPoint x: 604, startPoint y: 48, endPoint x: 589, endPoint y: 104, distance: 58.0
click at [604, 49] on span "14:00 (TC) - 29E-218.46" at bounding box center [642, 53] width 180 height 19
click at [588, 106] on div "Chọn chuyến 14:00 (TC) - 29E-218.46 18:00 (TC) - 29E-122.44 20:00 (TC) - 29E-12…" at bounding box center [600, 117] width 110 height 98
click at [588, 113] on div "18:00 (TC) - 29E-122.44" at bounding box center [600, 116] width 95 height 14
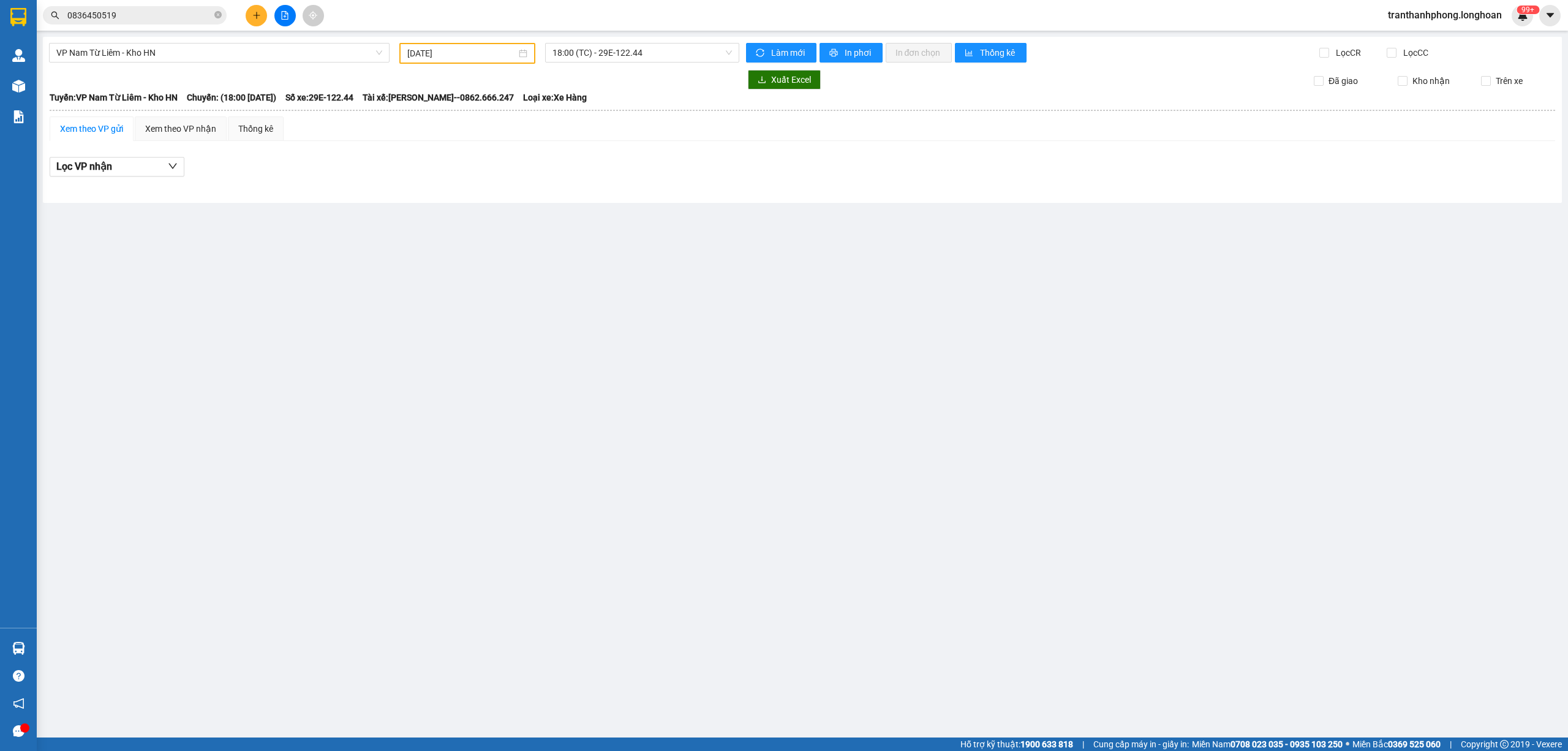
click at [622, 64] on div "VP [PERSON_NAME] - Kho HN [DATE] 18:00 (TC) - 29E-122.44 Làm mới In phơi In đơn…" at bounding box center [802, 119] width 1519 height 166
drag, startPoint x: 614, startPoint y: 56, endPoint x: 591, endPoint y: 99, distance: 48.8
click at [613, 56] on span "18:00 (TC) - 29E-122.44" at bounding box center [642, 53] width 180 height 19
click at [577, 137] on div "20:00 (TC) - 29E-121.45" at bounding box center [600, 136] width 95 height 14
drag, startPoint x: 586, startPoint y: 42, endPoint x: 577, endPoint y: 130, distance: 88.5
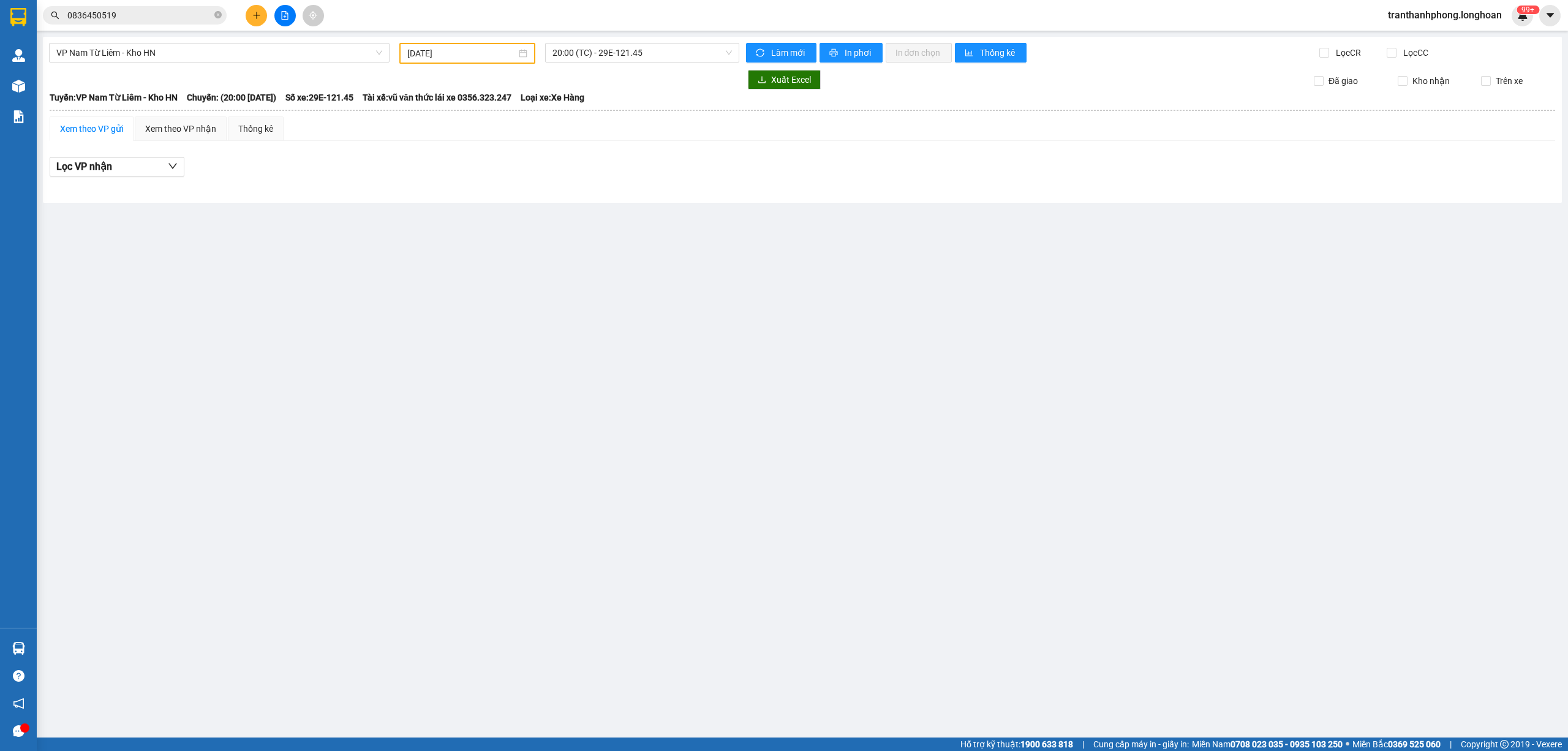
click at [586, 41] on div "VP Nam Từ Liêm - Kho HN [DATE] 20:00 (TC) - 29E-121.45 Làm mới In phơi In đơn c…" at bounding box center [802, 119] width 1519 height 166
click at [554, 44] on span "20:00 (TC) - 29E-121.45" at bounding box center [642, 53] width 180 height 19
click at [608, 149] on div "21:00 (TC) - 29E-122.44" at bounding box center [600, 156] width 95 height 14
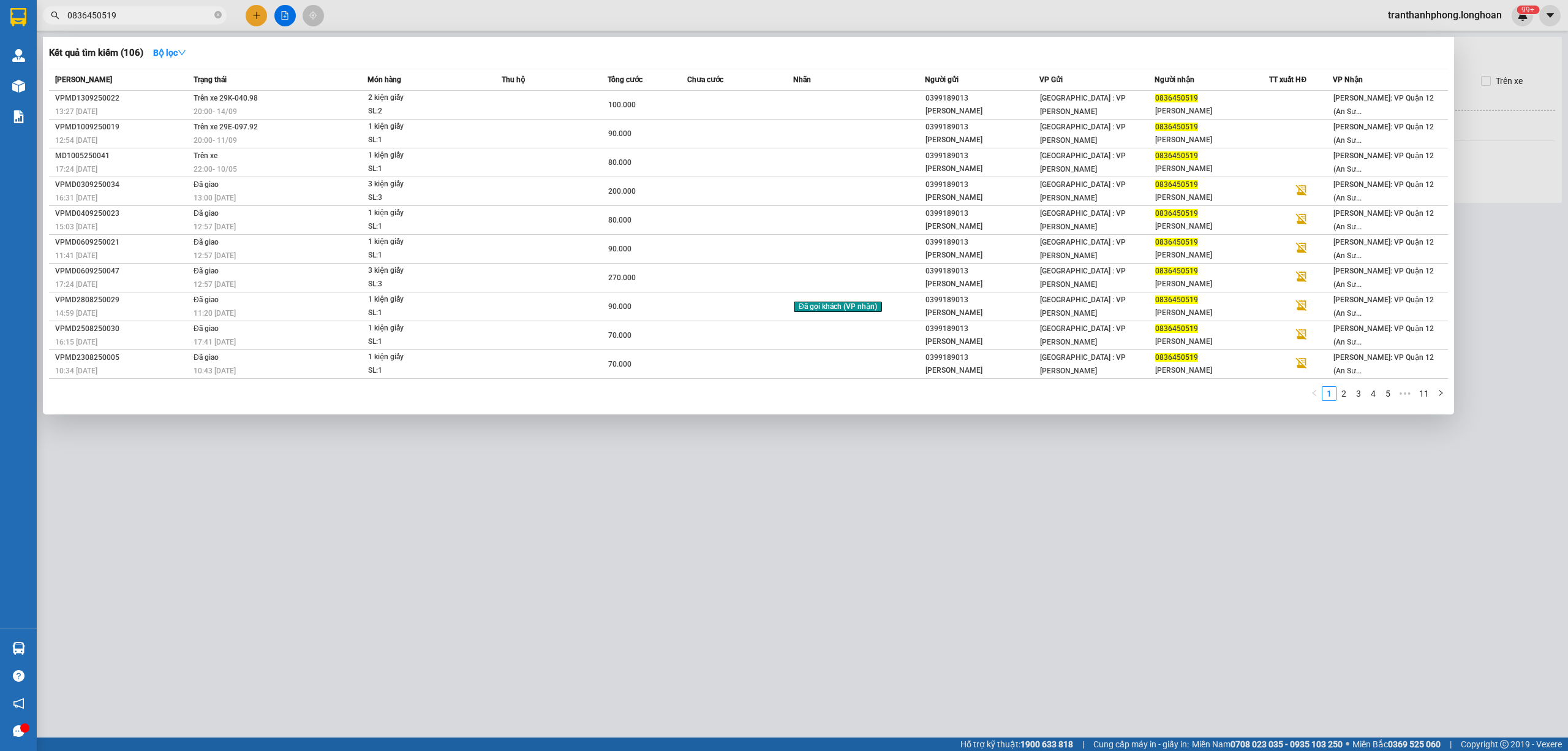
click at [179, 19] on input "0836450519" at bounding box center [140, 15] width 144 height 14
click at [263, 166] on div "22:00 [DATE]" at bounding box center [280, 169] width 173 height 14
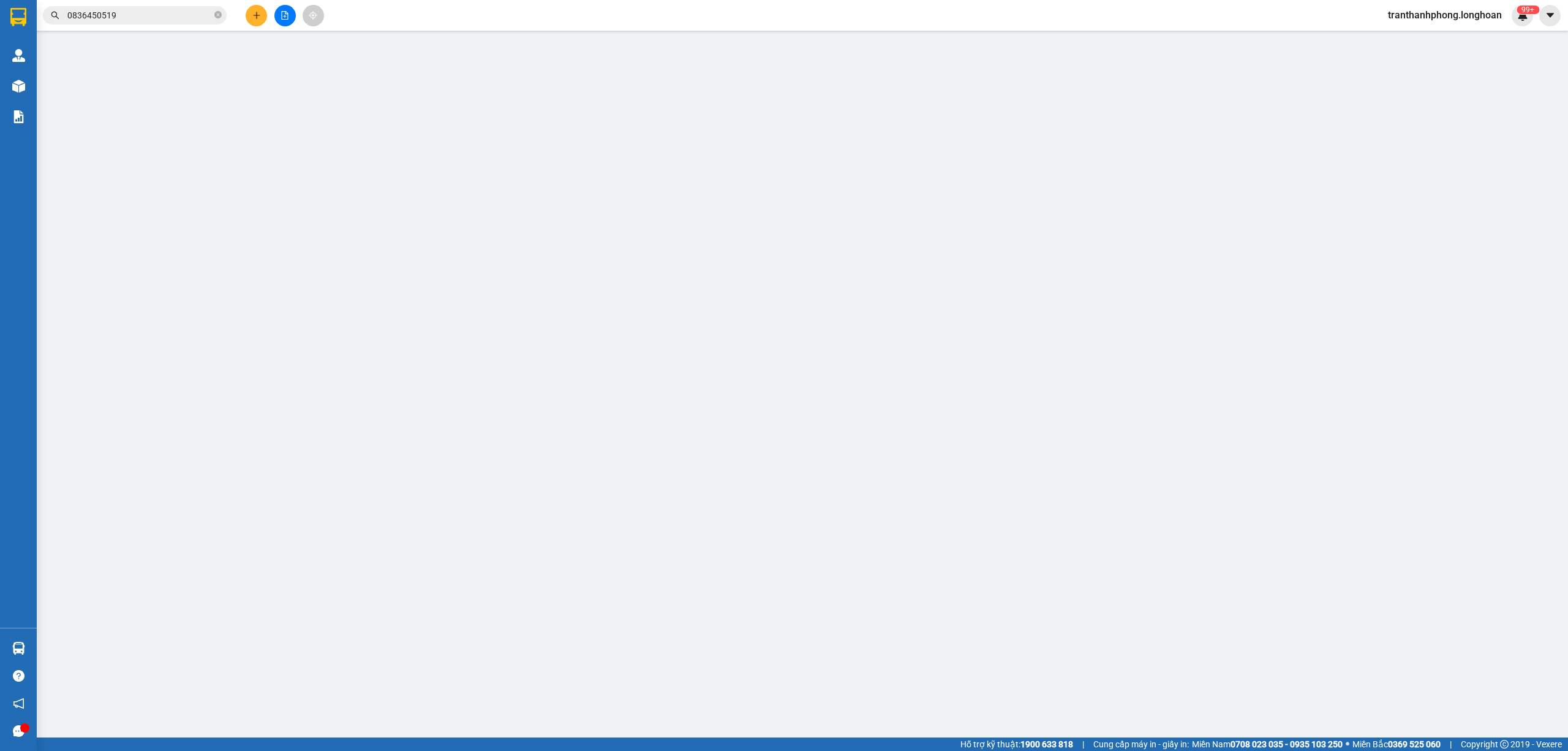
type input "0399189013"
type input "[PERSON_NAME]"
type input "0836450519"
type input "[PERSON_NAME]"
type input "80.000"
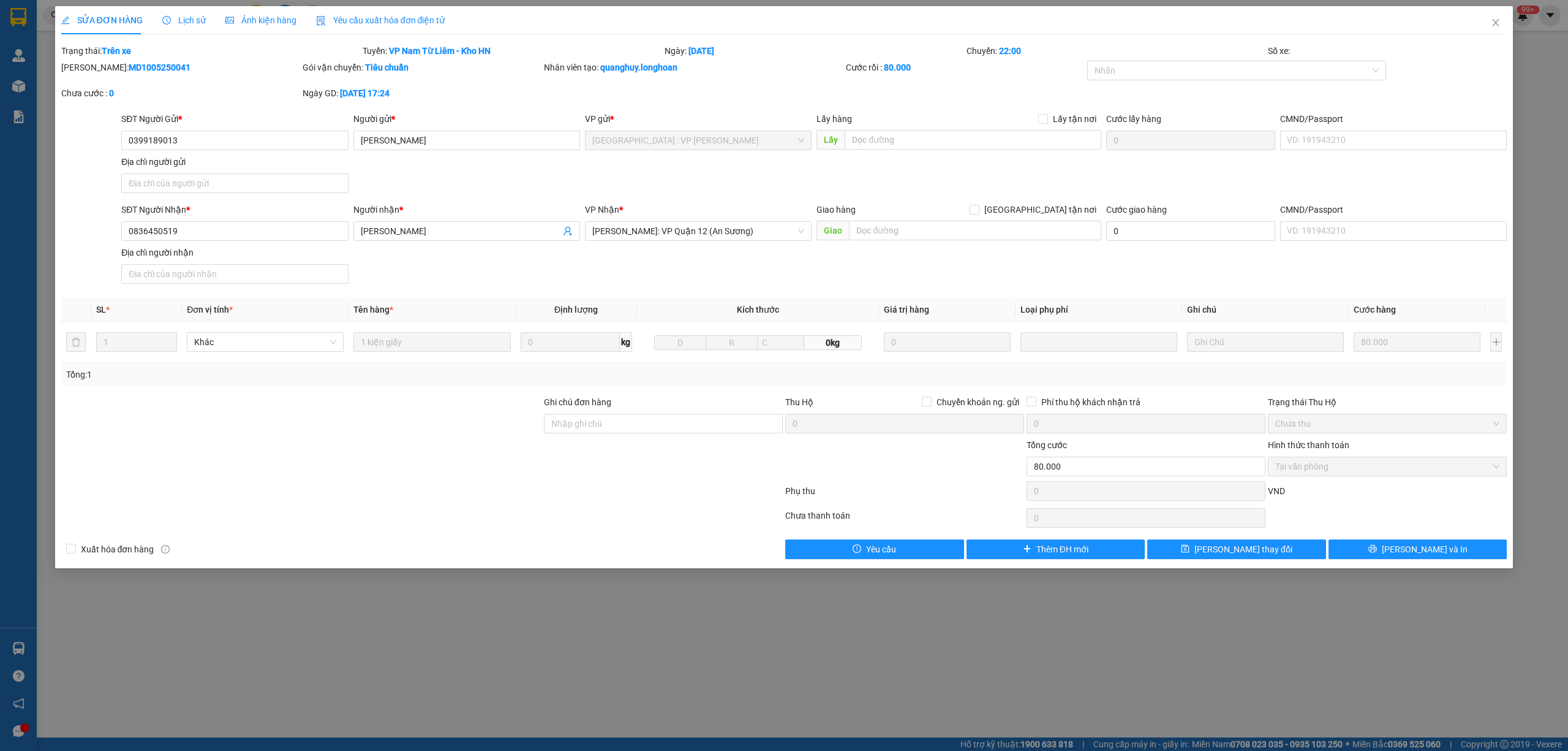
click at [169, 19] on span "Lịch sử" at bounding box center [183, 20] width 44 height 10
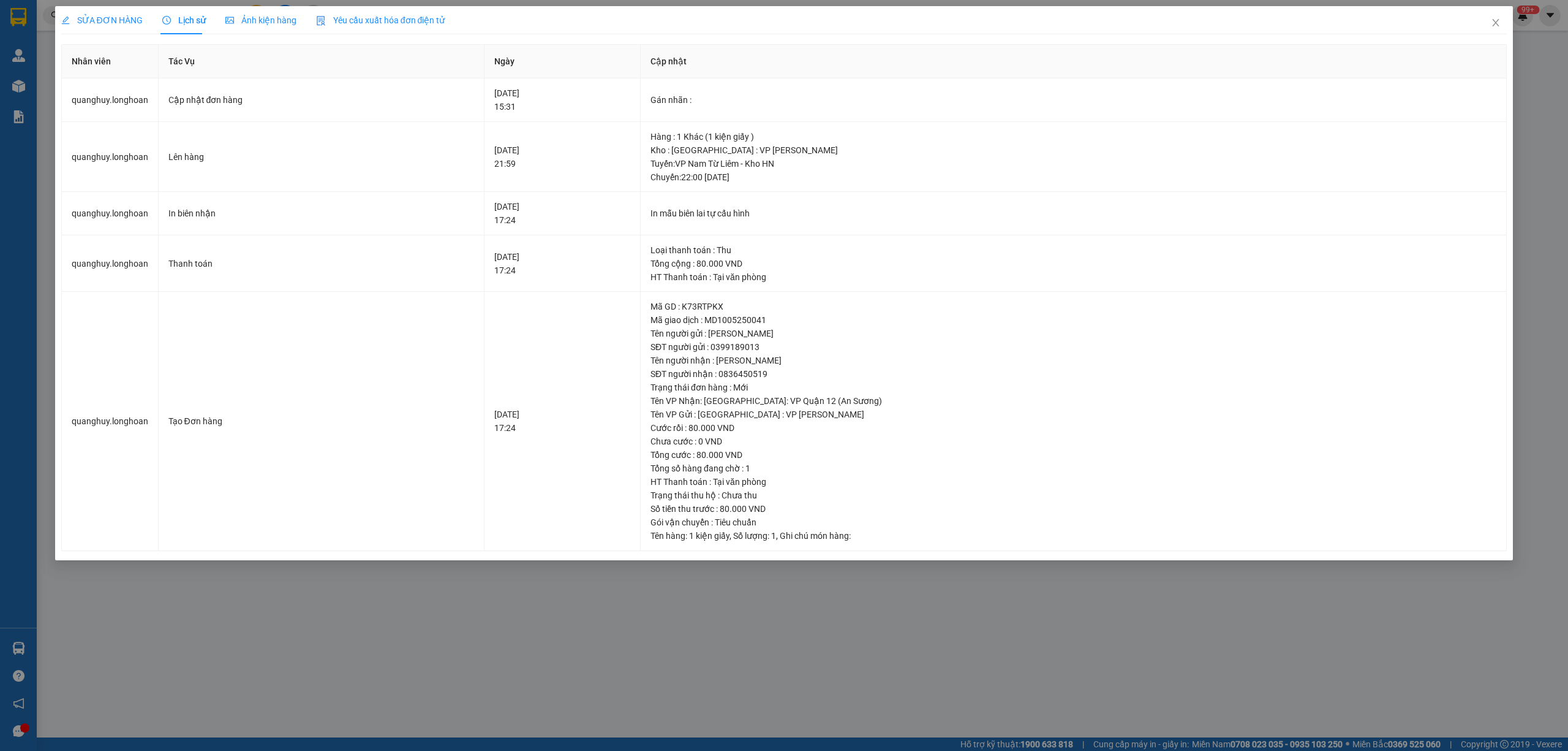
click at [86, 16] on span "SỬA ĐƠN HÀNG" at bounding box center [102, 20] width 81 height 10
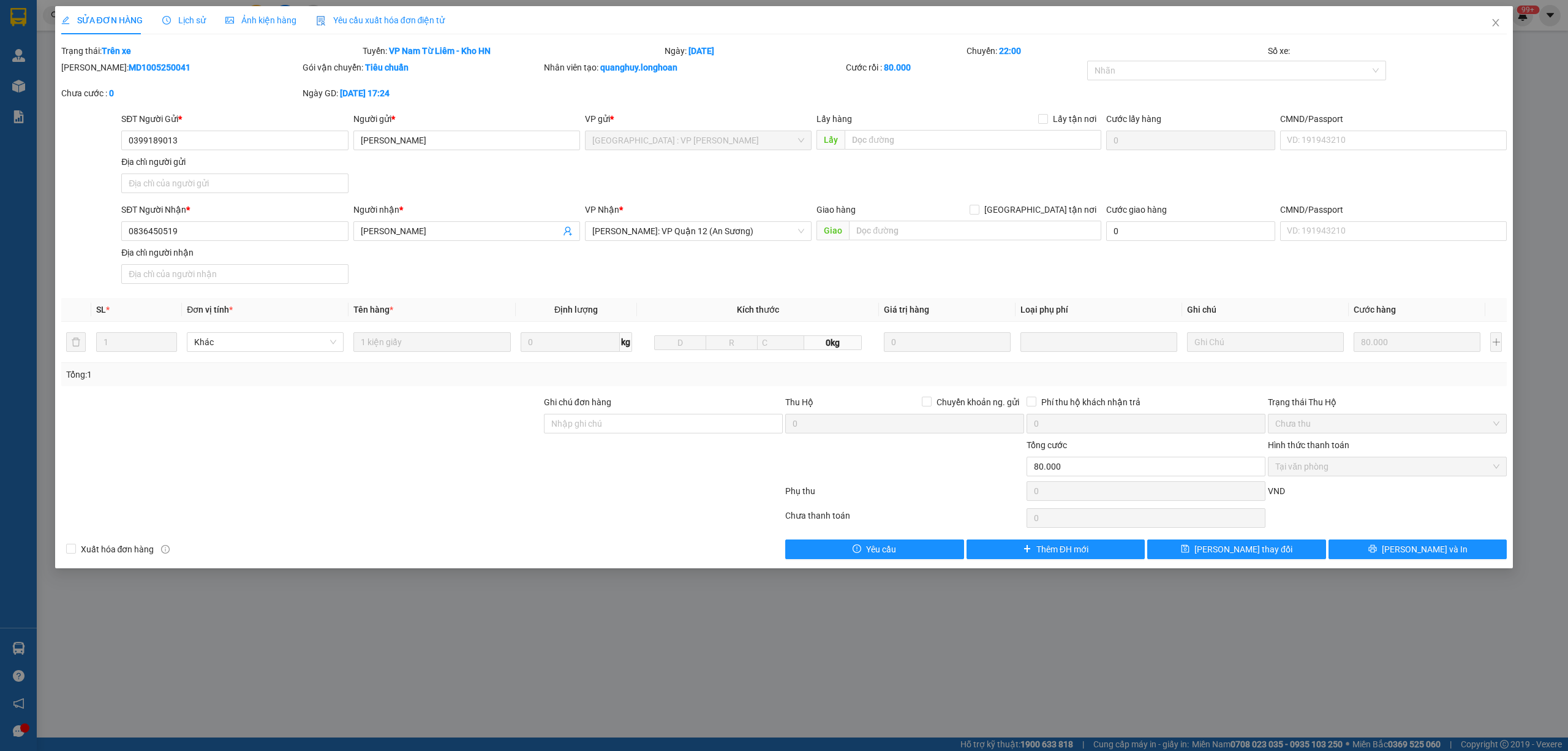
click at [184, 22] on span "Lịch sử" at bounding box center [183, 20] width 44 height 10
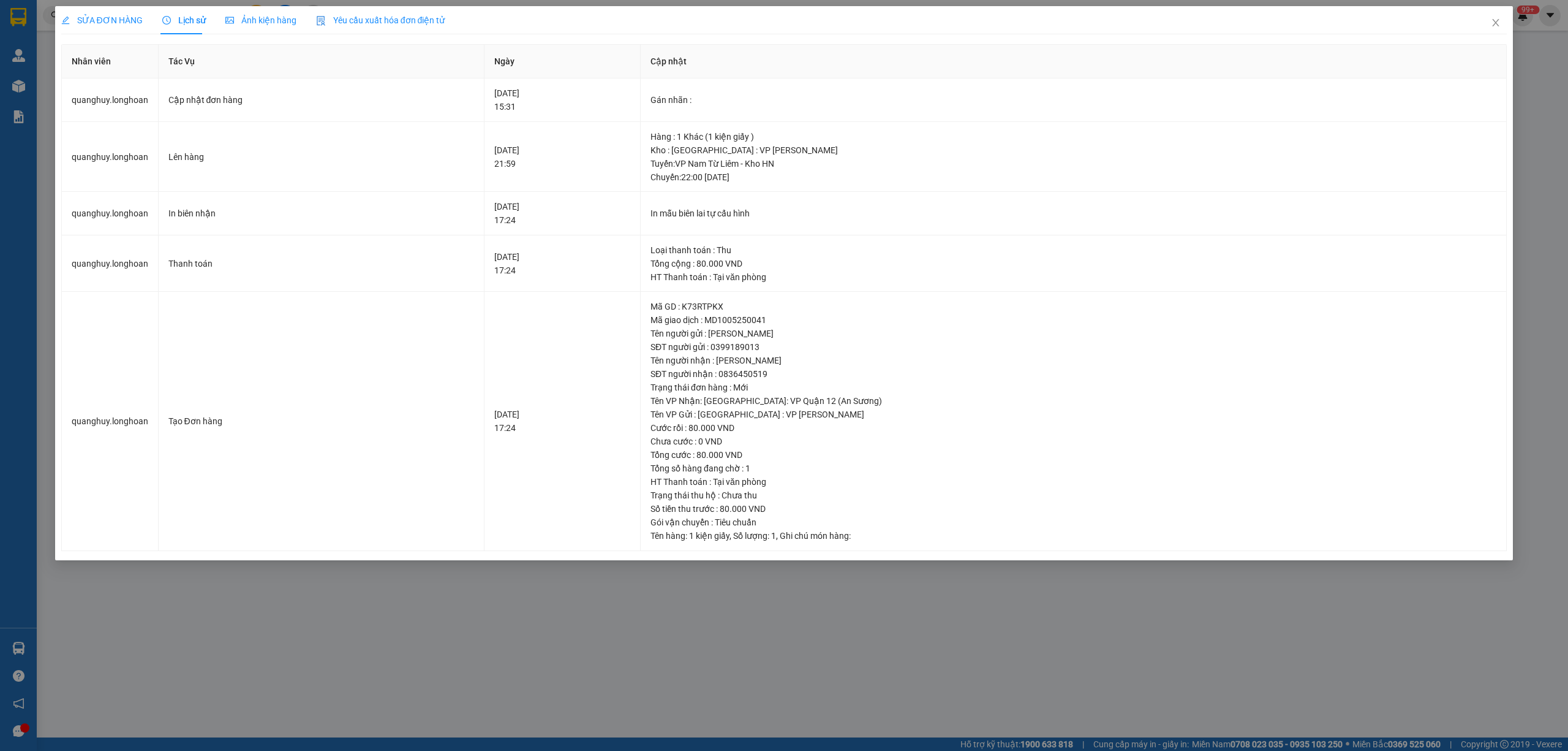
click at [104, 22] on span "SỬA ĐƠN HÀNG" at bounding box center [102, 20] width 81 height 10
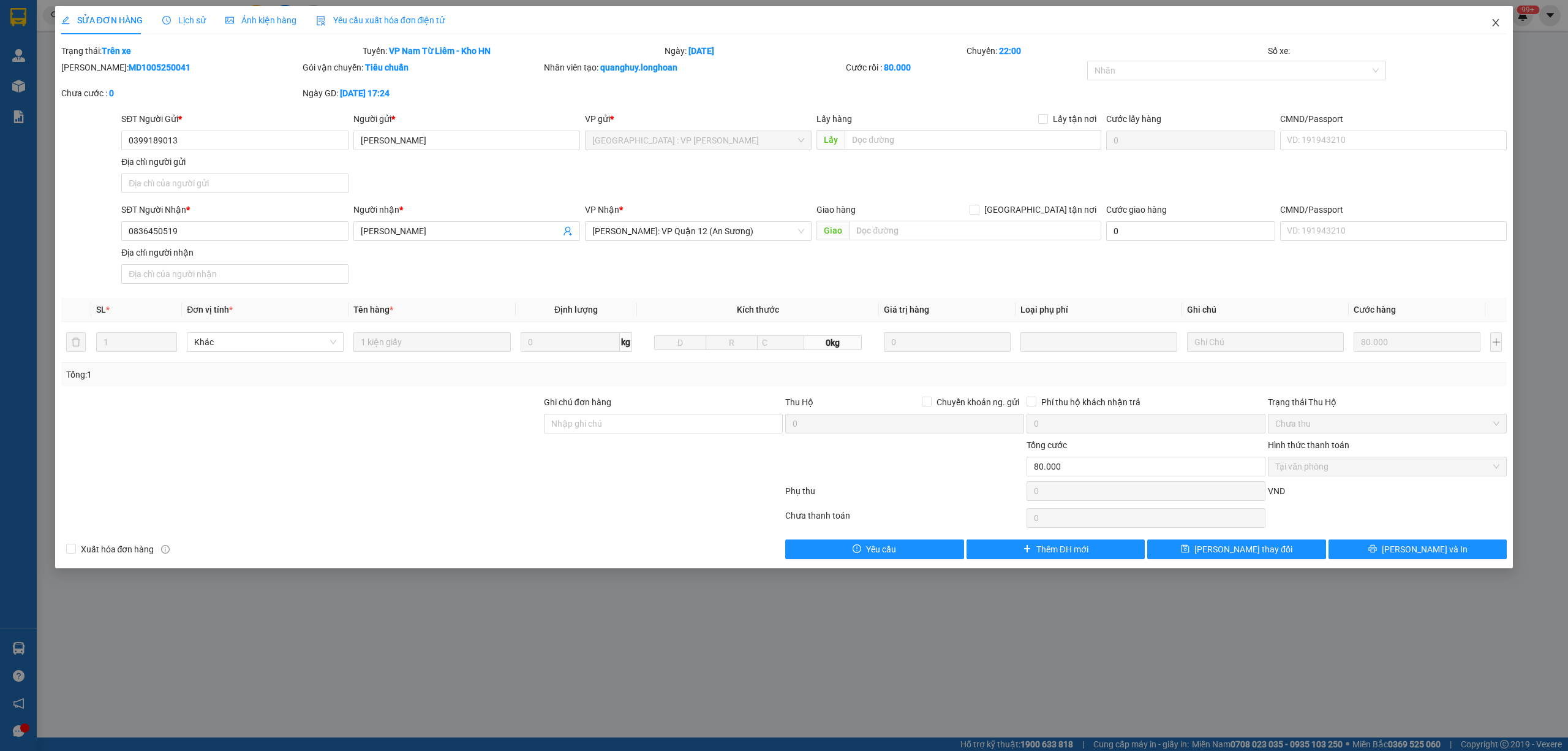
click at [1504, 20] on span "Close" at bounding box center [1495, 23] width 34 height 34
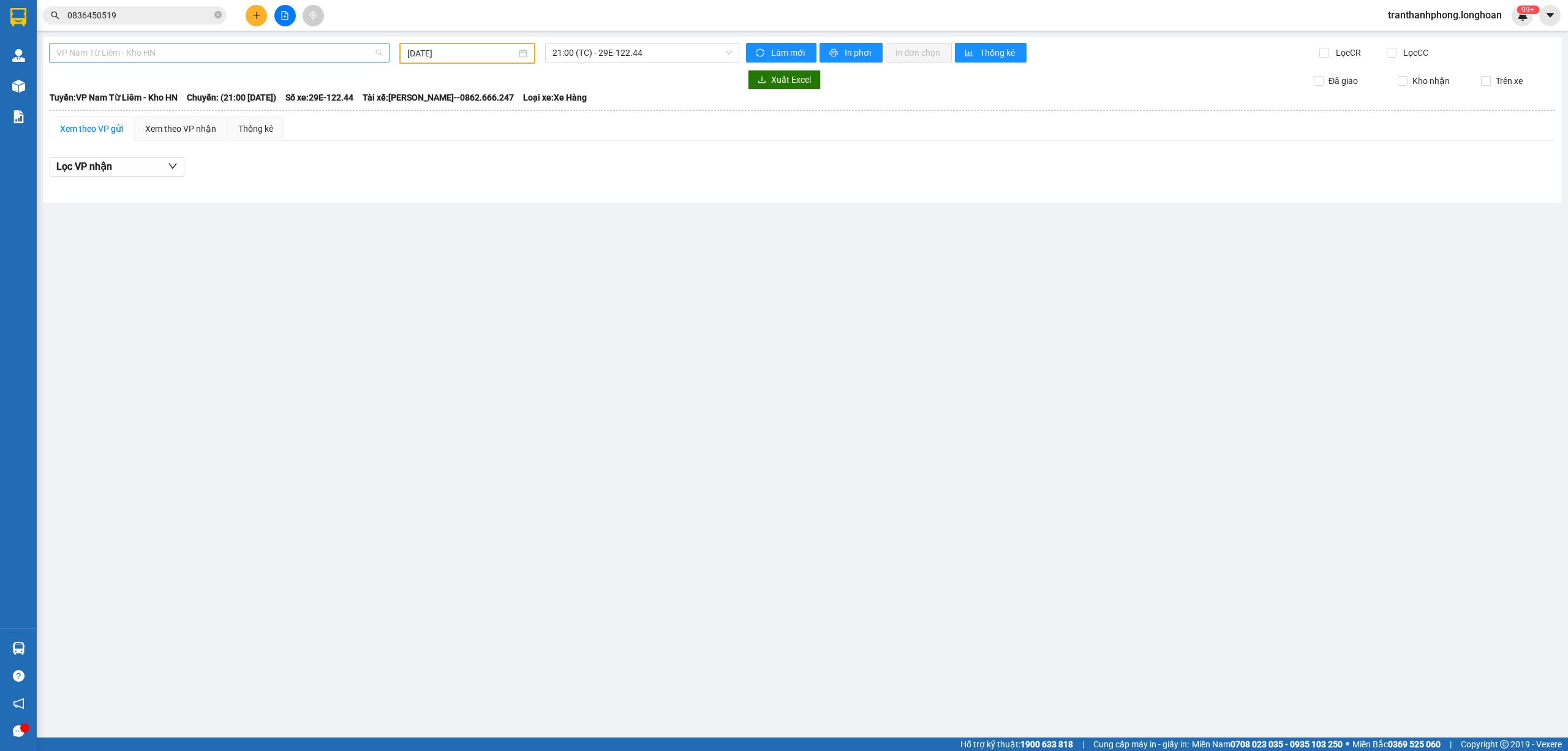
scroll to position [544, 0]
click at [111, 60] on span "VP Nam Từ Liêm - Kho HN" at bounding box center [219, 53] width 326 height 19
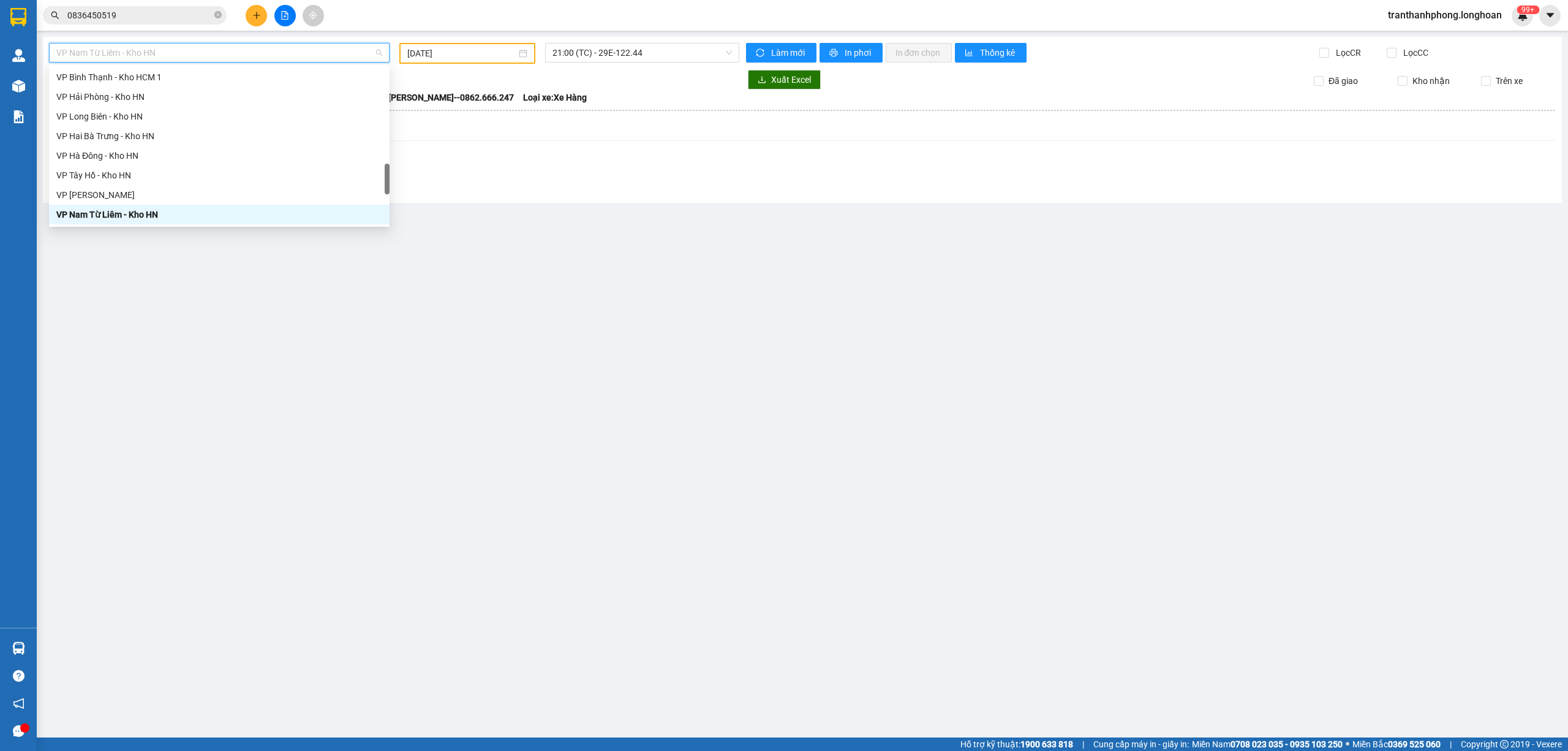
drag, startPoint x: 613, startPoint y: 229, endPoint x: 616, endPoint y: 212, distance: 17.3
click at [616, 226] on main "VP [PERSON_NAME] - Kho HN [DATE] 21:00 (TC) - 29E-122.44 Làm mới In phơi In đơn…" at bounding box center [784, 369] width 1568 height 737
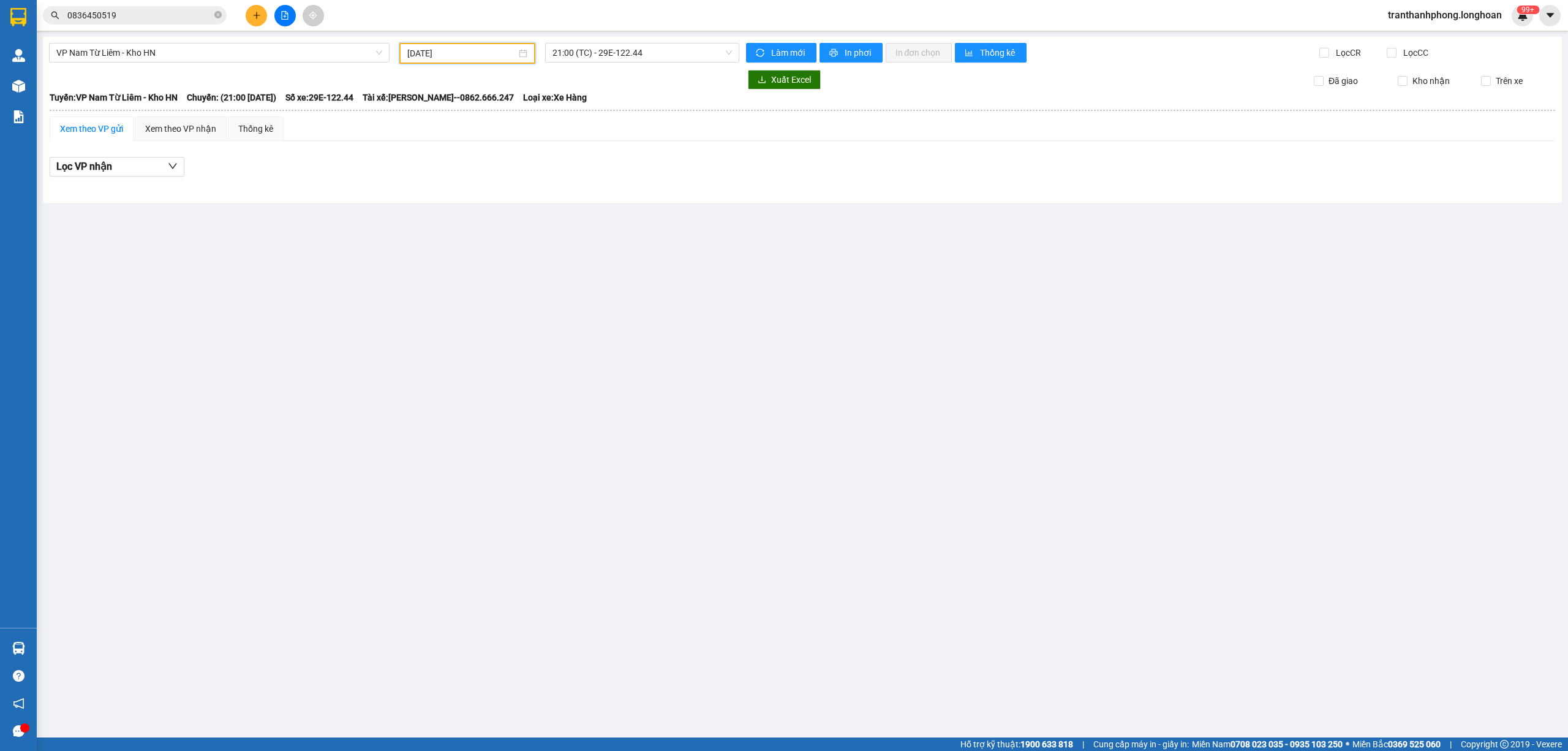
click at [435, 48] on input "[DATE]" at bounding box center [462, 53] width 109 height 14
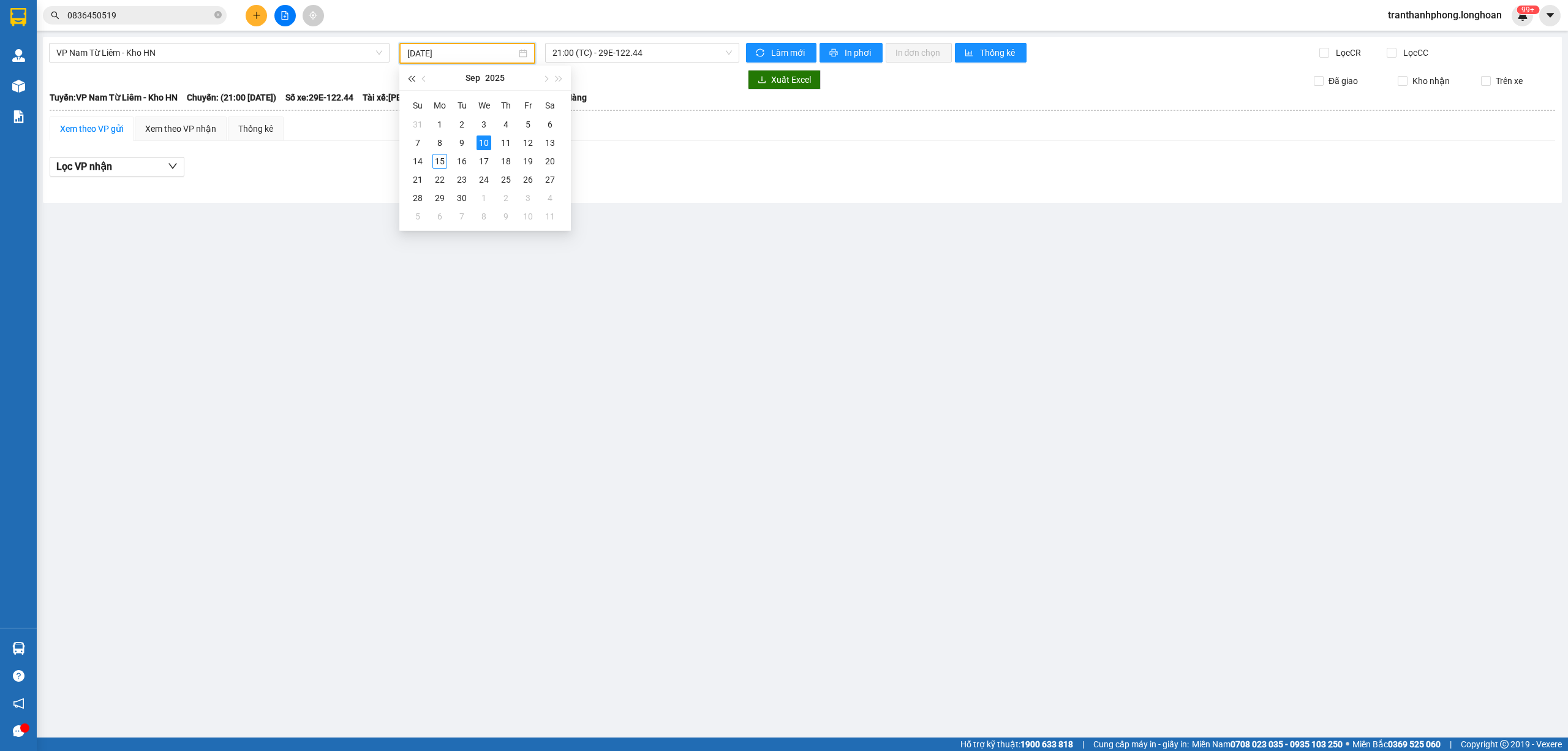
click at [413, 80] on span "button" at bounding box center [411, 79] width 6 height 6
click at [557, 79] on span "button" at bounding box center [559, 79] width 6 height 6
click at [425, 79] on span "button" at bounding box center [425, 79] width 6 height 6
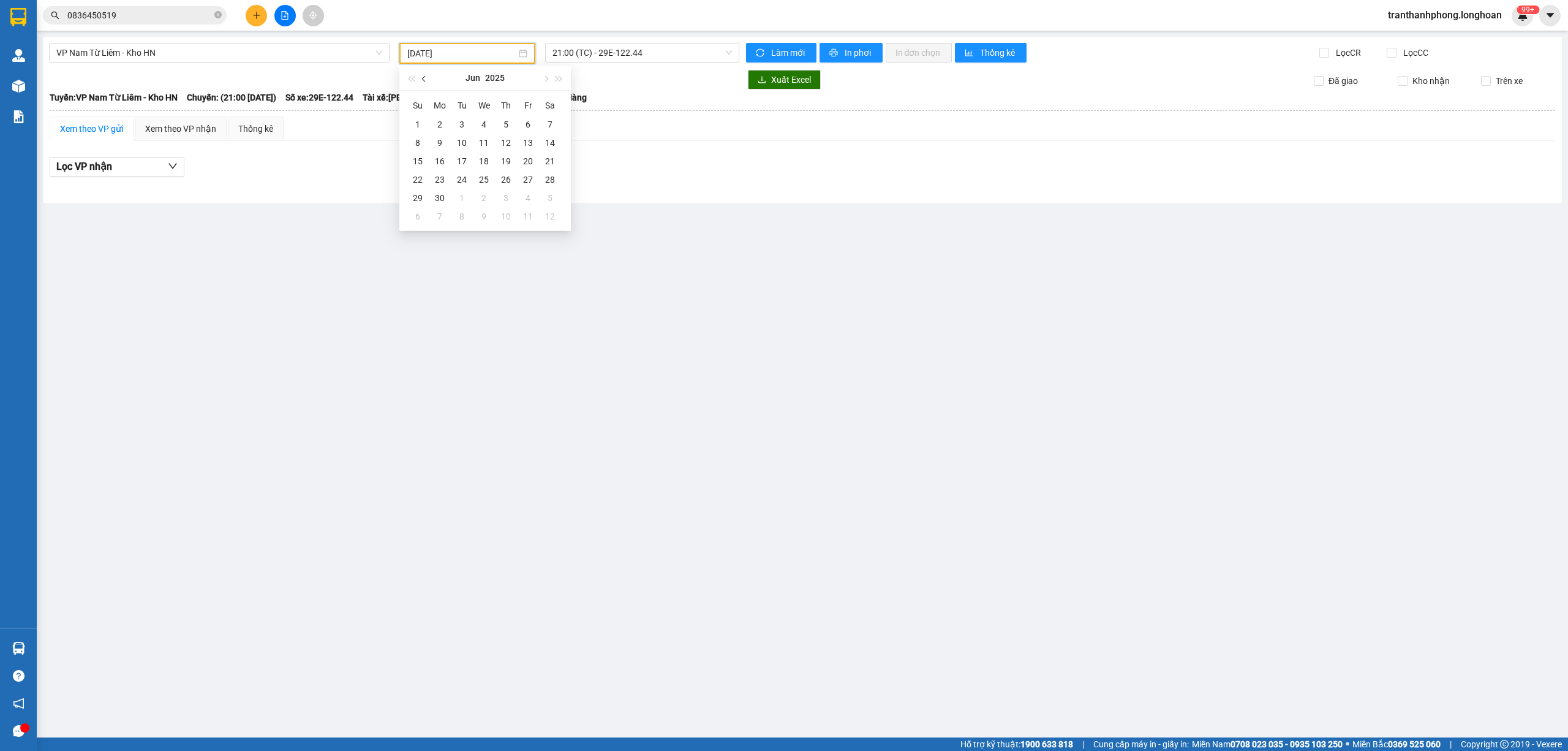
click at [425, 79] on span "button" at bounding box center [425, 79] width 6 height 6
click at [553, 144] on div "10" at bounding box center [550, 143] width 15 height 15
type input "[DATE]"
click at [577, 57] on span "14:00 (TC)" at bounding box center [642, 53] width 180 height 19
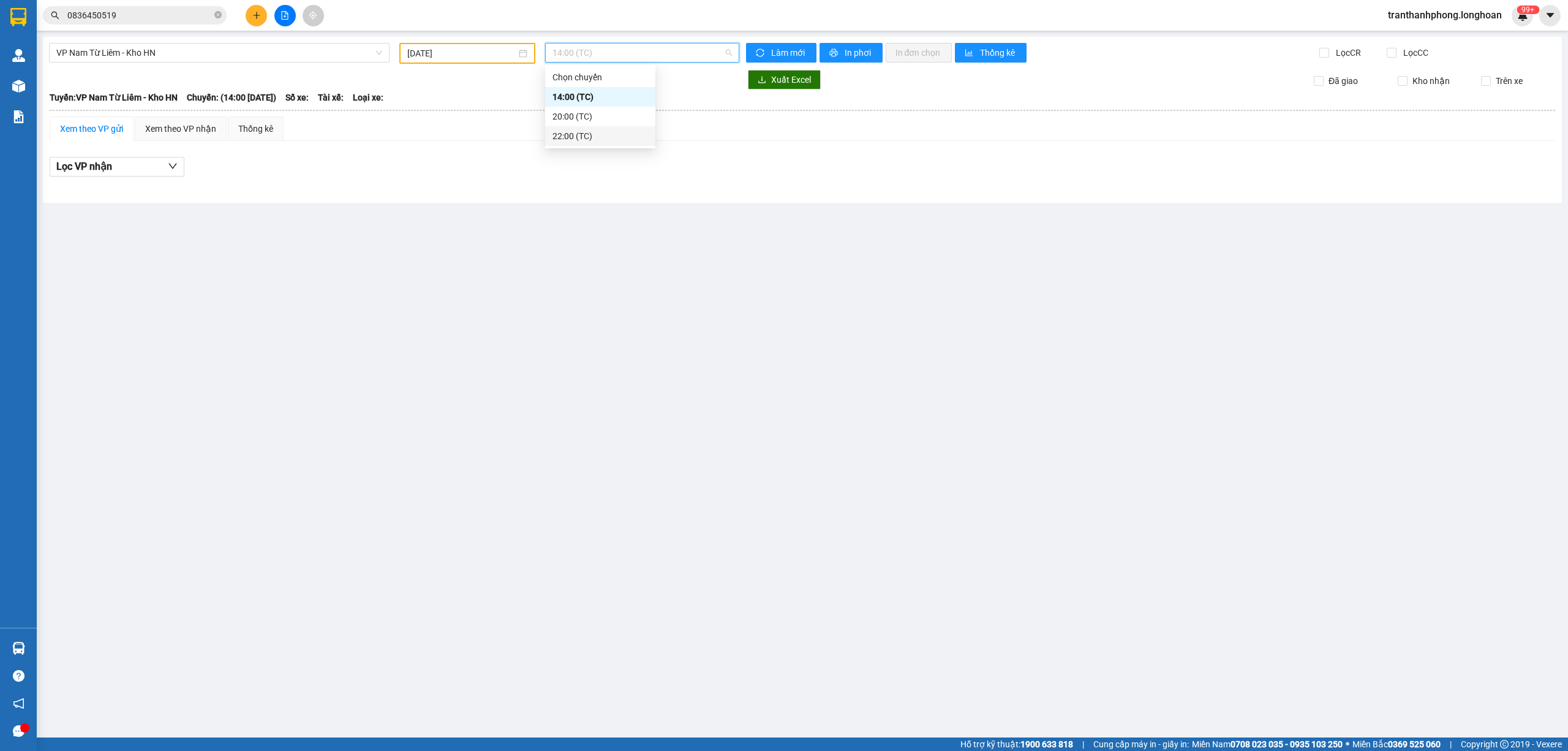
click at [565, 133] on div "22:00 (TC)" at bounding box center [600, 136] width 95 height 14
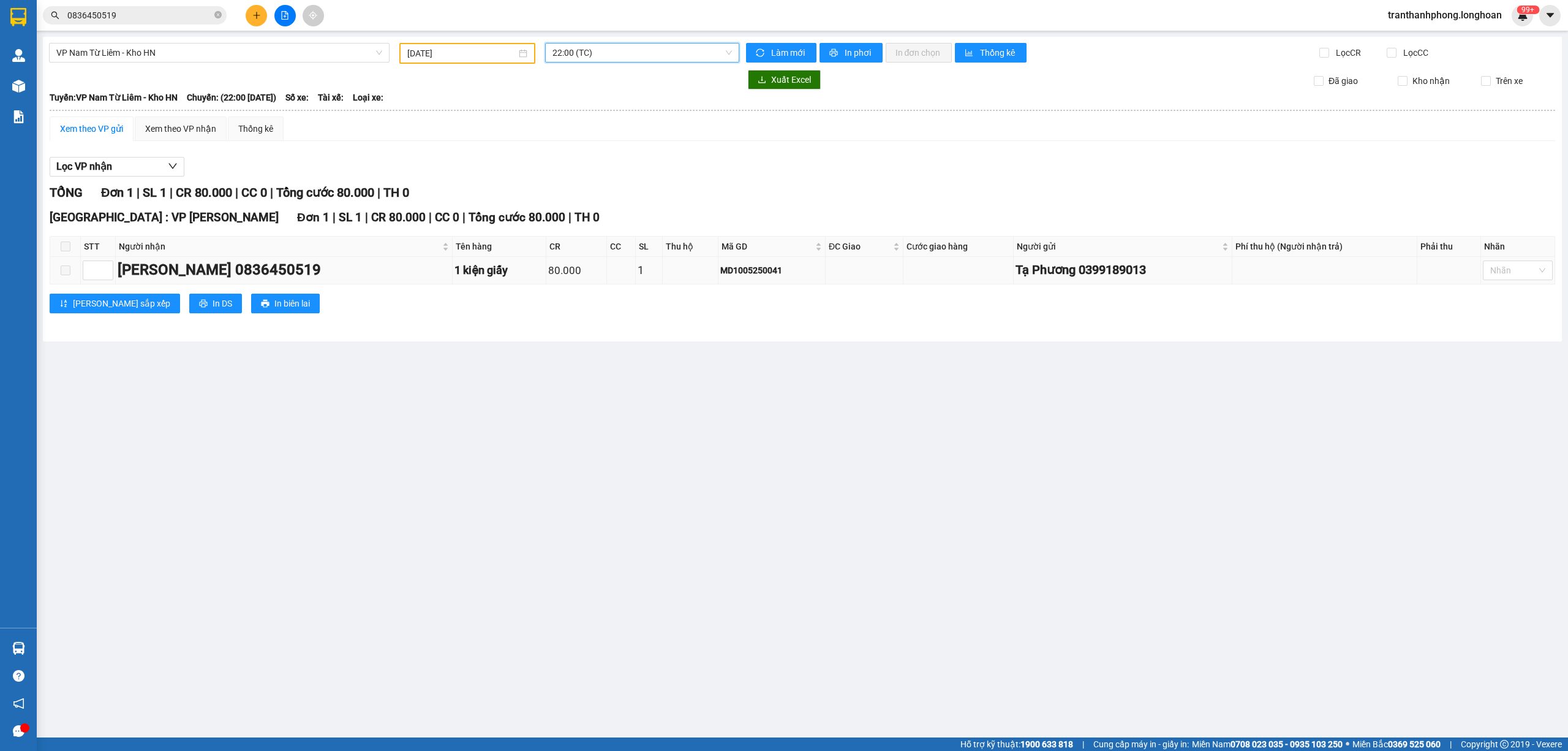
click at [67, 263] on td at bounding box center [65, 270] width 31 height 28
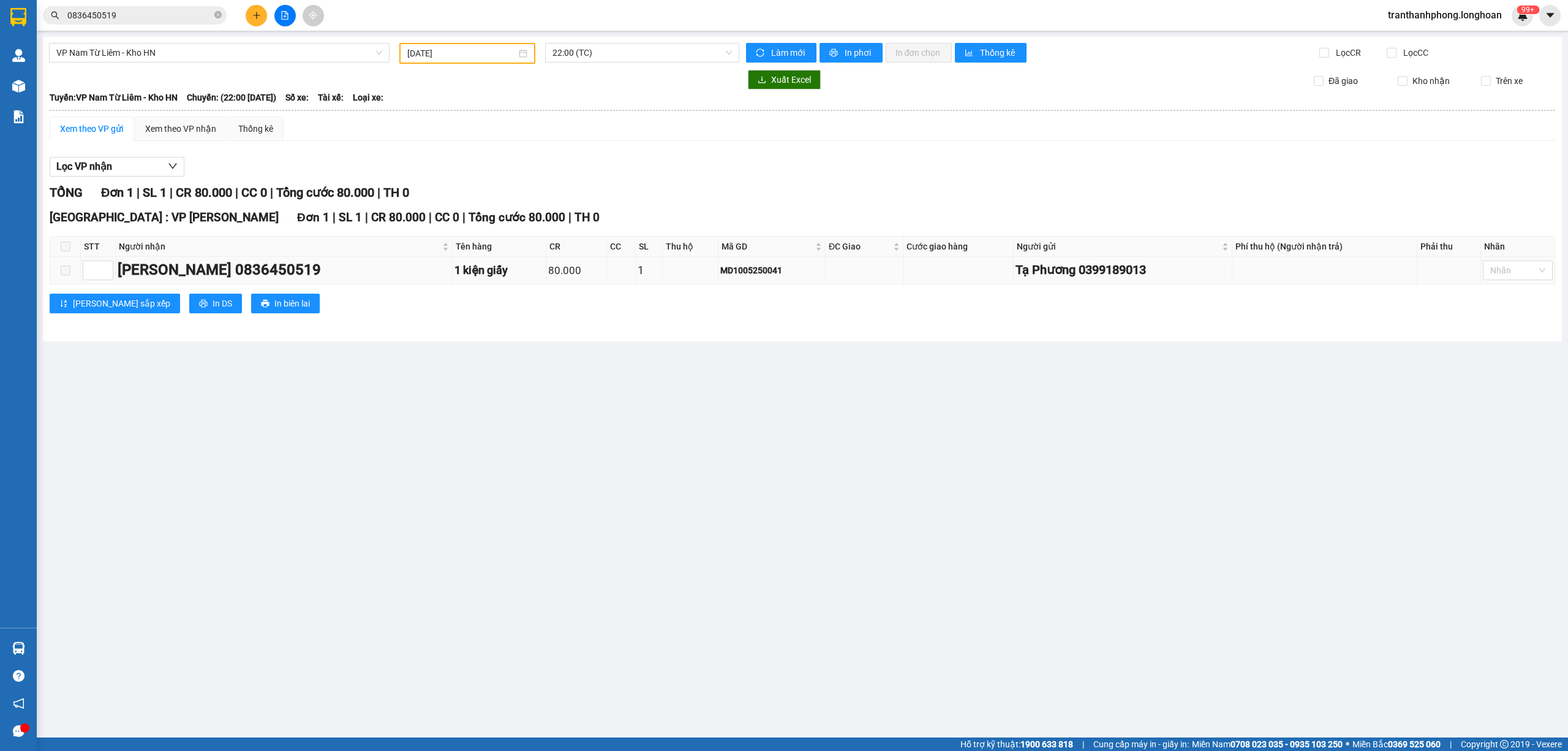
click at [67, 263] on td at bounding box center [65, 270] width 31 height 28
click at [572, 48] on span "22:00 (TC)" at bounding box center [642, 53] width 180 height 19
click at [177, 131] on div "Xem theo VP nhận" at bounding box center [180, 129] width 71 height 14
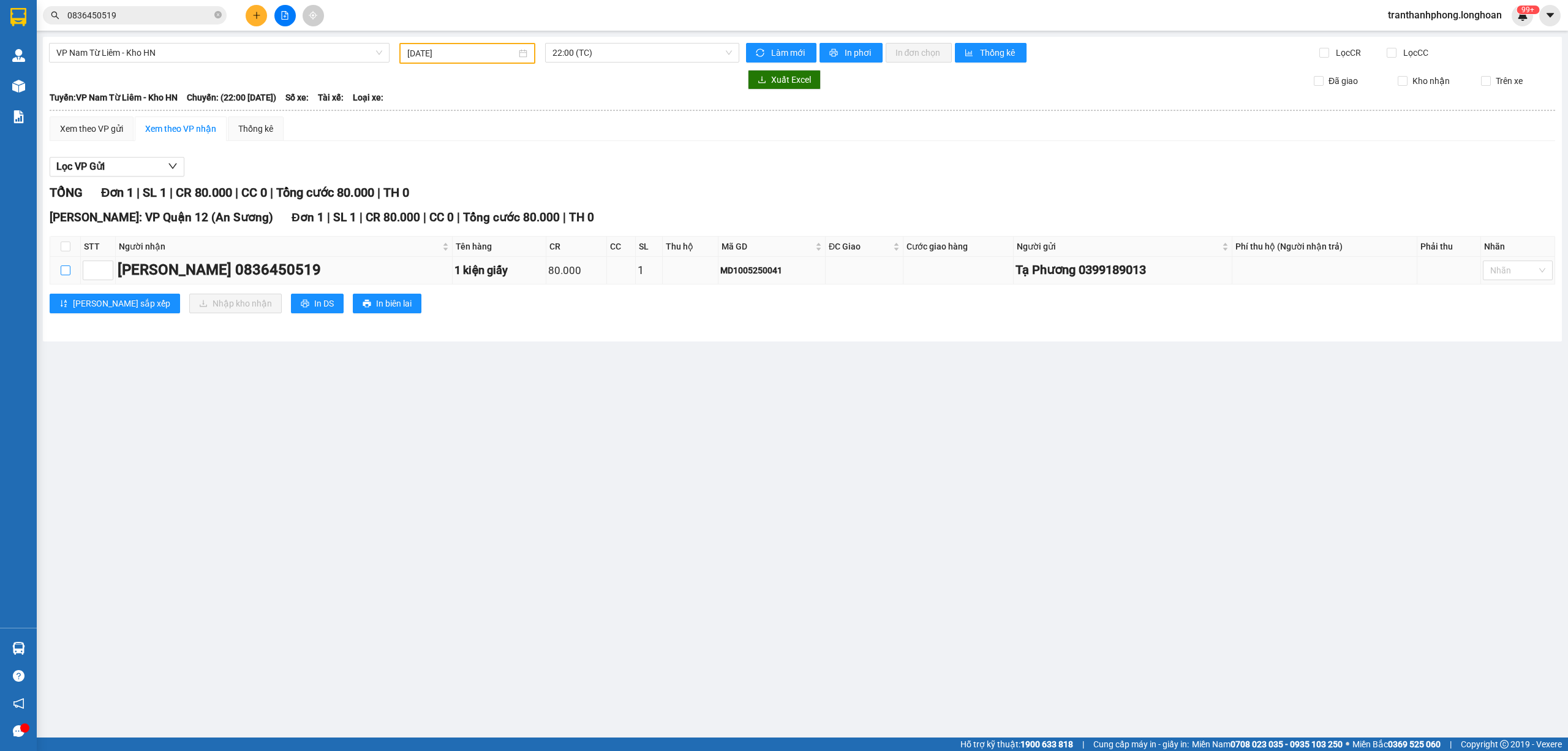
click at [64, 268] on input "checkbox" at bounding box center [66, 270] width 10 height 10
checkbox input "true"
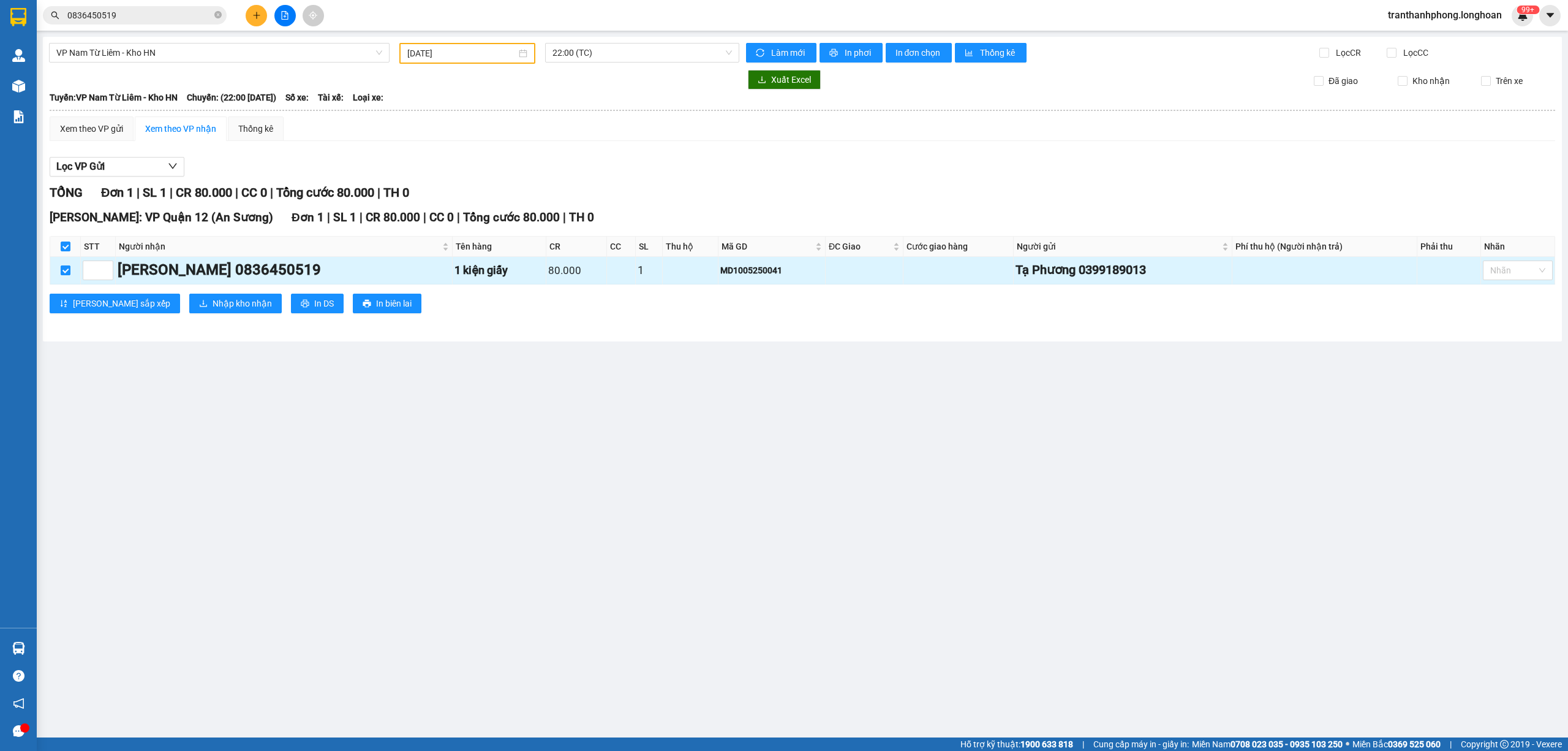
checkbox input "true"
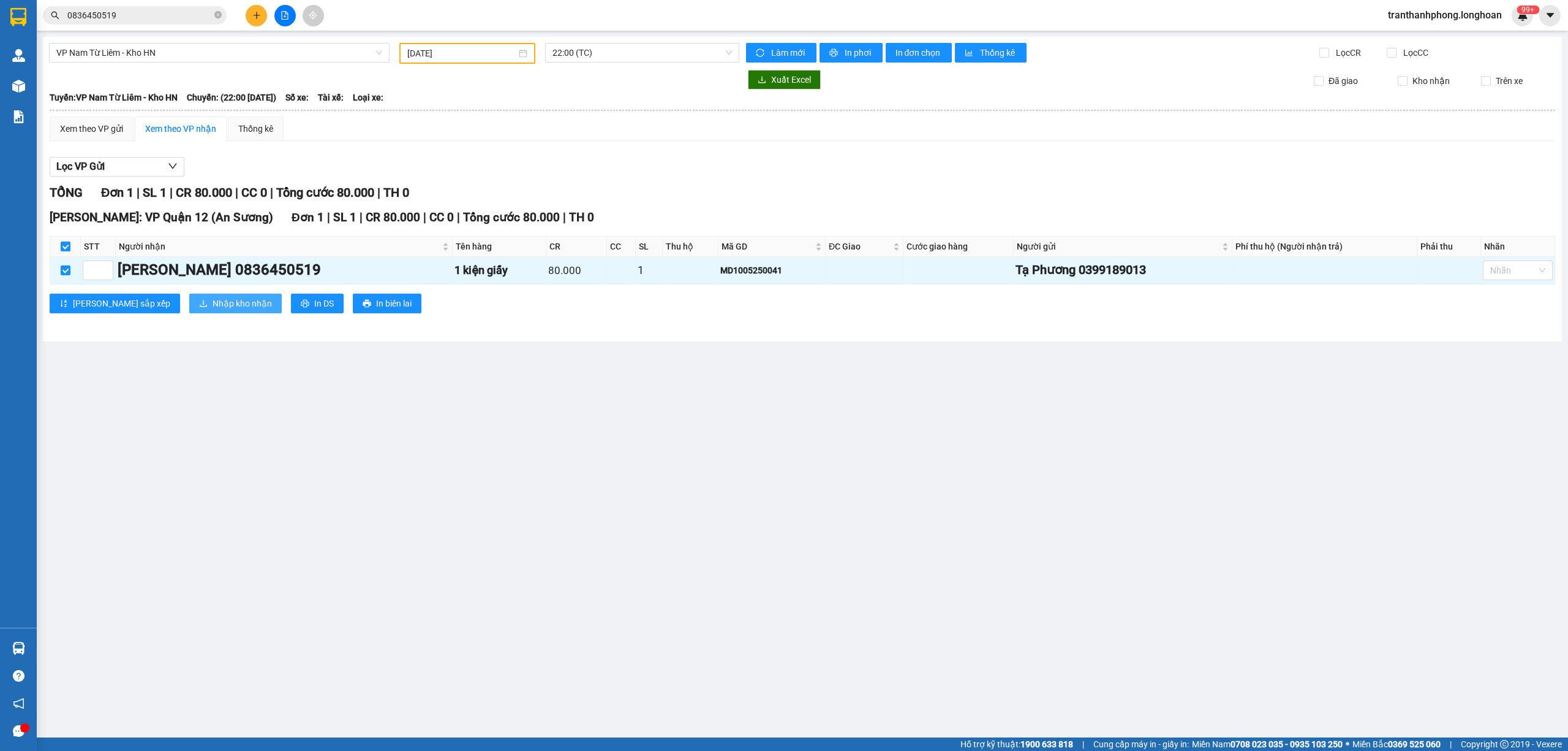
click at [213, 306] on span "Nhập kho nhận" at bounding box center [243, 303] width 59 height 14
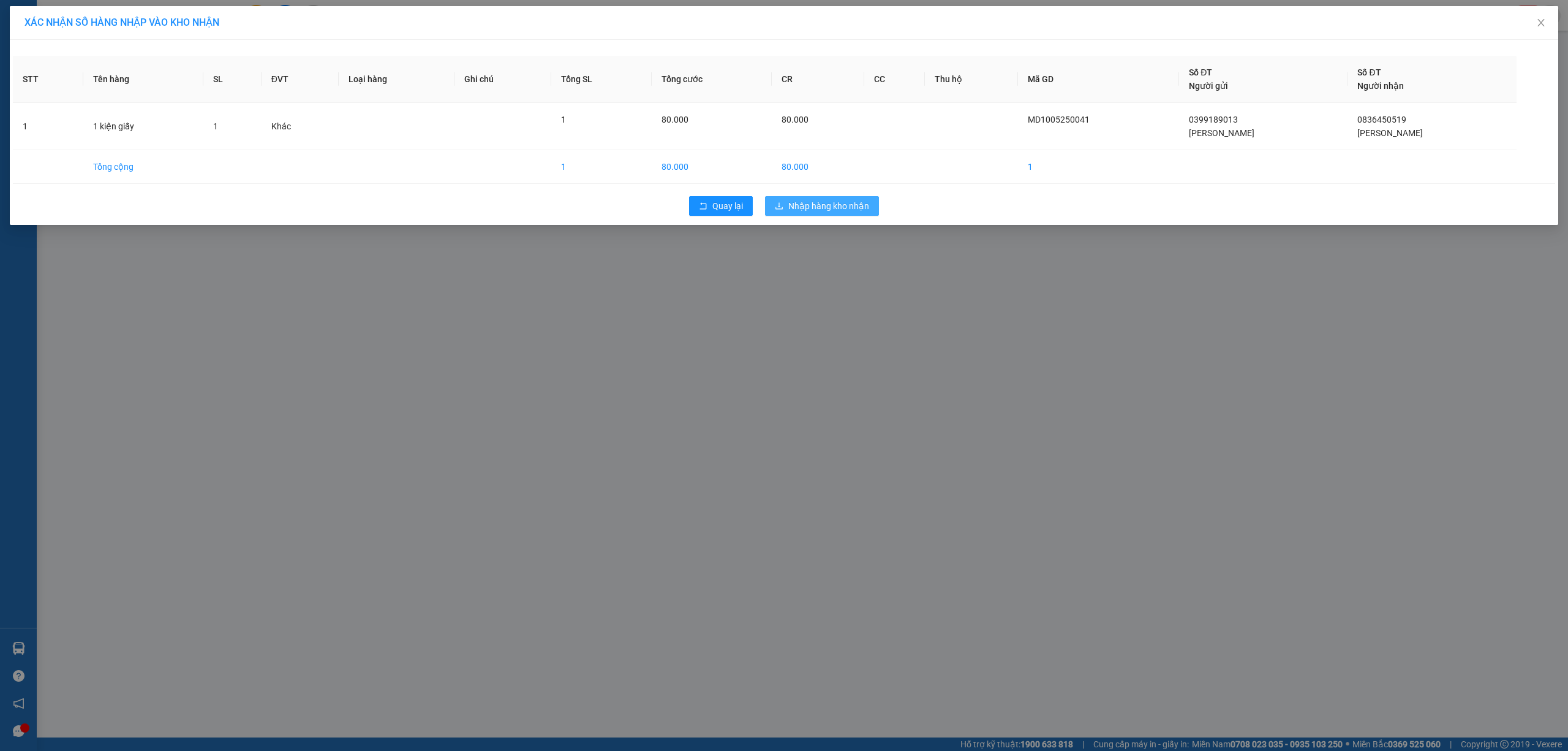
click at [790, 206] on span "Nhập hàng kho nhận" at bounding box center [828, 206] width 81 height 14
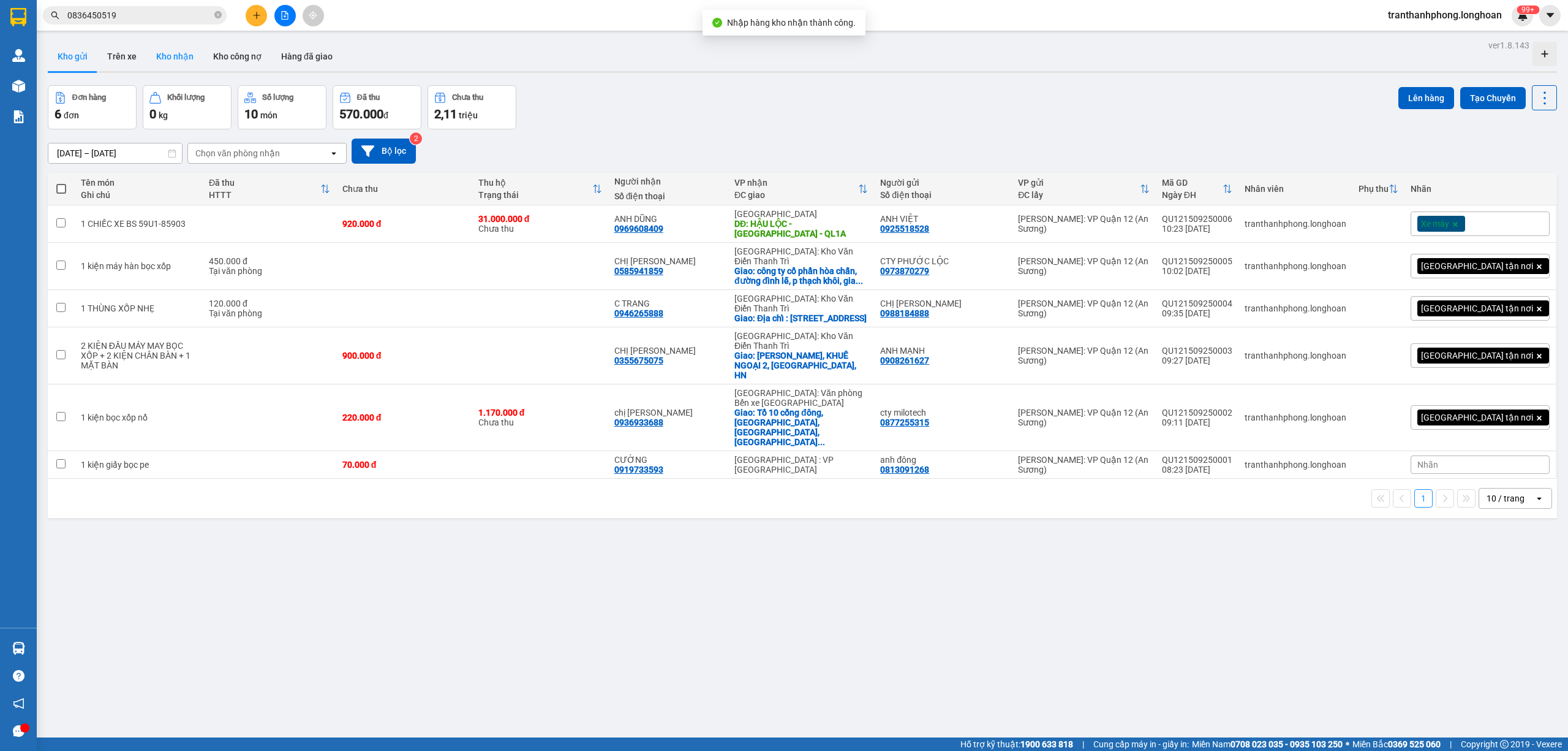
click at [156, 47] on button "Kho nhận" at bounding box center [175, 56] width 57 height 30
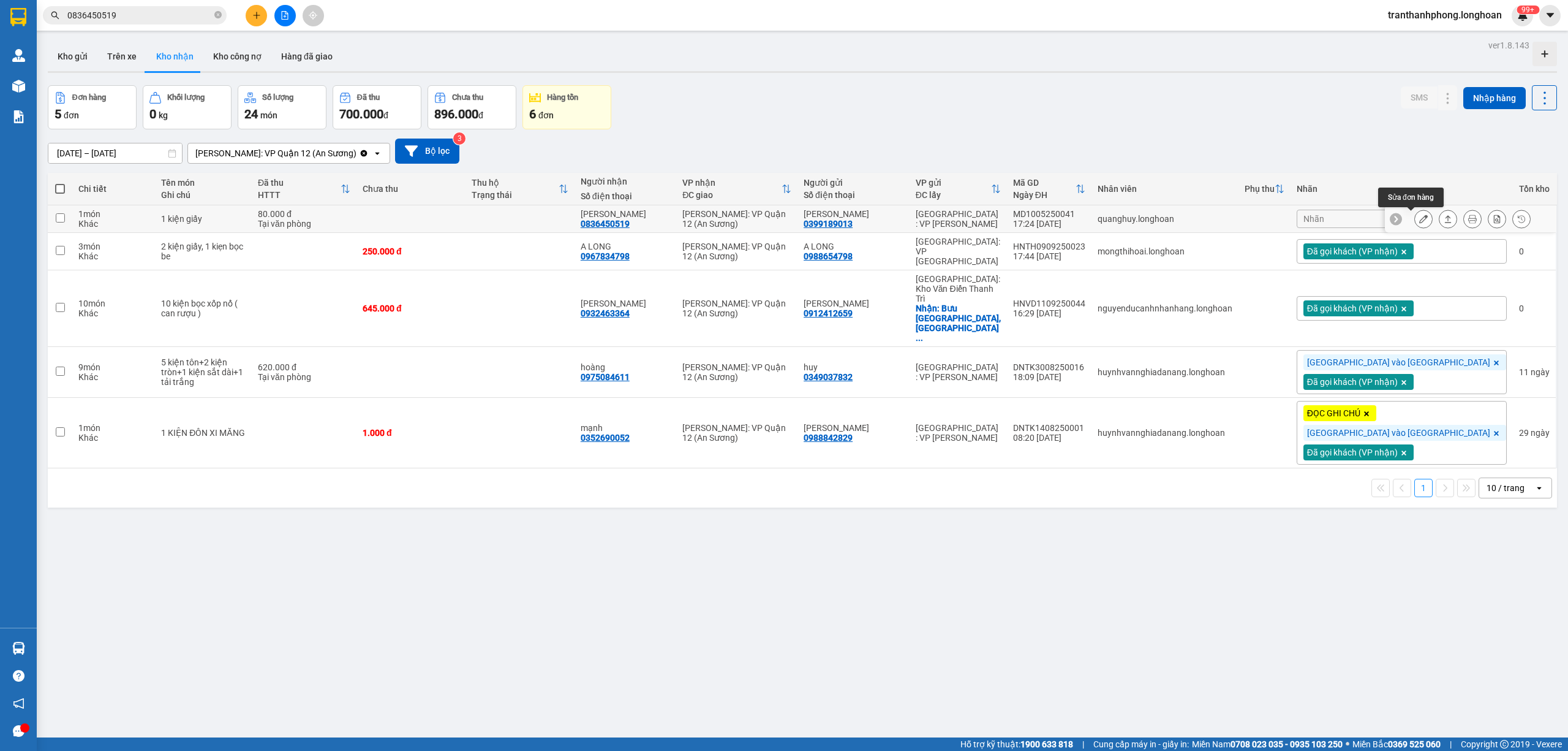
click at [1419, 219] on icon at bounding box center [1423, 219] width 8 height 8
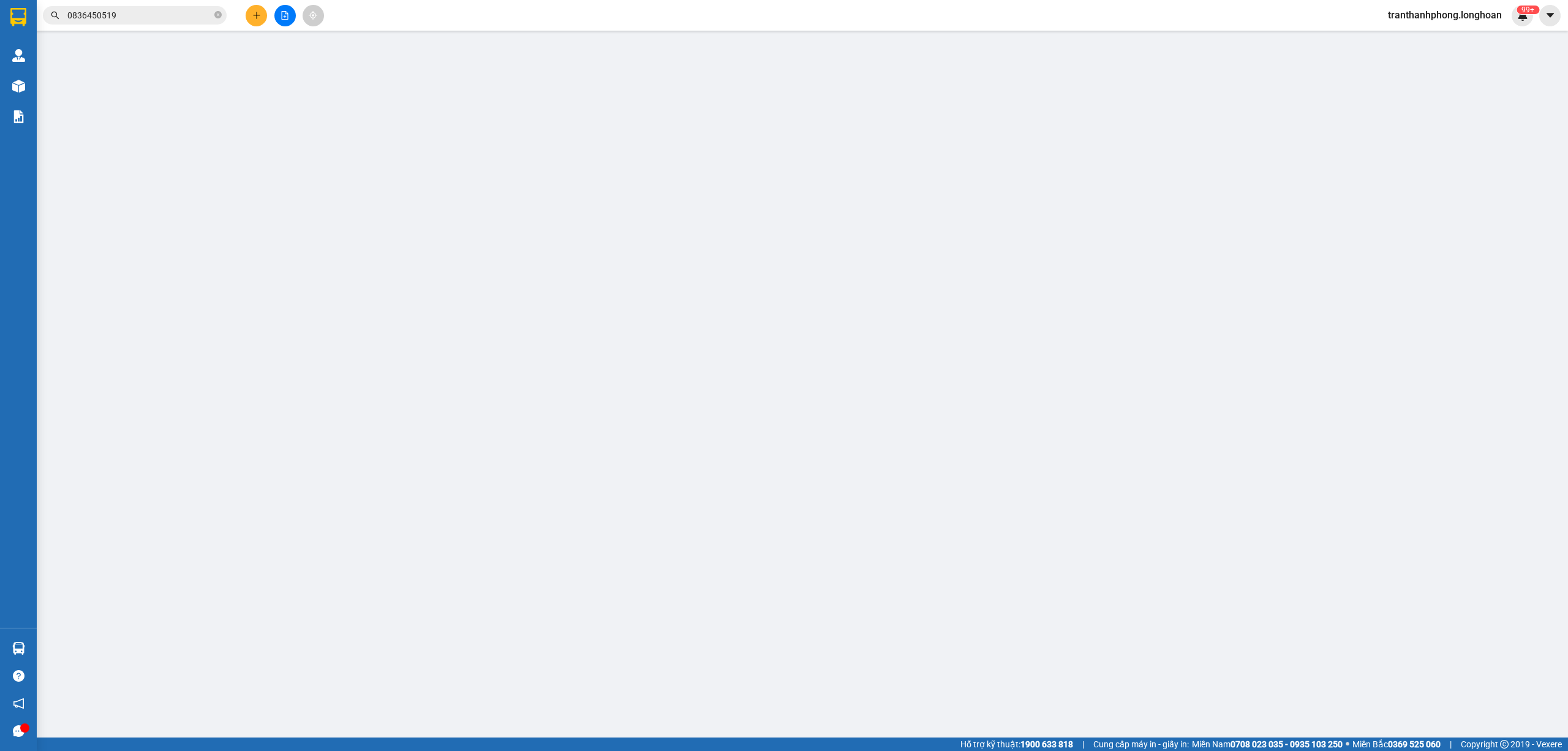
type input "0399189013"
type input "[PERSON_NAME]"
type input "0836450519"
type input "[PERSON_NAME]"
type input "80.000"
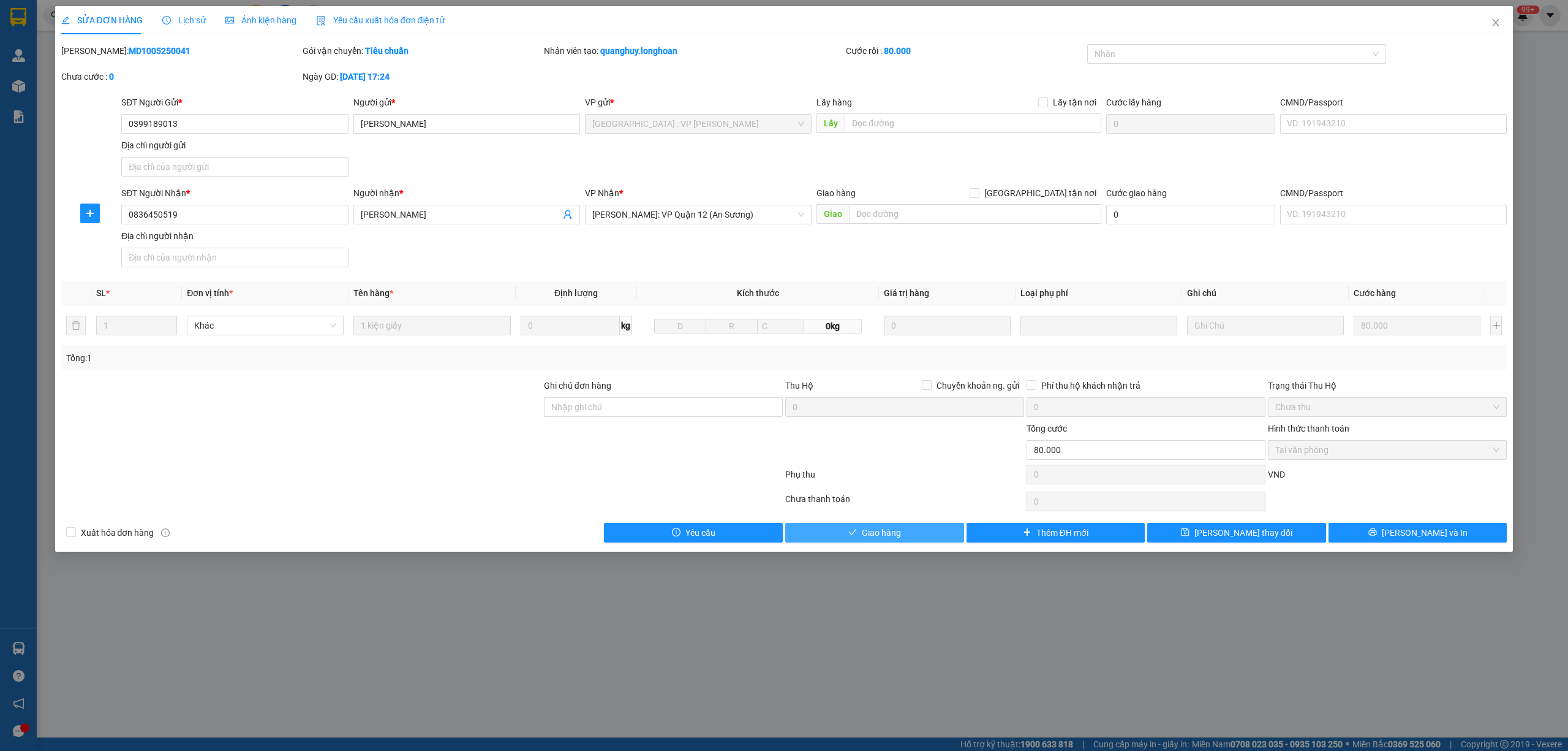
click at [893, 532] on span "Giao hàng" at bounding box center [881, 532] width 39 height 14
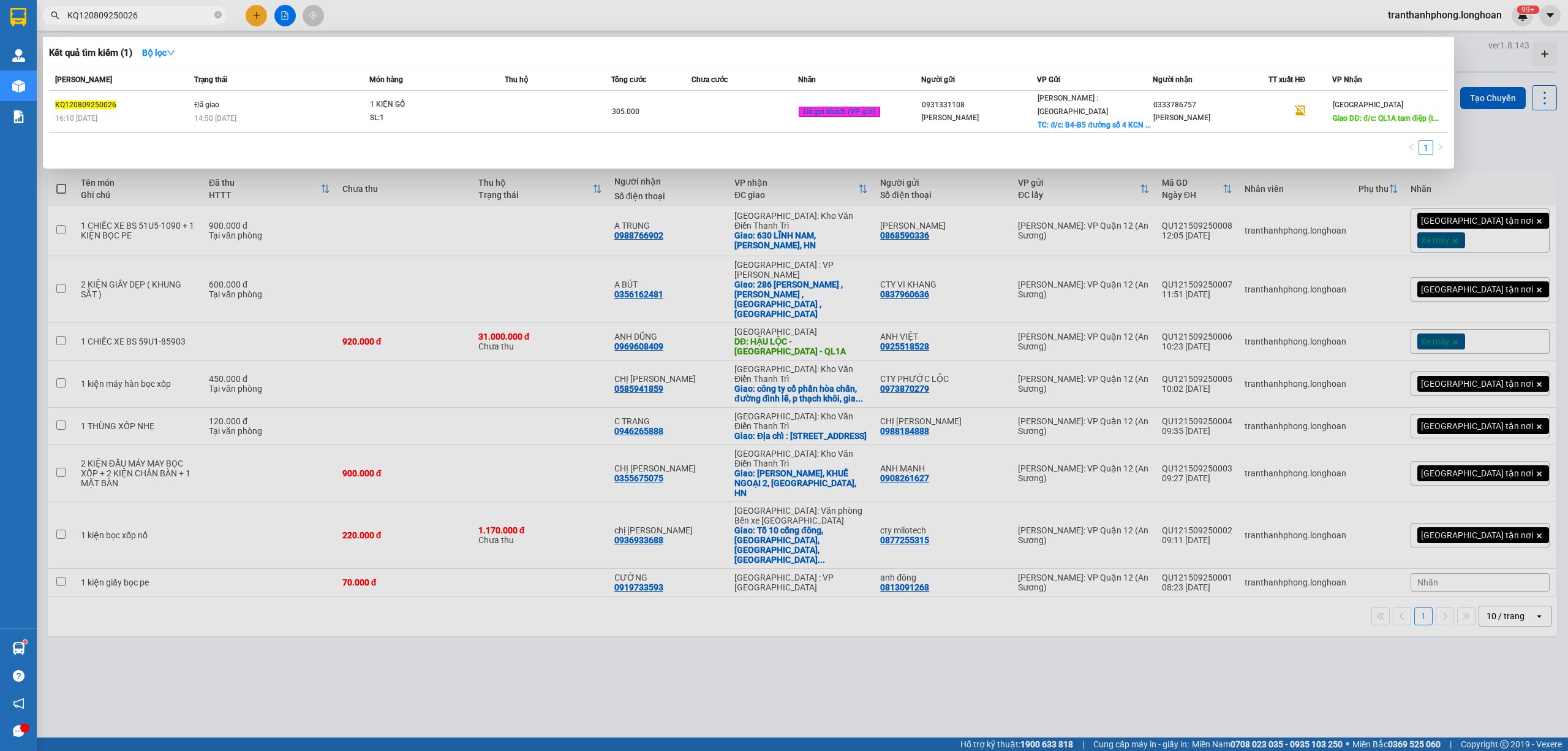
click at [220, 18] on icon "close-circle" at bounding box center [218, 15] width 7 height 7
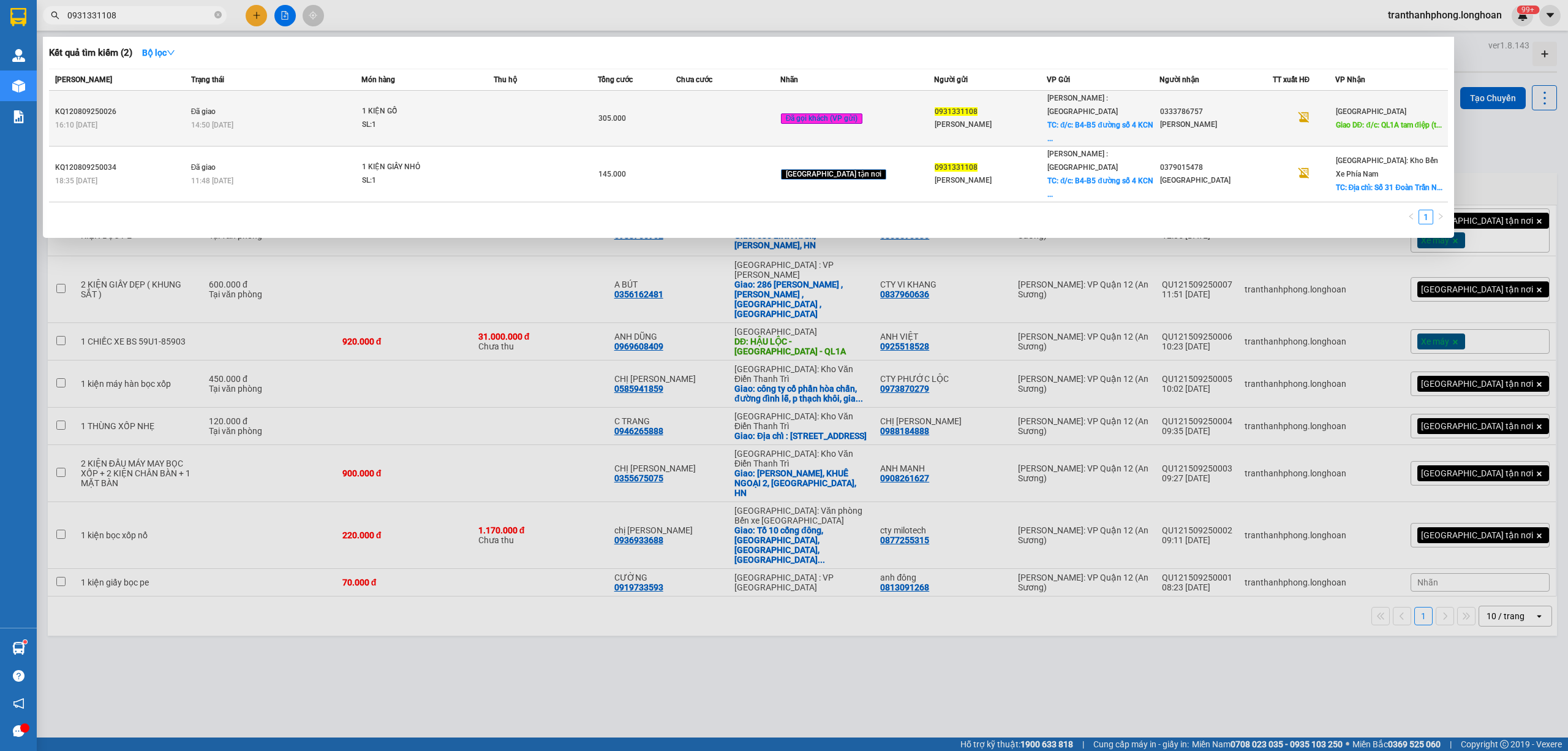
type input "0931331108"
click at [939, 107] on span "0931331108" at bounding box center [956, 111] width 43 height 8
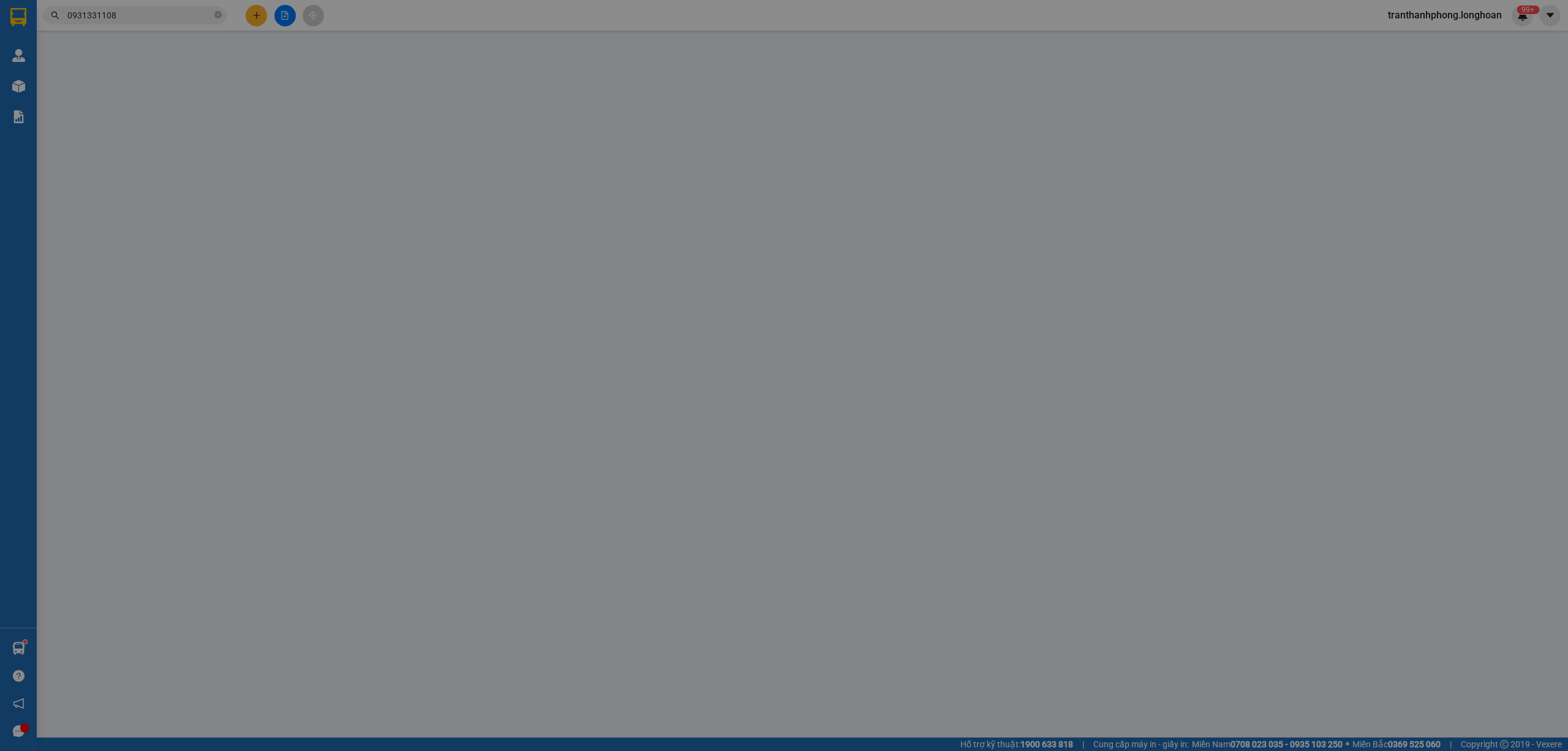
type input "0931331108"
type input "[PERSON_NAME]"
checkbox input "true"
type input "đ/c: B4-B5 đường số 4 KCN Nhị Xuân, [GEOGRAPHIC_DATA], [GEOGRAPHIC_DATA] , [GEO…"
type input "65.000"
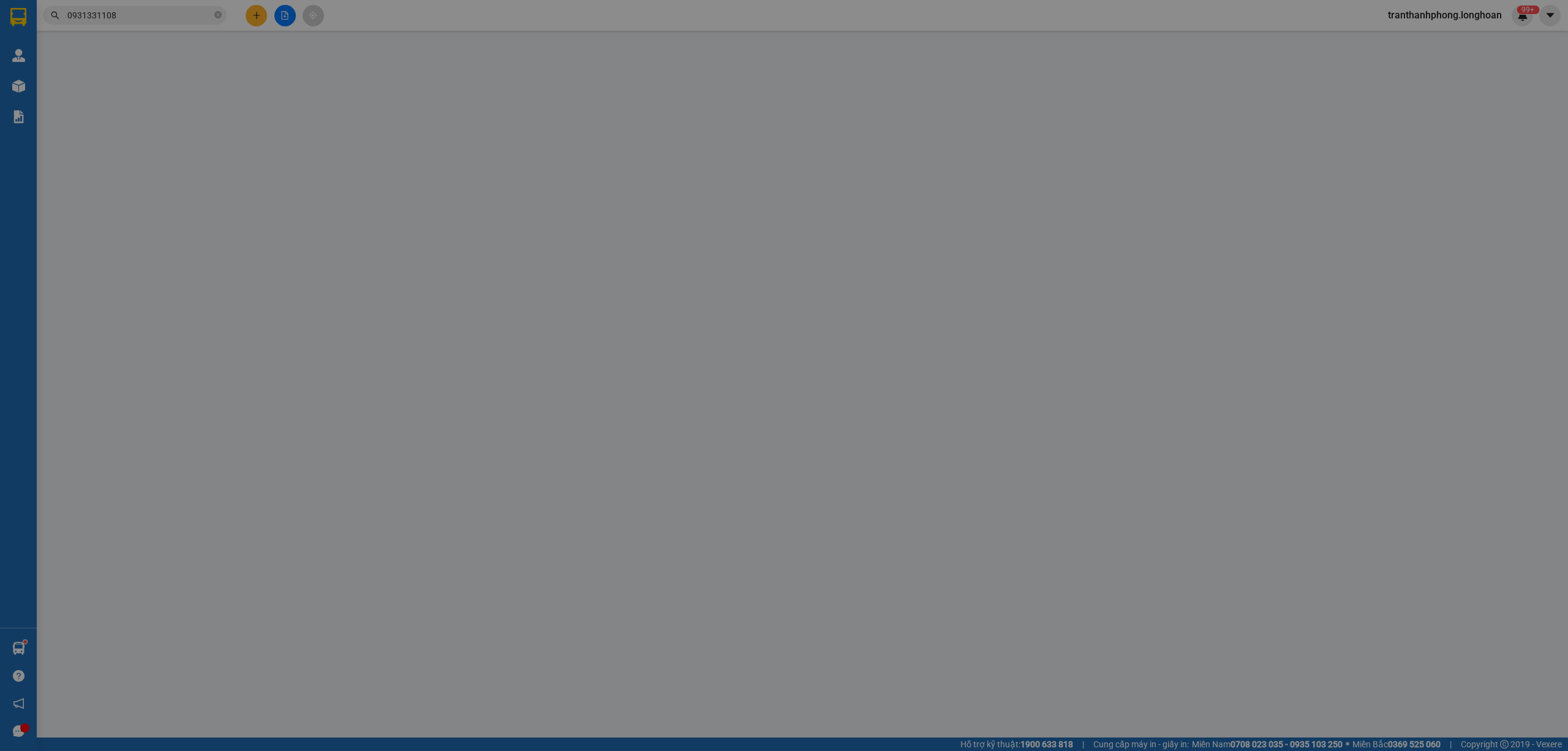
type input "0333786757"
type input "[PERSON_NAME]"
type input "đ/c: QL1A tam điệp (tổ 6 [PERSON_NAME], [GEOGRAPHIC_DATA])"
type input "305.000"
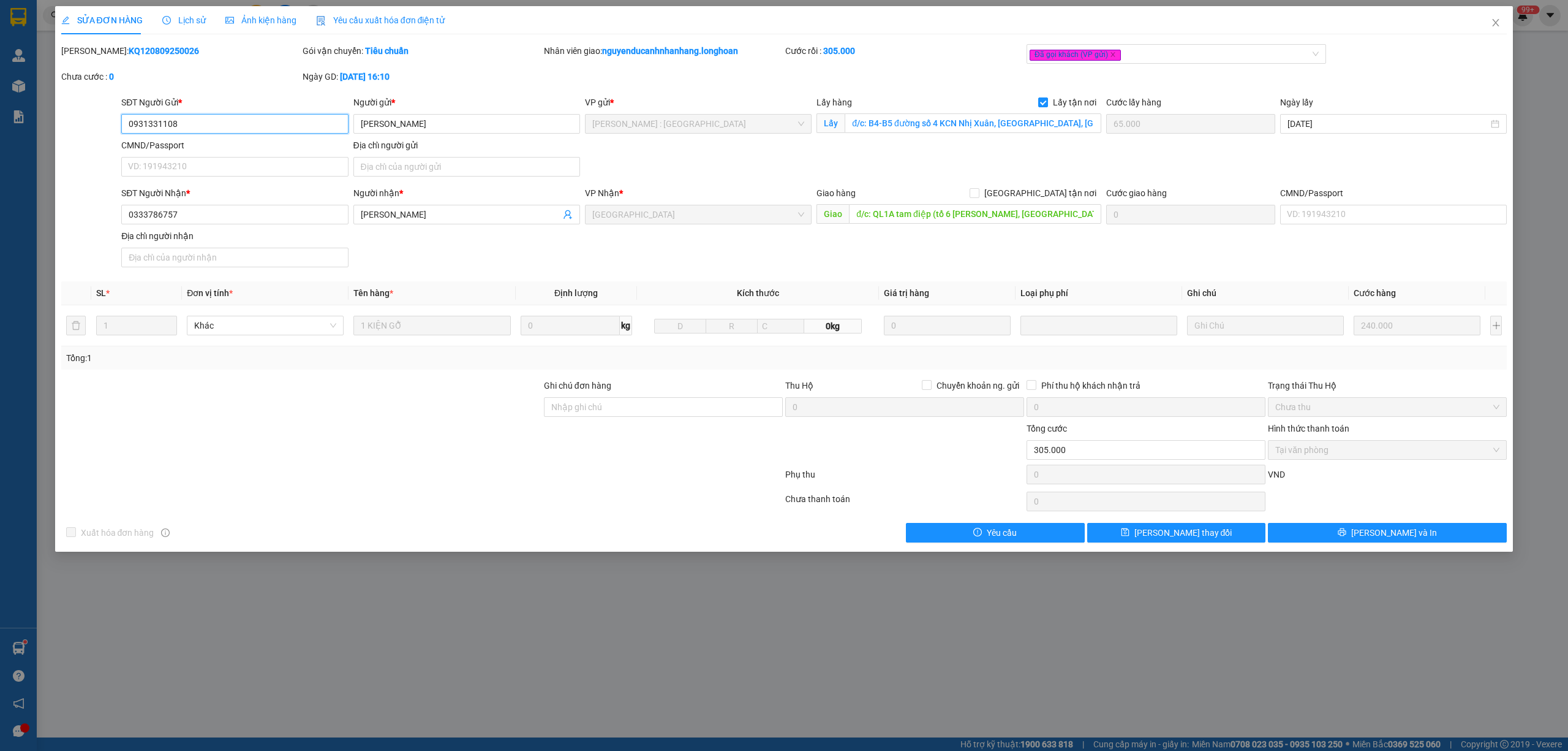
click at [151, 120] on input "0931331108" at bounding box center [234, 123] width 227 height 19
click at [1500, 18] on span "Close" at bounding box center [1495, 23] width 34 height 34
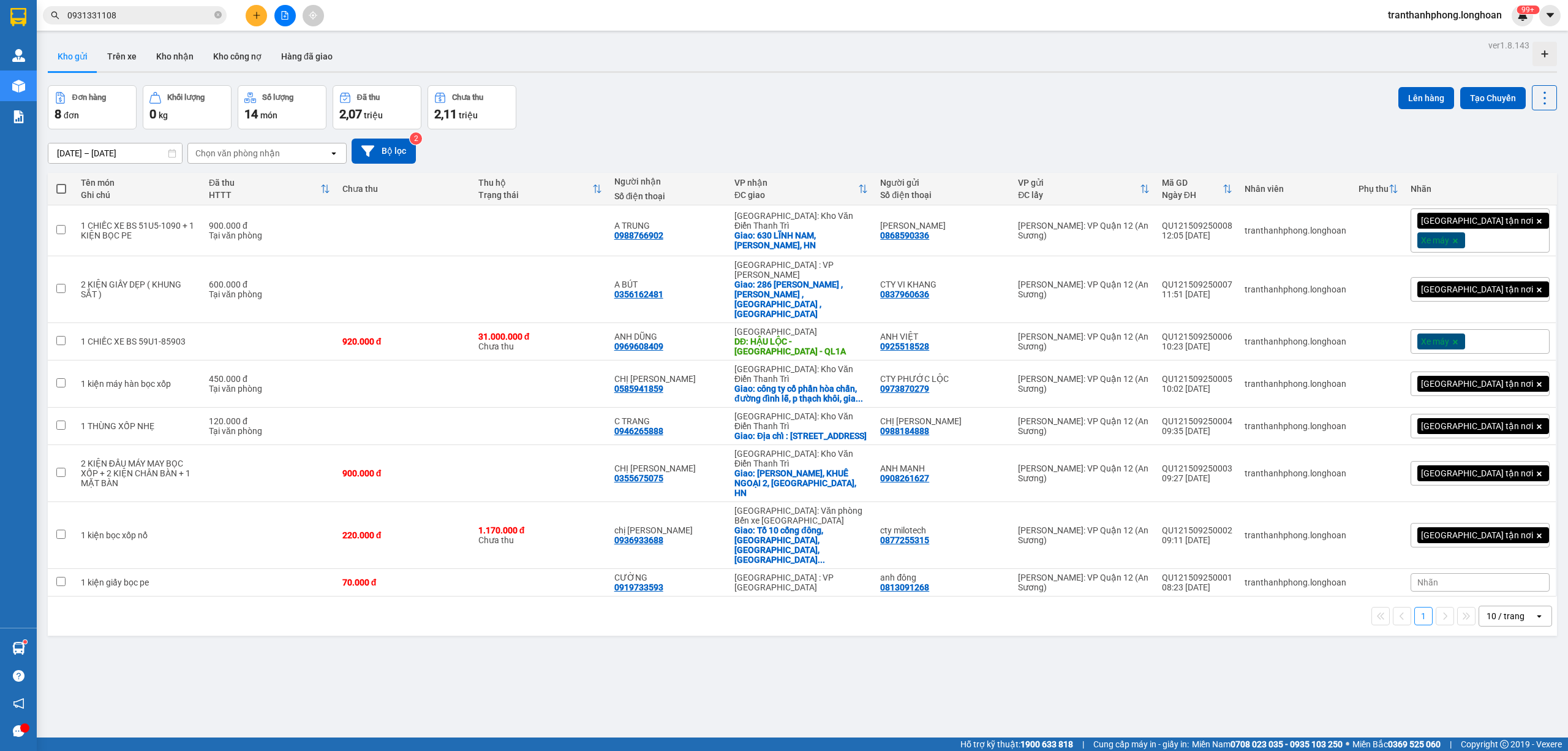
click at [212, 19] on span "0931331108" at bounding box center [134, 16] width 184 height 19
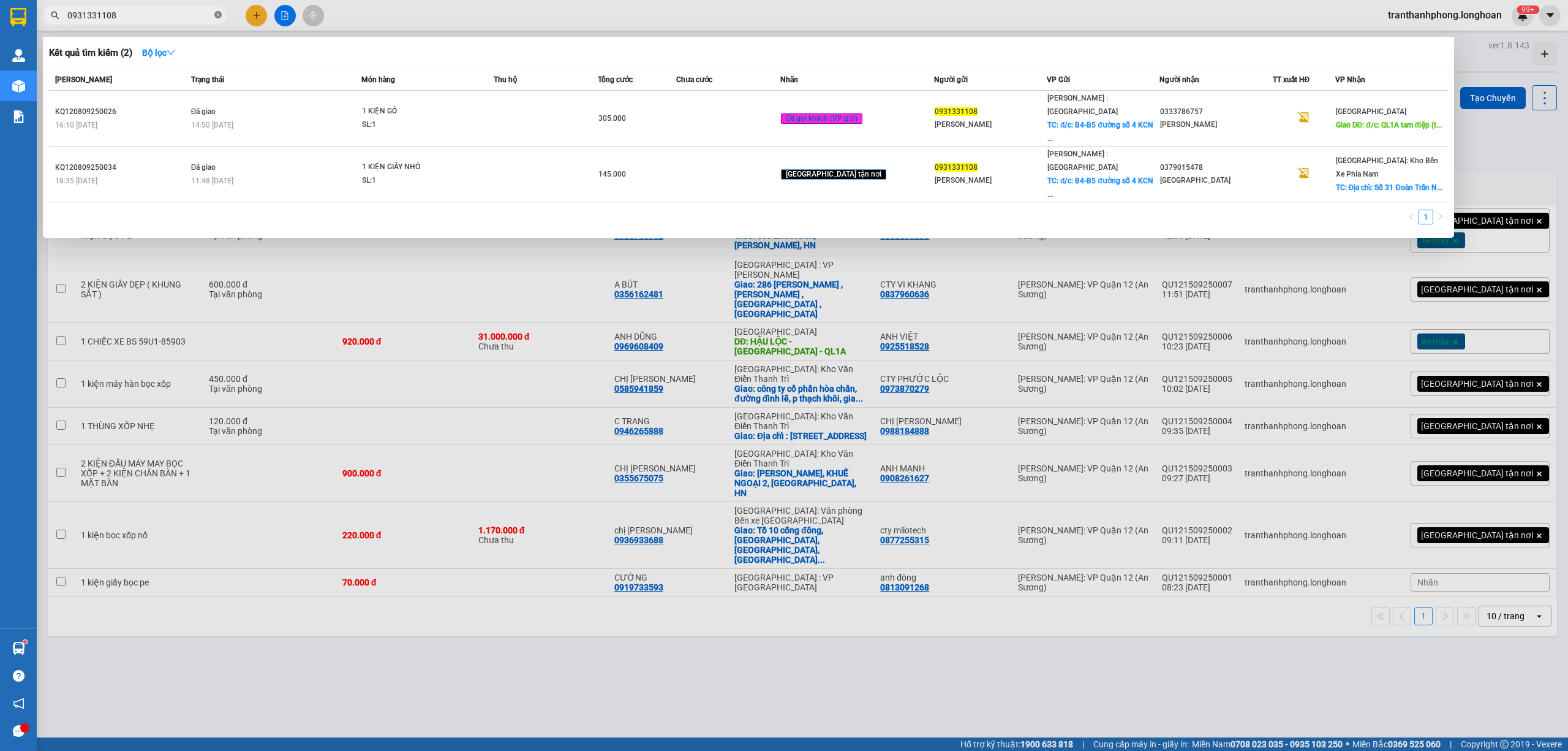
drag, startPoint x: 221, startPoint y: 13, endPoint x: 236, endPoint y: 19, distance: 16.2
click at [220, 13] on icon "close-circle" at bounding box center [218, 15] width 7 height 7
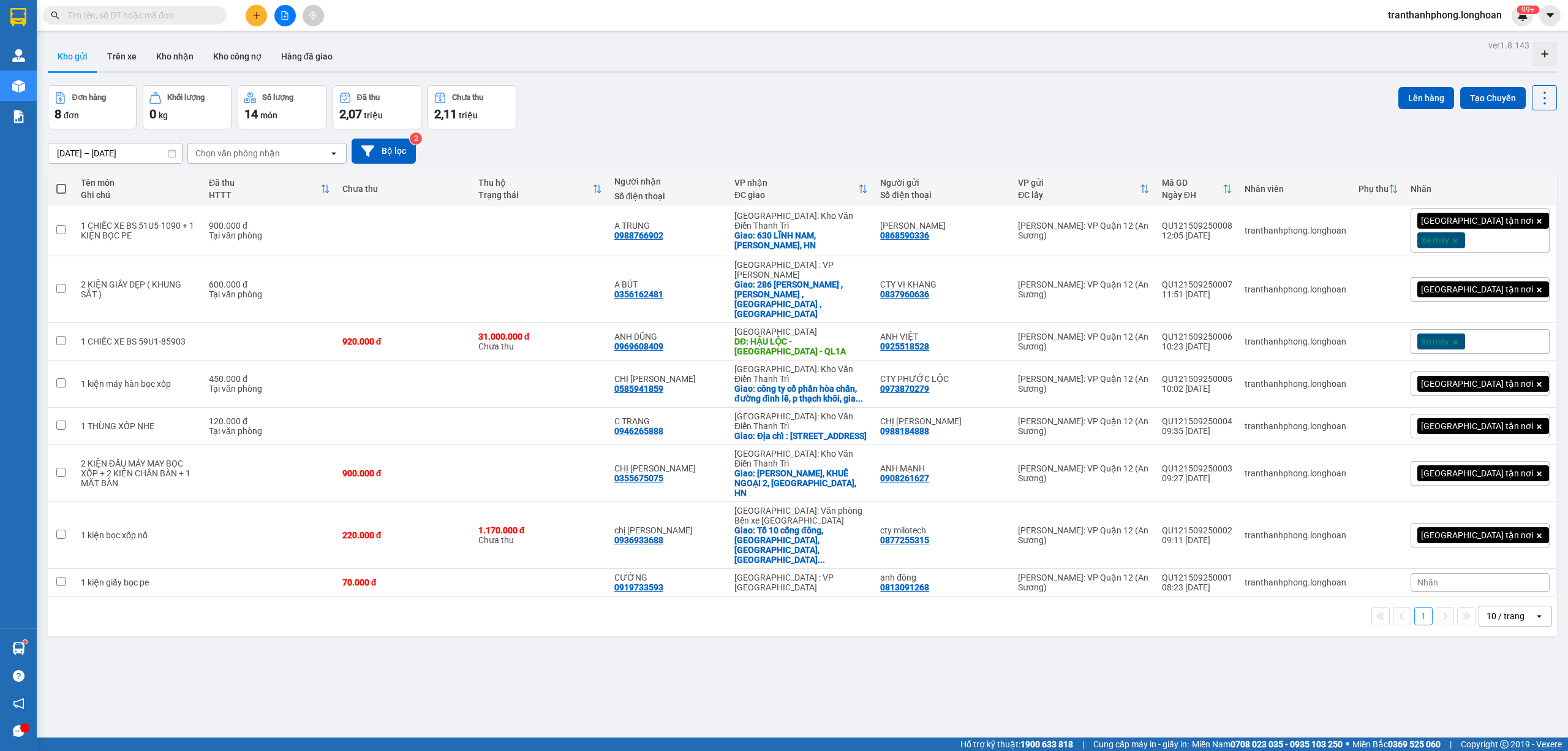
click at [243, 19] on div at bounding box center [284, 15] width 92 height 21
click at [255, 14] on icon "plus" at bounding box center [256, 15] width 8 height 8
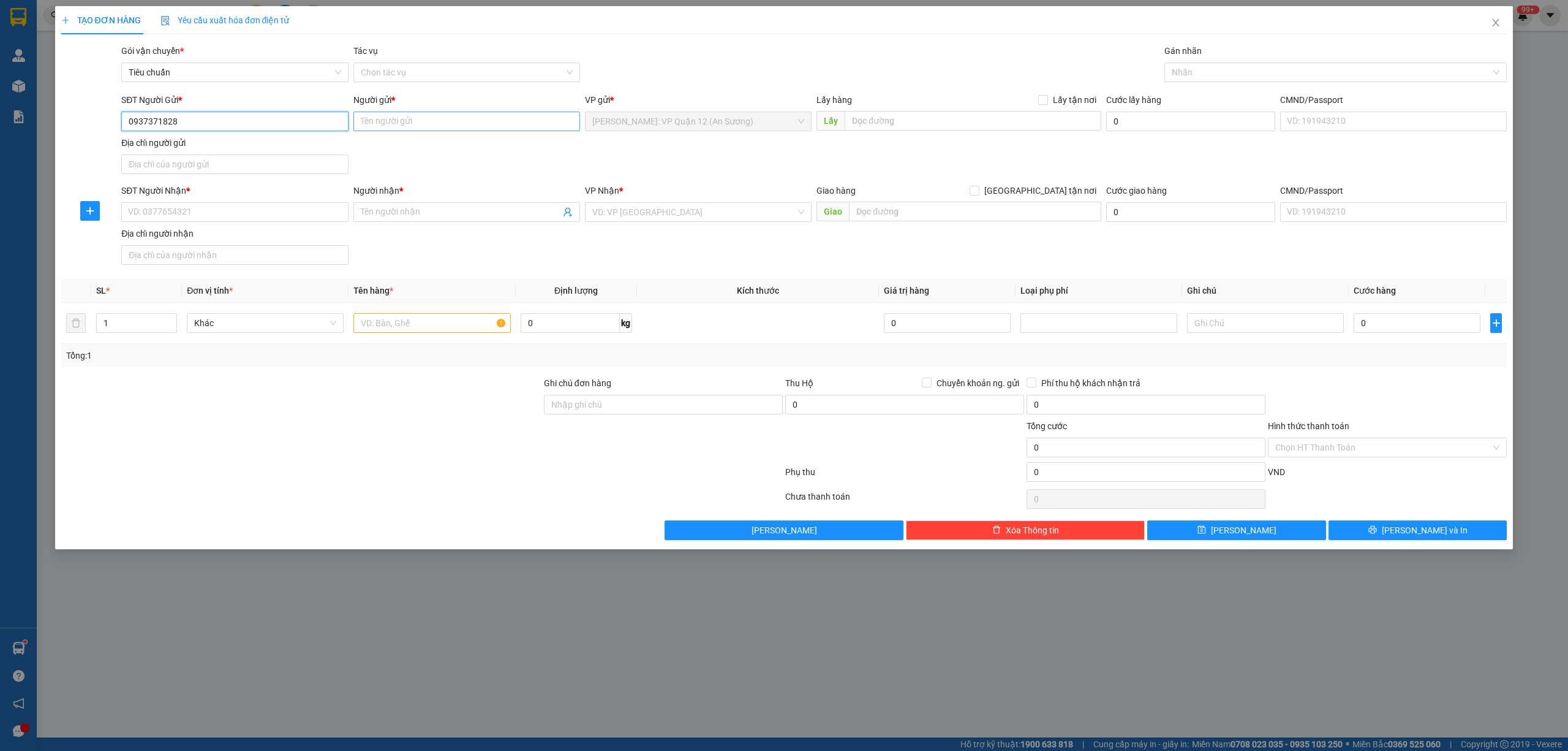
type input "0937371828"
click at [490, 126] on input "Người gửi *" at bounding box center [467, 120] width 227 height 19
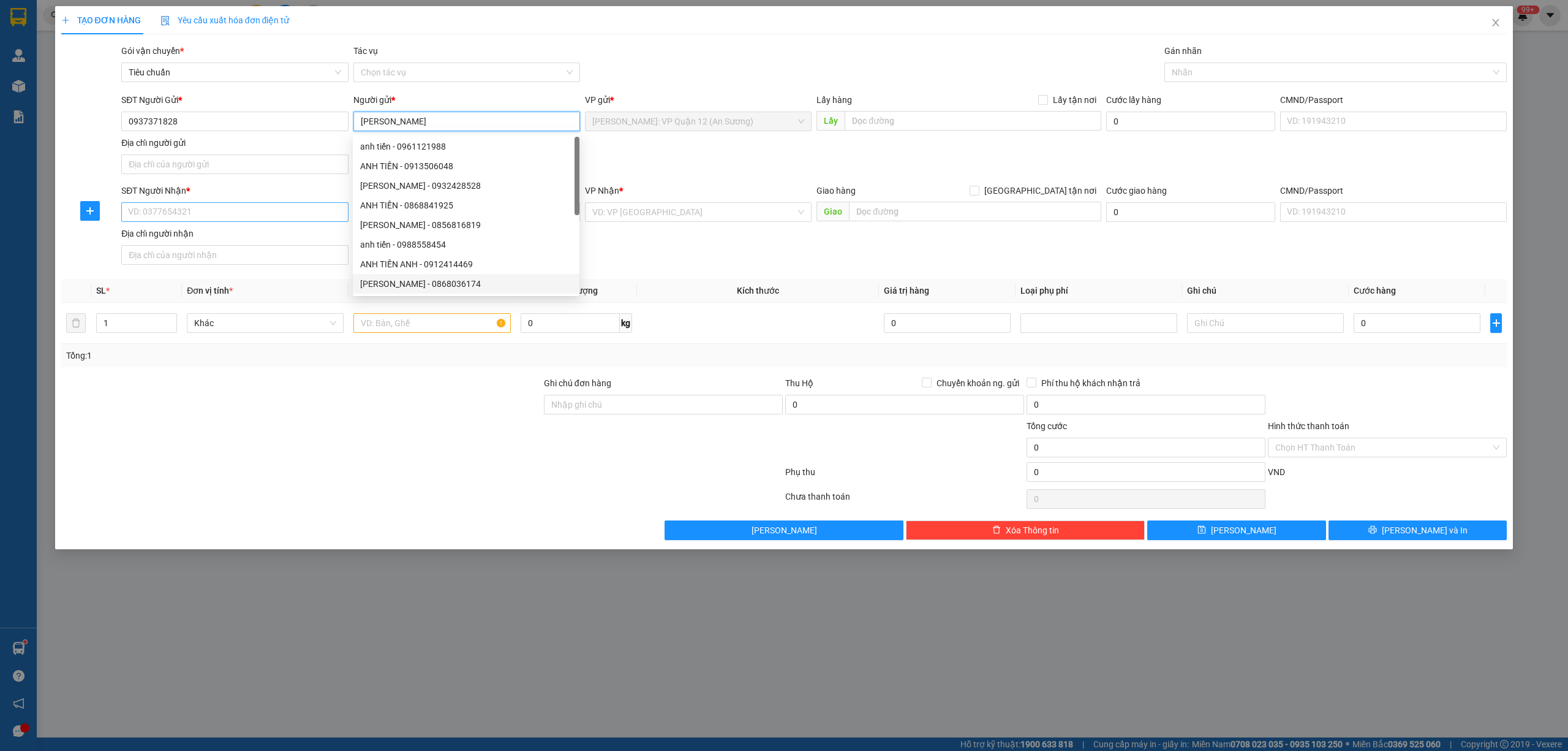
type input "[PERSON_NAME]"
click at [262, 212] on input "SĐT Người Nhận *" at bounding box center [234, 211] width 227 height 19
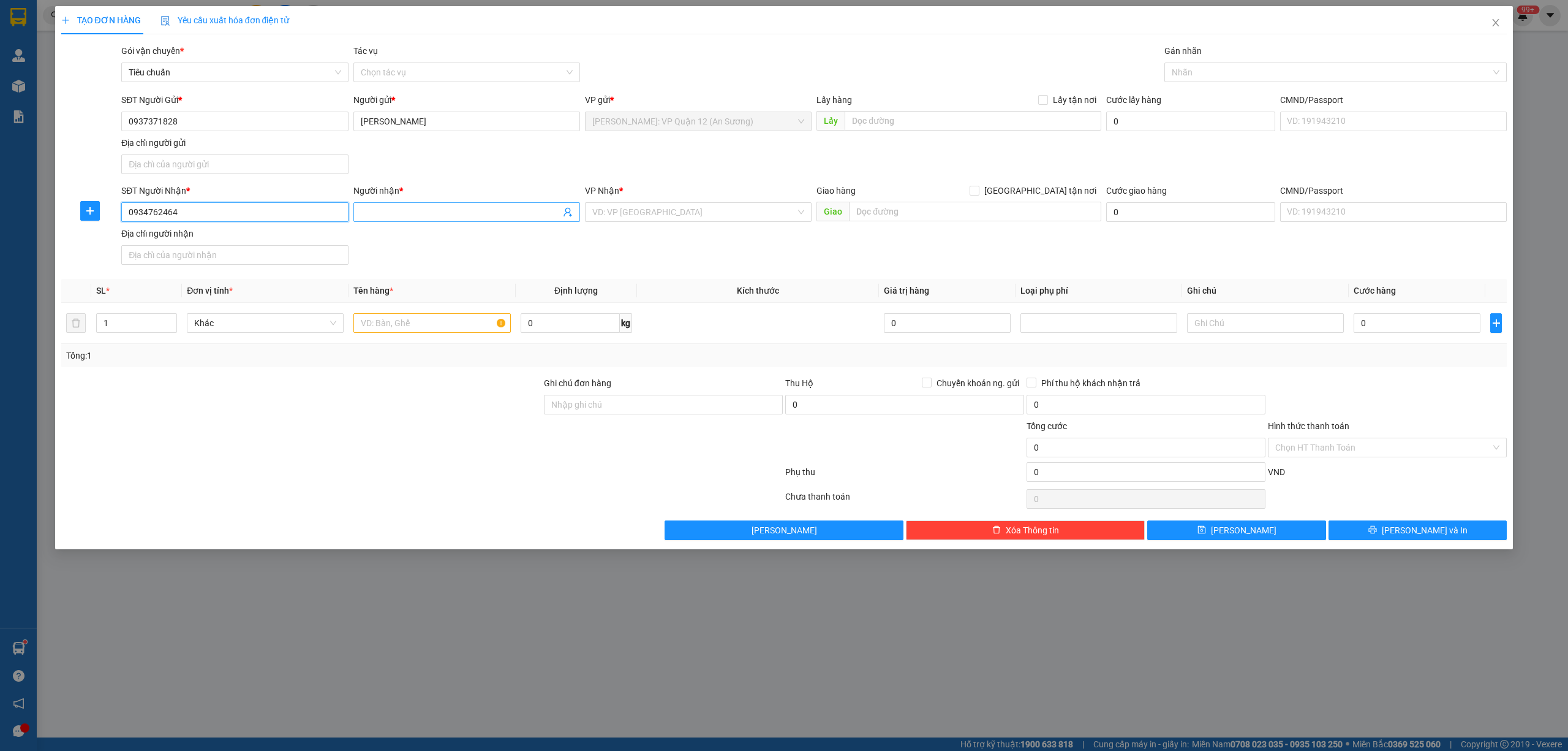
type input "0934762464"
click at [436, 209] on input "Người nhận *" at bounding box center [461, 212] width 200 height 14
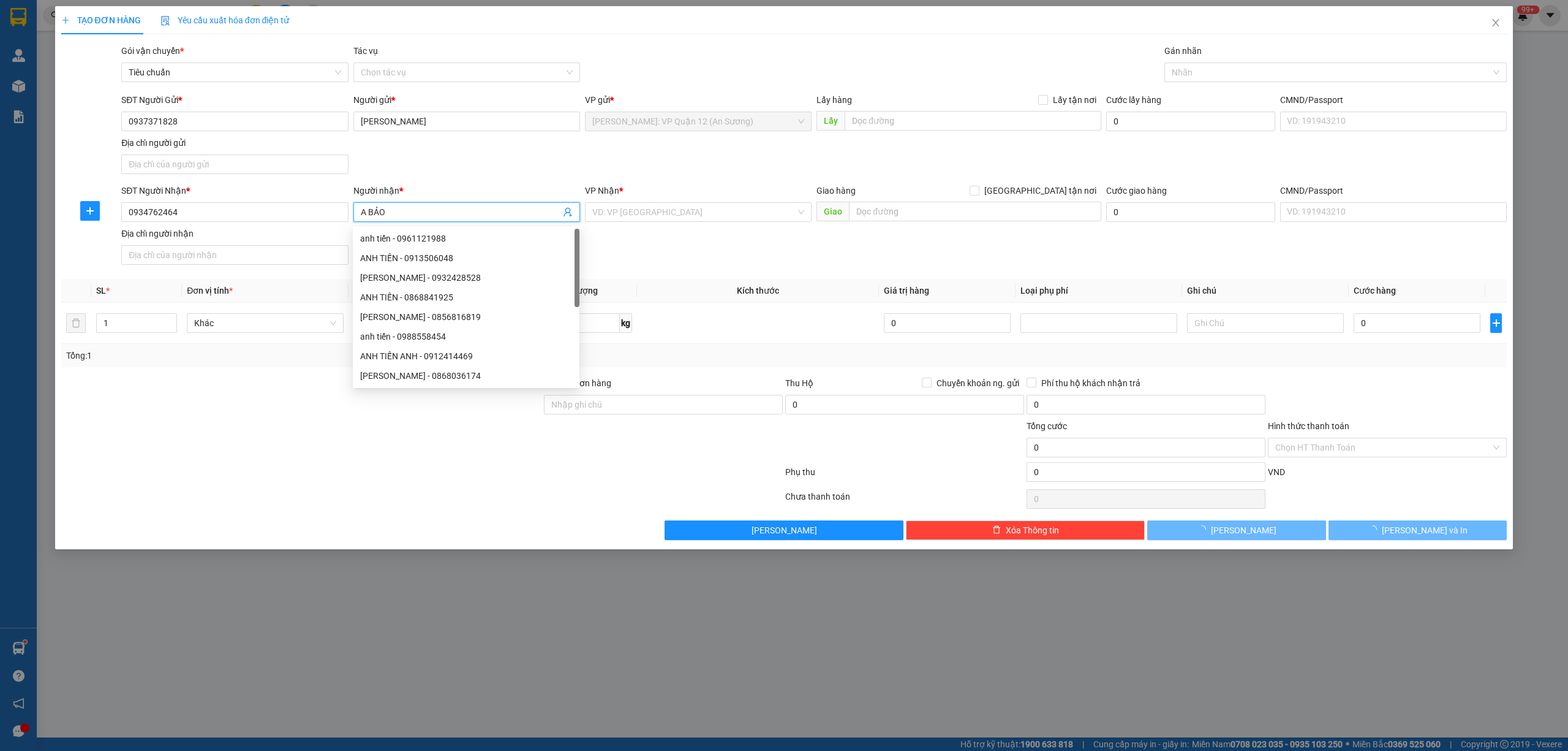
type input "A BẢO"
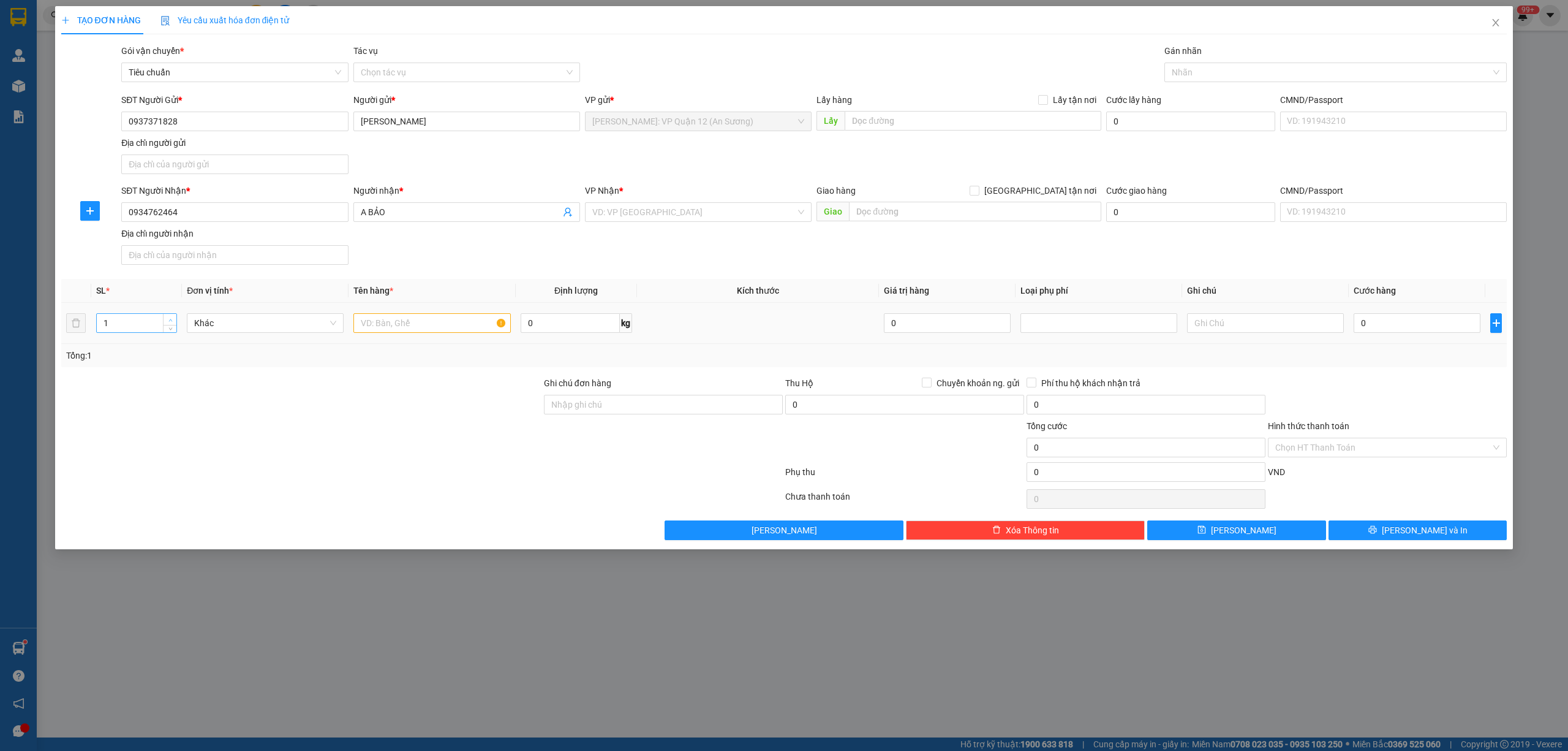
click at [165, 321] on span "Increase Value" at bounding box center [169, 319] width 14 height 11
type input "6"
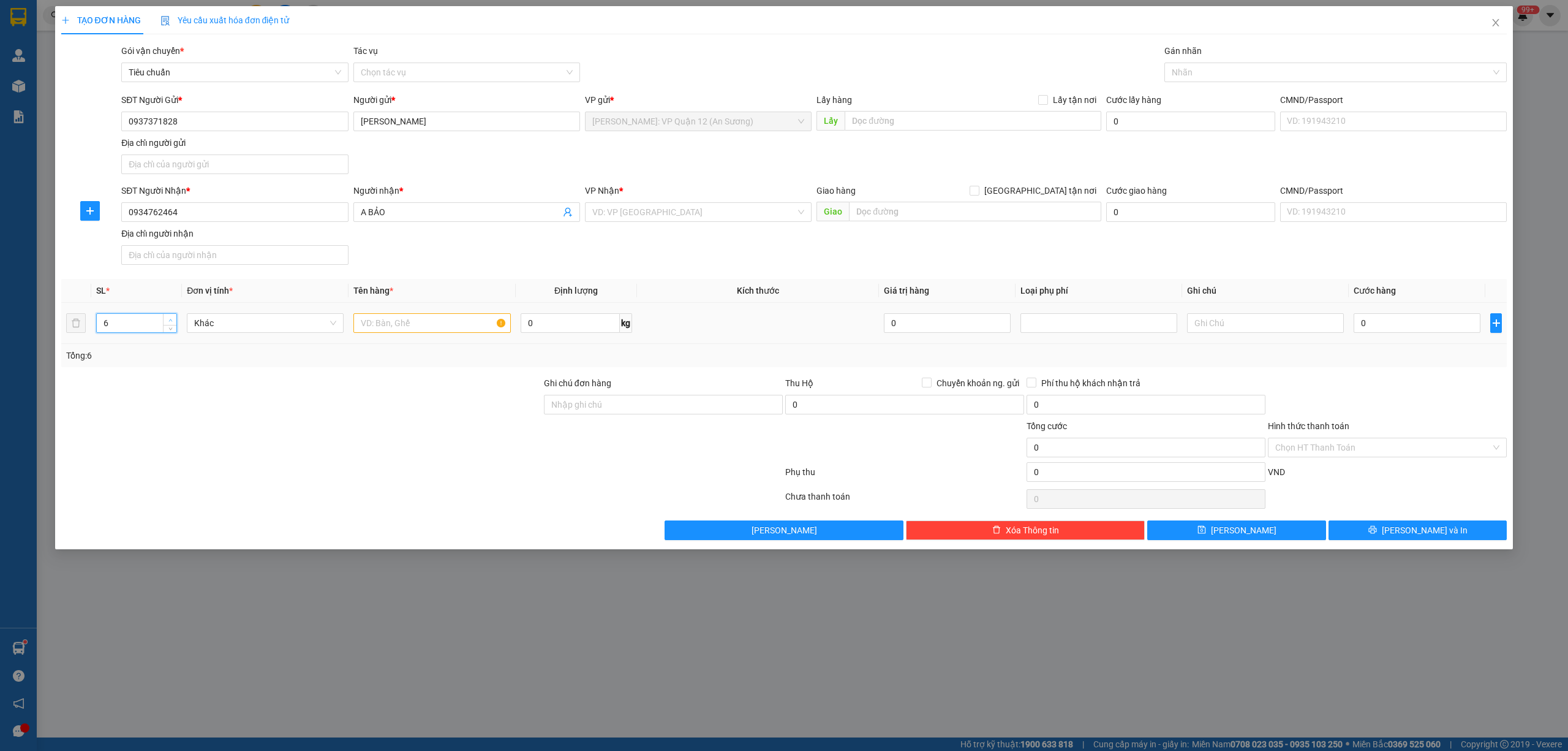
click at [163, 321] on span "Increase Value" at bounding box center [169, 319] width 14 height 11
click at [391, 330] on input "text" at bounding box center [431, 322] width 156 height 19
click at [390, 319] on input "6 KIRNJ BỌC PE" at bounding box center [431, 322] width 156 height 19
drag, startPoint x: 430, startPoint y: 327, endPoint x: 321, endPoint y: 311, distance: 110.2
click at [321, 311] on tr "6 Khác 6 KIRNJ BỌC PE 0 kg 0 0" at bounding box center [784, 323] width 1446 height 41
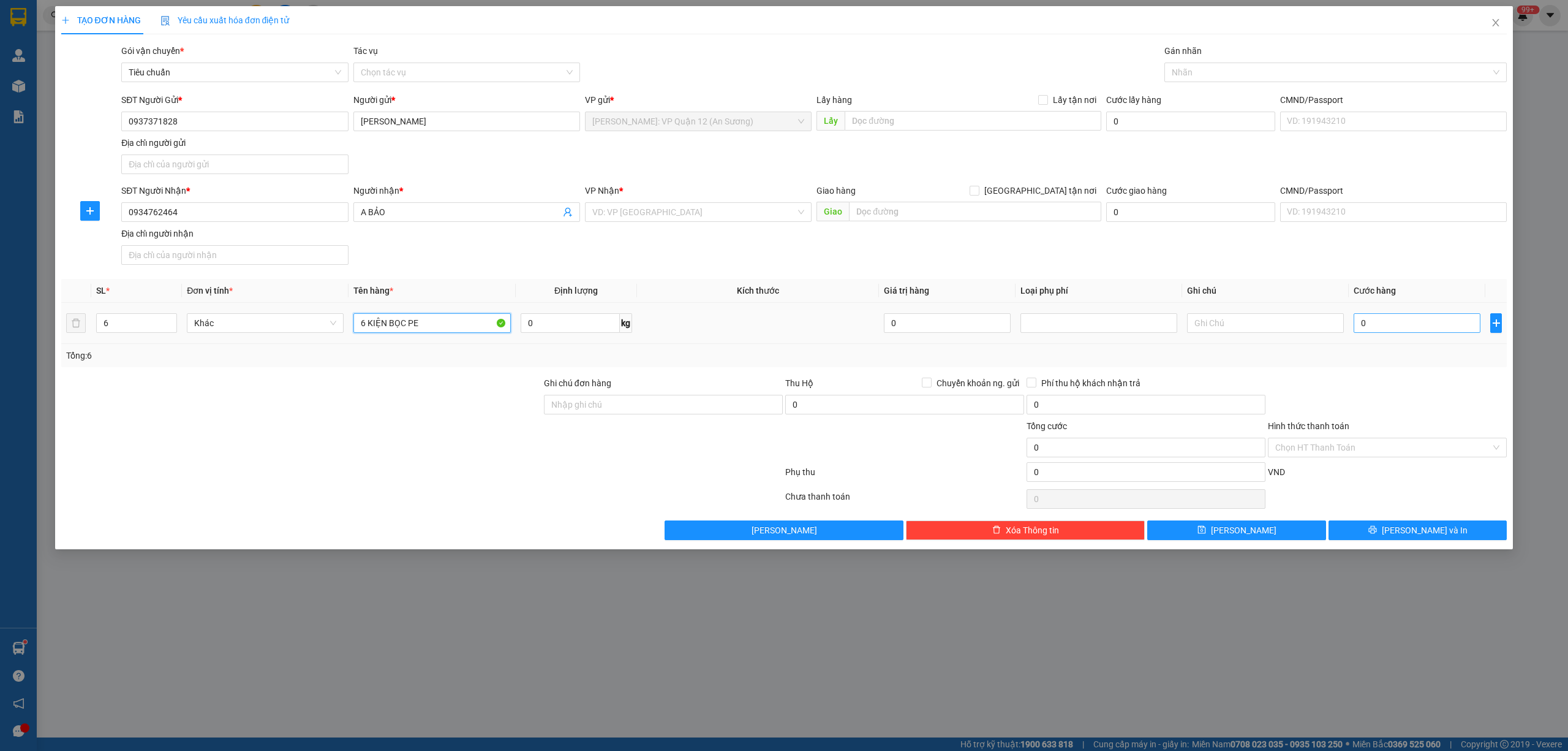
type input "6 KIỆN BỌC PE"
click at [1412, 329] on input "0" at bounding box center [1416, 322] width 127 height 19
click at [1185, 69] on div at bounding box center [1329, 72] width 325 height 15
click at [712, 215] on input "search" at bounding box center [694, 212] width 204 height 19
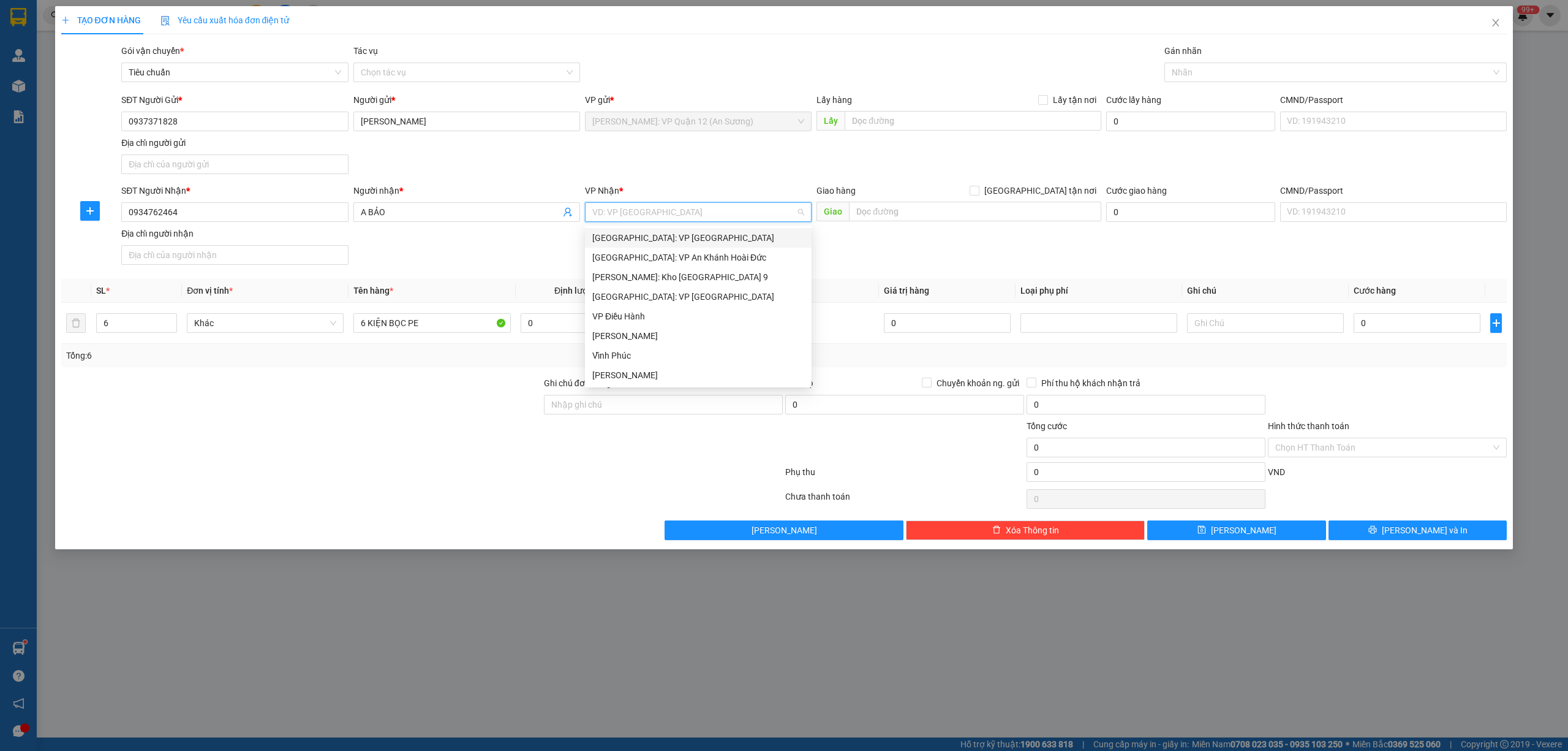
type input "D"
type input "ĐÀ"
click at [638, 242] on div "[GEOGRAPHIC_DATA]" at bounding box center [705, 237] width 226 height 14
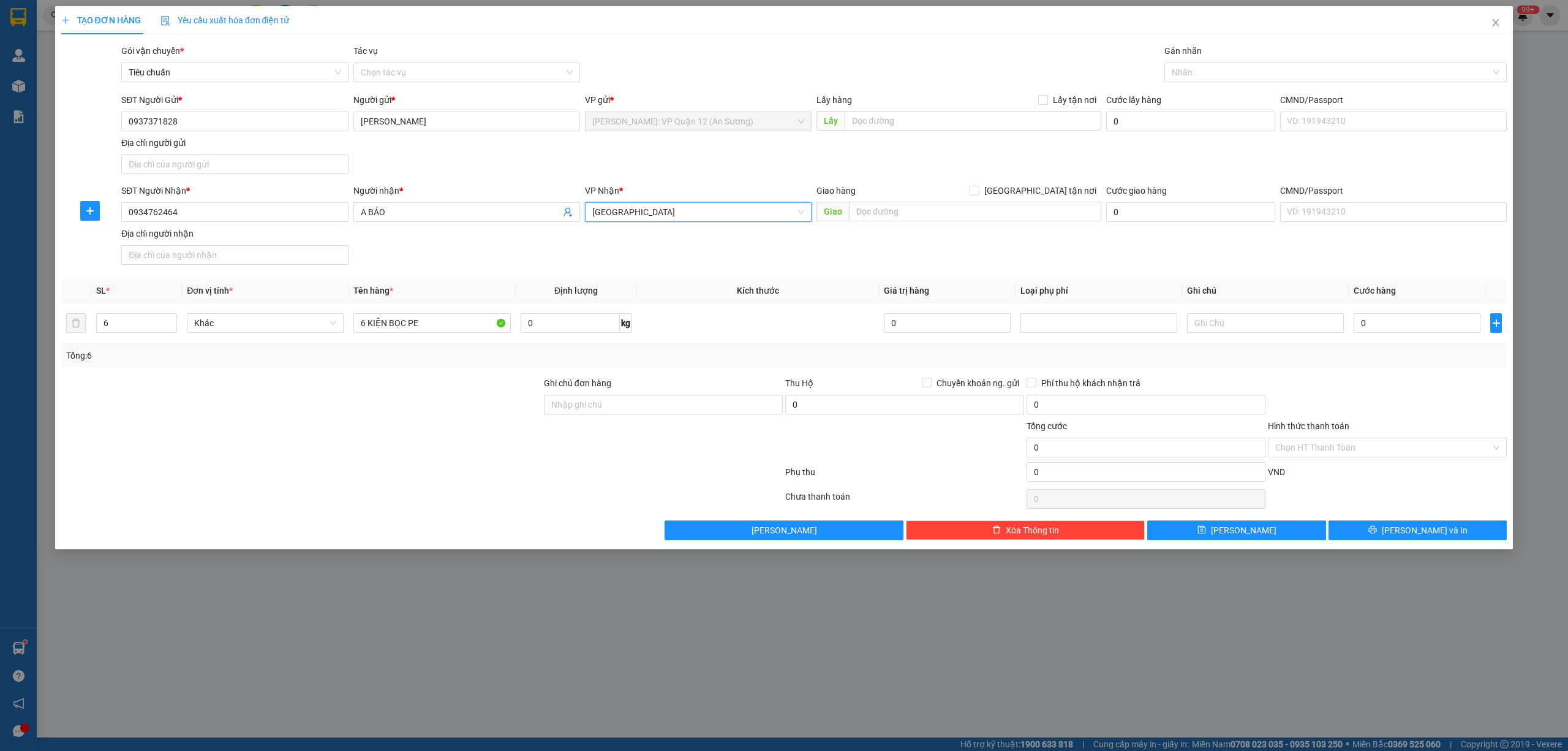
drag, startPoint x: 1041, startPoint y: 196, endPoint x: 1027, endPoint y: 199, distance: 14.3
click at [1039, 196] on label "[GEOGRAPHIC_DATA] tận nơi" at bounding box center [1035, 191] width 131 height 14
click at [978, 194] on input "[GEOGRAPHIC_DATA] tận nơi" at bounding box center [973, 189] width 8 height 8
checkbox input "true"
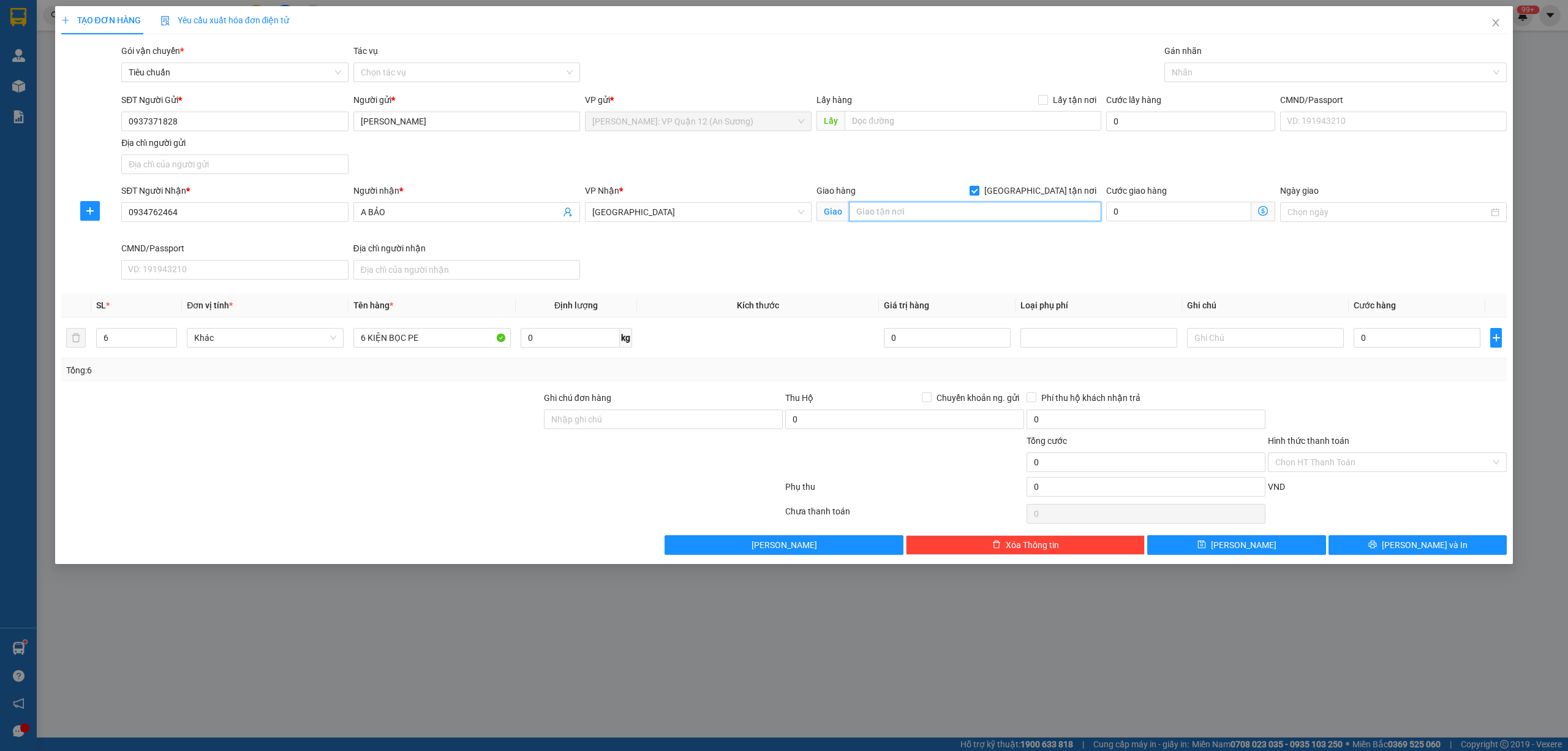
click at [995, 215] on input "text" at bounding box center [975, 211] width 253 height 19
click at [1199, 65] on div at bounding box center [1329, 72] width 325 height 15
type input "74 [PERSON_NAME], [GEOGRAPHIC_DATA], DN"
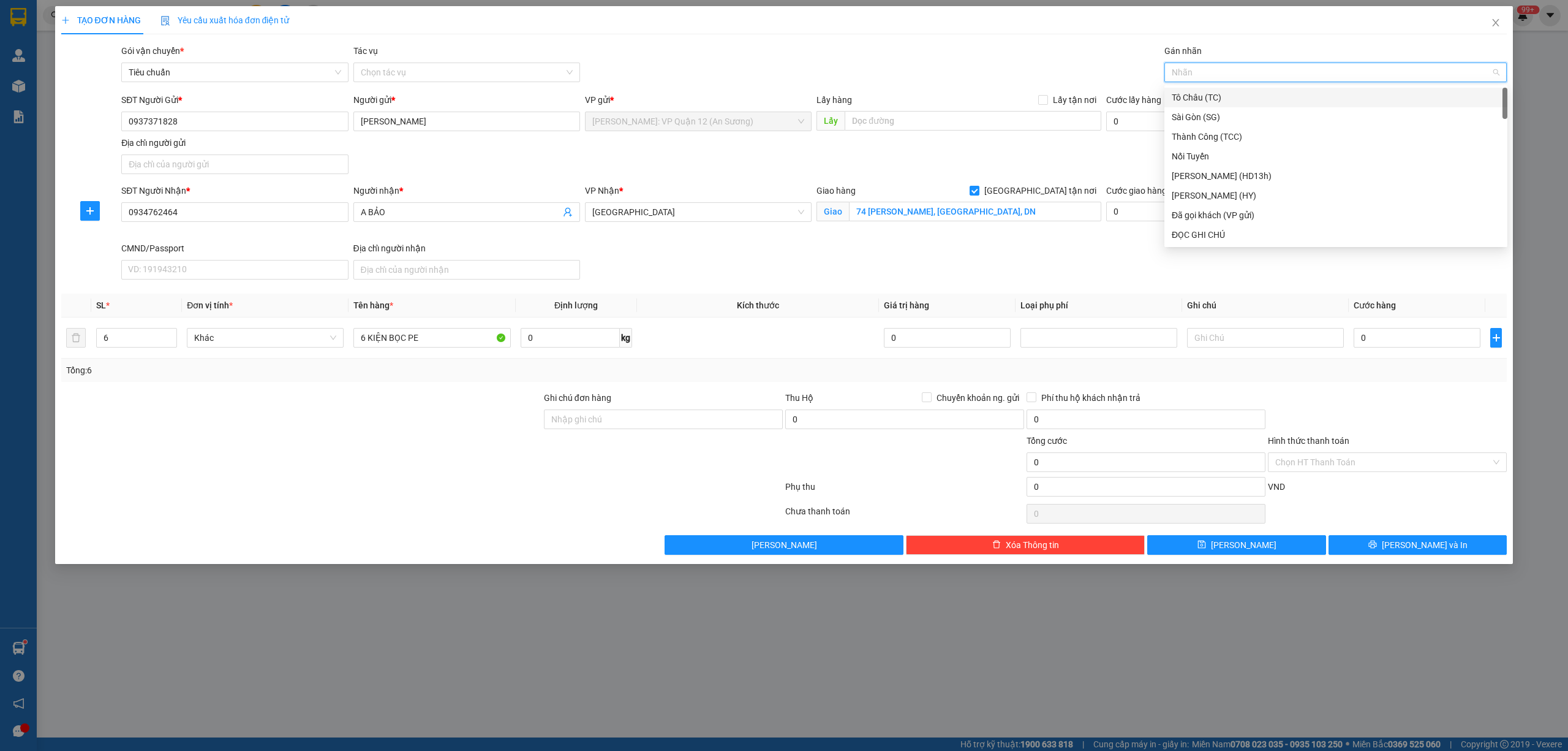
type input "G"
click at [1203, 232] on div "[GEOGRAPHIC_DATA] tận nơi" at bounding box center [1336, 234] width 329 height 14
click at [1405, 344] on input "0" at bounding box center [1416, 337] width 127 height 19
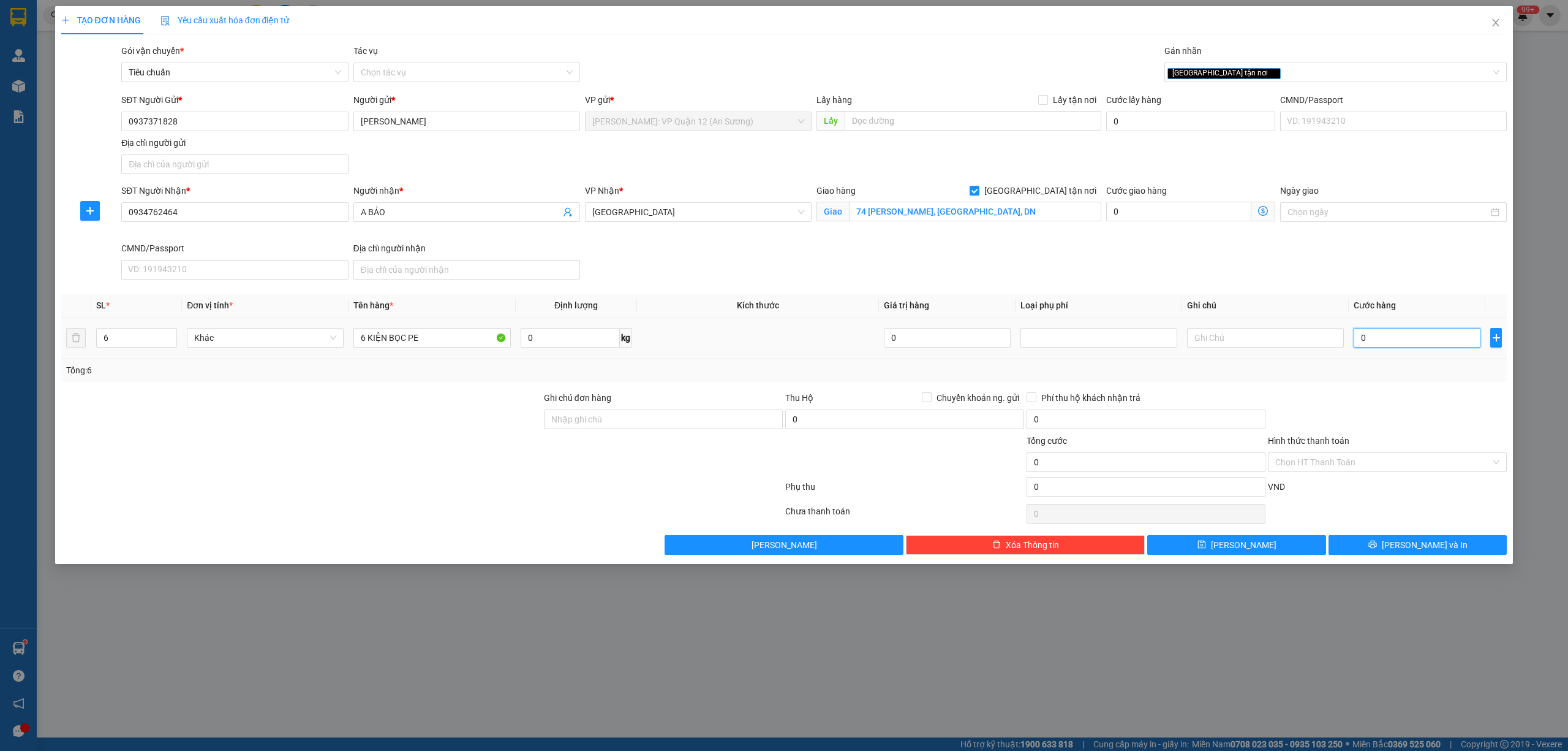
type input "5"
type input "54"
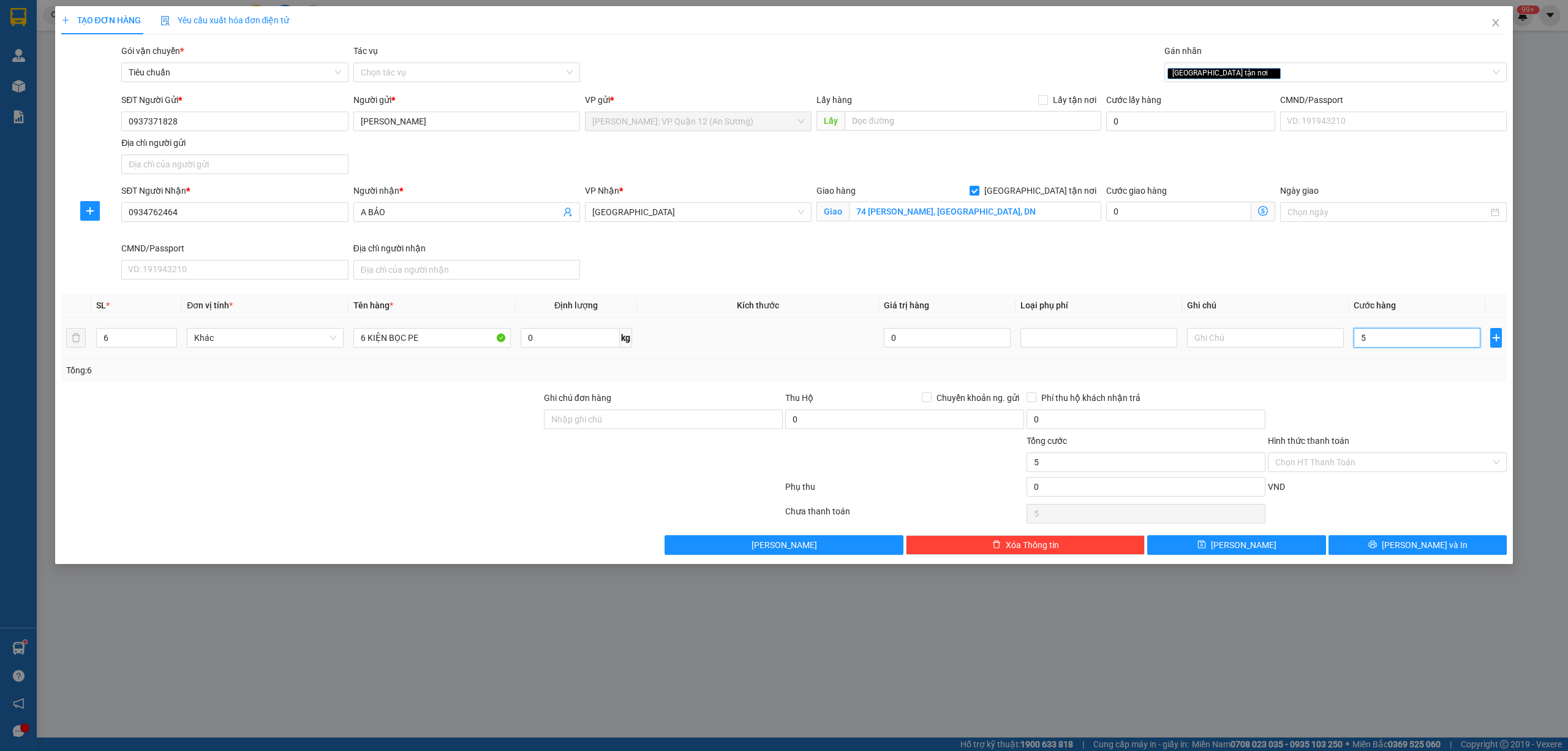
type input "54"
type input "540"
type input "540.000"
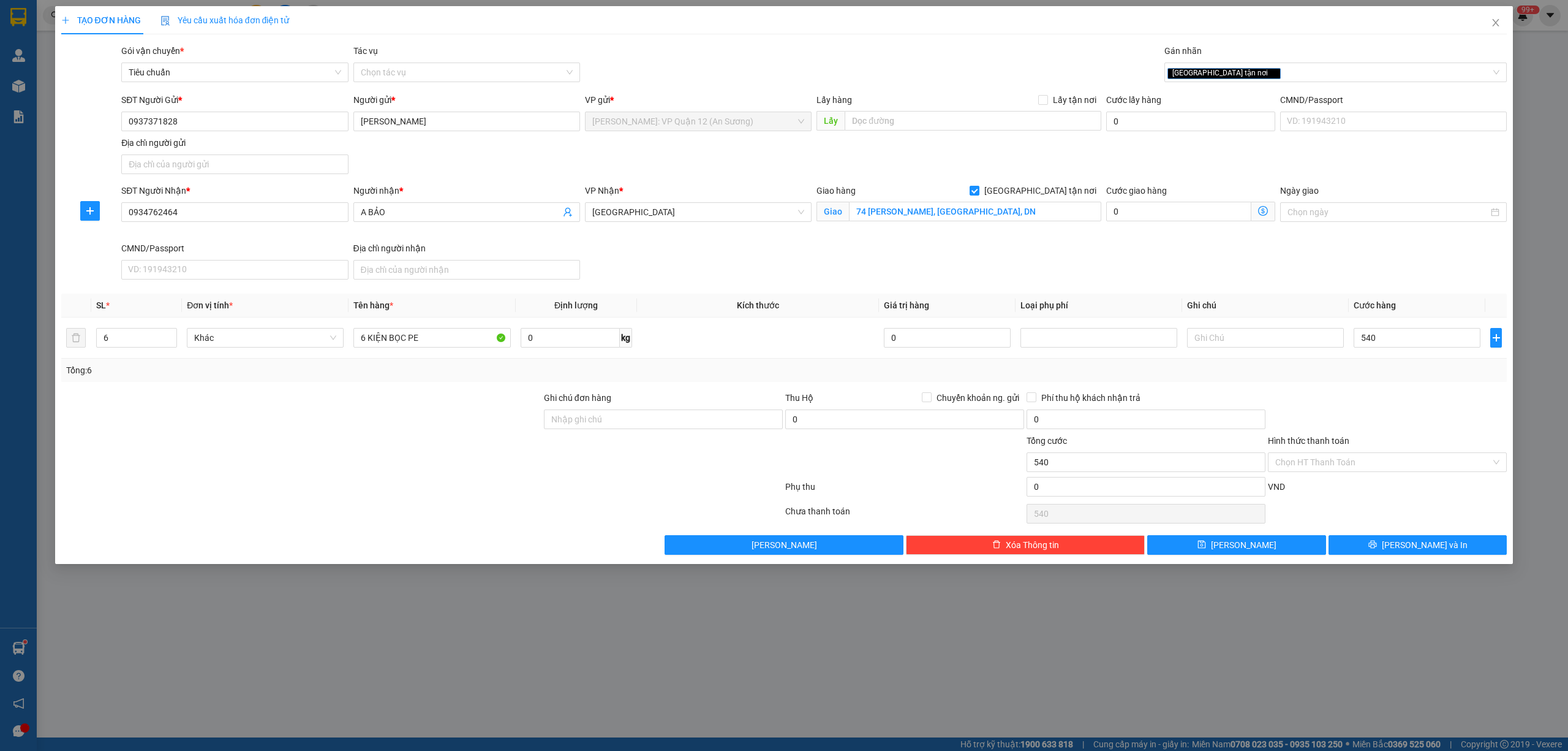
type input "540.000"
click at [538, 570] on div "TẠO ĐƠN HÀNG Yêu cầu xuất hóa đơn điện tử Transit Pickup Surcharge Ids Transit …" at bounding box center [784, 375] width 1568 height 751
click at [1398, 553] on button "[PERSON_NAME] và In" at bounding box center [1417, 544] width 179 height 19
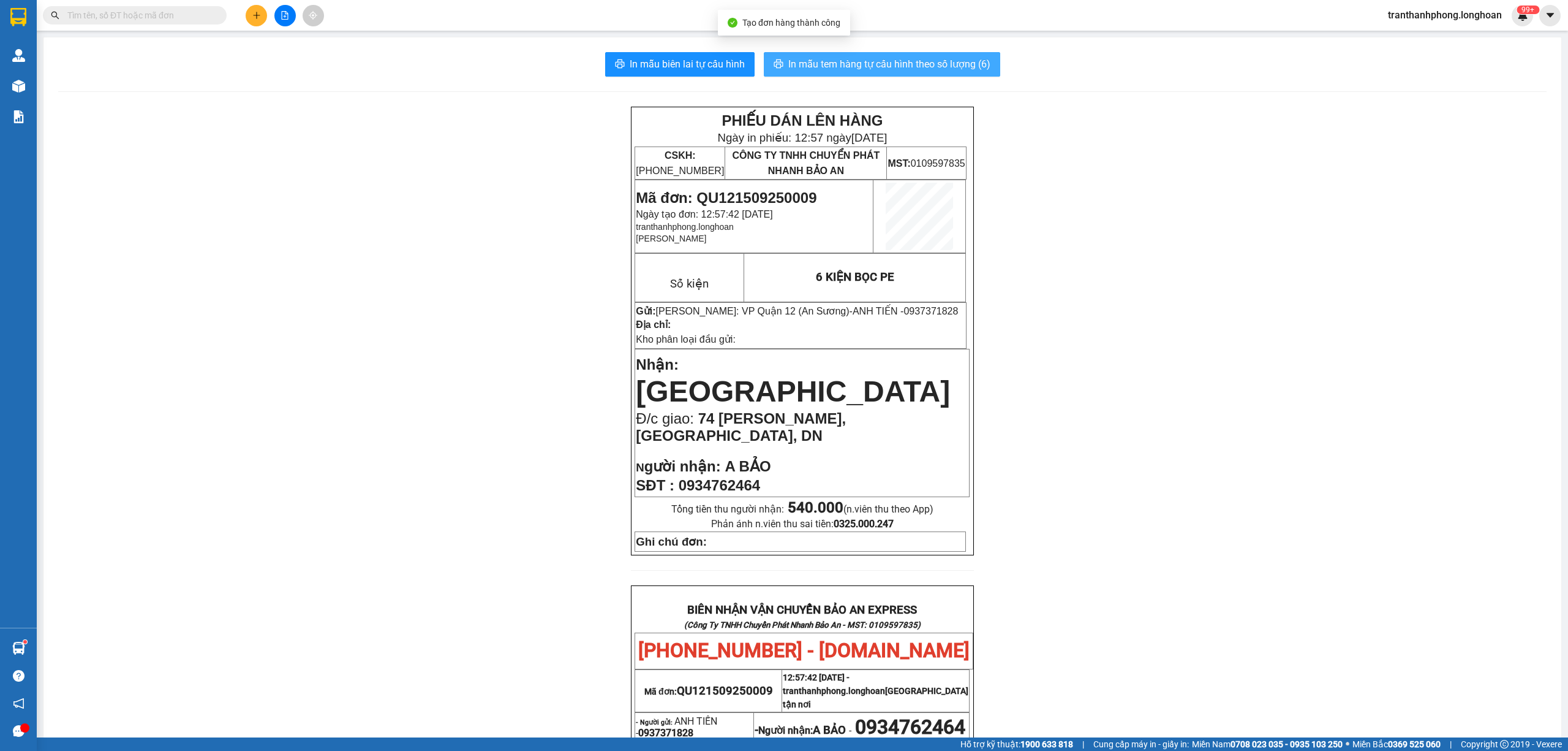
click at [857, 62] on span "In mẫu tem hàng tự cấu hình theo số lượng (6)" at bounding box center [890, 64] width 202 height 16
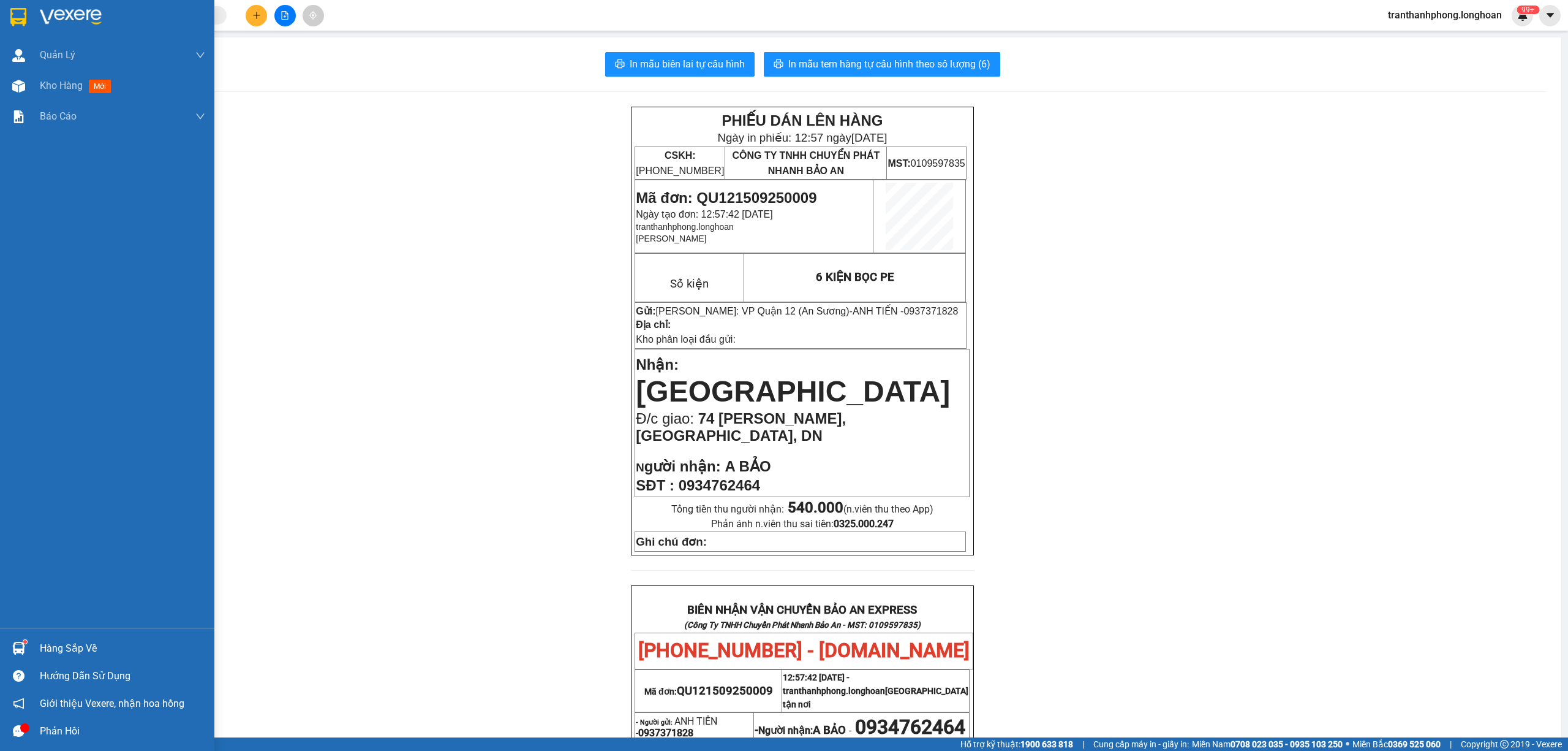
click at [3, 14] on div at bounding box center [107, 19] width 215 height 40
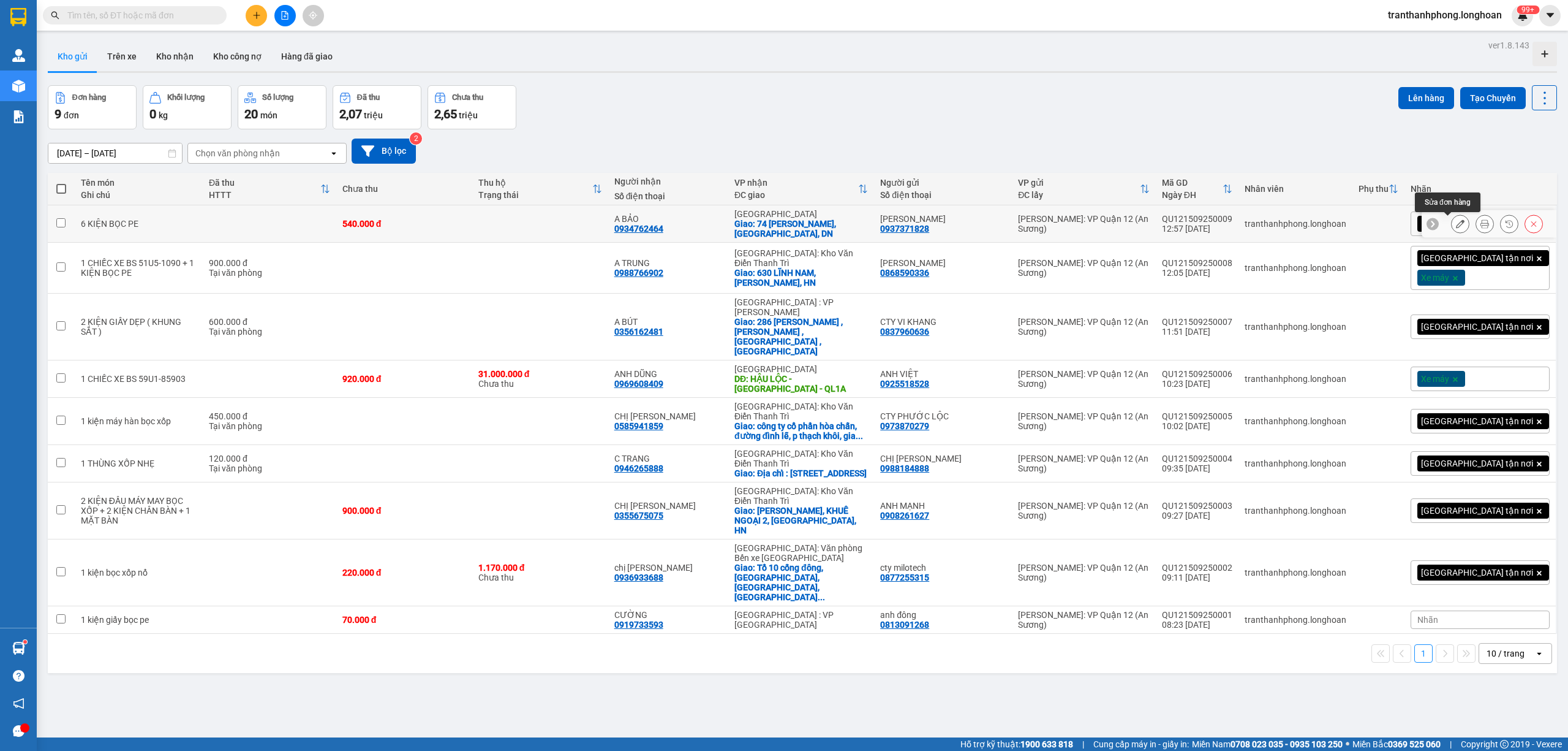
click at [1456, 223] on icon at bounding box center [1460, 223] width 8 height 8
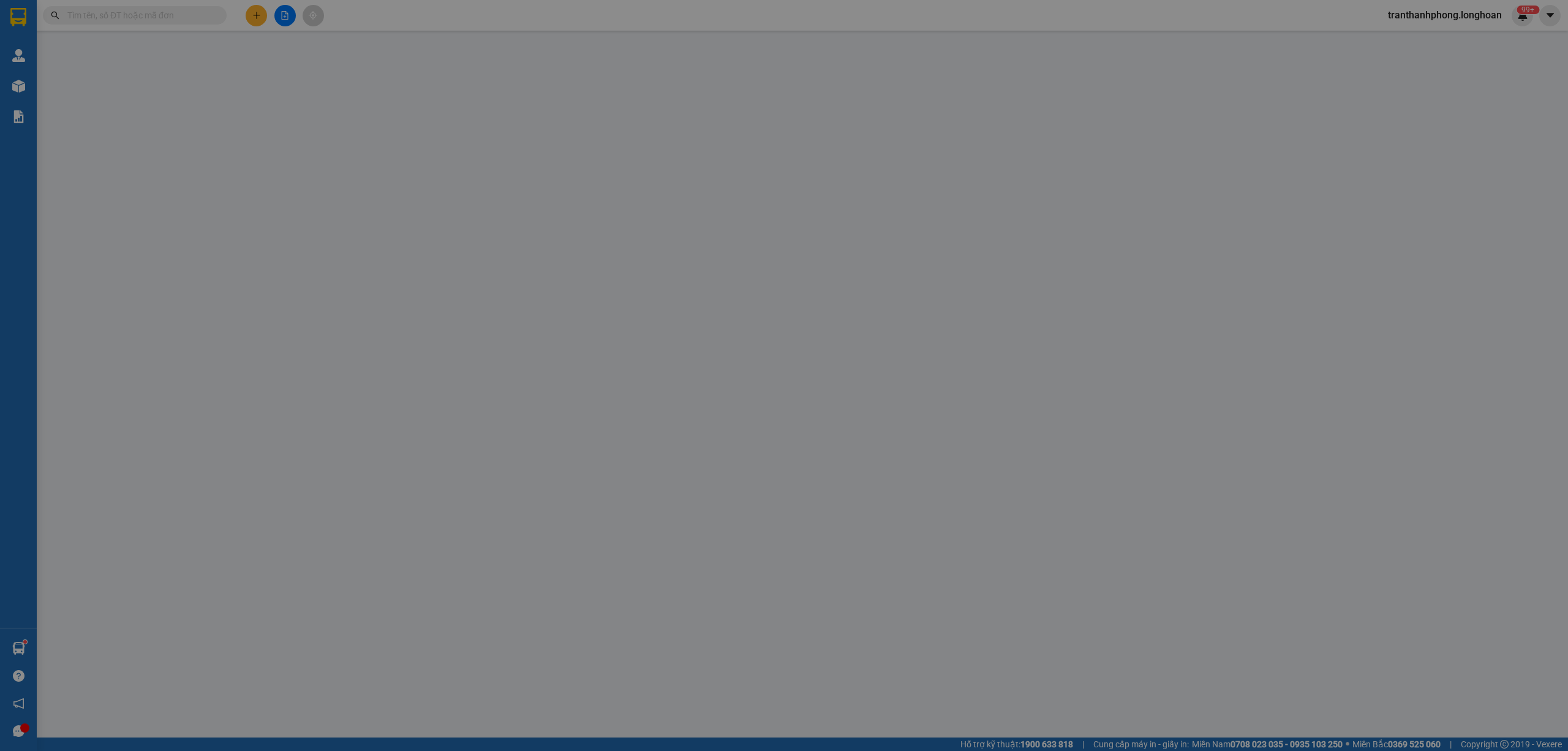
type input "0937371828"
type input "[PERSON_NAME]"
type input "0934762464"
type input "A BẢO"
checkbox input "true"
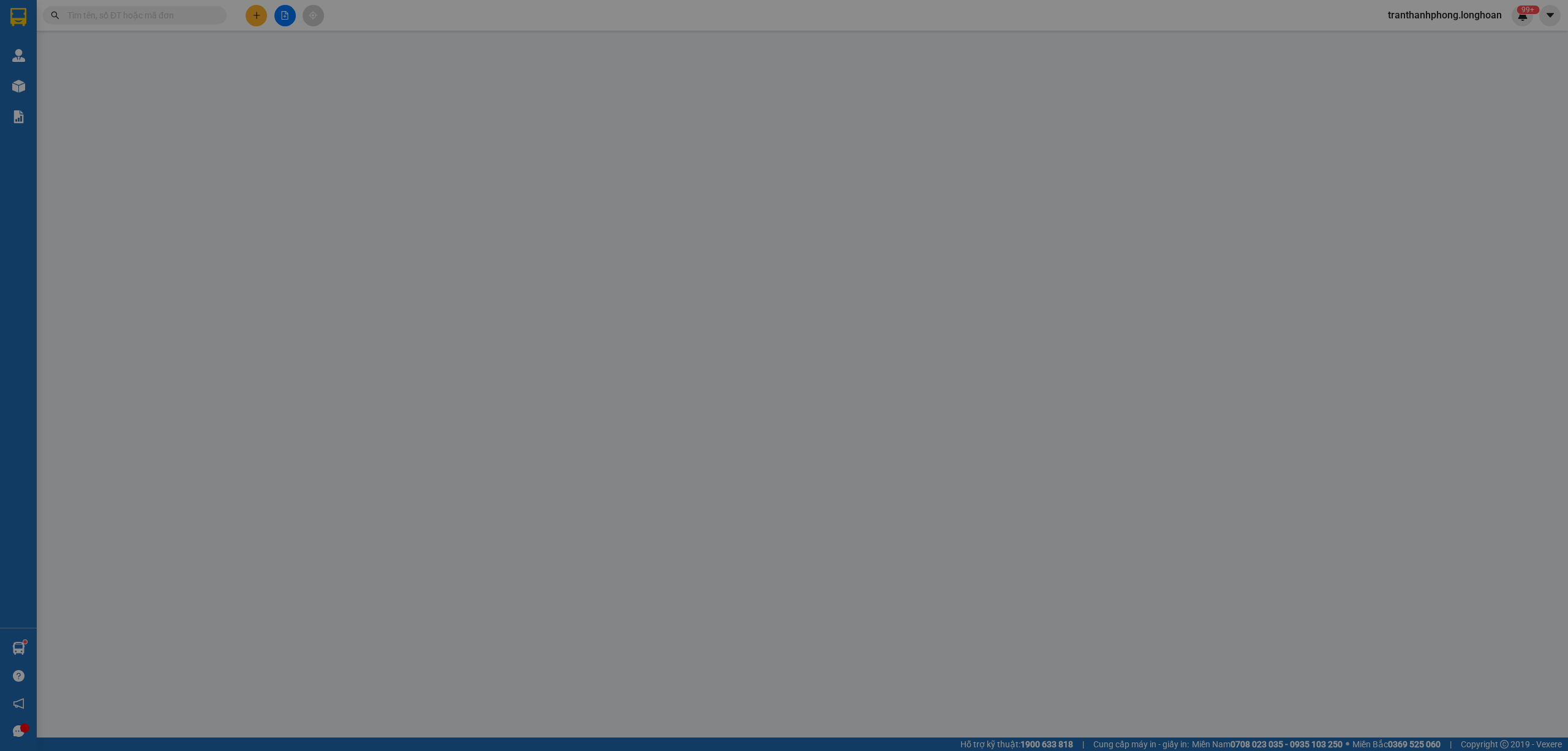
type input "74 [PERSON_NAME], [GEOGRAPHIC_DATA], DN"
type input "540.000"
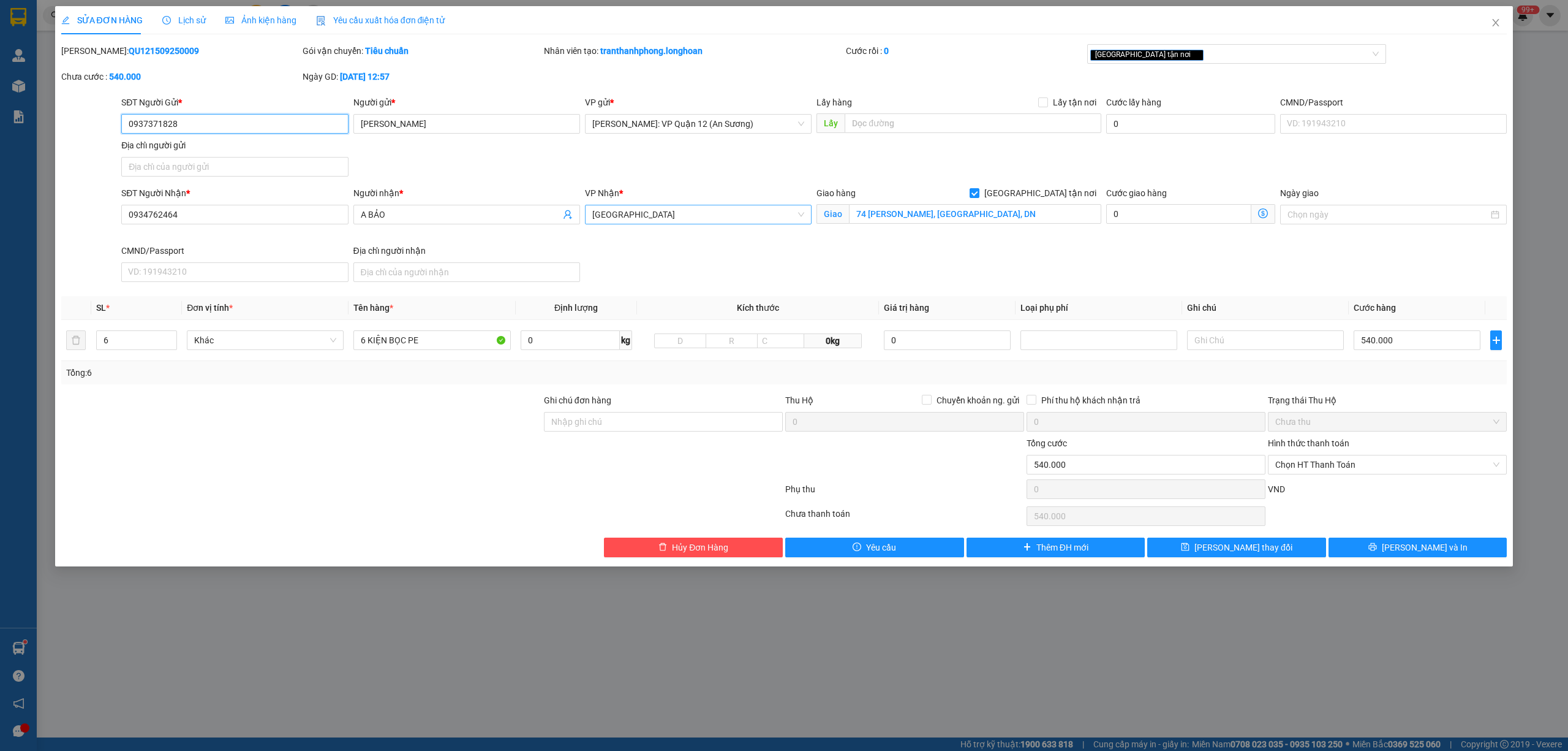
click at [644, 205] on div "[GEOGRAPHIC_DATA]" at bounding box center [698, 214] width 227 height 19
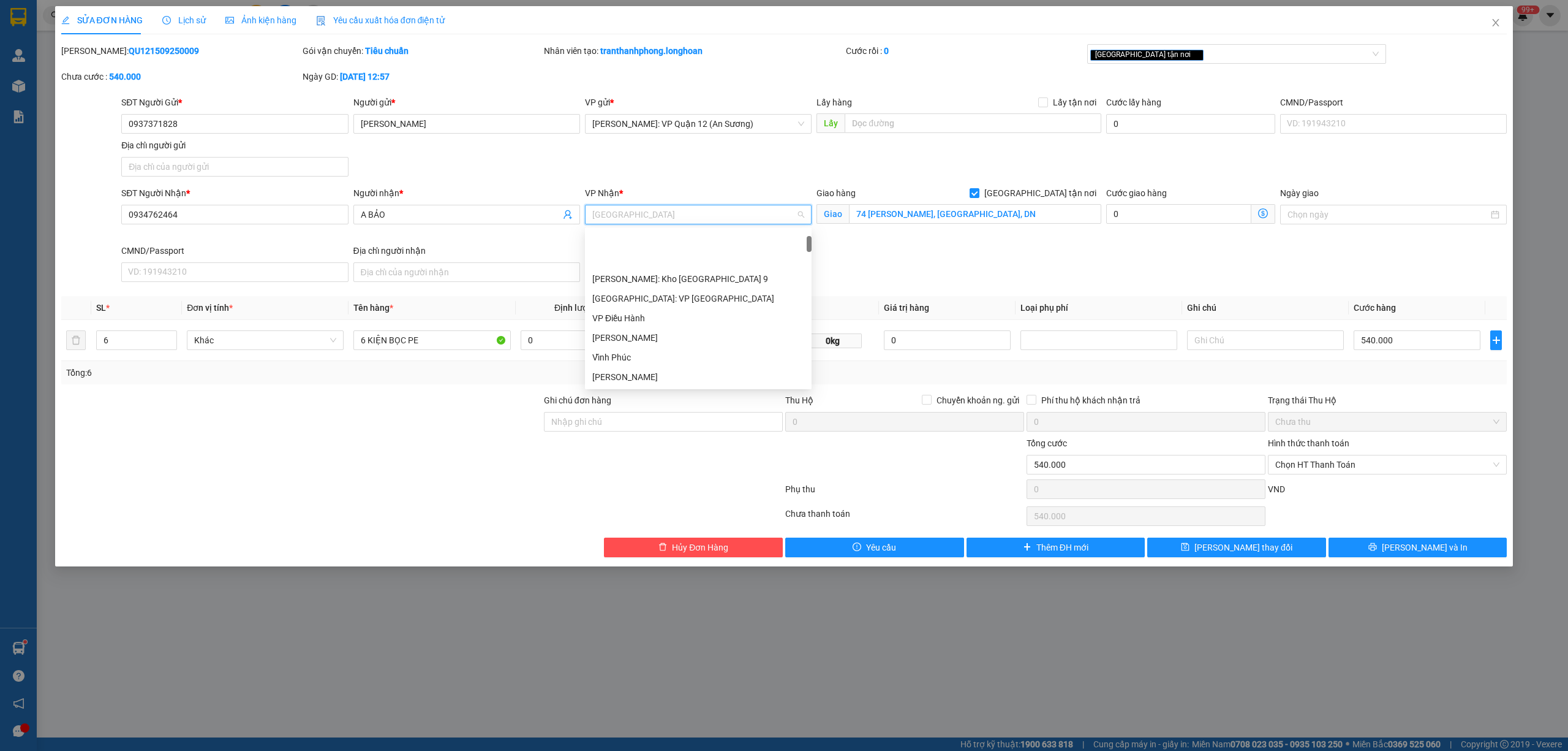
scroll to position [59, 0]
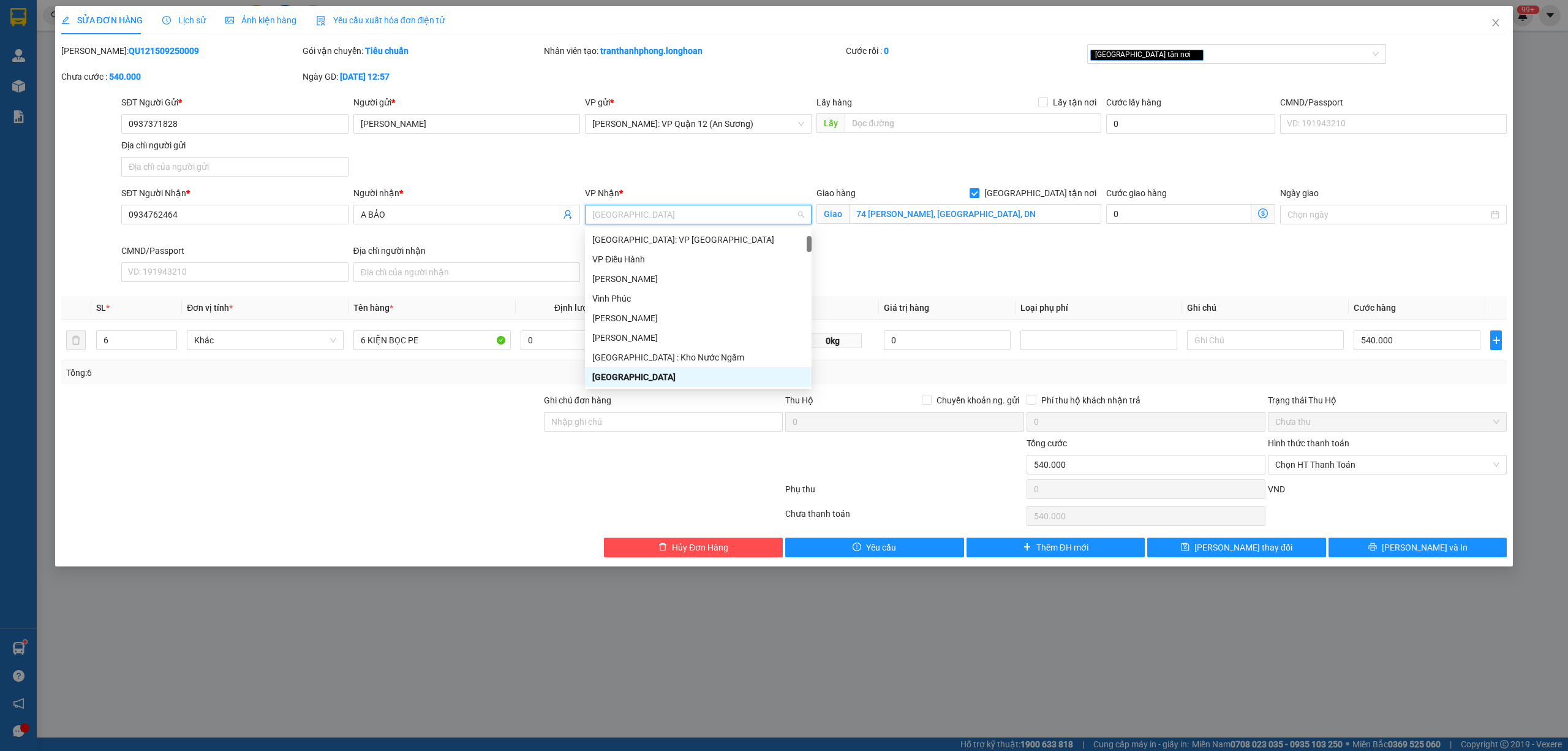
type input "D"
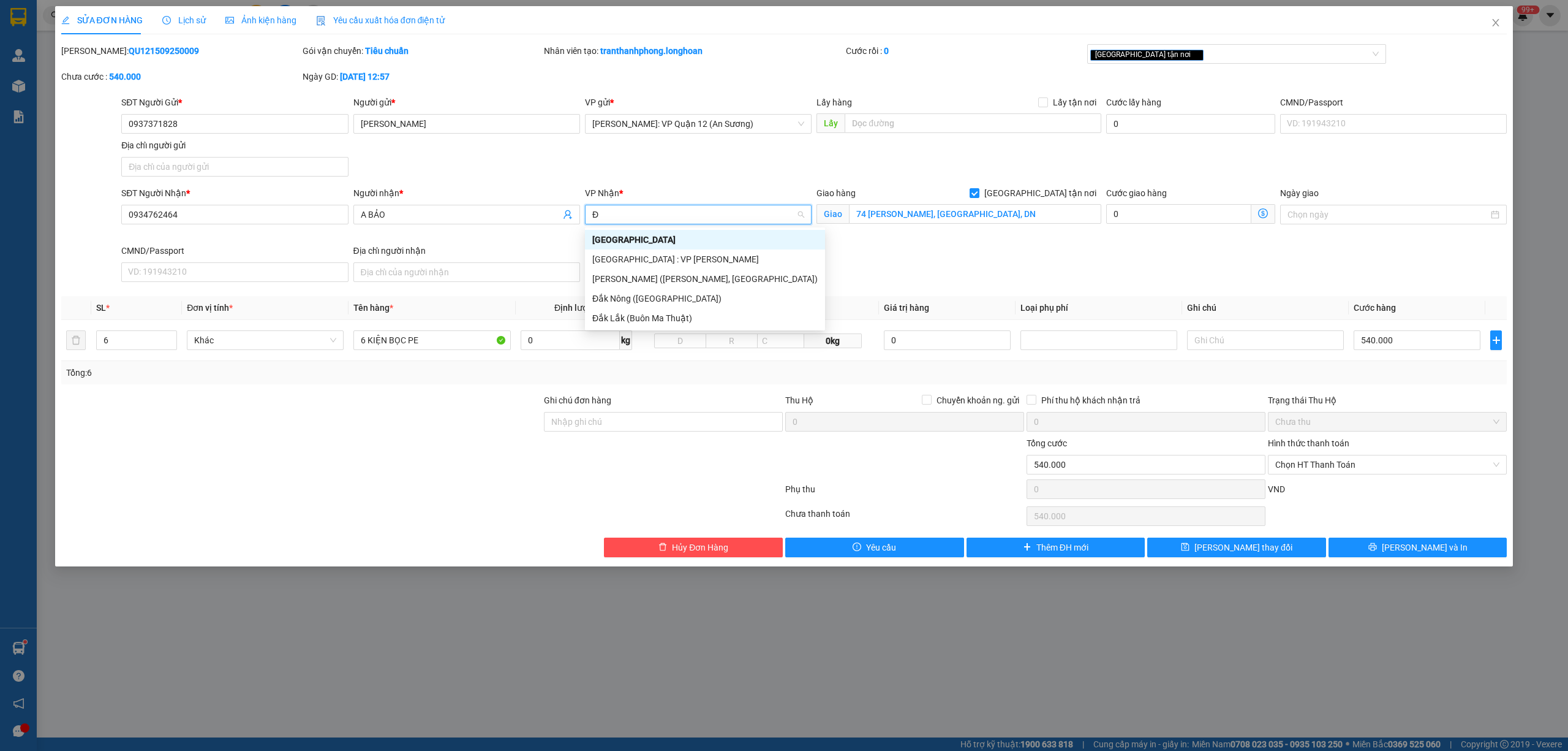
type input "ĐÀ"
click at [662, 264] on div "[GEOGRAPHIC_DATA] : VP [PERSON_NAME]" at bounding box center [705, 259] width 226 height 14
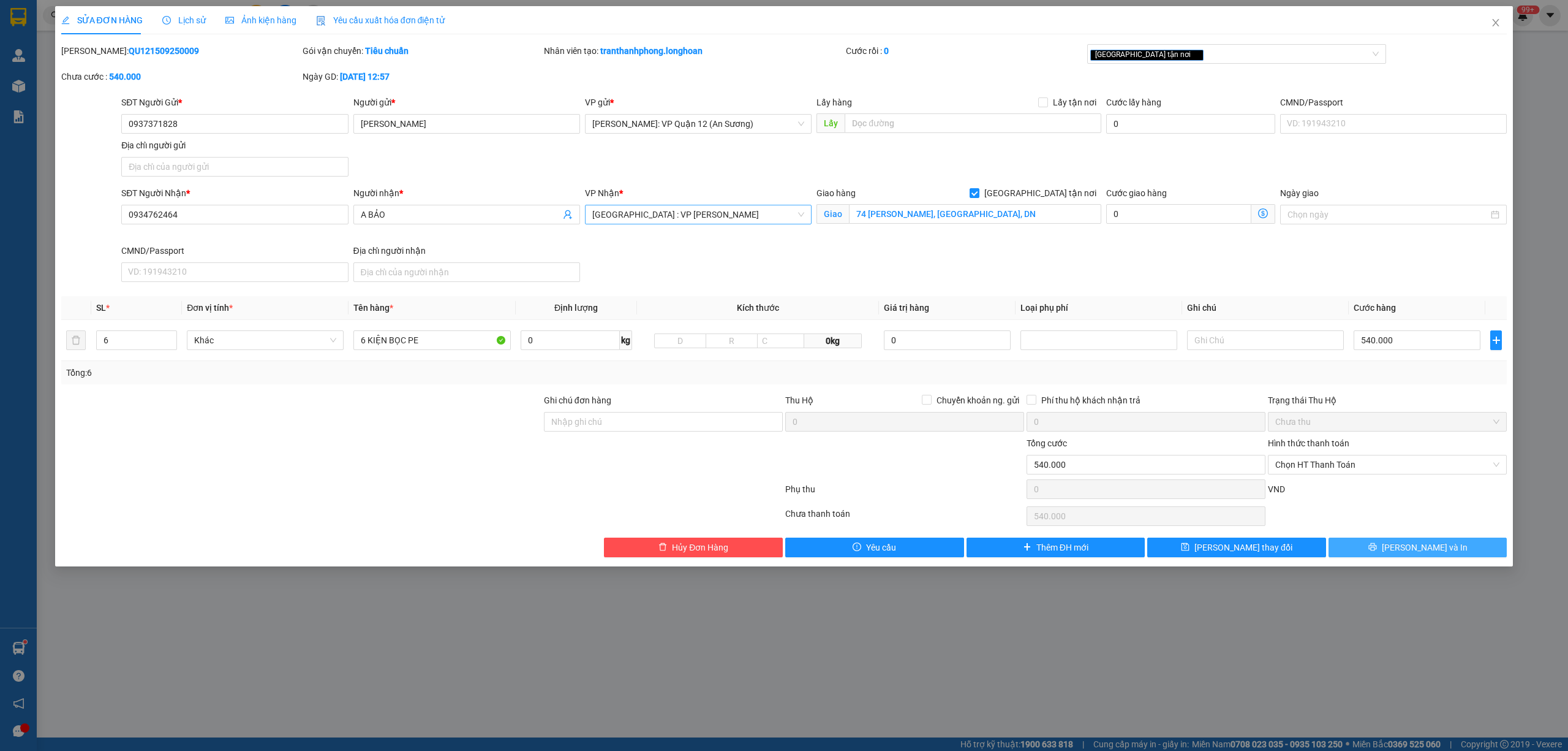
click at [1409, 543] on span "[PERSON_NAME] và In" at bounding box center [1425, 547] width 86 height 14
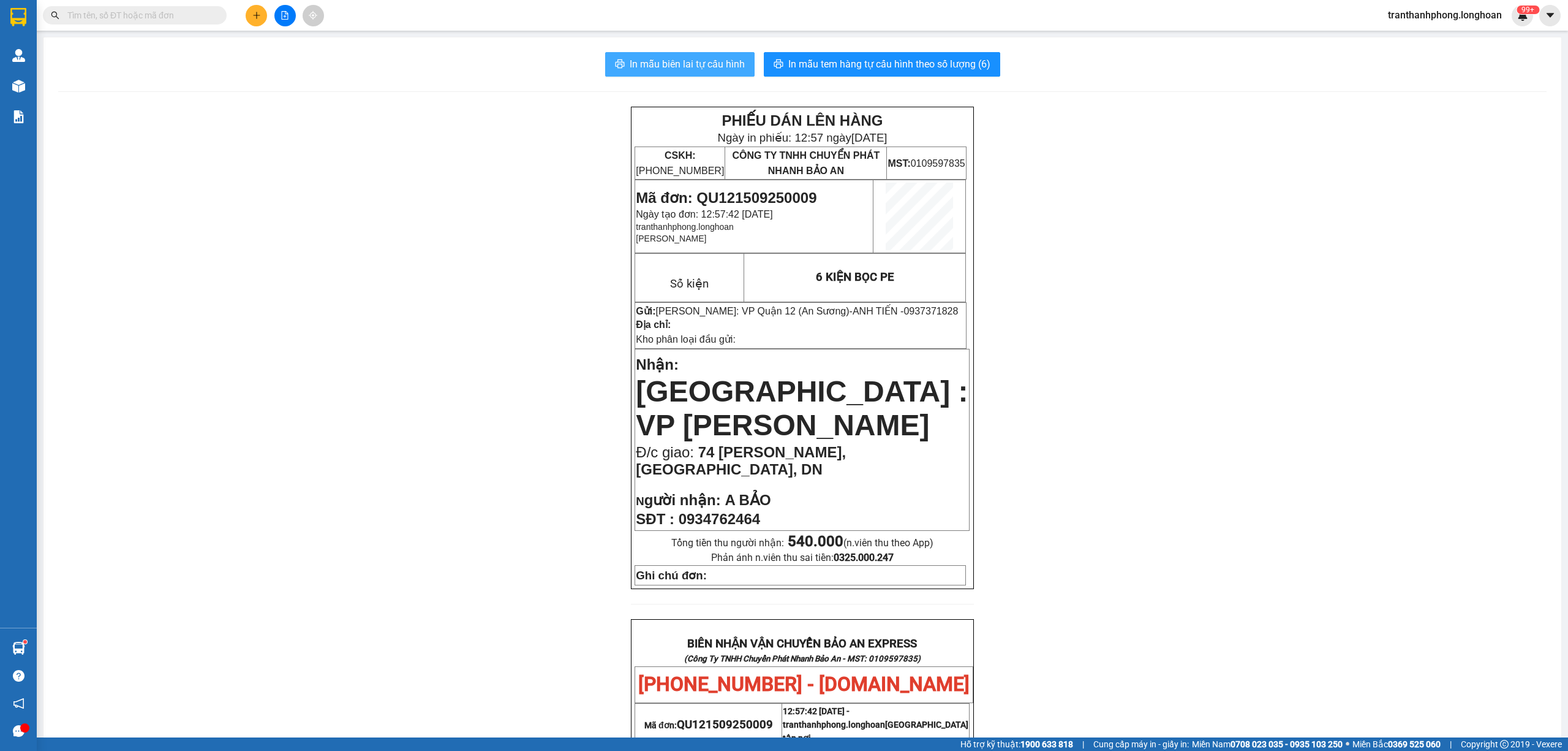
click at [698, 53] on button "In mẫu biên lai tự cấu hình" at bounding box center [679, 64] width 149 height 24
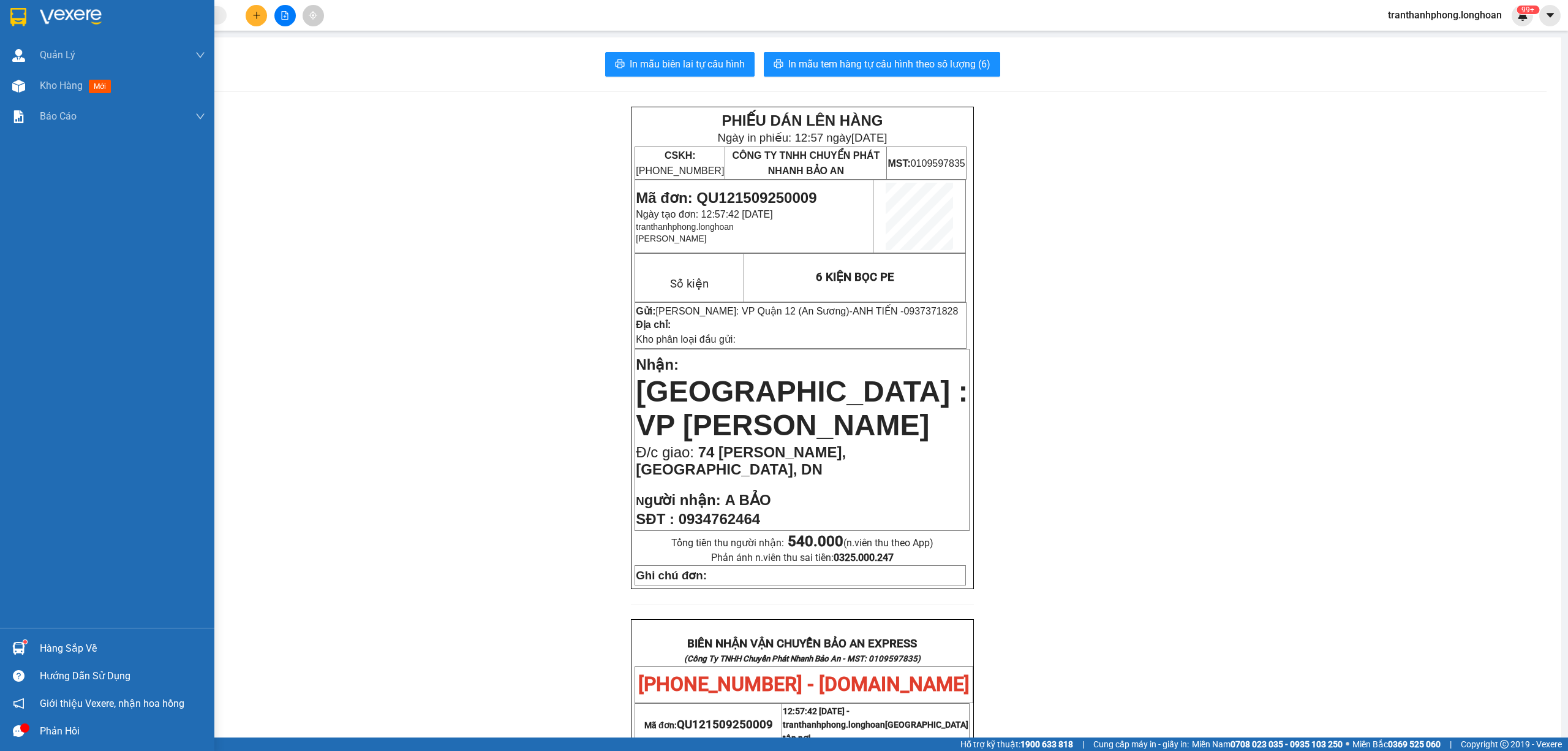
click at [38, 28] on div at bounding box center [107, 19] width 215 height 40
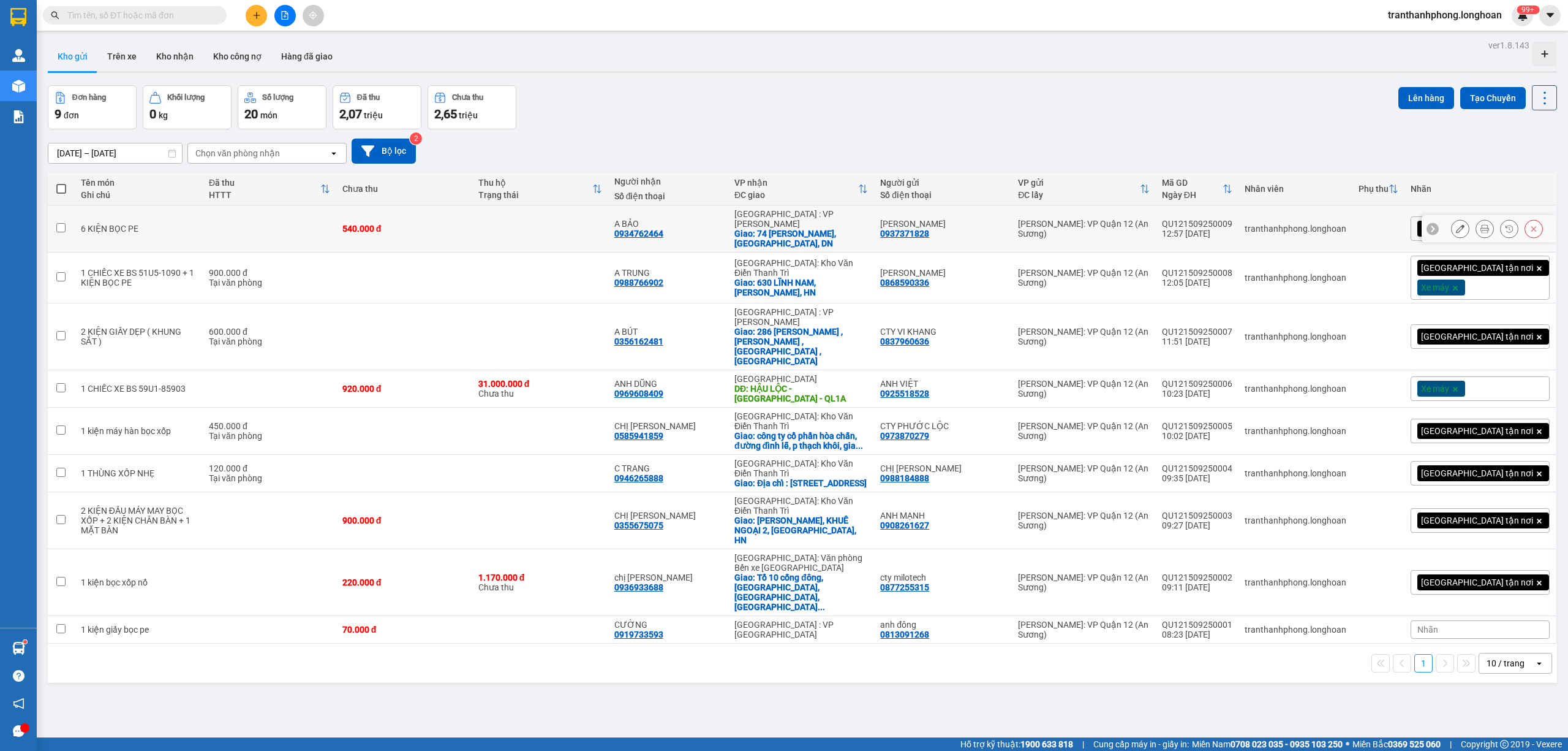
click at [1437, 224] on div at bounding box center [1489, 229] width 135 height 28
click at [1453, 224] on button at bounding box center [1460, 229] width 18 height 21
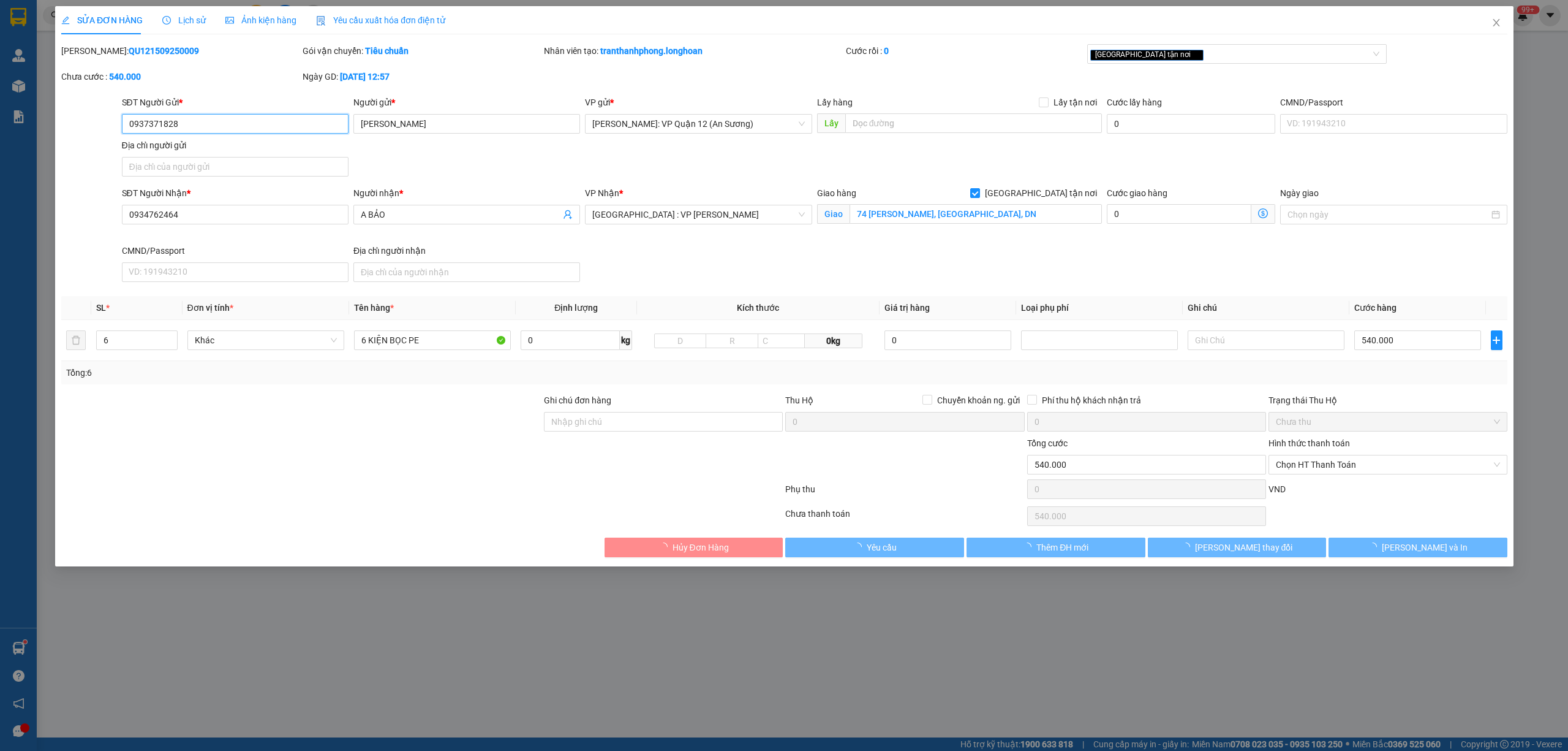
click at [1351, 459] on span "Chọn HT Thanh Toán" at bounding box center [1388, 465] width 224 height 19
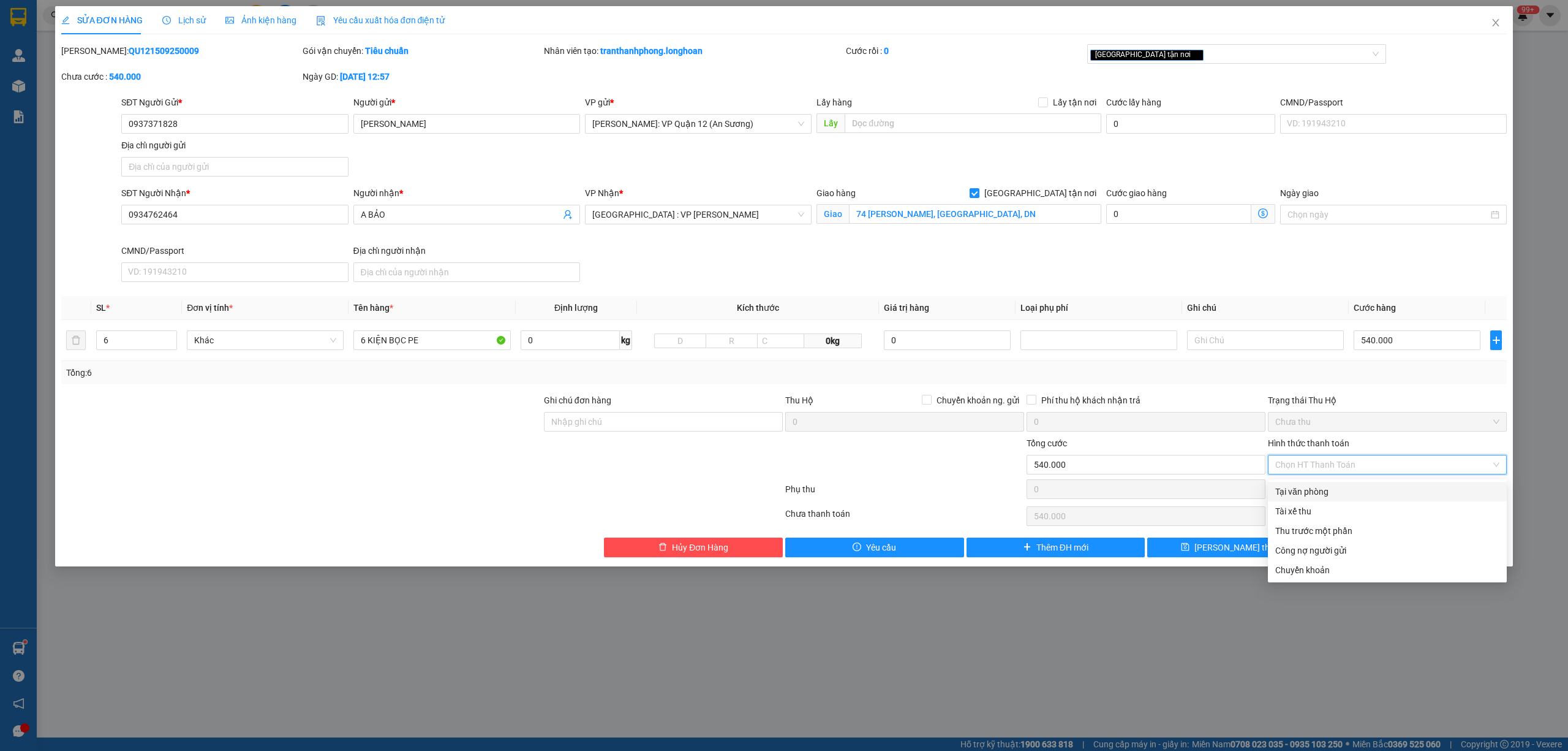
click at [1319, 489] on div "Tại văn phòng" at bounding box center [1388, 491] width 224 height 14
type input "0"
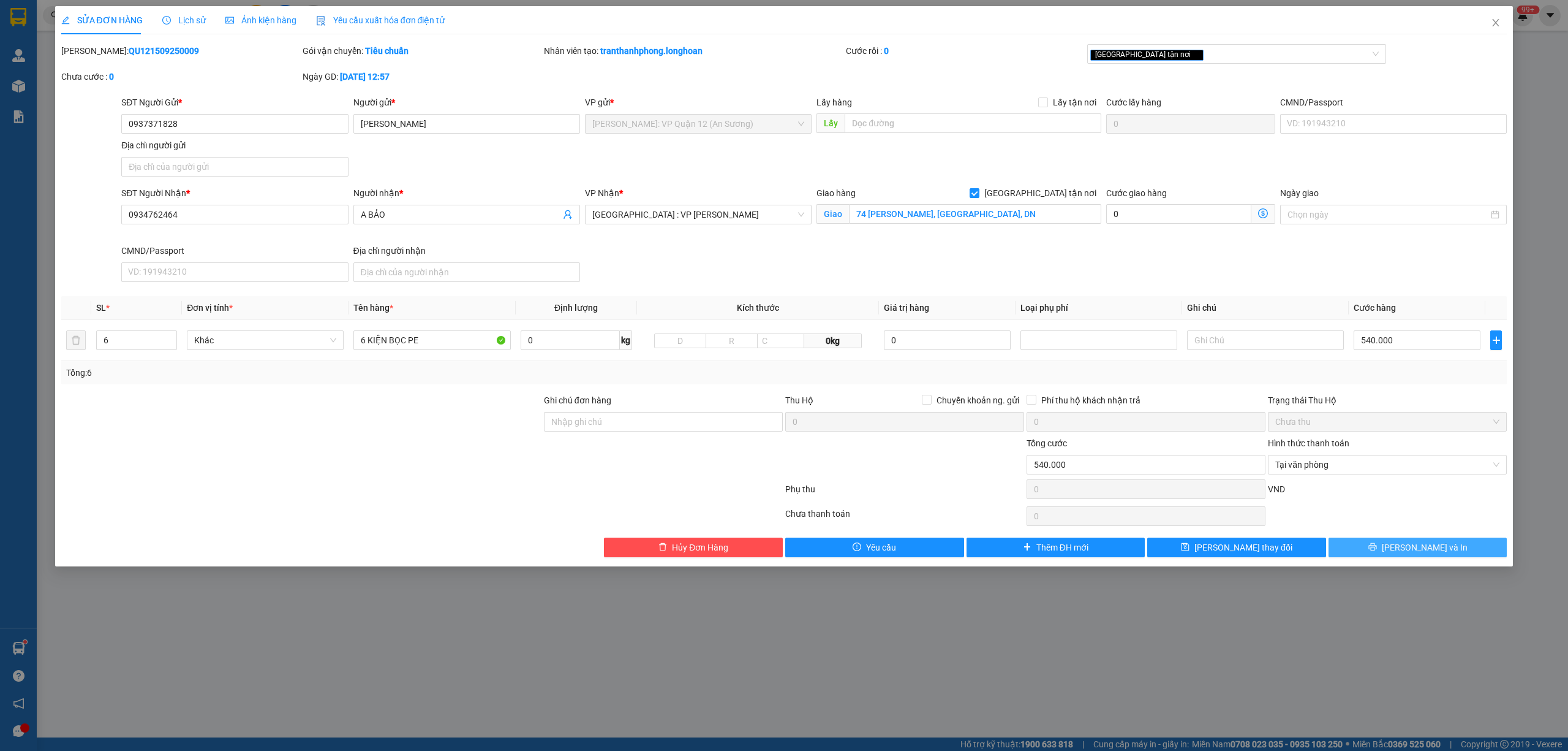
click at [1382, 550] on button "[PERSON_NAME] và In" at bounding box center [1417, 546] width 179 height 19
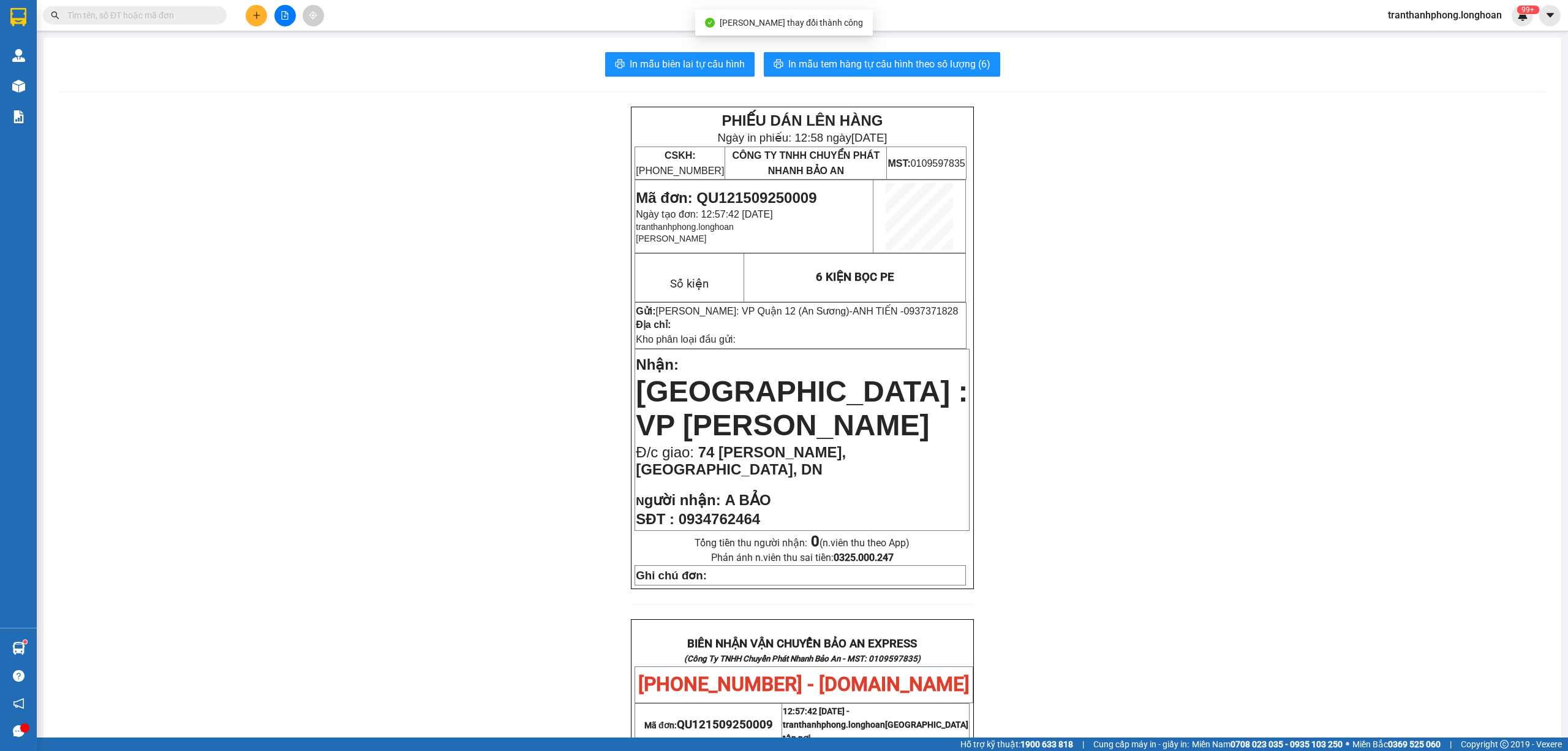
click at [641, 47] on div "In mẫu biên lai tự cấu hình In mẫu tem hàng tự cấu hình theo số lượng (6) PHIẾU…" at bounding box center [803, 648] width 1518 height 1223
drag, startPoint x: 637, startPoint y: 69, endPoint x: 669, endPoint y: 69, distance: 32.0
click at [637, 69] on span "In mẫu biên lai tự cấu hình" at bounding box center [687, 64] width 115 height 16
click at [937, 69] on span "In mẫu tem hàng tự cấu hình theo số lượng (6)" at bounding box center [890, 64] width 202 height 16
